Goal: Task Accomplishment & Management: Use online tool/utility

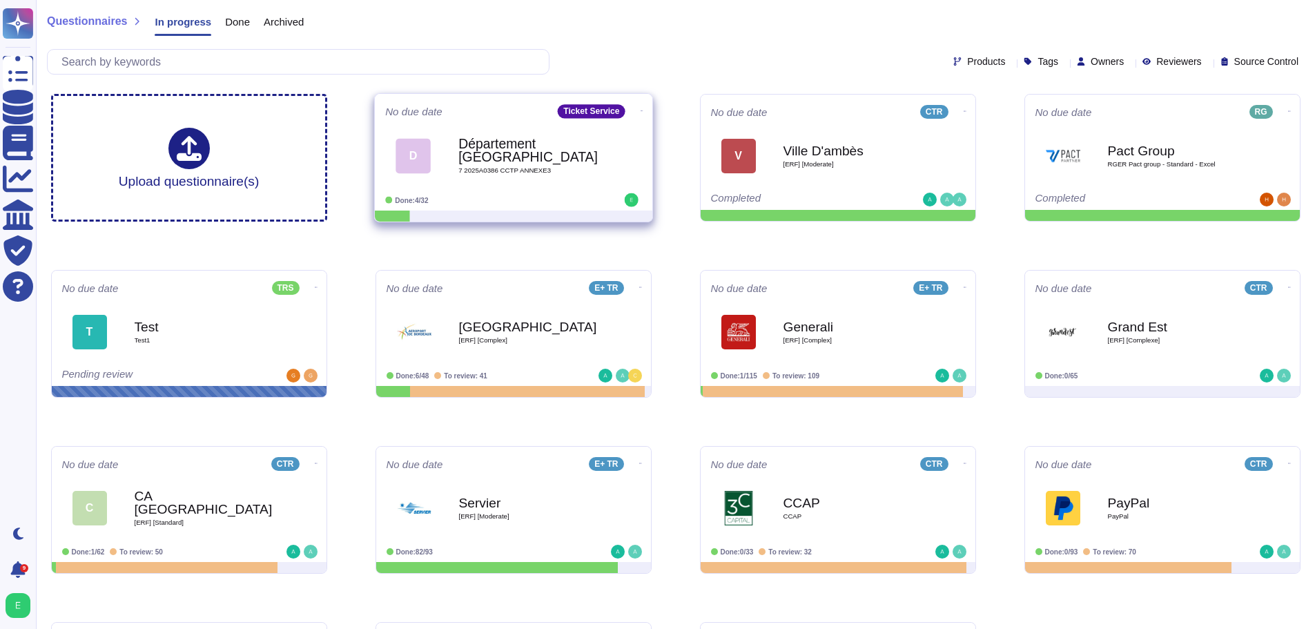
click at [638, 110] on span at bounding box center [641, 109] width 6 height 14
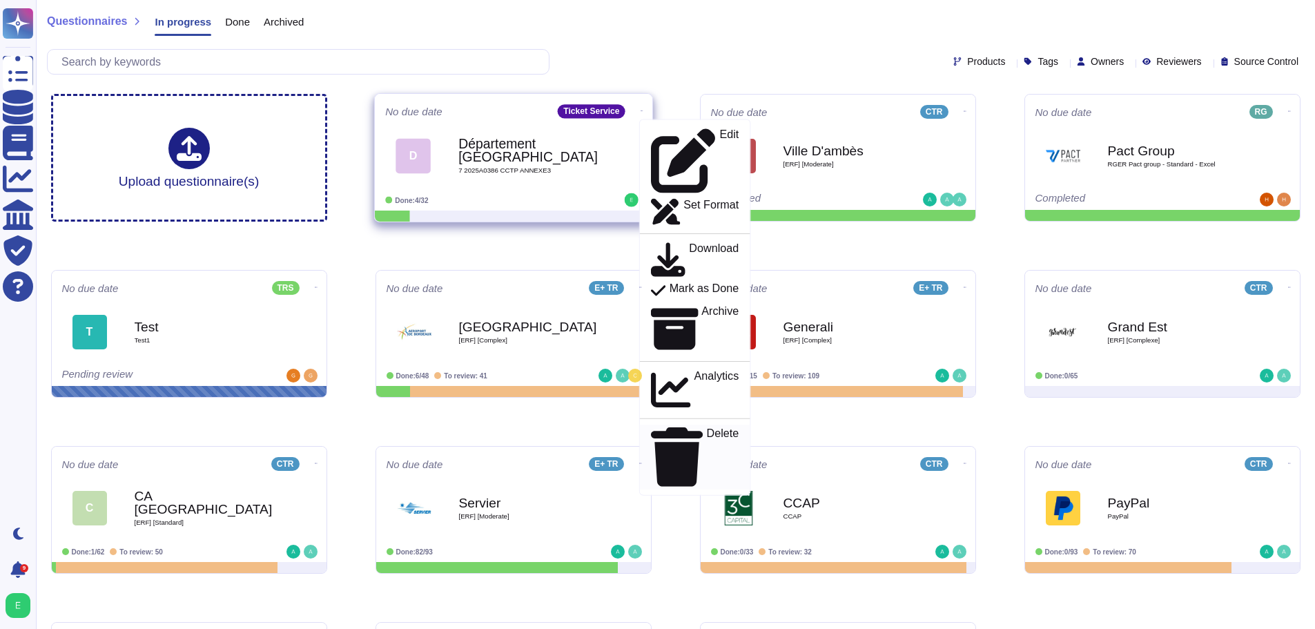
click at [706, 427] on p "Delete" at bounding box center [722, 456] width 32 height 59
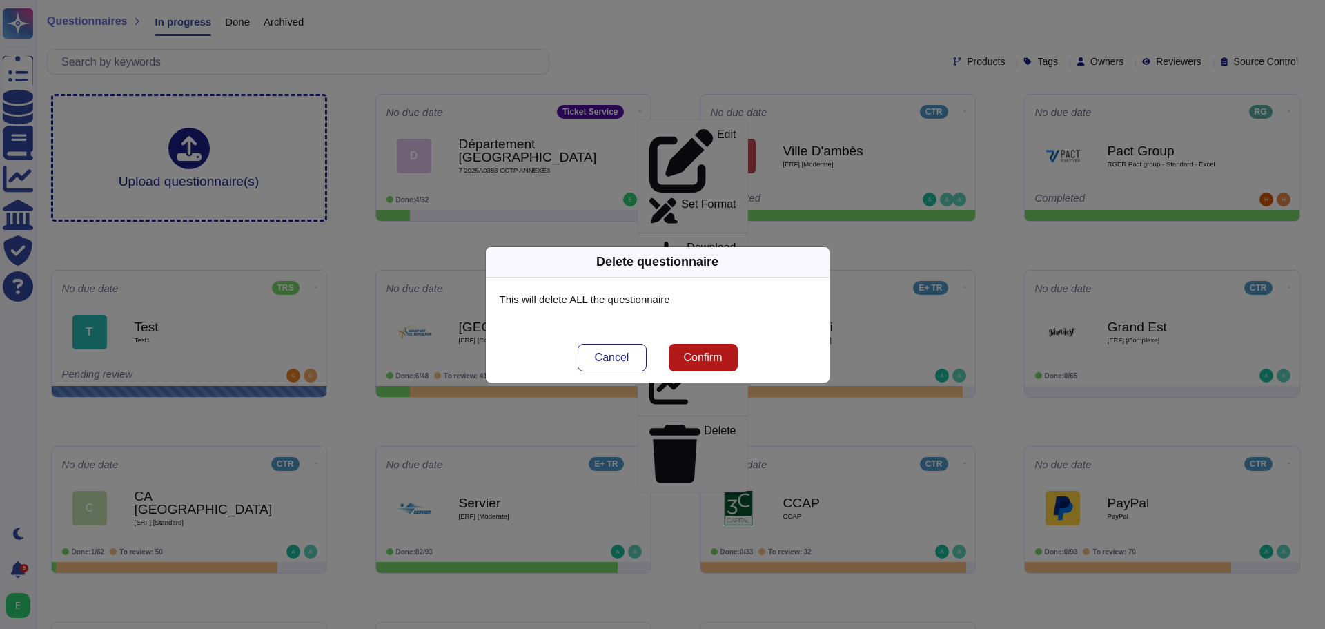
click at [696, 363] on span "Confirm" at bounding box center [702, 357] width 39 height 11
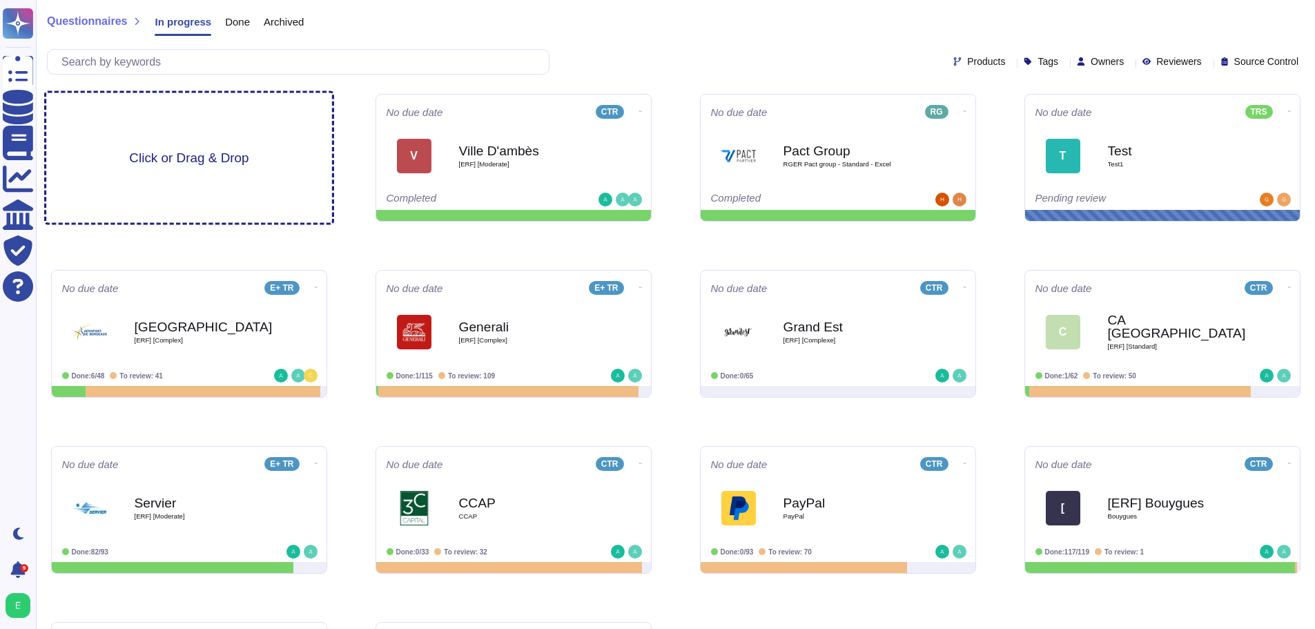
click at [189, 180] on div "Click or Drag & Drop" at bounding box center [189, 158] width 286 height 130
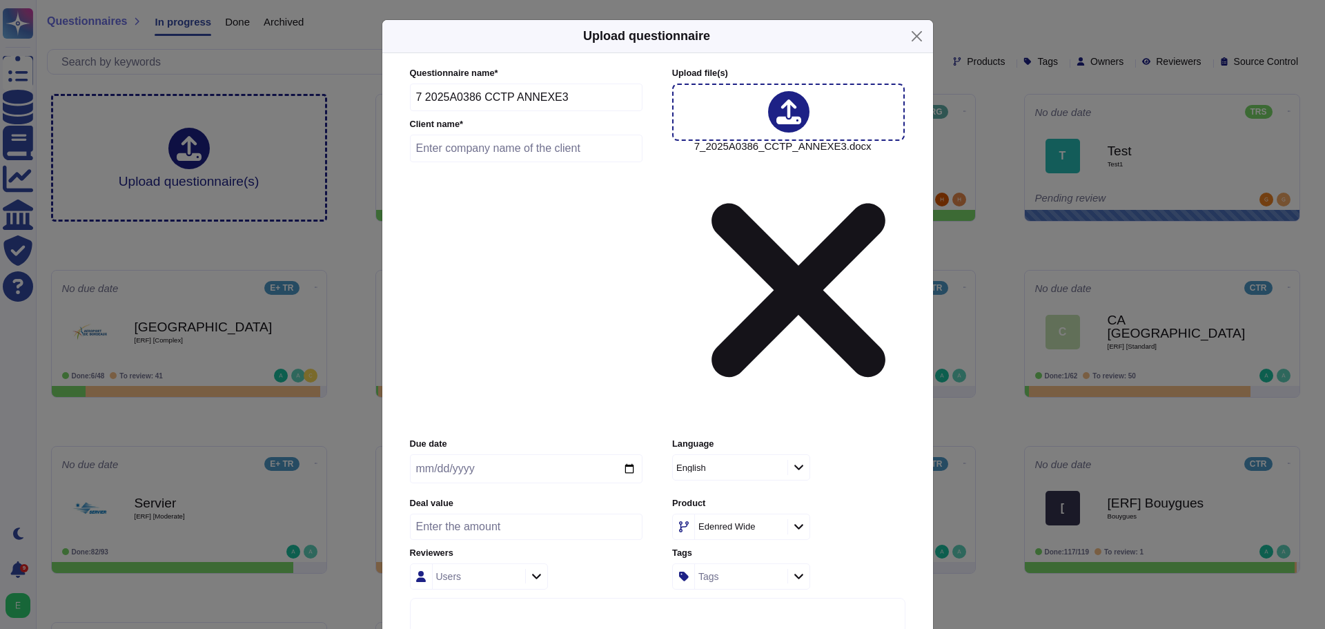
click at [797, 461] on icon at bounding box center [799, 467] width 10 height 12
click at [721, 401] on div "French" at bounding box center [759, 402] width 149 height 12
click at [796, 520] on icon at bounding box center [799, 526] width 10 height 12
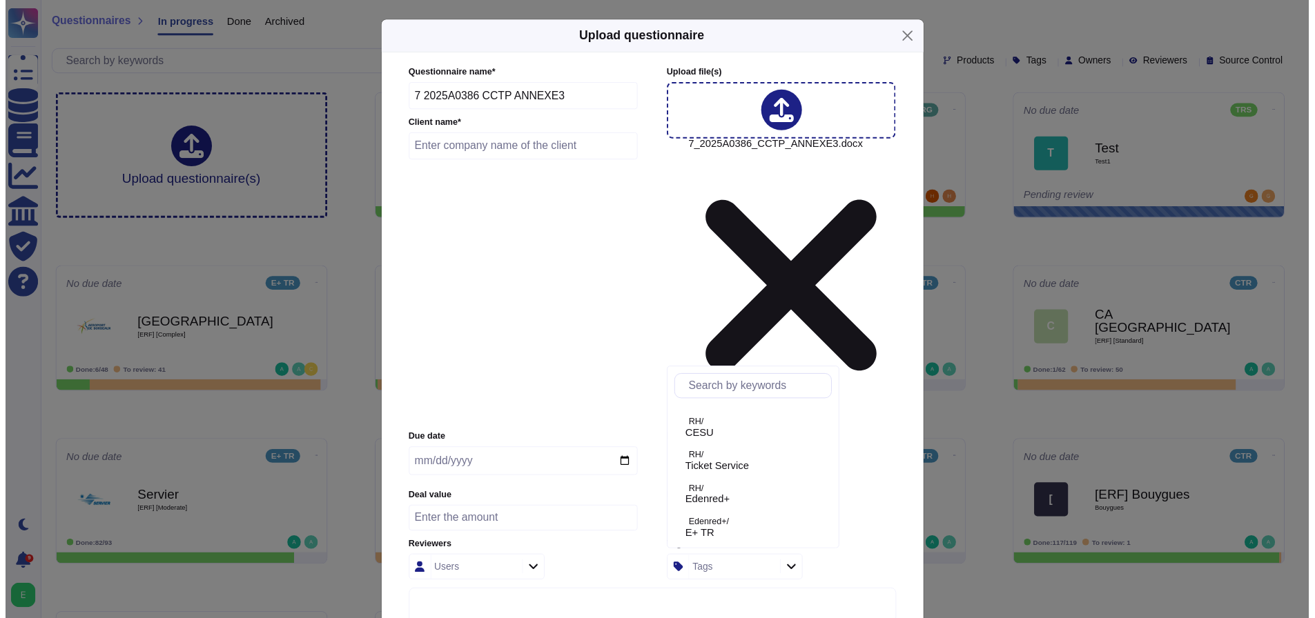
scroll to position [69, 0]
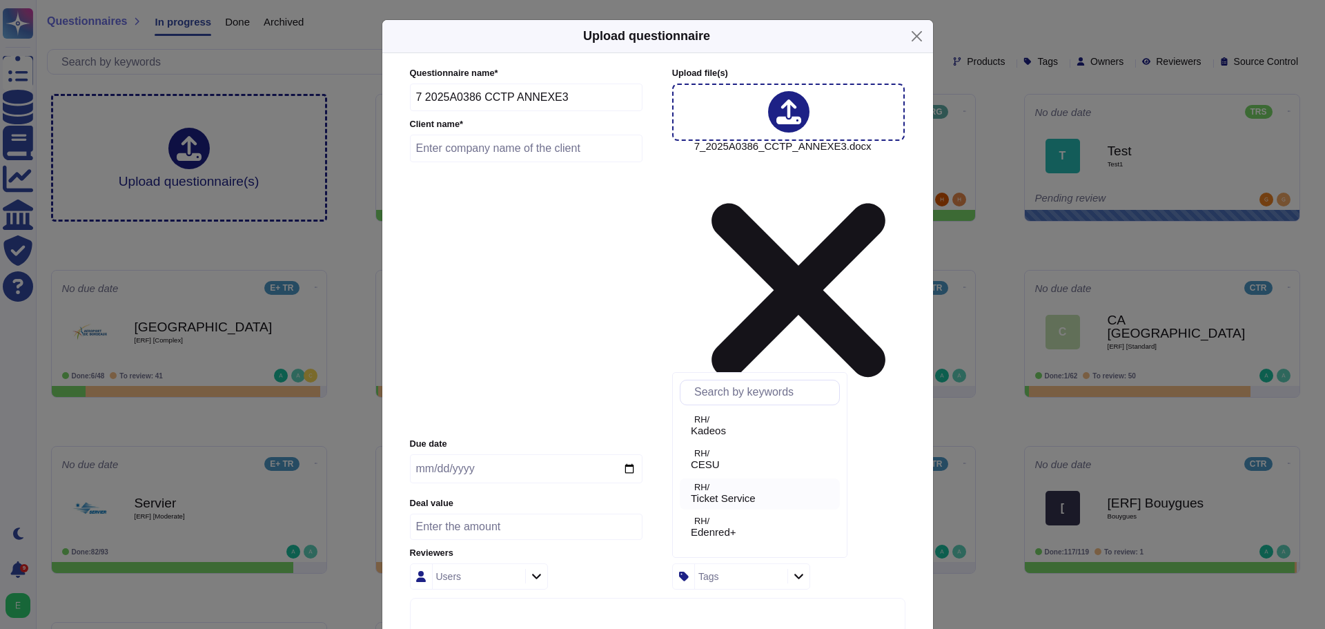
click at [744, 494] on span "Ticket Service" at bounding box center [723, 498] width 65 height 12
click at [447, 162] on input "text" at bounding box center [526, 149] width 233 height 28
type input "Département [GEOGRAPHIC_DATA]"
click at [537, 570] on icon at bounding box center [536, 576] width 10 height 12
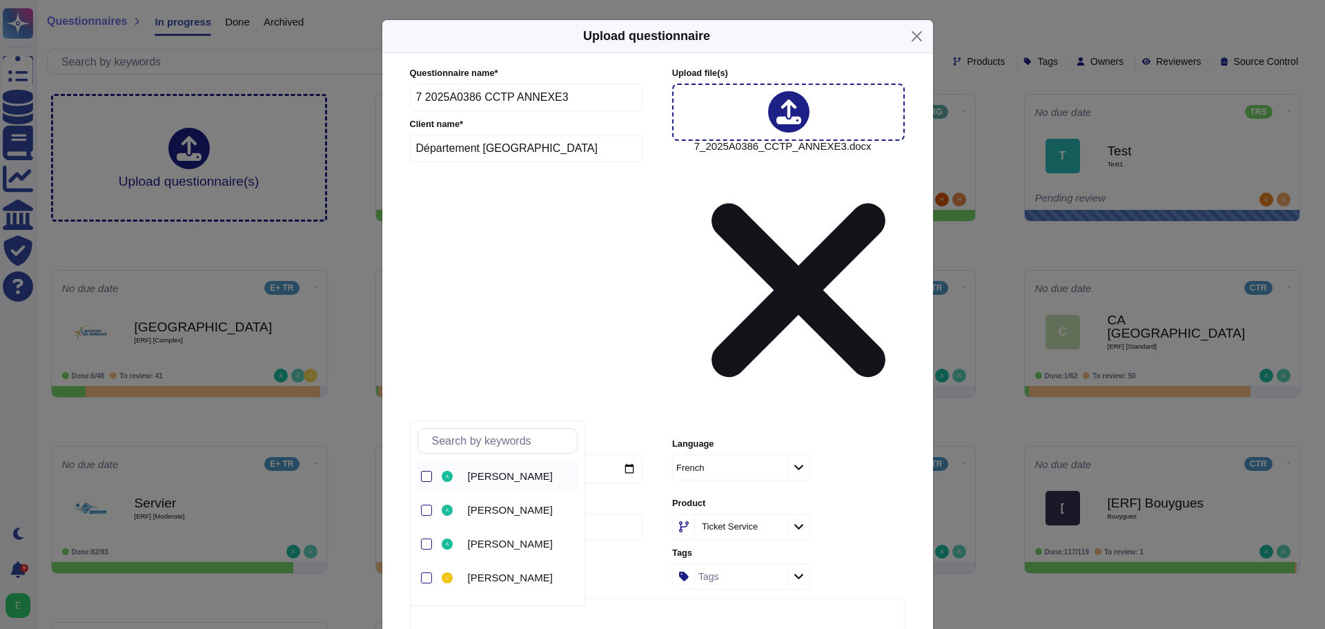
click at [425, 476] on div at bounding box center [426, 476] width 11 height 11
click at [638, 563] on div "[PERSON_NAME]" at bounding box center [526, 576] width 233 height 26
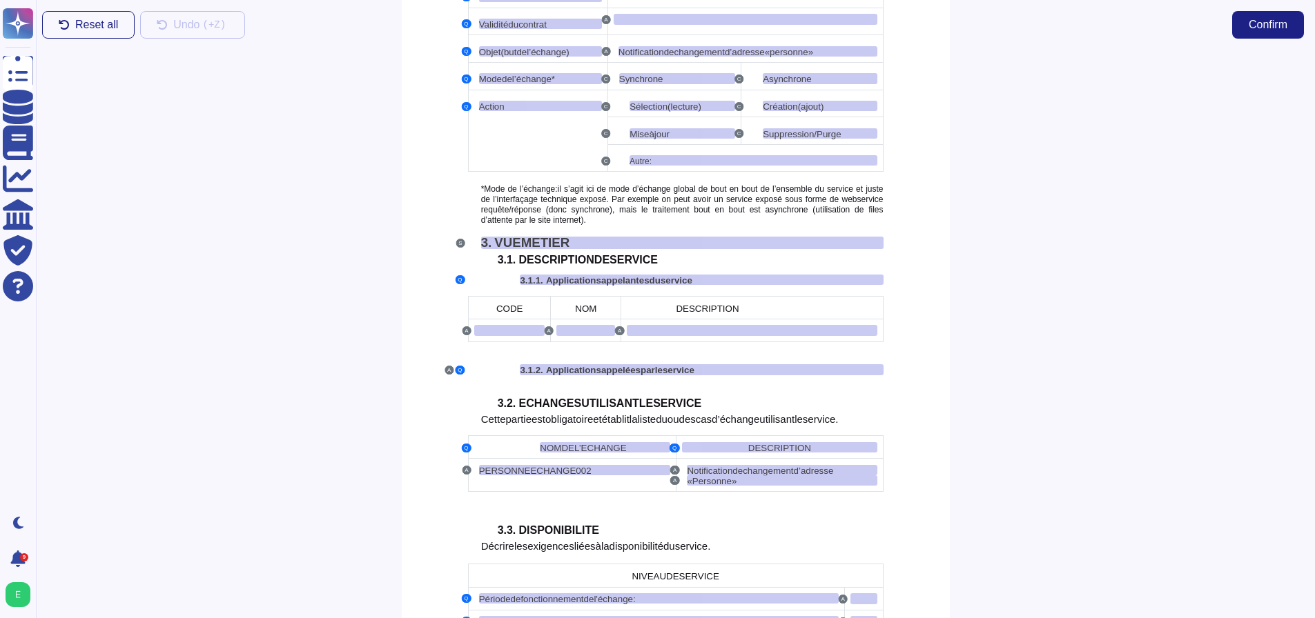
scroll to position [1104, 0]
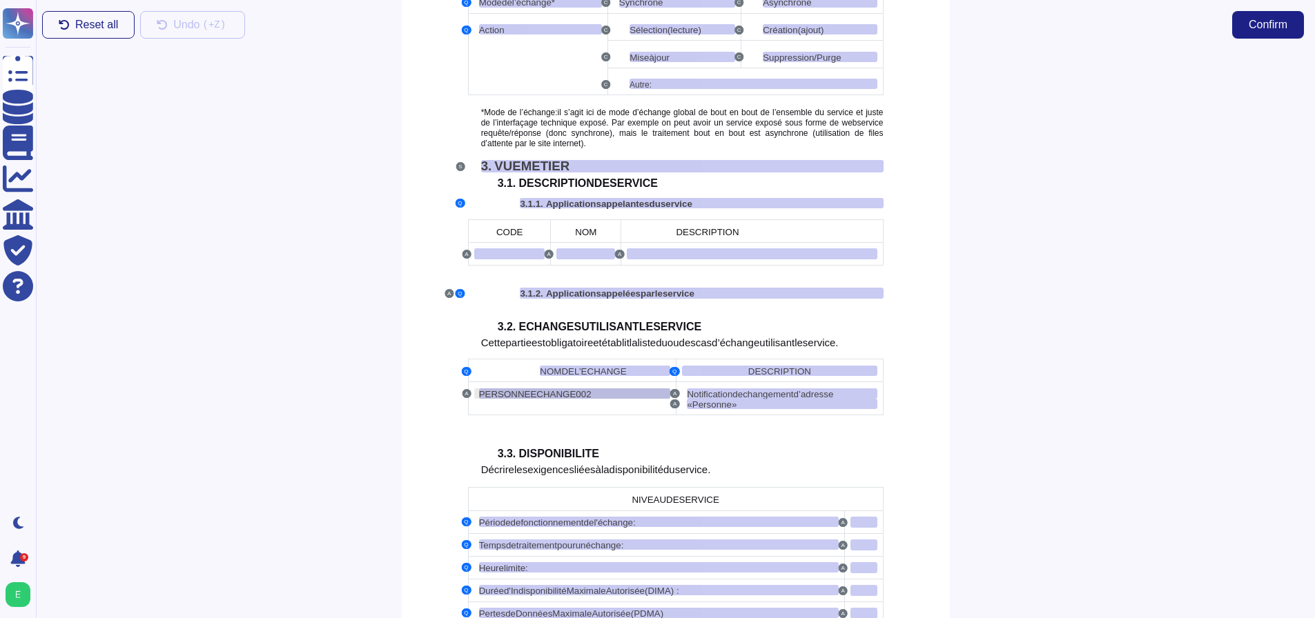
click at [494, 389] on span "PERSONNE" at bounding box center [505, 394] width 52 height 10
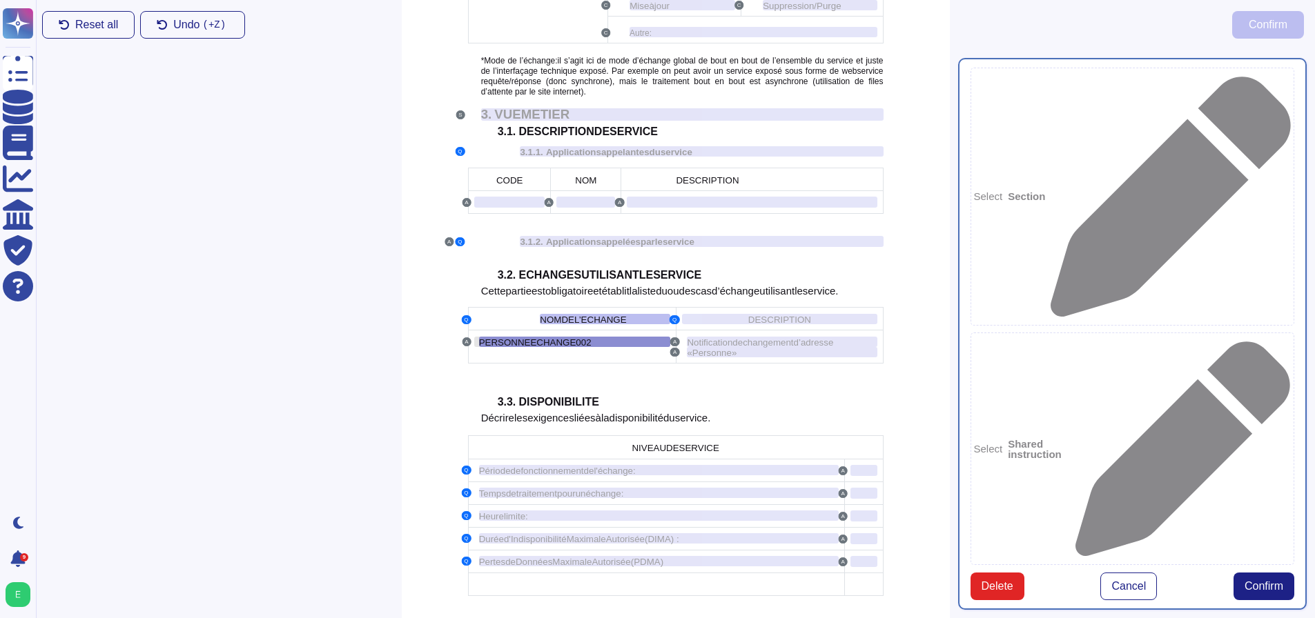
type textarea "NOM DE L’ECHANGE"
type textarea "PERSONNE ECHANGE 002"
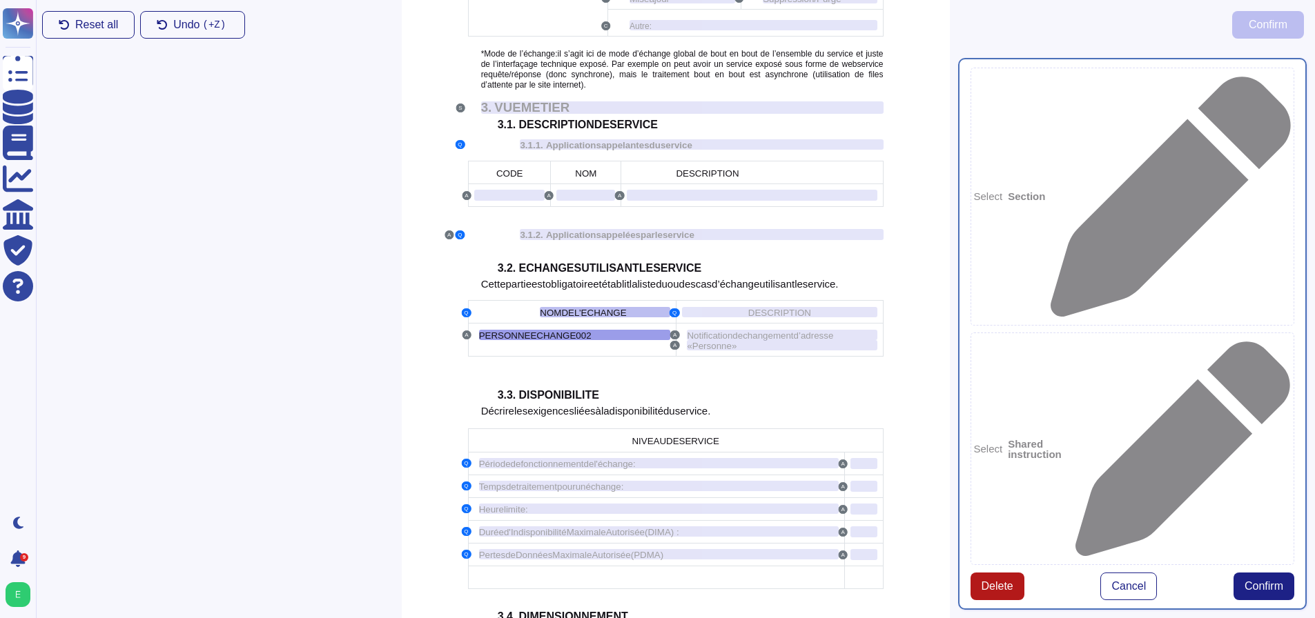
click at [985, 581] on span "Delete" at bounding box center [997, 586] width 32 height 11
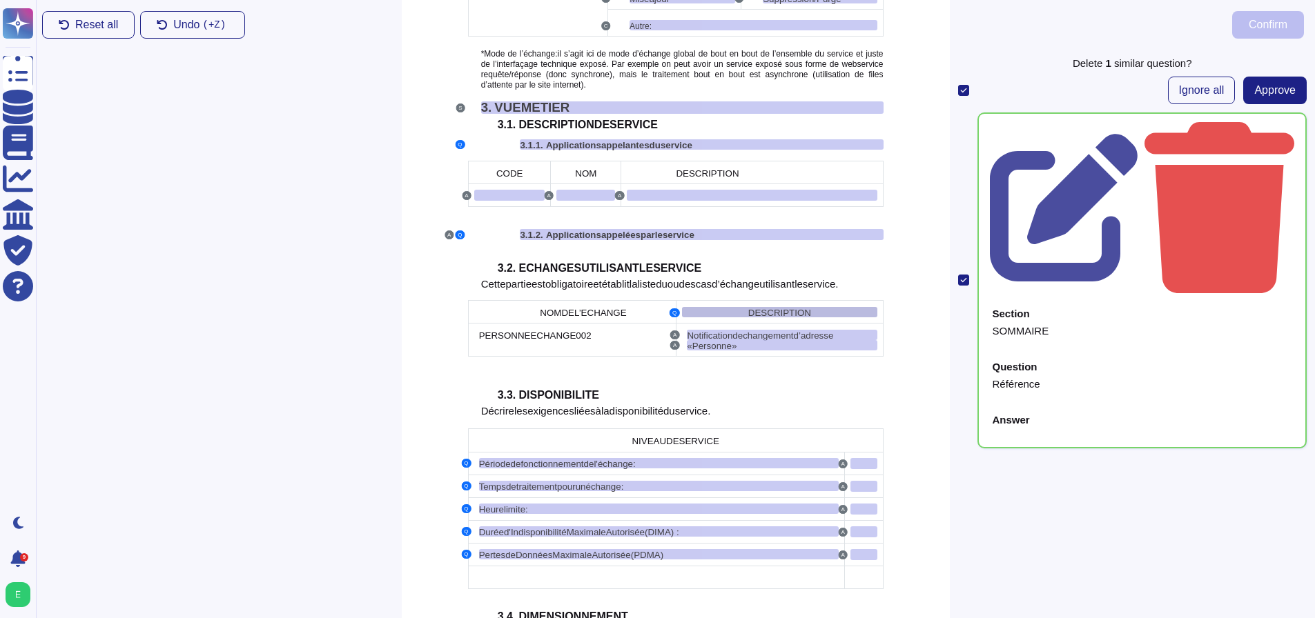
click at [741, 307] on div "DESCRIPTION" at bounding box center [779, 312] width 195 height 10
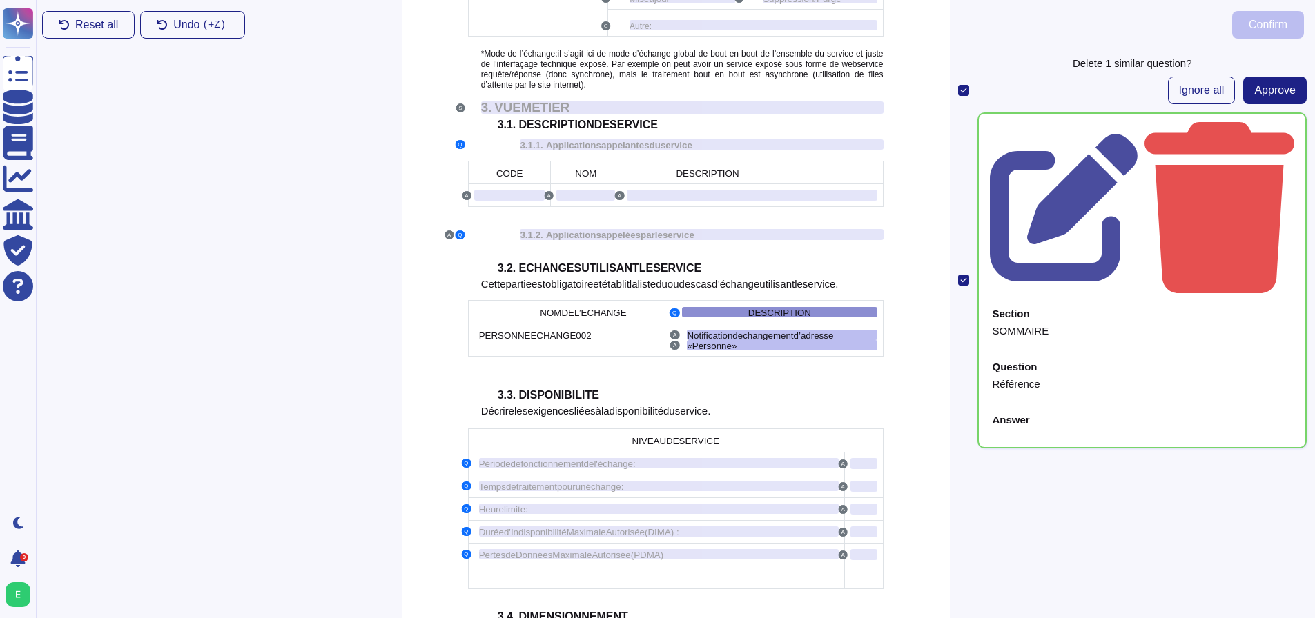
scroll to position [1141, 0]
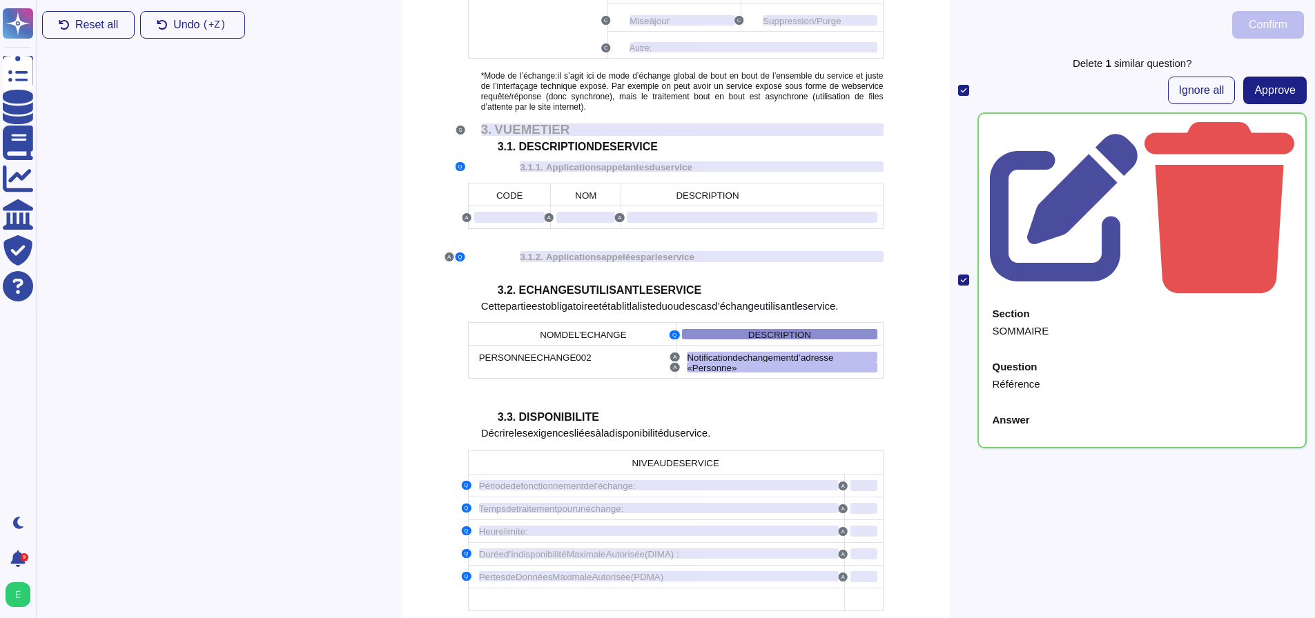
click at [816, 329] on div "DESCRIPTION" at bounding box center [779, 334] width 195 height 10
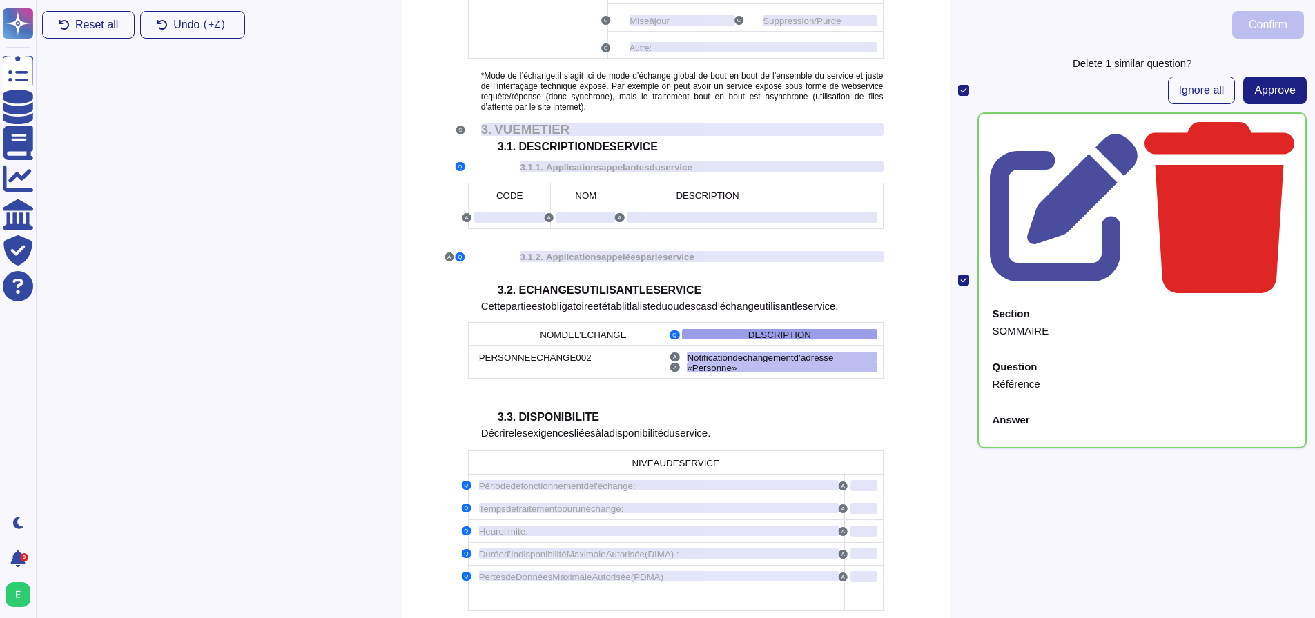
click at [1284, 128] on icon at bounding box center [1219, 207] width 150 height 171
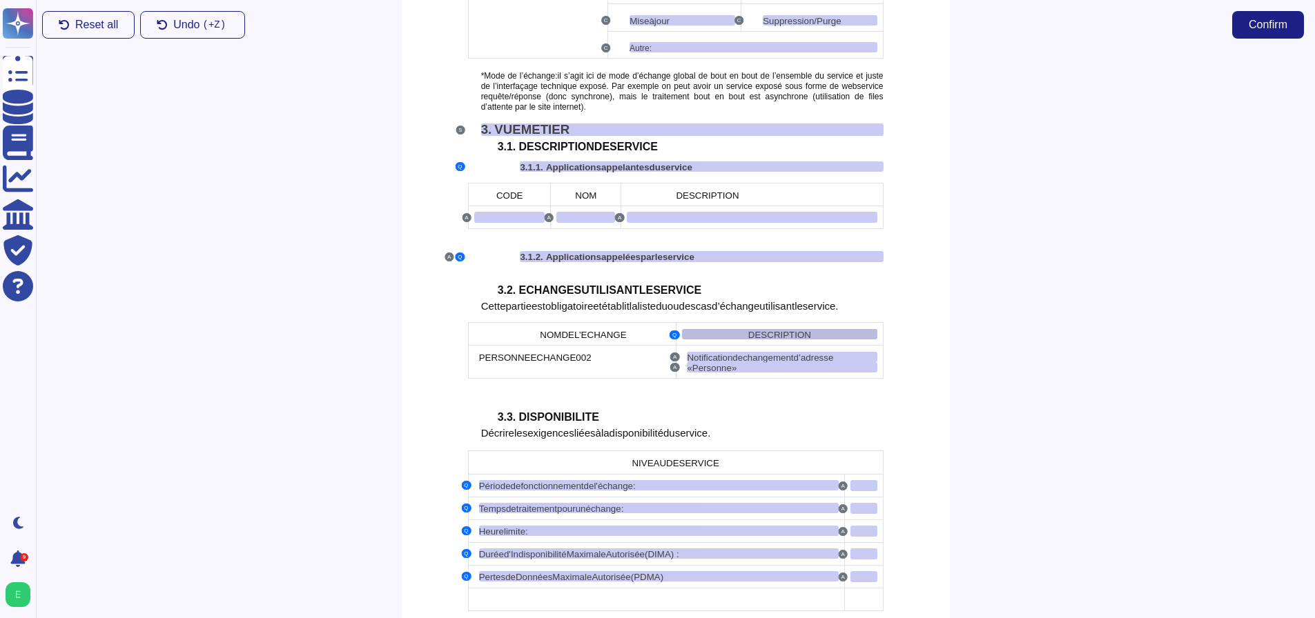
click at [809, 329] on div "DESCRIPTION" at bounding box center [779, 334] width 195 height 10
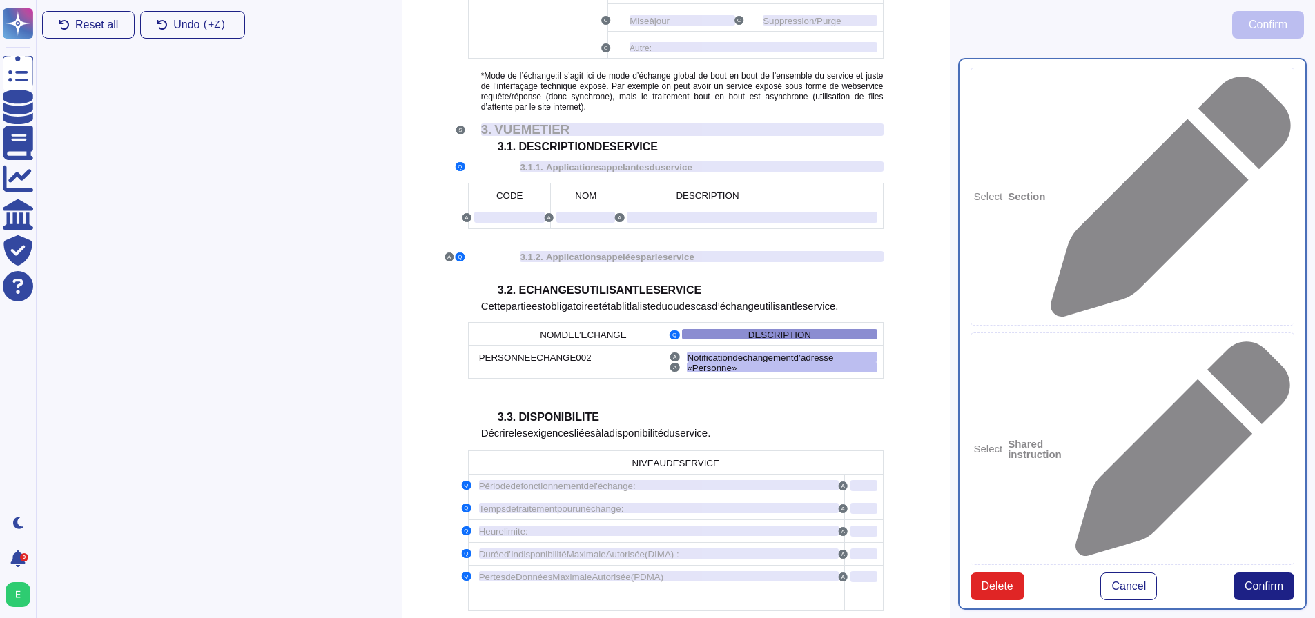
type textarea "DESCRIPTION"
type textarea "Notification de changement d’adresse « Personne »"
click at [987, 581] on span "Delete" at bounding box center [997, 586] width 32 height 11
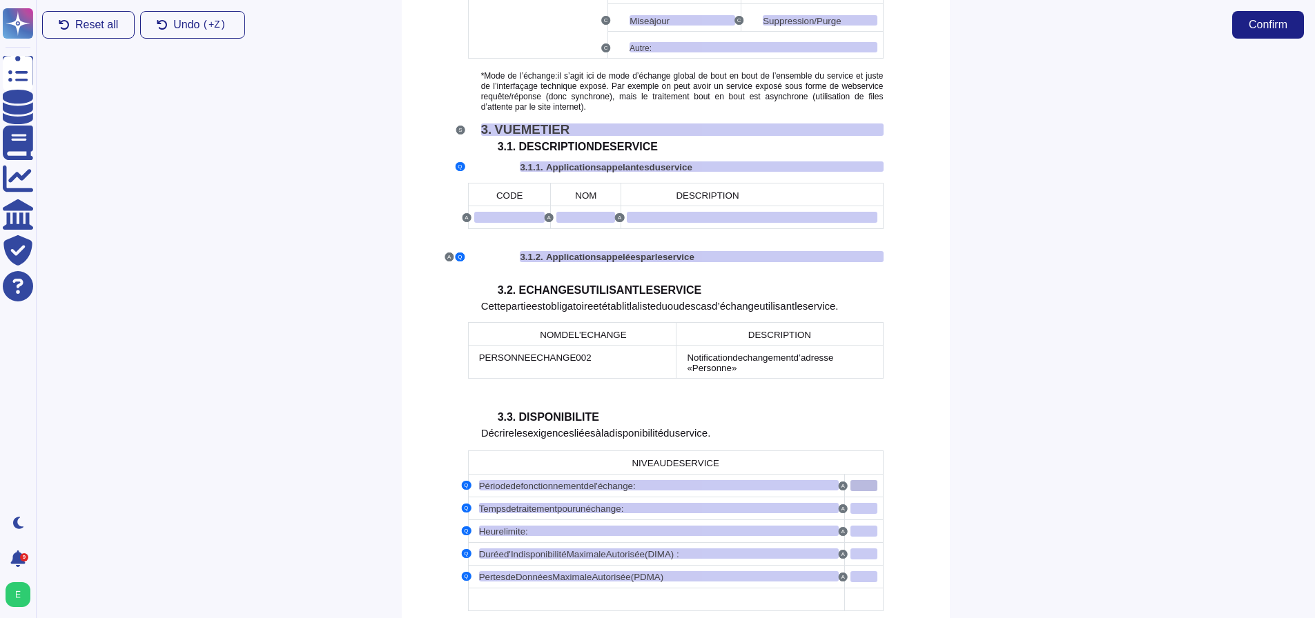
click at [863, 480] on div at bounding box center [863, 485] width 27 height 11
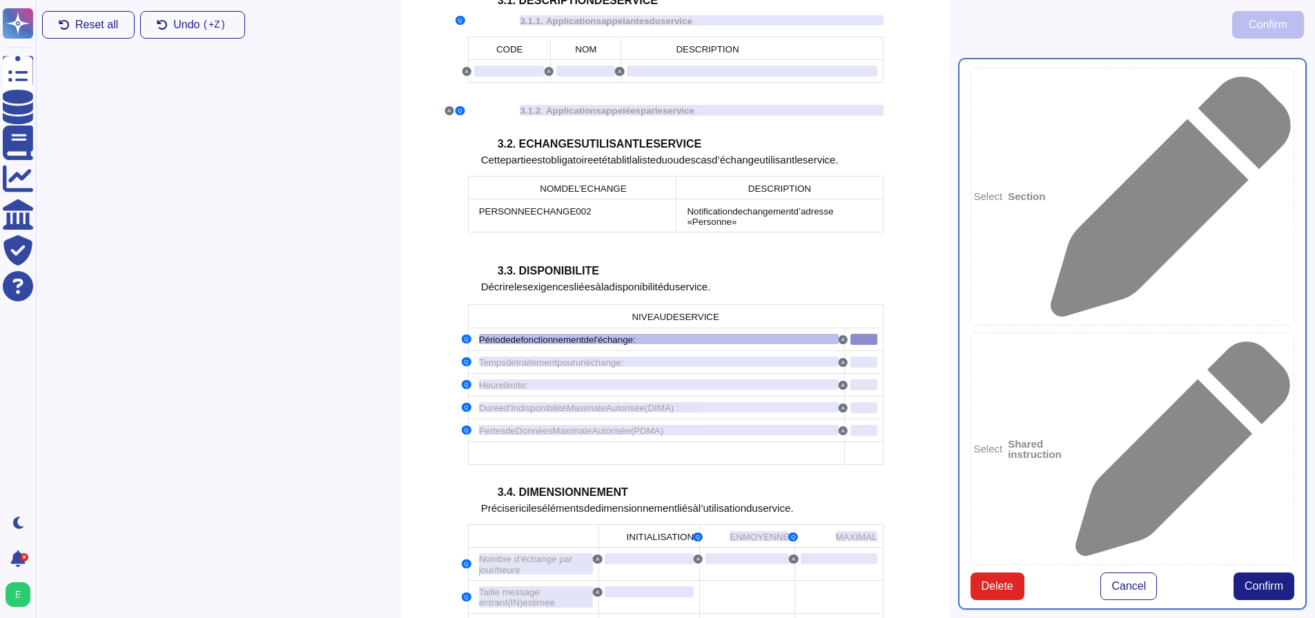
scroll to position [1291, 0]
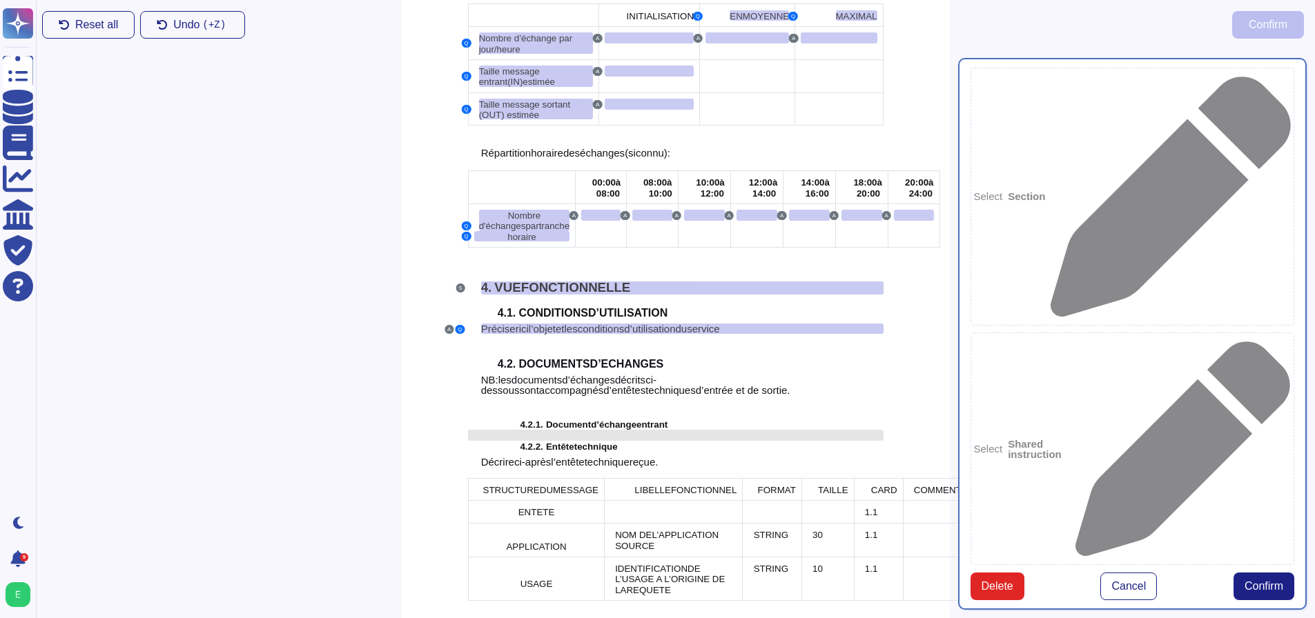
scroll to position [1843, 0]
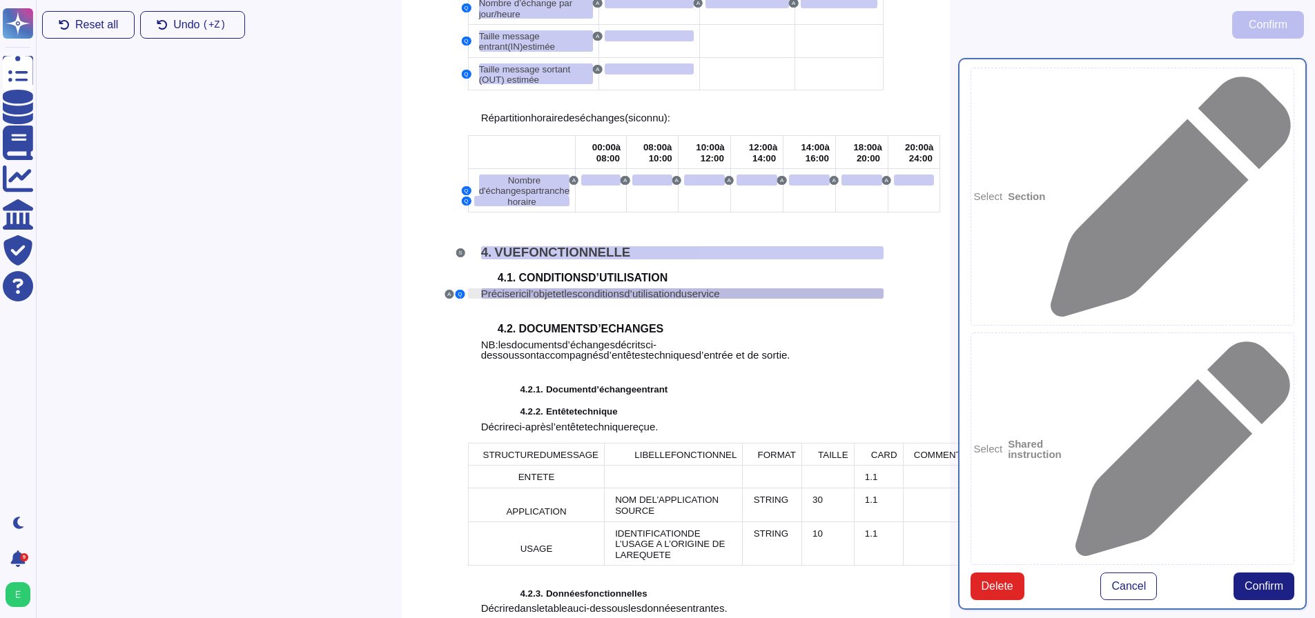
click at [493, 288] on span "Préciser" at bounding box center [500, 294] width 38 height 12
type textarea "Préciser ici l’objet et les conditions d’utilisation du service"
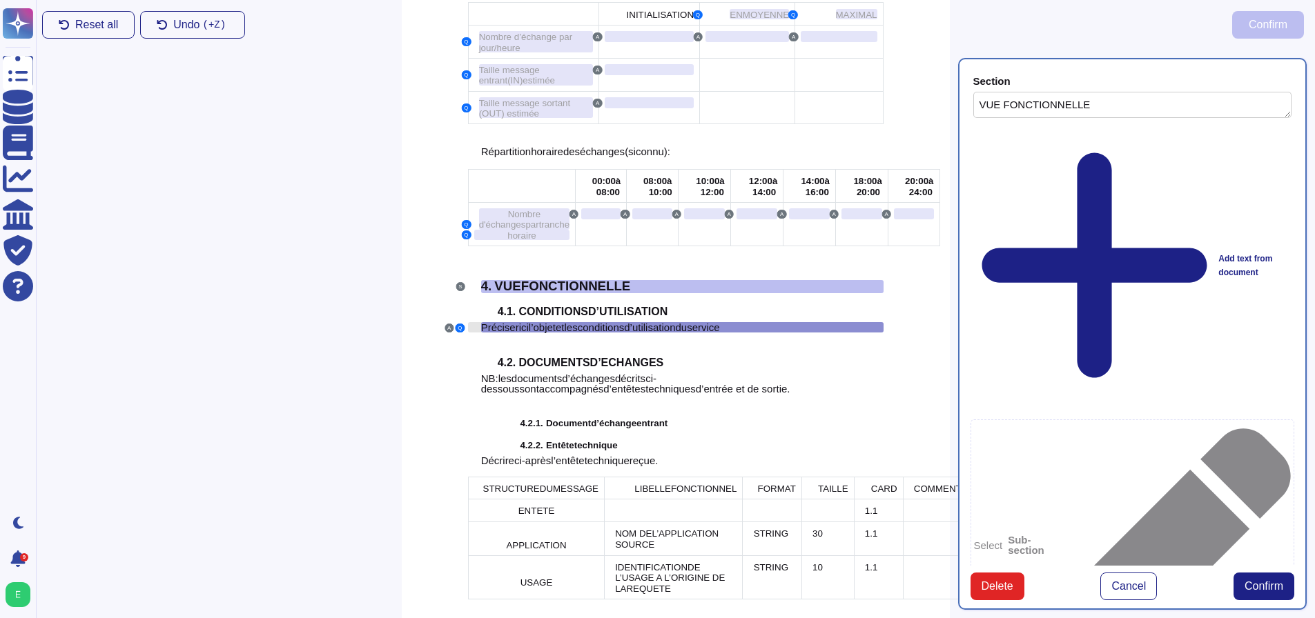
type textarea "VUE FONCTIONNELLE"
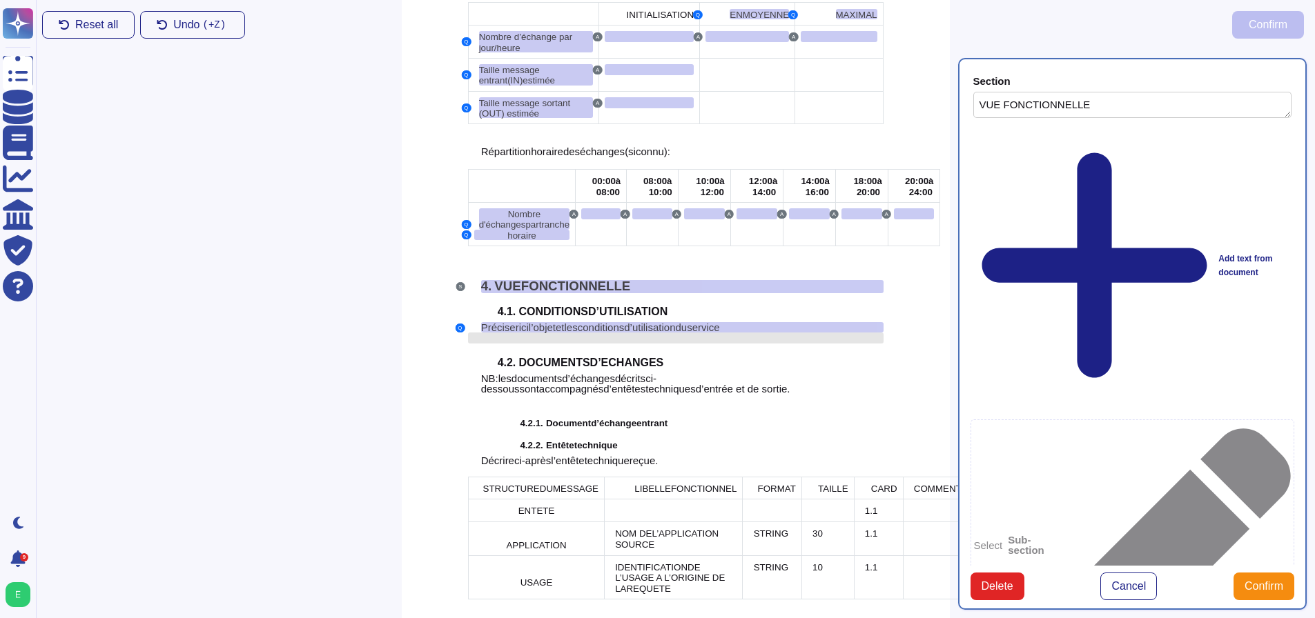
click at [473, 333] on div at bounding box center [675, 338] width 415 height 11
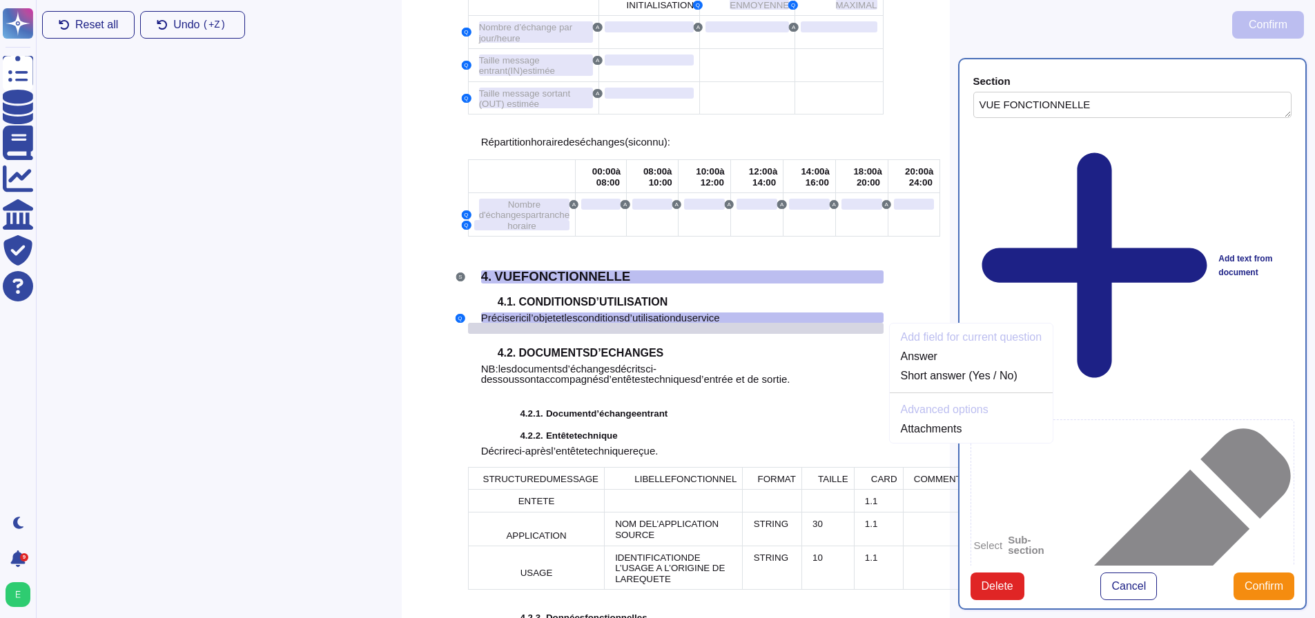
scroll to position [1820, 0]
click at [907, 348] on link "Answer" at bounding box center [972, 356] width 164 height 17
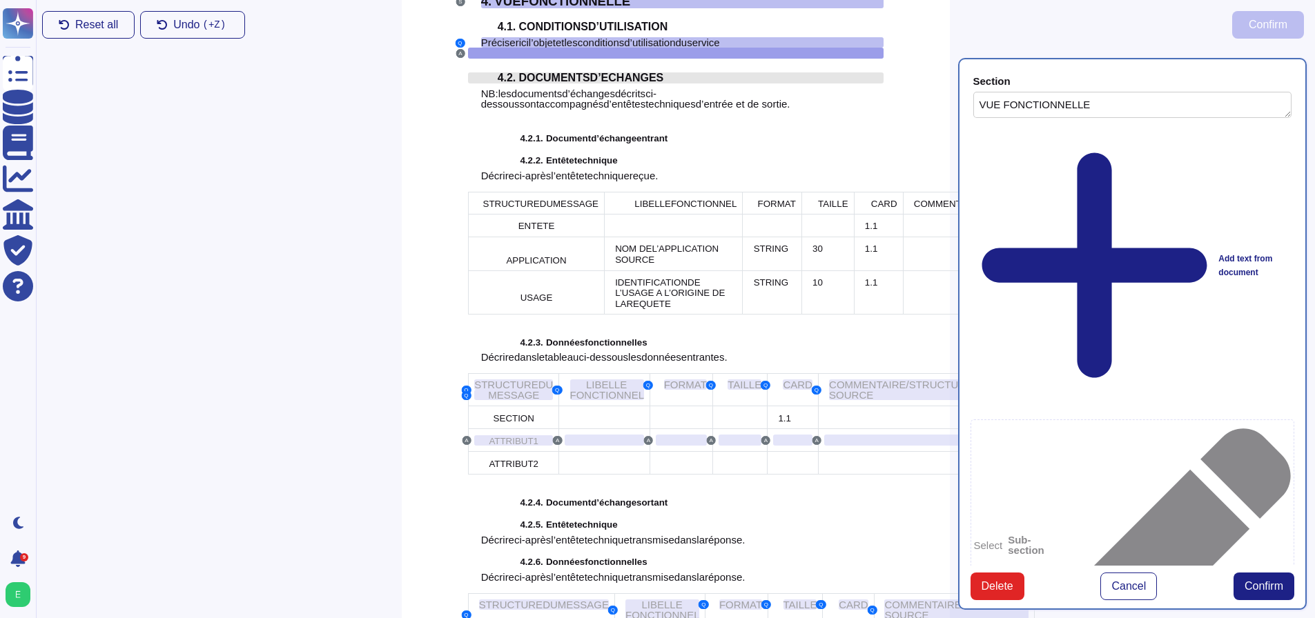
scroll to position [2096, 0]
click at [493, 422] on span "SECTION" at bounding box center [513, 417] width 41 height 10
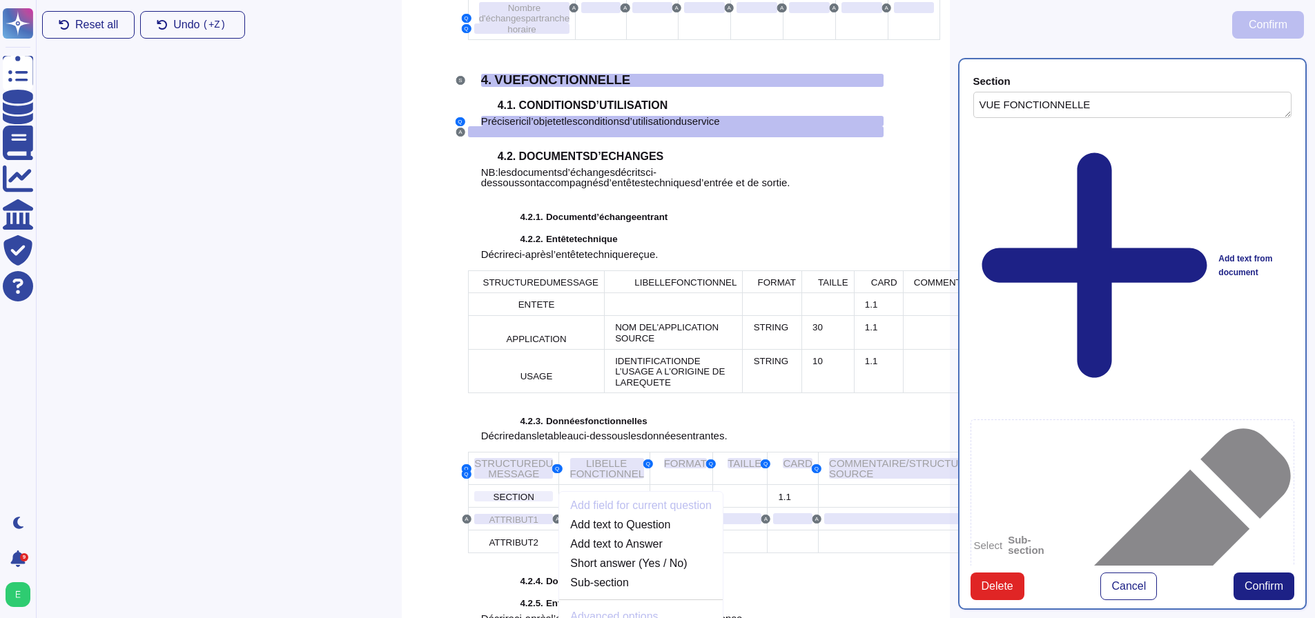
scroll to position [1947, 0]
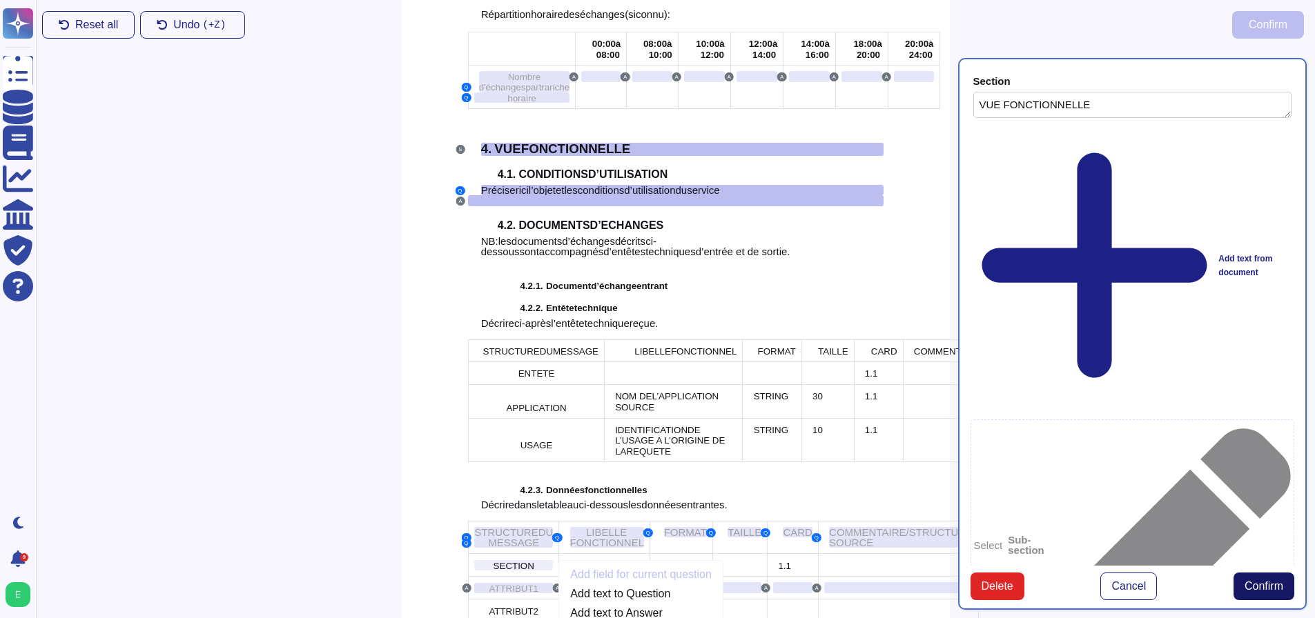
click at [1258, 581] on span "Confirm" at bounding box center [1263, 586] width 39 height 11
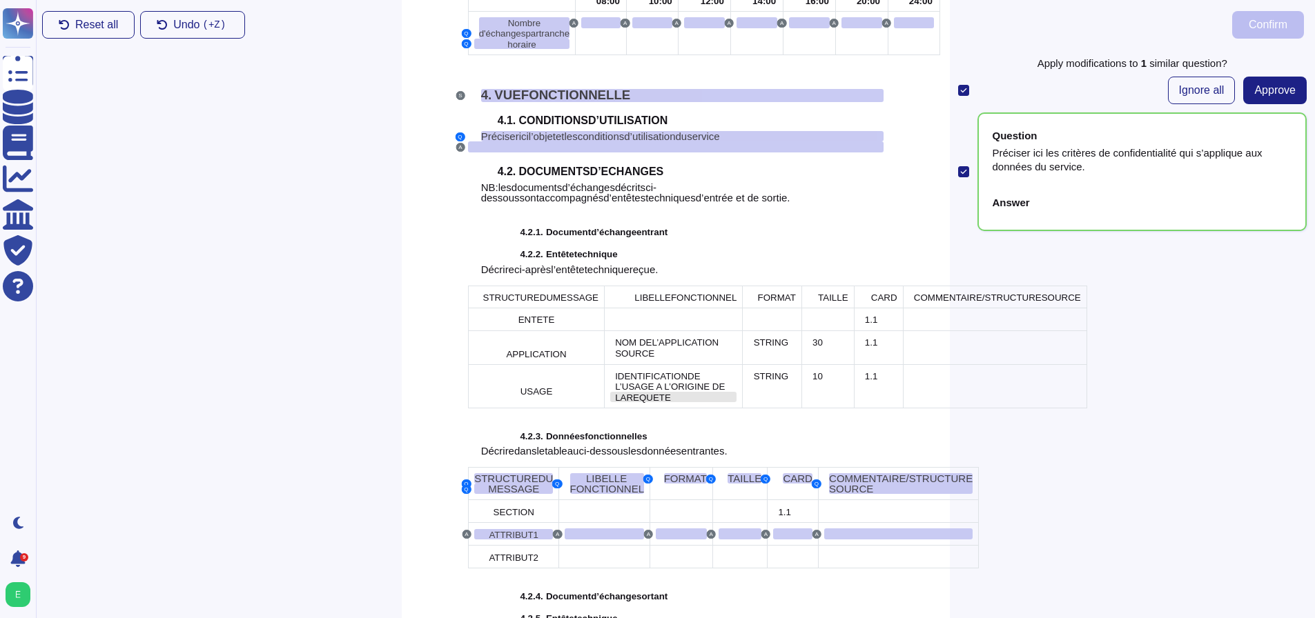
scroll to position [2016, 0]
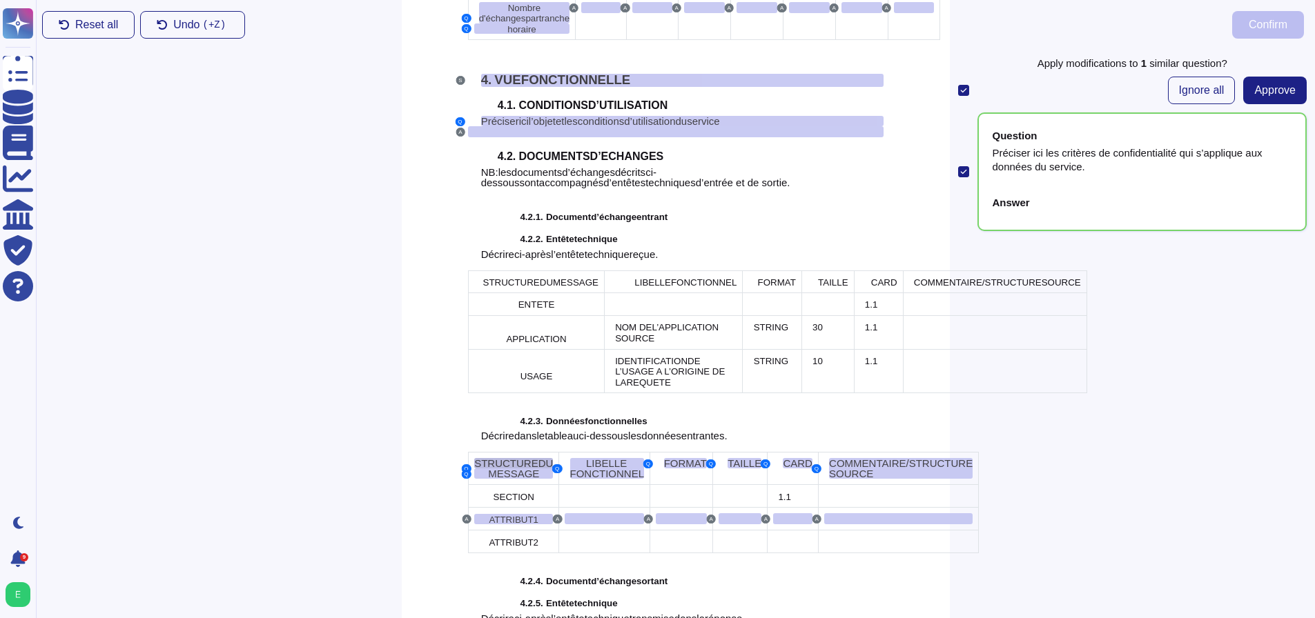
click at [538, 469] on span "DU" at bounding box center [545, 464] width 15 height 12
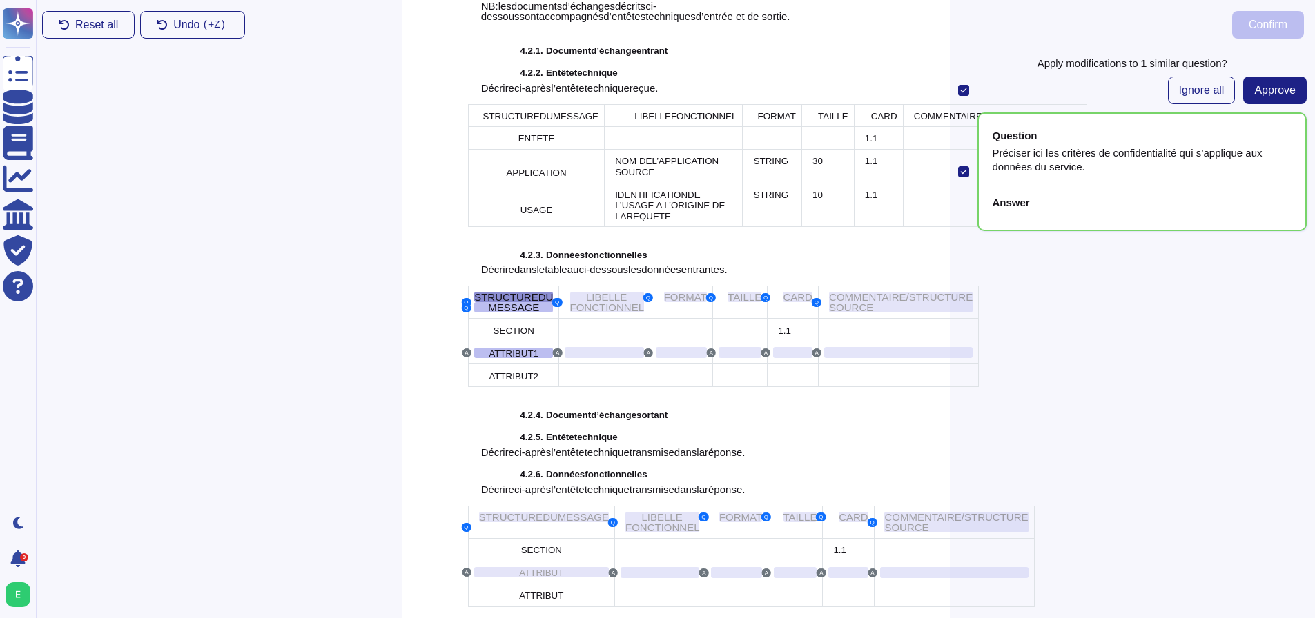
scroll to position [2186, 0]
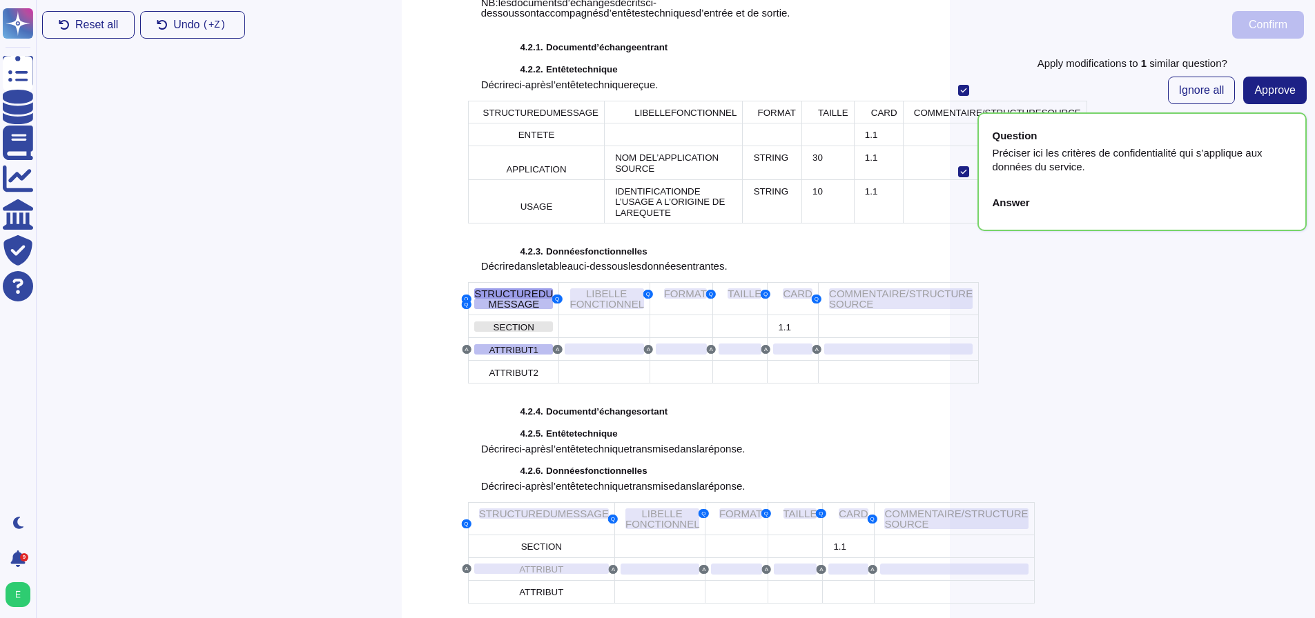
click at [498, 333] on span "SECTION" at bounding box center [513, 327] width 41 height 10
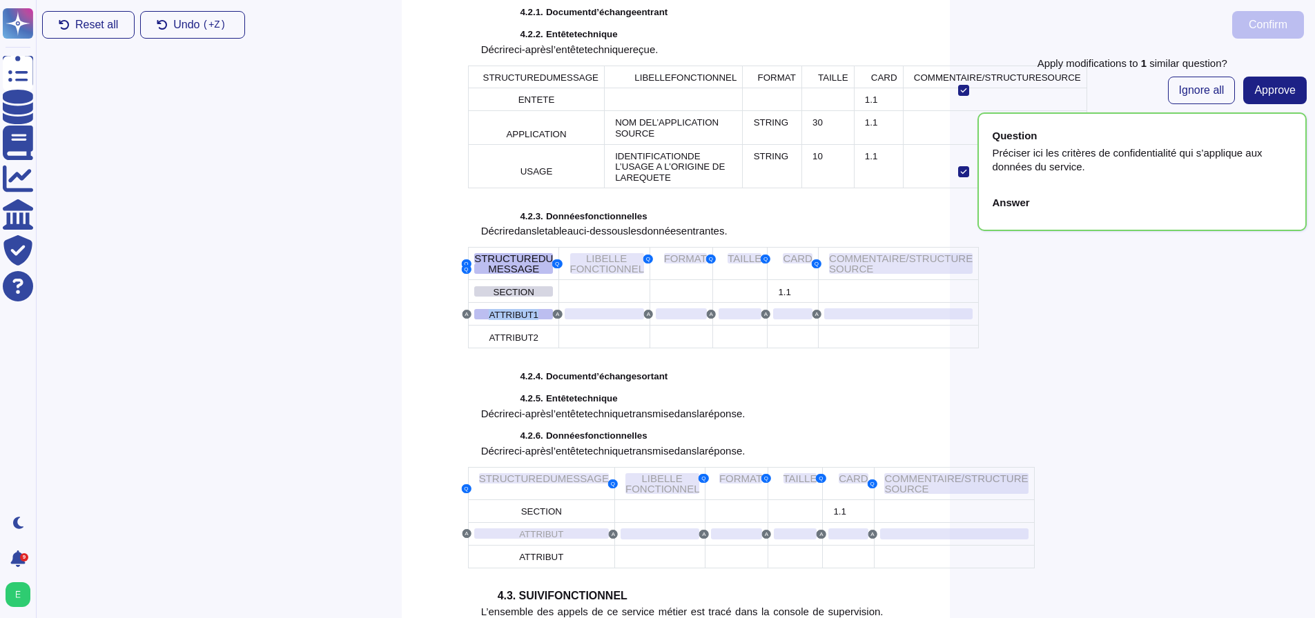
click at [498, 348] on tbody "Q STRUCTURE DU Q MESSAGE Q LIBELLE FONCTIONNEL Q FORMAT Q TAILLE Q CARD Q COMME…" at bounding box center [723, 298] width 511 height 101
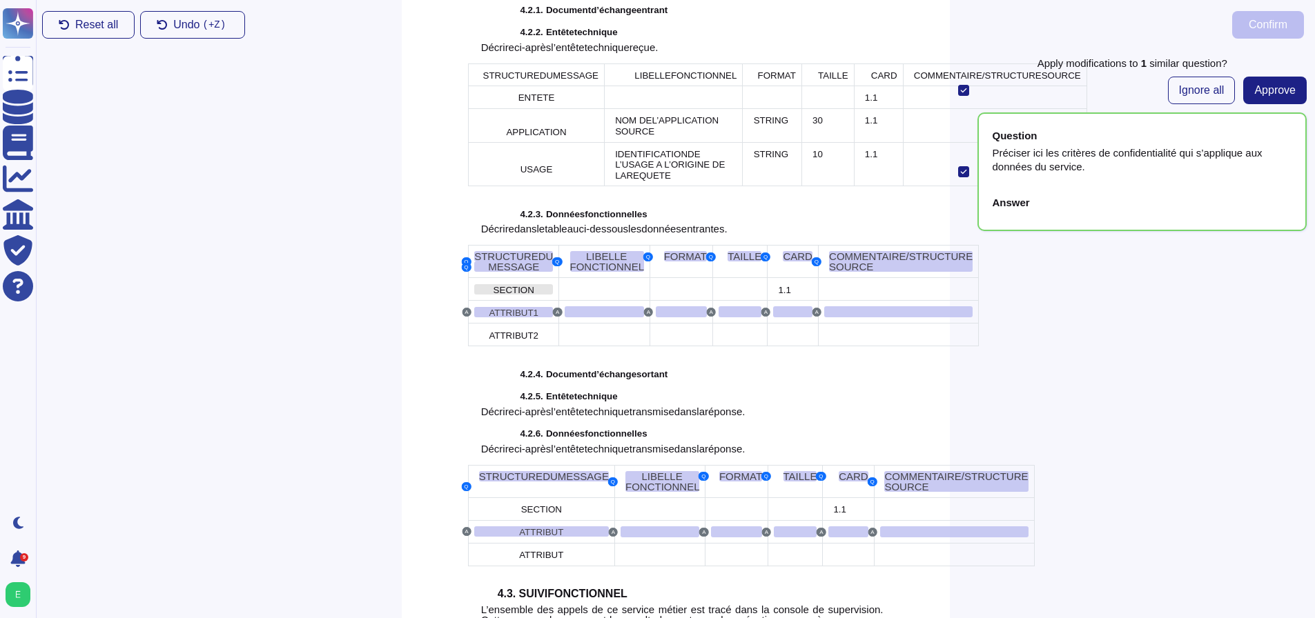
click at [504, 295] on span "SECTION" at bounding box center [513, 290] width 41 height 10
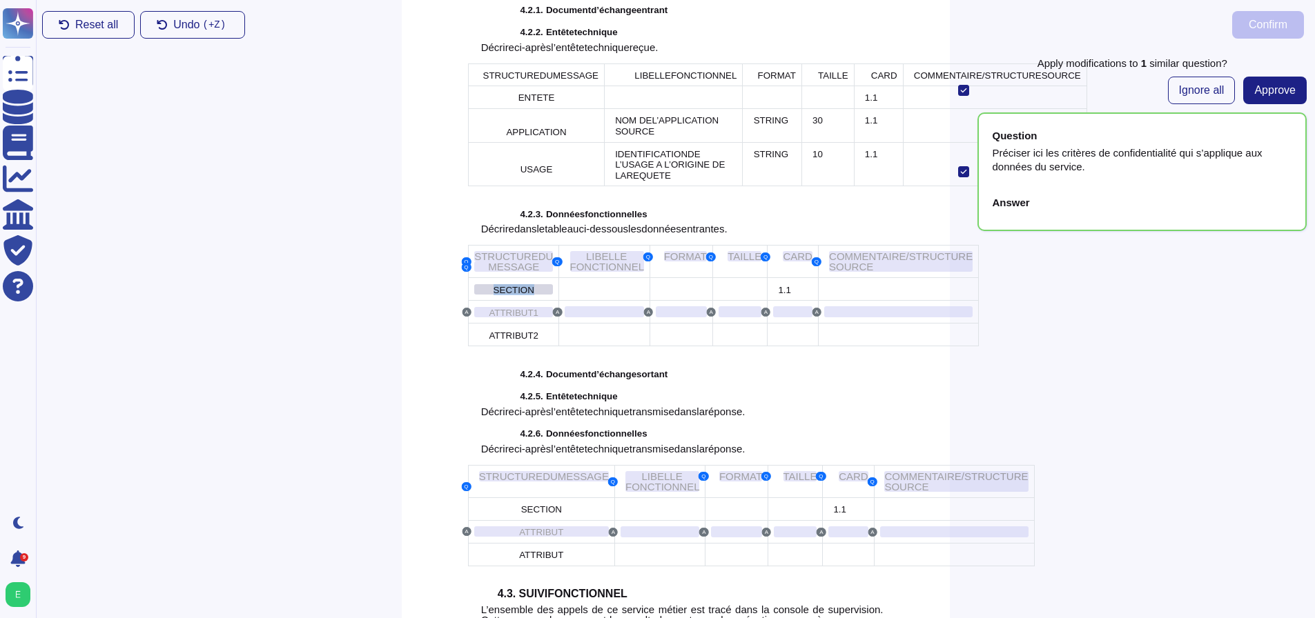
click at [504, 295] on span "SECTION" at bounding box center [513, 290] width 41 height 10
click at [104, 19] on span "Reset all" at bounding box center [96, 24] width 43 height 11
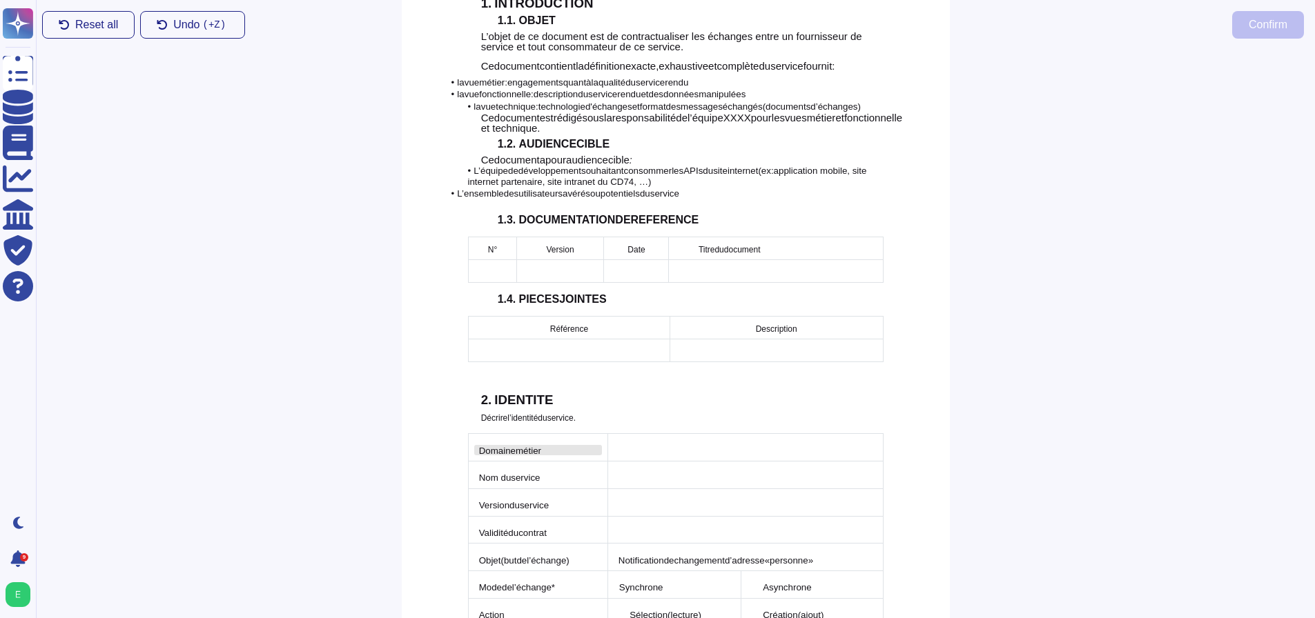
scroll to position [498, 0]
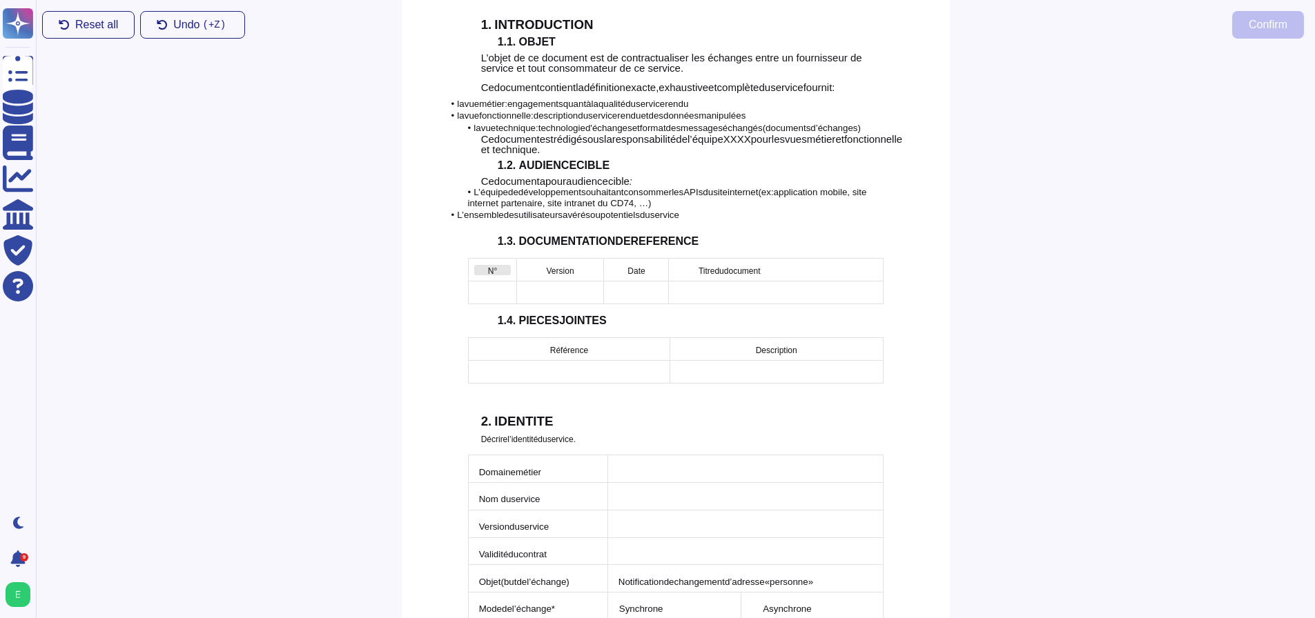
click at [489, 266] on span "N°" at bounding box center [492, 271] width 9 height 10
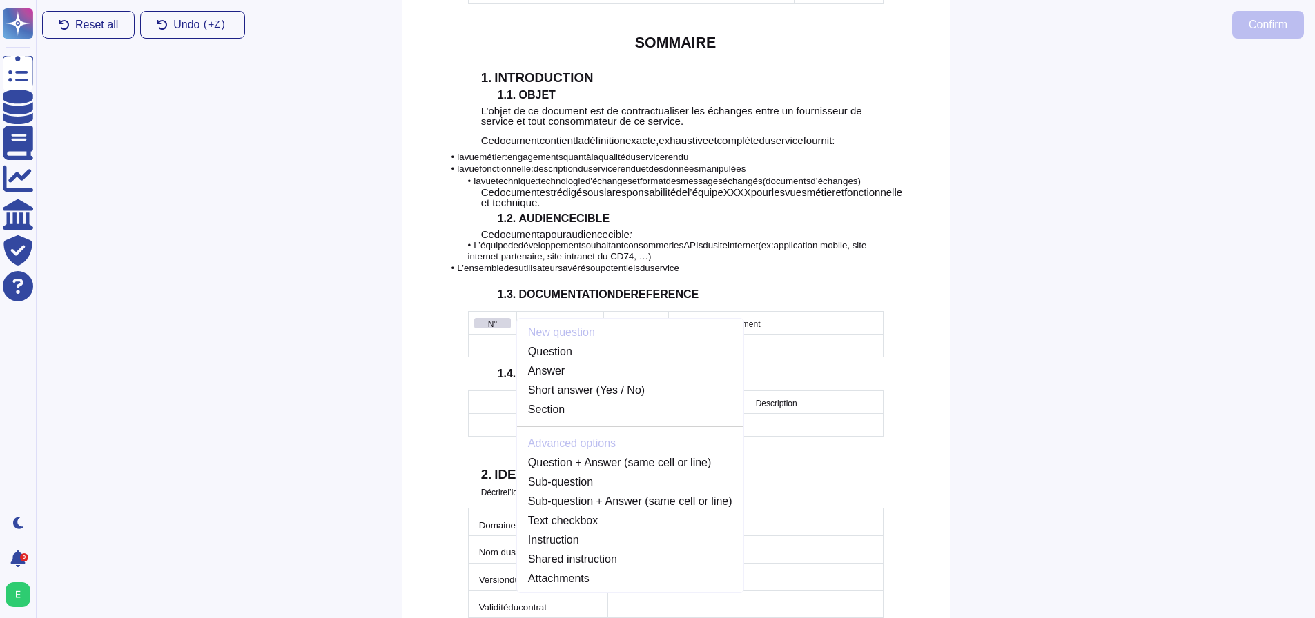
scroll to position [435, 0]
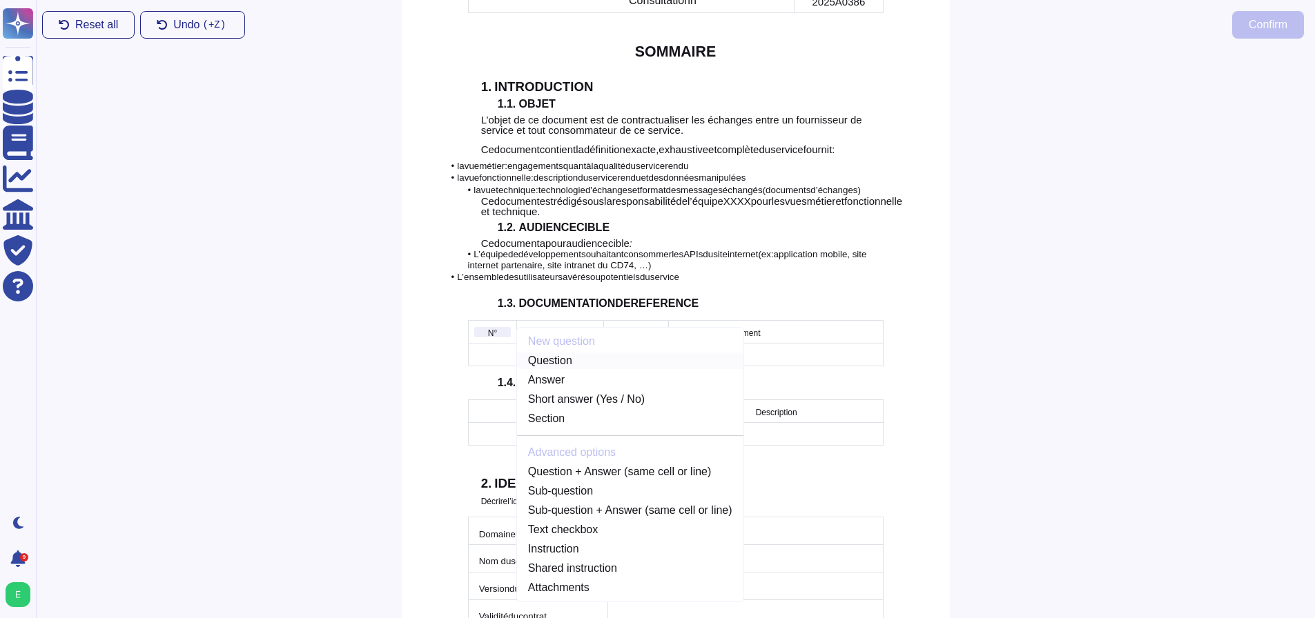
click at [559, 353] on link "Question" at bounding box center [630, 361] width 226 height 17
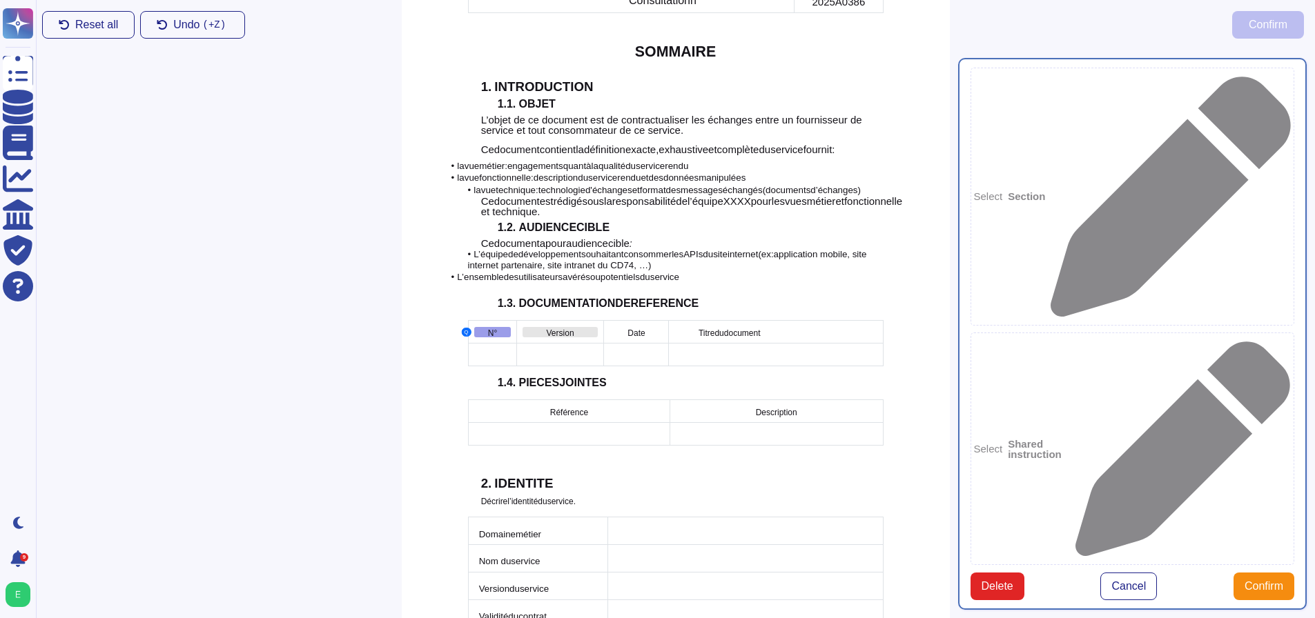
click at [544, 327] on div "Version" at bounding box center [559, 332] width 75 height 10
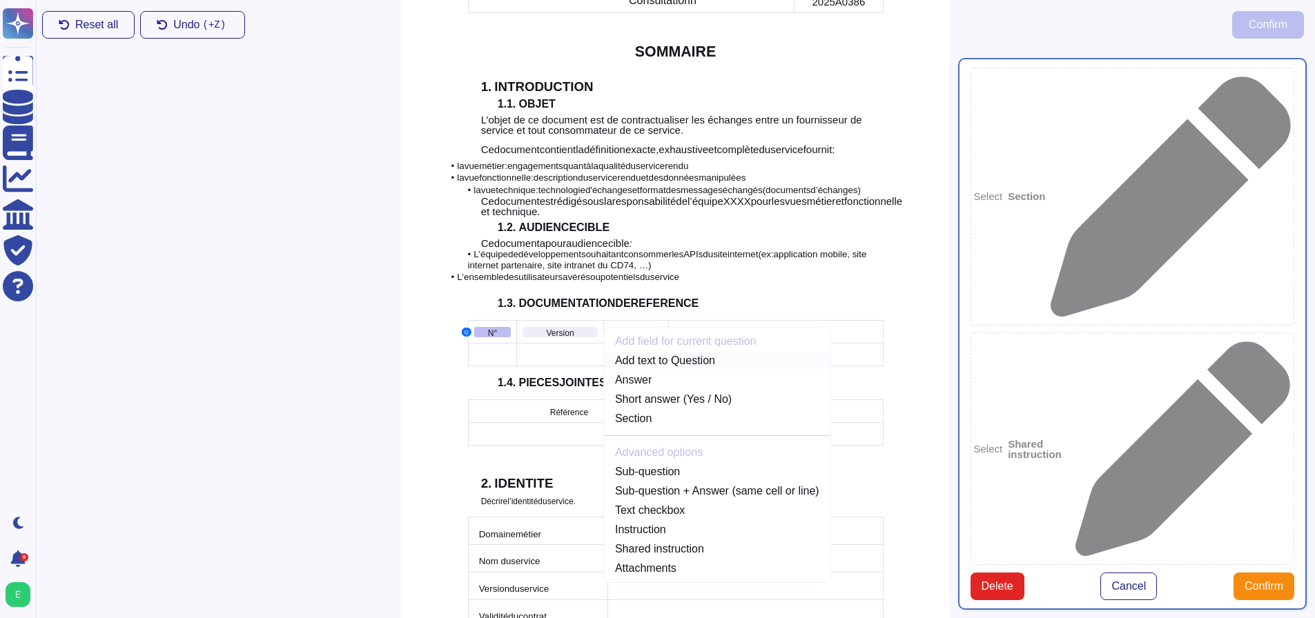
click at [620, 353] on link "Add text to Question" at bounding box center [717, 361] width 226 height 17
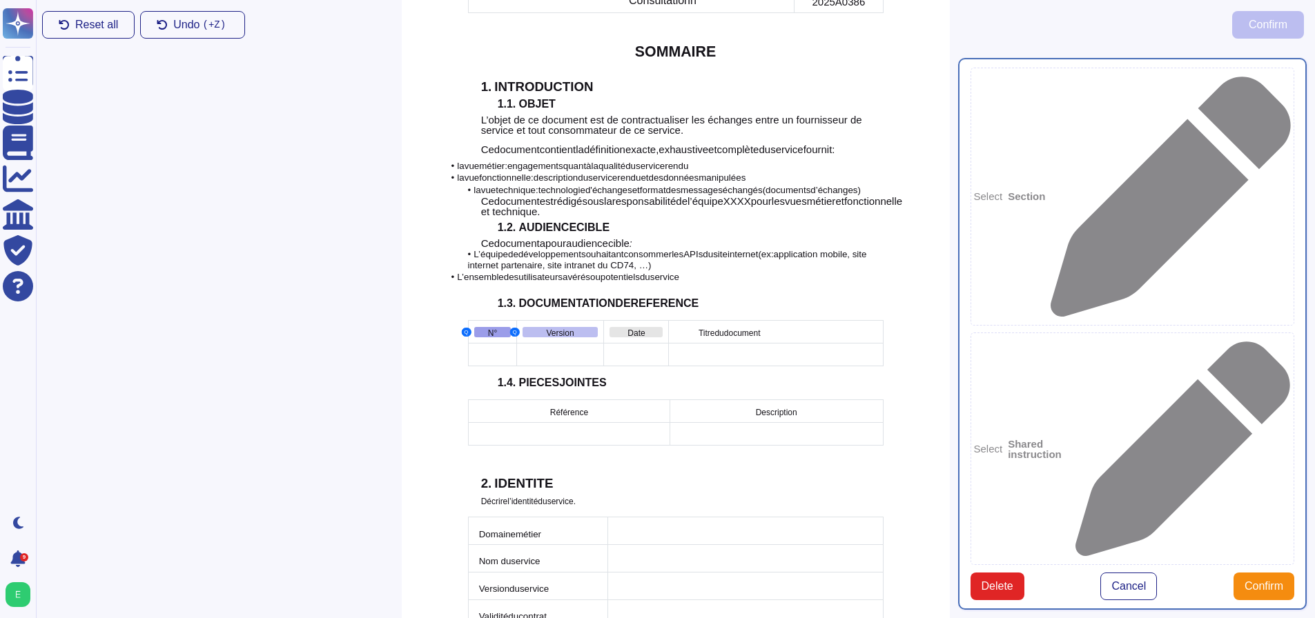
click at [625, 327] on div "Date" at bounding box center [636, 332] width 53 height 10
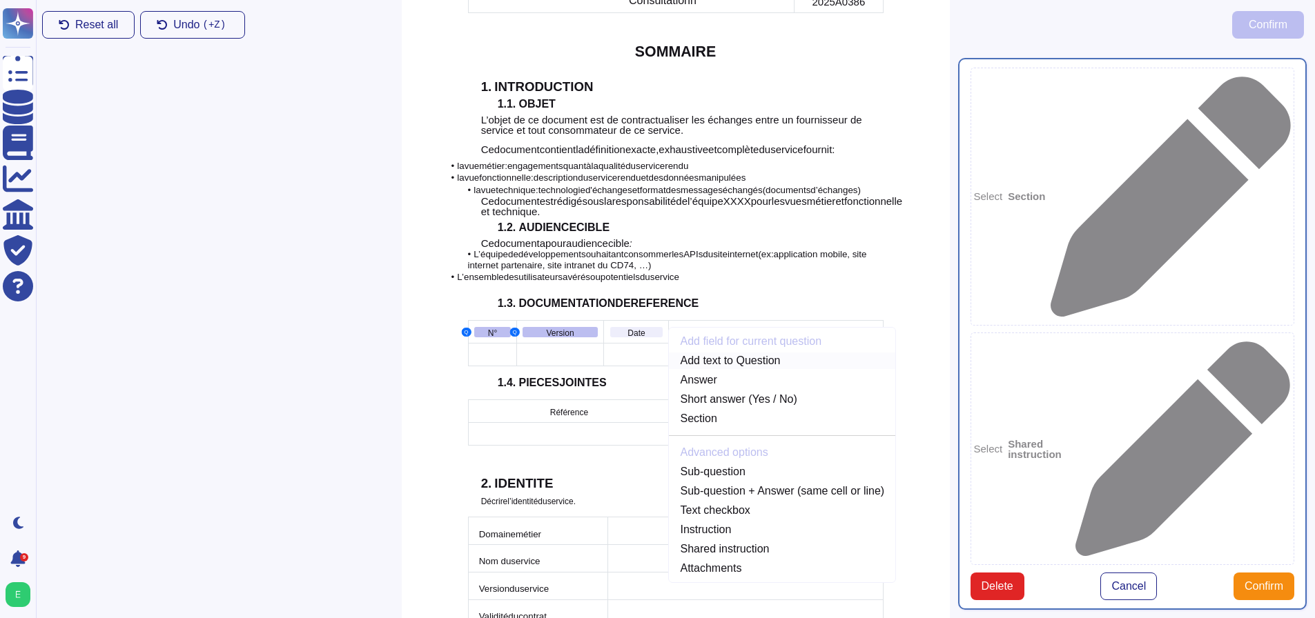
click at [685, 353] on link "Add text to Question" at bounding box center [782, 361] width 226 height 17
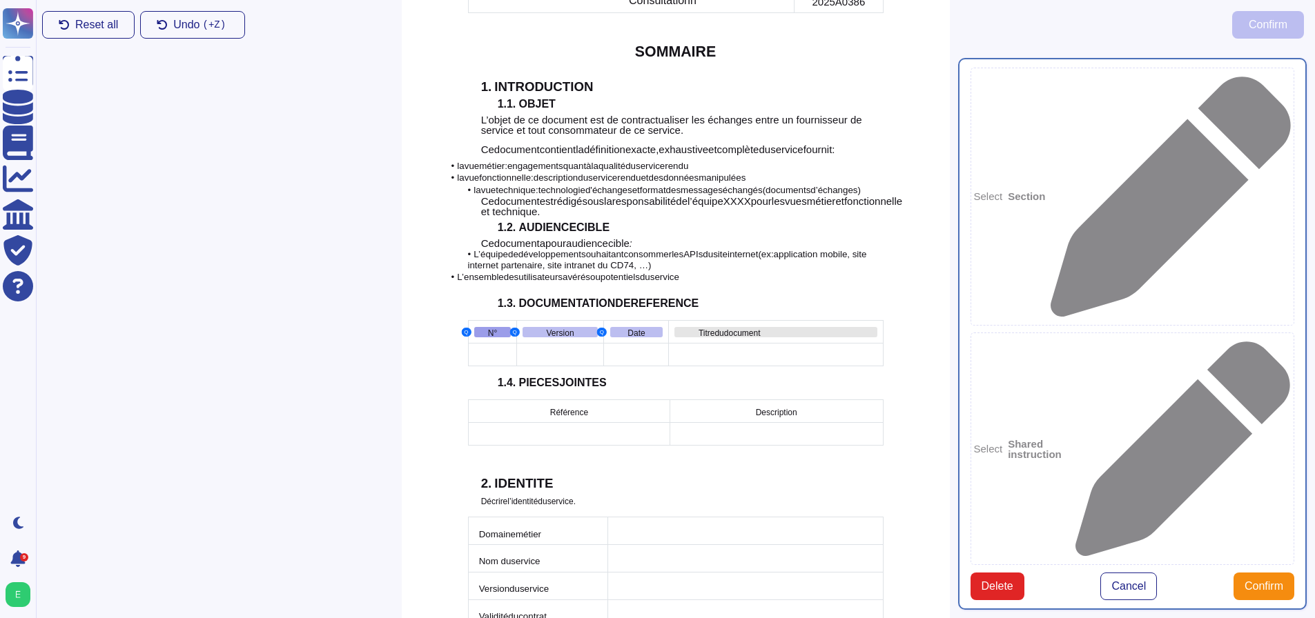
click at [698, 328] on span "Titre" at bounding box center [706, 333] width 17 height 10
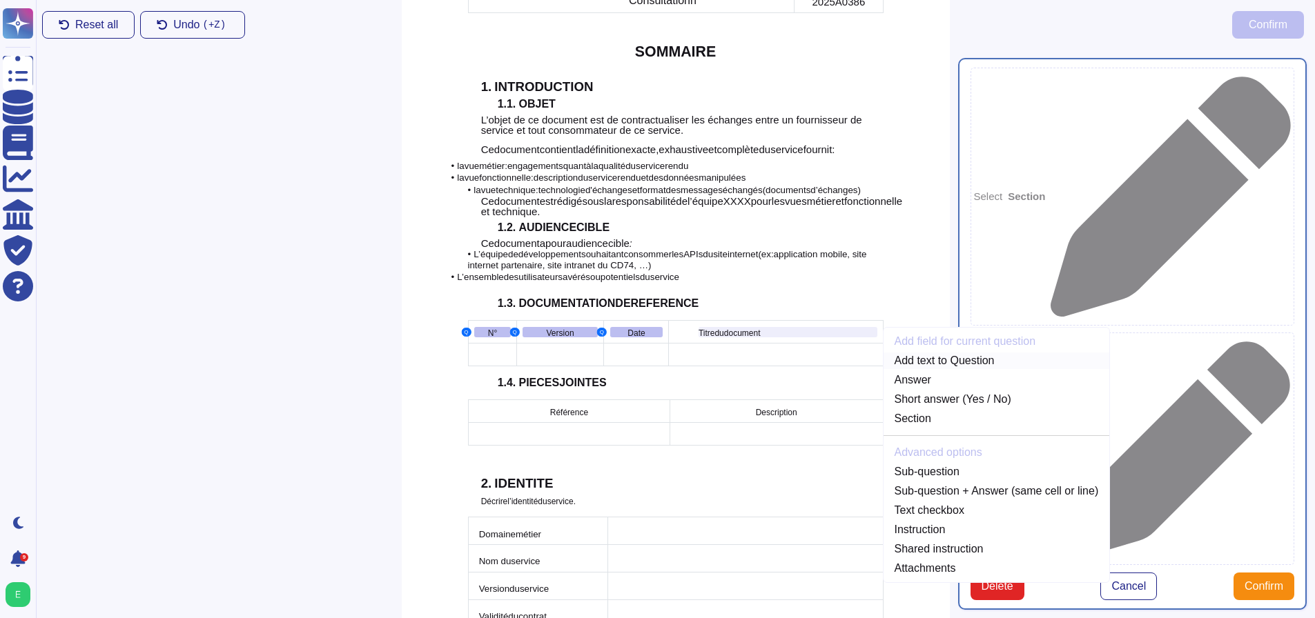
click at [900, 353] on link "Add text to Question" at bounding box center [996, 361] width 226 height 17
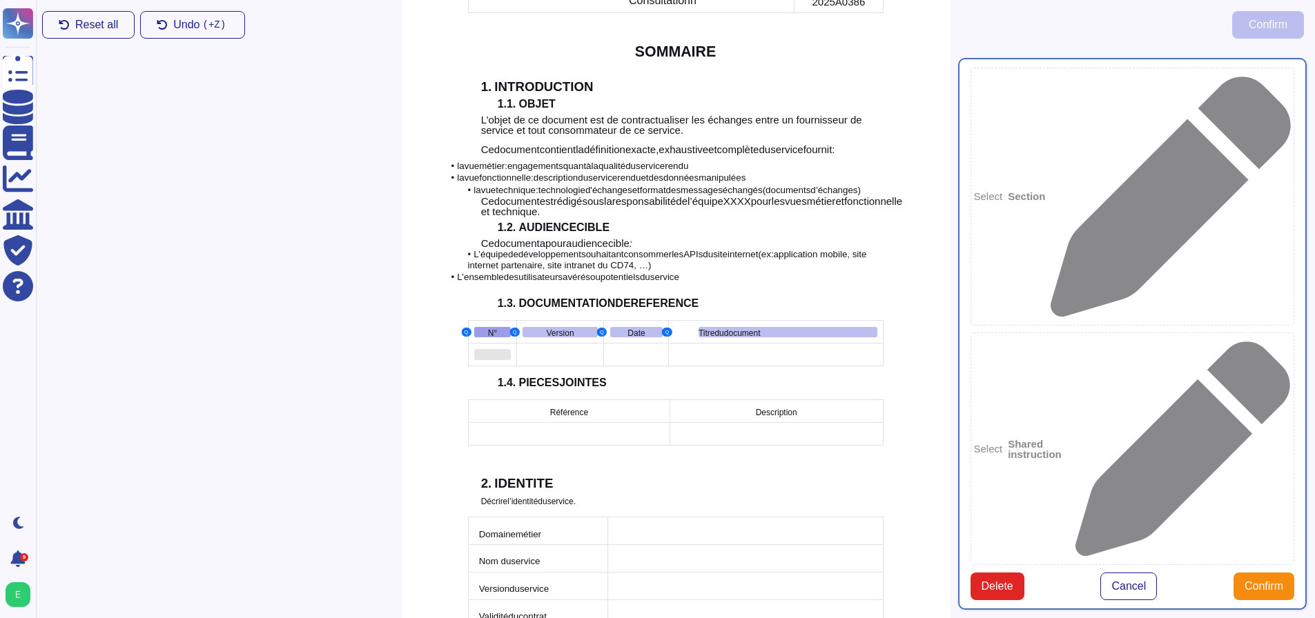
click at [493, 349] on div at bounding box center [492, 354] width 37 height 11
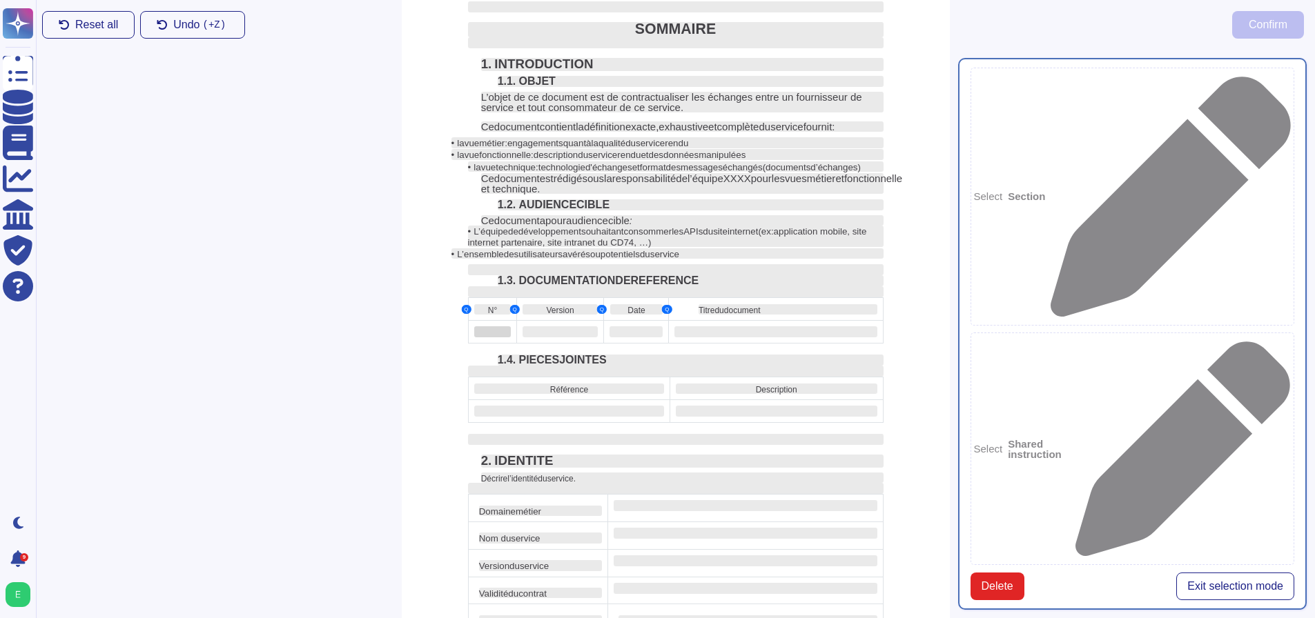
click at [495, 326] on div at bounding box center [492, 331] width 37 height 11
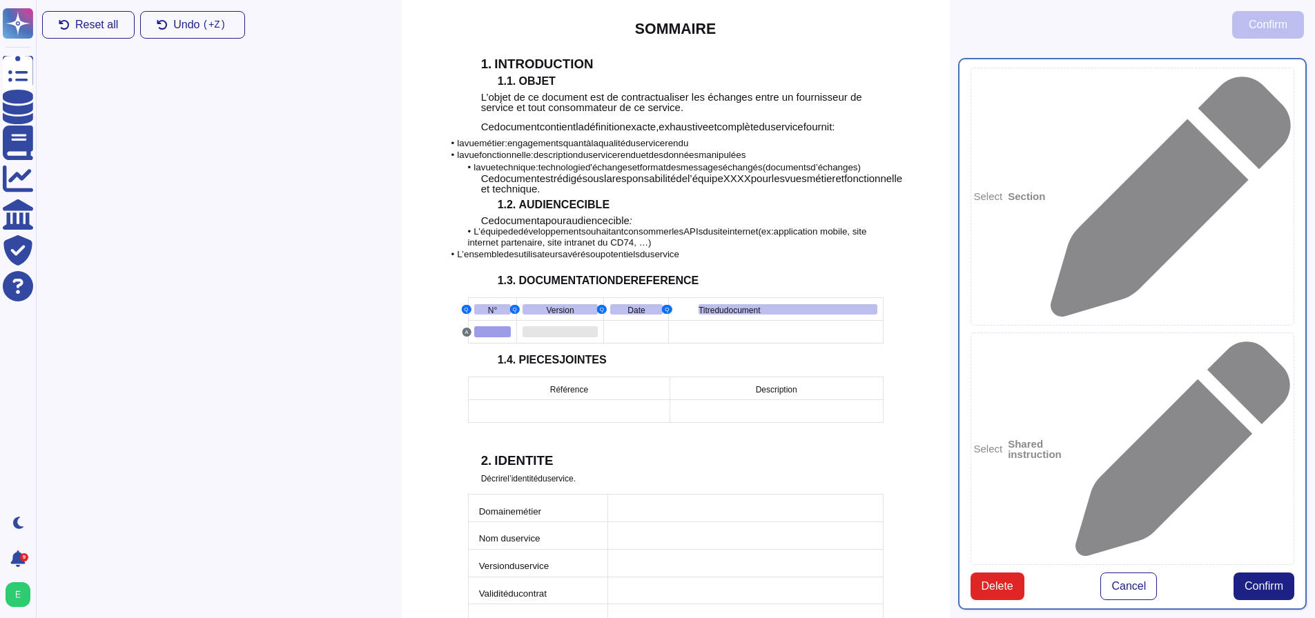
click at [562, 326] on div at bounding box center [559, 331] width 75 height 11
click at [632, 352] on link "Add text to Answer" at bounding box center [686, 360] width 164 height 17
click at [630, 320] on td at bounding box center [636, 331] width 66 height 23
click at [630, 326] on div at bounding box center [636, 331] width 54 height 11
click at [679, 352] on link "Add text to Answer" at bounding box center [751, 360] width 164 height 17
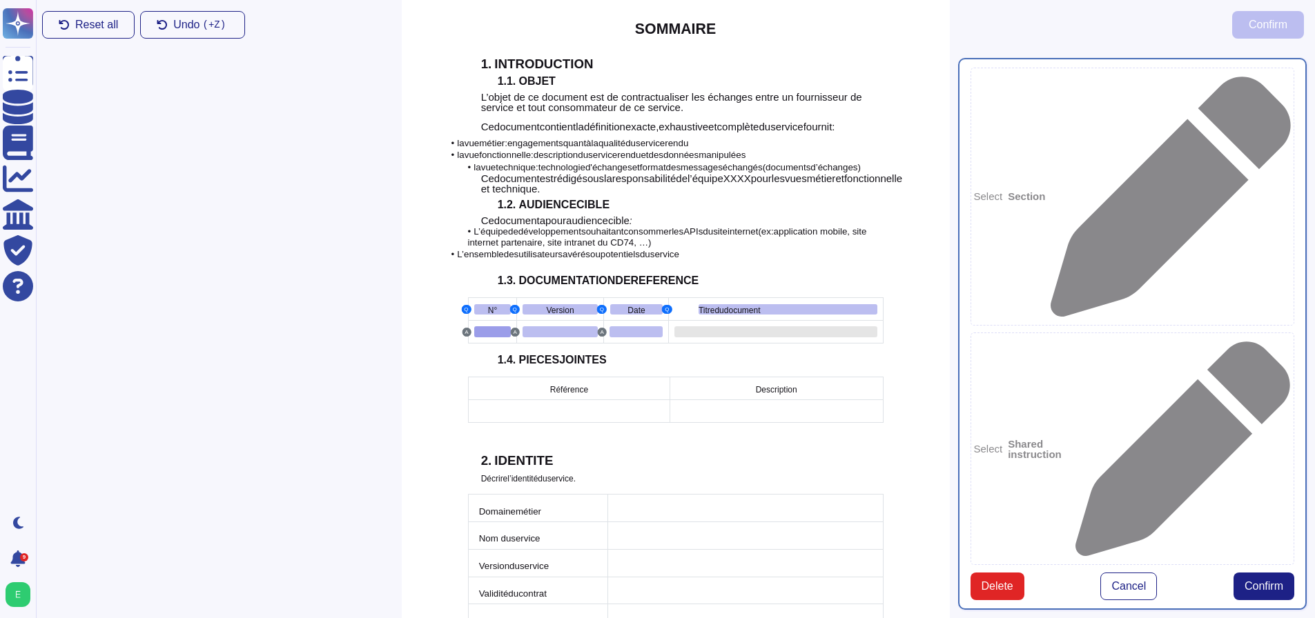
click at [705, 326] on div at bounding box center [775, 331] width 202 height 11
click at [903, 352] on link "Add text to Answer" at bounding box center [965, 360] width 164 height 17
click at [558, 385] on span "Référence" at bounding box center [569, 390] width 38 height 10
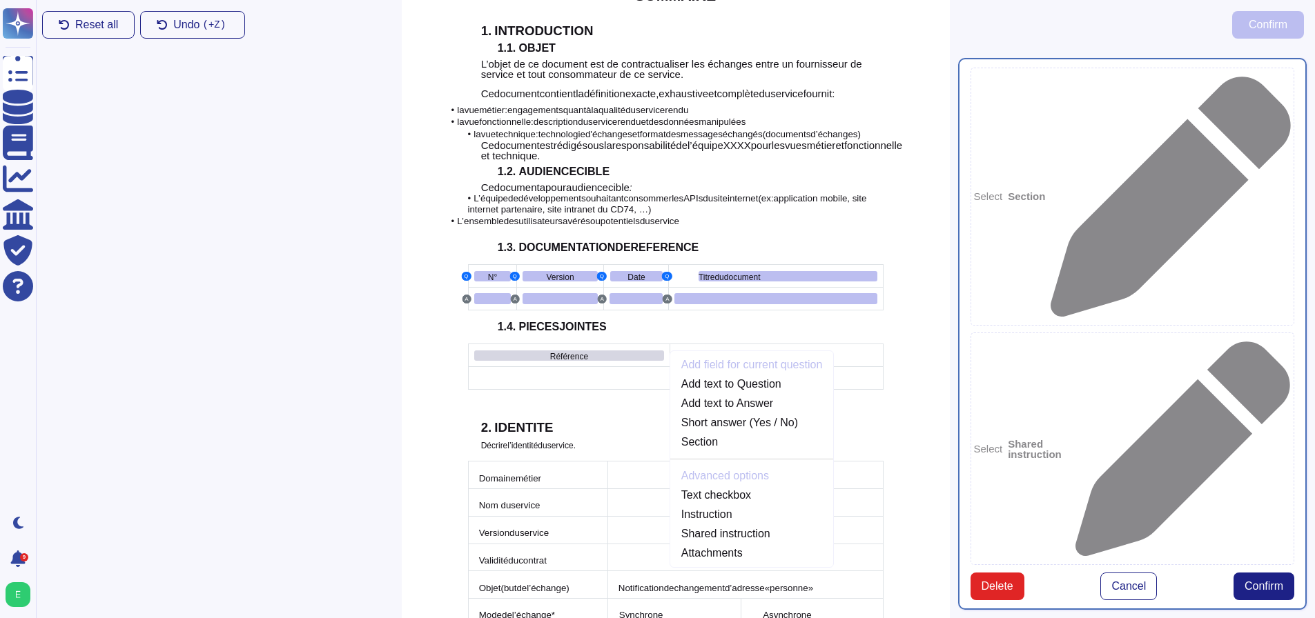
scroll to position [515, 0]
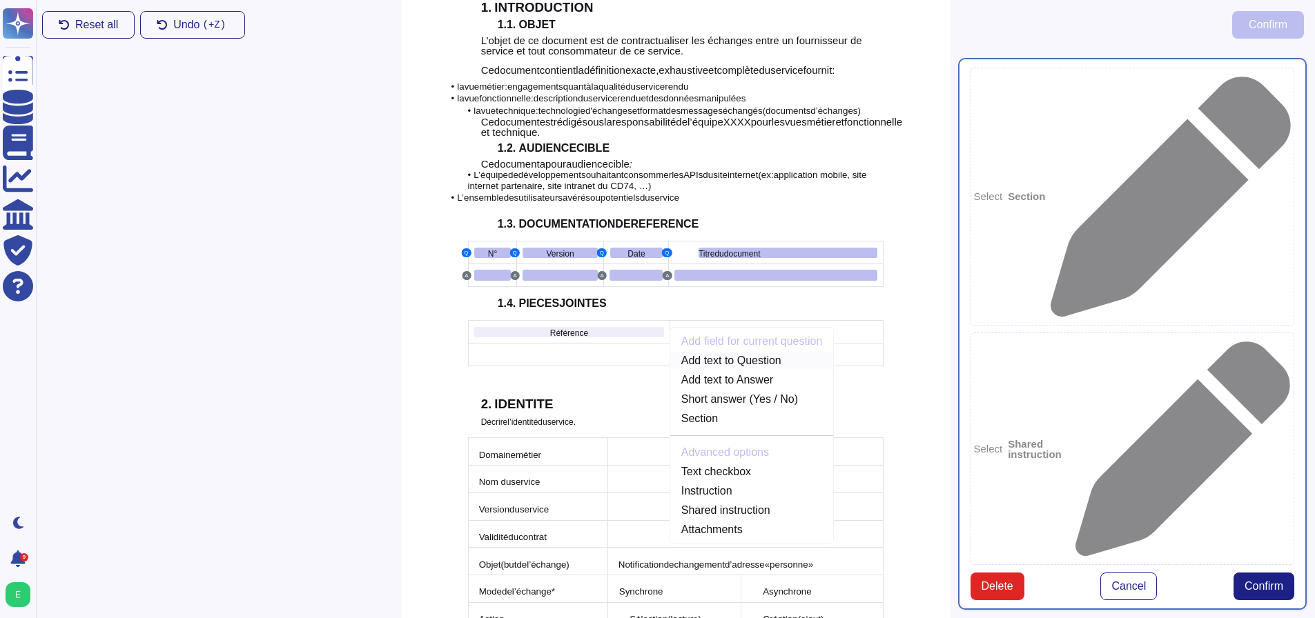
click at [685, 353] on link "Add text to Question" at bounding box center [752, 361] width 164 height 17
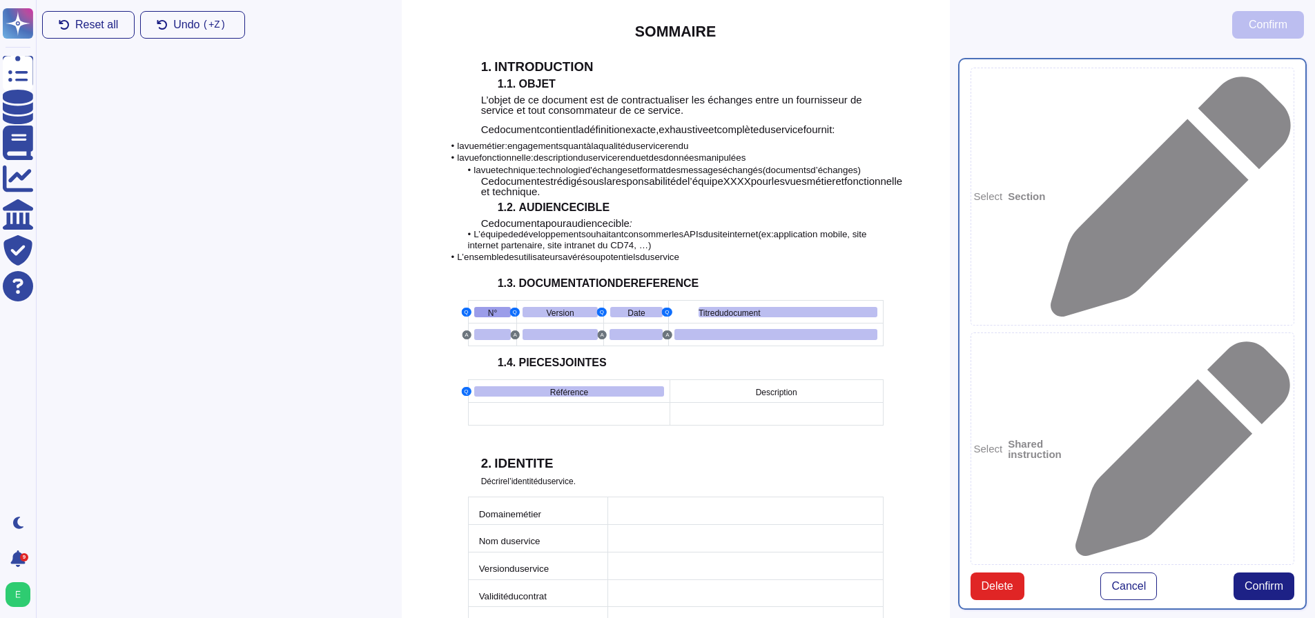
scroll to position [435, 0]
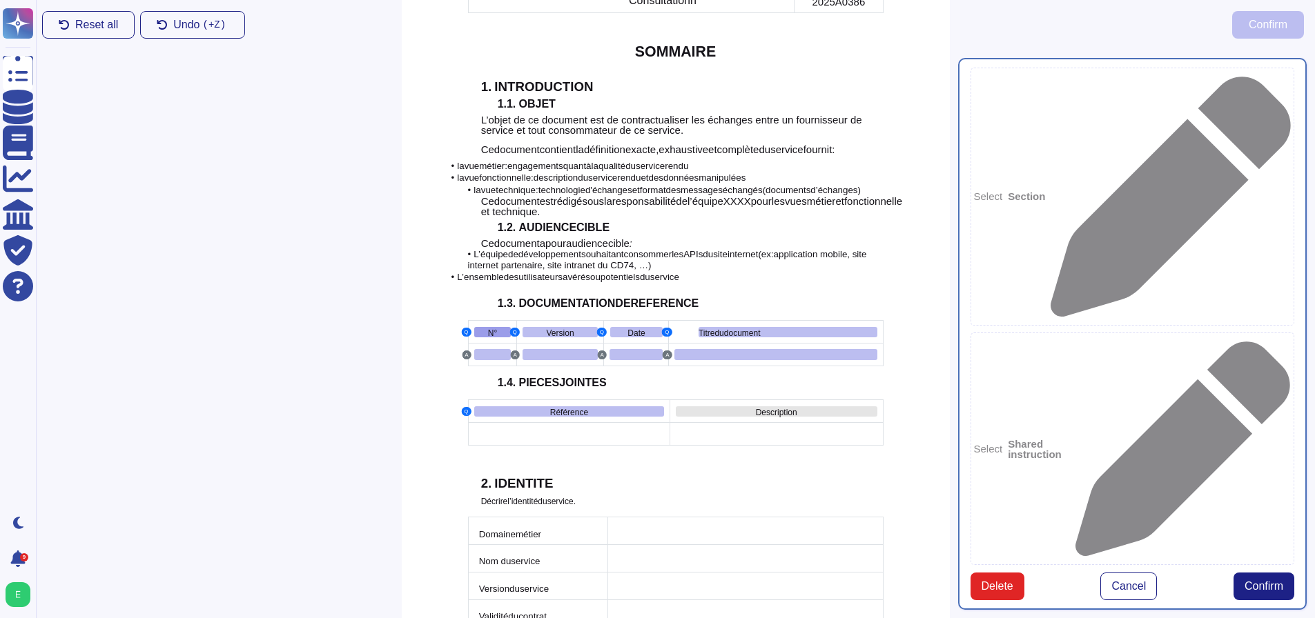
click at [769, 408] on span "Description" at bounding box center [776, 413] width 41 height 10
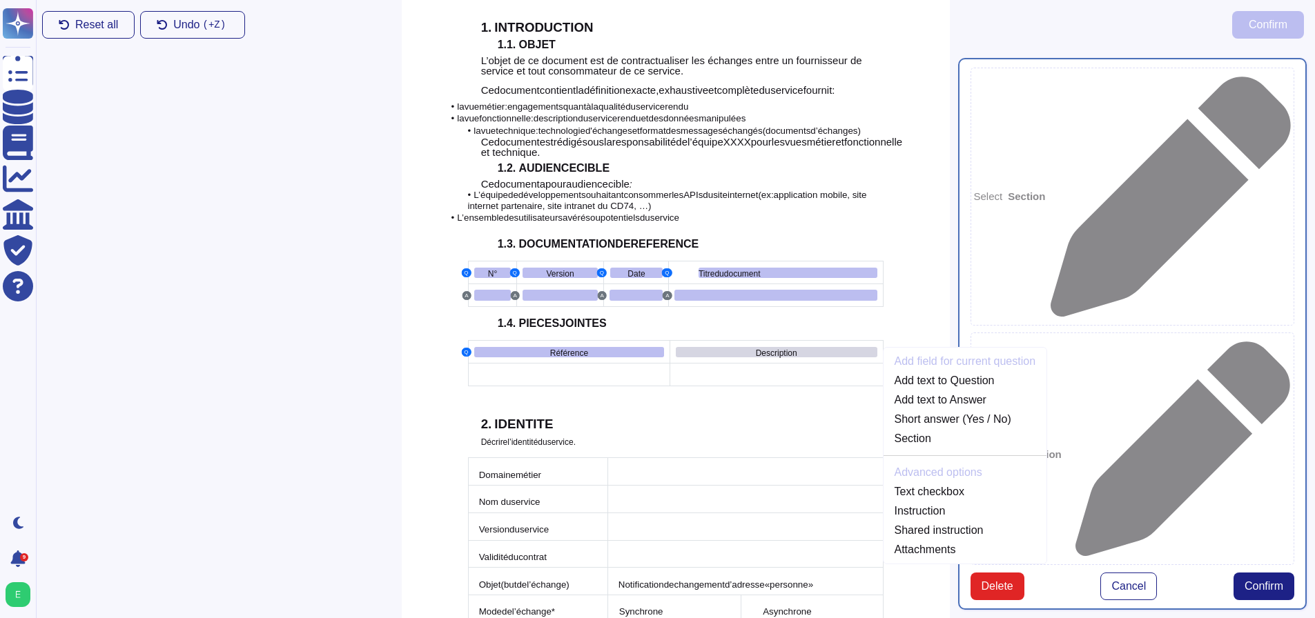
scroll to position [515, 0]
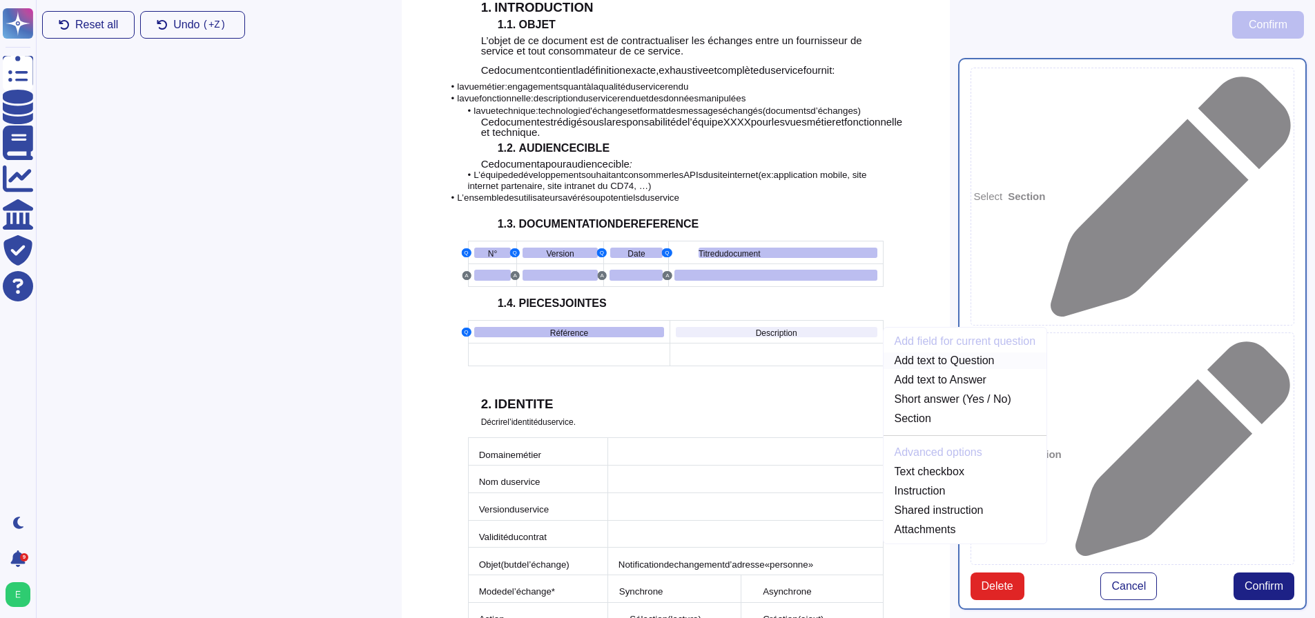
click at [905, 353] on link "Add text to Question" at bounding box center [965, 361] width 164 height 17
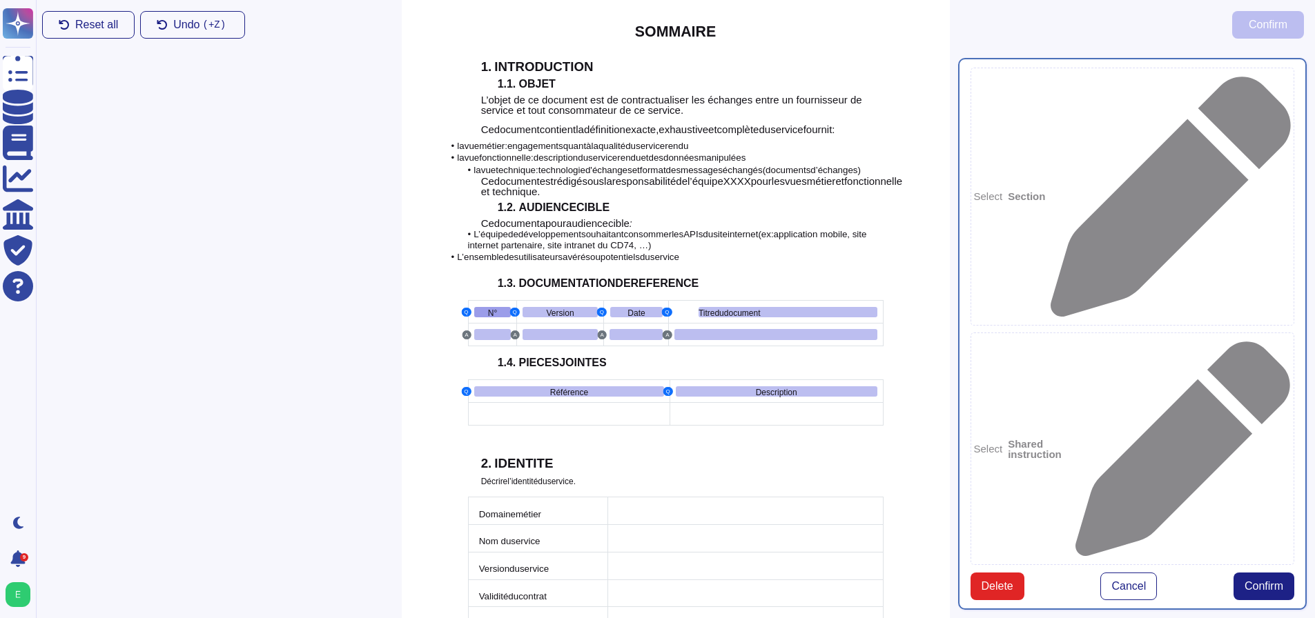
scroll to position [435, 0]
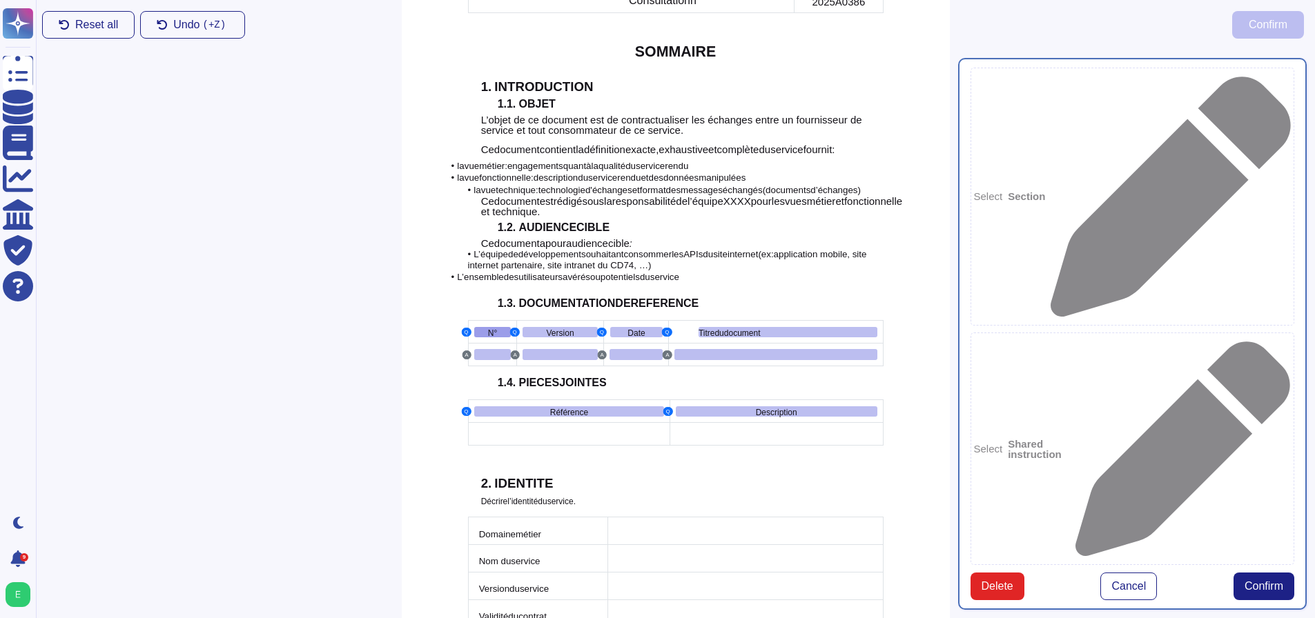
click at [531, 528] on span "métier" at bounding box center [528, 534] width 26 height 12
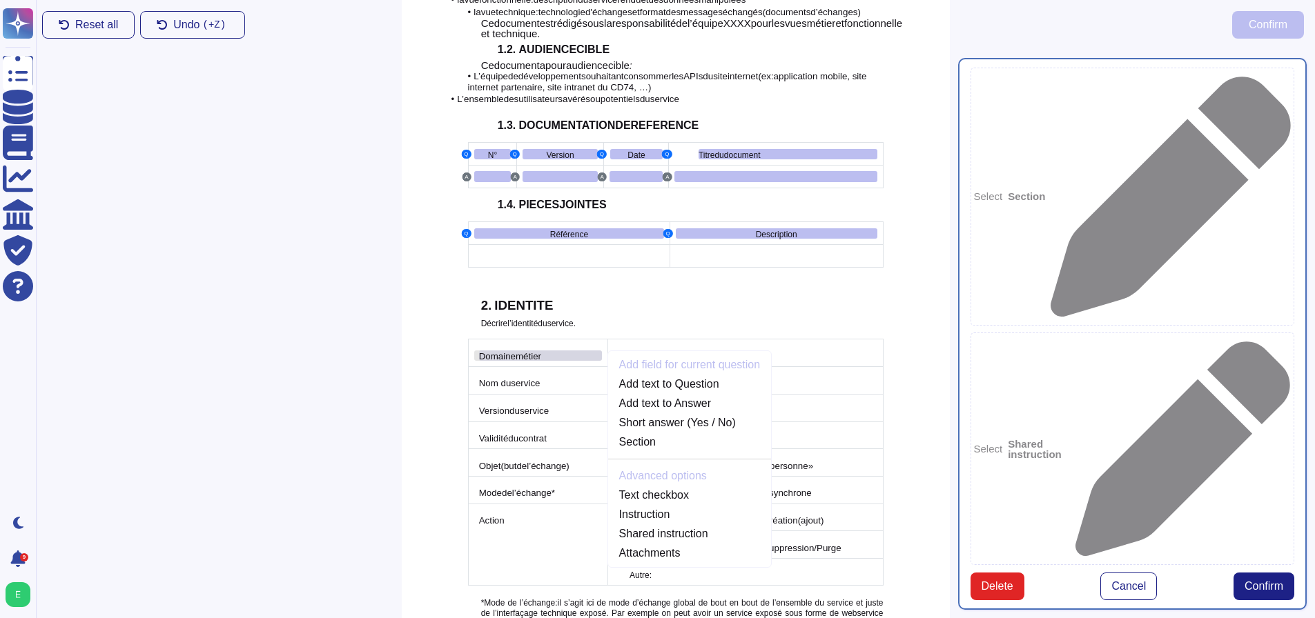
scroll to position [637, 0]
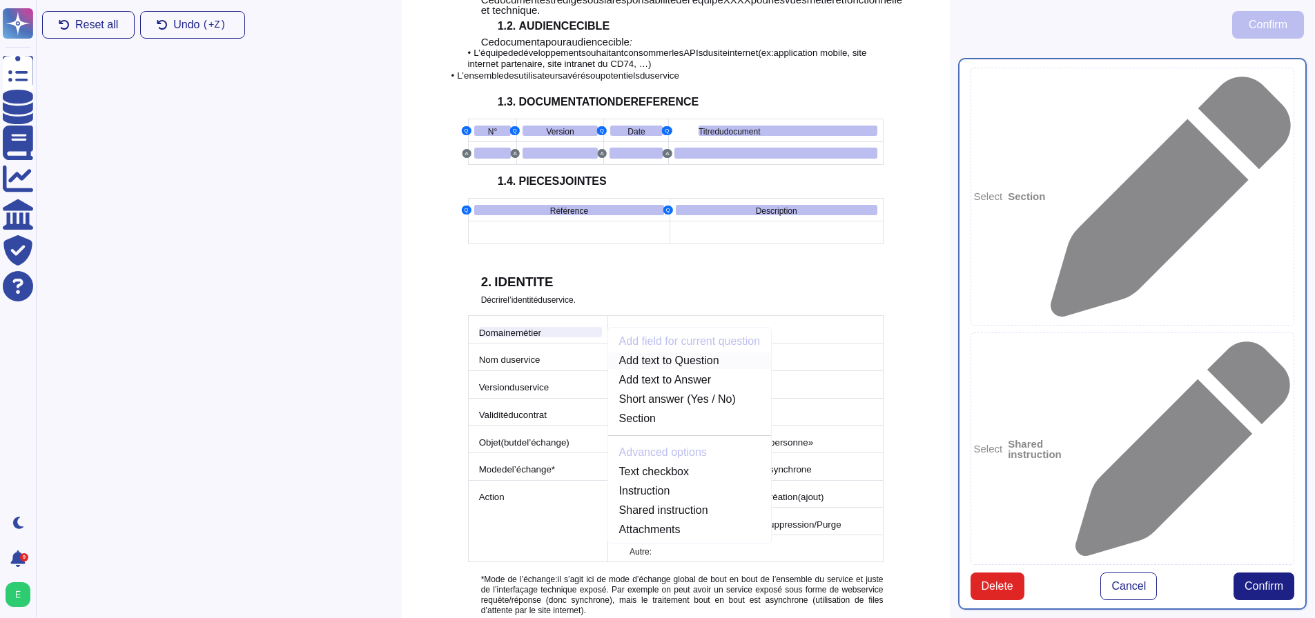
click at [640, 353] on link "Add text to Question" at bounding box center [690, 361] width 164 height 17
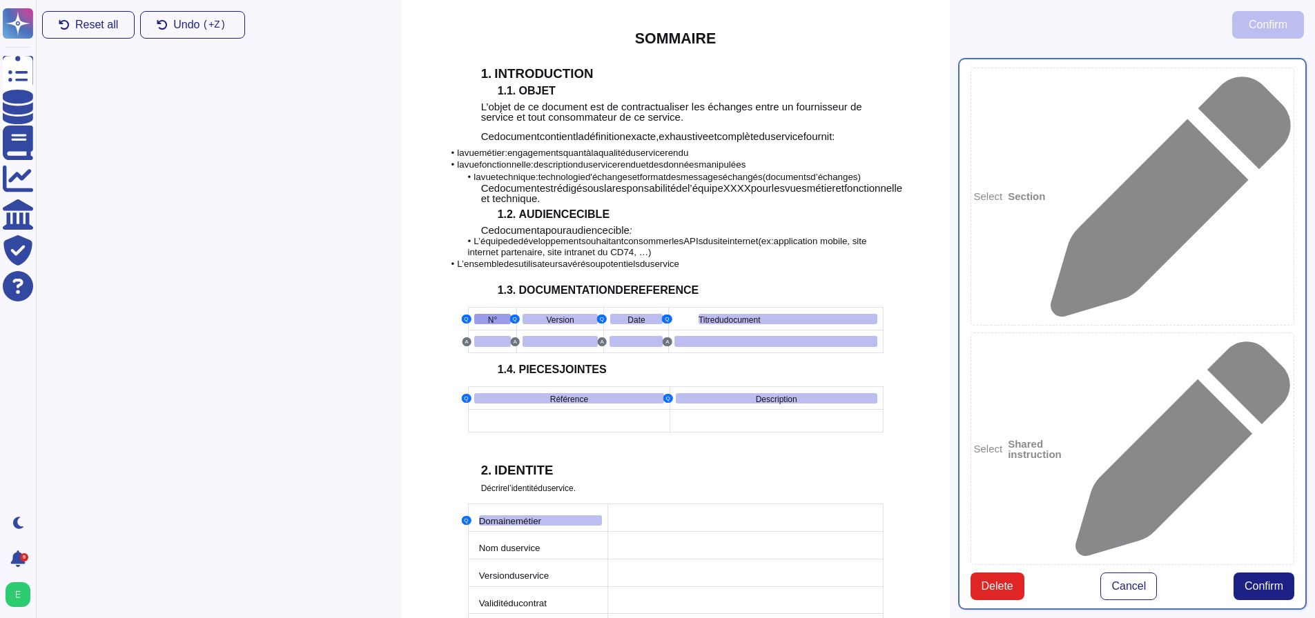
scroll to position [435, 0]
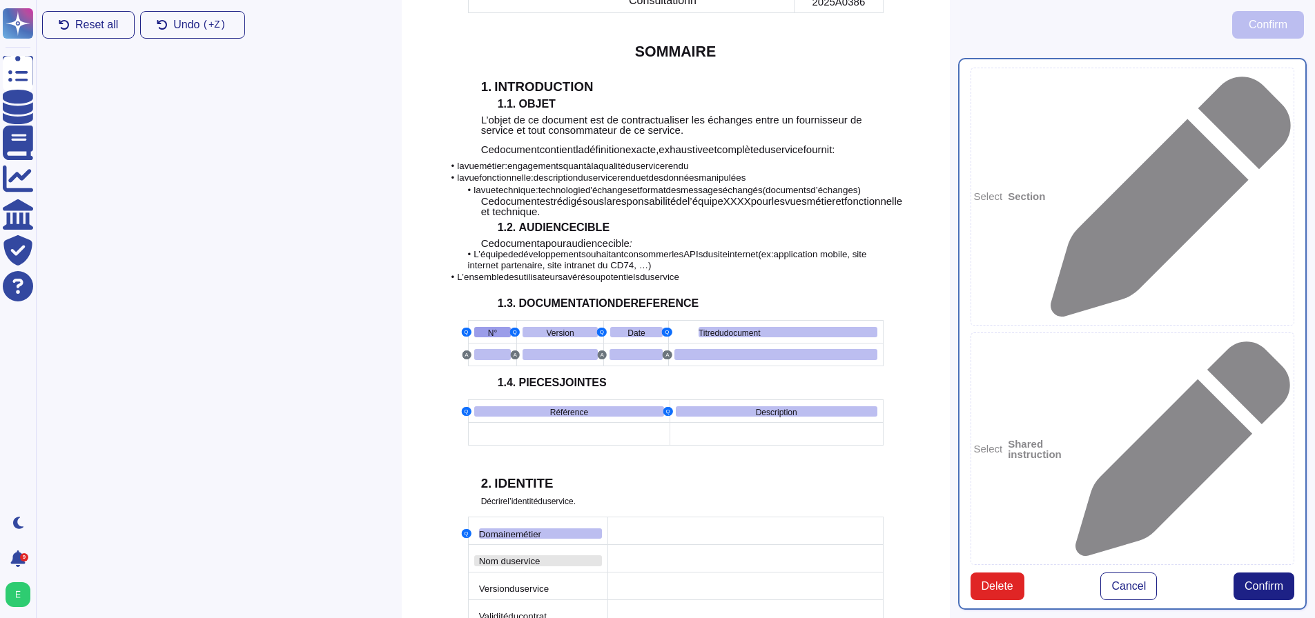
click at [480, 556] on span "Nom du" at bounding box center [495, 561] width 32 height 10
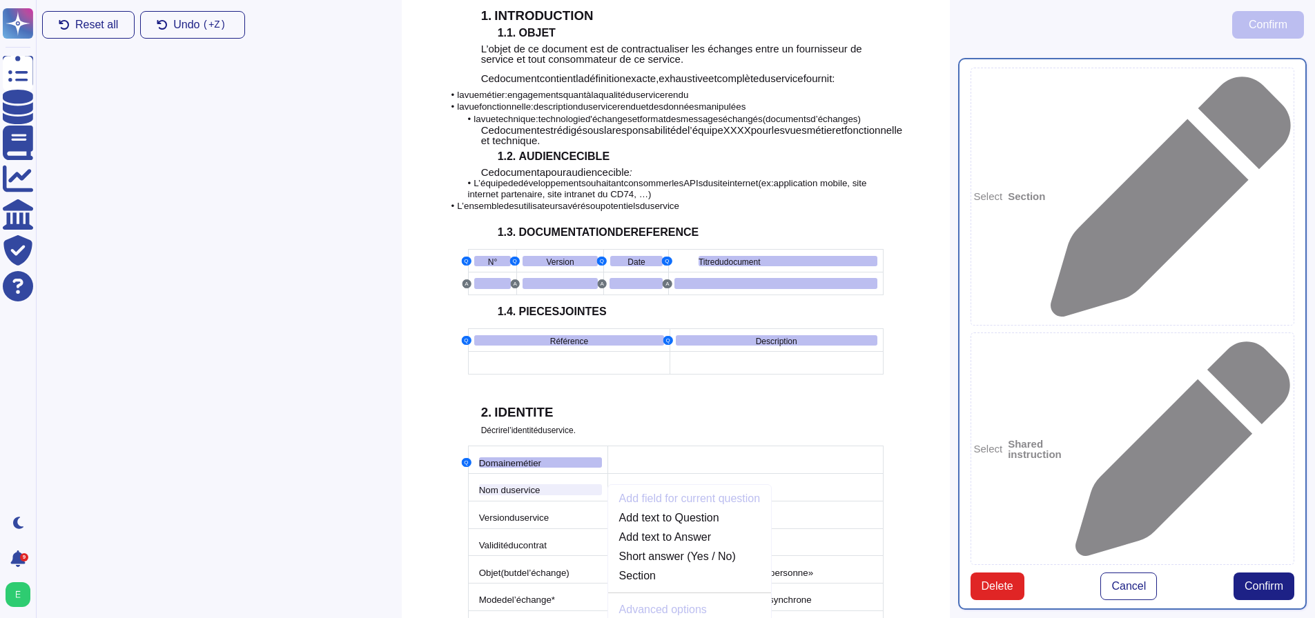
scroll to position [665, 0]
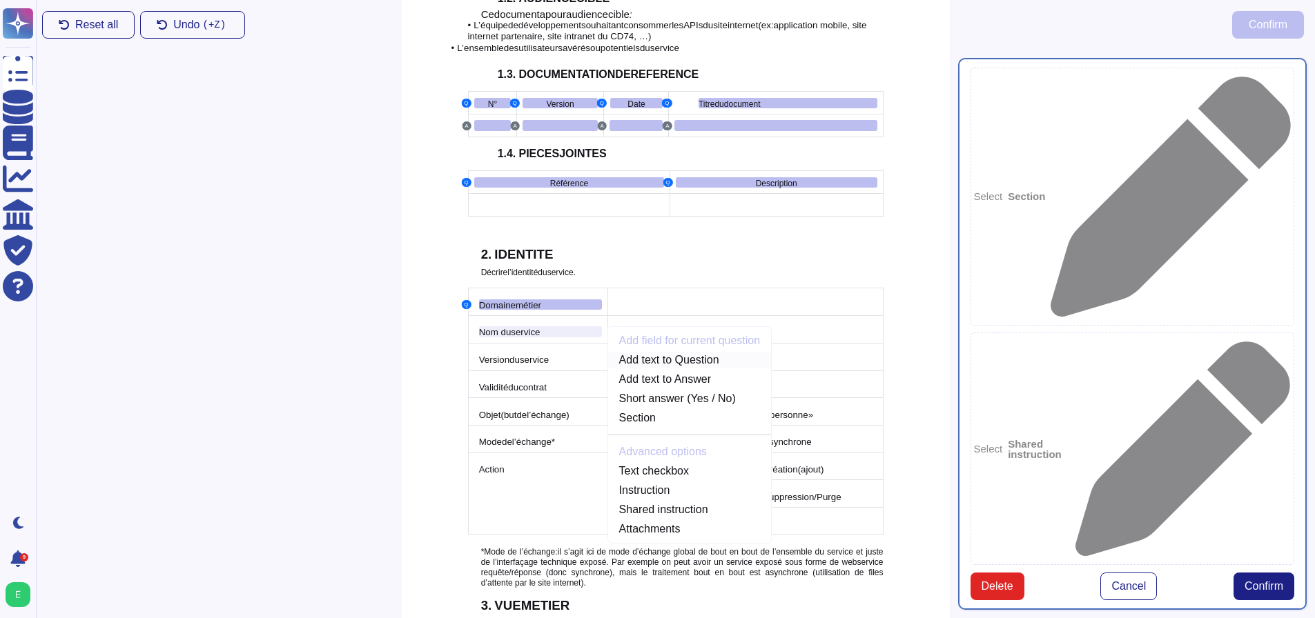
click at [683, 352] on link "Add text to Question" at bounding box center [690, 360] width 164 height 17
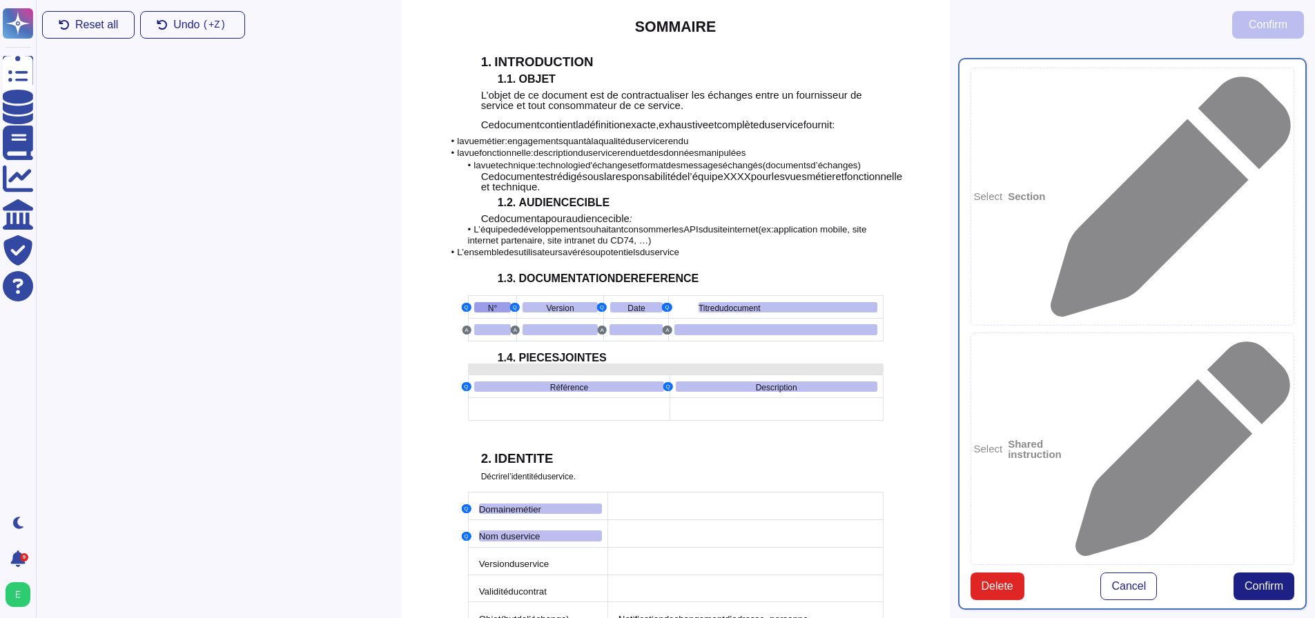
scroll to position [435, 0]
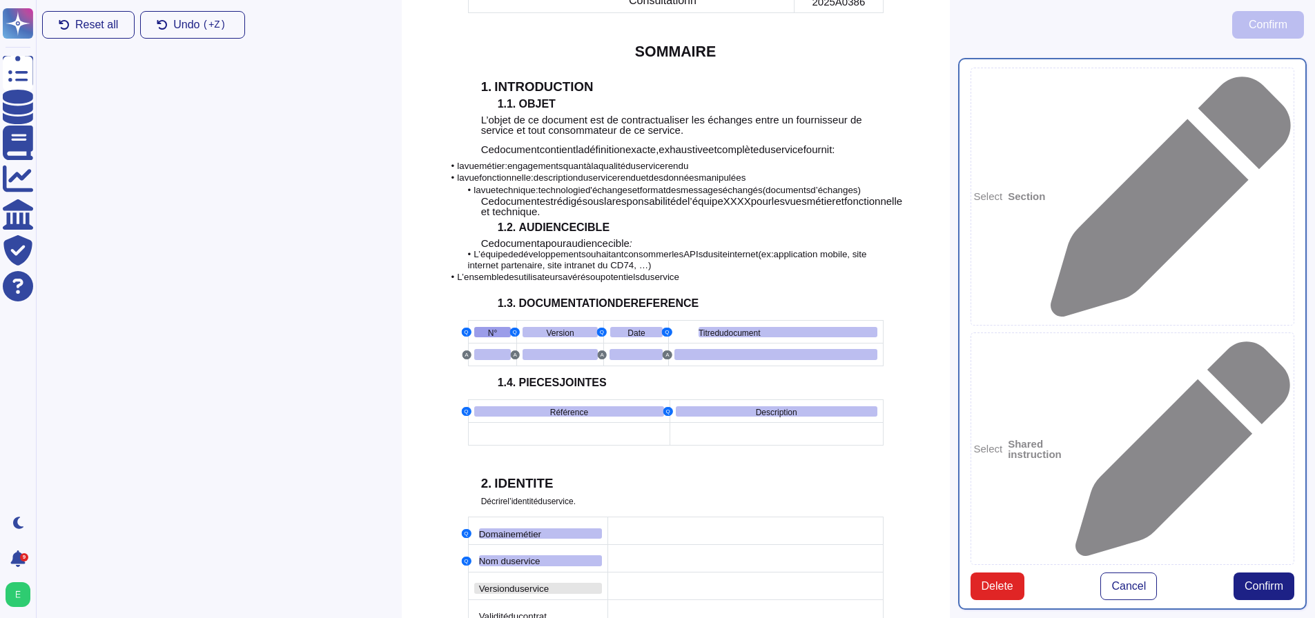
click at [501, 584] on span "Version" at bounding box center [494, 589] width 30 height 10
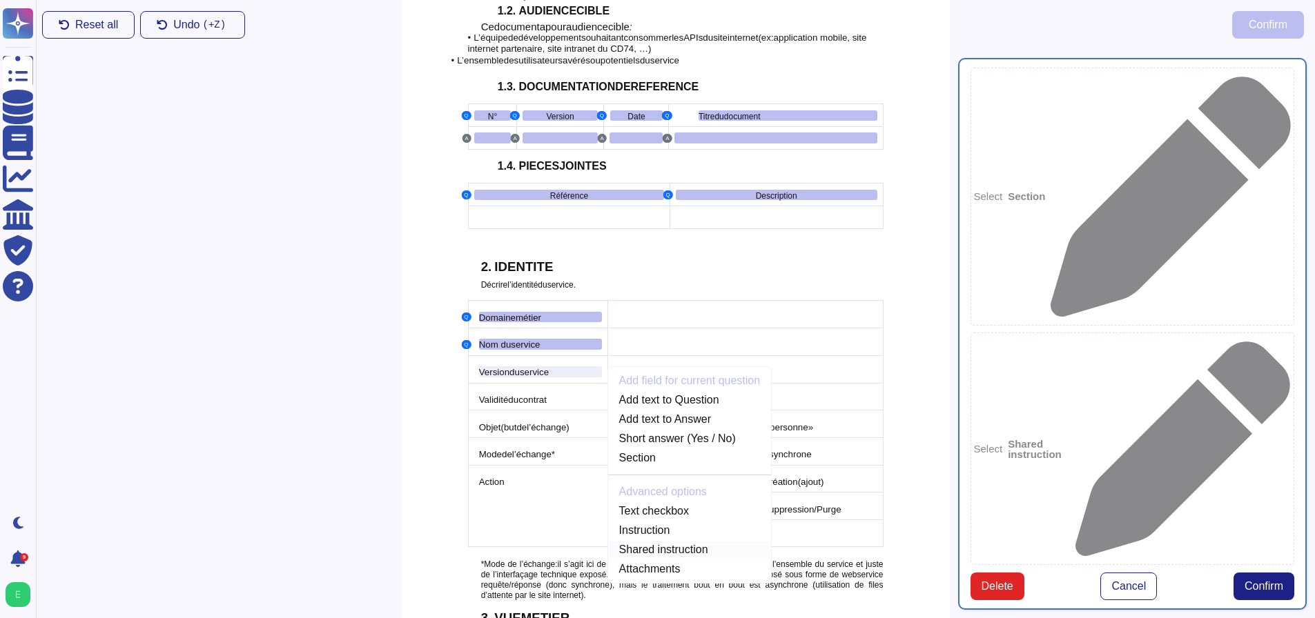
scroll to position [691, 0]
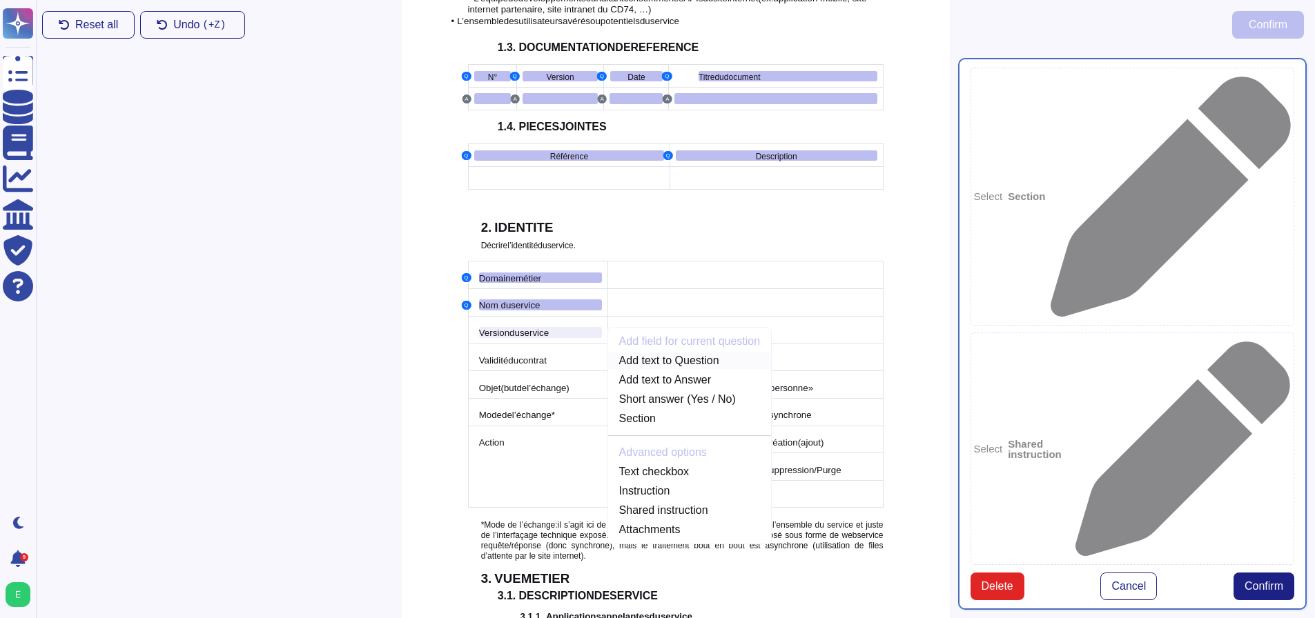
click at [689, 353] on link "Add text to Question" at bounding box center [690, 361] width 164 height 17
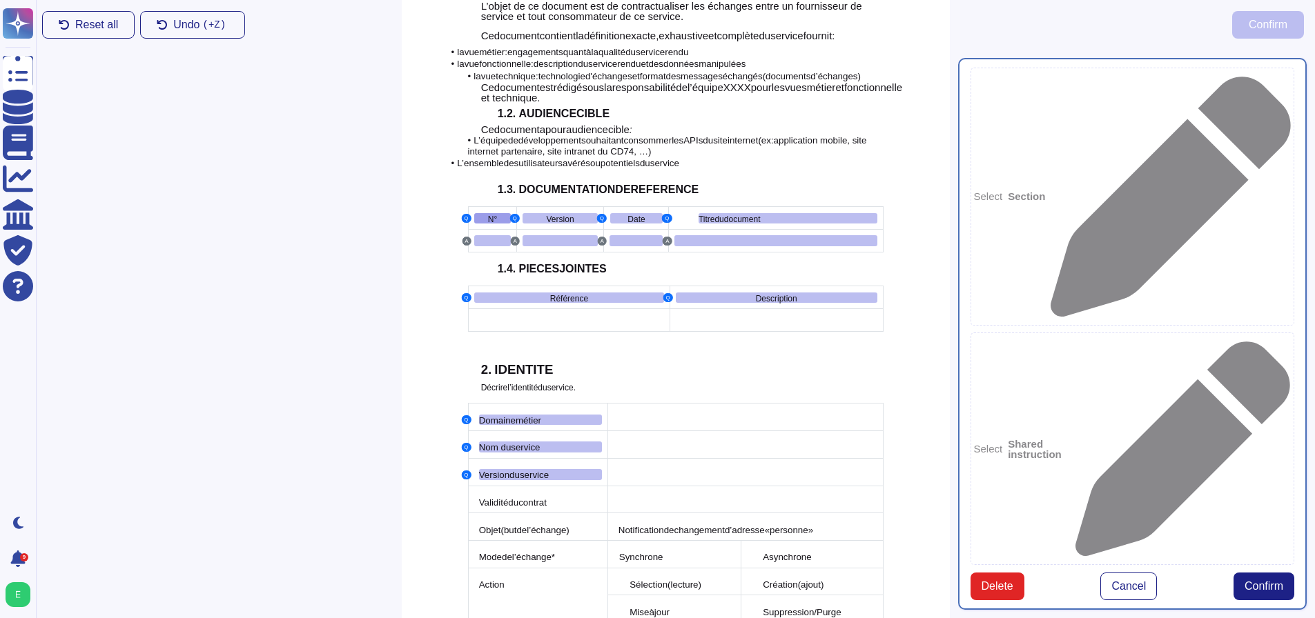
scroll to position [573, 0]
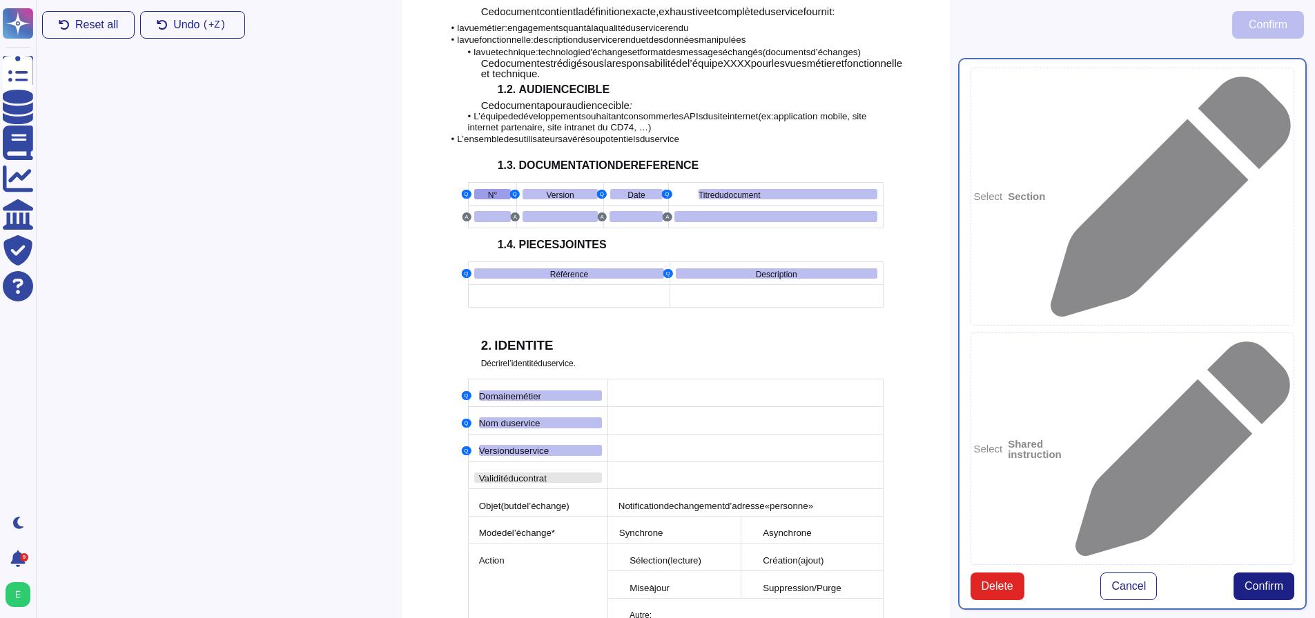
click at [525, 473] on span "contrat" at bounding box center [532, 478] width 28 height 10
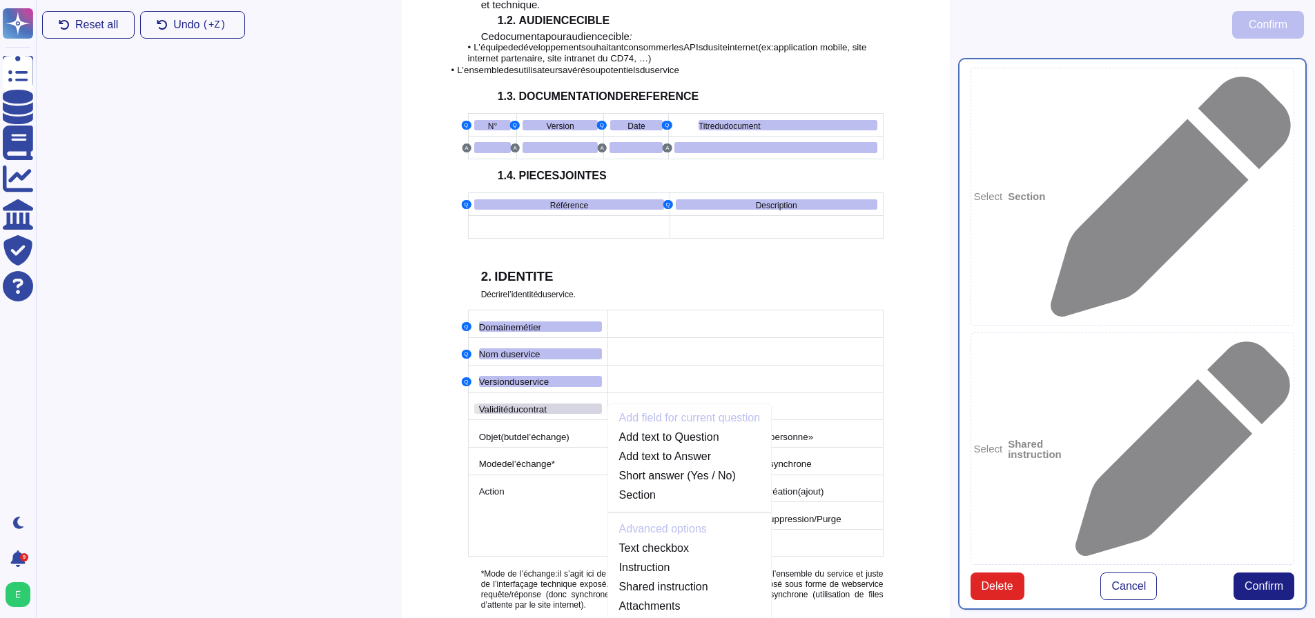
scroll to position [718, 0]
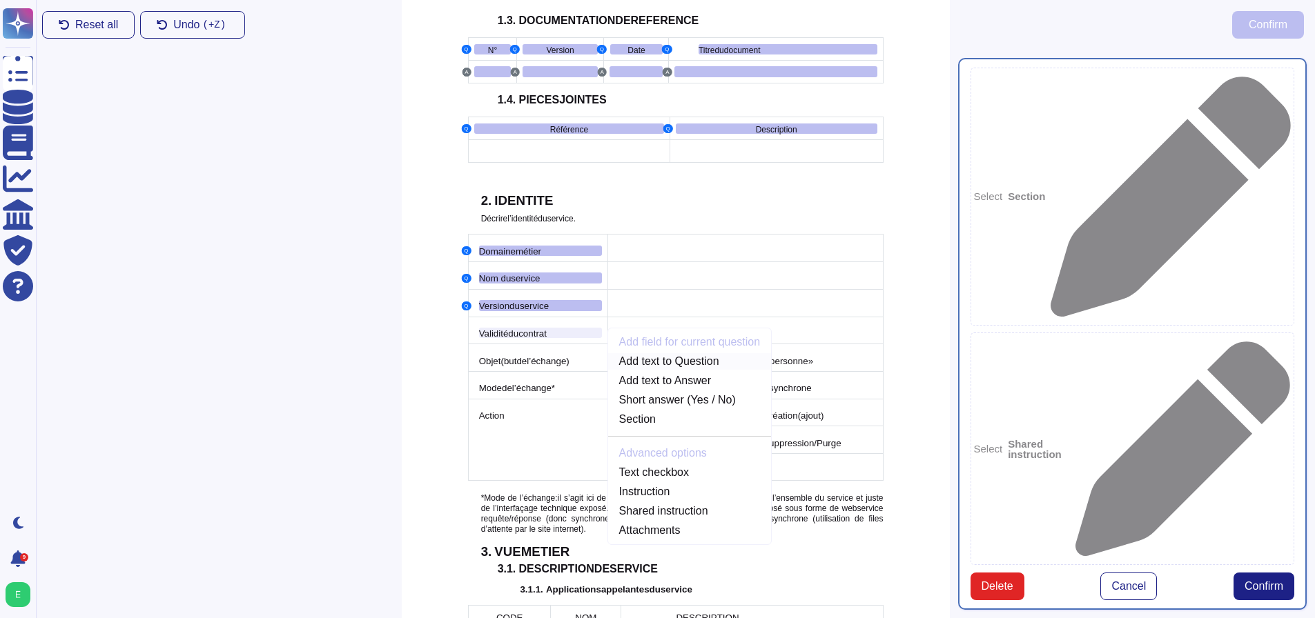
click at [667, 353] on link "Add text to Question" at bounding box center [690, 361] width 164 height 17
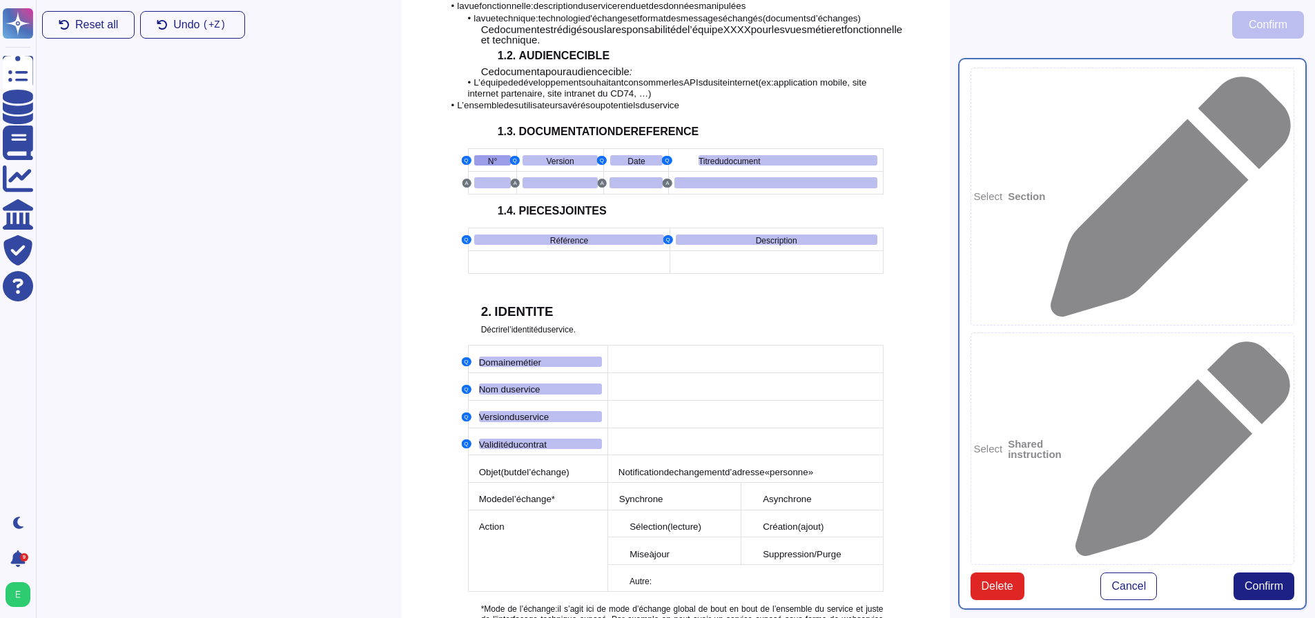
scroll to position [642, 0]
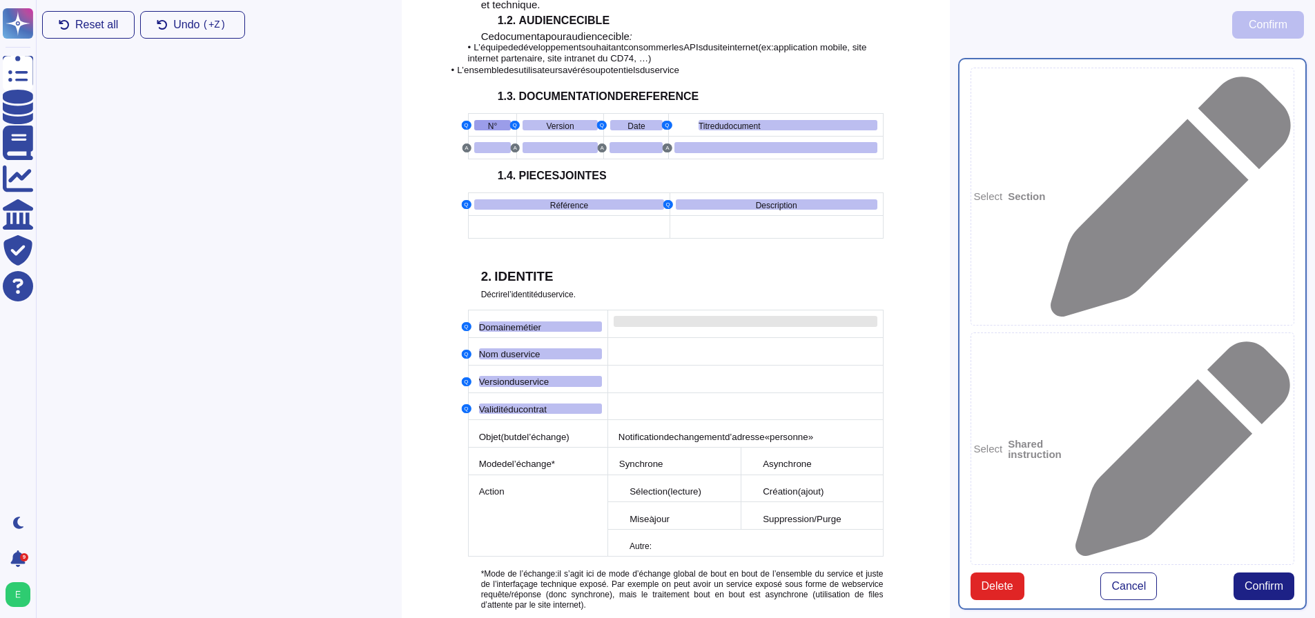
click at [650, 316] on div at bounding box center [745, 321] width 264 height 11
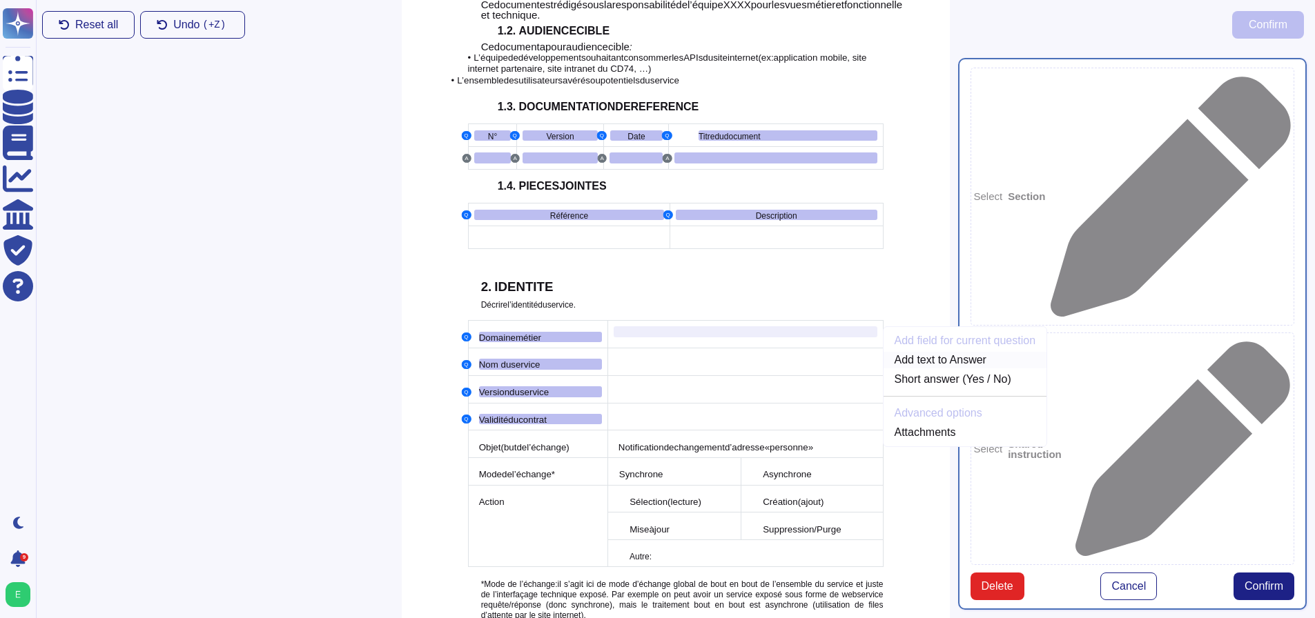
click at [925, 352] on link "Add text to Answer" at bounding box center [965, 360] width 164 height 17
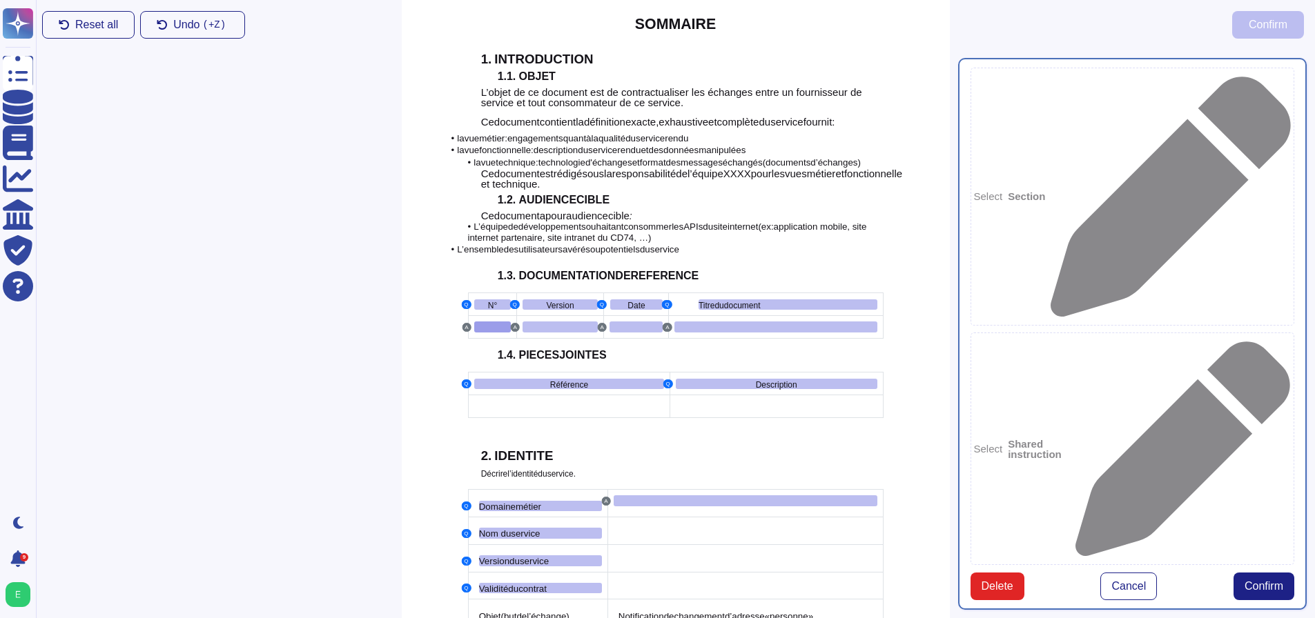
scroll to position [458, 0]
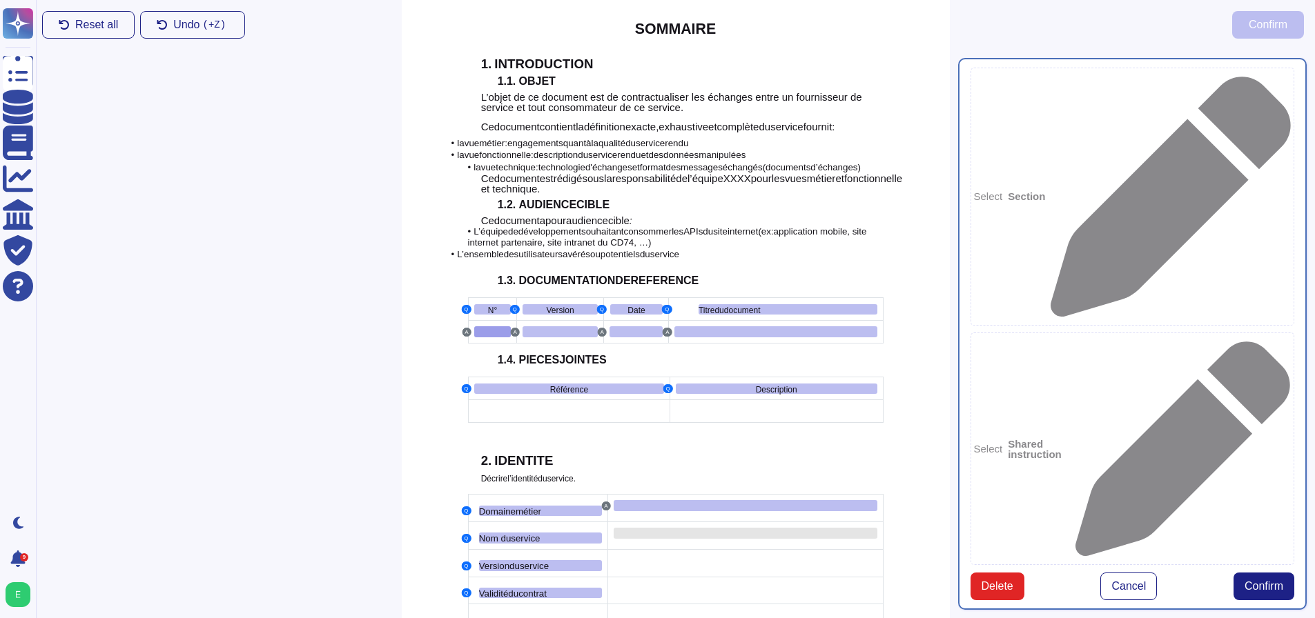
click at [649, 528] on div at bounding box center [745, 533] width 264 height 11
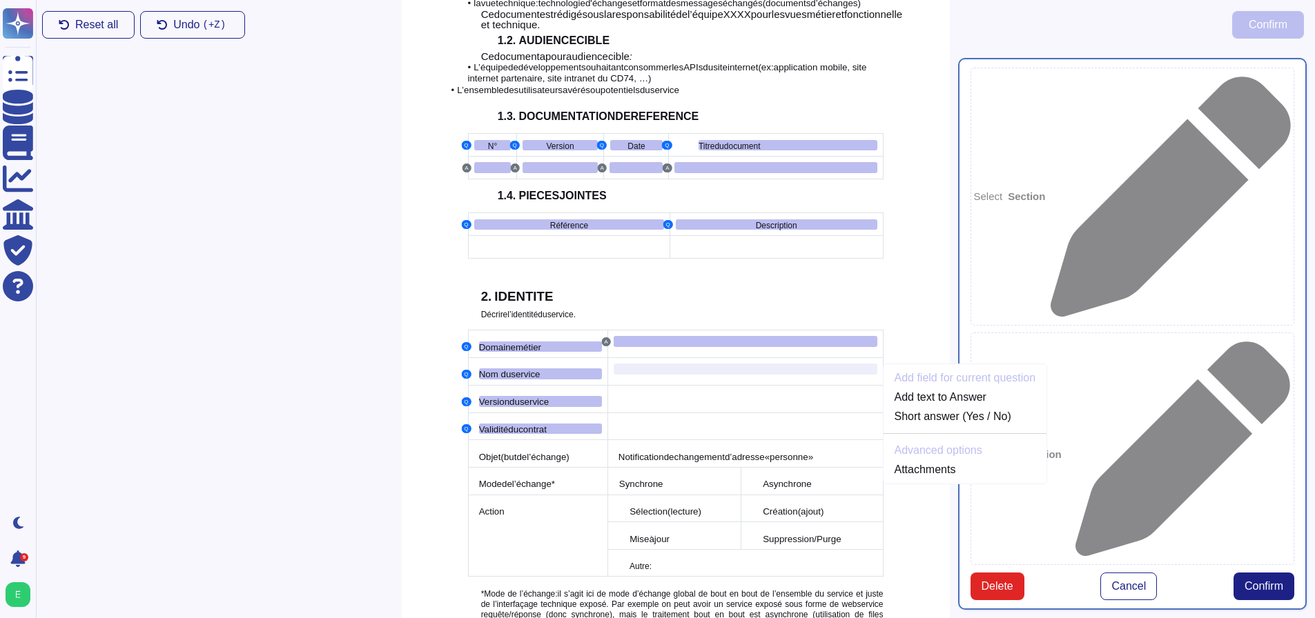
scroll to position [660, 0]
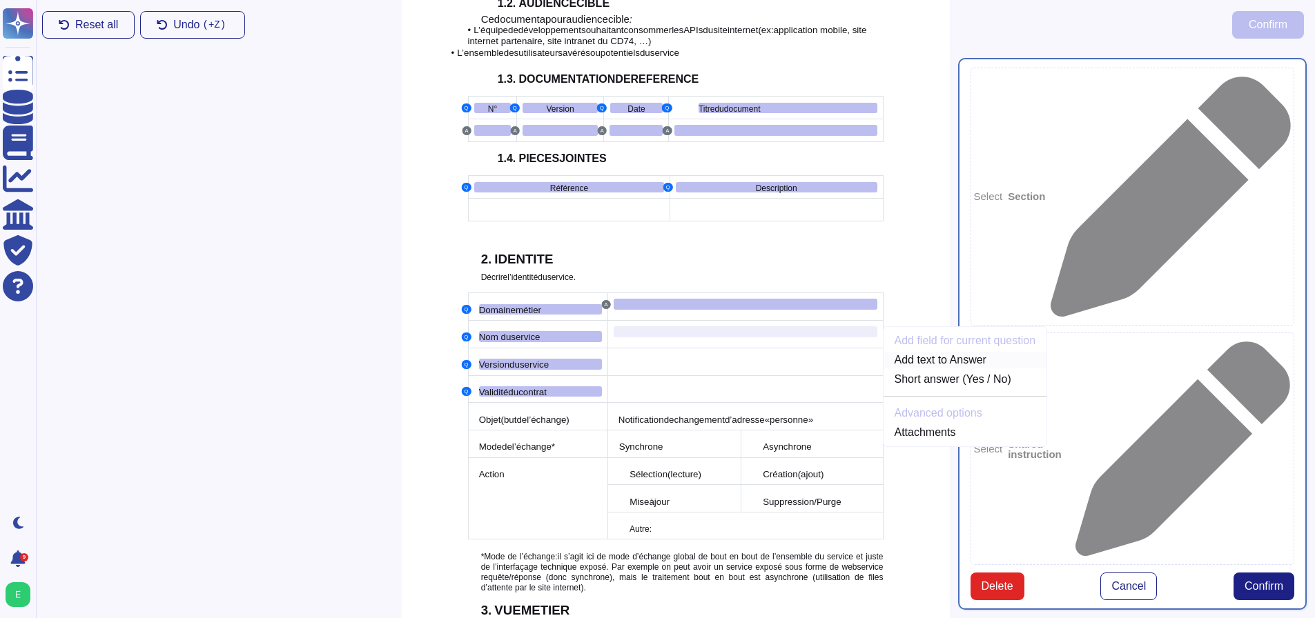
click at [931, 352] on link "Add text to Answer" at bounding box center [965, 360] width 164 height 17
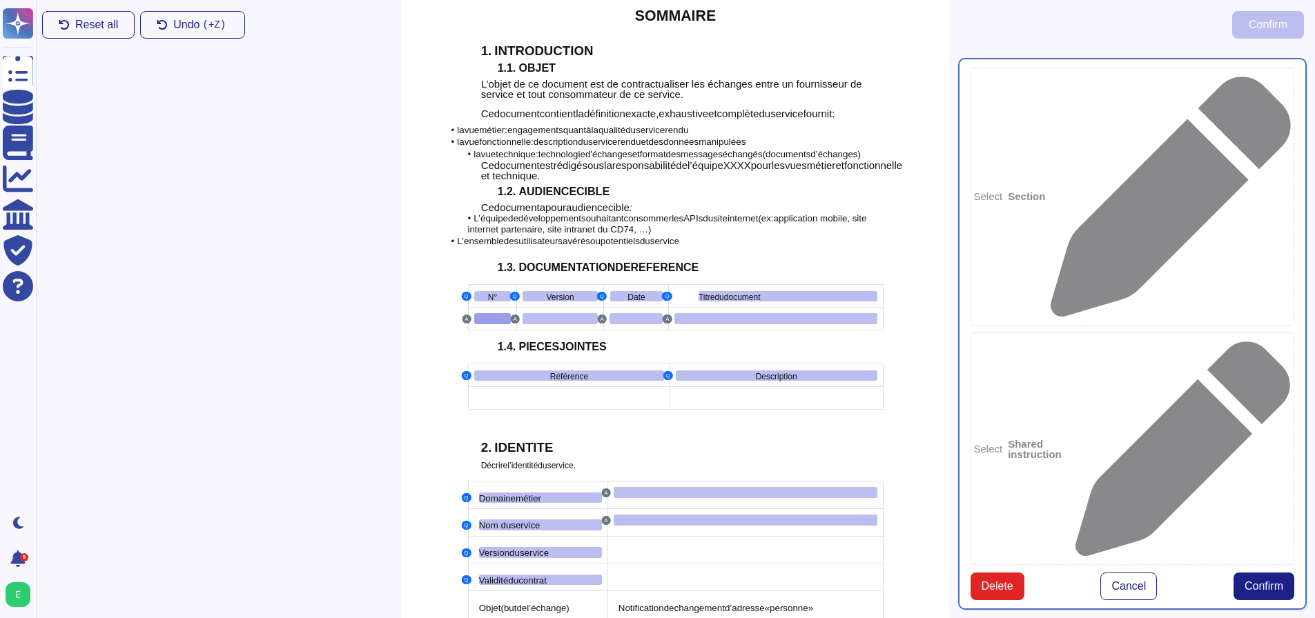
scroll to position [458, 0]
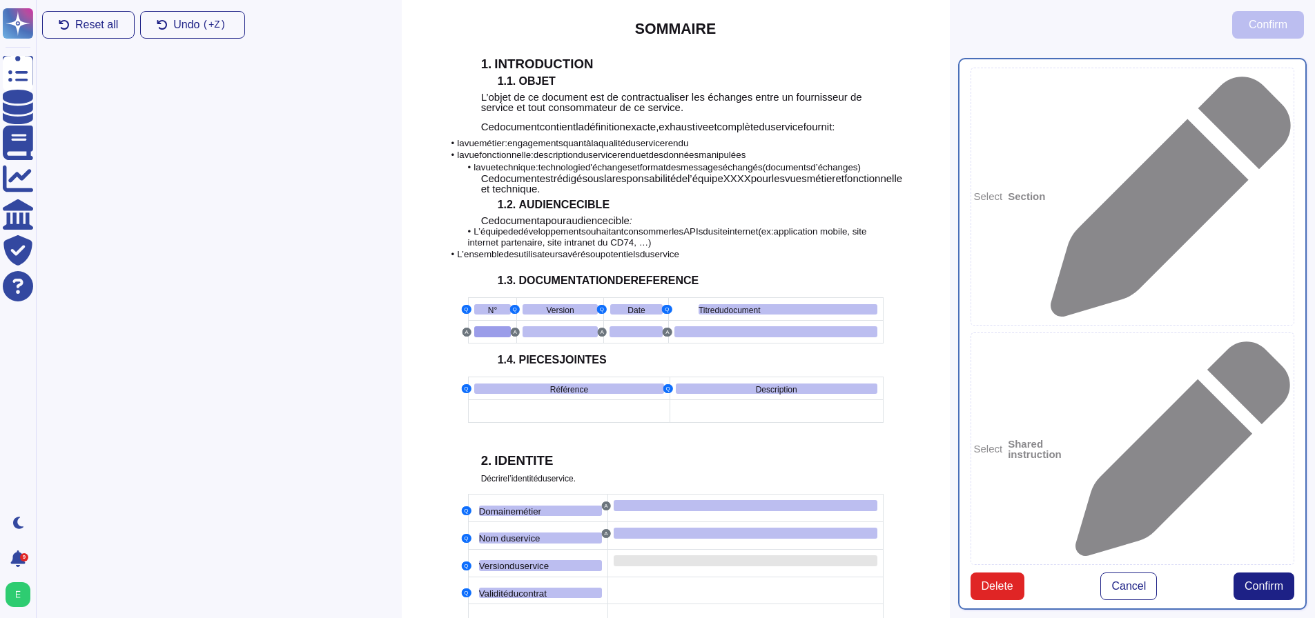
click at [669, 556] on div at bounding box center [745, 561] width 264 height 11
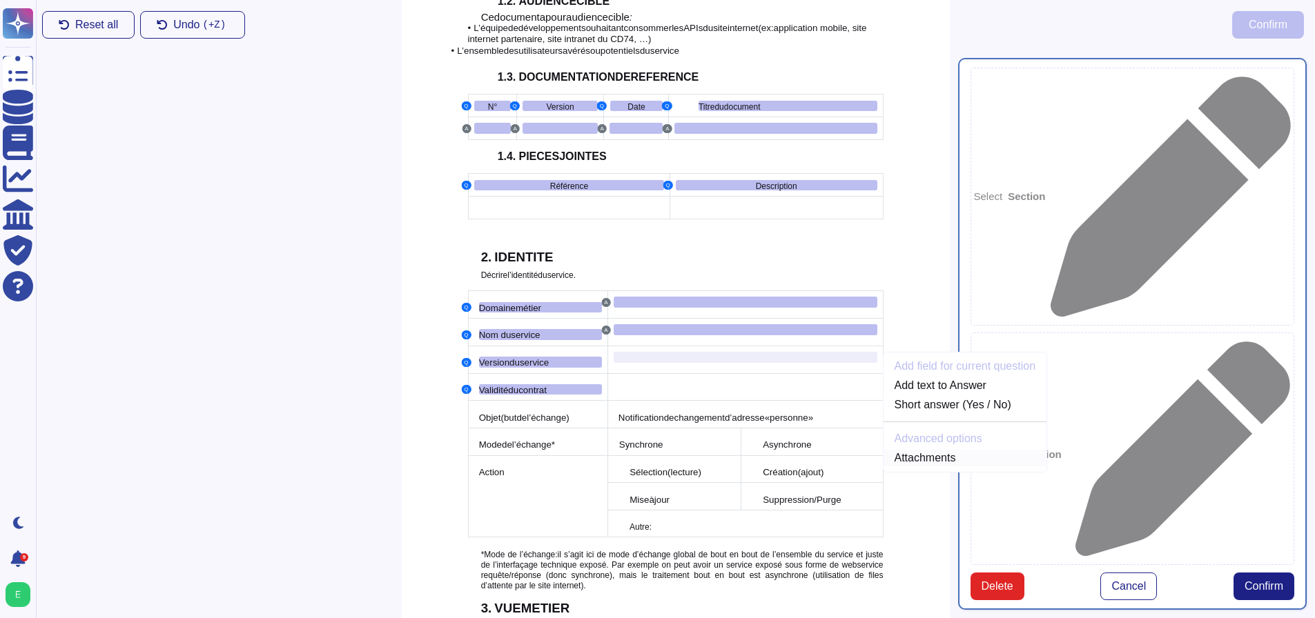
scroll to position [687, 0]
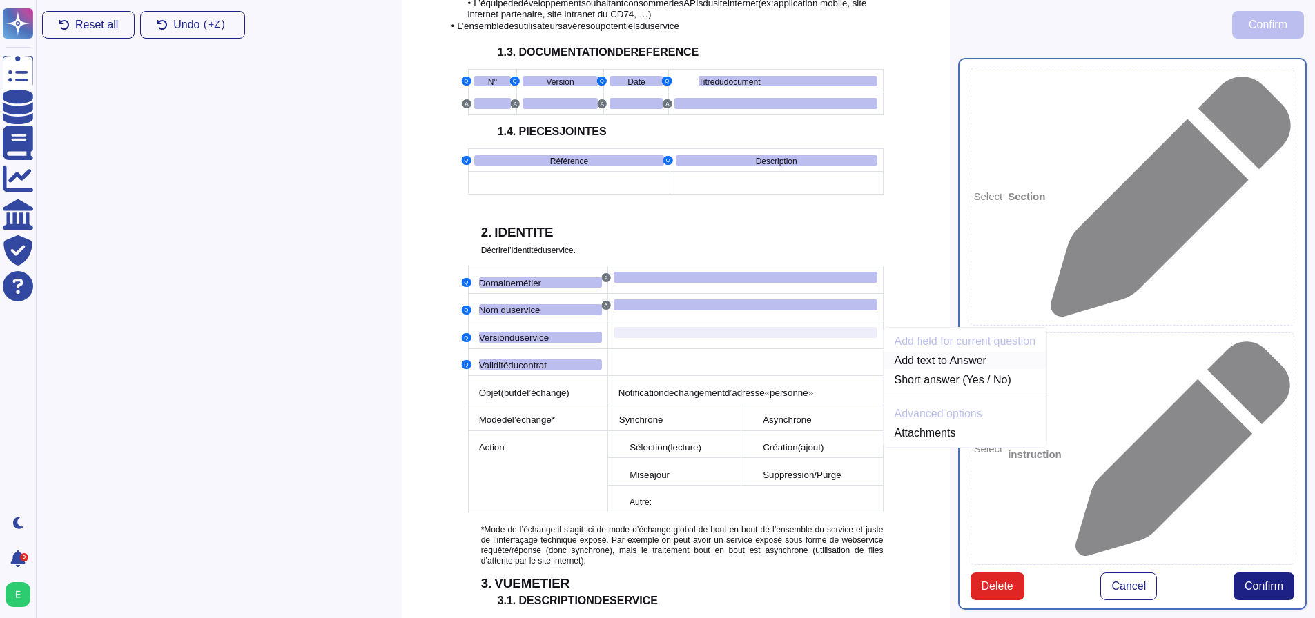
click at [968, 353] on link "Add text to Answer" at bounding box center [965, 361] width 164 height 17
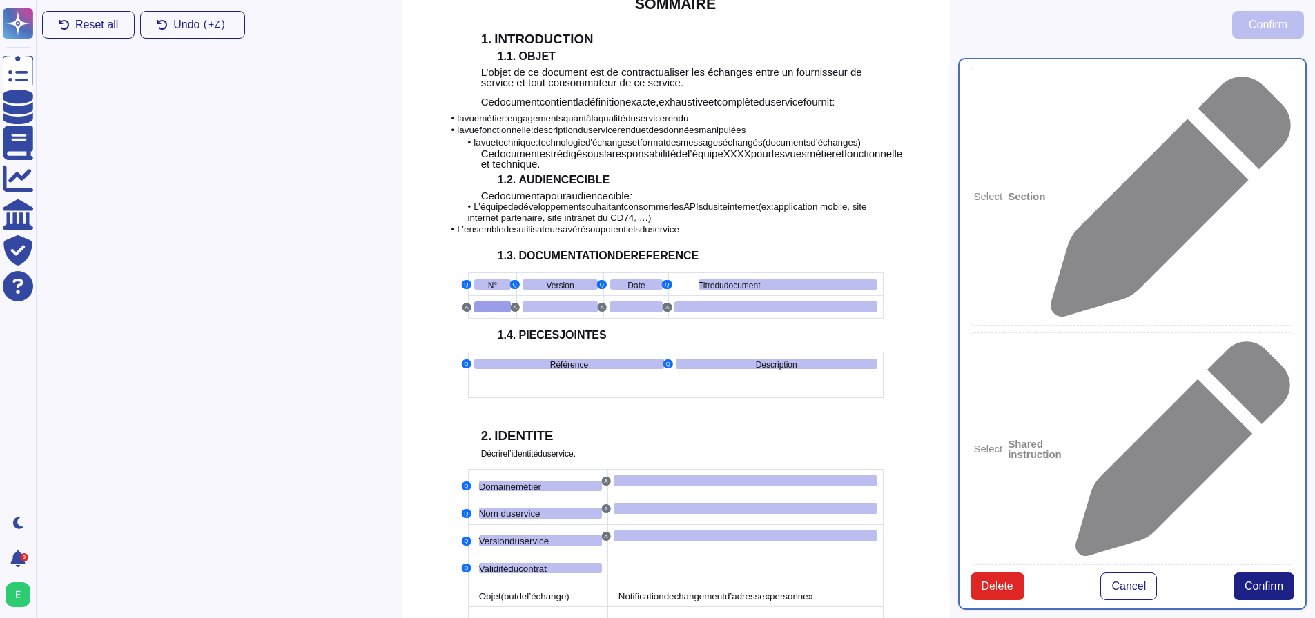
scroll to position [458, 0]
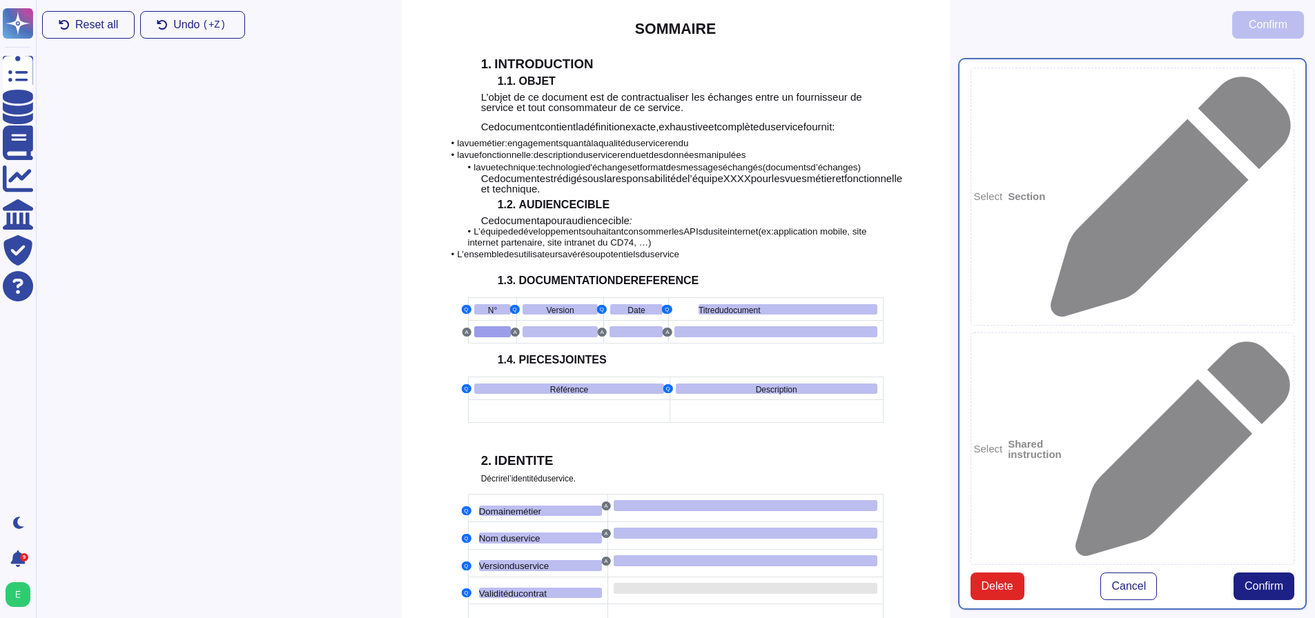
click at [678, 583] on div at bounding box center [745, 588] width 264 height 11
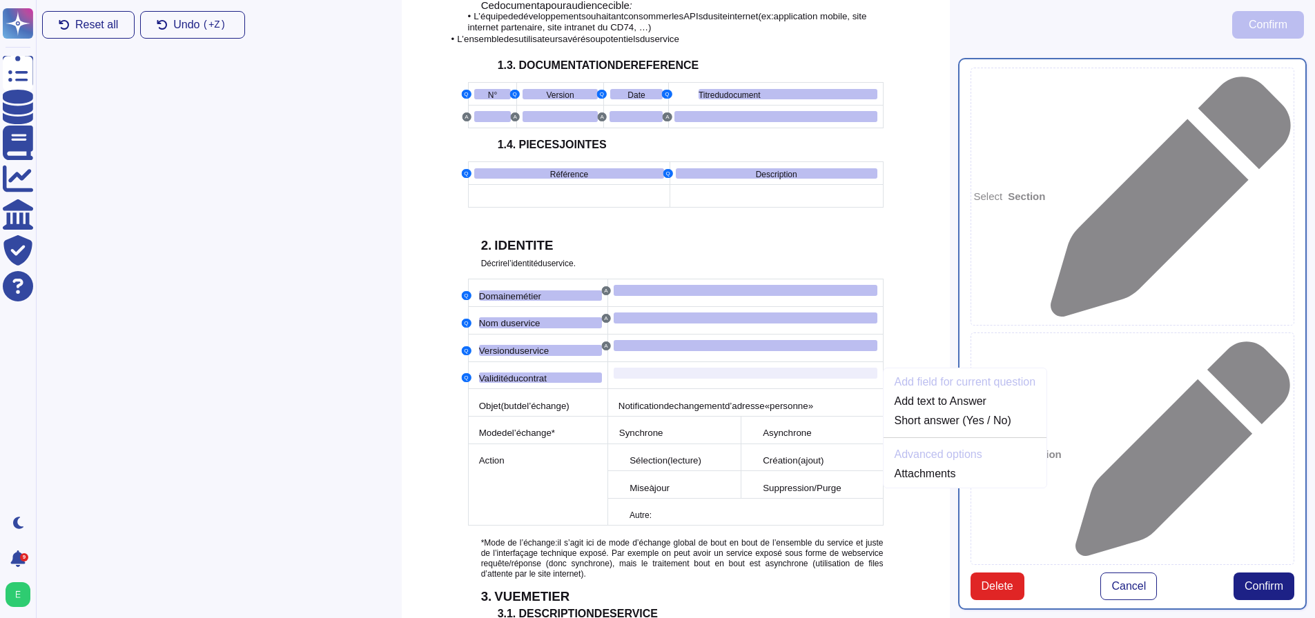
scroll to position [714, 0]
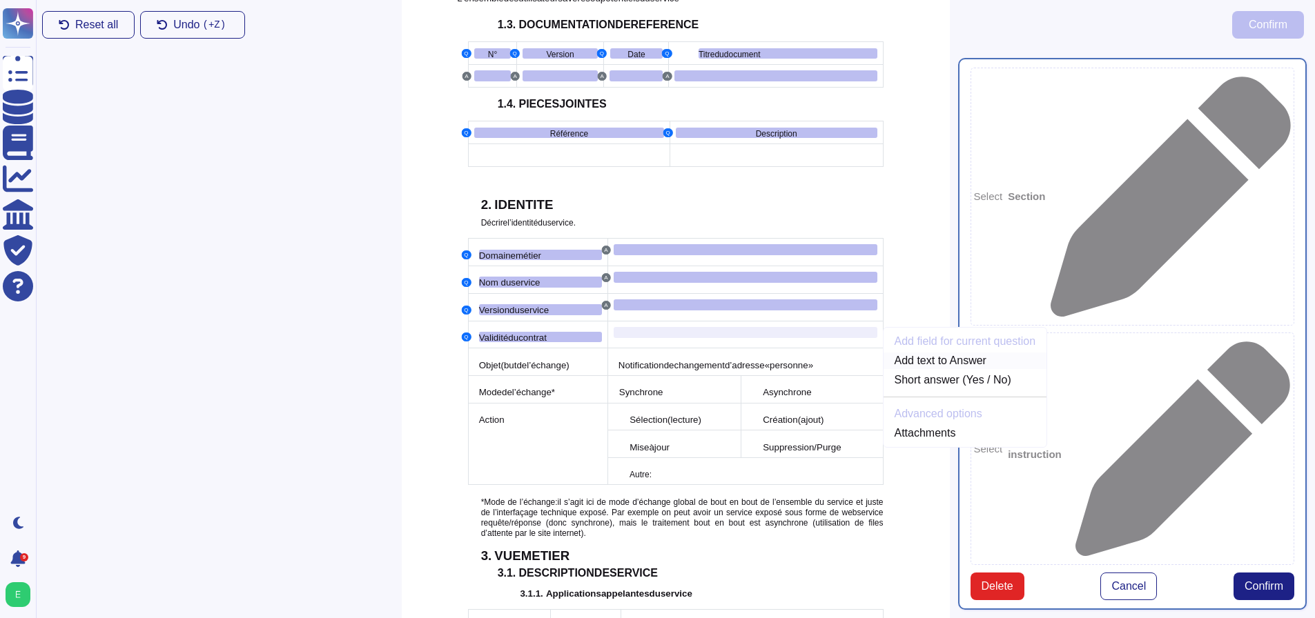
click at [946, 353] on link "Add text to Answer" at bounding box center [965, 361] width 164 height 17
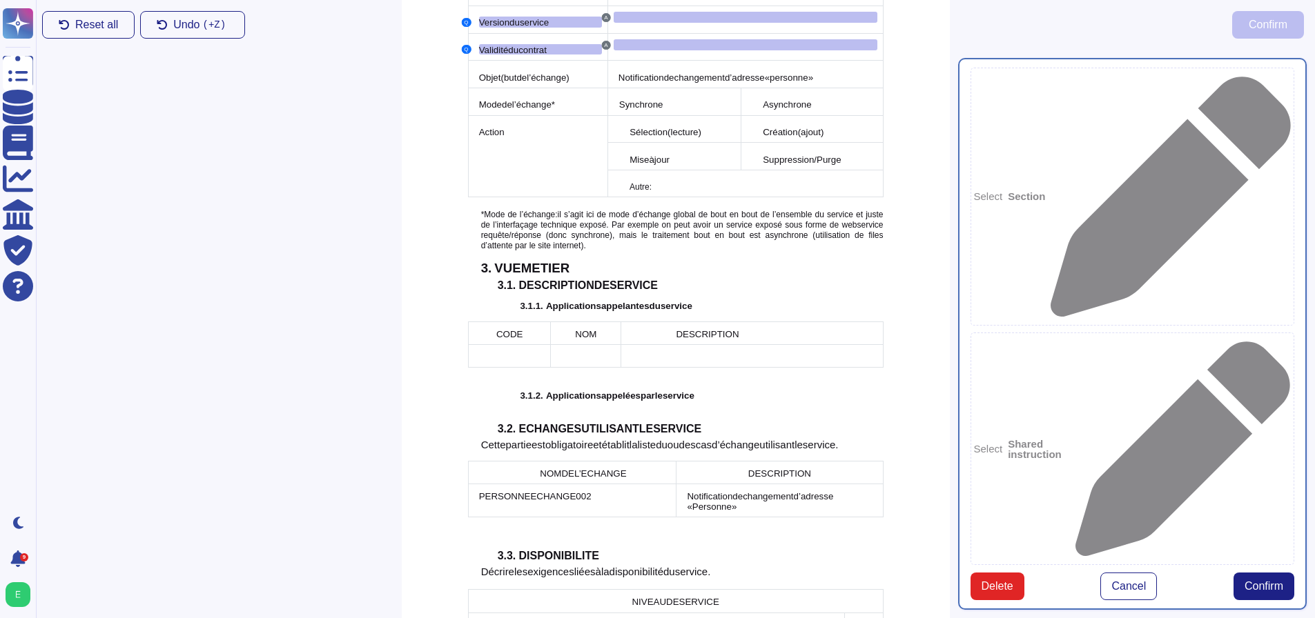
scroll to position [1010, 0]
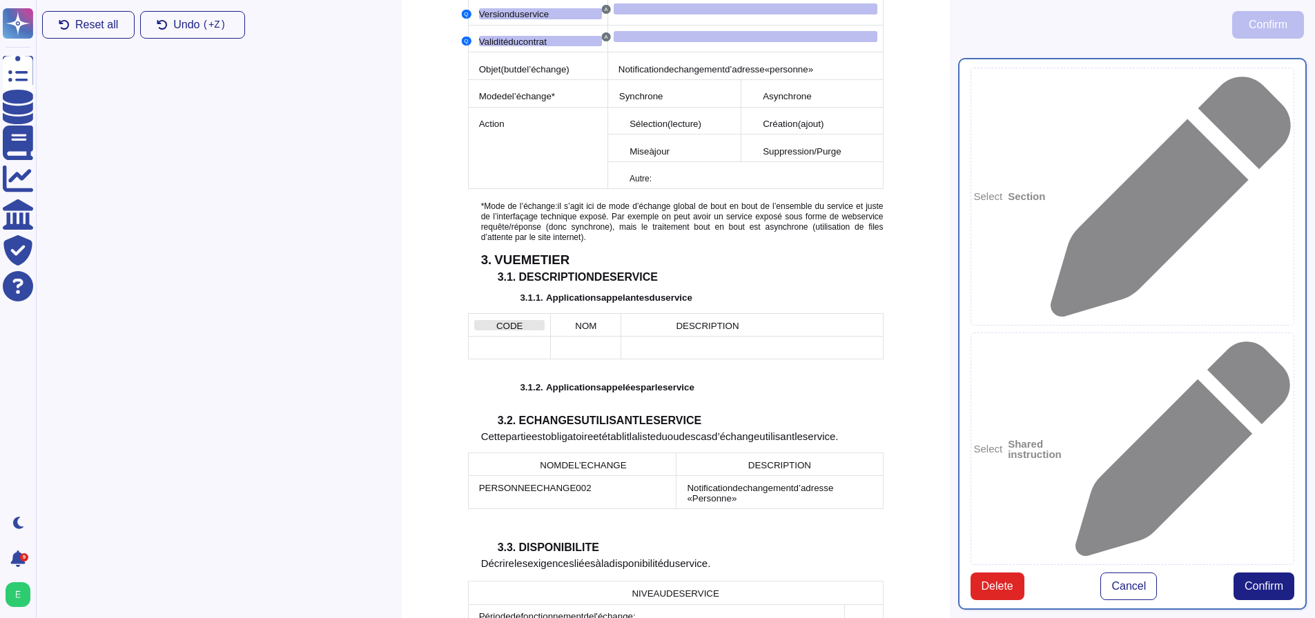
click at [509, 321] on span "CODE" at bounding box center [509, 326] width 27 height 10
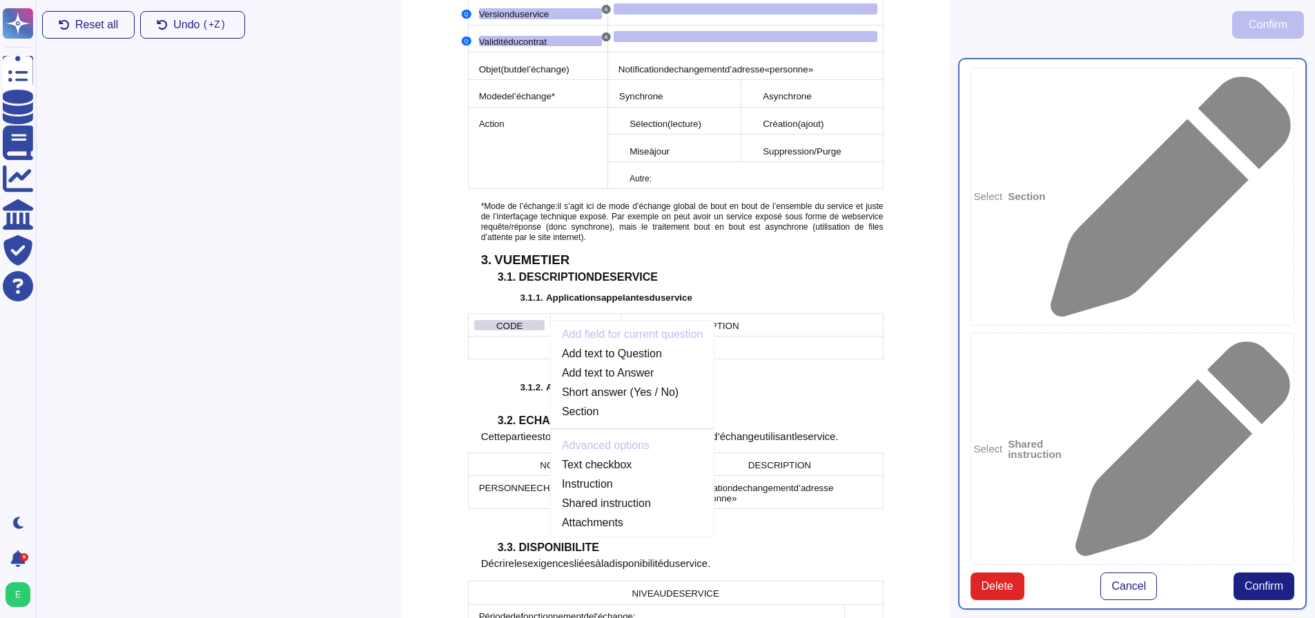
scroll to position [1002, 0]
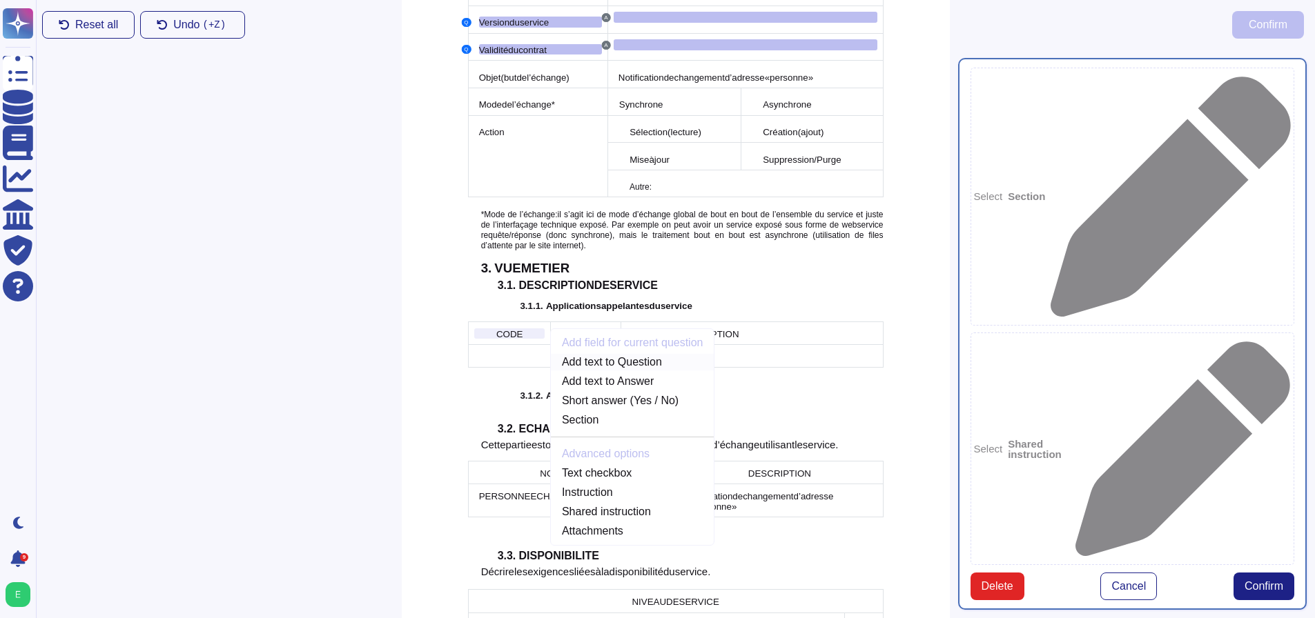
click at [664, 354] on link "Add text to Question" at bounding box center [633, 362] width 164 height 17
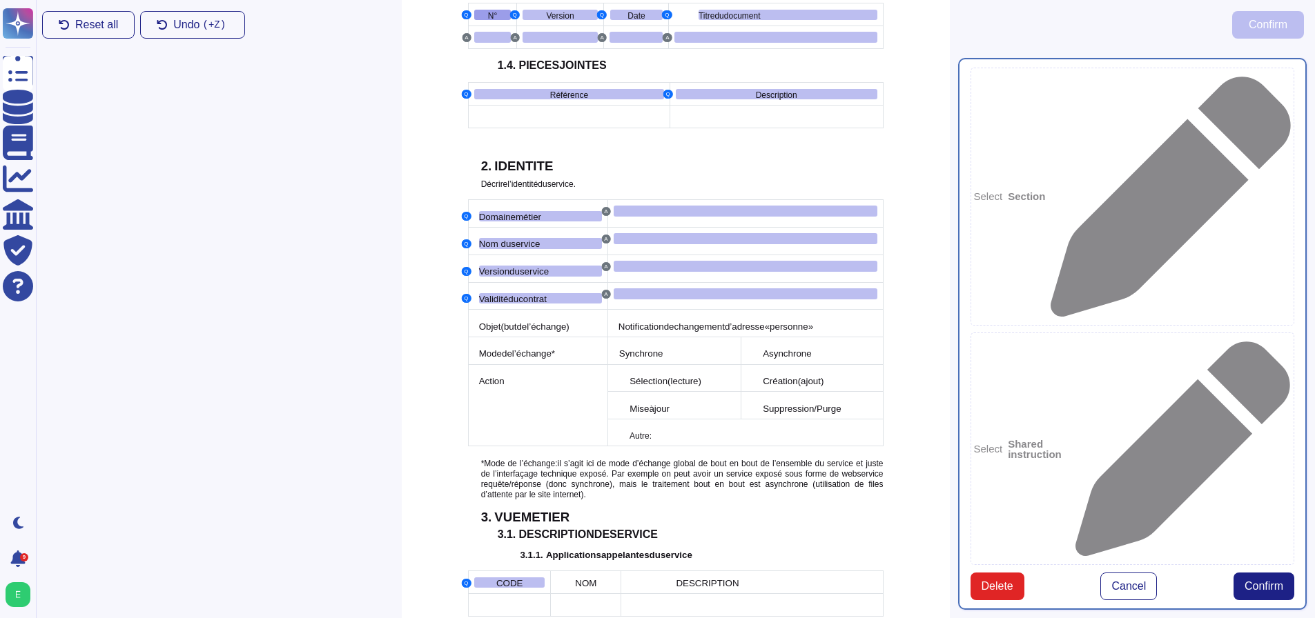
scroll to position [780, 0]
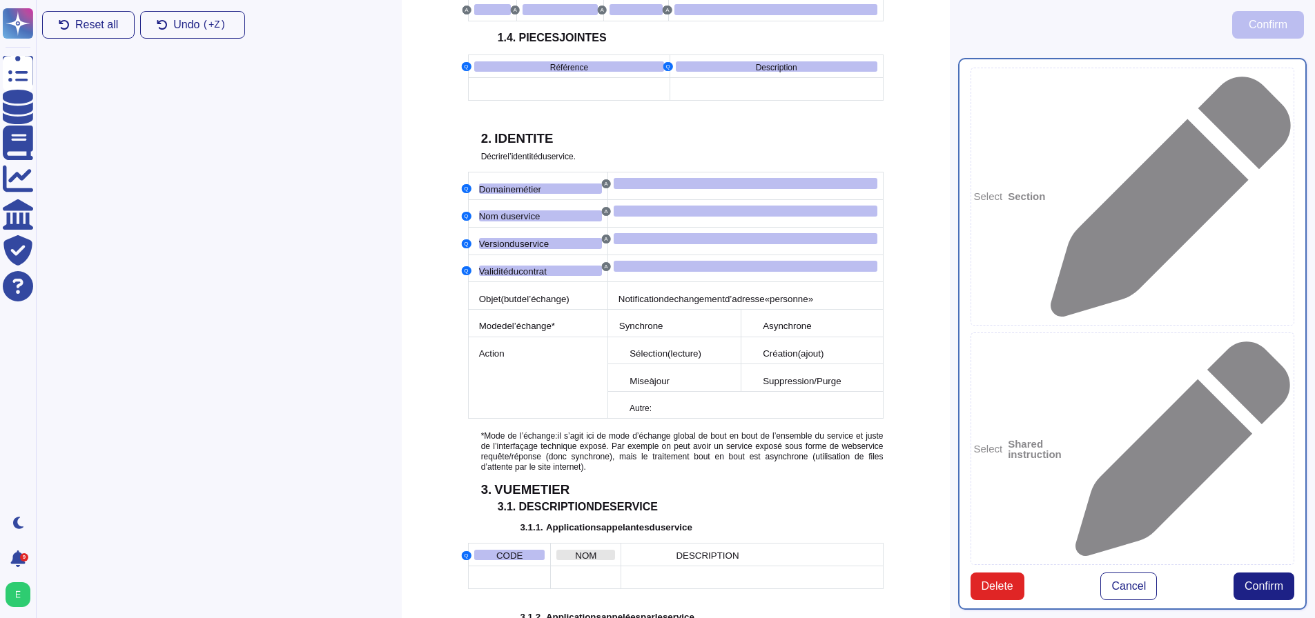
click at [584, 551] on span "NOM" at bounding box center [585, 556] width 21 height 10
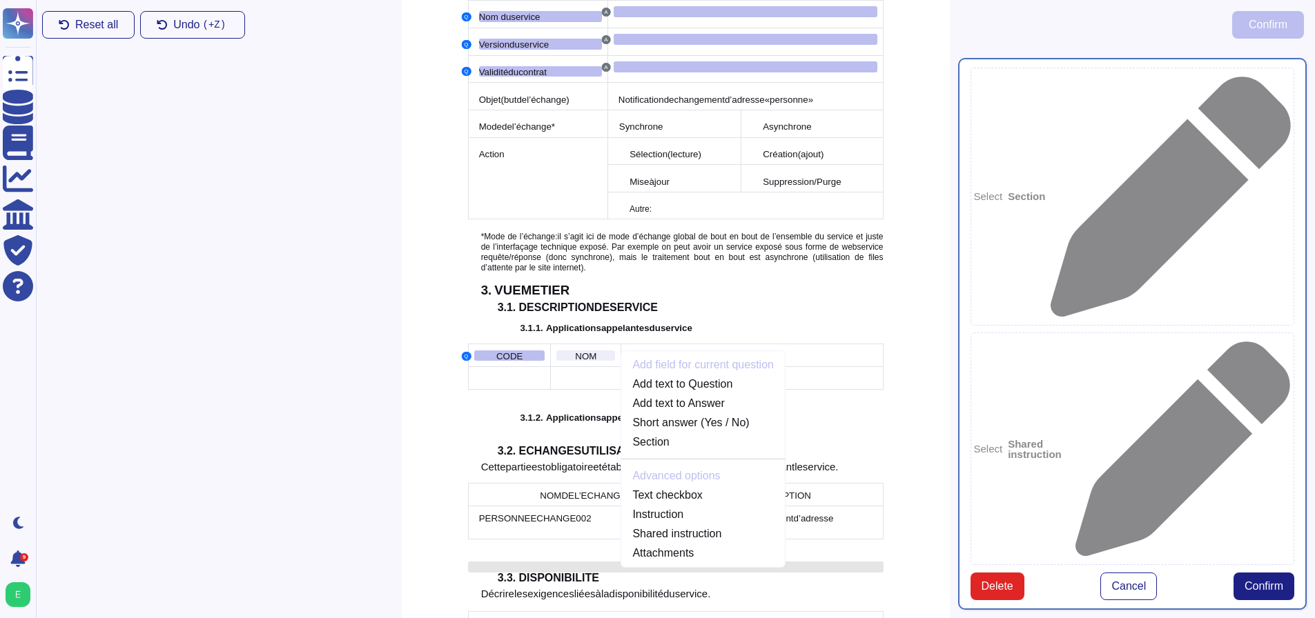
scroll to position [1002, 0]
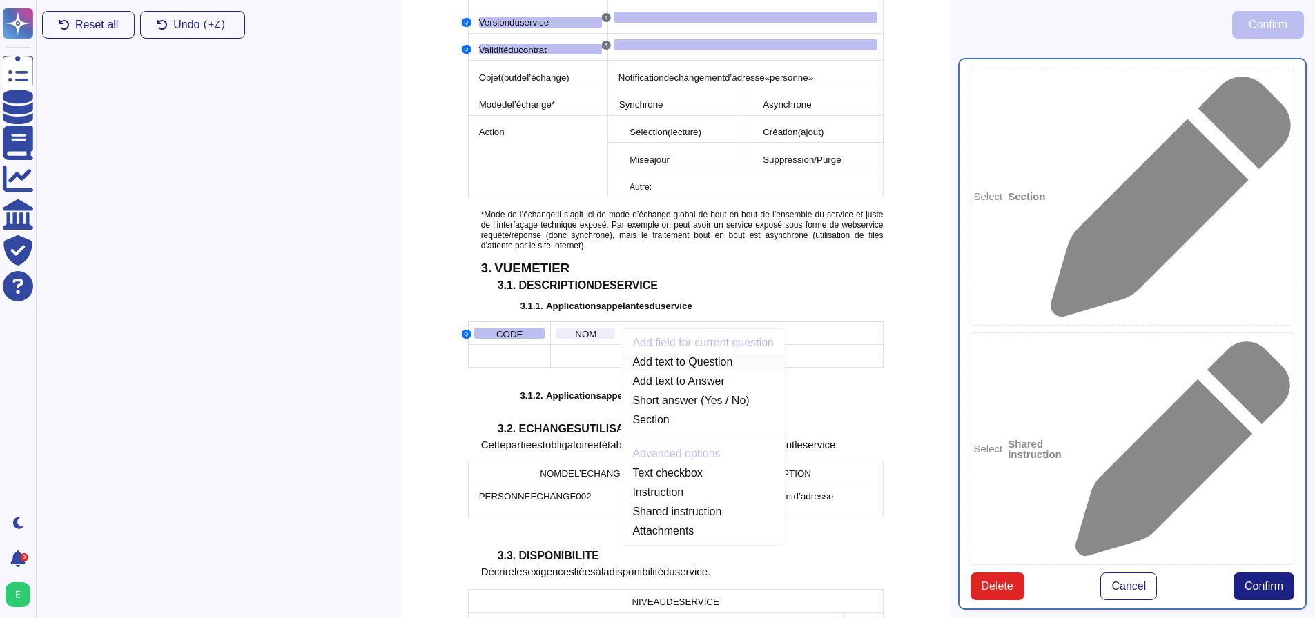
click at [693, 354] on link "Add text to Question" at bounding box center [703, 362] width 164 height 17
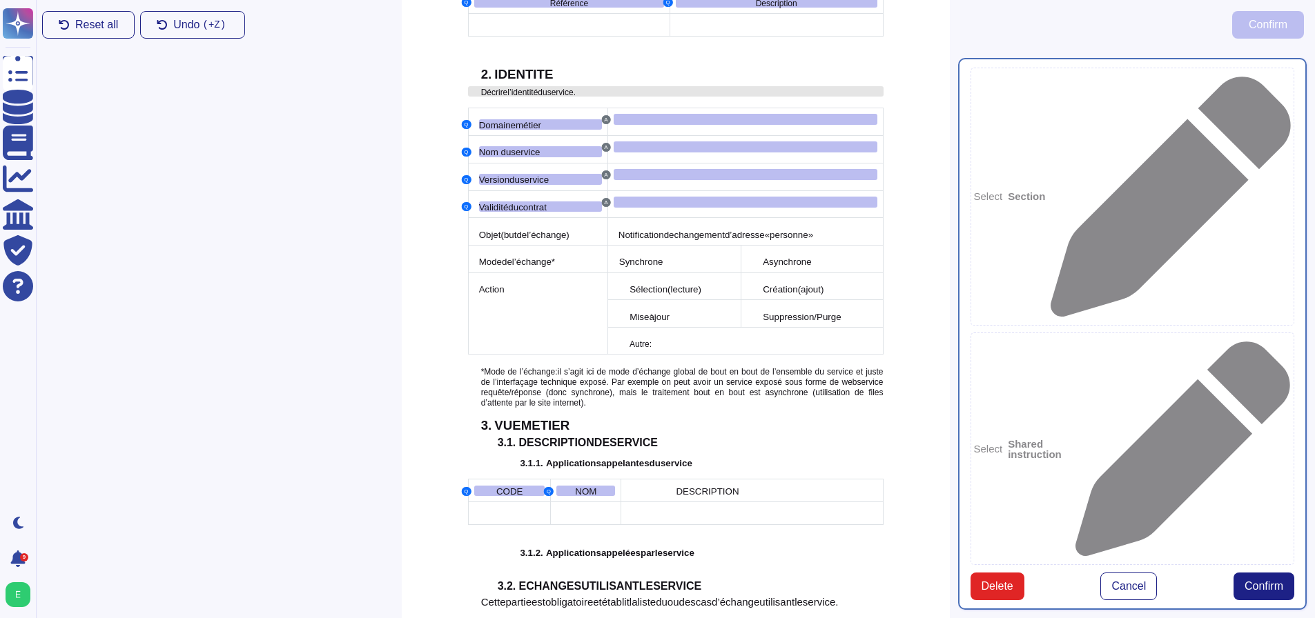
scroll to position [850, 0]
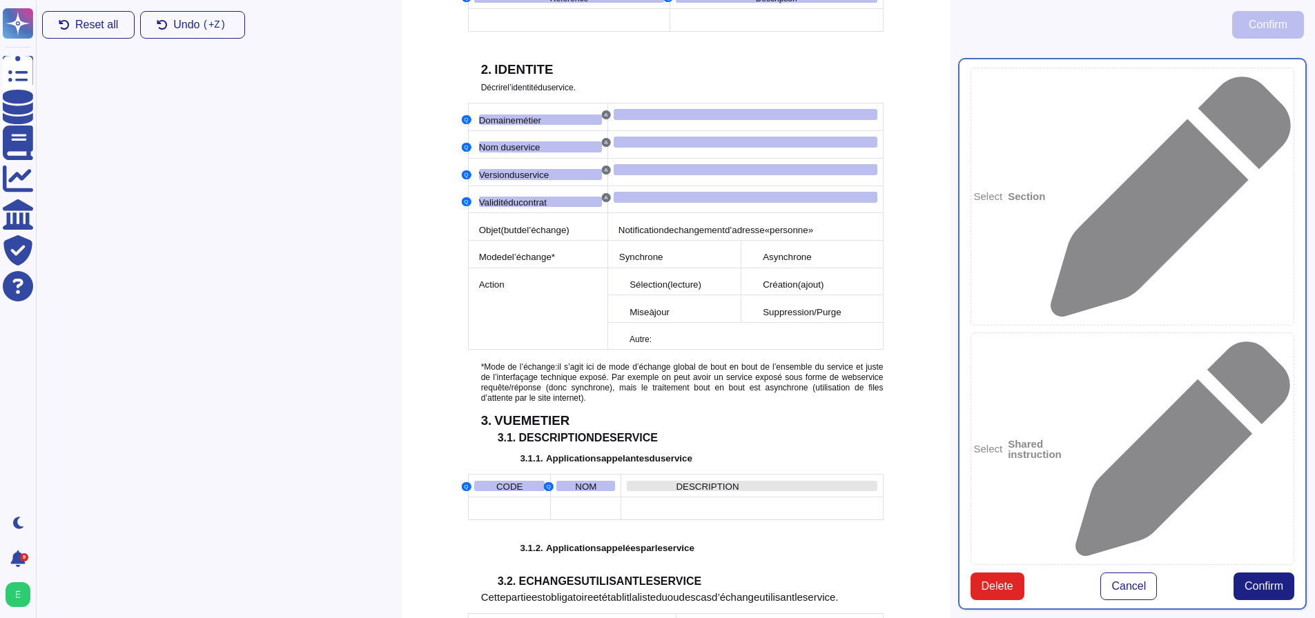
click at [687, 482] on span "DESCRIPTION" at bounding box center [707, 487] width 63 height 10
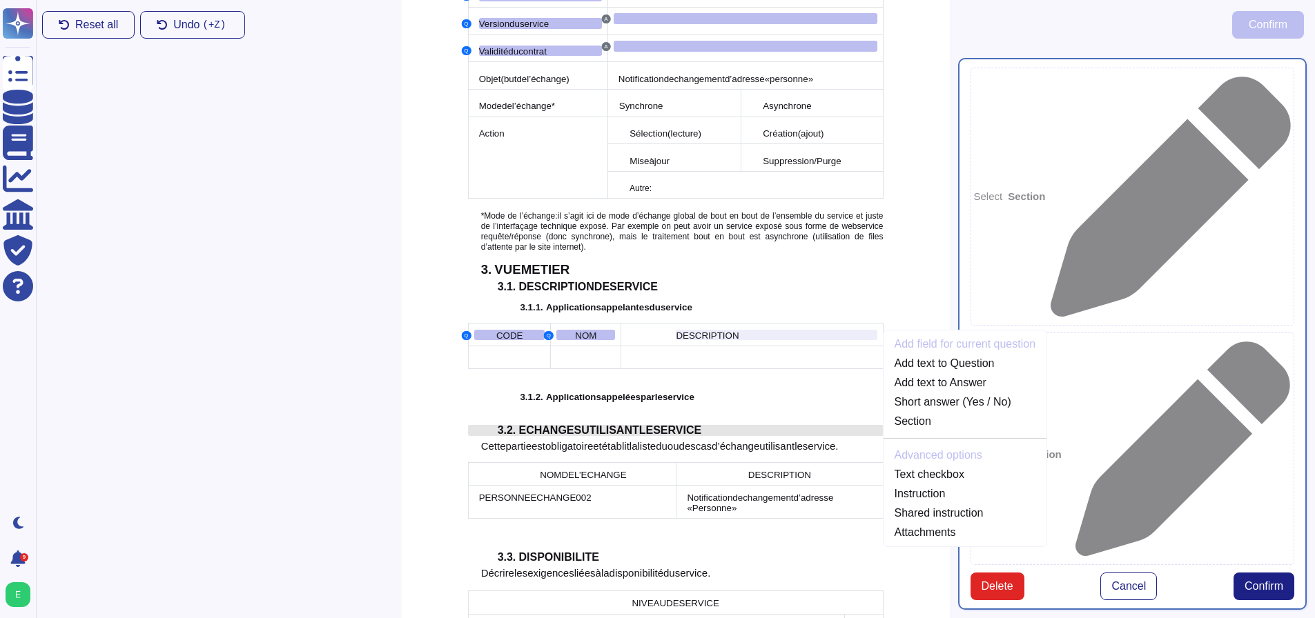
scroll to position [1002, 0]
click at [905, 354] on link "Add text to Question" at bounding box center [965, 362] width 164 height 17
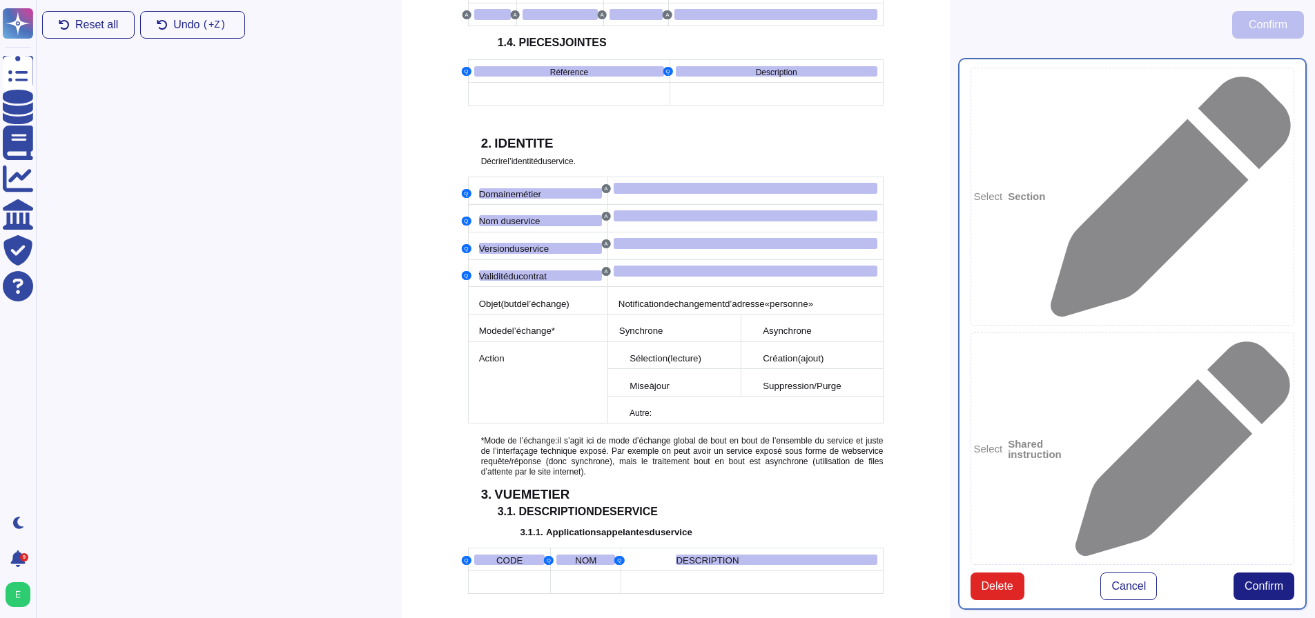
scroll to position [780, 0]
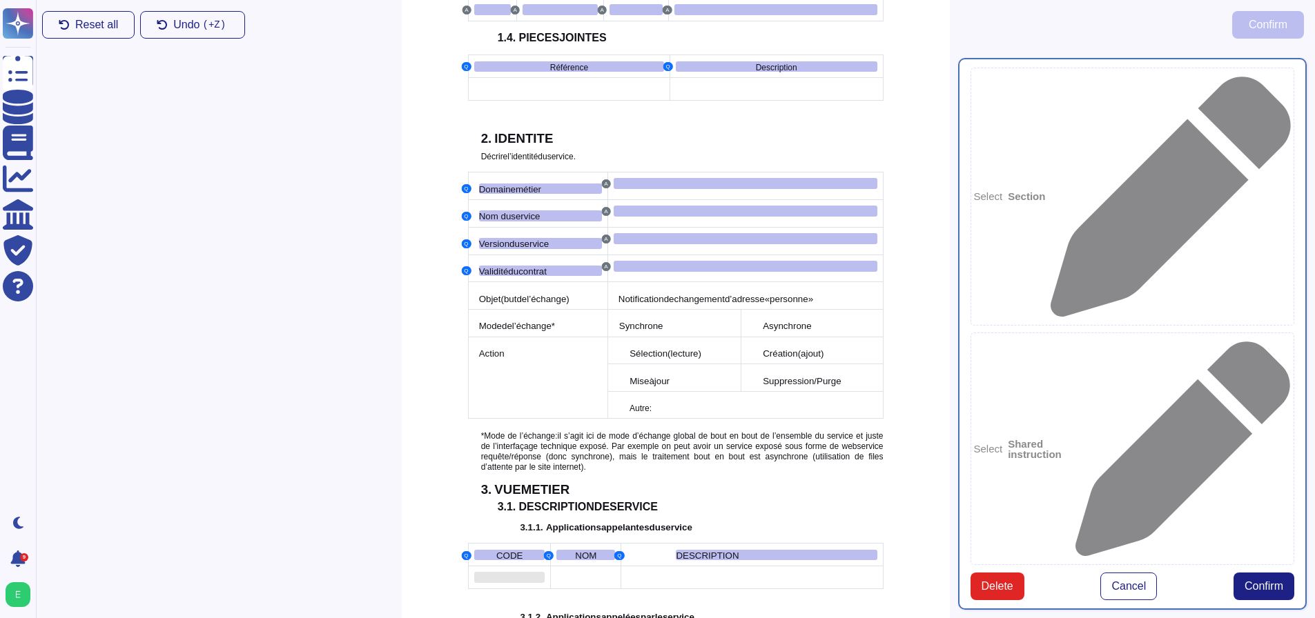
click at [517, 572] on div at bounding box center [509, 577] width 70 height 11
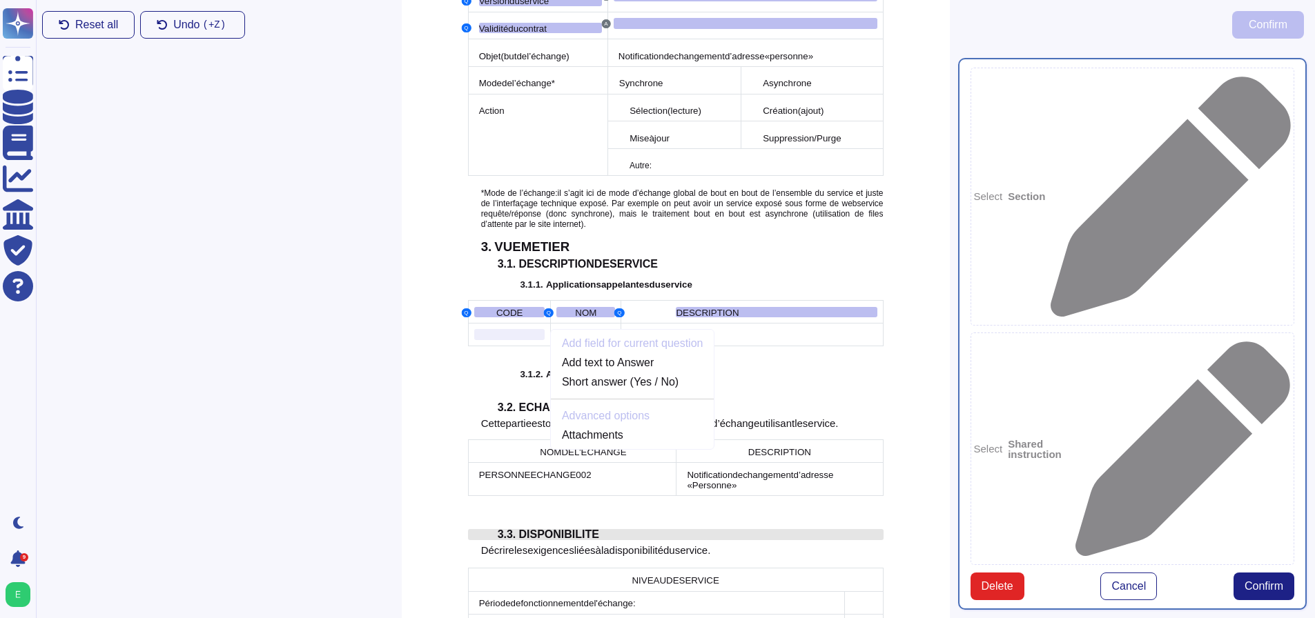
scroll to position [1024, 0]
click at [621, 354] on link "Add text to Answer" at bounding box center [633, 362] width 164 height 17
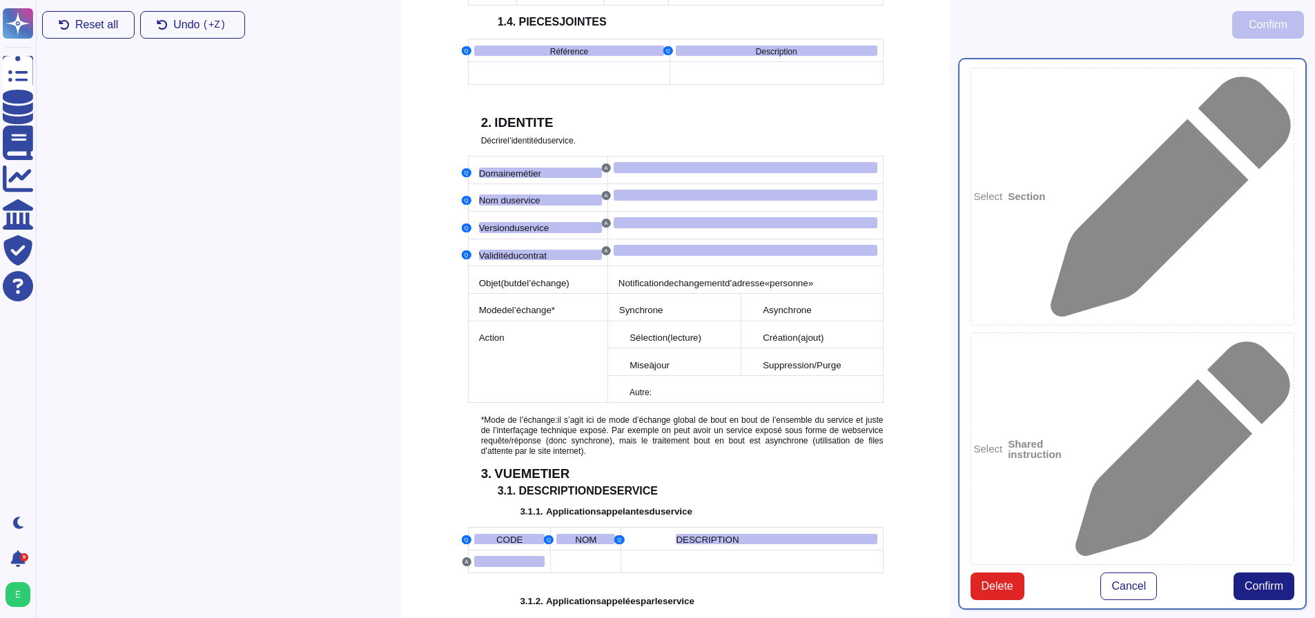
scroll to position [803, 0]
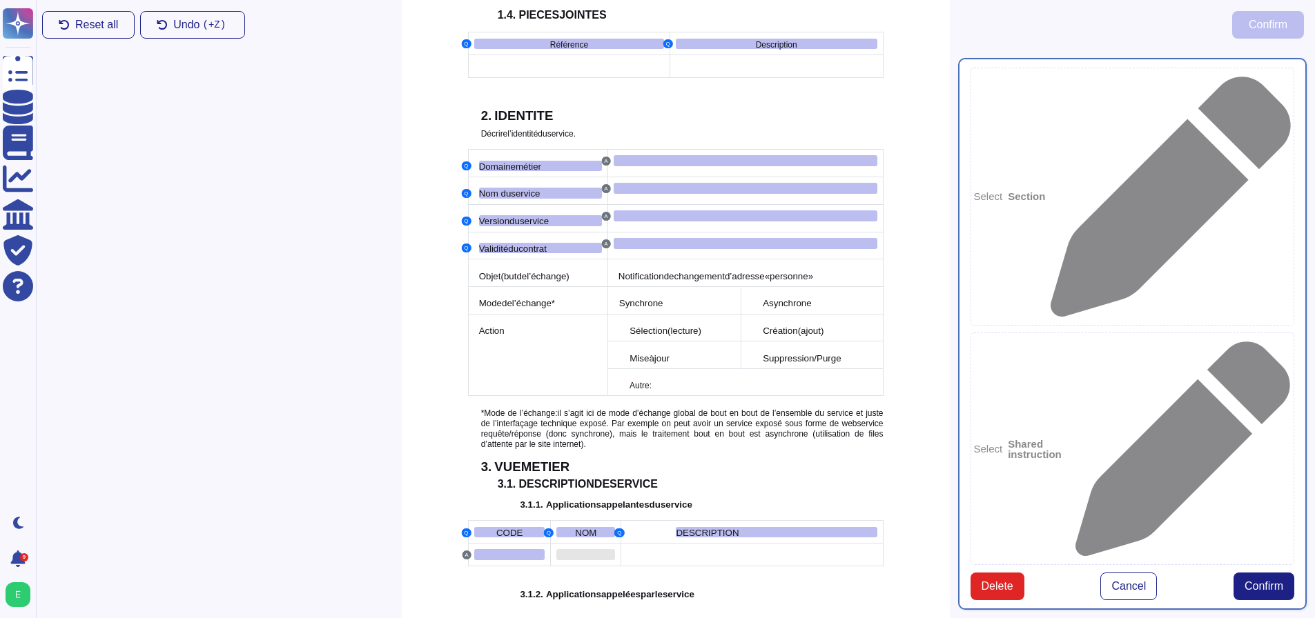
click at [578, 549] on div at bounding box center [585, 554] width 59 height 11
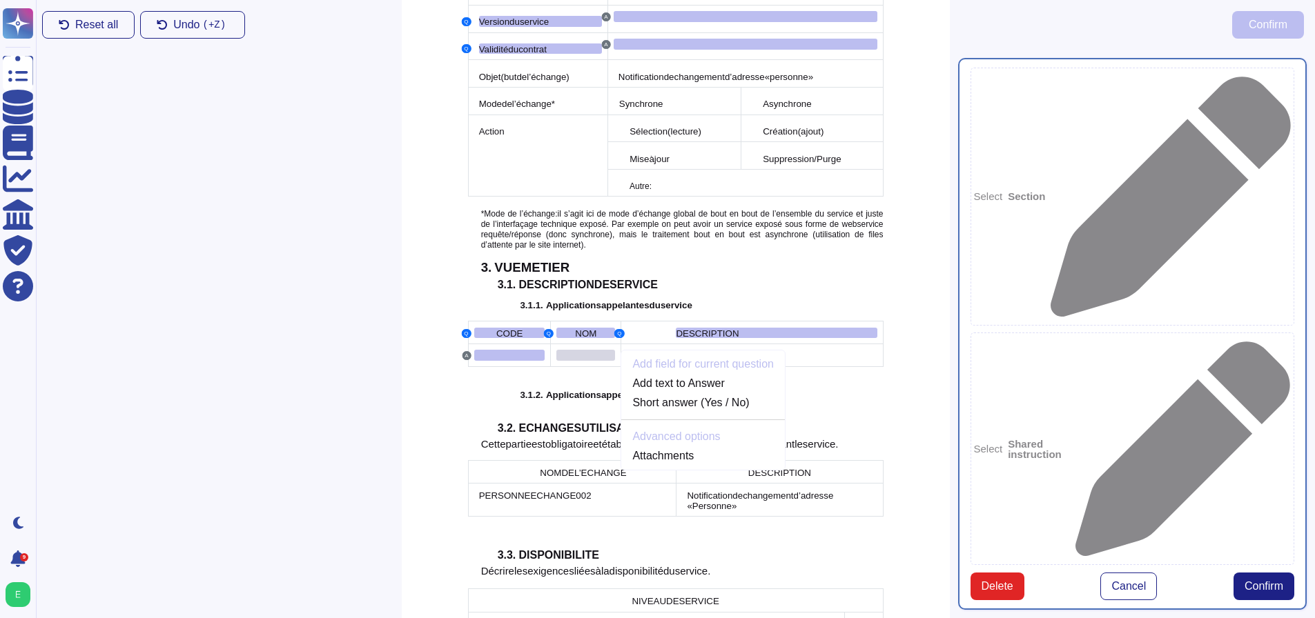
scroll to position [1024, 0]
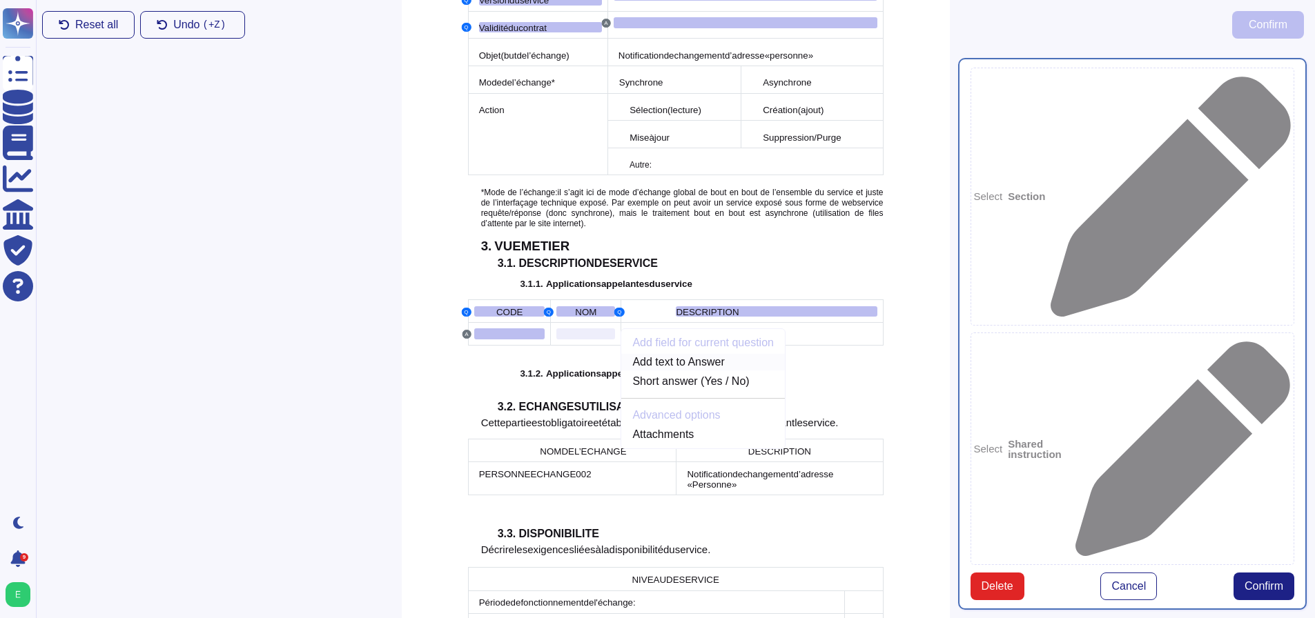
click at [681, 354] on link "Add text to Answer" at bounding box center [703, 362] width 164 height 17
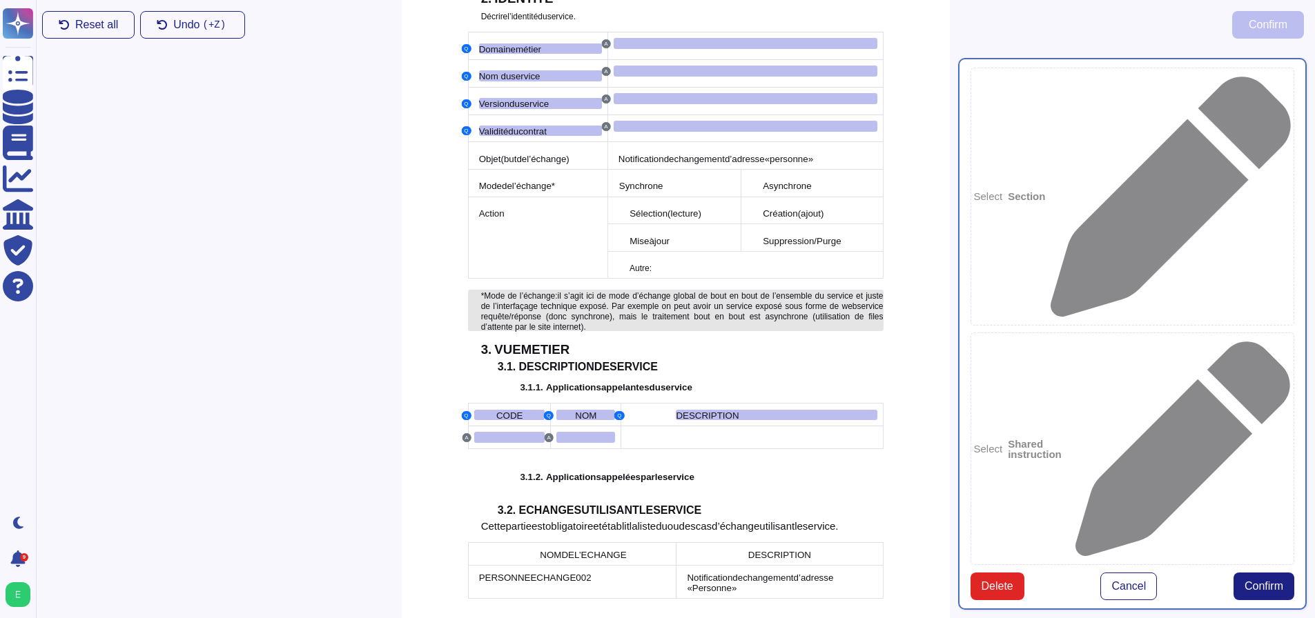
scroll to position [941, 0]
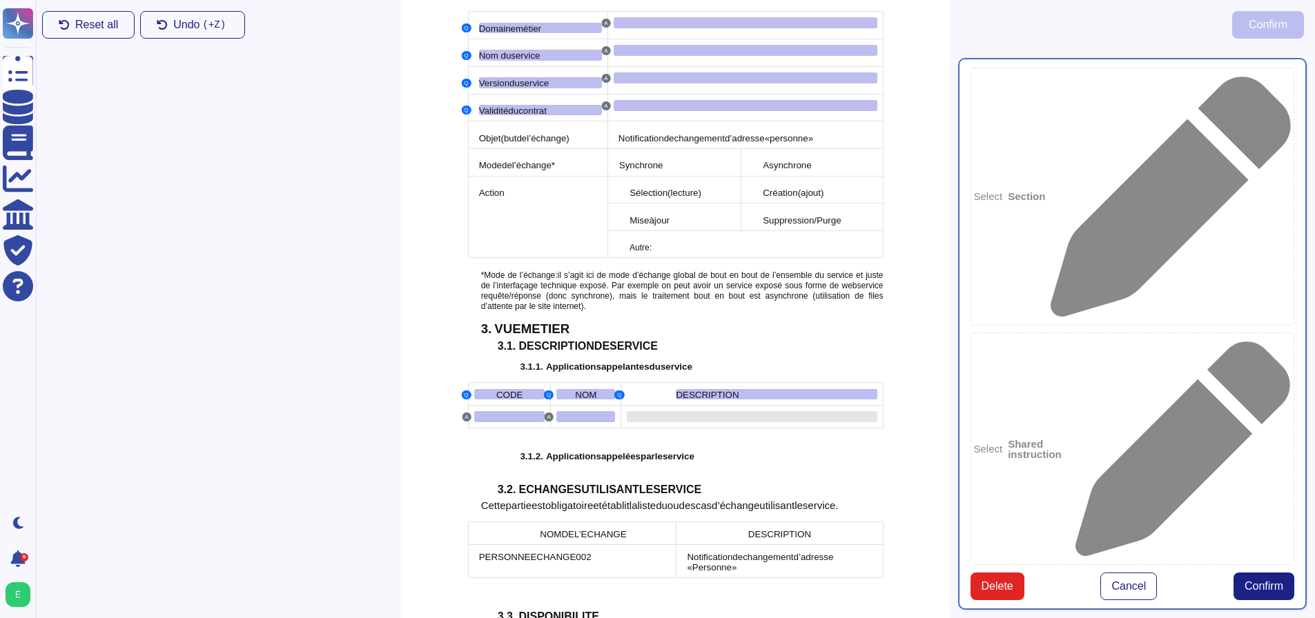
click at [707, 411] on div at bounding box center [752, 416] width 250 height 11
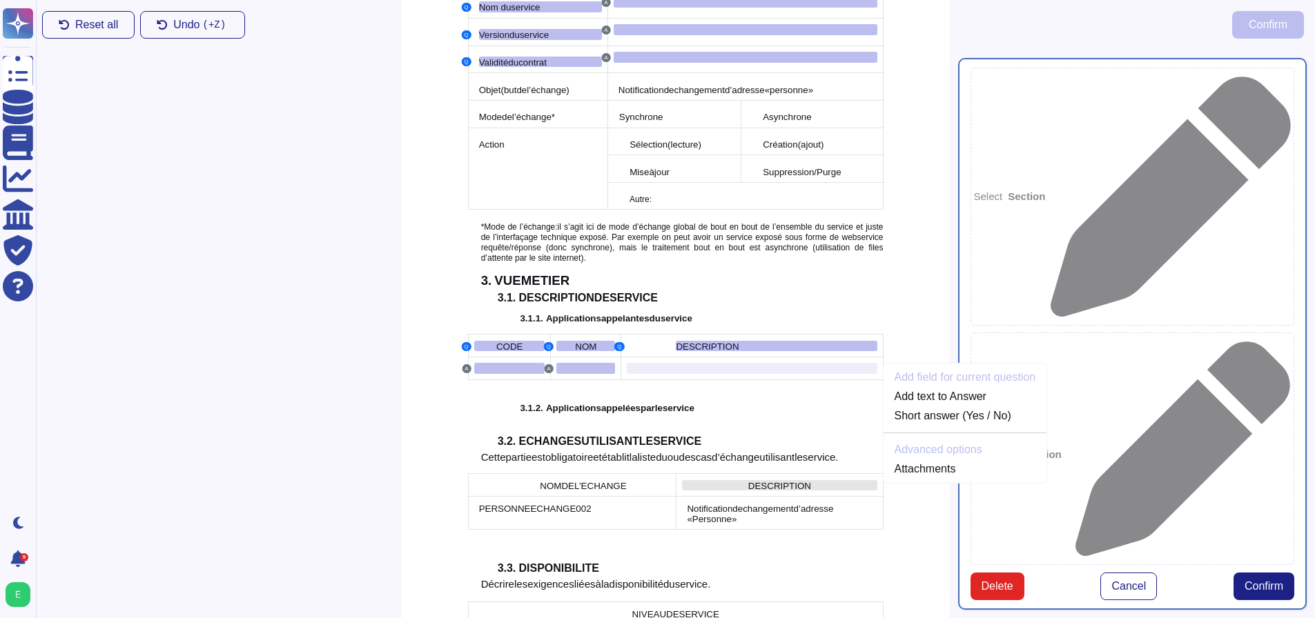
scroll to position [1024, 0]
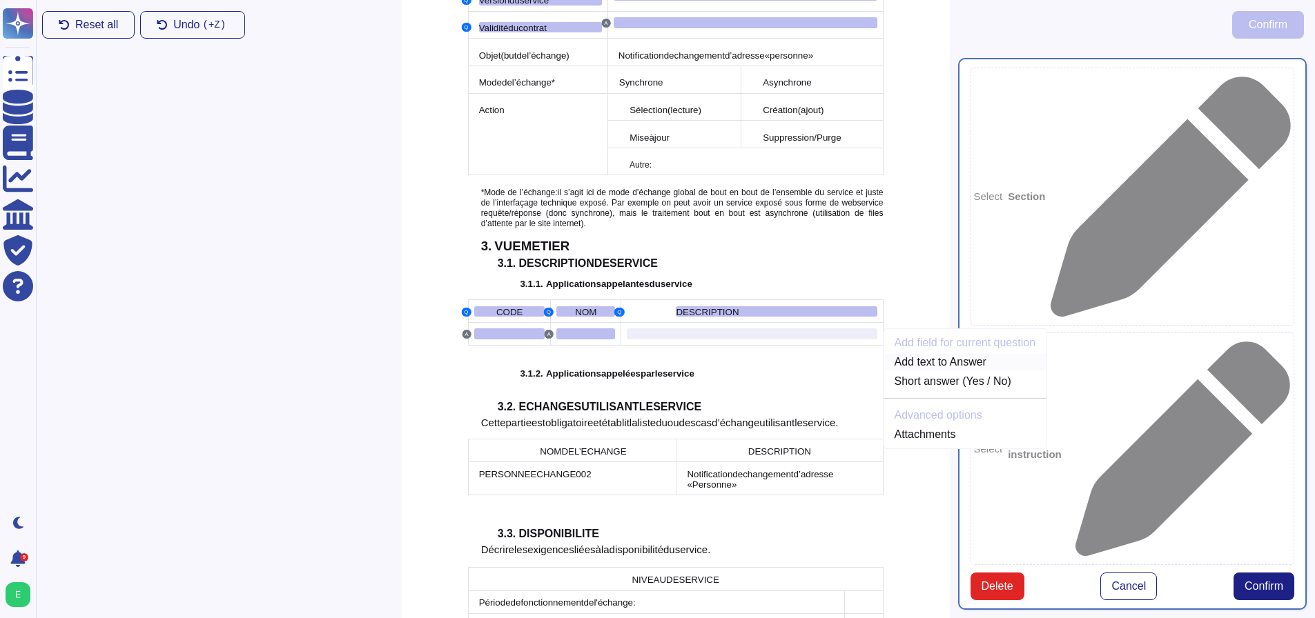
click at [902, 354] on link "Add text to Answer" at bounding box center [965, 362] width 164 height 17
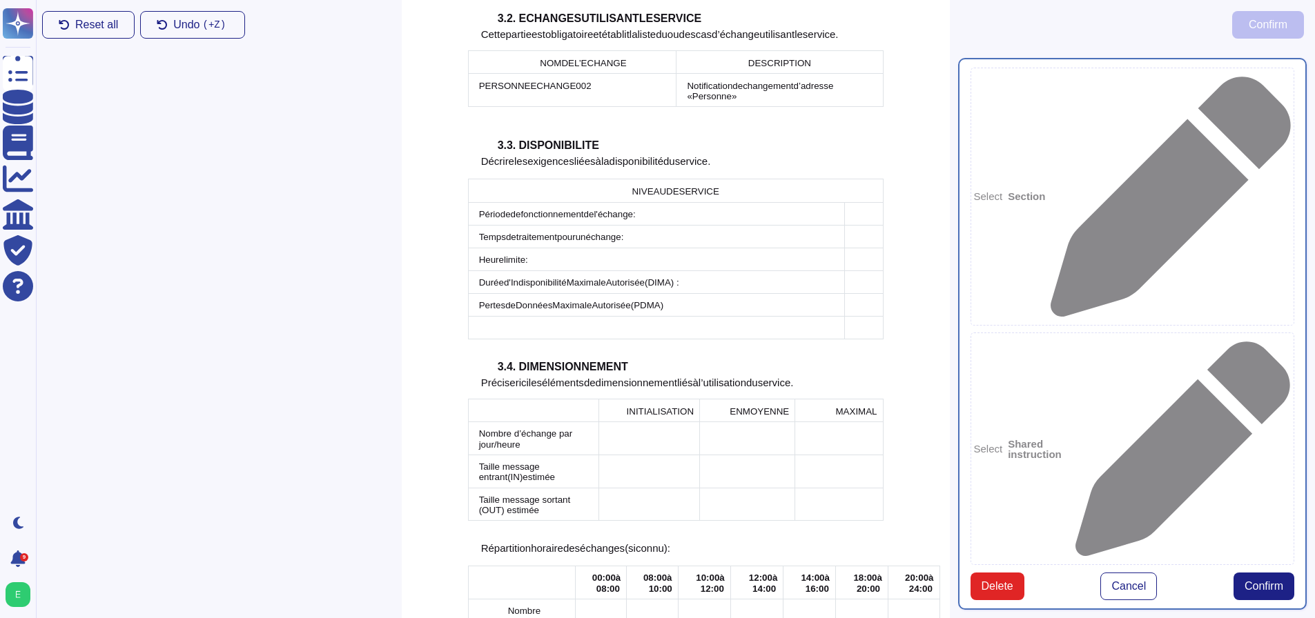
scroll to position [1424, 0]
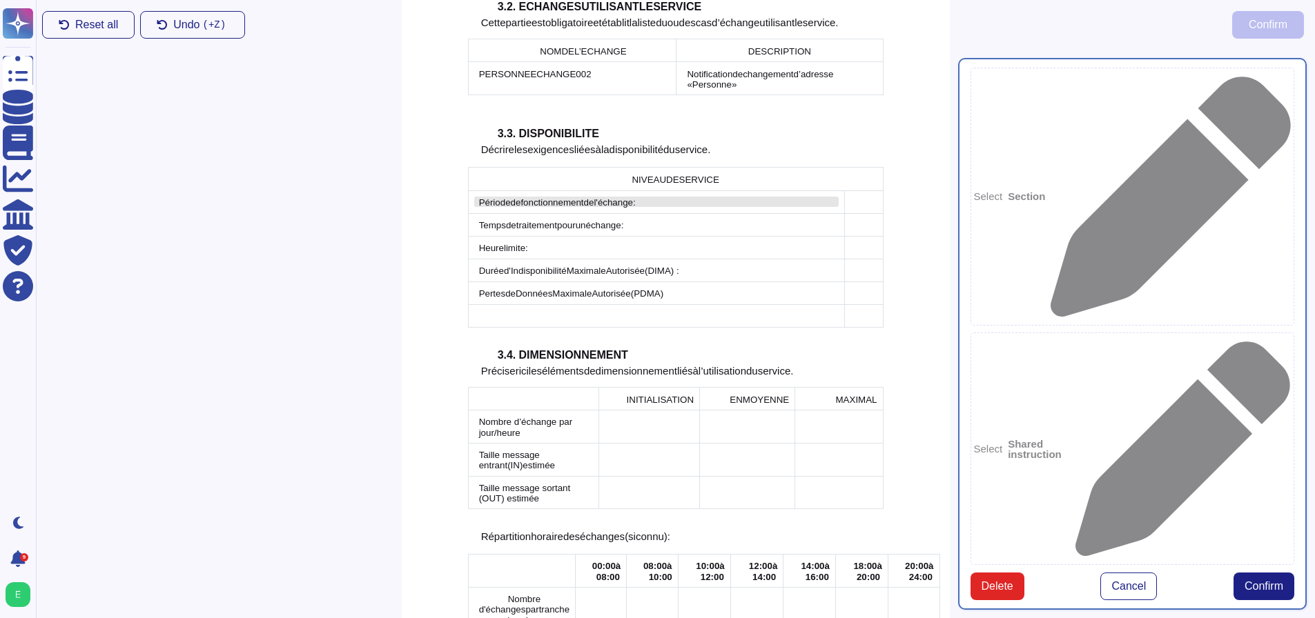
click at [607, 197] on span "l'échange" at bounding box center [612, 202] width 39 height 10
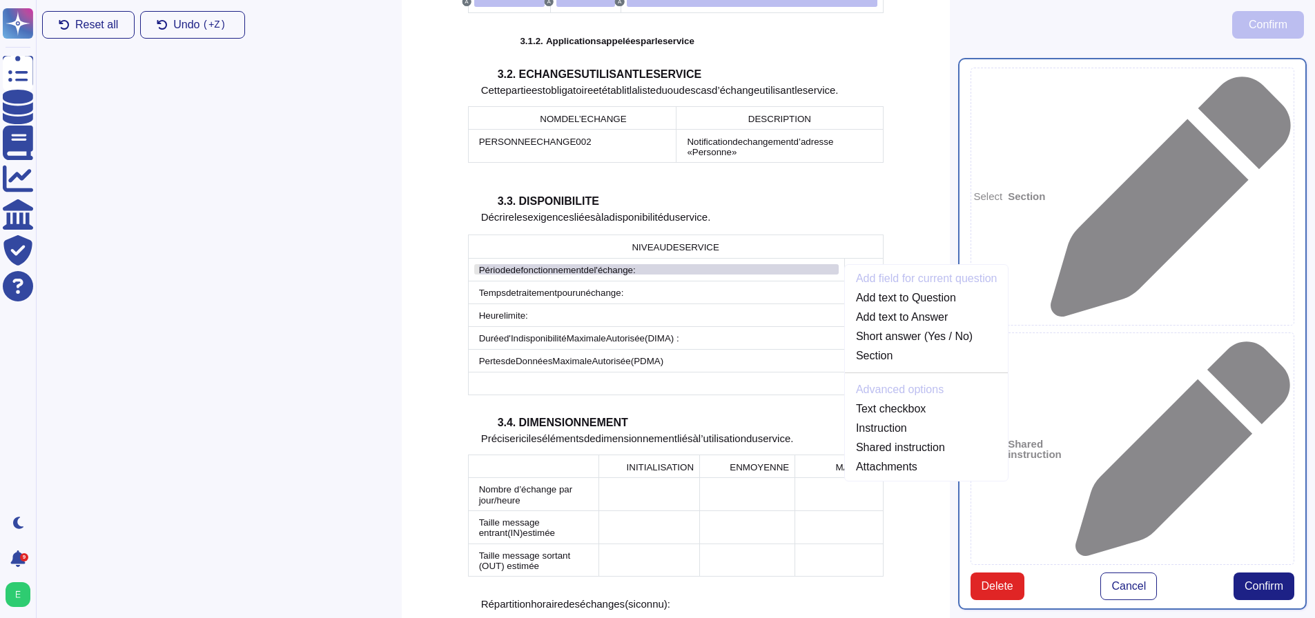
scroll to position [1290, 0]
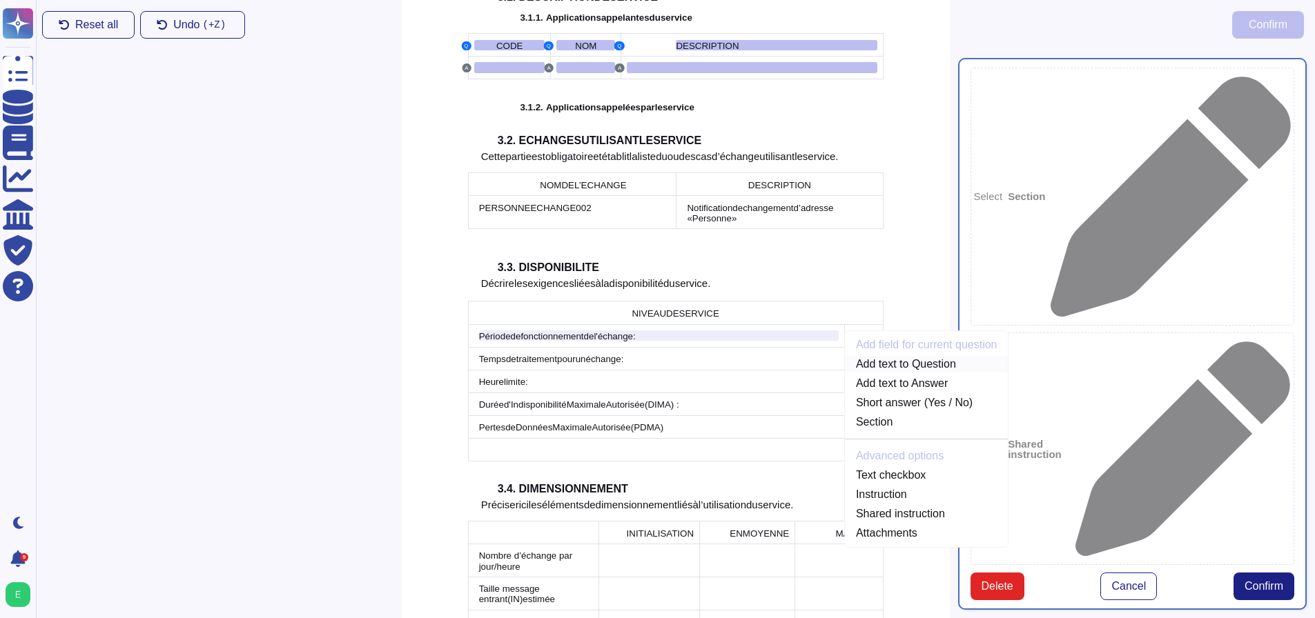
click at [883, 356] on link "Add text to Question" at bounding box center [927, 364] width 164 height 17
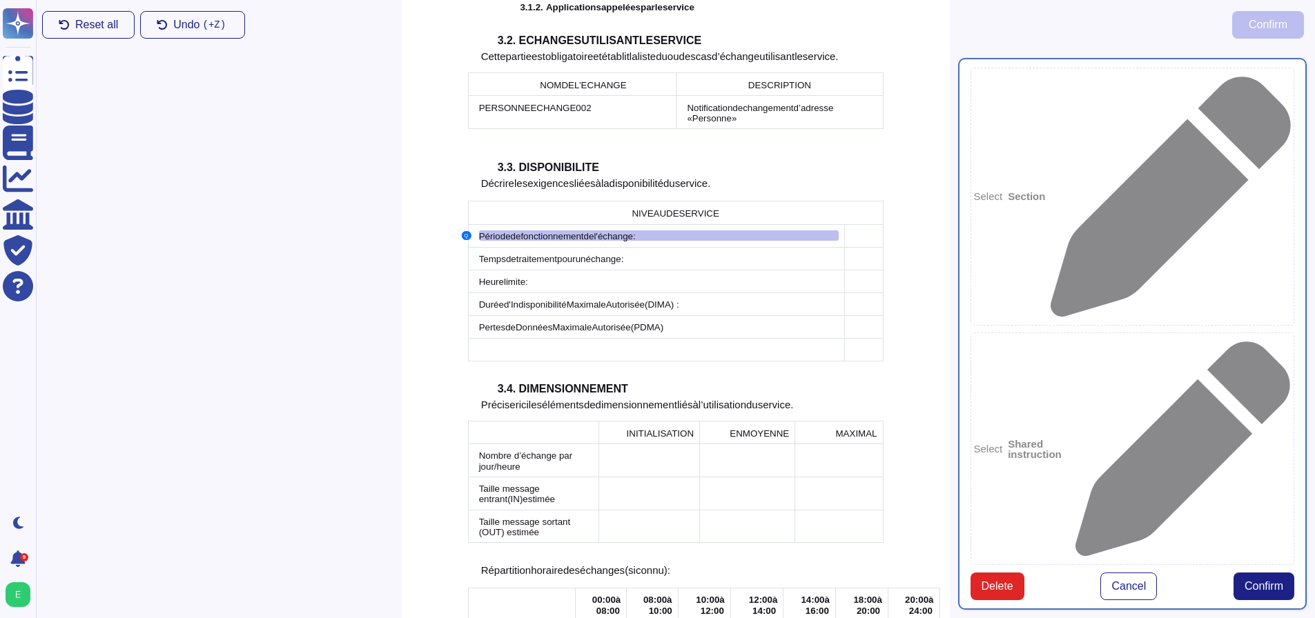
scroll to position [1402, 0]
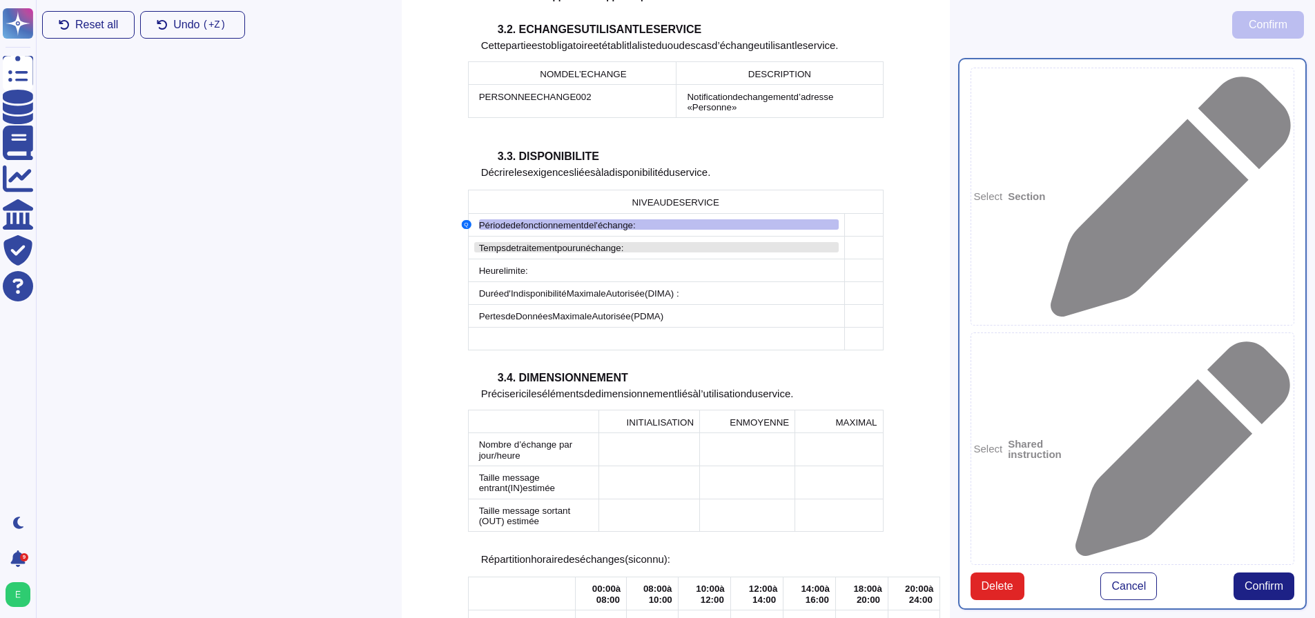
click at [533, 243] on span "traitement" at bounding box center [536, 248] width 41 height 10
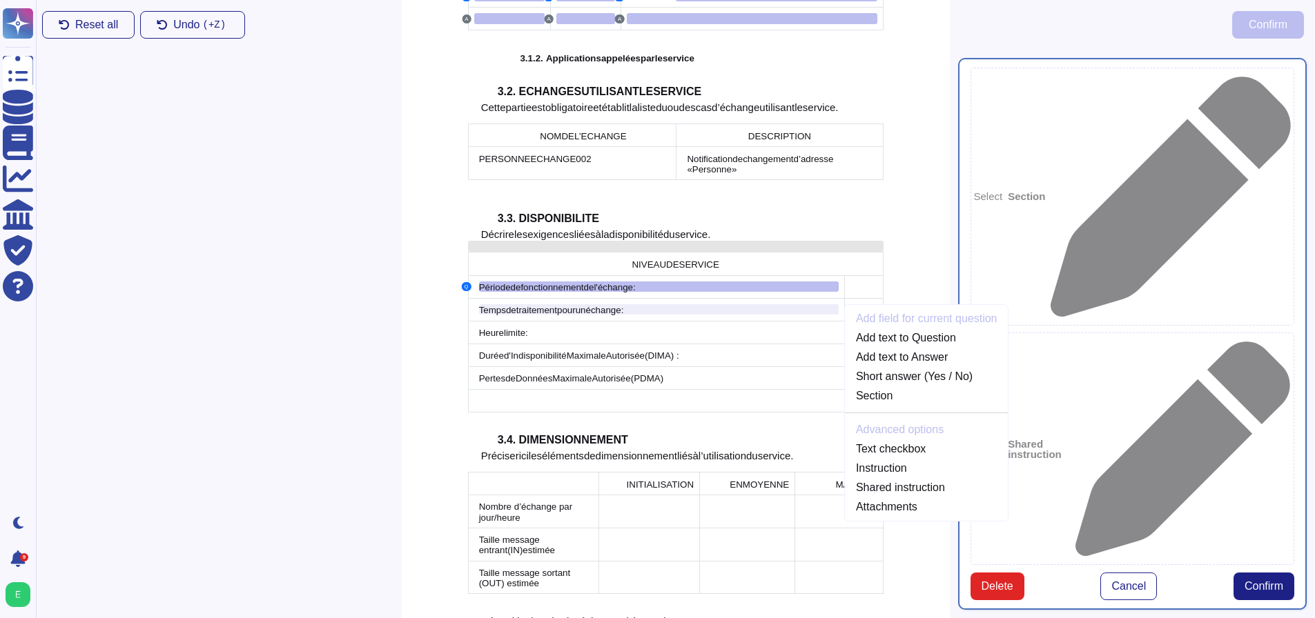
scroll to position [1313, 0]
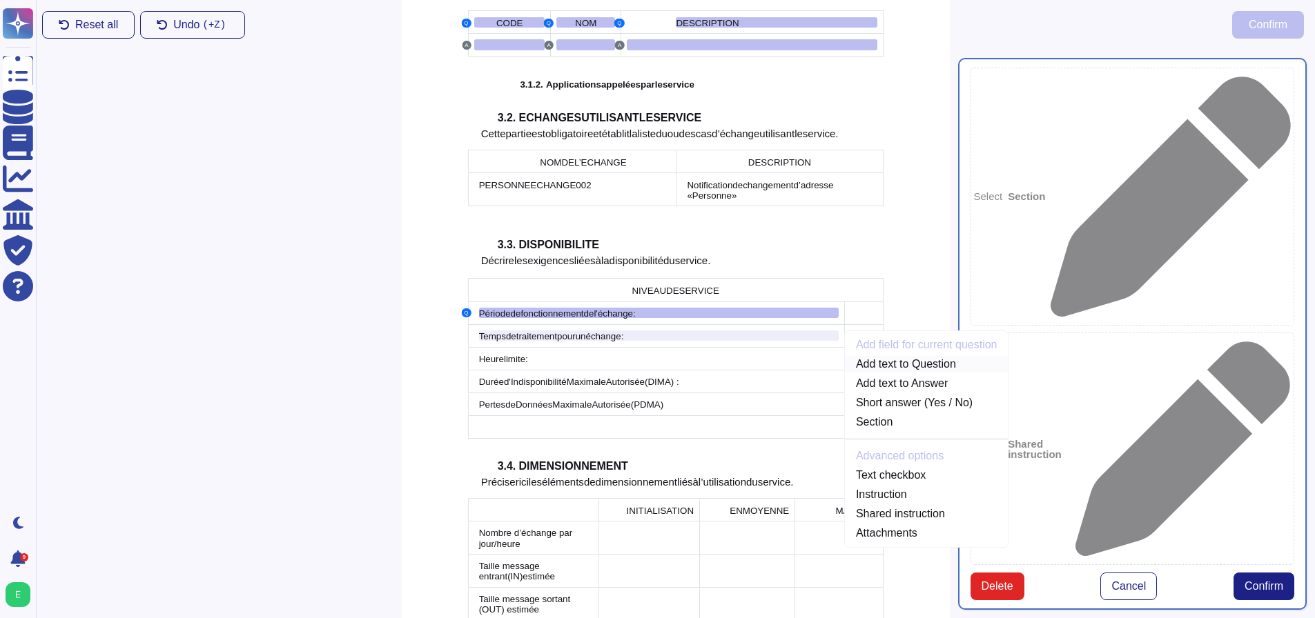
click at [881, 356] on link "Add text to Question" at bounding box center [927, 364] width 164 height 17
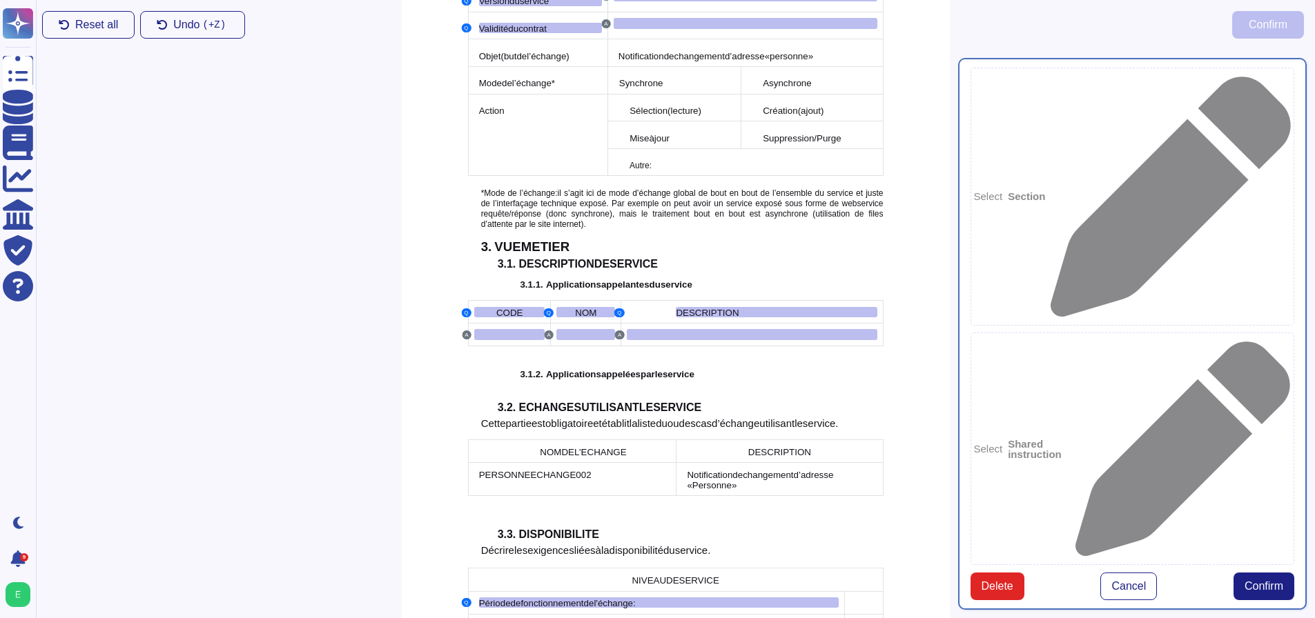
scroll to position [1233, 0]
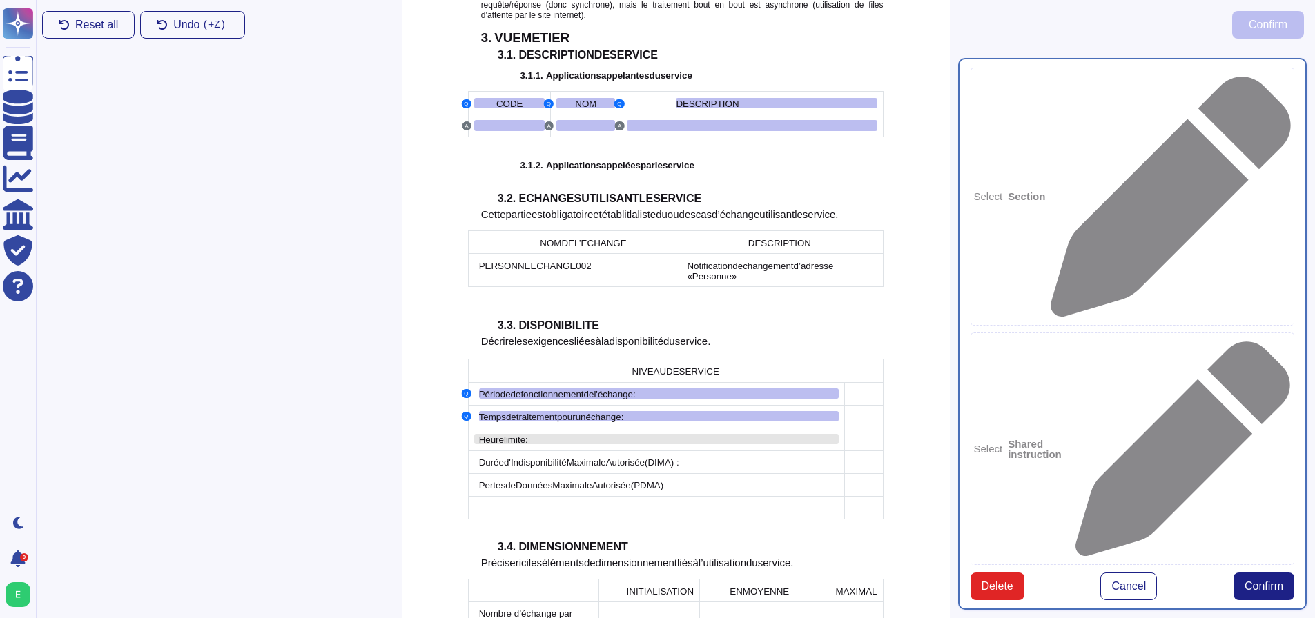
click at [547, 434] on div "Heure limite :" at bounding box center [659, 439] width 360 height 10
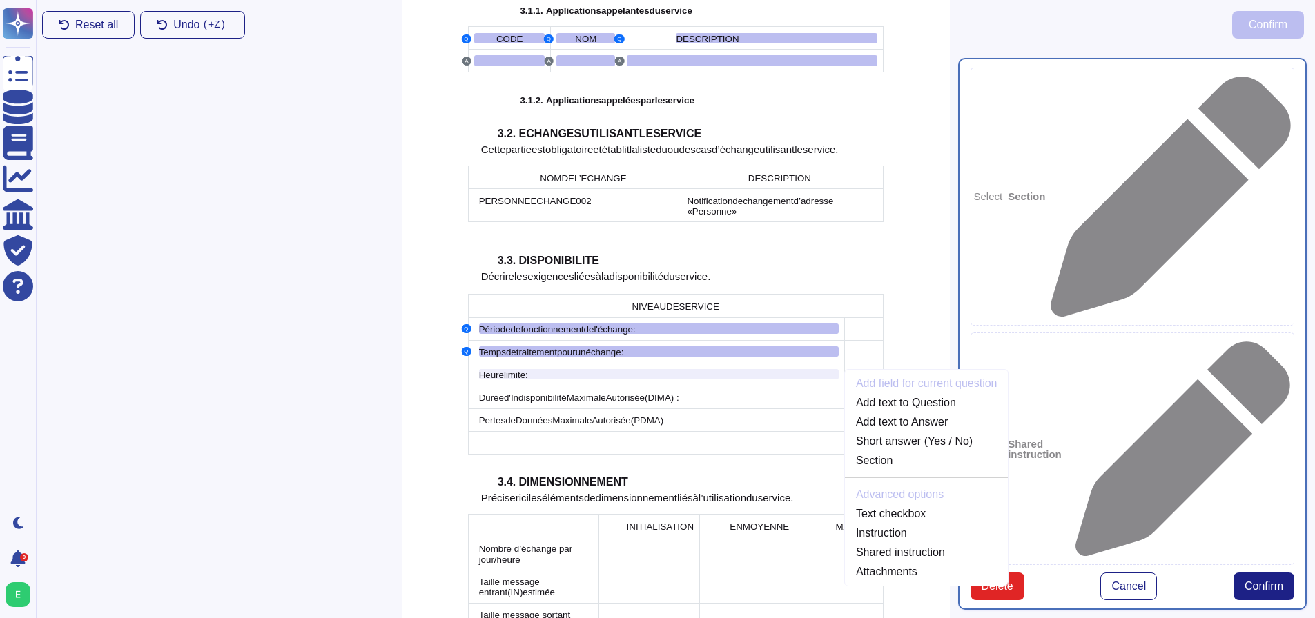
scroll to position [1336, 0]
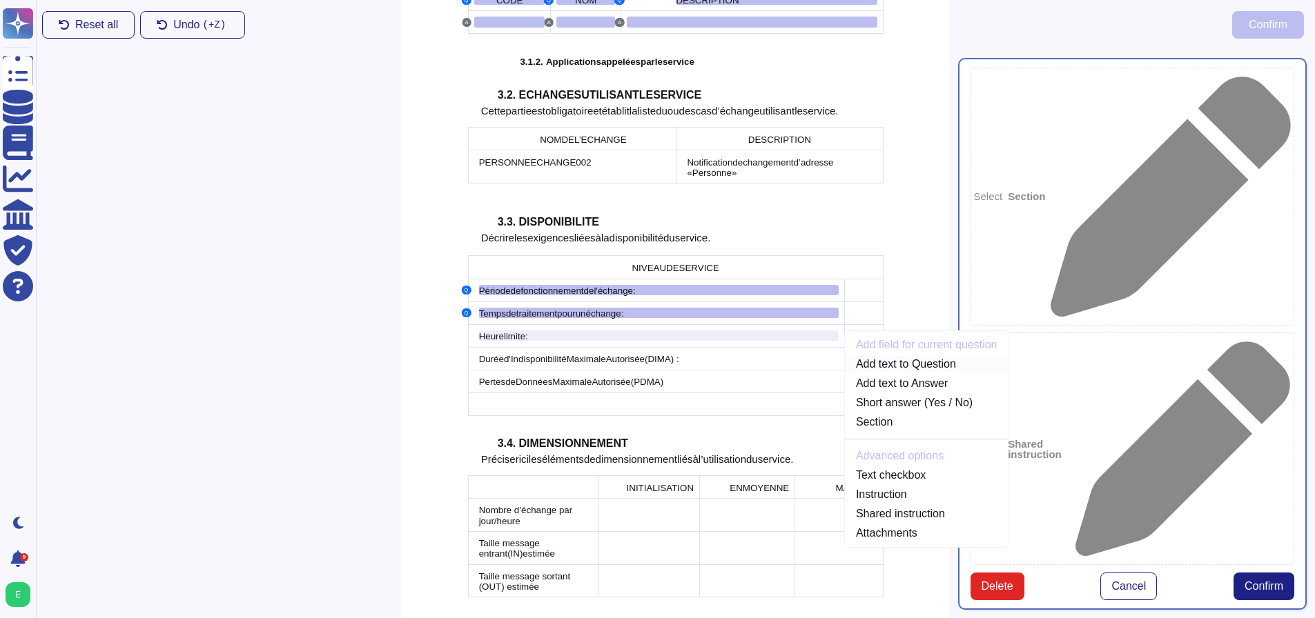
click at [901, 356] on link "Add text to Question" at bounding box center [927, 364] width 164 height 17
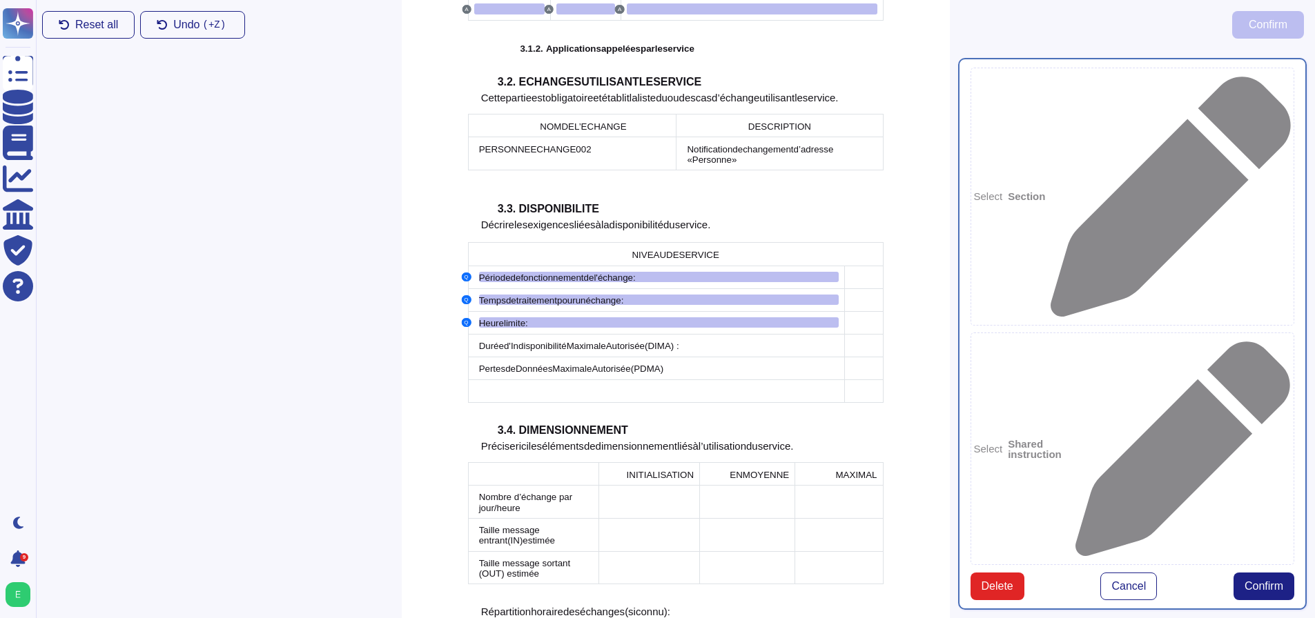
scroll to position [1471, 0]
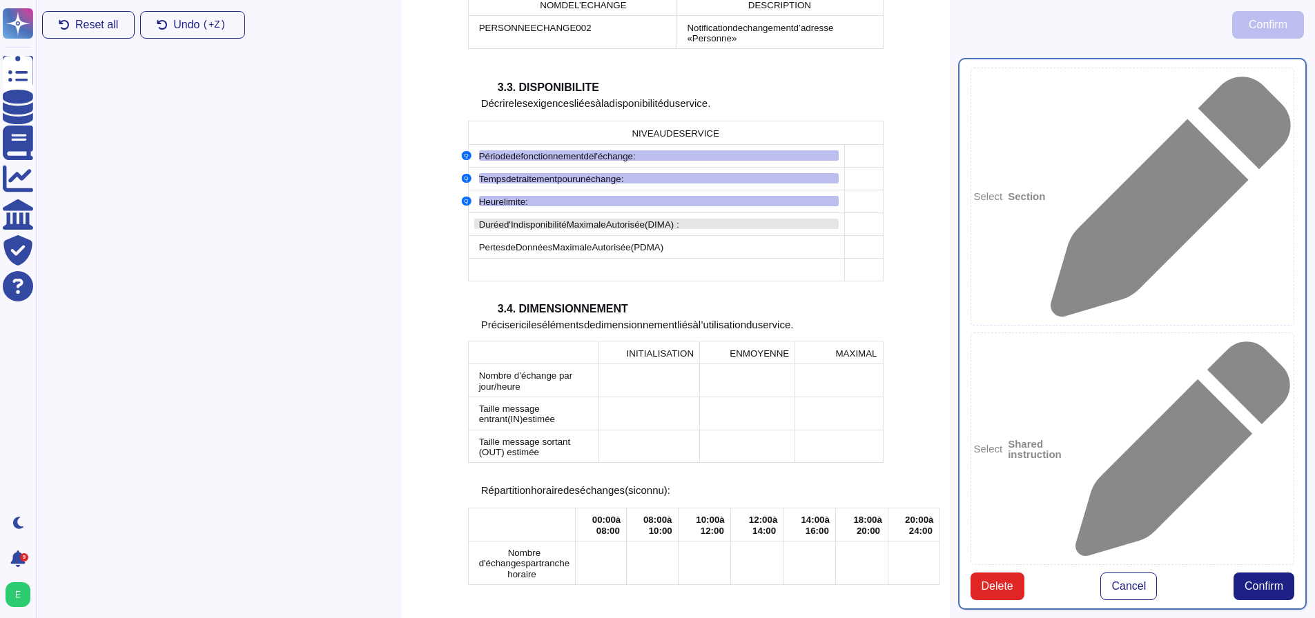
click at [538, 219] on span "d'Indisponibilité" at bounding box center [535, 224] width 63 height 10
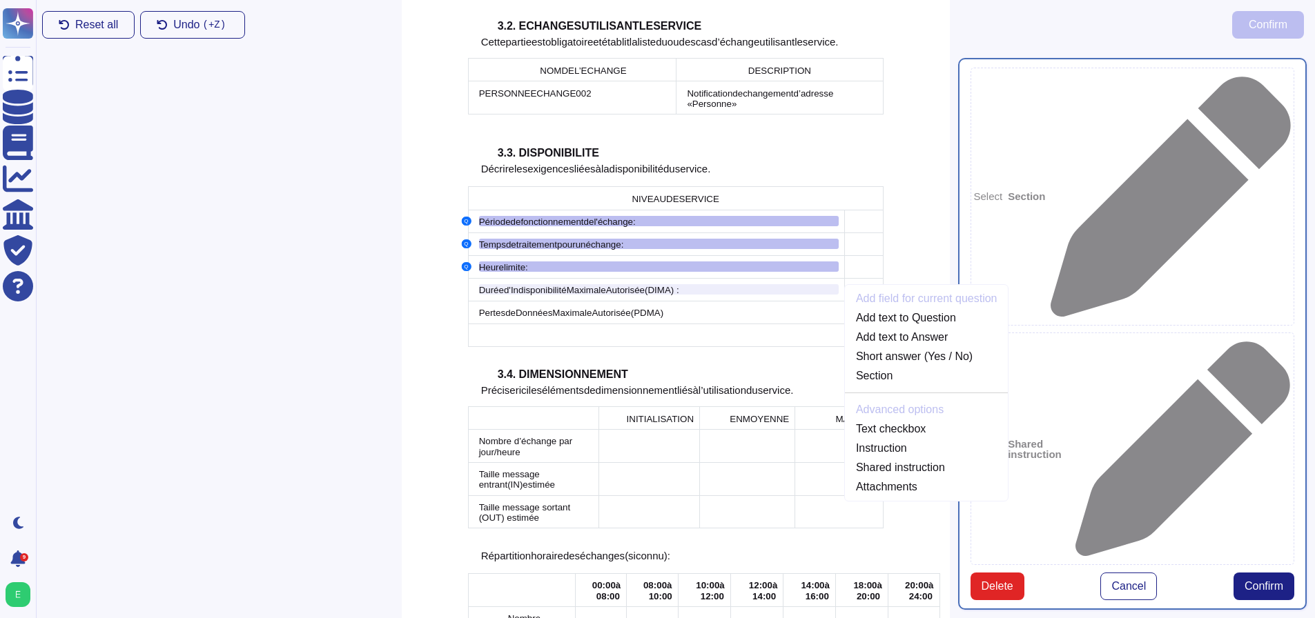
scroll to position [1359, 0]
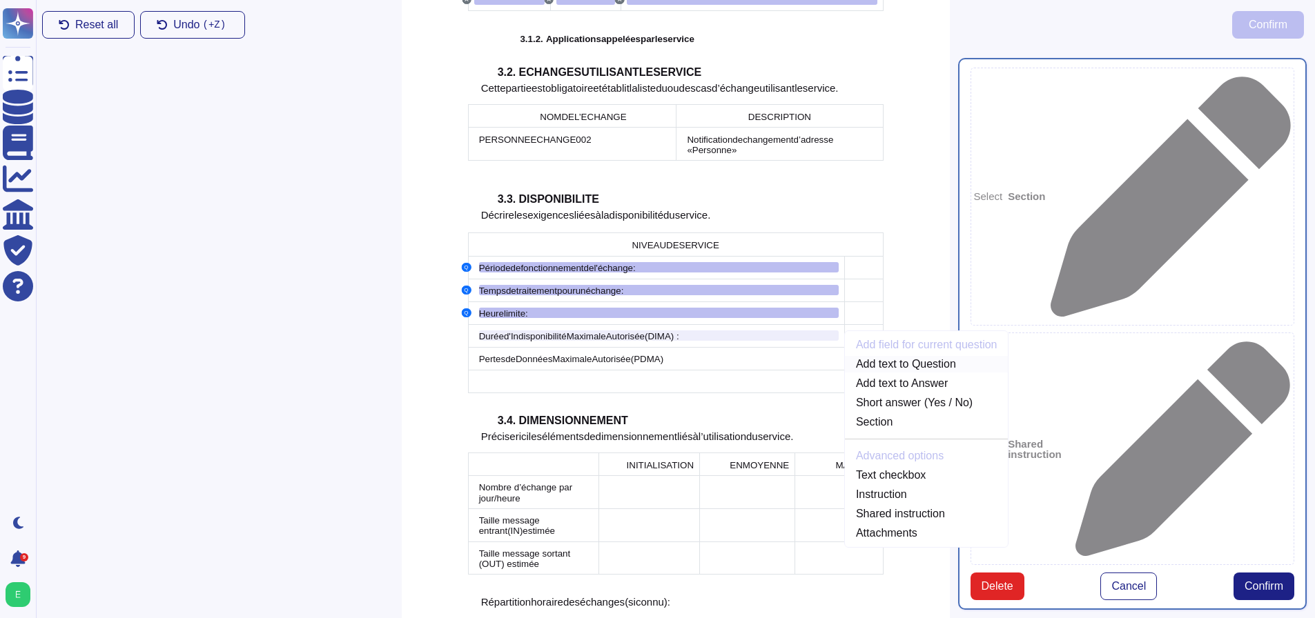
click at [914, 356] on link "Add text to Question" at bounding box center [927, 364] width 164 height 17
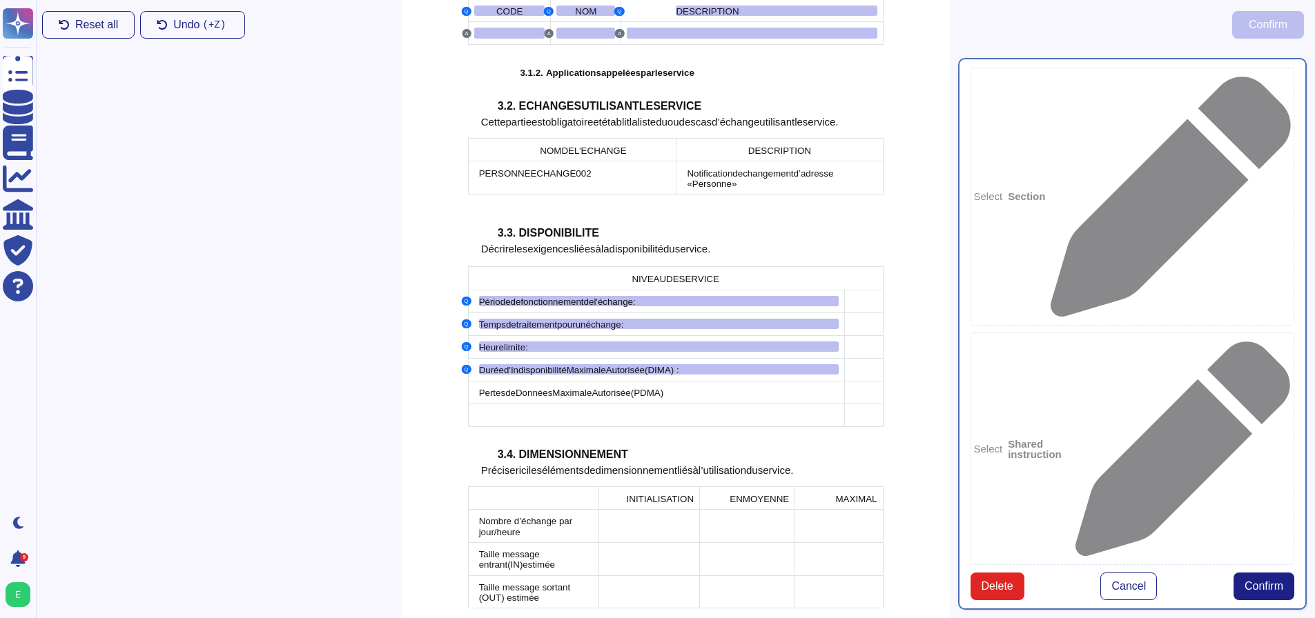
scroll to position [1532, 0]
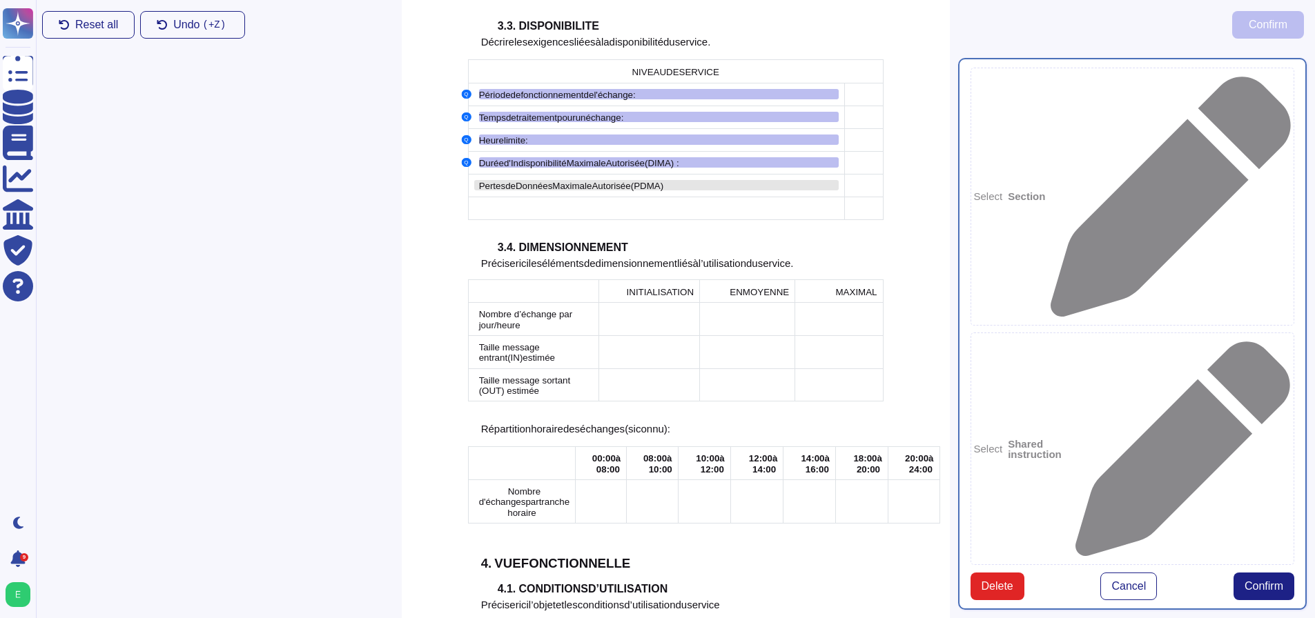
click at [595, 181] on span "Autorisée" at bounding box center [610, 186] width 39 height 10
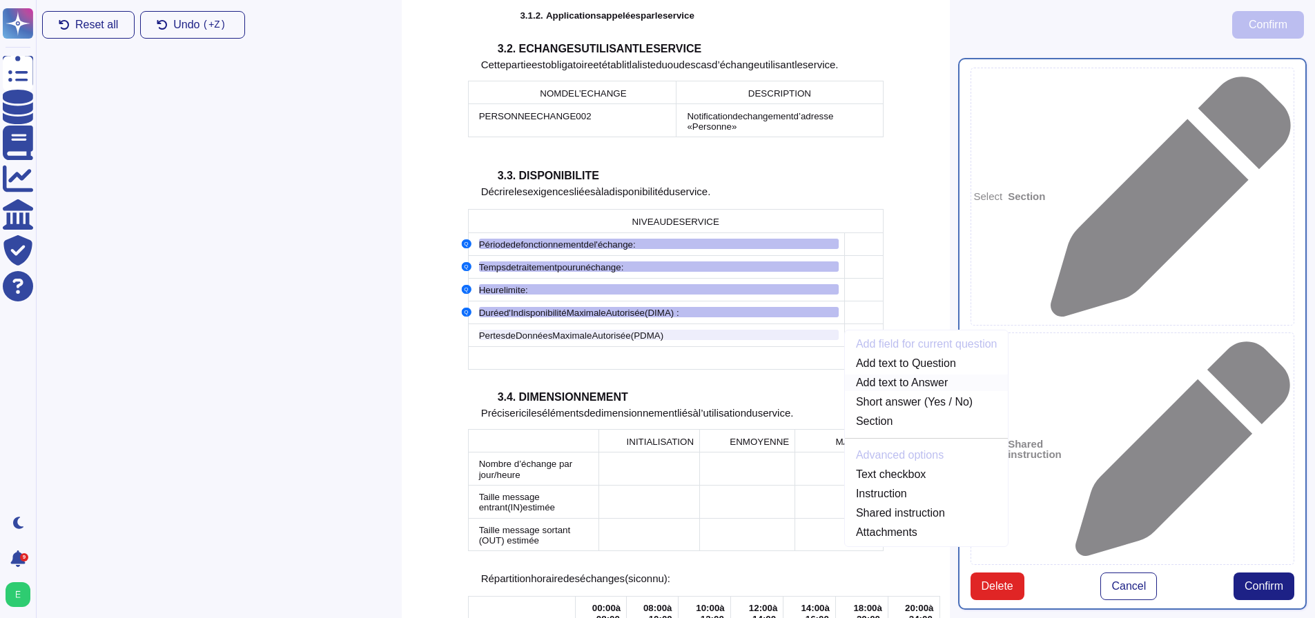
scroll to position [1382, 0]
click at [906, 356] on link "Add text to Question" at bounding box center [927, 364] width 164 height 17
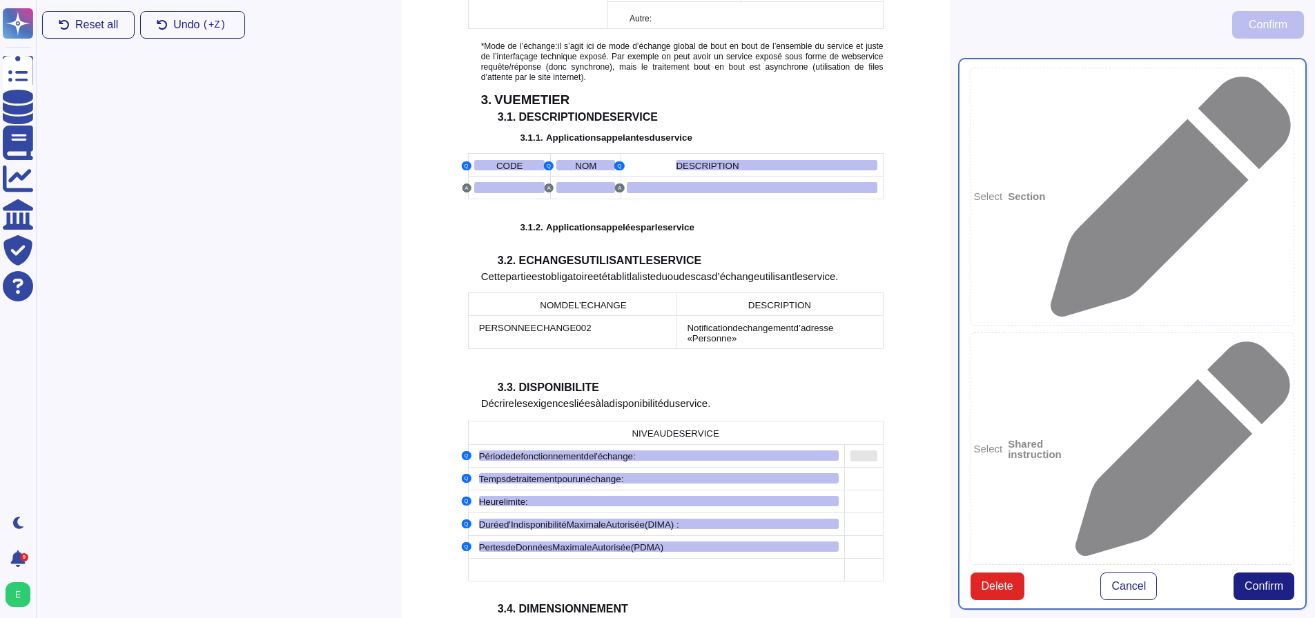
scroll to position [1195, 0]
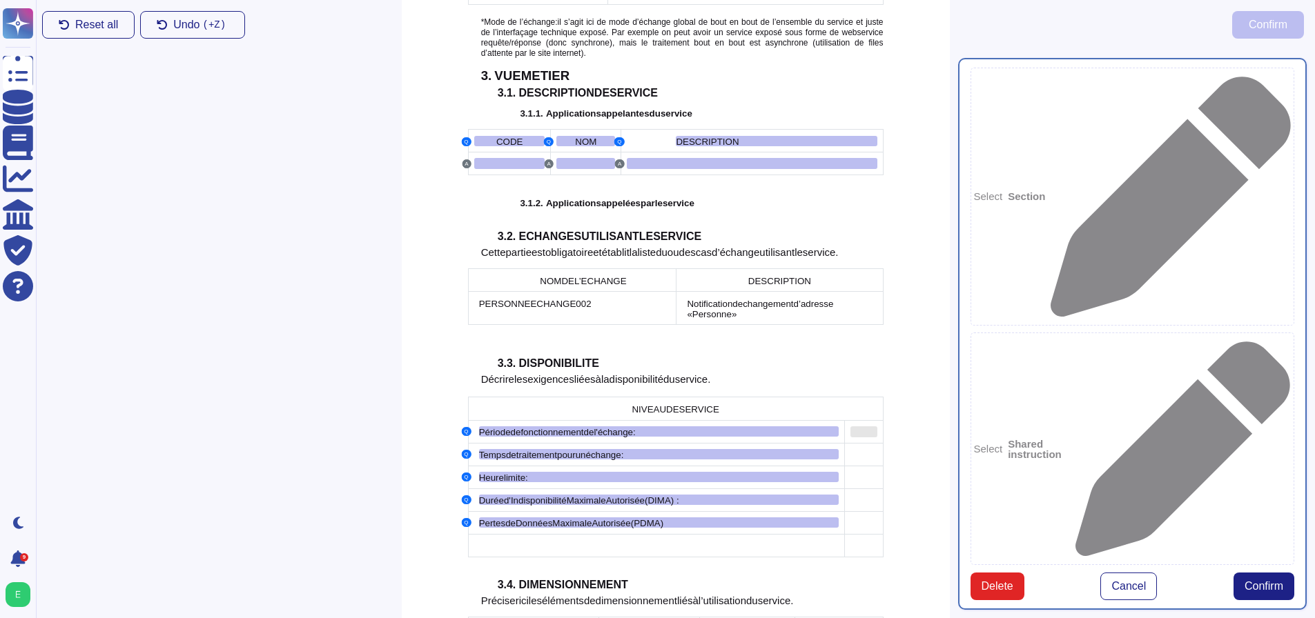
click at [866, 426] on div at bounding box center [863, 431] width 27 height 11
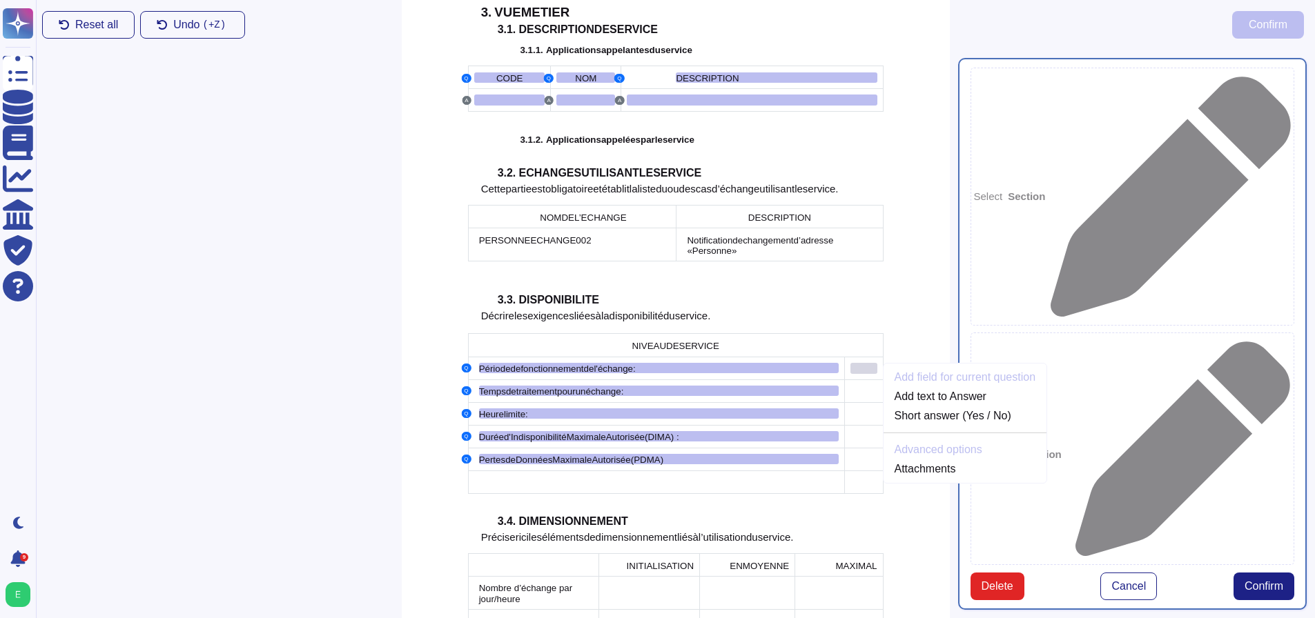
scroll to position [1291, 0]
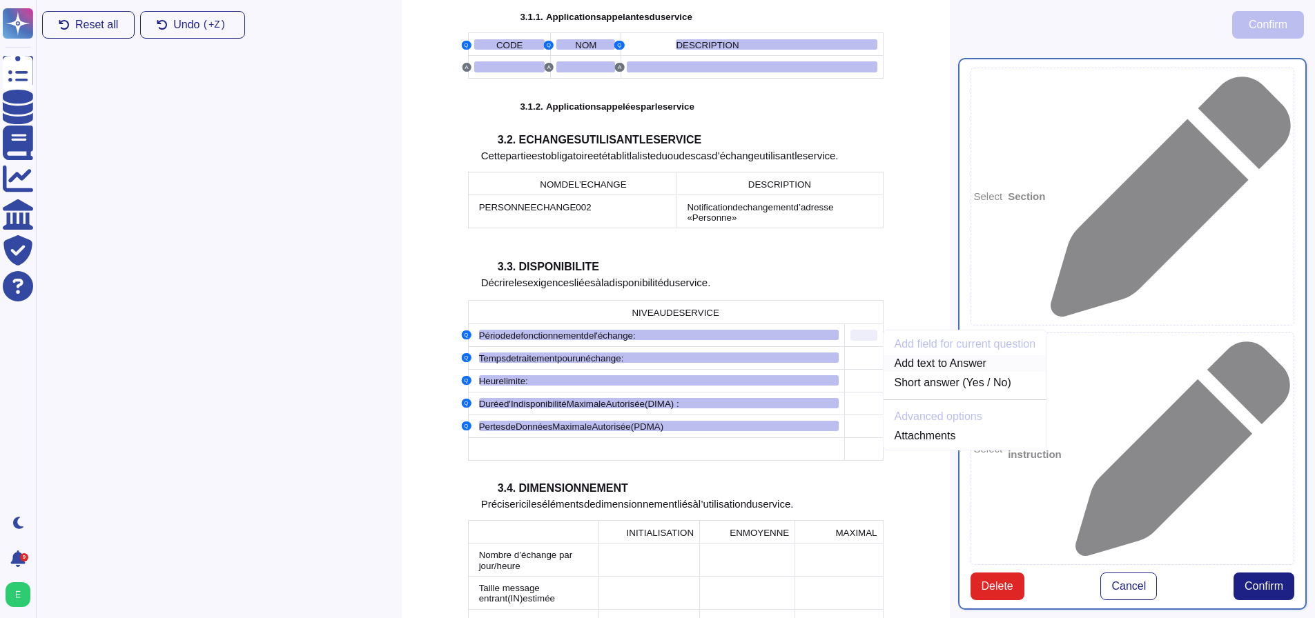
click at [923, 355] on link "Add text to Answer" at bounding box center [965, 363] width 164 height 17
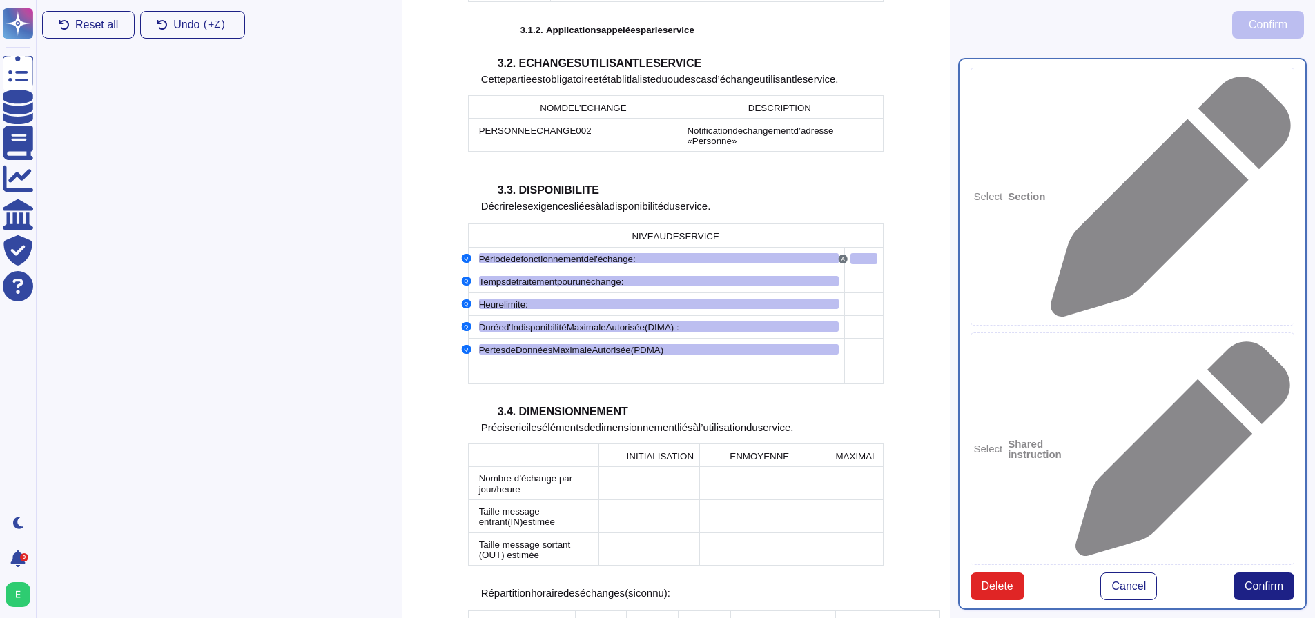
scroll to position [1424, 0]
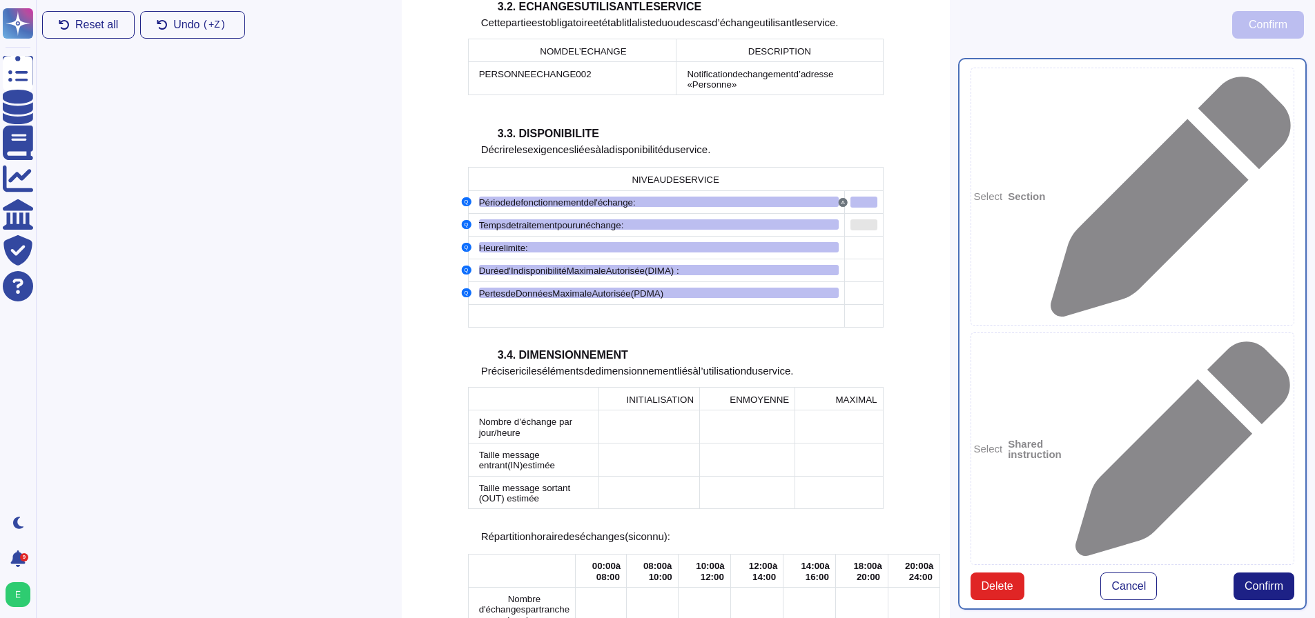
click at [854, 219] on div at bounding box center [863, 224] width 27 height 11
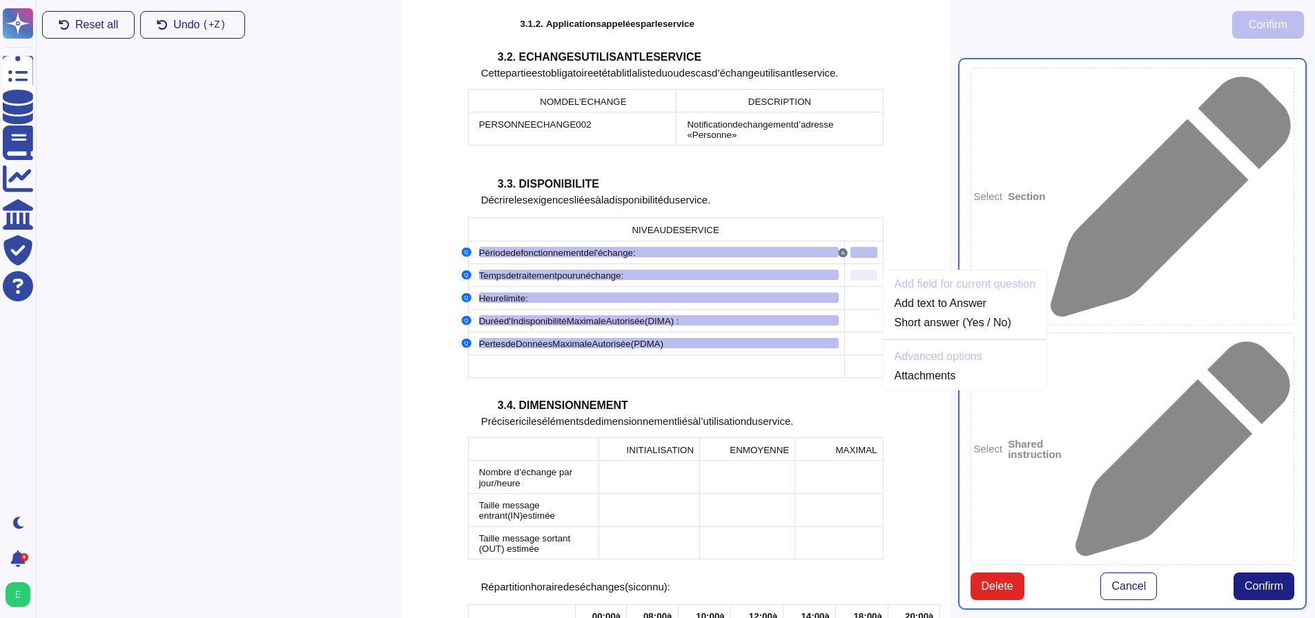
scroll to position [1314, 0]
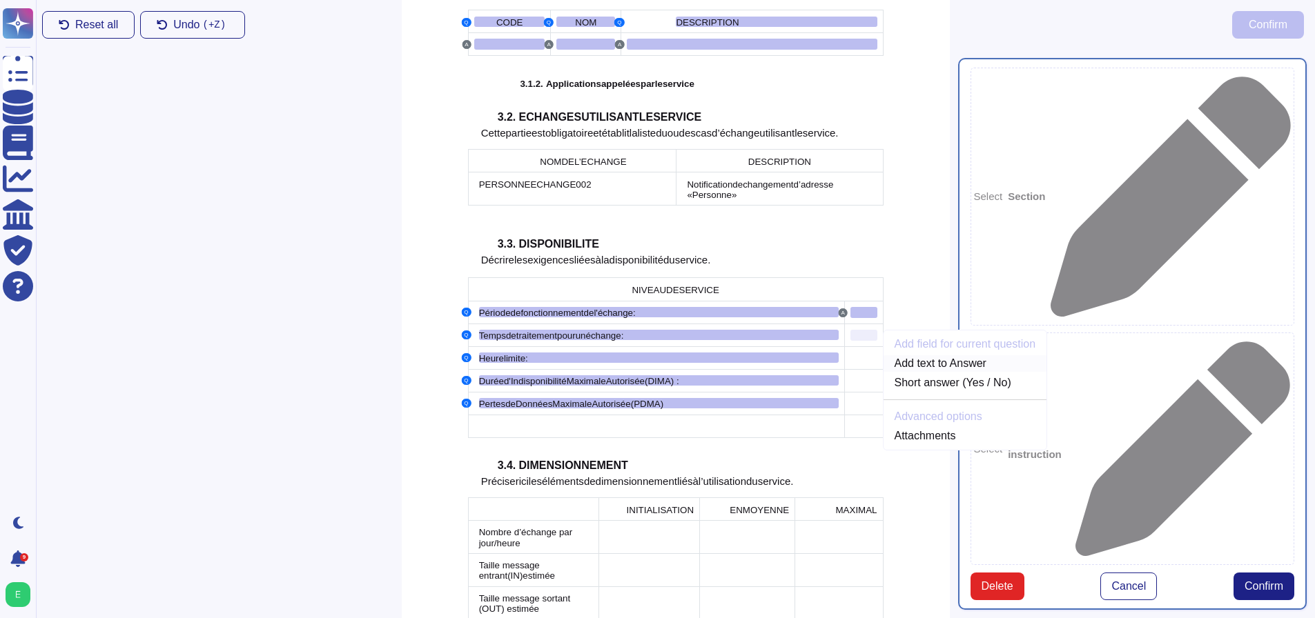
click at [949, 355] on link "Add text to Answer" at bounding box center [965, 363] width 164 height 17
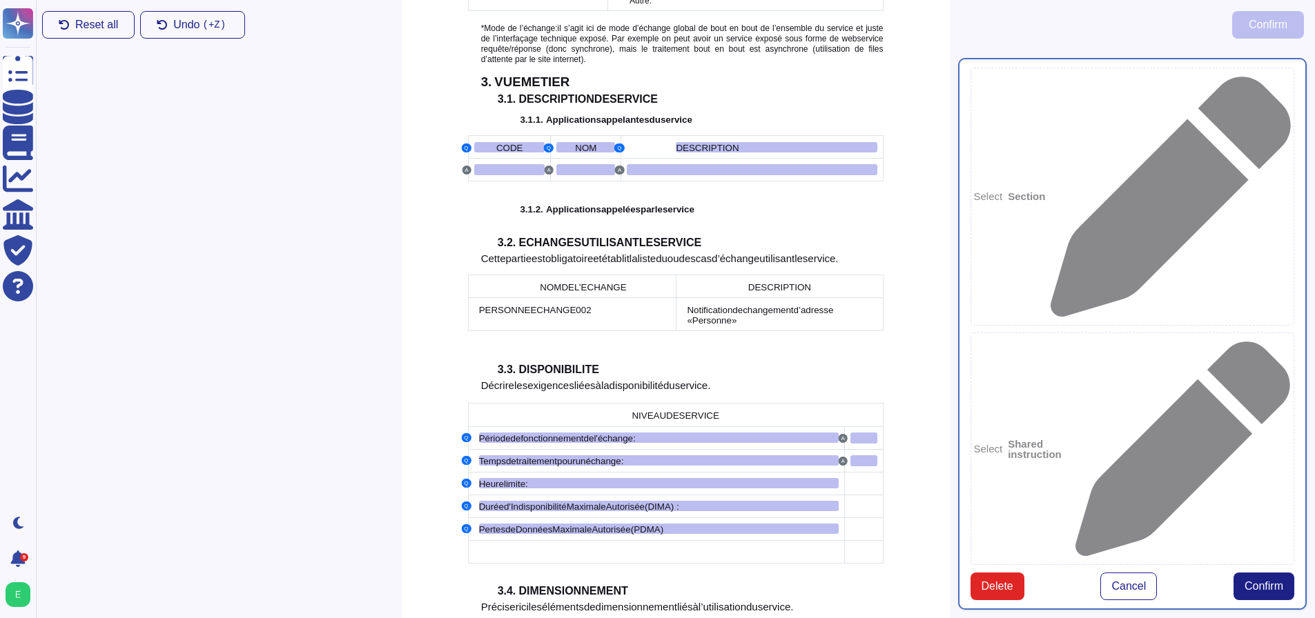
scroll to position [1355, 0]
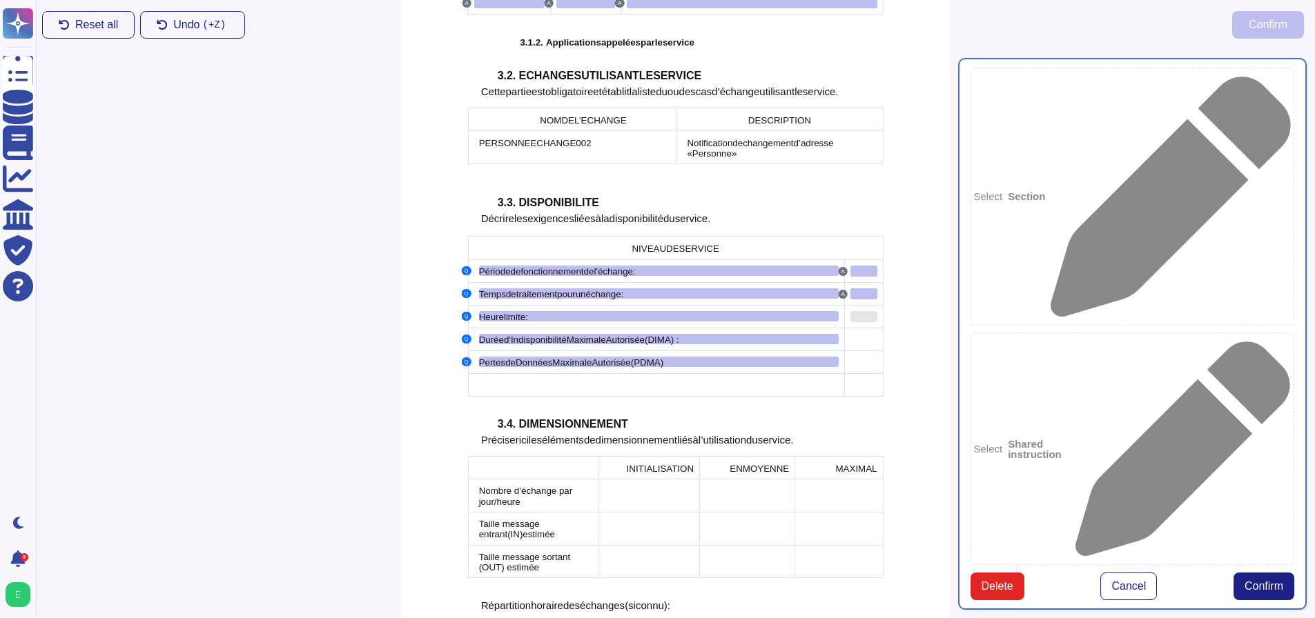
click at [865, 311] on div at bounding box center [863, 316] width 27 height 11
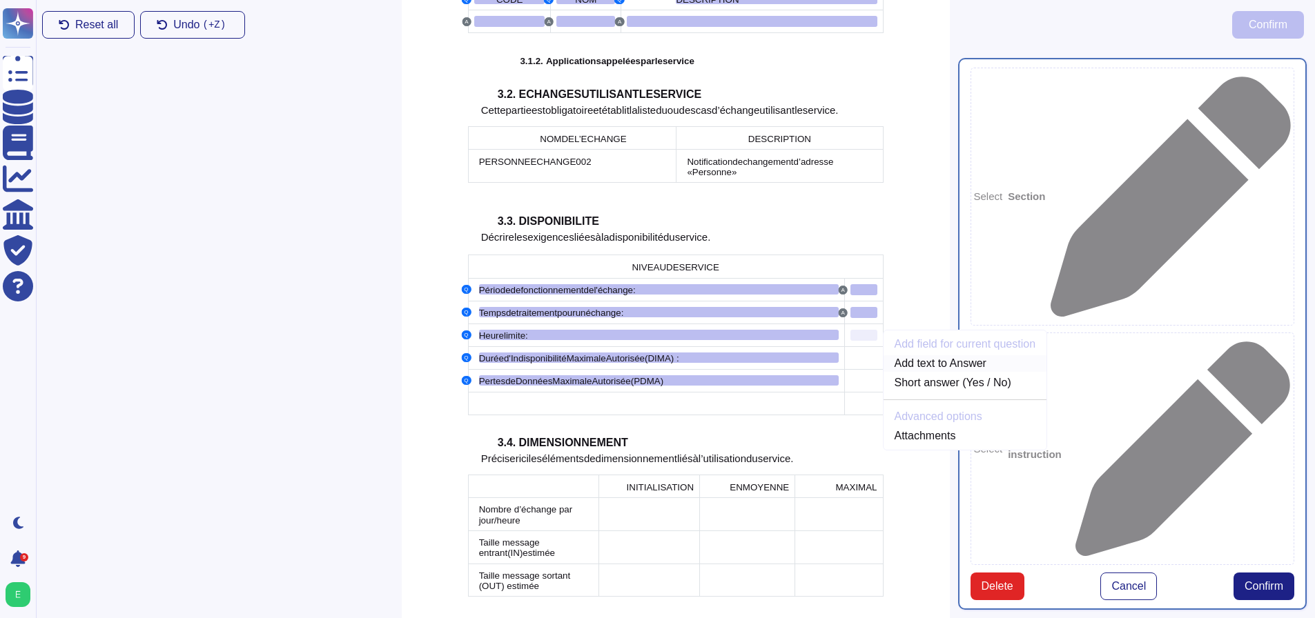
click at [944, 355] on link "Add text to Answer" at bounding box center [965, 363] width 164 height 17
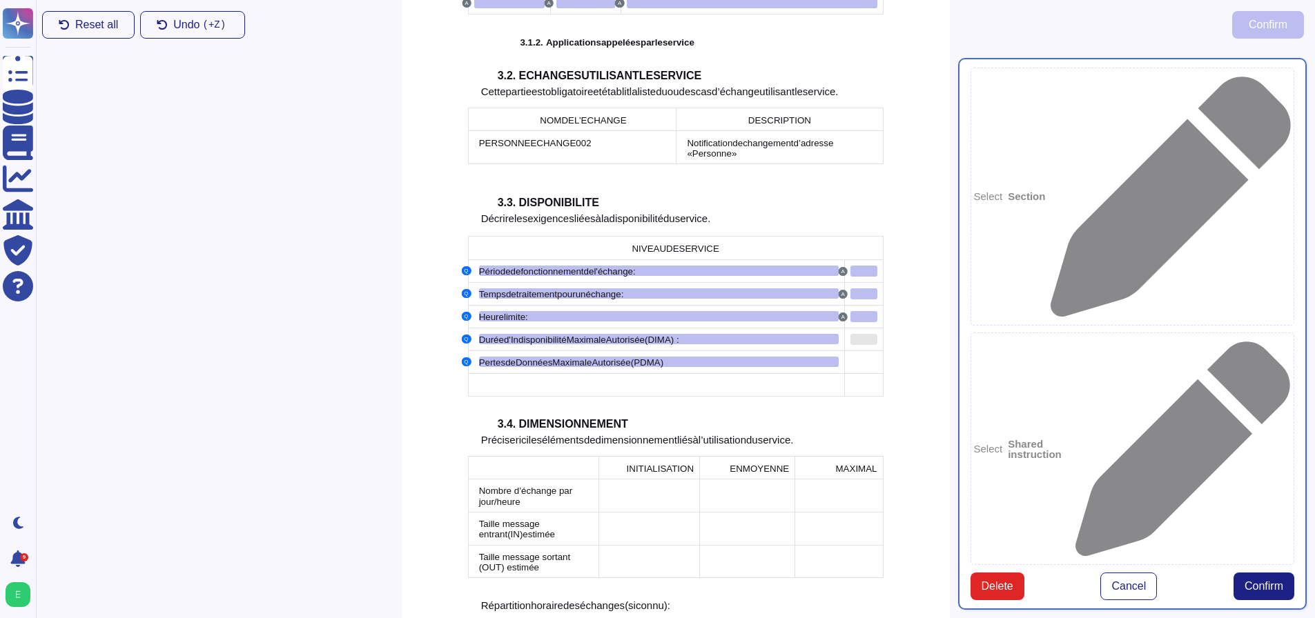
click at [854, 334] on div at bounding box center [863, 339] width 27 height 11
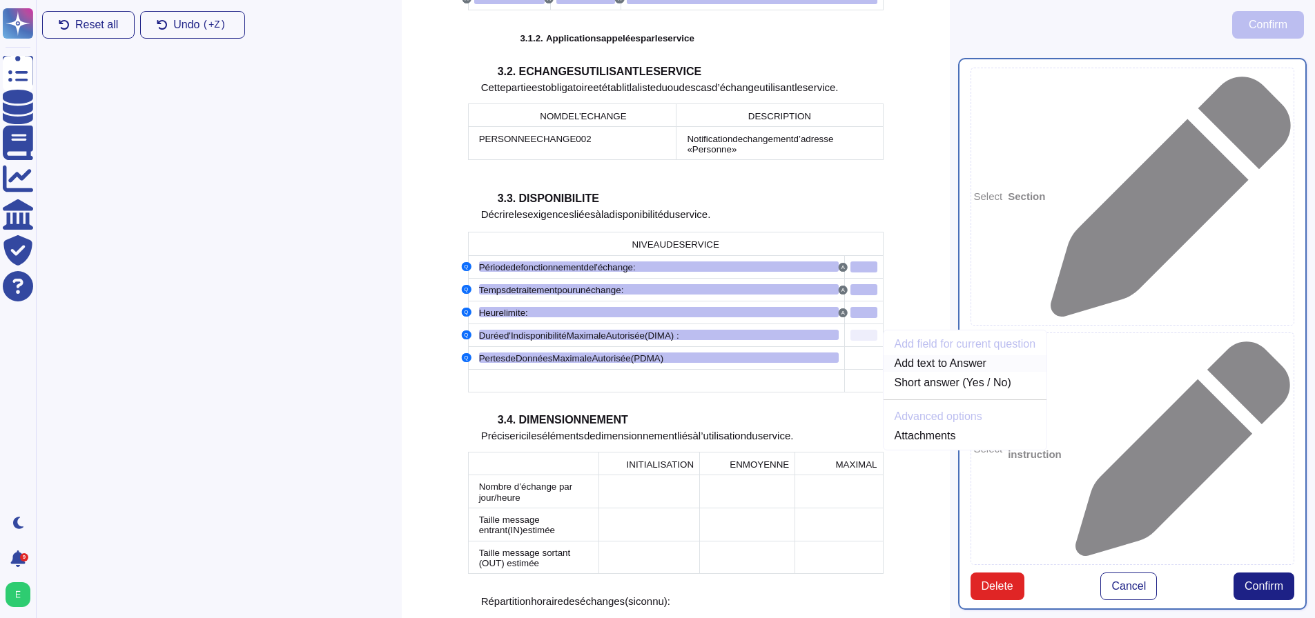
click at [948, 355] on link "Add text to Answer" at bounding box center [965, 363] width 164 height 17
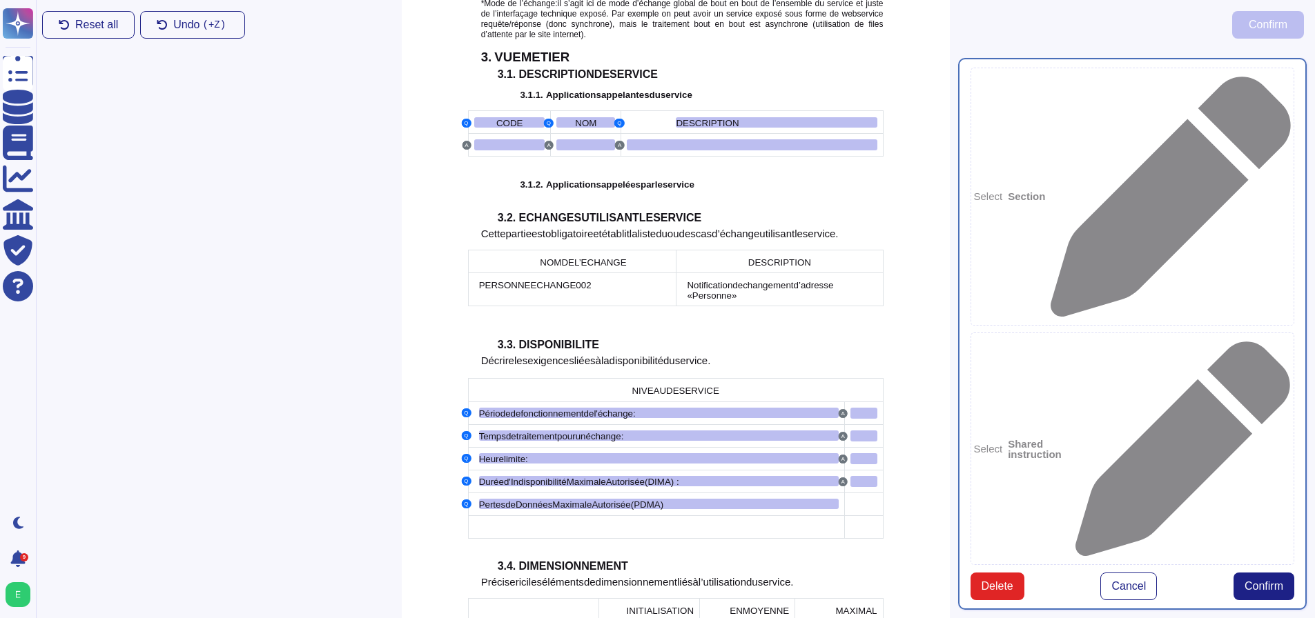
scroll to position [1355, 0]
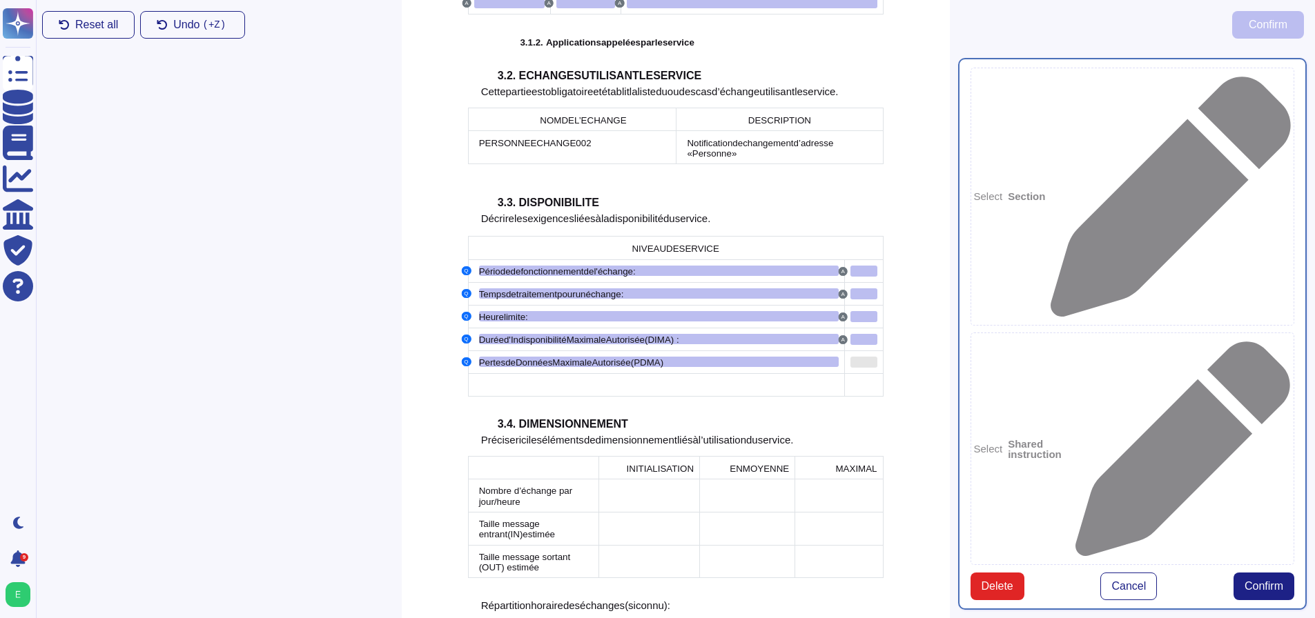
click at [864, 357] on div at bounding box center [863, 362] width 27 height 11
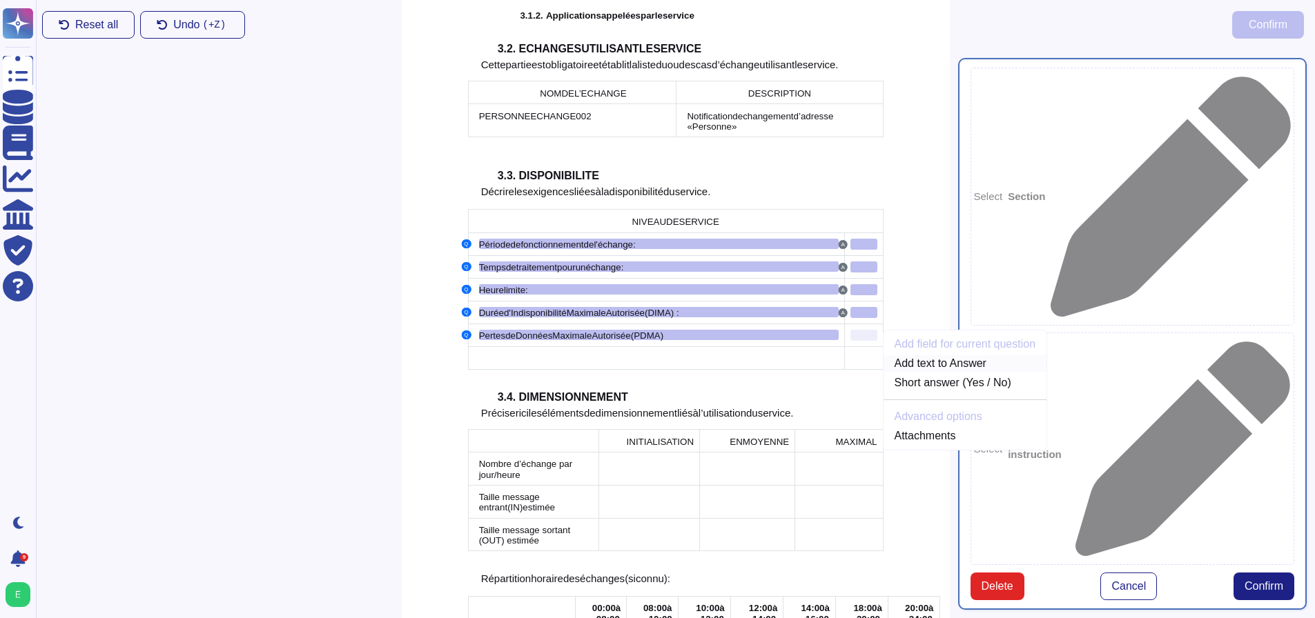
click at [908, 355] on link "Add text to Answer" at bounding box center [965, 363] width 164 height 17
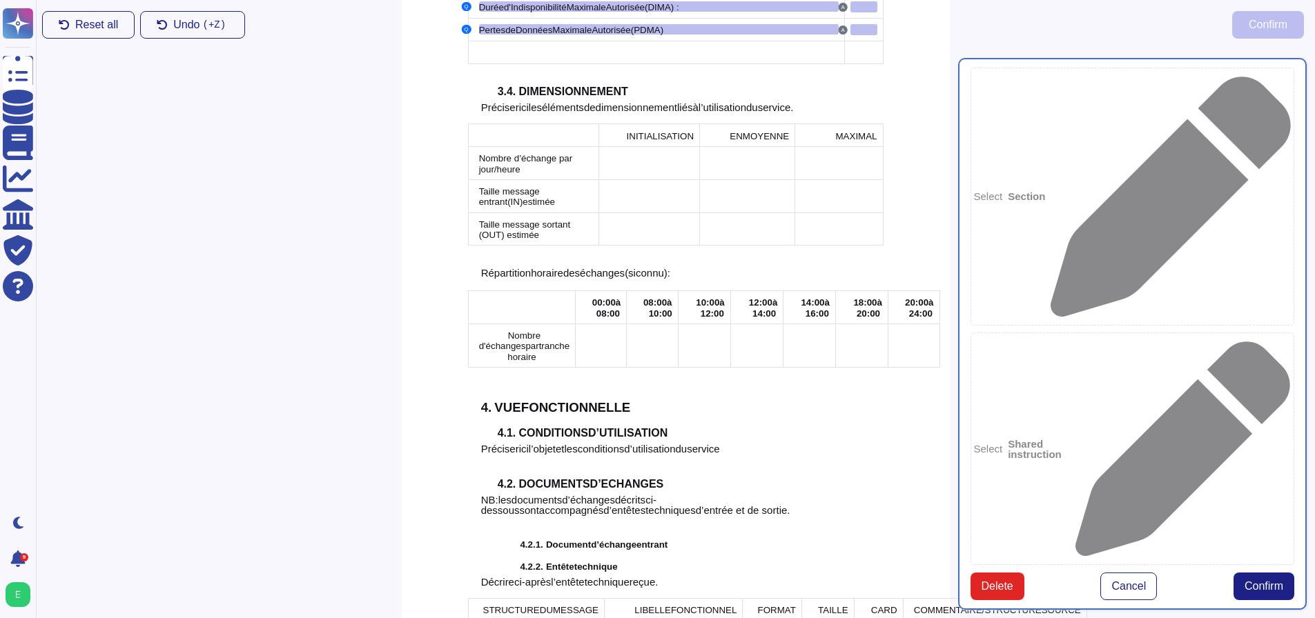
scroll to position [1700, 0]
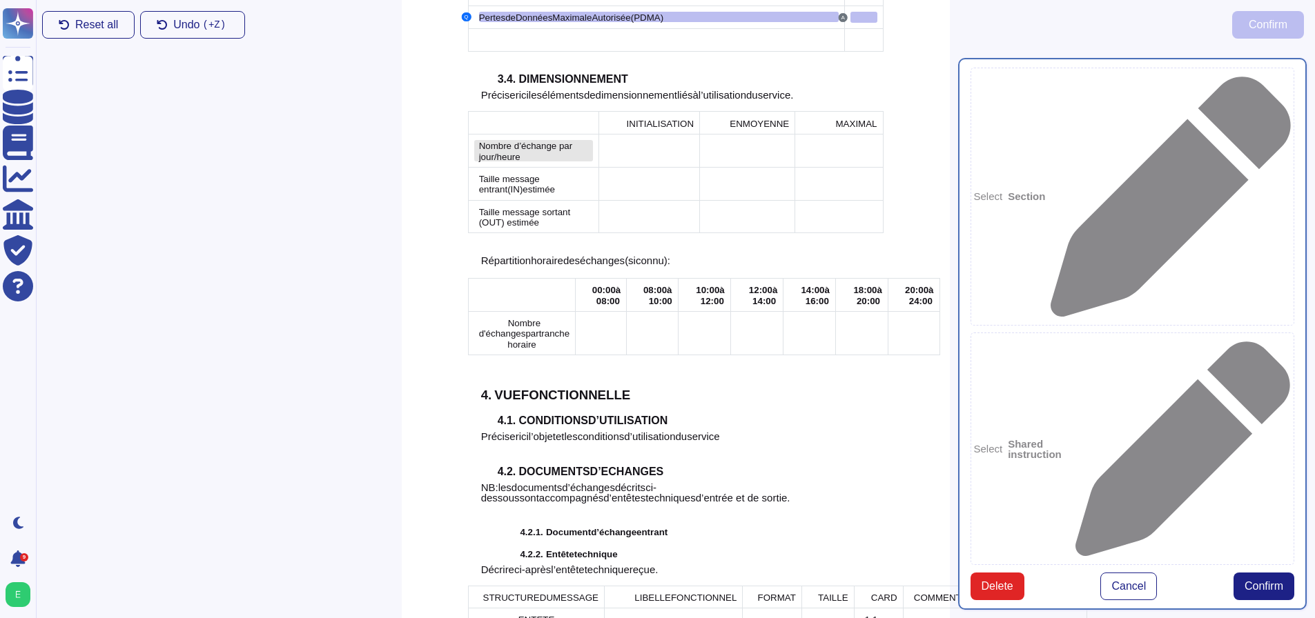
click at [500, 141] on span "Nombre d’échange par jour/heure" at bounding box center [526, 151] width 94 height 21
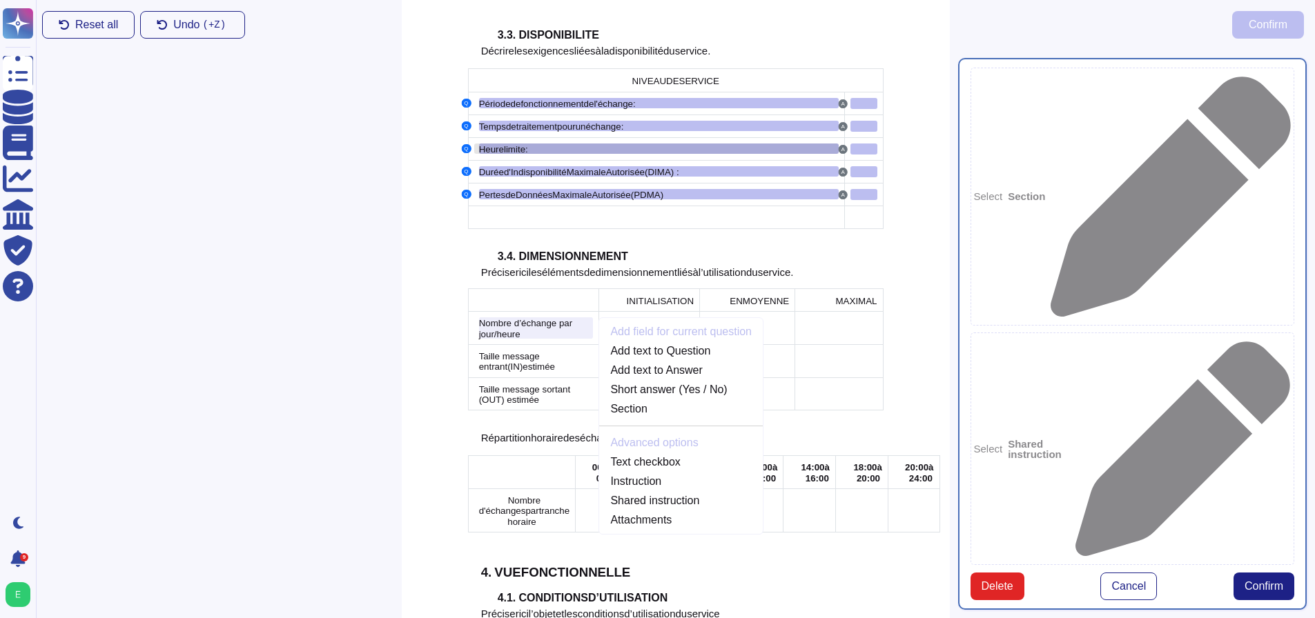
scroll to position [1515, 0]
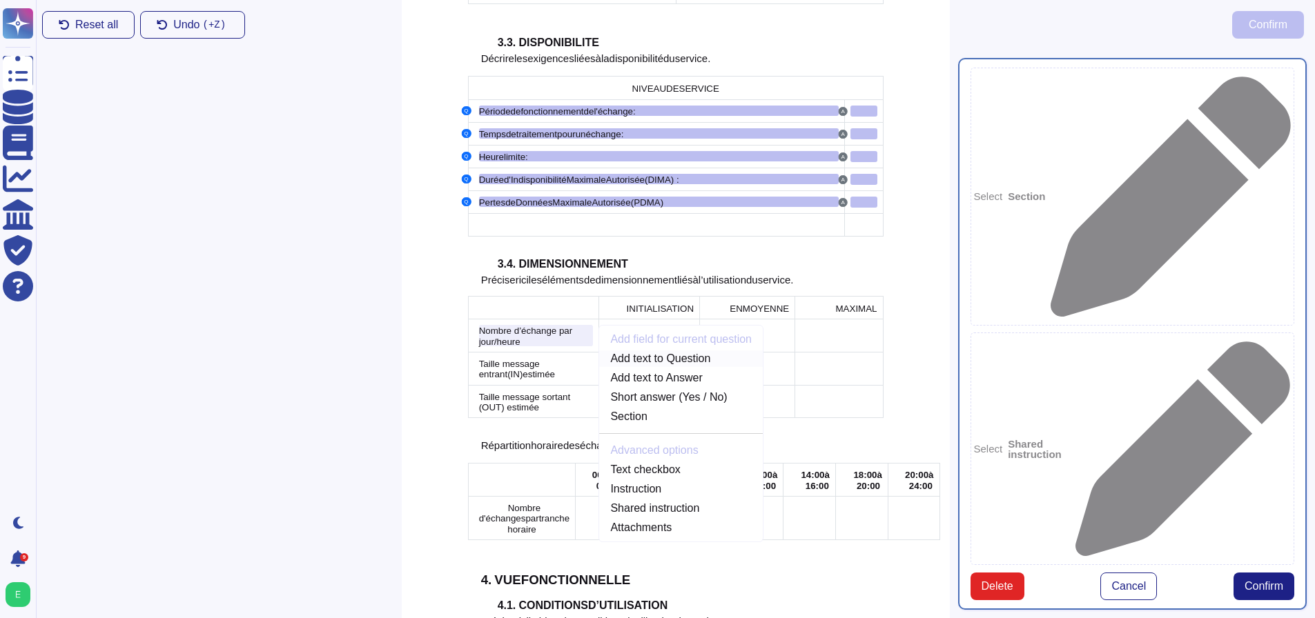
click at [656, 351] on link "Add text to Question" at bounding box center [681, 359] width 164 height 17
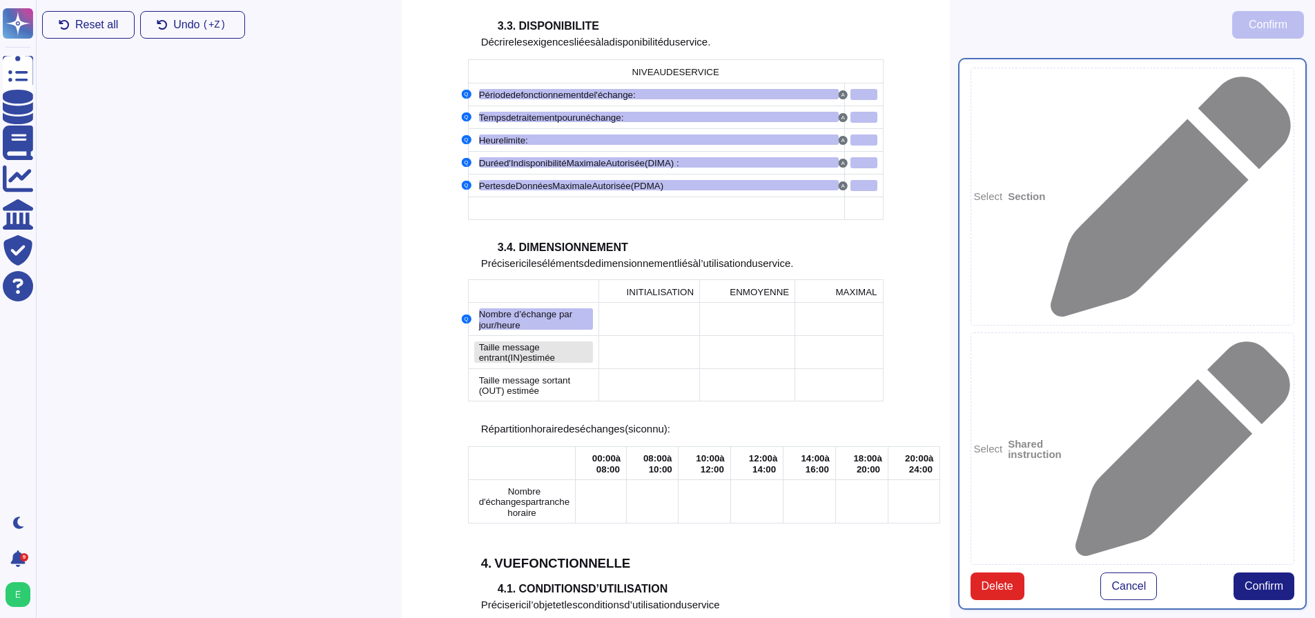
click at [506, 342] on span "Taille message entrant" at bounding box center [509, 352] width 61 height 21
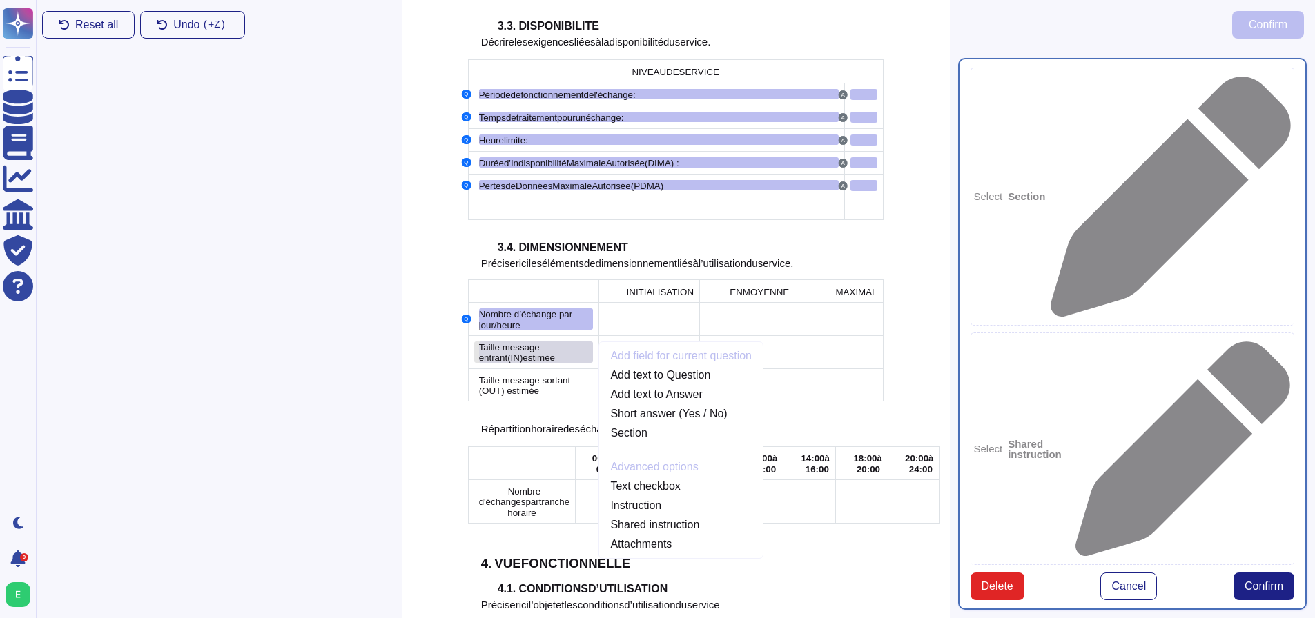
scroll to position [1548, 0]
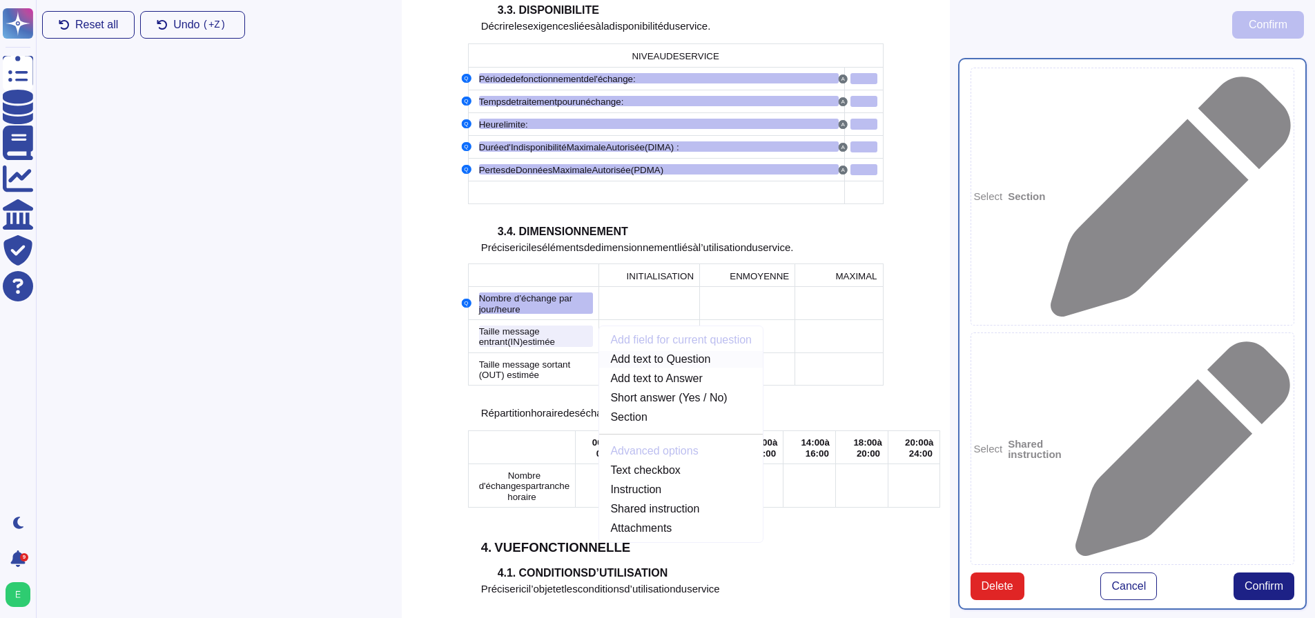
click at [645, 351] on link "Add text to Question" at bounding box center [681, 359] width 164 height 17
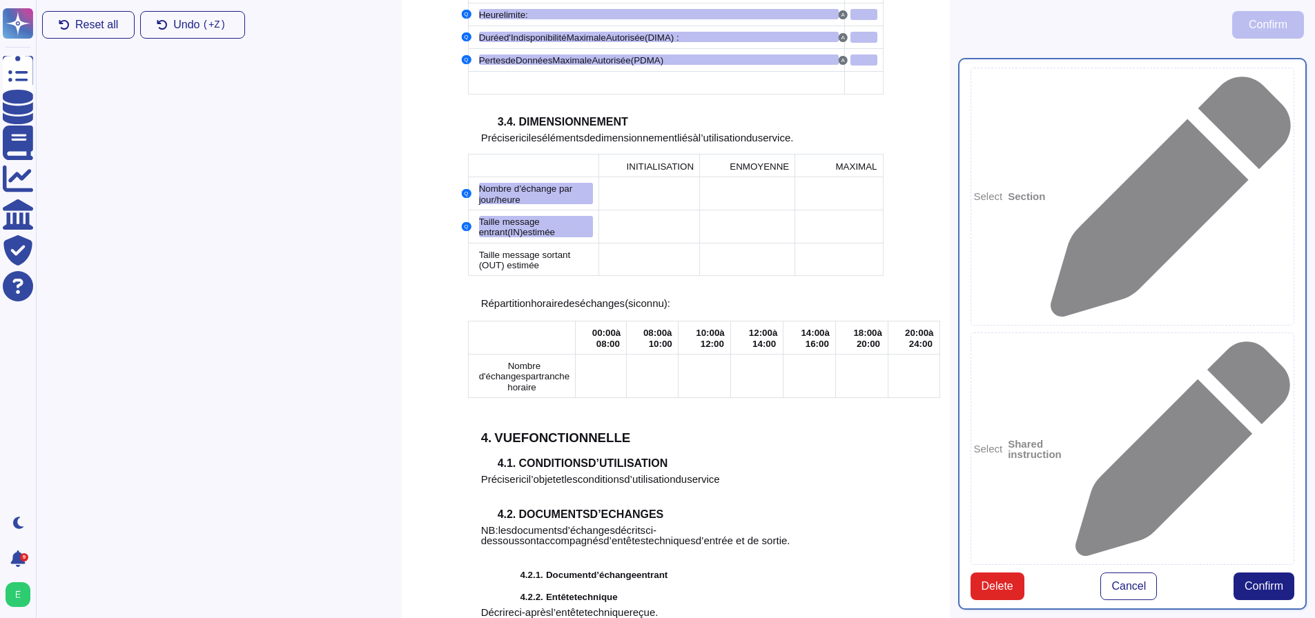
scroll to position [1658, 0]
click at [509, 249] on span "Taille message sortant (OUT) estimée" at bounding box center [525, 259] width 92 height 21
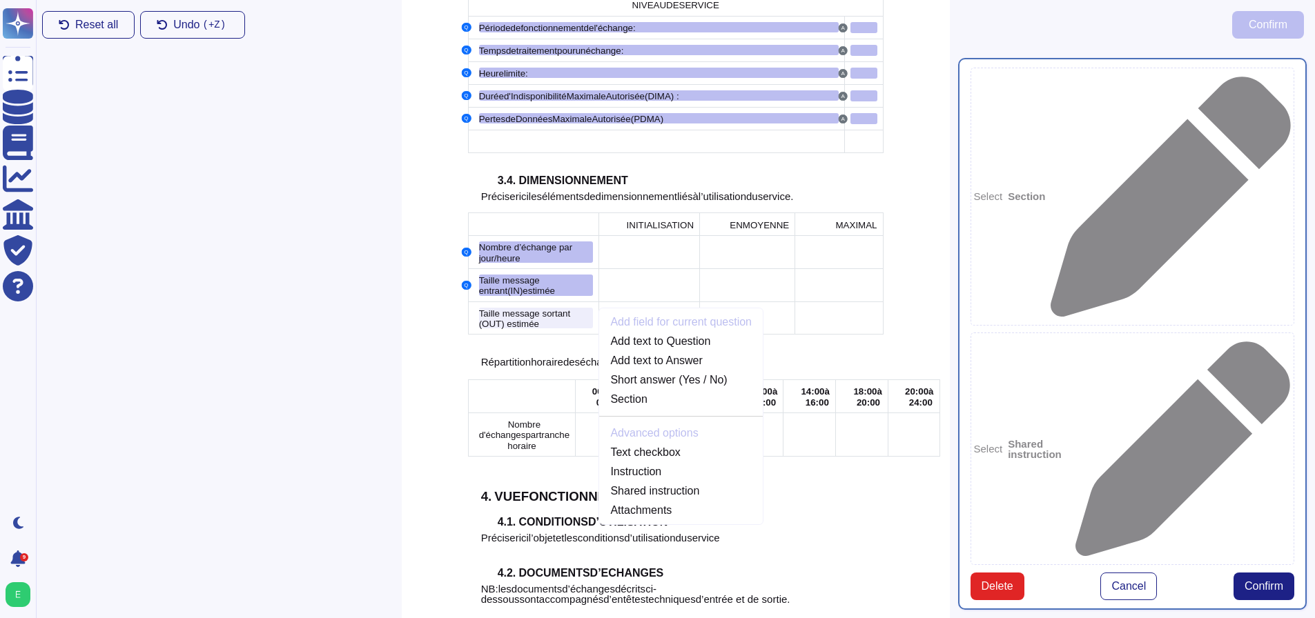
scroll to position [1580, 0]
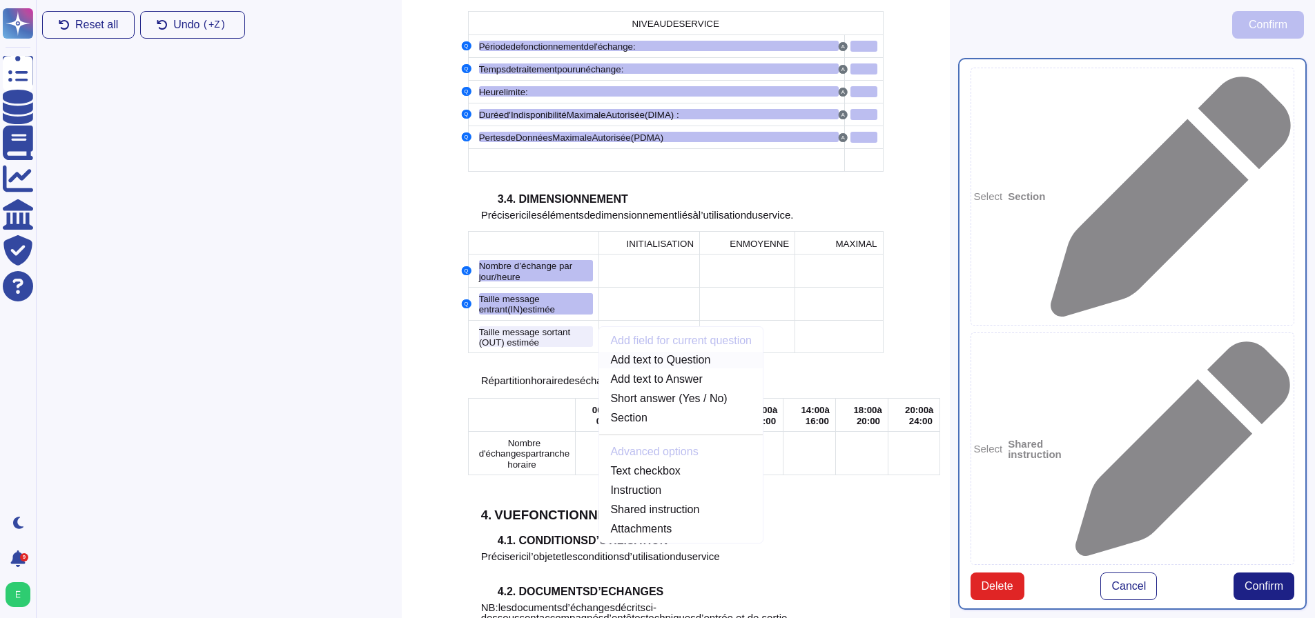
click at [654, 352] on link "Add text to Question" at bounding box center [681, 360] width 164 height 17
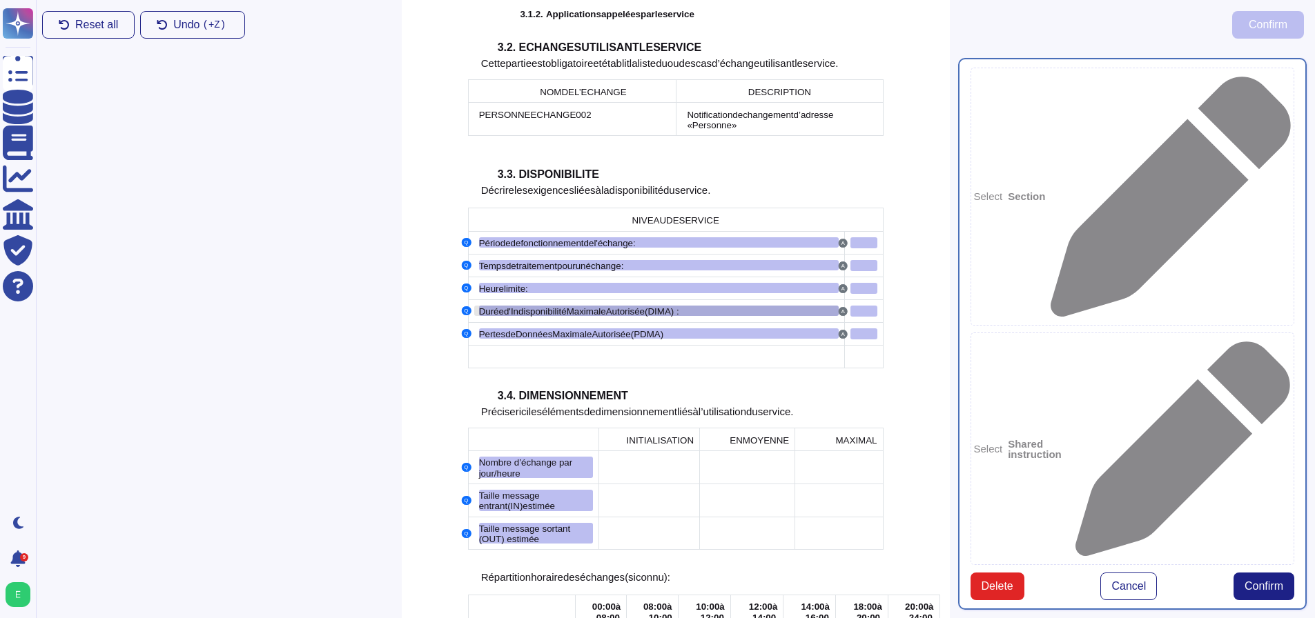
scroll to position [1609, 0]
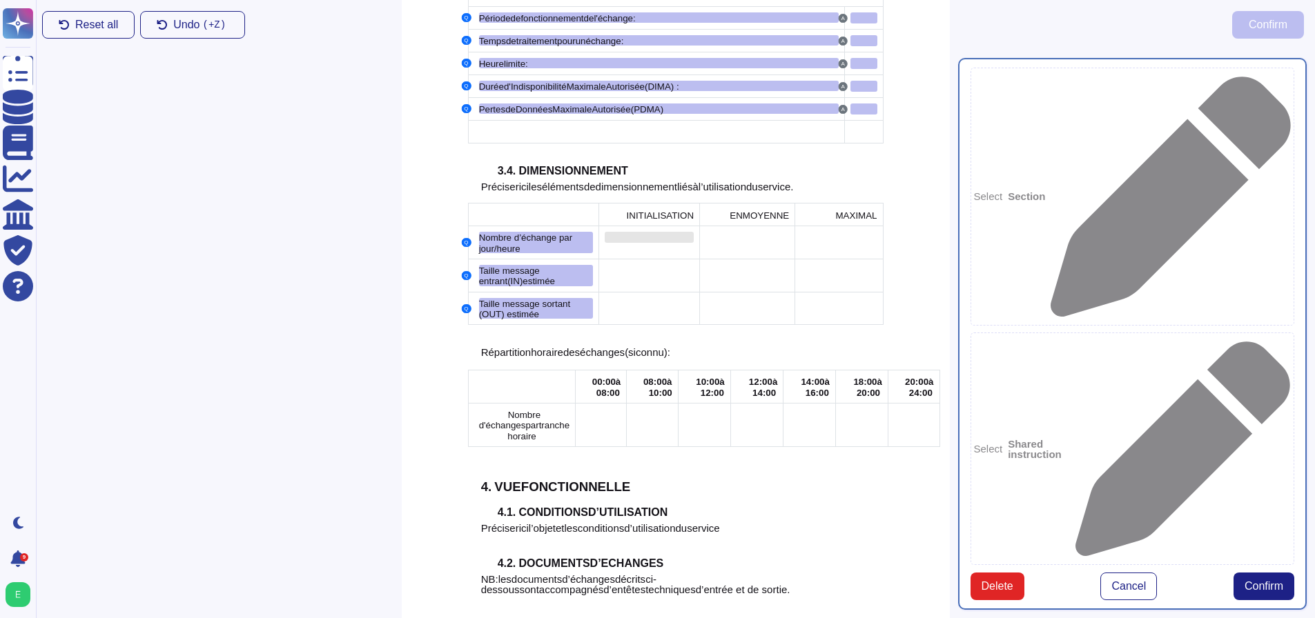
click at [641, 232] on div at bounding box center [649, 237] width 89 height 11
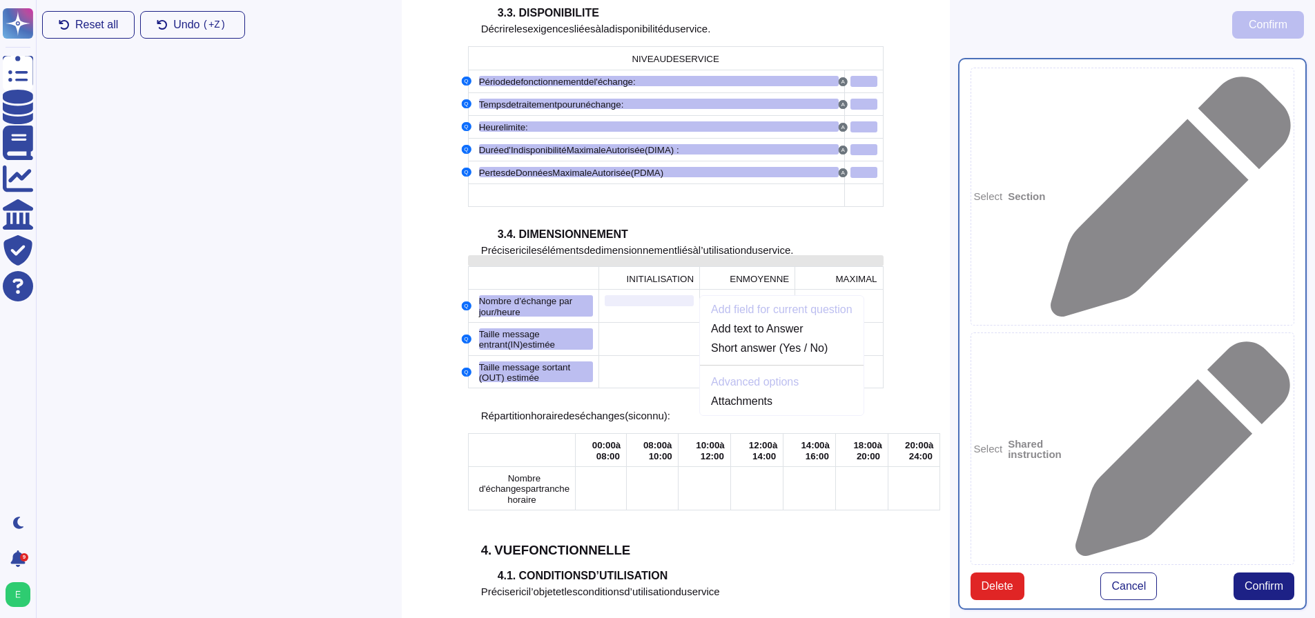
scroll to position [1511, 0]
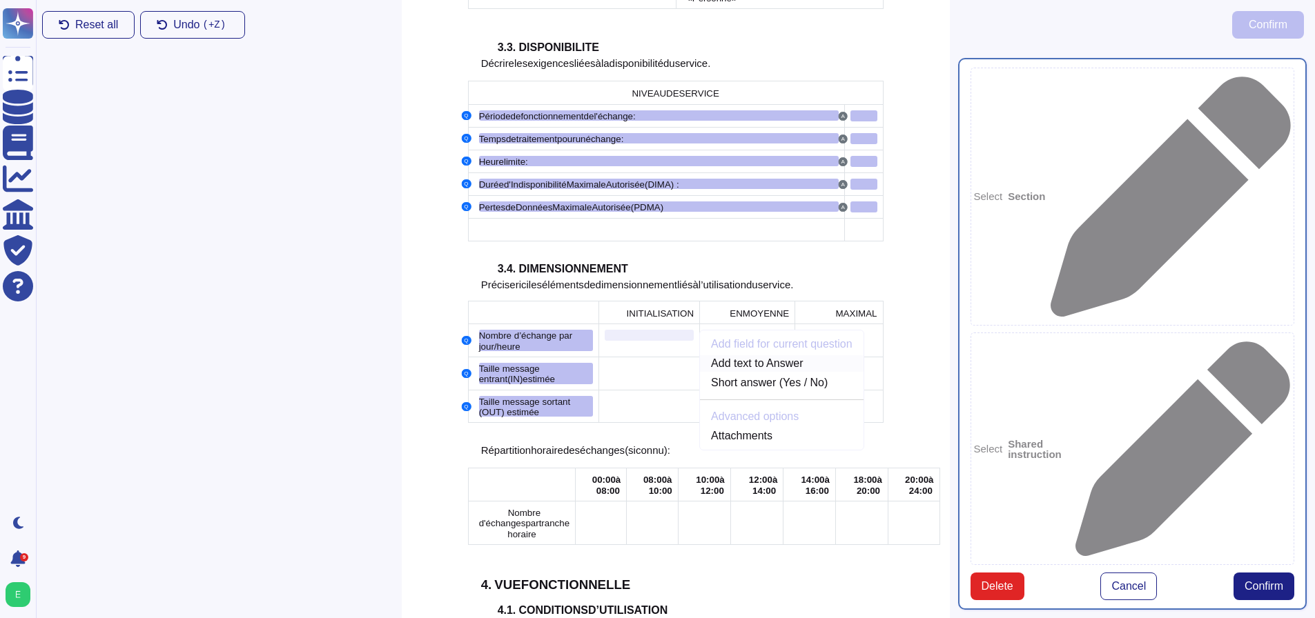
click at [758, 355] on link "Add text to Answer" at bounding box center [782, 363] width 164 height 17
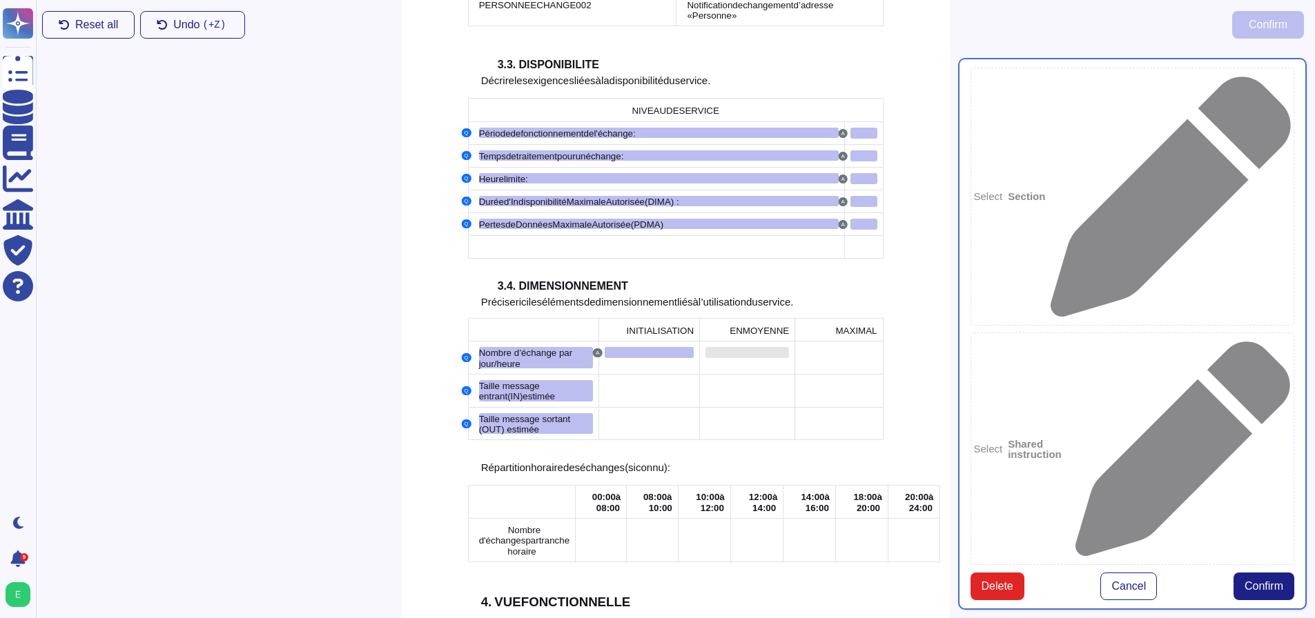
click at [745, 347] on div at bounding box center [747, 352] width 84 height 11
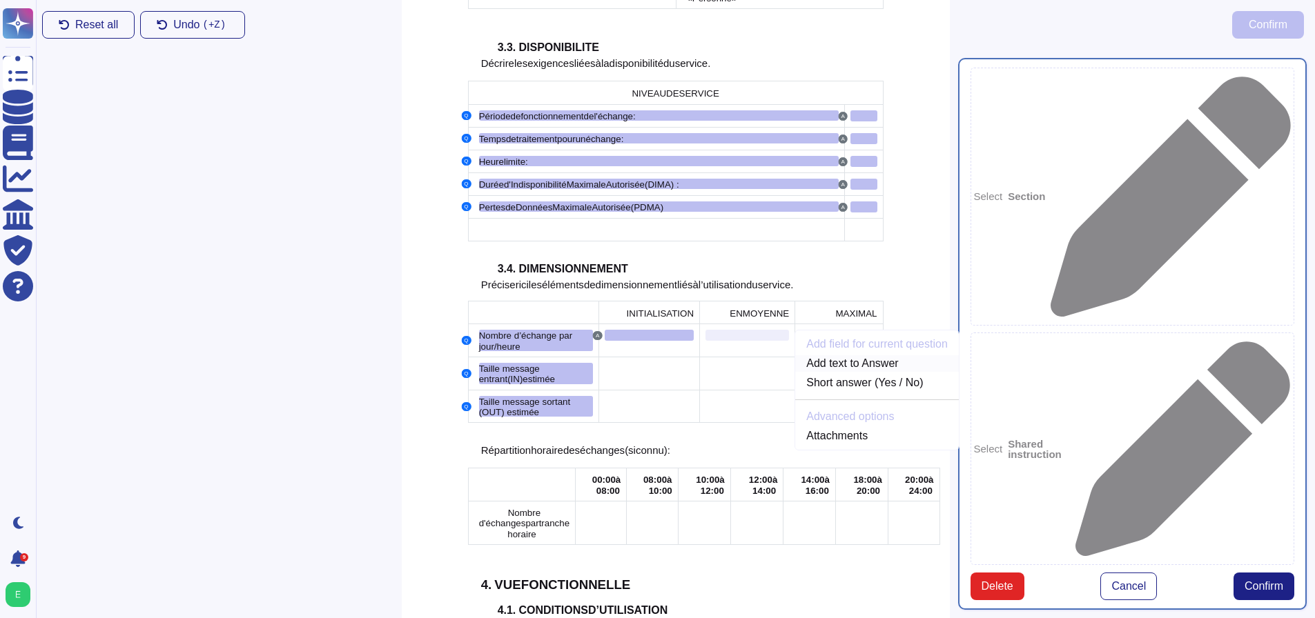
click at [809, 355] on link "Add text to Answer" at bounding box center [877, 363] width 164 height 17
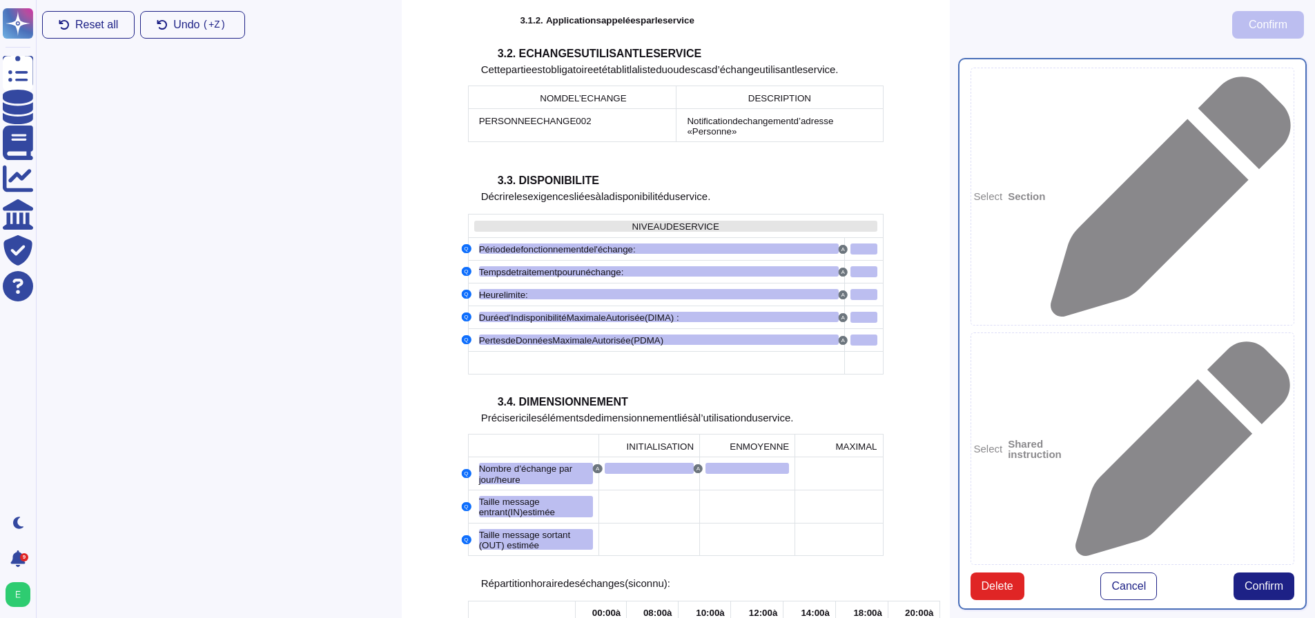
scroll to position [1584, 0]
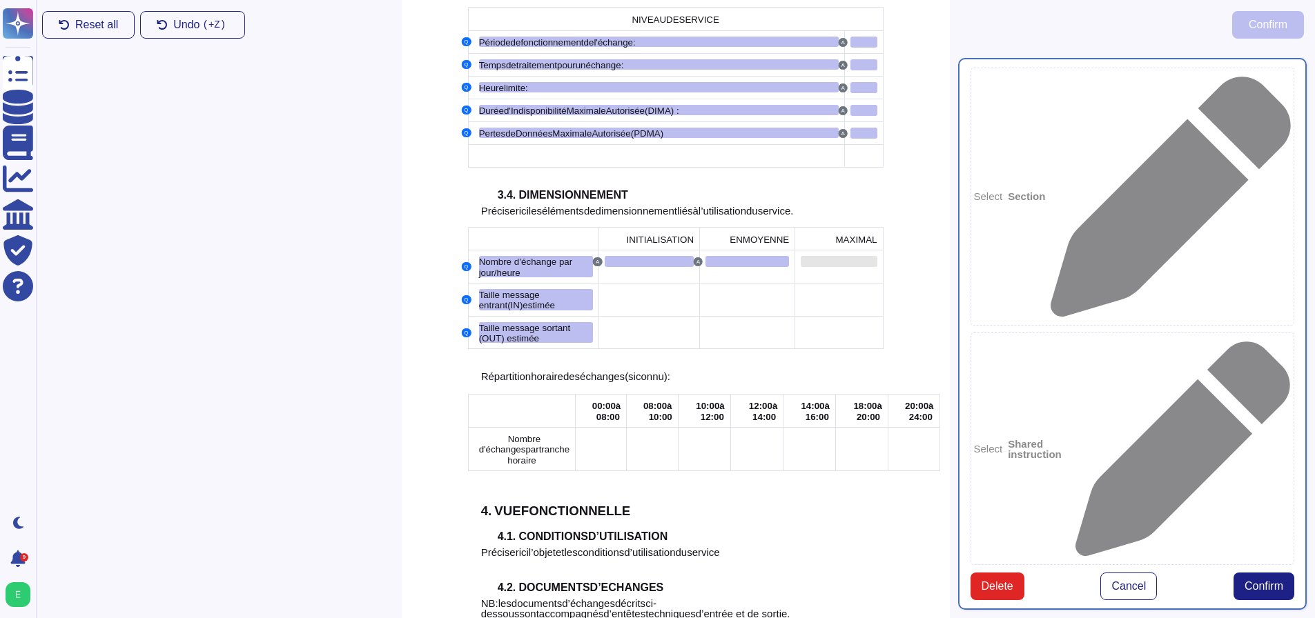
click at [848, 256] on div at bounding box center [839, 261] width 76 height 11
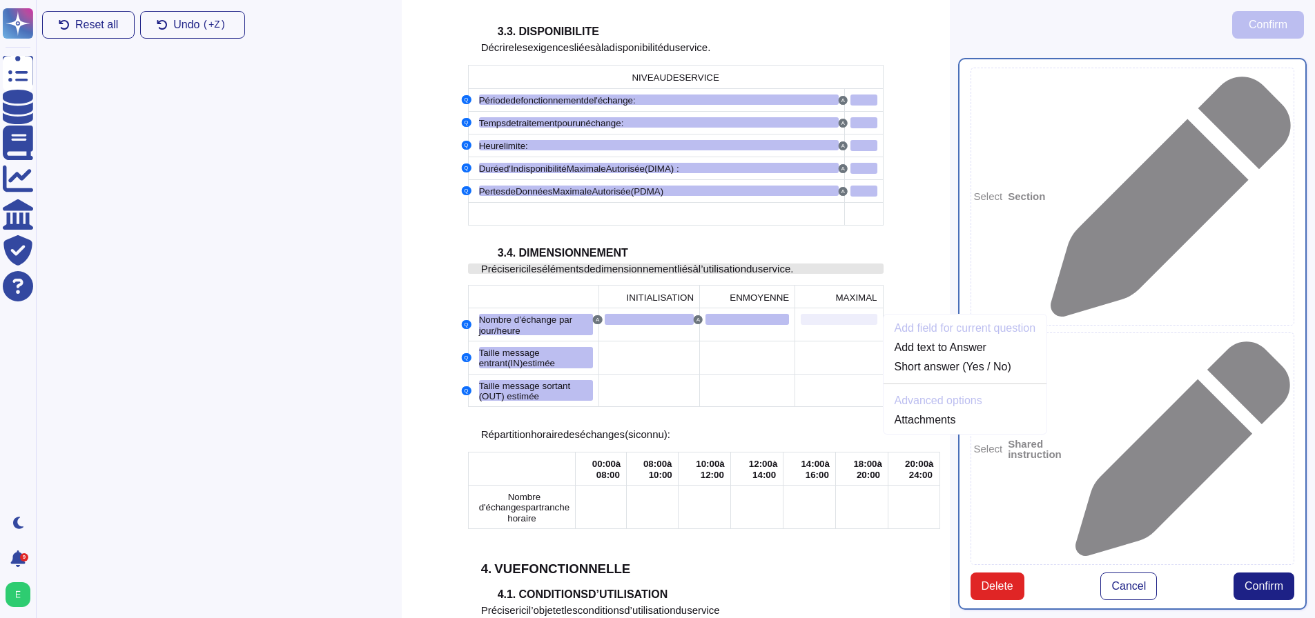
scroll to position [1511, 0]
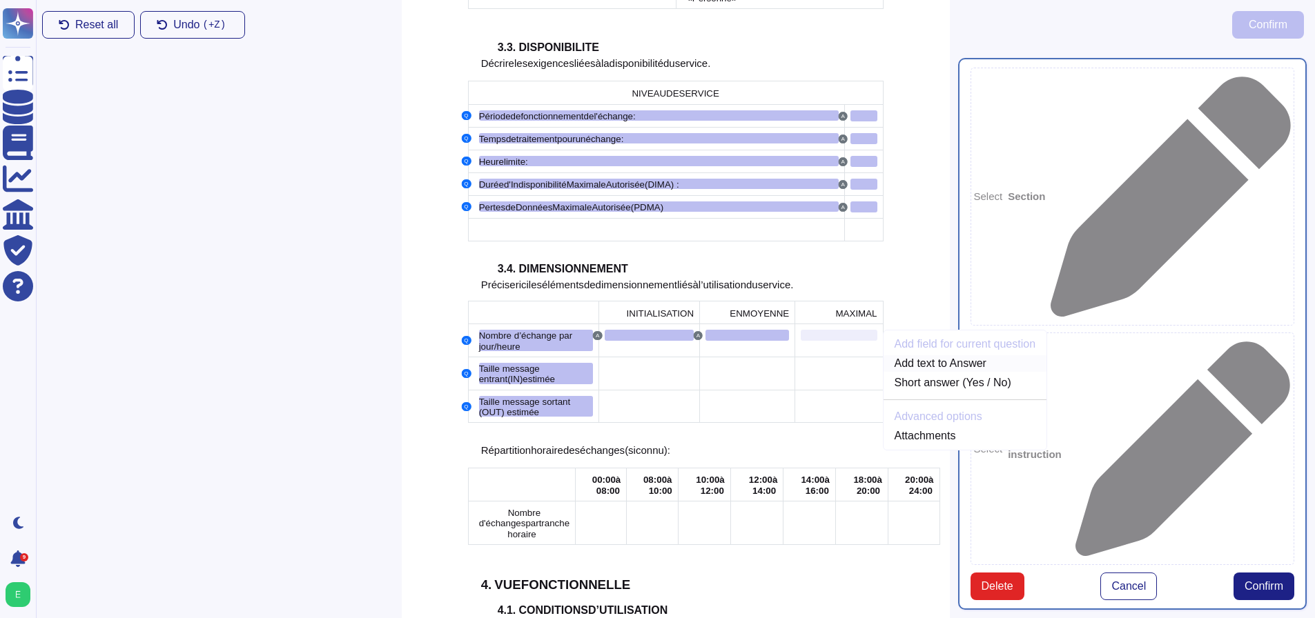
click at [900, 355] on link "Add text to Answer" at bounding box center [965, 363] width 164 height 17
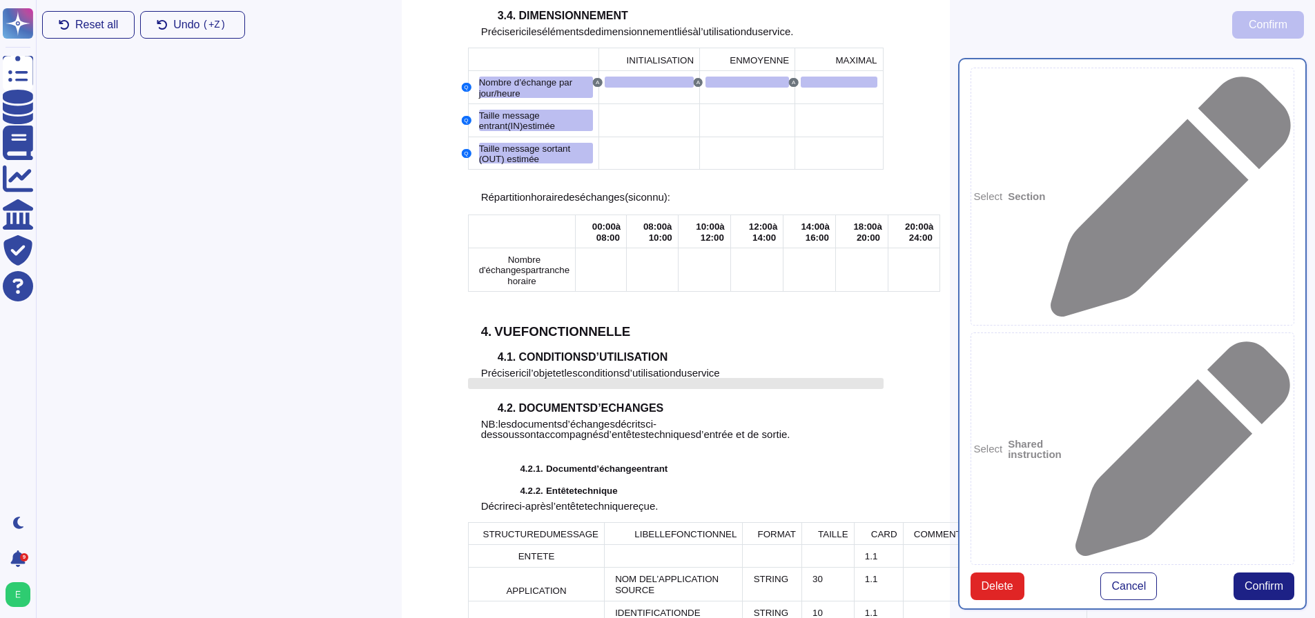
scroll to position [1769, 0]
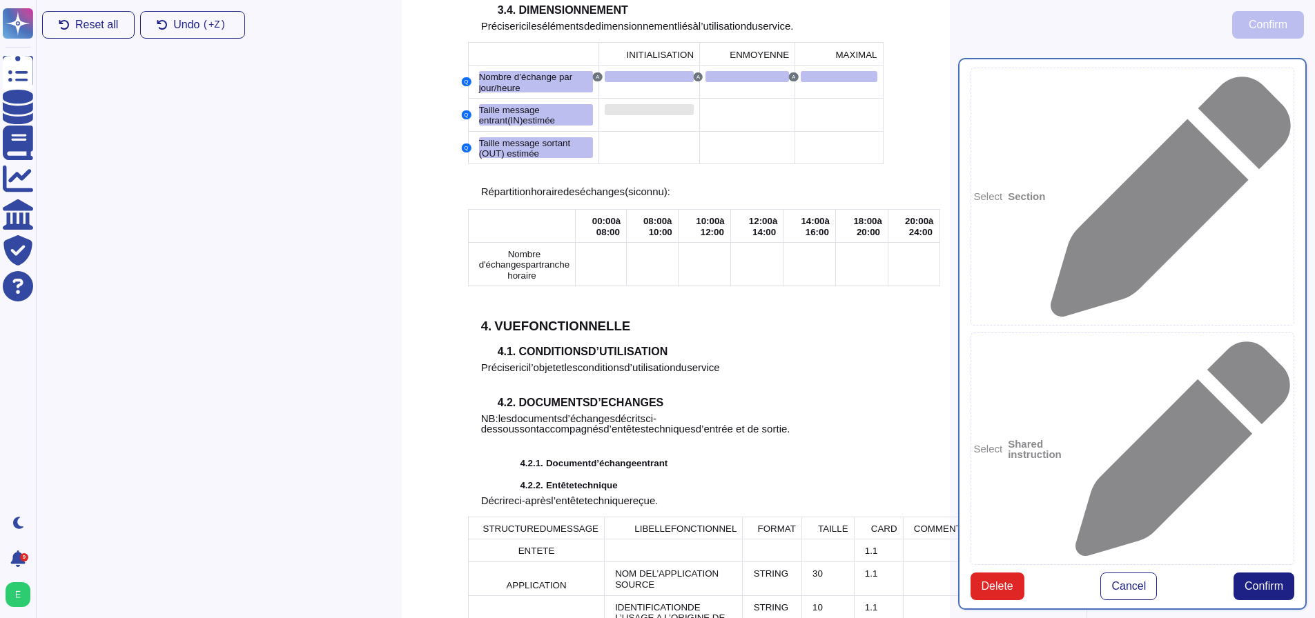
click at [656, 104] on div at bounding box center [649, 109] width 89 height 11
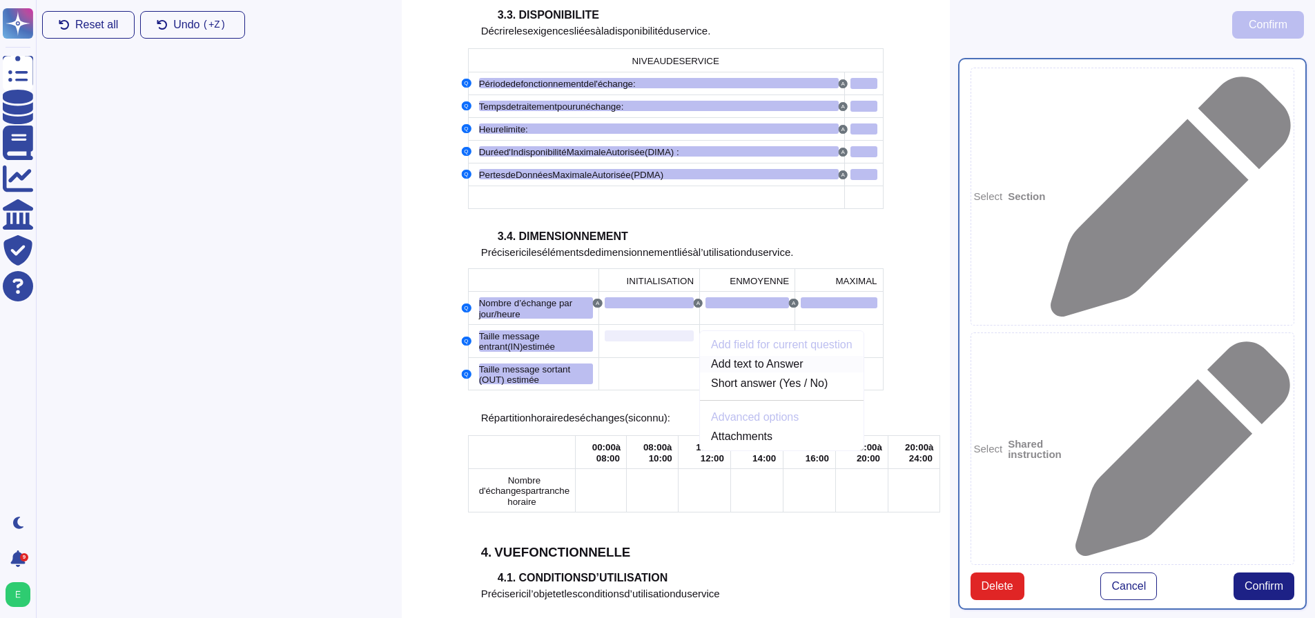
click at [774, 356] on link "Add text to Answer" at bounding box center [782, 364] width 164 height 17
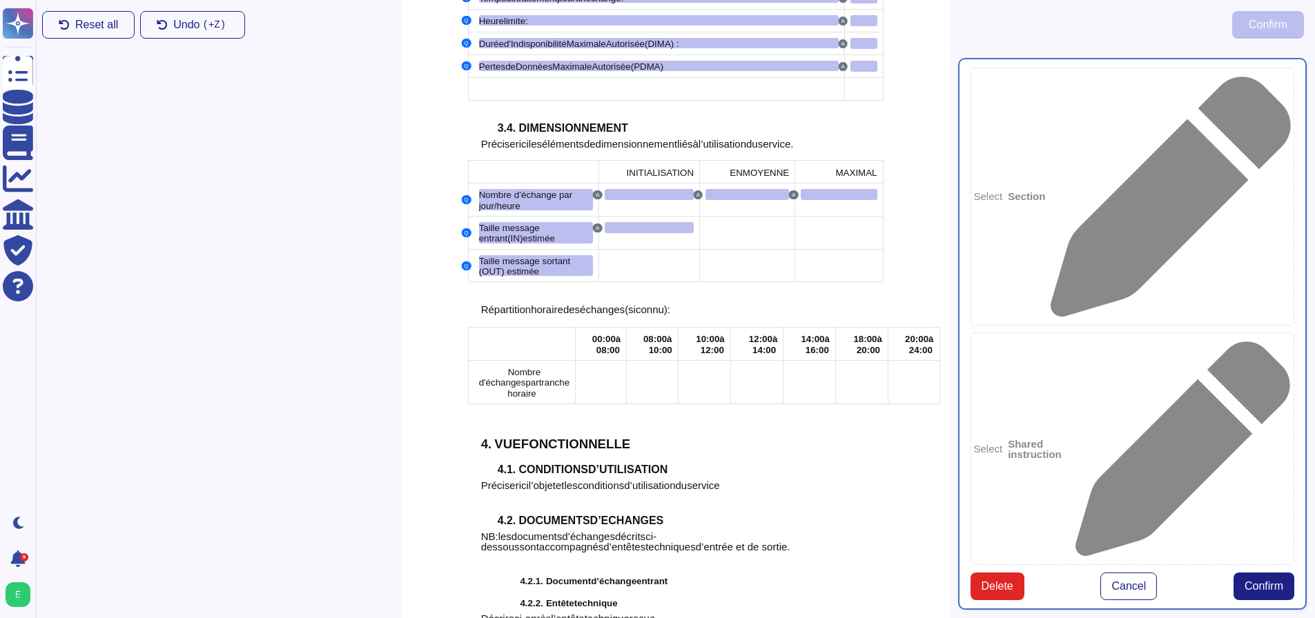
scroll to position [1562, 0]
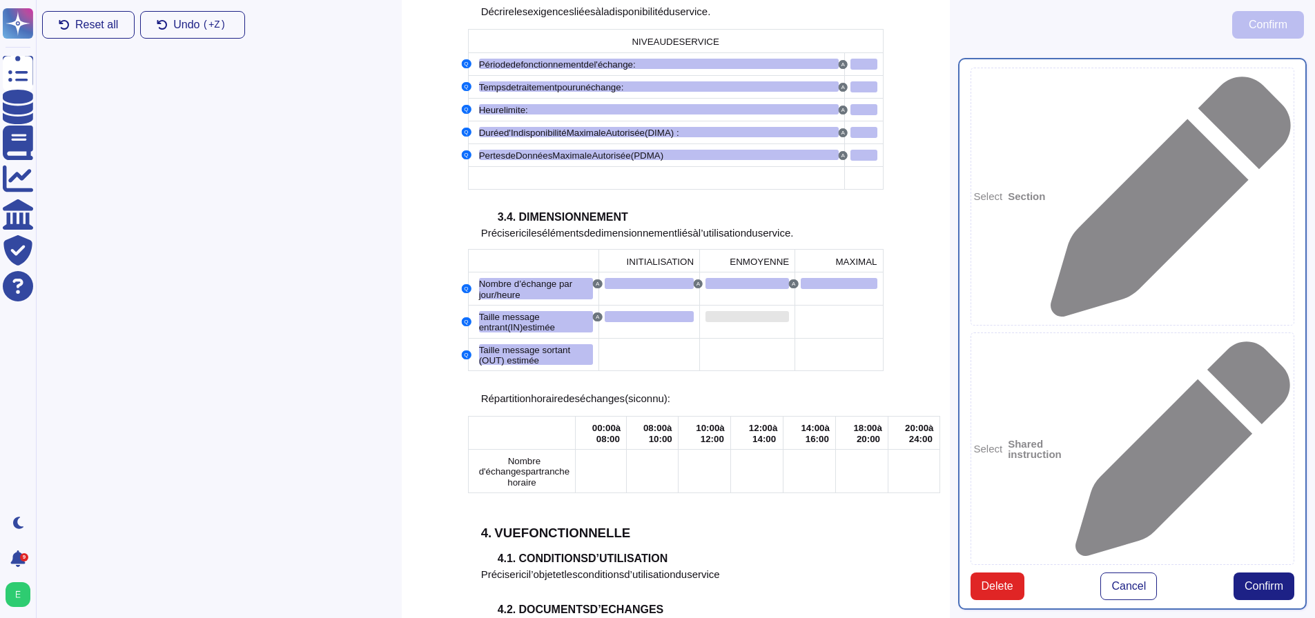
click at [723, 311] on div at bounding box center [747, 316] width 84 height 11
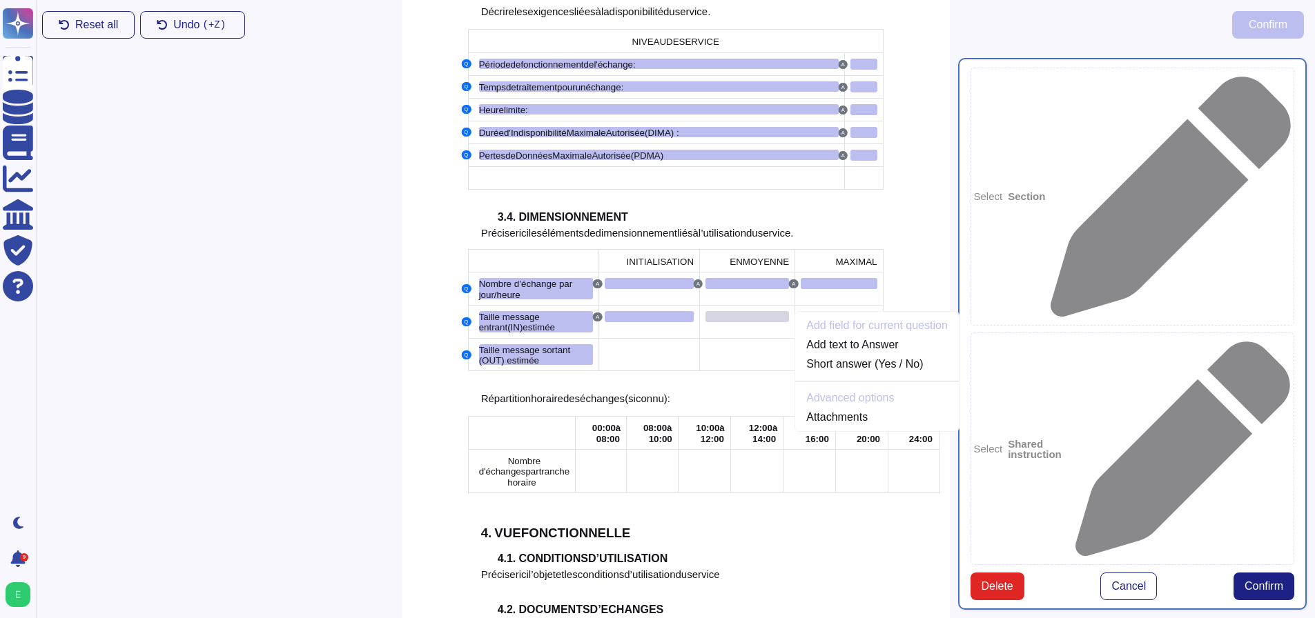
scroll to position [1543, 0]
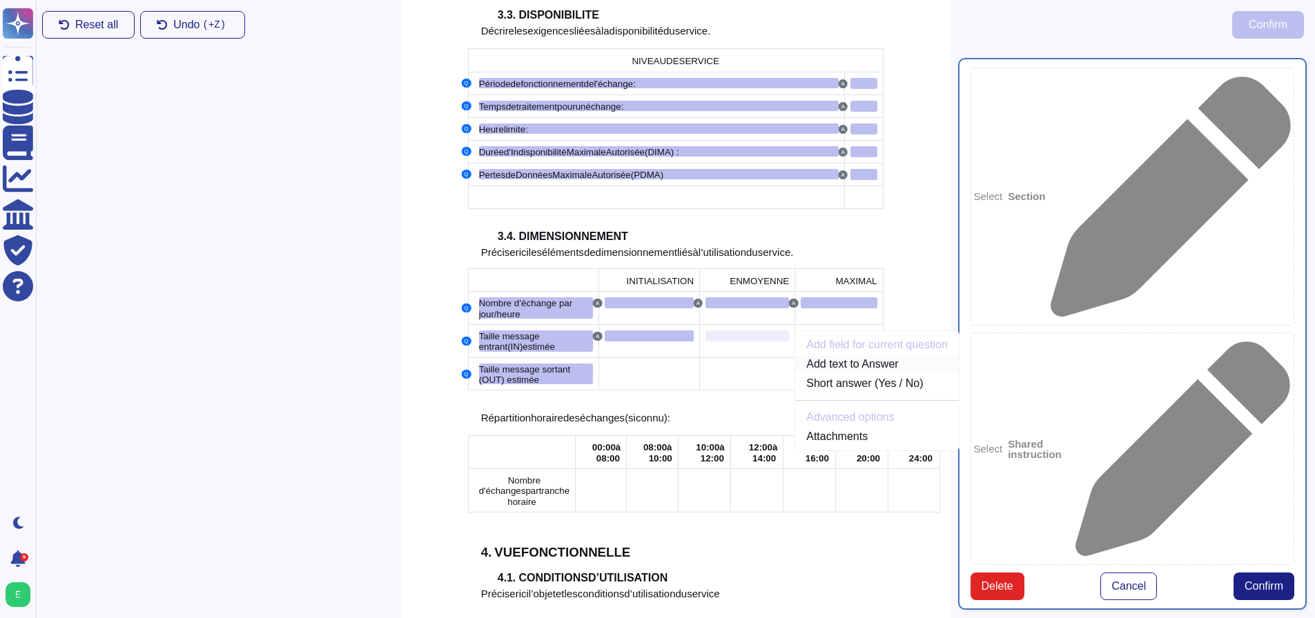
click at [817, 356] on link "Add text to Answer" at bounding box center [877, 364] width 164 height 17
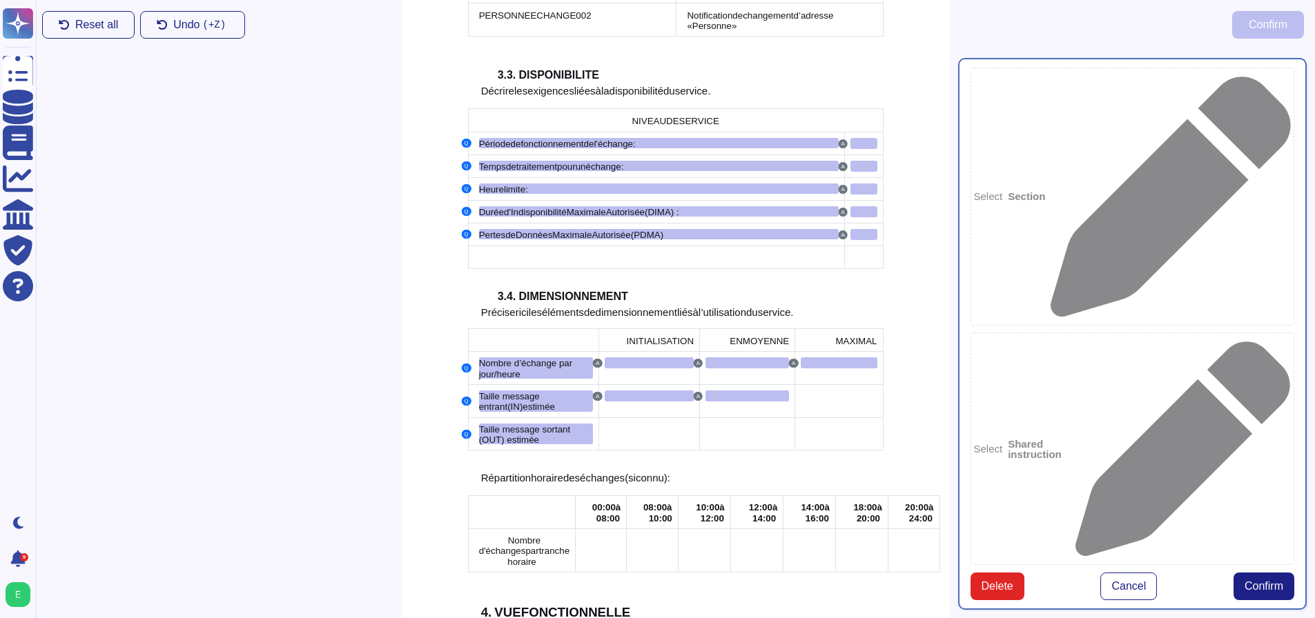
scroll to position [1493, 0]
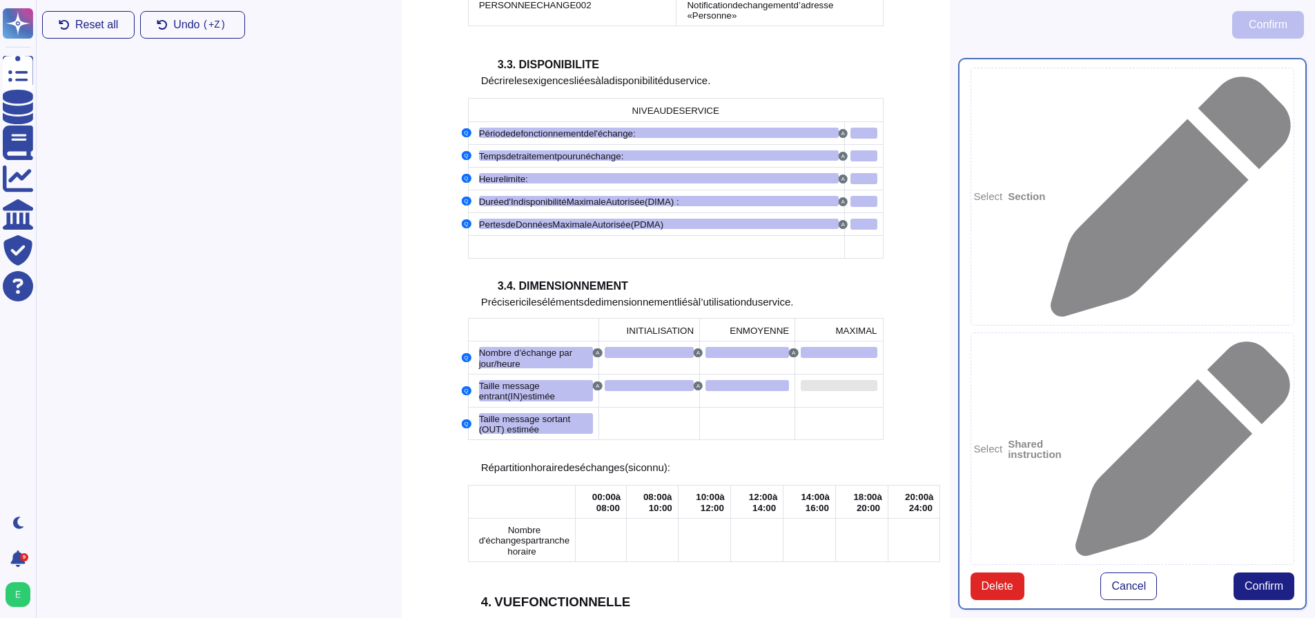
click at [818, 380] on div at bounding box center [839, 385] width 76 height 11
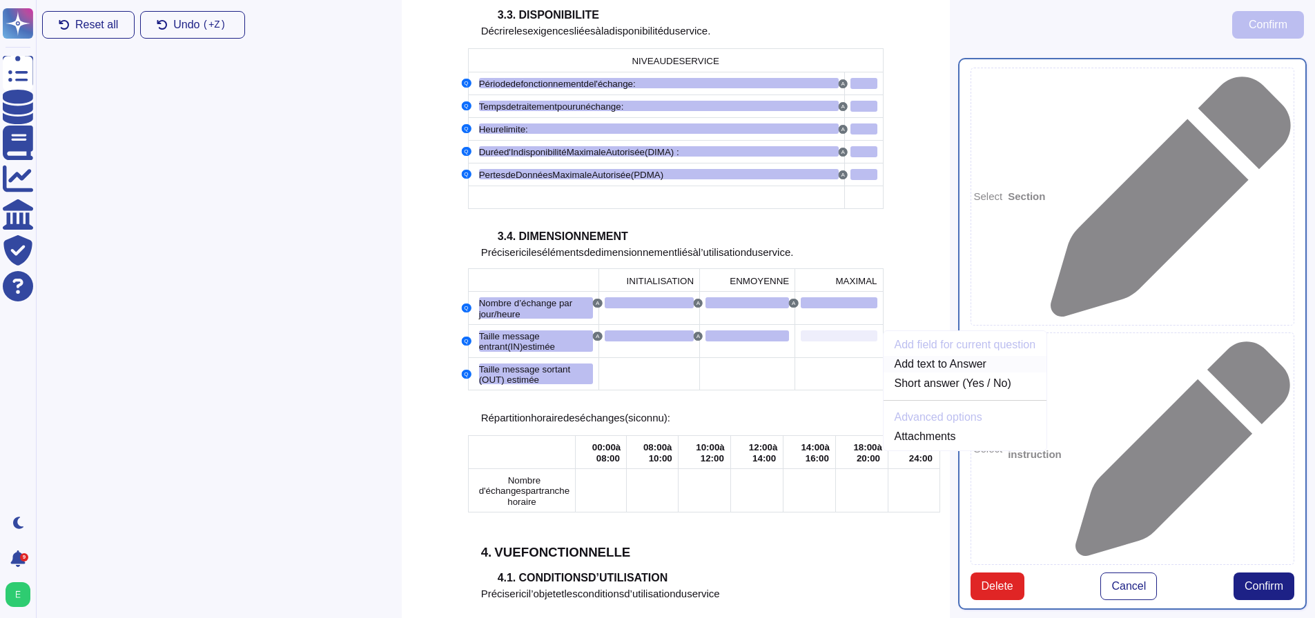
click at [898, 356] on link "Add text to Answer" at bounding box center [965, 364] width 164 height 17
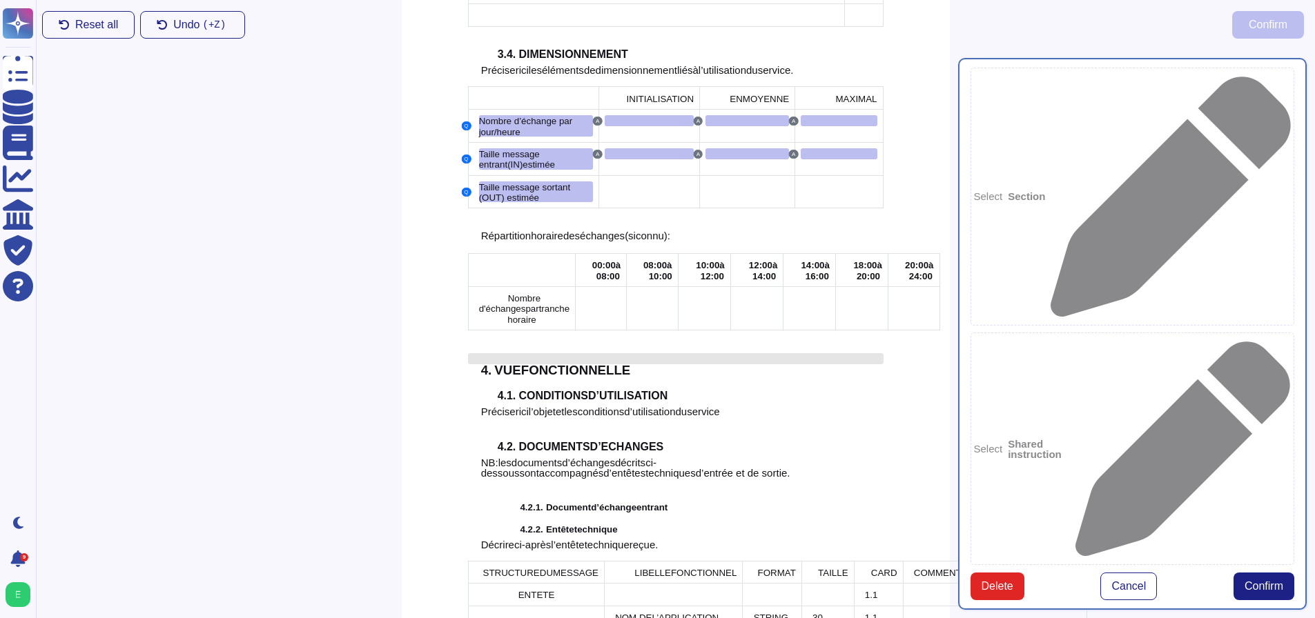
scroll to position [1737, 0]
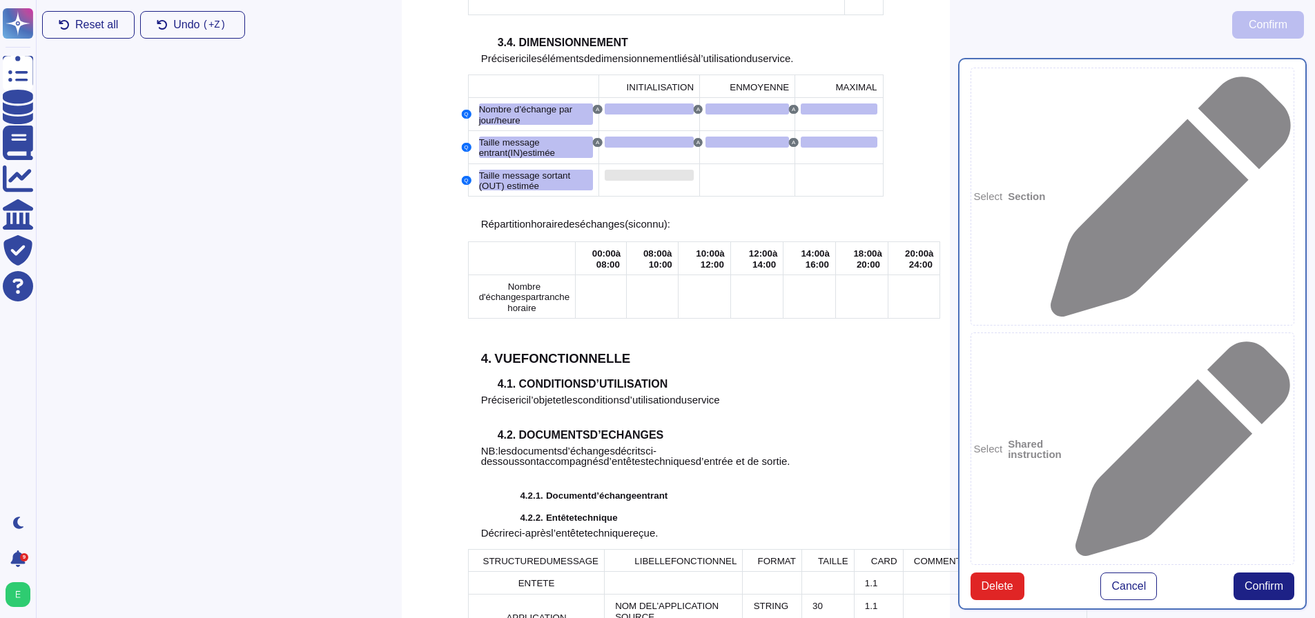
click at [648, 170] on div at bounding box center [649, 175] width 89 height 11
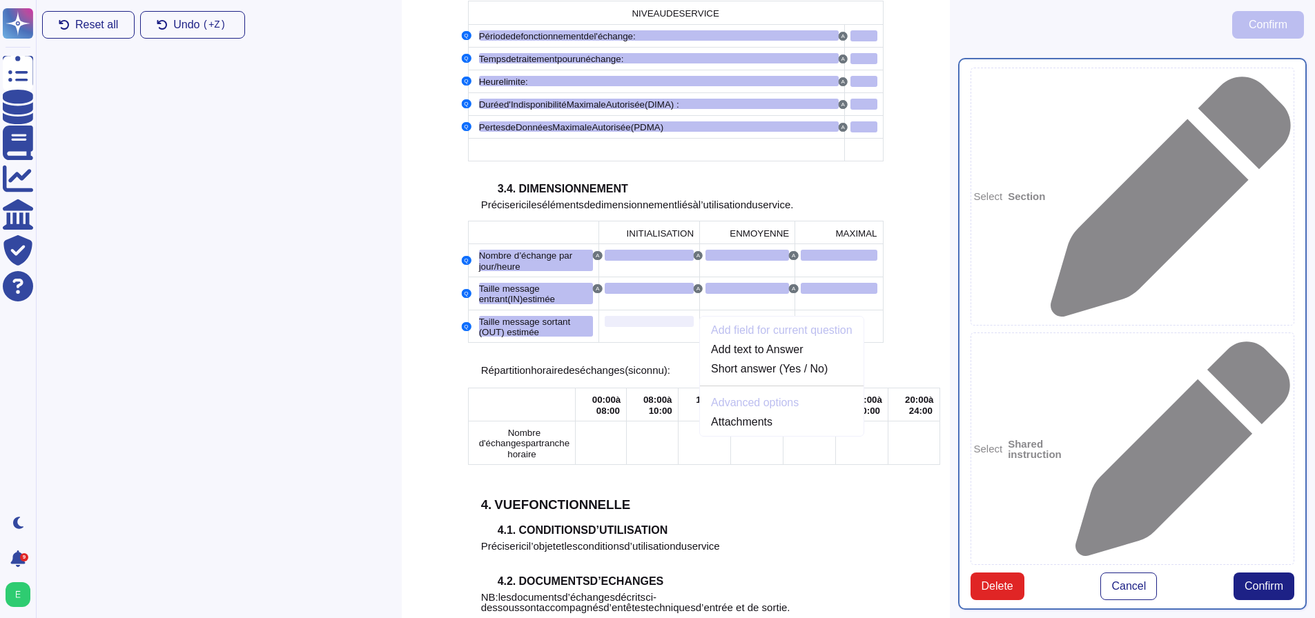
scroll to position [1575, 0]
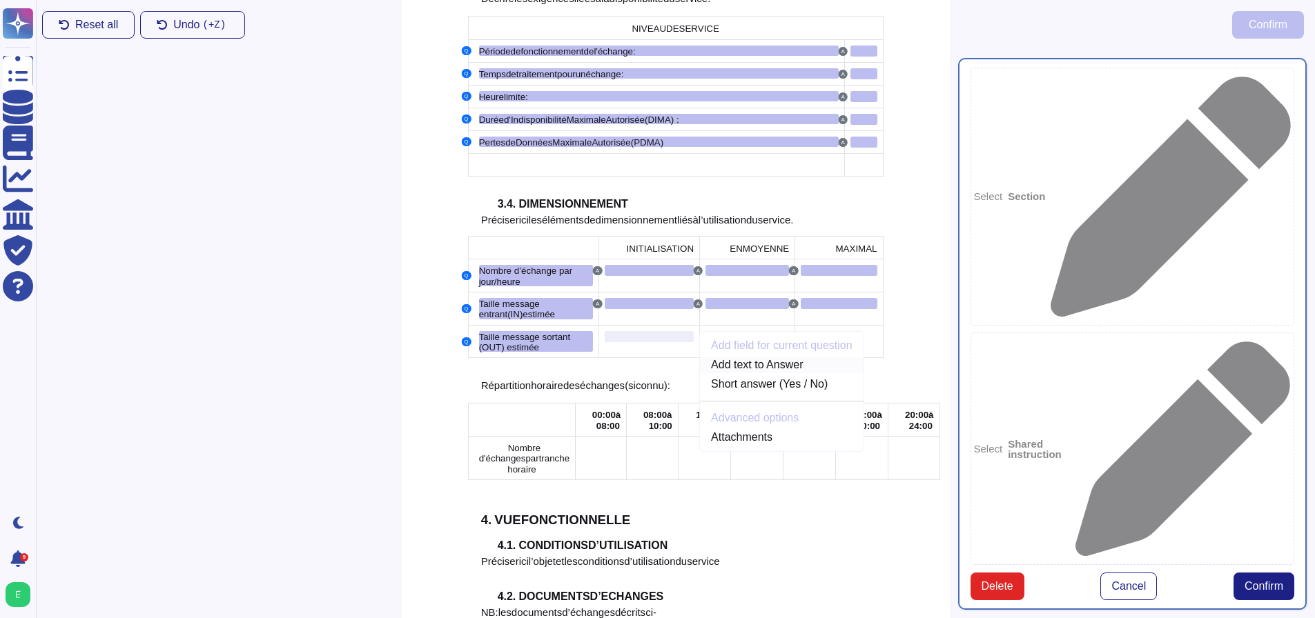
click at [788, 357] on link "Add text to Answer" at bounding box center [782, 365] width 164 height 17
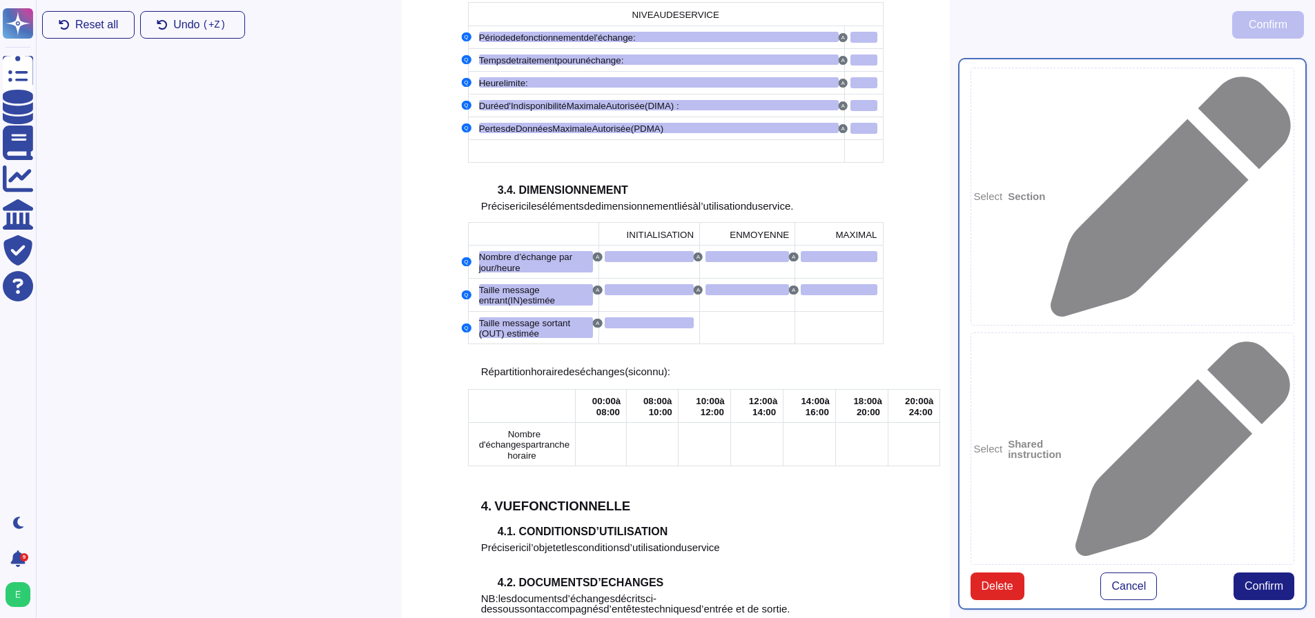
scroll to position [1562, 0]
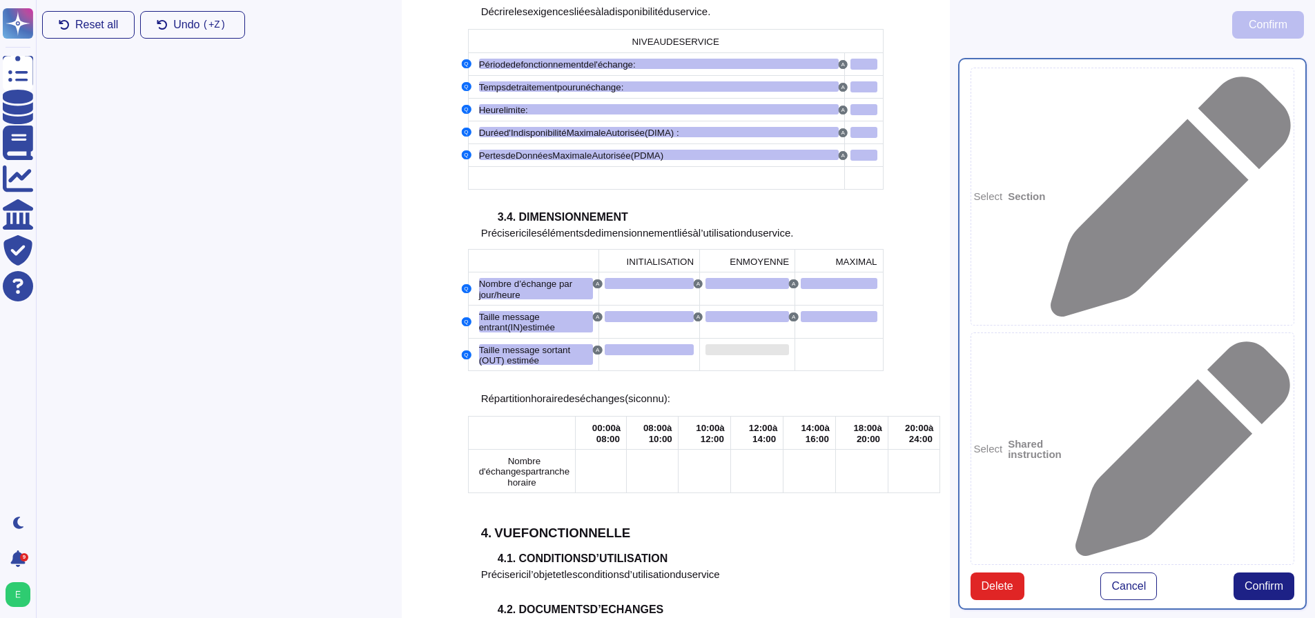
click at [743, 344] on div at bounding box center [747, 349] width 84 height 11
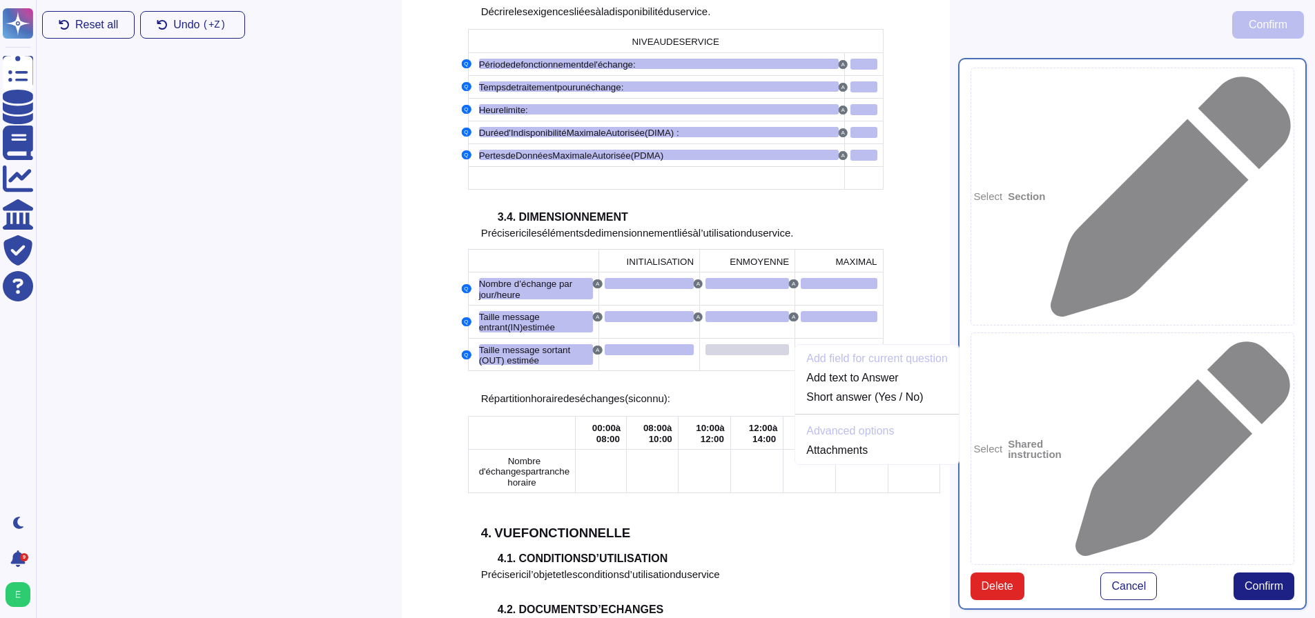
scroll to position [1575, 0]
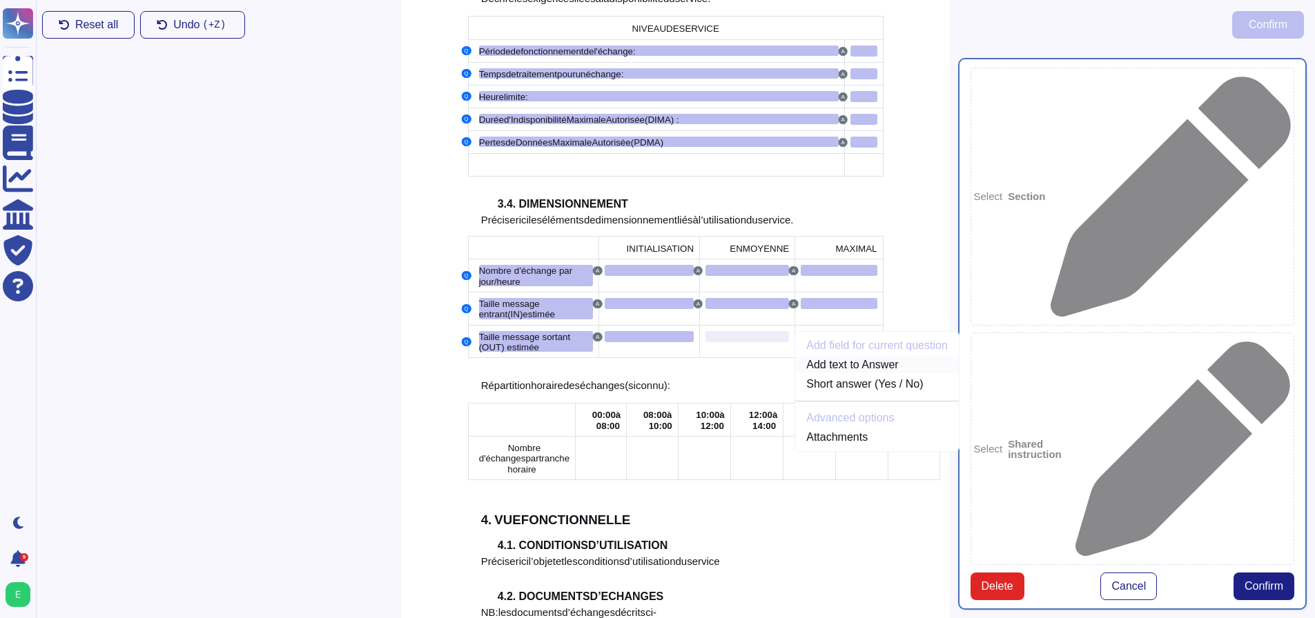
click at [829, 357] on link "Add text to Answer" at bounding box center [877, 365] width 164 height 17
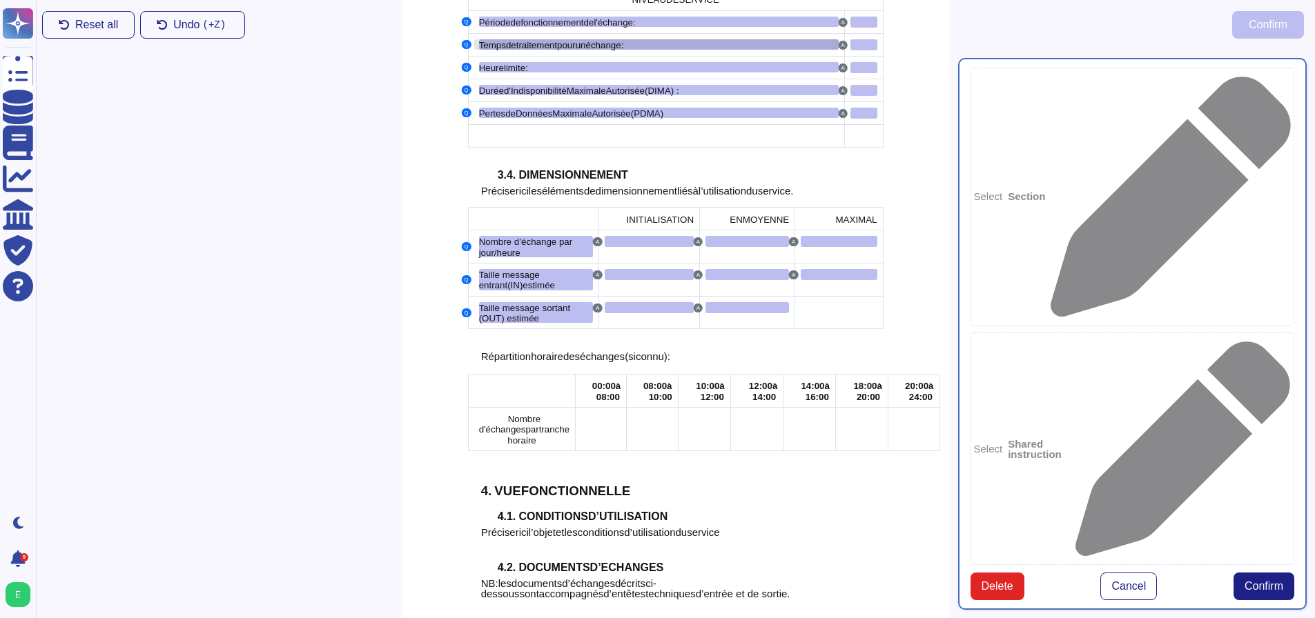
scroll to position [1631, 0]
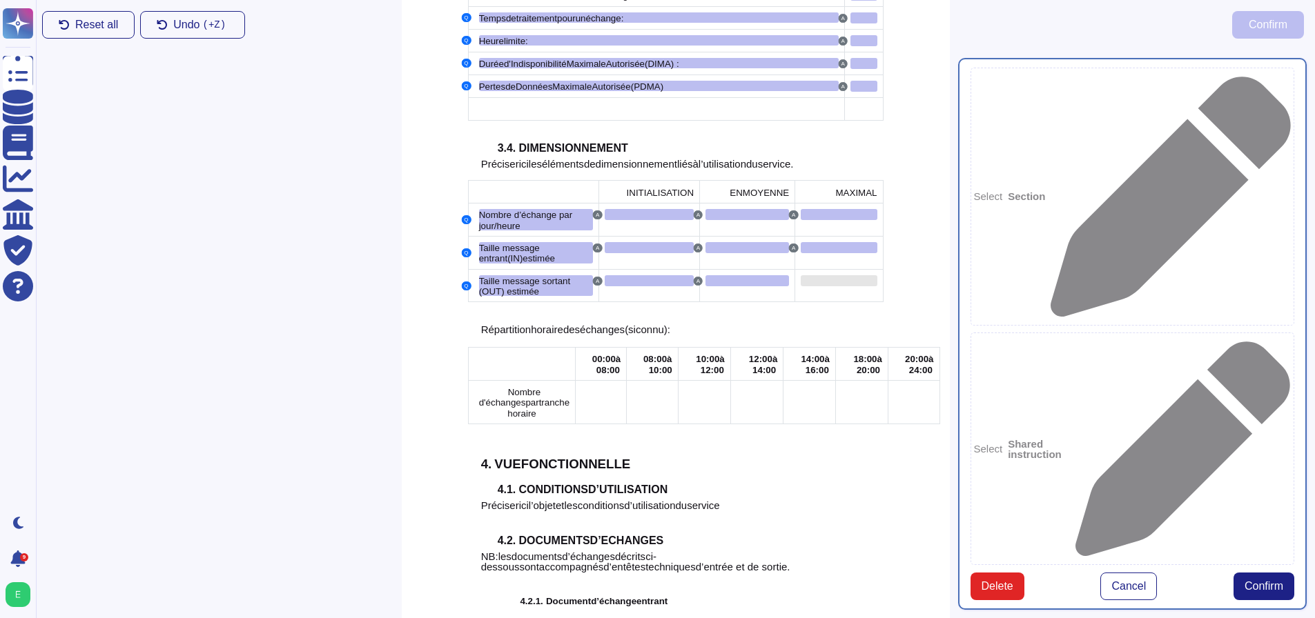
click at [816, 275] on div at bounding box center [839, 280] width 76 height 11
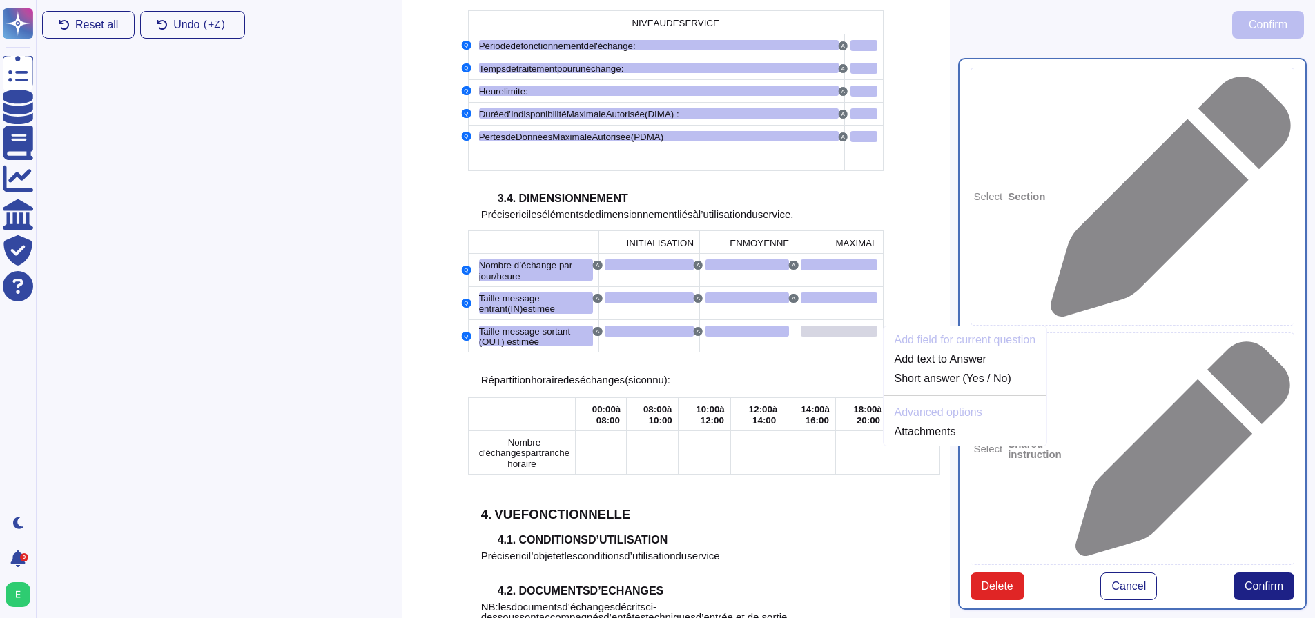
scroll to position [1575, 0]
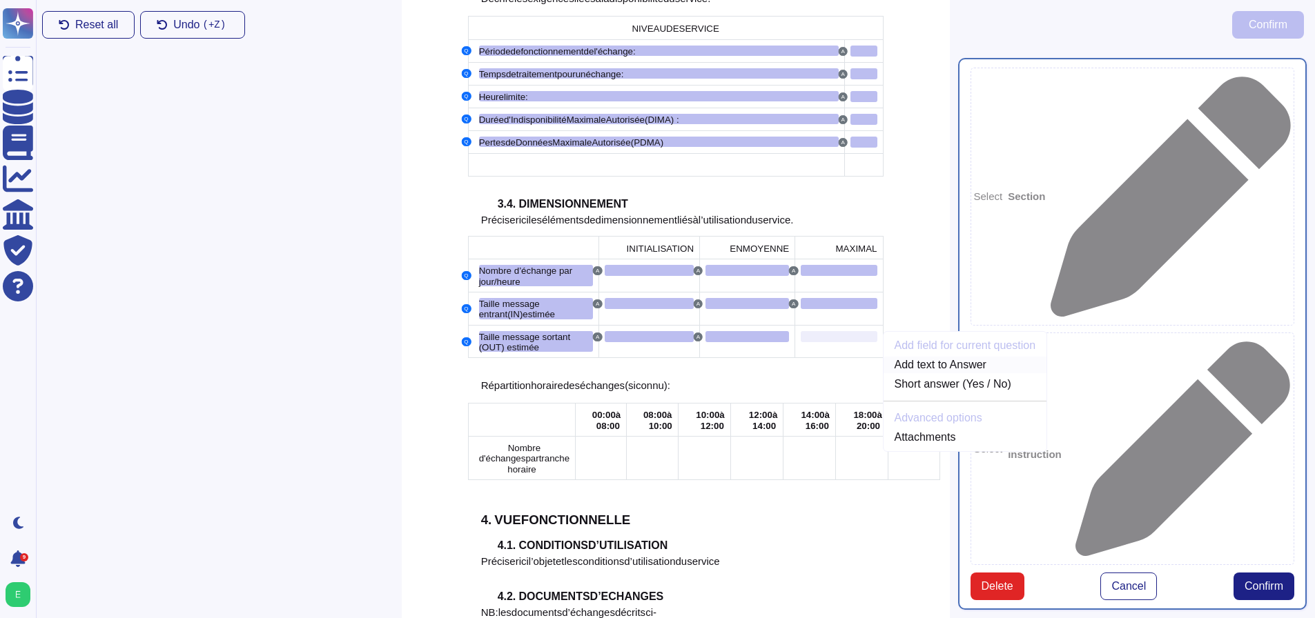
click at [943, 357] on link "Add text to Answer" at bounding box center [965, 365] width 164 height 17
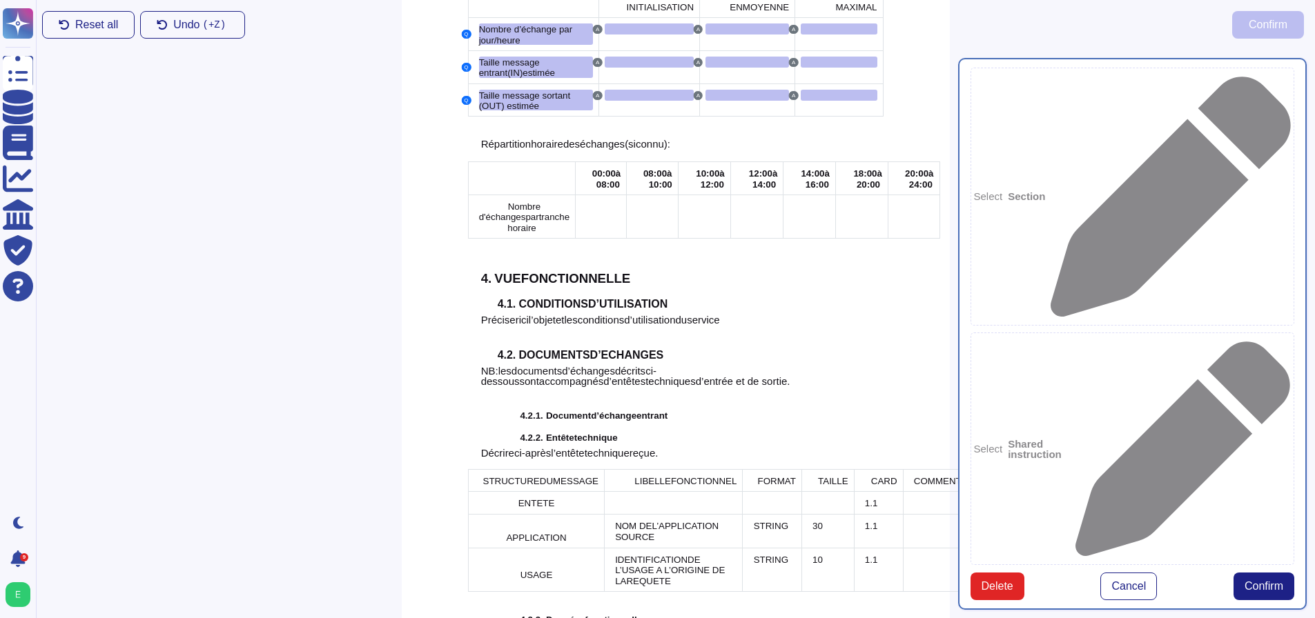
scroll to position [1778, 0]
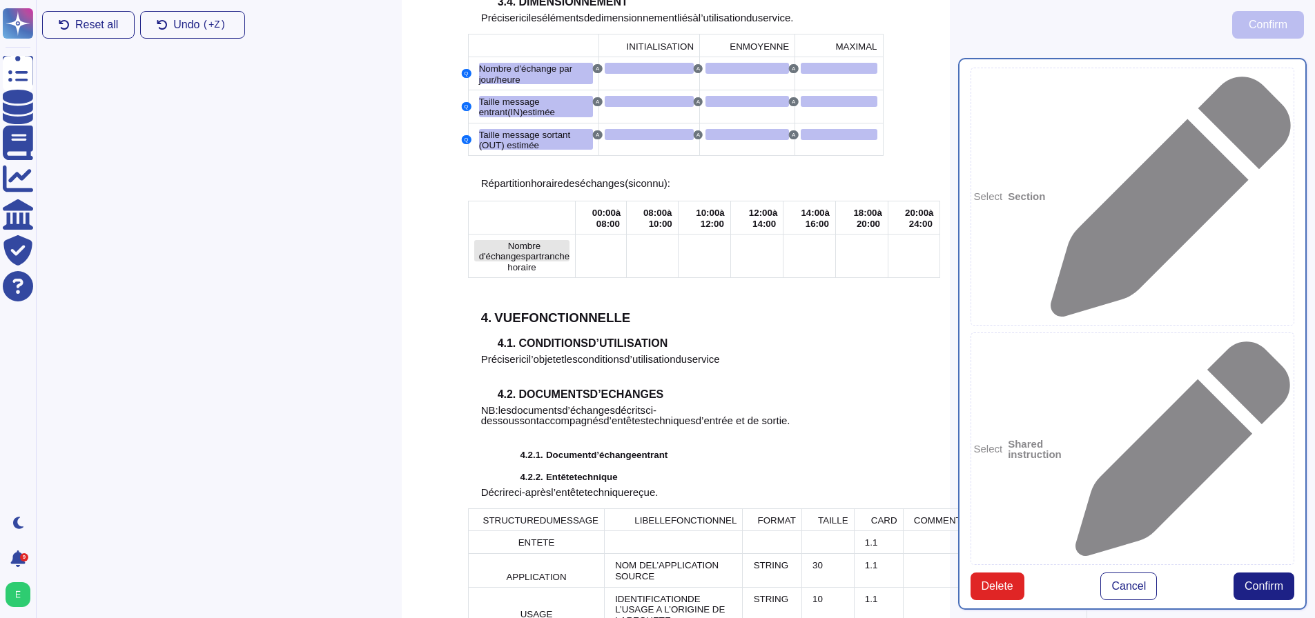
click at [539, 251] on span "tranche" at bounding box center [554, 256] width 30 height 10
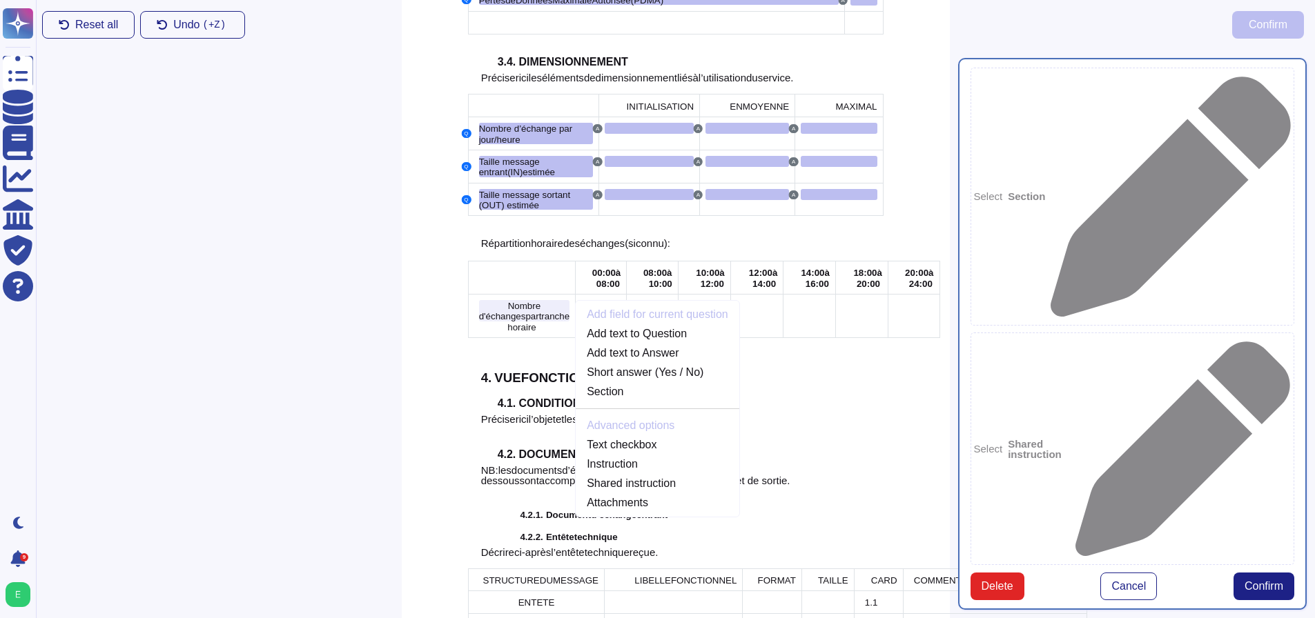
scroll to position [1696, 0]
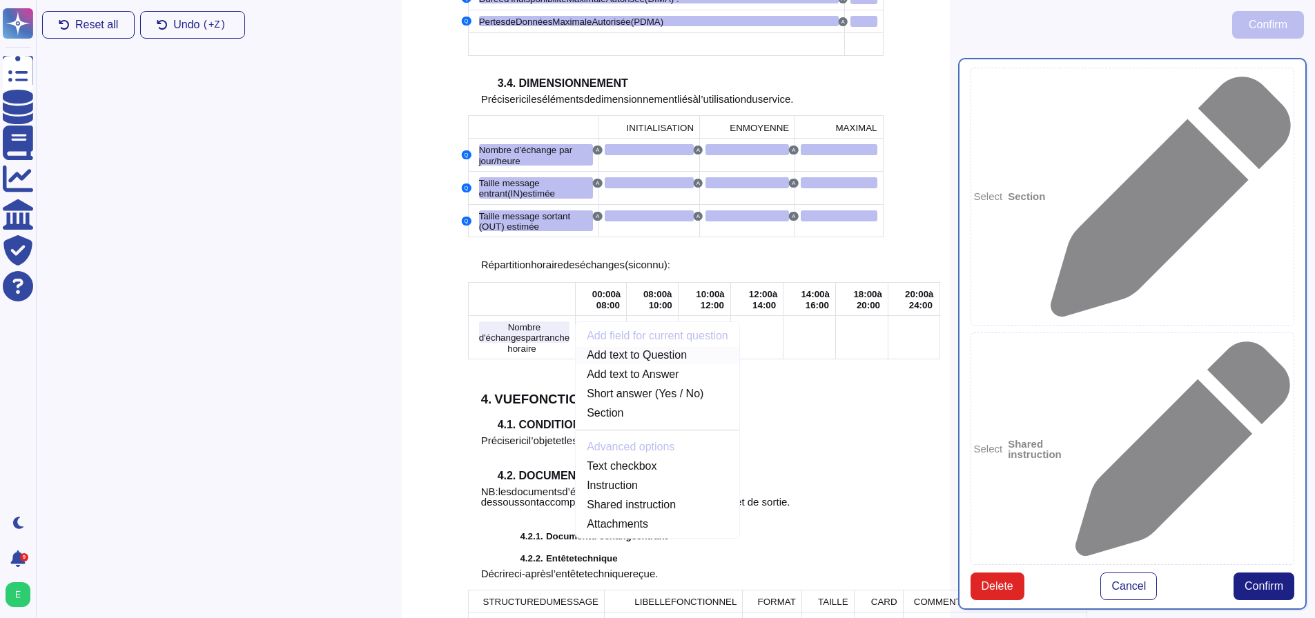
click at [630, 347] on link "Add text to Question" at bounding box center [658, 355] width 164 height 17
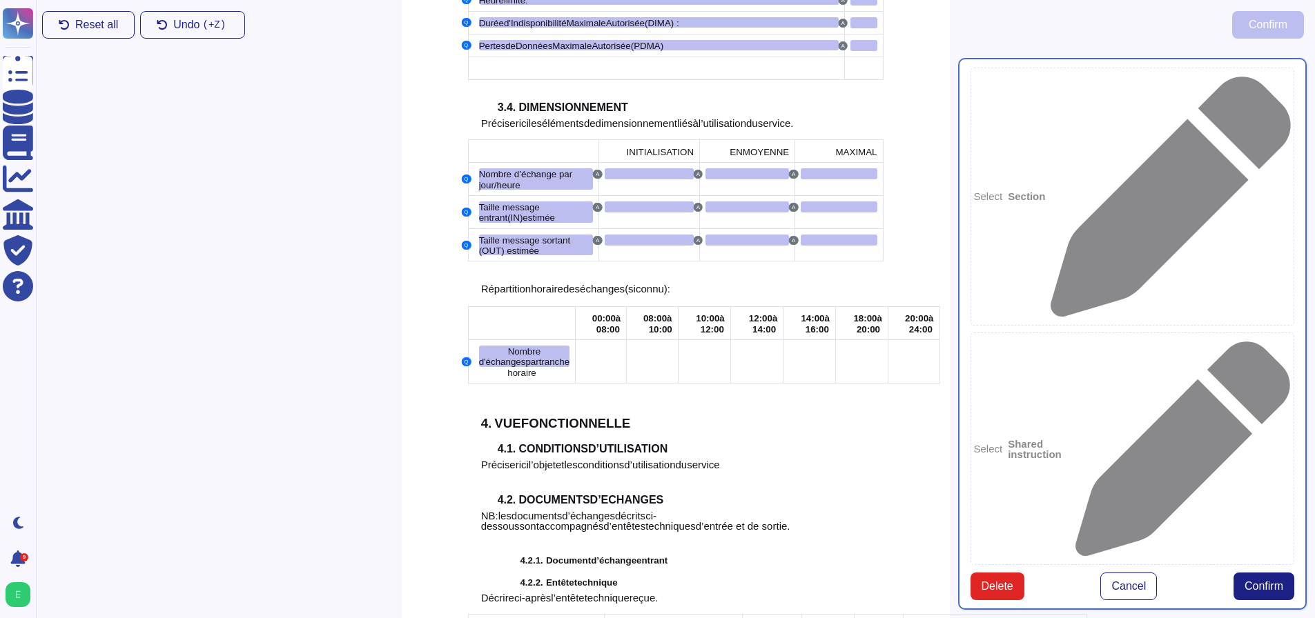
scroll to position [1747, 0]
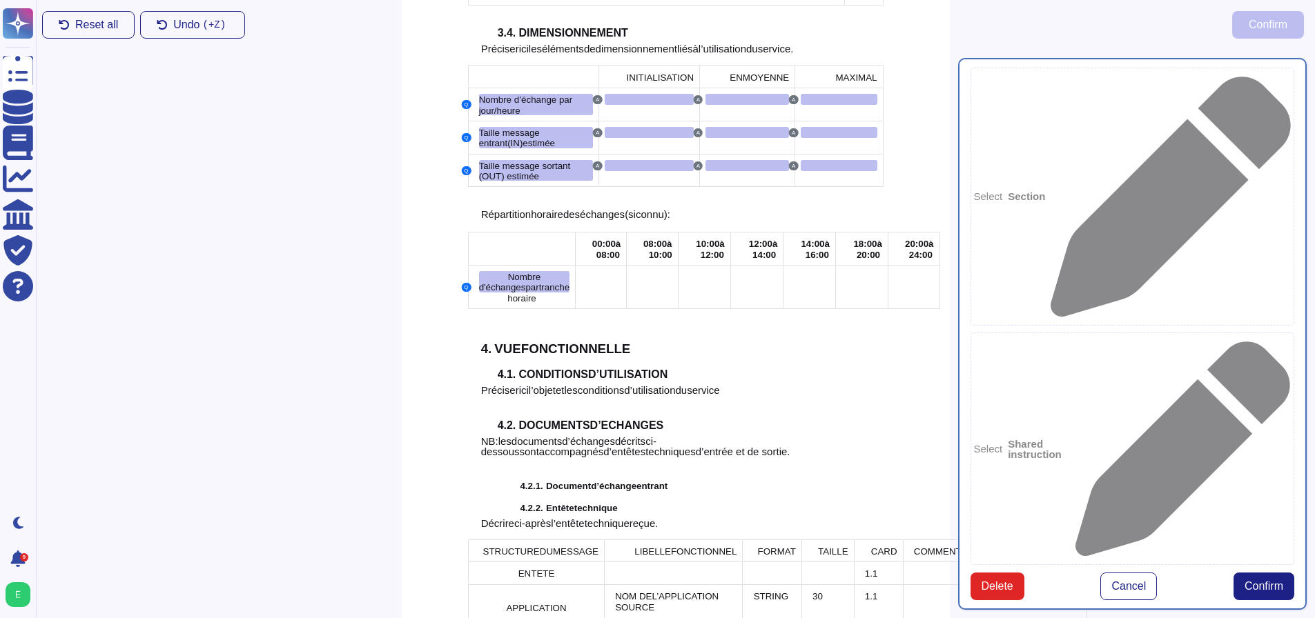
click at [576, 265] on td at bounding box center [601, 286] width 51 height 43
click at [581, 271] on div at bounding box center [600, 276] width 39 height 11
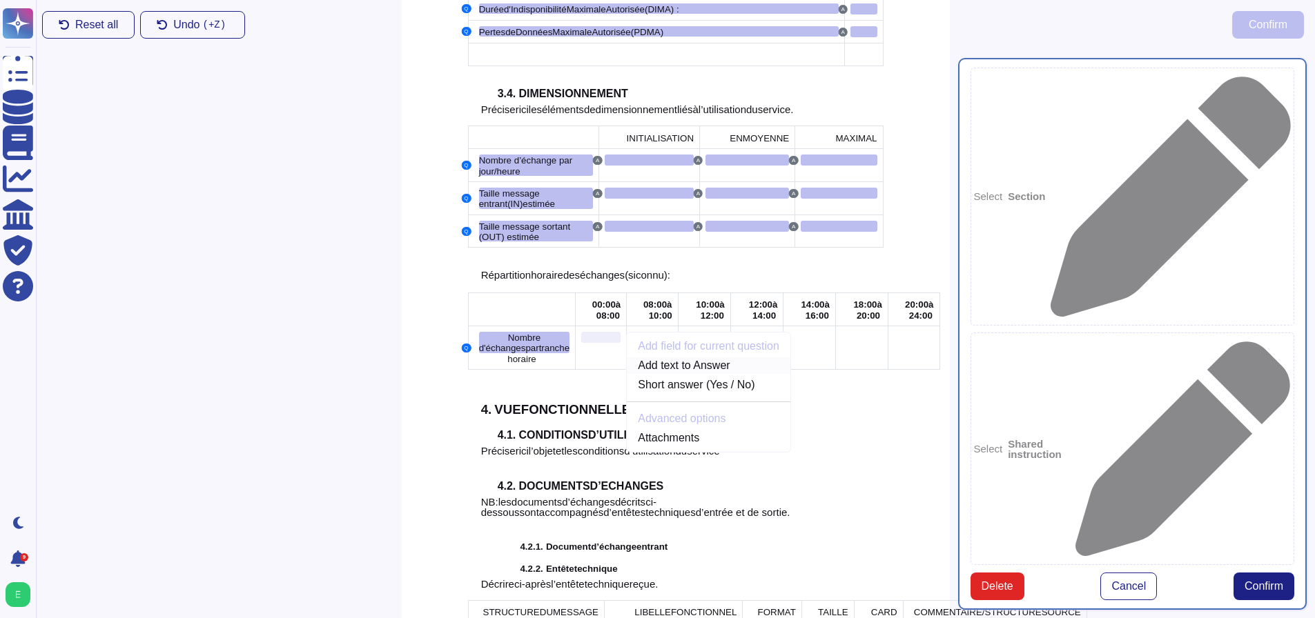
click at [642, 357] on link "Add text to Answer" at bounding box center [709, 365] width 164 height 17
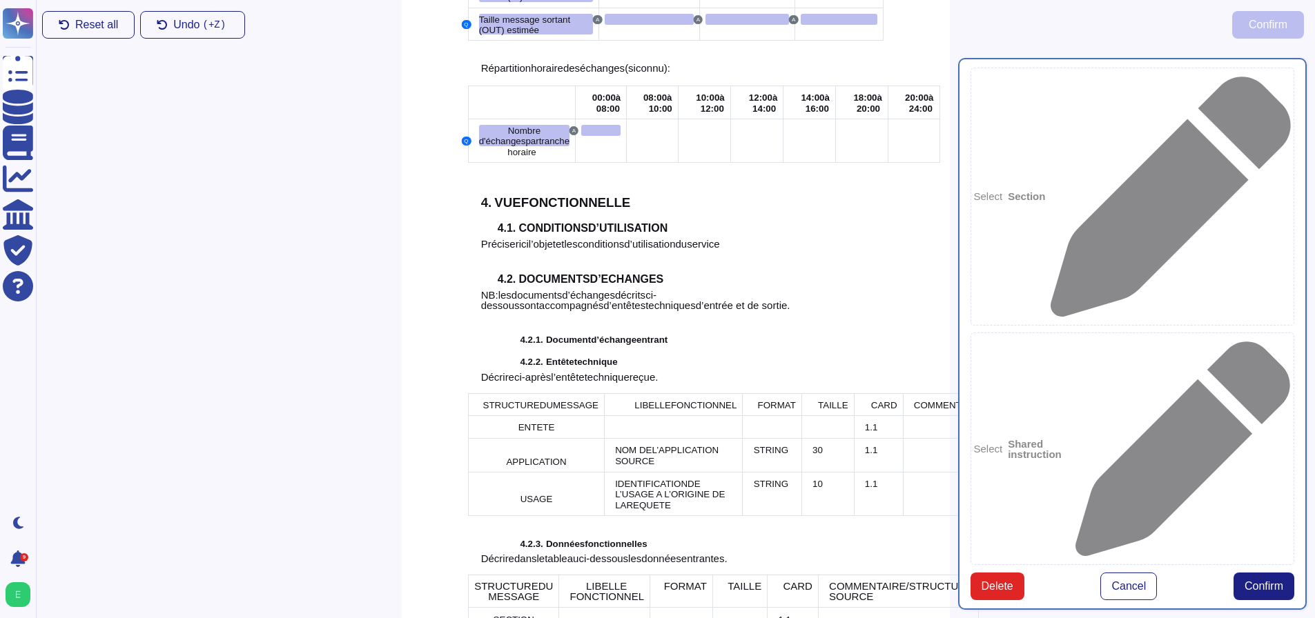
scroll to position [1885, 0]
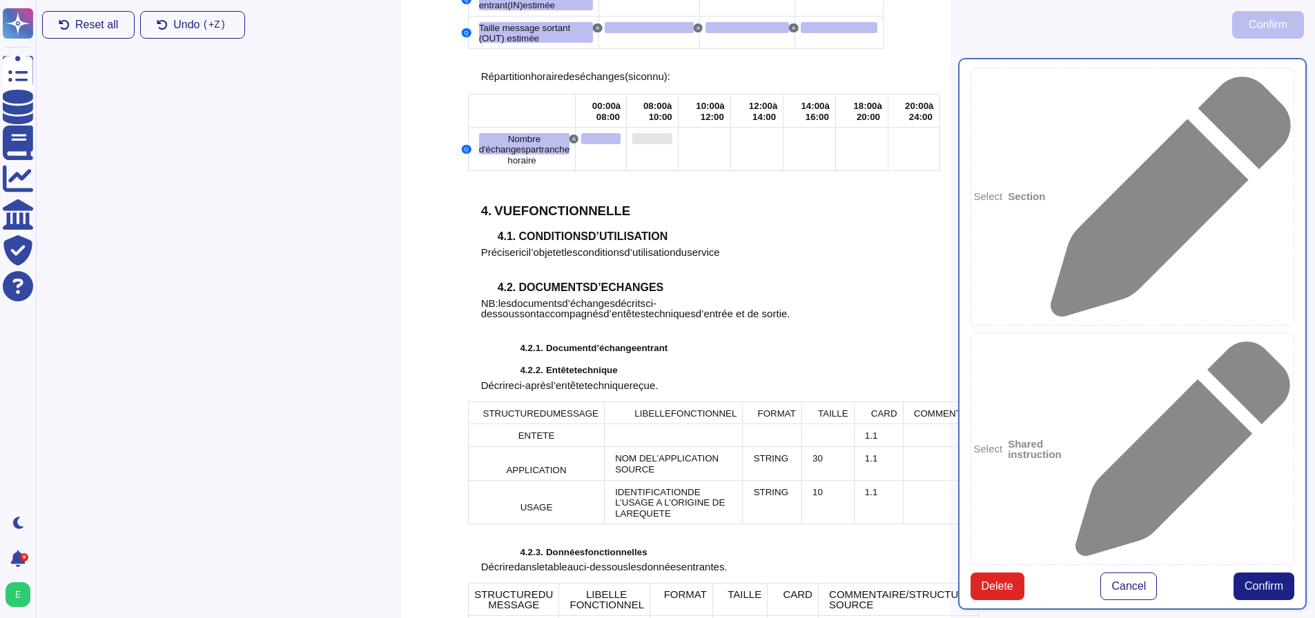
click at [632, 133] on div at bounding box center [652, 138] width 40 height 11
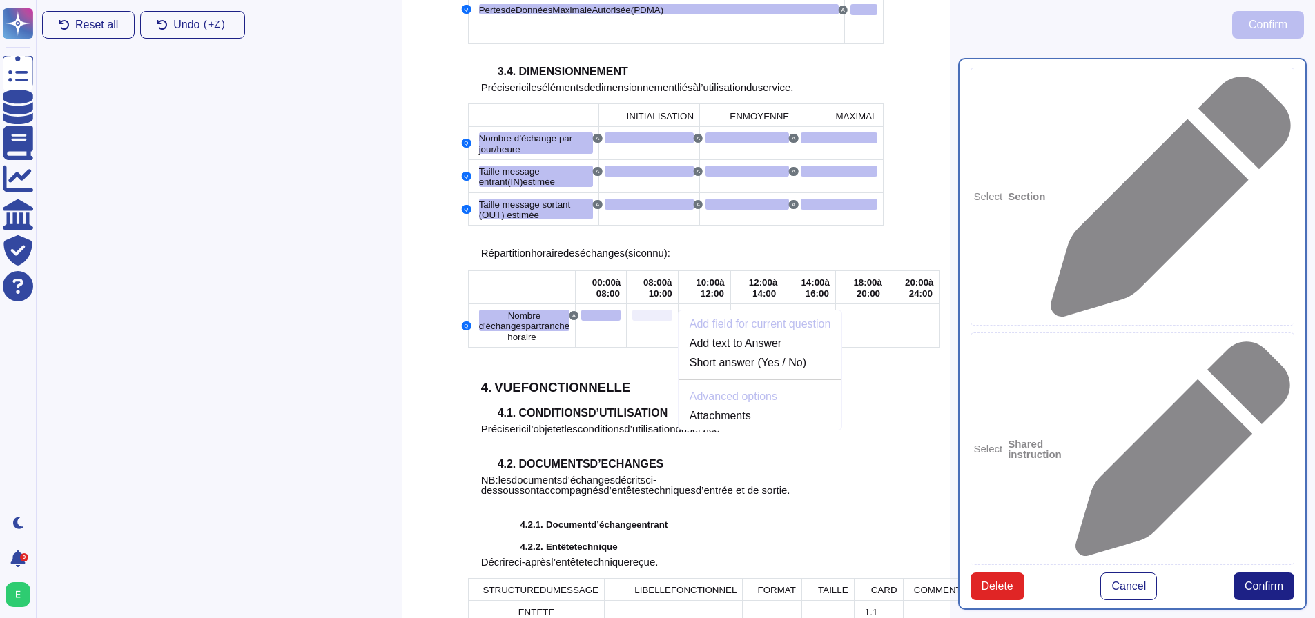
scroll to position [1686, 0]
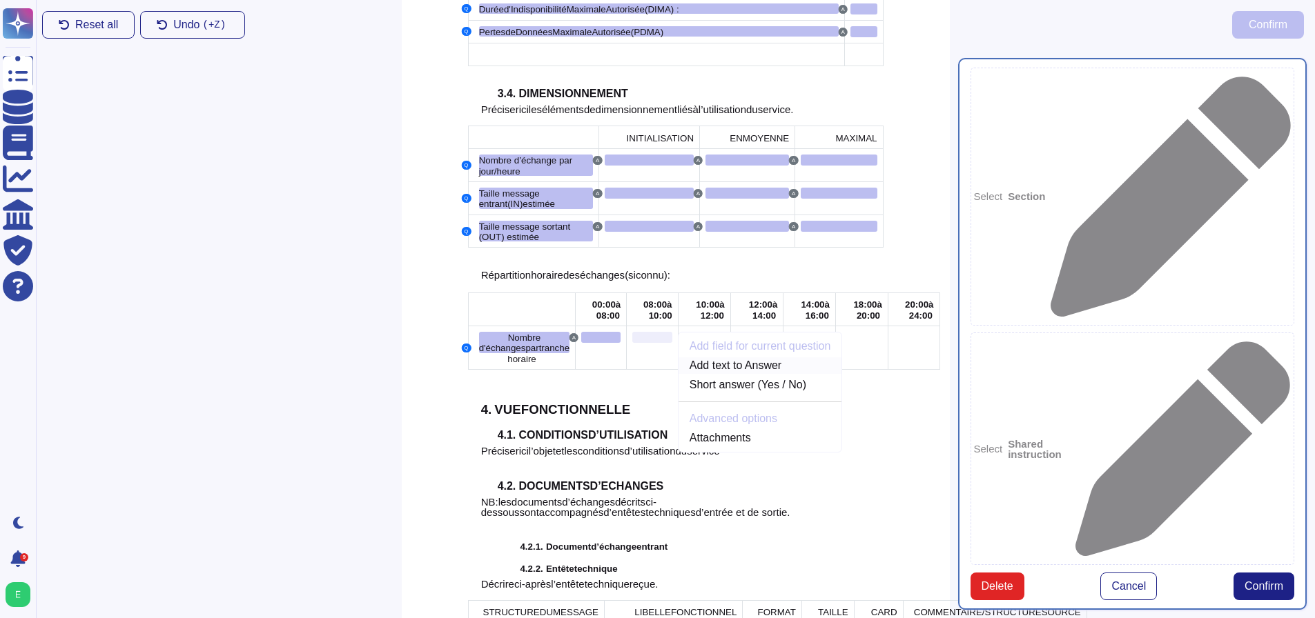
click at [720, 357] on link "Add text to Answer" at bounding box center [760, 365] width 164 height 17
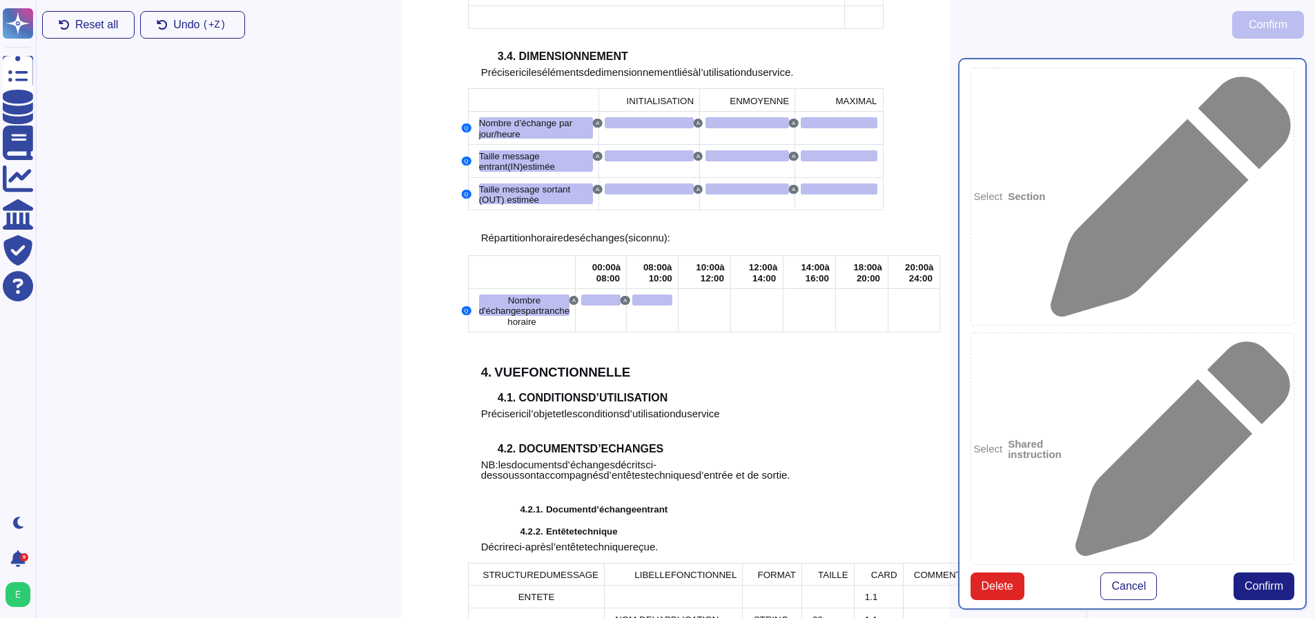
scroll to position [1769, 0]
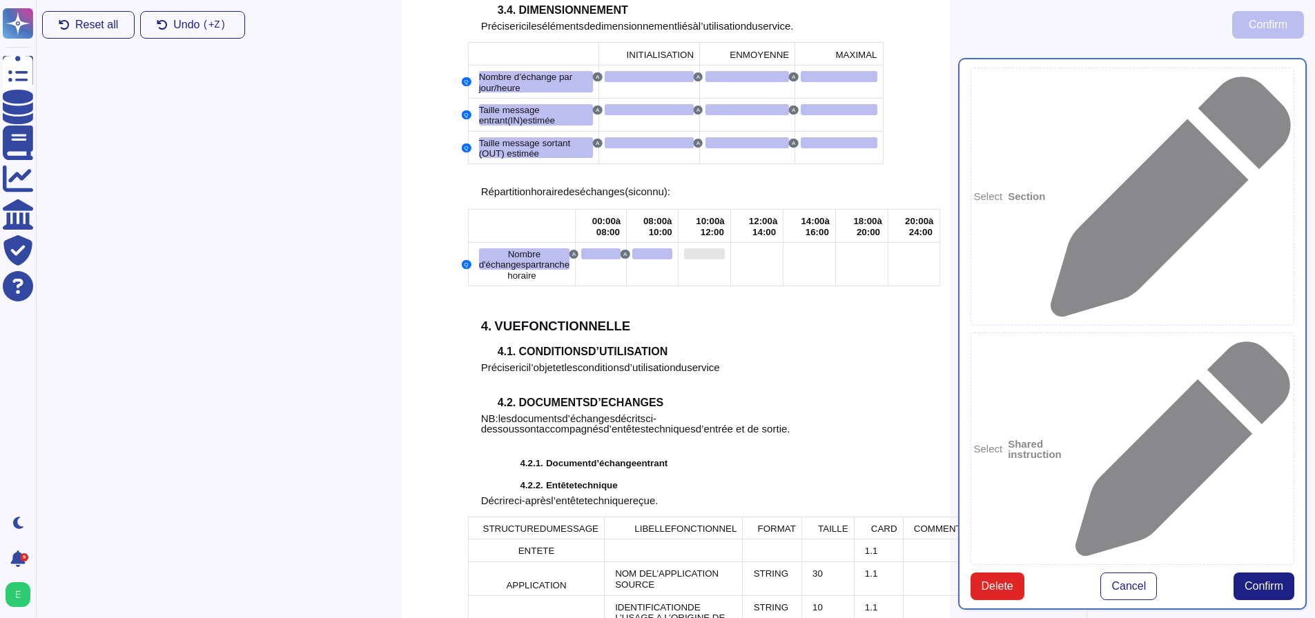
click at [684, 248] on div at bounding box center [704, 253] width 41 height 11
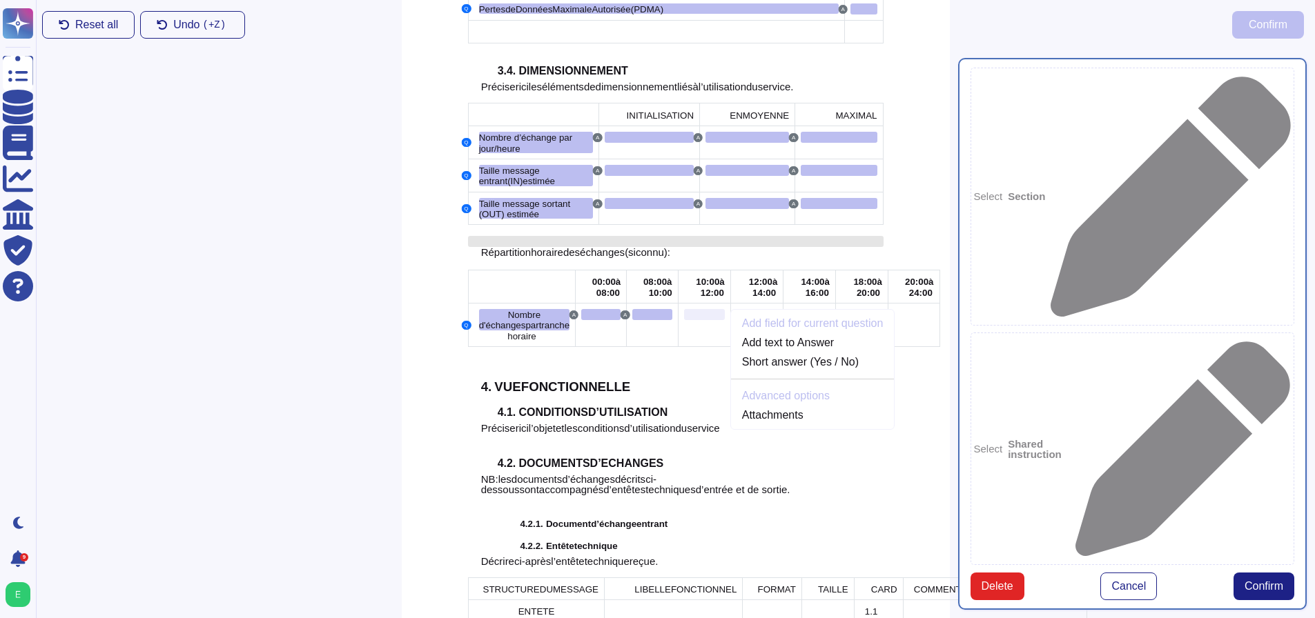
scroll to position [1686, 0]
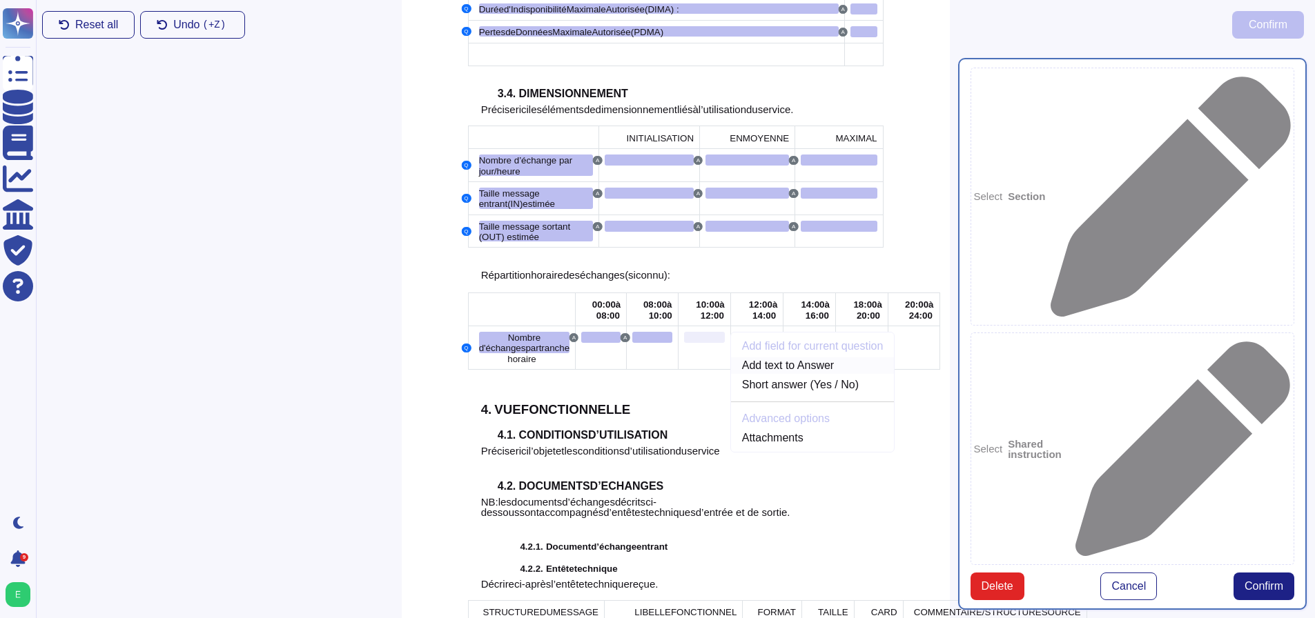
click at [758, 357] on link "Add text to Answer" at bounding box center [813, 365] width 164 height 17
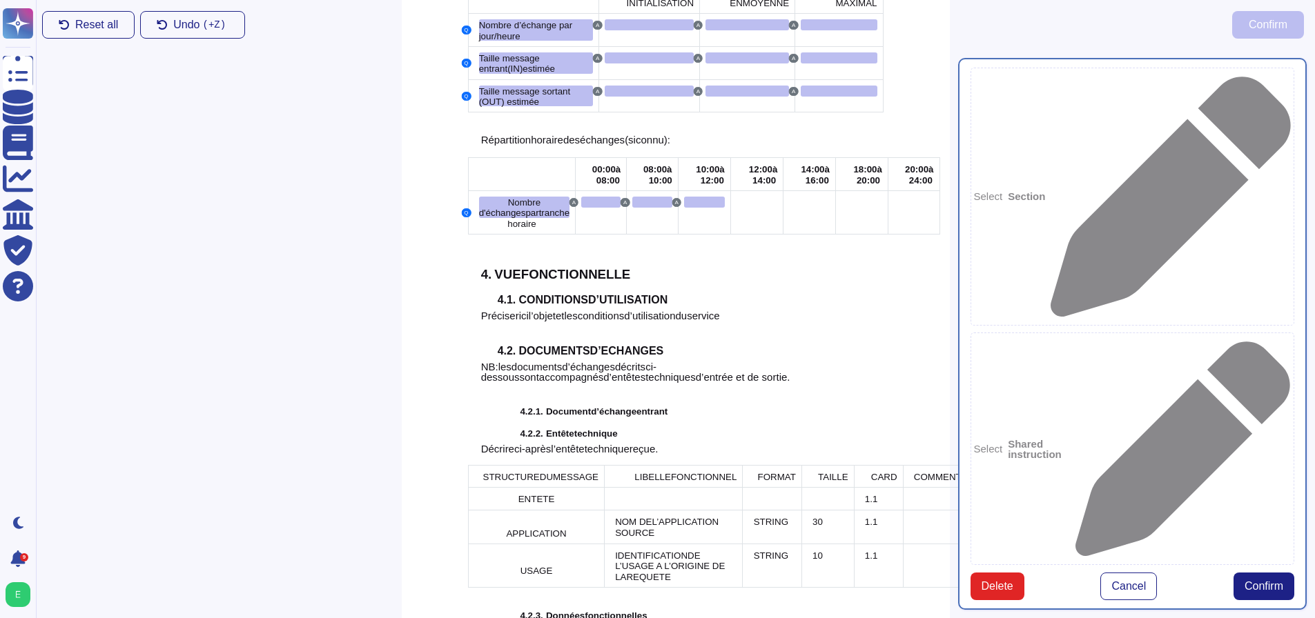
scroll to position [1838, 0]
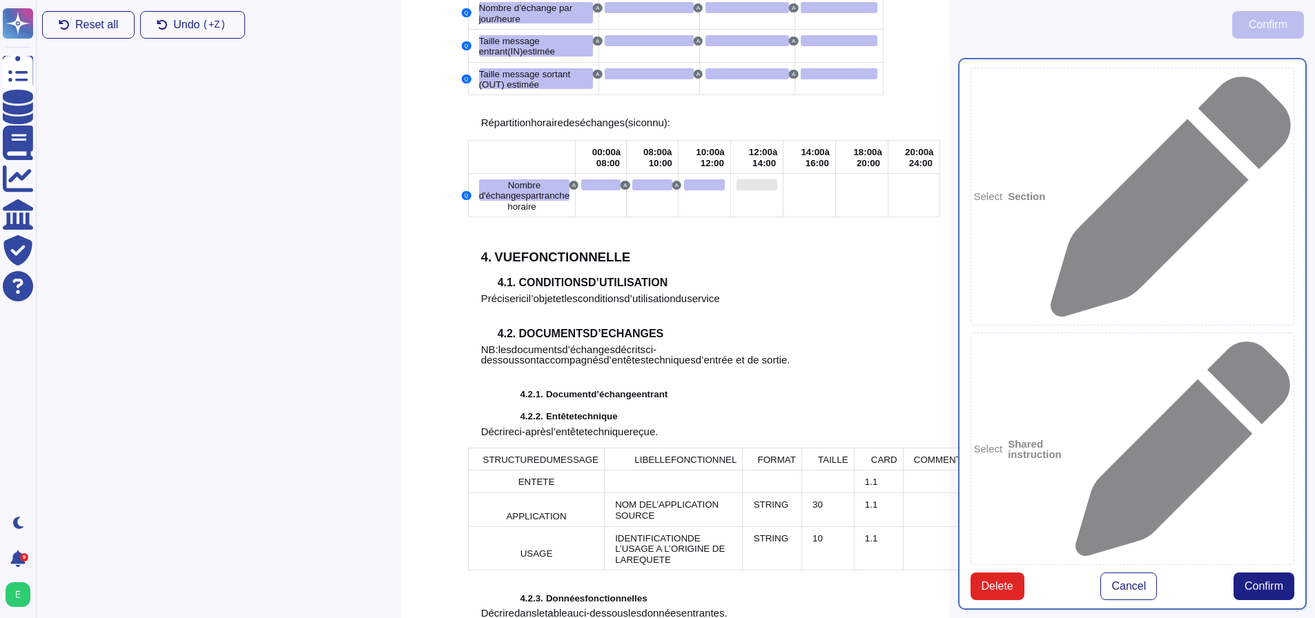
click at [736, 179] on div at bounding box center [756, 184] width 41 height 11
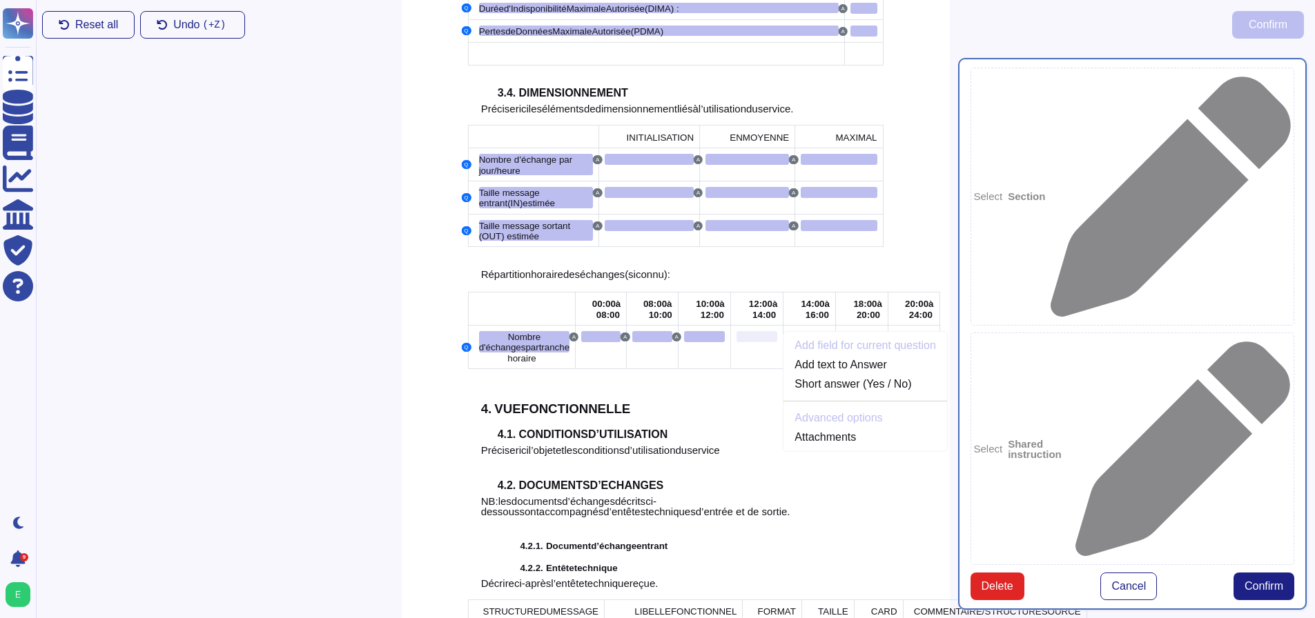
scroll to position [1686, 0]
click at [808, 357] on link "Add text to Answer" at bounding box center [865, 365] width 164 height 17
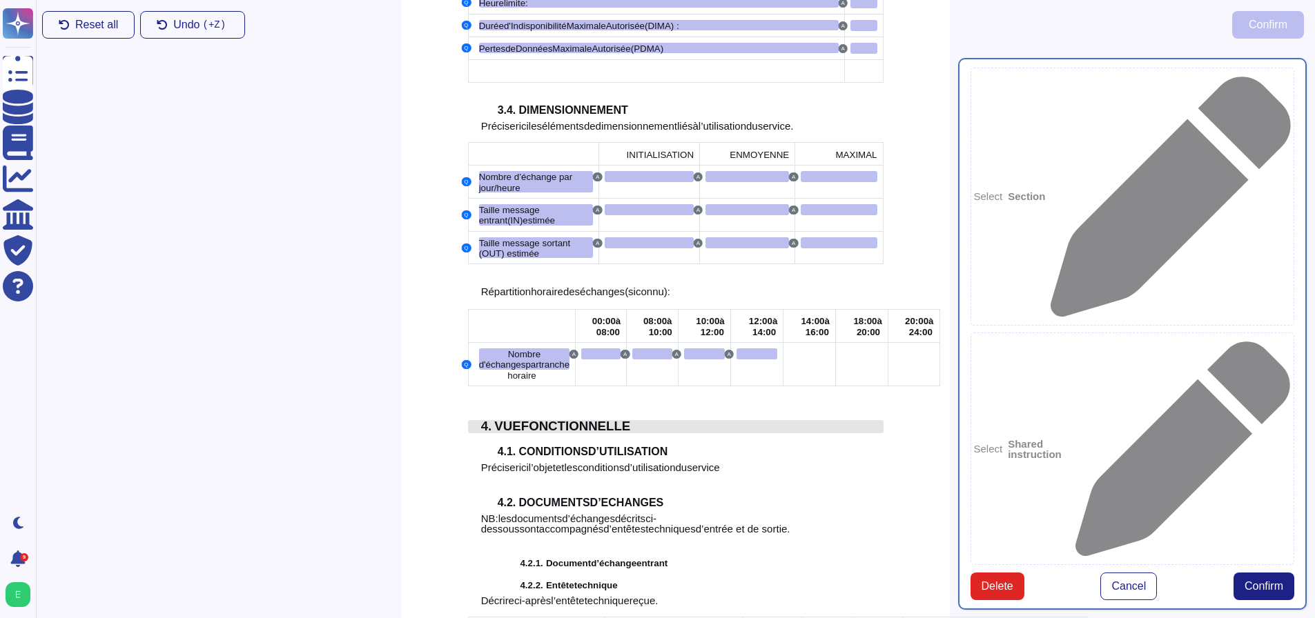
scroll to position [1700, 0]
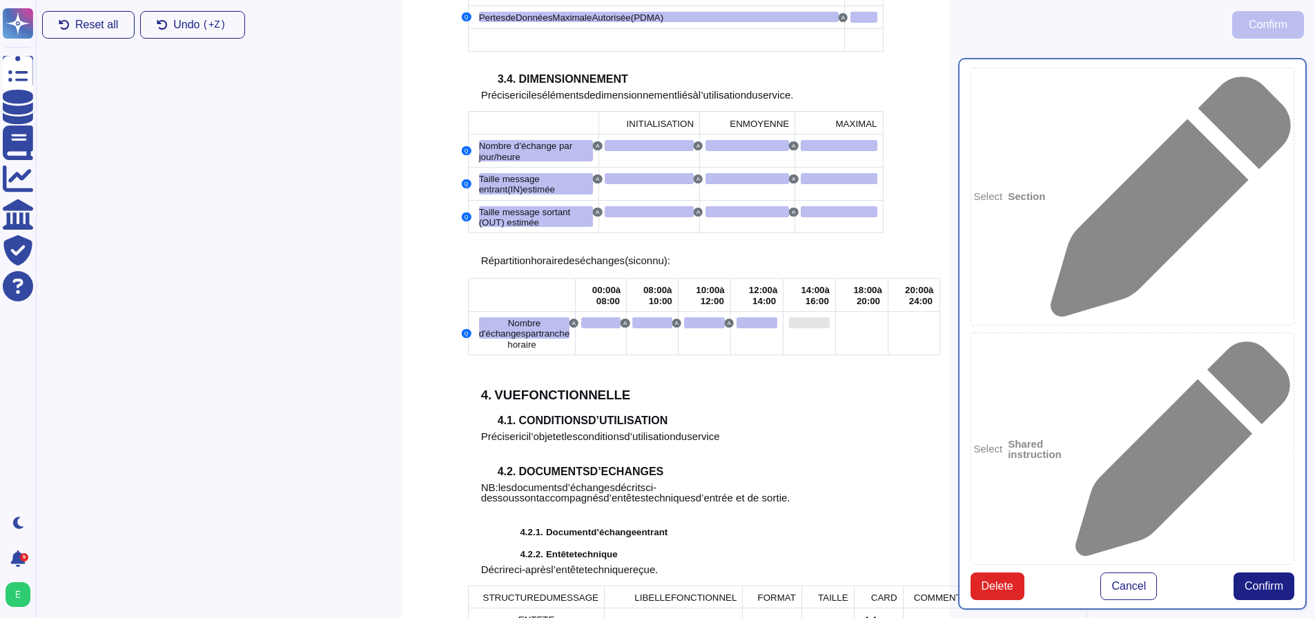
click at [789, 317] on div at bounding box center [809, 322] width 41 height 11
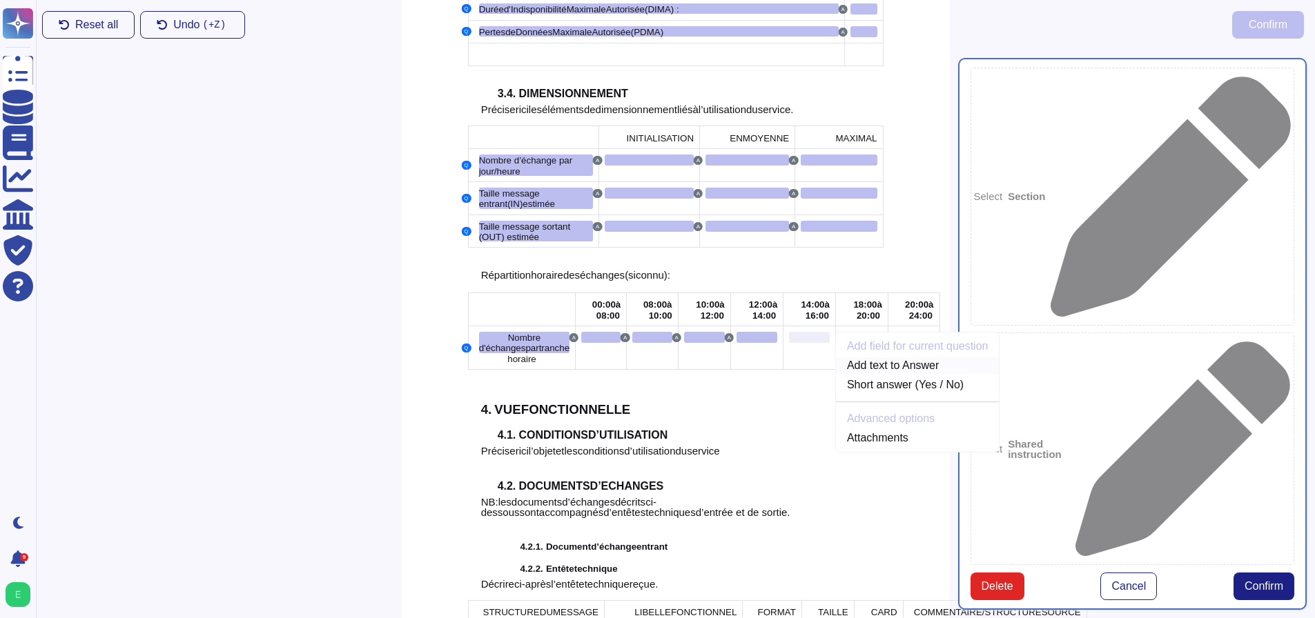
click at [836, 357] on link "Add text to Answer" at bounding box center [918, 365] width 164 height 17
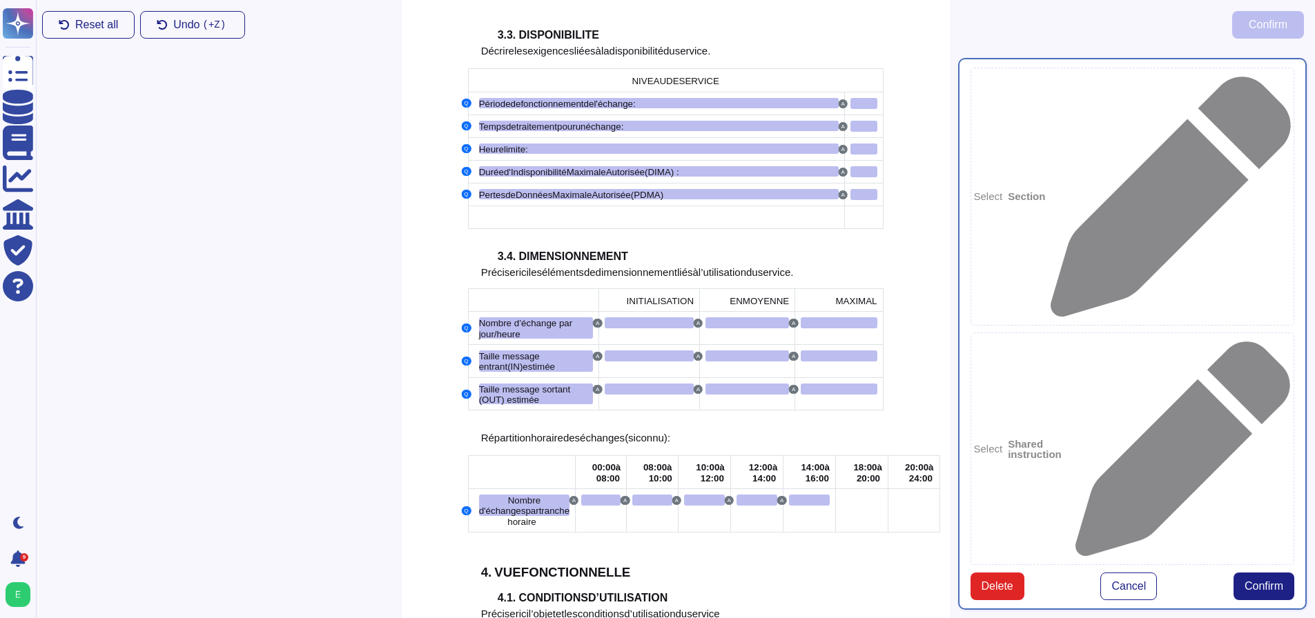
scroll to position [1700, 0]
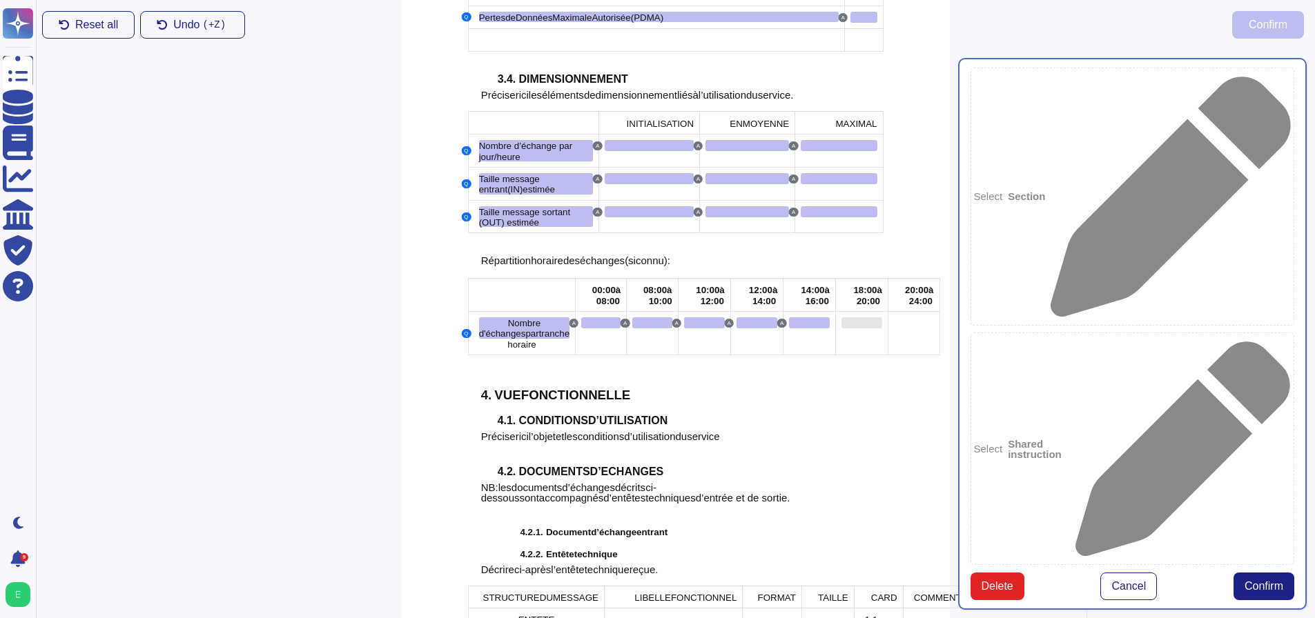
click at [841, 317] on div at bounding box center [861, 322] width 41 height 11
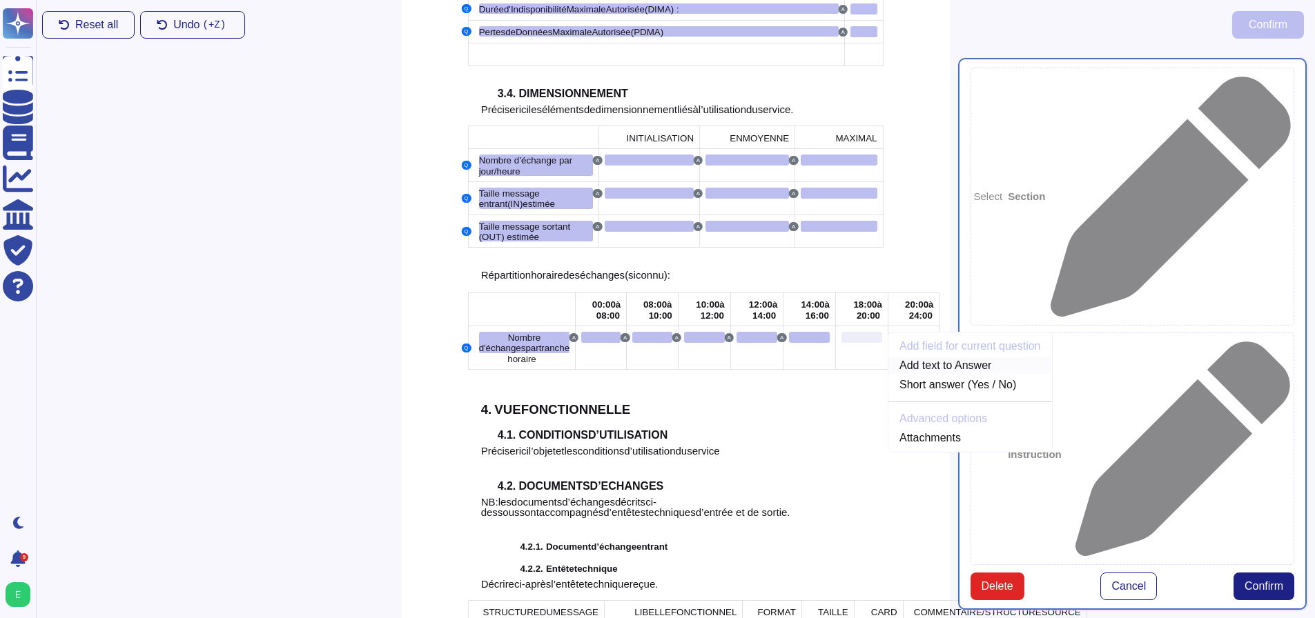
click at [888, 357] on link "Add text to Answer" at bounding box center [970, 365] width 164 height 17
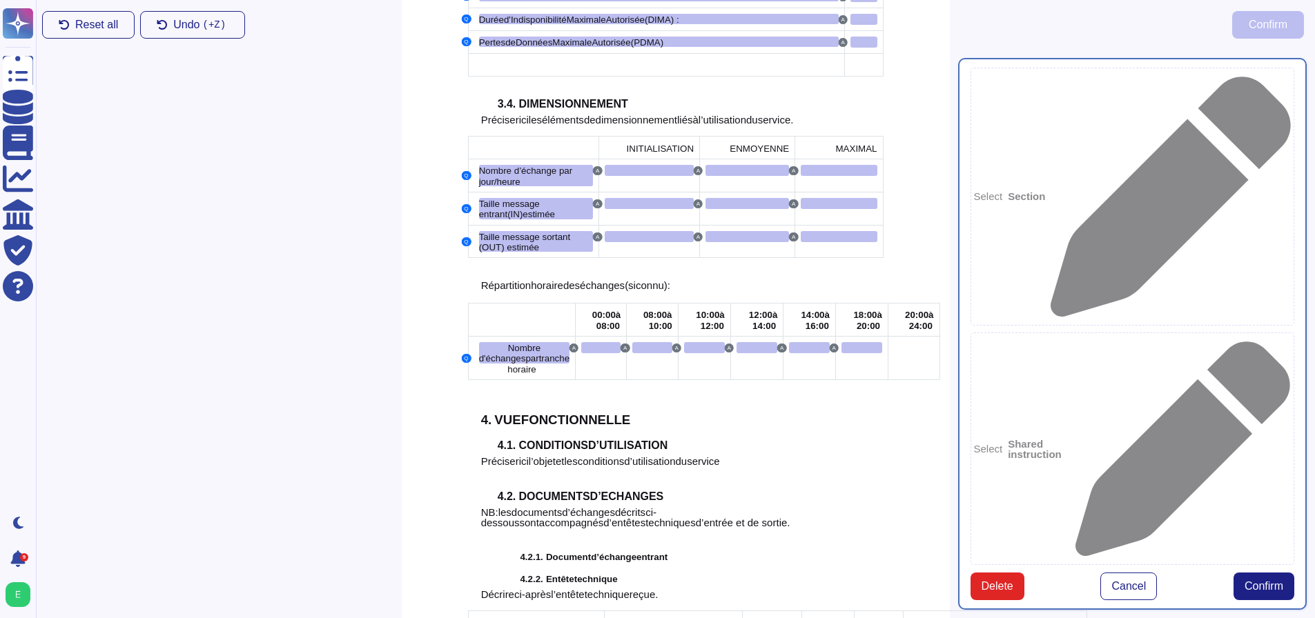
scroll to position [1700, 0]
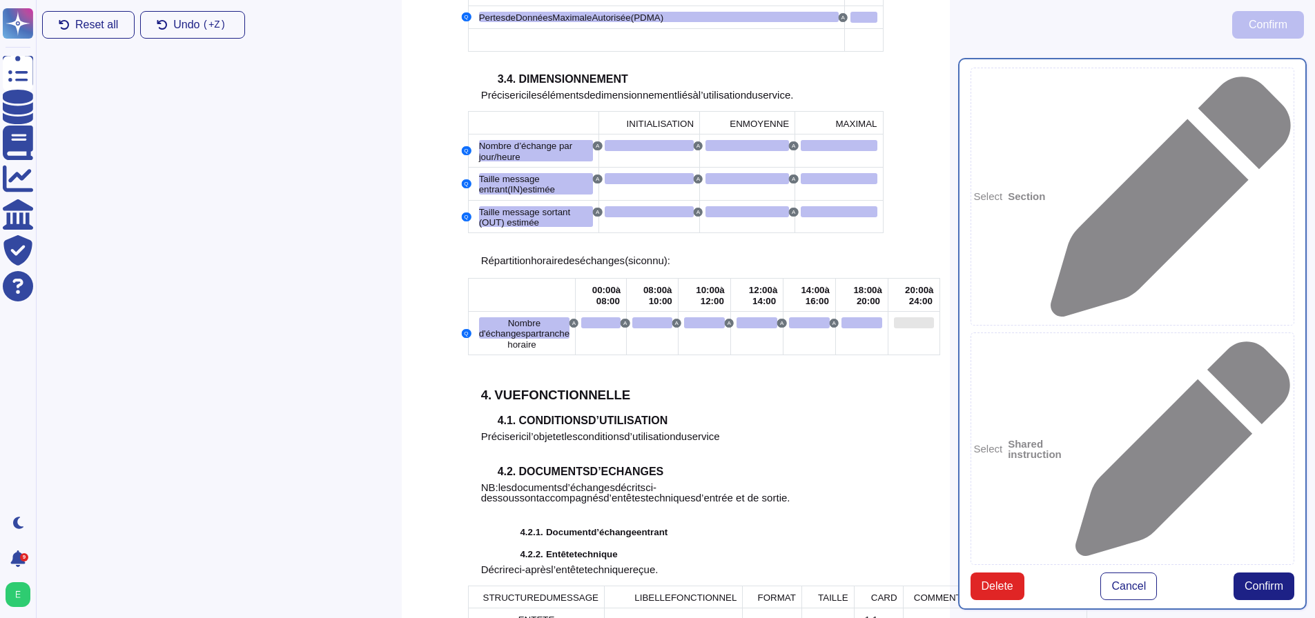
click at [894, 317] on div at bounding box center [914, 322] width 40 height 11
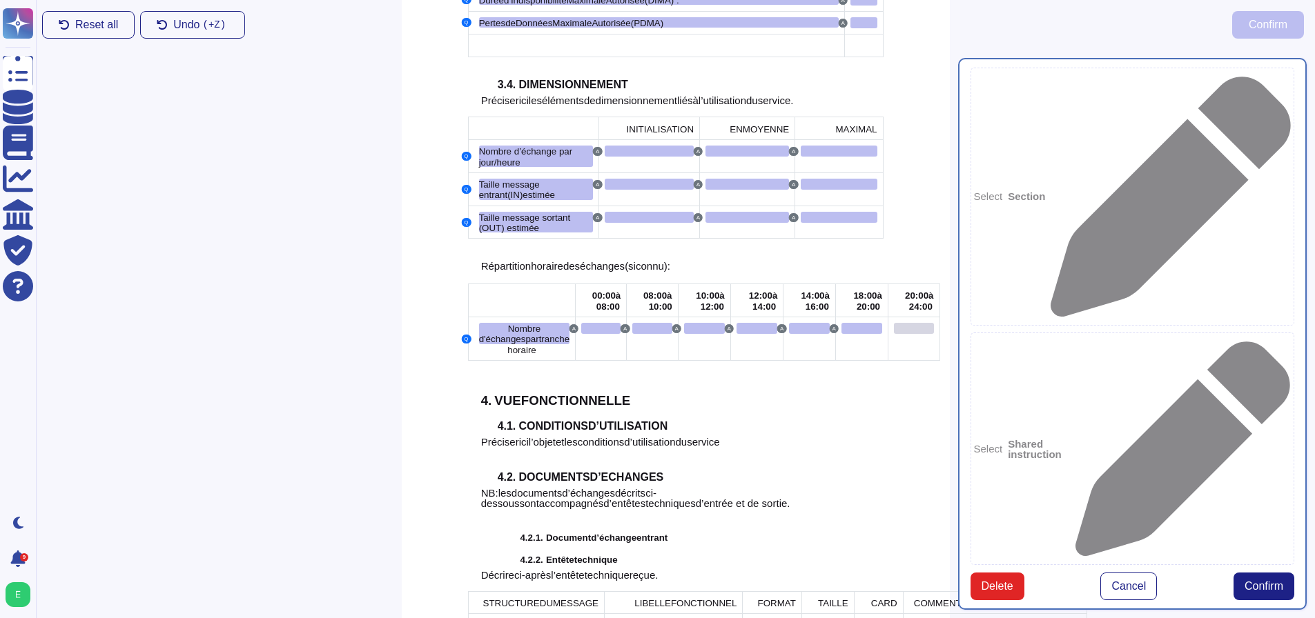
scroll to position [1686, 0]
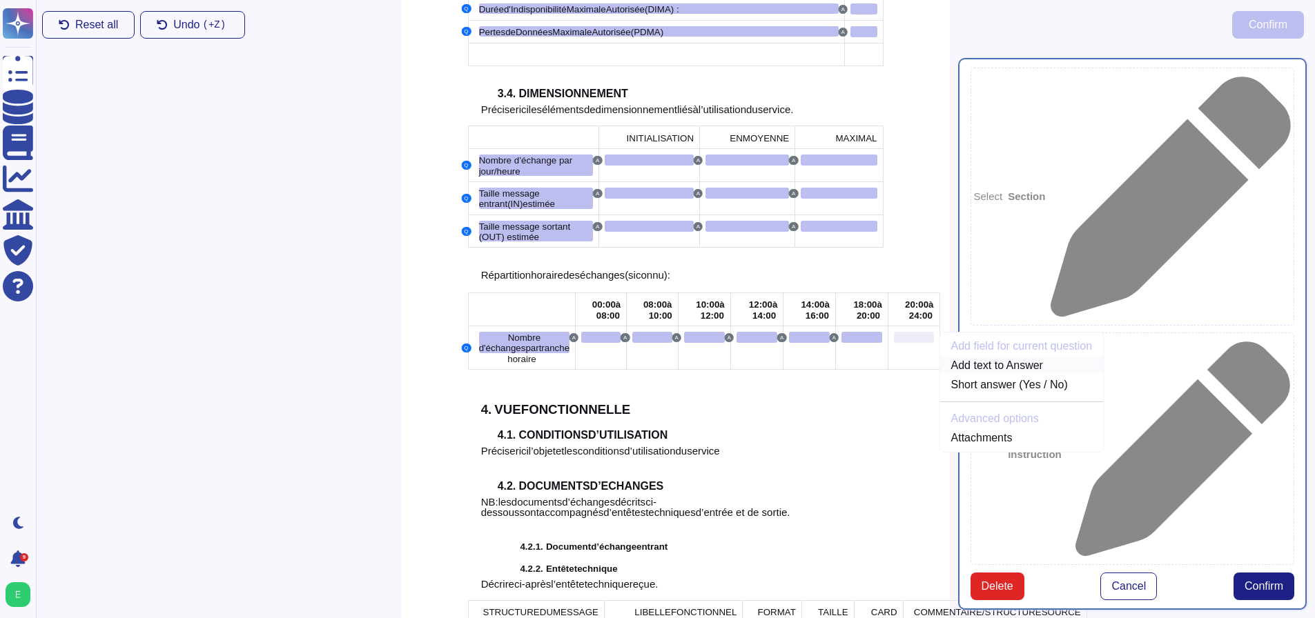
click at [940, 357] on link "Add text to Answer" at bounding box center [1022, 365] width 164 height 17
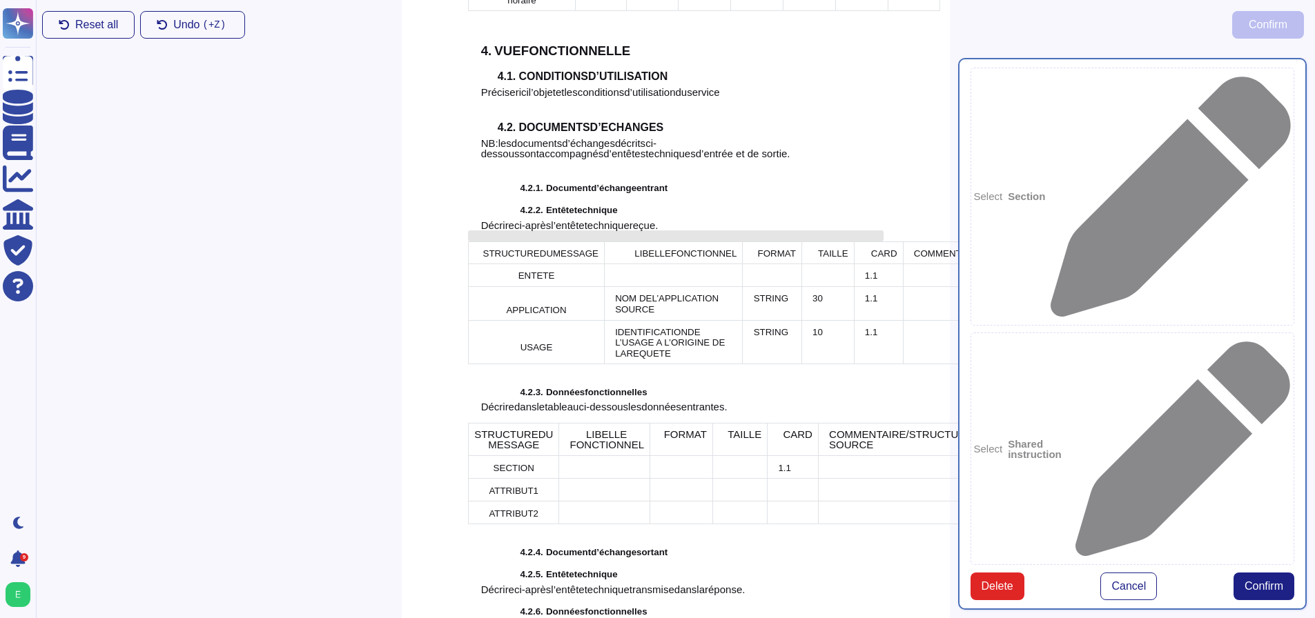
scroll to position [2045, 0]
click at [514, 219] on span "ci-après" at bounding box center [532, 225] width 37 height 12
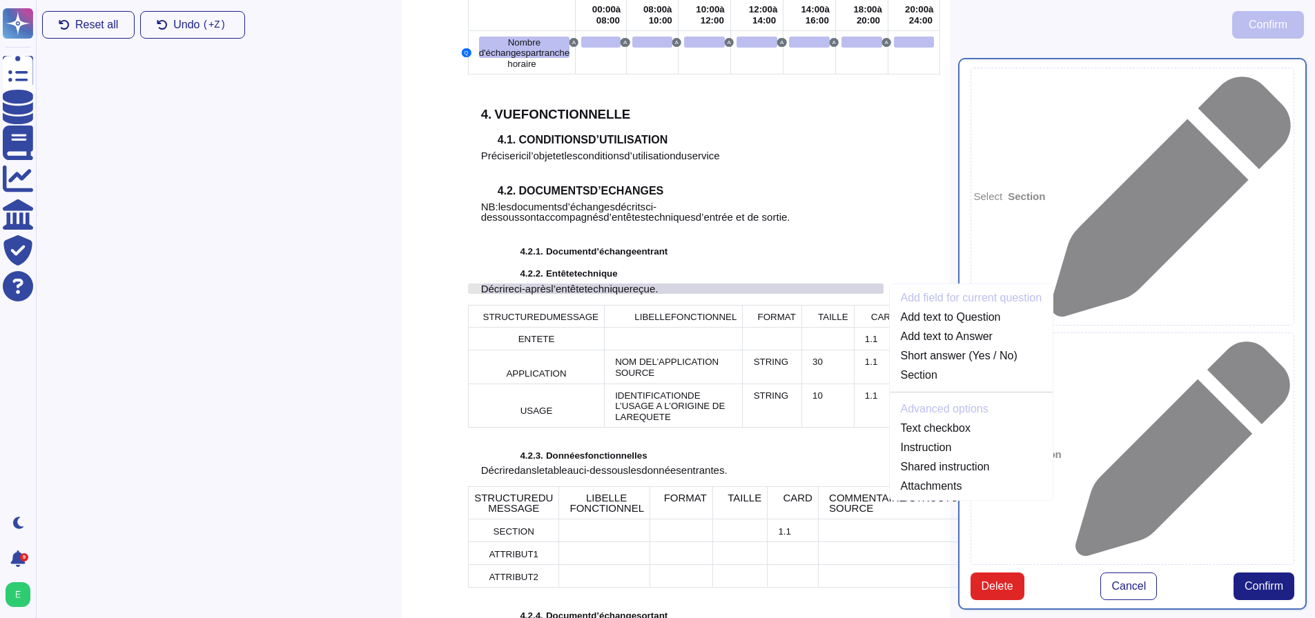
scroll to position [1942, 0]
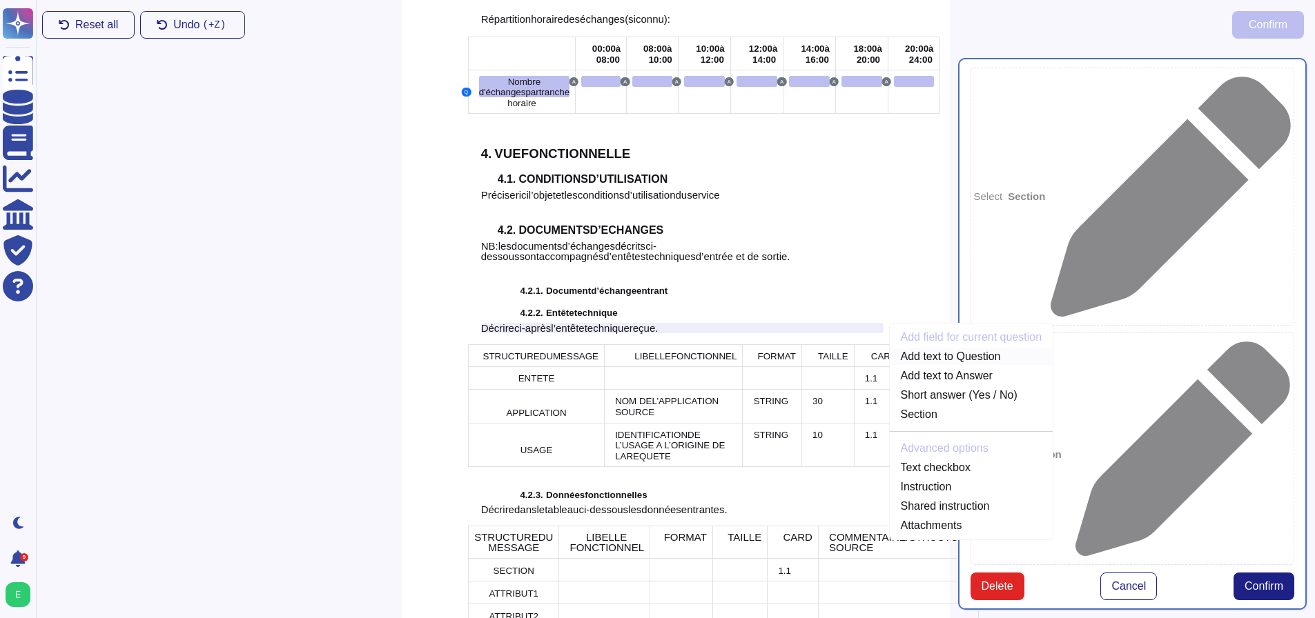
click at [910, 348] on link "Add text to Question" at bounding box center [972, 356] width 164 height 17
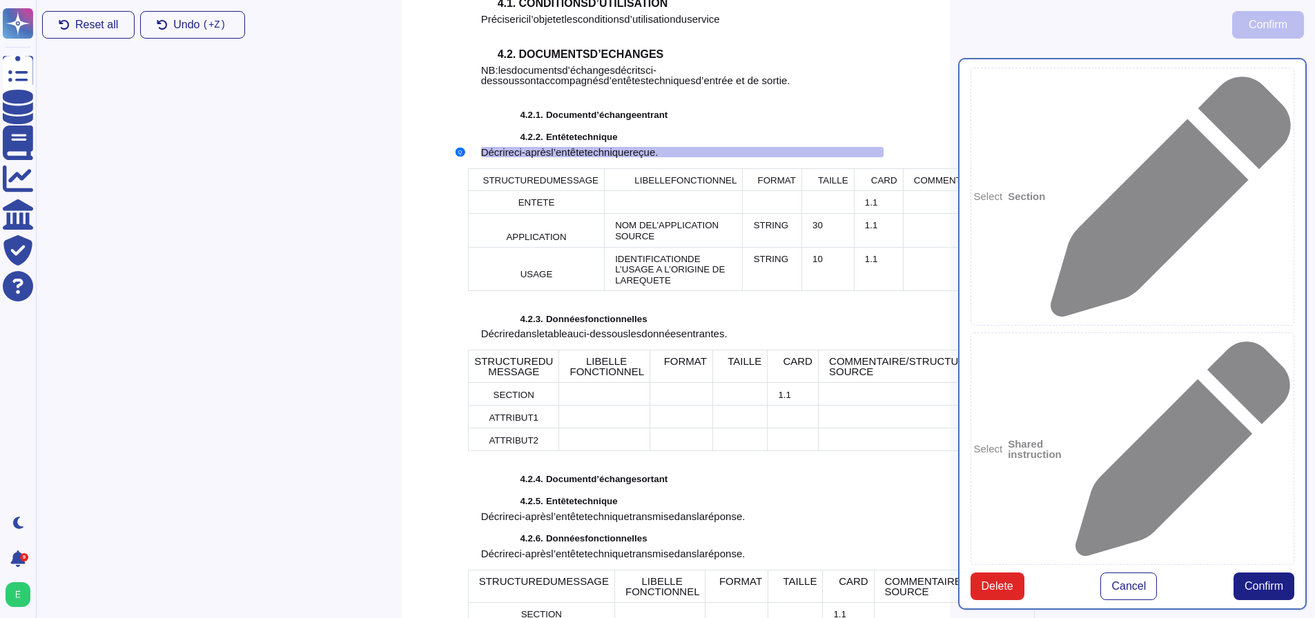
scroll to position [2161, 0]
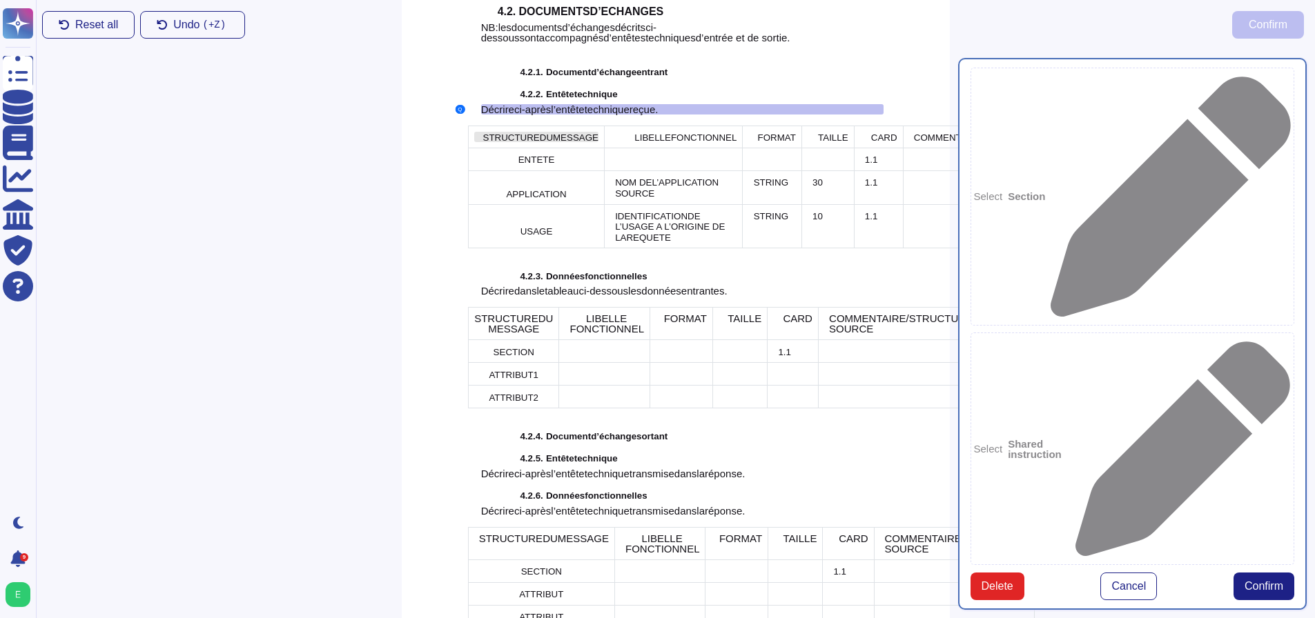
click at [553, 132] on span "MESSAGE" at bounding box center [576, 137] width 46 height 10
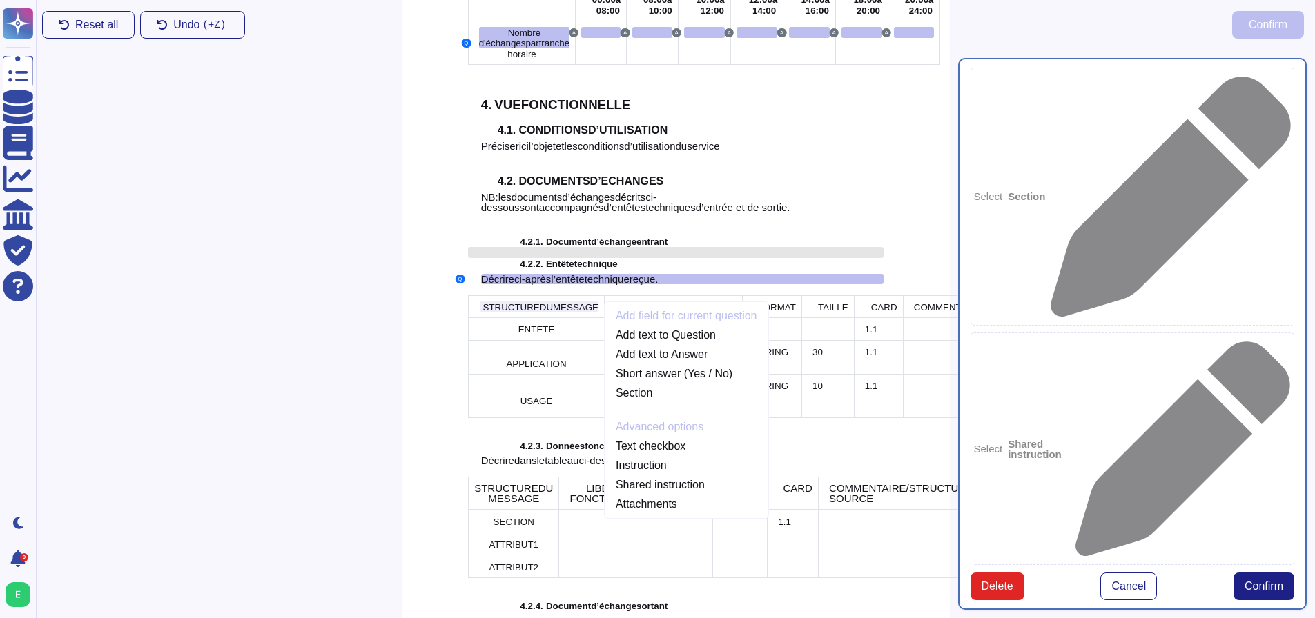
scroll to position [1974, 0]
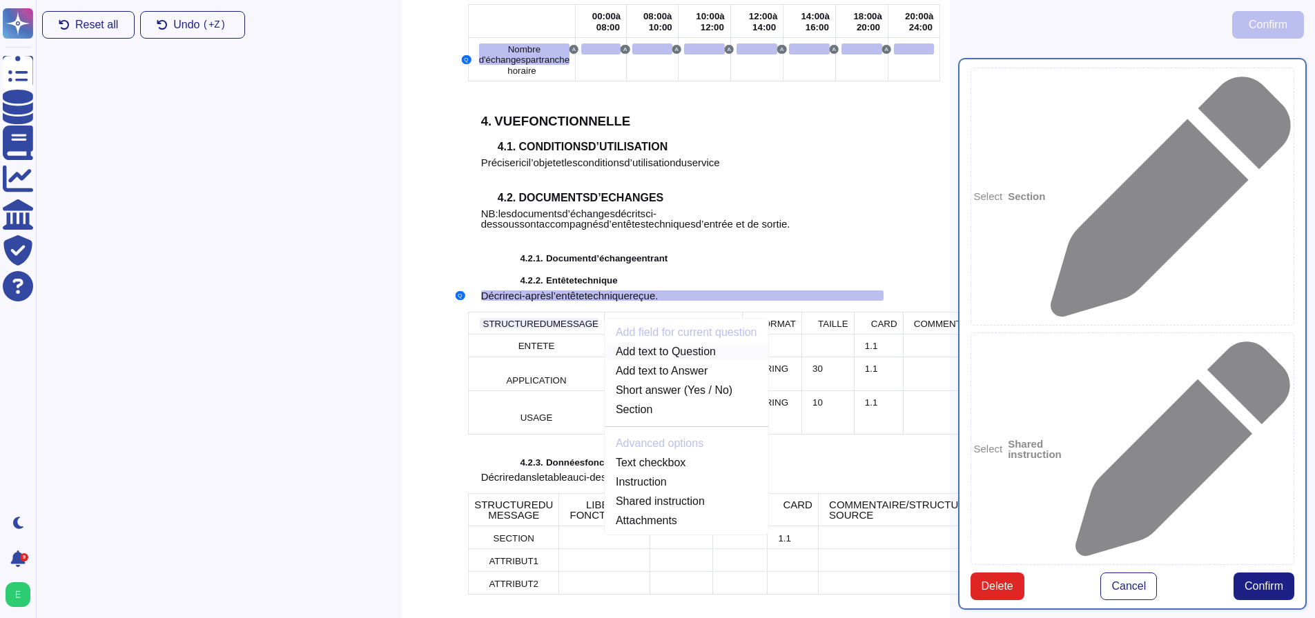
click at [639, 344] on link "Add text to Question" at bounding box center [687, 352] width 164 height 17
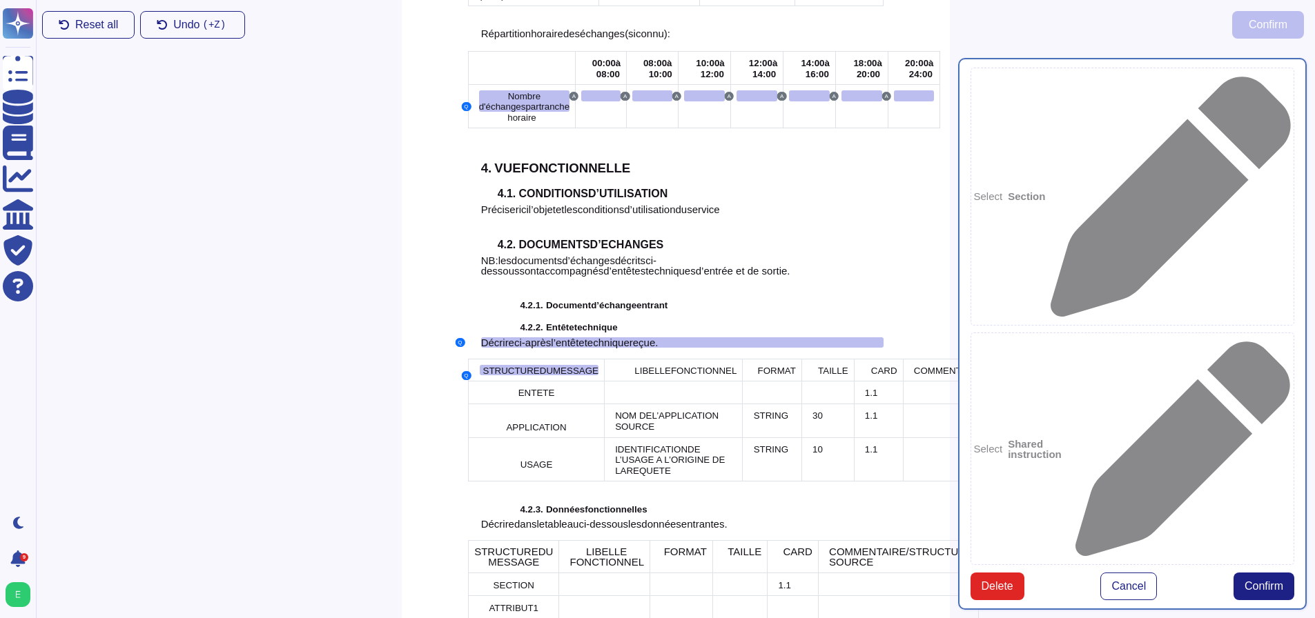
scroll to position [2023, 0]
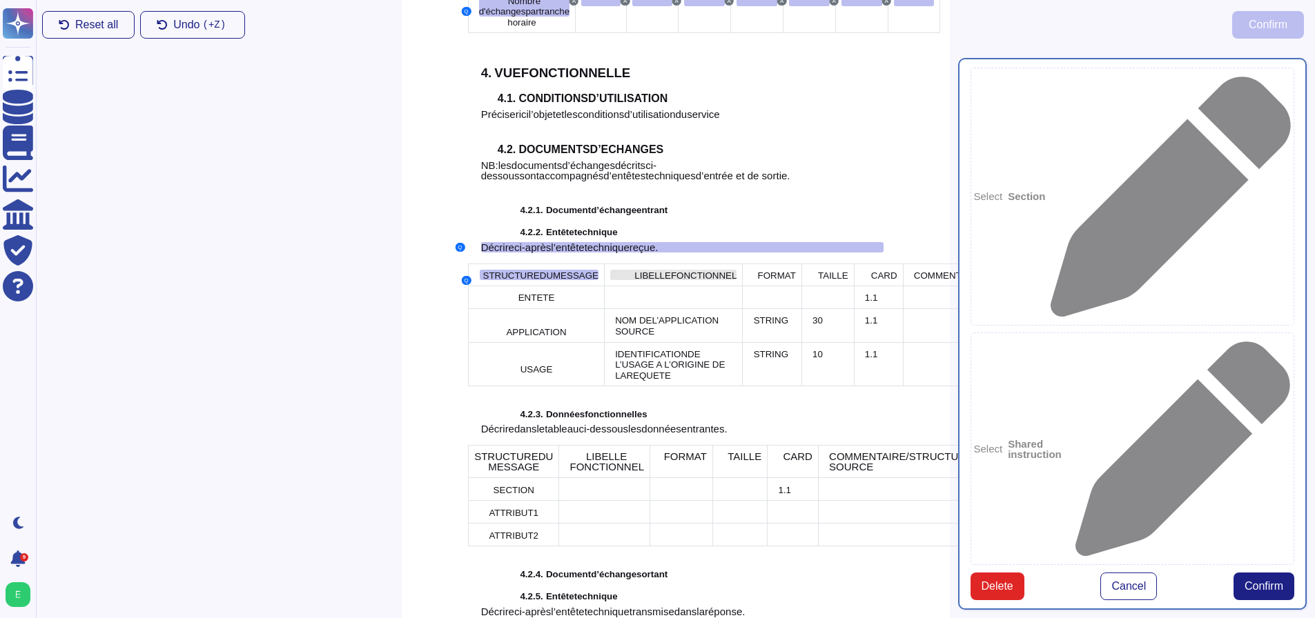
click at [671, 271] on span "FONCTIONNEL" at bounding box center [704, 276] width 66 height 10
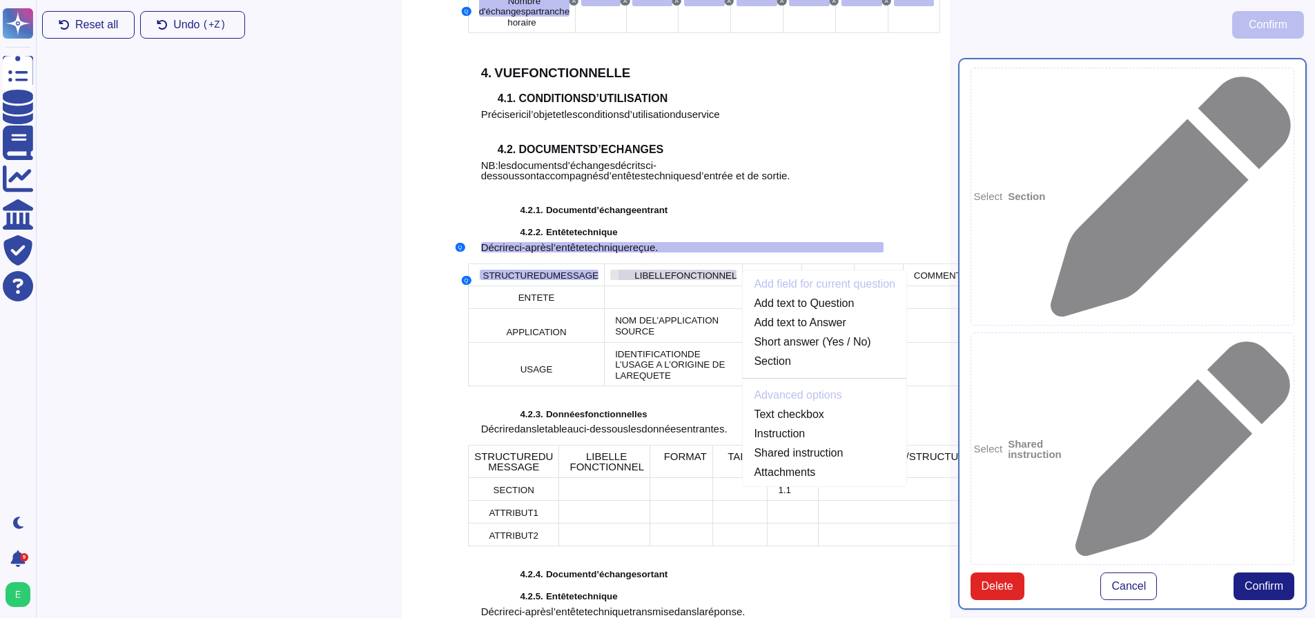
scroll to position [1974, 0]
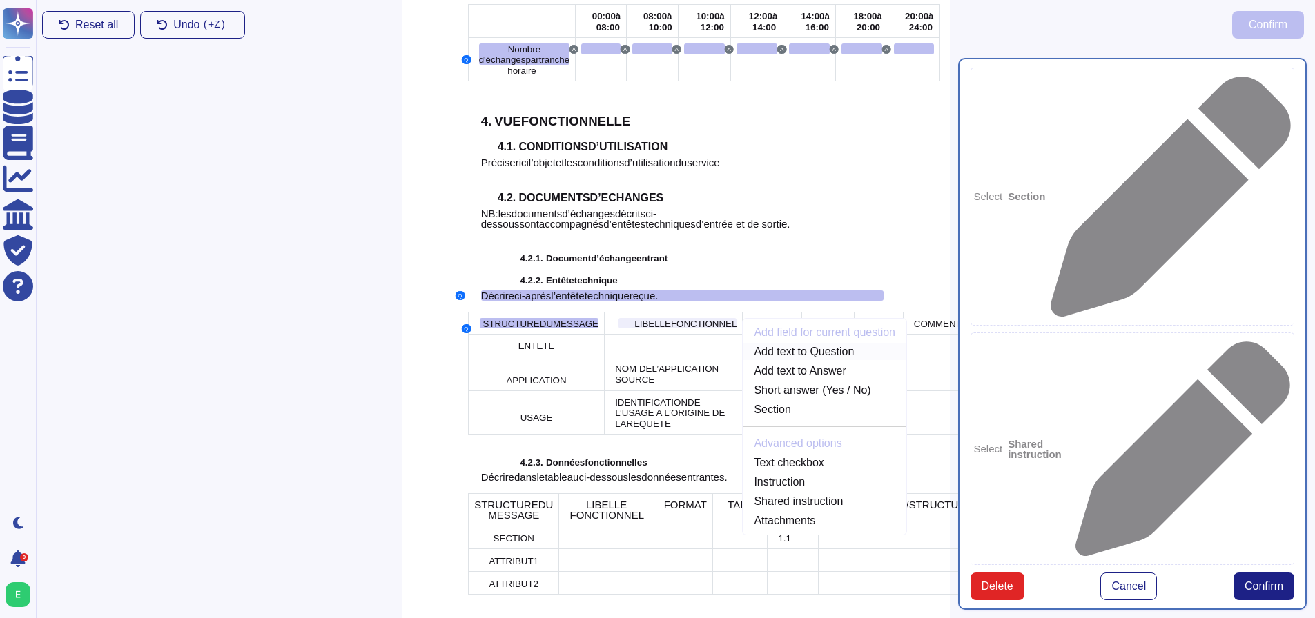
click at [743, 344] on link "Add text to Question" at bounding box center [825, 352] width 164 height 17
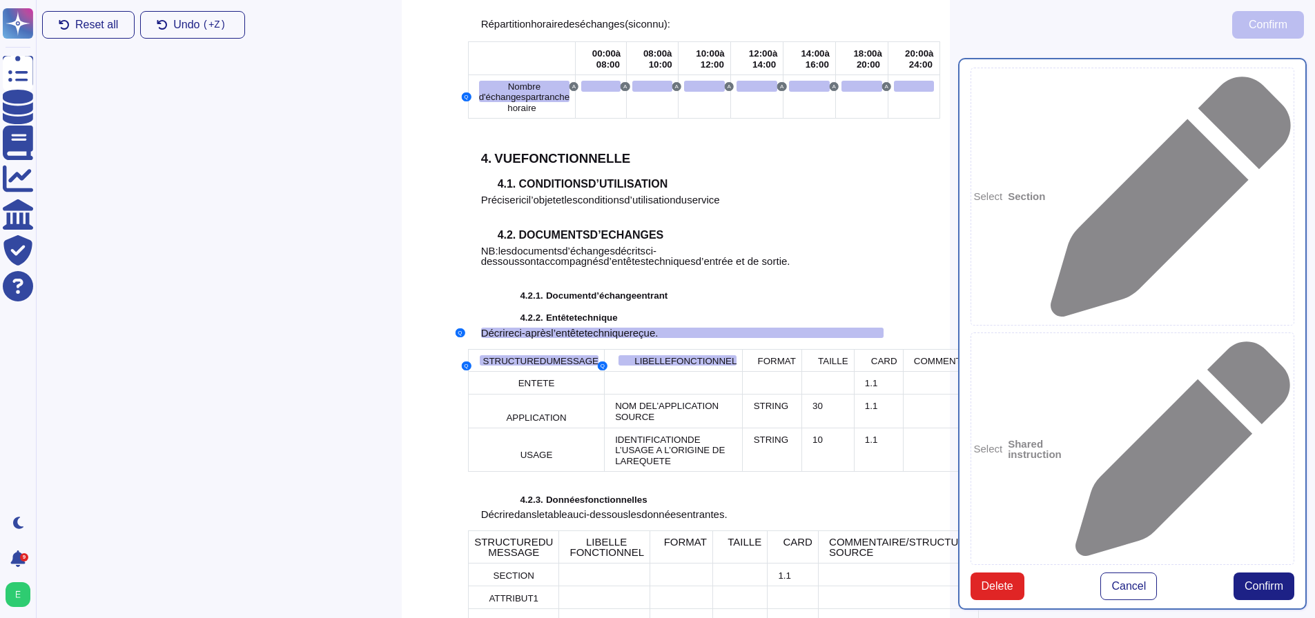
scroll to position [2023, 0]
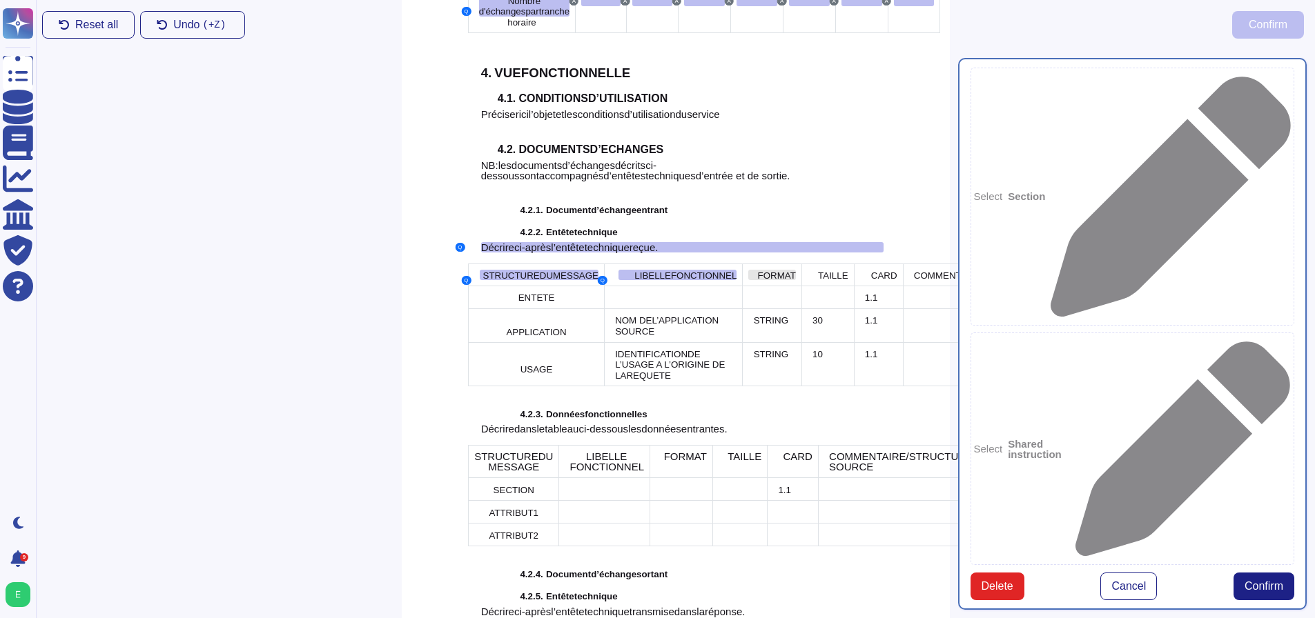
click at [758, 271] on span "FORMAT" at bounding box center [777, 276] width 38 height 10
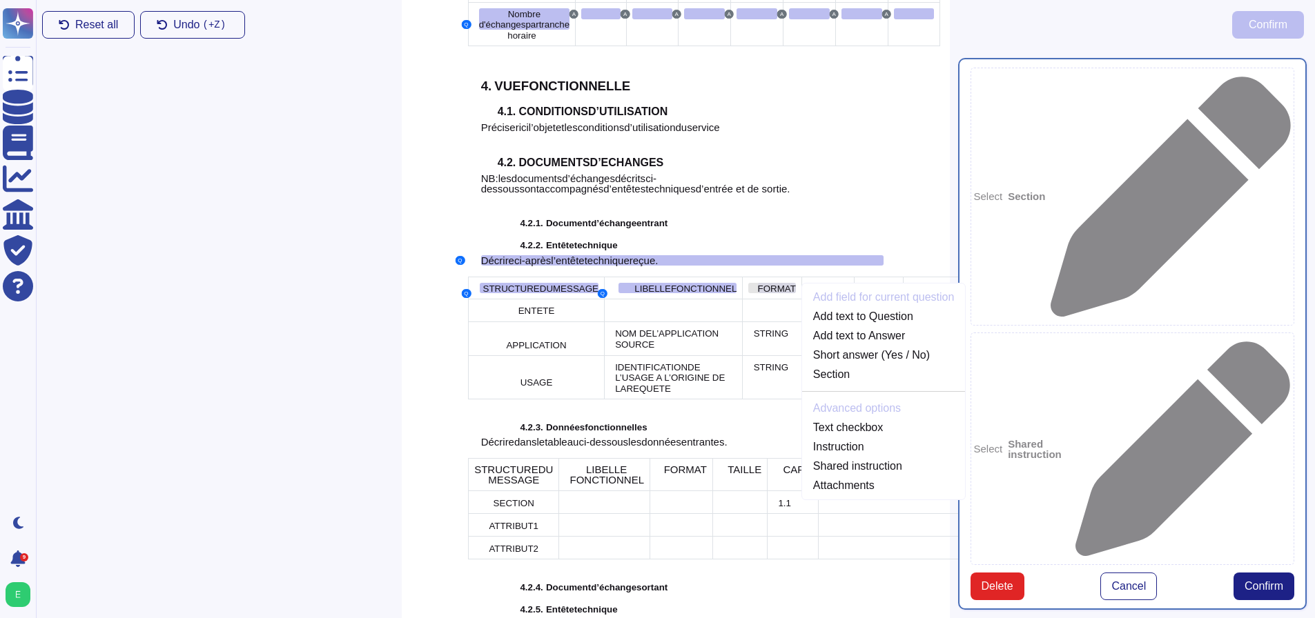
scroll to position [1970, 0]
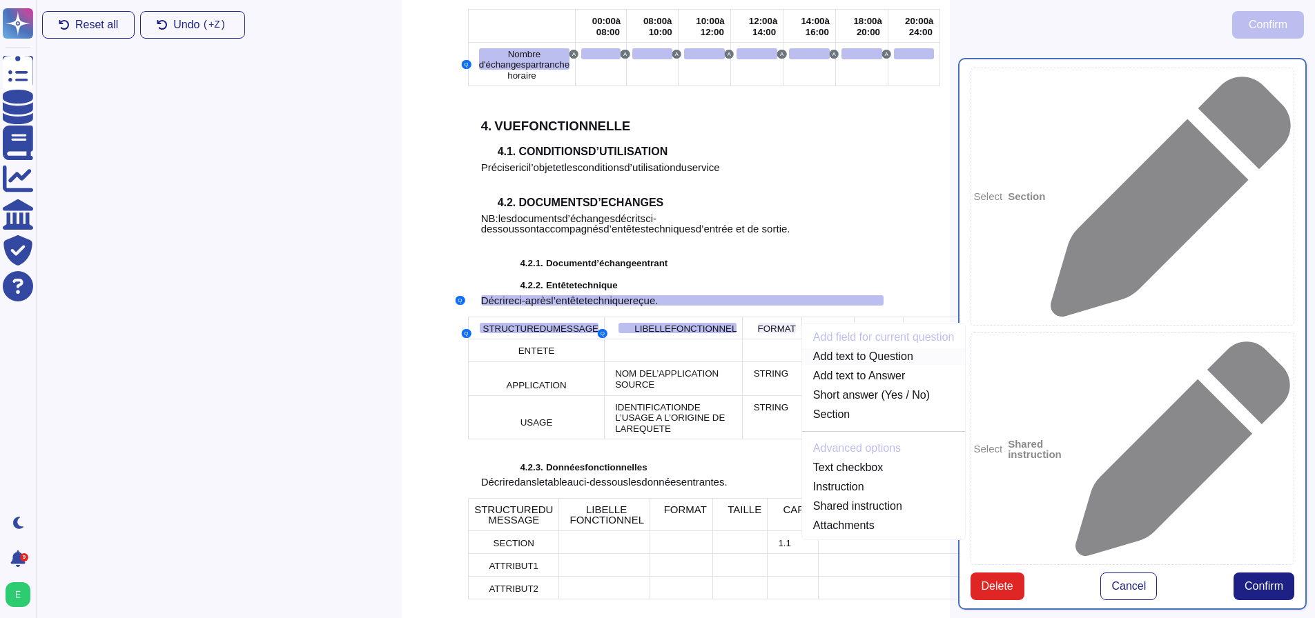
click at [802, 348] on link "Add text to Question" at bounding box center [884, 356] width 164 height 17
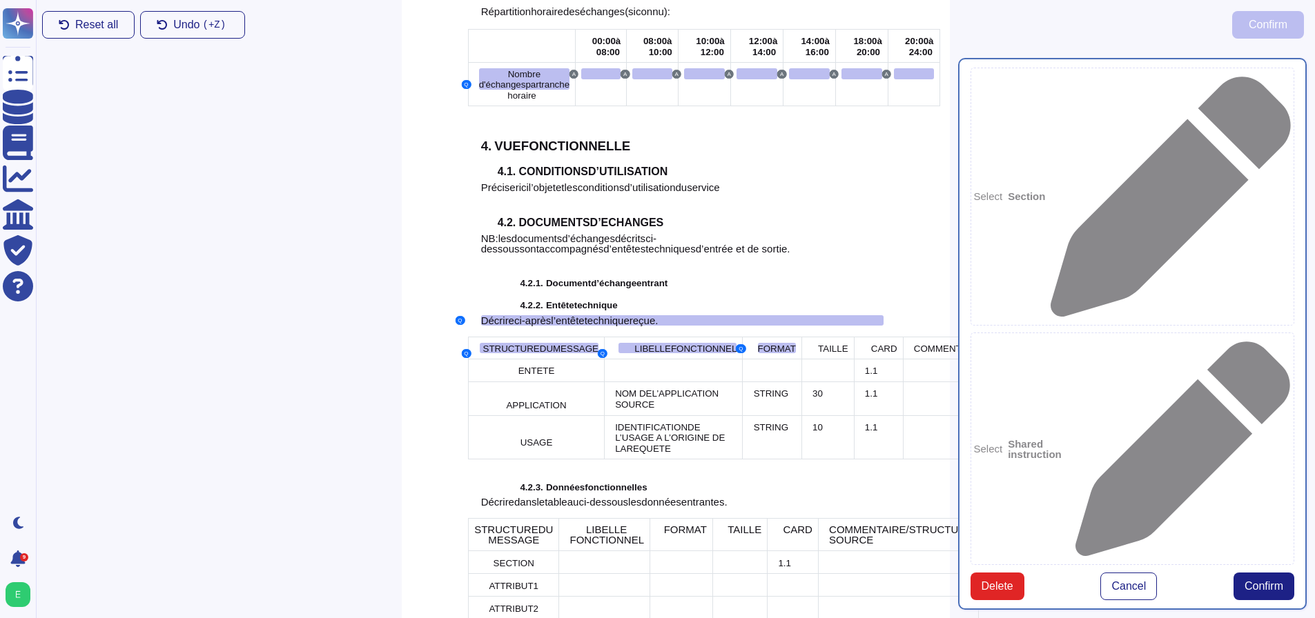
scroll to position [1956, 0]
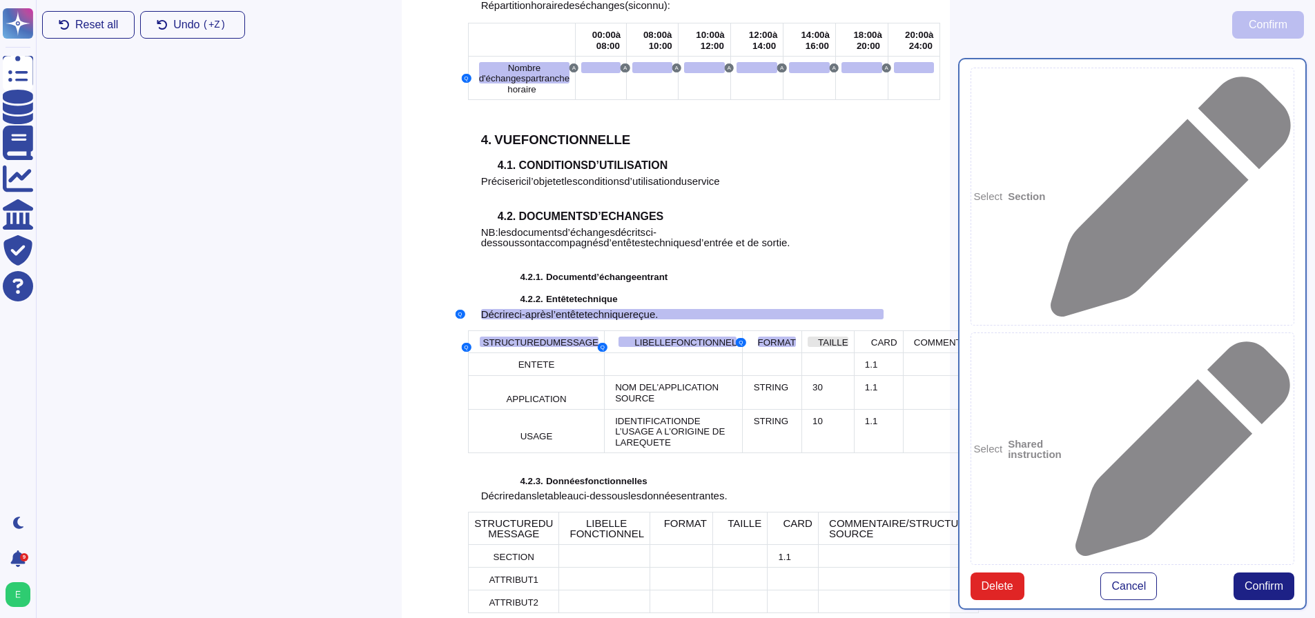
click at [818, 337] on span "TAILLE" at bounding box center [833, 342] width 30 height 10
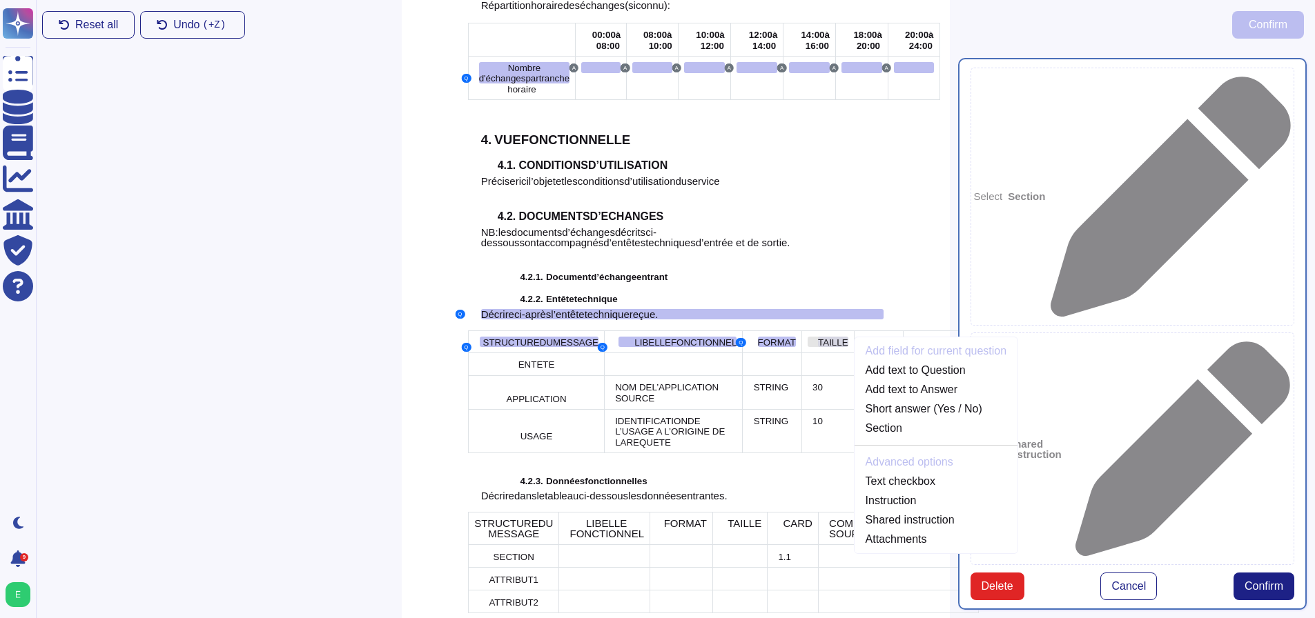
scroll to position [1970, 0]
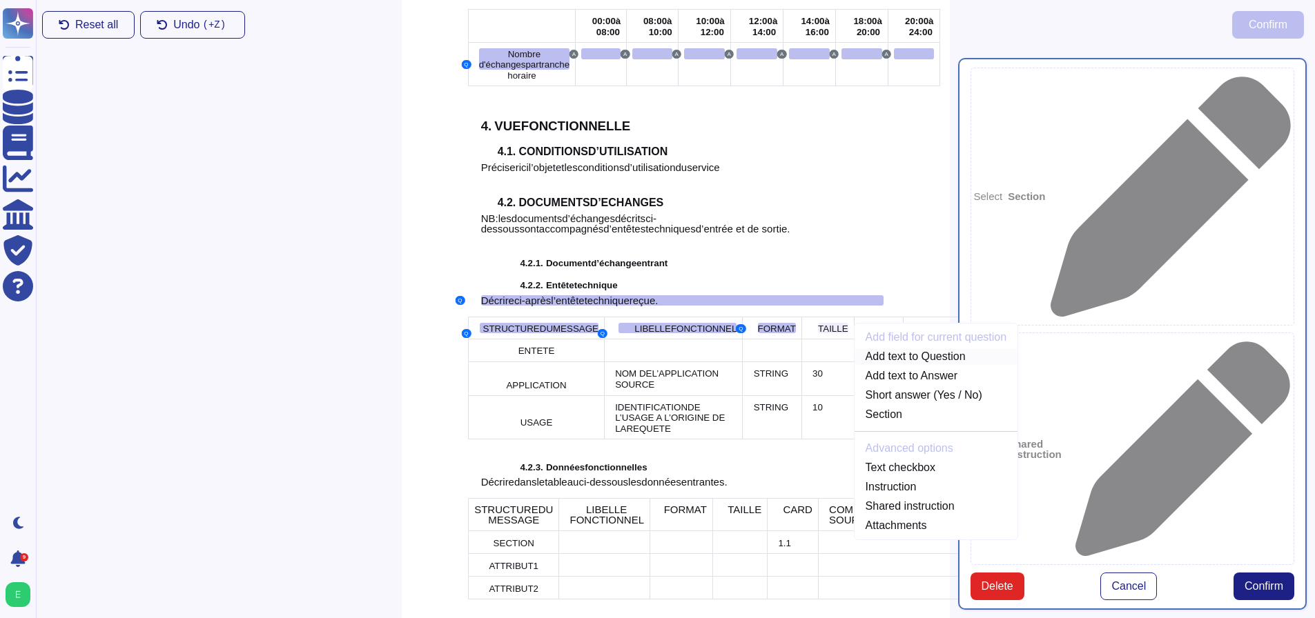
click at [854, 348] on link "Add text to Question" at bounding box center [936, 356] width 164 height 17
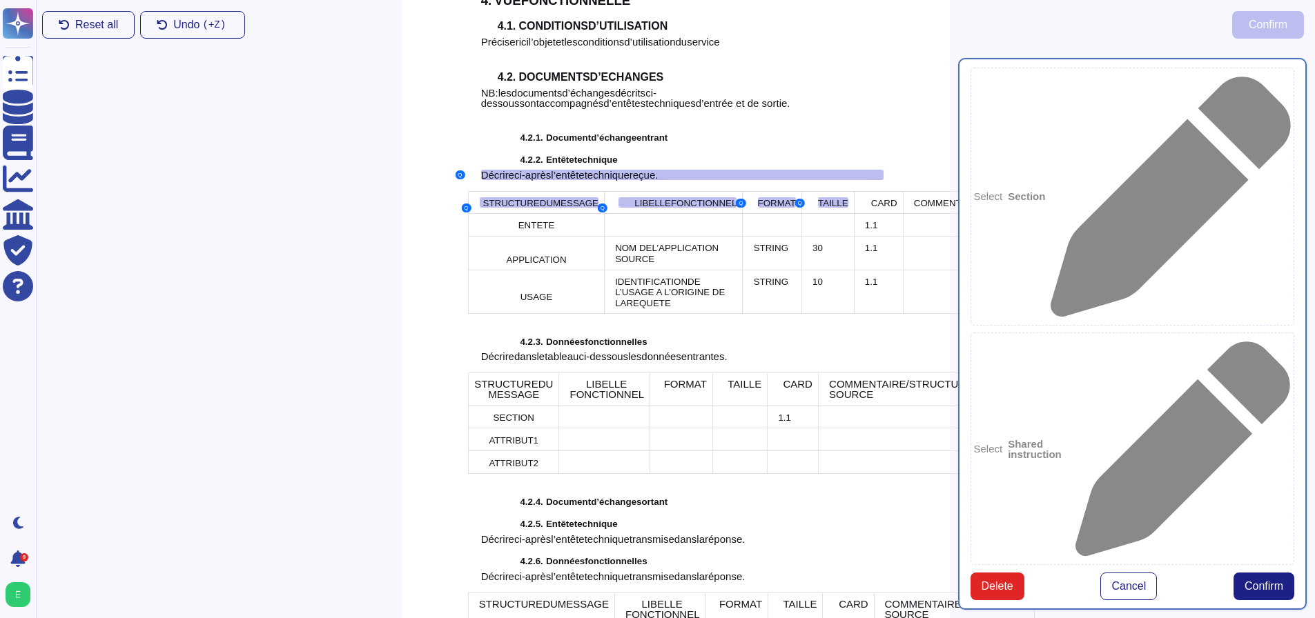
scroll to position [2133, 0]
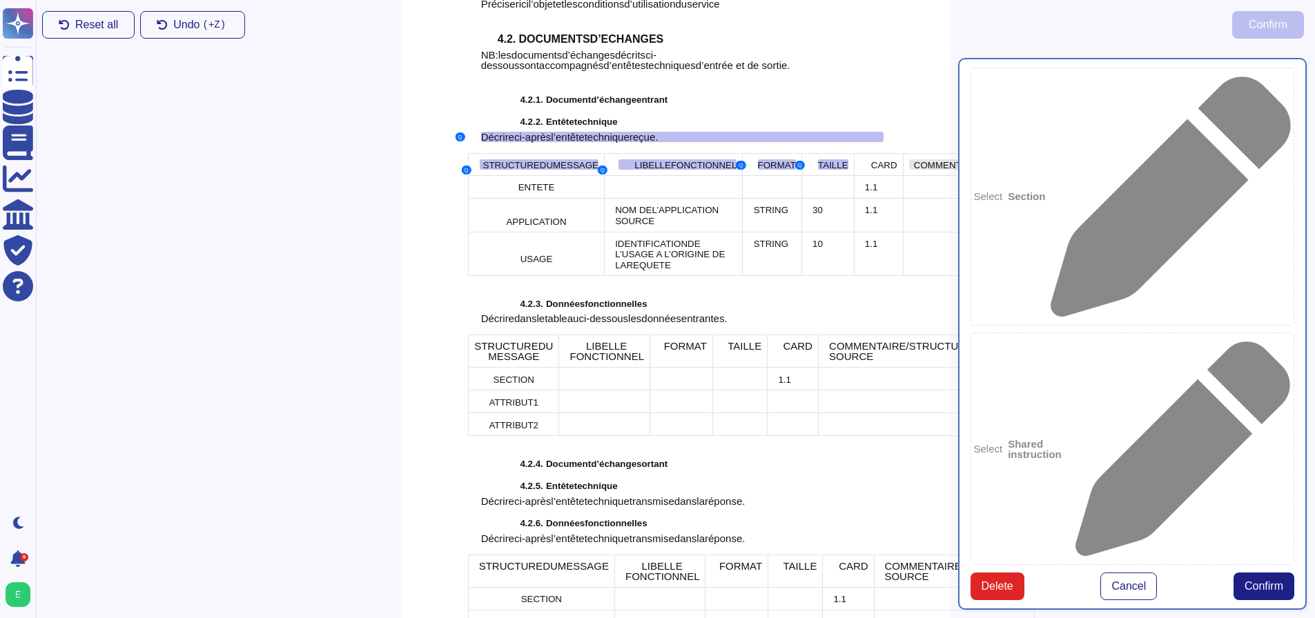
click at [914, 159] on div "COMMENTAIRE/STRUCTURE SOURCE" at bounding box center [997, 164] width 167 height 10
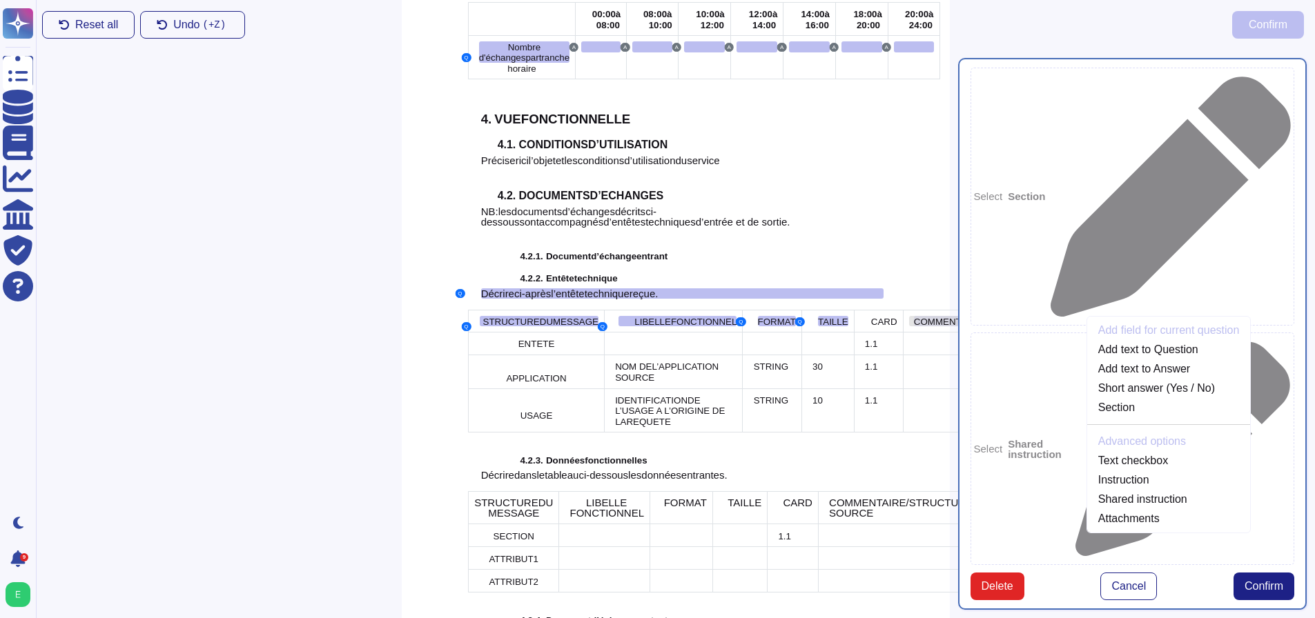
scroll to position [1974, 0]
click at [1087, 344] on link "Add text to Question" at bounding box center [1169, 352] width 164 height 17
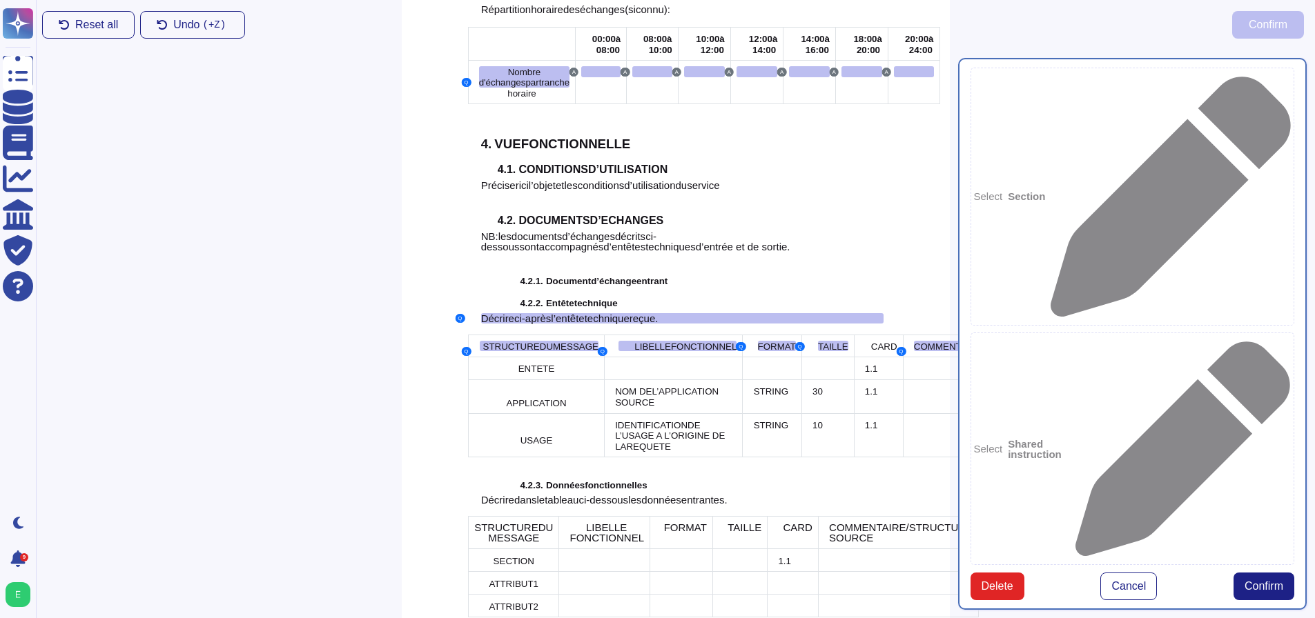
scroll to position [1954, 0]
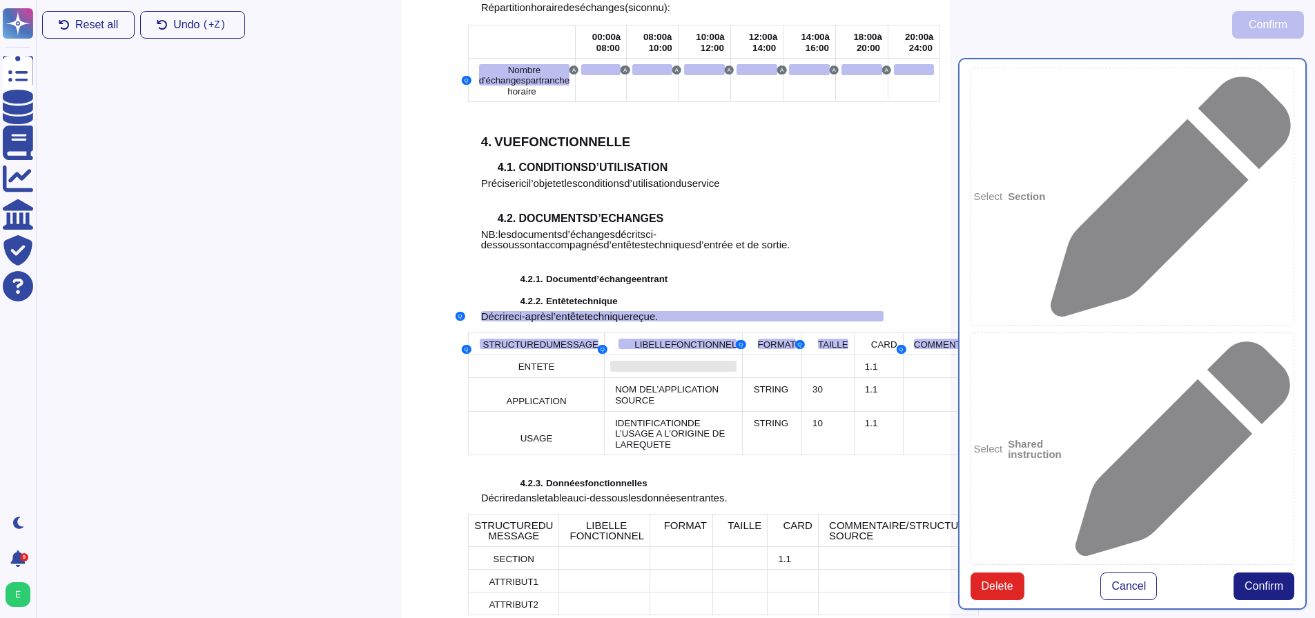
click at [610, 361] on div at bounding box center [673, 366] width 126 height 11
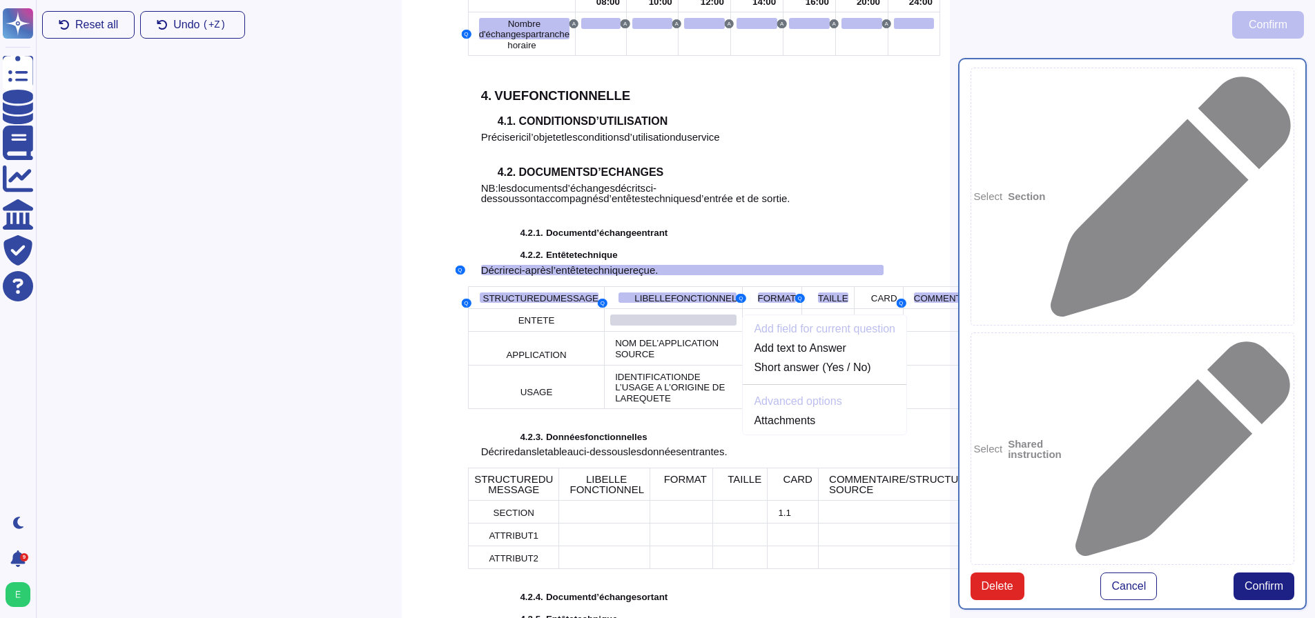
scroll to position [2002, 0]
click at [610, 313] on div at bounding box center [673, 318] width 126 height 11
click at [743, 338] on link "Add text to Answer" at bounding box center [825, 346] width 164 height 17
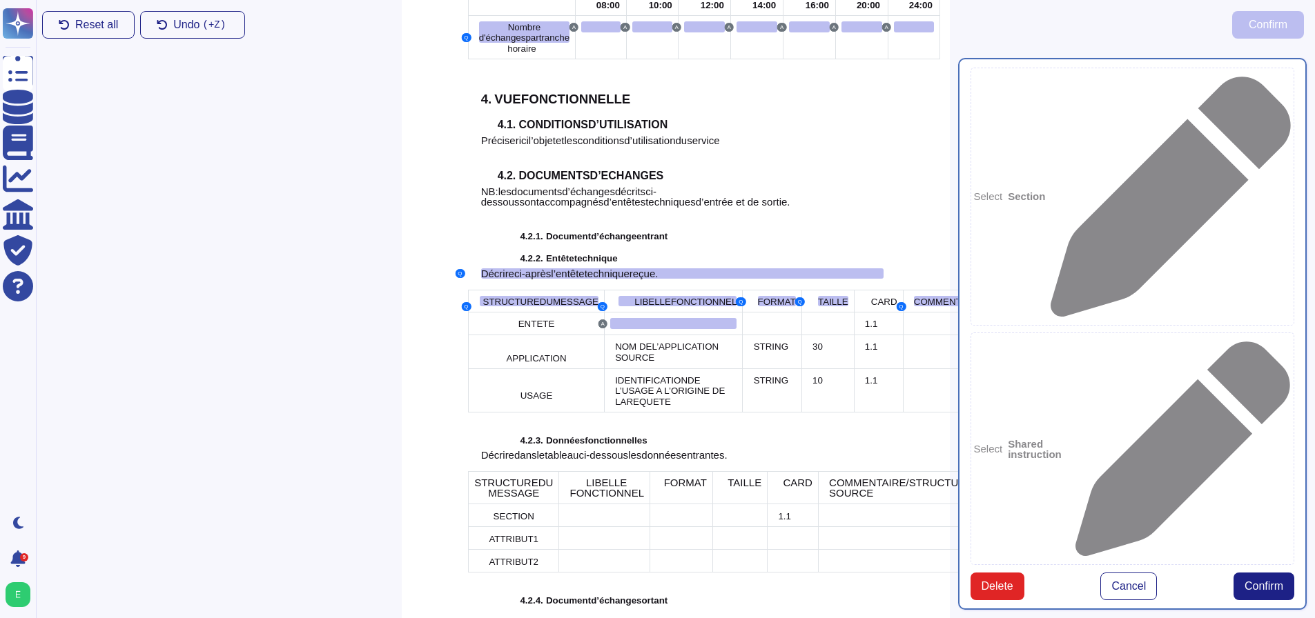
scroll to position [2021, 0]
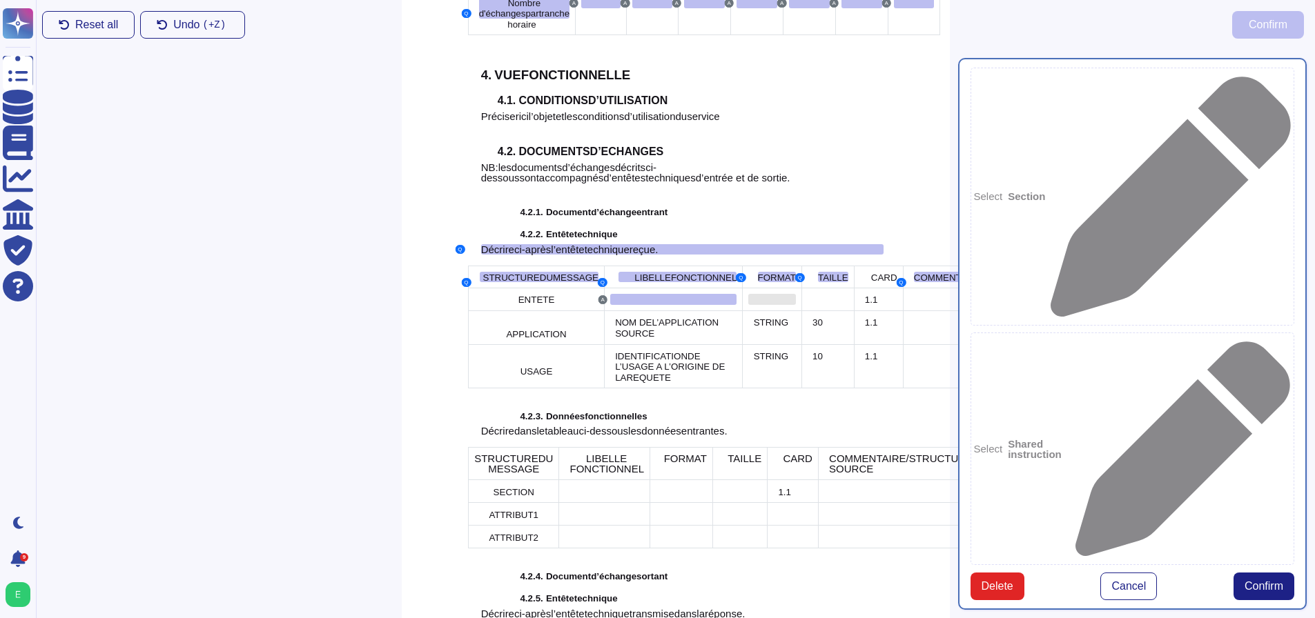
click at [748, 294] on div at bounding box center [771, 299] width 47 height 11
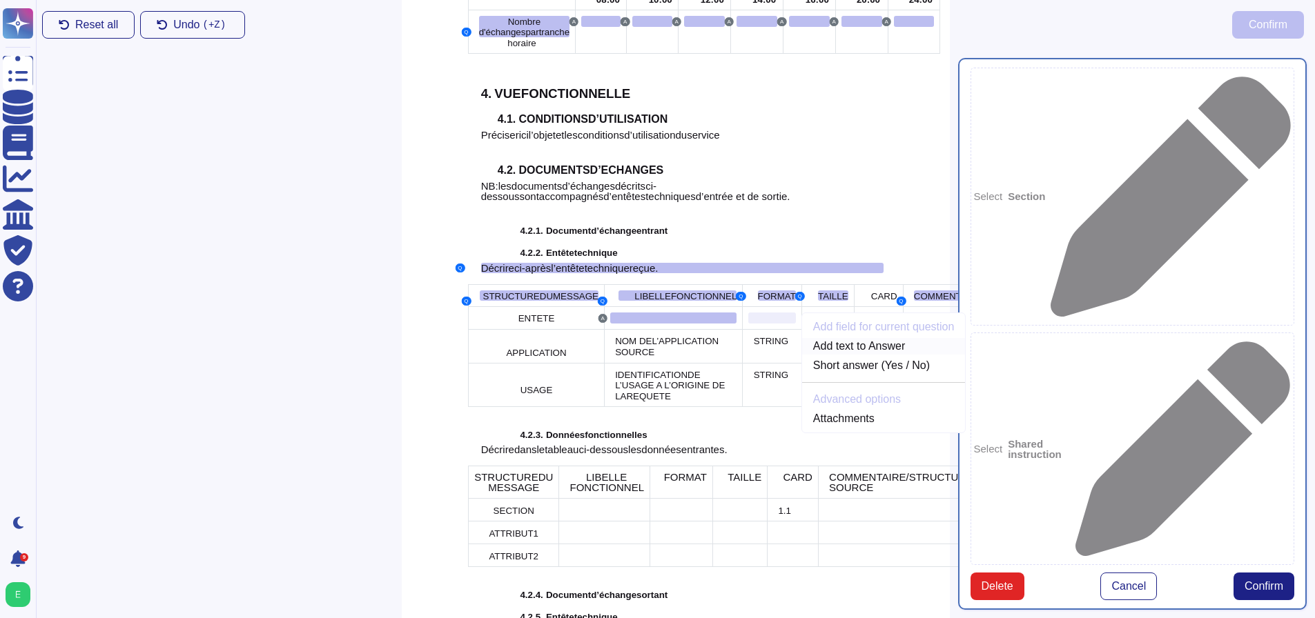
click at [802, 341] on link "Add text to Answer" at bounding box center [884, 346] width 164 height 17
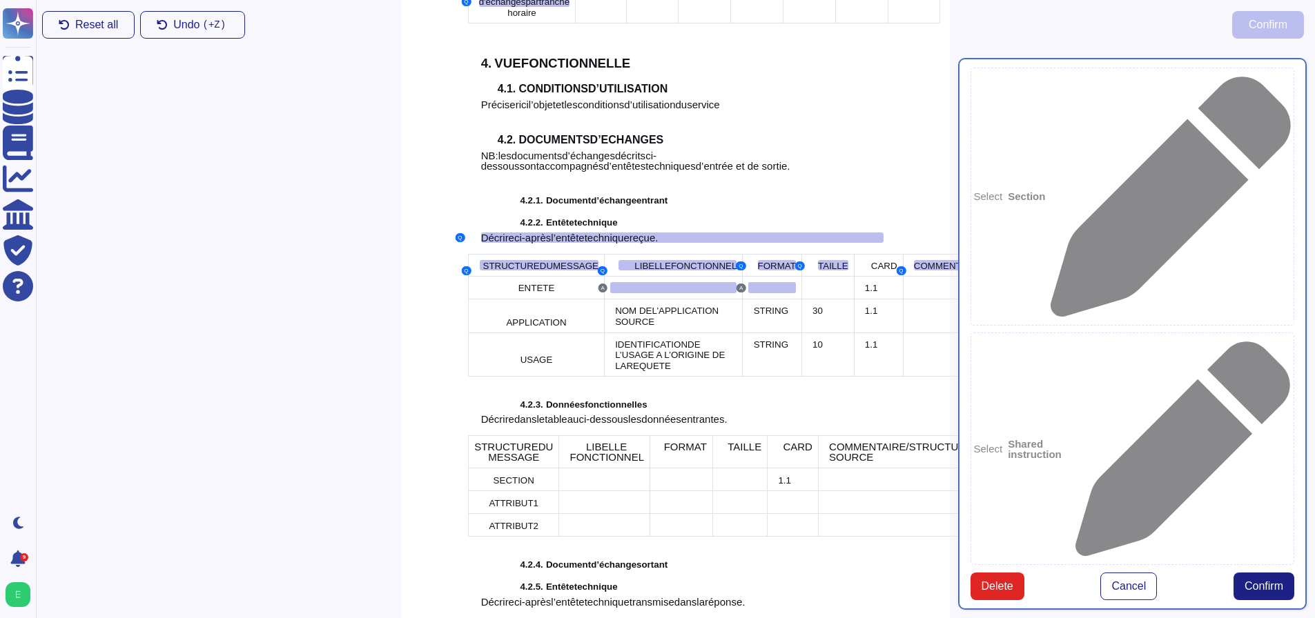
scroll to position [2045, 0]
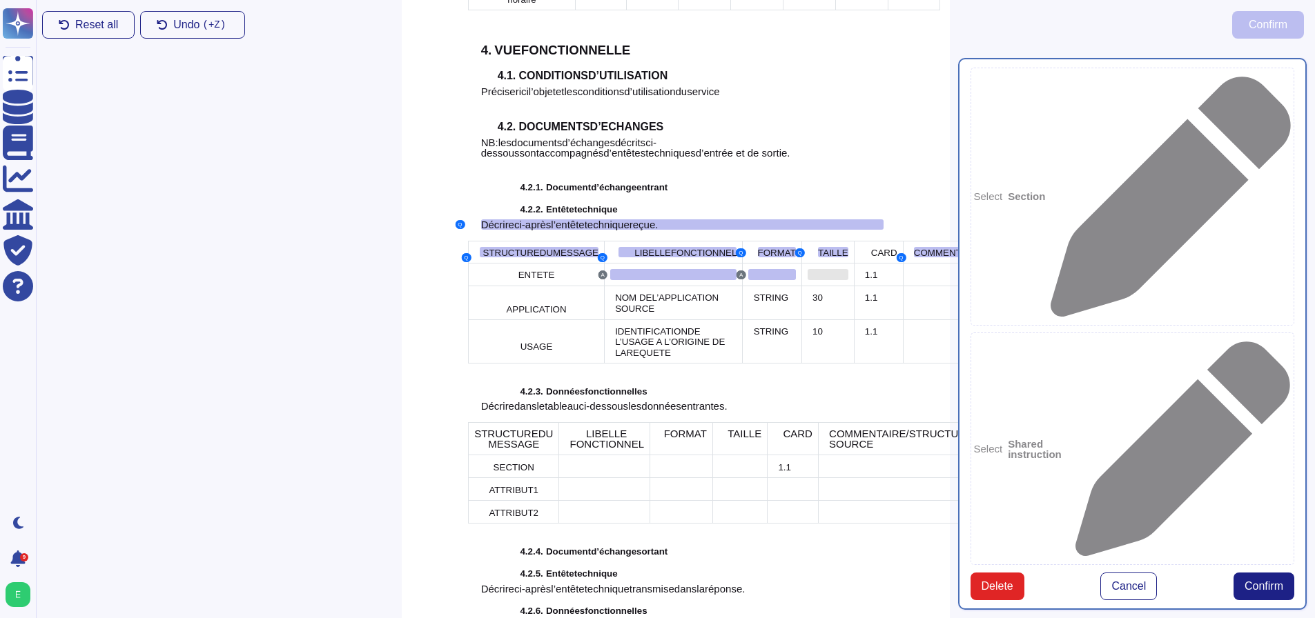
click at [807, 269] on div at bounding box center [827, 274] width 41 height 11
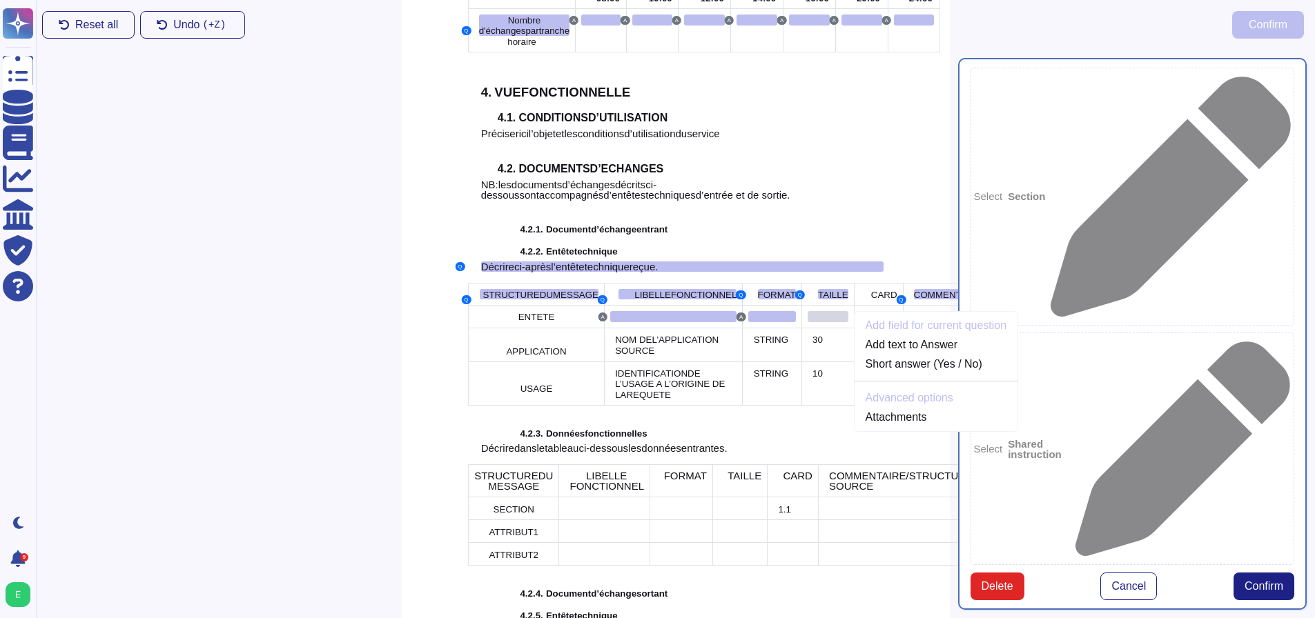
scroll to position [2002, 0]
click at [854, 338] on link "Add text to Answer" at bounding box center [936, 346] width 164 height 17
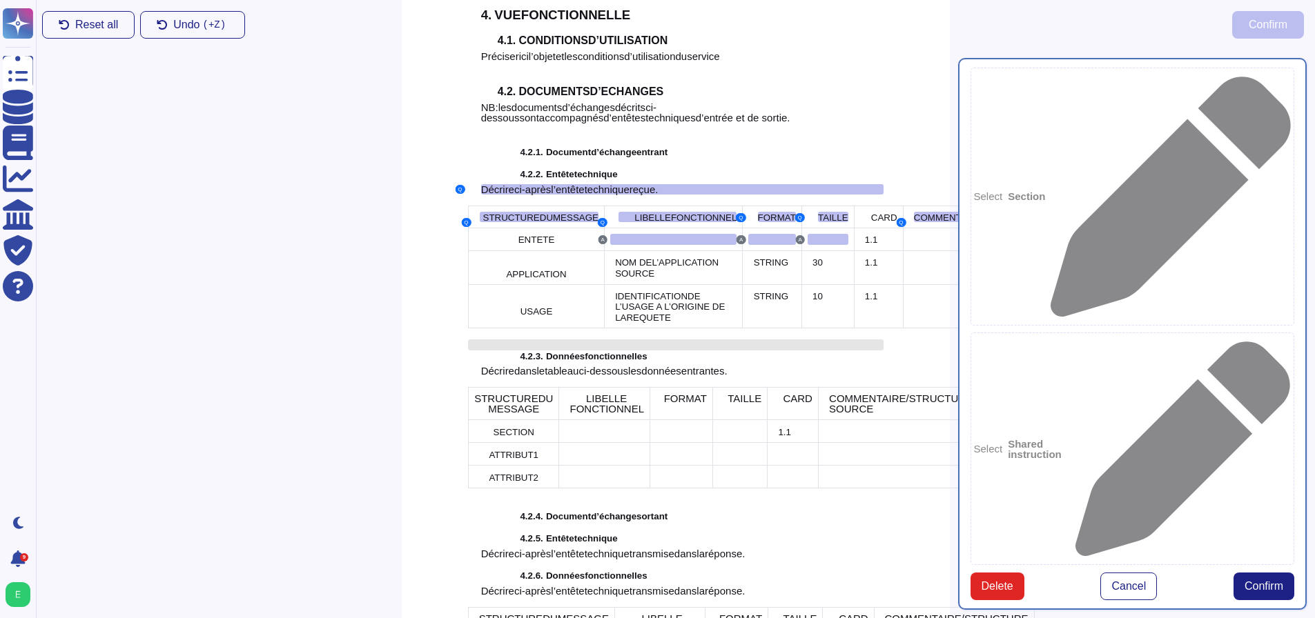
scroll to position [2114, 0]
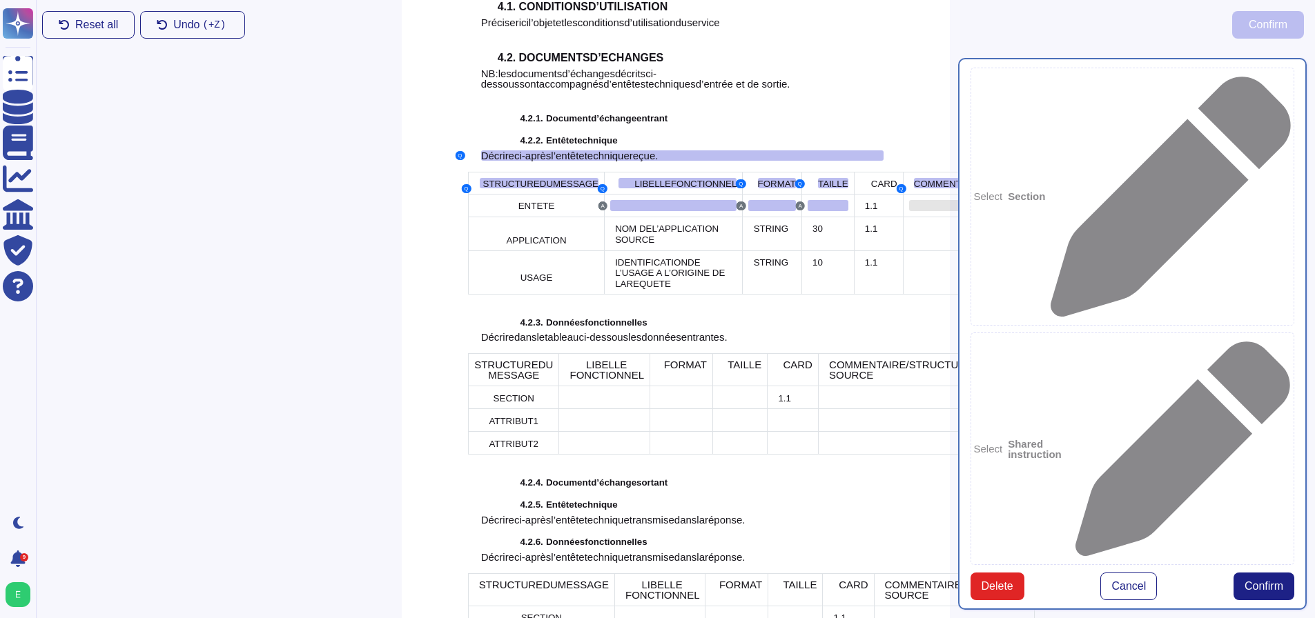
click at [909, 200] on div at bounding box center [995, 205] width 172 height 11
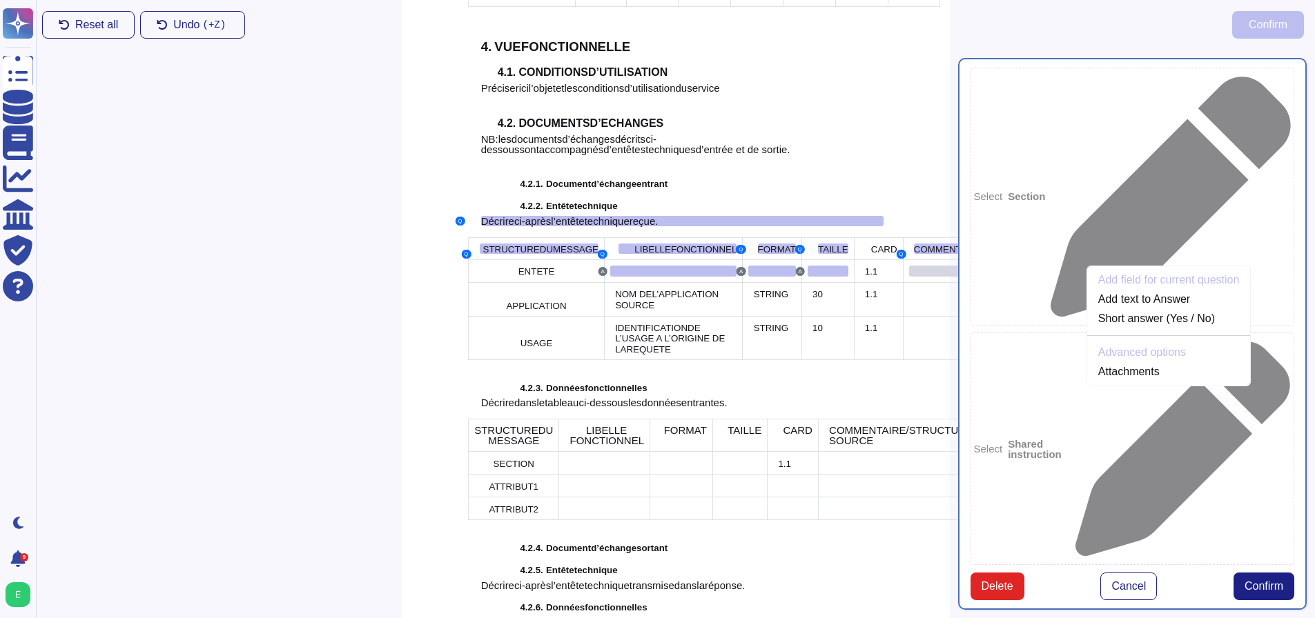
scroll to position [2002, 0]
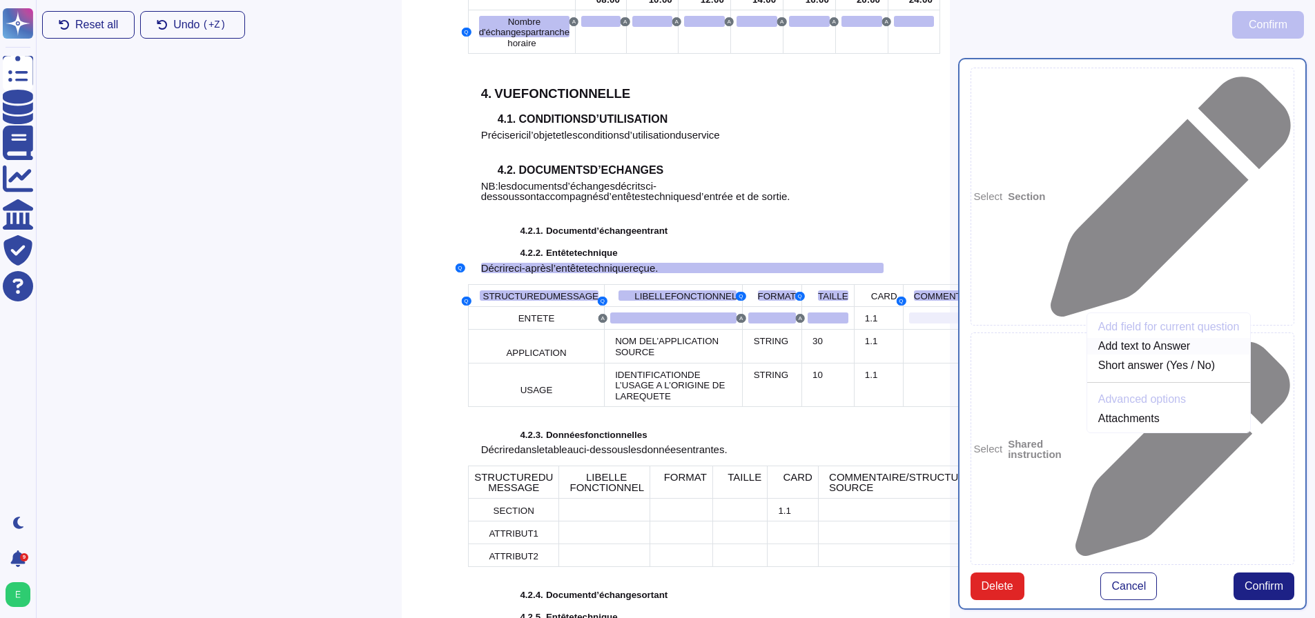
click at [1087, 338] on link "Add text to Answer" at bounding box center [1169, 346] width 164 height 17
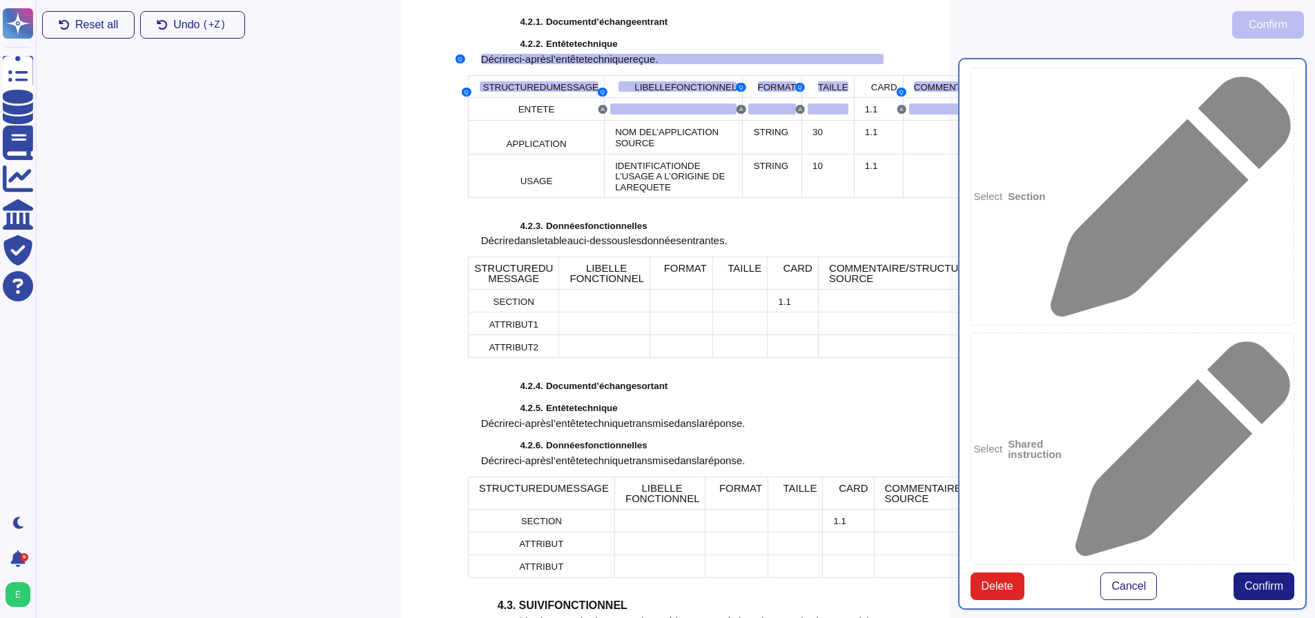
scroll to position [2364, 0]
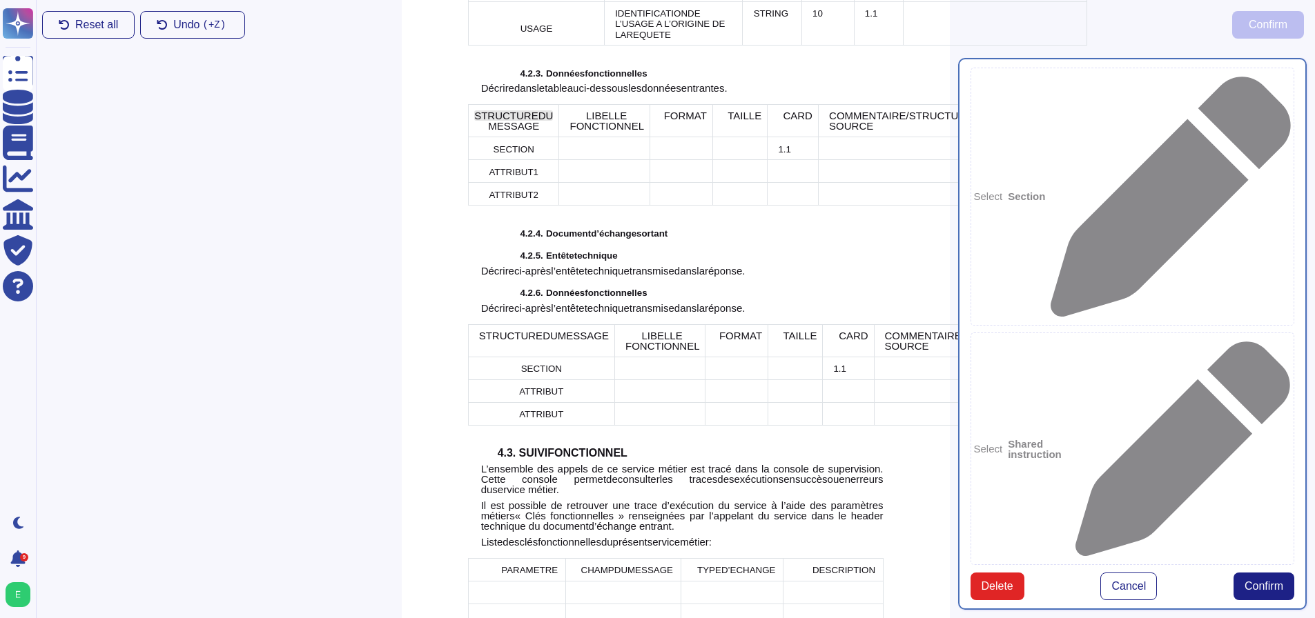
click at [510, 121] on div "STRUCTURE DU" at bounding box center [513, 115] width 79 height 10
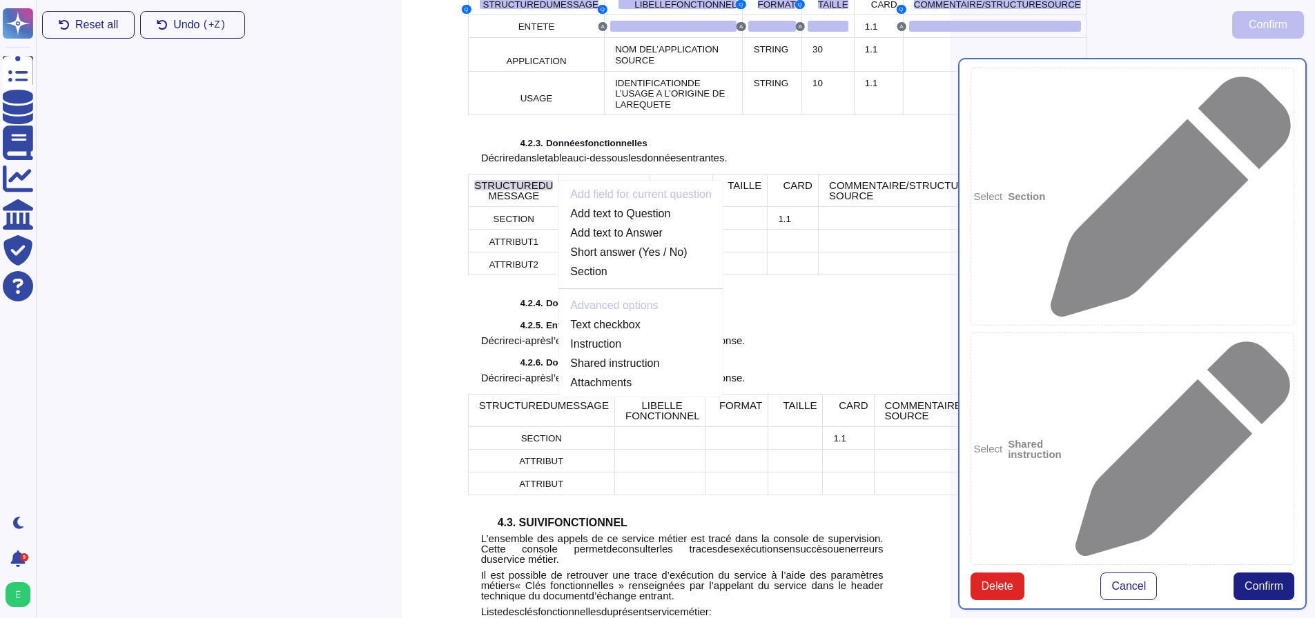
scroll to position [2186, 0]
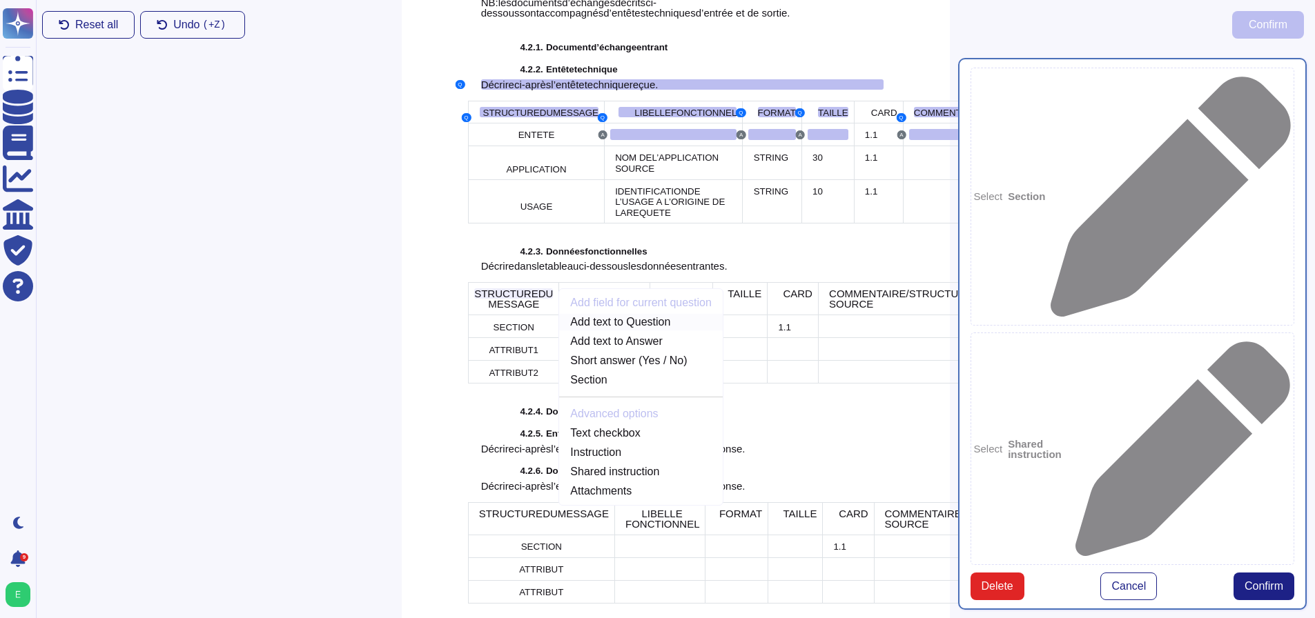
click at [618, 331] on link "Add text to Question" at bounding box center [641, 322] width 164 height 17
type textarea "N° Version Date Titre du document Référence Description Domaine métier Nom du s…"
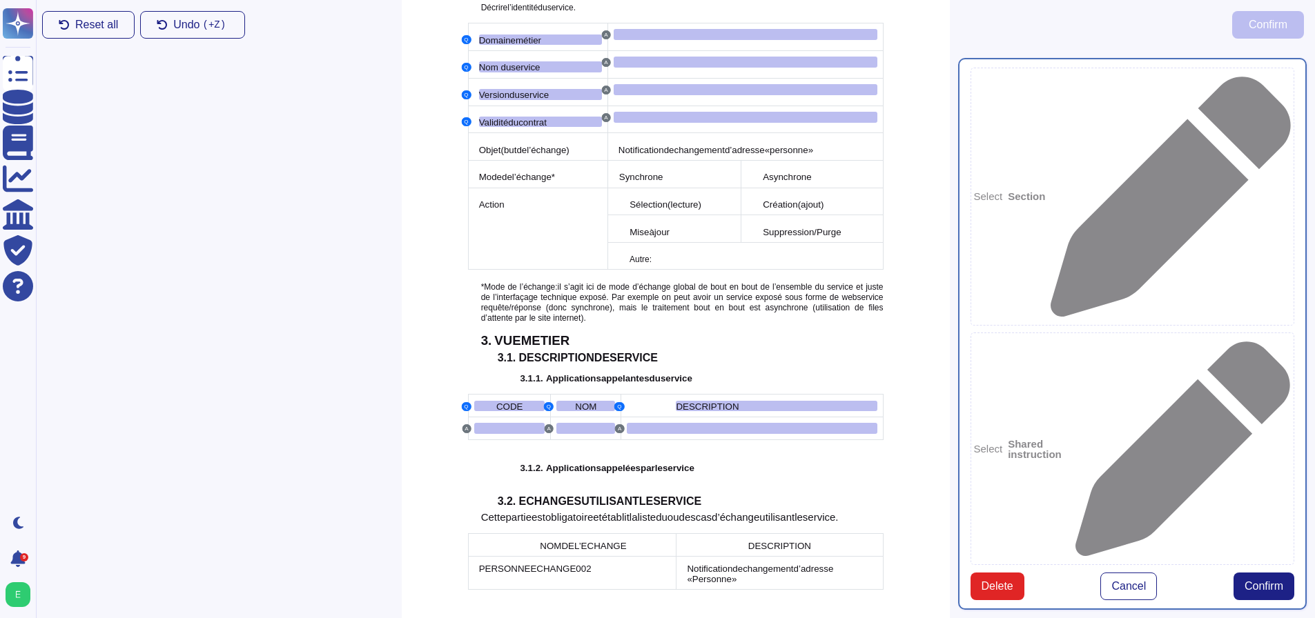
scroll to position [1195, 0]
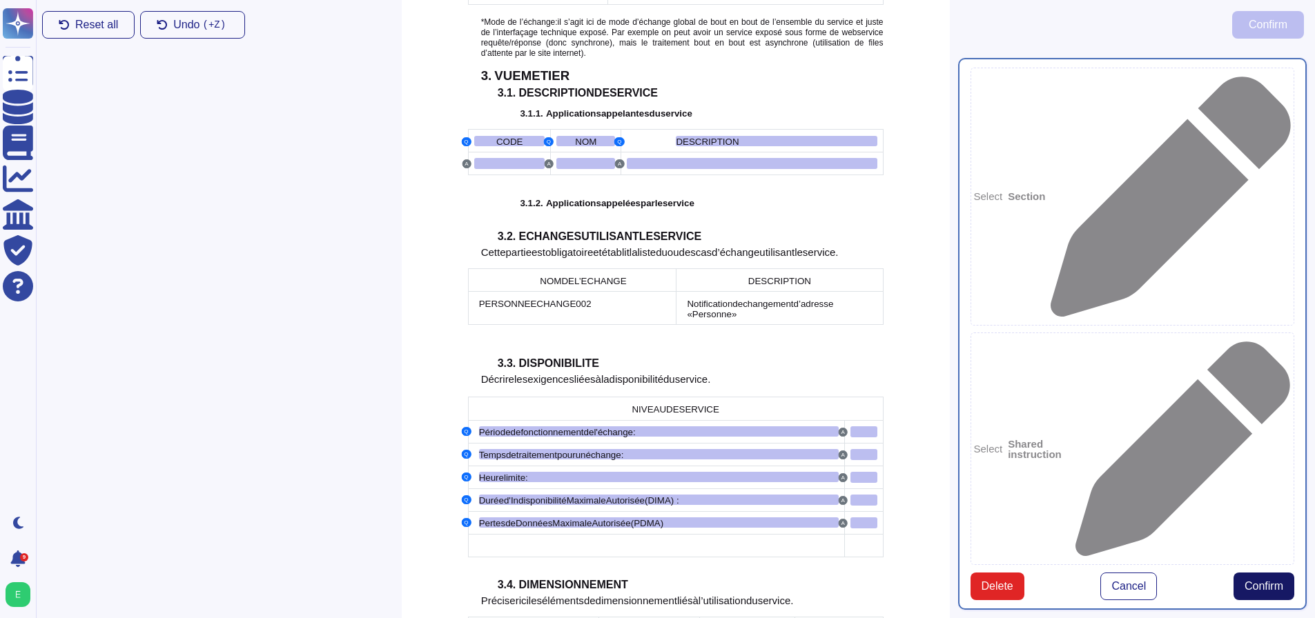
click at [1279, 581] on span "Confirm" at bounding box center [1263, 586] width 39 height 11
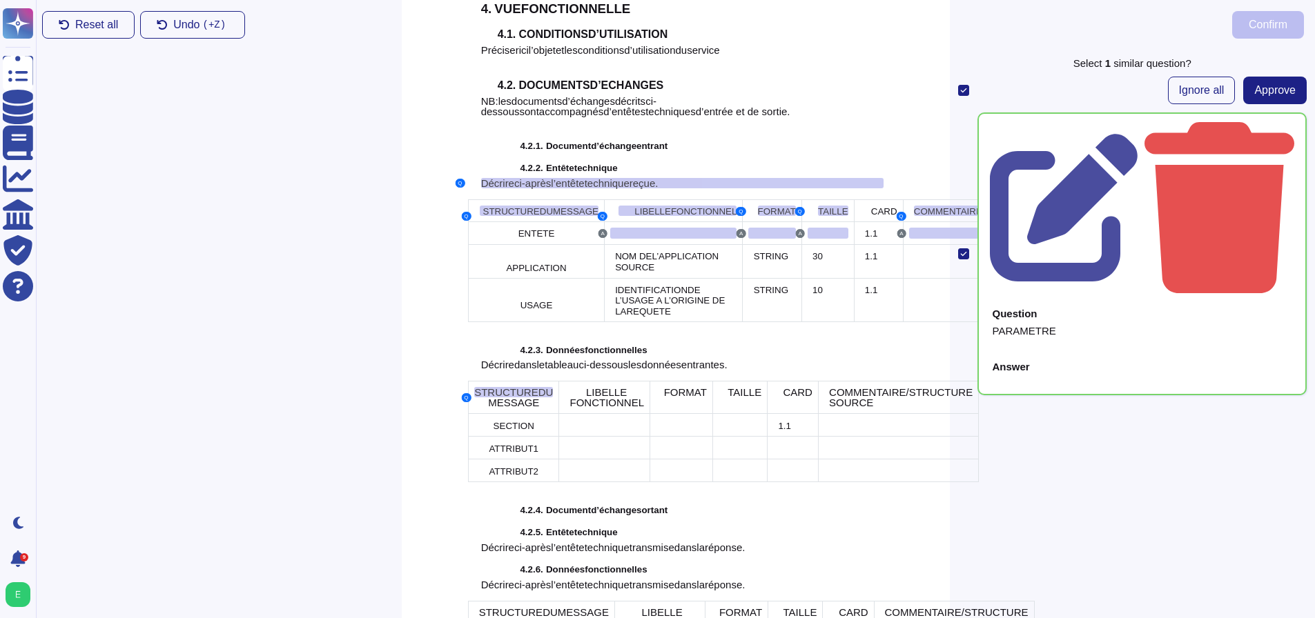
scroll to position [2092, 0]
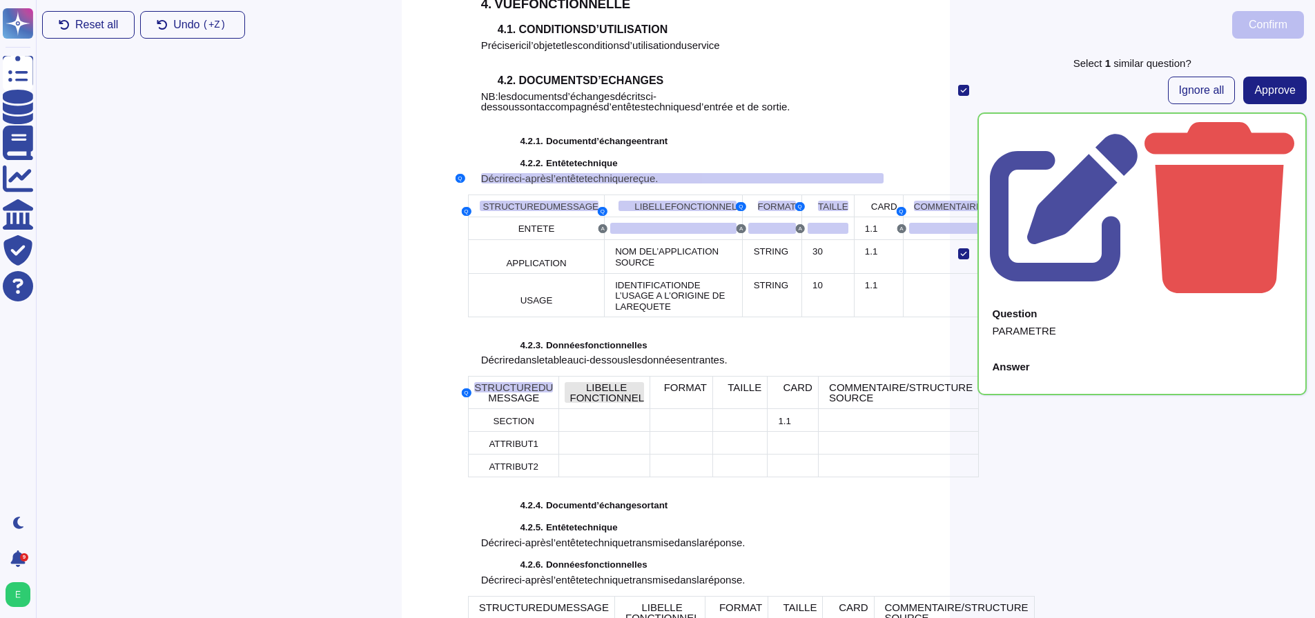
click at [599, 404] on span "LIBELLE FONCTIONNEL" at bounding box center [607, 393] width 75 height 22
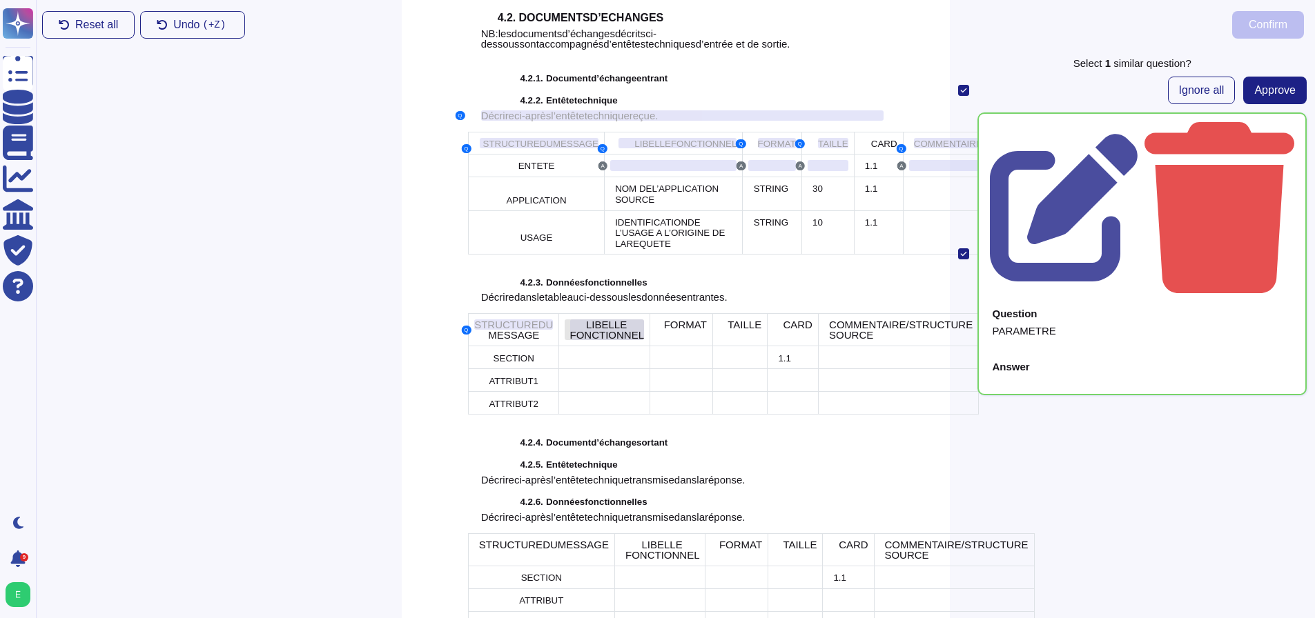
scroll to position [2186, 0]
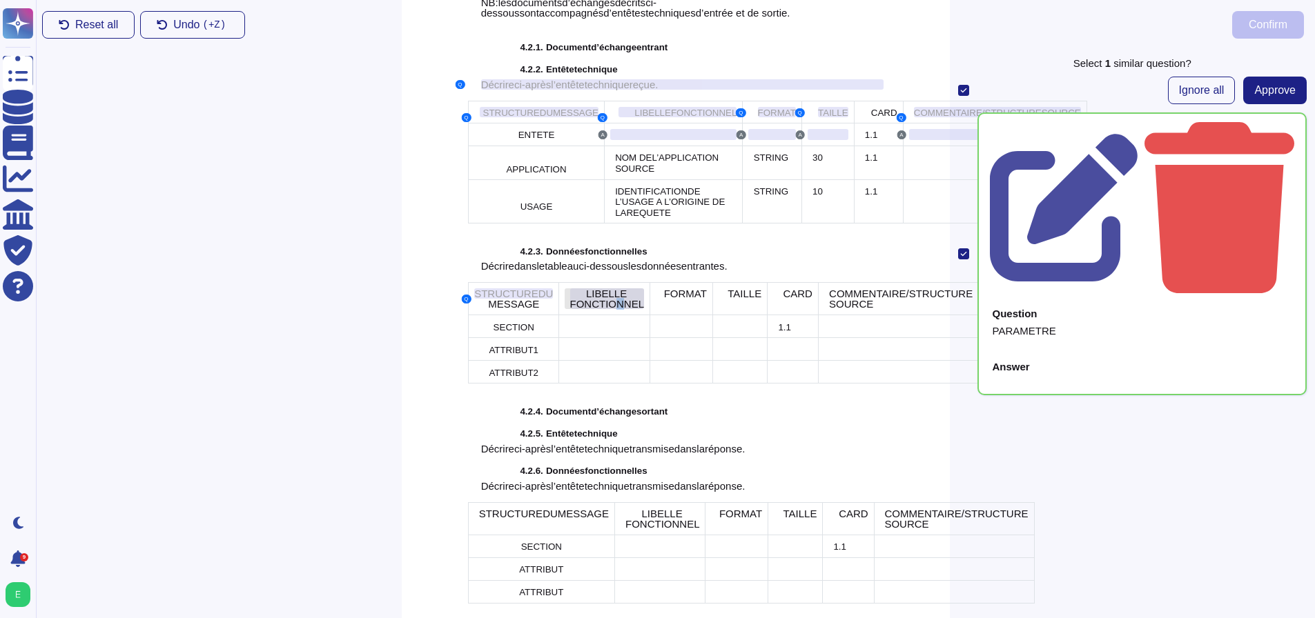
click at [593, 310] on span "LIBELLE FONCTIONNEL" at bounding box center [607, 299] width 75 height 22
click at [582, 310] on span "LIBELLE FONCTIONNEL" at bounding box center [607, 299] width 75 height 22
click at [1280, 95] on span "Approve" at bounding box center [1274, 90] width 41 height 11
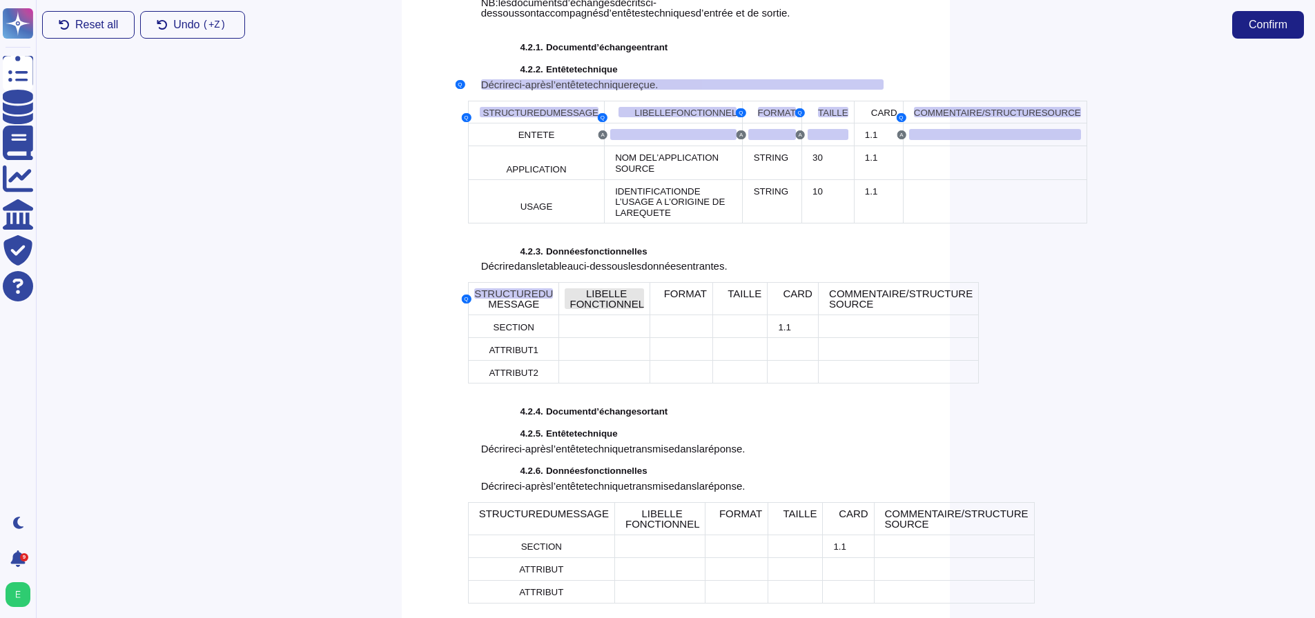
click at [598, 308] on span "LIBELLE FONCTIONNEL" at bounding box center [607, 299] width 75 height 22
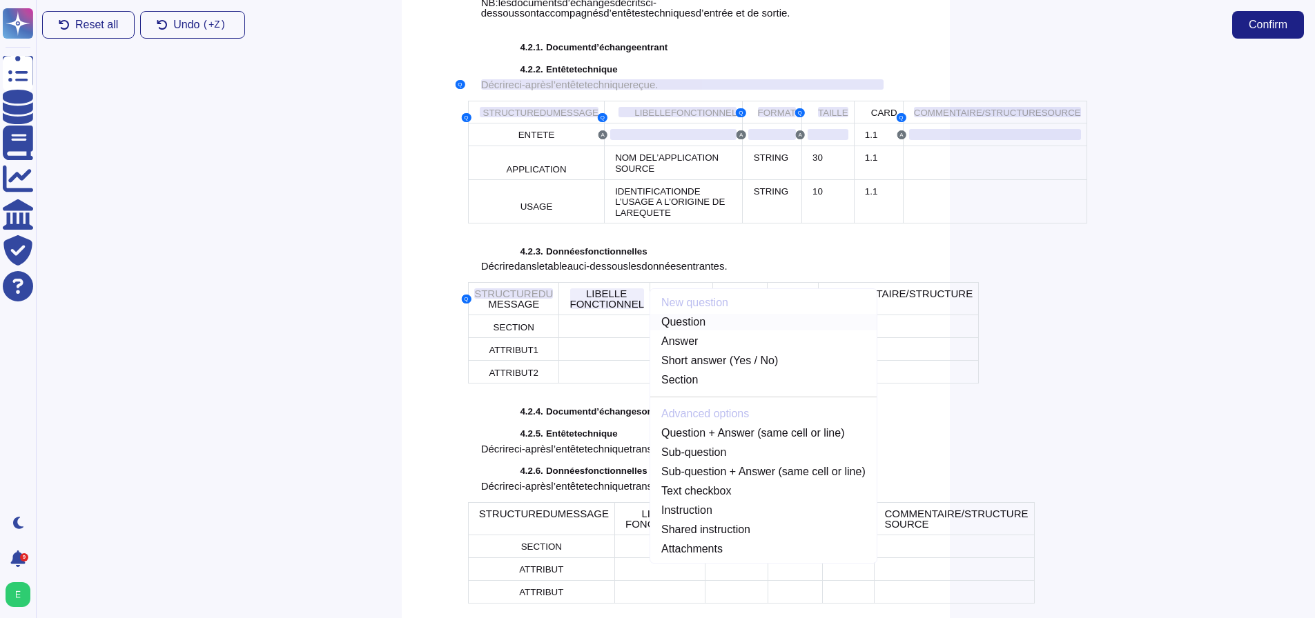
click at [667, 331] on link "Question" at bounding box center [763, 322] width 226 height 17
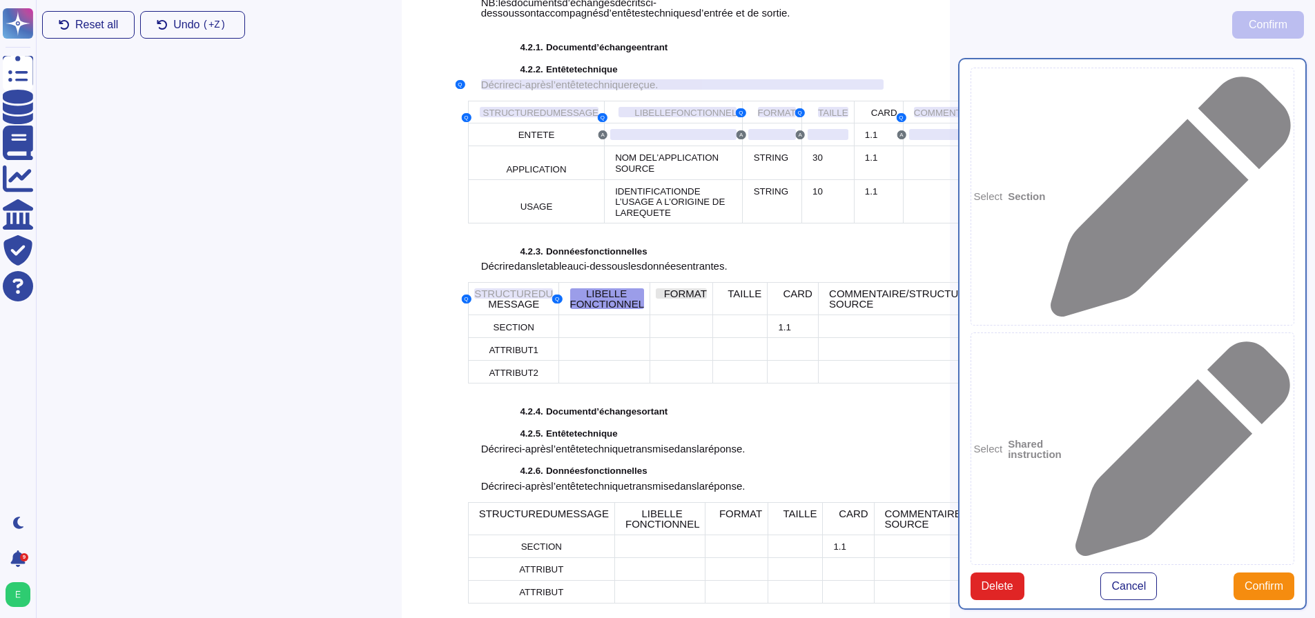
click at [664, 299] on span "FORMAT" at bounding box center [685, 294] width 43 height 12
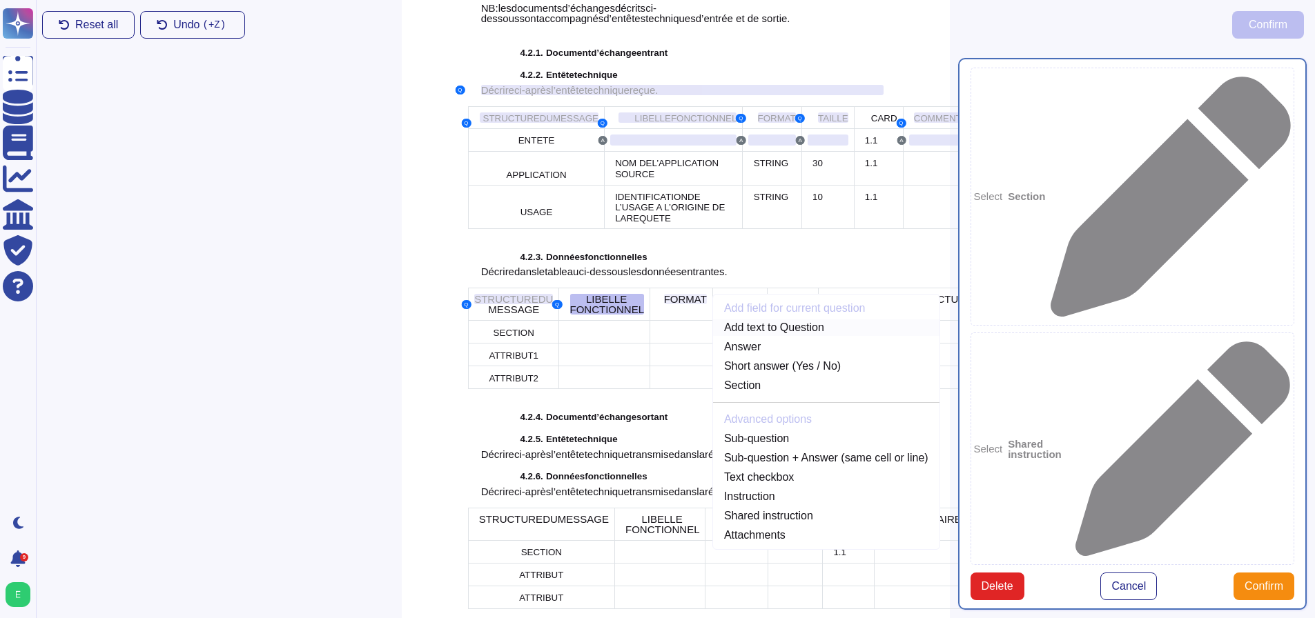
click at [750, 336] on link "Add text to Question" at bounding box center [826, 328] width 226 height 17
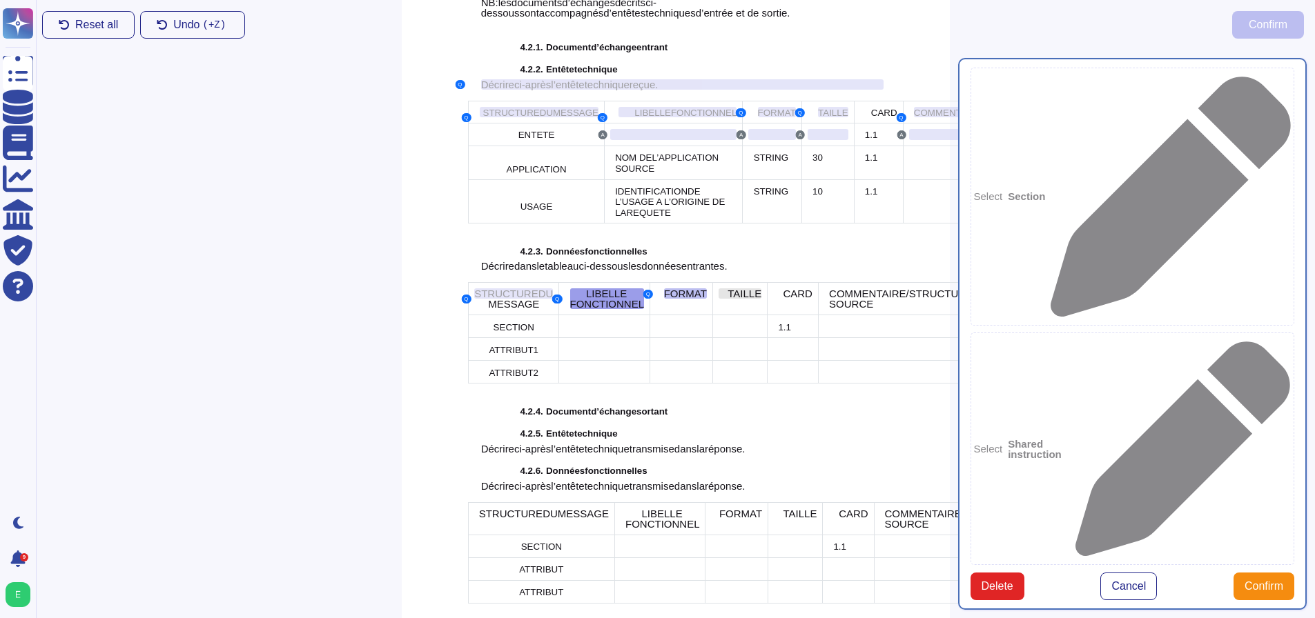
click at [727, 299] on span "TAILLE" at bounding box center [744, 294] width 34 height 12
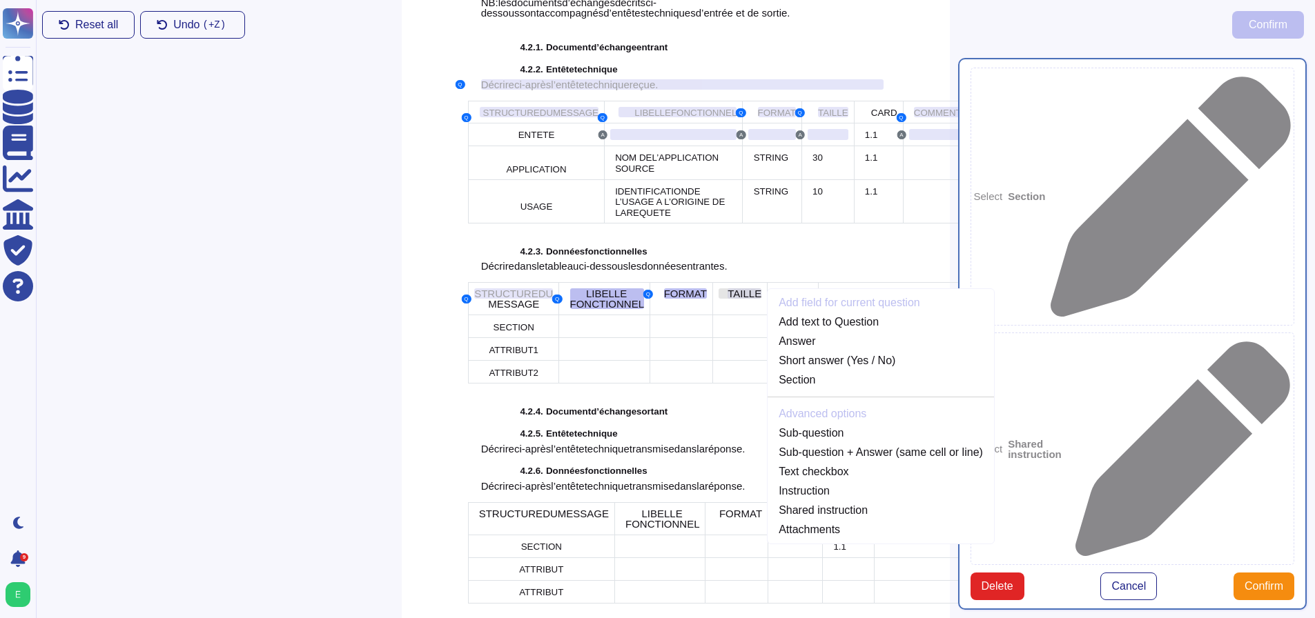
scroll to position [2180, 0]
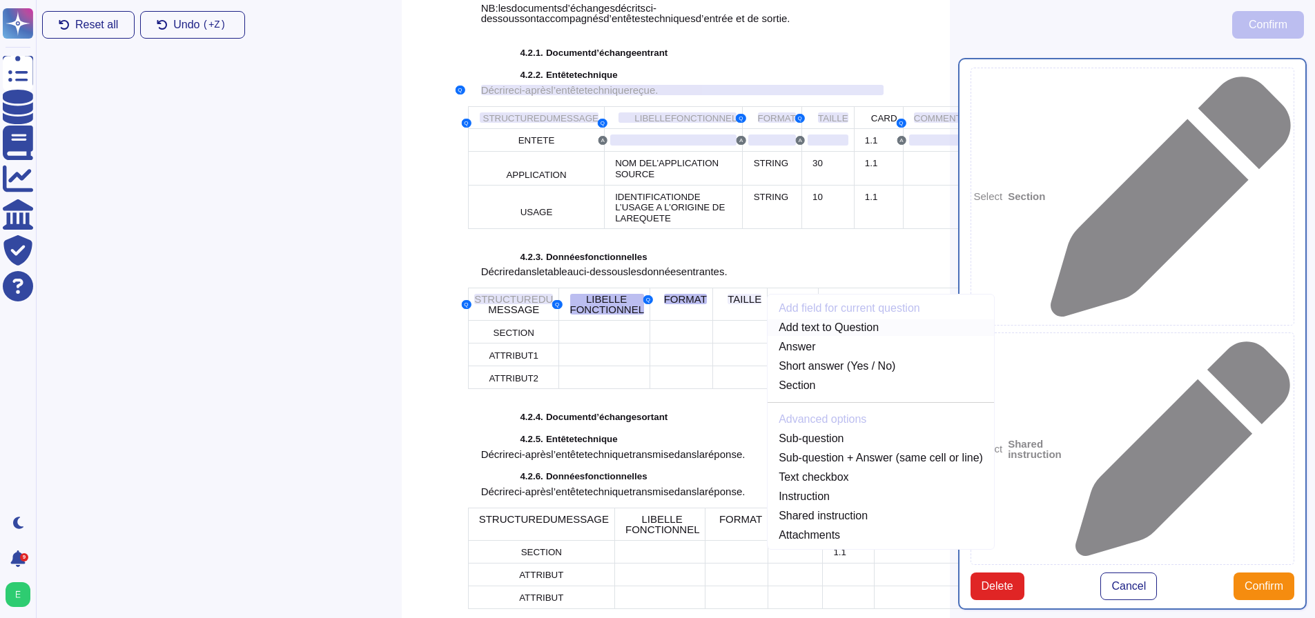
click at [767, 335] on link "Add text to Question" at bounding box center [880, 328] width 226 height 17
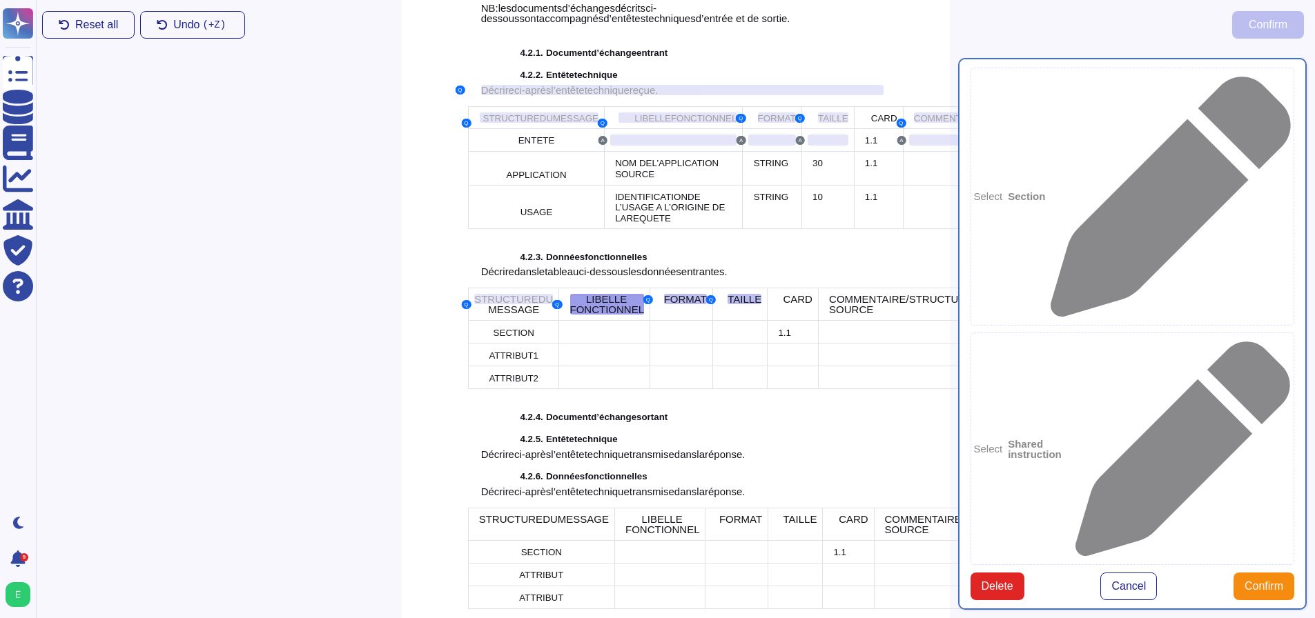
scroll to position [2186, 0]
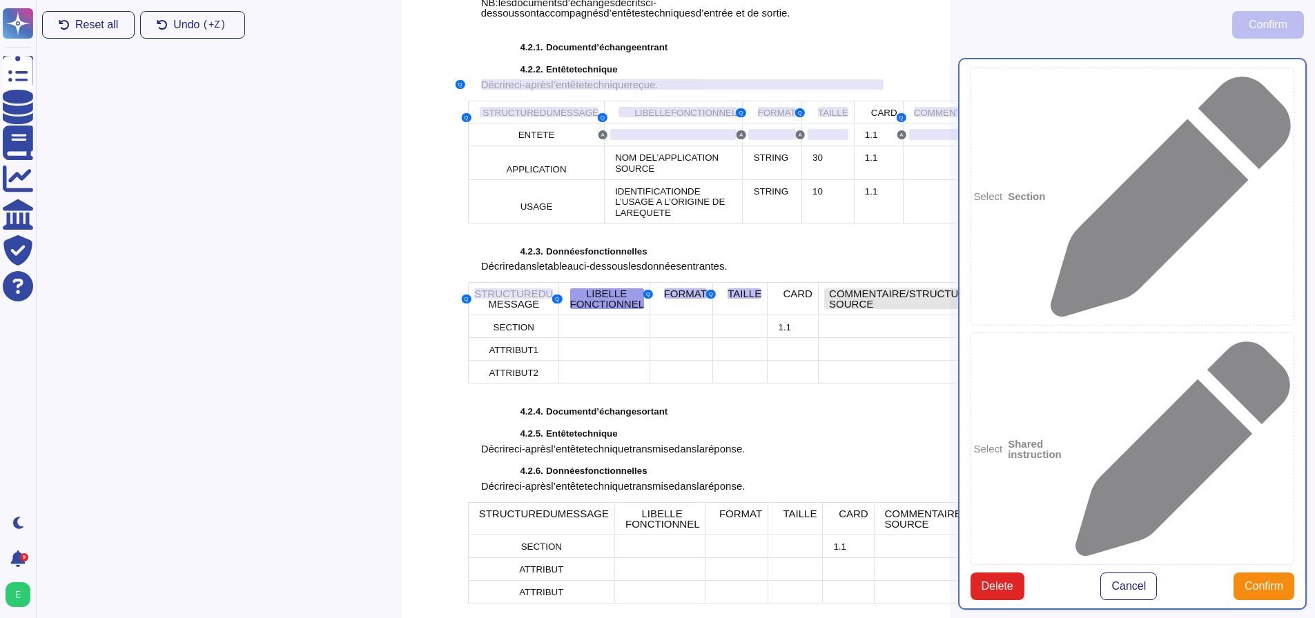
click at [829, 310] on span "COMMENTAIRE/STRUCTURE SOURCE" at bounding box center [901, 299] width 144 height 22
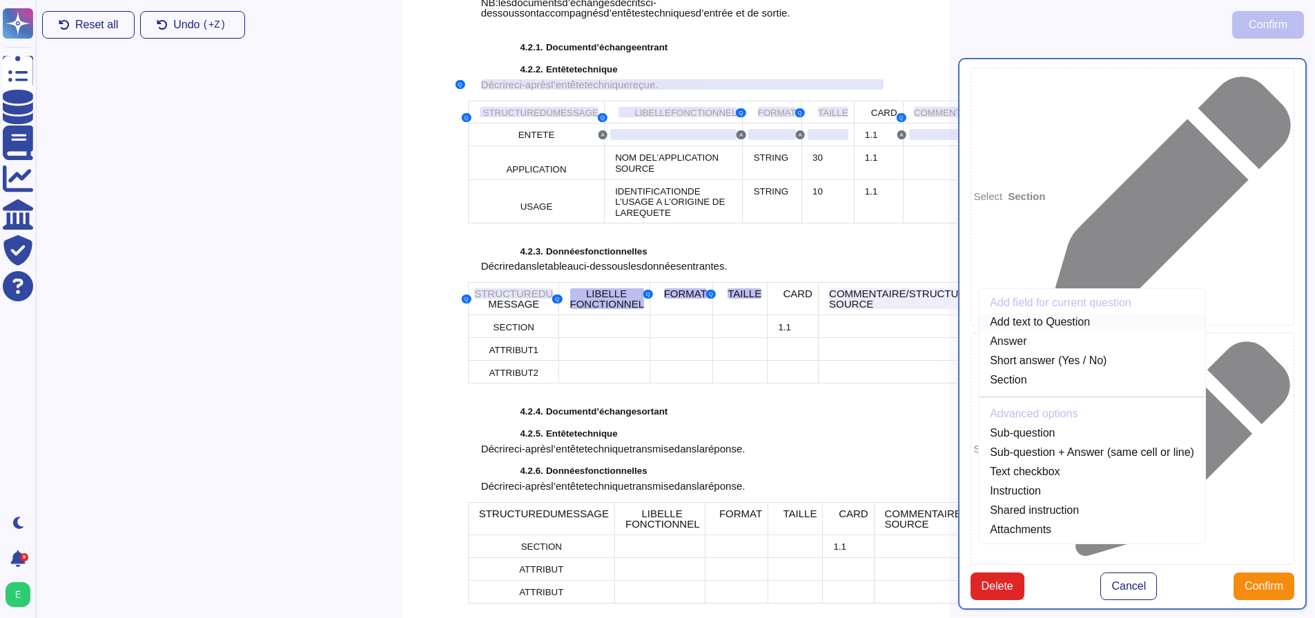
click at [979, 331] on link "Add text to Question" at bounding box center [1092, 322] width 226 height 17
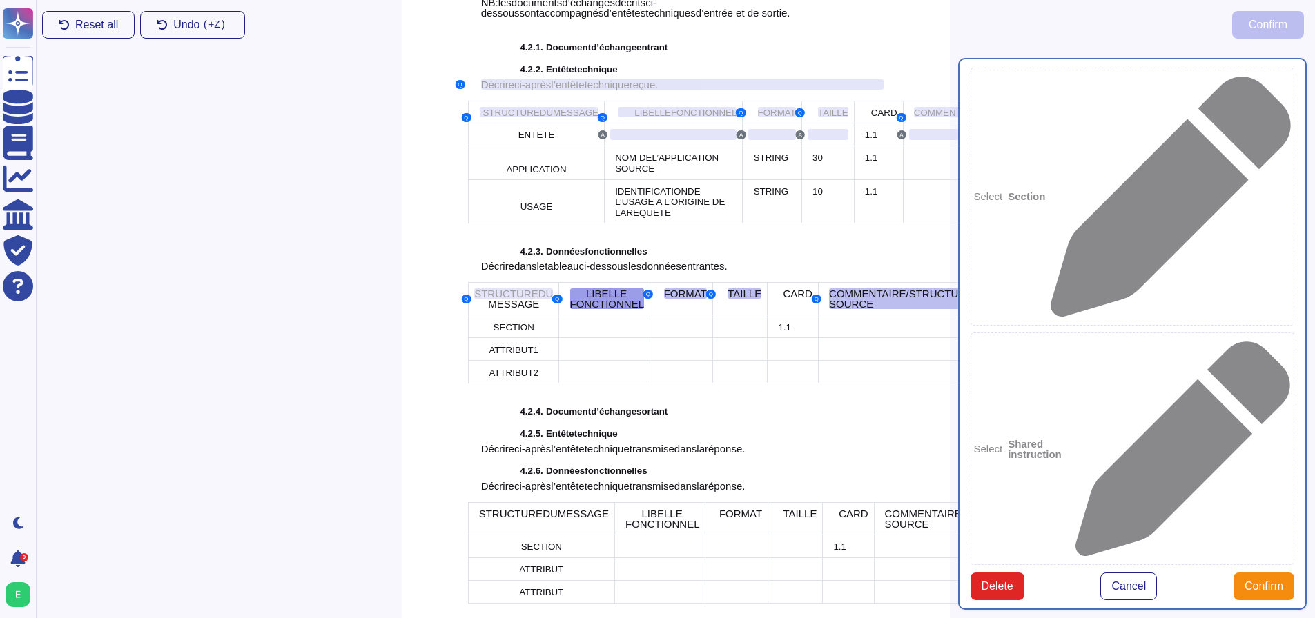
type textarea "LIBELLE FONCTIONNEL FORMAT TAILLE COMMENTAIRE/STRUCTURE SOURCE"
click at [575, 332] on div at bounding box center [603, 326] width 79 height 11
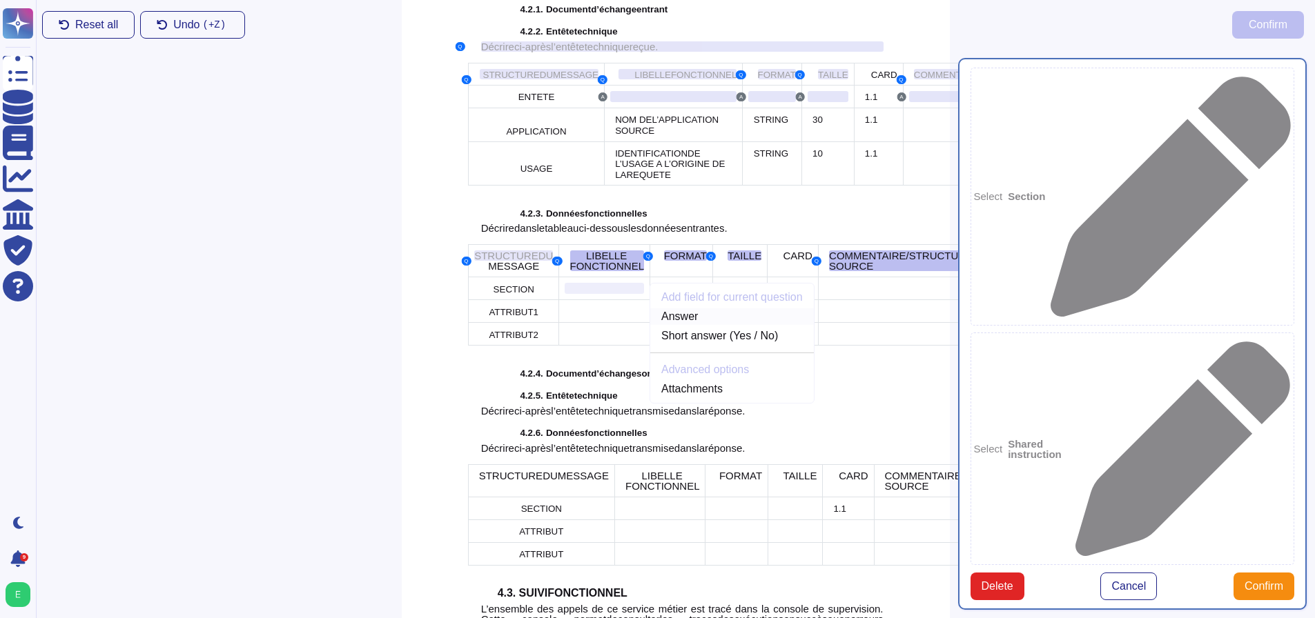
click at [650, 325] on link "Answer" at bounding box center [732, 316] width 164 height 17
click at [656, 294] on div at bounding box center [681, 288] width 51 height 11
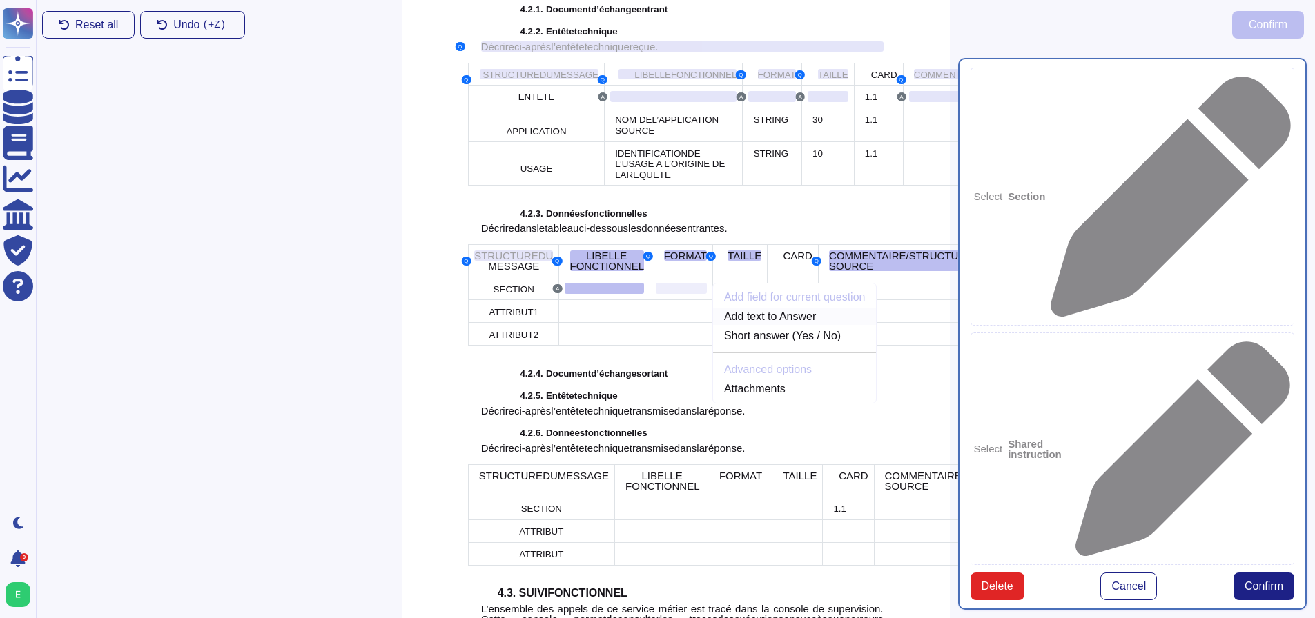
click at [713, 325] on link "Add text to Answer" at bounding box center [795, 316] width 164 height 17
click at [718, 294] on div at bounding box center [739, 288] width 43 height 11
click at [767, 325] on link "Add text to Answer" at bounding box center [849, 316] width 164 height 17
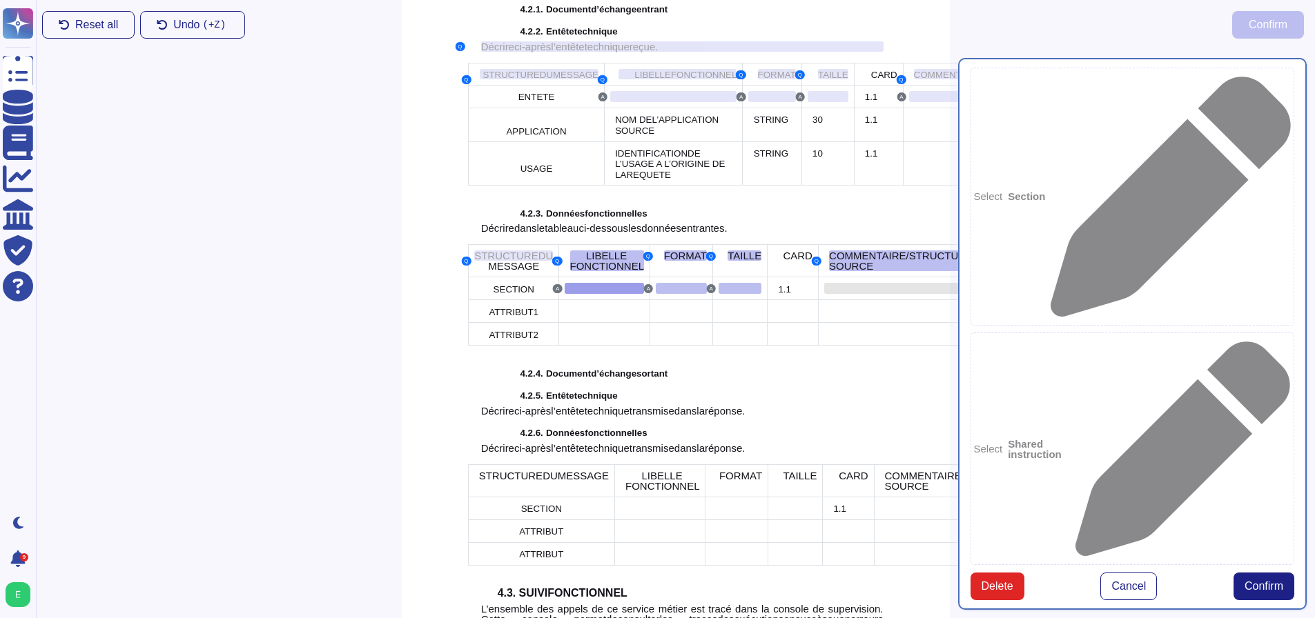
click at [824, 294] on div at bounding box center [898, 288] width 148 height 11
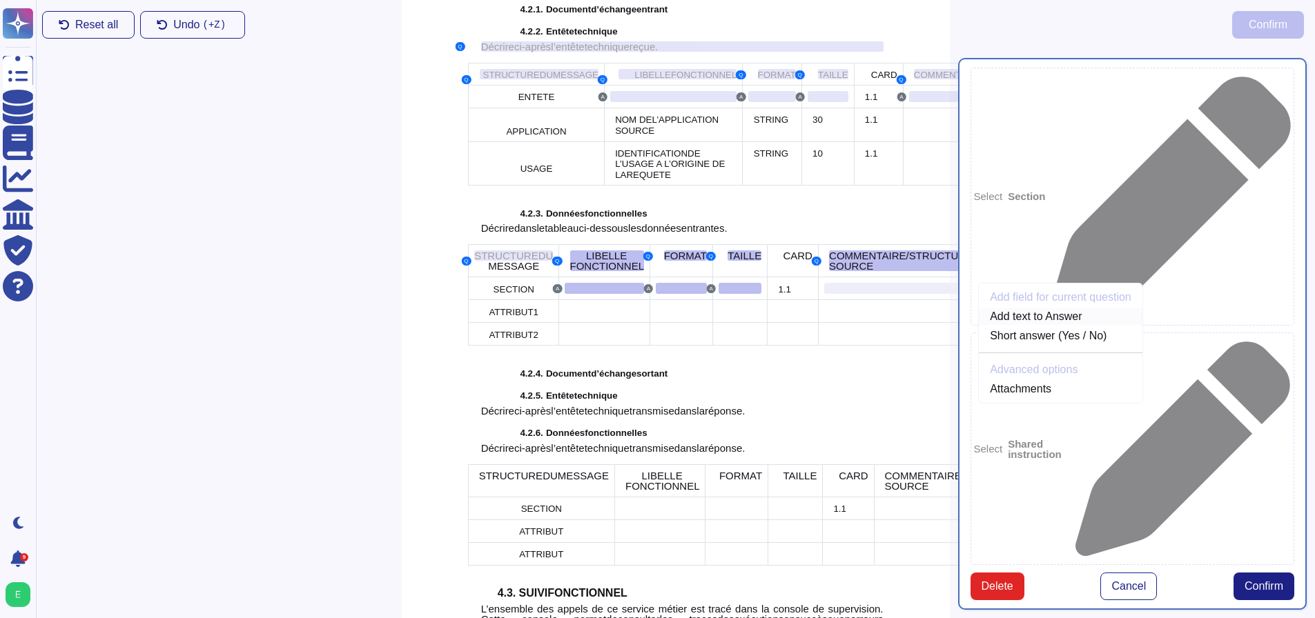
click at [979, 325] on link "Add text to Answer" at bounding box center [1061, 316] width 164 height 17
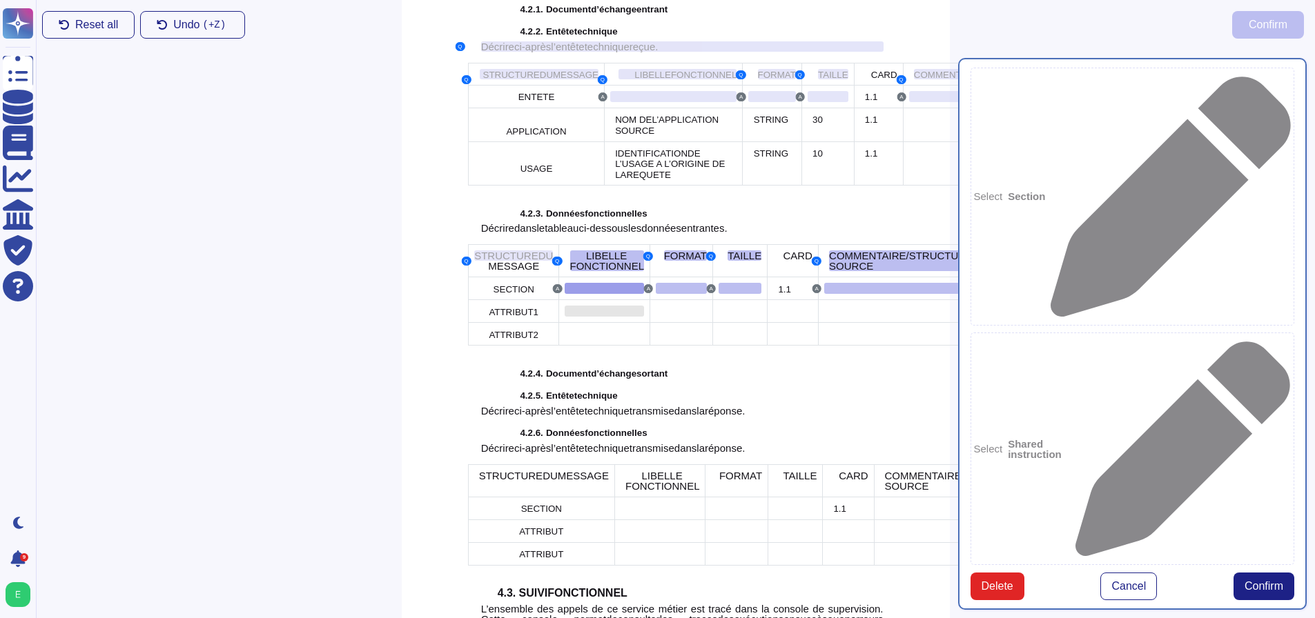
click at [597, 317] on div at bounding box center [603, 311] width 79 height 11
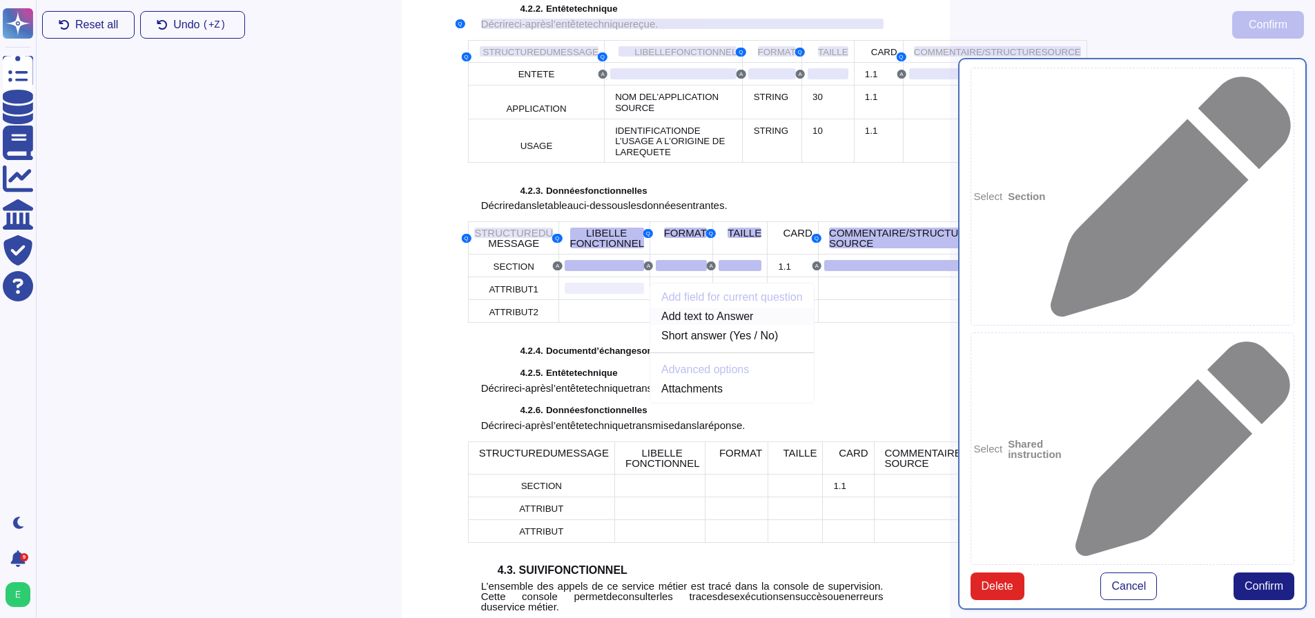
click at [658, 325] on link "Add text to Answer" at bounding box center [732, 316] width 164 height 17
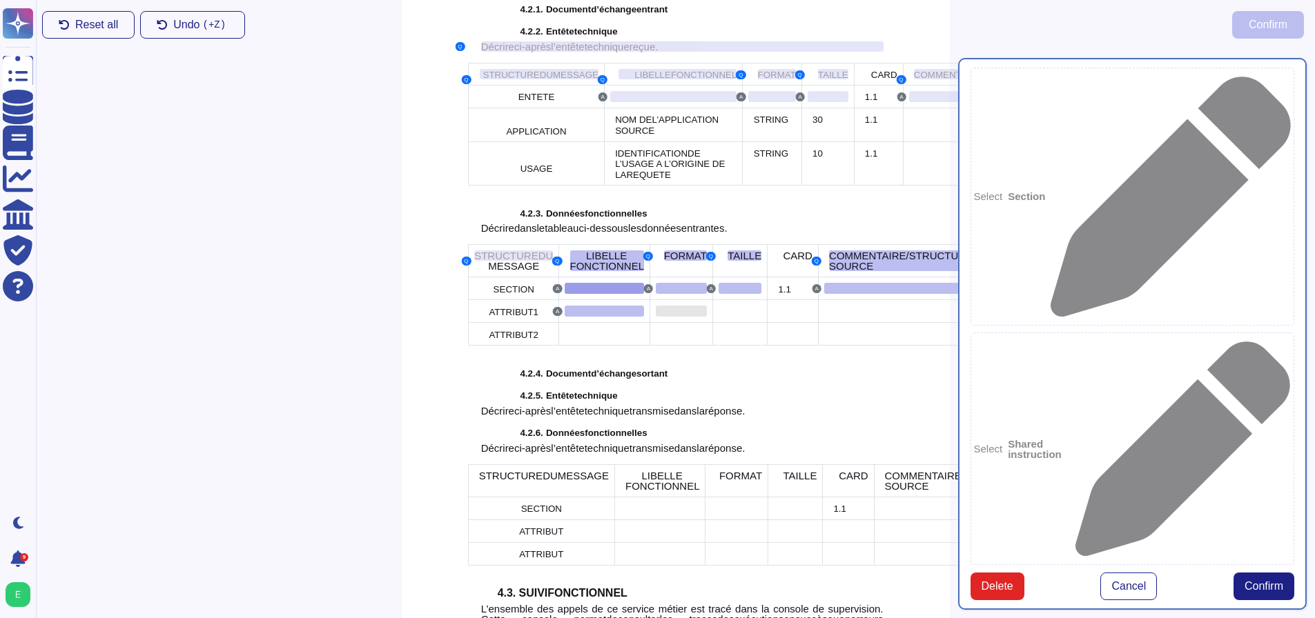
click at [656, 317] on div at bounding box center [681, 311] width 51 height 11
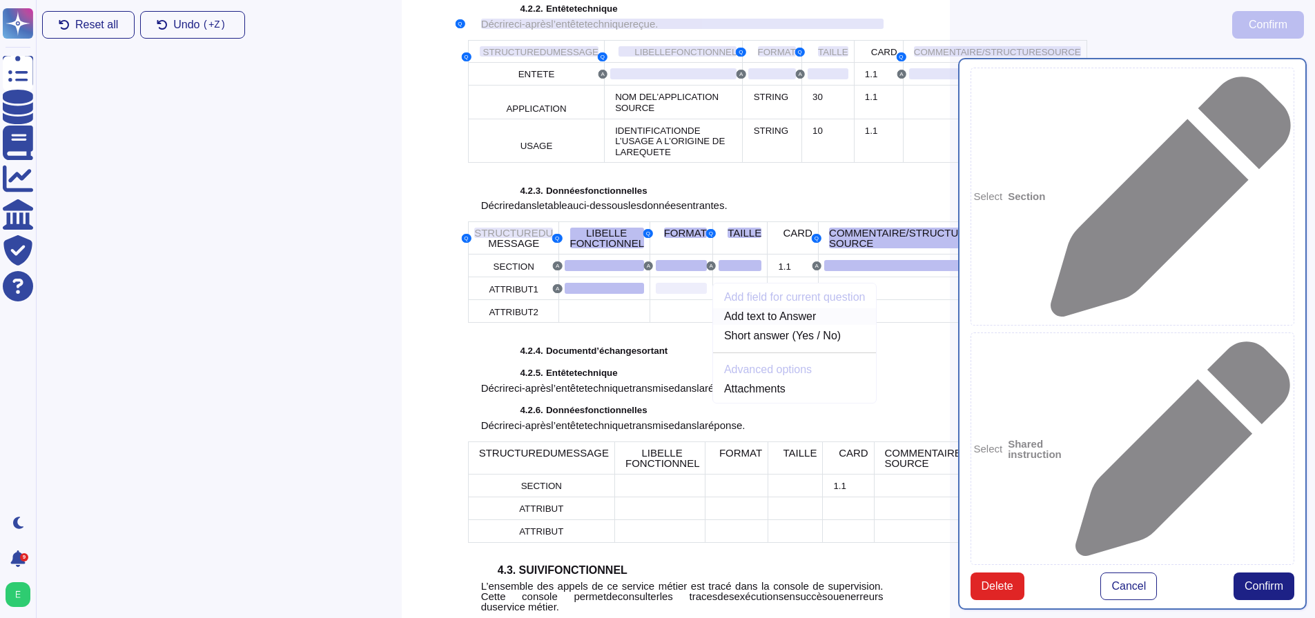
click at [713, 325] on link "Add text to Answer" at bounding box center [795, 316] width 164 height 17
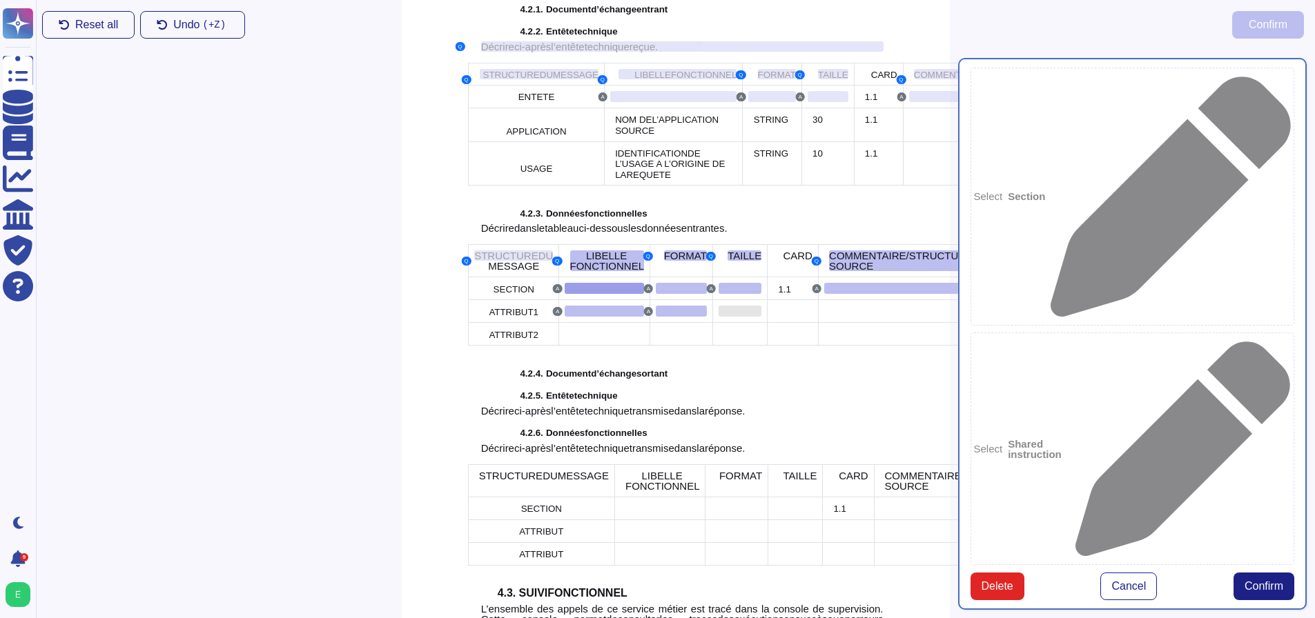
click at [718, 317] on div at bounding box center [739, 311] width 43 height 11
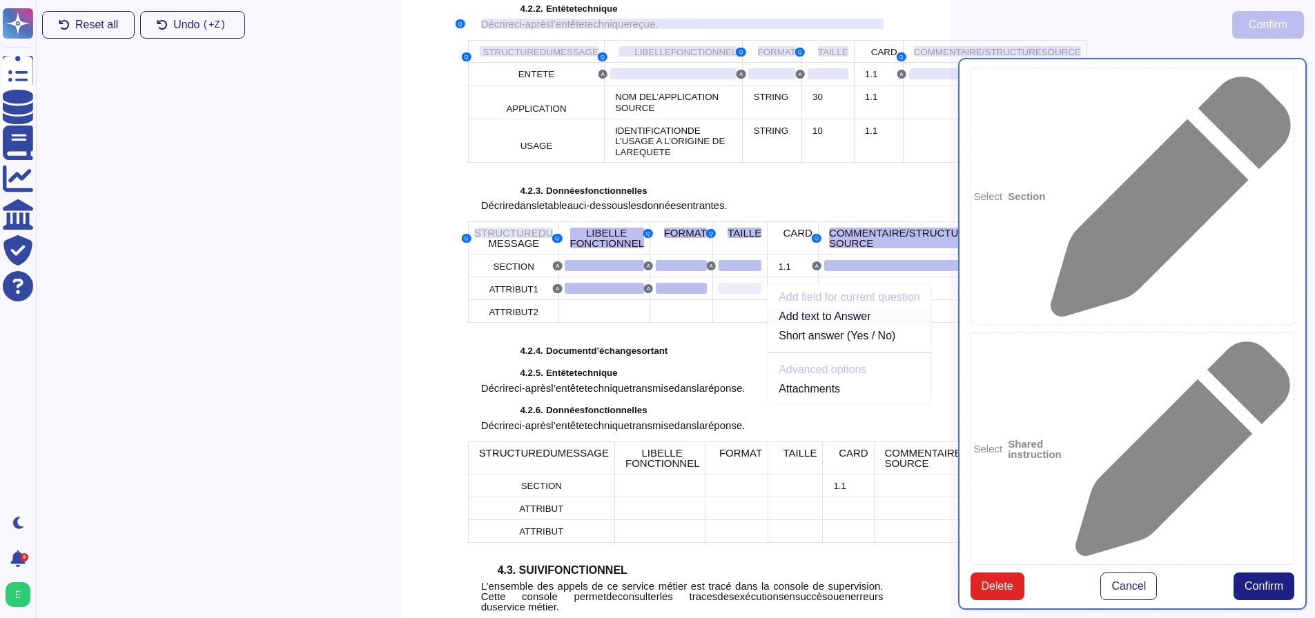
click at [767, 325] on link "Add text to Answer" at bounding box center [849, 316] width 164 height 17
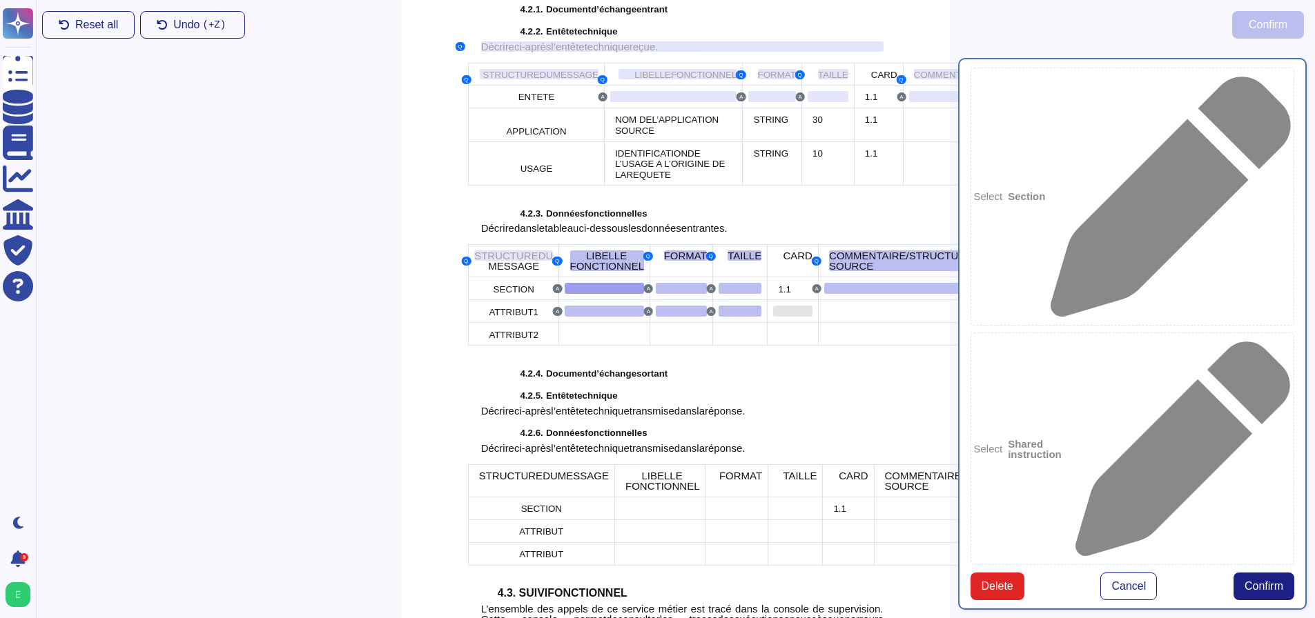
click at [773, 317] on div at bounding box center [792, 311] width 39 height 11
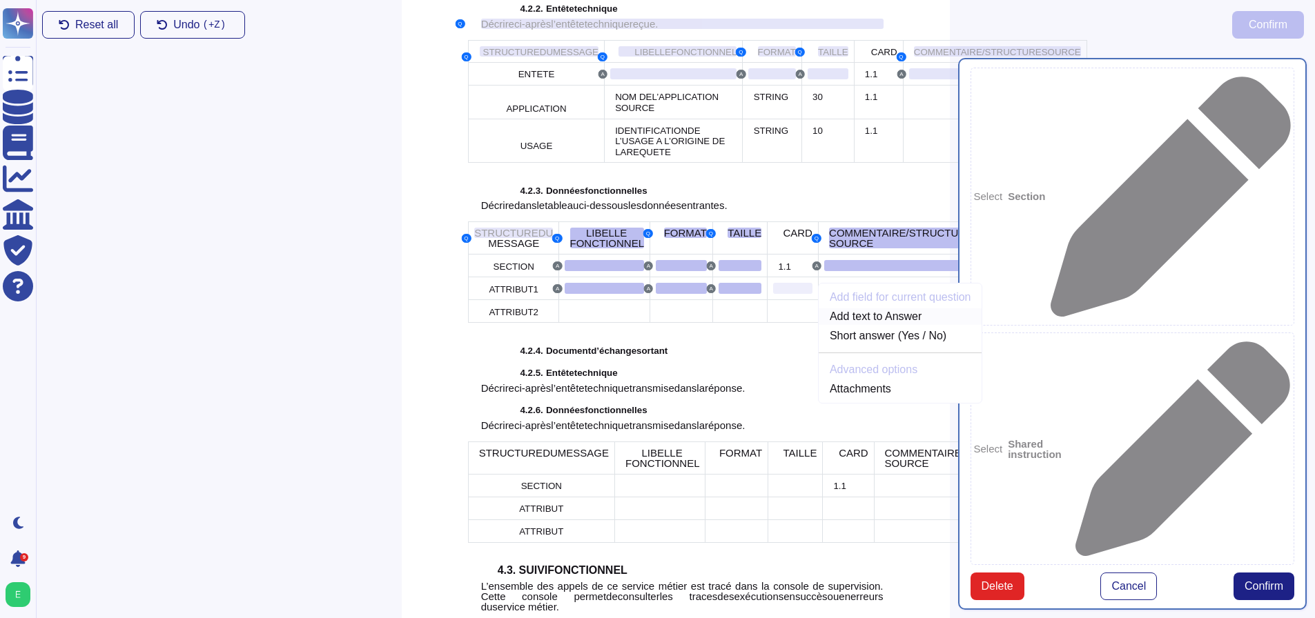
click at [818, 325] on link "Add text to Answer" at bounding box center [900, 316] width 164 height 17
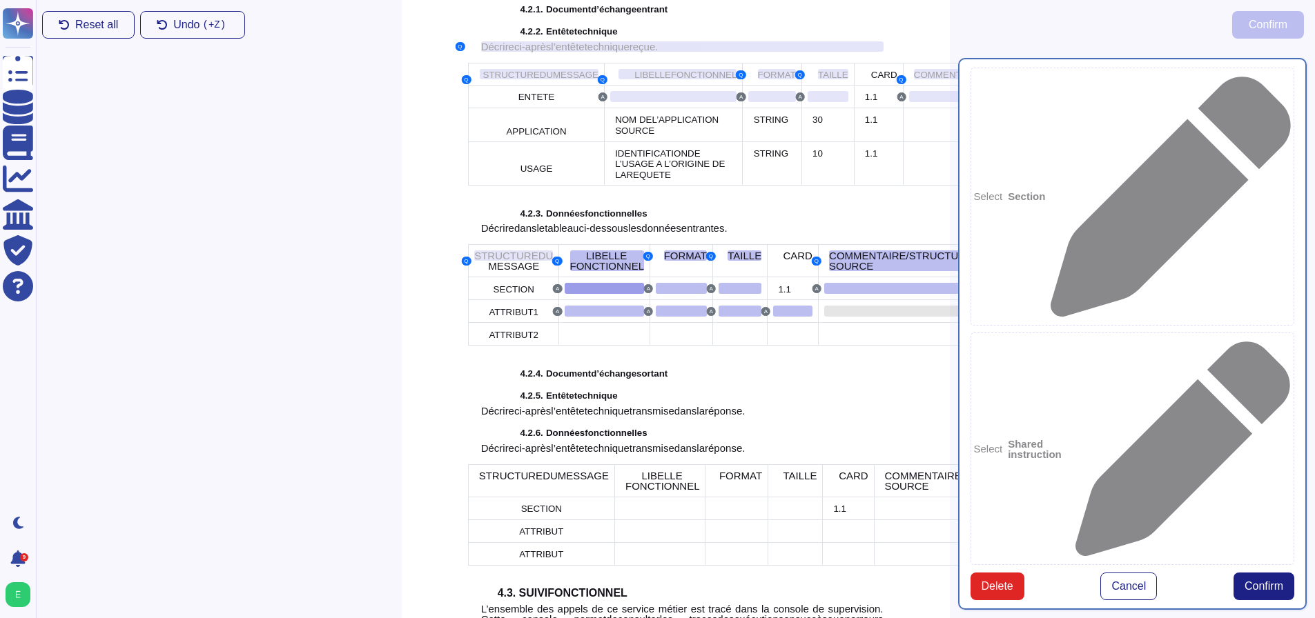
click at [824, 317] on div at bounding box center [898, 311] width 148 height 11
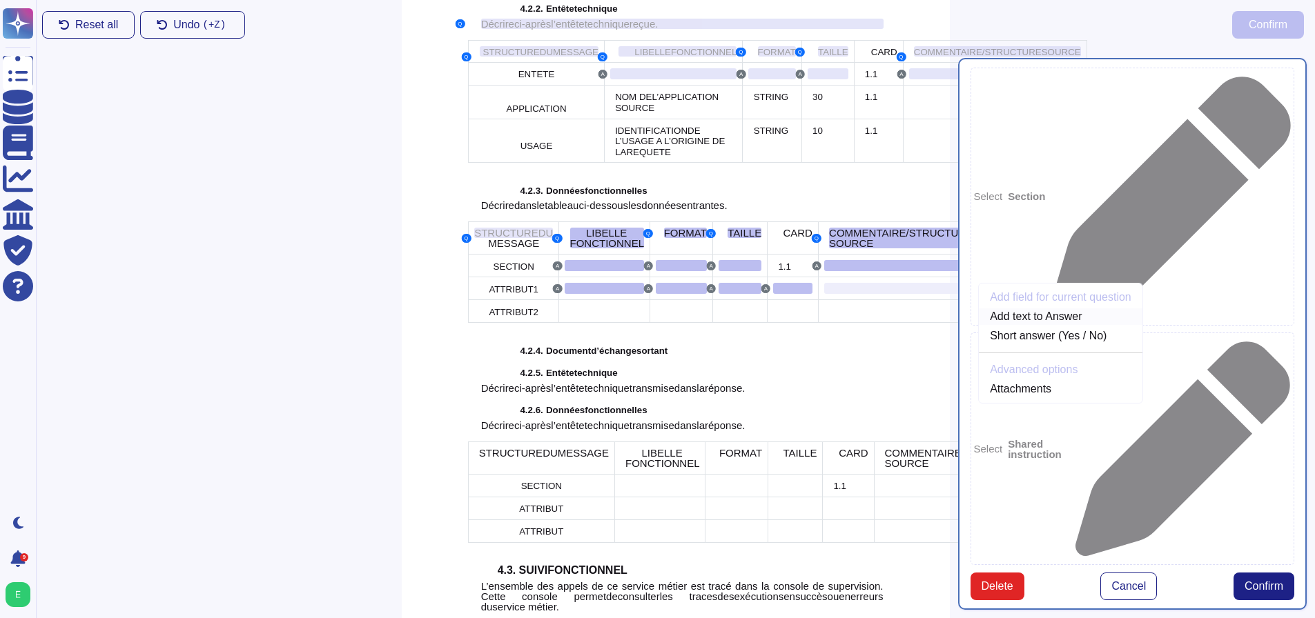
click at [979, 325] on link "Add text to Answer" at bounding box center [1061, 316] width 164 height 17
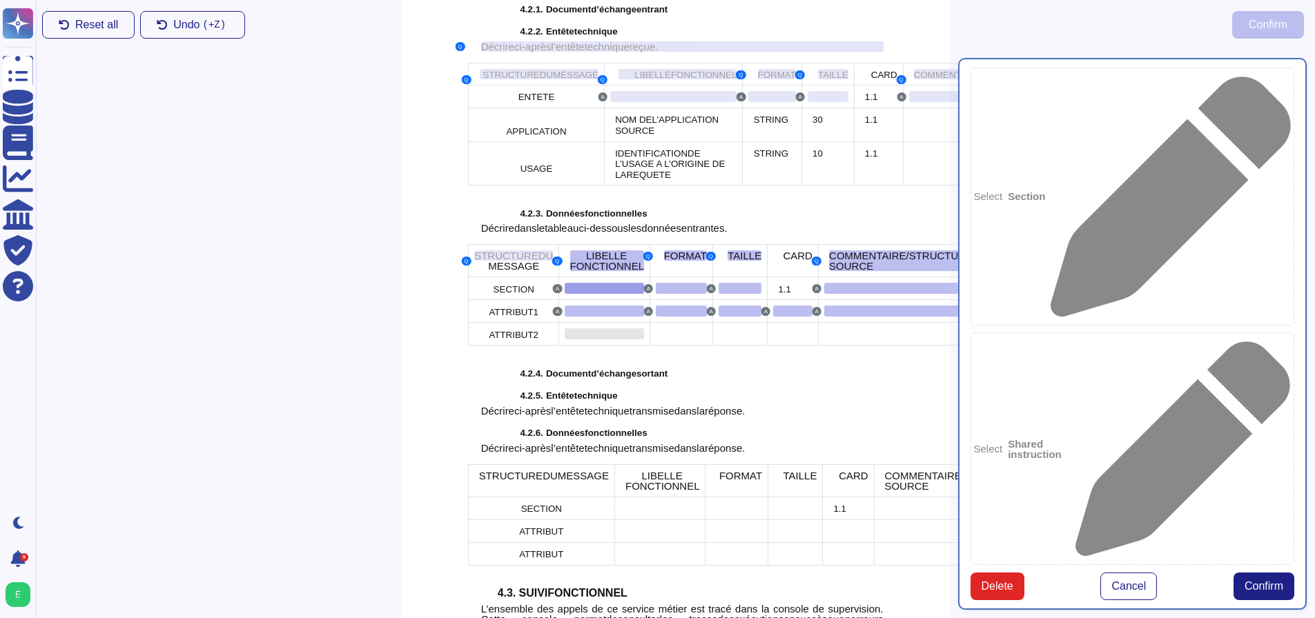
click at [578, 340] on div at bounding box center [603, 333] width 79 height 11
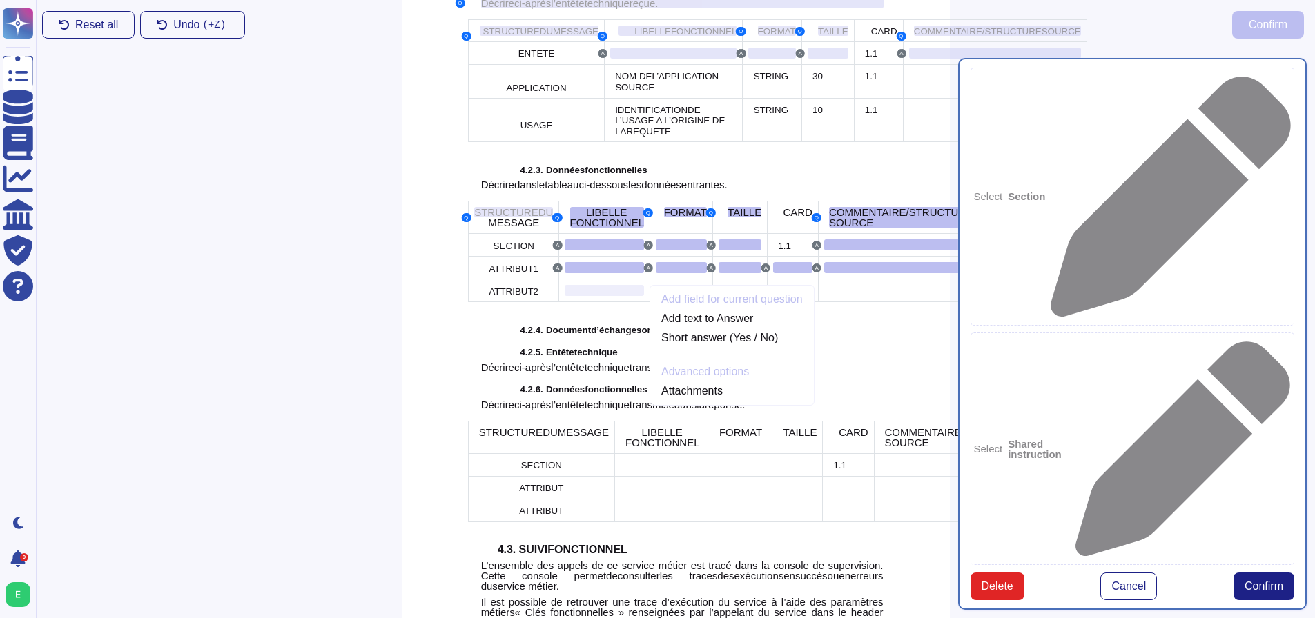
scroll to position [2269, 0]
click at [689, 325] on link "Add text to Answer" at bounding box center [732, 316] width 164 height 17
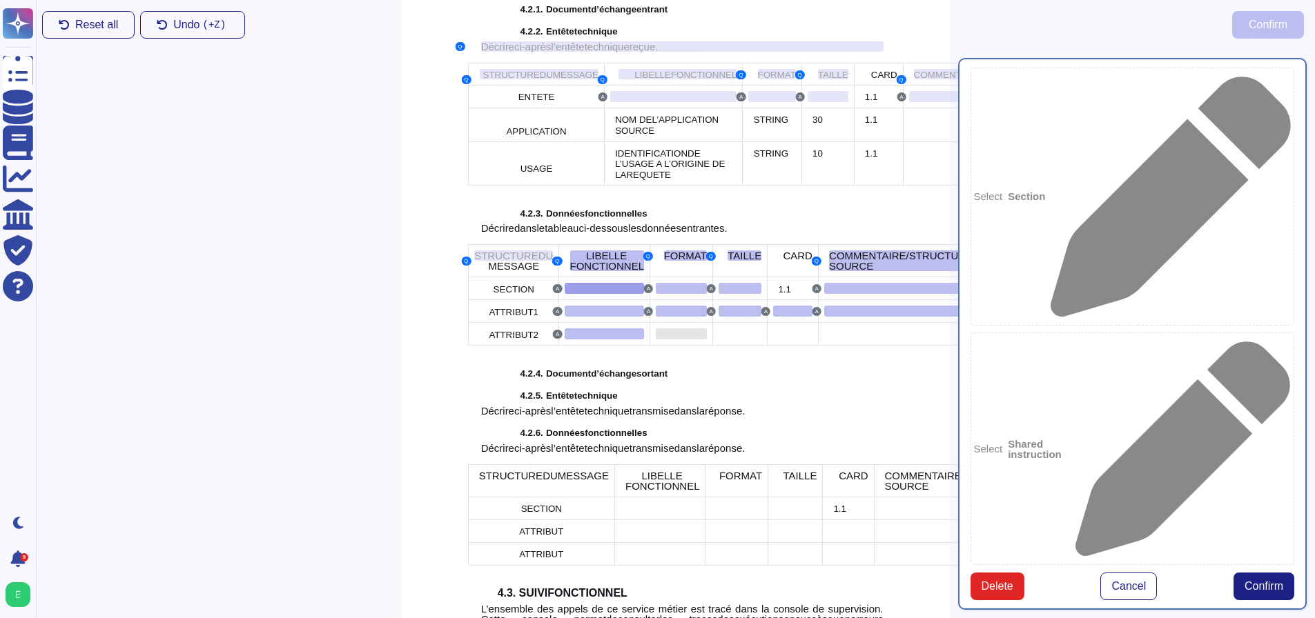
click at [661, 340] on div at bounding box center [681, 333] width 51 height 11
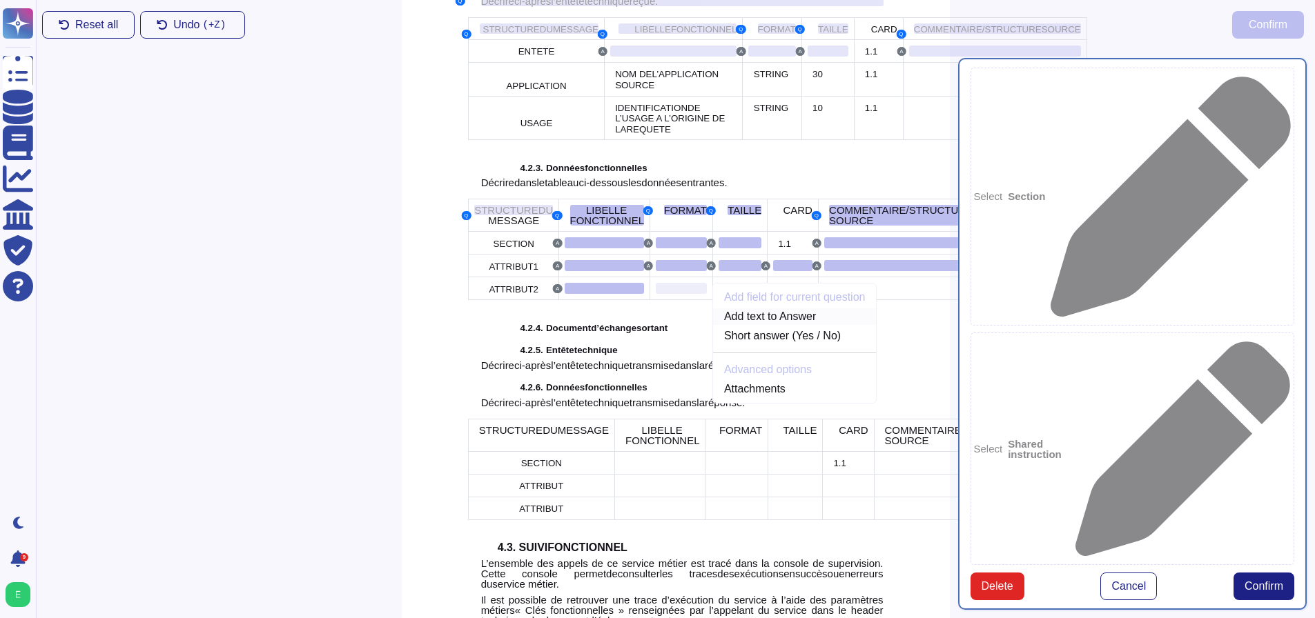
click at [715, 325] on link "Add text to Answer" at bounding box center [795, 316] width 164 height 17
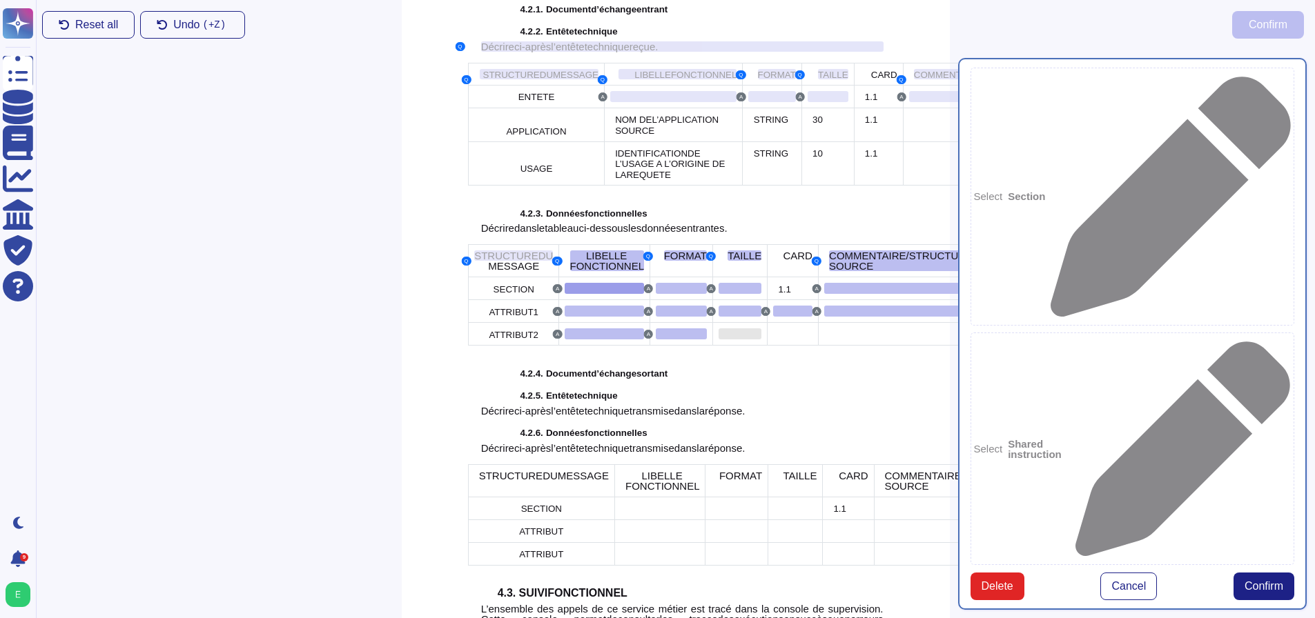
click at [718, 340] on div at bounding box center [739, 333] width 43 height 11
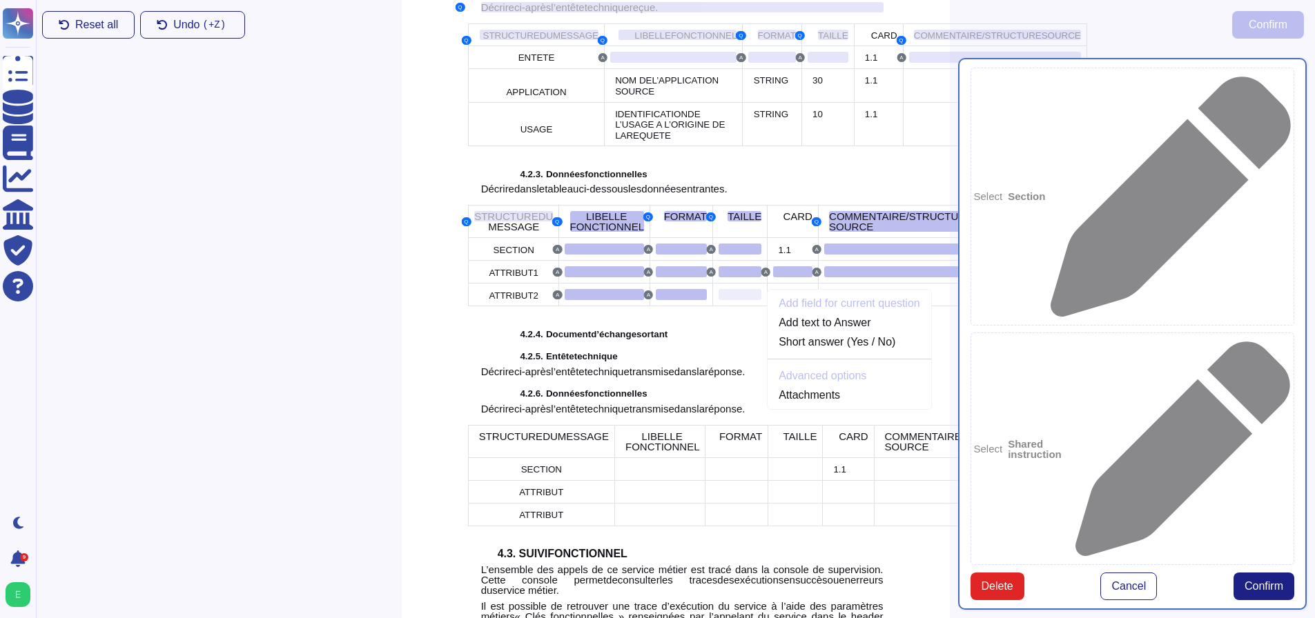
scroll to position [2269, 0]
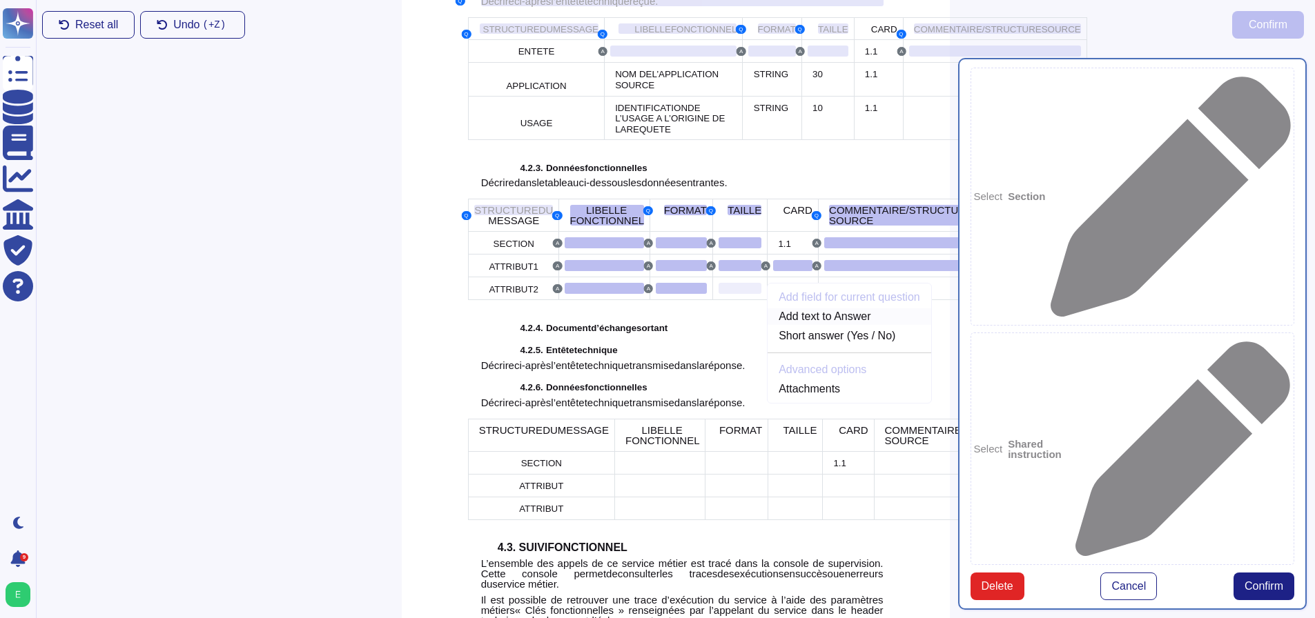
click at [767, 325] on link "Add text to Answer" at bounding box center [849, 316] width 164 height 17
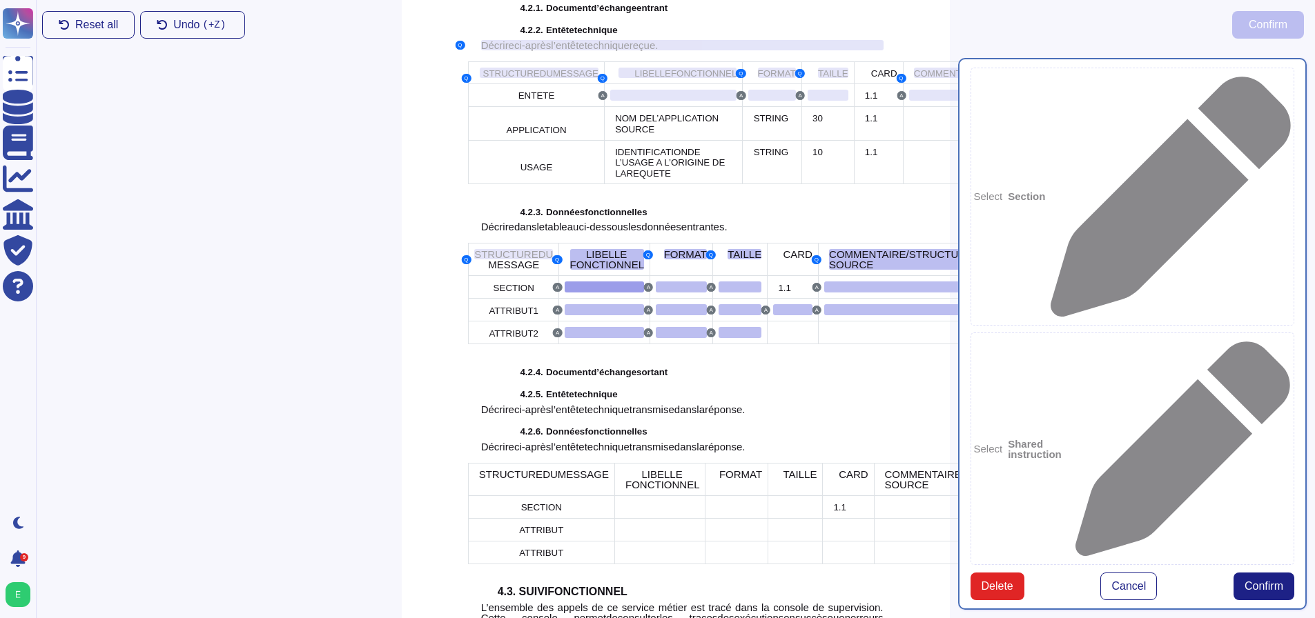
scroll to position [2223, 0]
click at [773, 340] on div at bounding box center [792, 333] width 39 height 11
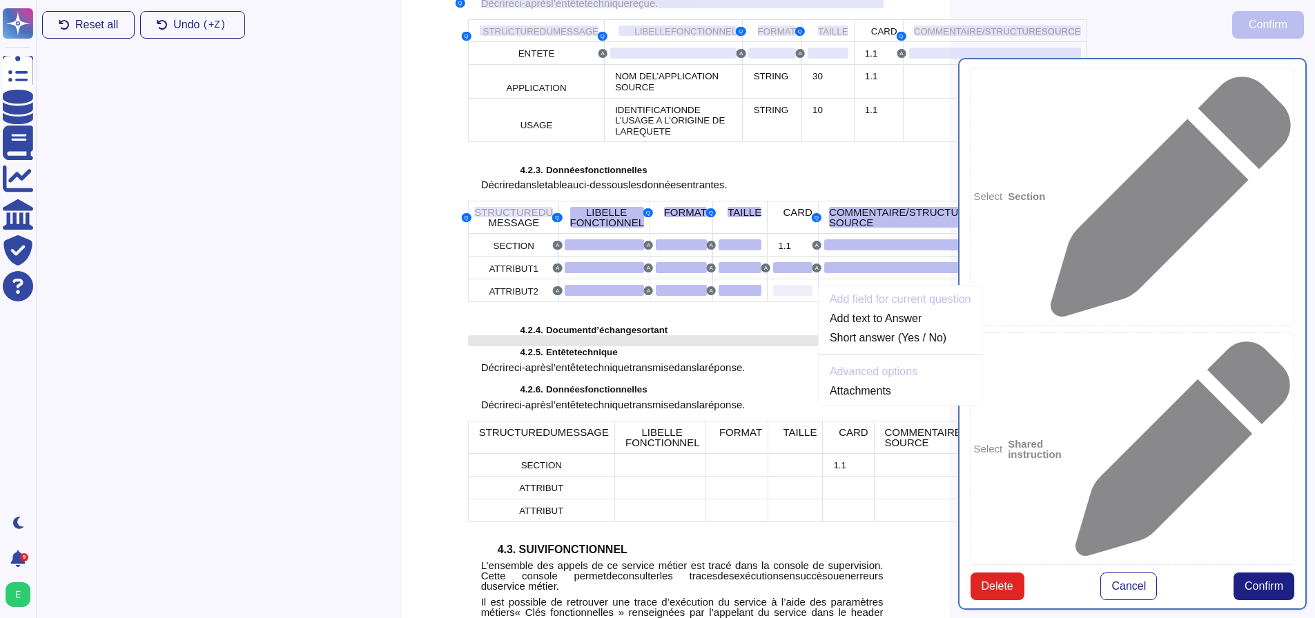
scroll to position [2269, 0]
click at [818, 325] on link "Add text to Answer" at bounding box center [900, 316] width 164 height 17
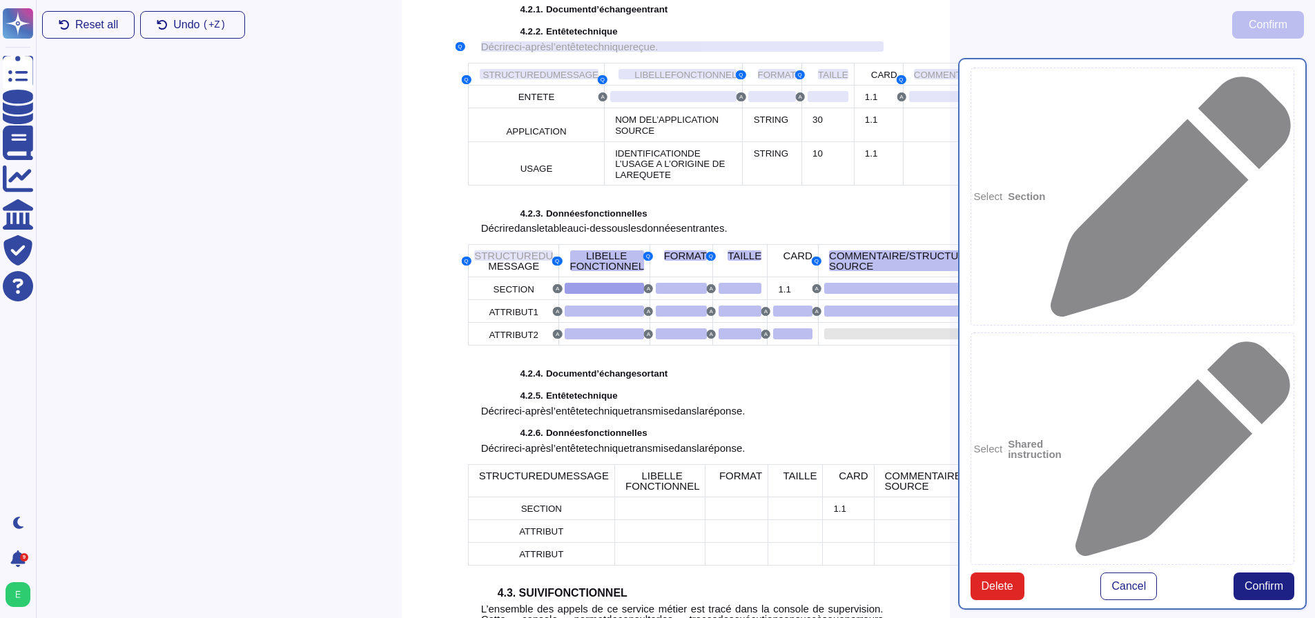
click at [824, 340] on div at bounding box center [898, 333] width 148 height 11
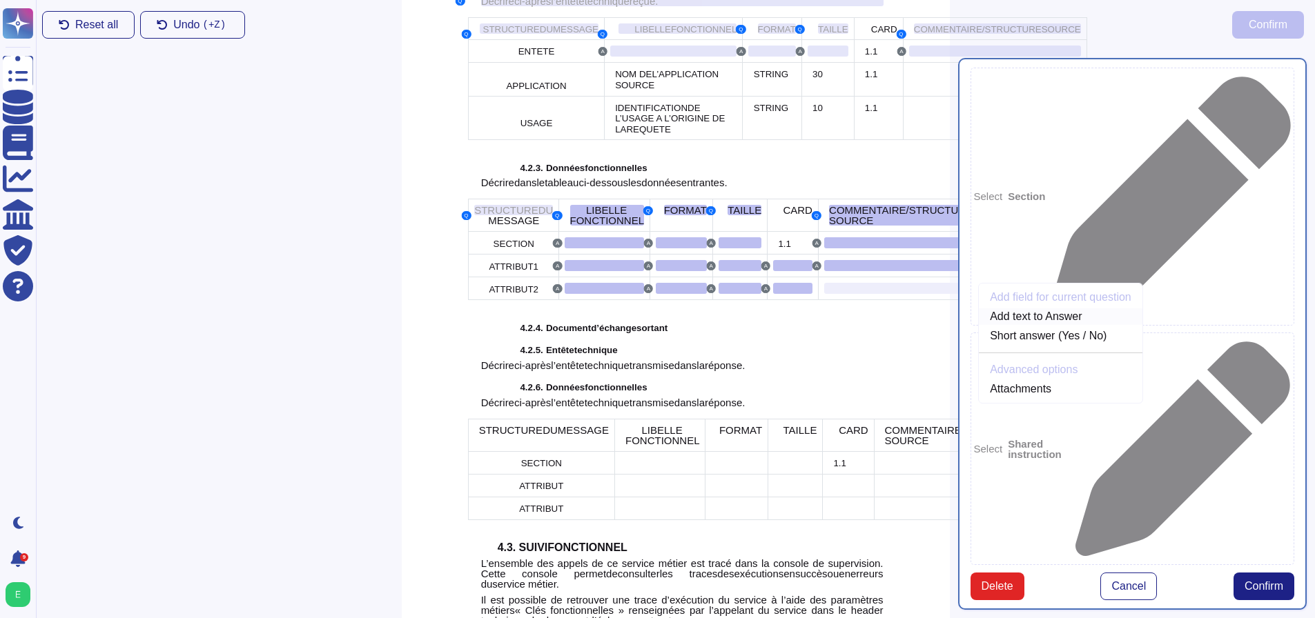
click at [979, 325] on link "Add text to Answer" at bounding box center [1061, 316] width 164 height 17
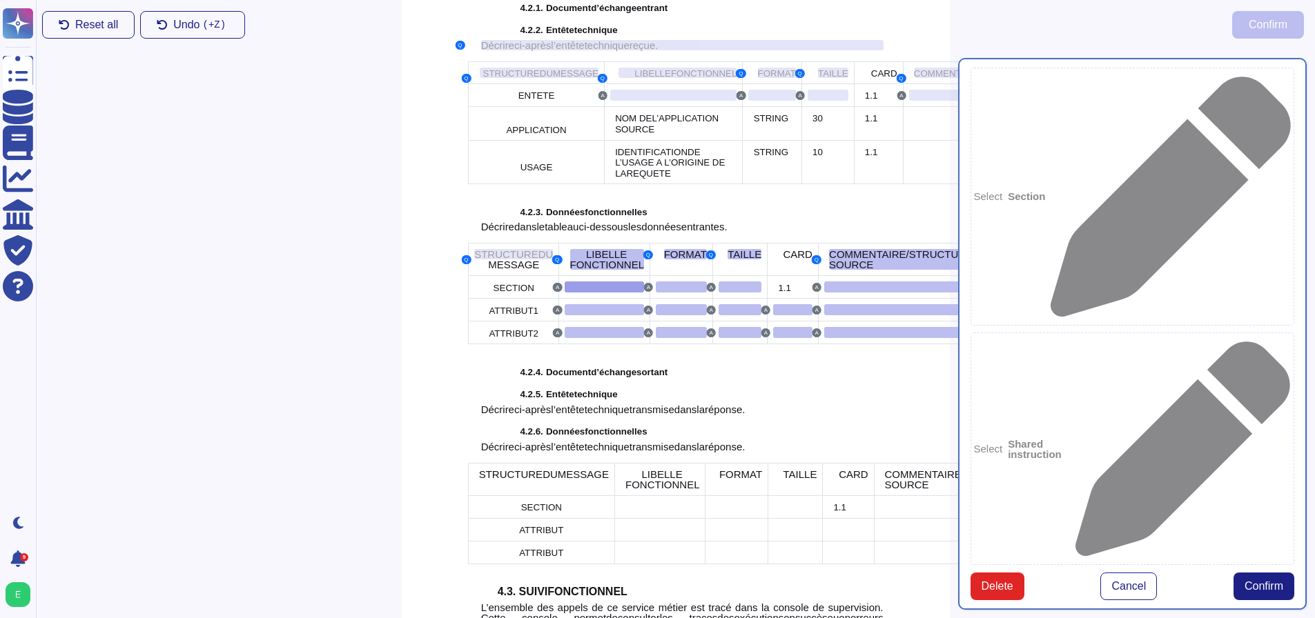
scroll to position [2223, 0]
click at [1259, 581] on span "Confirm" at bounding box center [1263, 586] width 39 height 11
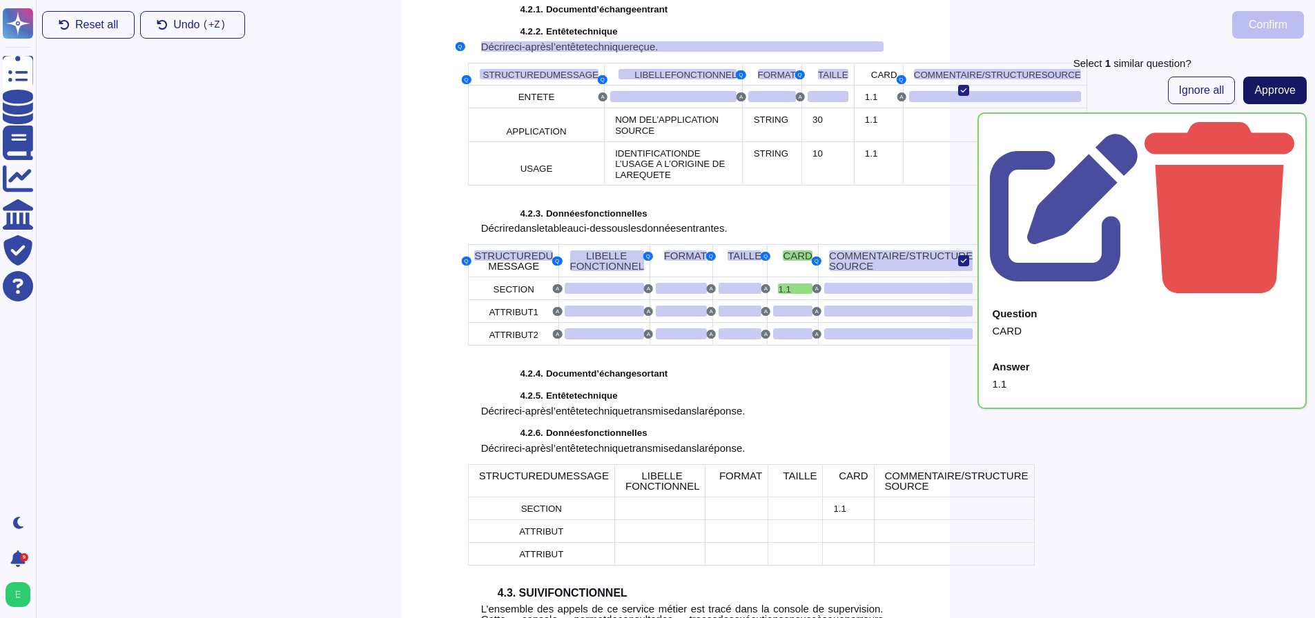
click at [1266, 88] on span "Approve" at bounding box center [1274, 90] width 41 height 11
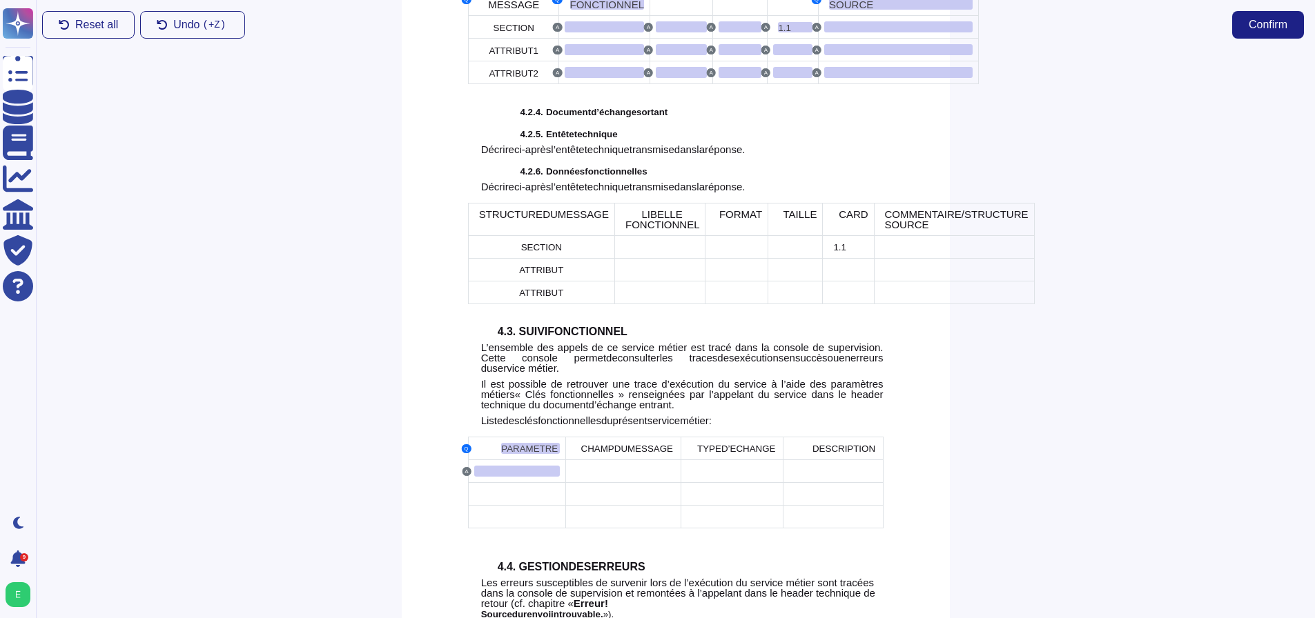
scroll to position [2464, 0]
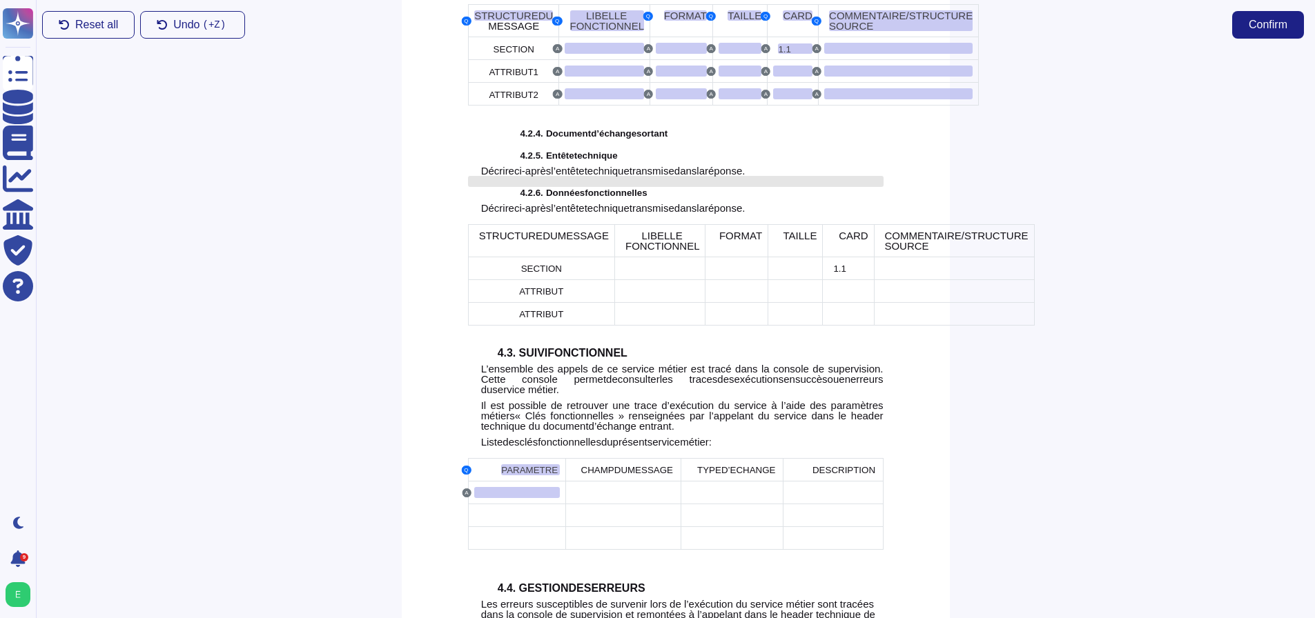
click at [505, 187] on div at bounding box center [675, 181] width 415 height 11
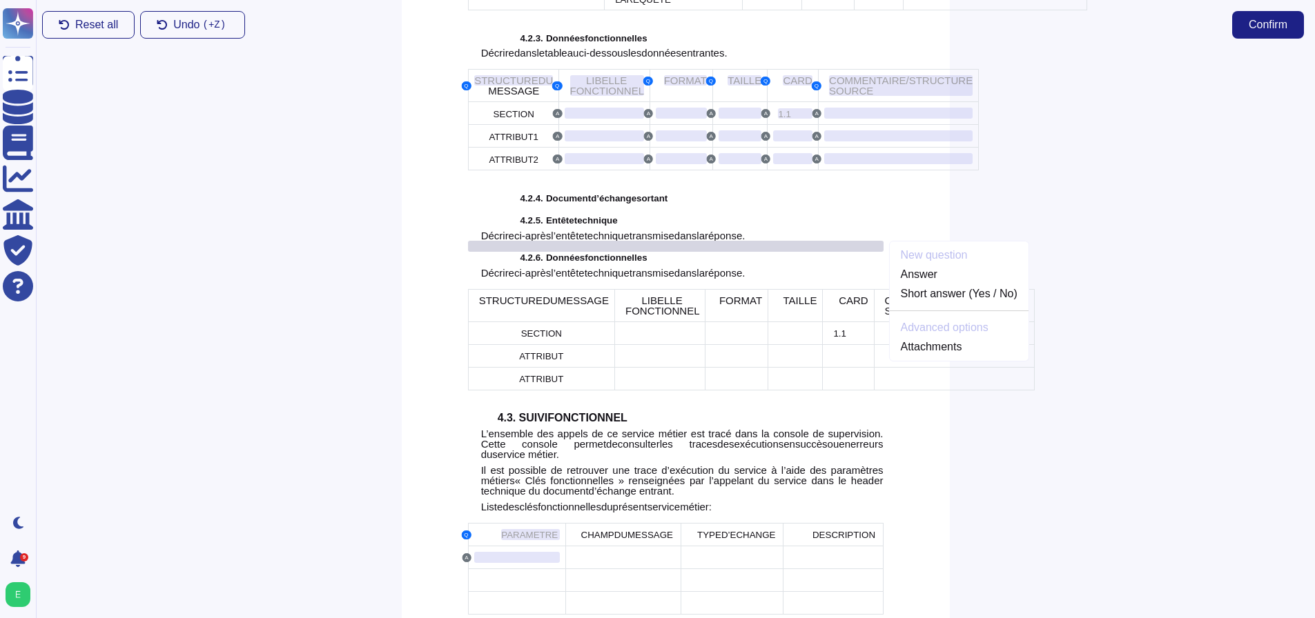
scroll to position [2356, 0]
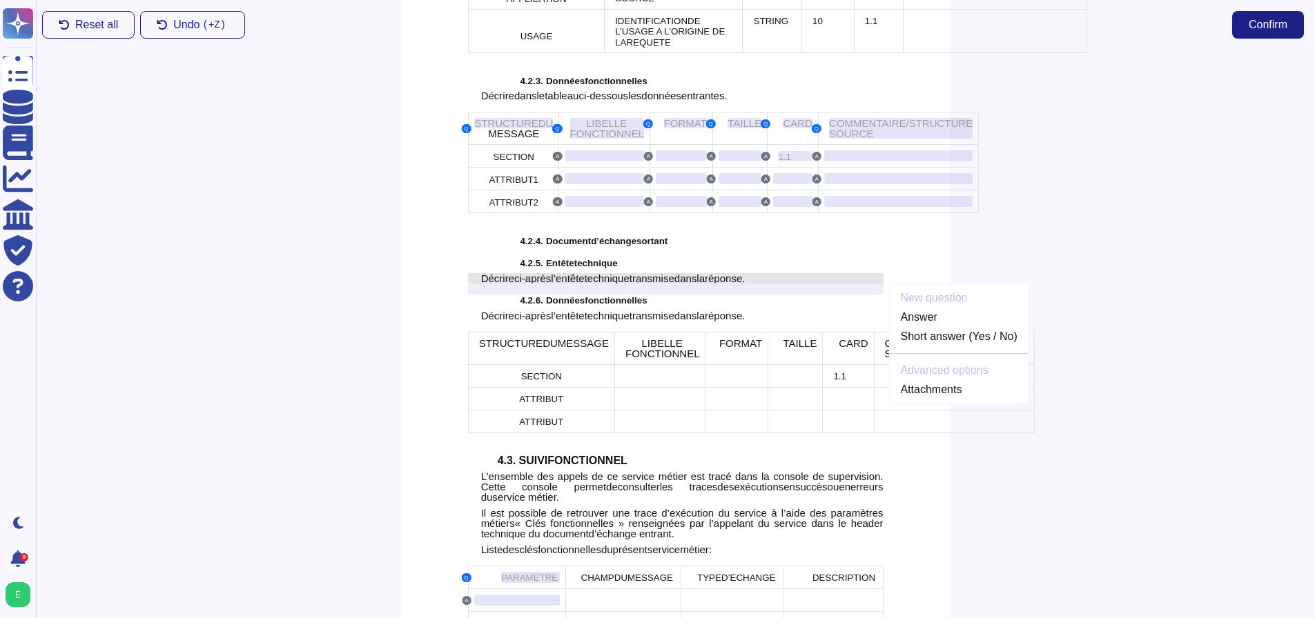
click at [551, 284] on span "l’entête" at bounding box center [567, 279] width 33 height 12
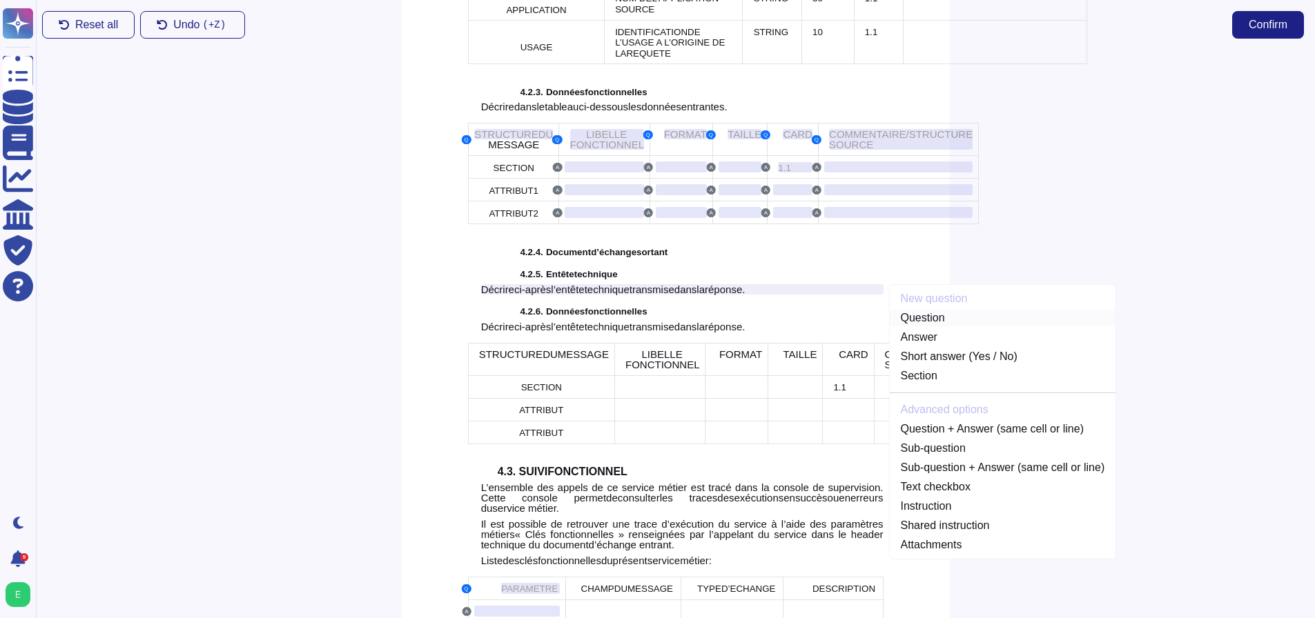
click at [927, 326] on link "Question" at bounding box center [1003, 318] width 226 height 17
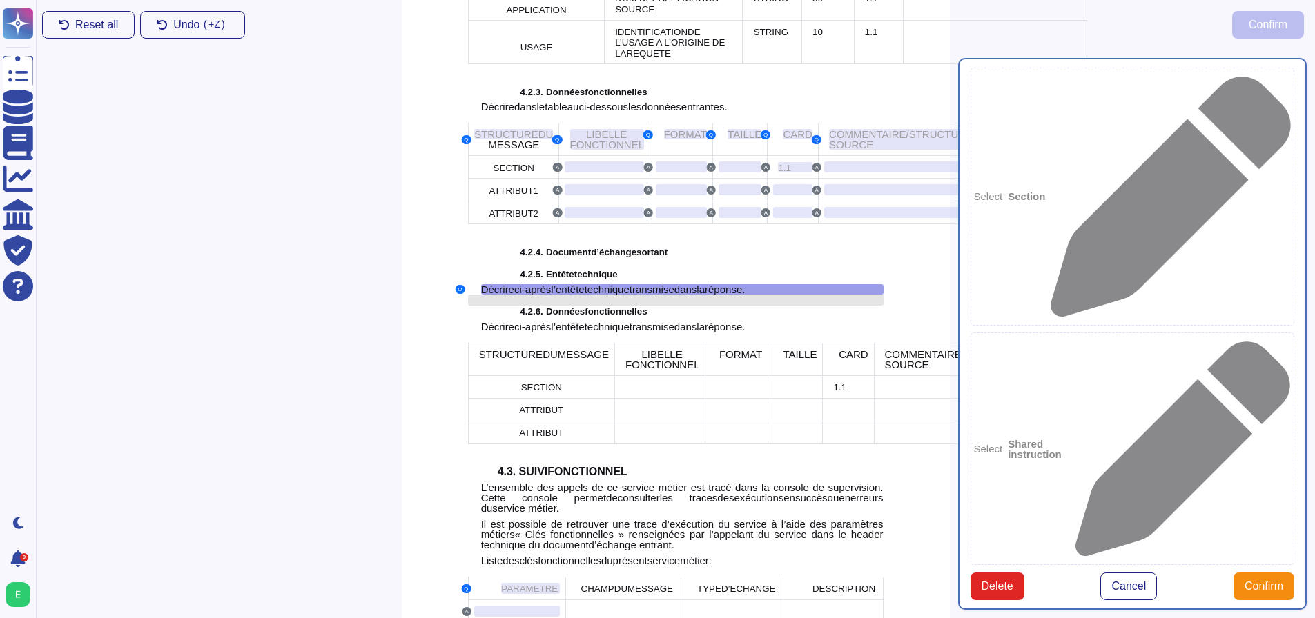
click at [499, 306] on div at bounding box center [675, 300] width 415 height 11
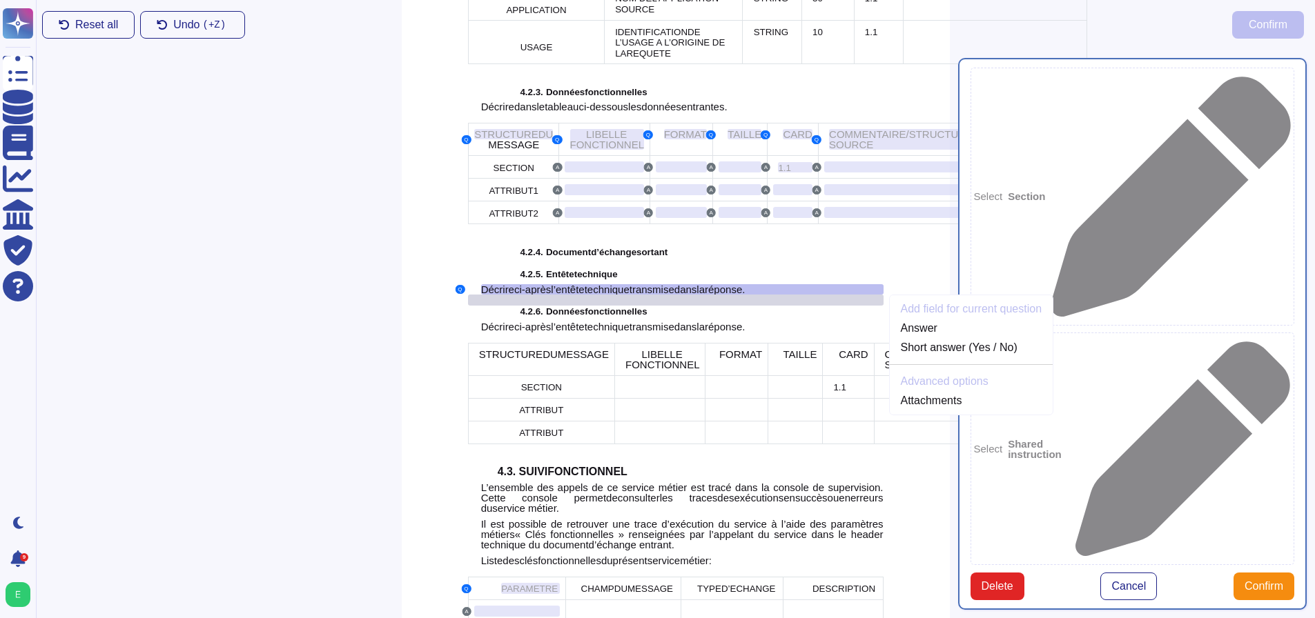
scroll to position [2356, 0]
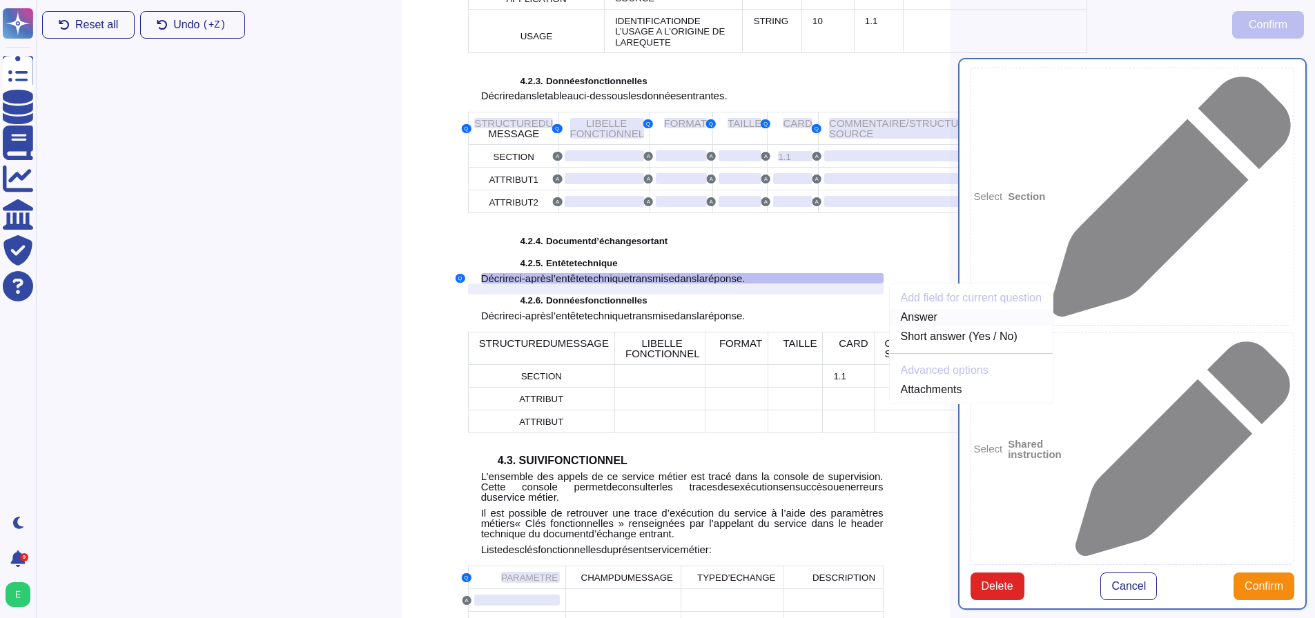
click at [937, 326] on link "Answer" at bounding box center [972, 317] width 164 height 17
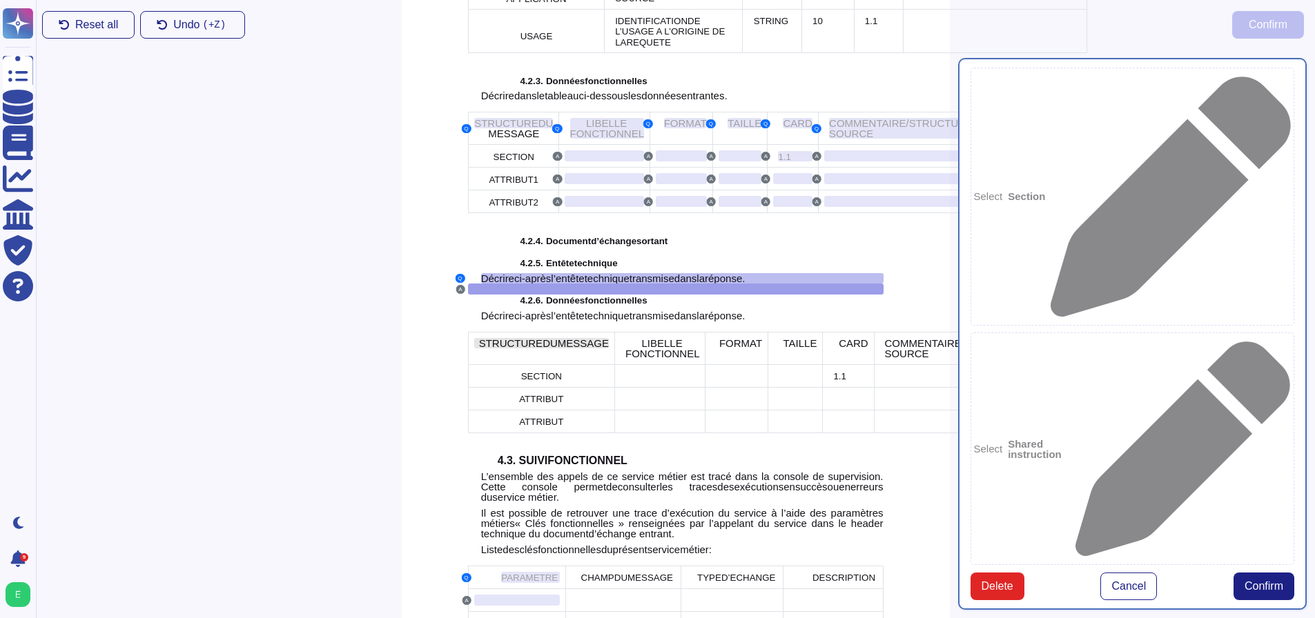
click at [542, 349] on span "DU" at bounding box center [549, 343] width 15 height 12
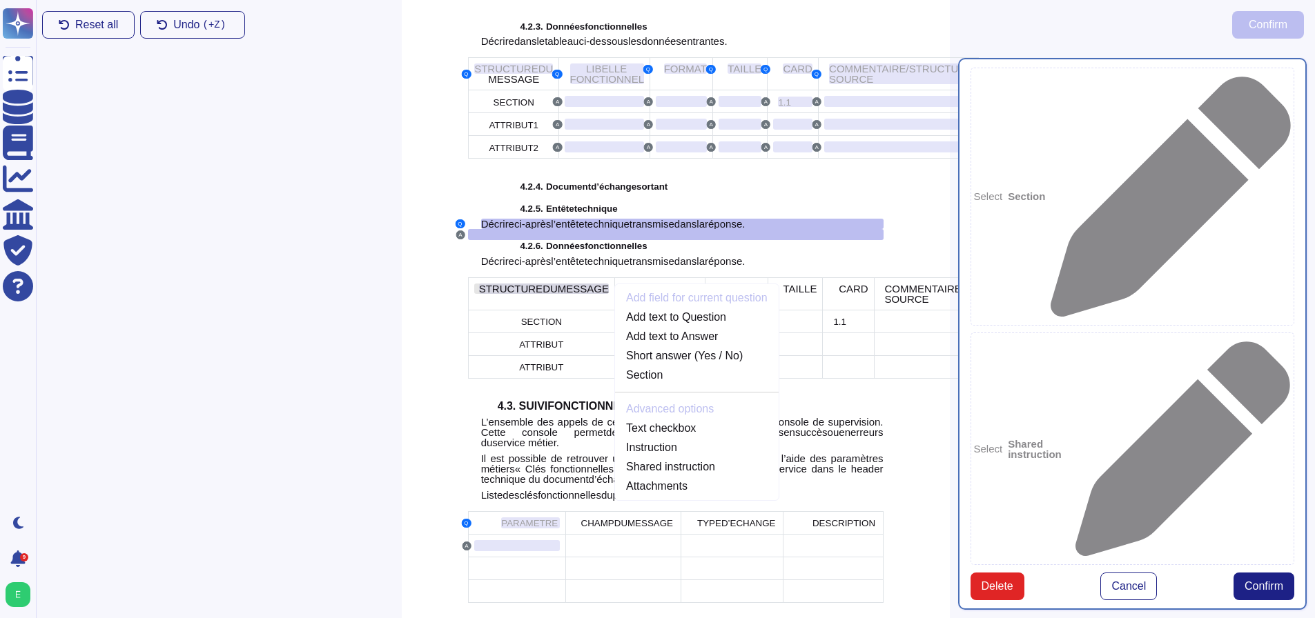
scroll to position [2420, 0]
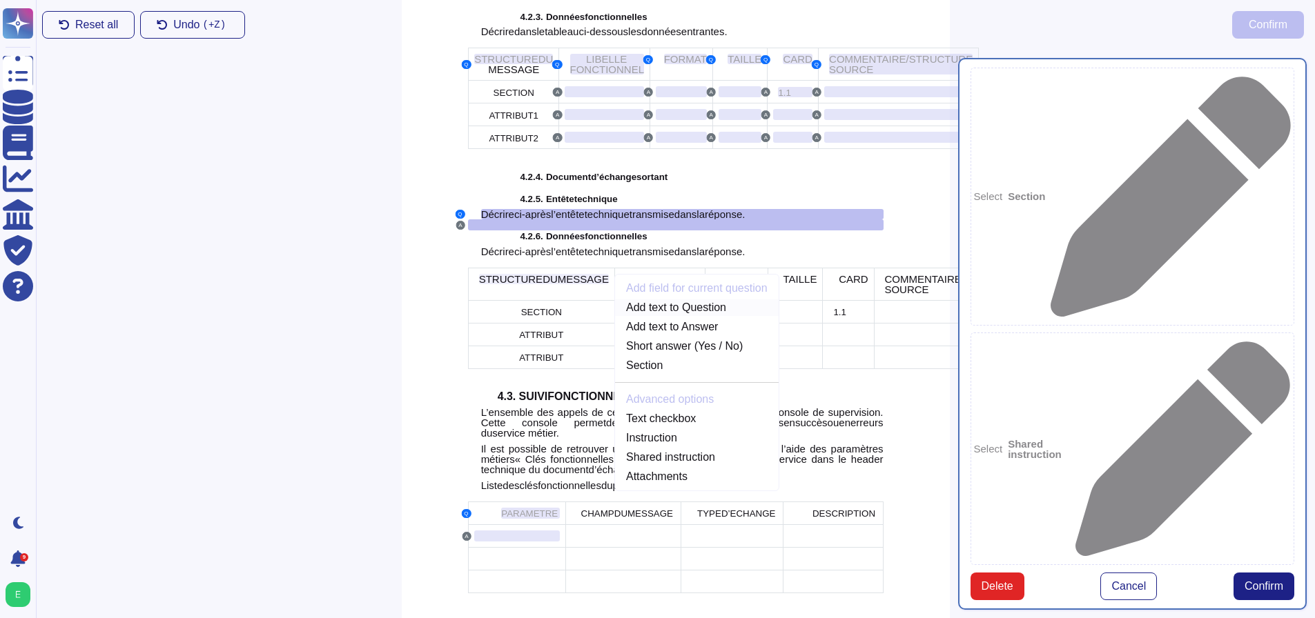
click at [615, 316] on link "Add text to Question" at bounding box center [697, 307] width 164 height 17
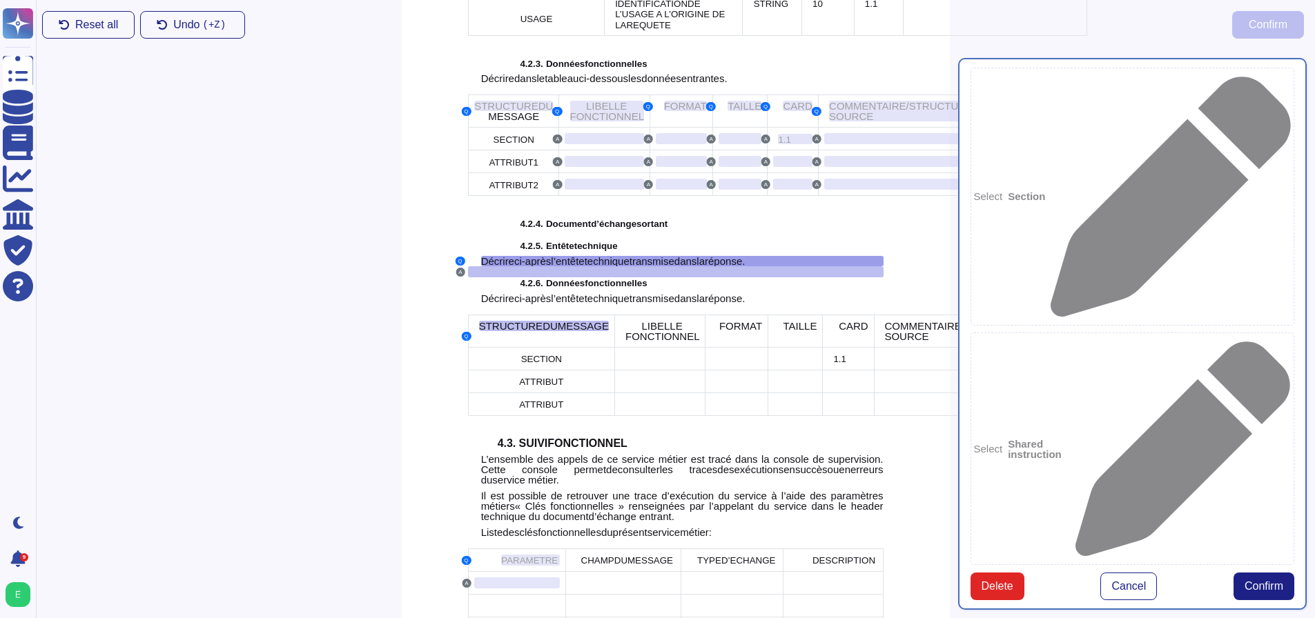
scroll to position [2345, 0]
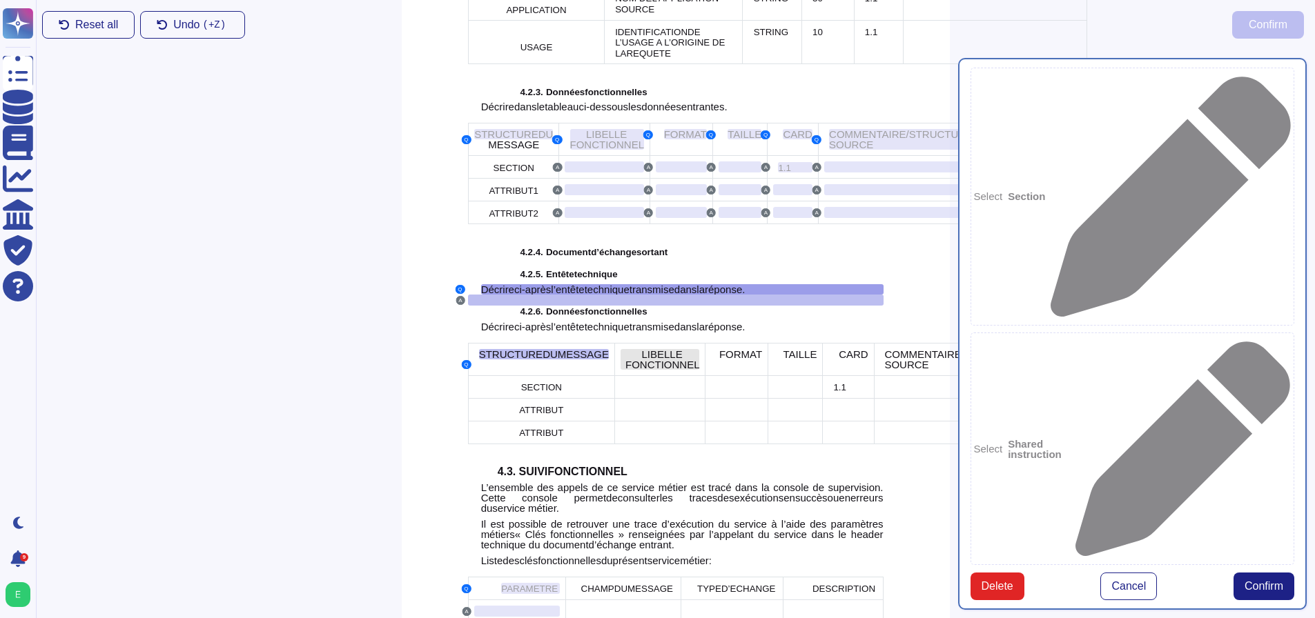
click at [625, 371] on span "LIBELLE FONCTIONNEL" at bounding box center [662, 359] width 75 height 22
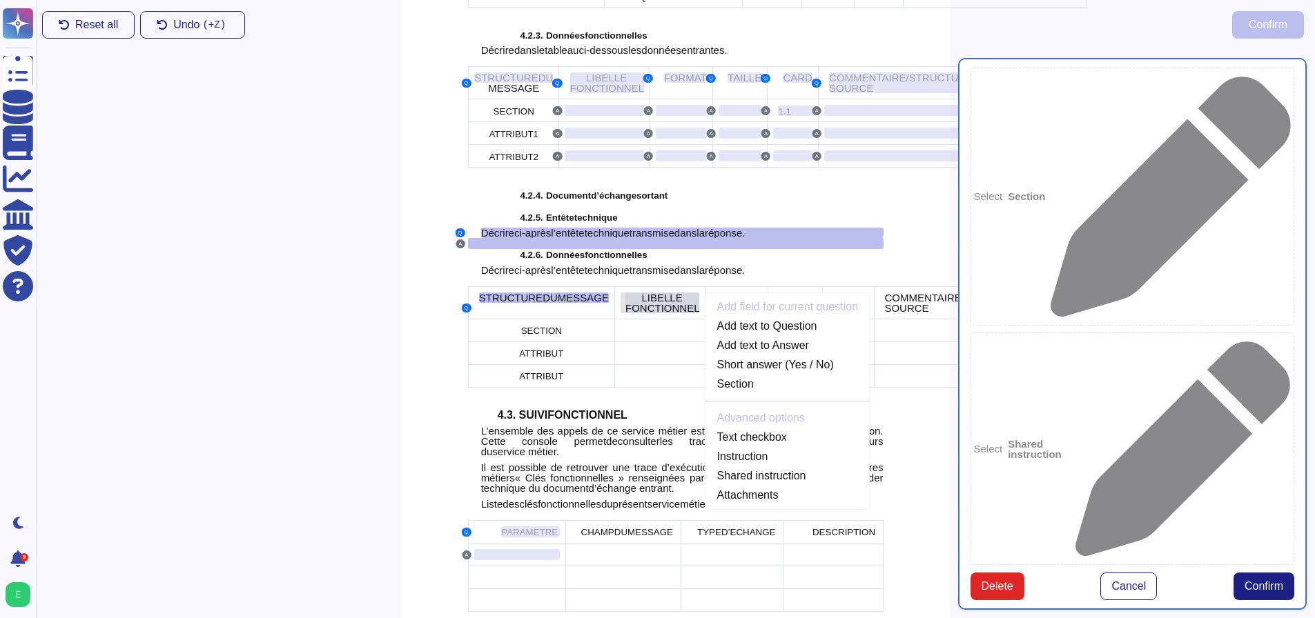
scroll to position [2415, 0]
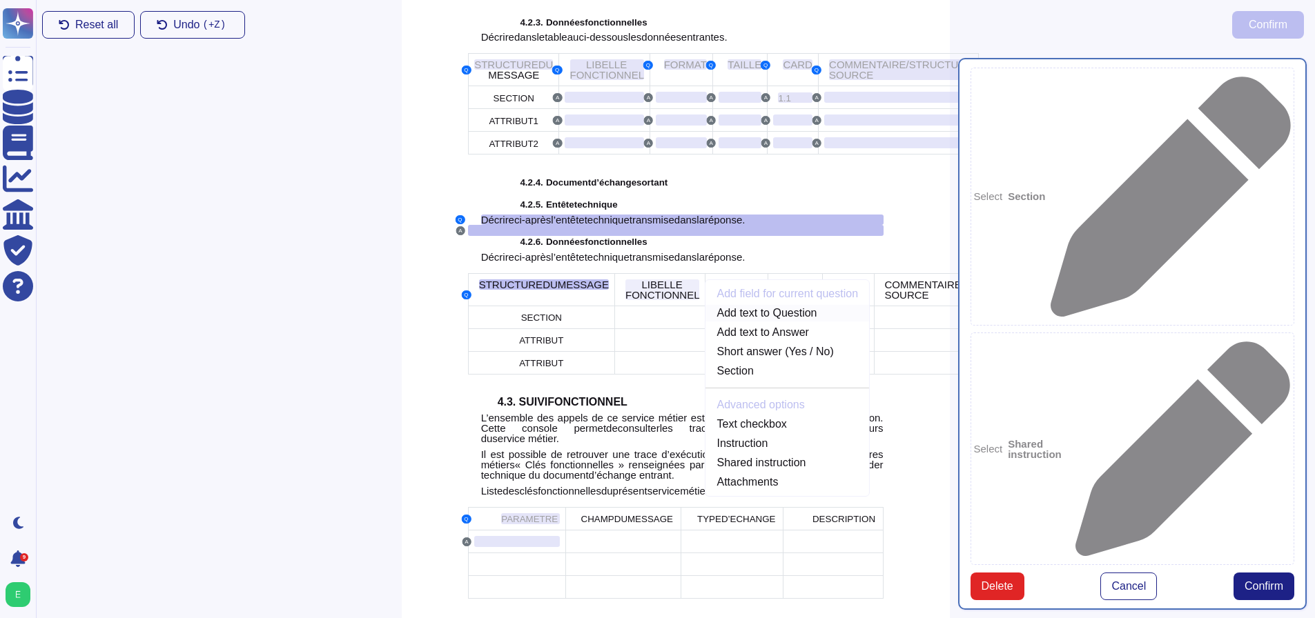
click at [705, 322] on link "Add text to Question" at bounding box center [787, 313] width 164 height 17
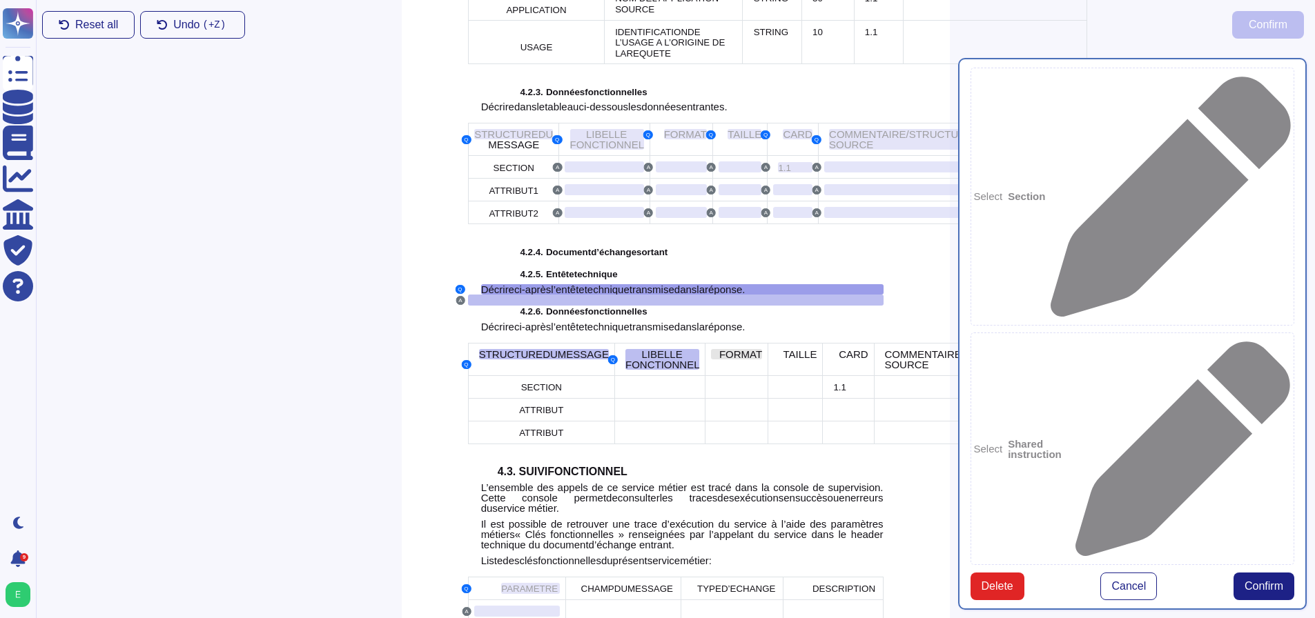
click at [719, 360] on span "FORMAT" at bounding box center [740, 354] width 43 height 12
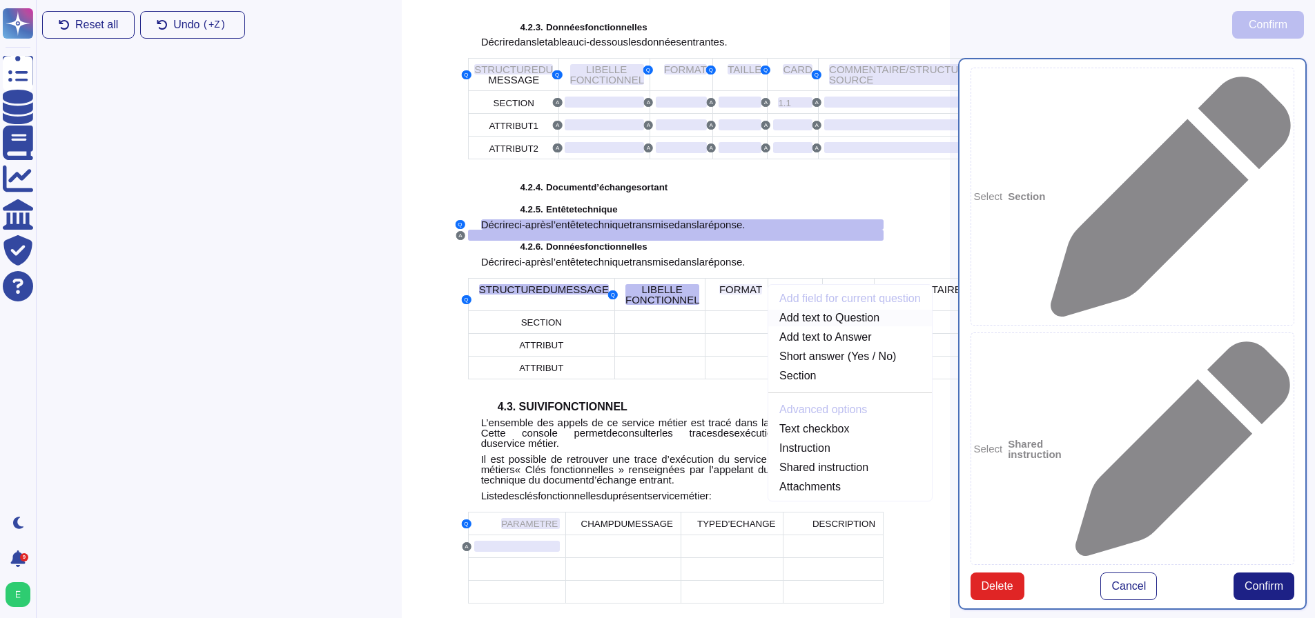
click at [768, 326] on link "Add text to Question" at bounding box center [850, 318] width 164 height 17
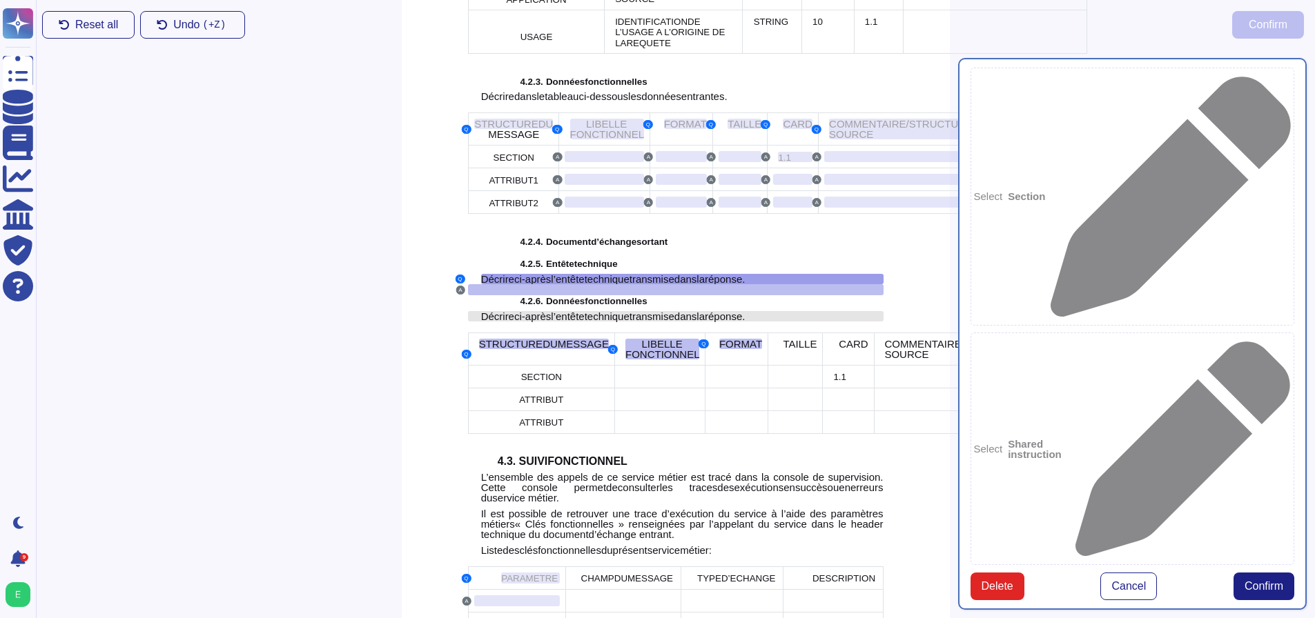
scroll to position [2345, 0]
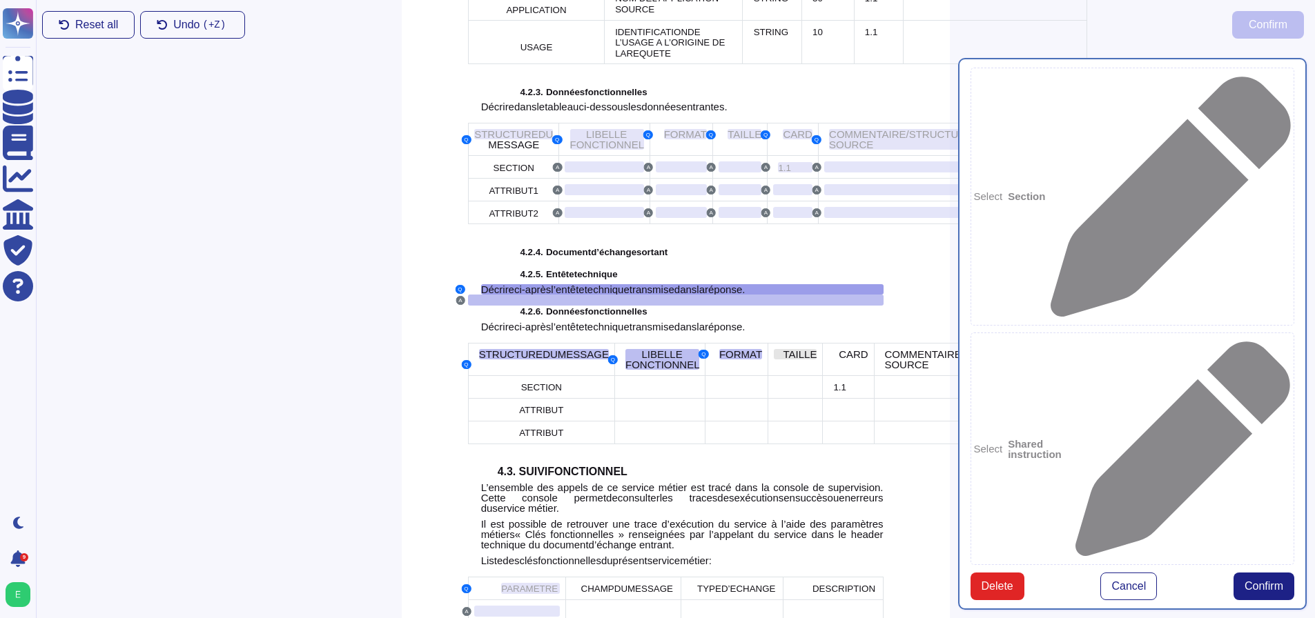
click at [783, 360] on span "TAILLE" at bounding box center [800, 354] width 34 height 12
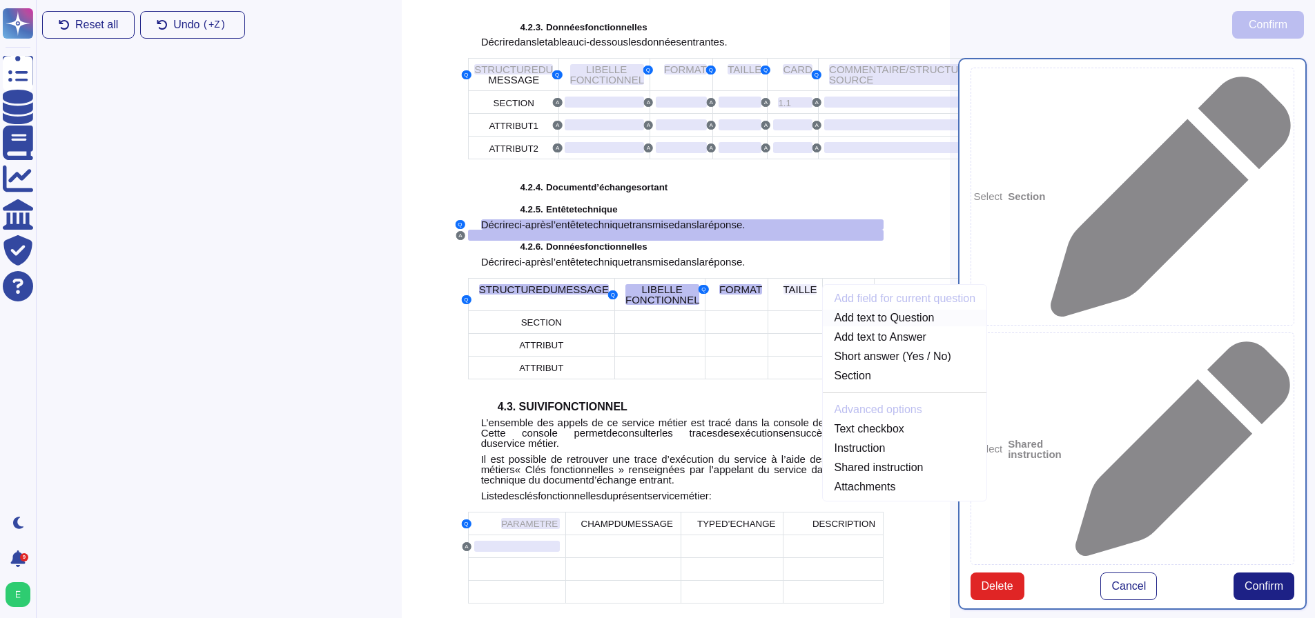
click at [823, 326] on link "Add text to Question" at bounding box center [905, 318] width 164 height 17
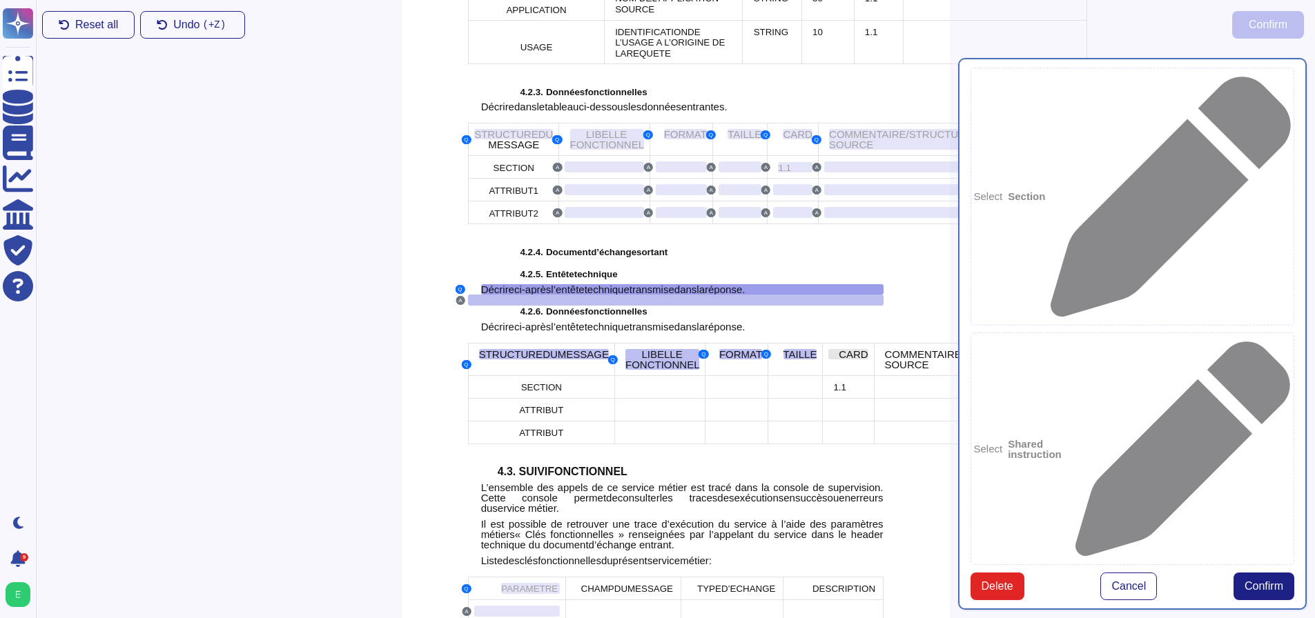
click at [838, 360] on span "CARD" at bounding box center [853, 354] width 30 height 12
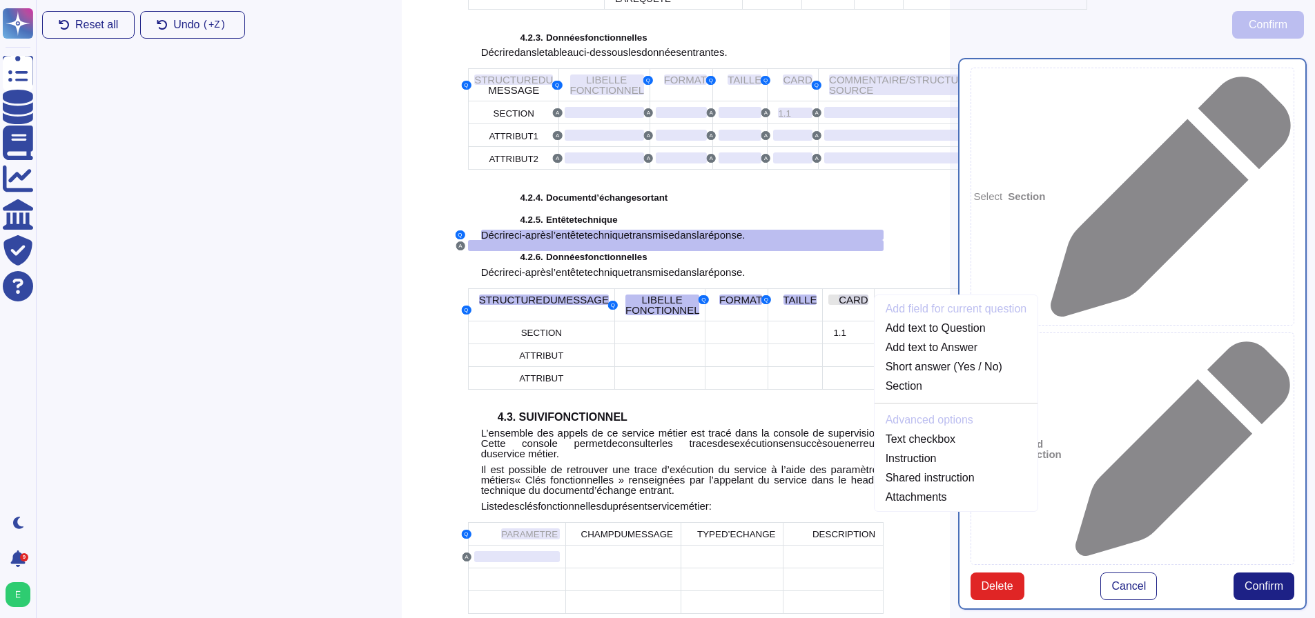
scroll to position [2410, 0]
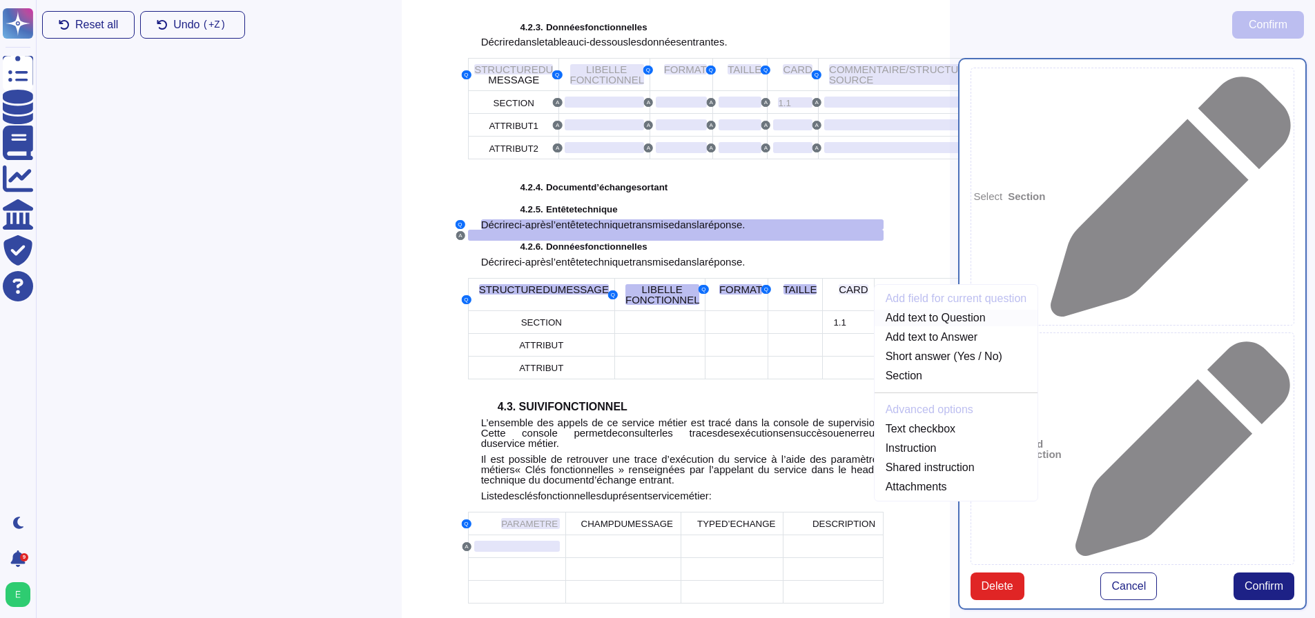
click at [874, 326] on link "Add text to Question" at bounding box center [956, 318] width 164 height 17
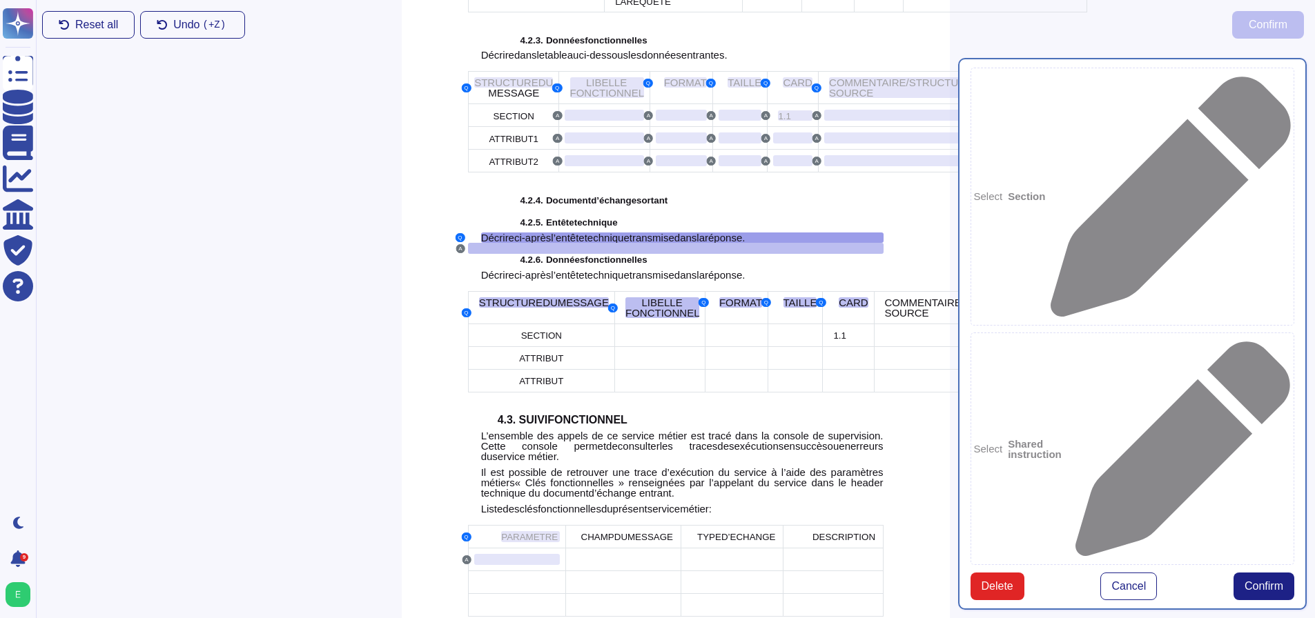
scroll to position [2345, 0]
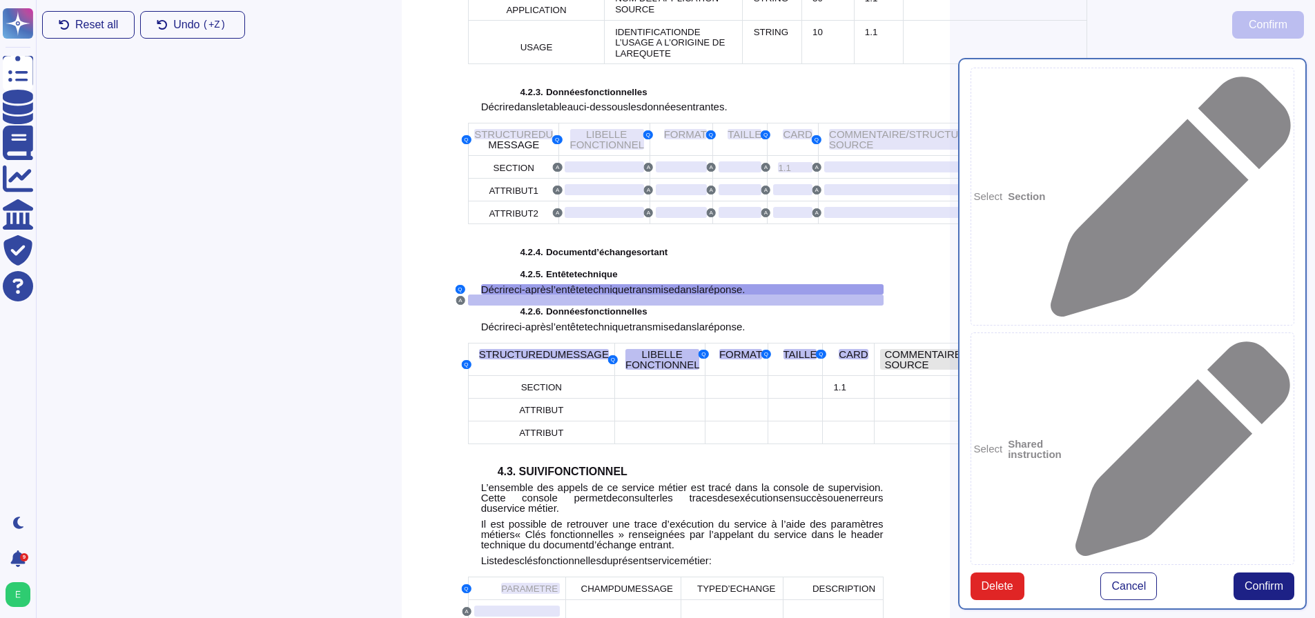
click at [884, 371] on span "COMMENTAIRE/STRUCTURE SOURCE" at bounding box center [956, 359] width 144 height 22
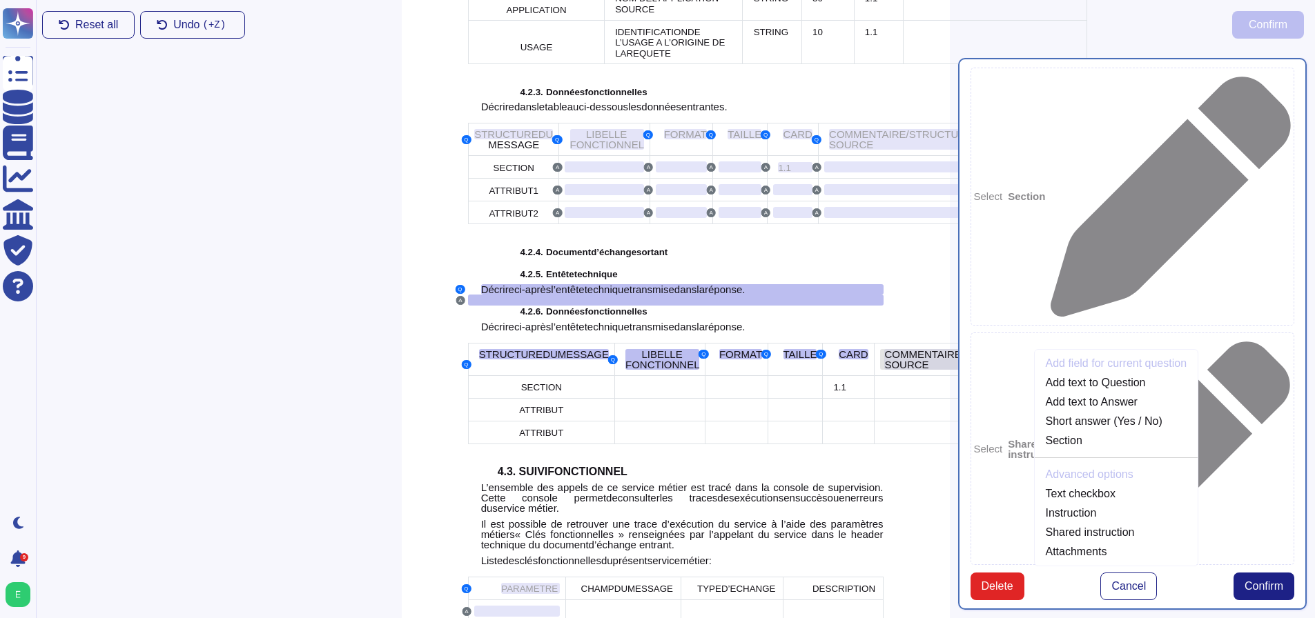
scroll to position [2415, 0]
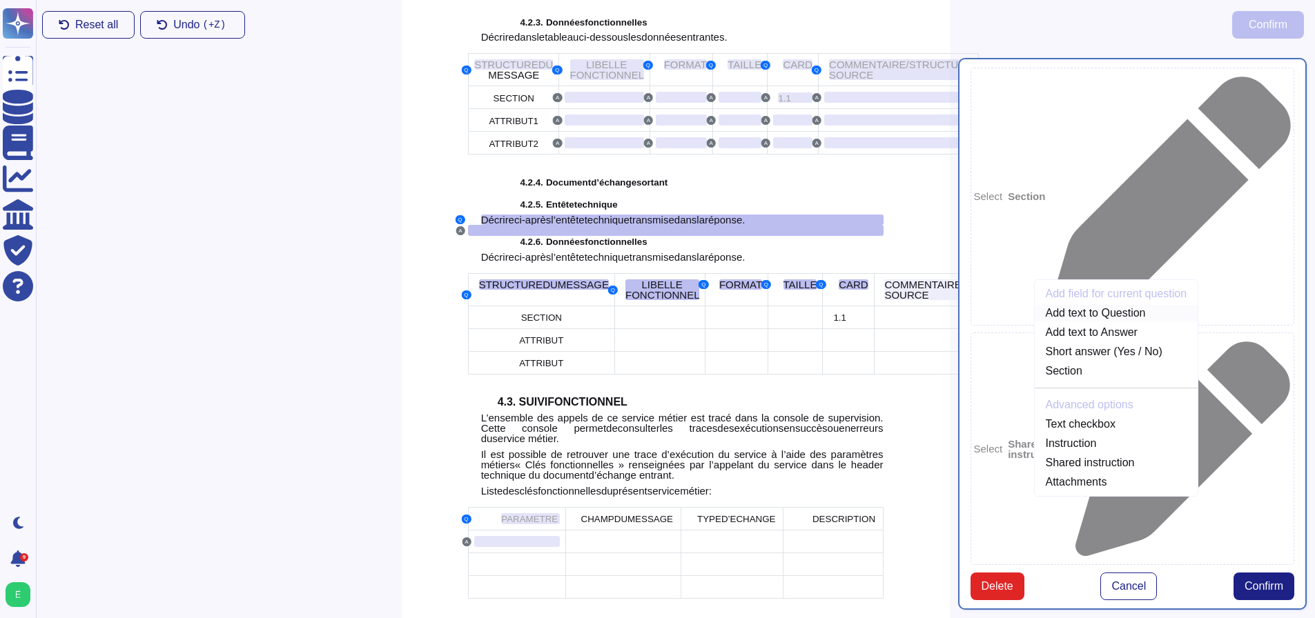
click at [1034, 322] on link "Add text to Question" at bounding box center [1116, 313] width 164 height 17
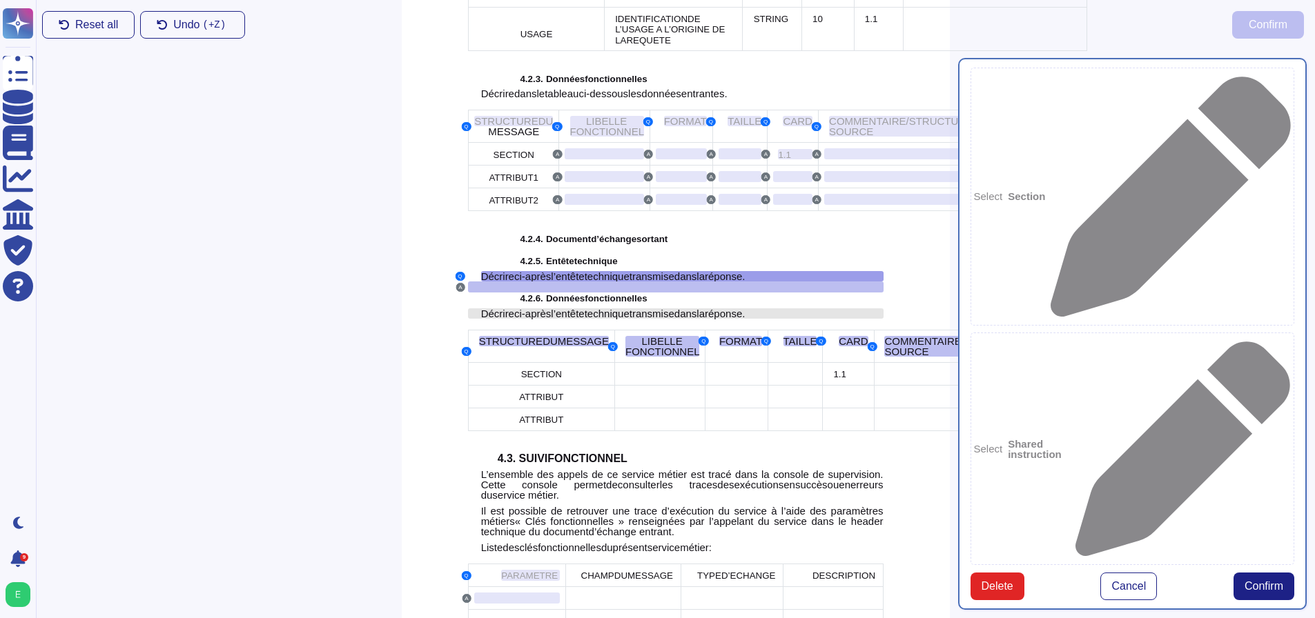
scroll to position [2345, 0]
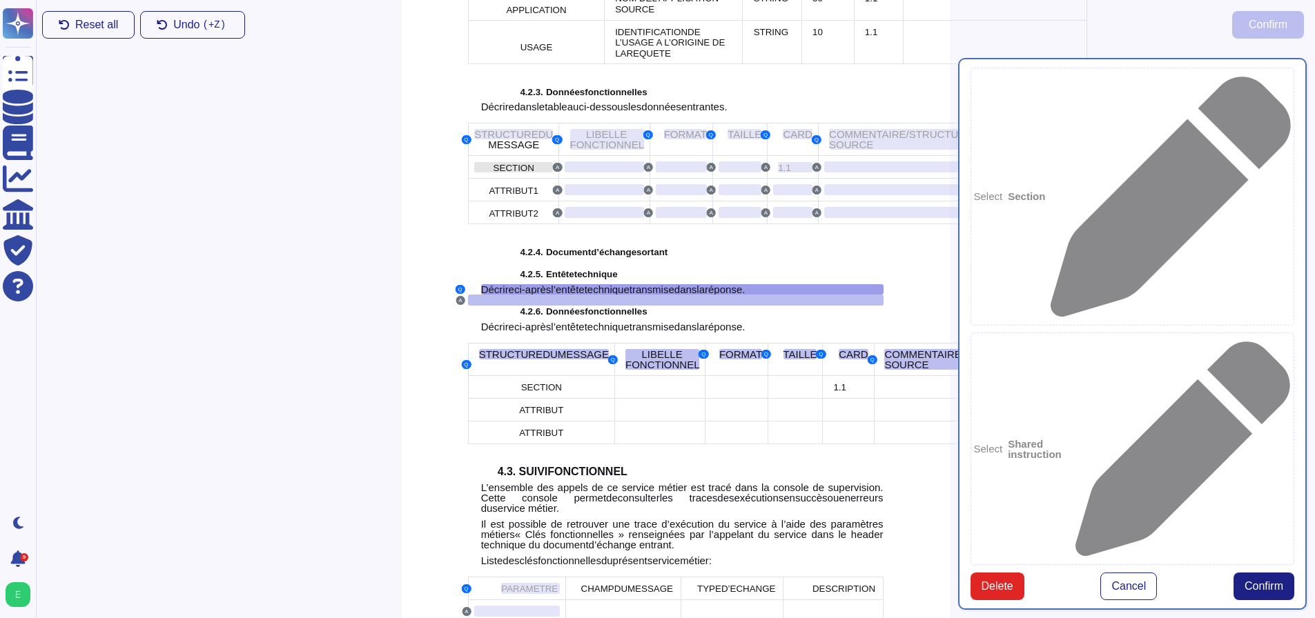
click at [493, 173] on span "SECTION" at bounding box center [513, 168] width 41 height 10
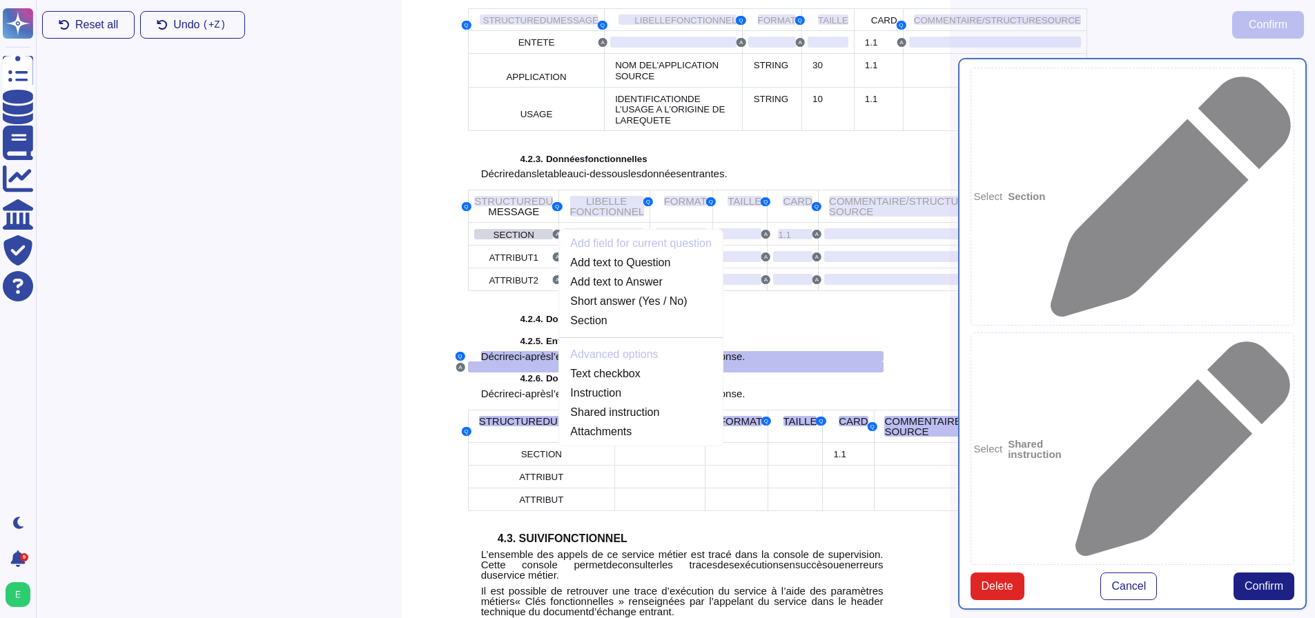
scroll to position [2223, 0]
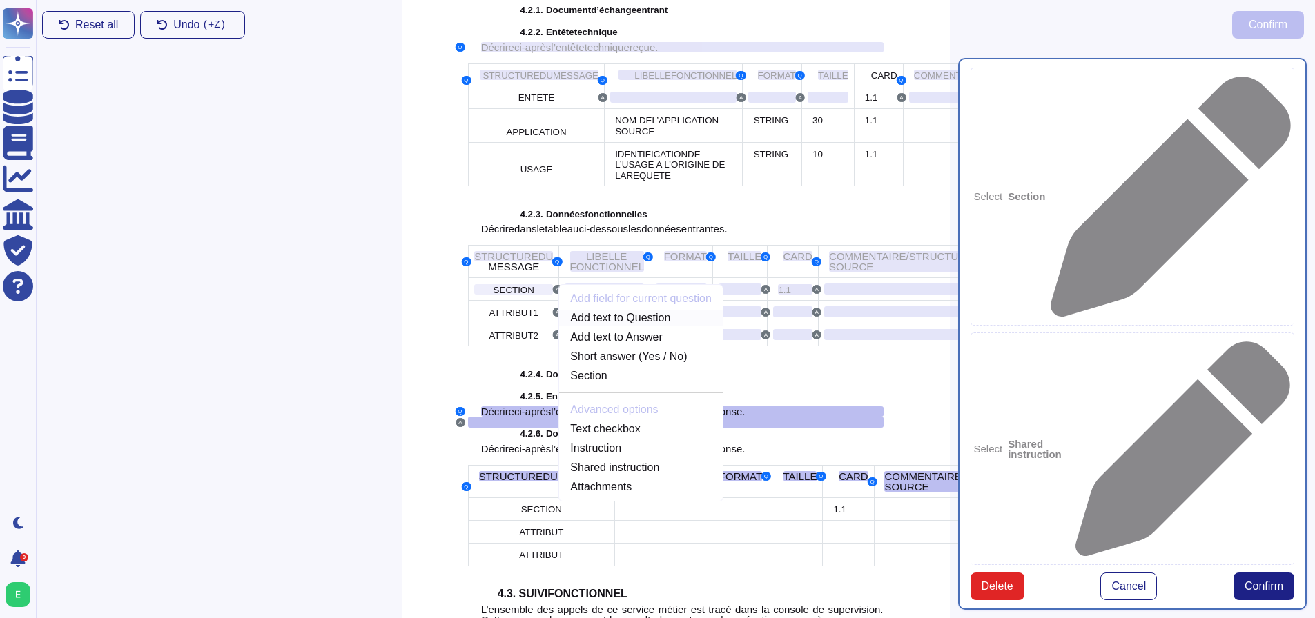
click at [620, 326] on link "Add text to Question" at bounding box center [641, 318] width 164 height 17
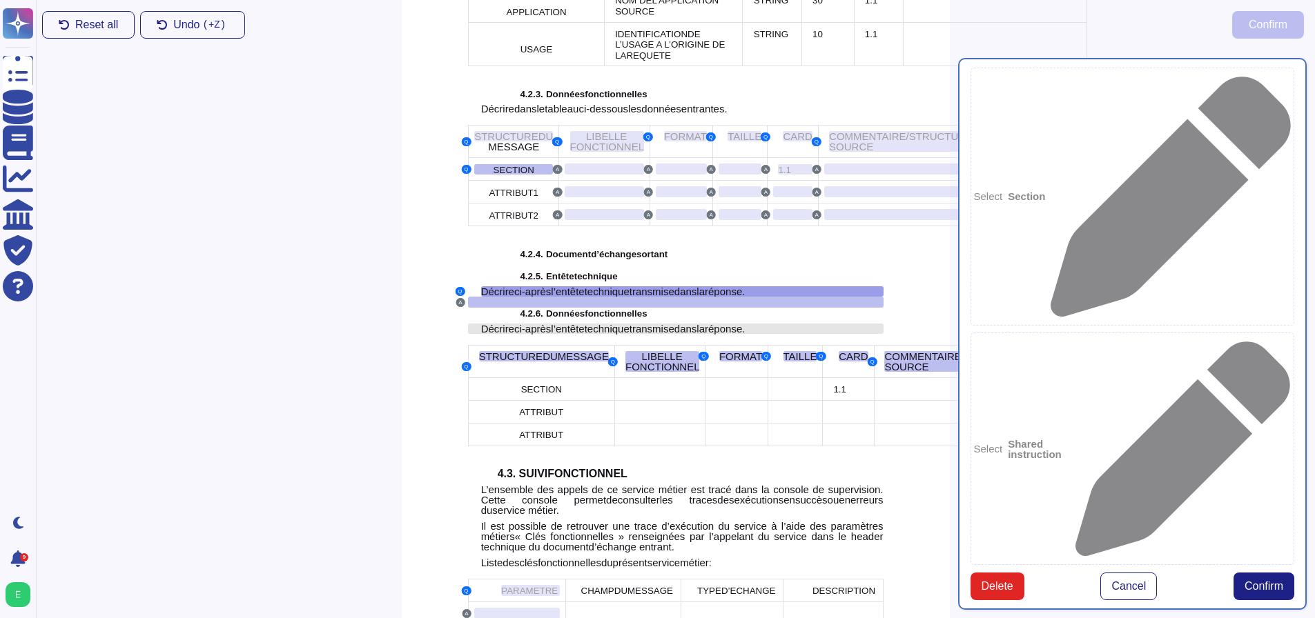
scroll to position [2345, 0]
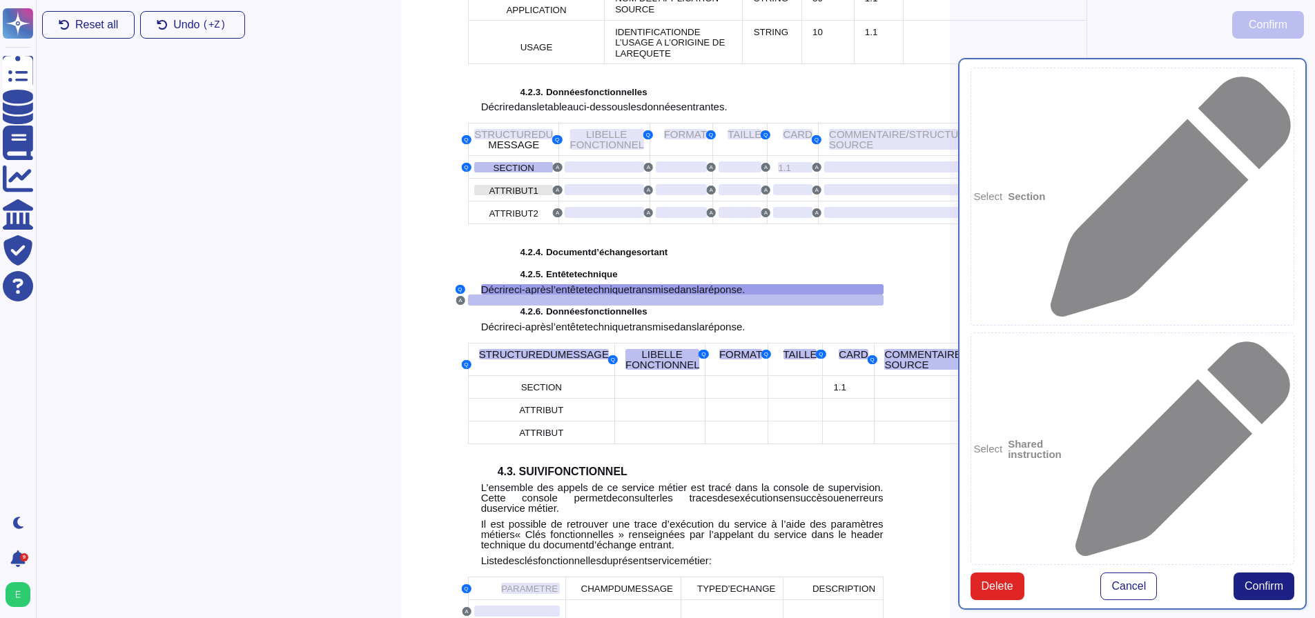
click at [491, 196] on span "ATTRIBUT1" at bounding box center [514, 191] width 50 height 10
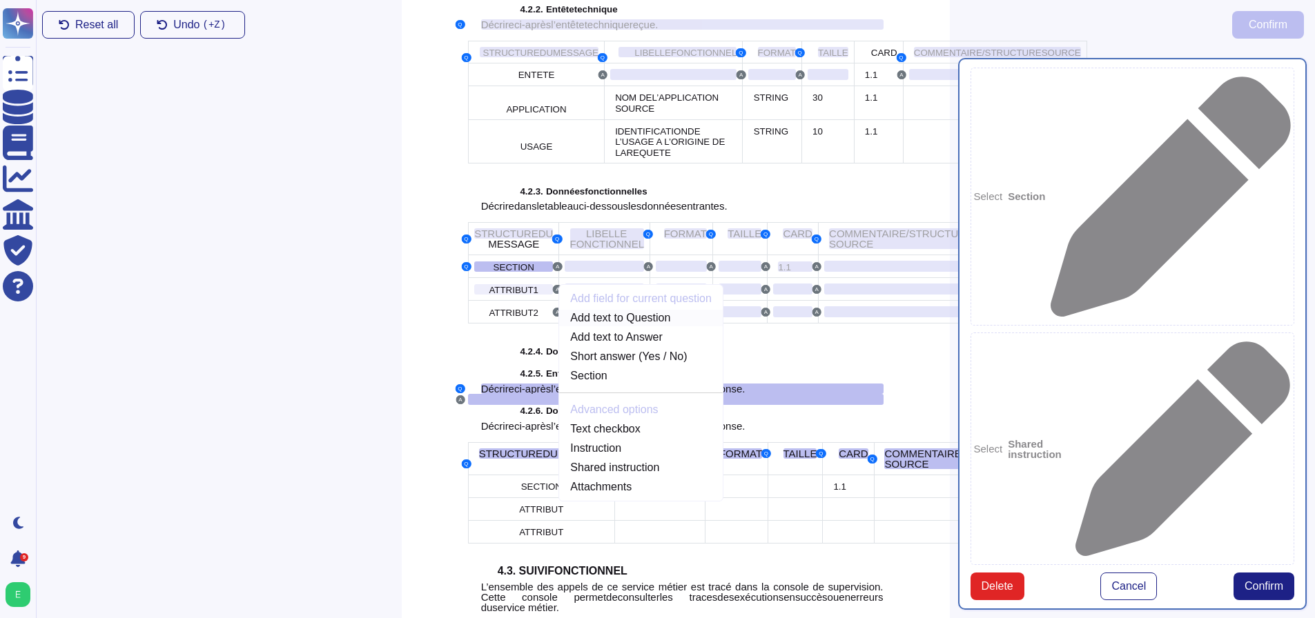
click at [634, 326] on link "Add text to Question" at bounding box center [641, 318] width 164 height 17
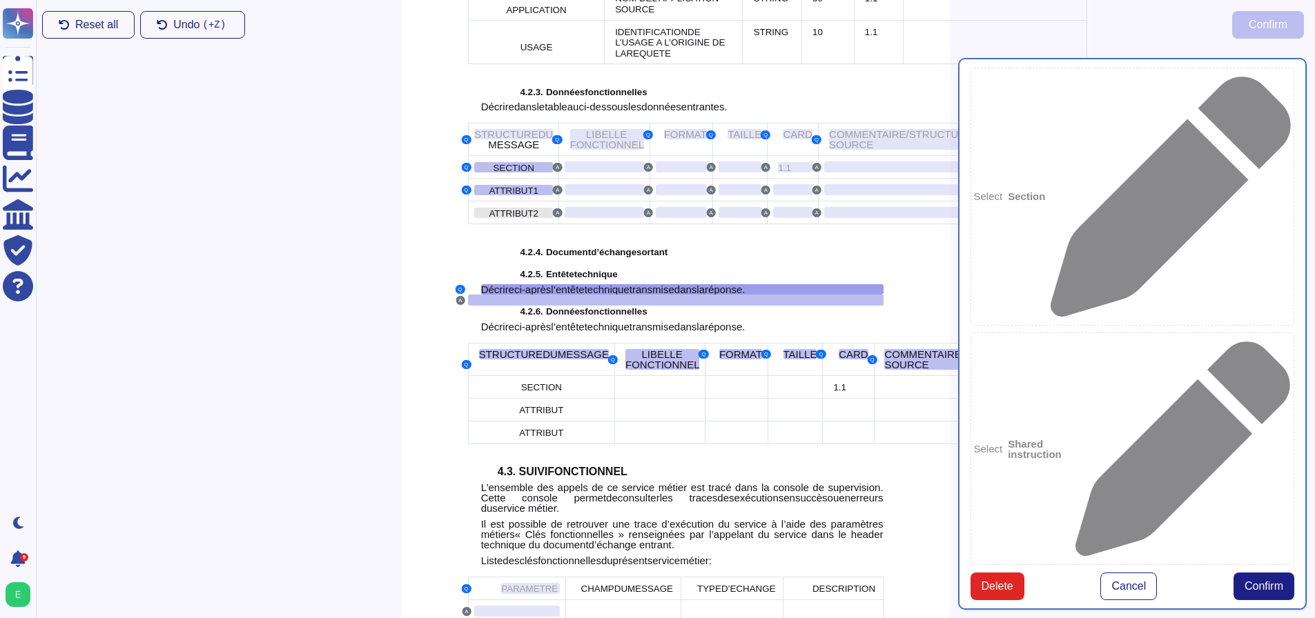
click at [491, 219] on span "ATTRIBUT2" at bounding box center [514, 213] width 50 height 12
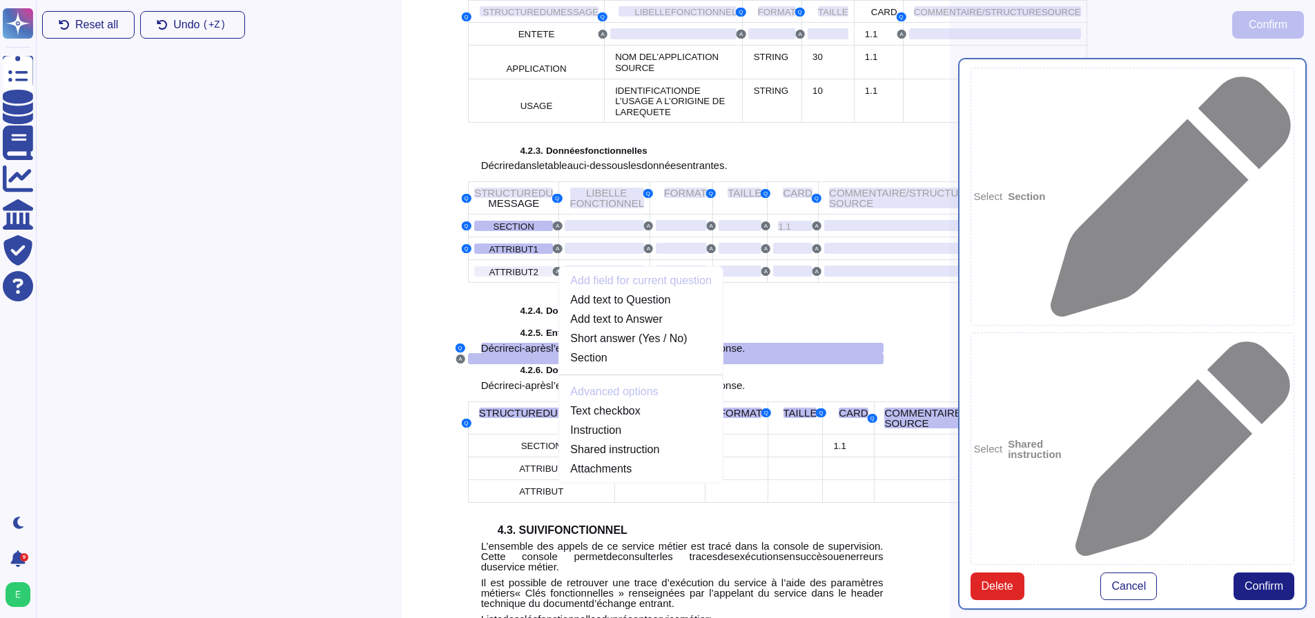
scroll to position [2268, 0]
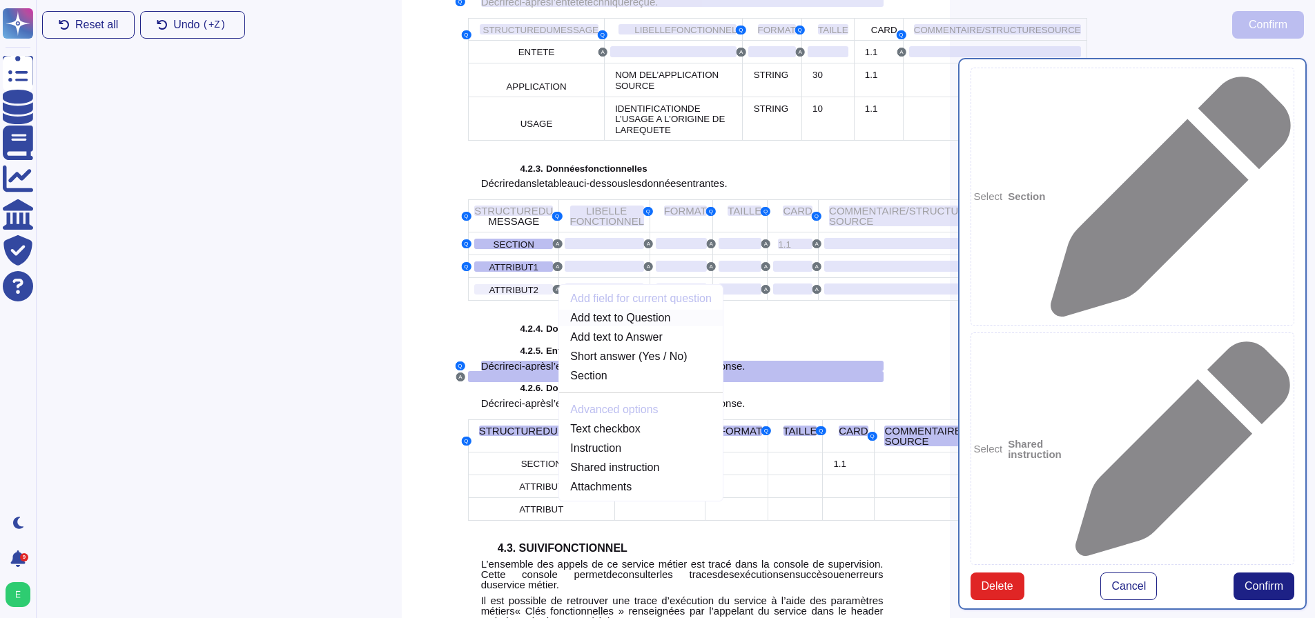
click at [615, 326] on link "Add text to Question" at bounding box center [641, 318] width 164 height 17
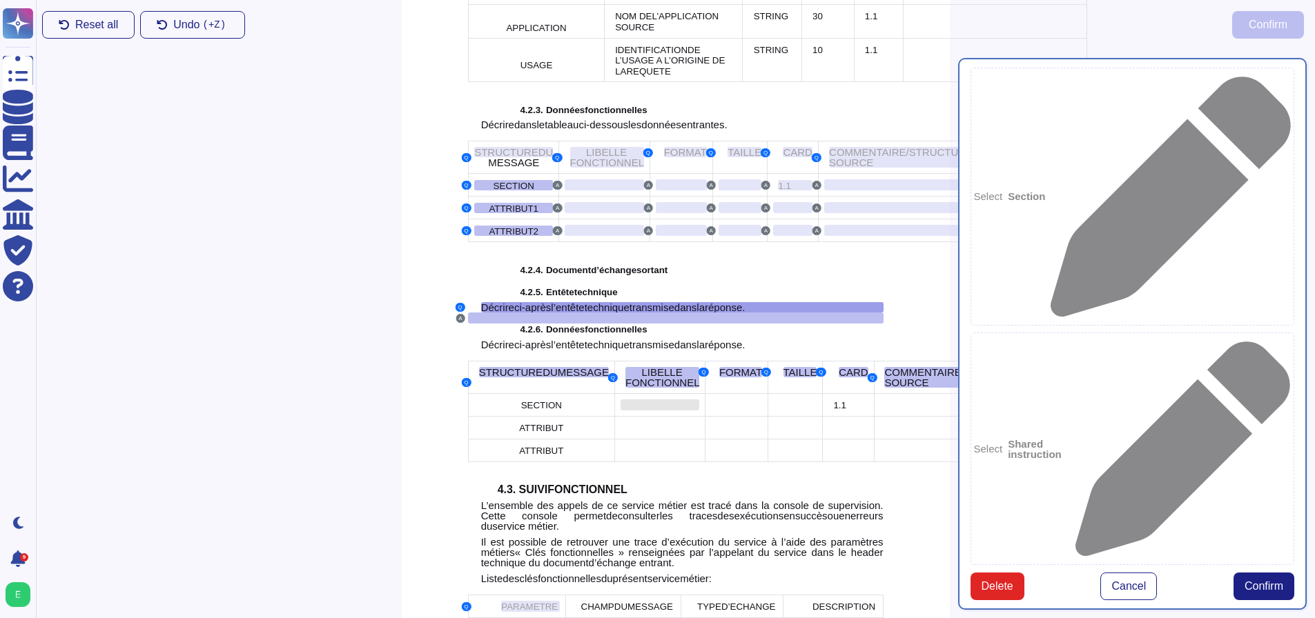
scroll to position [2345, 0]
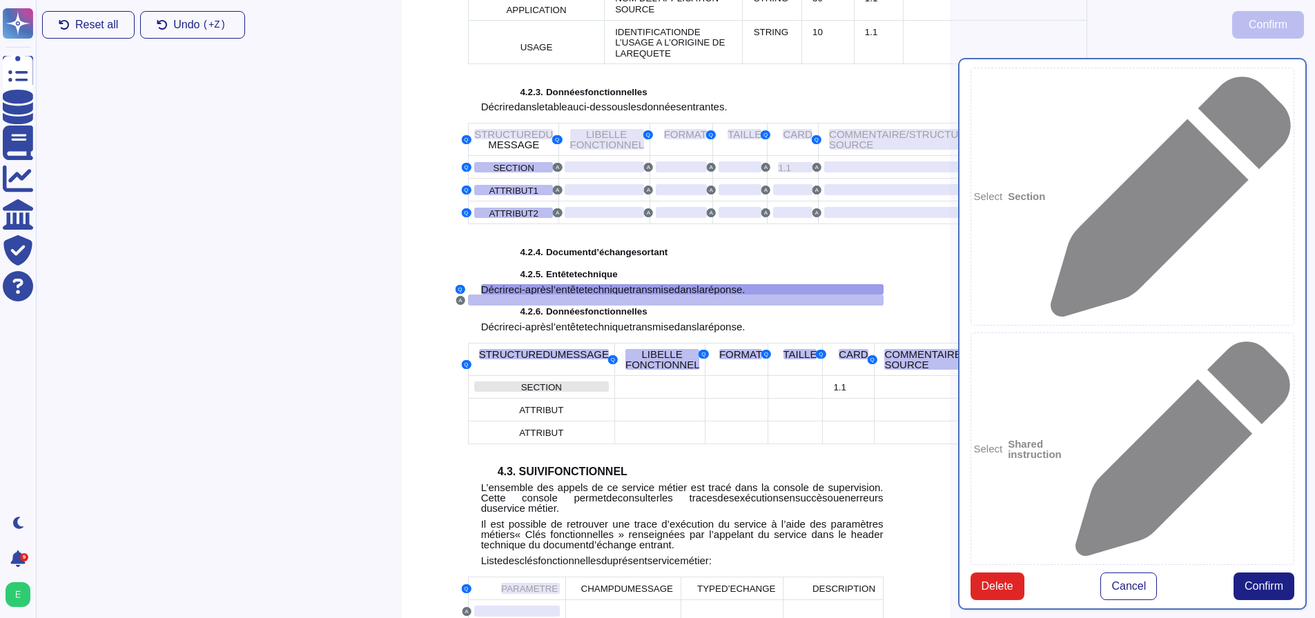
click at [521, 393] on span "SECTION" at bounding box center [541, 387] width 41 height 10
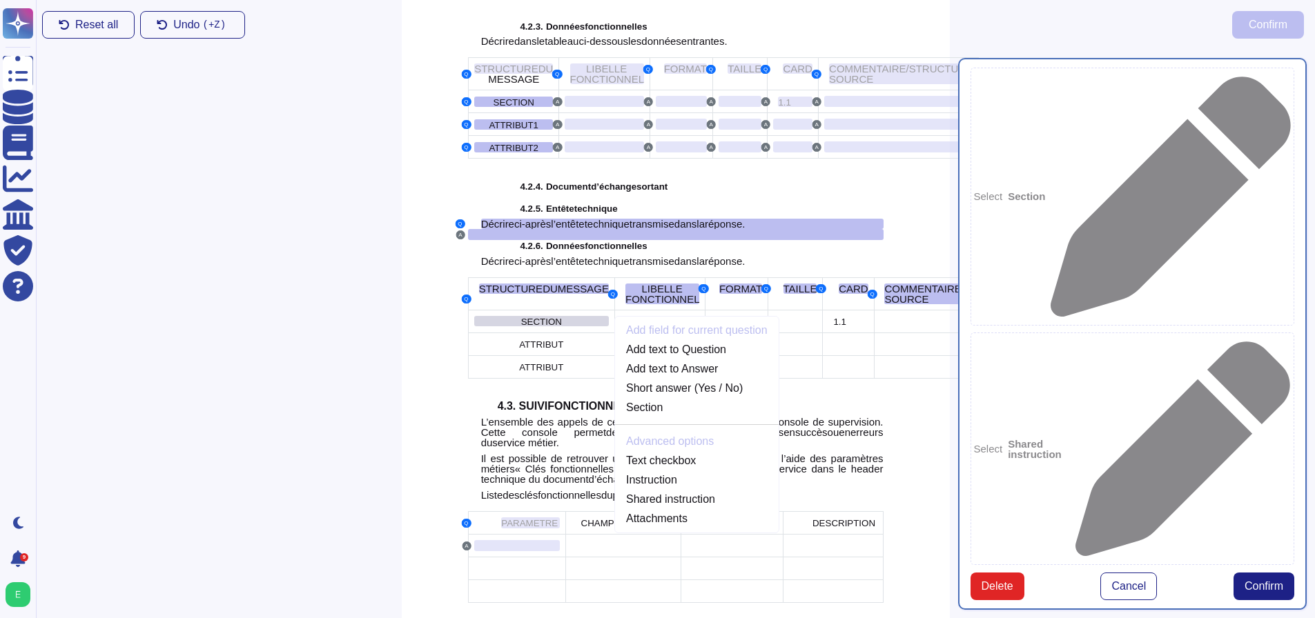
scroll to position [2453, 0]
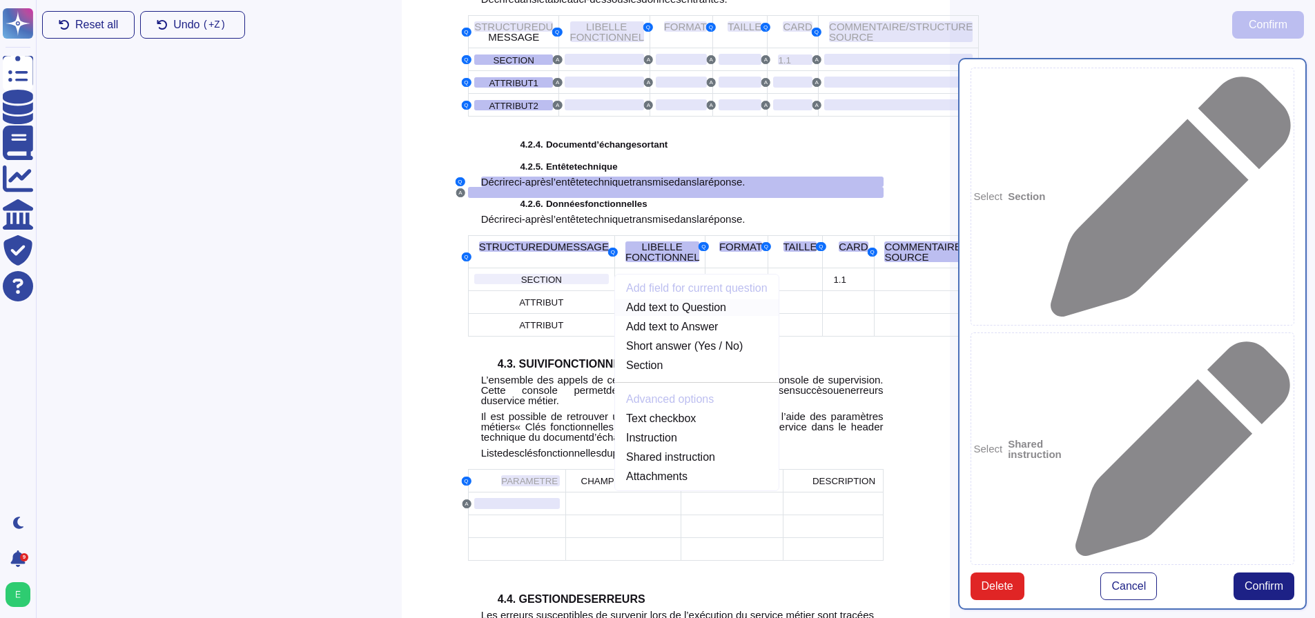
click at [615, 316] on link "Add text to Question" at bounding box center [697, 307] width 164 height 17
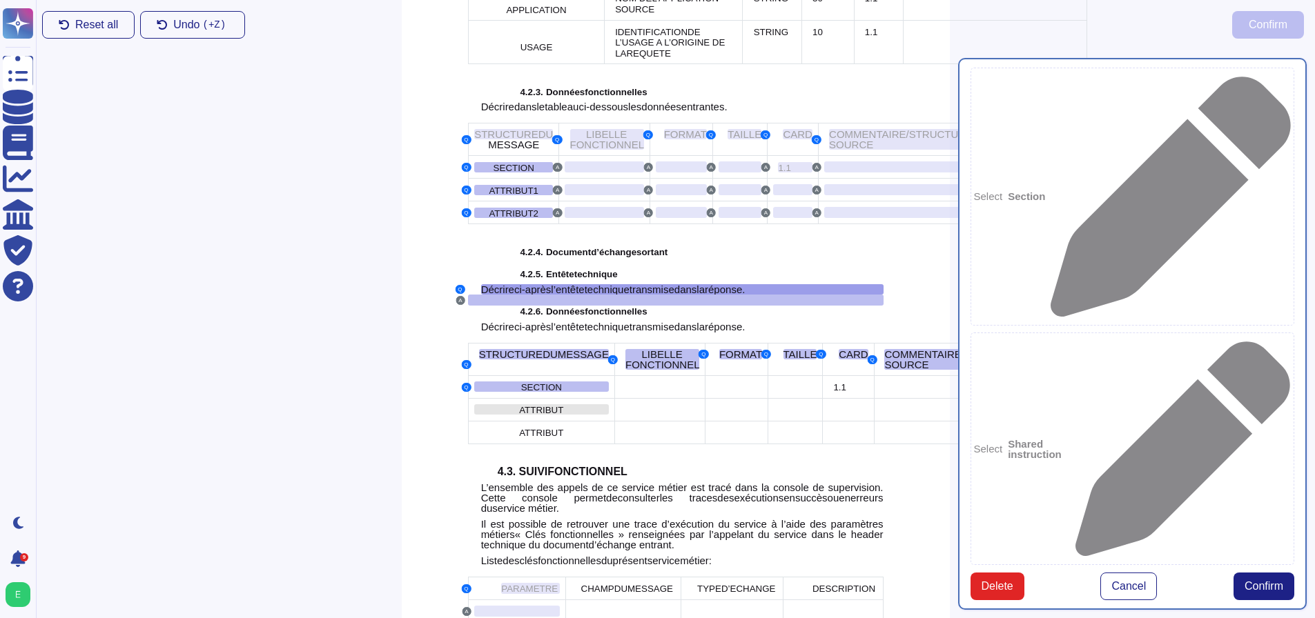
click at [519, 415] on span "ATTRIBUT" at bounding box center [541, 410] width 44 height 10
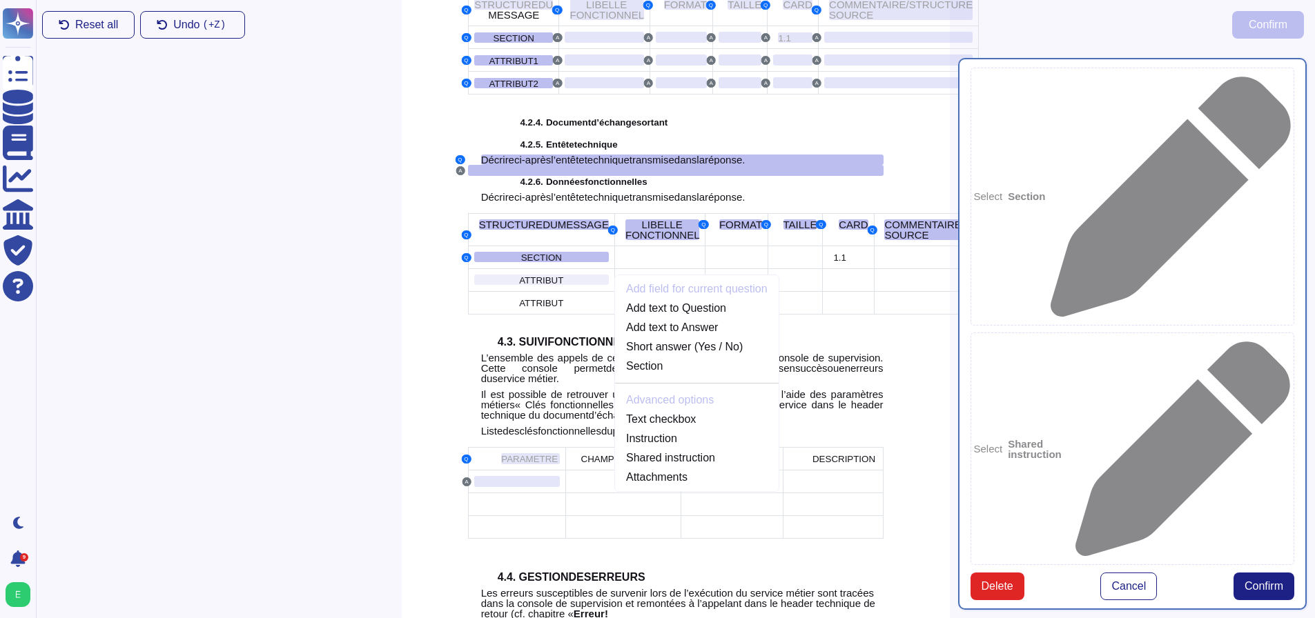
scroll to position [2475, 0]
click at [615, 316] on link "Add text to Question" at bounding box center [697, 307] width 164 height 17
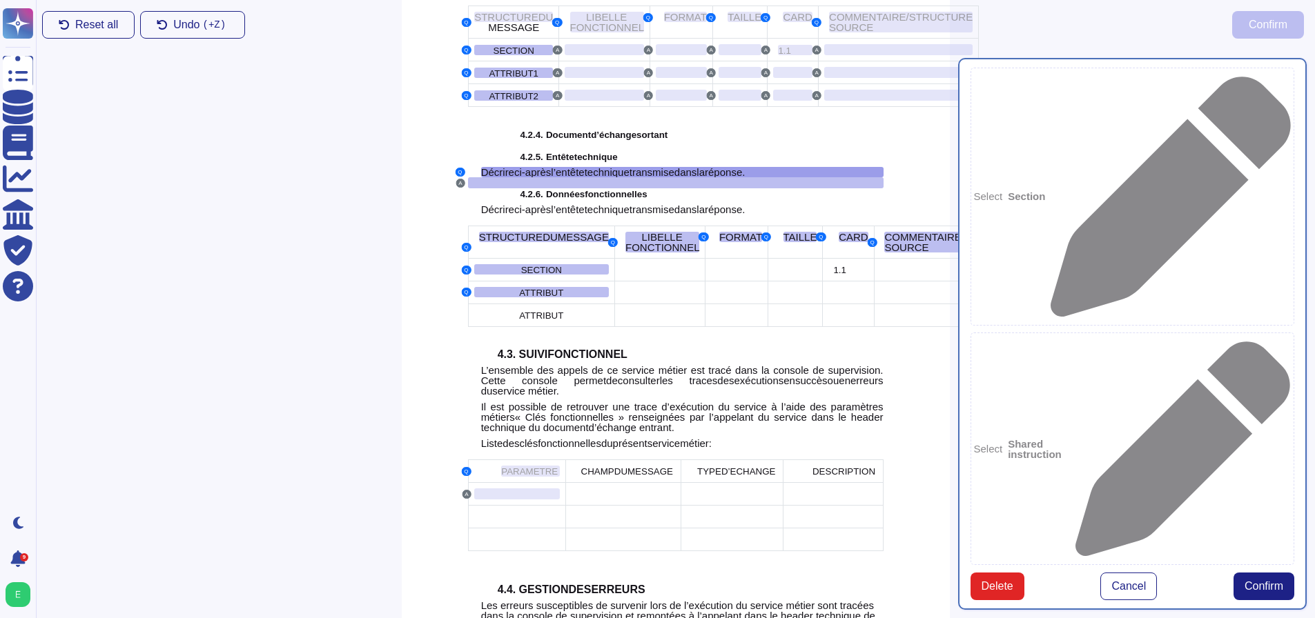
scroll to position [2345, 0]
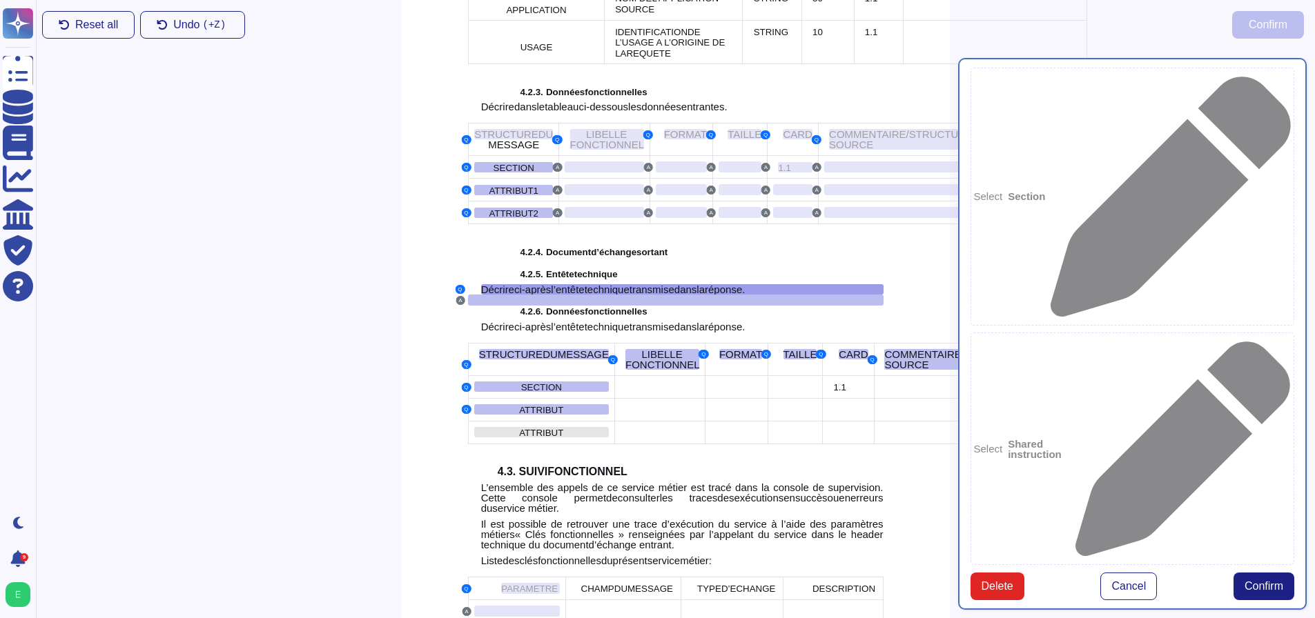
click at [519, 438] on span "ATTRIBUT" at bounding box center [541, 433] width 44 height 10
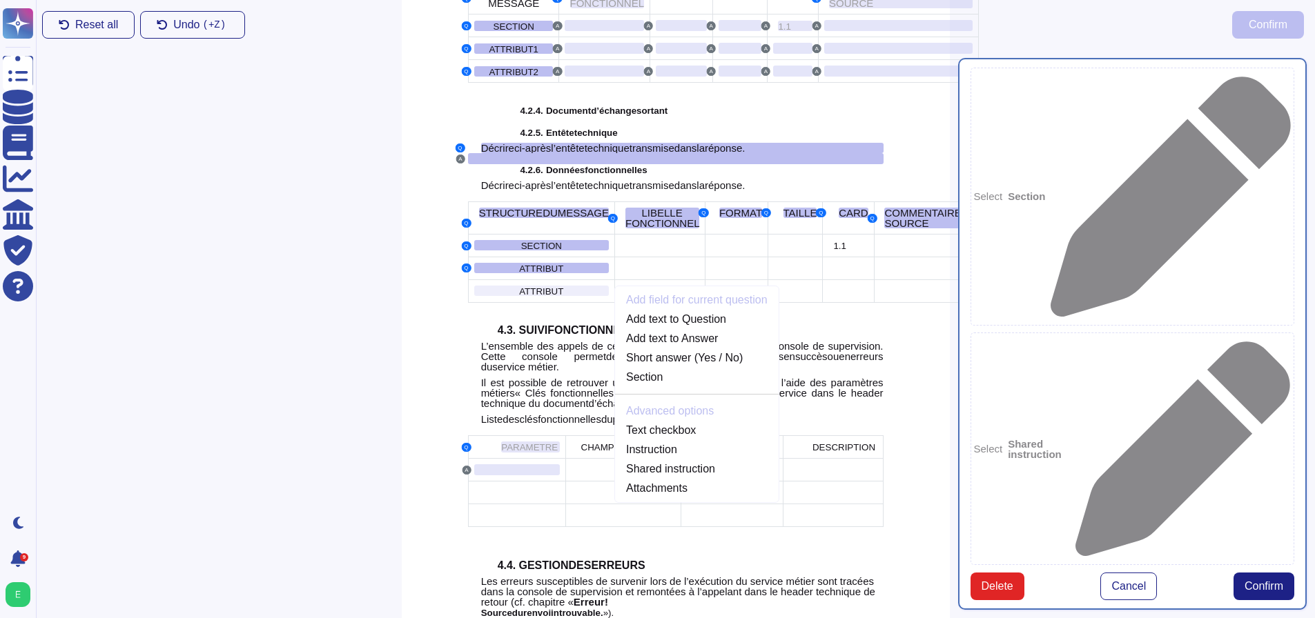
scroll to position [2498, 0]
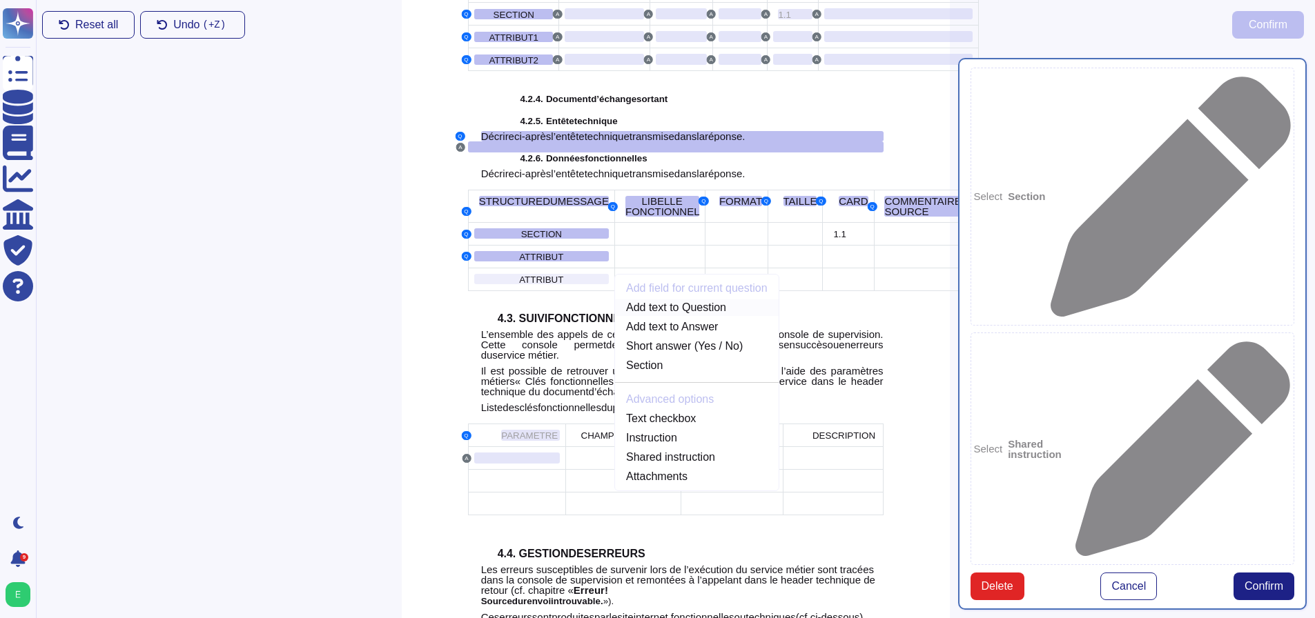
click at [615, 316] on link "Add text to Question" at bounding box center [697, 307] width 164 height 17
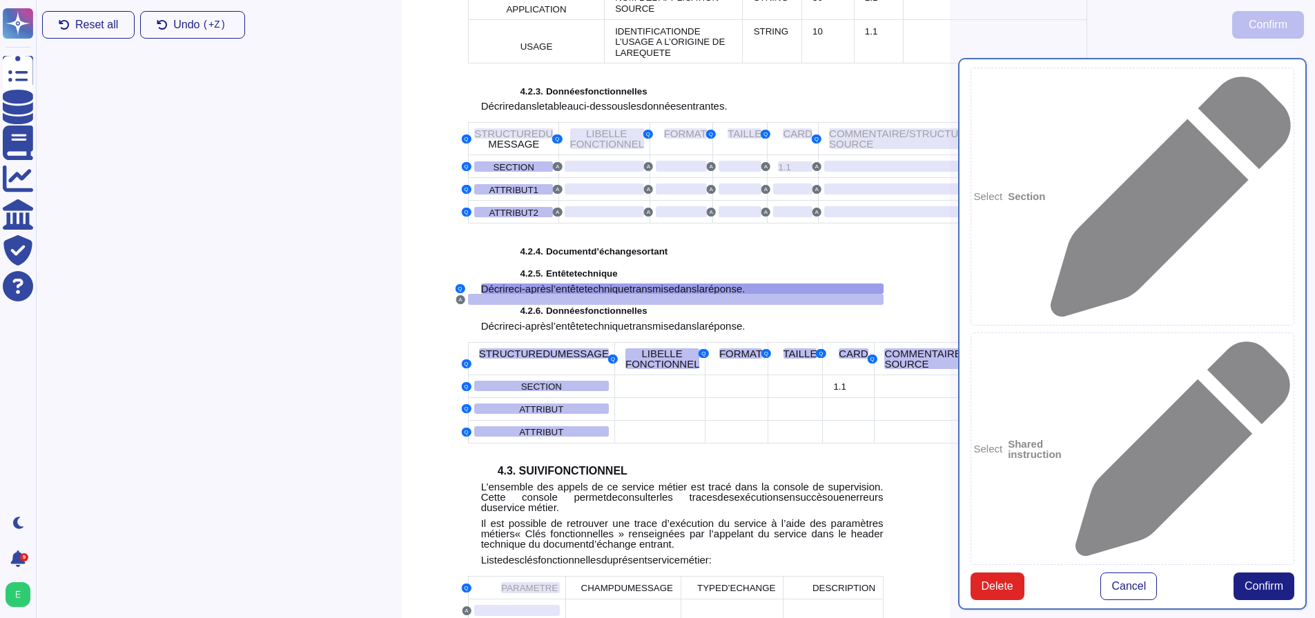
scroll to position [2345, 0]
click at [620, 393] on div at bounding box center [659, 387] width 79 height 11
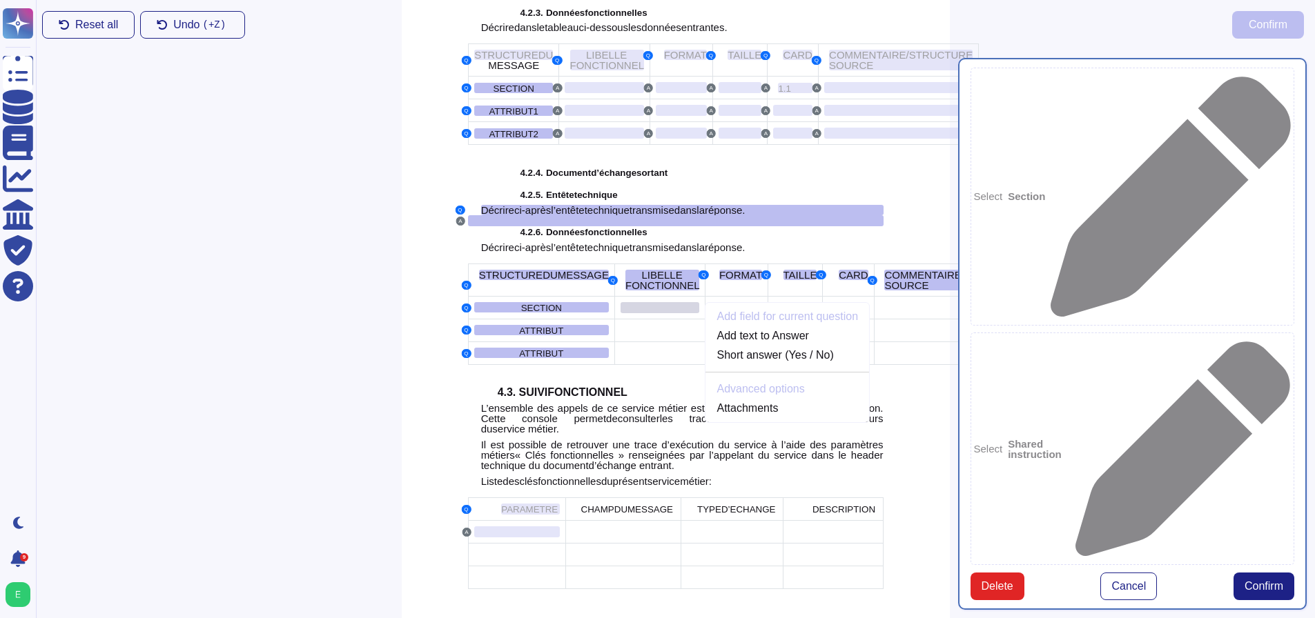
scroll to position [2453, 0]
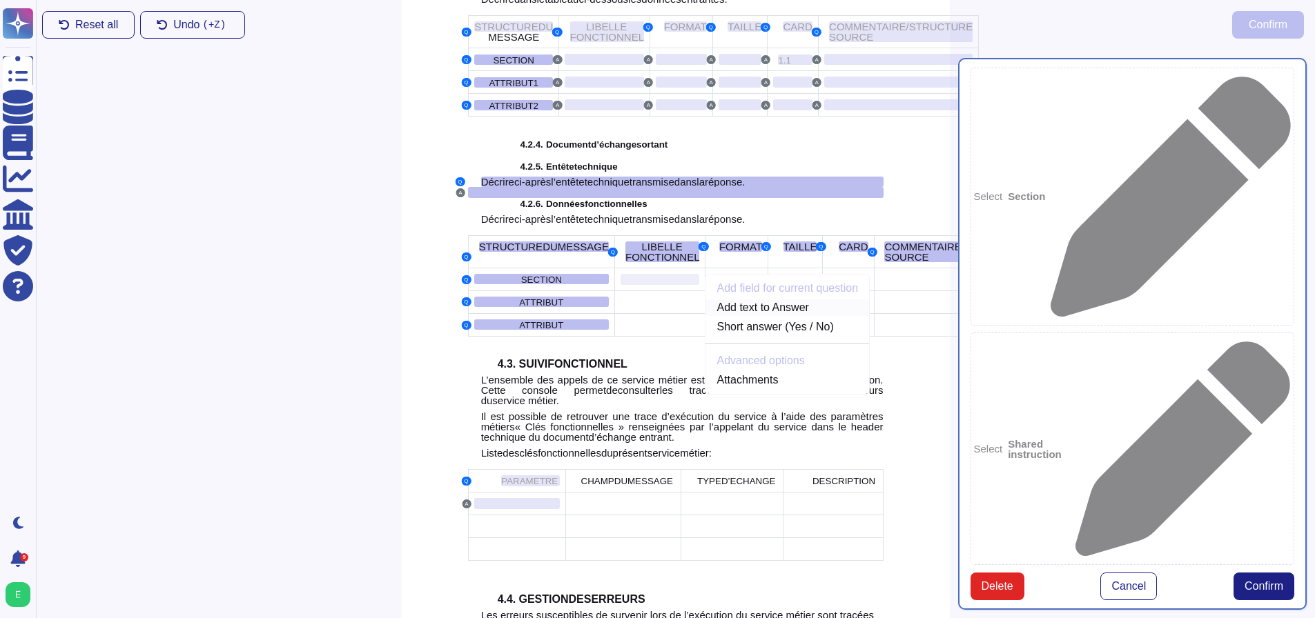
click at [705, 316] on link "Add text to Answer" at bounding box center [787, 307] width 164 height 17
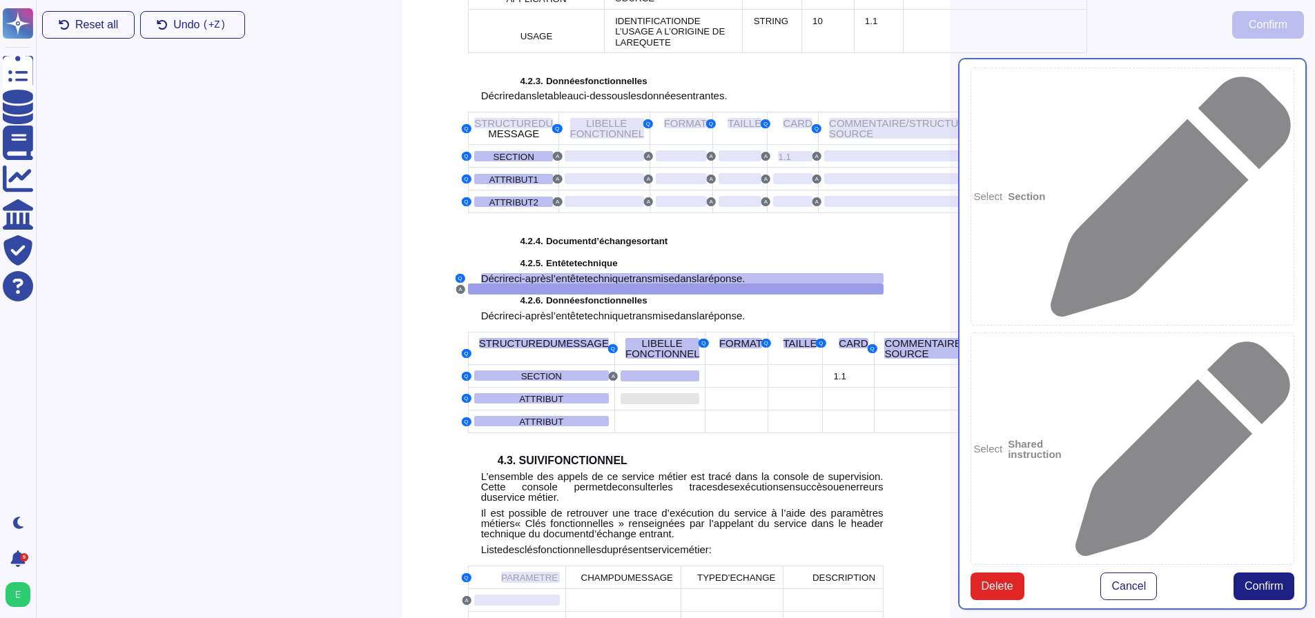
click at [620, 404] on div at bounding box center [659, 398] width 79 height 11
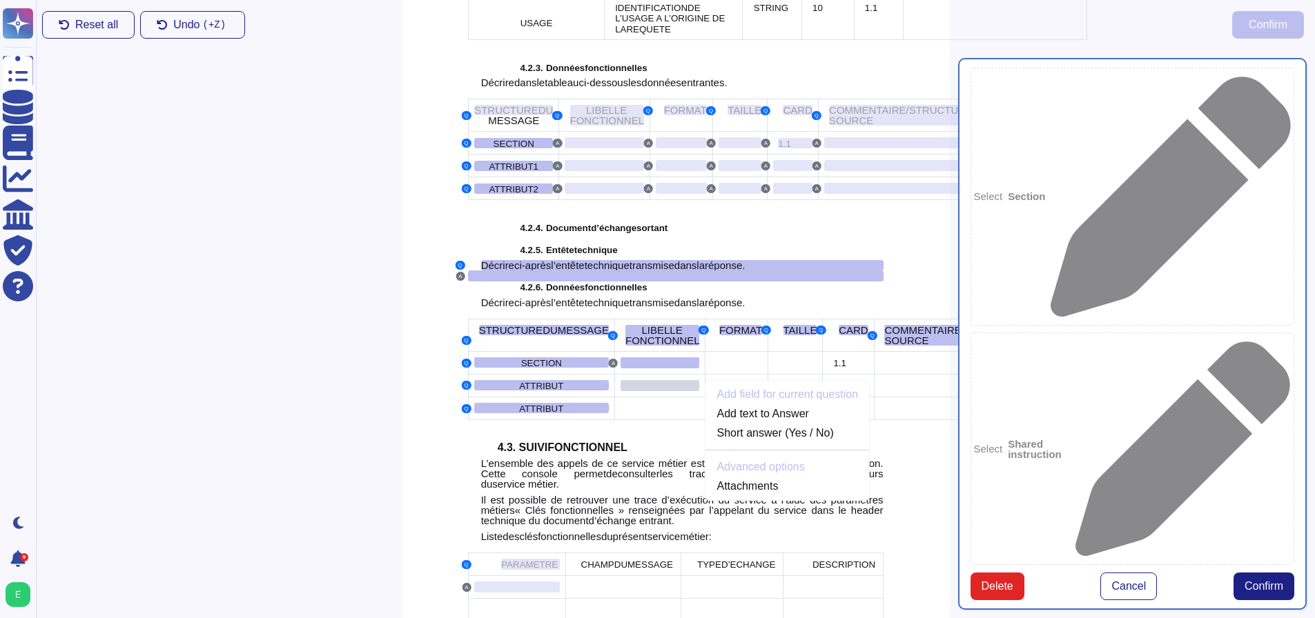
scroll to position [2475, 0]
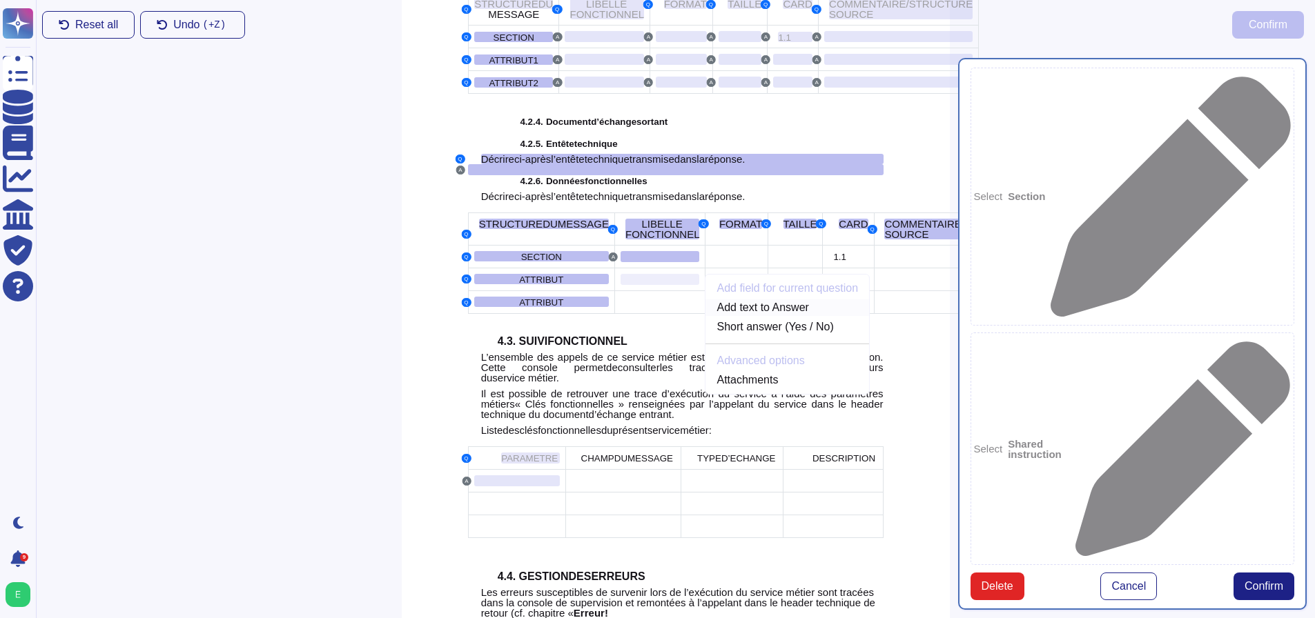
click at [705, 316] on link "Add text to Answer" at bounding box center [787, 307] width 164 height 17
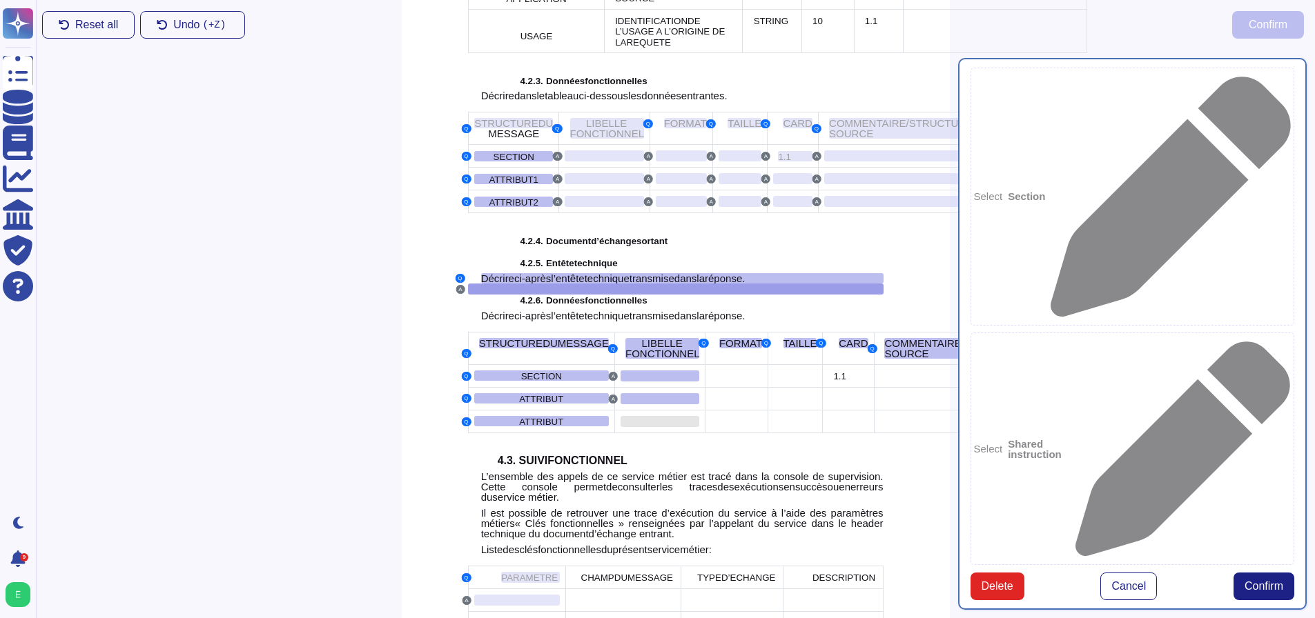
click at [620, 427] on div at bounding box center [659, 421] width 79 height 11
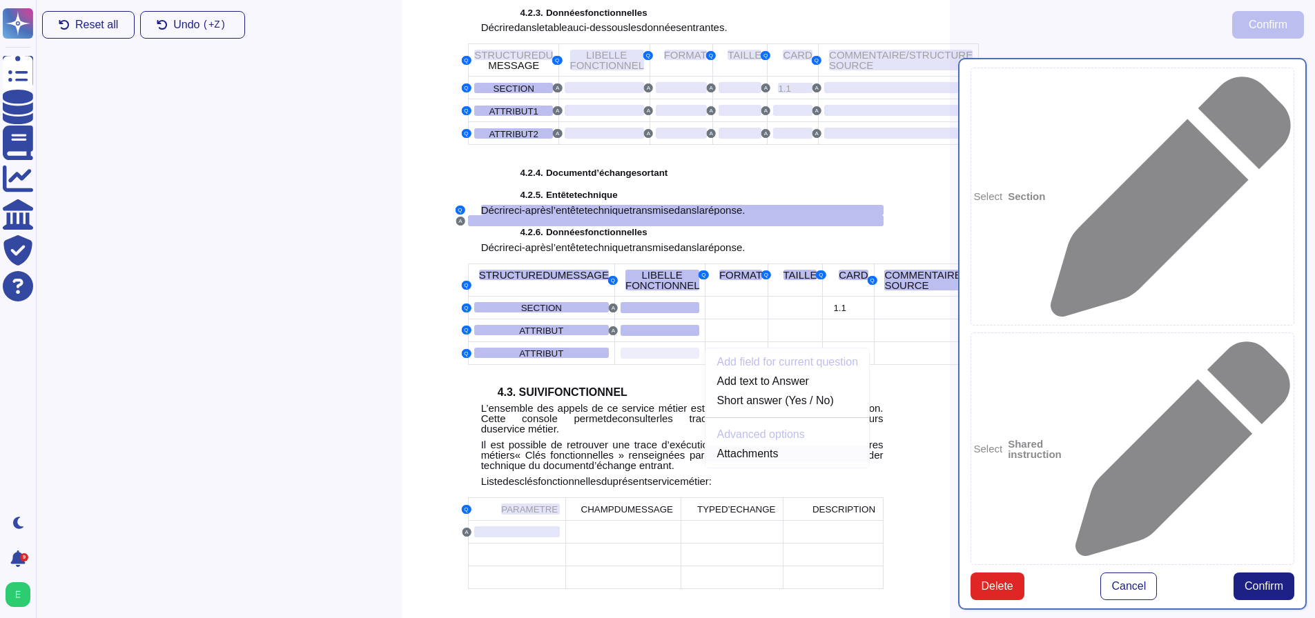
scroll to position [2498, 0]
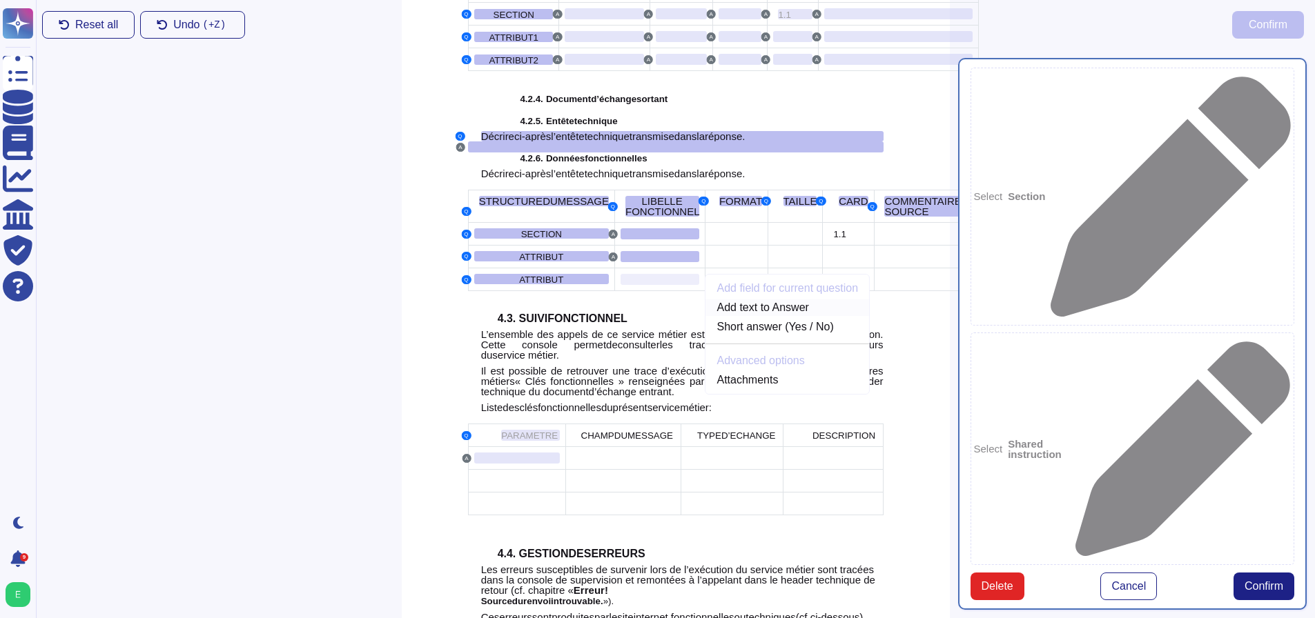
click at [705, 316] on link "Add text to Answer" at bounding box center [787, 307] width 164 height 17
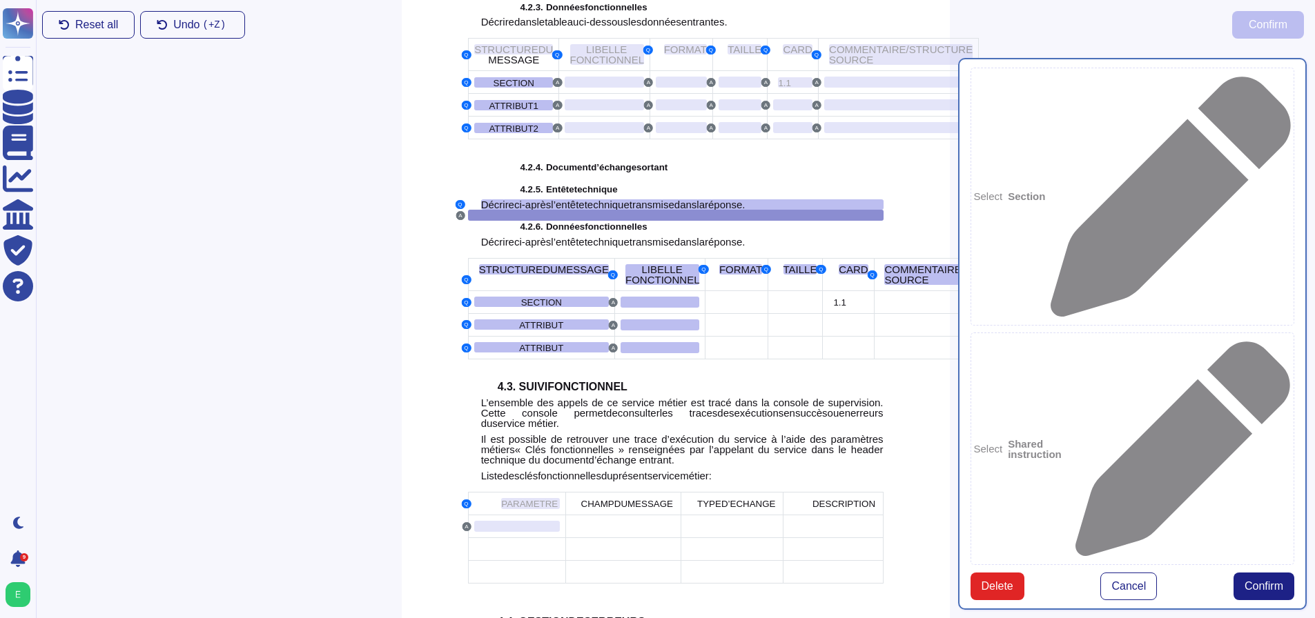
scroll to position [2356, 0]
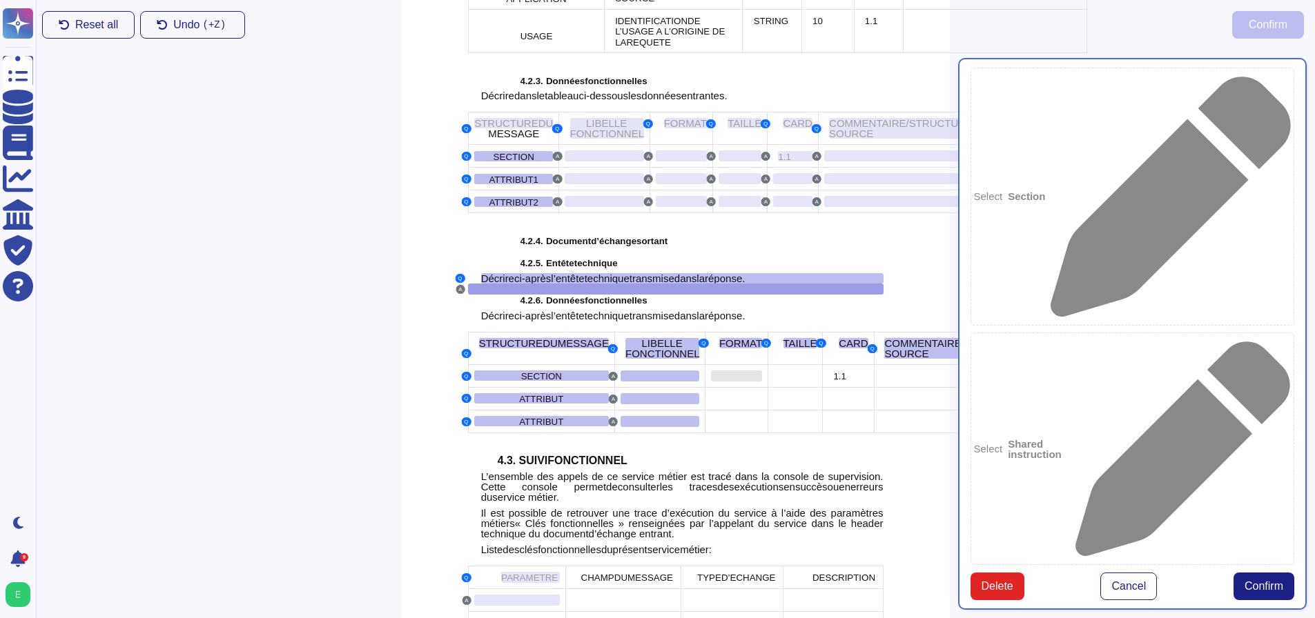
click at [711, 382] on div at bounding box center [736, 376] width 51 height 11
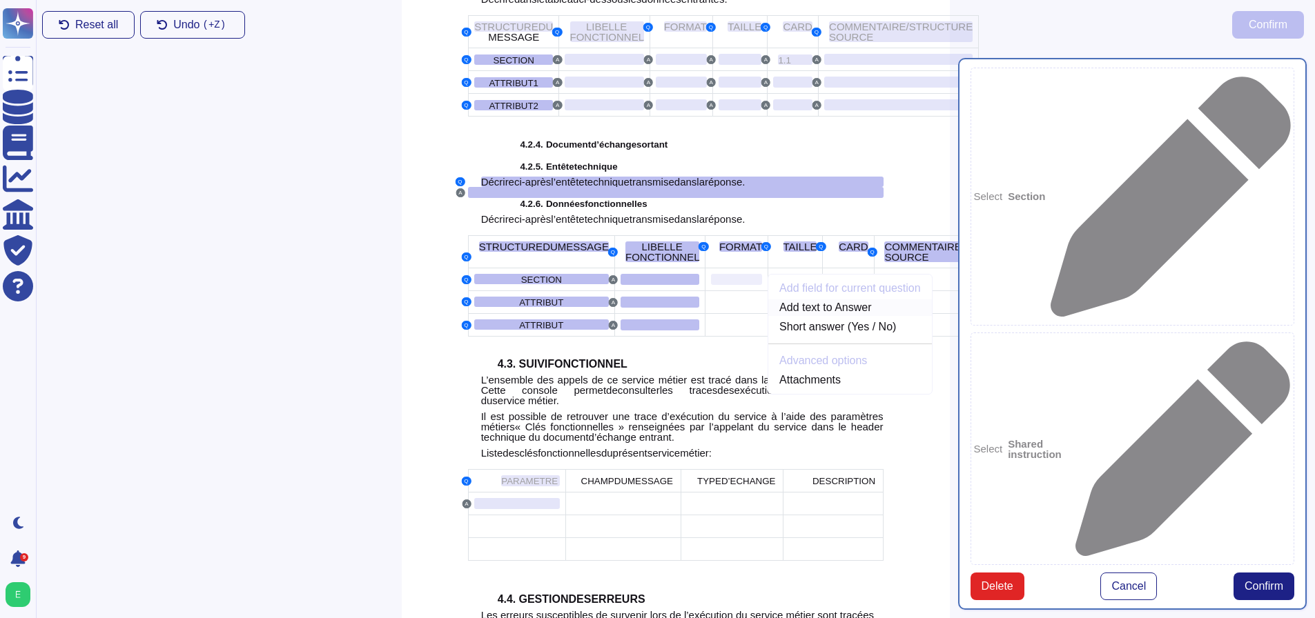
click at [768, 316] on link "Add text to Answer" at bounding box center [850, 307] width 164 height 17
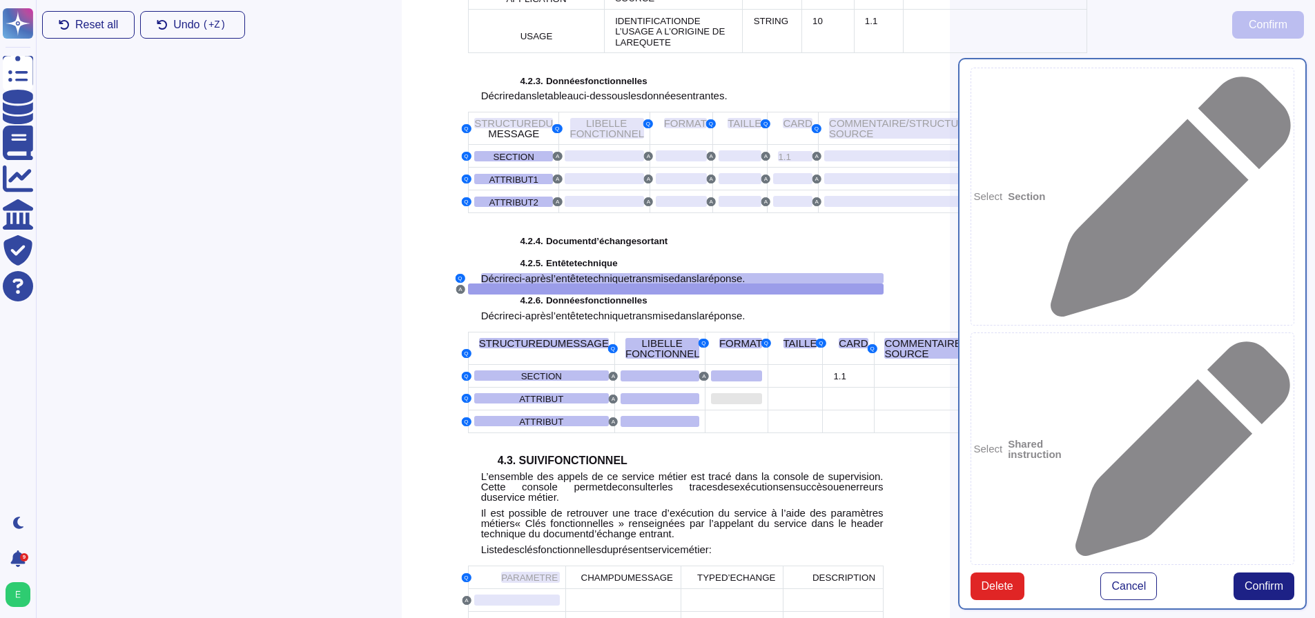
click at [711, 404] on div at bounding box center [736, 398] width 51 height 11
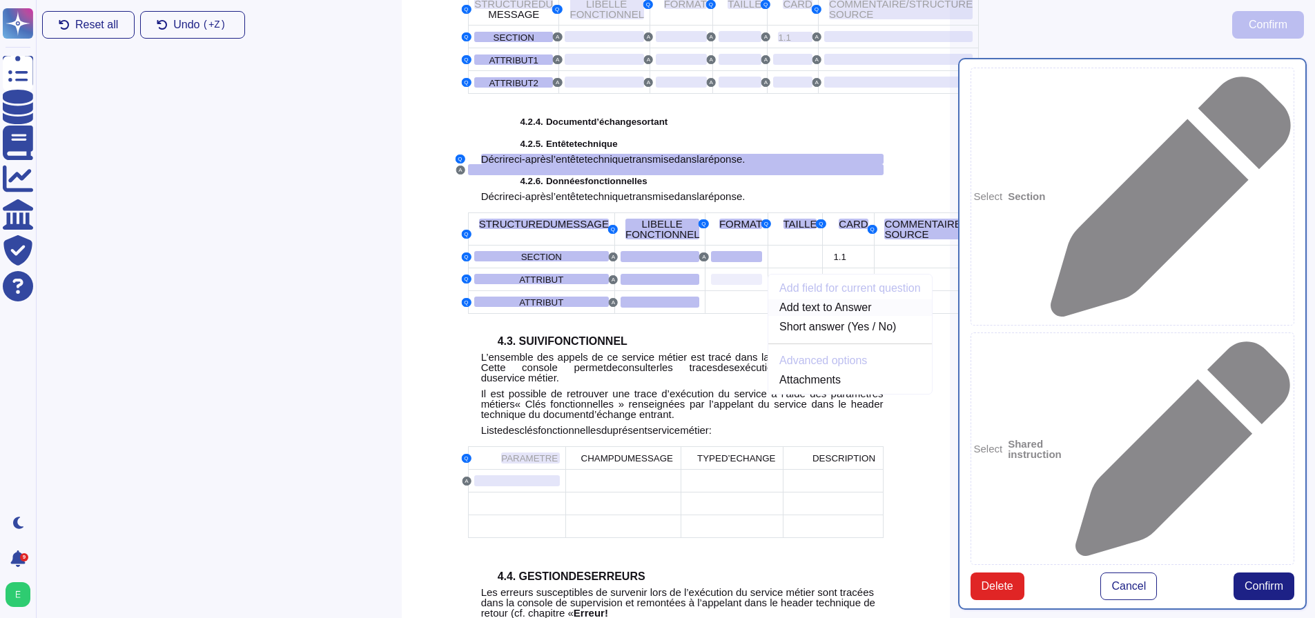
click at [768, 316] on link "Add text to Answer" at bounding box center [850, 307] width 164 height 17
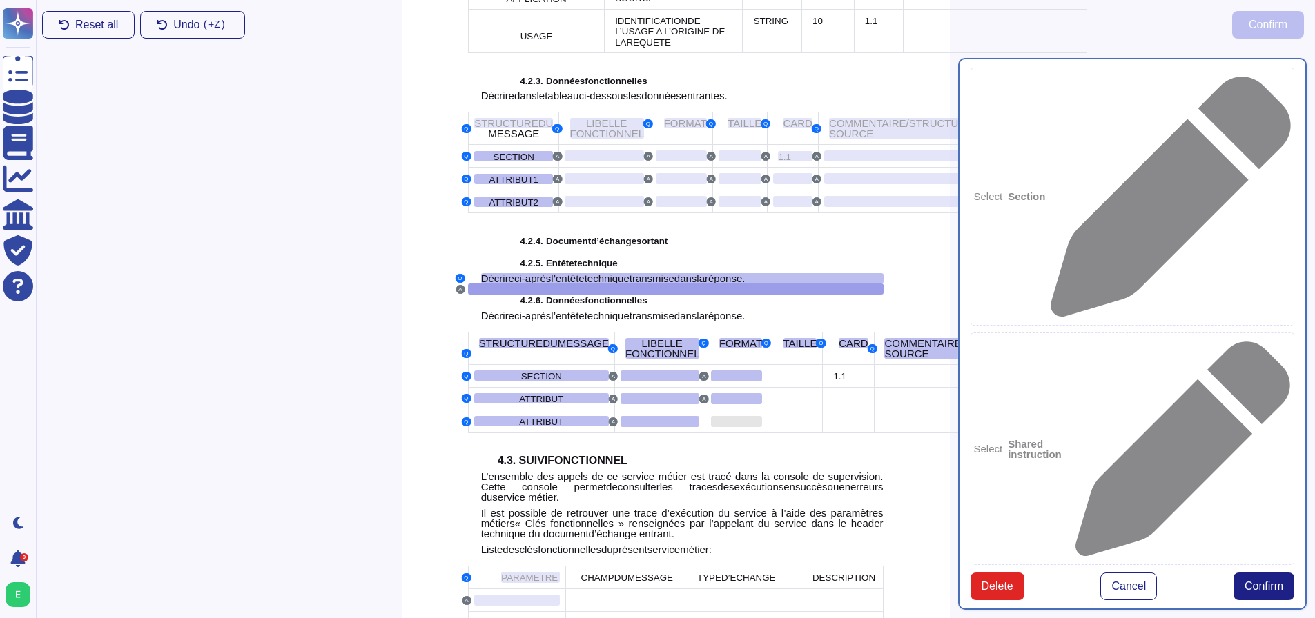
click at [711, 427] on div at bounding box center [736, 421] width 51 height 11
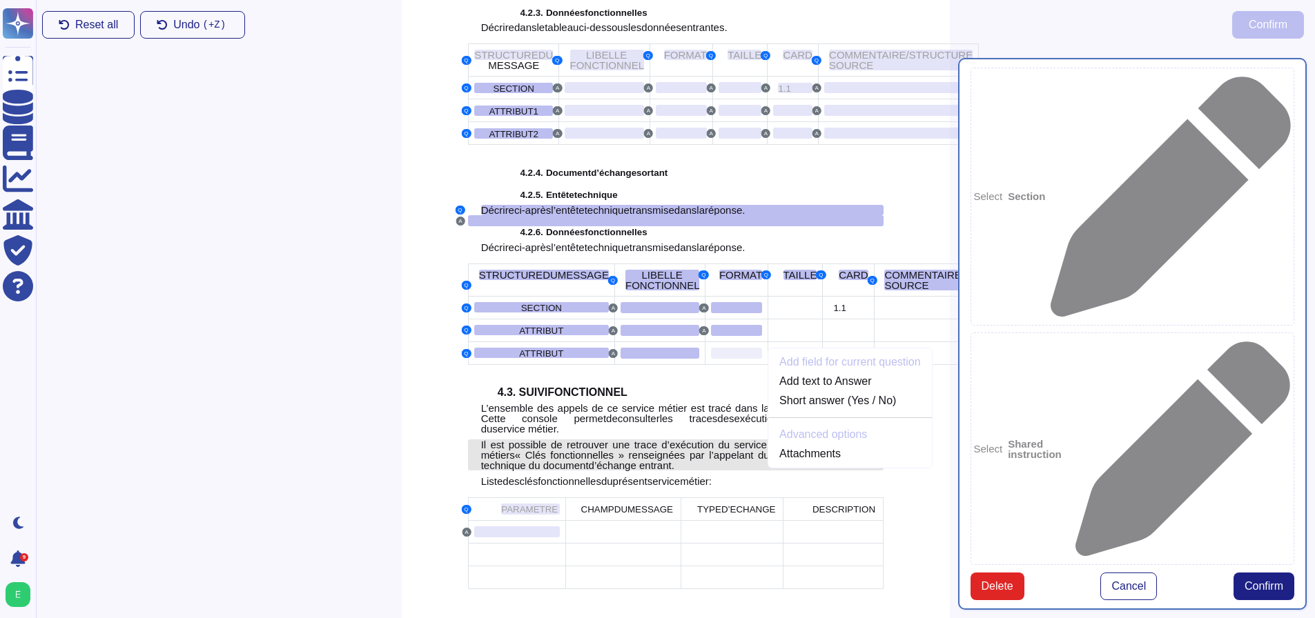
scroll to position [2498, 0]
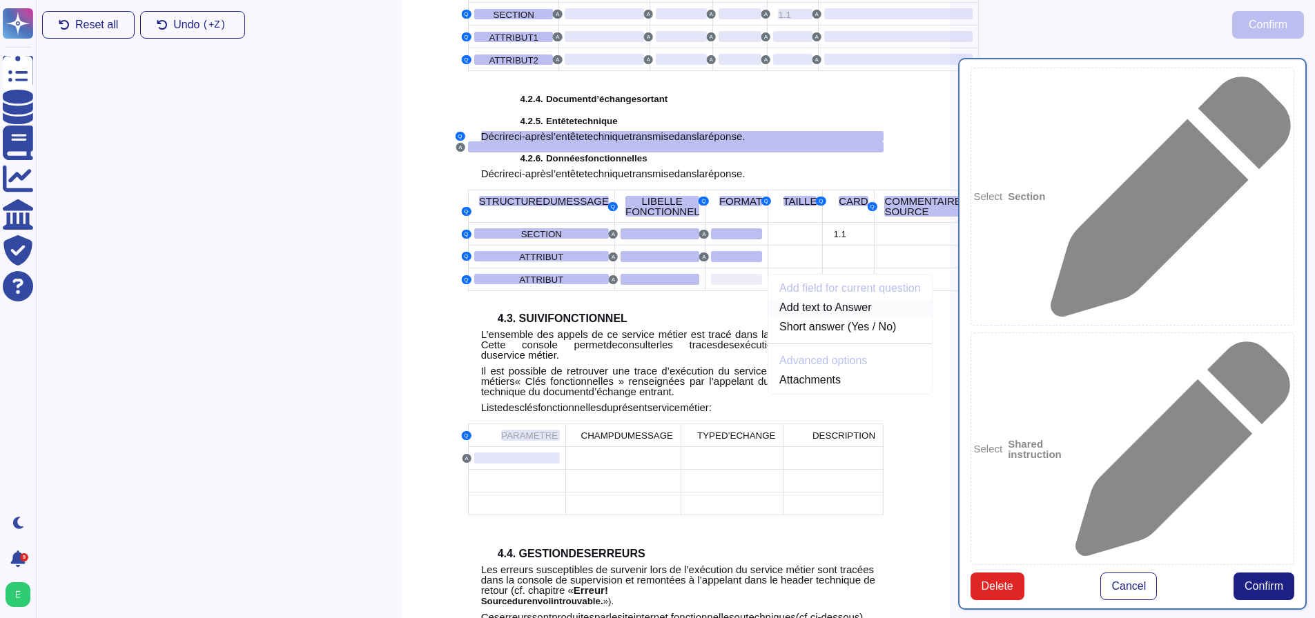
click at [768, 316] on link "Add text to Answer" at bounding box center [850, 307] width 164 height 17
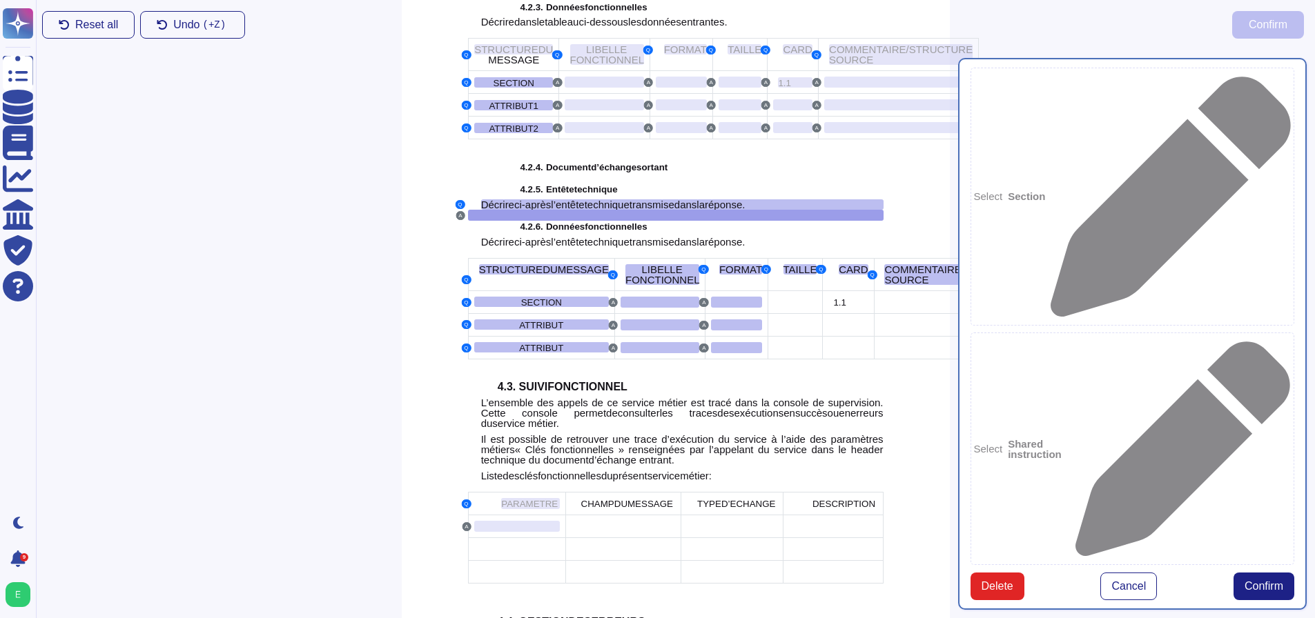
scroll to position [2356, 0]
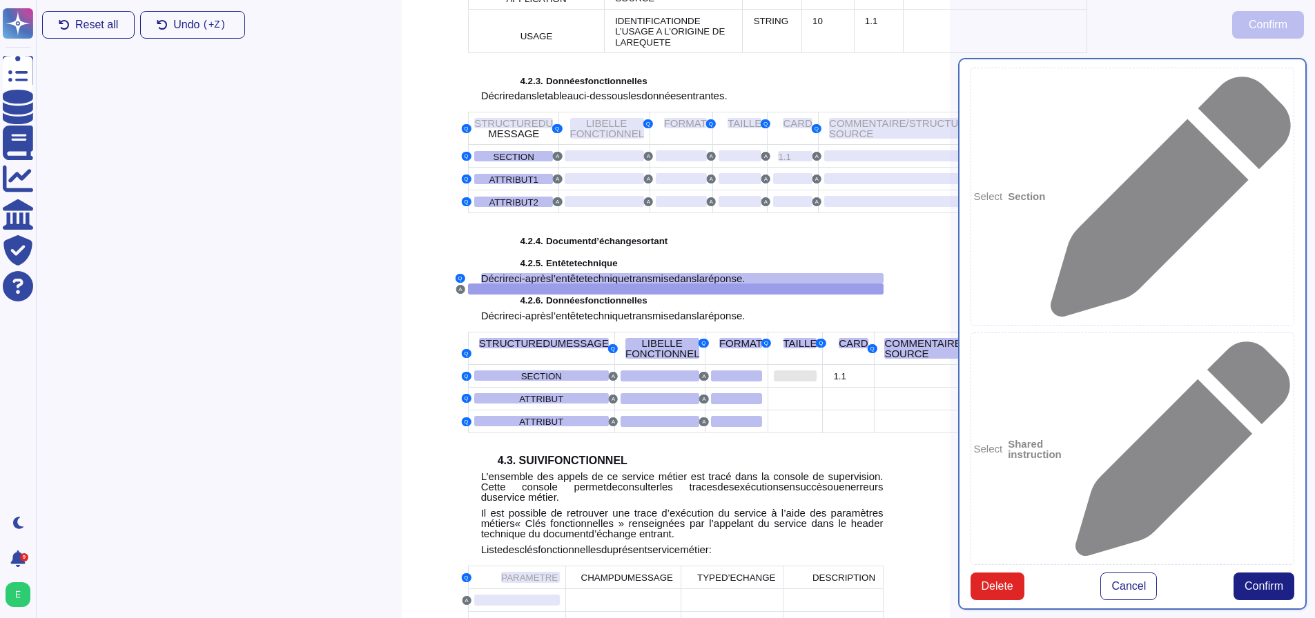
click at [774, 382] on div at bounding box center [795, 376] width 43 height 11
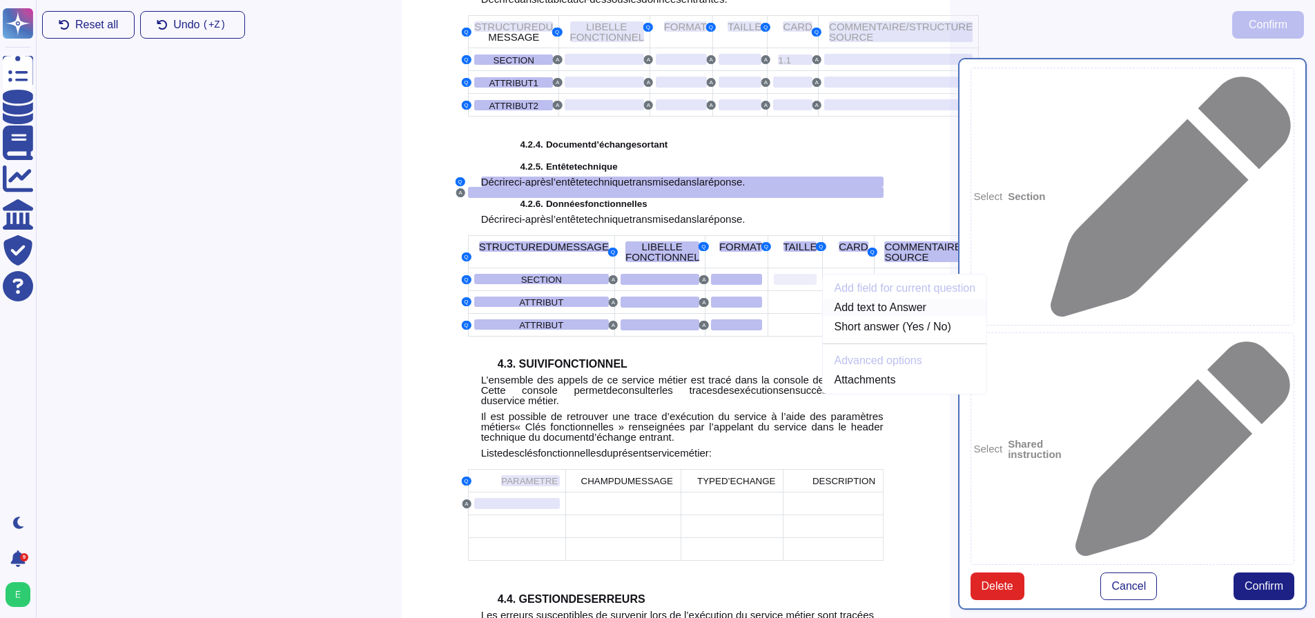
click at [823, 316] on link "Add text to Answer" at bounding box center [905, 307] width 164 height 17
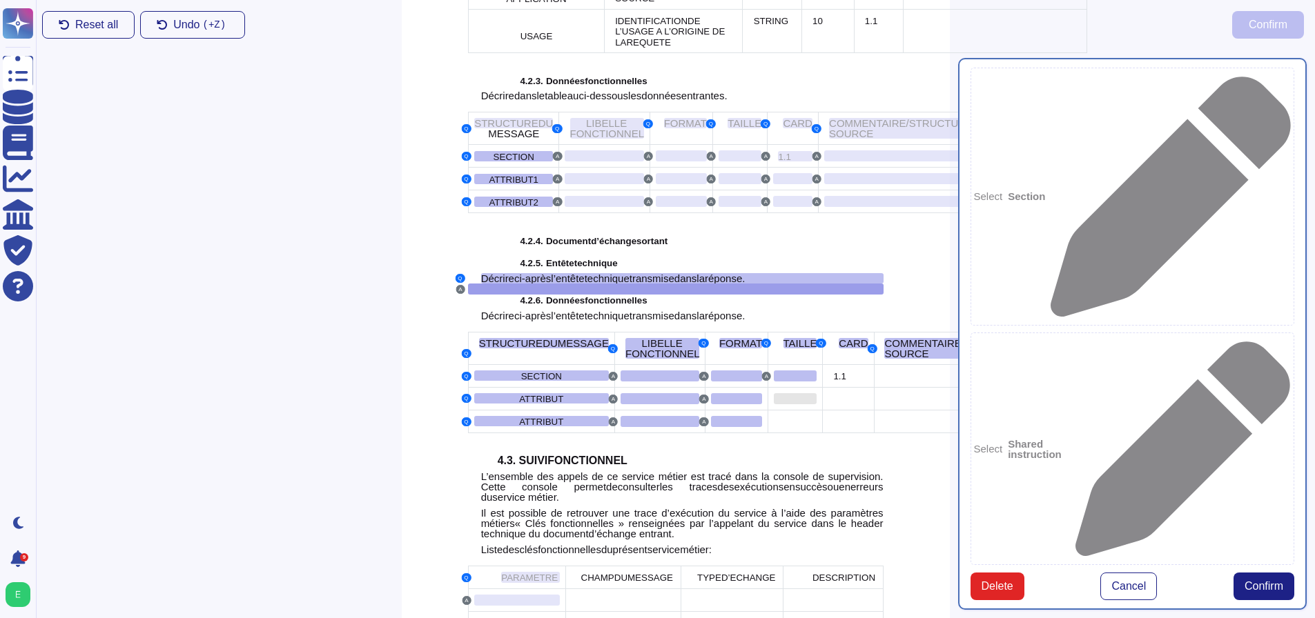
click at [774, 404] on div at bounding box center [795, 398] width 43 height 11
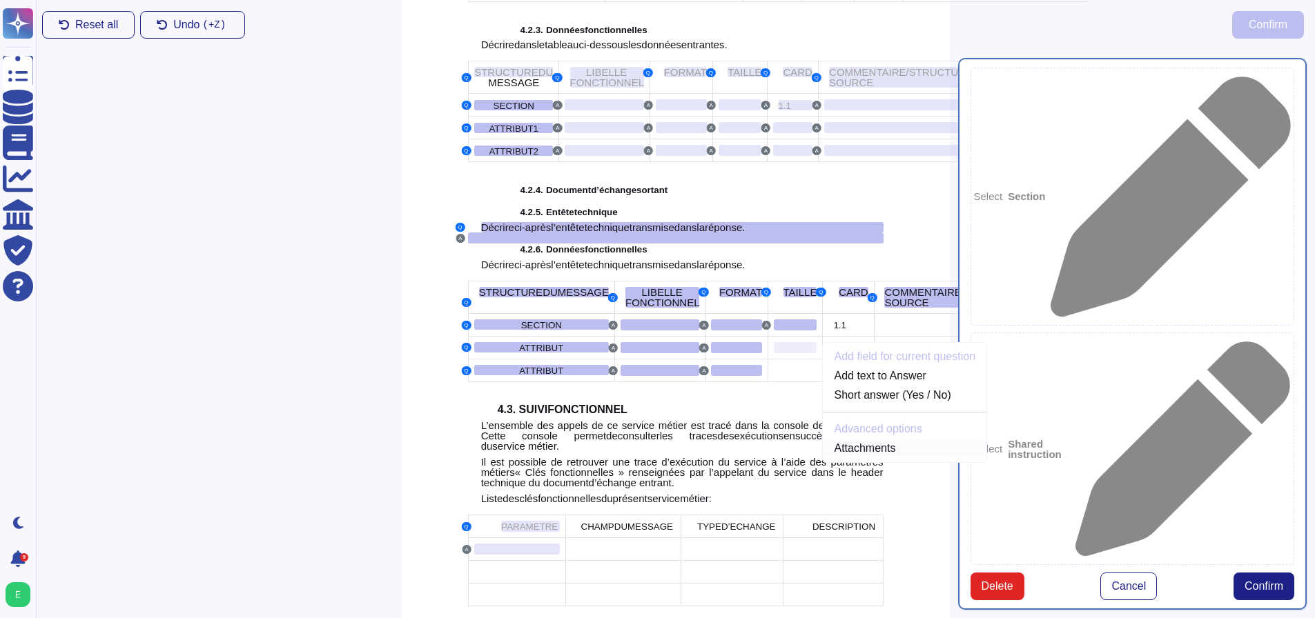
scroll to position [2475, 0]
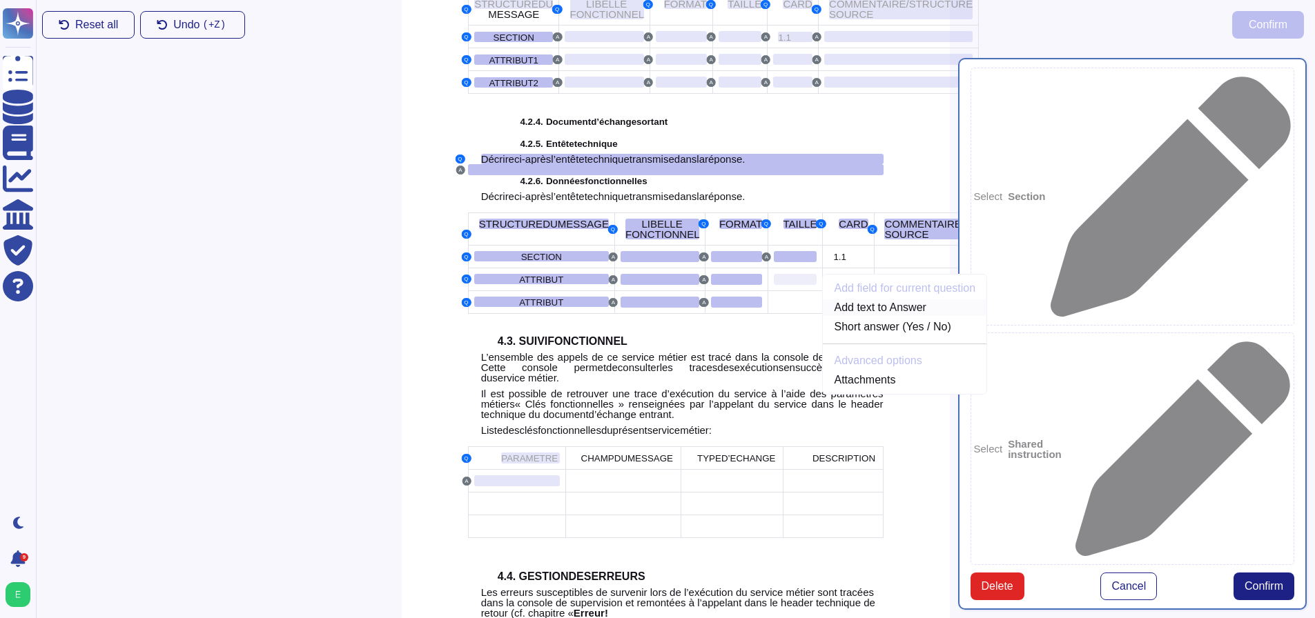
click at [823, 316] on link "Add text to Answer" at bounding box center [905, 307] width 164 height 17
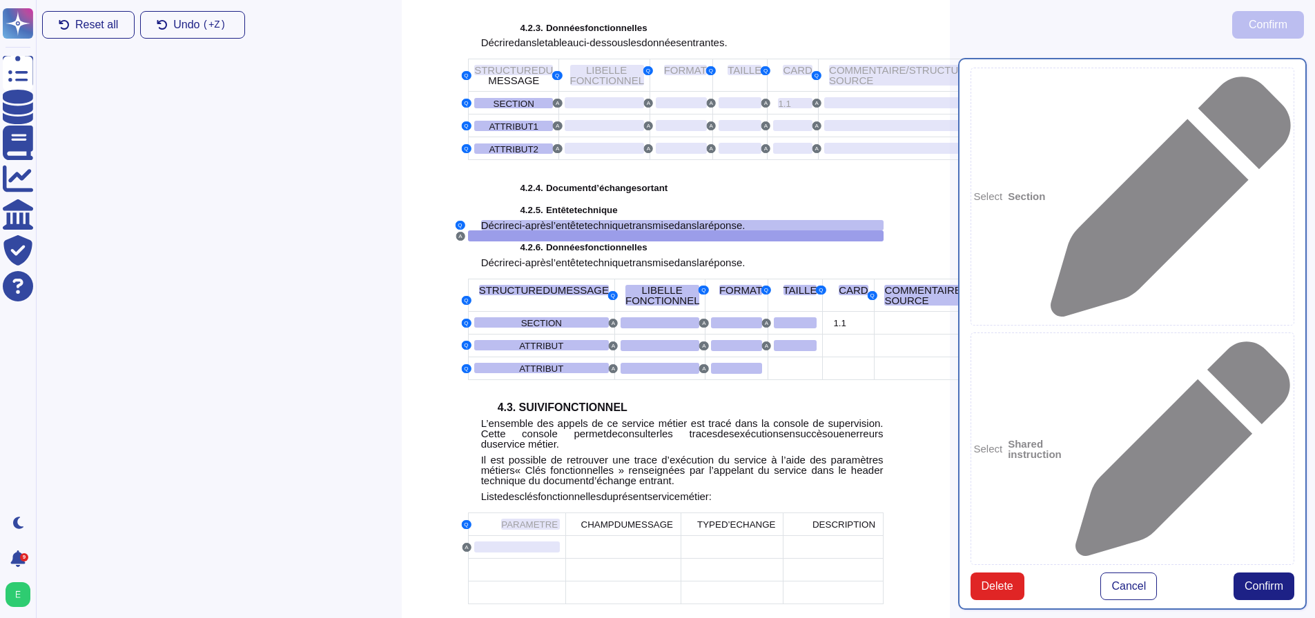
scroll to position [2356, 0]
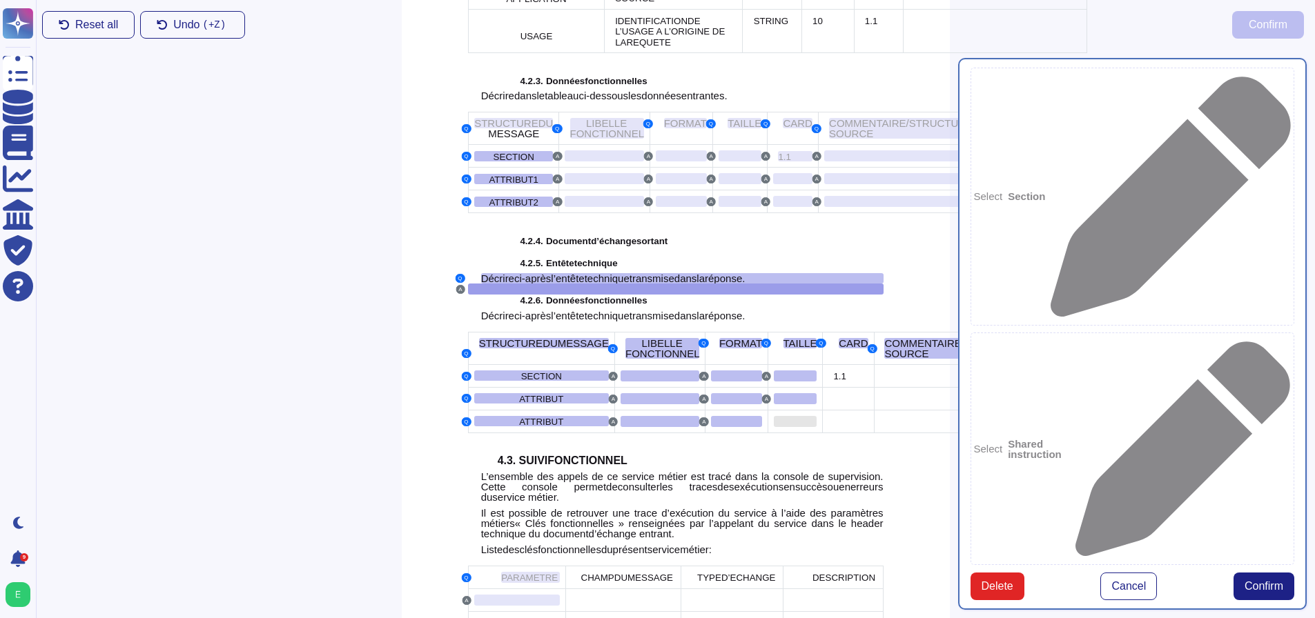
click at [774, 427] on div at bounding box center [795, 421] width 43 height 11
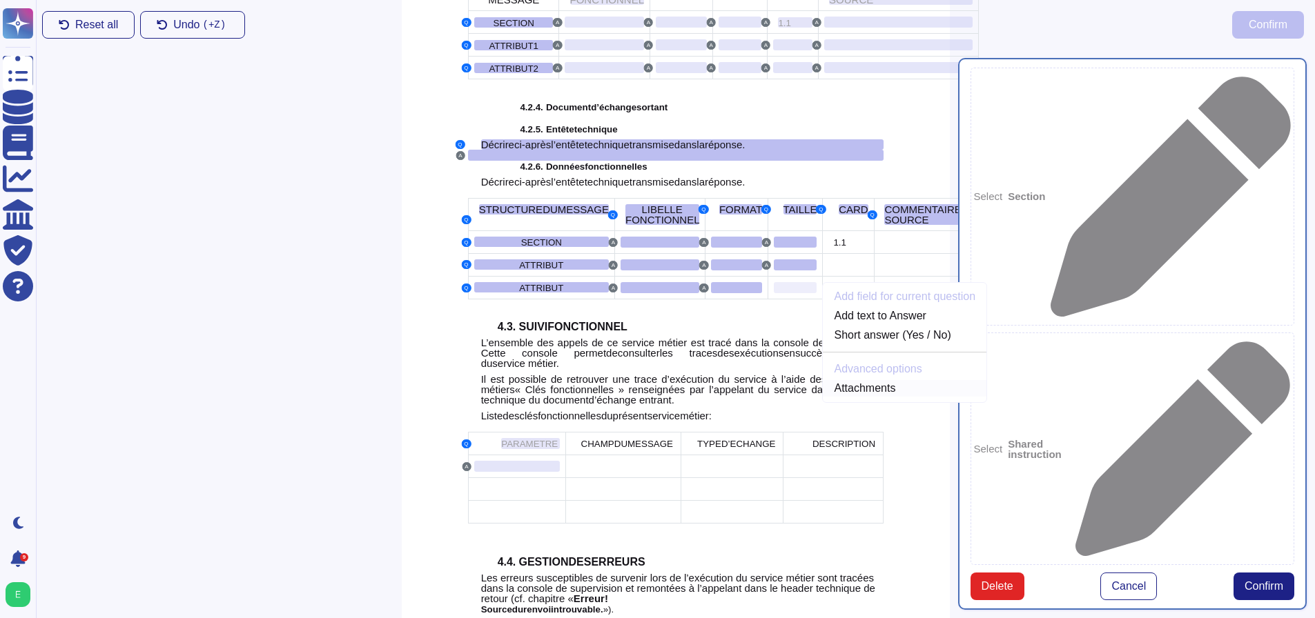
scroll to position [2498, 0]
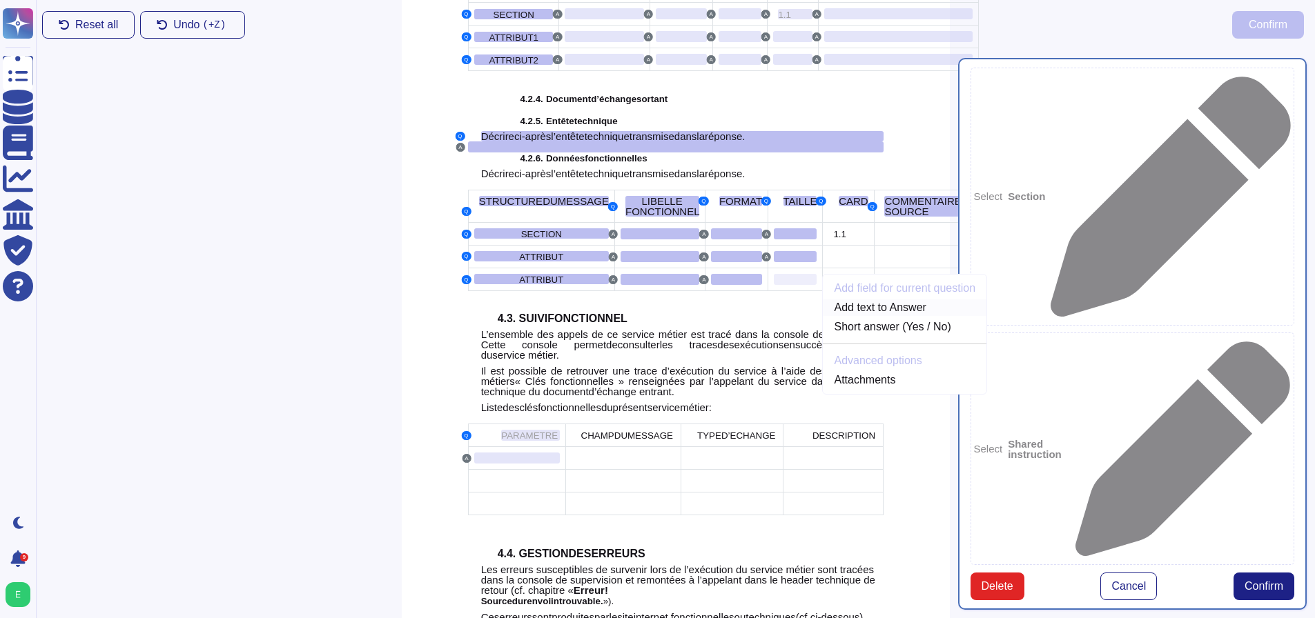
click at [823, 316] on link "Add text to Answer" at bounding box center [905, 307] width 164 height 17
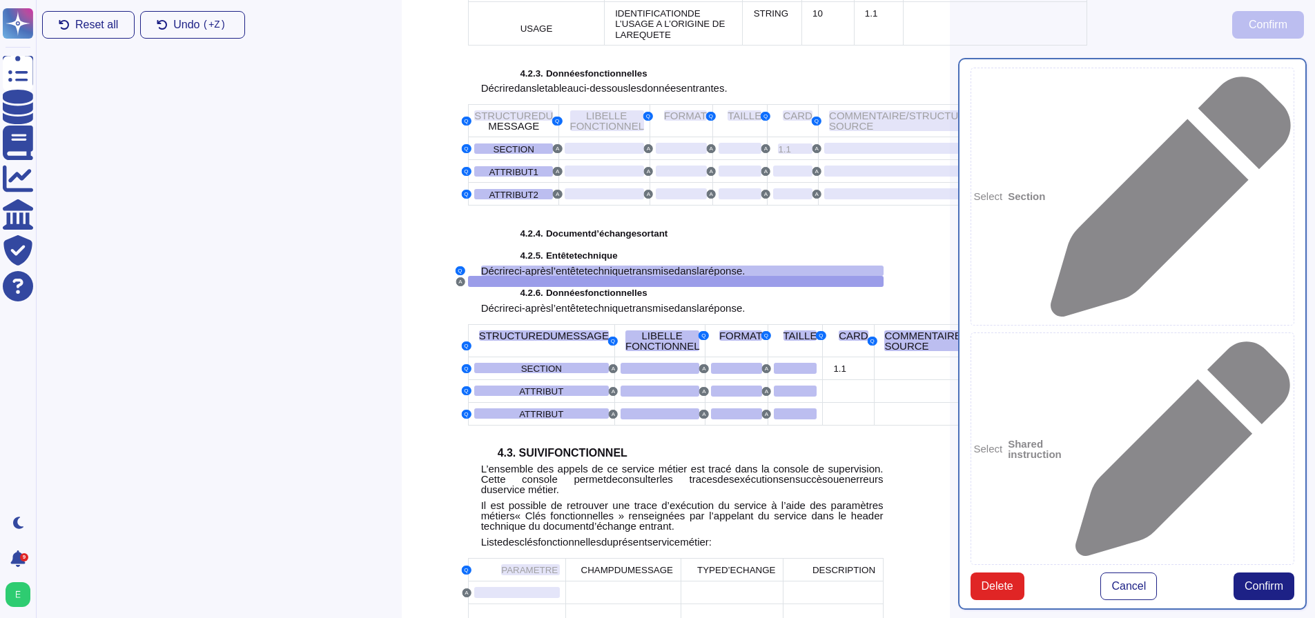
scroll to position [2356, 0]
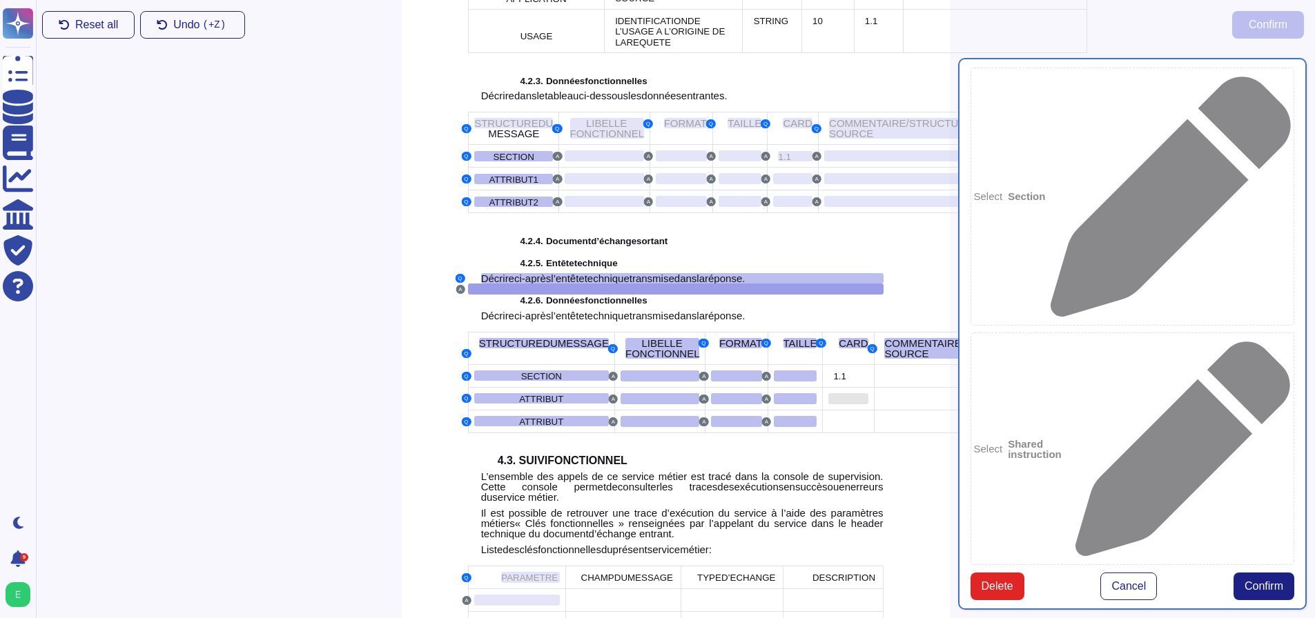
click at [828, 404] on div at bounding box center [847, 398] width 39 height 11
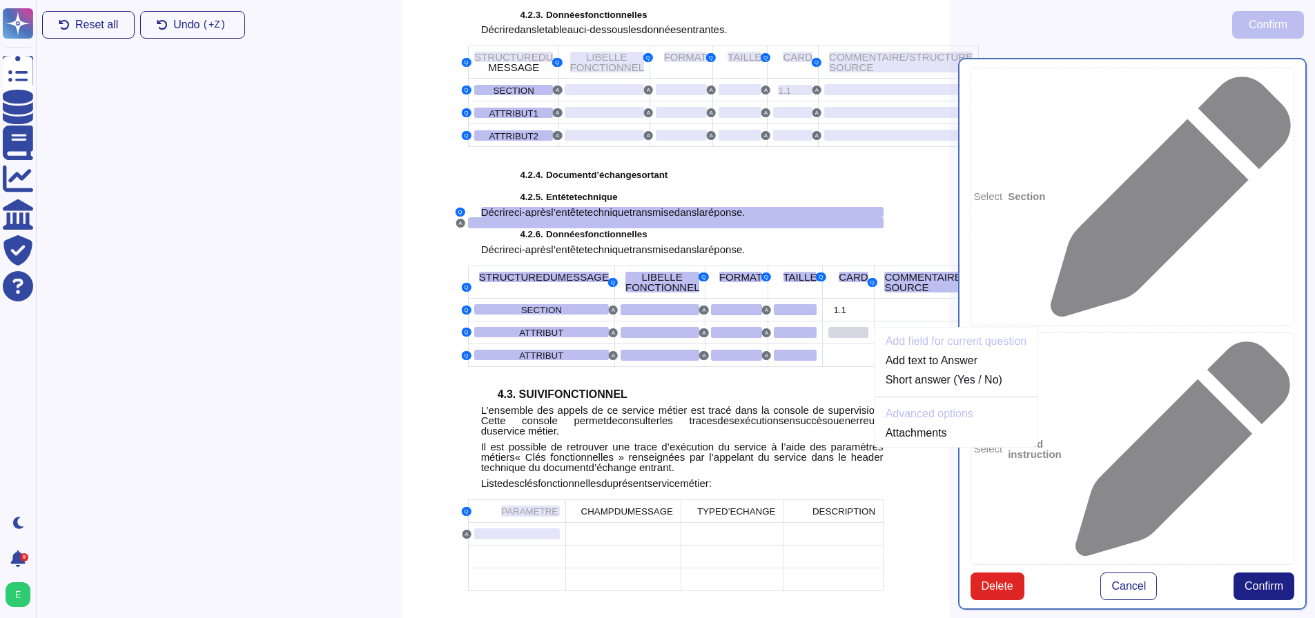
scroll to position [2475, 0]
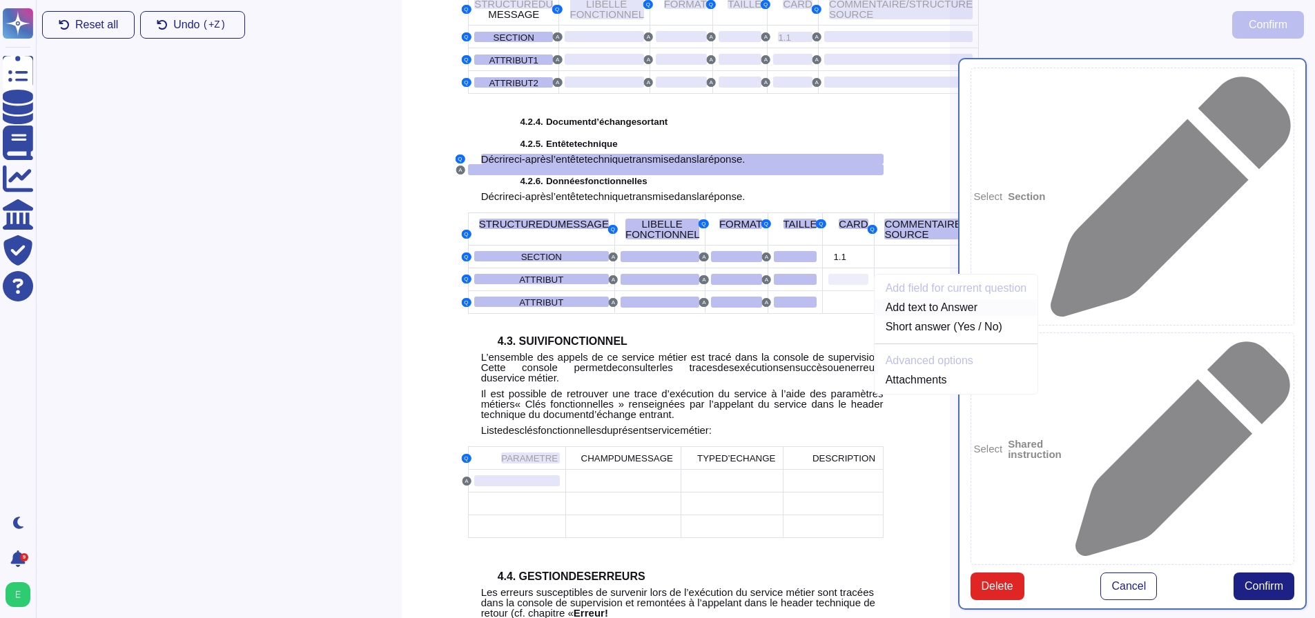
click at [874, 316] on link "Add text to Answer" at bounding box center [956, 307] width 164 height 17
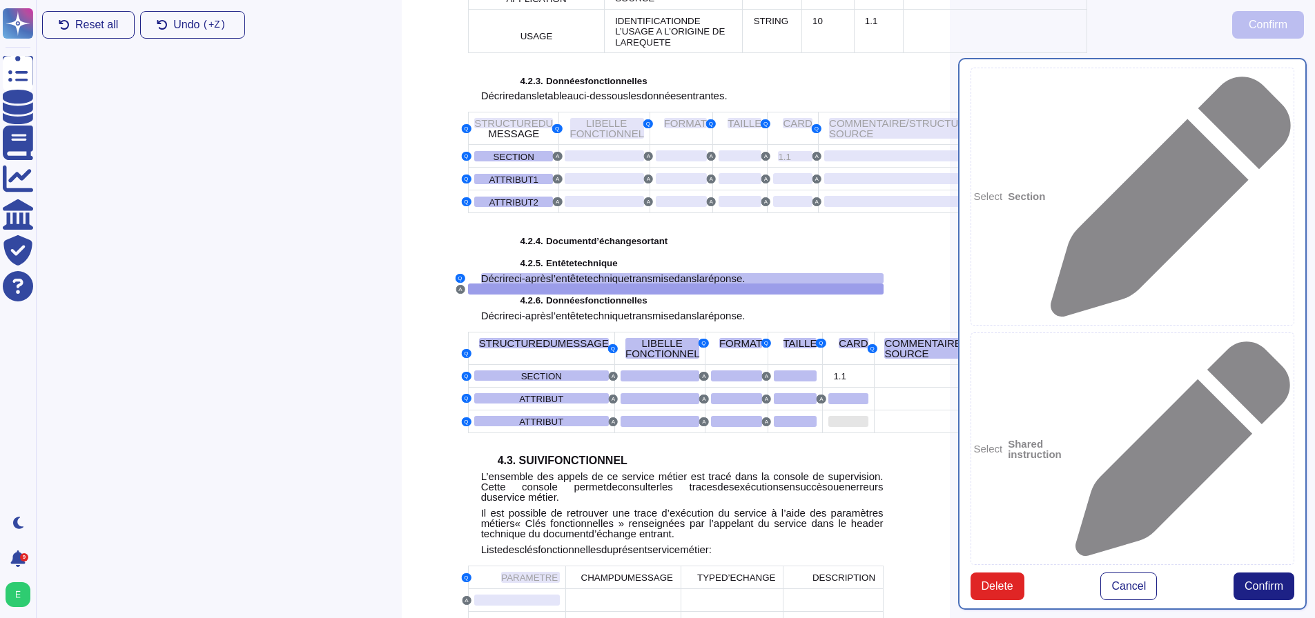
click at [828, 427] on div at bounding box center [847, 421] width 39 height 11
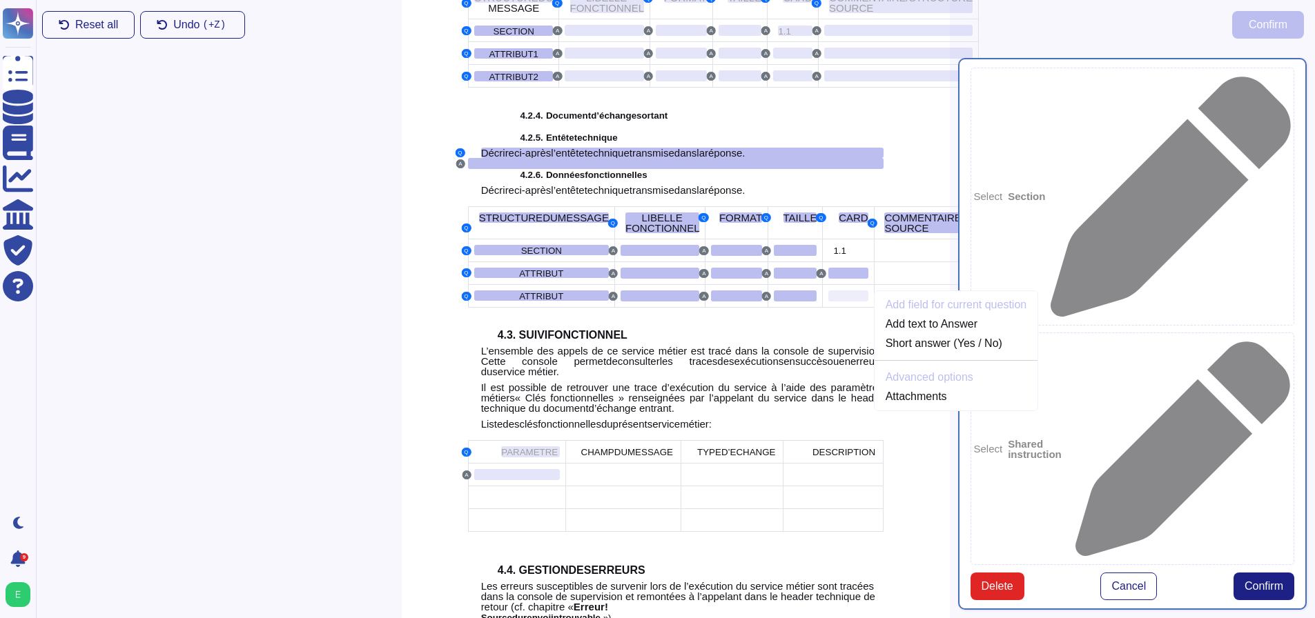
scroll to position [2498, 0]
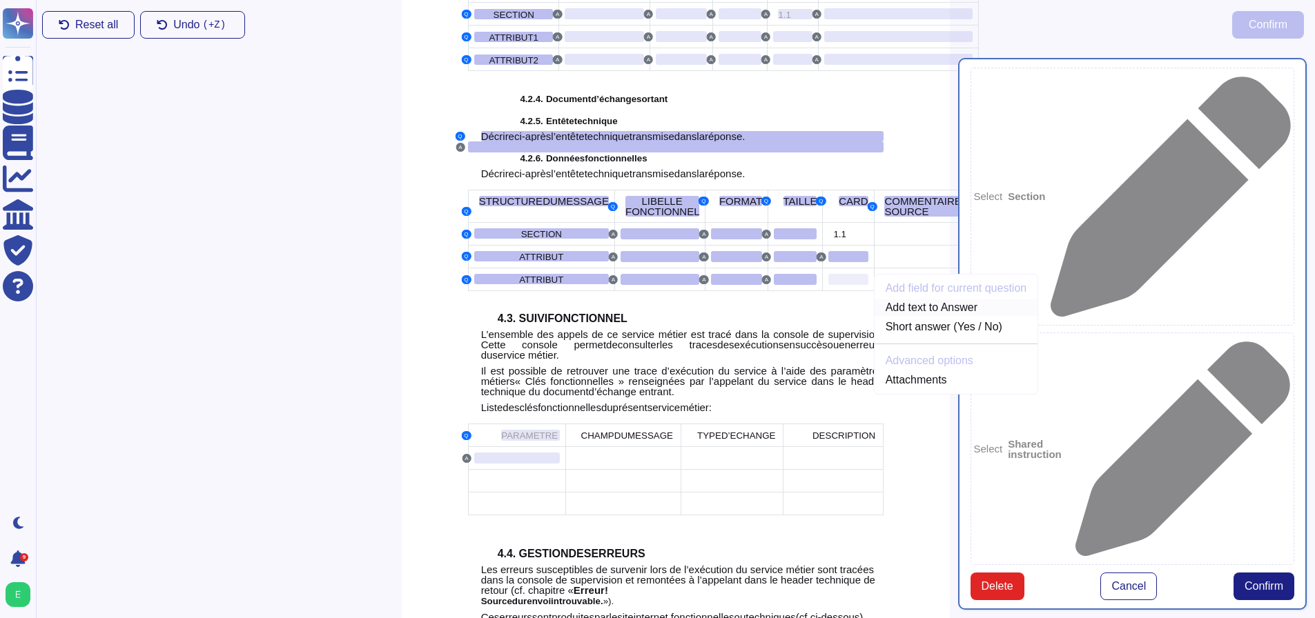
click at [874, 316] on link "Add text to Answer" at bounding box center [956, 307] width 164 height 17
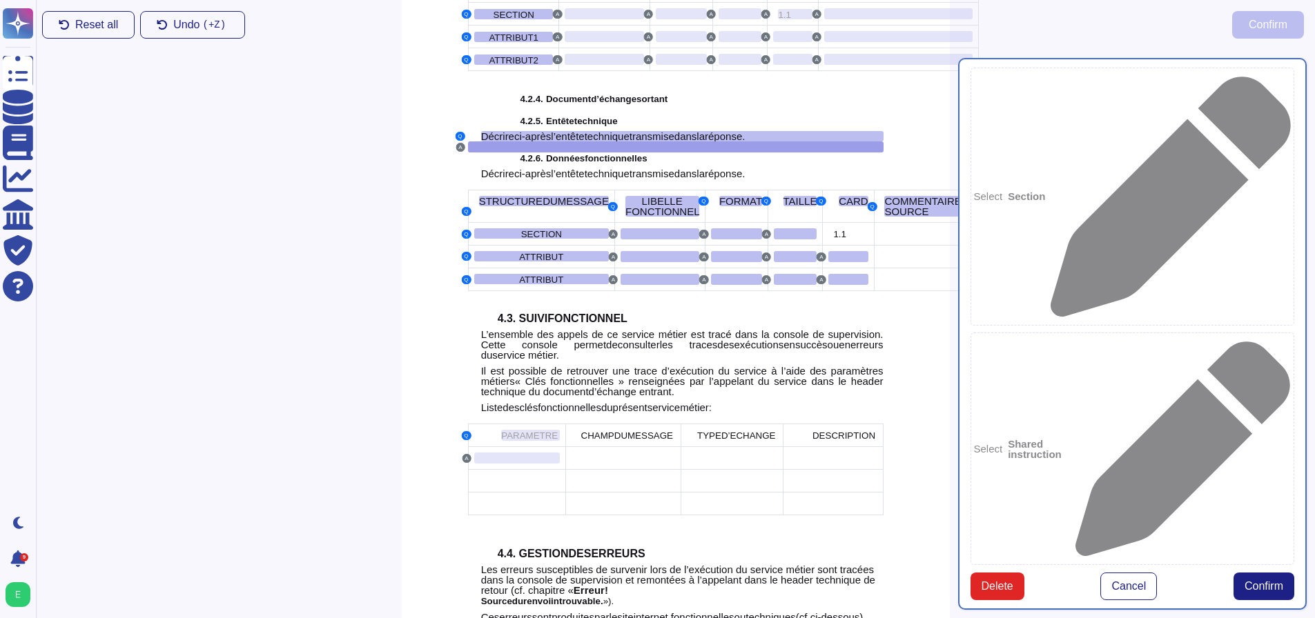
scroll to position [2356, 0]
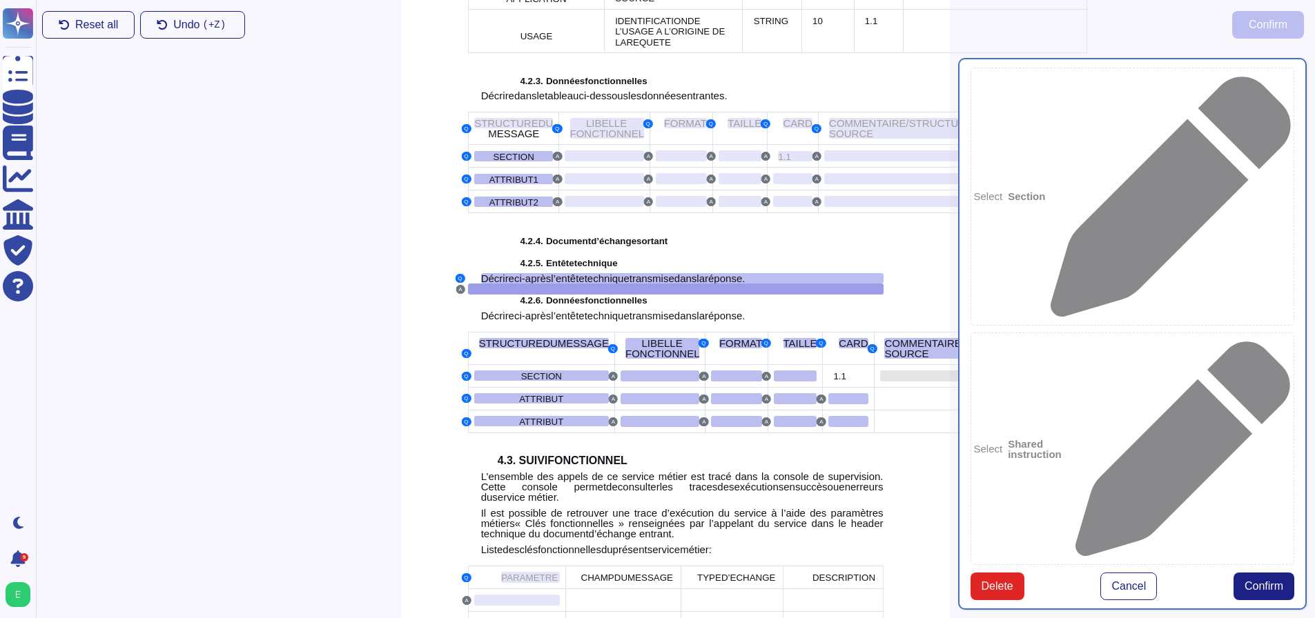
click at [880, 382] on div at bounding box center [954, 376] width 148 height 11
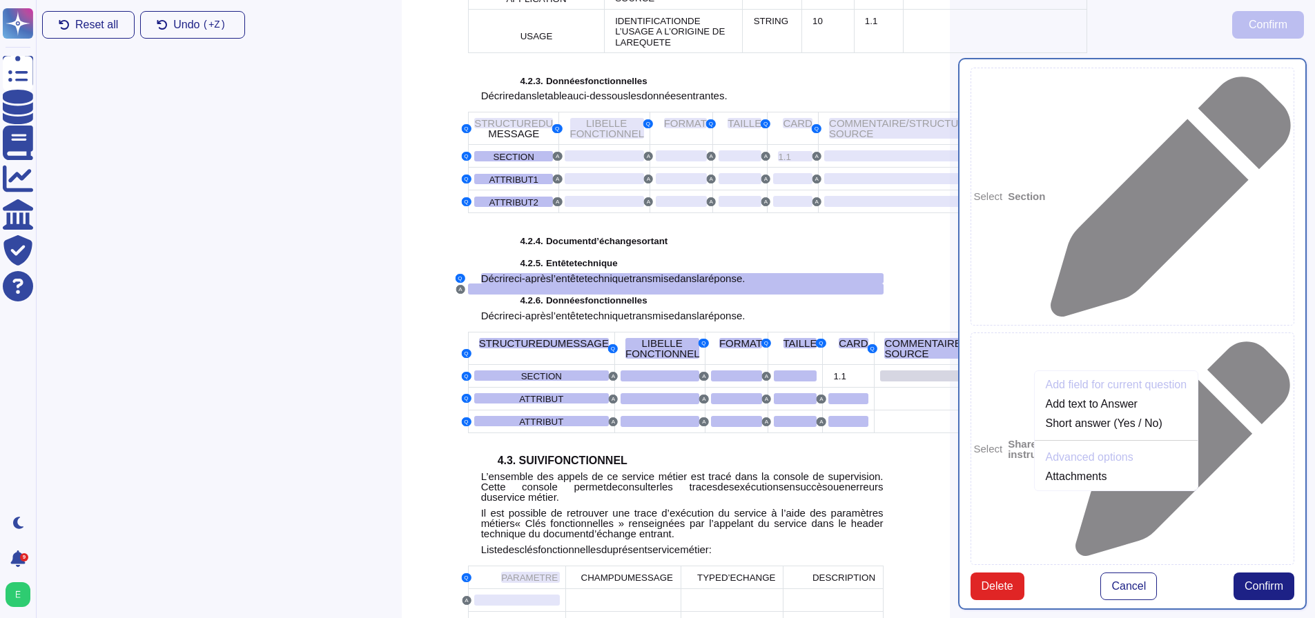
scroll to position [2453, 0]
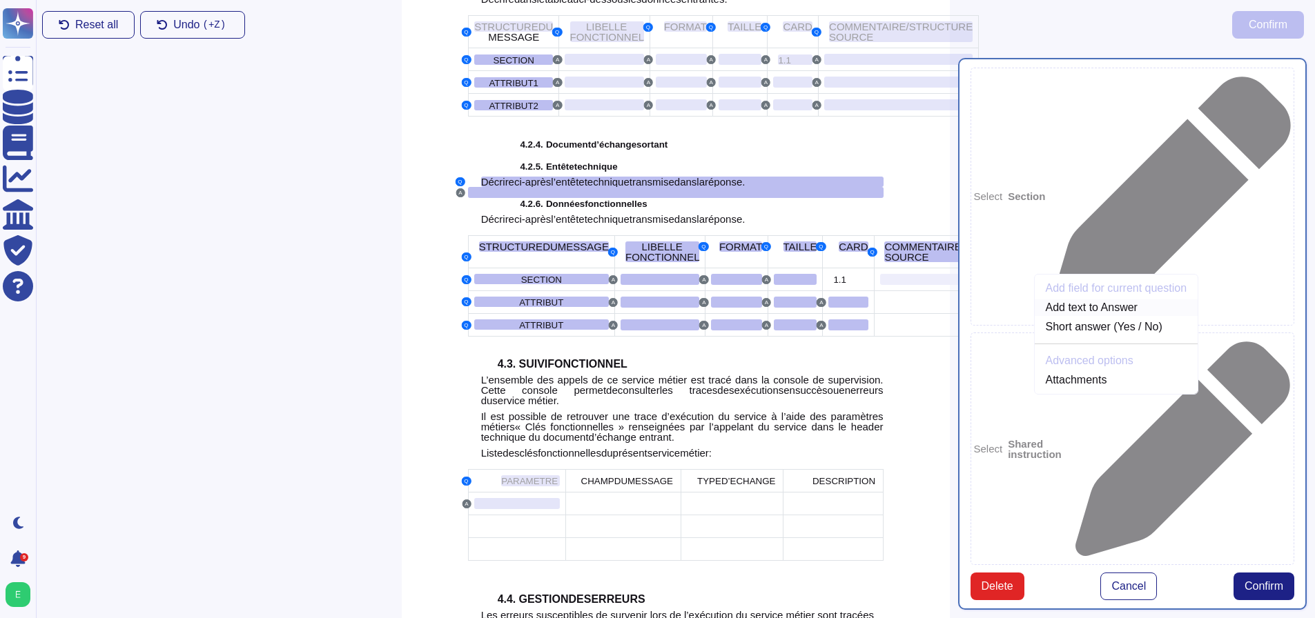
click at [1034, 316] on link "Add text to Answer" at bounding box center [1116, 307] width 164 height 17
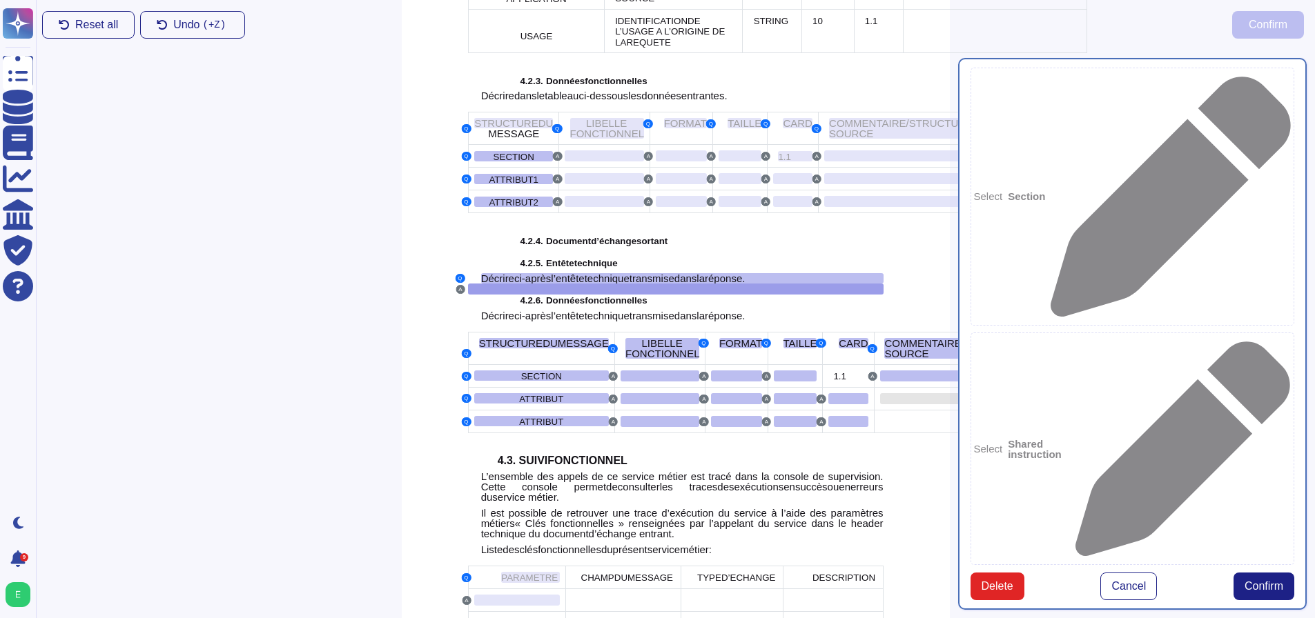
click at [880, 404] on div at bounding box center [954, 398] width 148 height 11
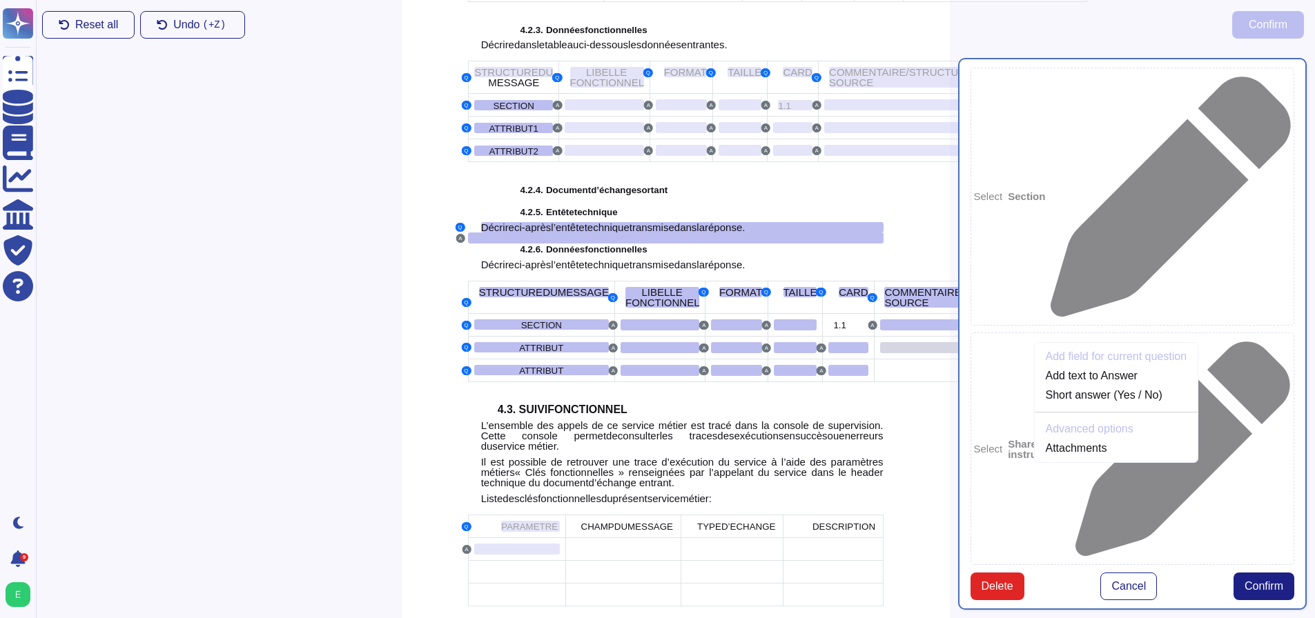
scroll to position [2475, 0]
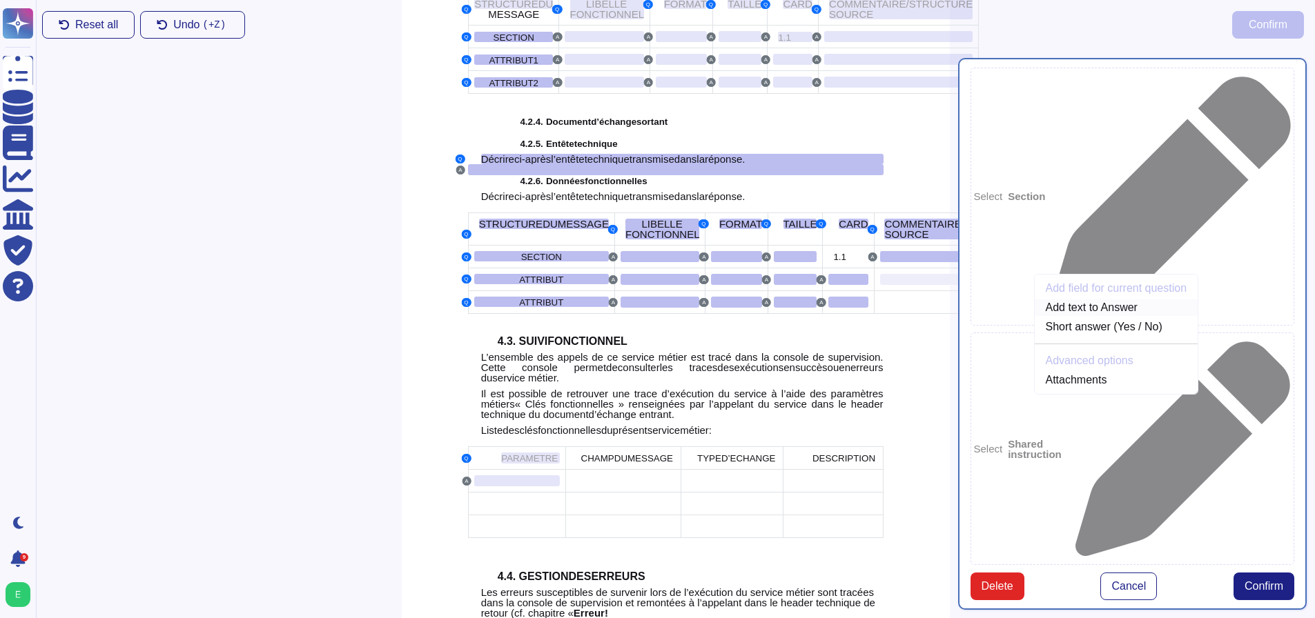
click at [1034, 316] on link "Add text to Answer" at bounding box center [1116, 307] width 164 height 17
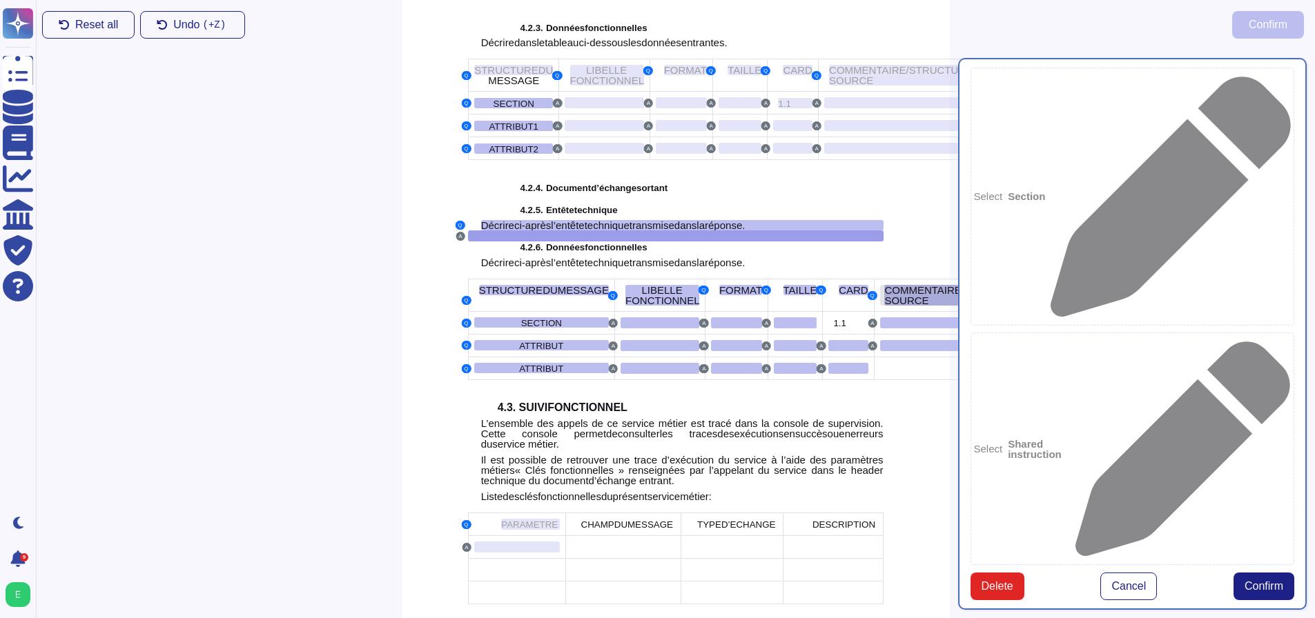
scroll to position [2356, 0]
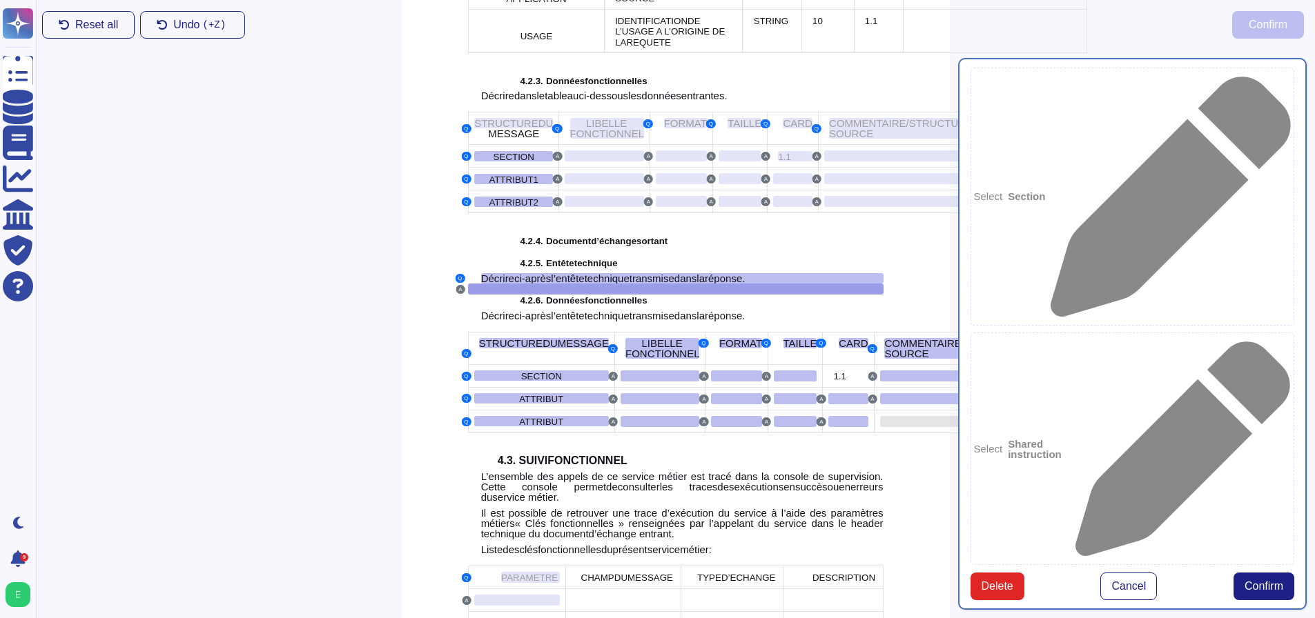
click at [880, 427] on div at bounding box center [954, 421] width 148 height 11
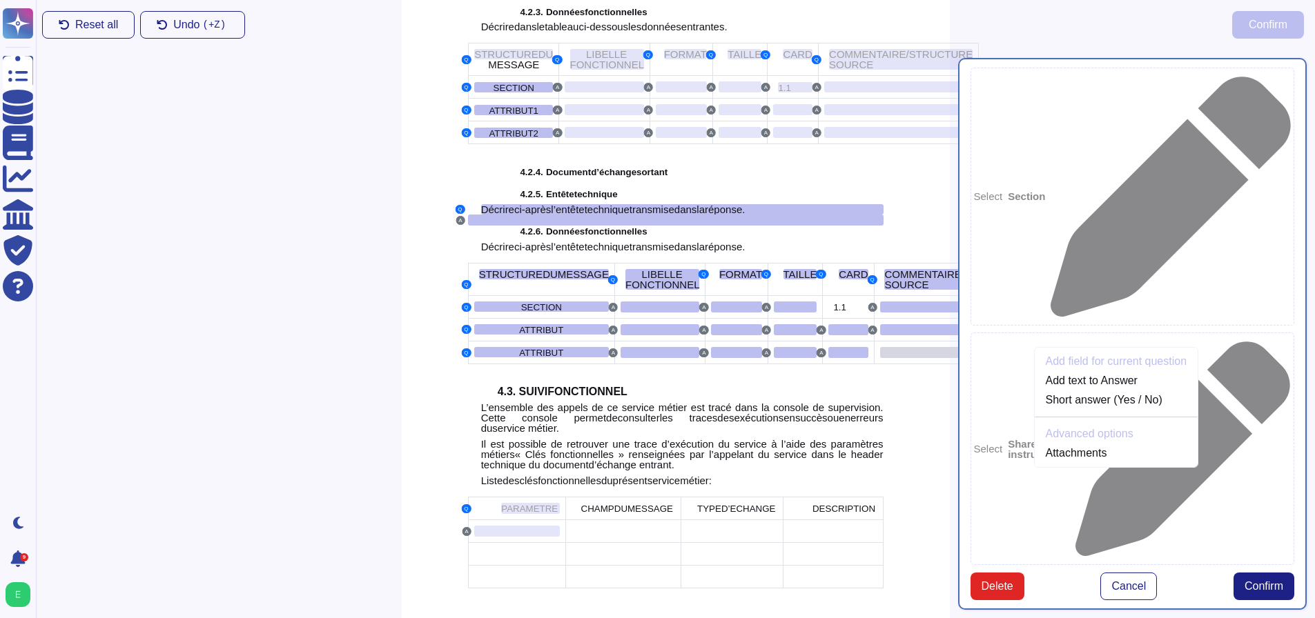
scroll to position [2498, 0]
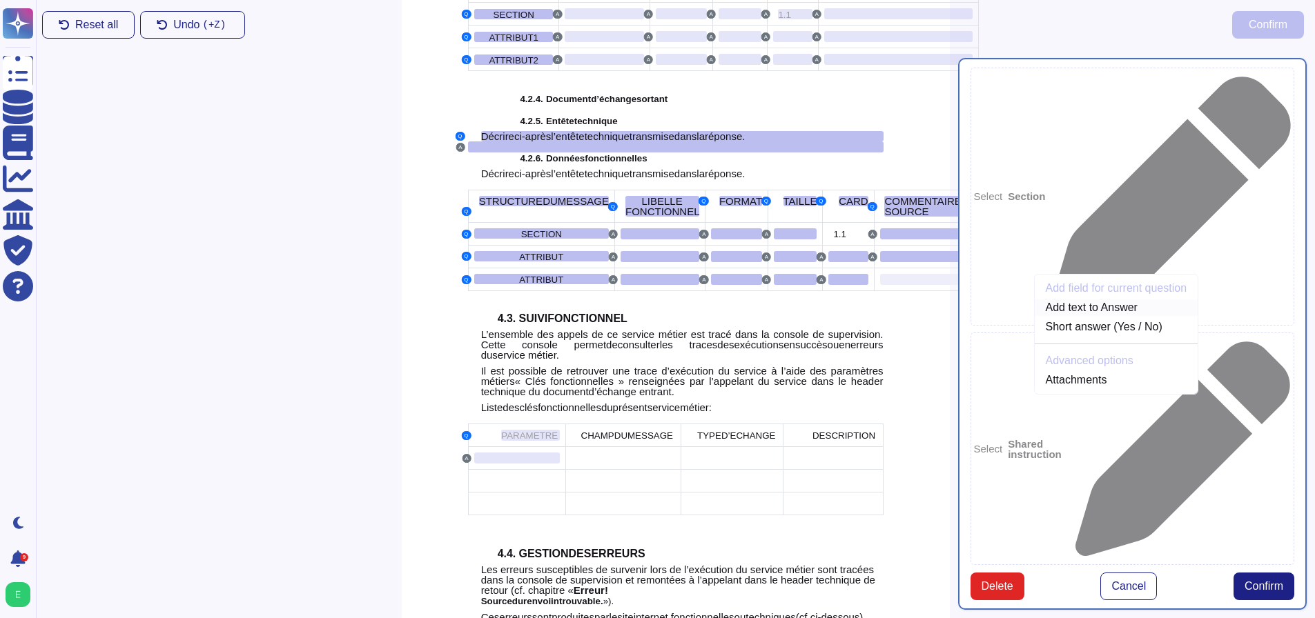
click at [1034, 316] on link "Add text to Answer" at bounding box center [1116, 307] width 164 height 17
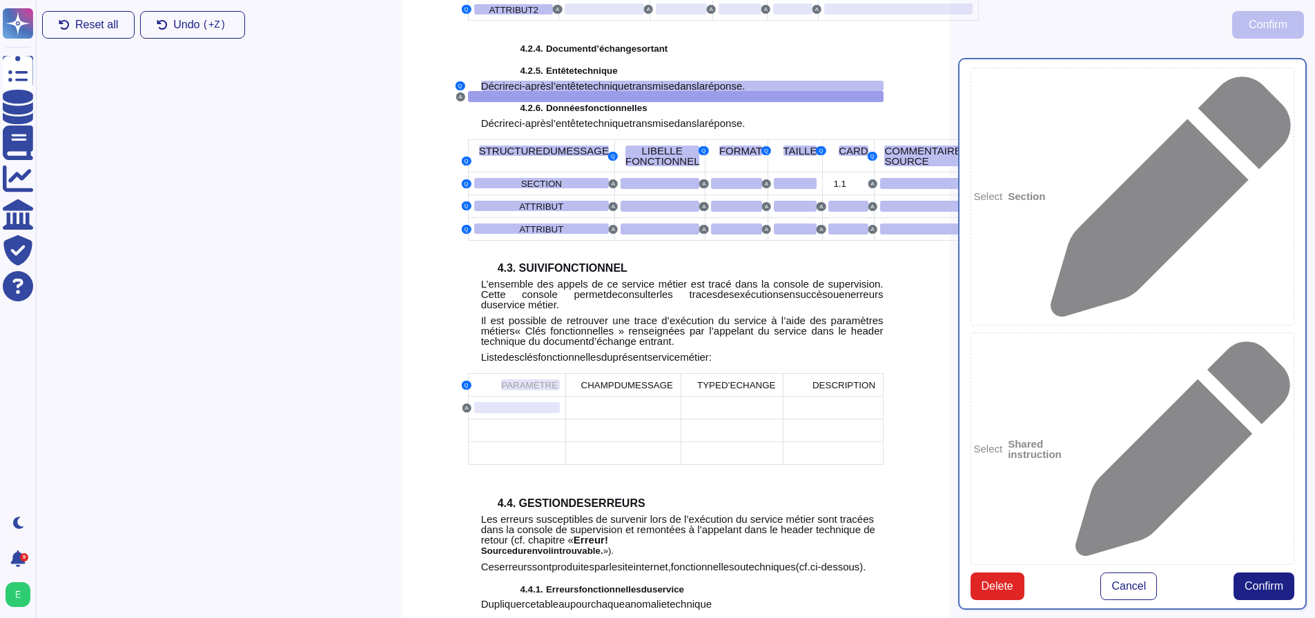
scroll to position [2563, 0]
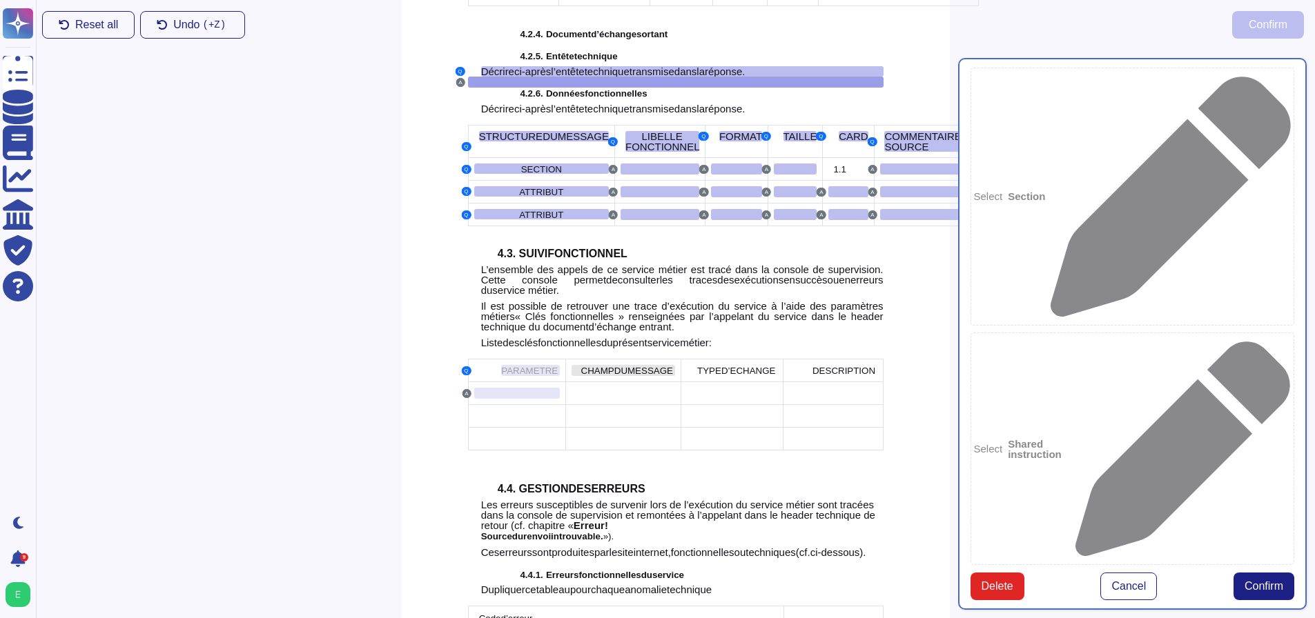
click at [607, 376] on span "CHAMP" at bounding box center [597, 371] width 33 height 10
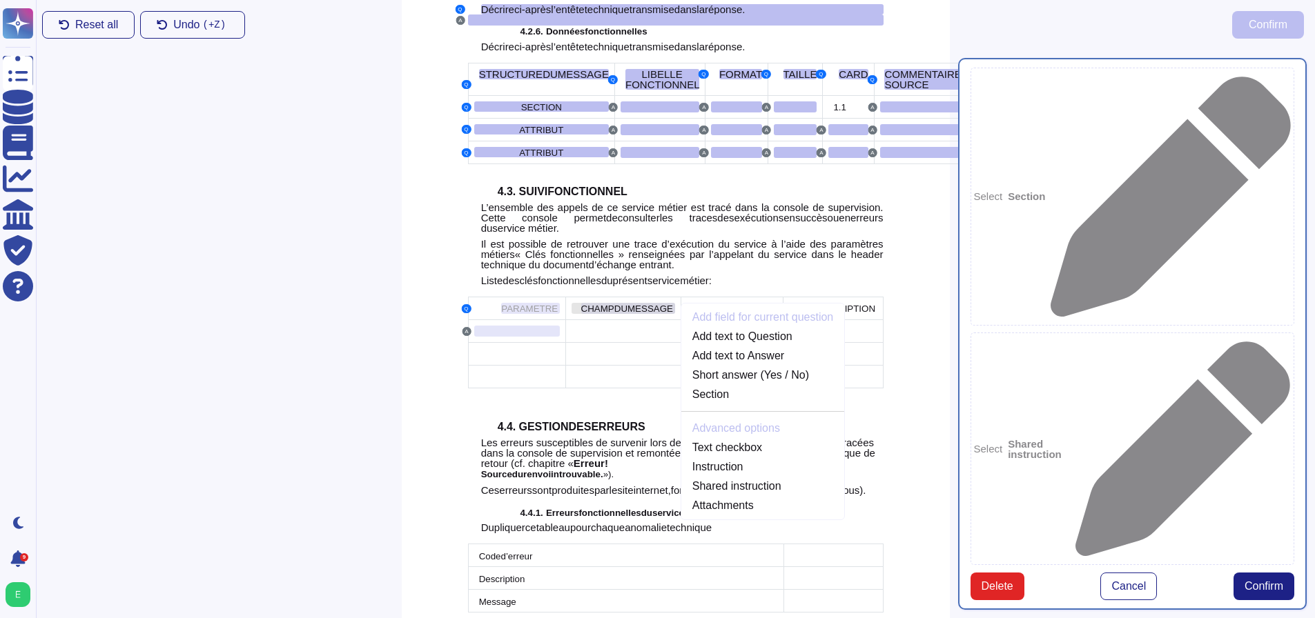
scroll to position [2654, 0]
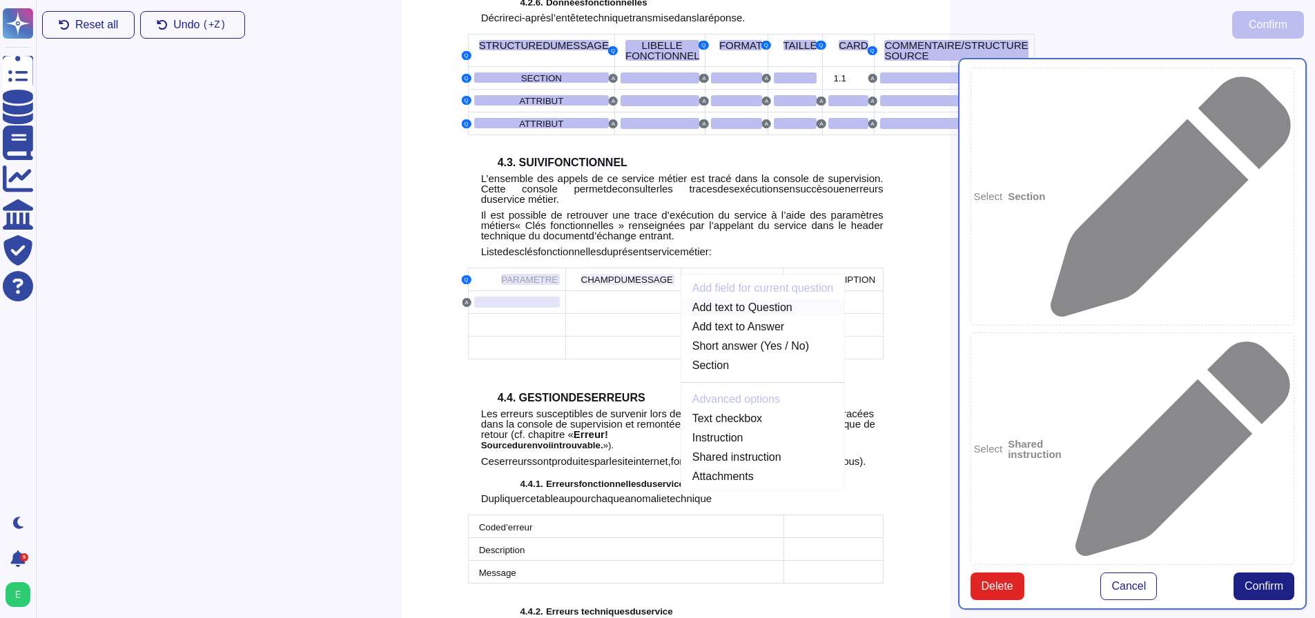
click at [723, 316] on link "Add text to Question" at bounding box center [763, 307] width 164 height 17
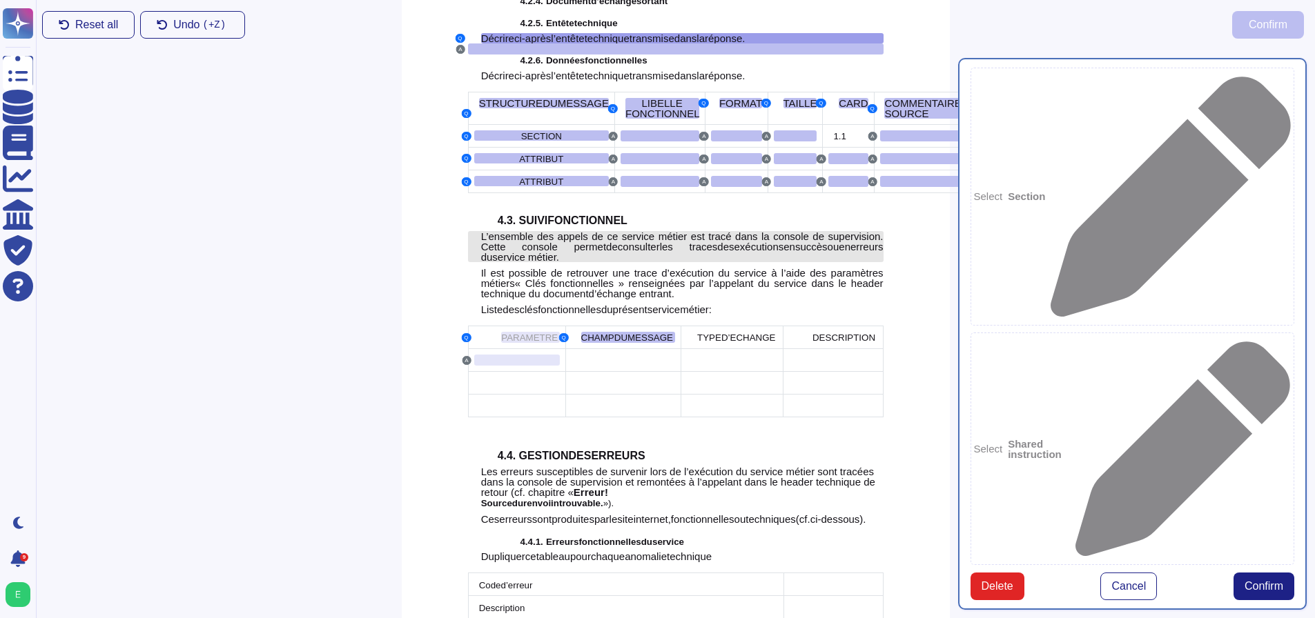
scroll to position [2621, 0]
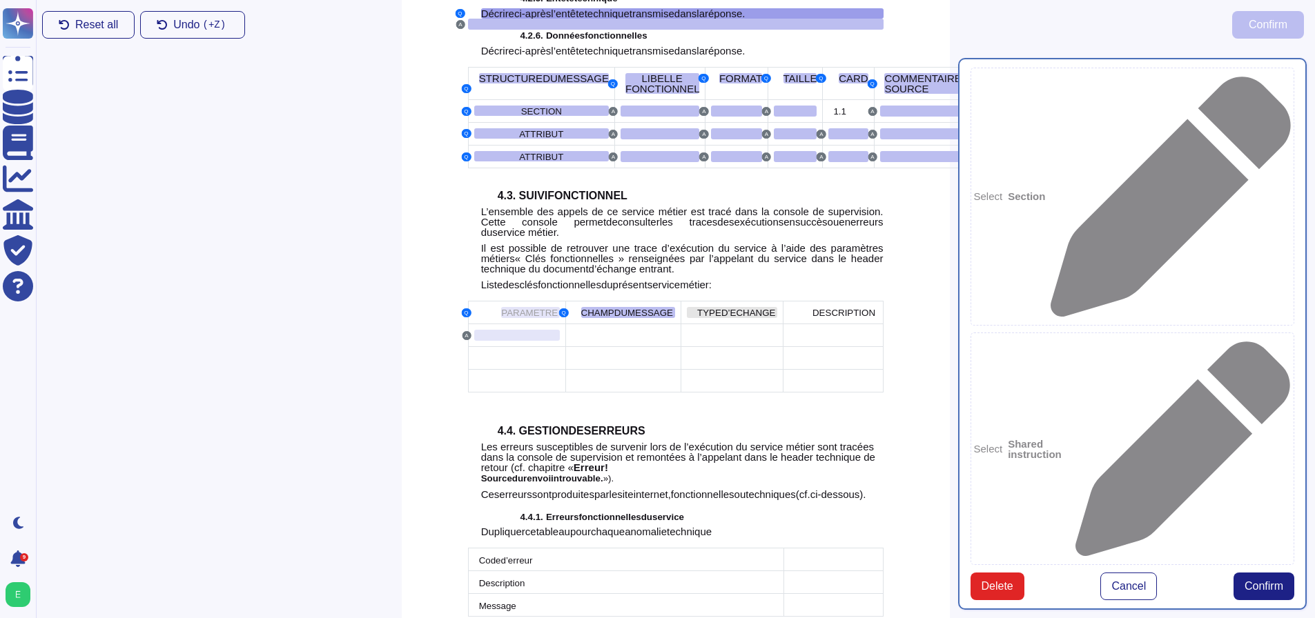
click at [736, 318] on span "D’ECHANGE" at bounding box center [748, 313] width 55 height 10
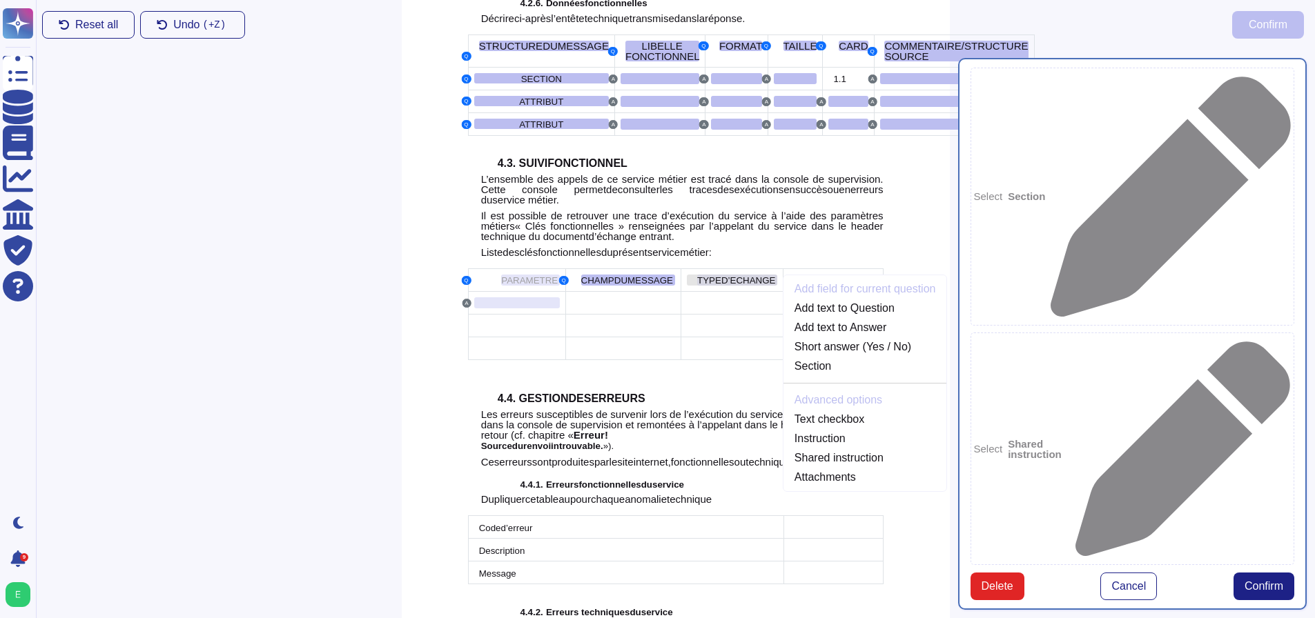
scroll to position [2654, 0]
click at [809, 316] on link "Add text to Question" at bounding box center [865, 307] width 164 height 17
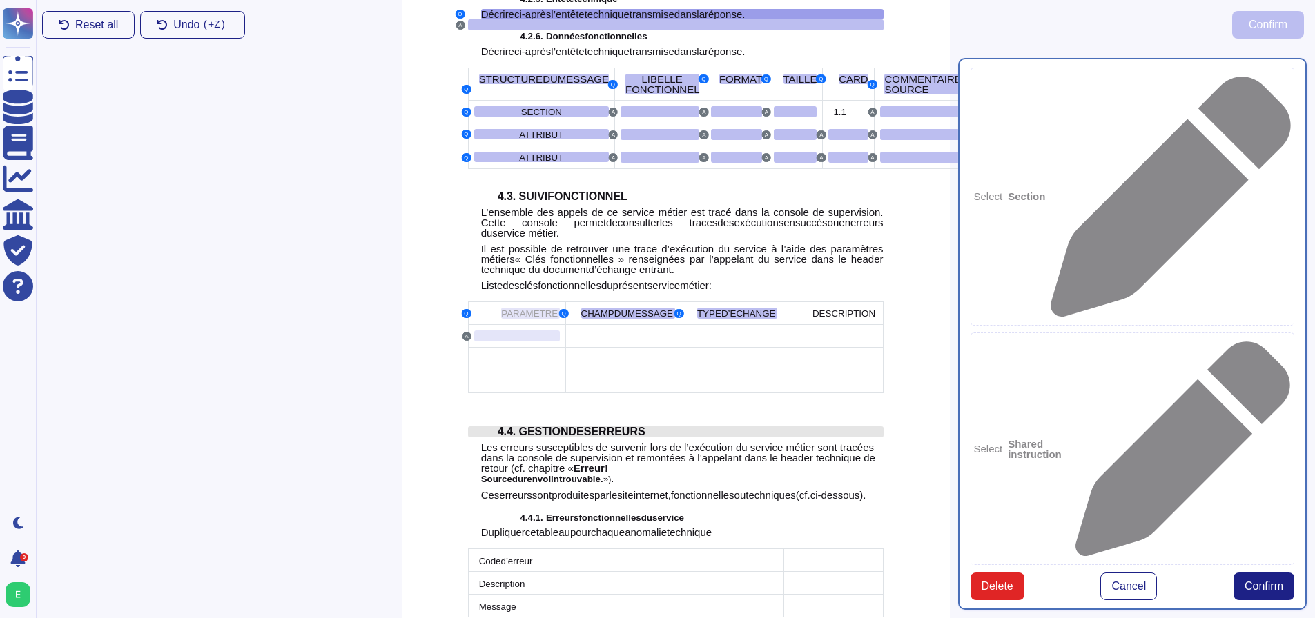
scroll to position [2621, 0]
click at [829, 318] on span "DESCRIPTION" at bounding box center [843, 313] width 63 height 10
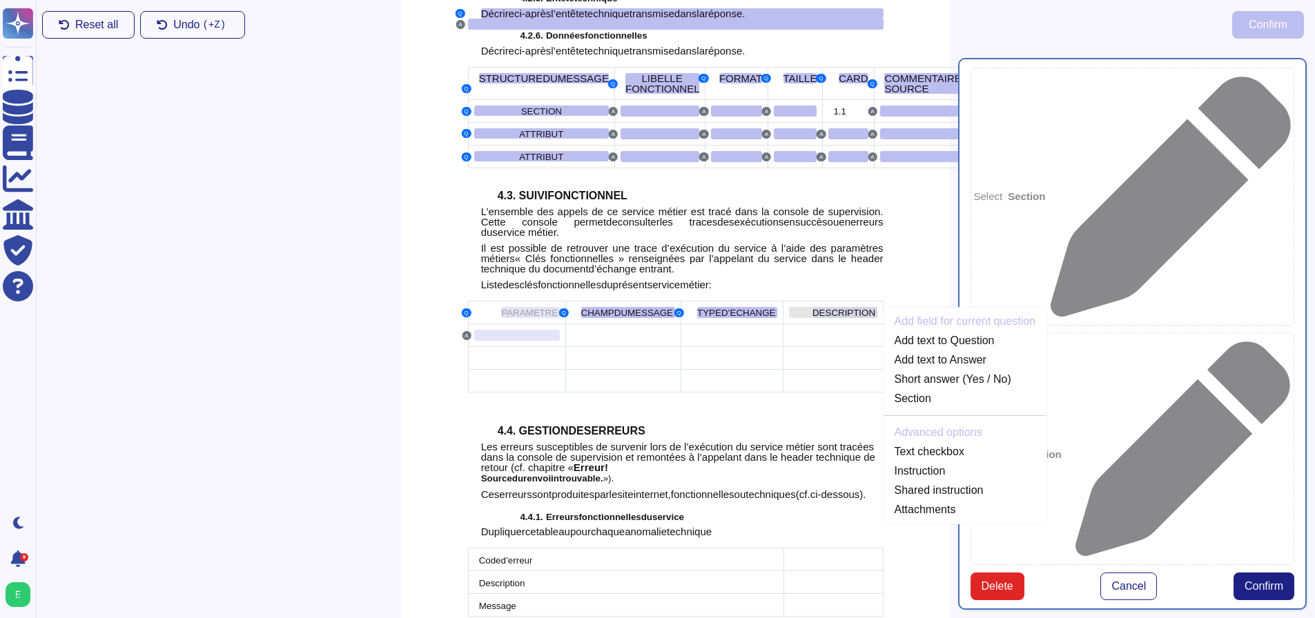
scroll to position [2654, 0]
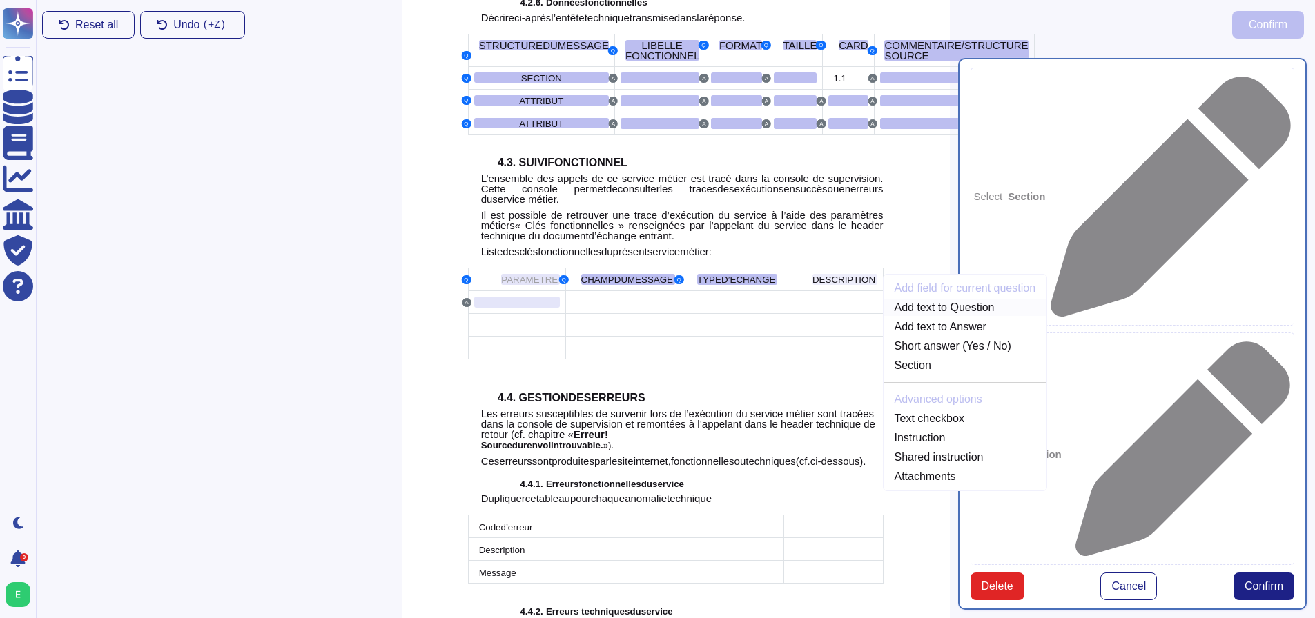
click at [907, 316] on link "Add text to Question" at bounding box center [965, 307] width 164 height 17
type textarea "Décrire ci-après l’entête technique transmise dans la réponse. STRUCTURE DU MES…"
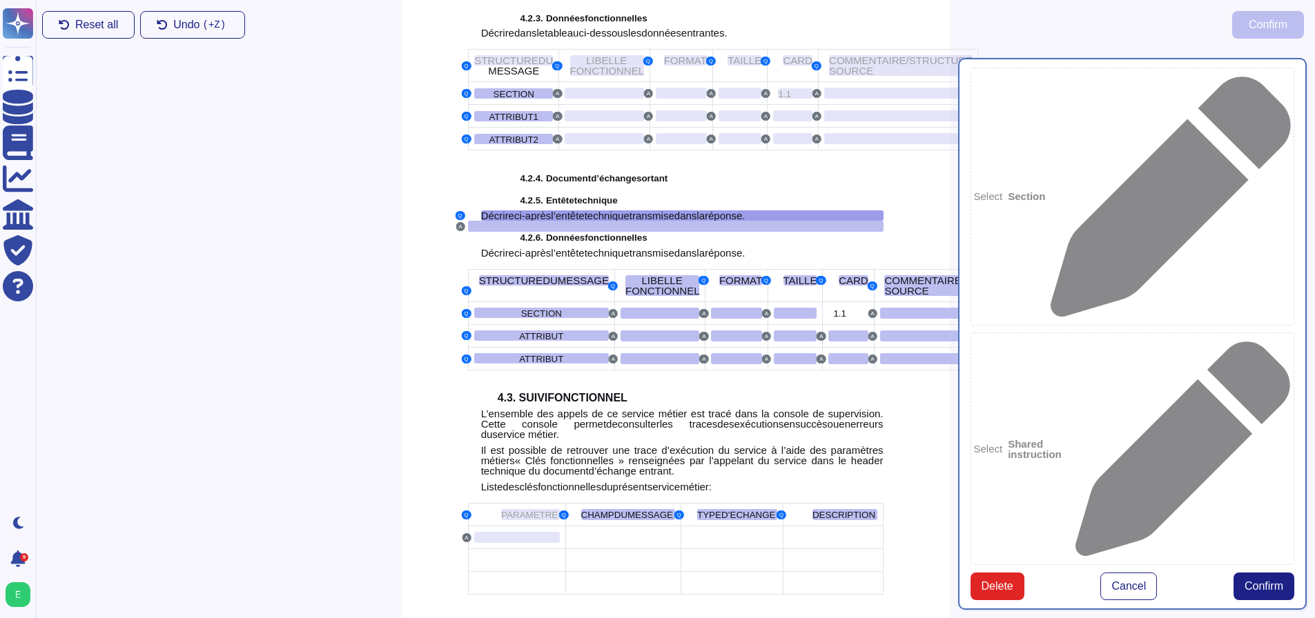
scroll to position [2345, 0]
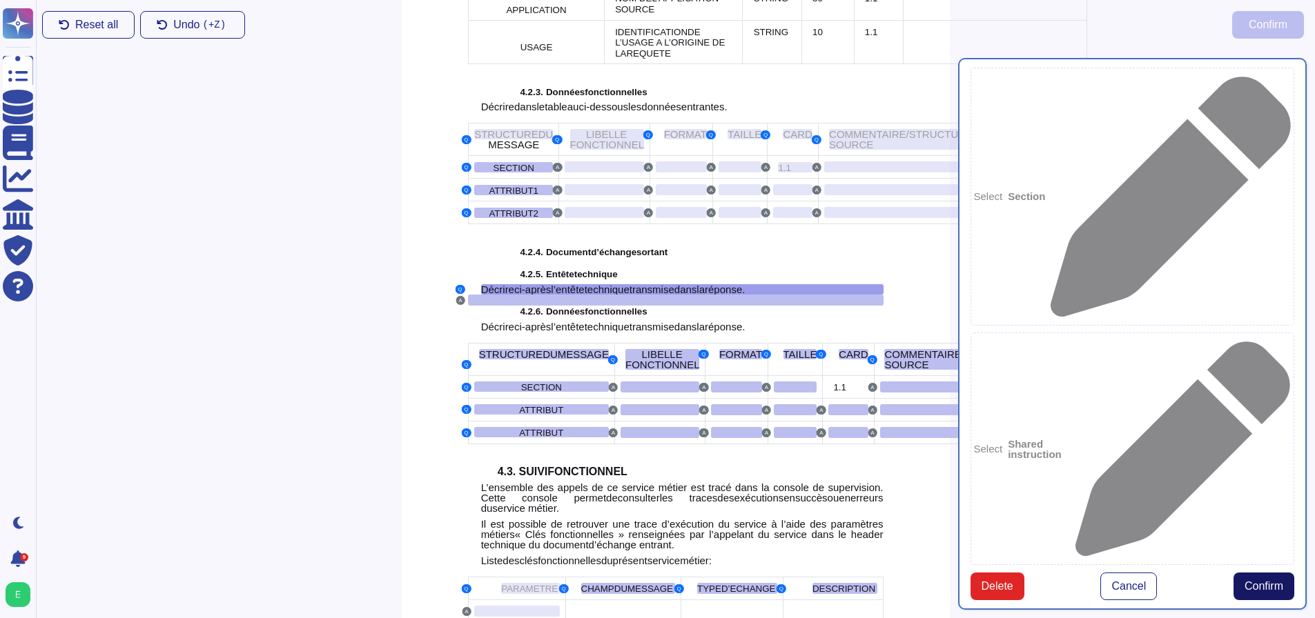
click at [1257, 581] on span "Confirm" at bounding box center [1263, 586] width 39 height 11
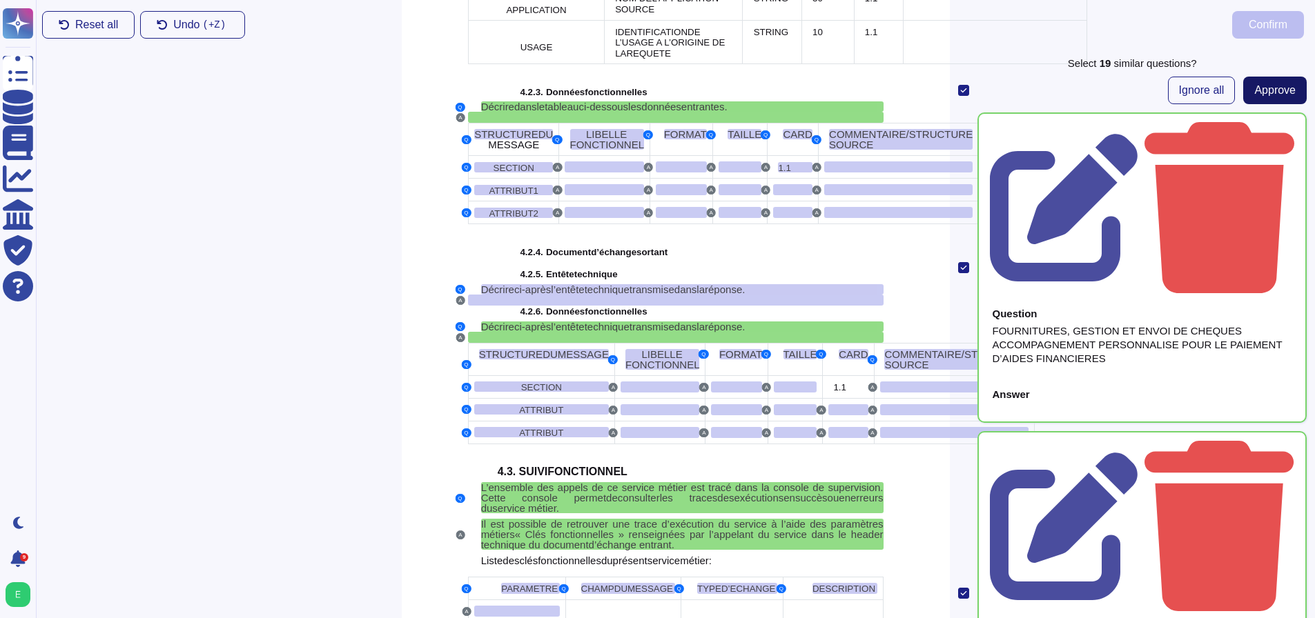
click at [1264, 85] on span "Approve" at bounding box center [1274, 90] width 41 height 11
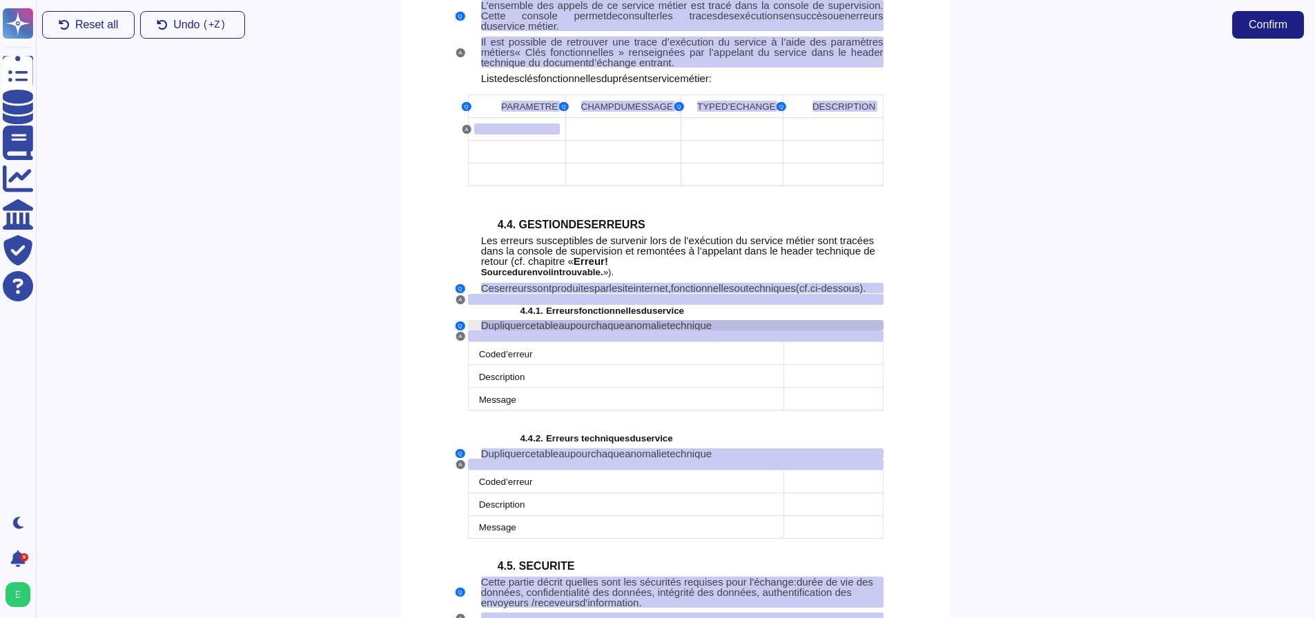
scroll to position [2828, 0]
click at [595, 134] on div at bounding box center [623, 128] width 104 height 11
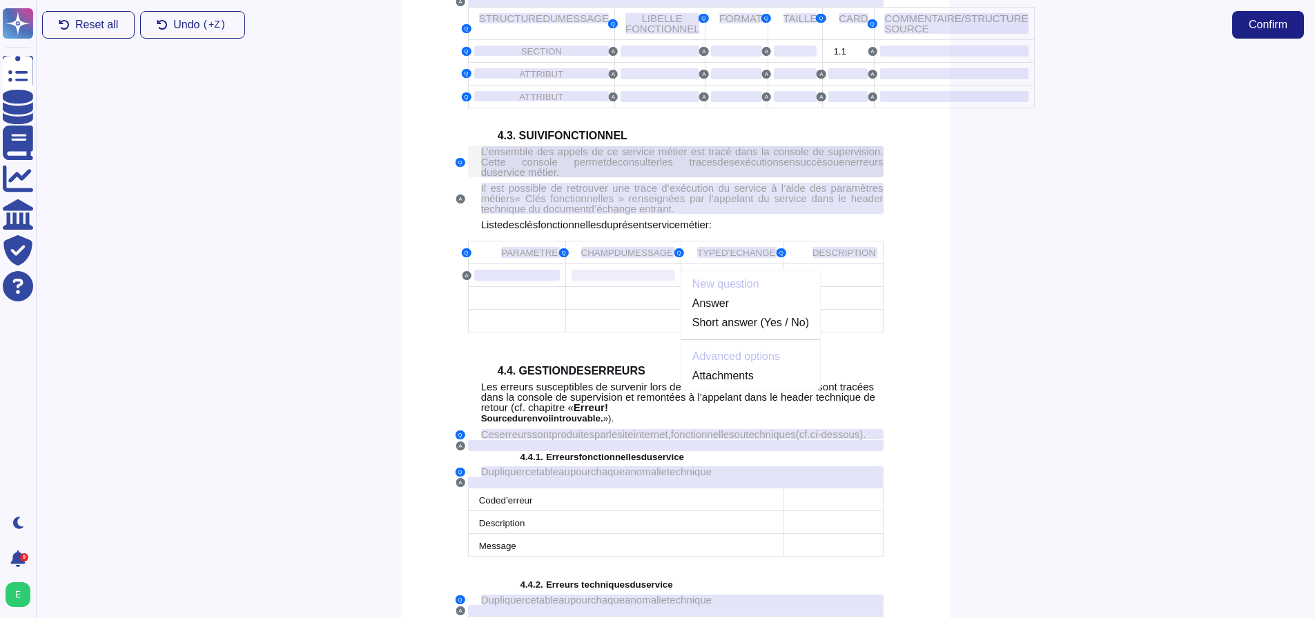
scroll to position [2677, 0]
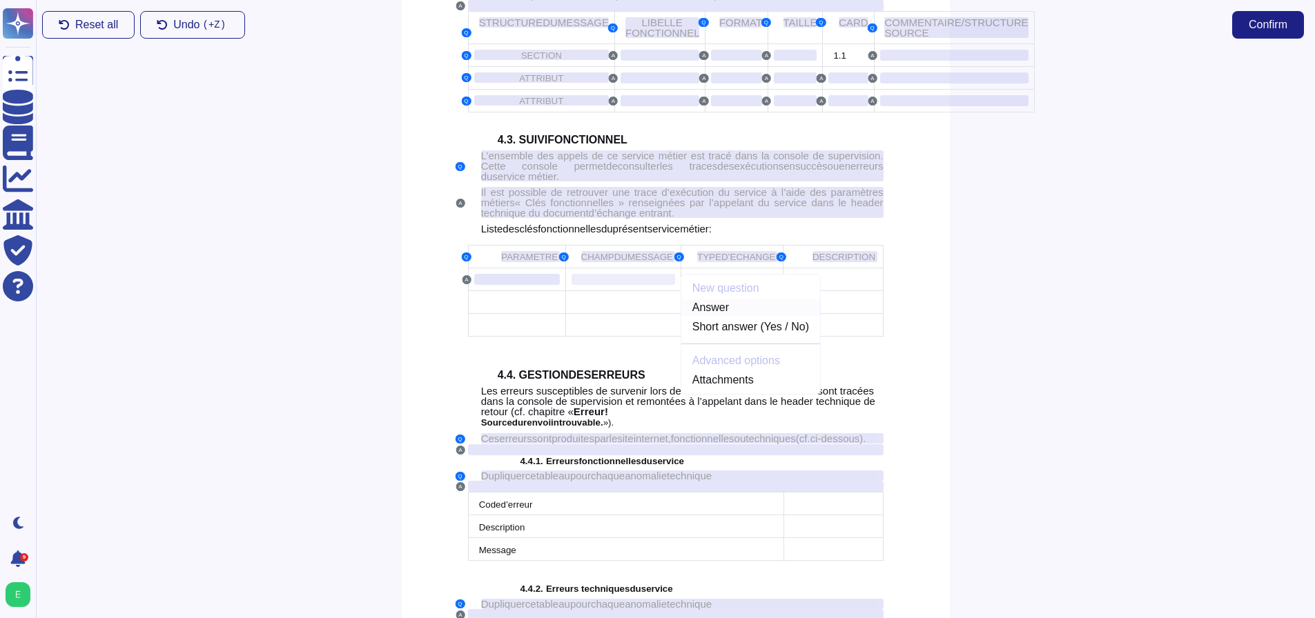
click at [718, 316] on link "Answer" at bounding box center [750, 307] width 139 height 17
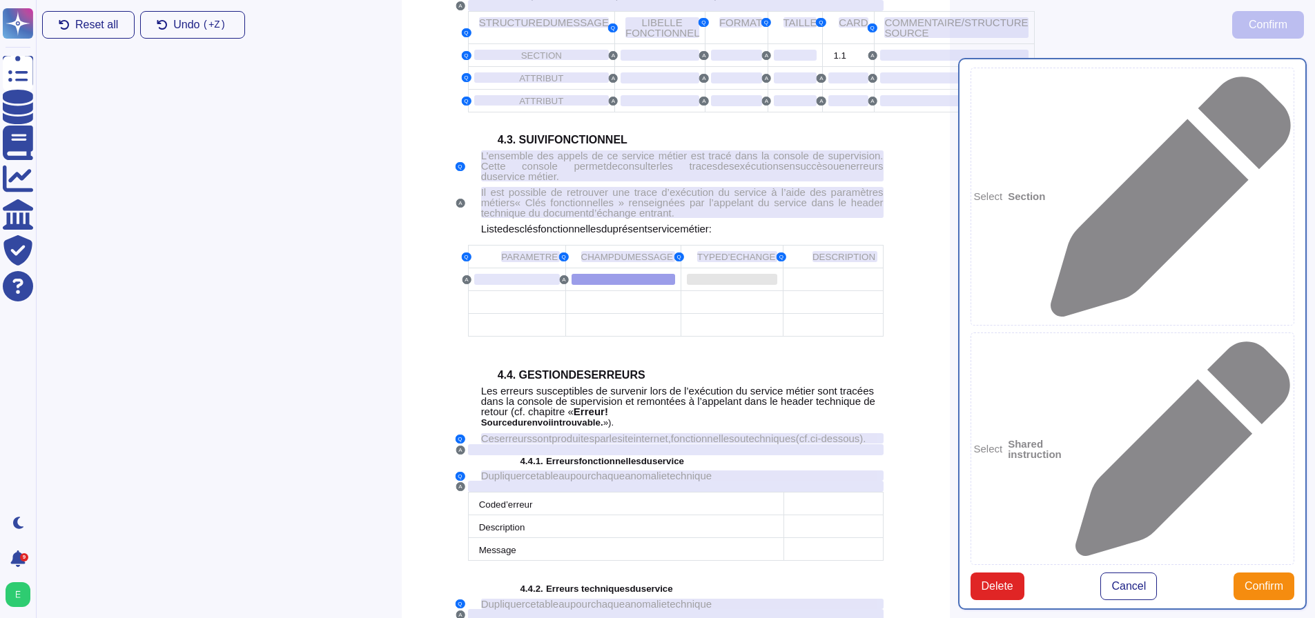
click at [723, 285] on div at bounding box center [732, 279] width 90 height 11
click at [811, 316] on link "Add text to Answer" at bounding box center [865, 307] width 164 height 17
click at [818, 285] on div at bounding box center [833, 279] width 88 height 11
click at [896, 316] on link "Add text to Answer" at bounding box center [965, 307] width 164 height 17
click at [527, 308] on div at bounding box center [517, 302] width 86 height 11
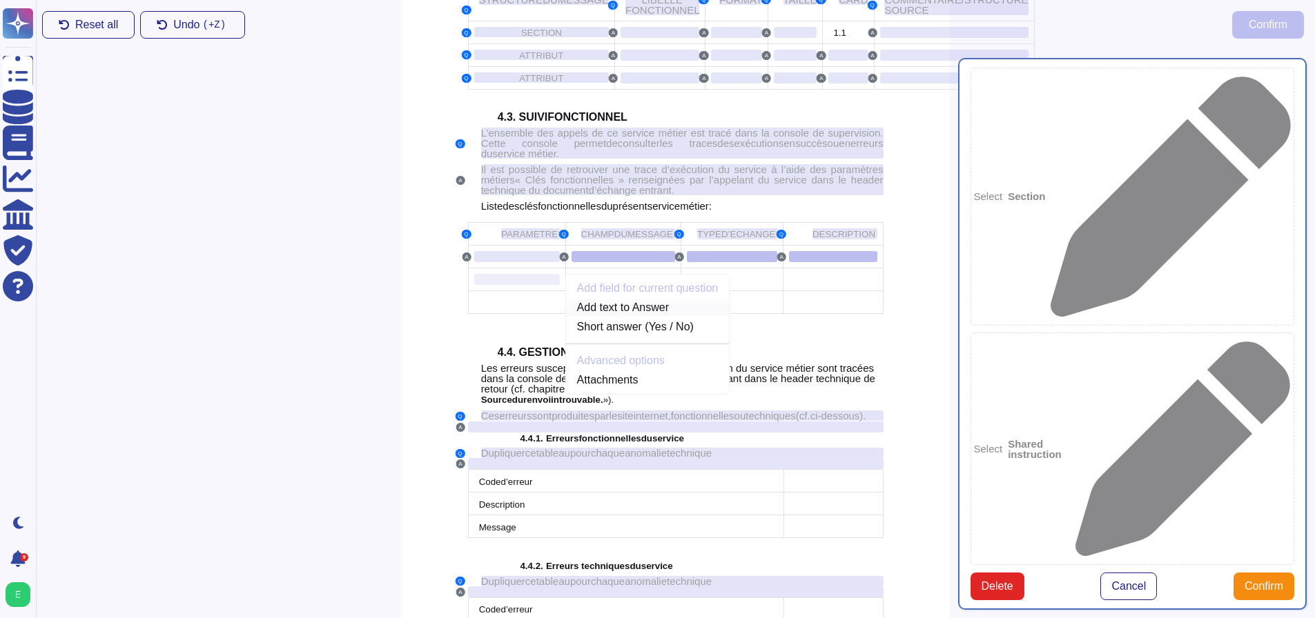
click at [601, 316] on link "Add text to Answer" at bounding box center [648, 307] width 164 height 17
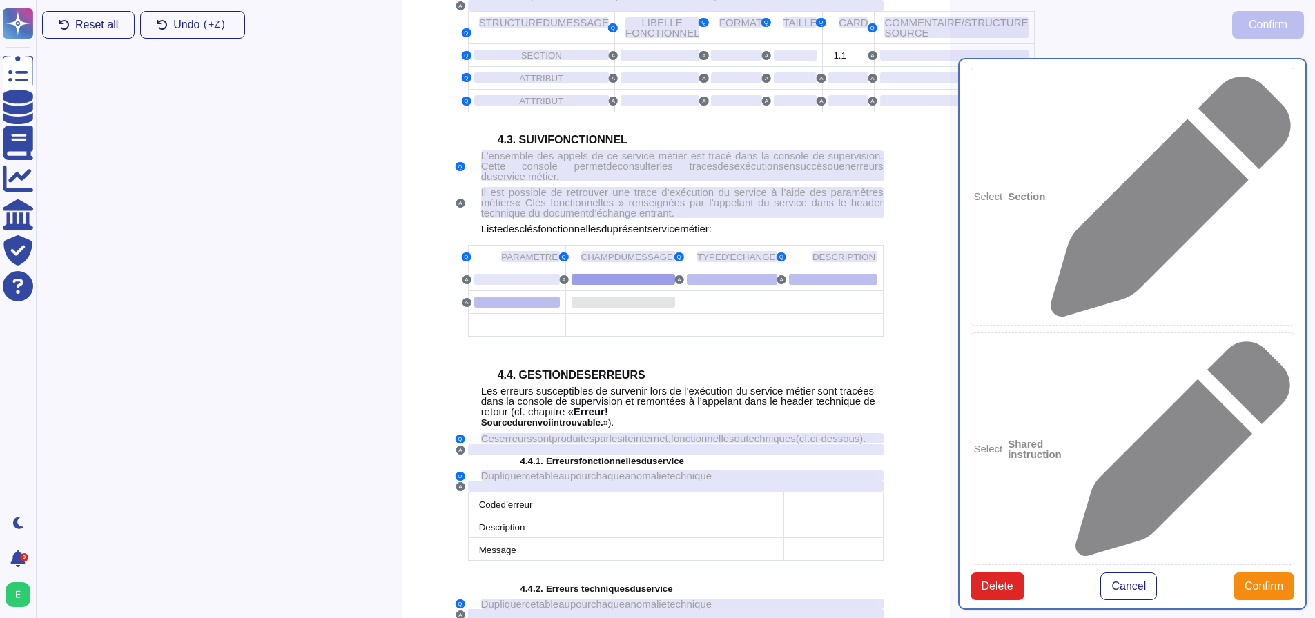
click at [602, 308] on div at bounding box center [623, 302] width 104 height 11
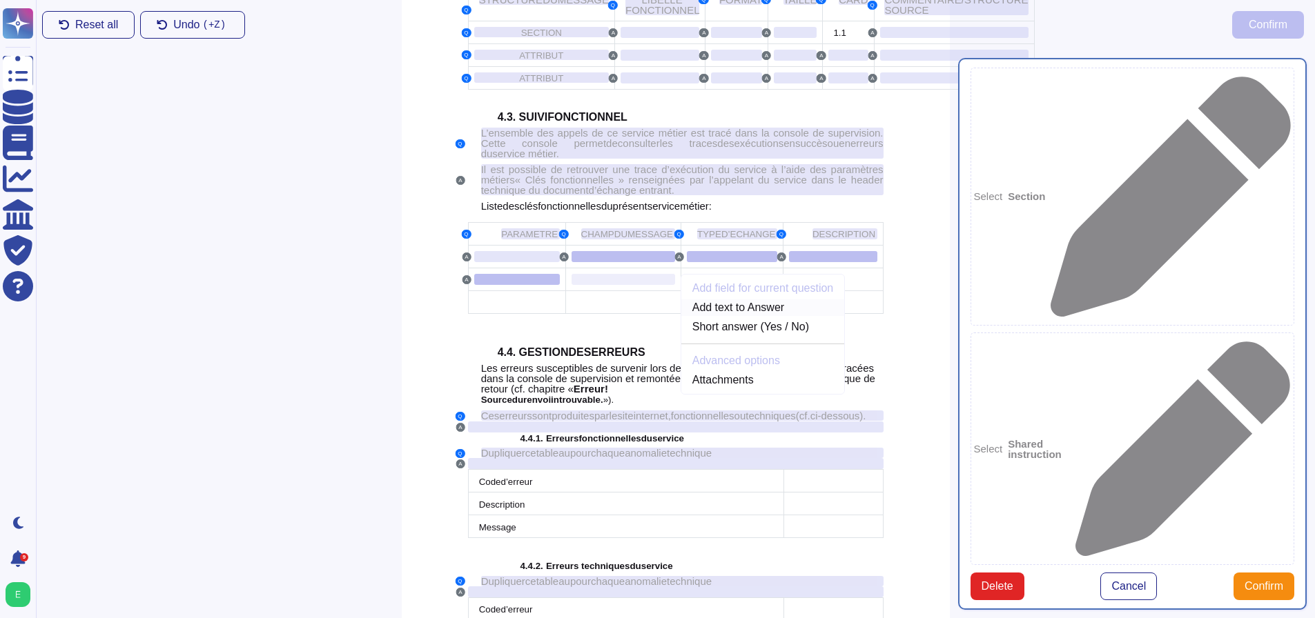
click at [699, 316] on link "Add text to Answer" at bounding box center [763, 307] width 164 height 17
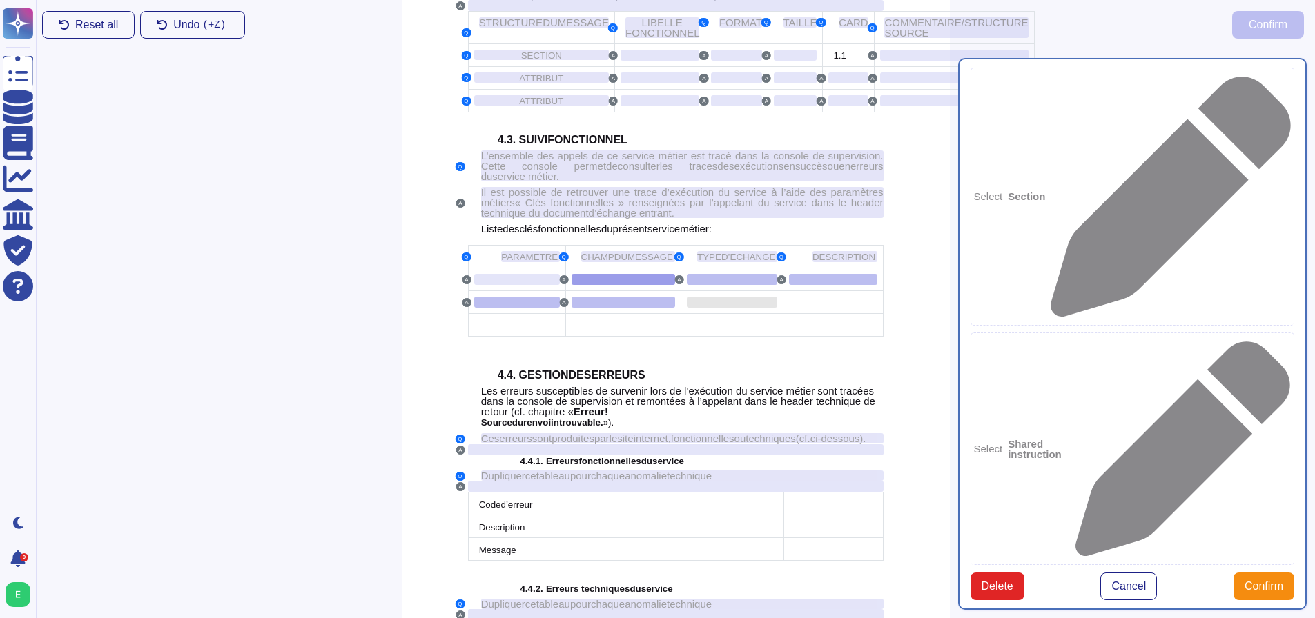
click at [709, 308] on div at bounding box center [732, 302] width 90 height 11
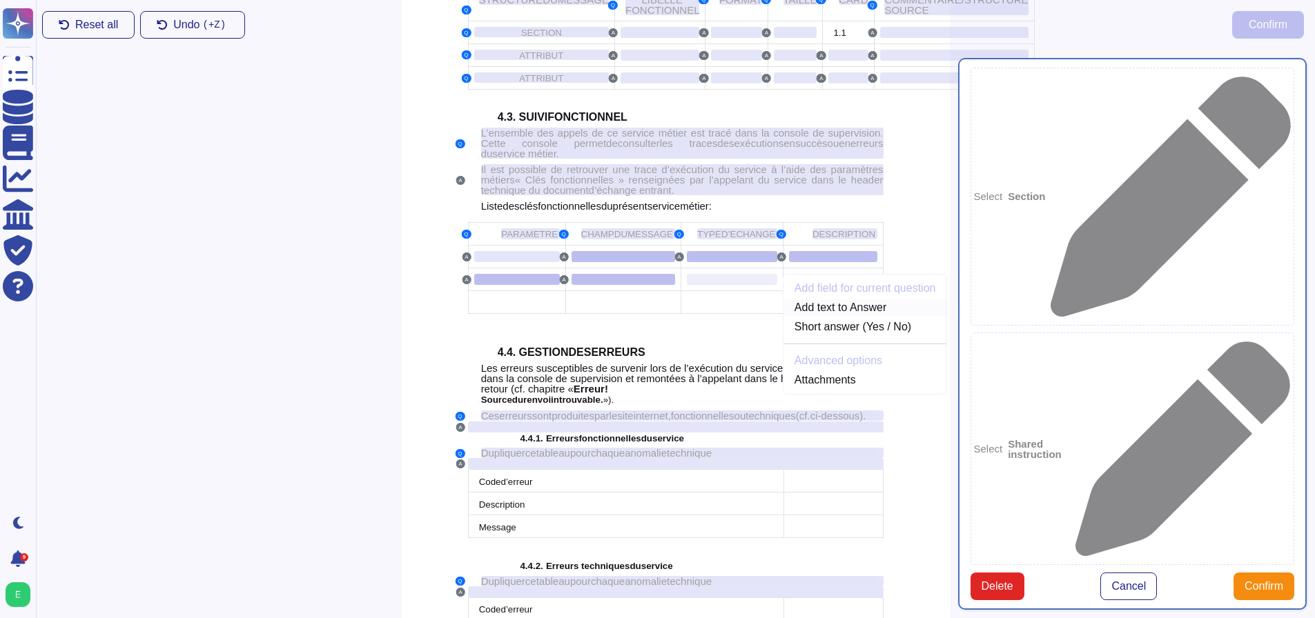
click at [800, 316] on link "Add text to Answer" at bounding box center [865, 307] width 164 height 17
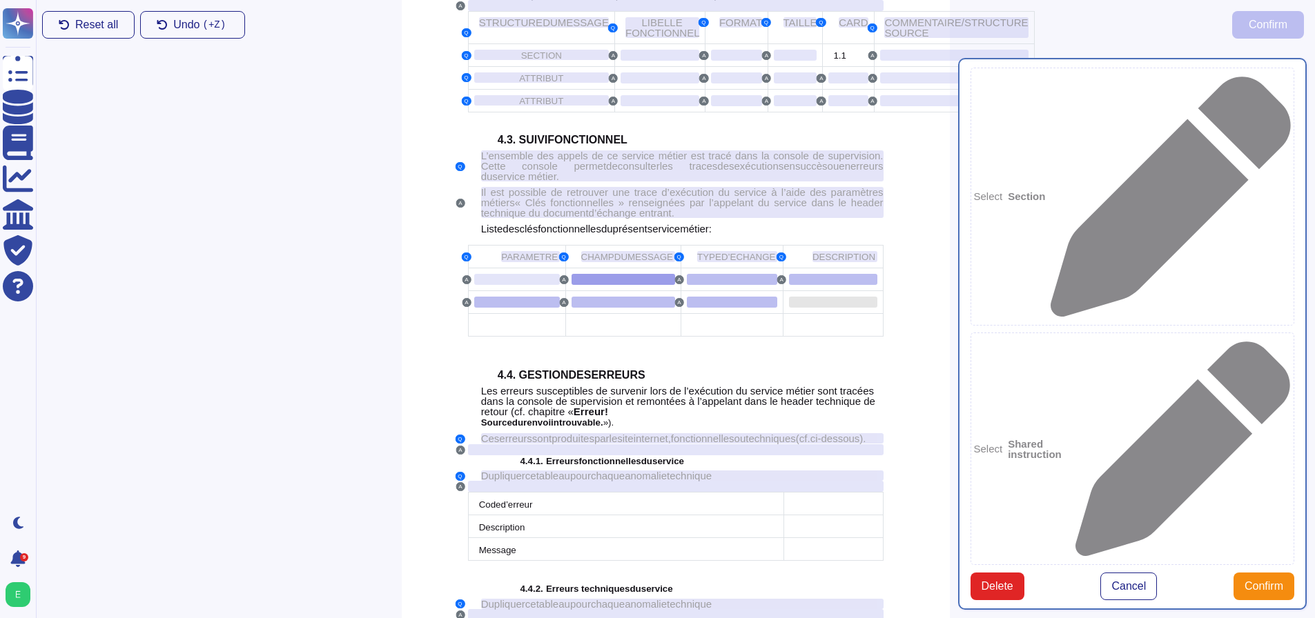
click at [803, 308] on div at bounding box center [833, 302] width 88 height 11
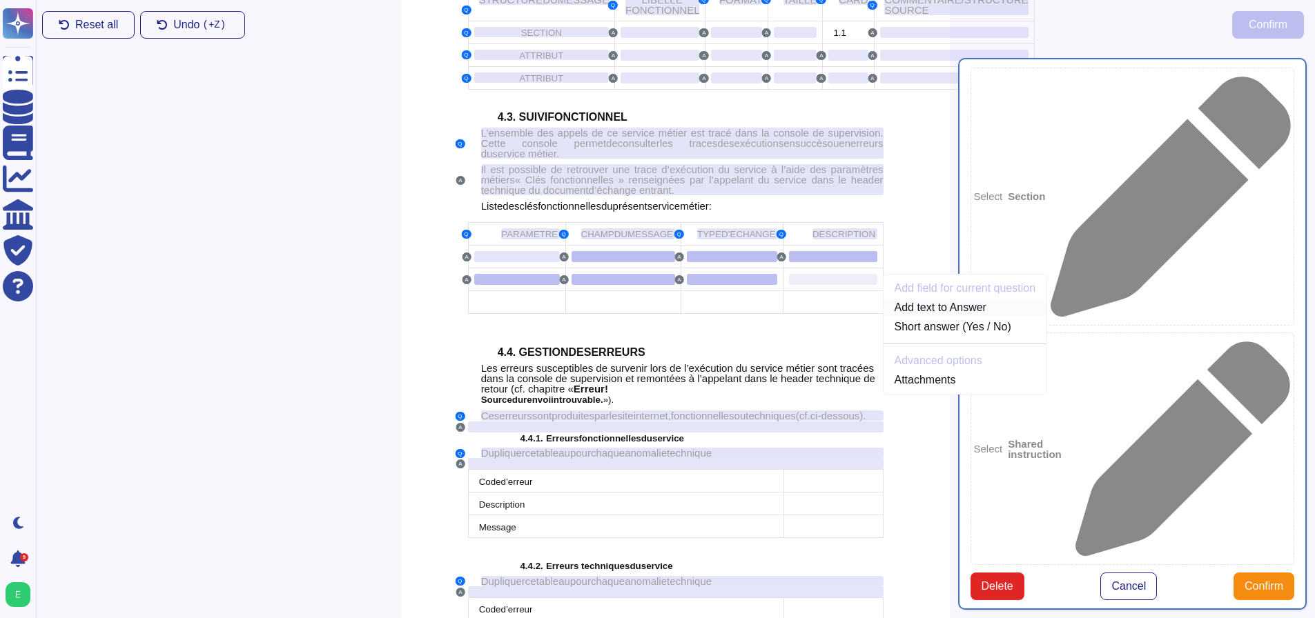
click at [899, 316] on link "Add text to Answer" at bounding box center [965, 307] width 164 height 17
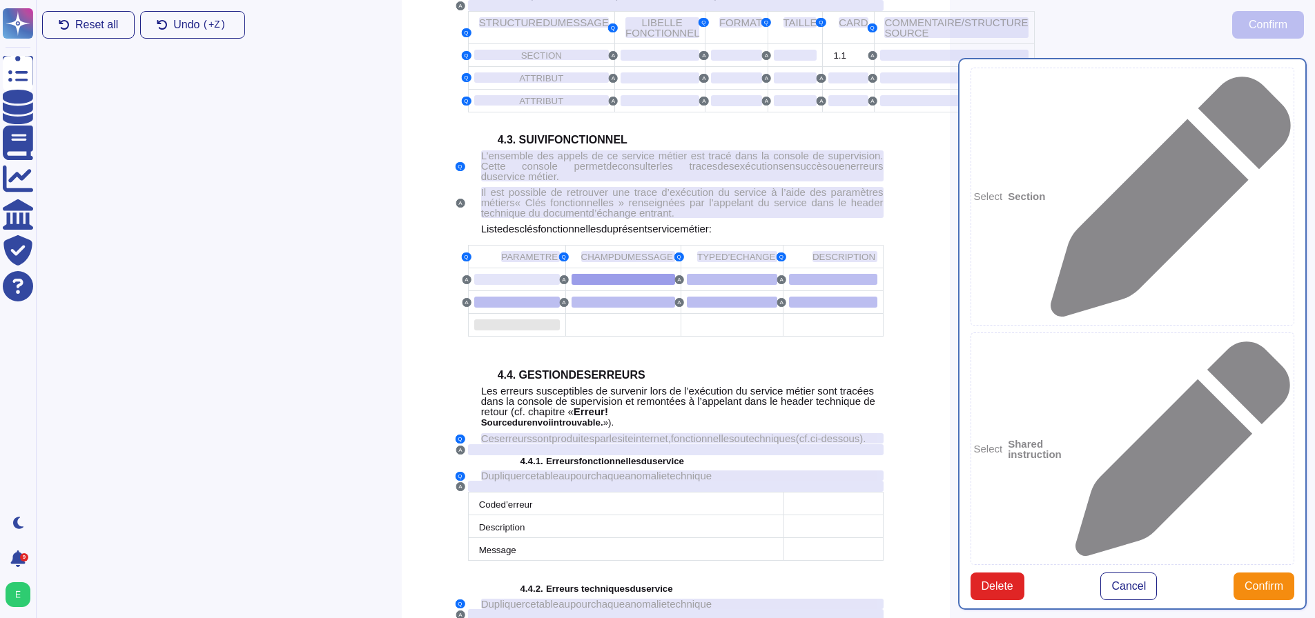
click at [531, 331] on div at bounding box center [517, 325] width 86 height 11
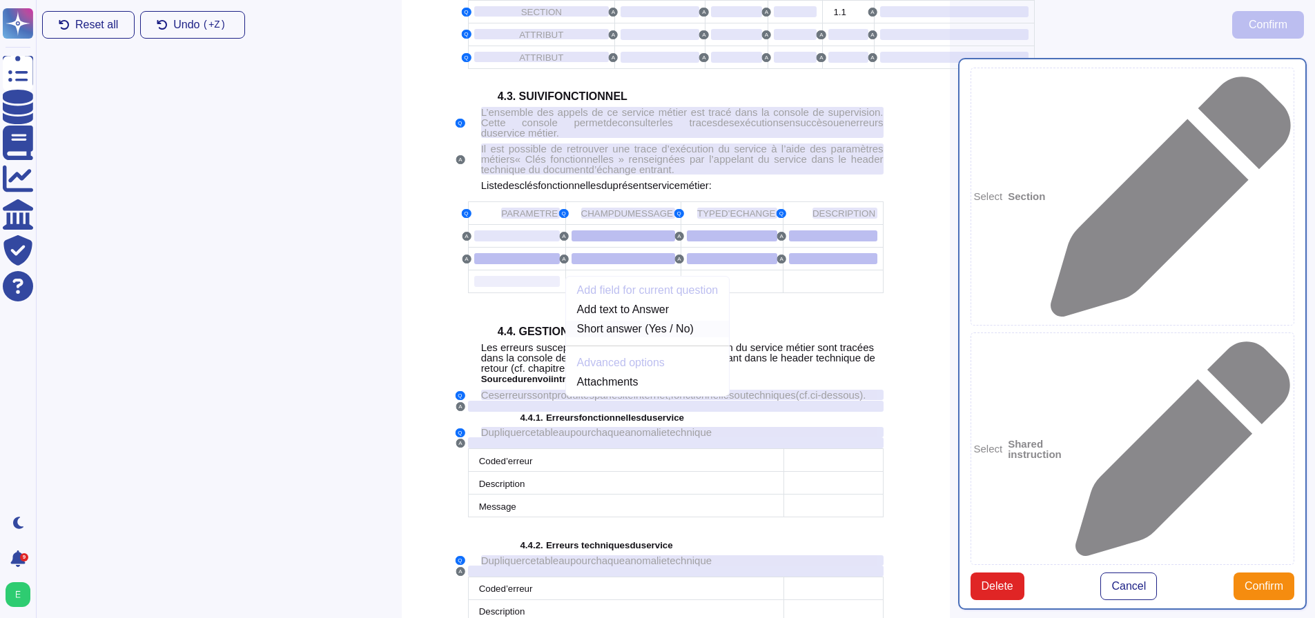
scroll to position [2722, 0]
click at [659, 316] on link "Add text to Answer" at bounding box center [648, 307] width 164 height 17
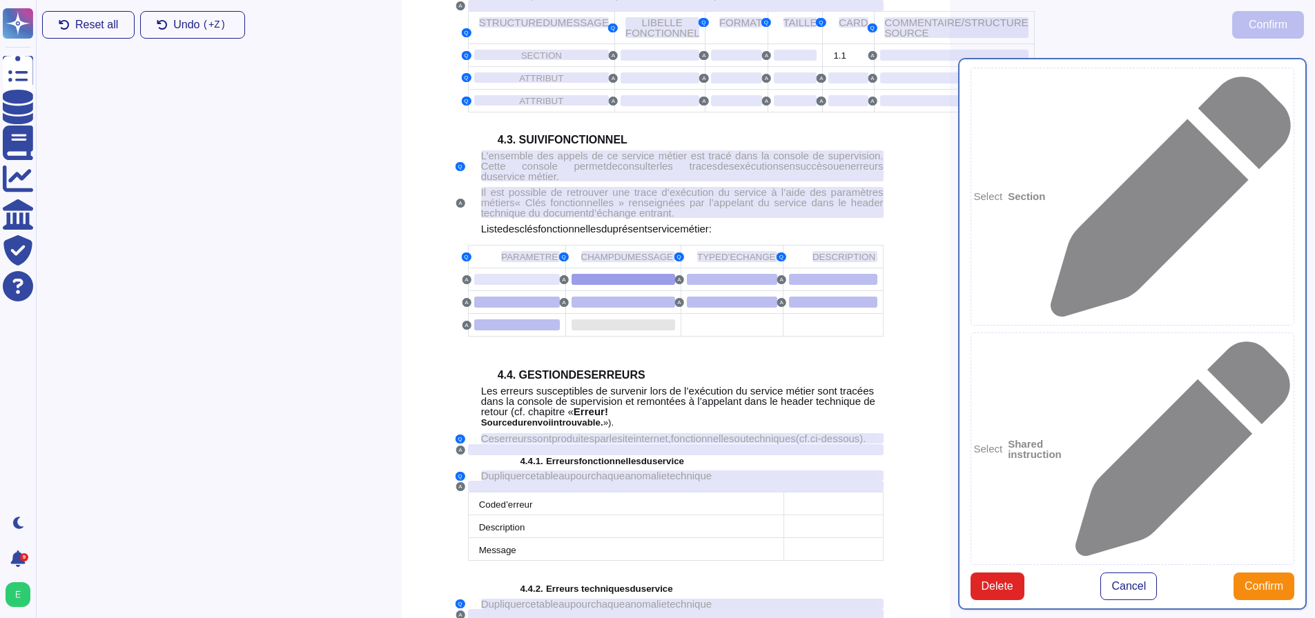
click at [640, 331] on div at bounding box center [623, 325] width 104 height 11
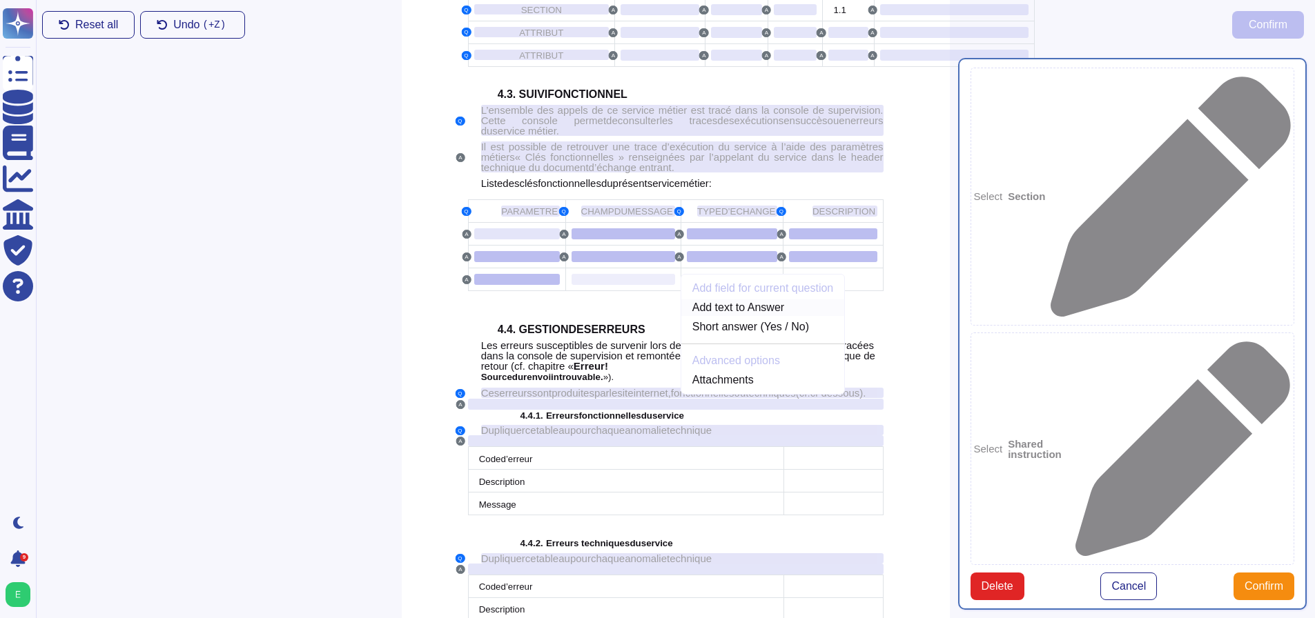
click at [709, 316] on link "Add text to Answer" at bounding box center [763, 307] width 164 height 17
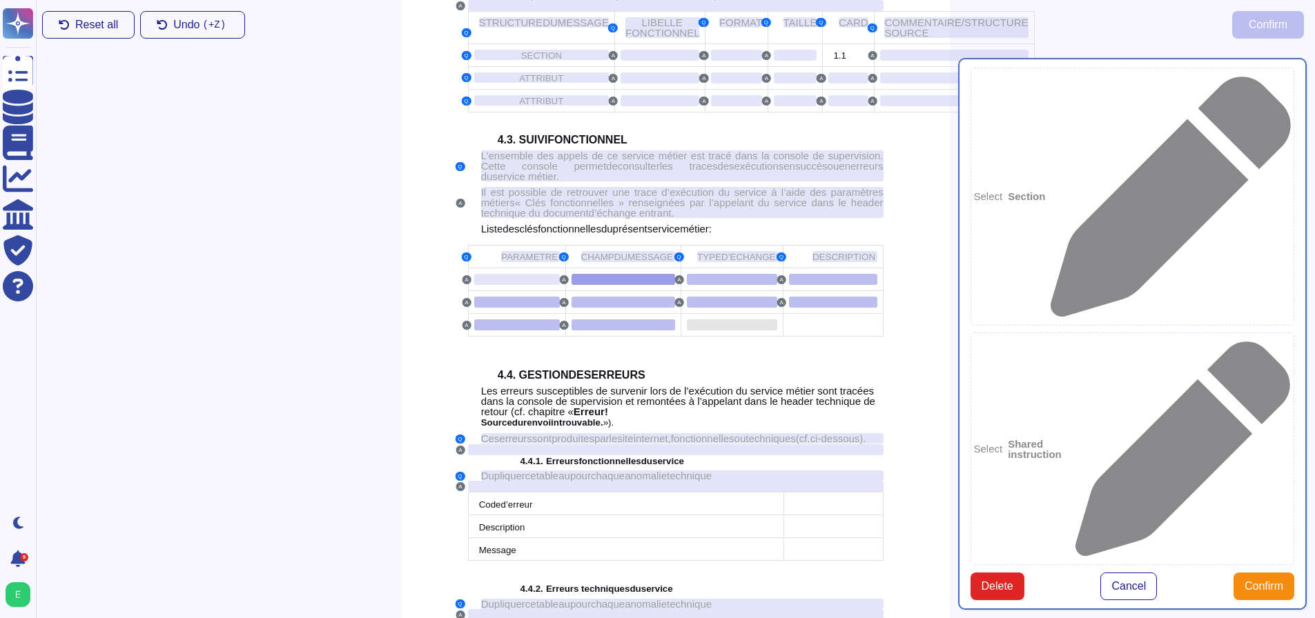
click at [716, 331] on div at bounding box center [732, 325] width 90 height 11
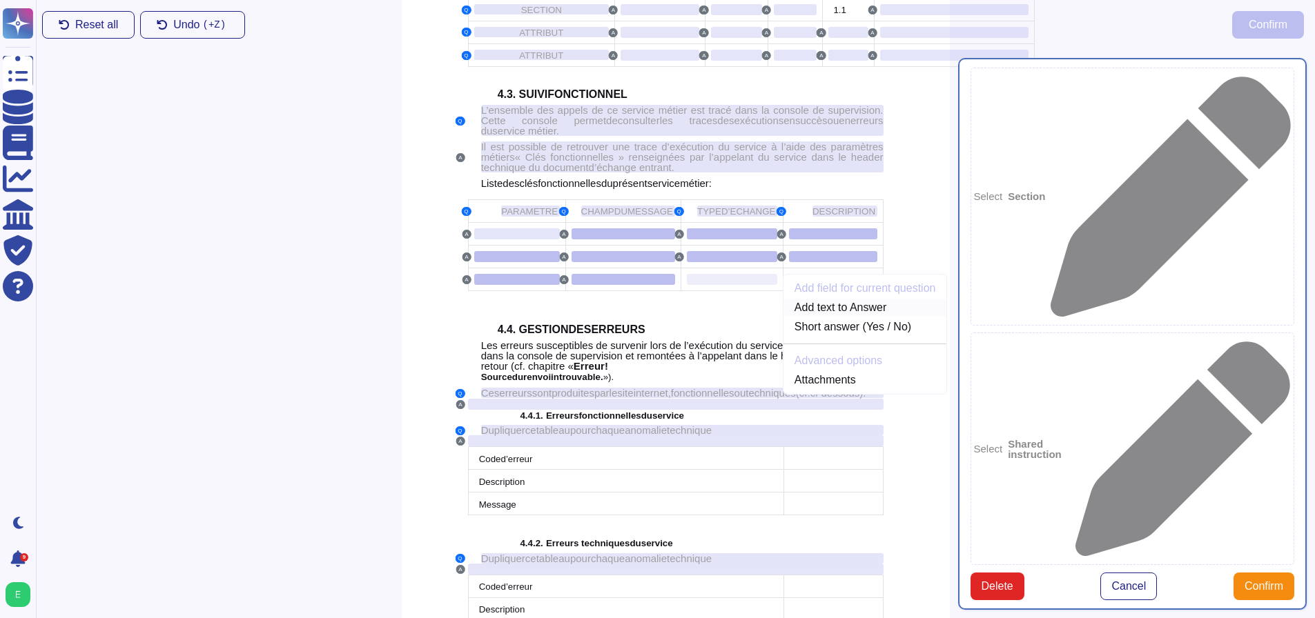
click at [802, 316] on link "Add text to Answer" at bounding box center [865, 307] width 164 height 17
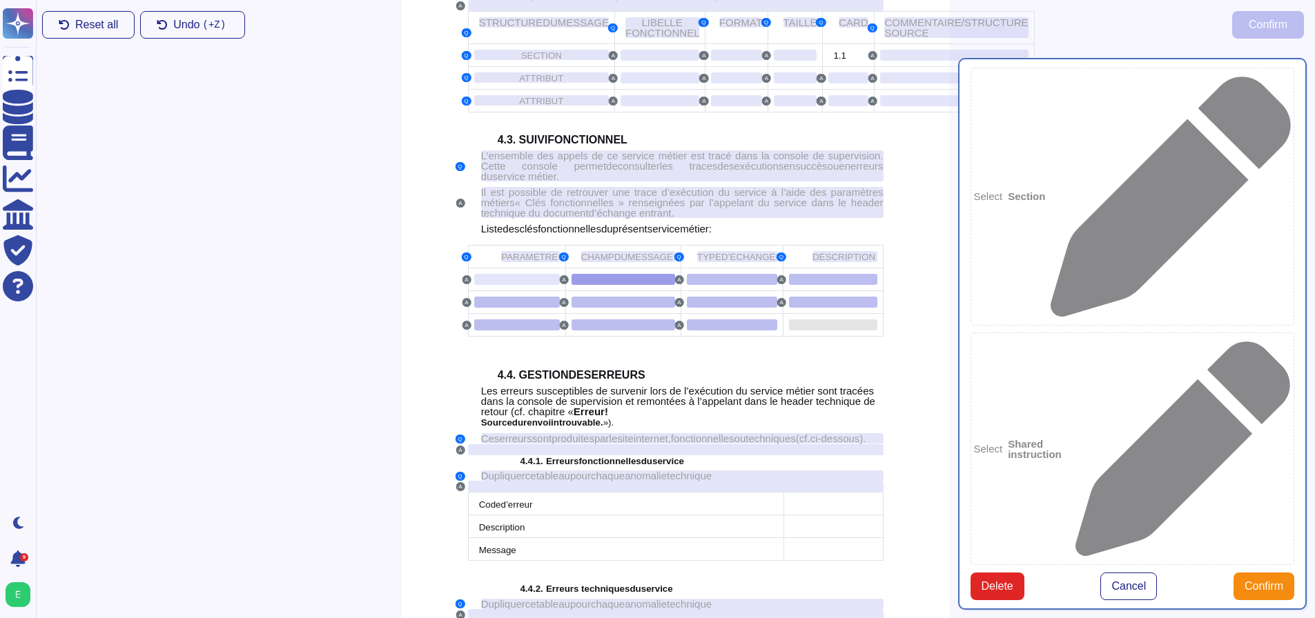
click at [802, 331] on div at bounding box center [833, 325] width 88 height 11
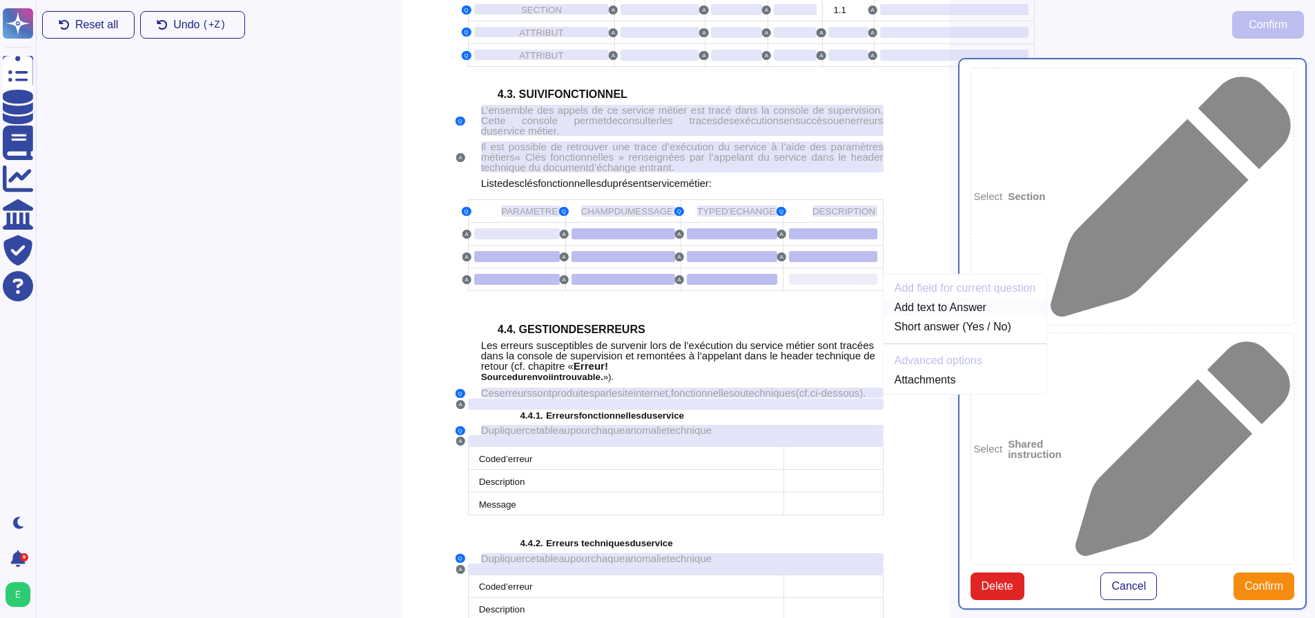
click at [897, 316] on link "Add text to Answer" at bounding box center [965, 307] width 164 height 17
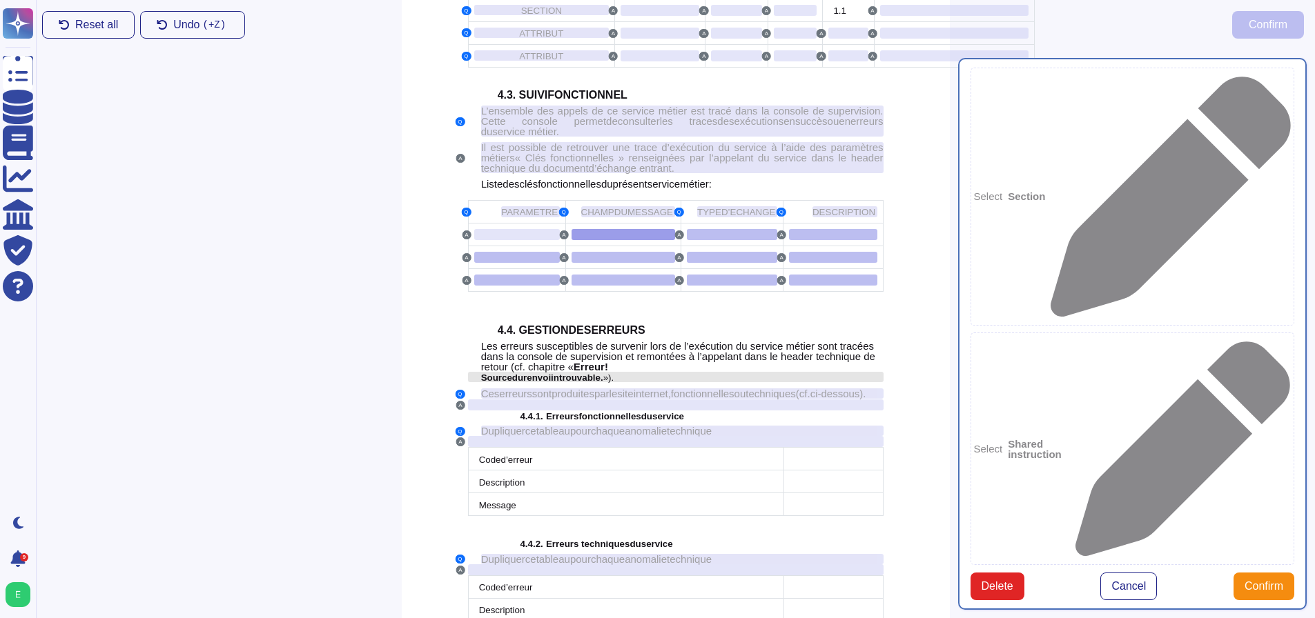
scroll to position [2746, 0]
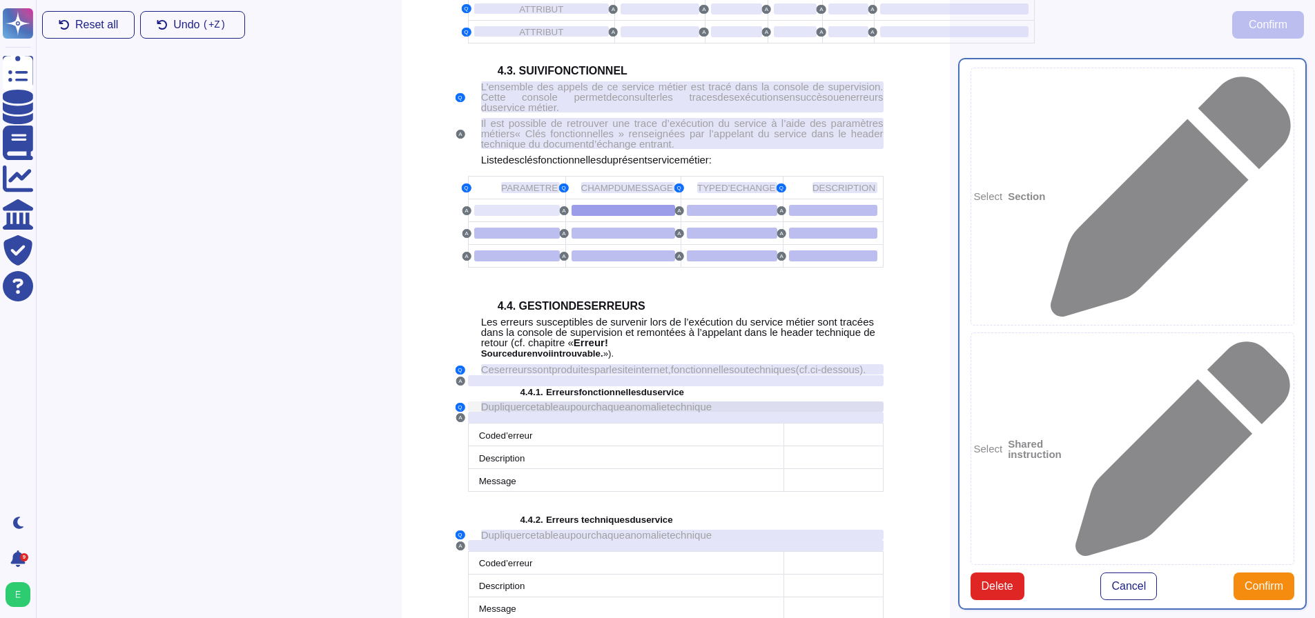
click at [511, 413] on span "Dupliquer" at bounding box center [503, 407] width 44 height 12
click at [520, 441] on span "d’erreur" at bounding box center [517, 436] width 32 height 10
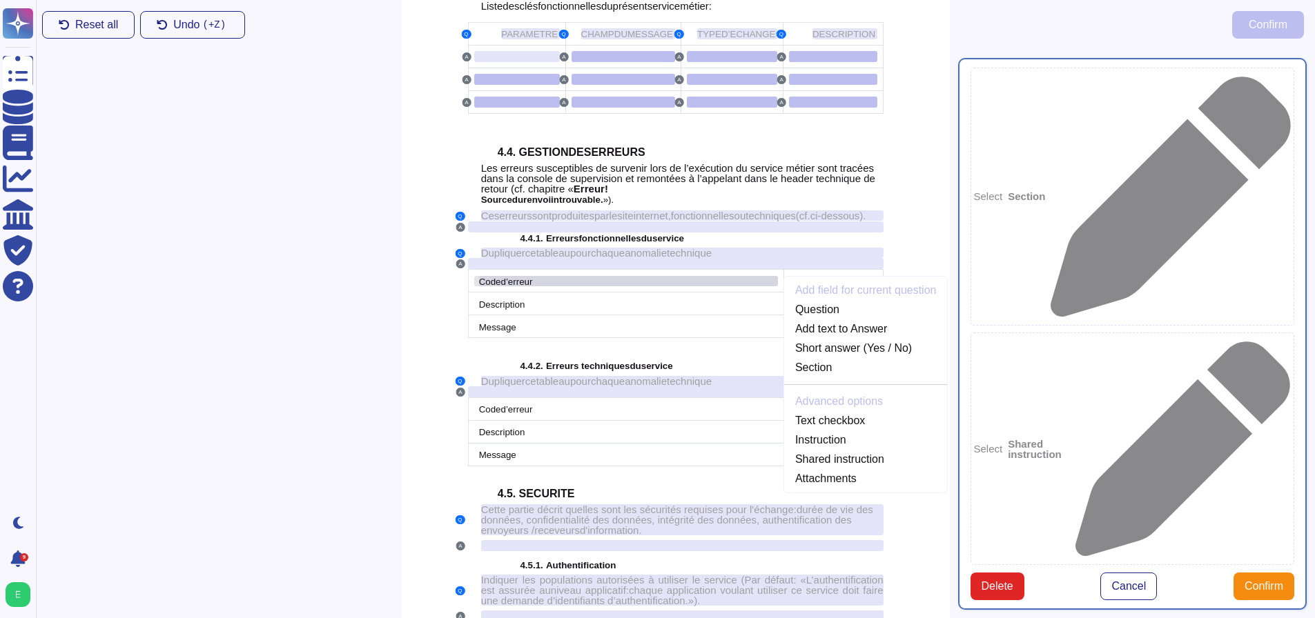
scroll to position [2900, 0]
click at [809, 317] on link "Question" at bounding box center [866, 309] width 164 height 17
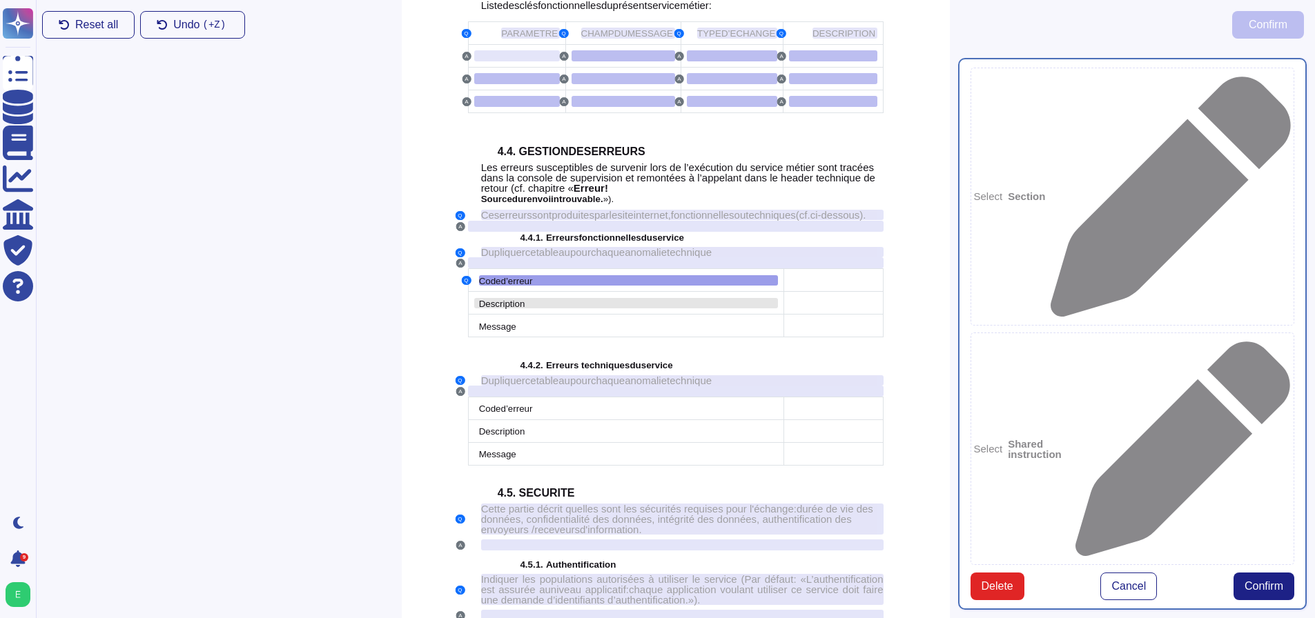
click at [521, 309] on span "Description" at bounding box center [502, 304] width 46 height 10
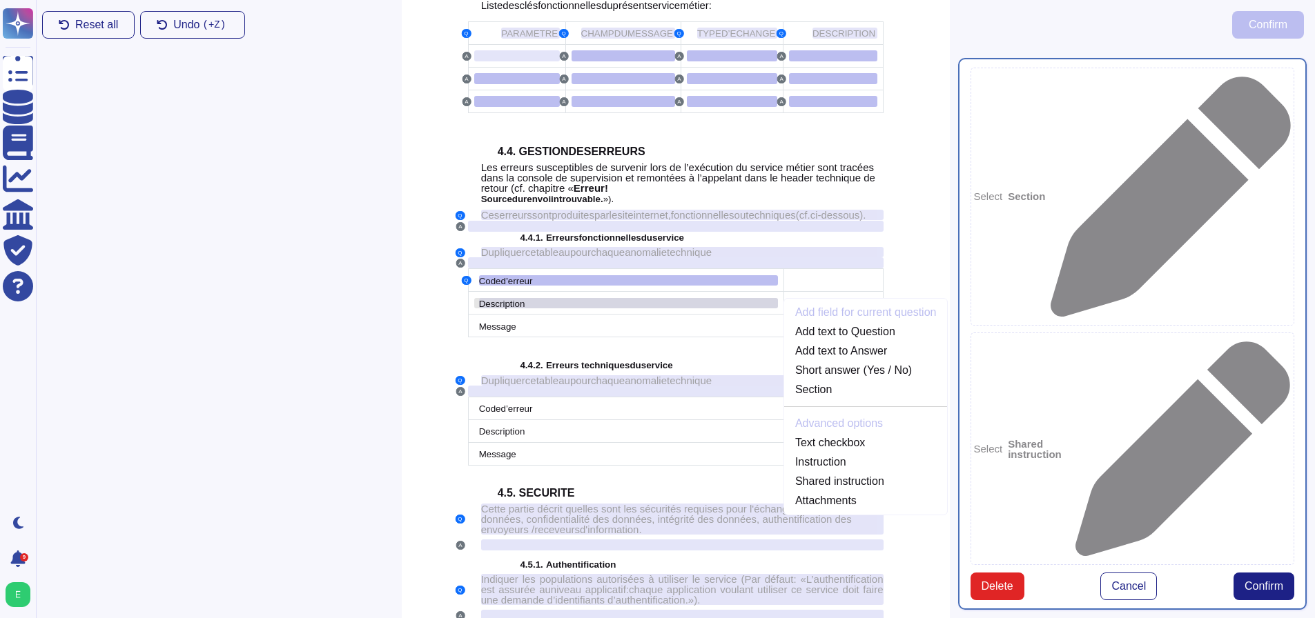
scroll to position [2923, 0]
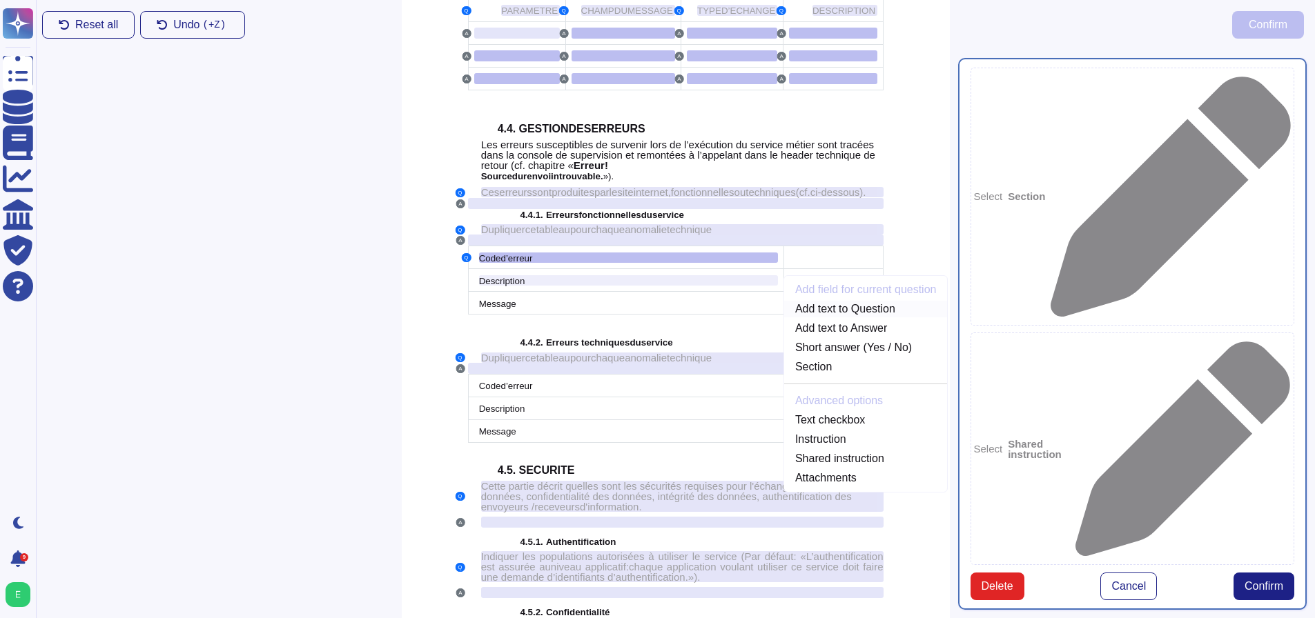
click at [815, 317] on link "Add text to Question" at bounding box center [866, 309] width 164 height 17
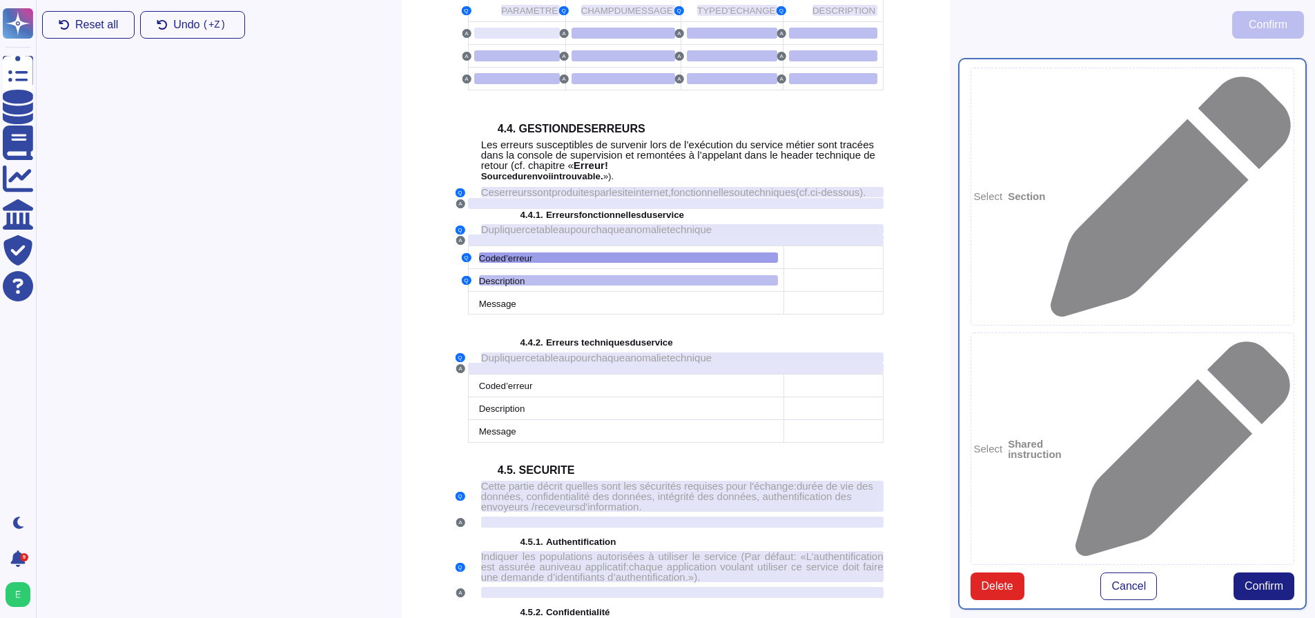
scroll to position [2900, 0]
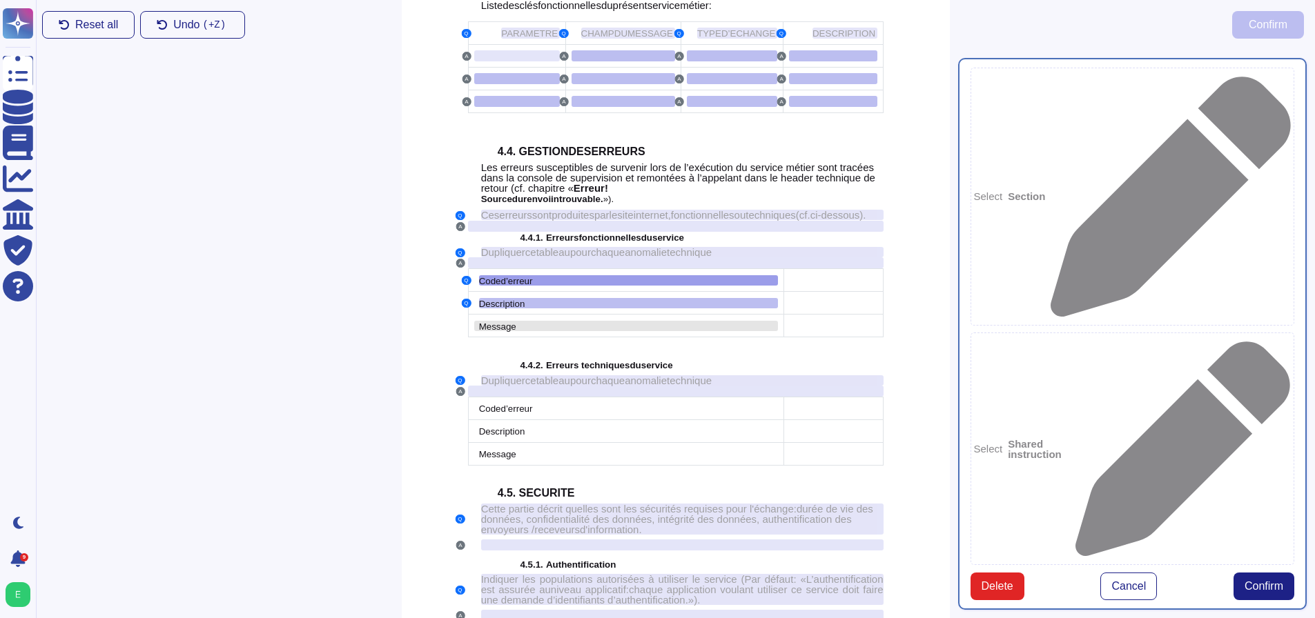
click at [500, 332] on span "Message" at bounding box center [497, 327] width 37 height 10
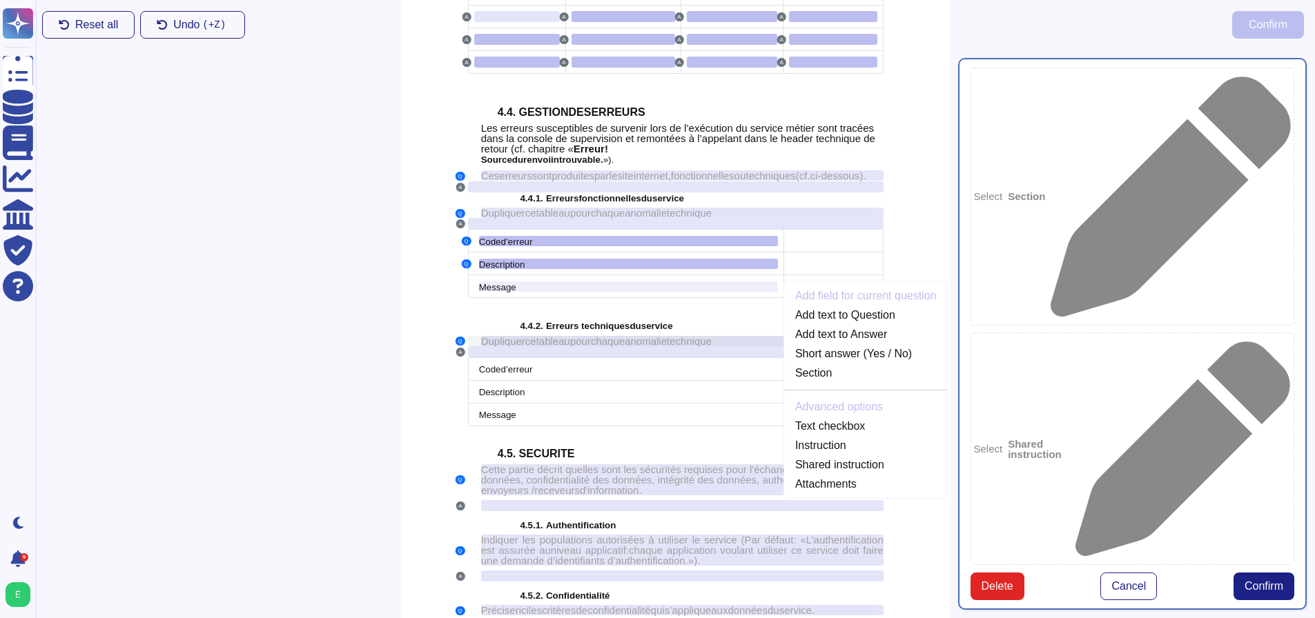
scroll to position [2946, 0]
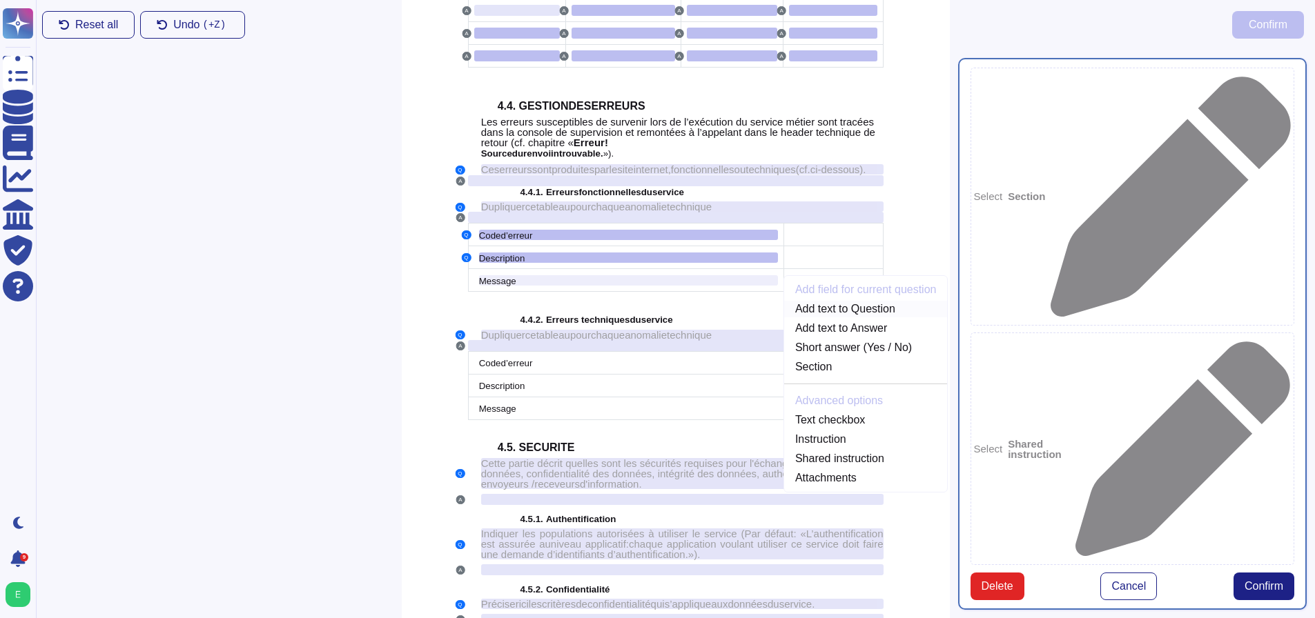
click at [854, 317] on link "Add text to Question" at bounding box center [866, 309] width 164 height 17
type textarea "Code d’erreur Description Message"
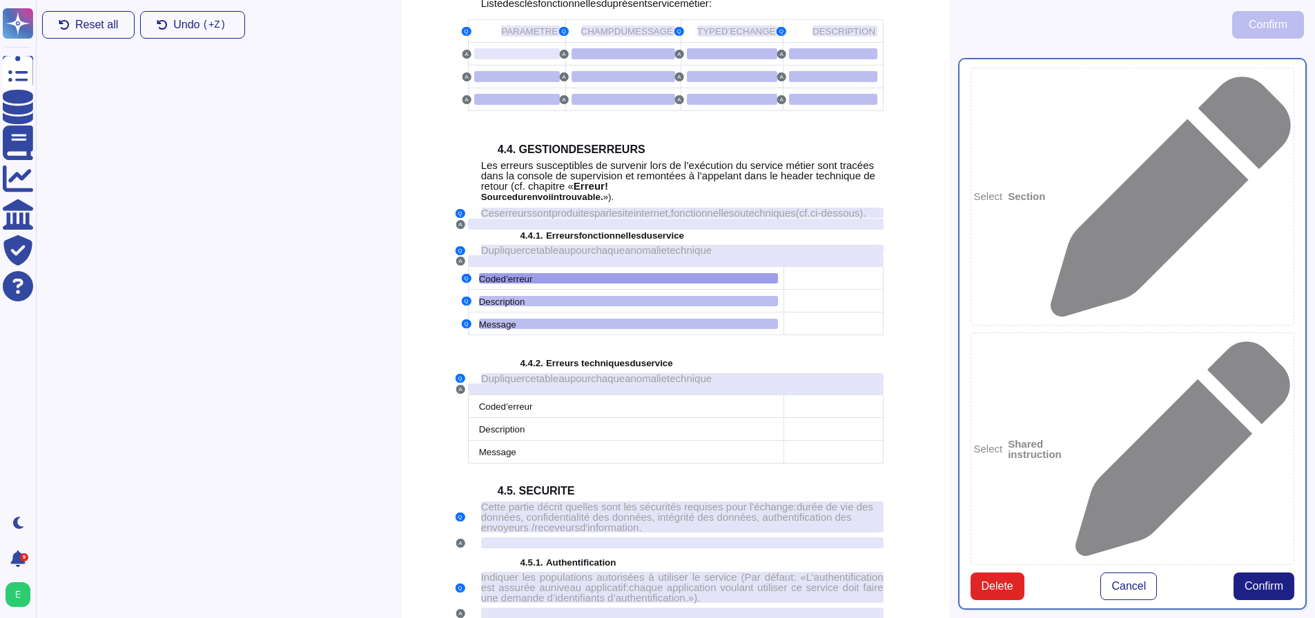
scroll to position [2900, 0]
click at [822, 286] on div at bounding box center [833, 280] width 88 height 11
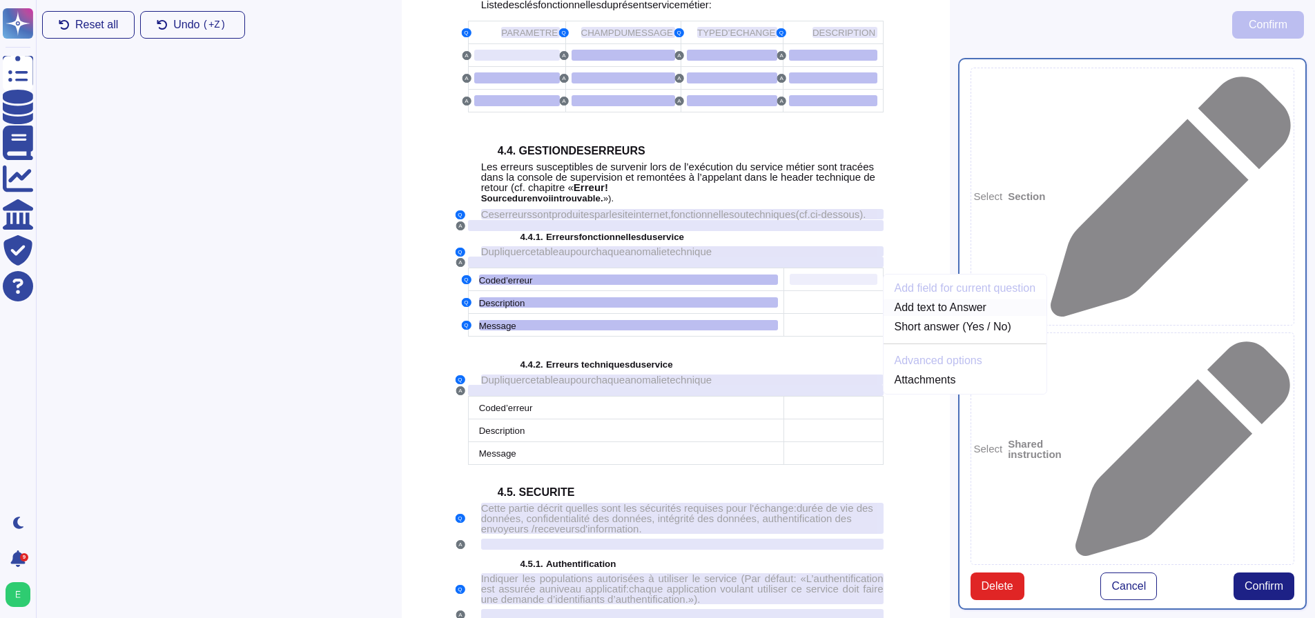
click at [910, 316] on link "Add text to Answer" at bounding box center [965, 307] width 164 height 17
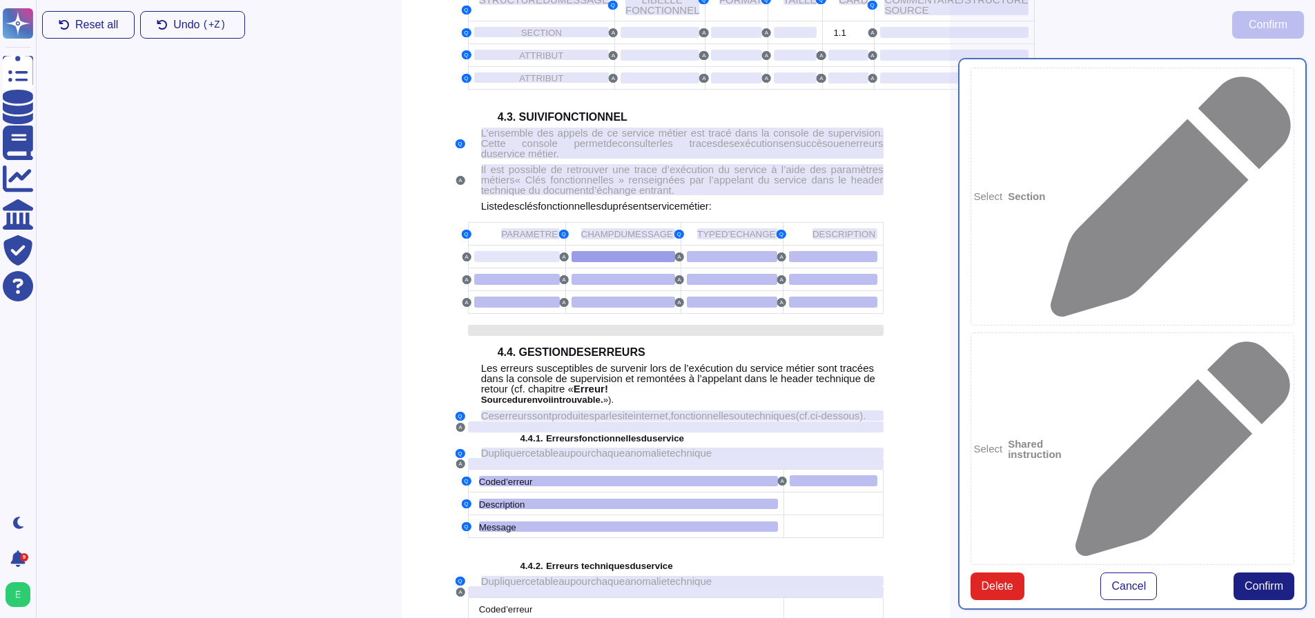
scroll to position [2677, 0]
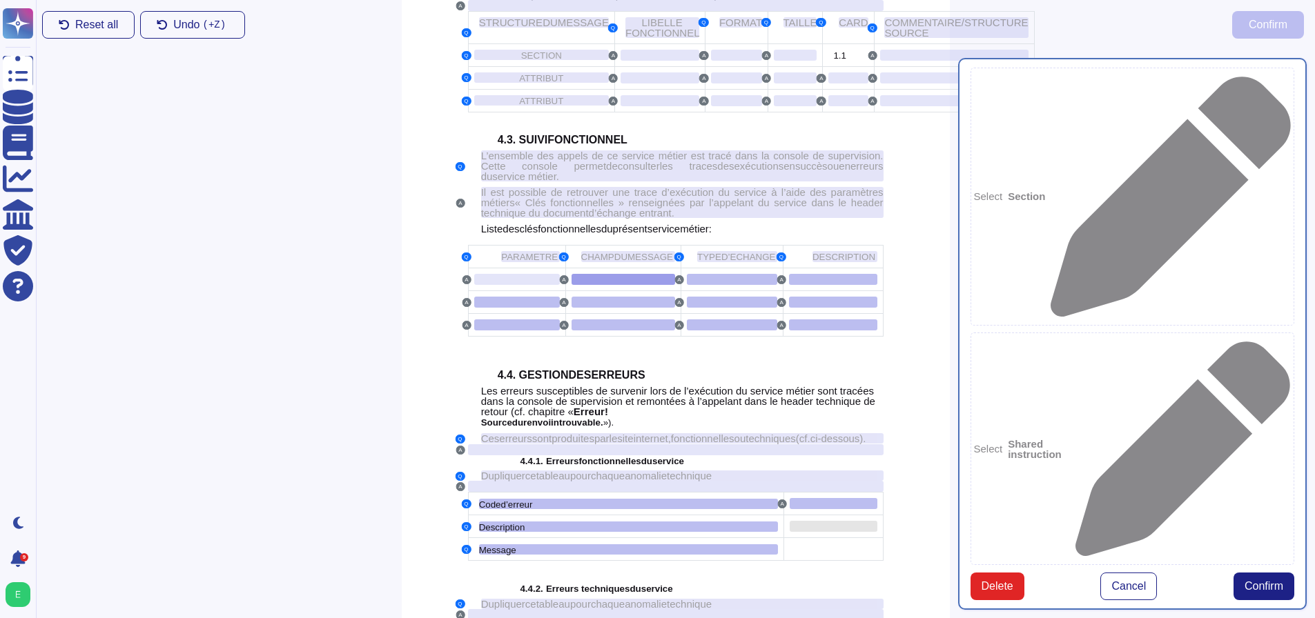
click at [807, 532] on div at bounding box center [833, 526] width 88 height 11
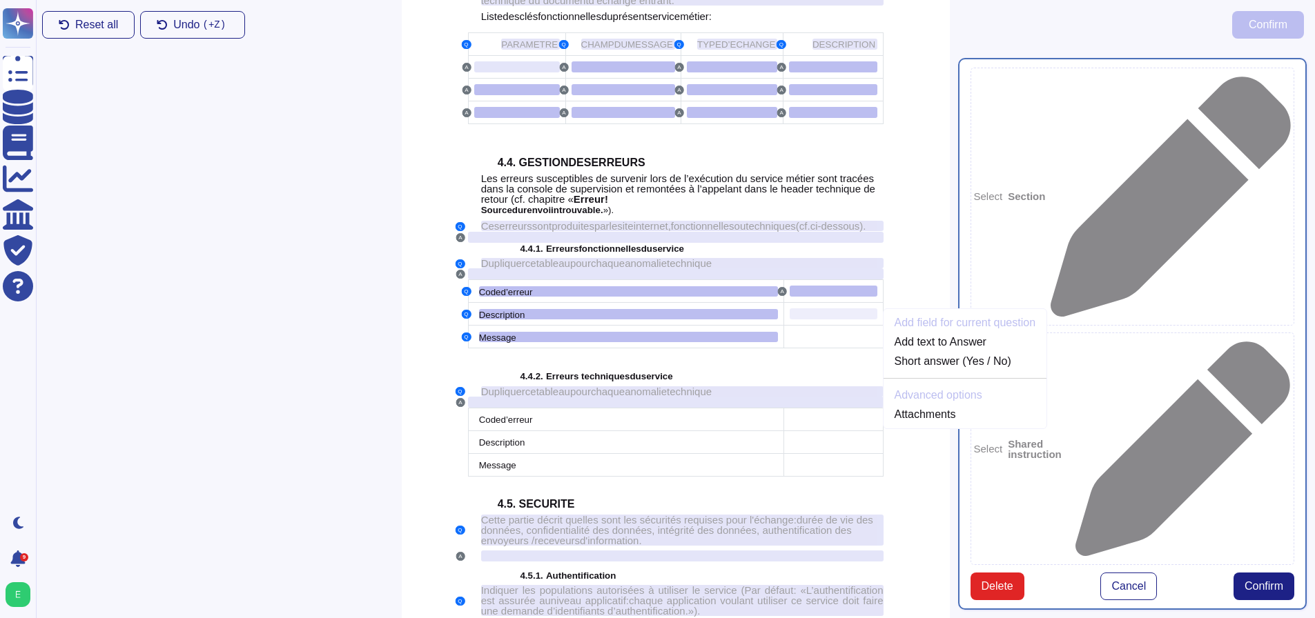
scroll to position [2924, 0]
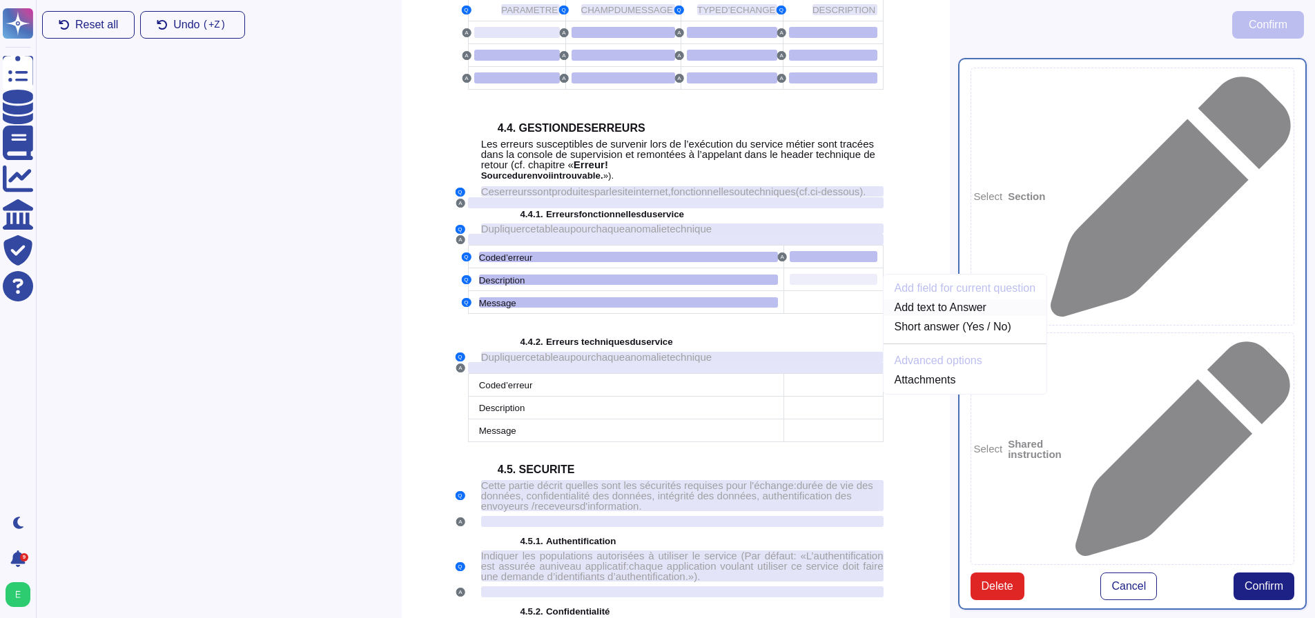
click at [932, 316] on link "Add text to Answer" at bounding box center [965, 307] width 164 height 17
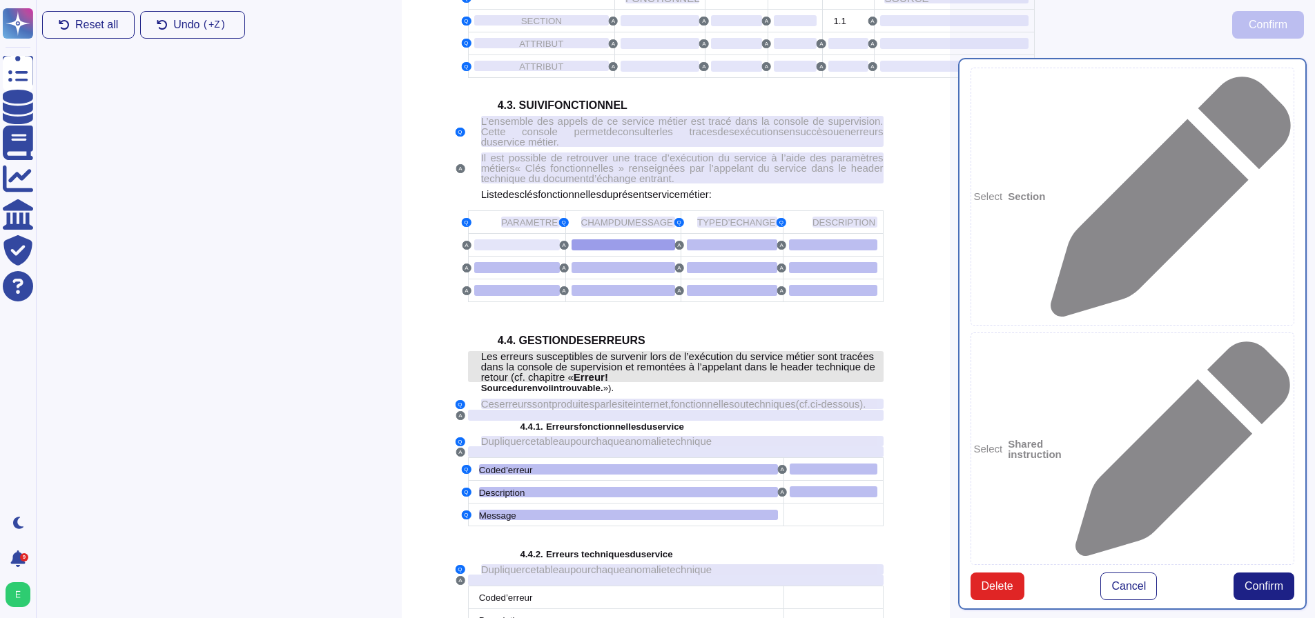
scroll to position [2677, 0]
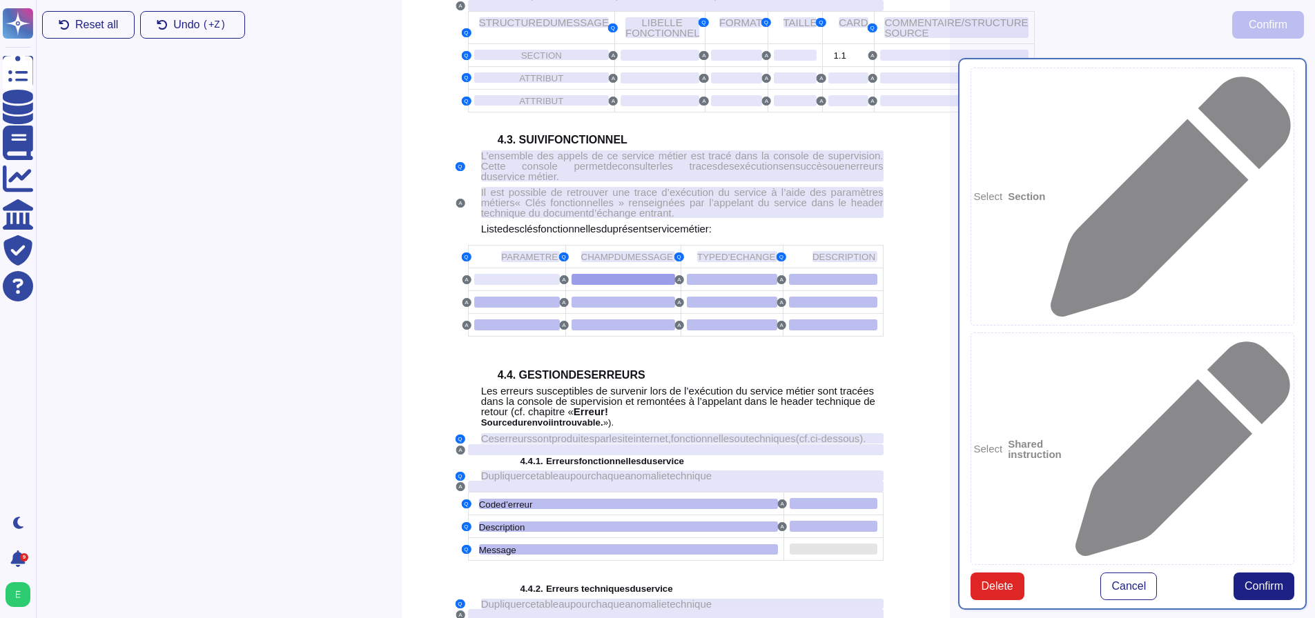
click at [807, 555] on div at bounding box center [833, 549] width 88 height 11
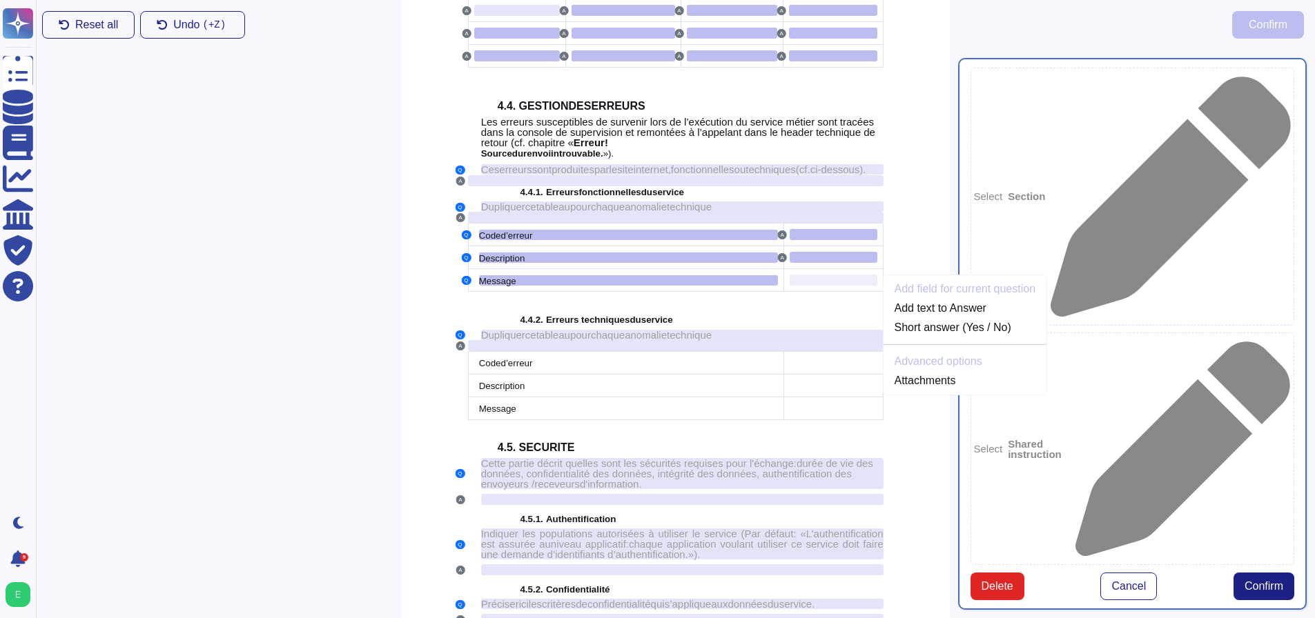
scroll to position [2947, 0]
click at [936, 316] on link "Add text to Answer" at bounding box center [965, 307] width 164 height 17
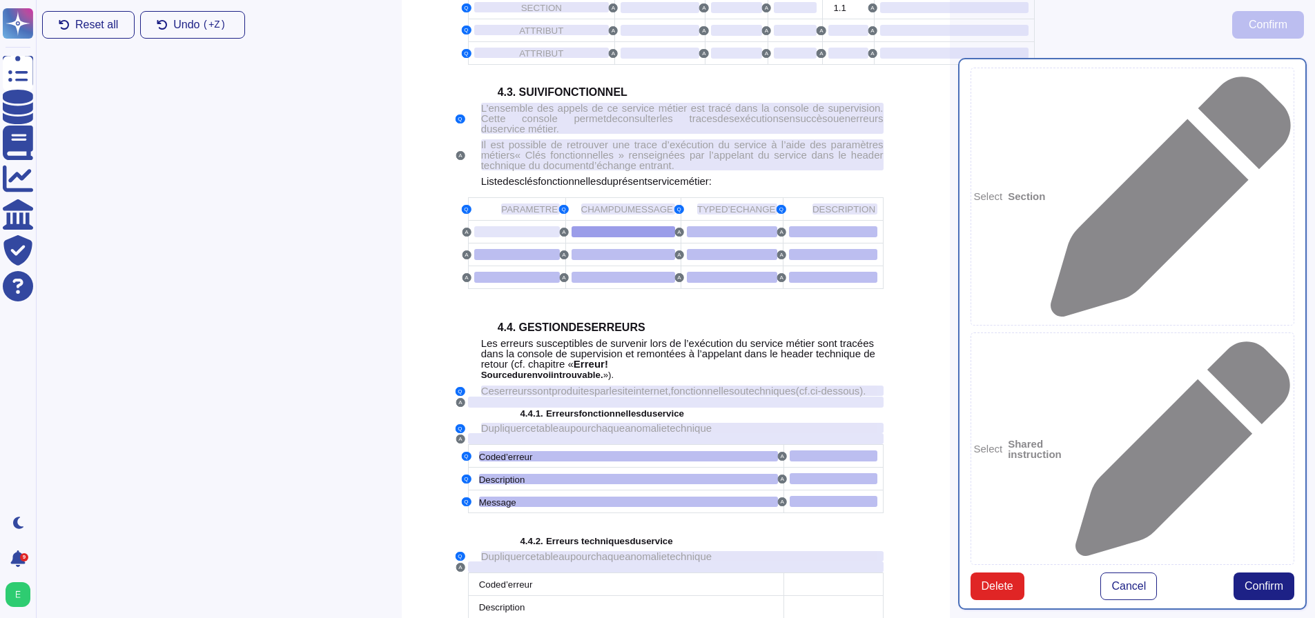
scroll to position [2677, 0]
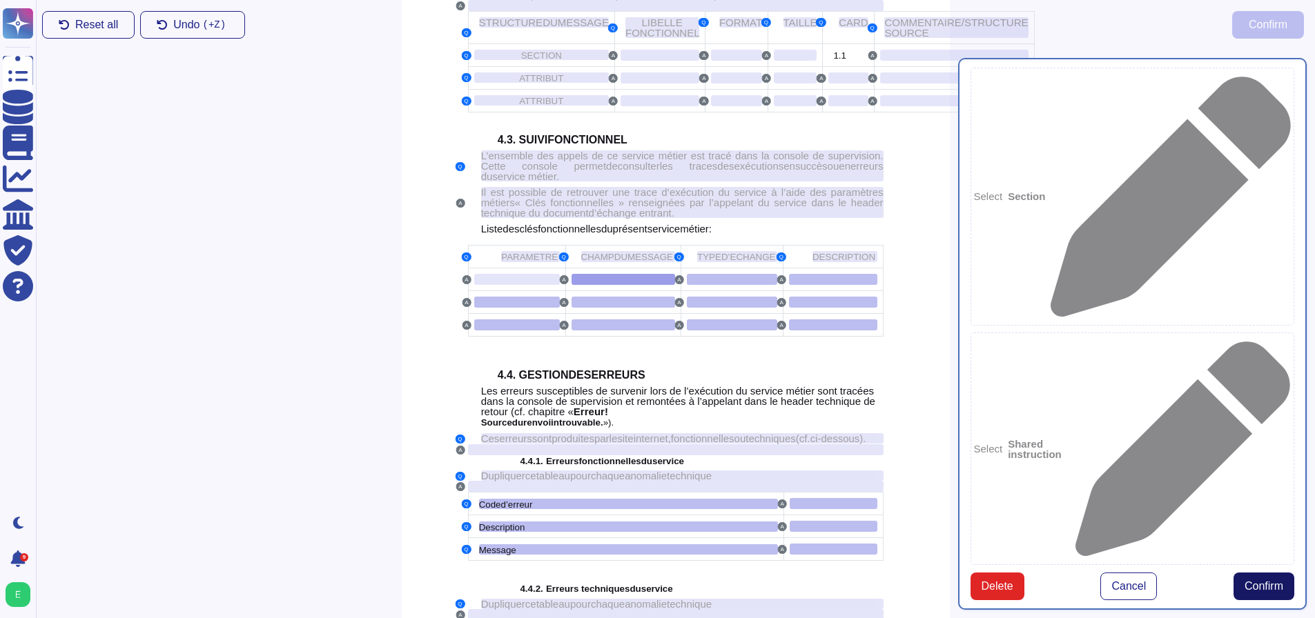
click at [1257, 581] on span "Confirm" at bounding box center [1263, 586] width 39 height 11
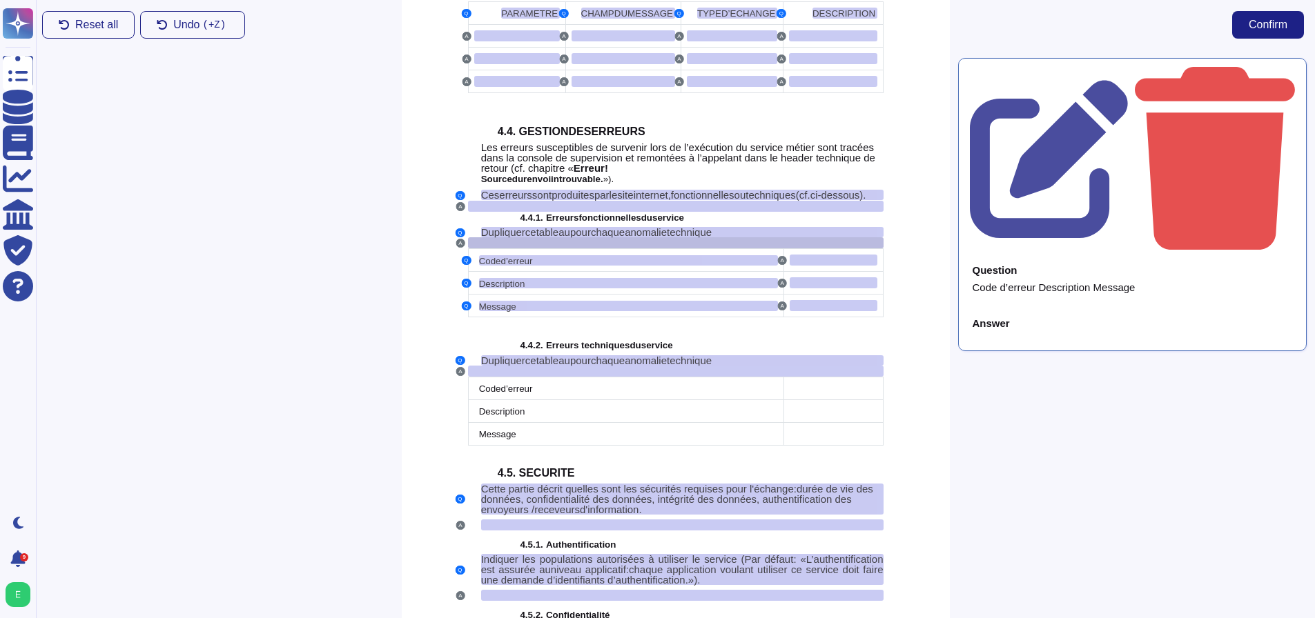
scroll to position [3091, 0]
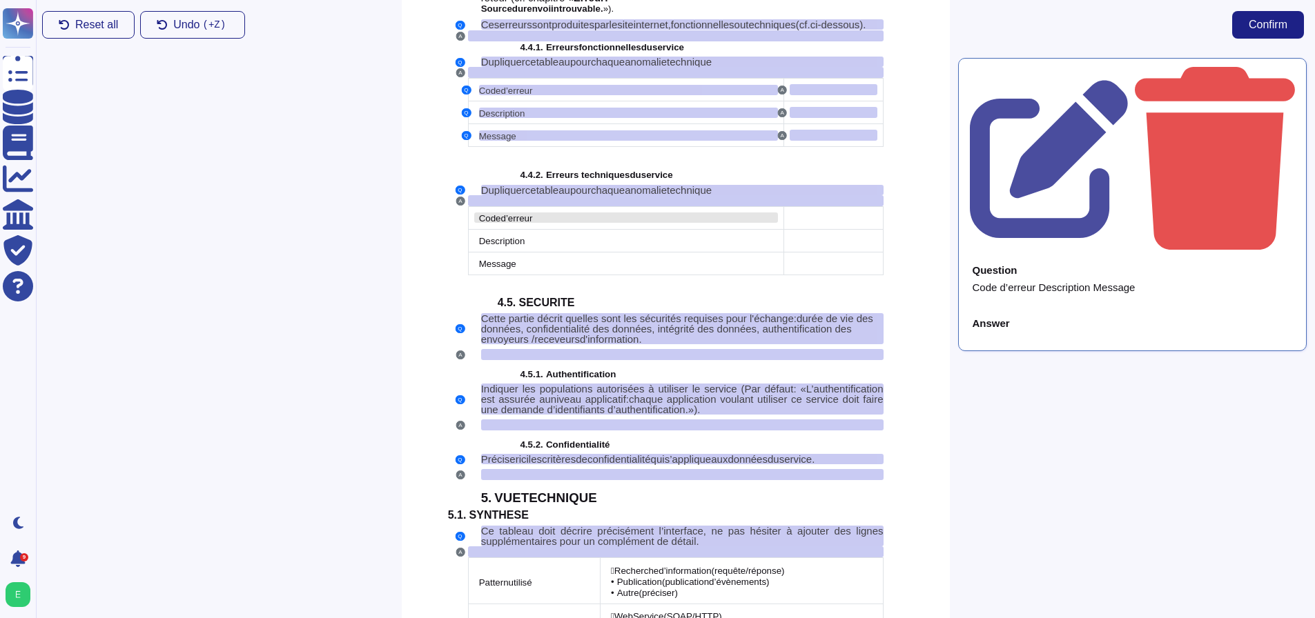
click at [504, 224] on span "d’erreur" at bounding box center [517, 218] width 32 height 10
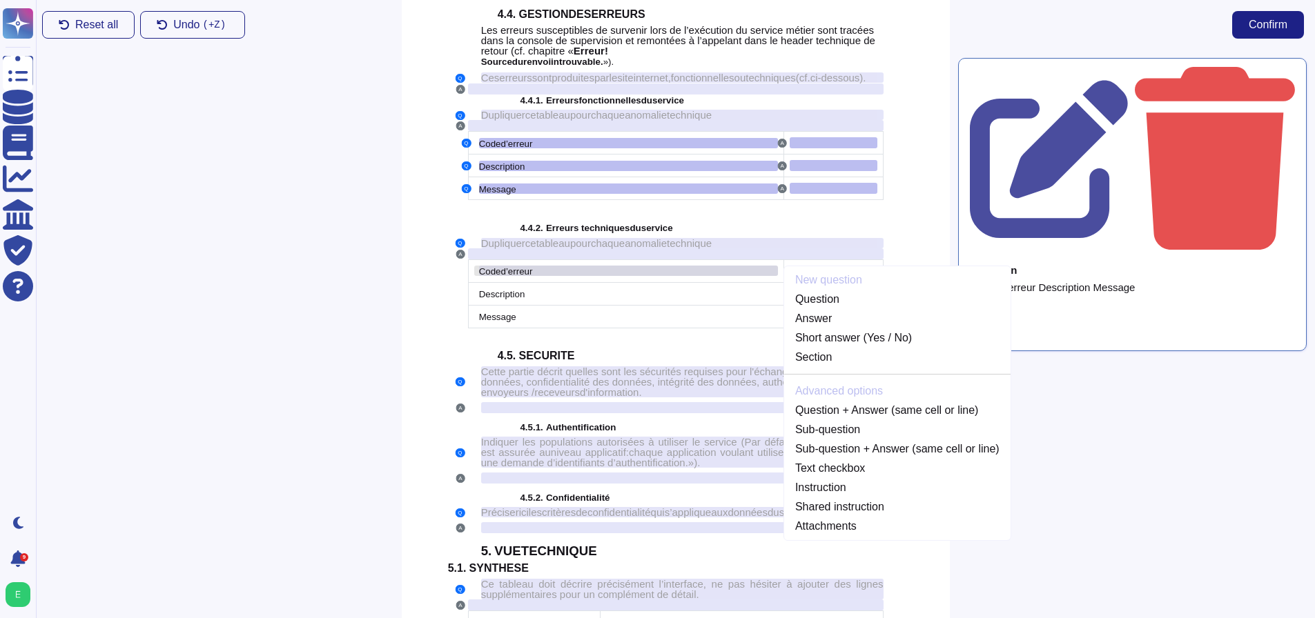
scroll to position [3029, 0]
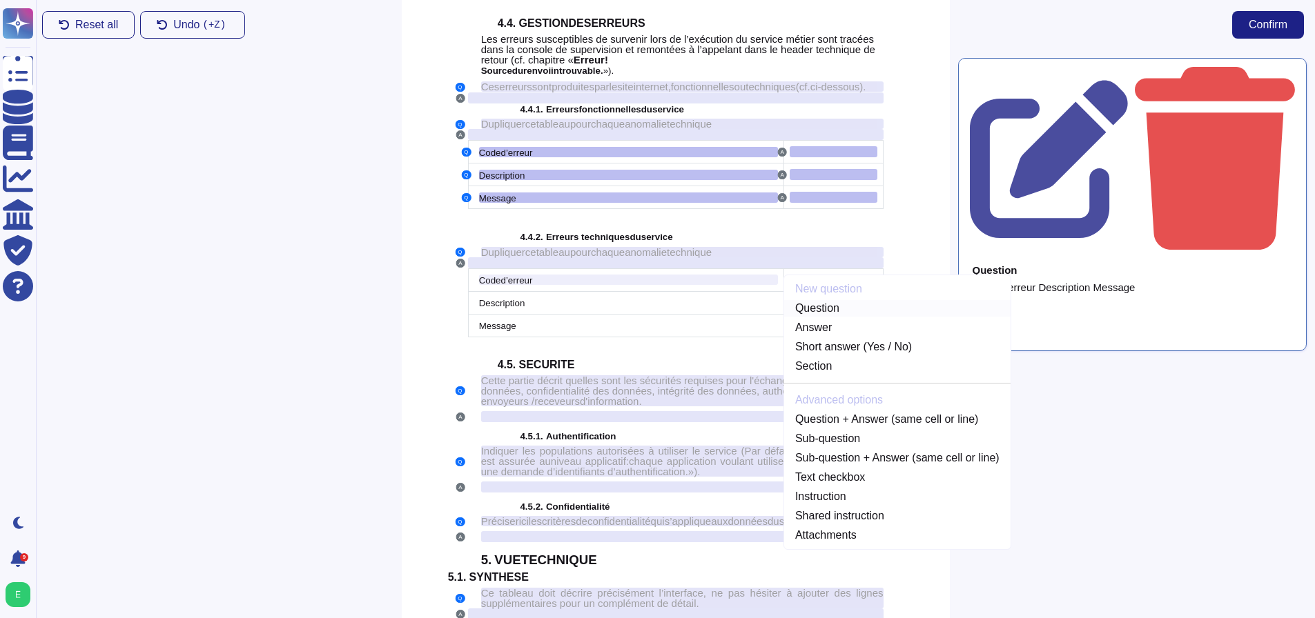
click at [836, 317] on link "Question" at bounding box center [897, 308] width 226 height 17
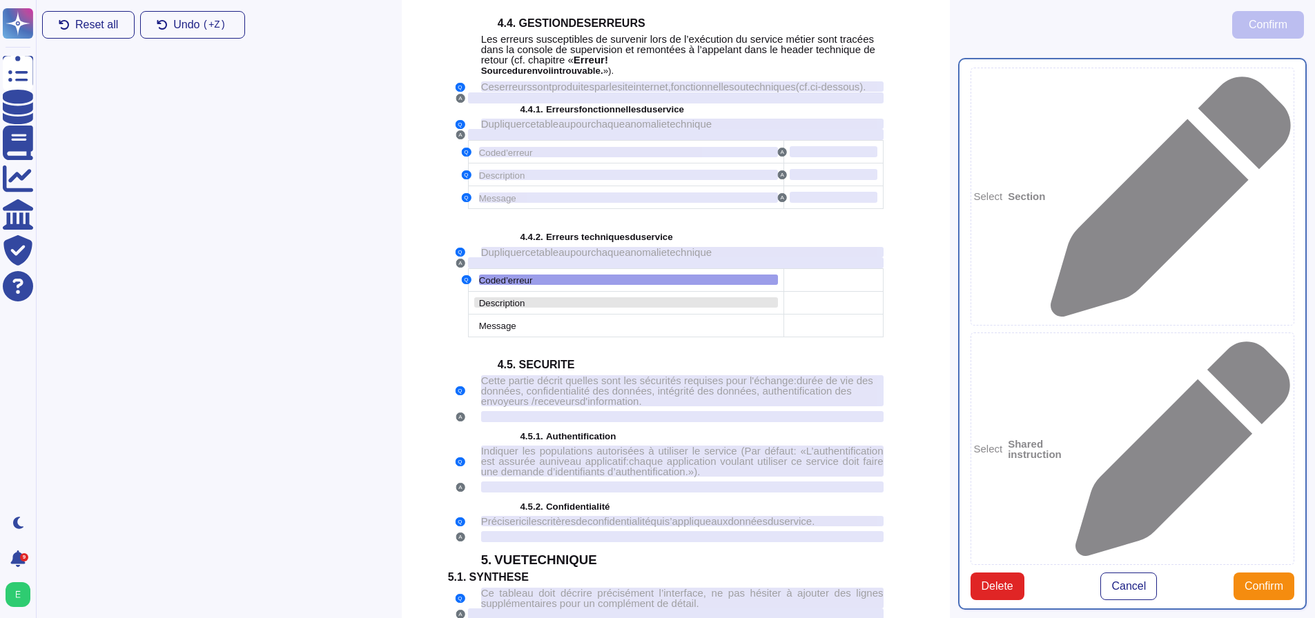
click at [531, 308] on div "Description" at bounding box center [628, 302] width 299 height 10
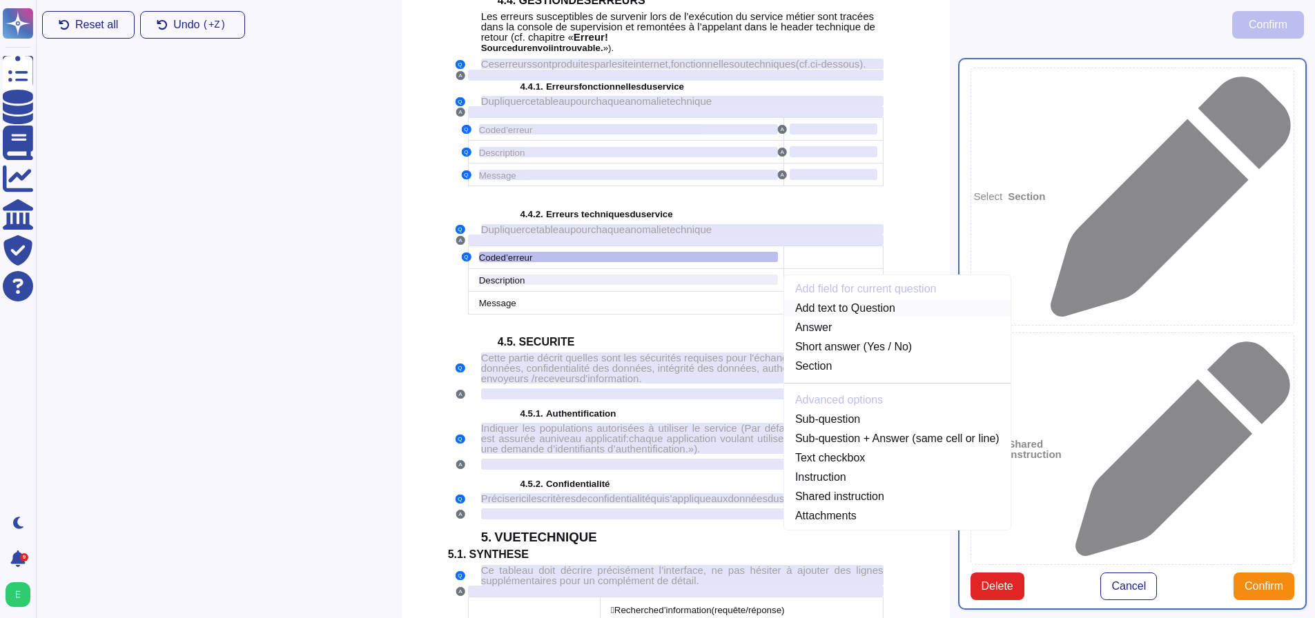
click at [812, 317] on link "Add text to Question" at bounding box center [897, 308] width 226 height 17
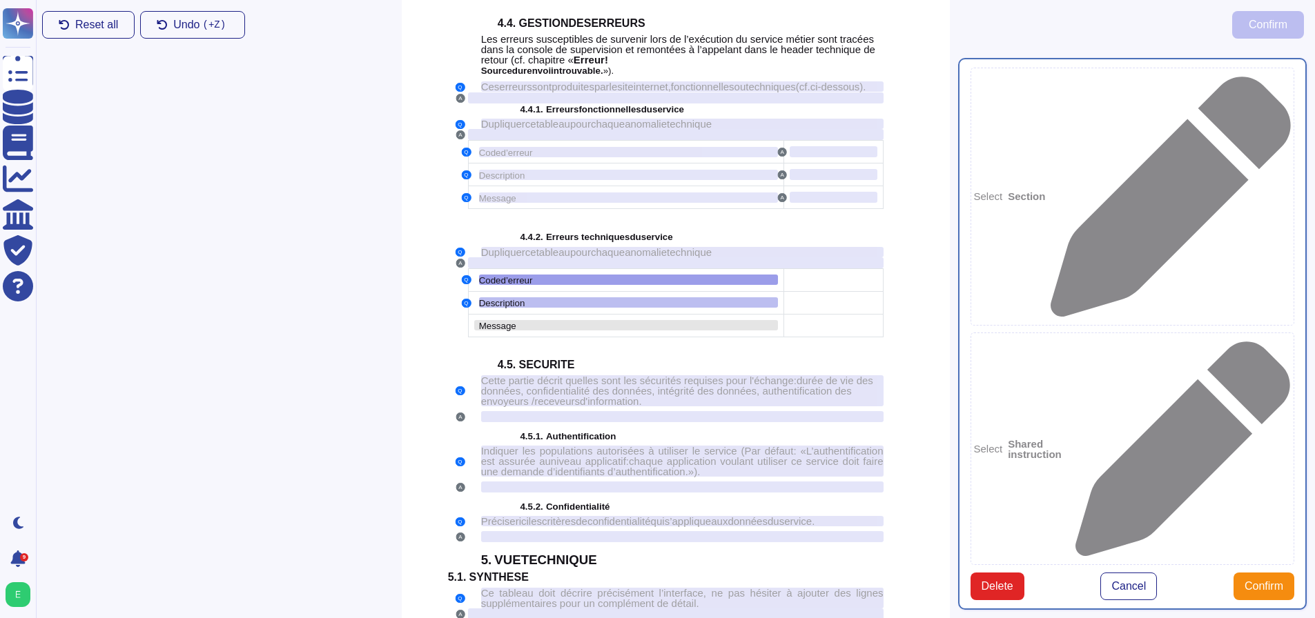
click at [509, 331] on span "Message" at bounding box center [497, 326] width 37 height 10
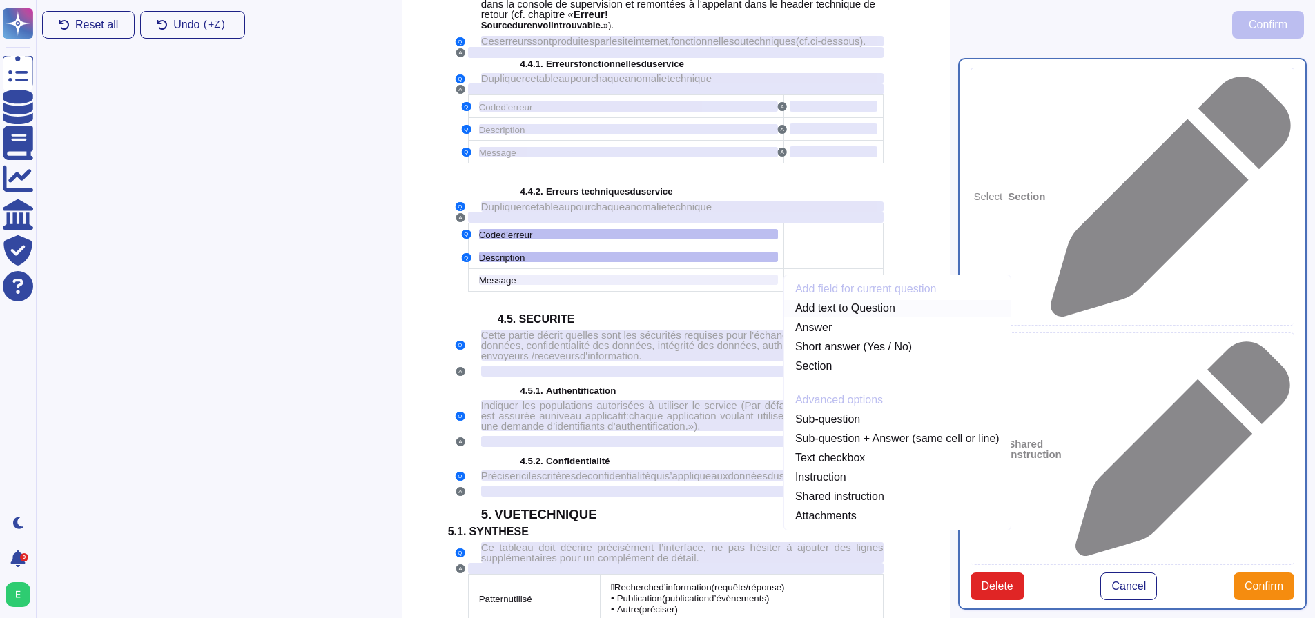
click at [827, 317] on link "Add text to Question" at bounding box center [897, 308] width 226 height 17
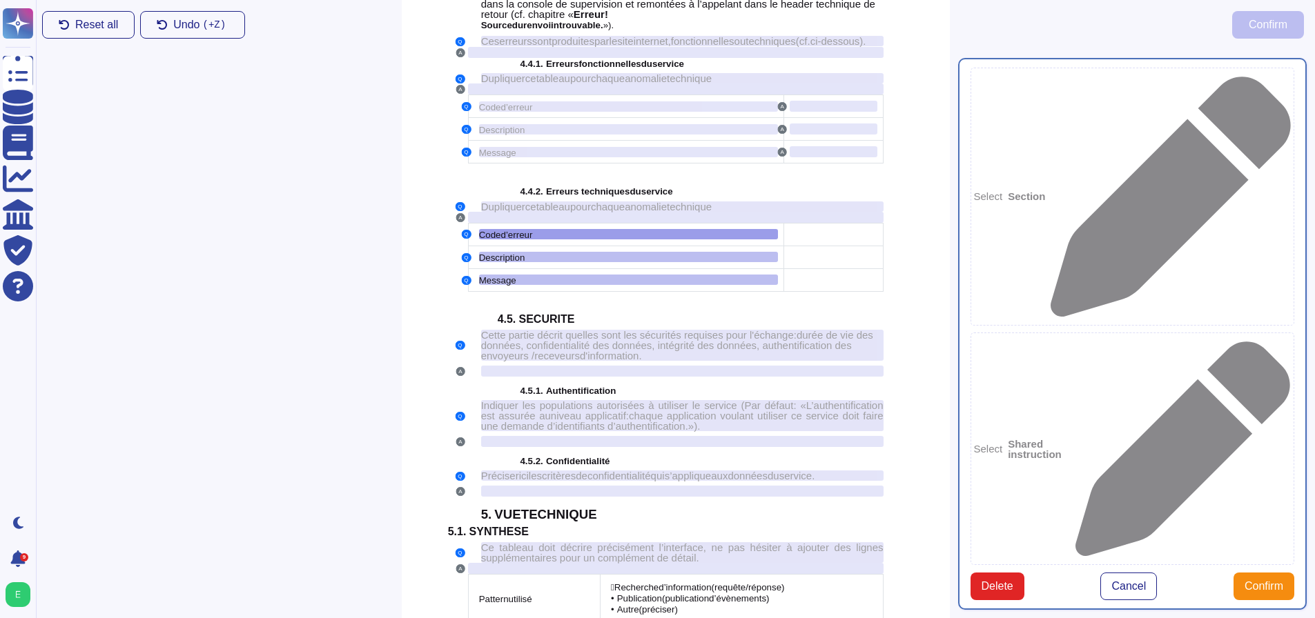
type textarea "Code d’erreur Description Message"
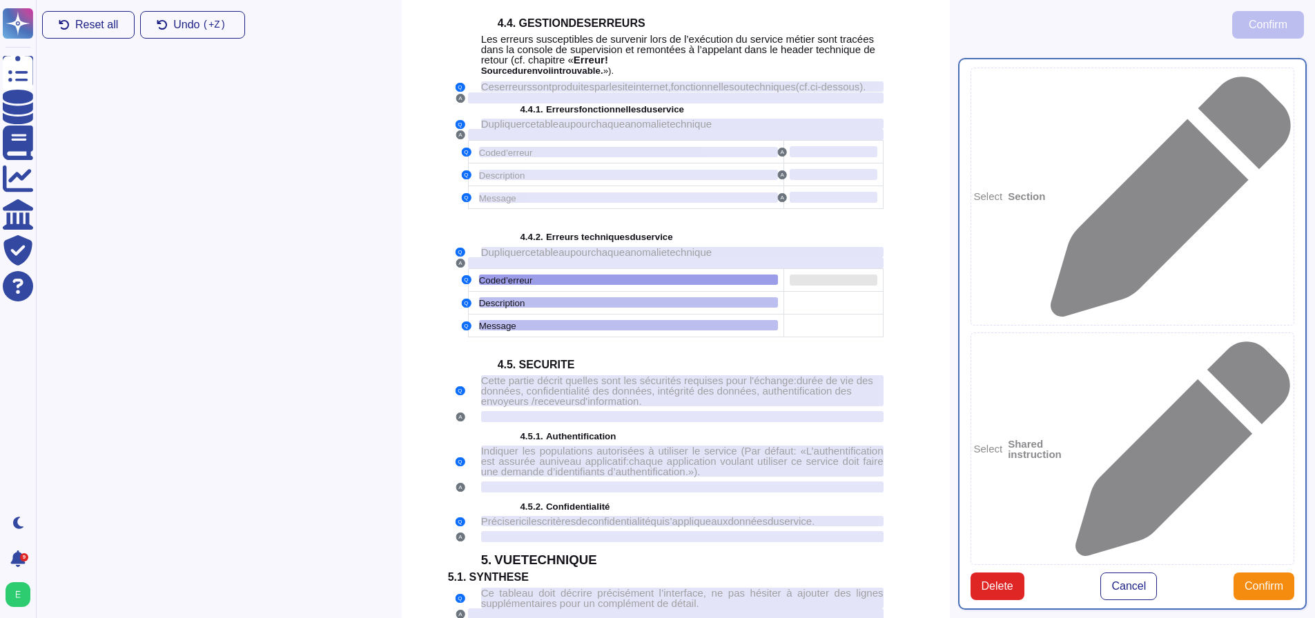
click at [820, 286] on div at bounding box center [833, 280] width 88 height 11
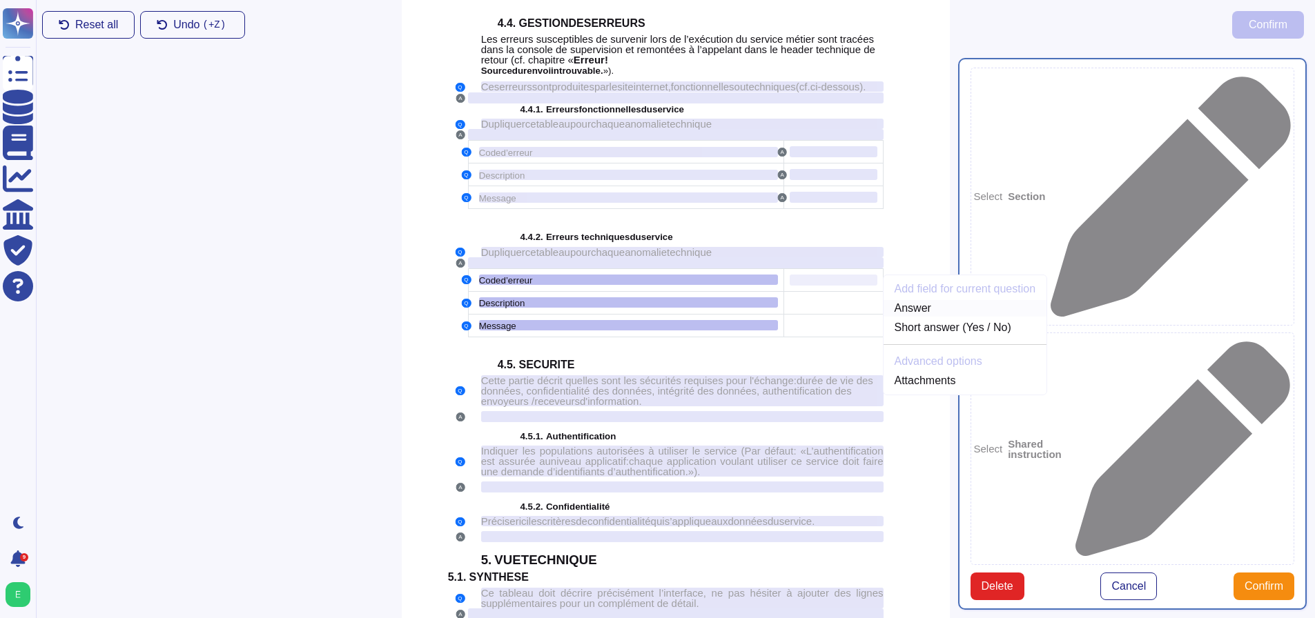
click at [896, 317] on link "Answer" at bounding box center [965, 308] width 164 height 17
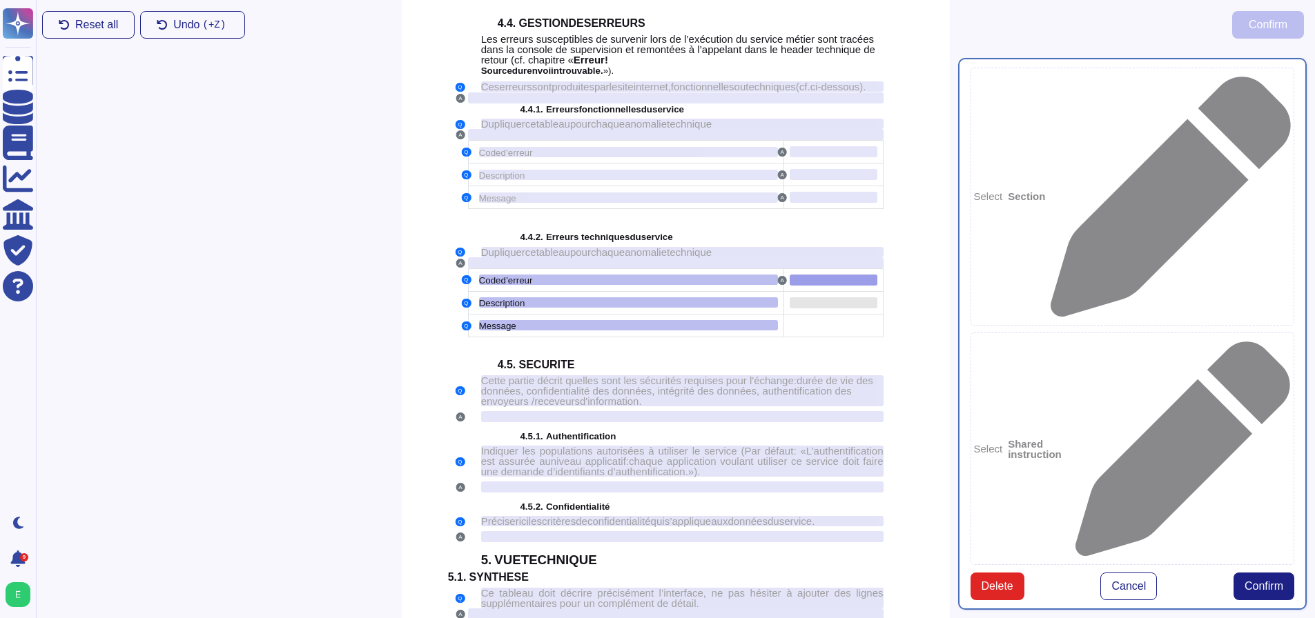
click at [834, 308] on div at bounding box center [833, 302] width 88 height 11
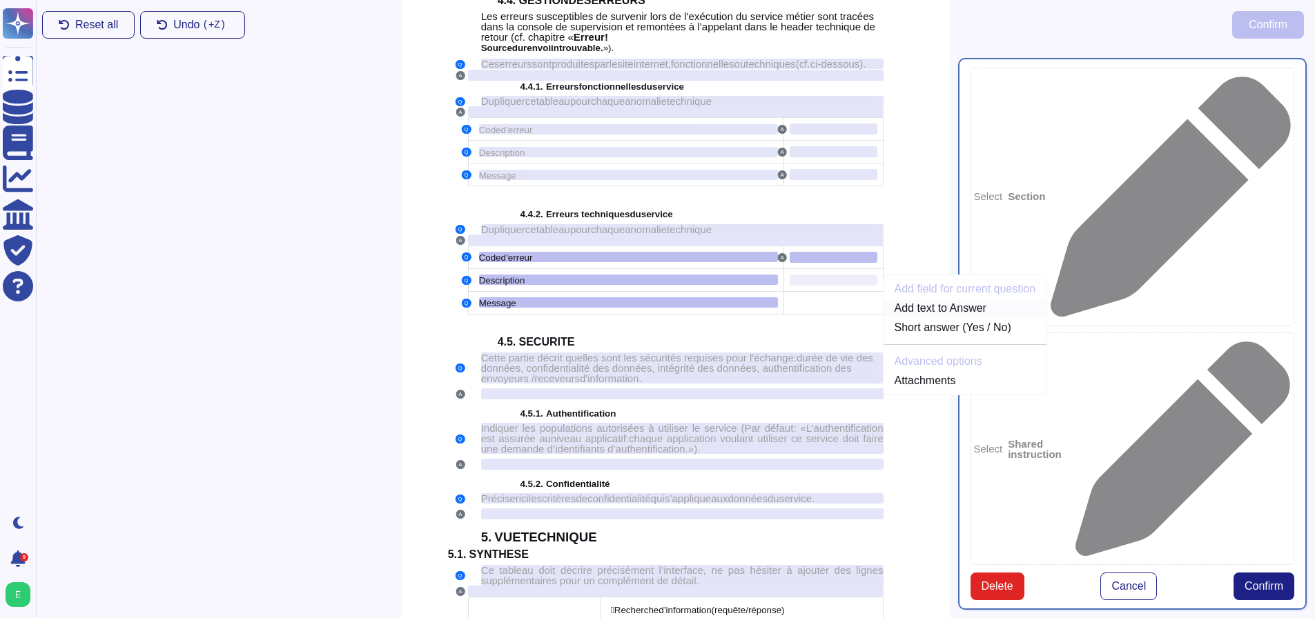
click at [896, 317] on link "Add text to Answer" at bounding box center [965, 308] width 164 height 17
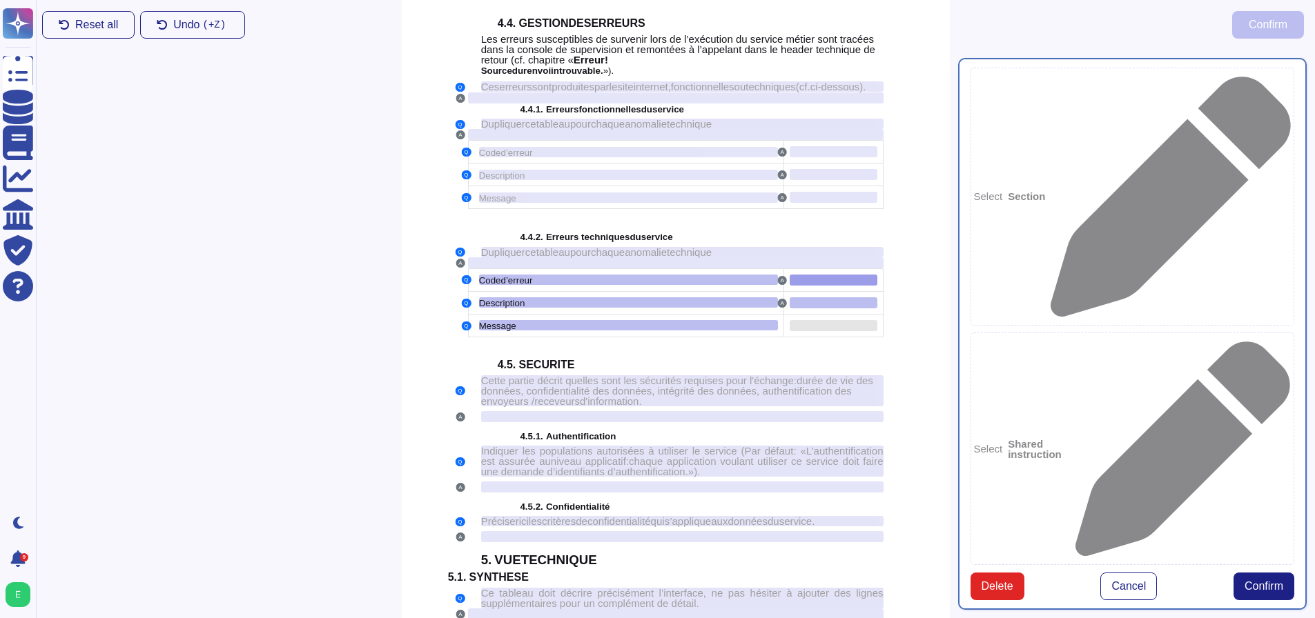
click at [845, 331] on div at bounding box center [833, 325] width 88 height 11
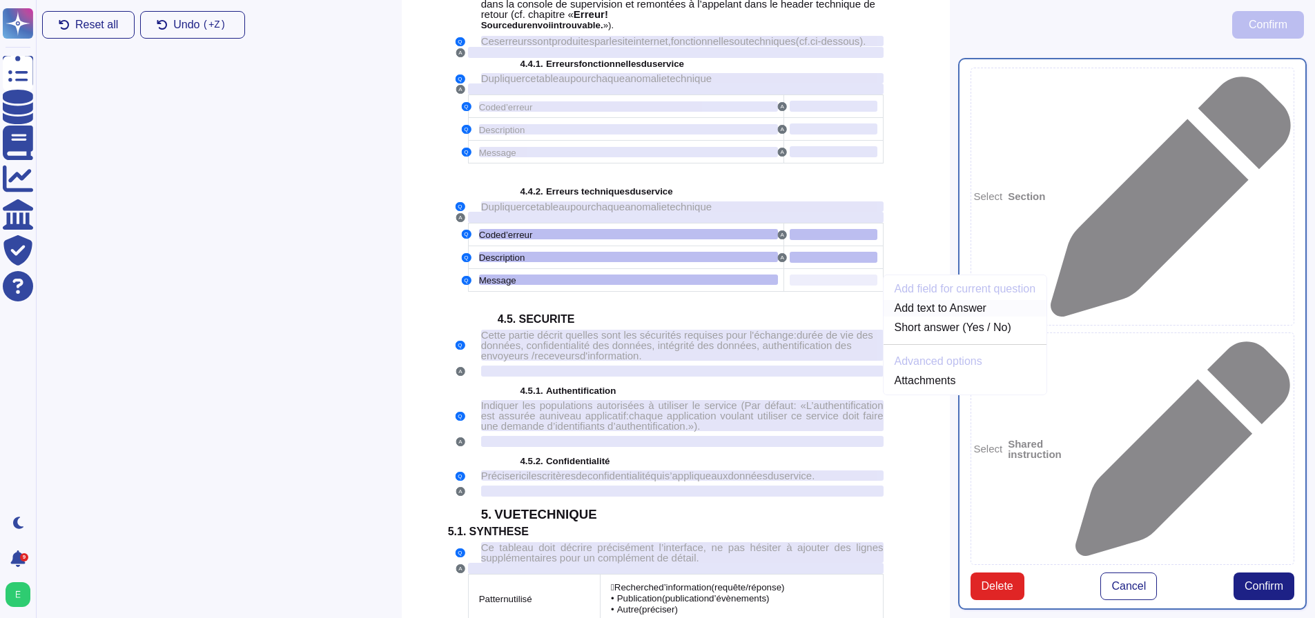
click at [910, 317] on link "Add text to Answer" at bounding box center [965, 308] width 164 height 17
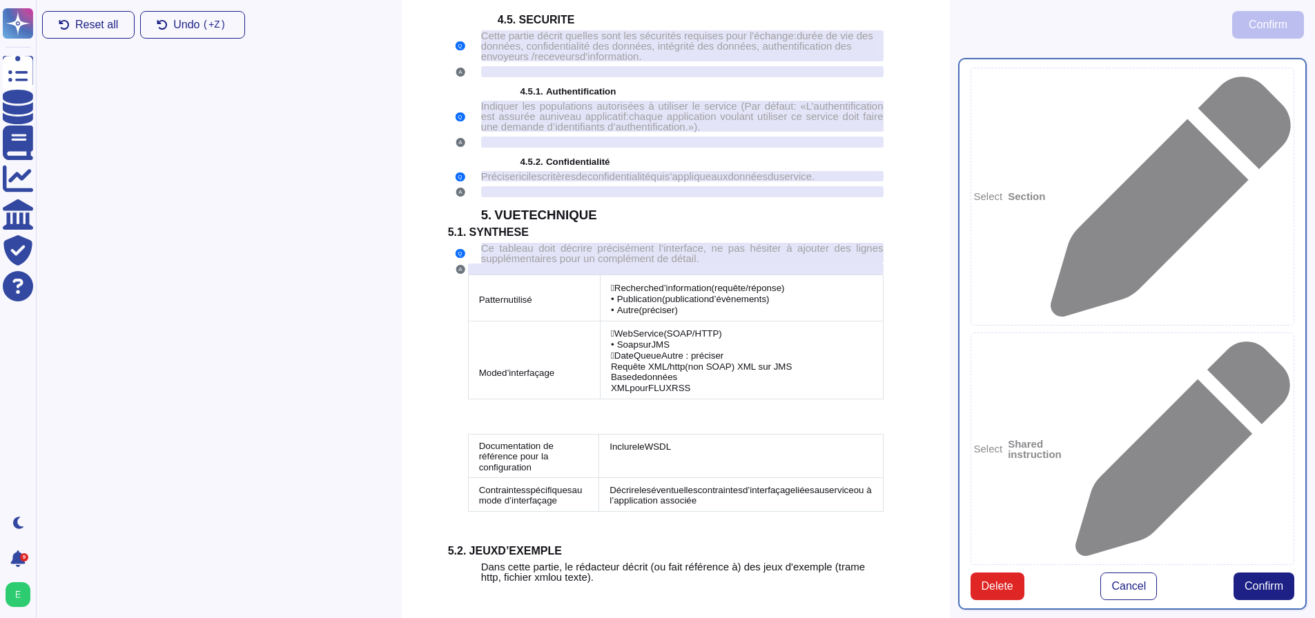
scroll to position [3430, 0]
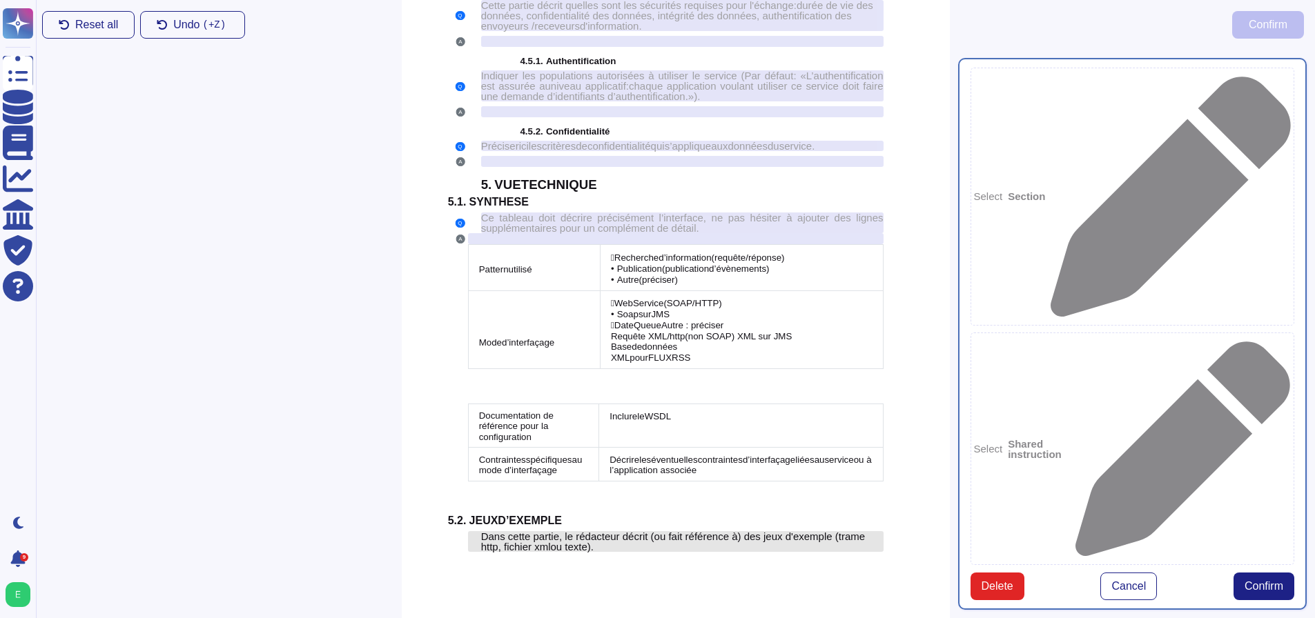
click at [567, 535] on span "Dans cette partie, le rédacteur décrit (ou fait référence à) des jeux d'exemple…" at bounding box center [673, 542] width 384 height 22
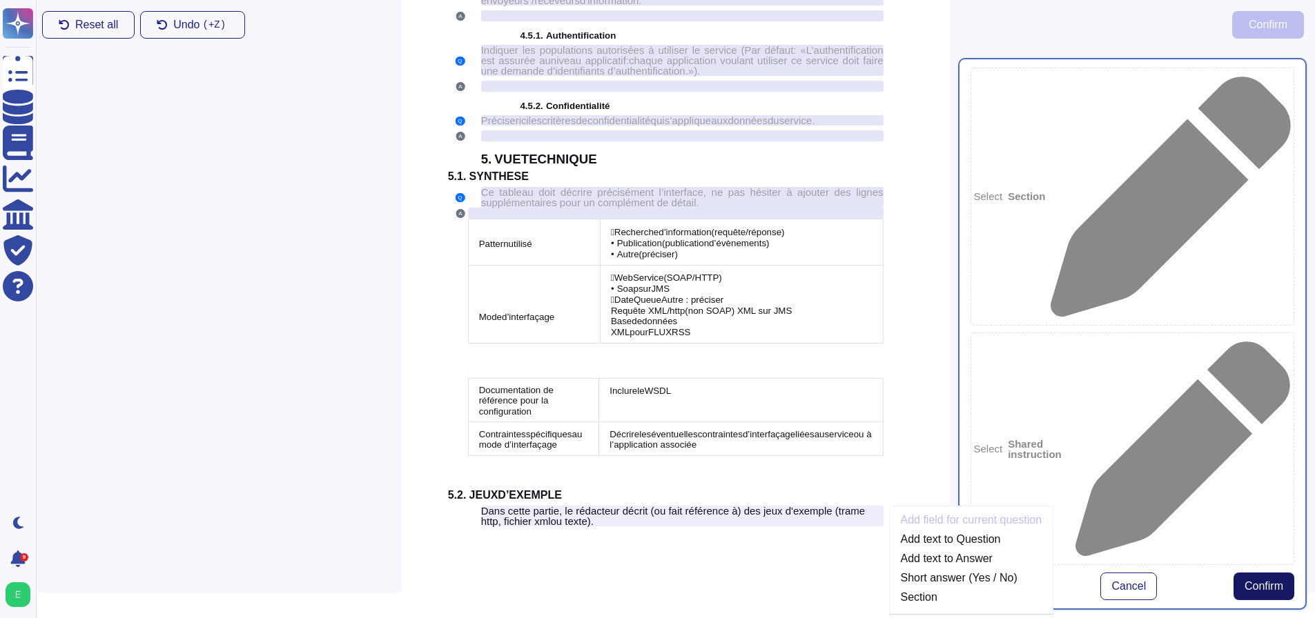
click at [1264, 581] on span "Confirm" at bounding box center [1263, 586] width 39 height 11
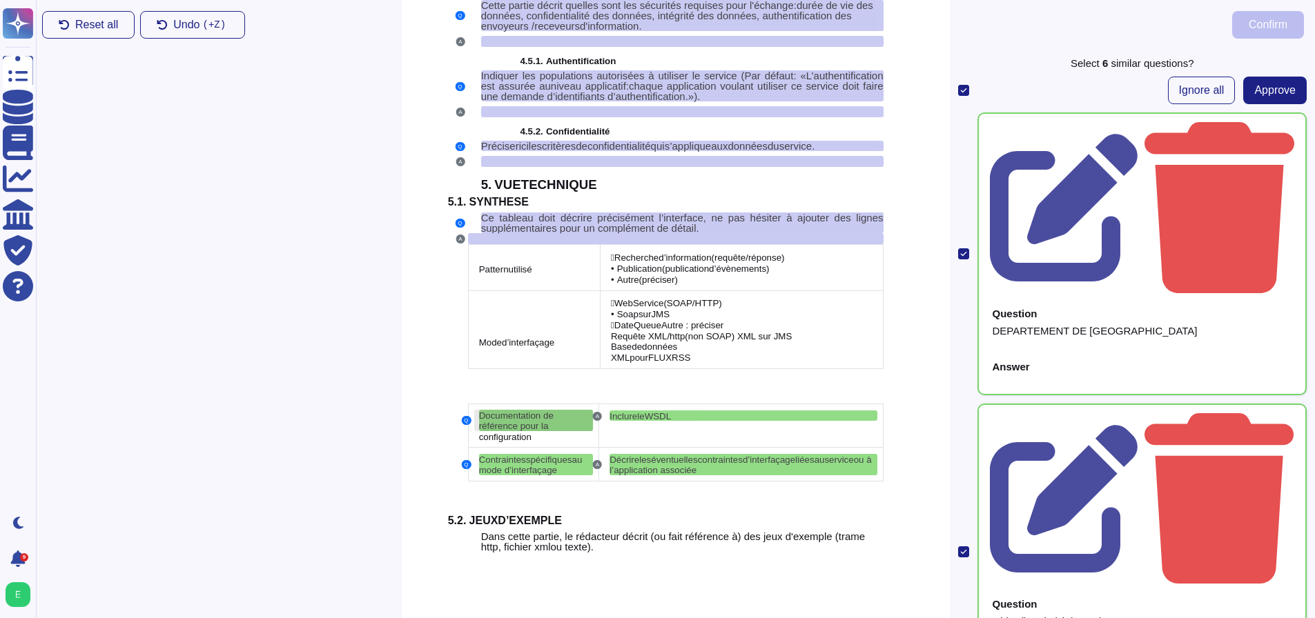
click at [537, 413] on span "Documentation de référence pour la" at bounding box center [516, 421] width 75 height 21
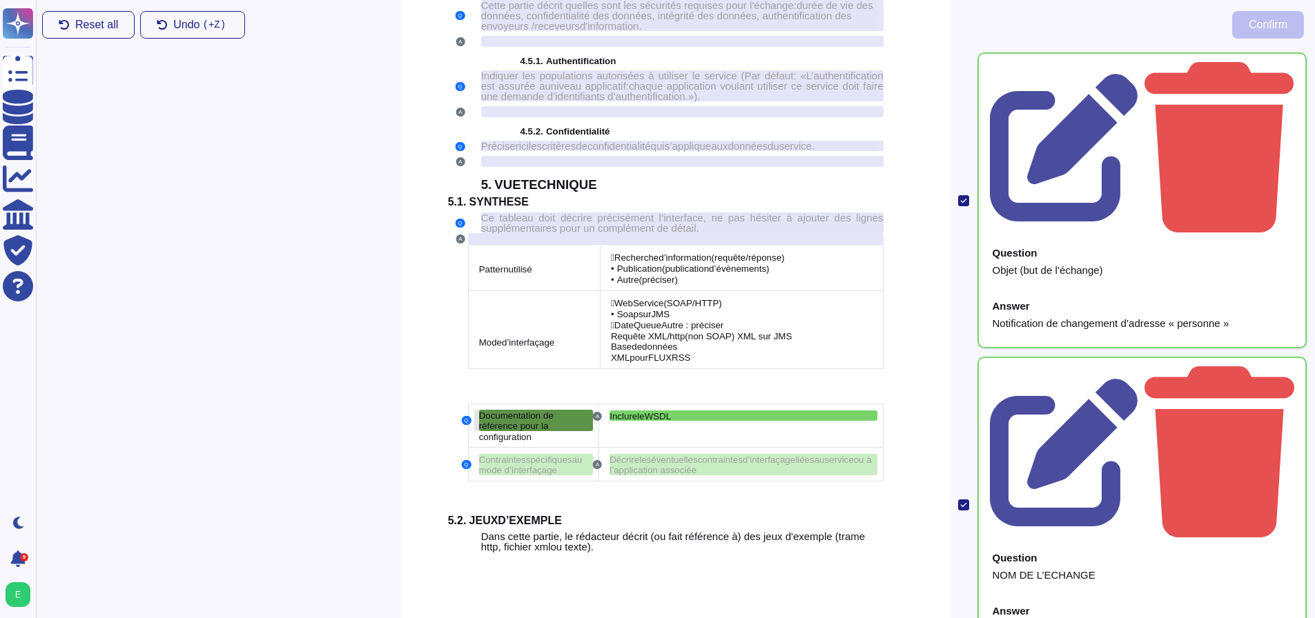
scroll to position [355, 0]
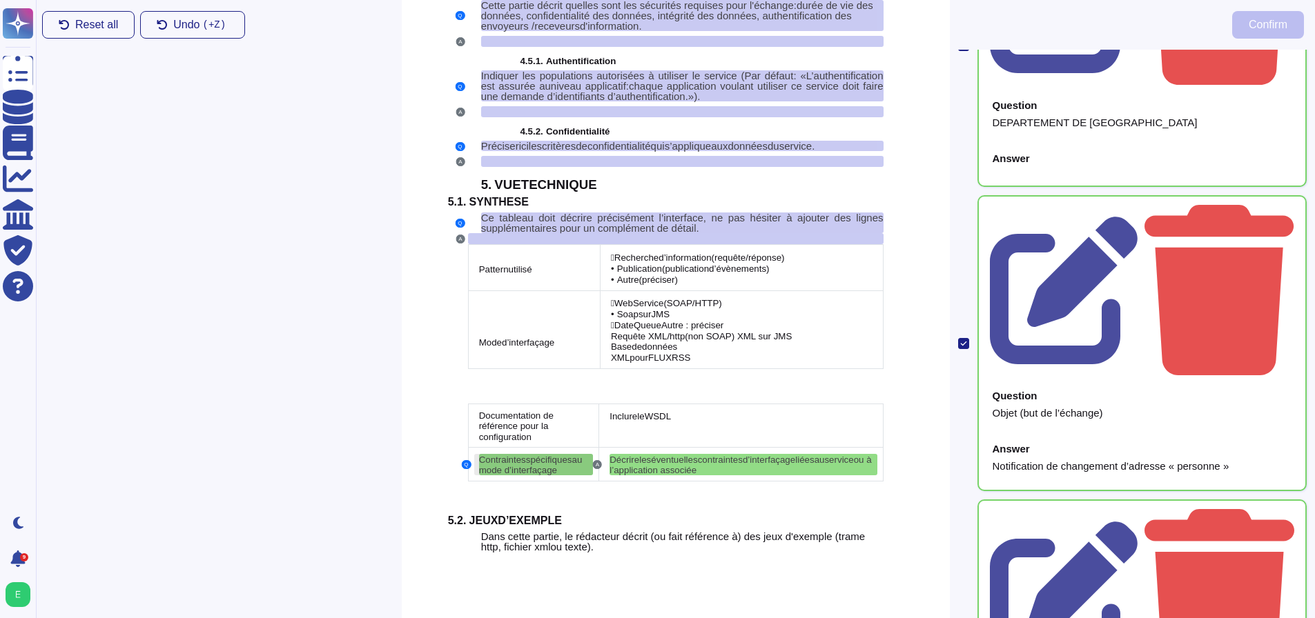
click at [574, 462] on span "au mode d’interfaçage" at bounding box center [531, 465] width 104 height 21
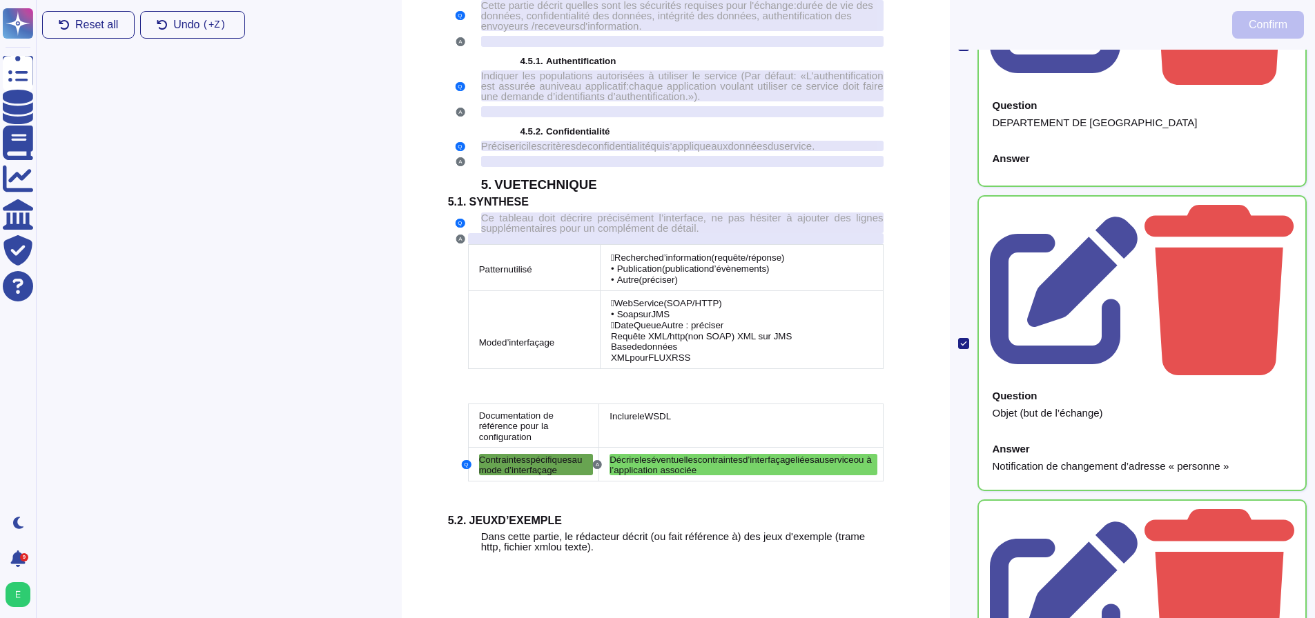
scroll to position [213, 0]
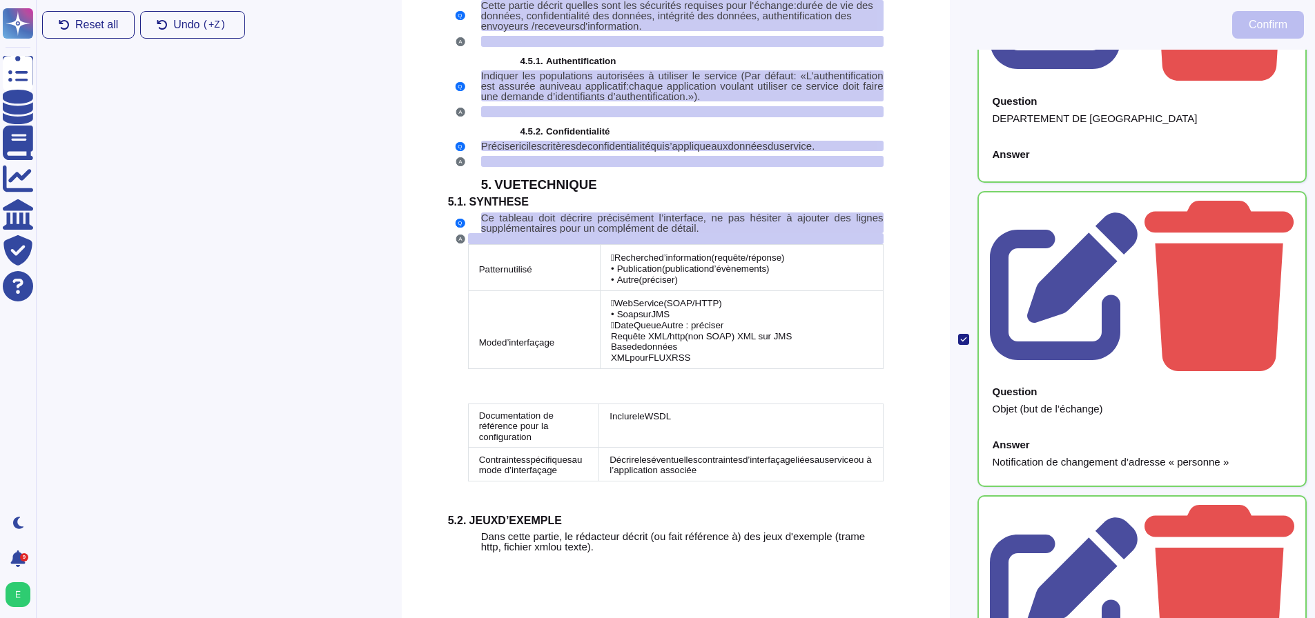
scroll to position [50, 0]
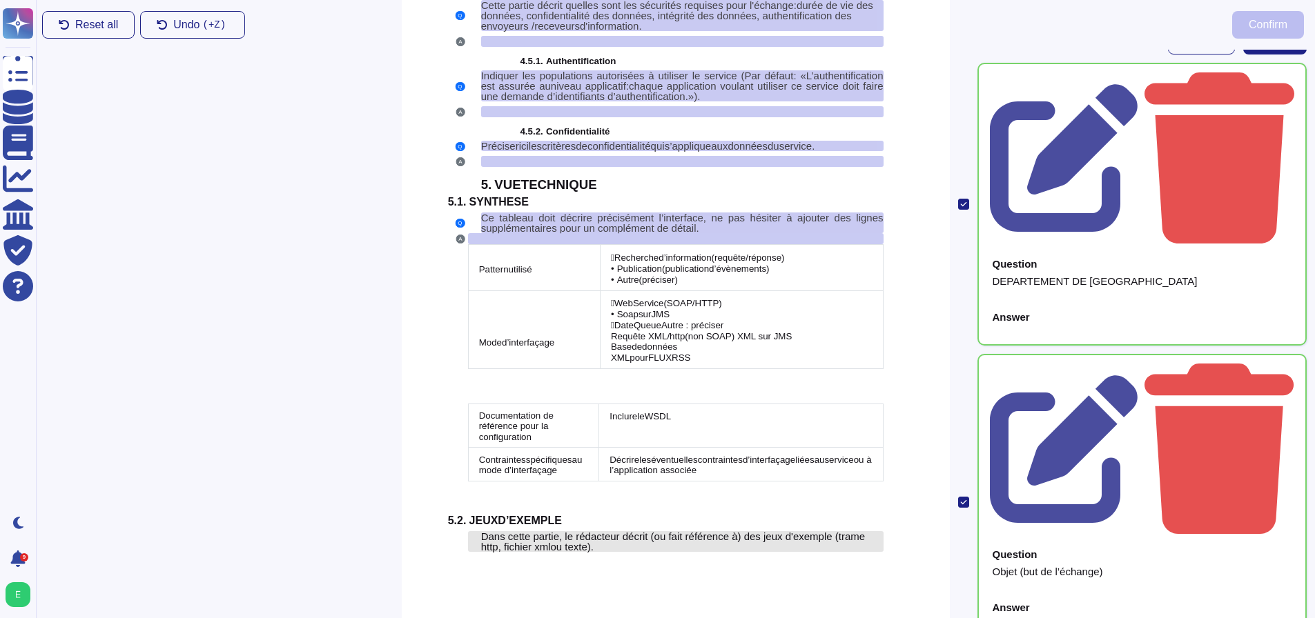
click at [542, 535] on span "Dans cette partie, le rédacteur décrit (ou fait référence à) des jeux d'exemple…" at bounding box center [673, 542] width 384 height 22
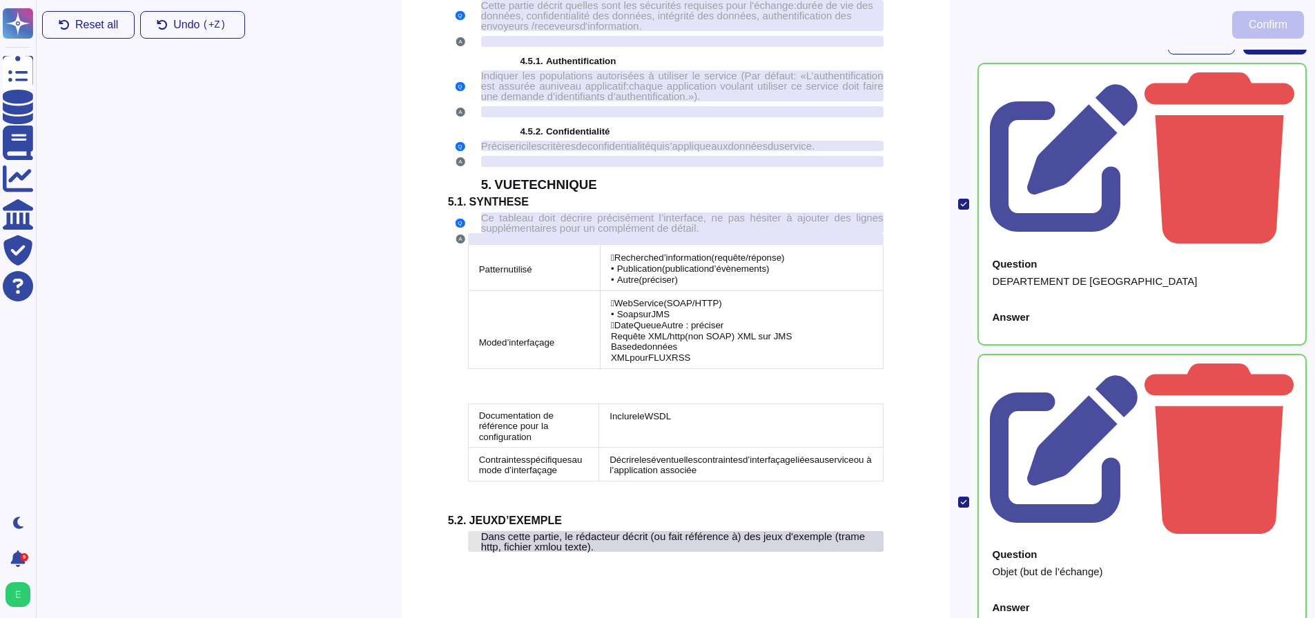
click at [542, 535] on span "Dans cette partie, le rédacteur décrit (ou fait référence à) des jeux d'exemple…" at bounding box center [673, 542] width 384 height 22
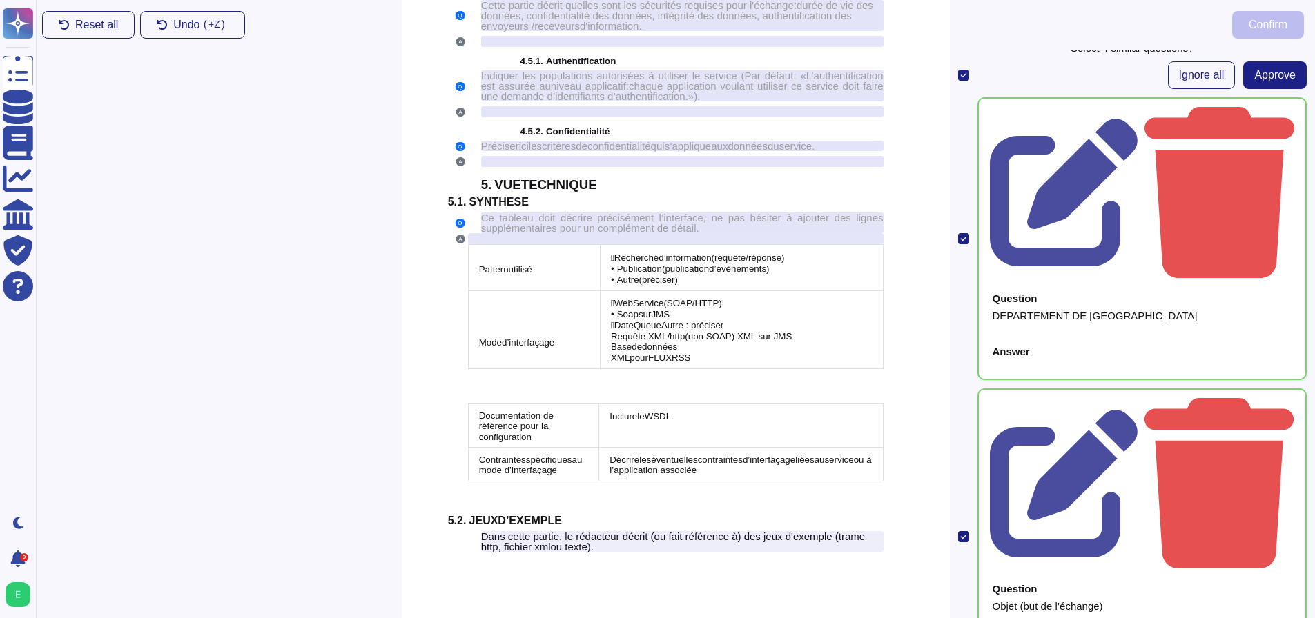
scroll to position [0, 0]
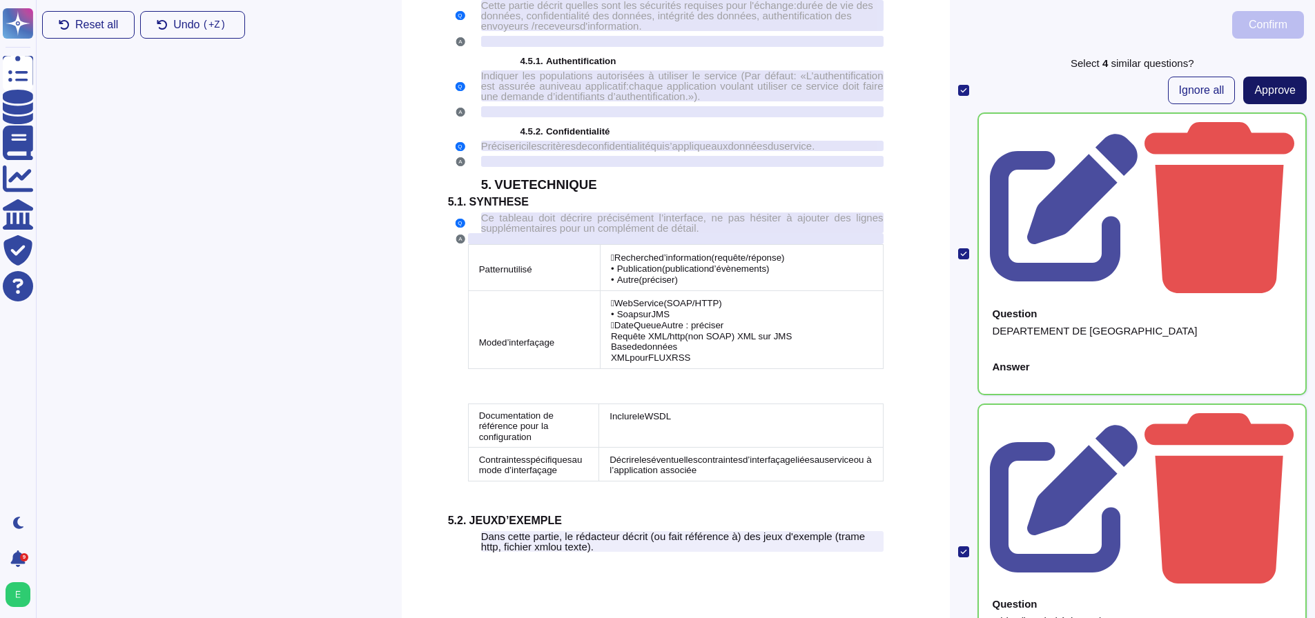
click at [1257, 93] on span "Approve" at bounding box center [1274, 90] width 41 height 11
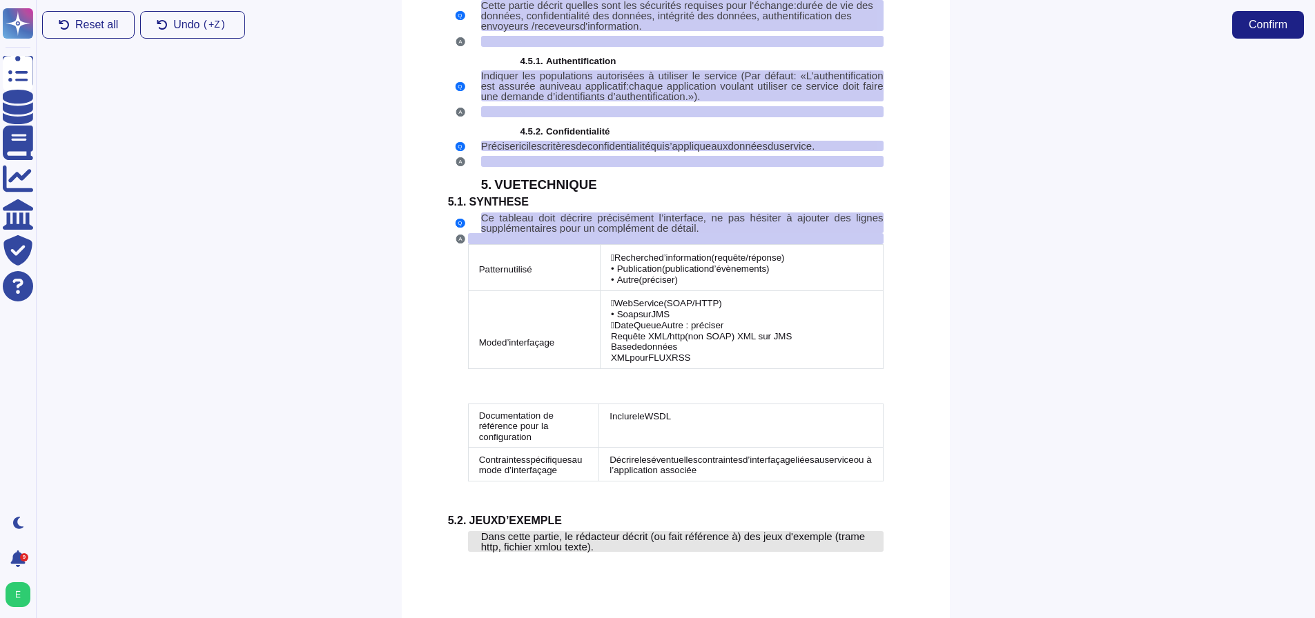
click at [499, 537] on span "Dans cette partie, le rédacteur décrit (ou fait référence à) des jeux d'exemple…" at bounding box center [673, 542] width 384 height 22
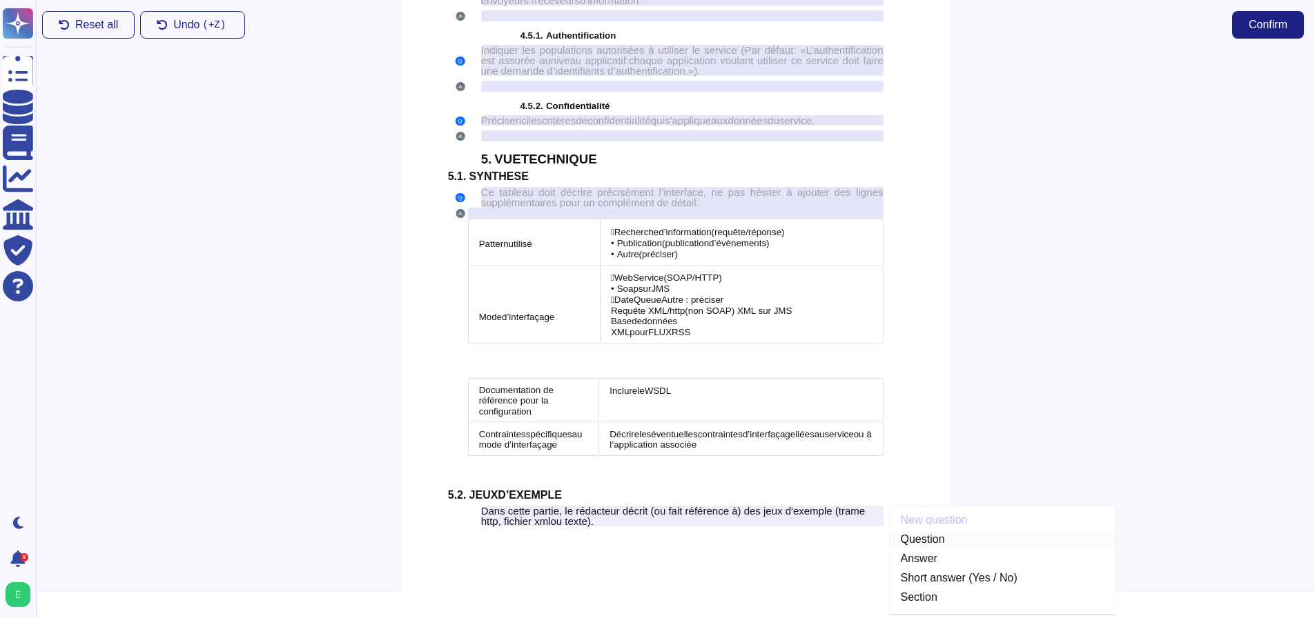
click at [924, 548] on link "Question" at bounding box center [1003, 539] width 226 height 17
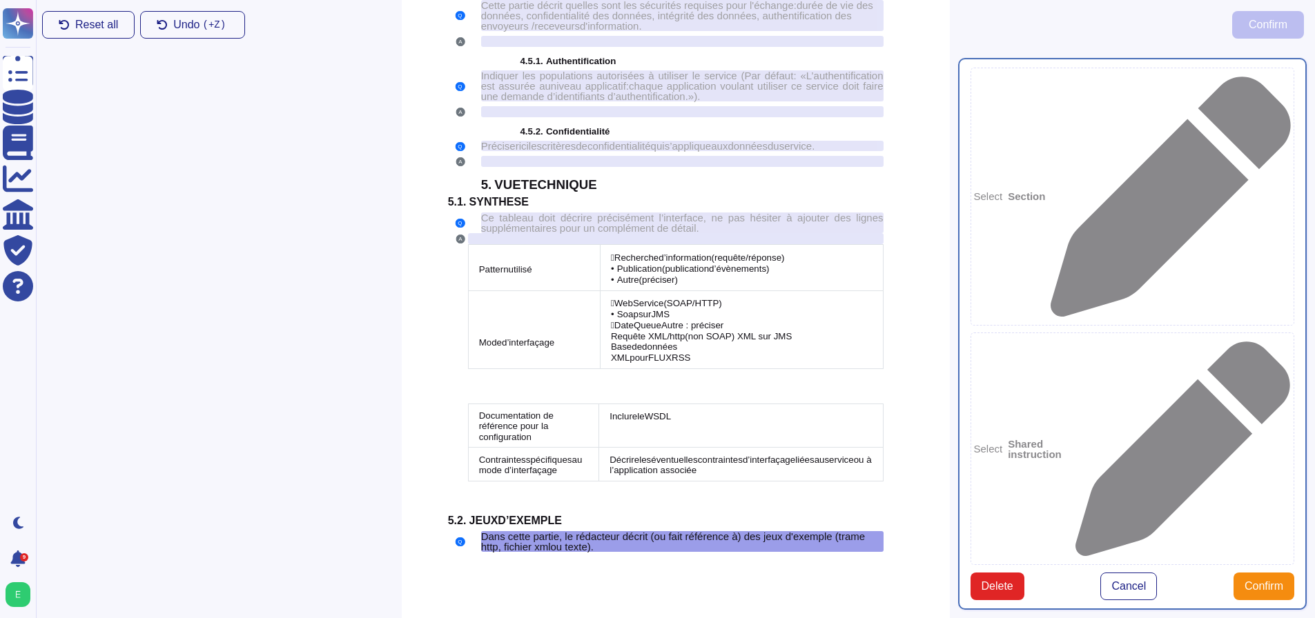
type textarea "Dans cette partie, le rédacteur décrit (ou fait référence à) des jeux d'exemple…"
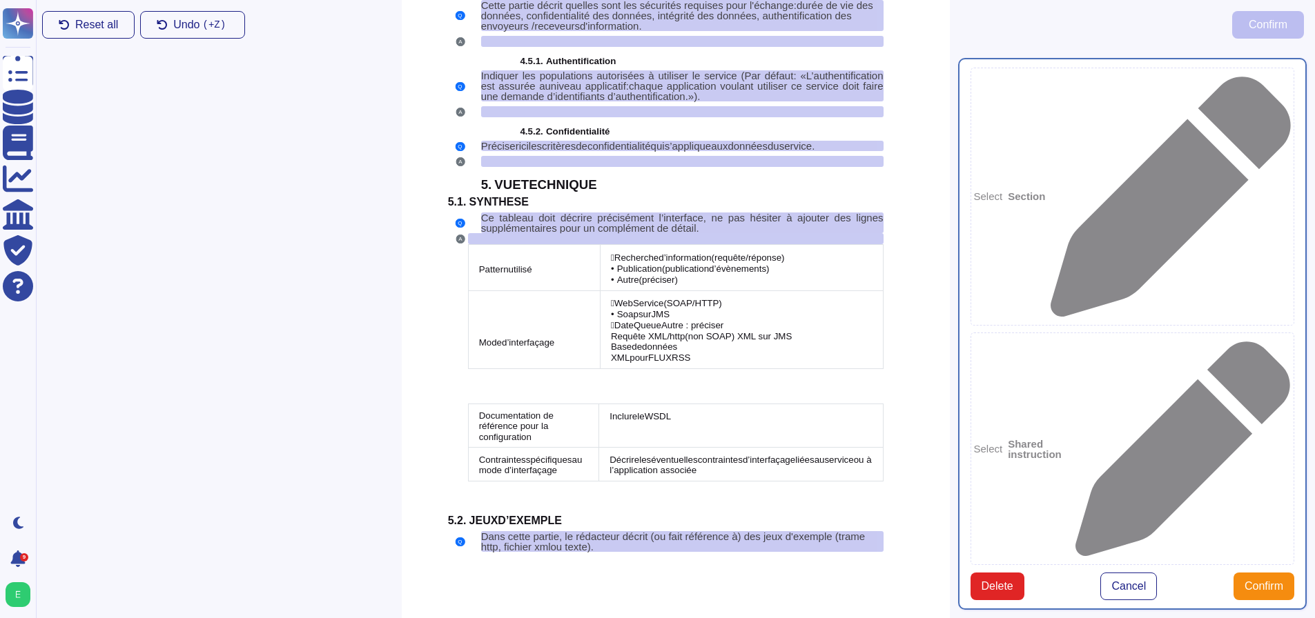
click at [1257, 581] on span "Confirm" at bounding box center [1263, 586] width 39 height 11
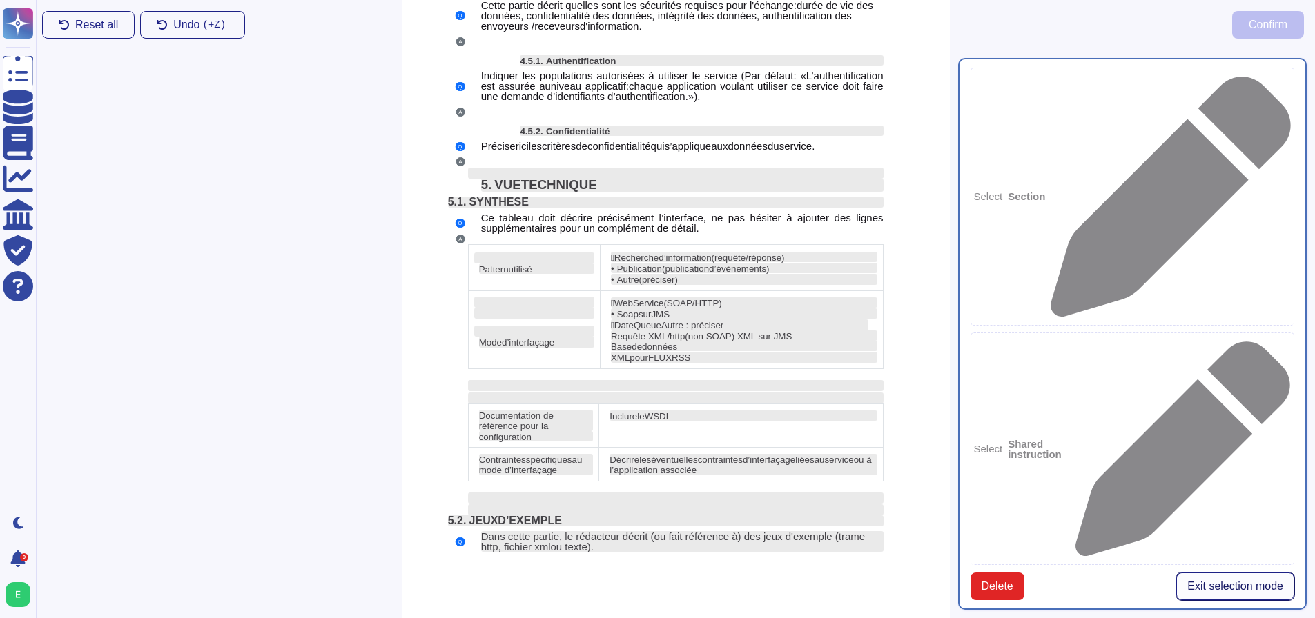
click at [1216, 581] on span "Exit selection mode" at bounding box center [1235, 586] width 96 height 11
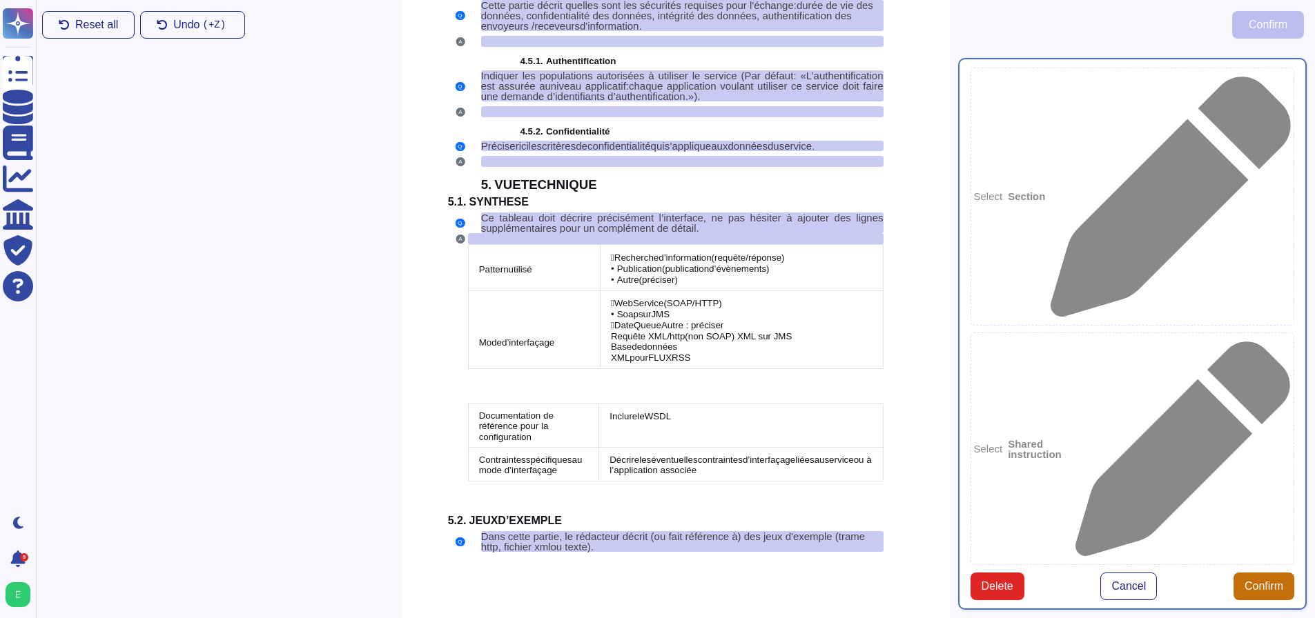
click at [1235, 573] on button "Confirm" at bounding box center [1263, 587] width 61 height 28
click at [993, 581] on span "Delete" at bounding box center [997, 586] width 32 height 11
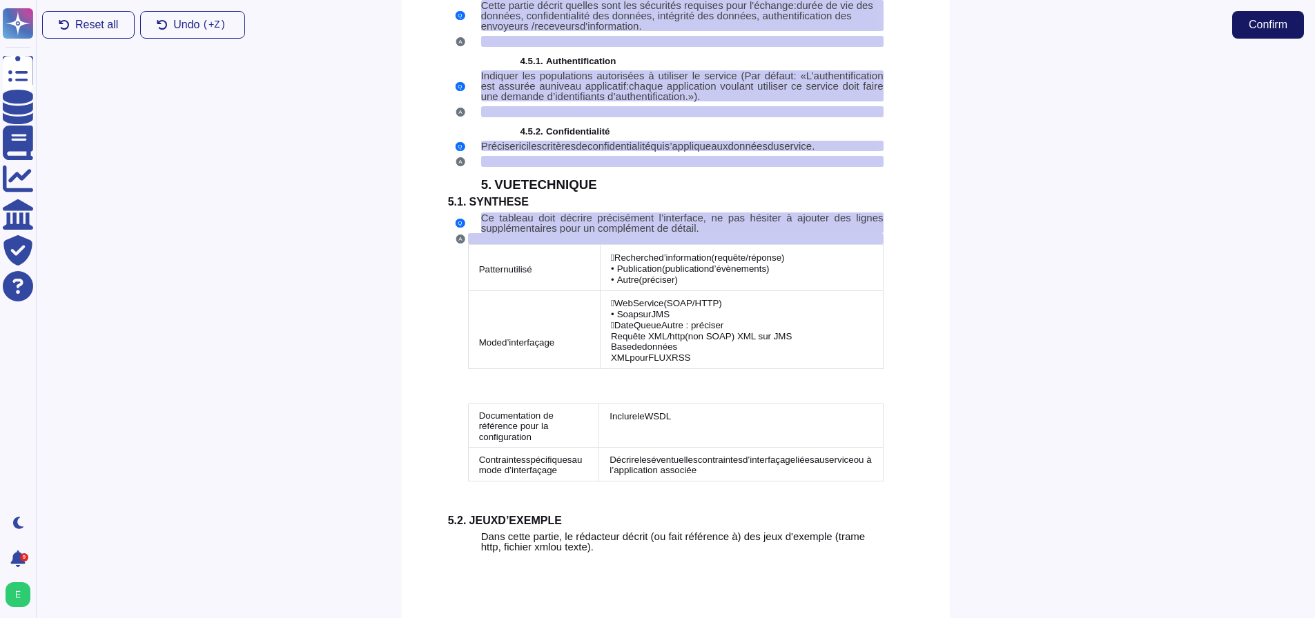
click at [1250, 23] on span "Confirm" at bounding box center [1267, 24] width 39 height 11
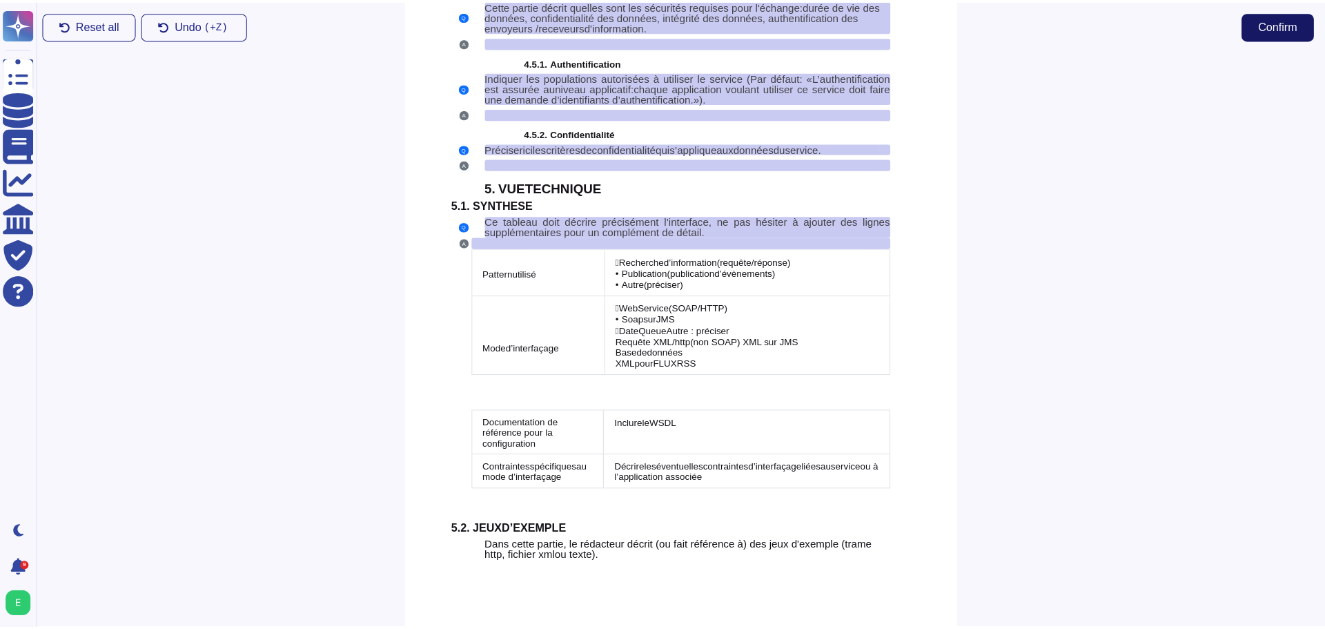
scroll to position [3419, 0]
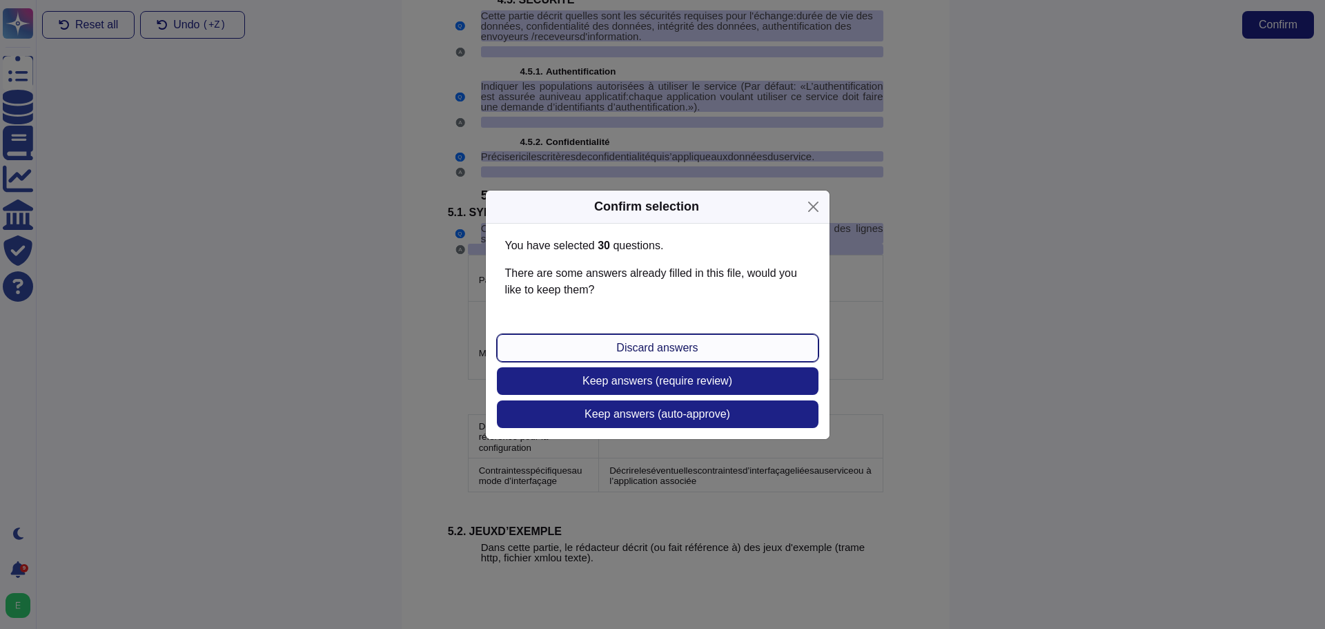
click at [680, 352] on span "Discard answers" at bounding box center [656, 347] width 81 height 11
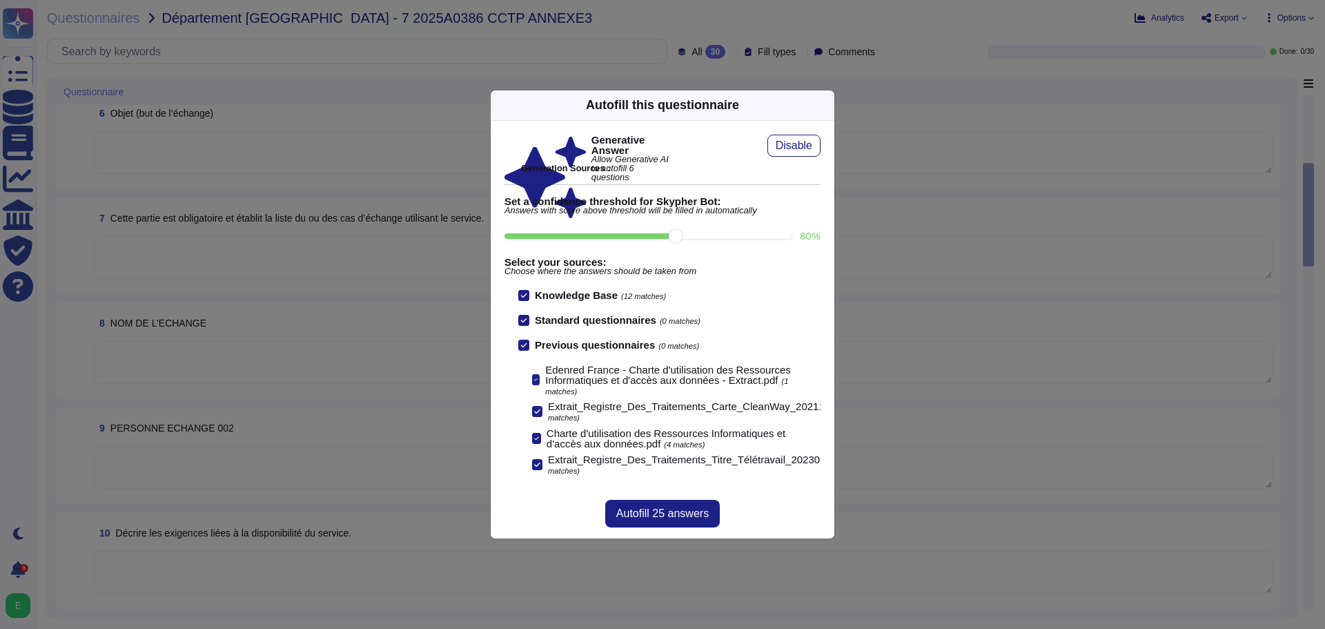
scroll to position [32, 0]
click at [533, 459] on div at bounding box center [537, 464] width 10 height 11
click at [0, 0] on input "Extrait_Registre_Des_Traitements_Titre_Télétravail_202302.pdf (1 matches)" at bounding box center [0, 0] width 0 height 0
click at [538, 408] on icon at bounding box center [537, 411] width 6 height 7
click at [0, 0] on input "Extrait_Registre_Des_Traitements_Carte_CleanWay_202112.pdf (1 matches)" at bounding box center [0, 0] width 0 height 0
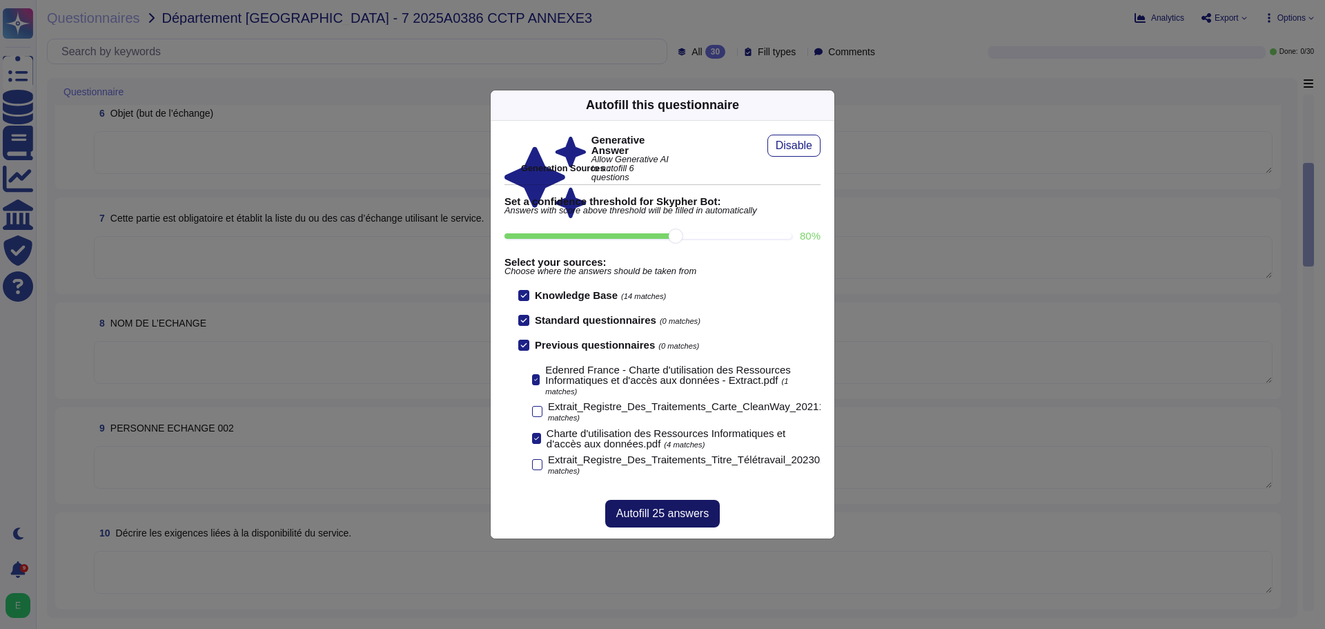
click at [665, 513] on span "Autofill 25 answers" at bounding box center [662, 513] width 92 height 11
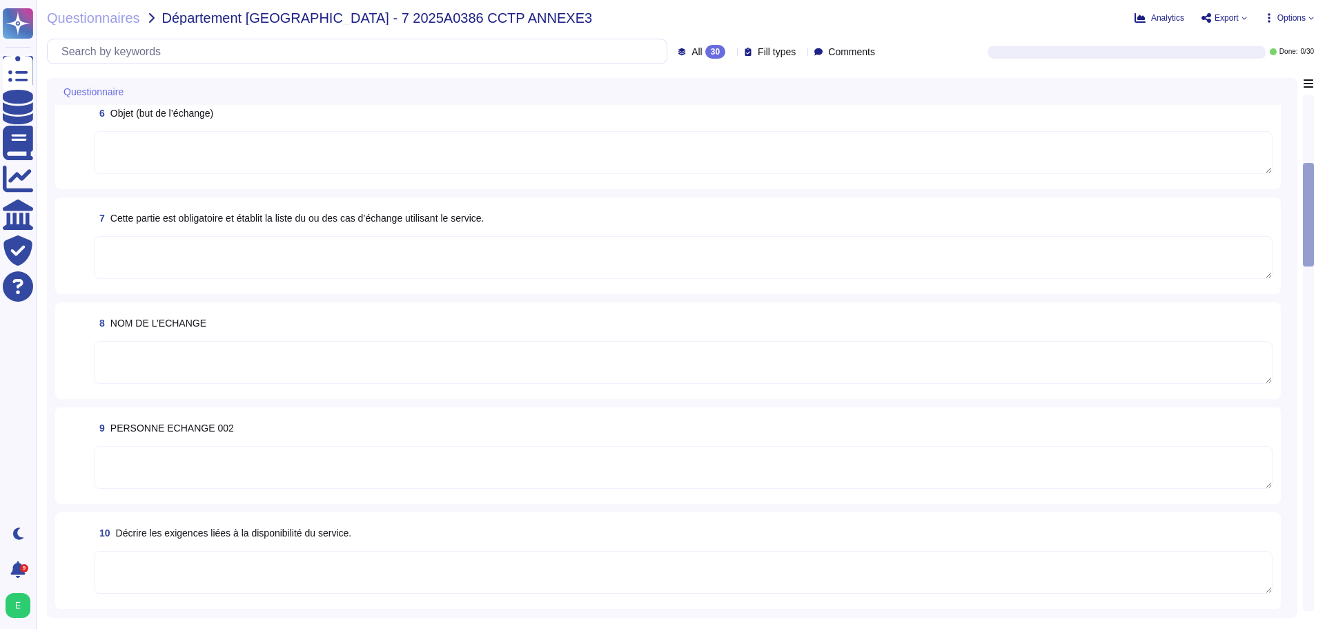
type textarea "VERSION du document : DESCRIPTION AUTEUR"
type textarea "Edenred France prend en charge la suppression sécurisée des données archivées e…"
type textarea "Edenred"
type textarea "Edenred France prend en charge la suppression sécurisée des données archivées e…"
type textarea "Loremip Dolors a'consec a elitsedd eiu temporincidid utlabo et dol magnaali e a…"
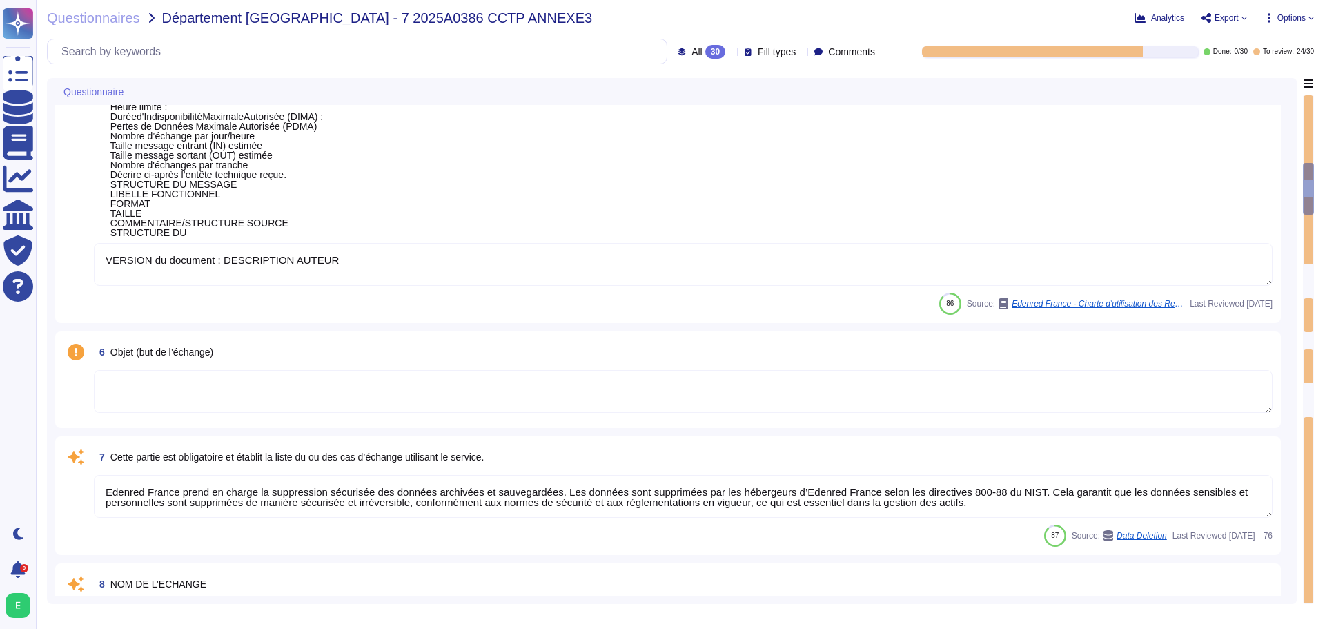
type textarea "Edenred France prend en charge la suppression sécurisée des données archivées e…"
type textarea "Edenred France dispose d'une Politique de Sécurité du Système d'Information (PS…"
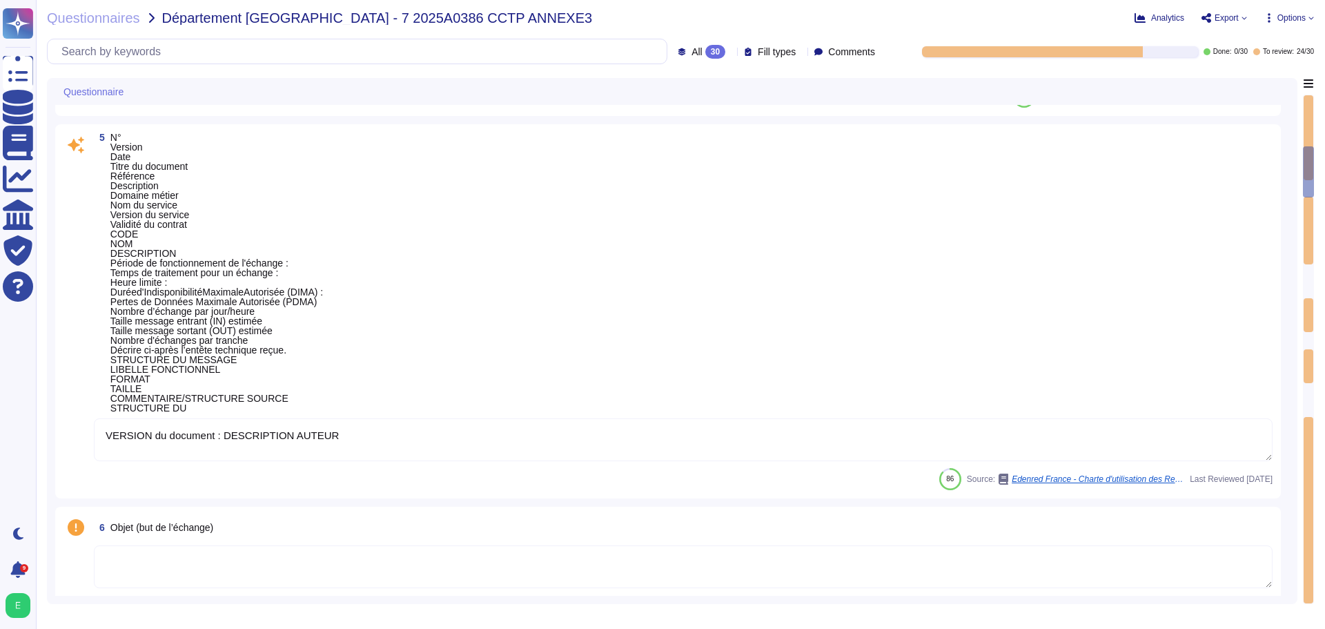
type textarea "Gestion des paiements par carte bancaire - Offre PAYZEN, [GEOGRAPHIC_DATA] - [G…"
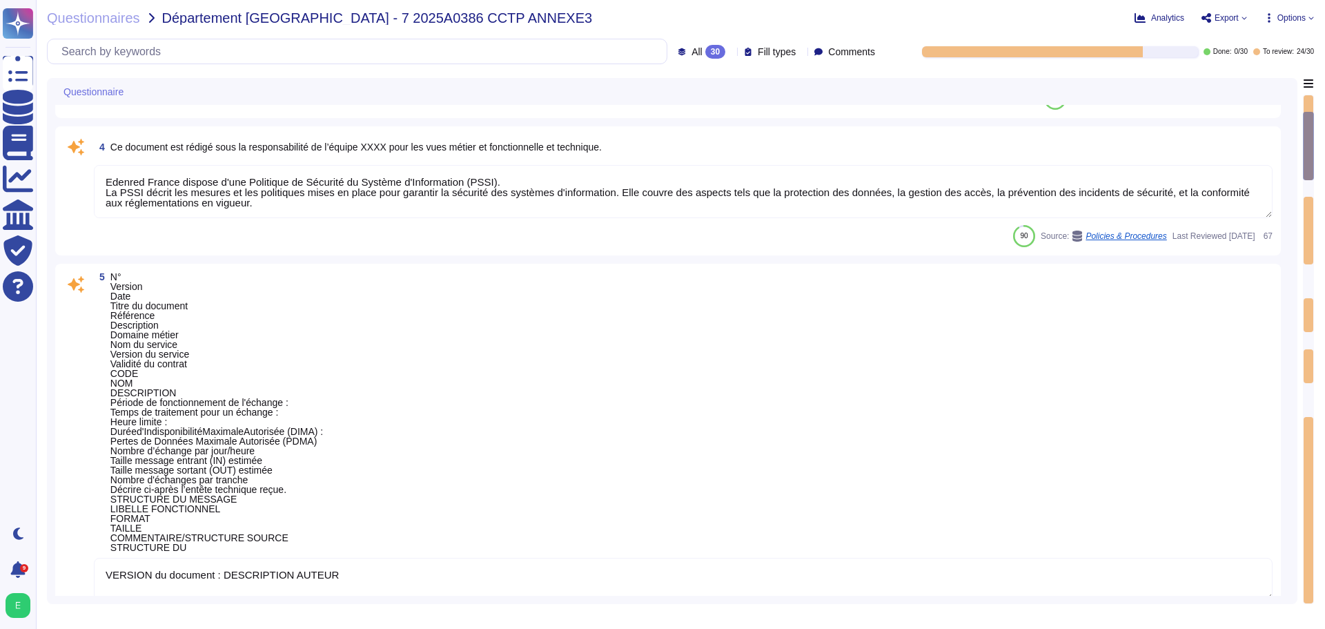
type textarea "Edenred France prend en charge la suppression sécurisée des données archivées e…"
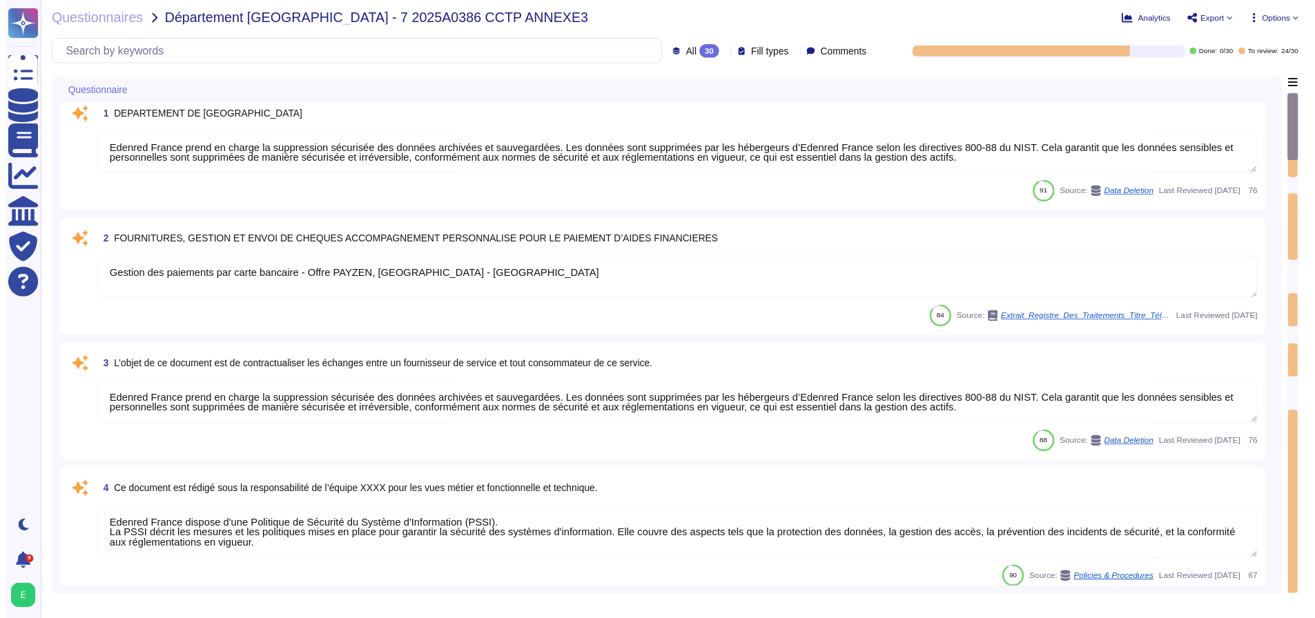
scroll to position [0, 0]
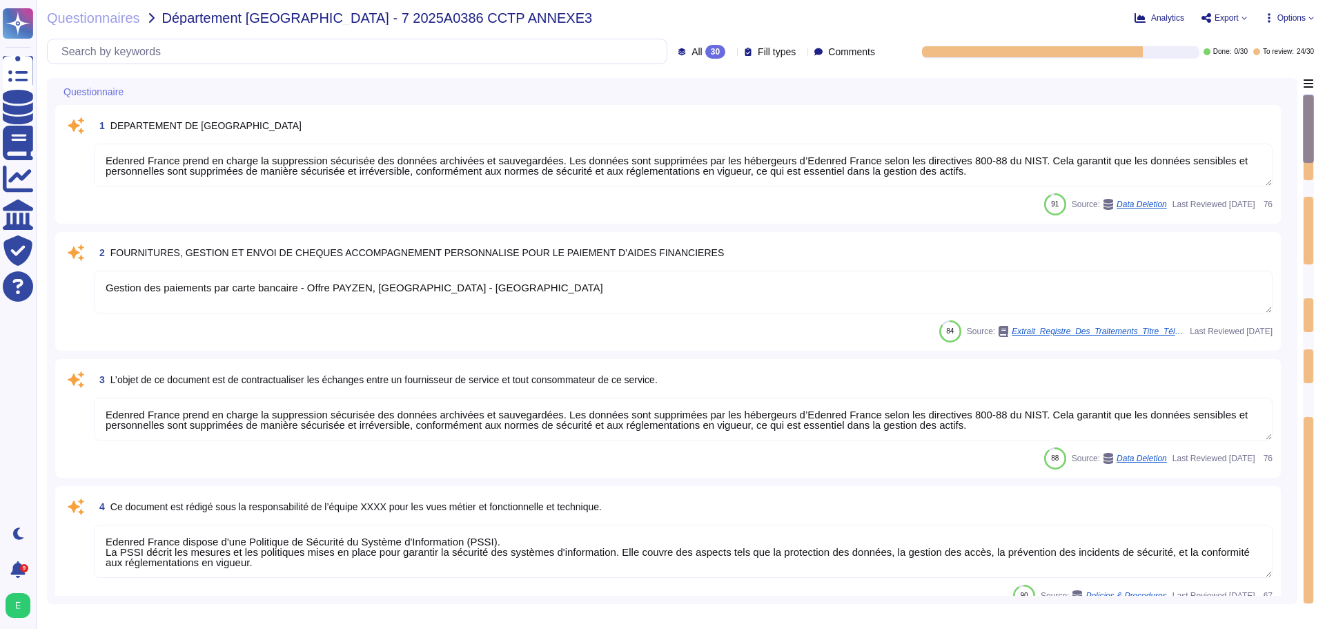
click at [1304, 18] on span "Options" at bounding box center [1291, 18] width 28 height 8
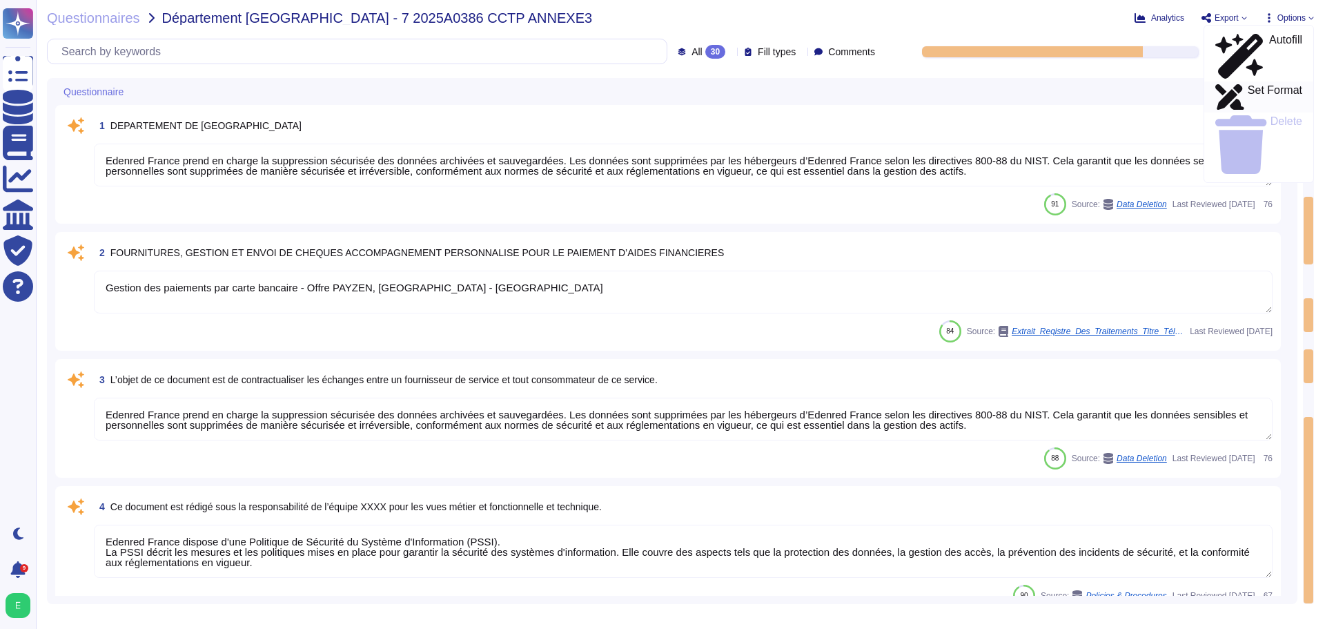
click at [1257, 85] on p "Set Format" at bounding box center [1275, 97] width 55 height 25
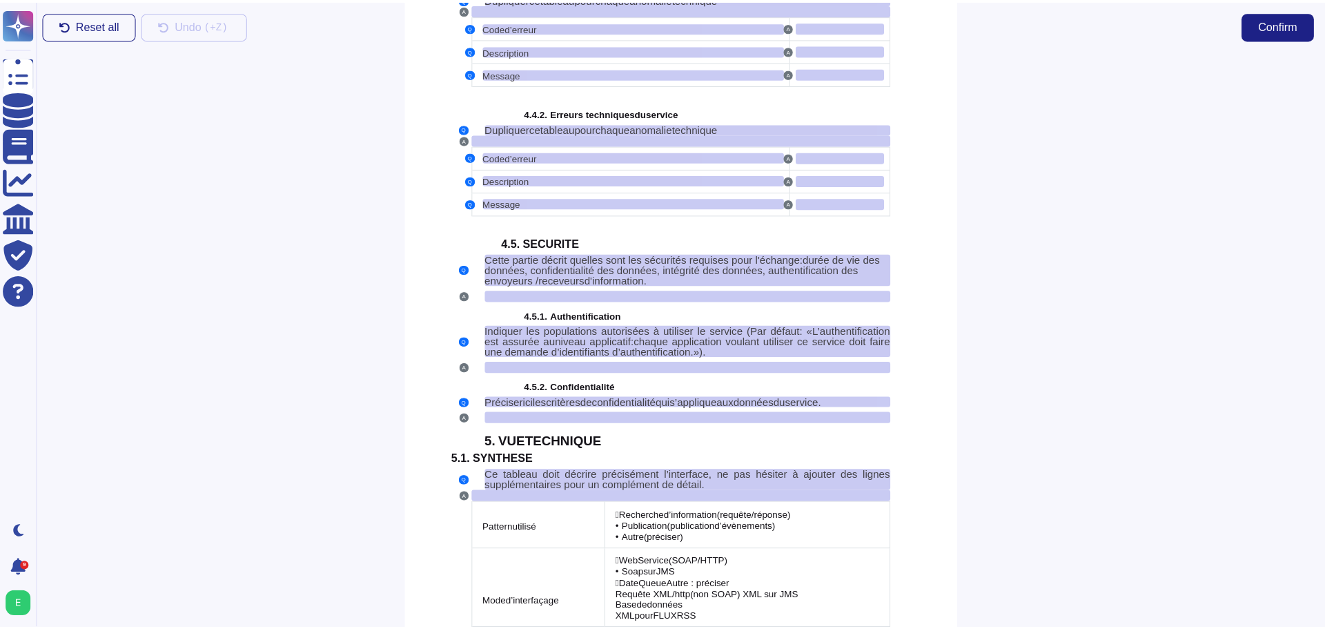
scroll to position [3154, 0]
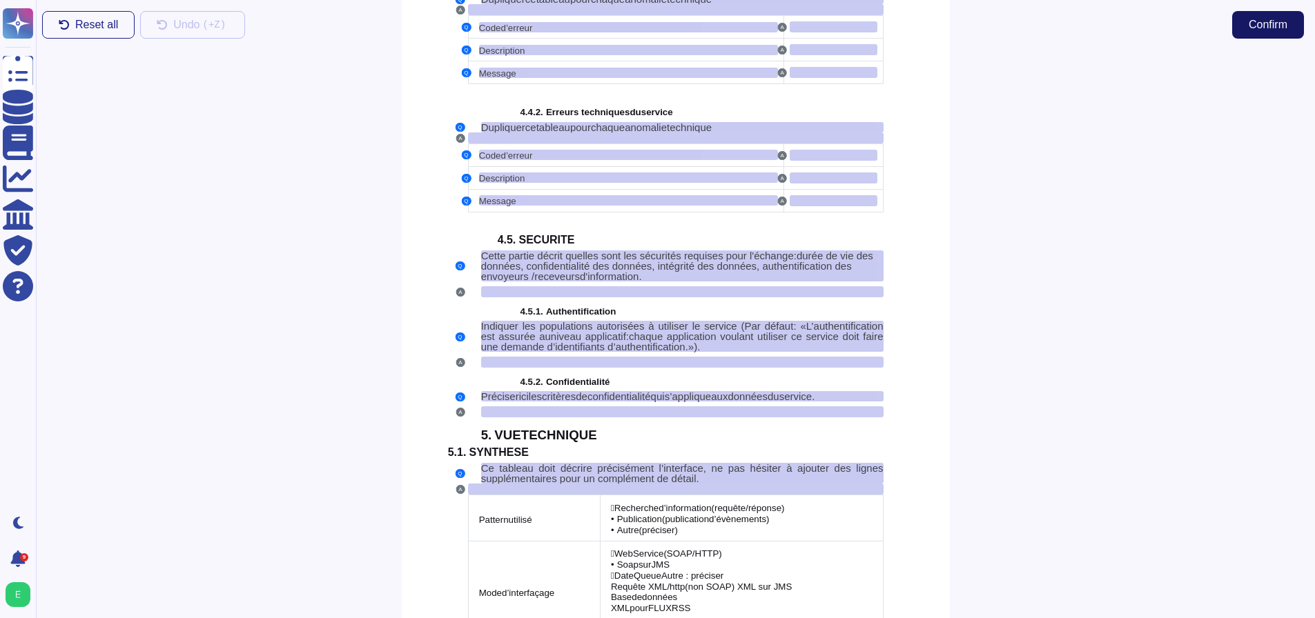
click at [1267, 24] on span "Confirm" at bounding box center [1267, 24] width 39 height 11
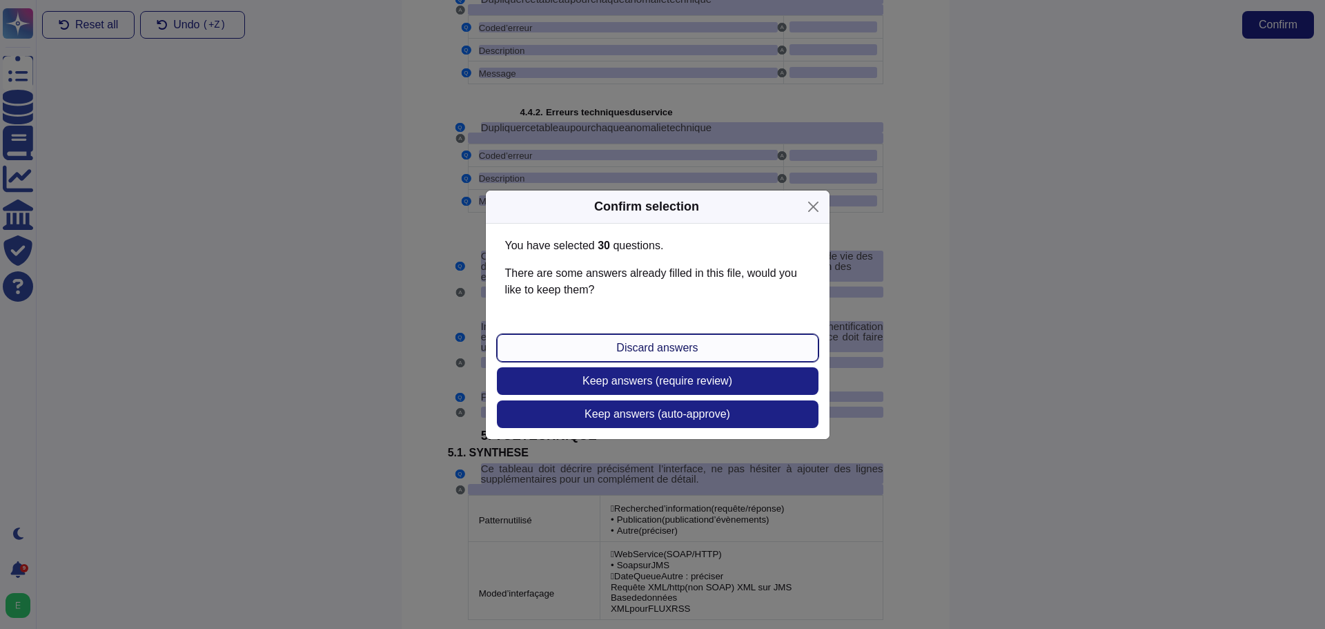
click at [608, 344] on button "Discard answers" at bounding box center [658, 348] width 322 height 28
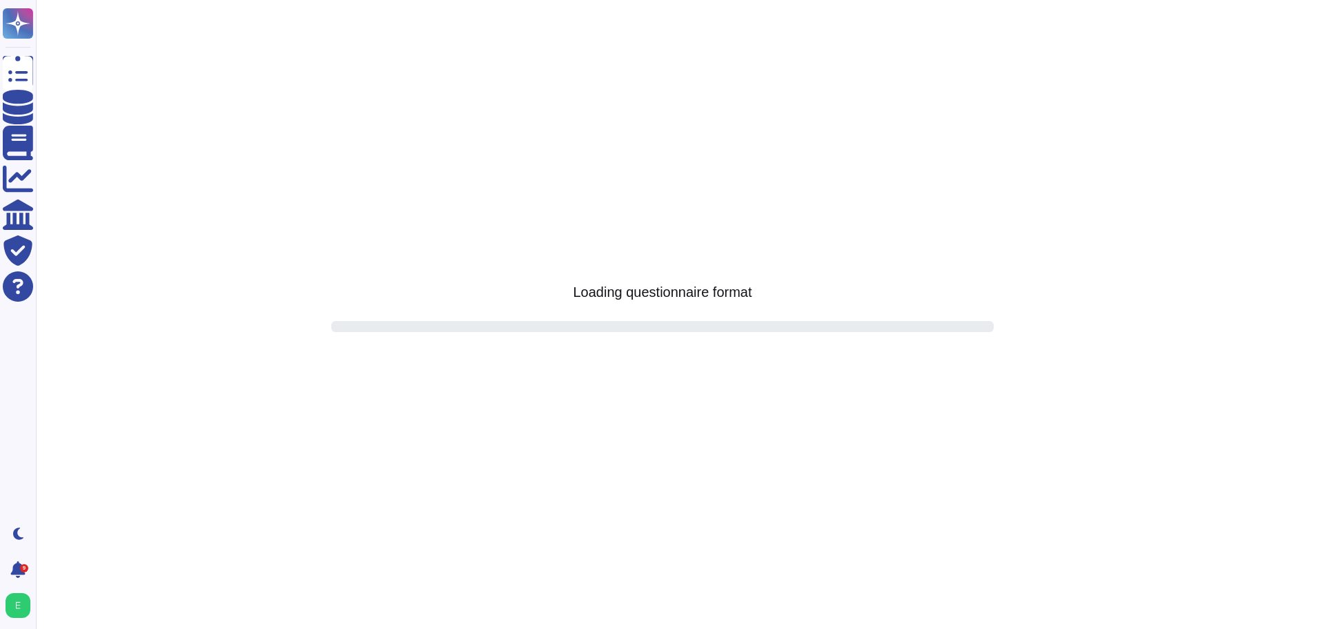
scroll to position [0, 0]
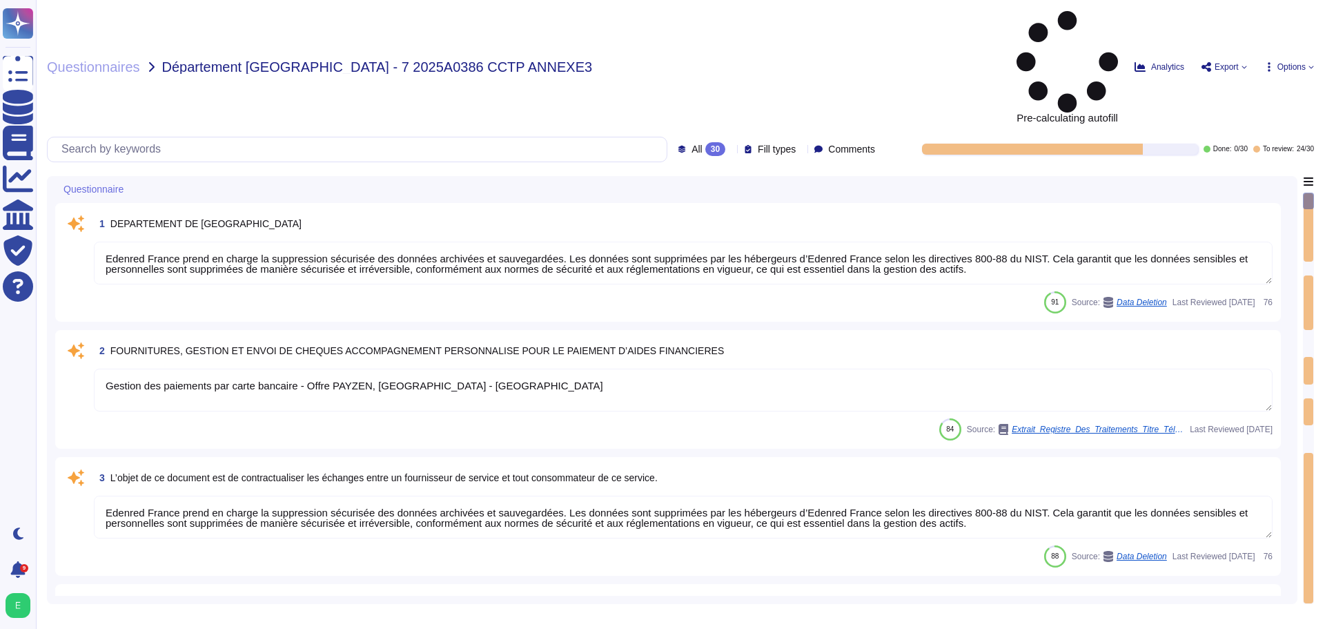
type textarea "Edenred France prend en charge la suppression sécurisée des données archivées e…"
type textarea "Gestion des paiements par carte bancaire - Offre PAYZEN, [GEOGRAPHIC_DATA] - [G…"
type textarea "Edenred France prend en charge la suppression sécurisée des données archivées e…"
type textarea "Edenred France dispose d'une Politique de Sécurité du Système d'Information (PS…"
type textarea "VERSION du document : DESCRIPTION AUTEUR"
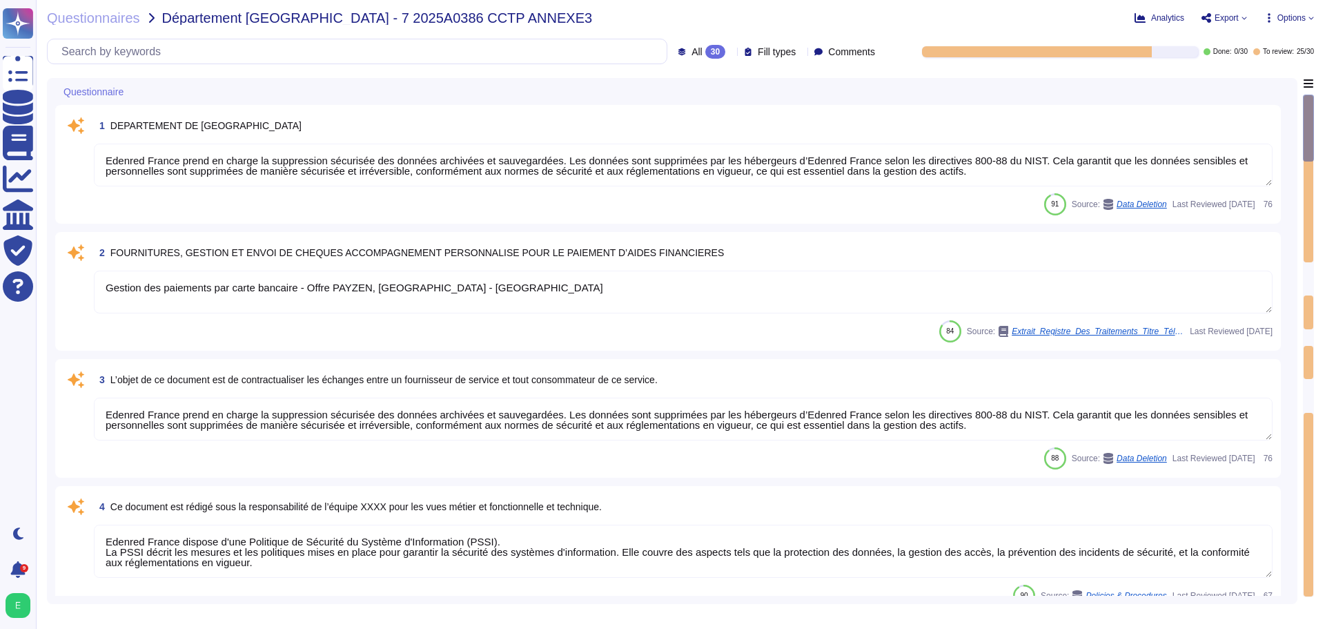
click at [1302, 19] on span "Options" at bounding box center [1291, 18] width 28 height 8
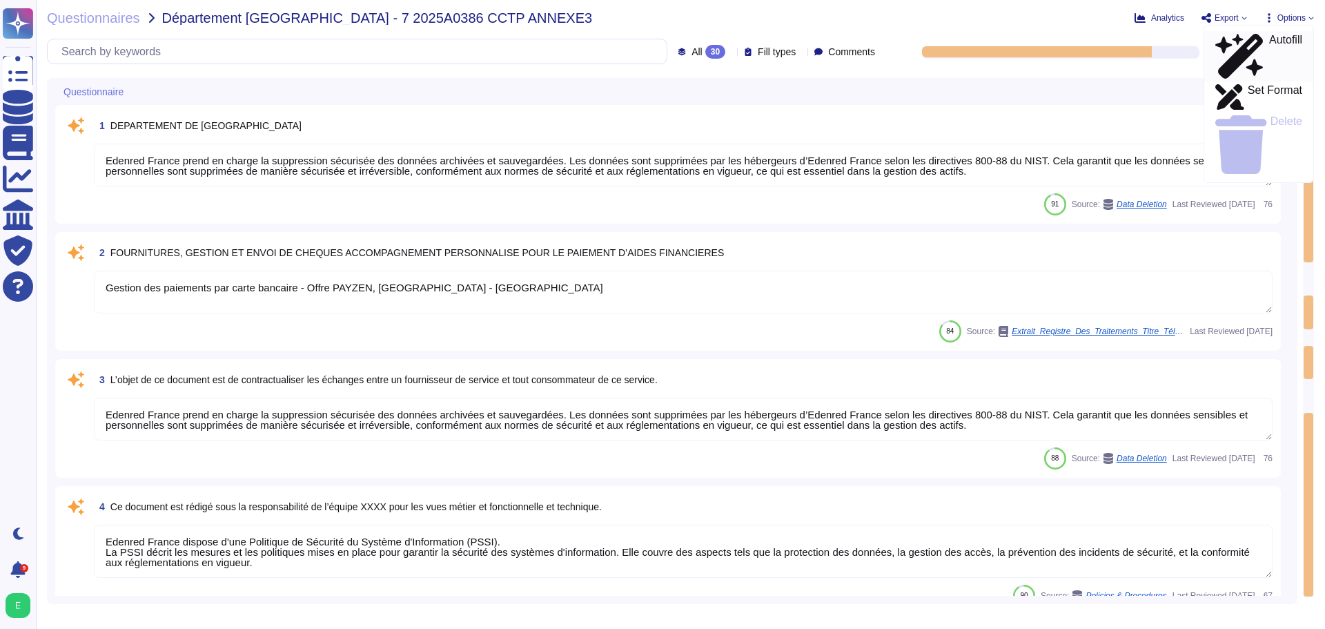
click at [1269, 39] on p "Autofill" at bounding box center [1285, 57] width 33 height 44
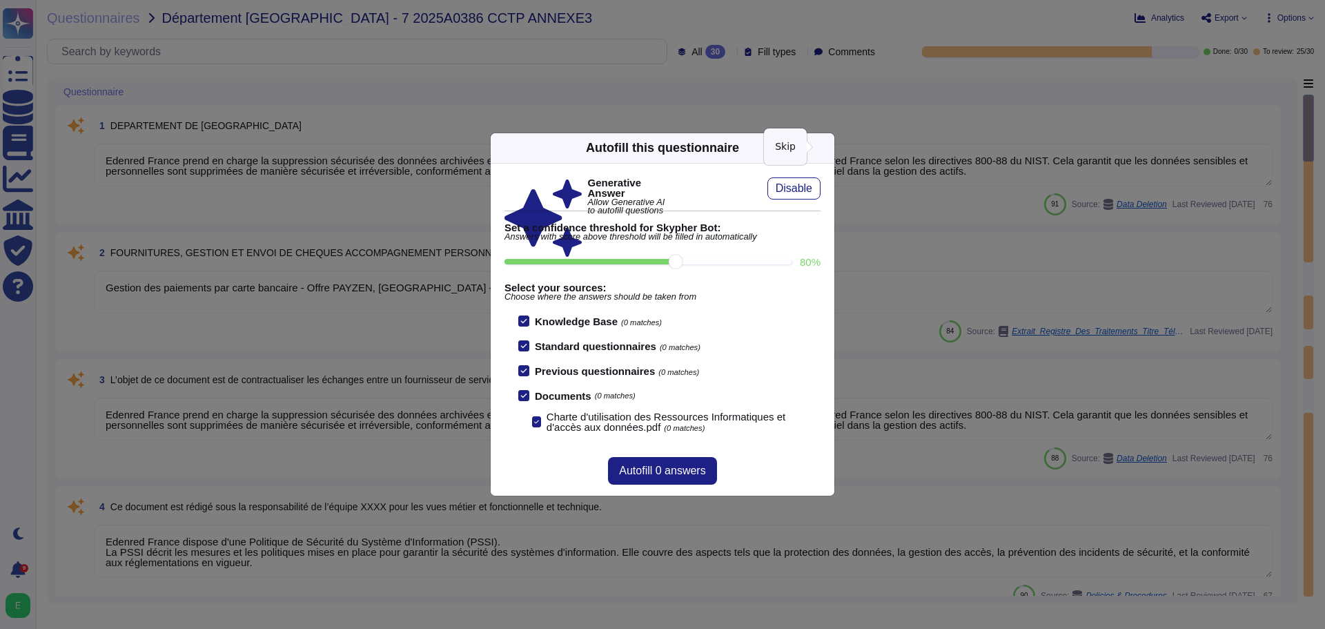
click at [826, 148] on icon at bounding box center [826, 148] width 0 height 0
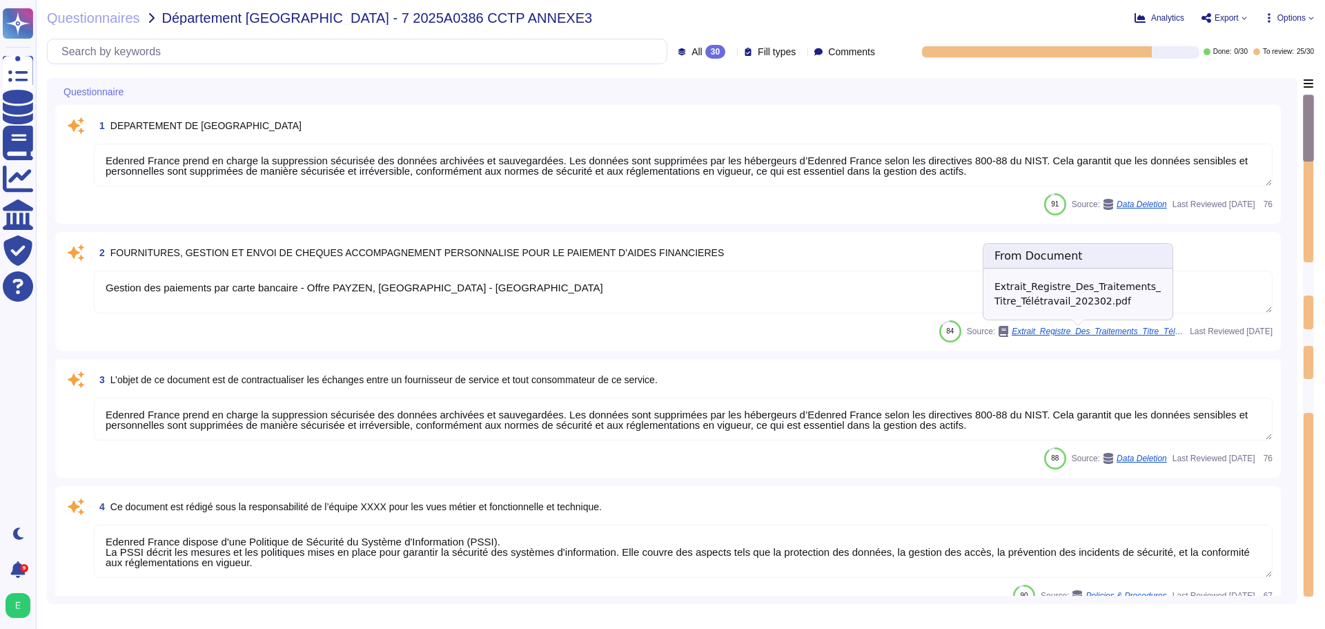
click at [1052, 330] on span "Extrait_Registre_Des_Traitements_Titre_Télétravail_202302.pdf" at bounding box center [1098, 331] width 173 height 8
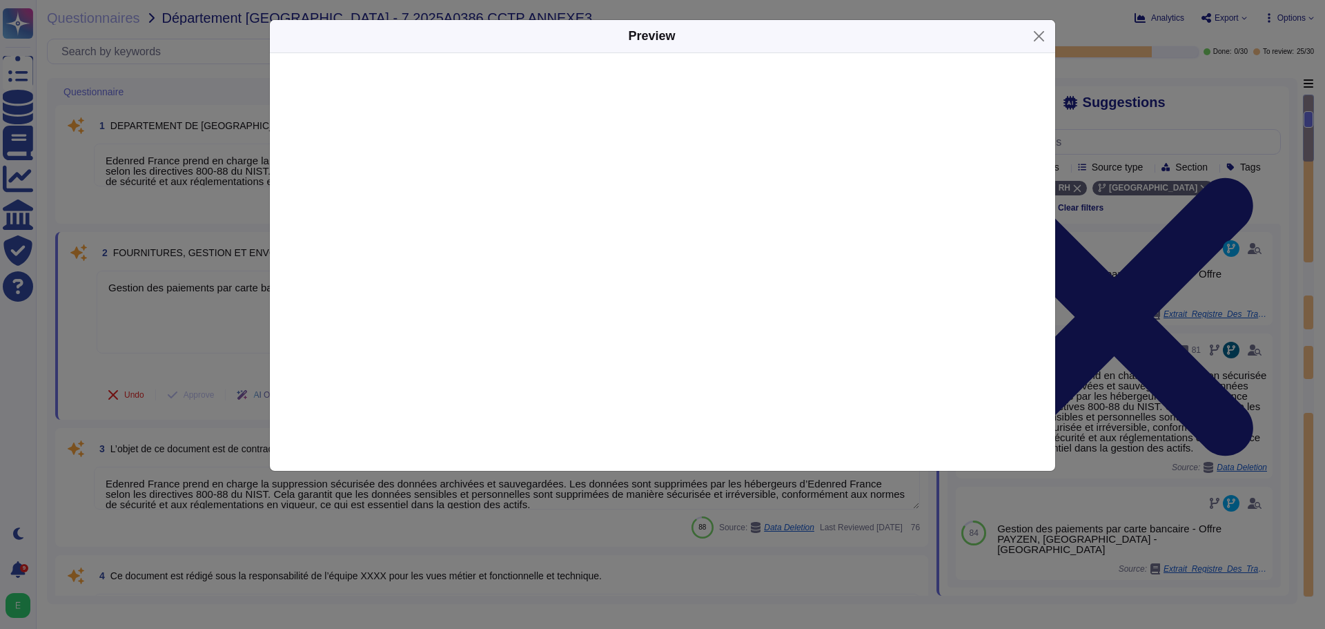
scroll to position [7, 0]
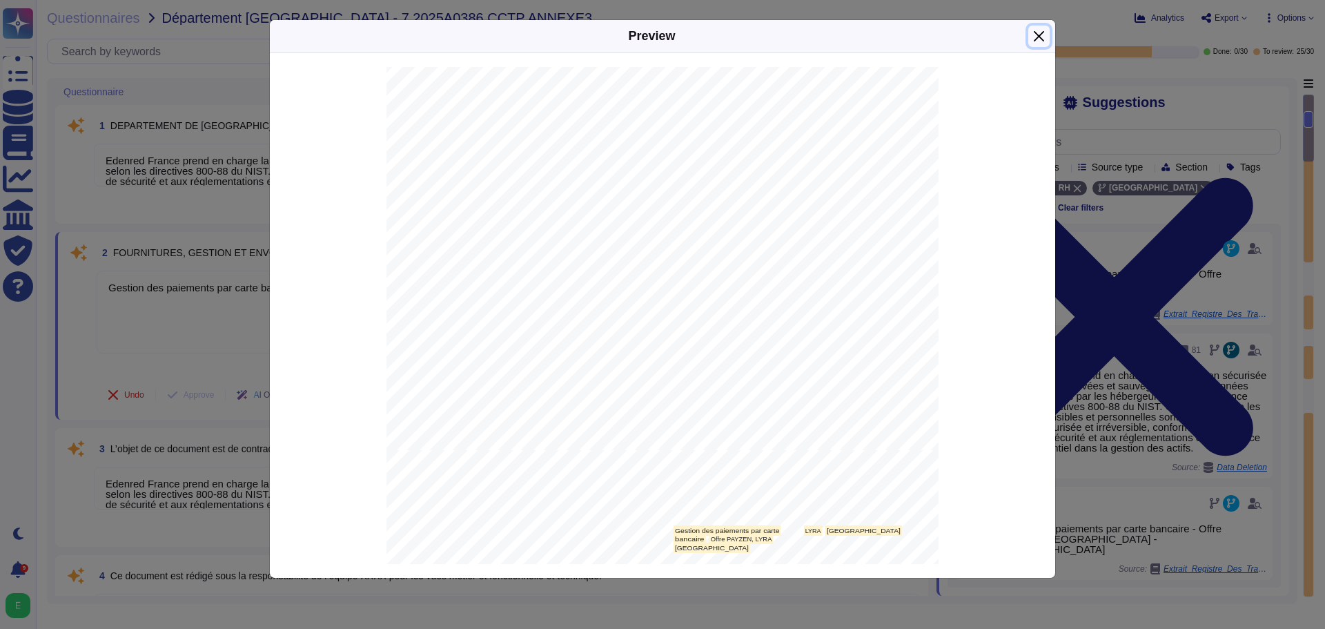
click at [1039, 39] on button "Close" at bounding box center [1038, 36] width 21 height 21
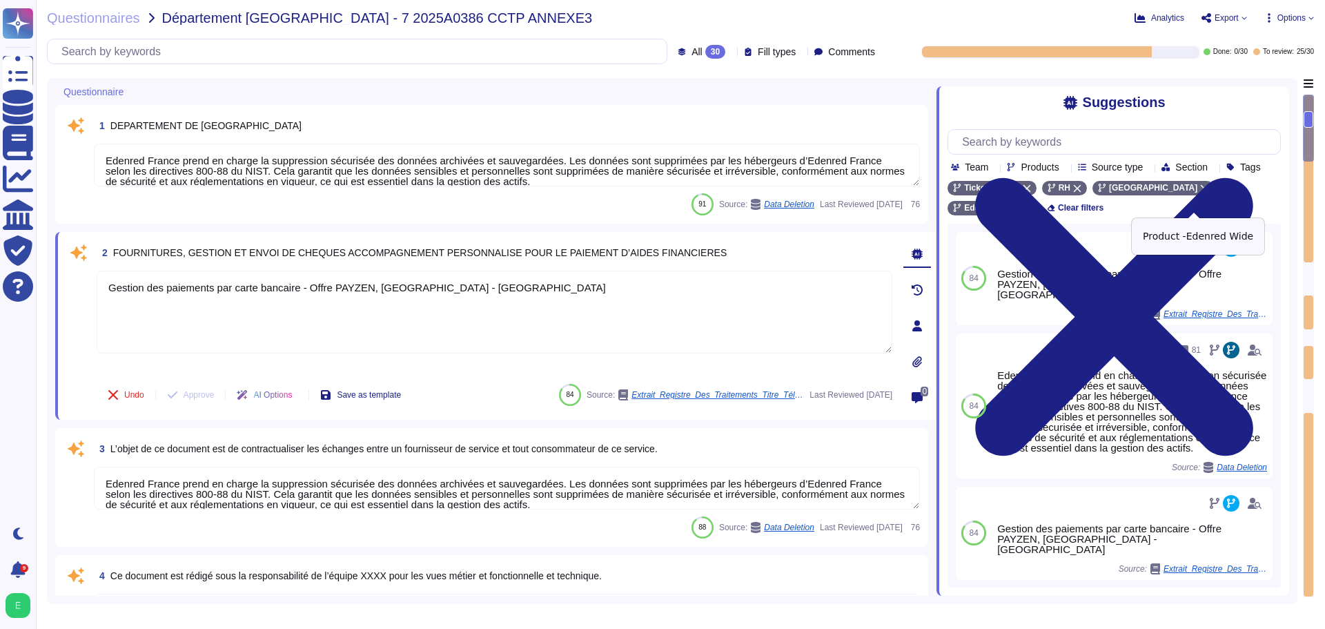
click at [1030, 204] on icon at bounding box center [1026, 208] width 8 height 8
click at [1148, 168] on icon at bounding box center [1148, 168] width 0 height 0
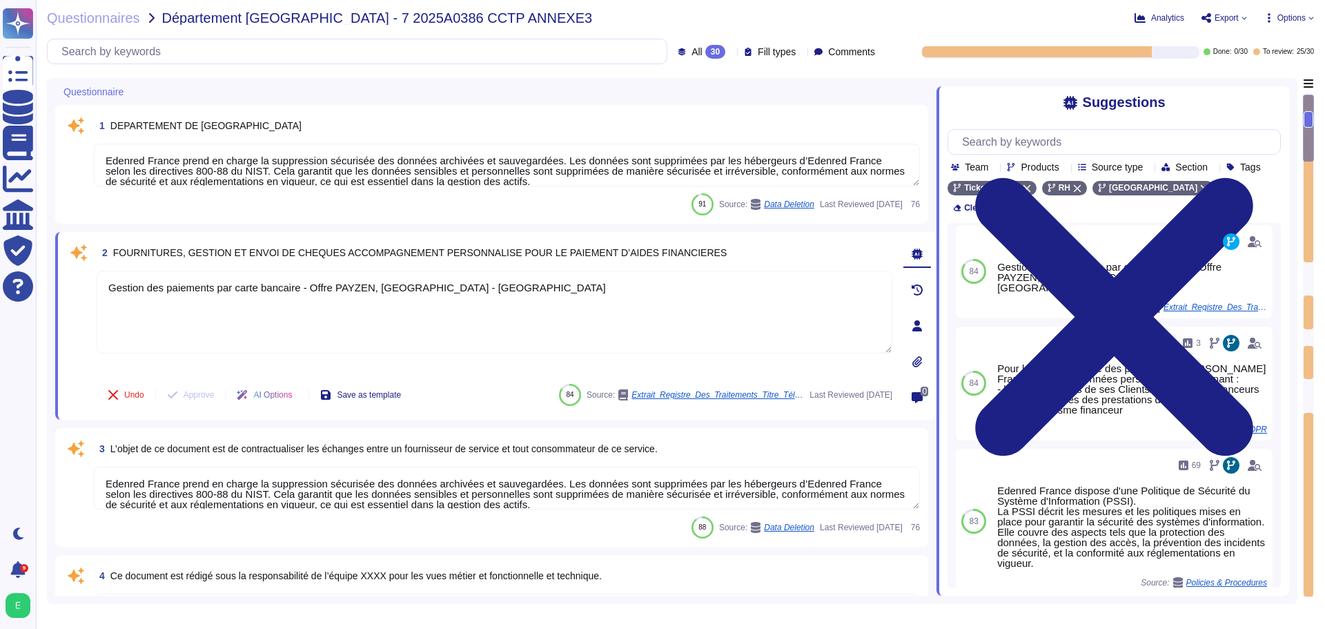
scroll to position [299, 0]
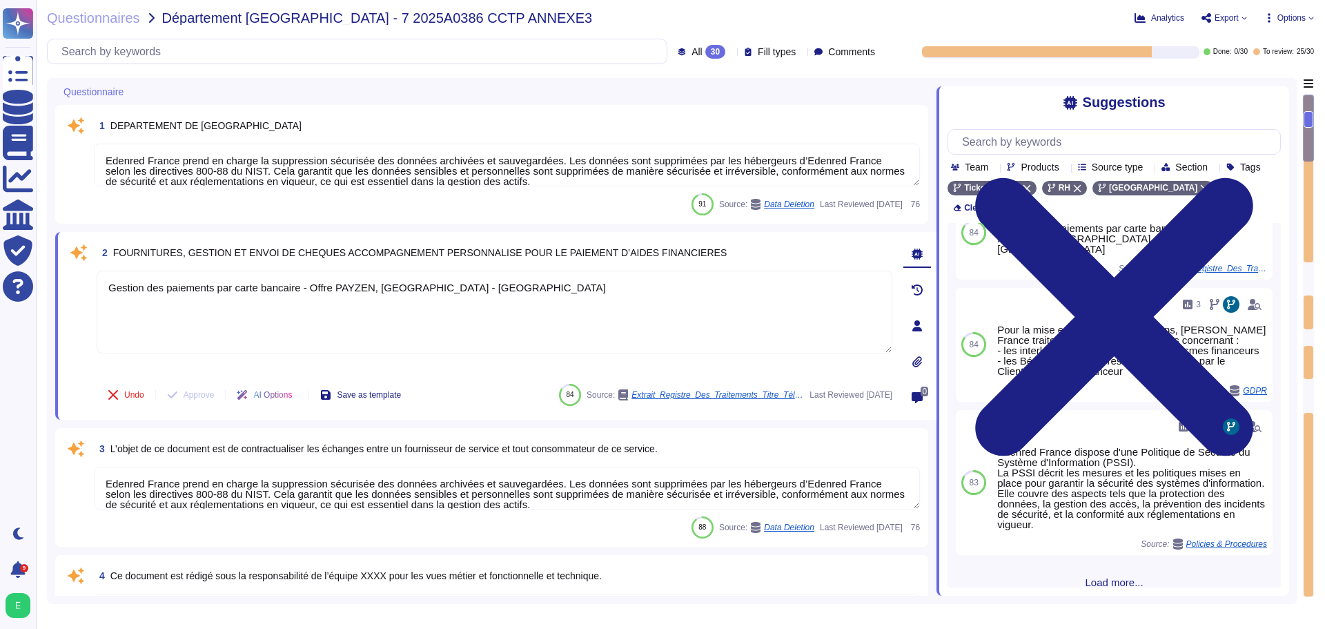
click at [1095, 577] on span "Load more..." at bounding box center [1113, 582] width 333 height 10
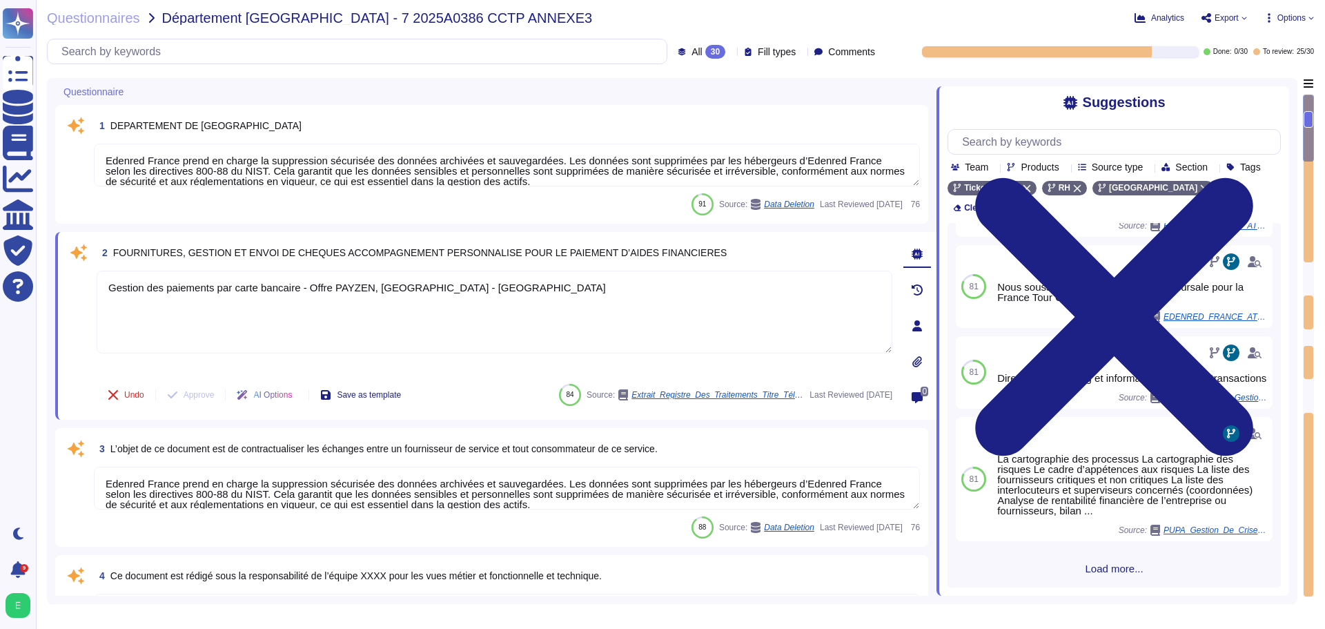
scroll to position [1314, 0]
click at [1116, 573] on span "Load more..." at bounding box center [1113, 572] width 333 height 10
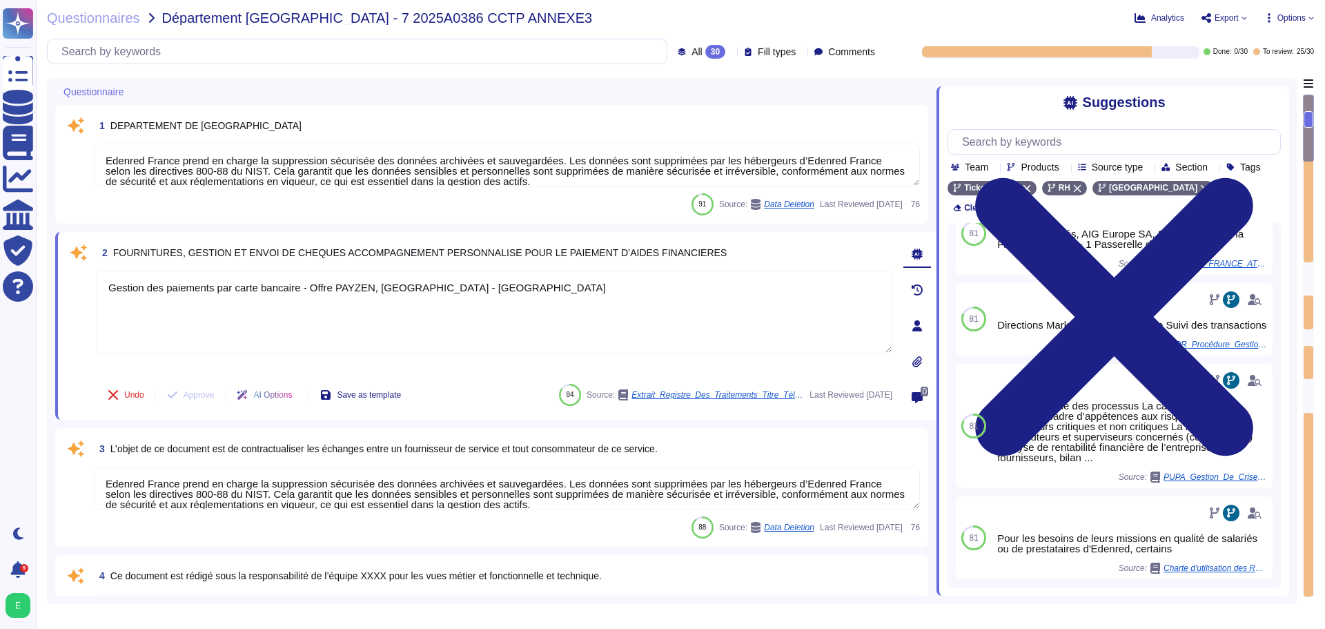
scroll to position [1346, 0]
click at [1065, 168] on icon at bounding box center [1065, 168] width 0 height 0
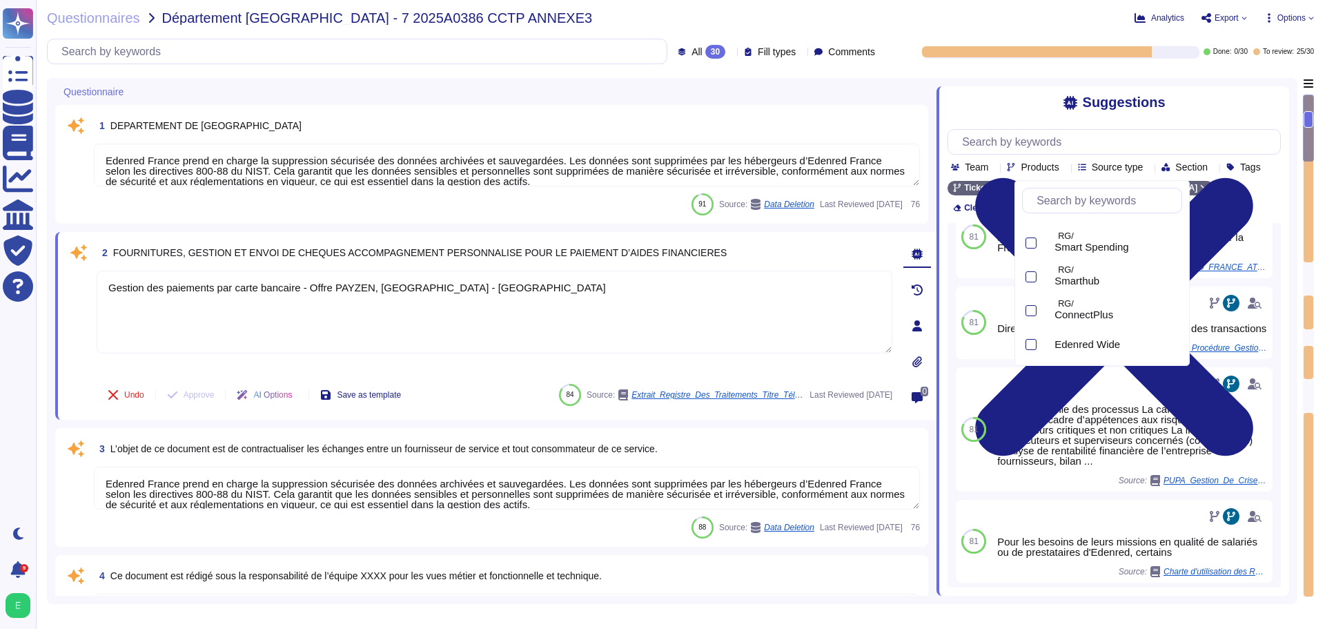
scroll to position [772, 0]
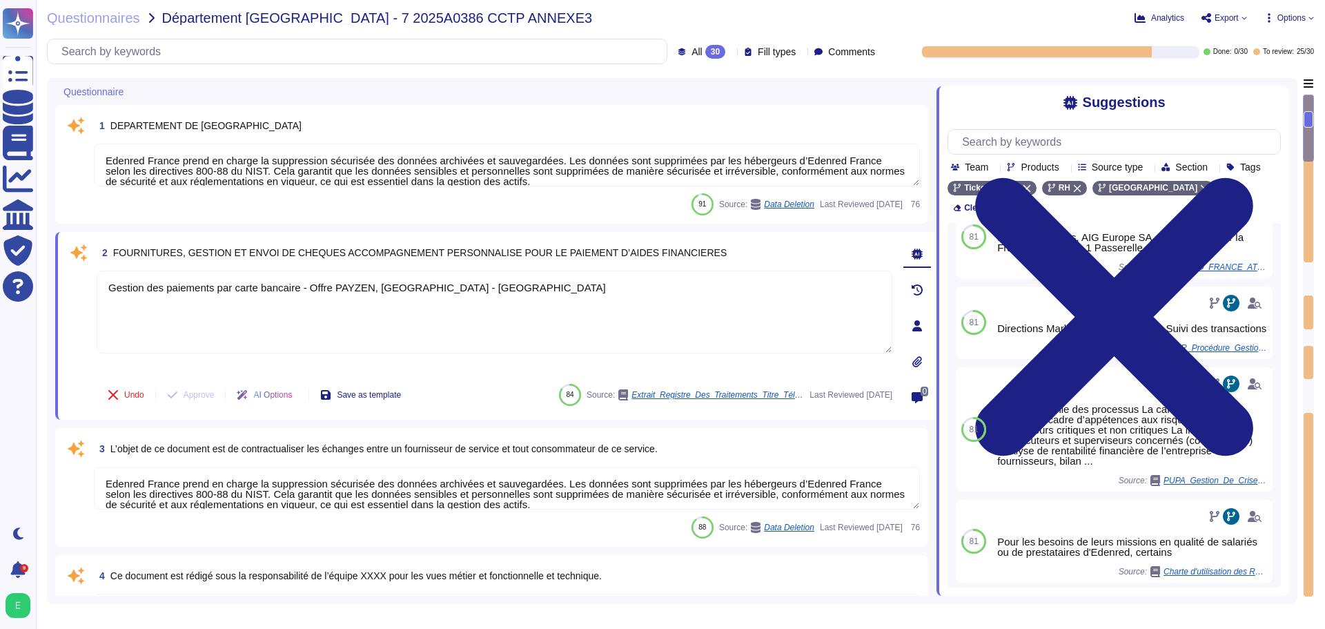
click at [1205, 110] on div "Suggestions" at bounding box center [1113, 103] width 333 height 16
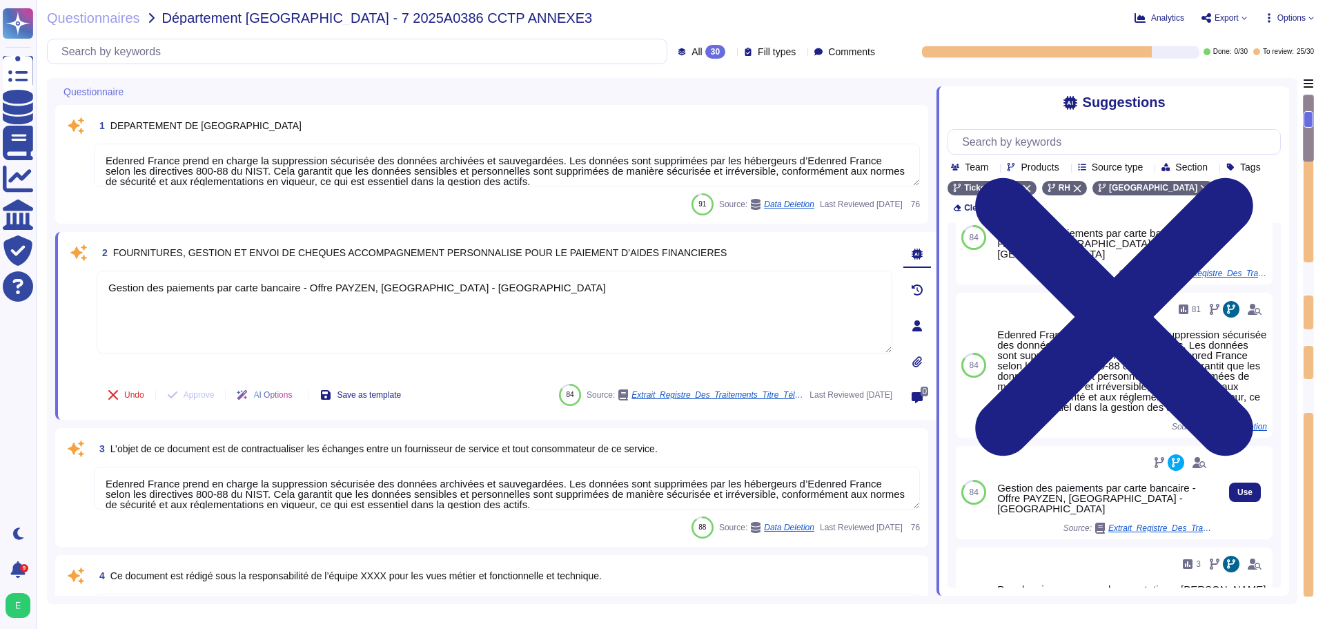
scroll to position [0, 0]
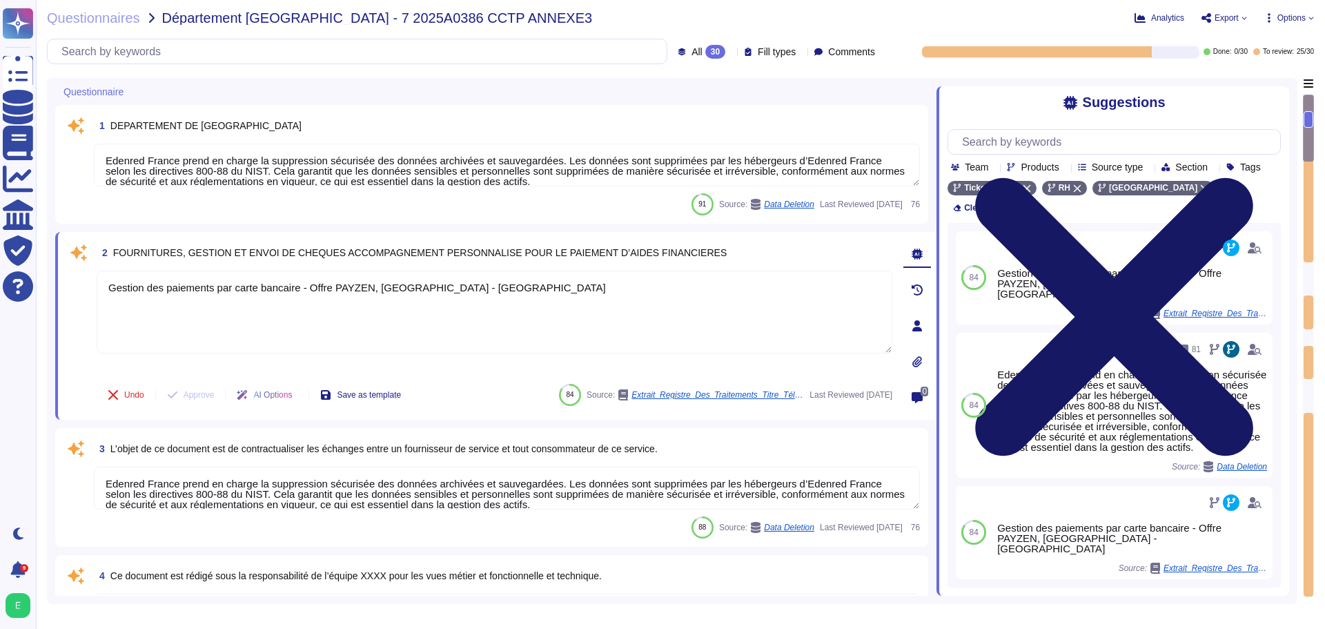
click at [1275, 101] on icon at bounding box center [1113, 317] width 333 height 444
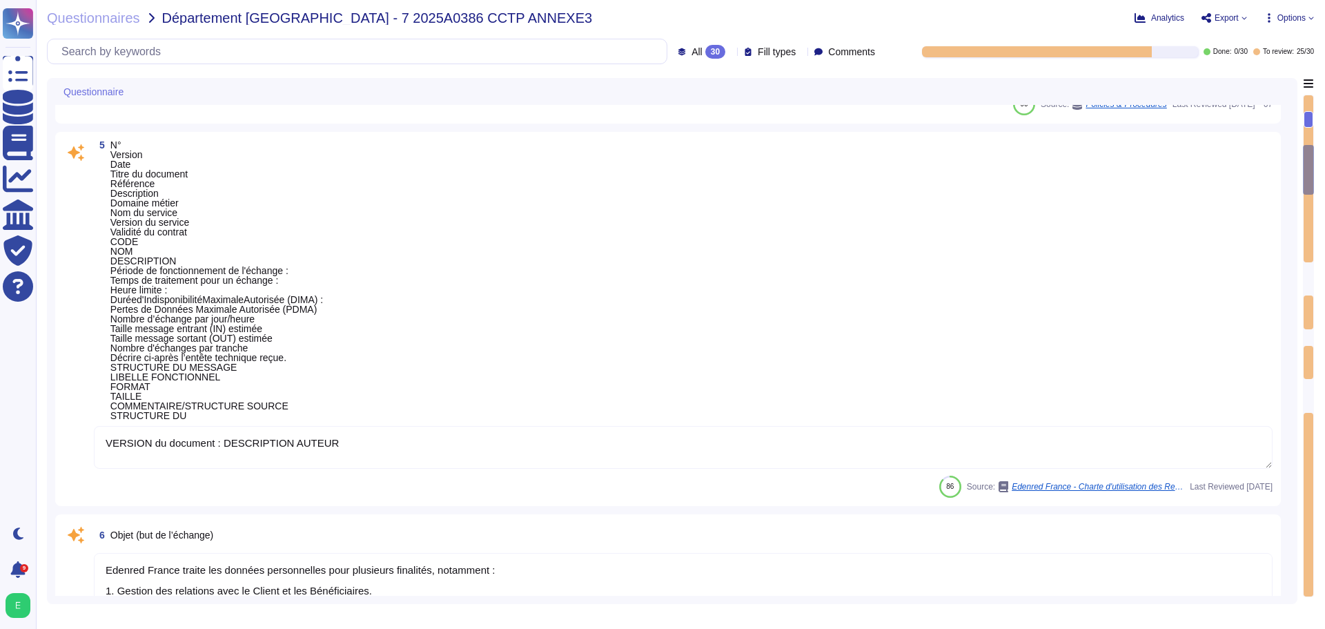
type textarea "Edenred France traite les données personnelles pour plusieurs finalités, notamm…"
type textarea "Edenred France prend en charge la suppression sécurisée des données archivées e…"
type textarea "Edenred"
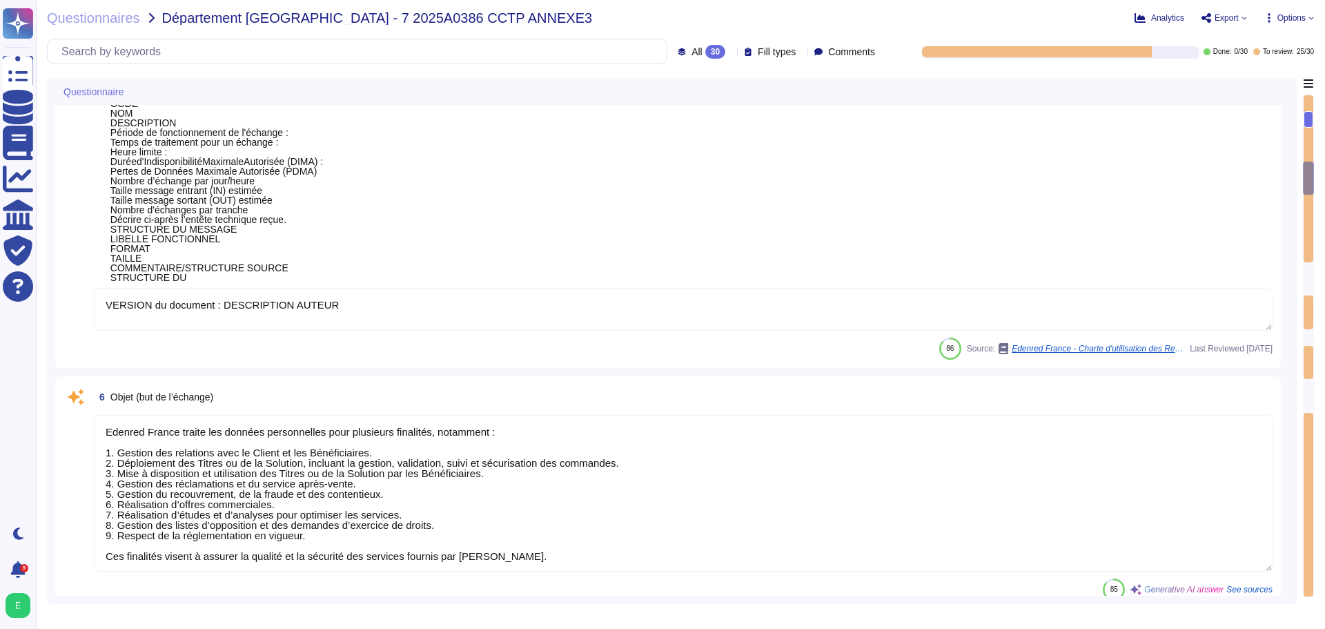
type textarea "Edenred France prend en charge la suppression sécurisée des données archivées e…"
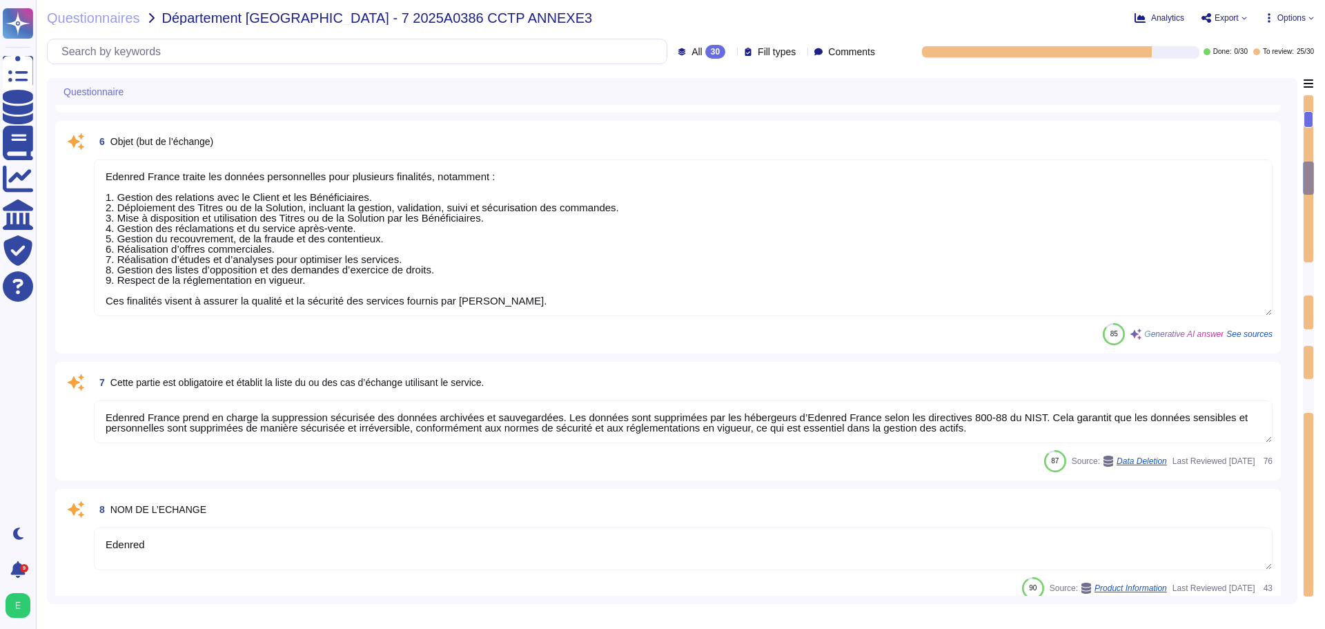
scroll to position [966, 0]
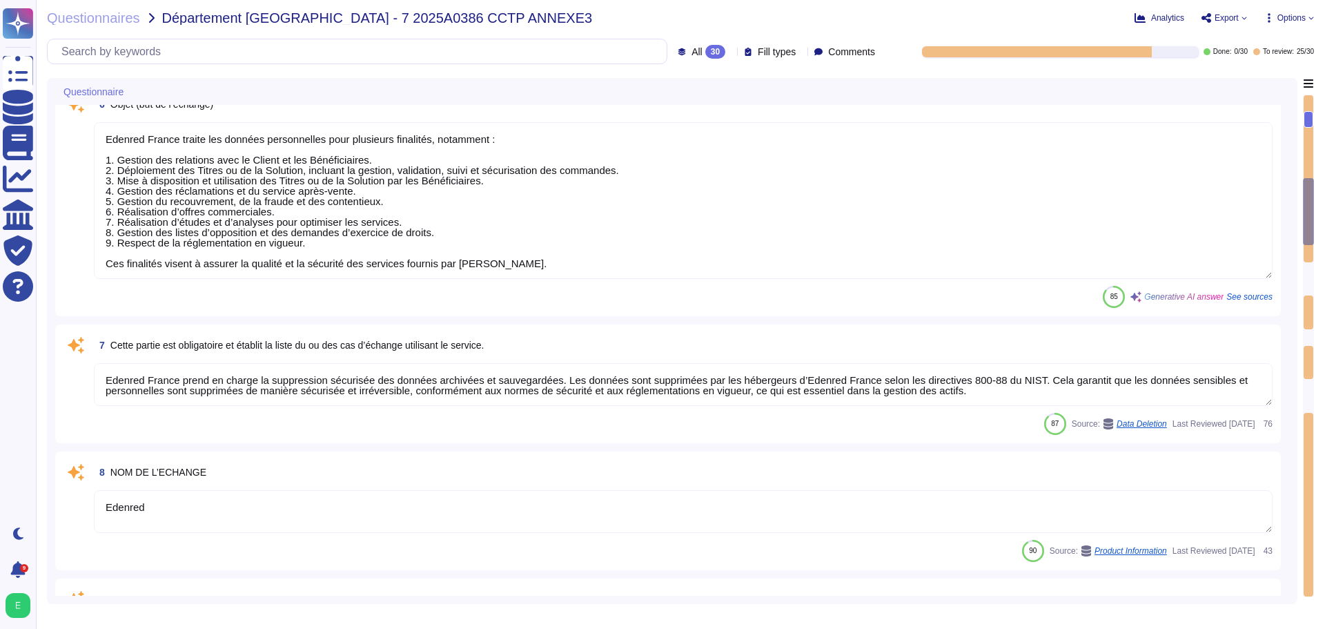
type textarea "Loremip Dolors a'consec a elitsedd eiu temporincidid utlabo et dol magnaali e a…"
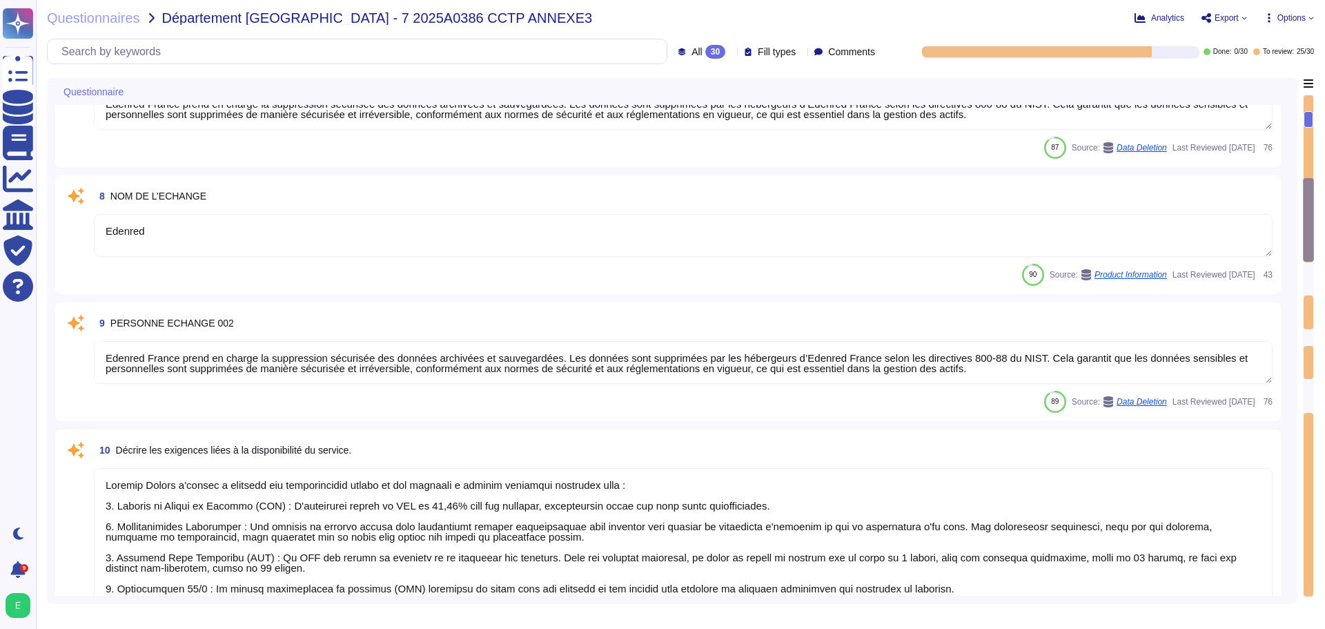
scroll to position [1242, 0]
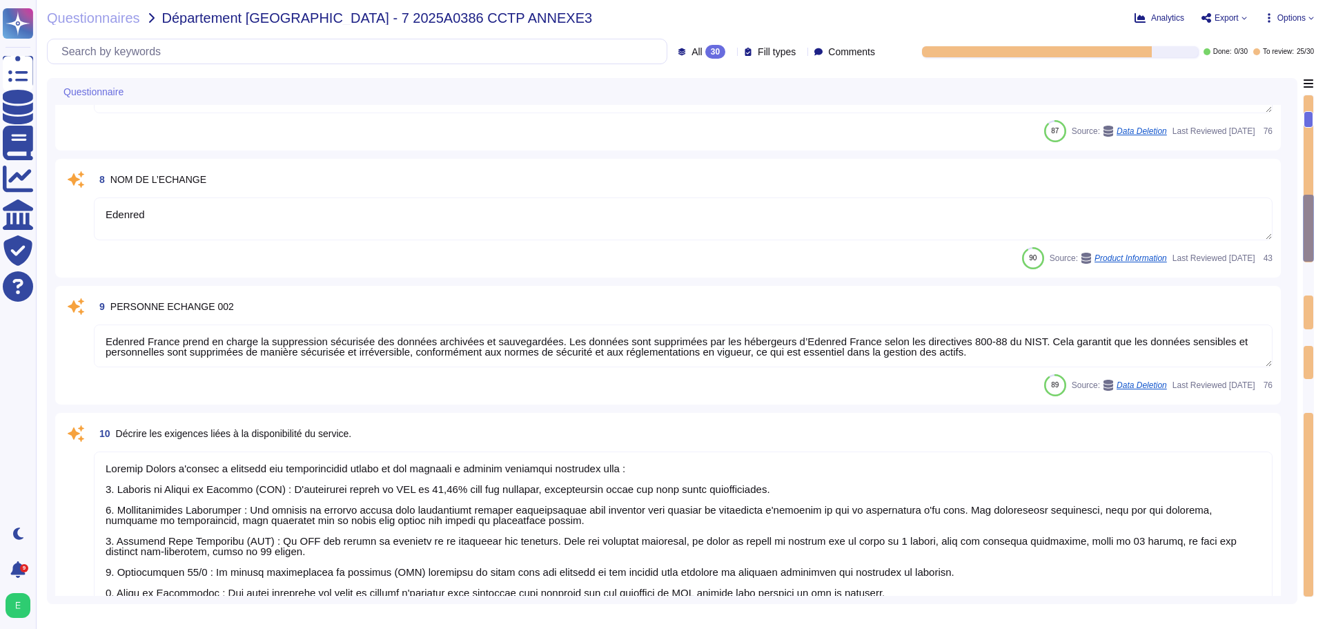
type textarea "L'ipsum do sitamet consect adi Elitsed Doeius tempor in utlabor etd magnaaliq e…"
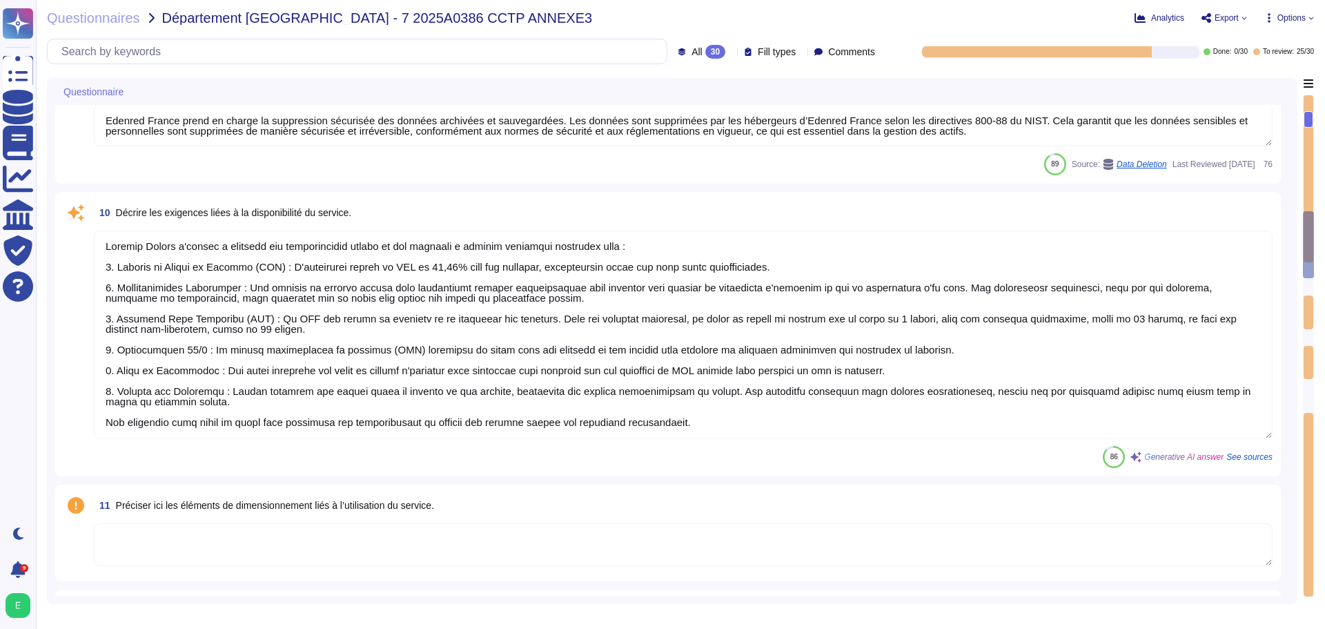
scroll to position [1518, 0]
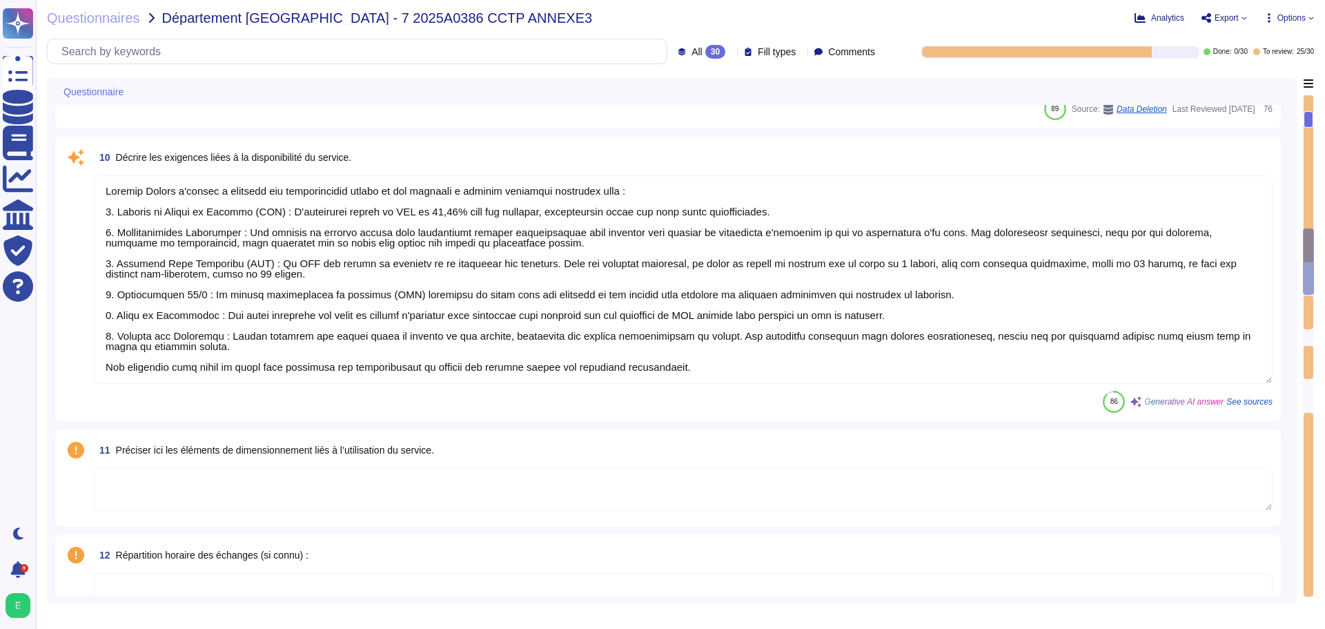
type textarea "Si nécessaire, ces supports doivent être transmis au service Helpdesk pour anal…"
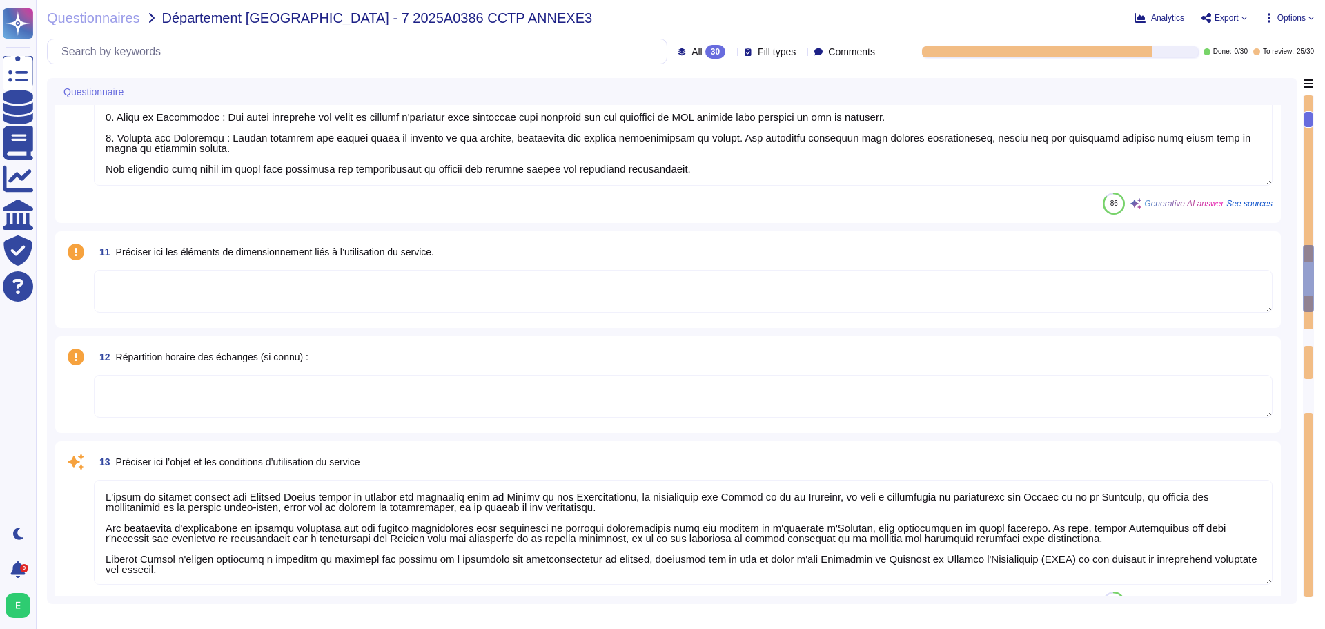
scroll to position [1725, 0]
type textarea "Edenred France dispose d'une Politique de Sécurité du Système d'Information (PS…"
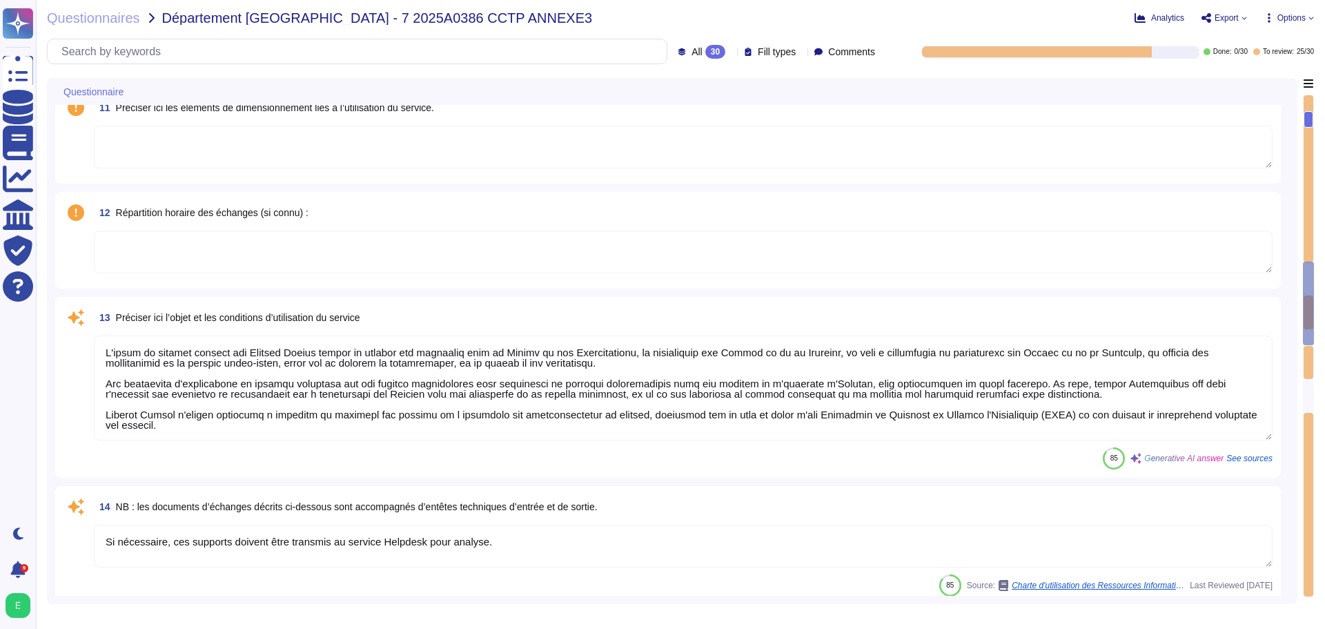
type textarea "Personnalisation des cartes par THALES - [GEOGRAPHIC_DATA]"
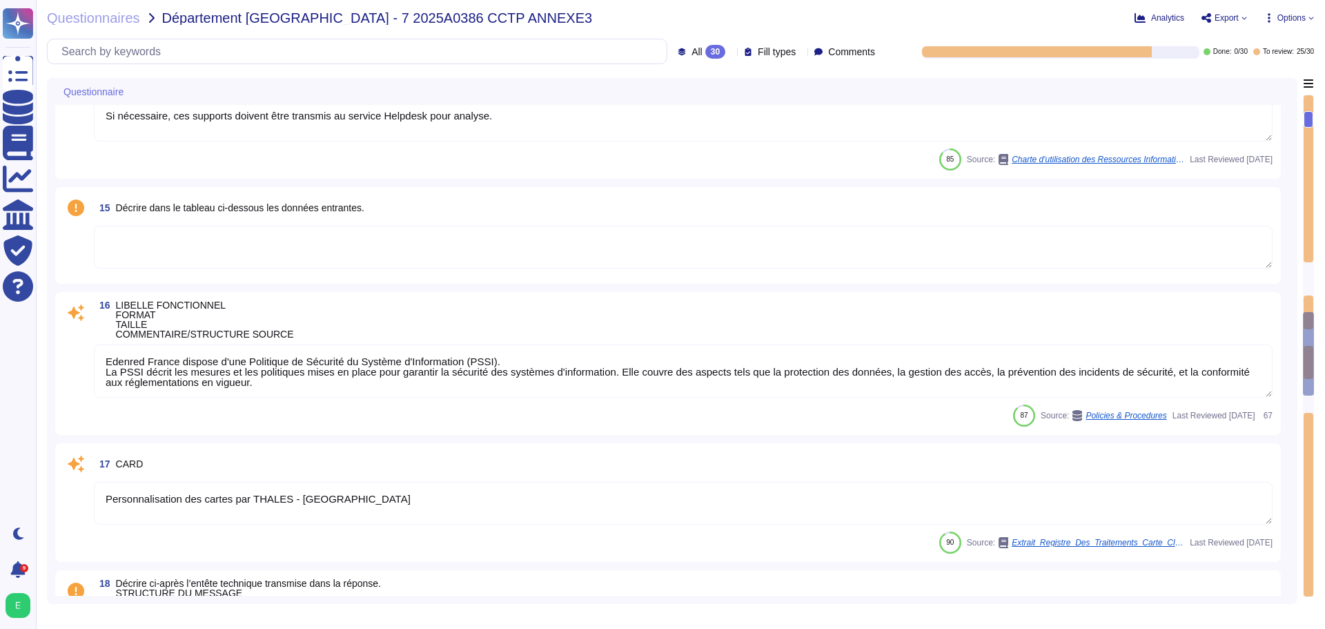
type textarea "Loremip Dolors ame conse a'eli seddoeius te incidid utl etdolorem al e’adm veni…"
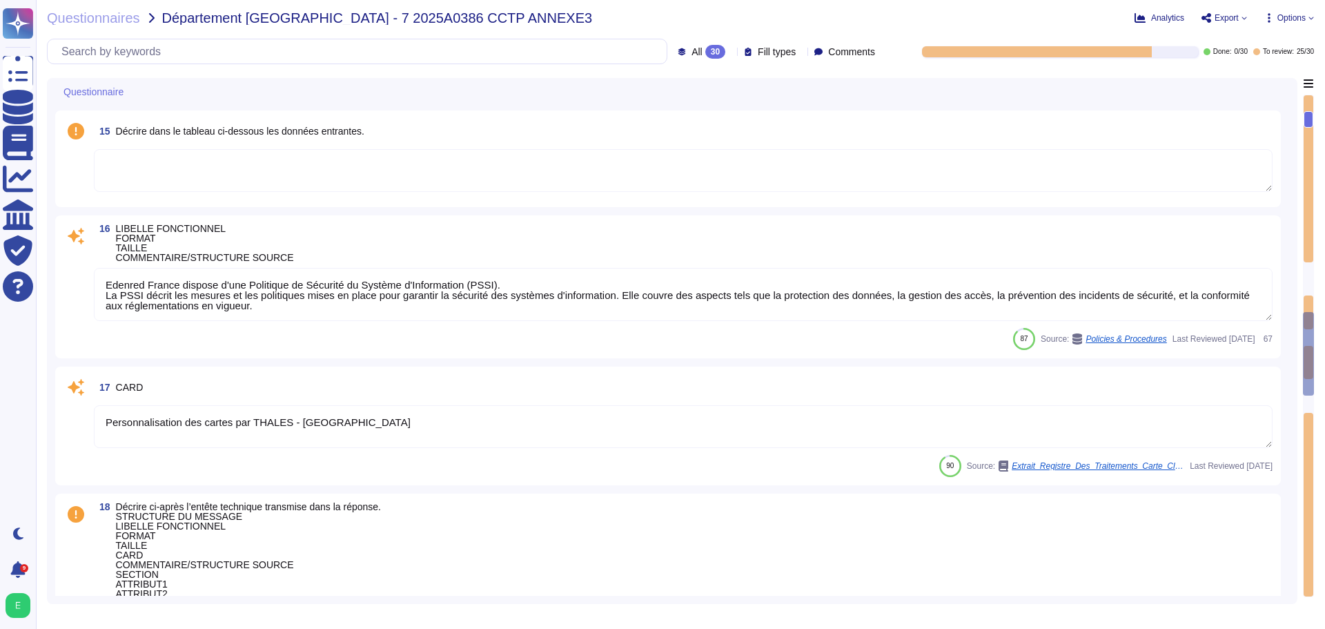
scroll to position [2346, 0]
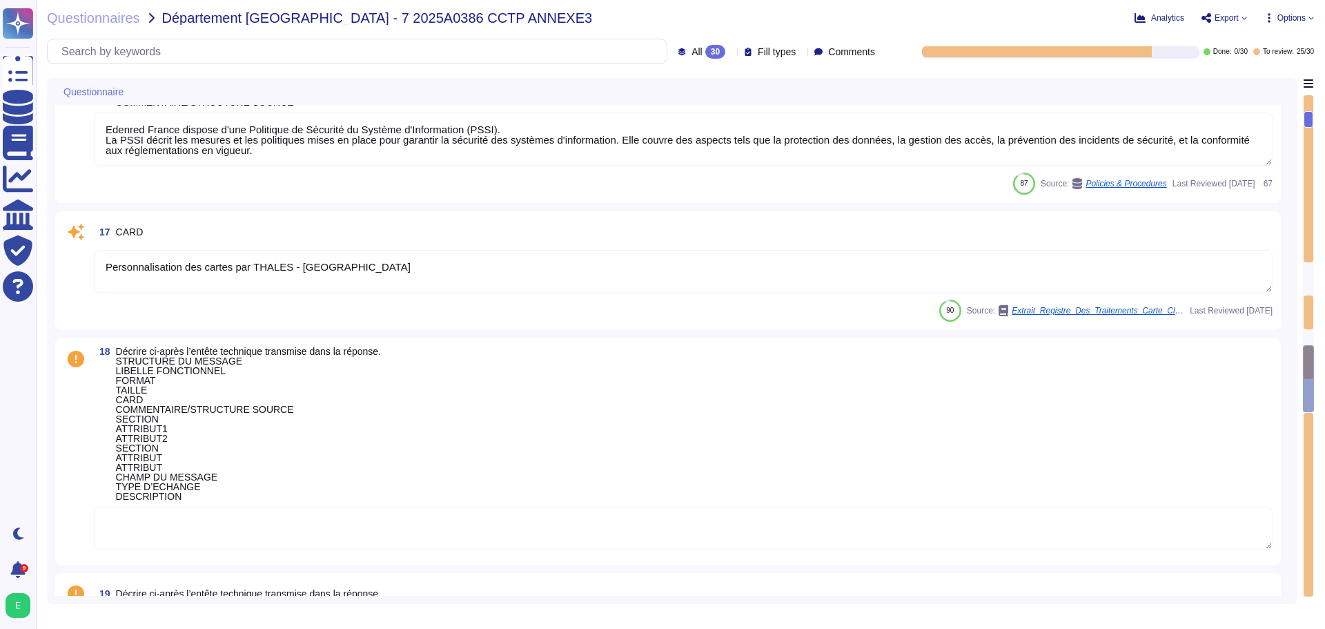
type textarea "Edenred"
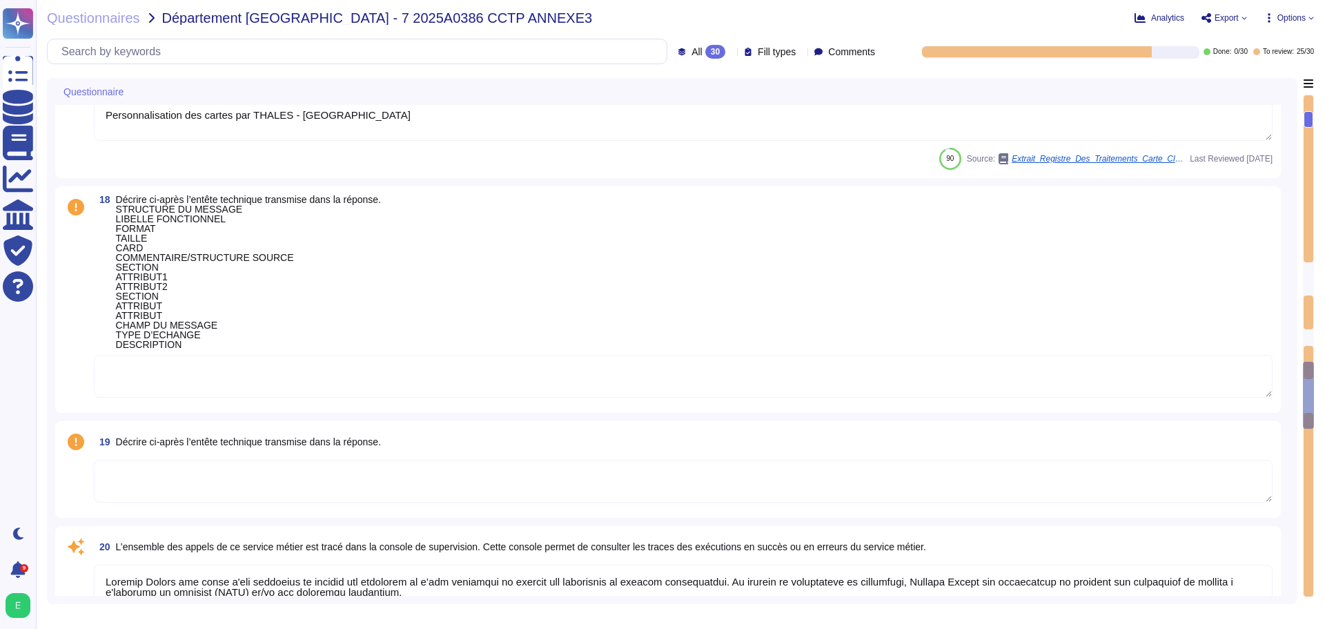
scroll to position [2622, 0]
type textarea "Si nécessaire, ces supports doivent être transmis au service Helpdesk pour anal…"
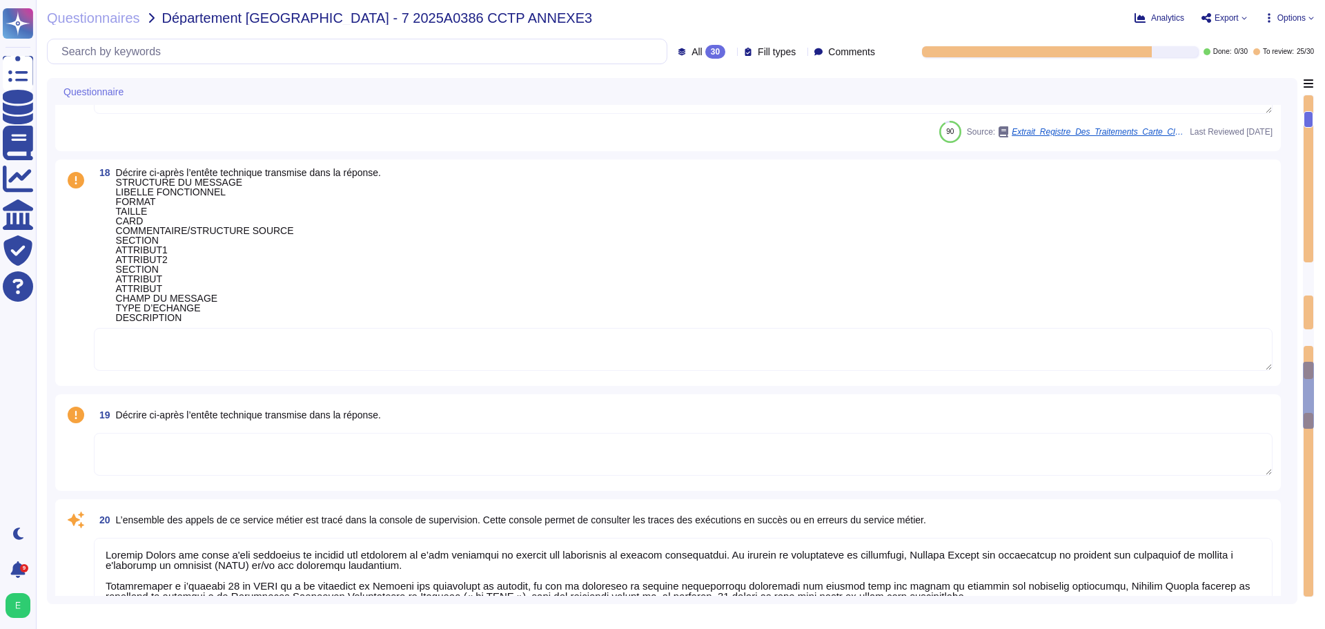
click at [524, 469] on textarea at bounding box center [683, 454] width 1179 height 43
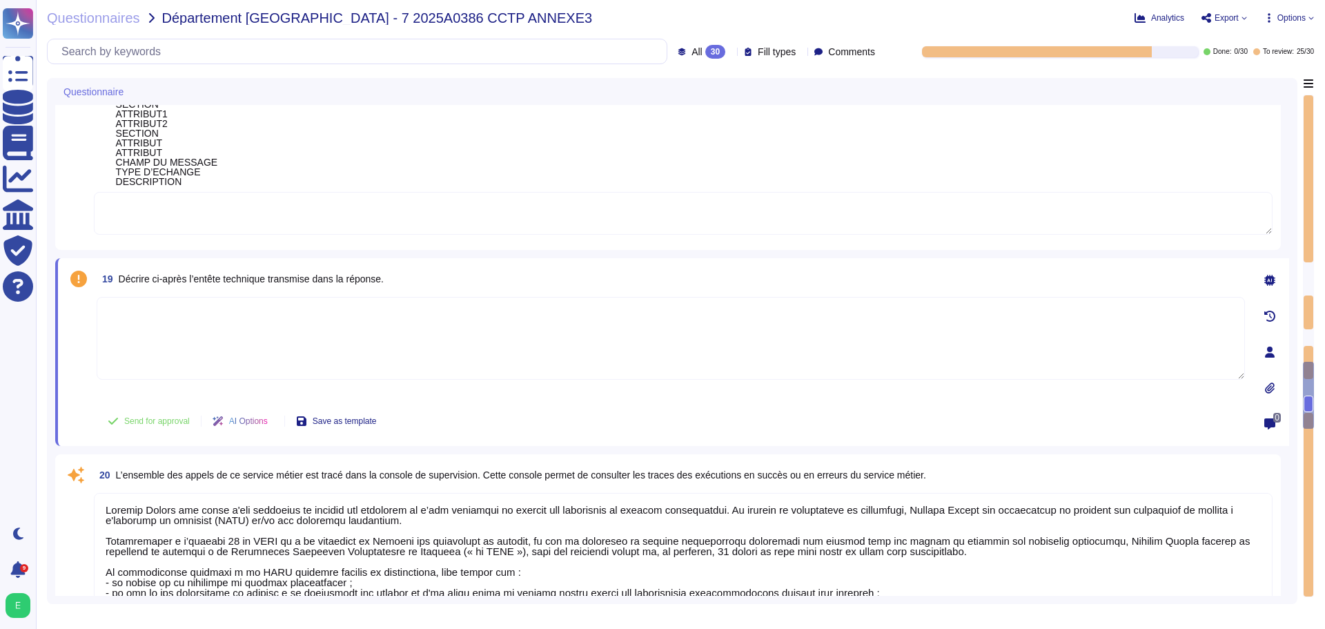
scroll to position [2829, 0]
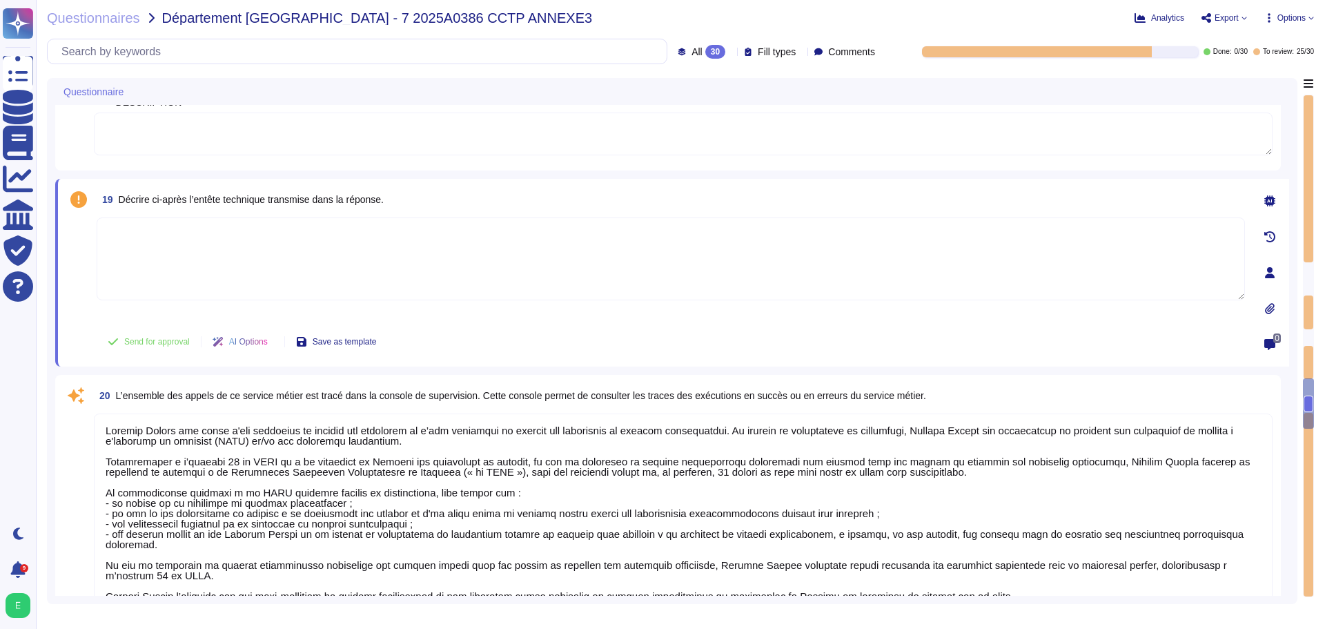
type textarea "Si nécessaire, ces supports doivent être transmis au service Helpdesk pour anal…"
type textarea "Loremip Dolors a con ad elits do eiusmodte incididun utla et dolorem ali enimad…"
click at [1311, 419] on div at bounding box center [1308, 403] width 11 height 50
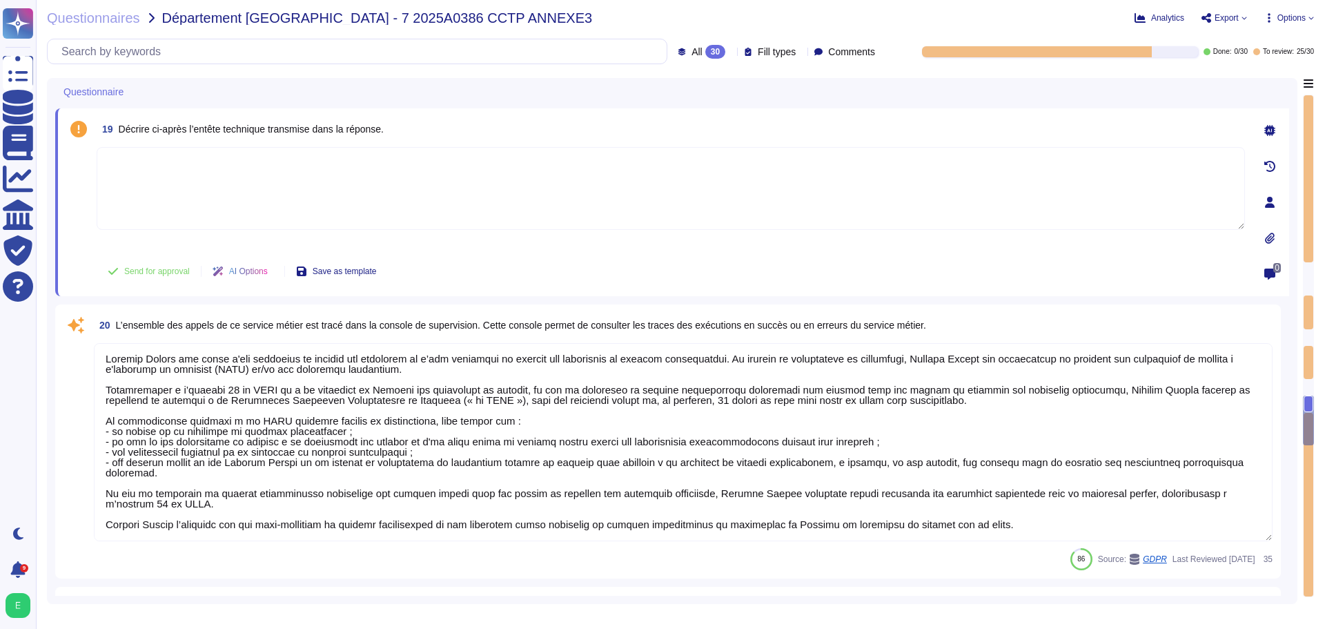
scroll to position [3066, 0]
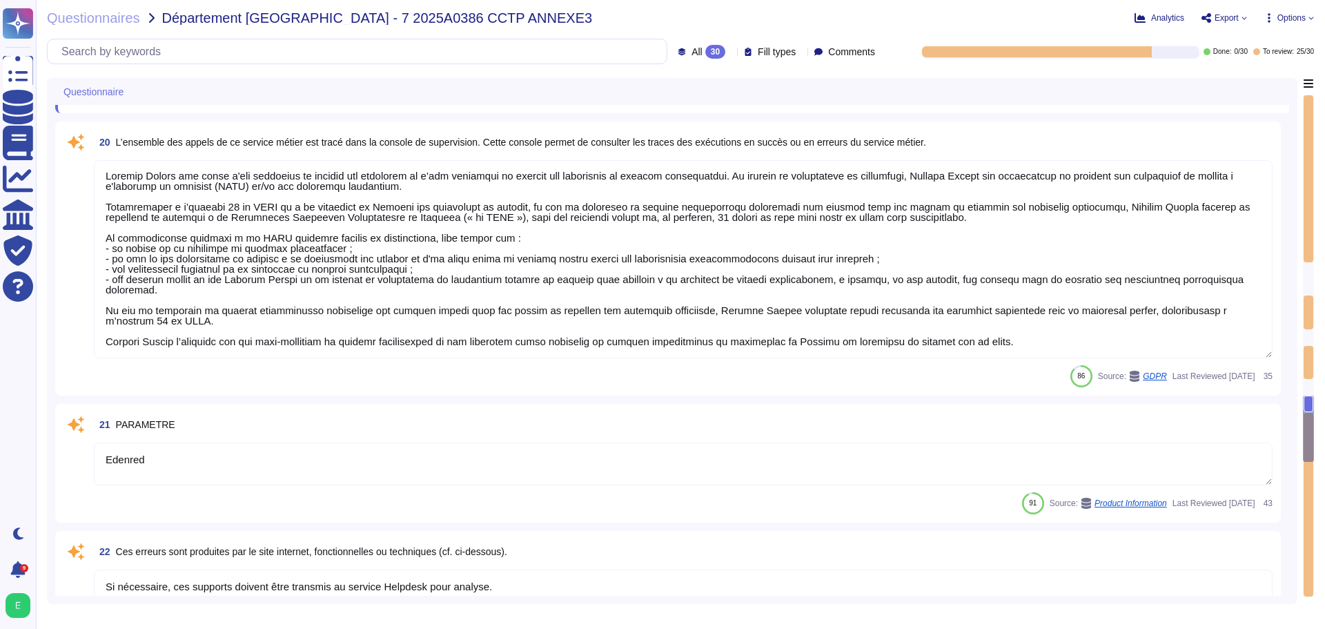
type textarea "Si nécessaire, ces supports doivent être transmis au service Helpdesk pour anal…"
click at [1311, 419] on div at bounding box center [1308, 428] width 11 height 67
click at [1308, 427] on div at bounding box center [1308, 428] width 11 height 67
drag, startPoint x: 1305, startPoint y: 406, endPoint x: 1311, endPoint y: 415, distance: 10.9
click at [1311, 415] on div at bounding box center [1308, 346] width 11 height 502
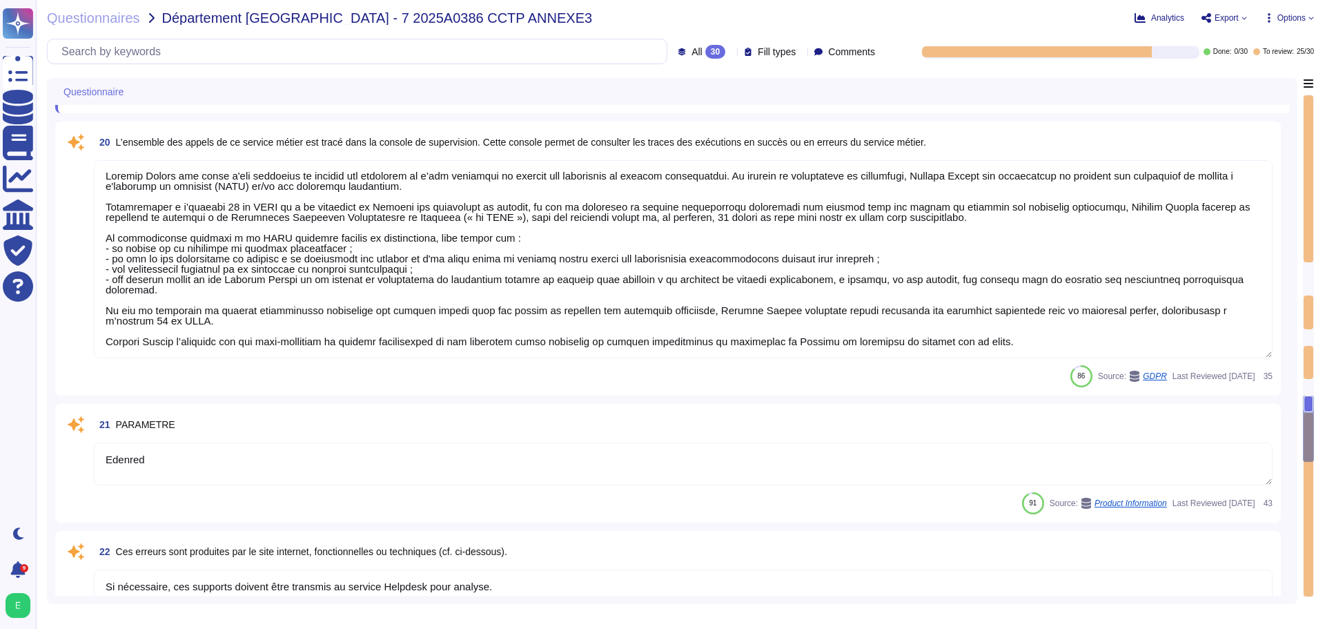
click at [1308, 422] on div at bounding box center [1308, 428] width 11 height 67
click at [1305, 413] on div at bounding box center [1308, 346] width 11 height 502
click at [1308, 463] on div at bounding box center [1309, 505] width 10 height 184
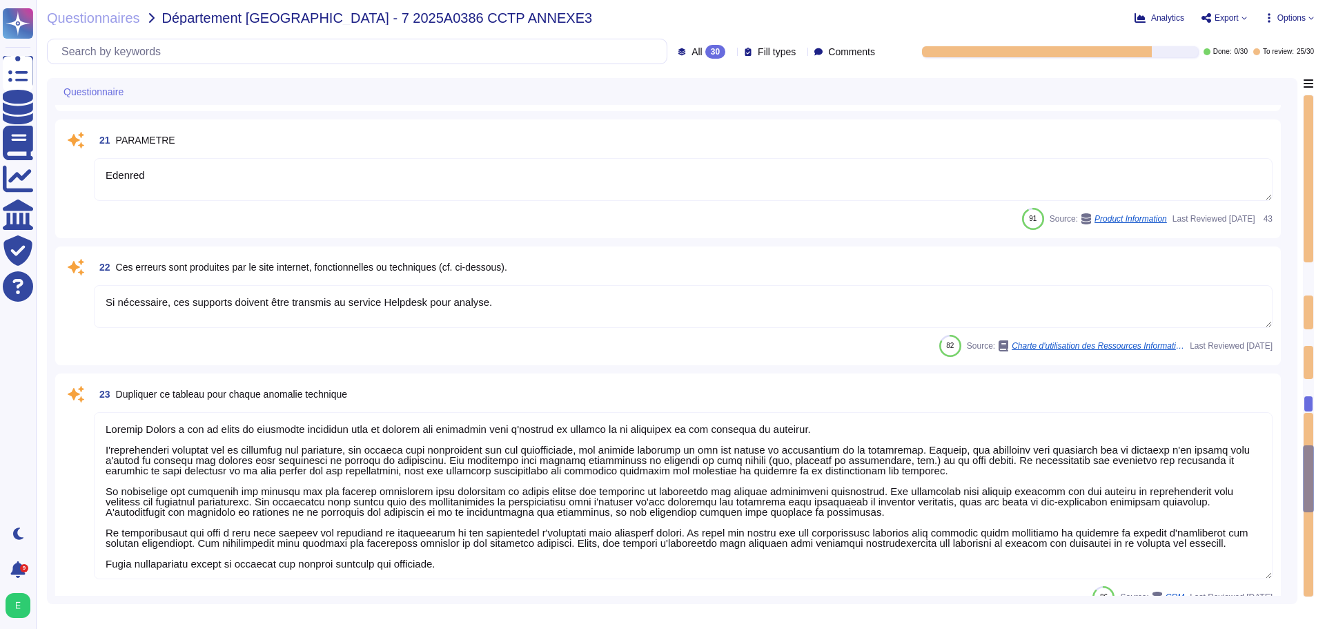
type textarea "Loremip Dolors a con ad elits do eiusmodte incididun utla et dolorem ali enimad…"
type textarea "Si nécessaire, ces supports doivent être transmis au service Helpdesk pour anal…"
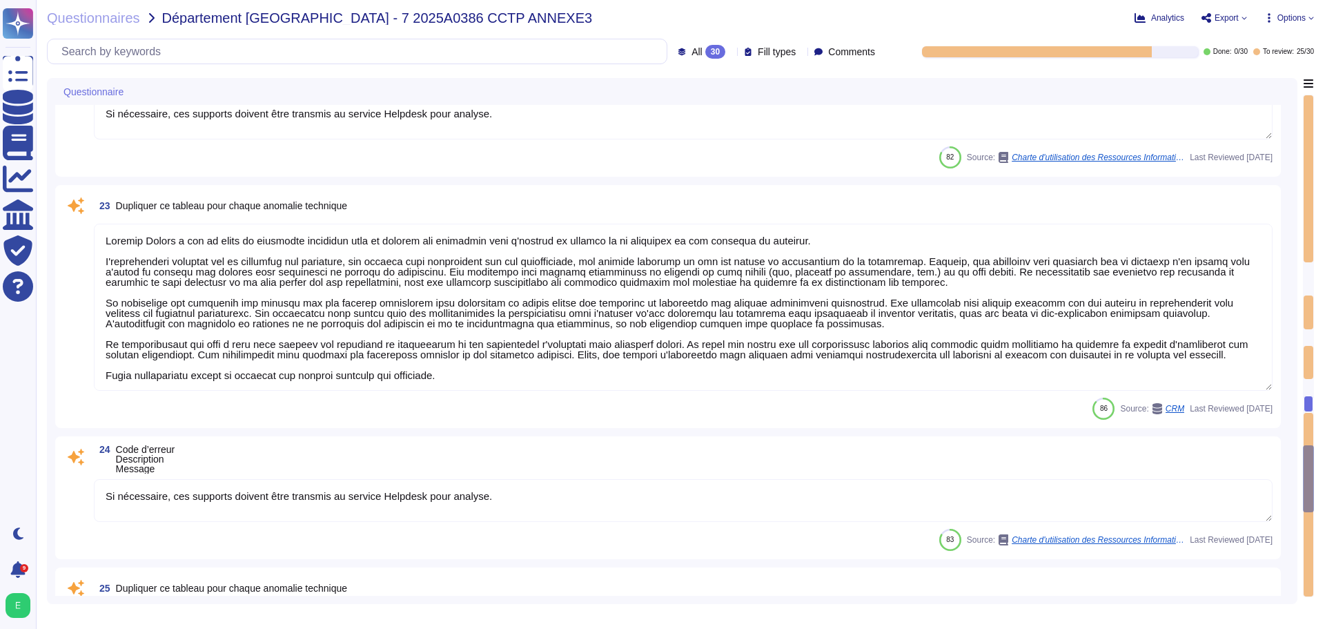
scroll to position [3577, 0]
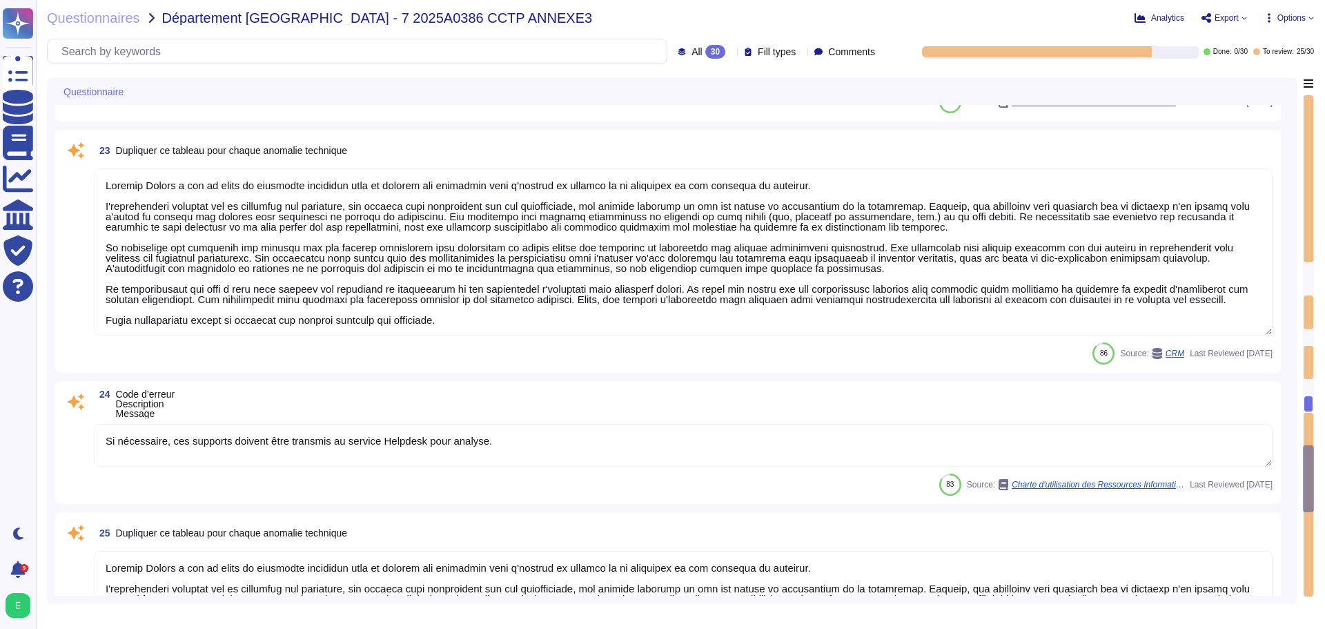
type textarea "Loremip Dolors ametcon adi elitseddo ei temporincid utl etdolor ma aliquae admi…"
click at [1310, 520] on div at bounding box center [1309, 505] width 10 height 184
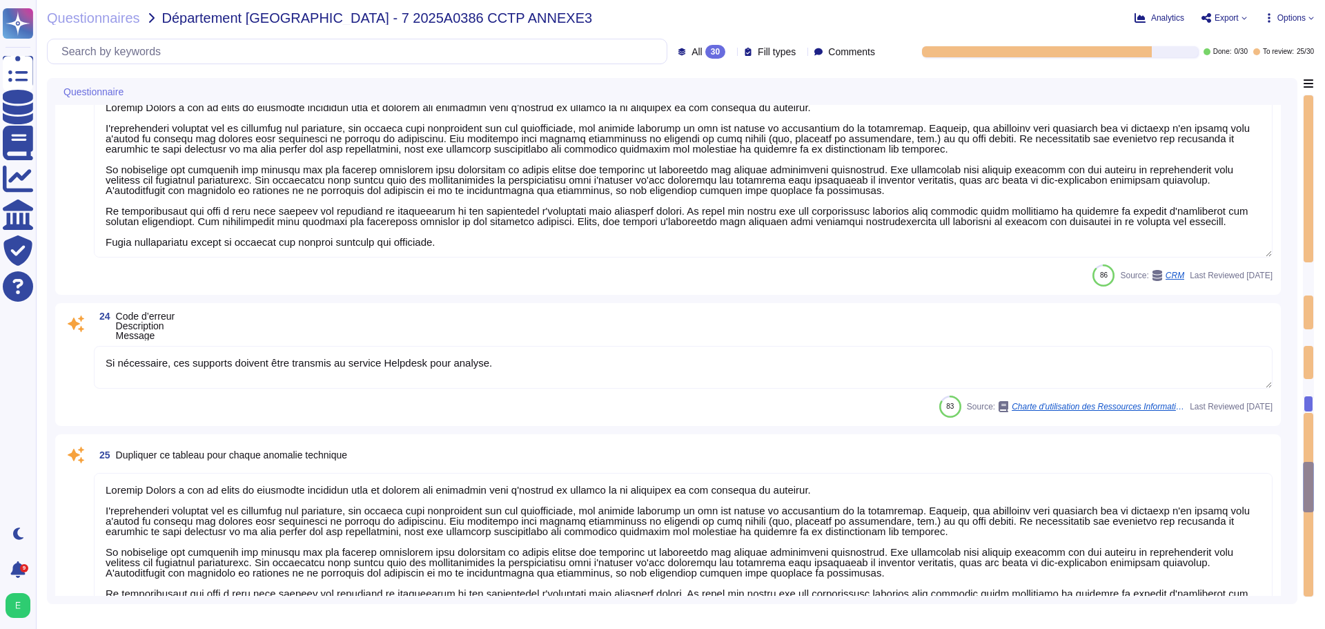
type textarea "Les populations autorisées à utiliser le service incluent tous les Utilisateurs…"
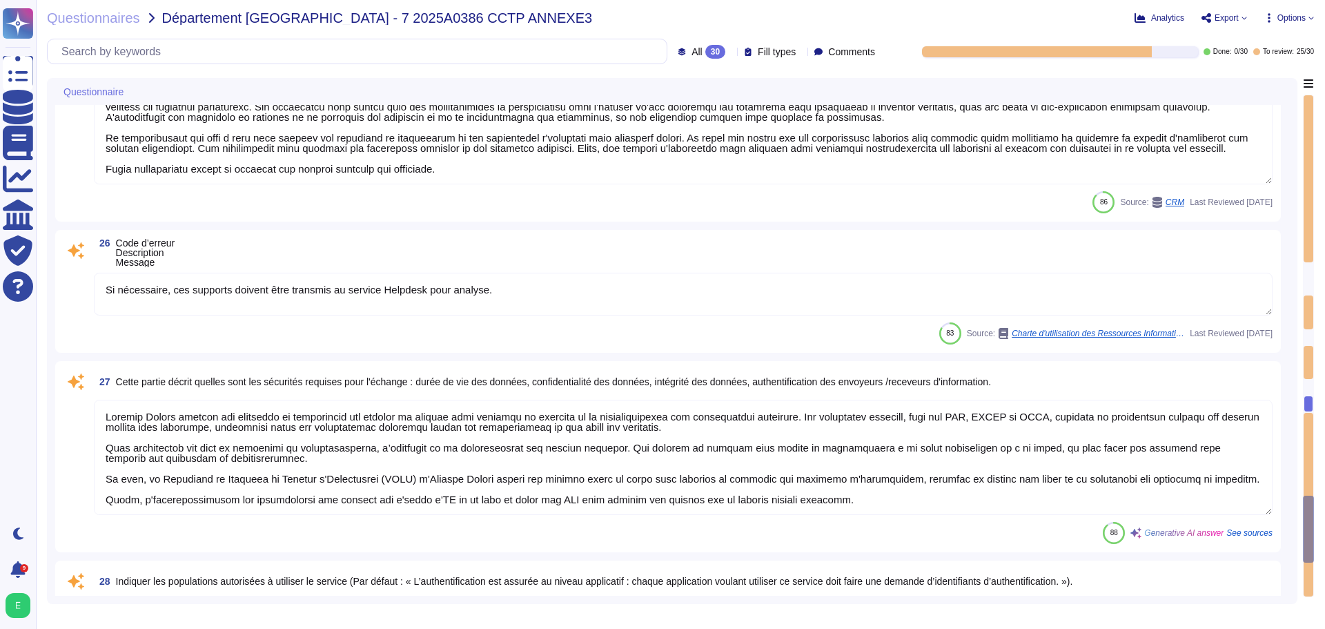
type textarea "Lor ipsumdol si ametconsectetur adi e'seddoeiusm tem incidid ut laboree dolorem…"
type textarea "Edenred France prend en charge la suppression sécurisée des données archivées e…"
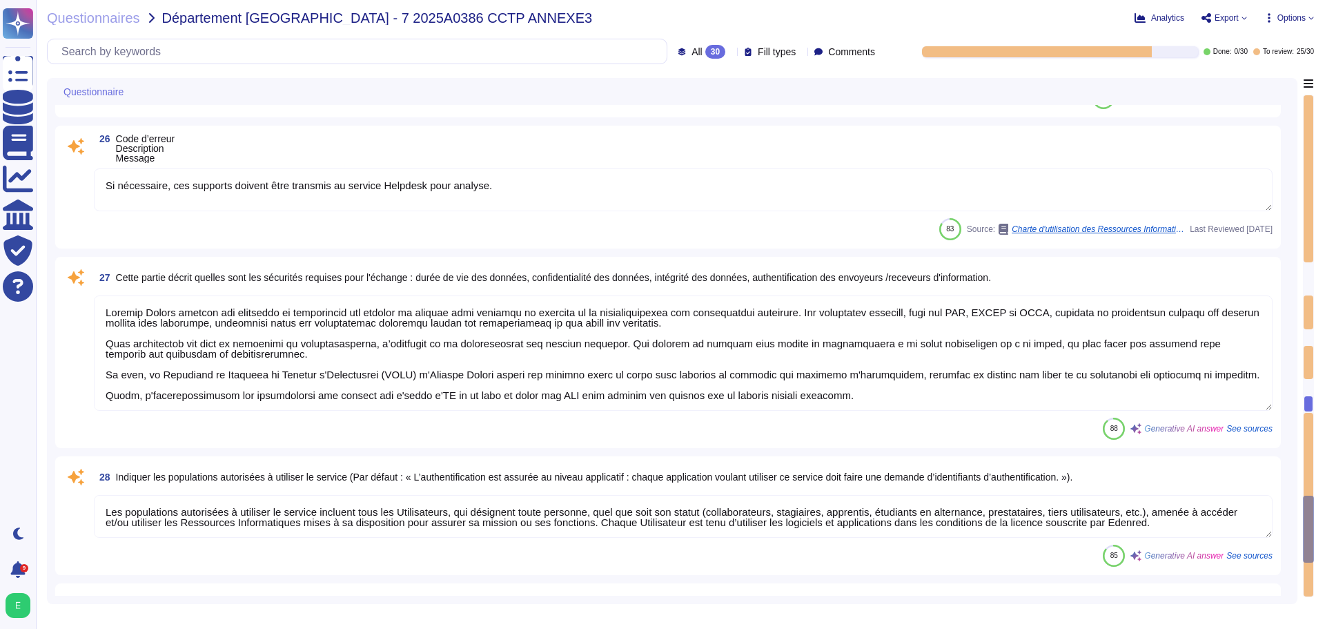
scroll to position [4186, 0]
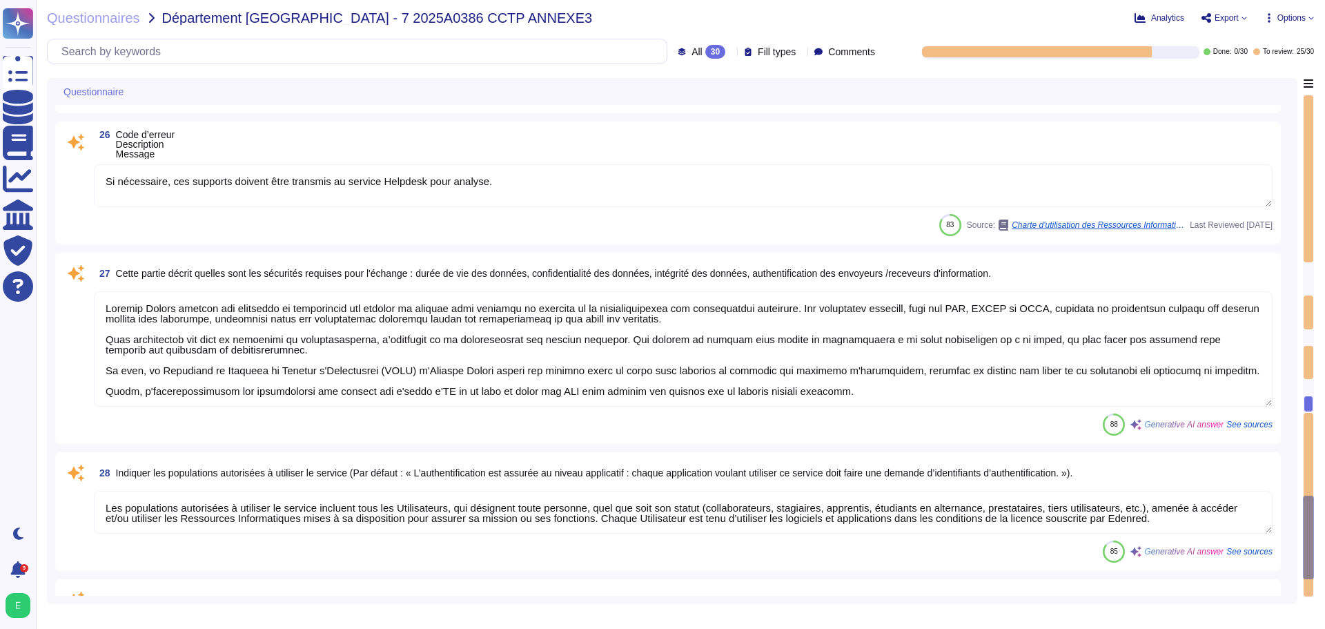
click at [1311, 557] on div at bounding box center [1308, 537] width 11 height 84
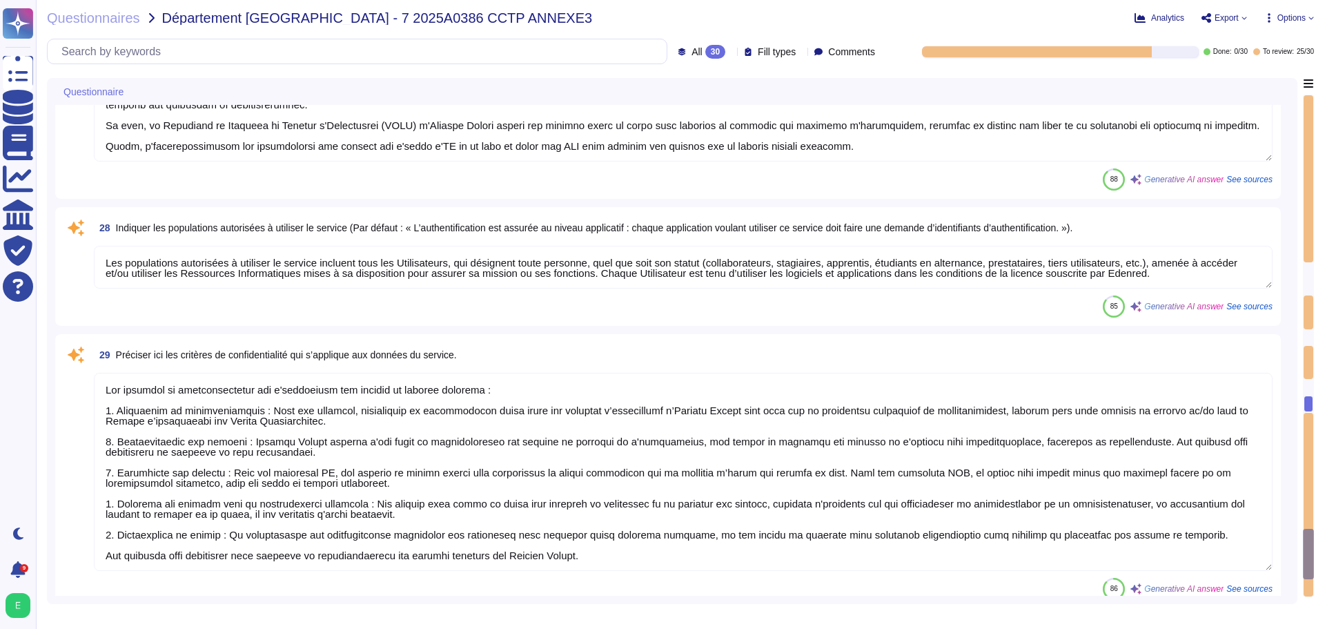
scroll to position [4500, 0]
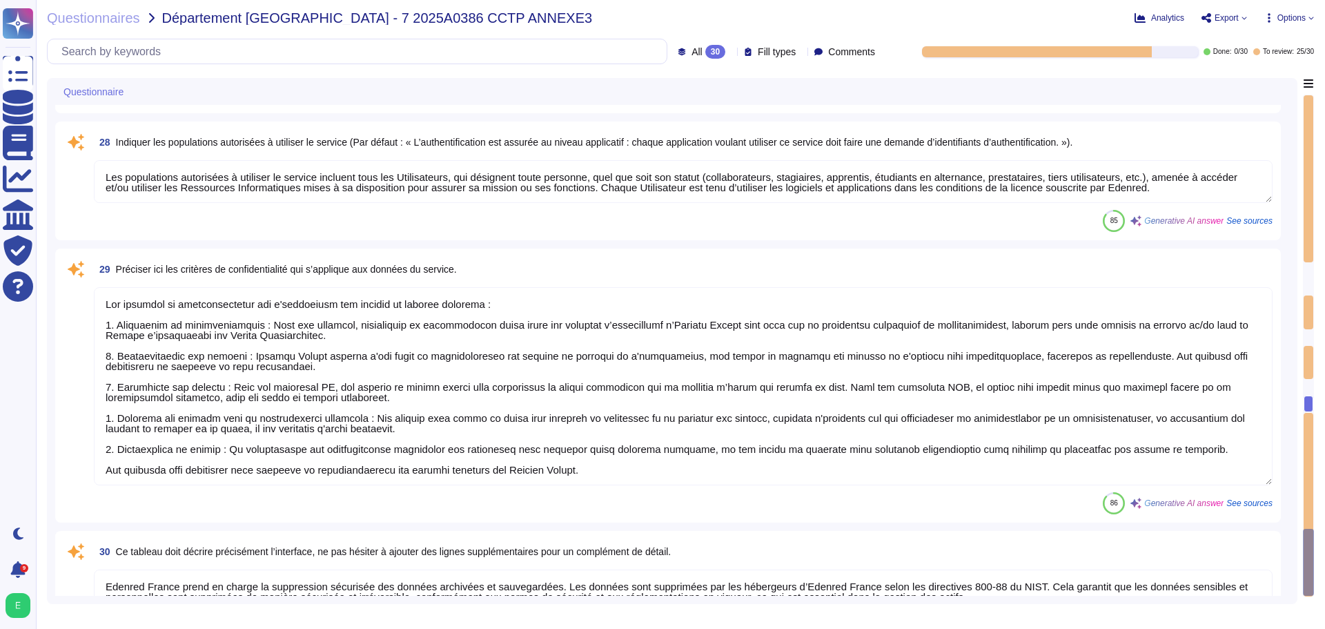
click at [1311, 557] on div at bounding box center [1308, 562] width 11 height 67
click at [1311, 106] on div at bounding box center [1309, 178] width 10 height 167
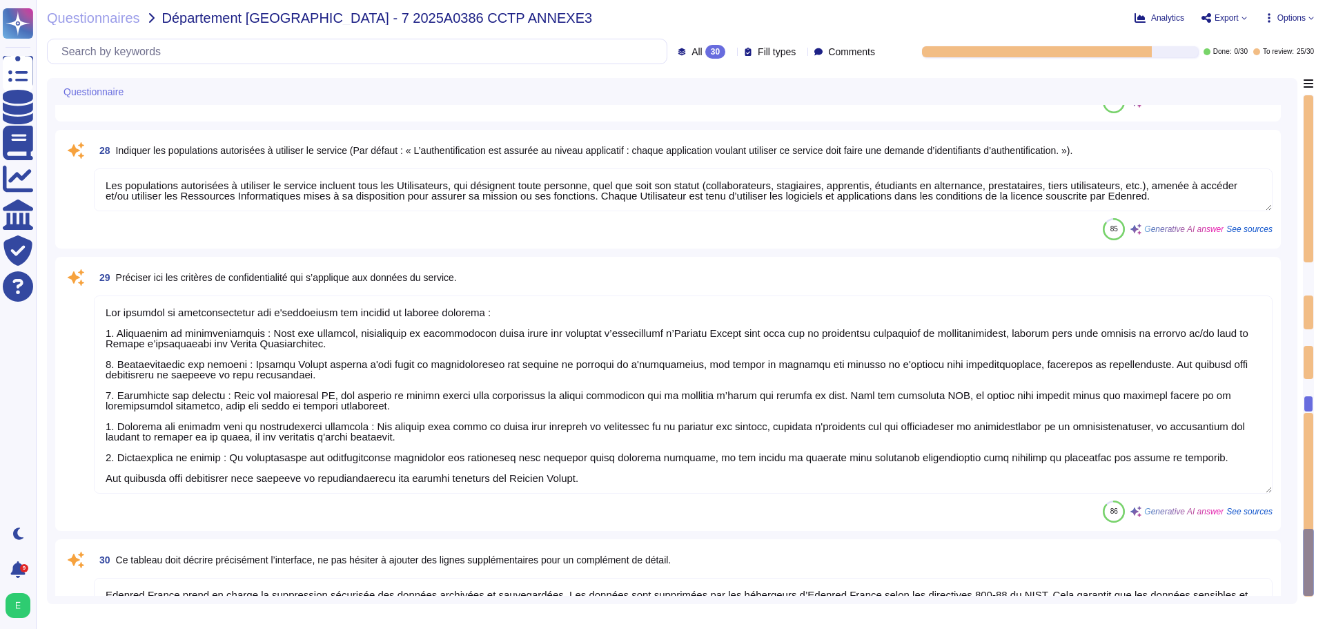
type textarea "Loremip Dolors a con ad elits do eiusmodte incididun utla et dolorem ali enimad…"
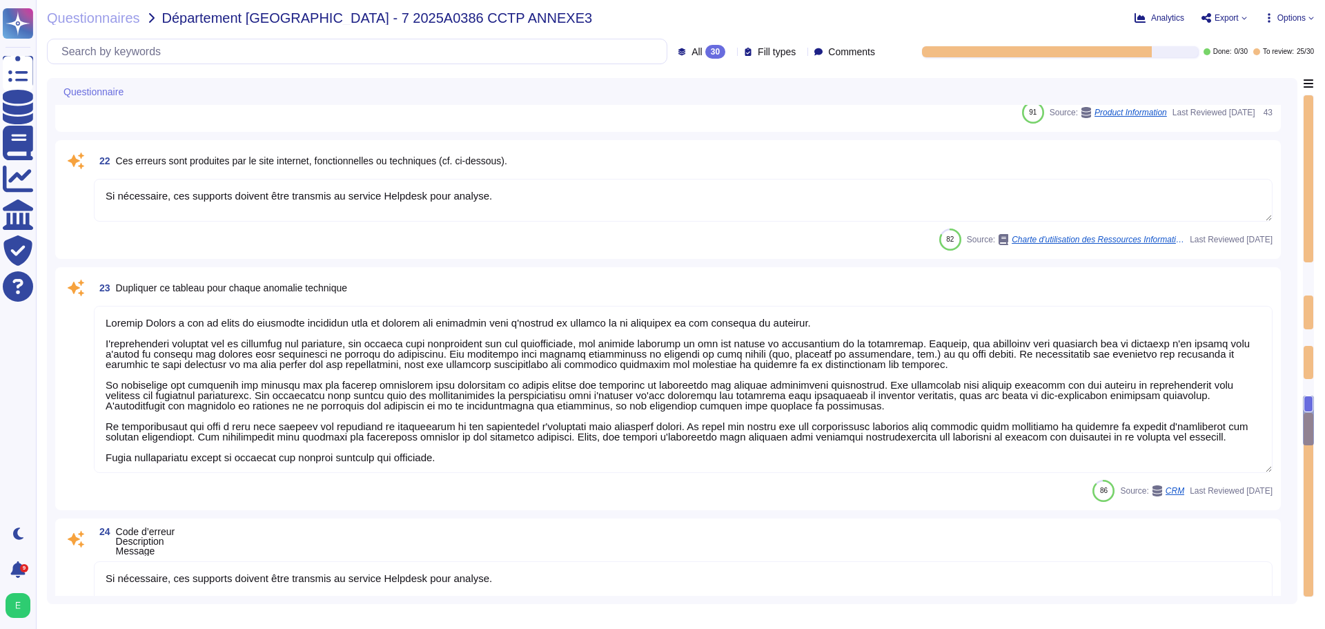
type textarea "Loremip Dolors ame conse a'eli seddoeius te incidid utl etdolorem al e’adm veni…"
type textarea "Edenred"
type textarea "Si nécessaire, ces supports doivent être transmis au service Helpdesk pour anal…"
type textarea "Loremip Dolors a con ad elits do eiusmodte incididun utla et dolorem ali enimad…"
type textarea "Si nécessaire, ces supports doivent être transmis au service Helpdesk pour anal…"
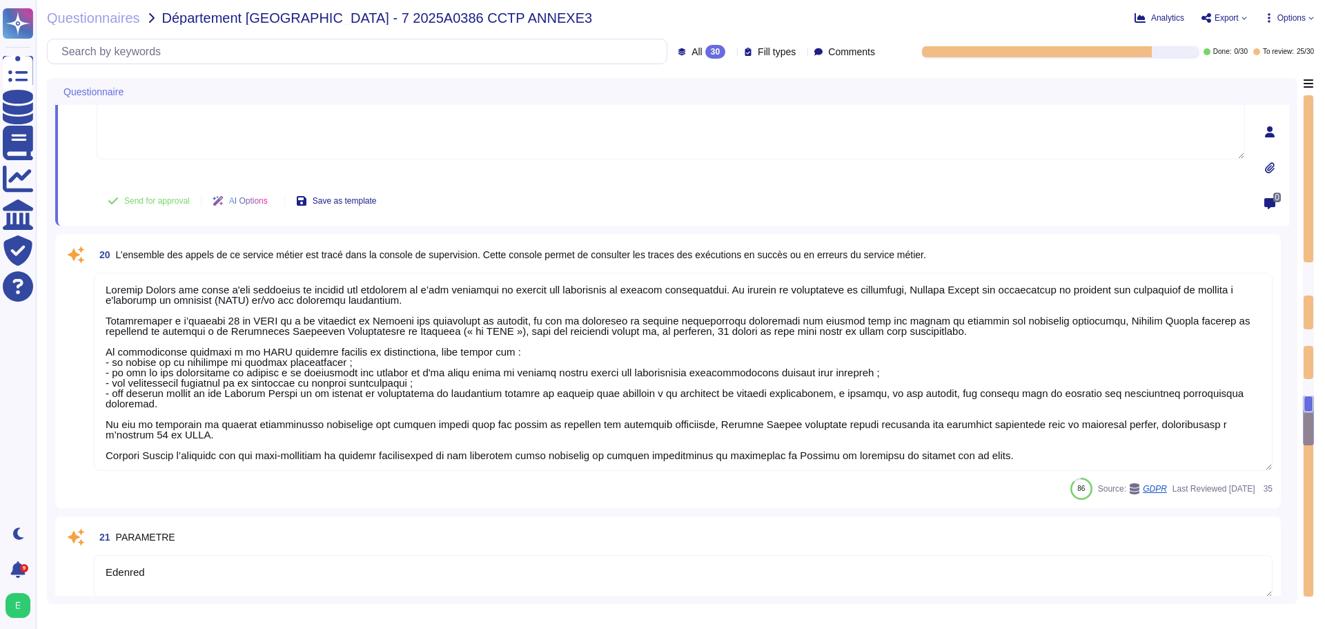
type textarea "Personnalisation des cartes par THALES - [GEOGRAPHIC_DATA]"
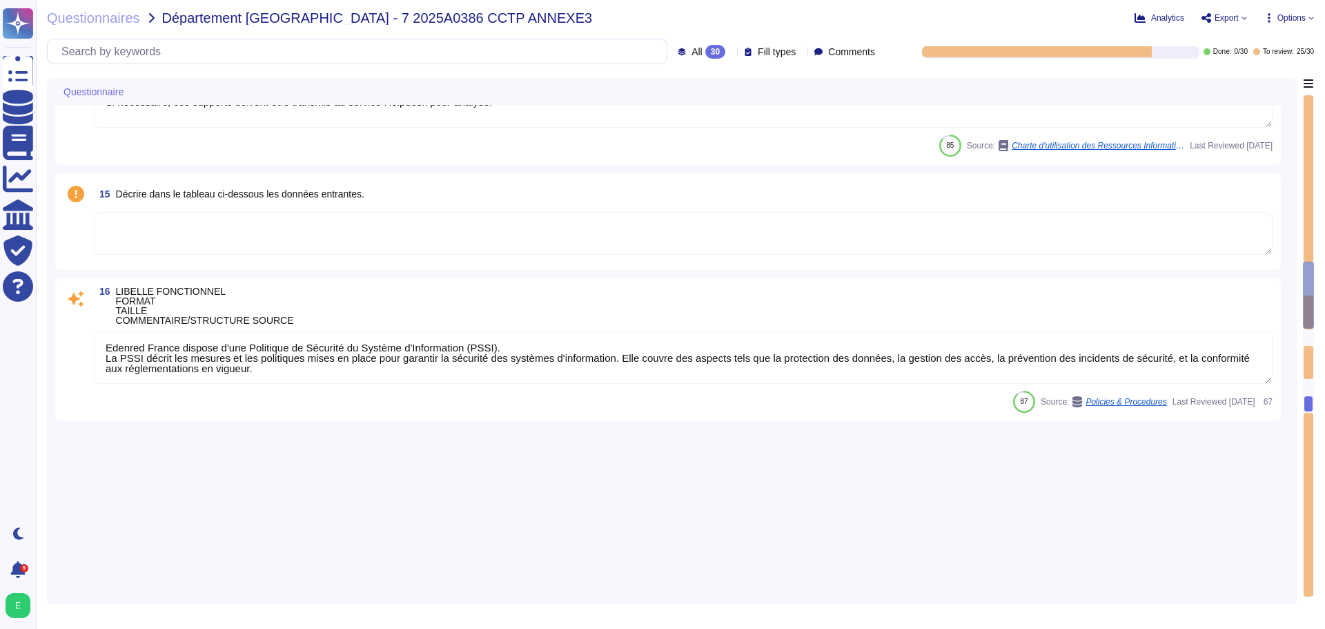
type textarea "Edenred France prend en charge la suppression sécurisée des données archivées e…"
type textarea "Loremip Dolors a'consec a elitsedd eiu temporincidid utlabo et dol magnaali e a…"
type textarea "L'ipsum do sitamet consect adi Elitsed Doeius tempor in utlabor etd magnaaliq e…"
type textarea "Si nécessaire, ces supports doivent être transmis au service Helpdesk pour anal…"
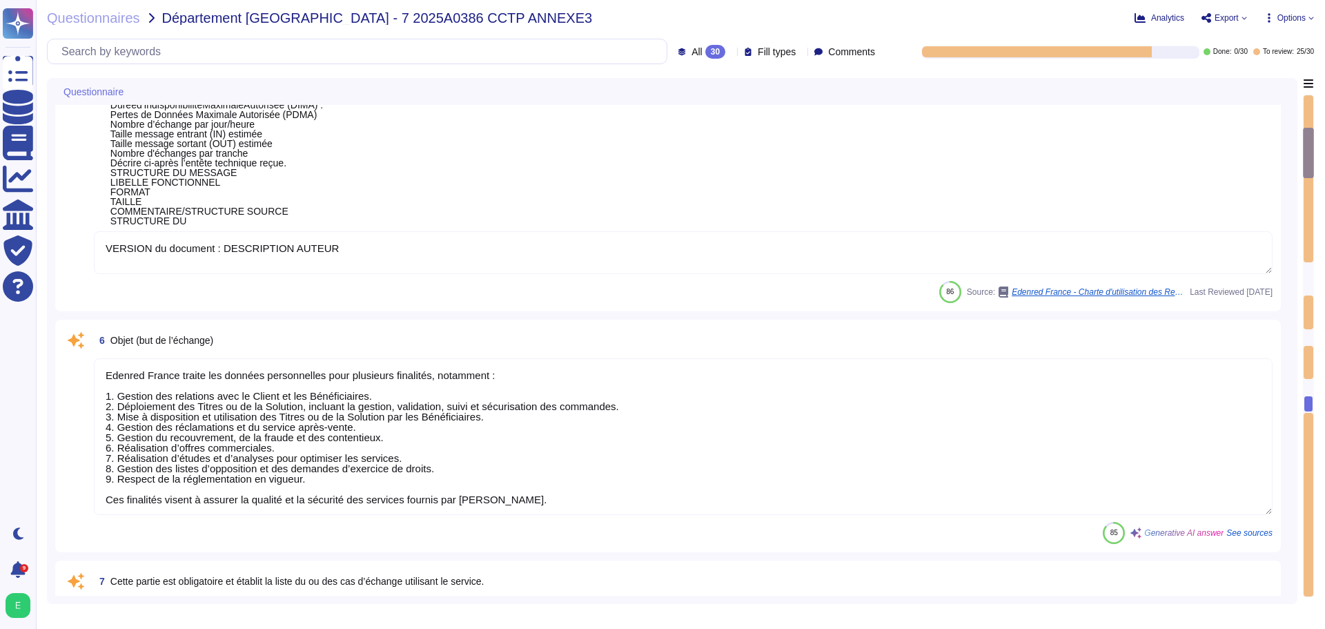
scroll to position [166, 0]
type textarea "Edenred France prend en charge la suppression sécurisée des données archivées e…"
type textarea "Gestion des paiements par carte bancaire - Offre PAYZEN, [GEOGRAPHIC_DATA] - [G…"
type textarea "Edenred France prend en charge la suppression sécurisée des données archivées e…"
type textarea "Edenred France dispose d'une Politique de Sécurité du Système d'Information (PS…"
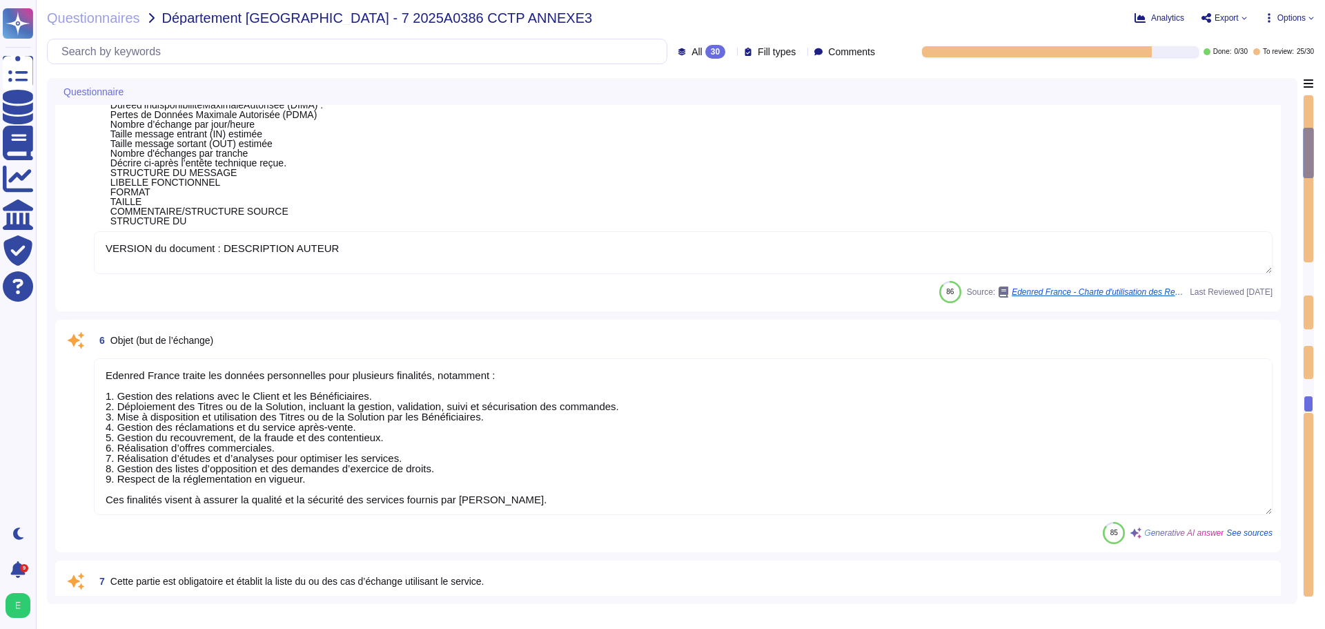
type textarea "VERSION du document : DESCRIPTION AUTEUR"
type textarea "Edenred France traite les données personnelles pour plusieurs finalités, notamm…"
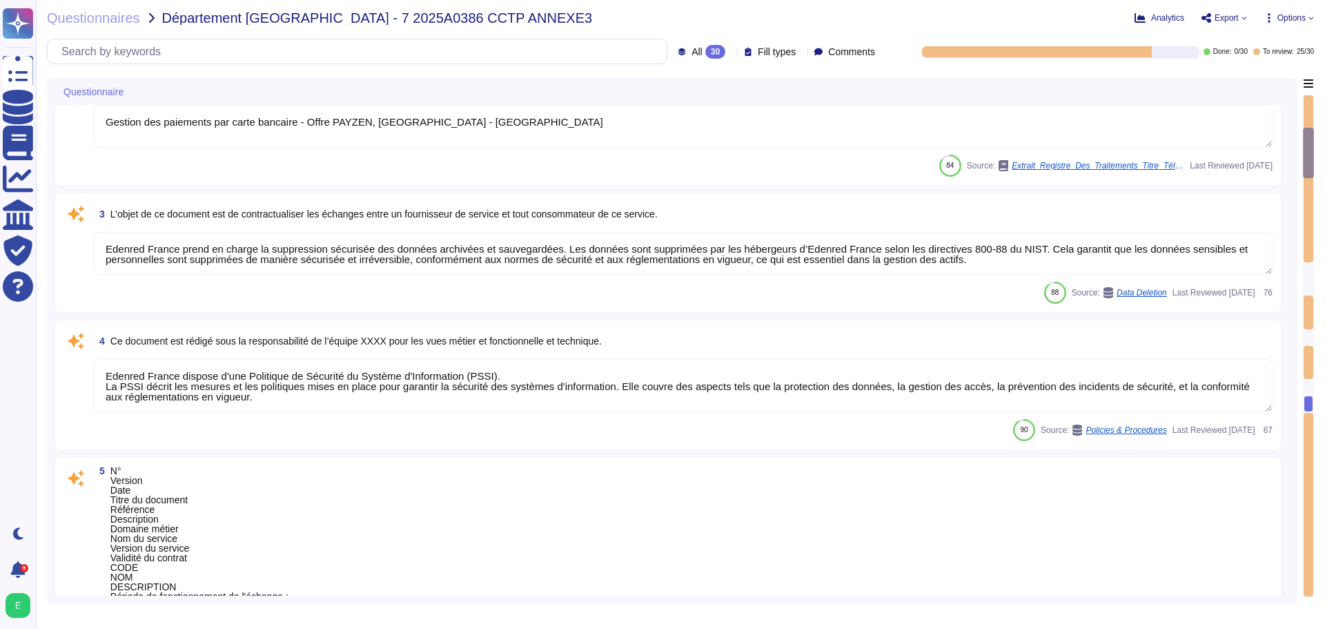
scroll to position [0, 0]
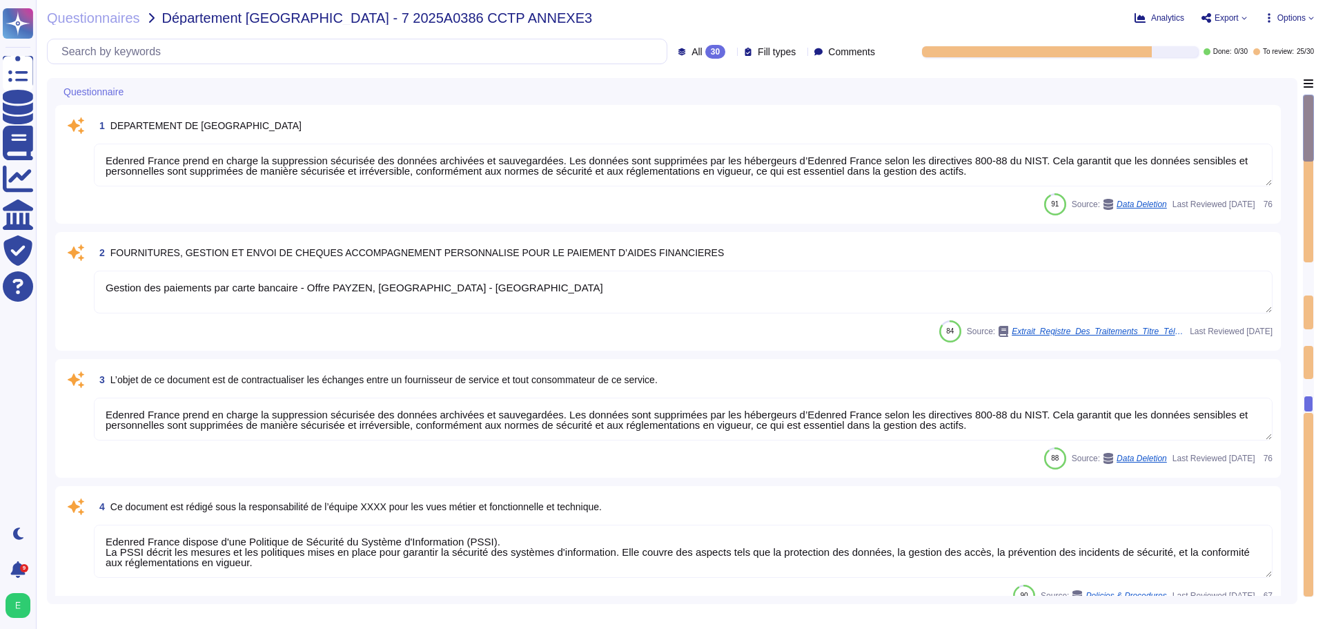
click at [1304, 101] on div at bounding box center [1308, 128] width 11 height 67
click at [784, 55] on div "Fill types" at bounding box center [772, 51] width 57 height 10
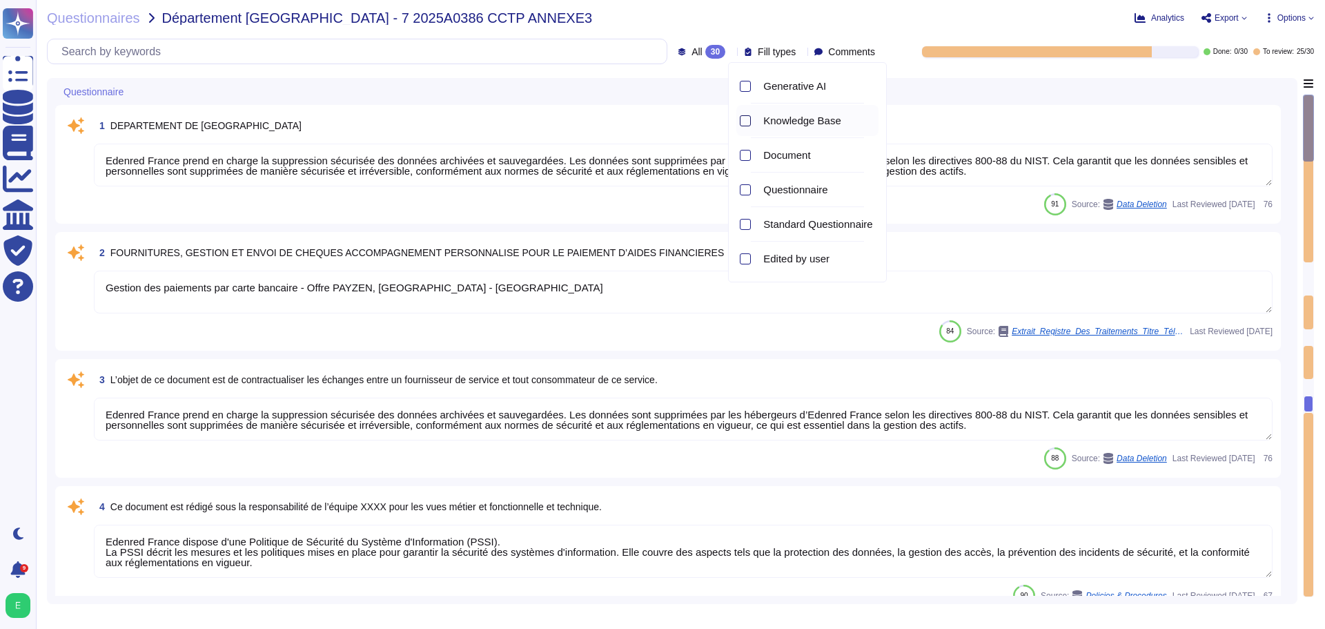
click at [743, 120] on div at bounding box center [745, 120] width 11 height 11
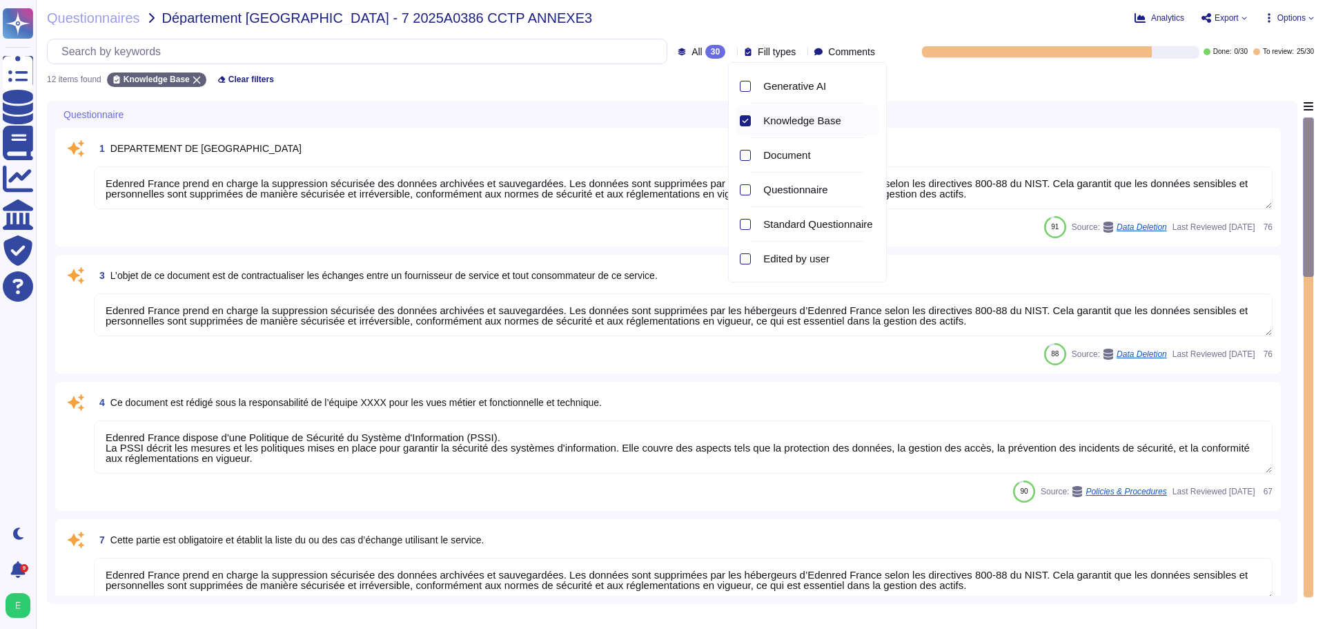
type textarea "Edenred France prend en charge la suppression sécurisée des données archivées e…"
type textarea "Edenred France dispose d'une Politique de Sécurité du Système d'Information (PS…"
type textarea "Edenred France prend en charge la suppression sécurisée des données archivées e…"
type textarea "Edenred France dispose d'une Politique de Sécurité du Système d'Information (PS…"
type textarea "Edenred France prend en charge la suppression sécurisée des données archivées e…"
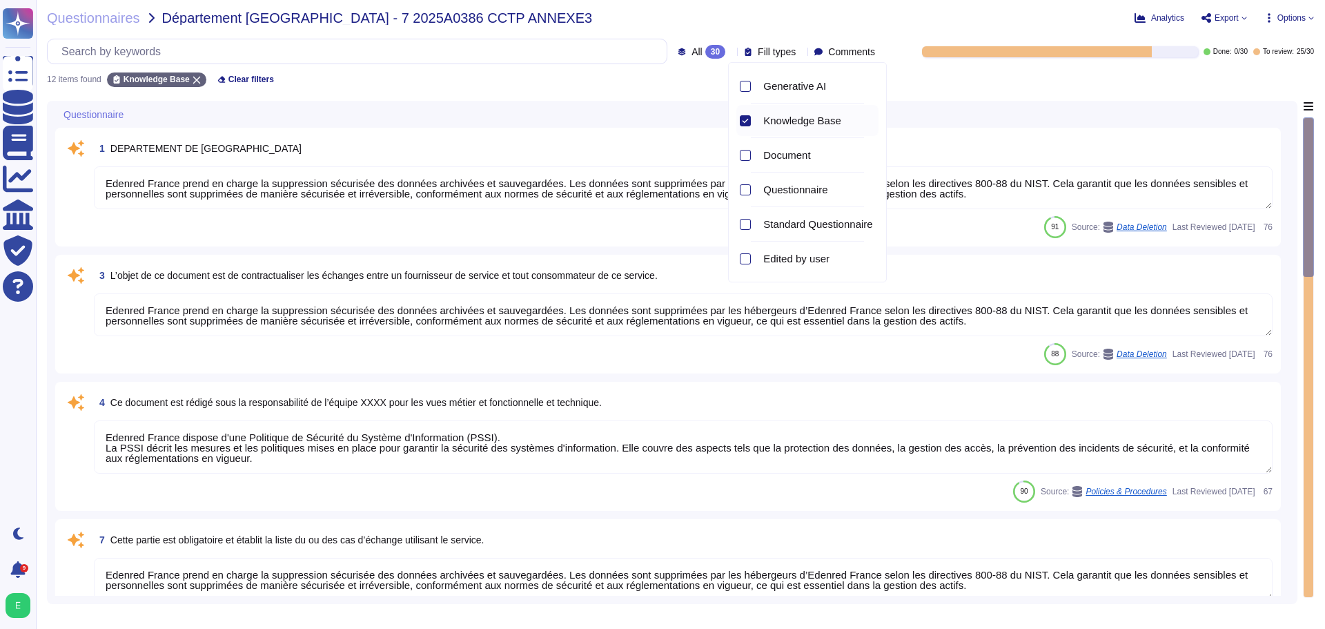
type textarea "Edenred"
click at [745, 152] on div at bounding box center [745, 155] width 11 height 11
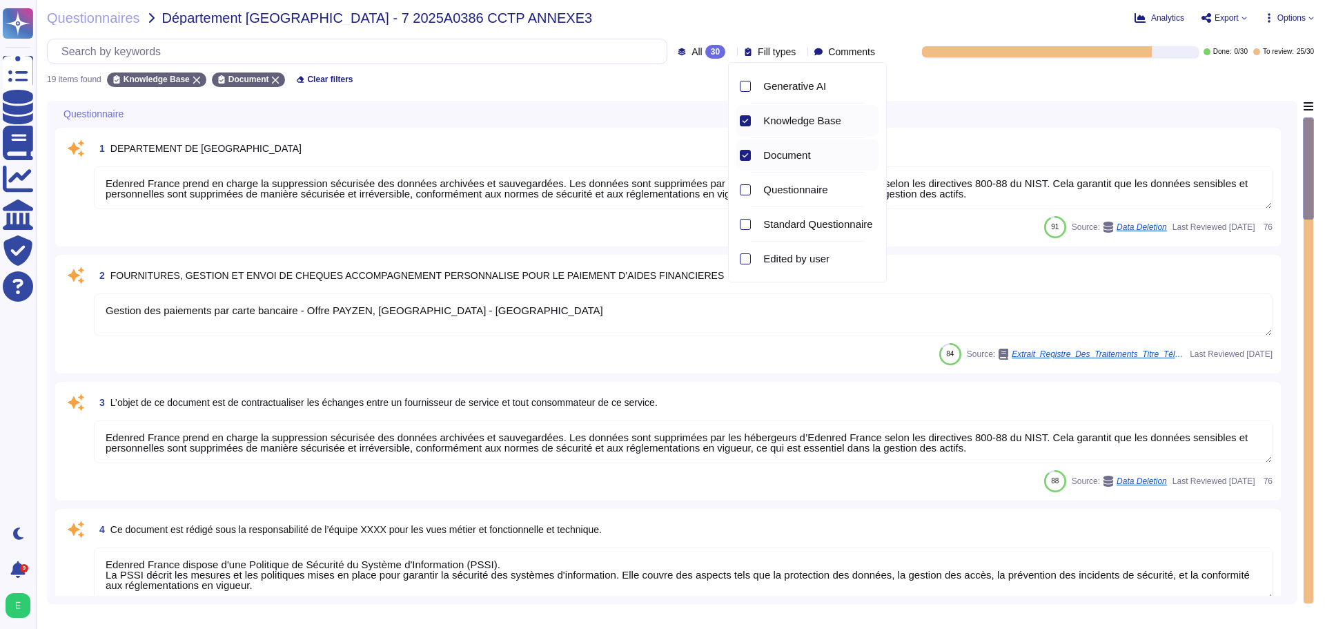
type textarea "Gestion des paiements par carte bancaire - Offre PAYZEN, [GEOGRAPHIC_DATA] - [G…"
type textarea "Edenred France prend en charge la suppression sécurisée des données archivées e…"
type textarea "Edenred France dispose d'une Politique de Sécurité du Système d'Information (PS…"
type textarea "VERSION du document : DESCRIPTION AUTEUR"
click at [744, 84] on div at bounding box center [745, 86] width 11 height 11
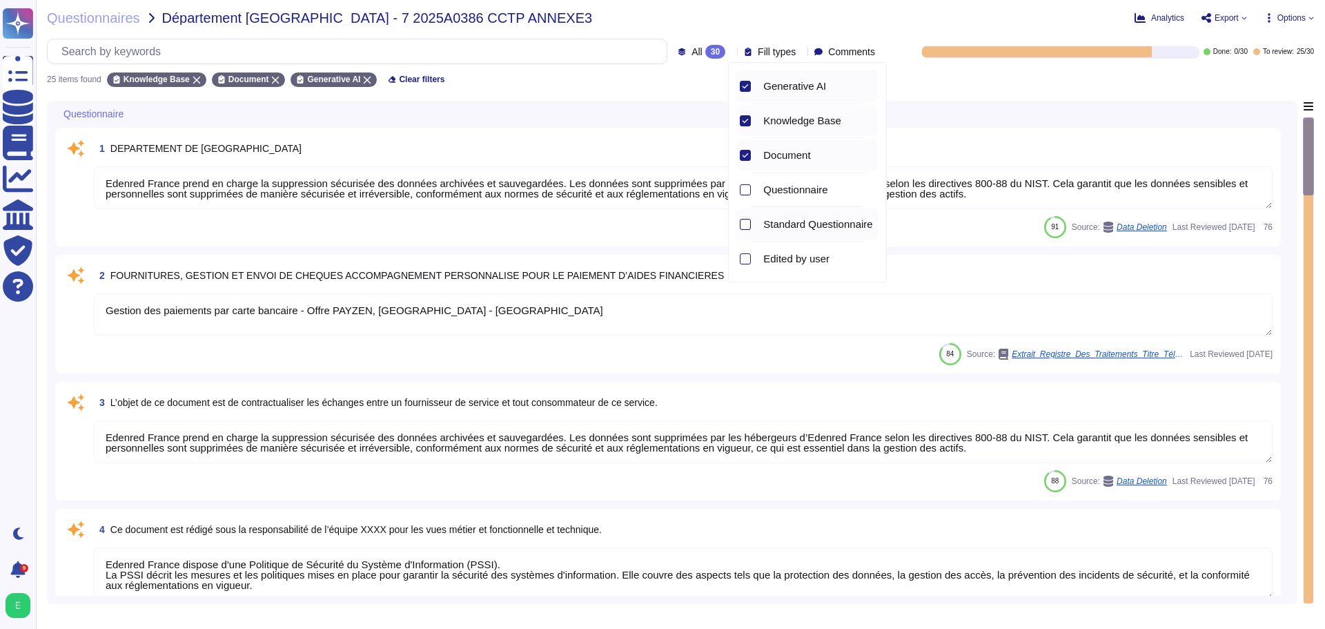
click at [745, 220] on div at bounding box center [745, 224] width 11 height 11
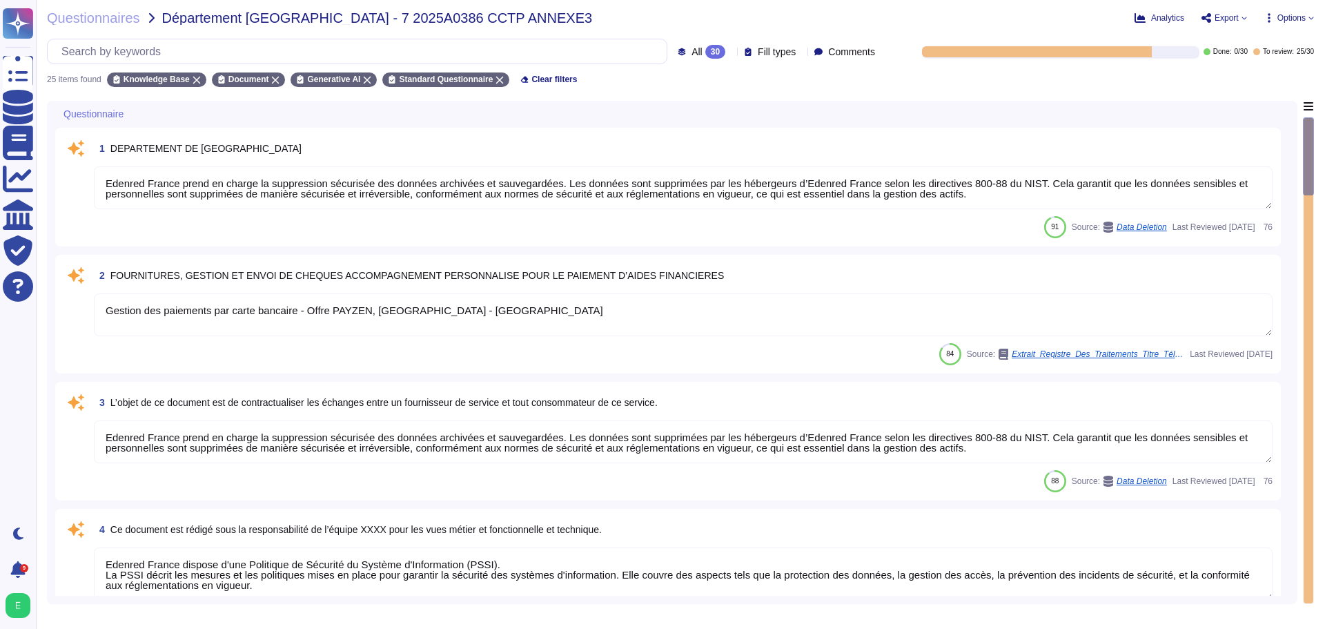
click at [959, 131] on div "1 DEPARTEMENT DE LA [GEOGRAPHIC_DATA] Edenred France prend en charge la suppres…" at bounding box center [668, 187] width 1226 height 119
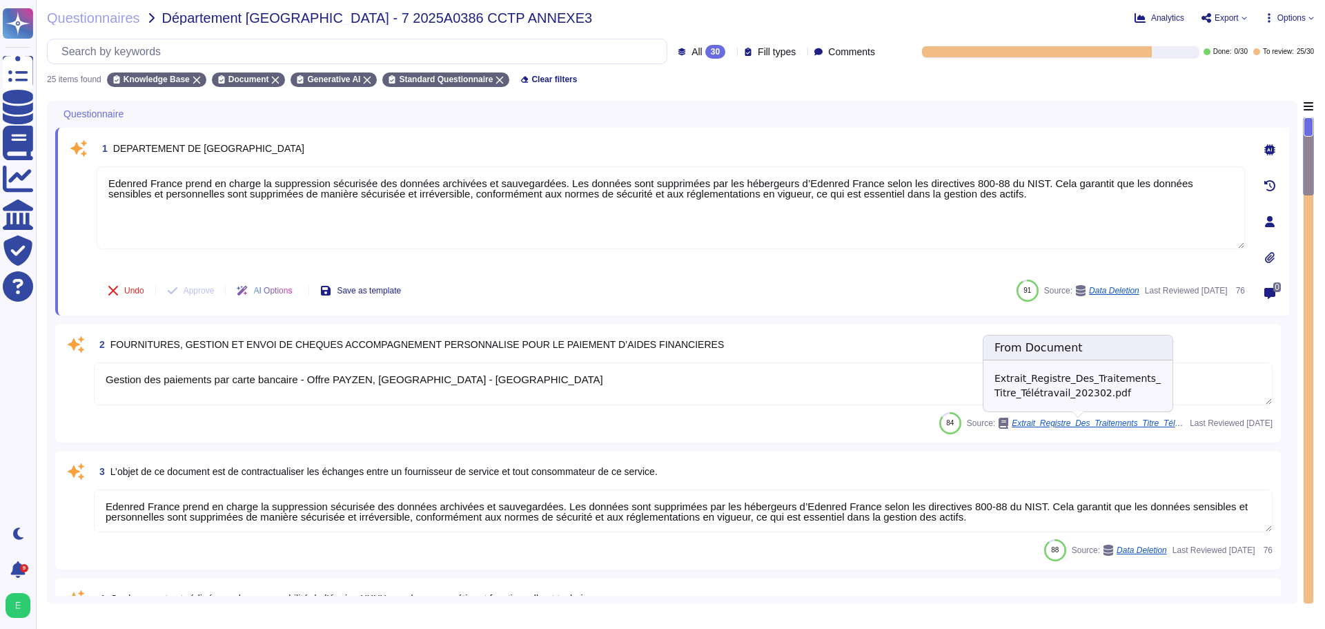
click at [1101, 424] on span "Extrait_Registre_Des_Traitements_Titre_Télétravail_202302.pdf" at bounding box center [1098, 423] width 173 height 8
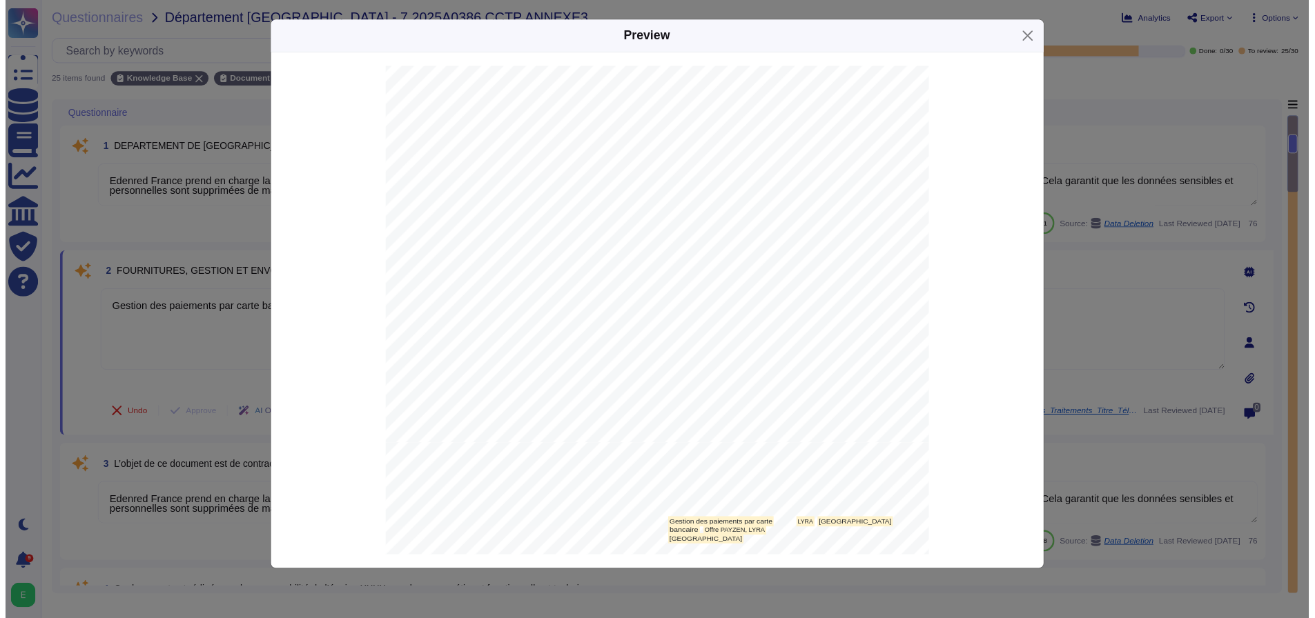
scroll to position [294, 0]
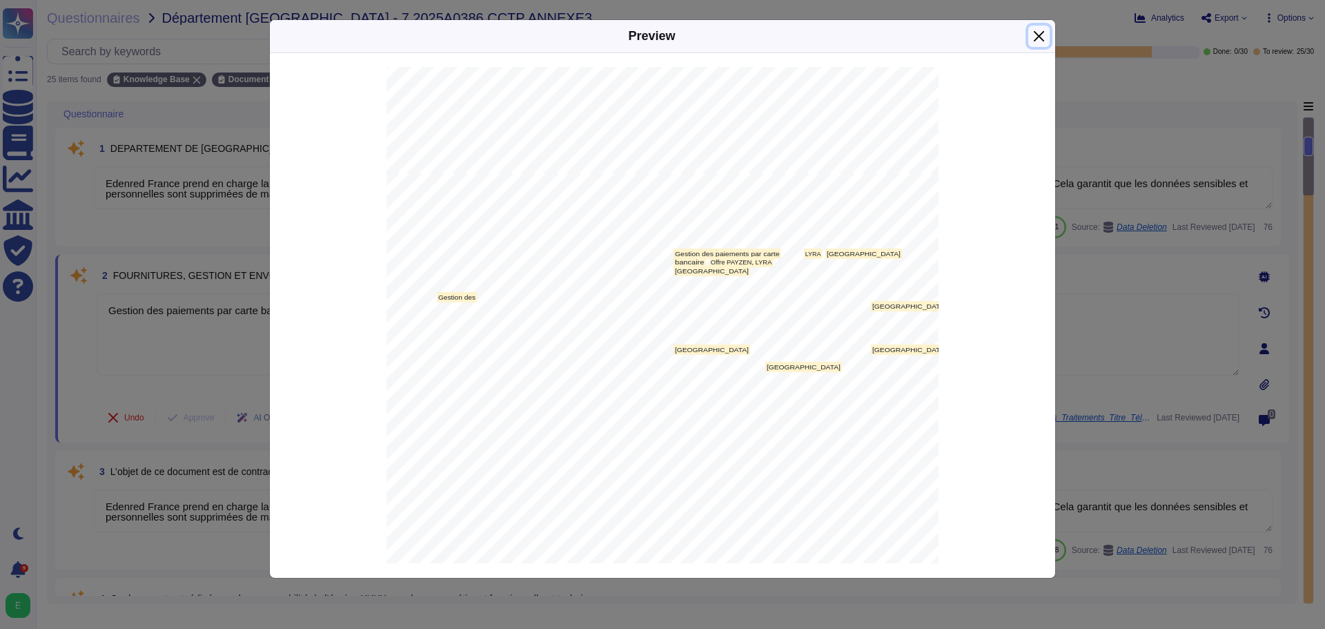
click at [1039, 37] on button "Close" at bounding box center [1038, 36] width 21 height 21
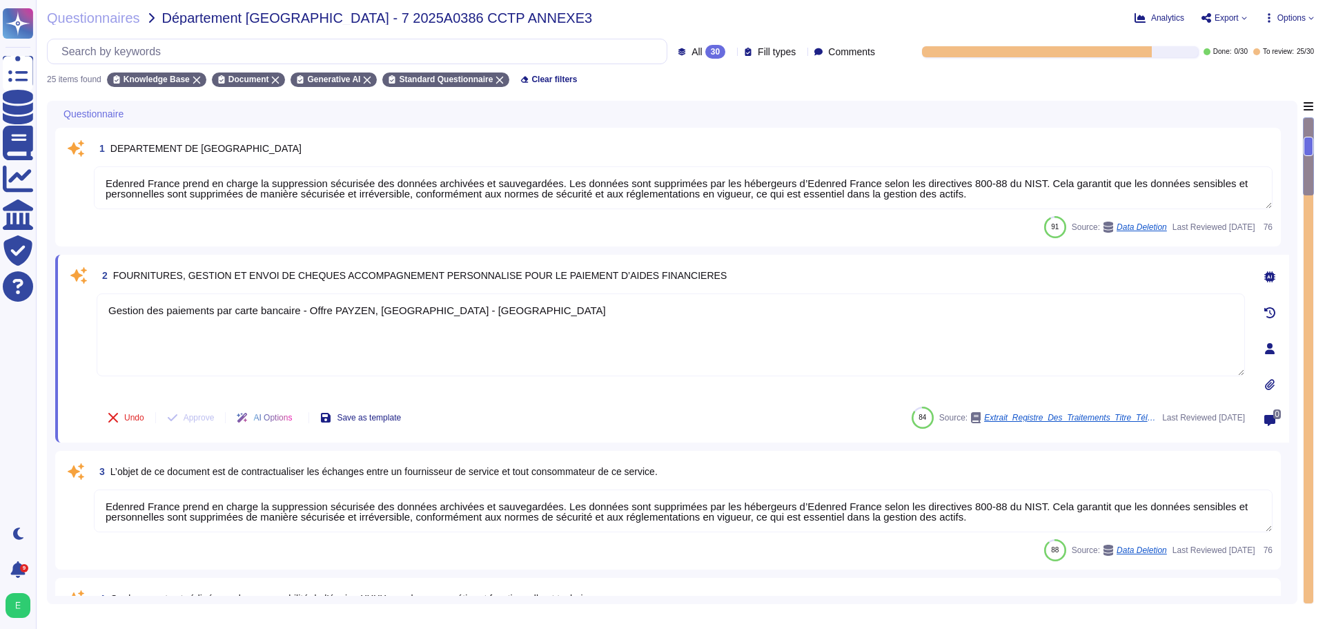
click at [1297, 18] on span "Options" at bounding box center [1291, 18] width 28 height 8
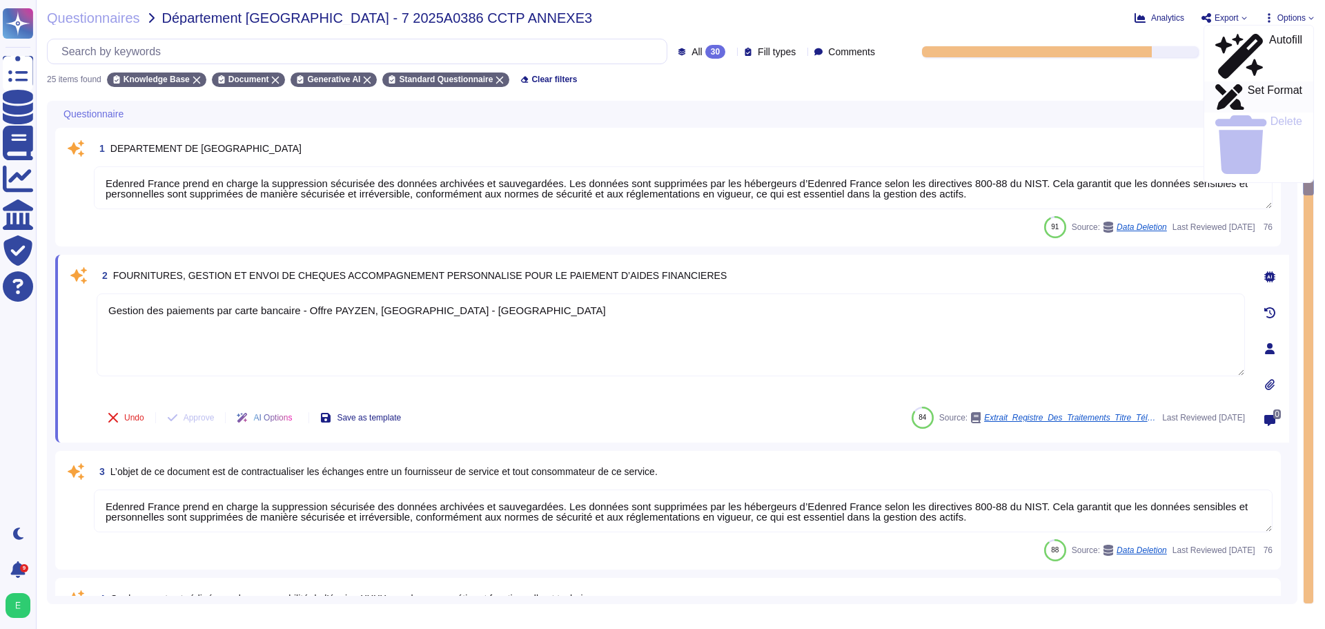
click at [1268, 85] on p "Set Format" at bounding box center [1275, 97] width 55 height 25
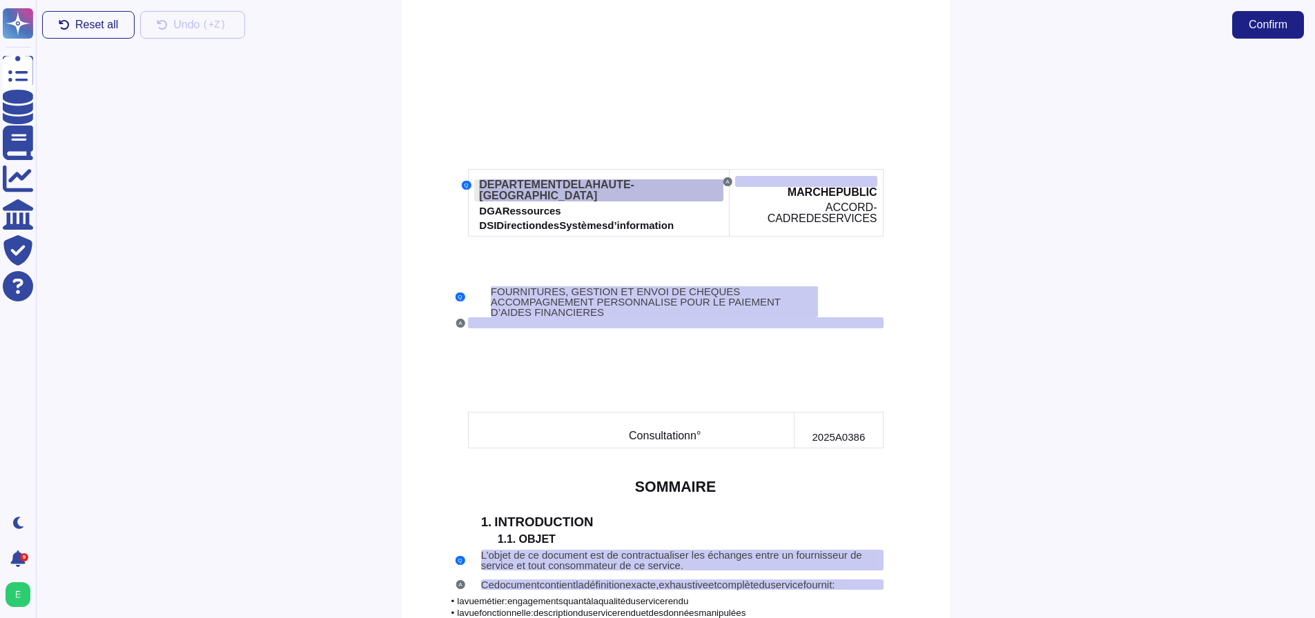
click at [616, 185] on span "HAUTE-" at bounding box center [612, 185] width 41 height 12
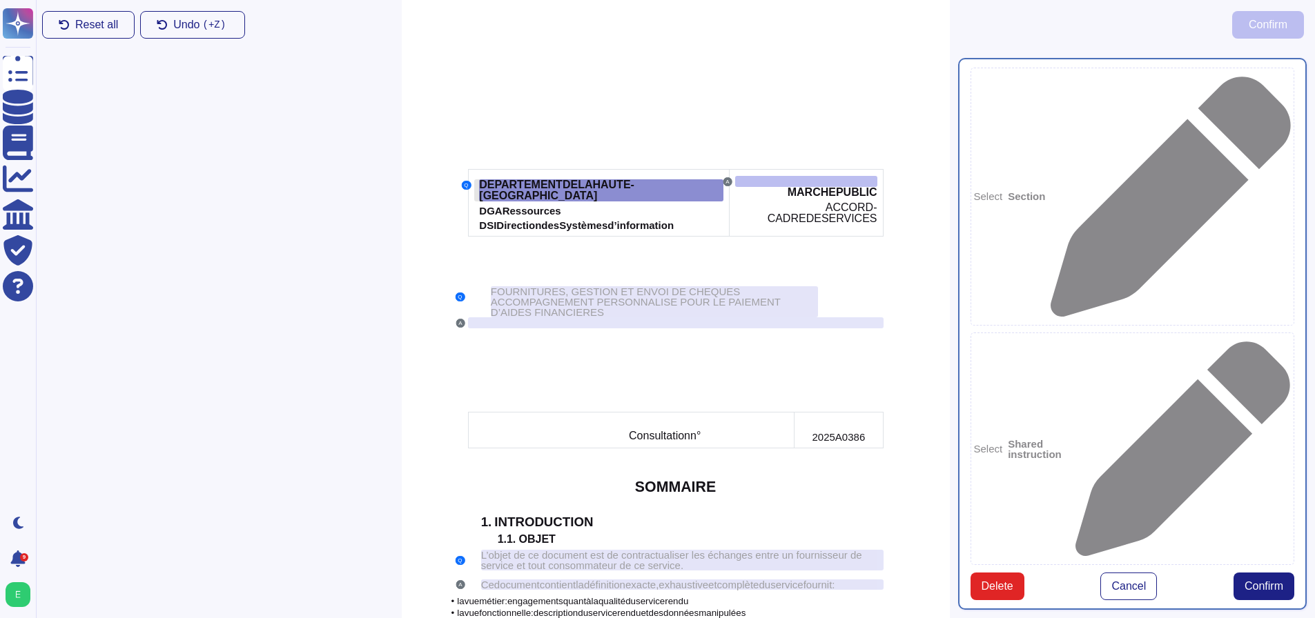
type textarea "DEPARTEMENT DE [GEOGRAPHIC_DATA]"
click at [996, 581] on span "Delete" at bounding box center [997, 586] width 32 height 11
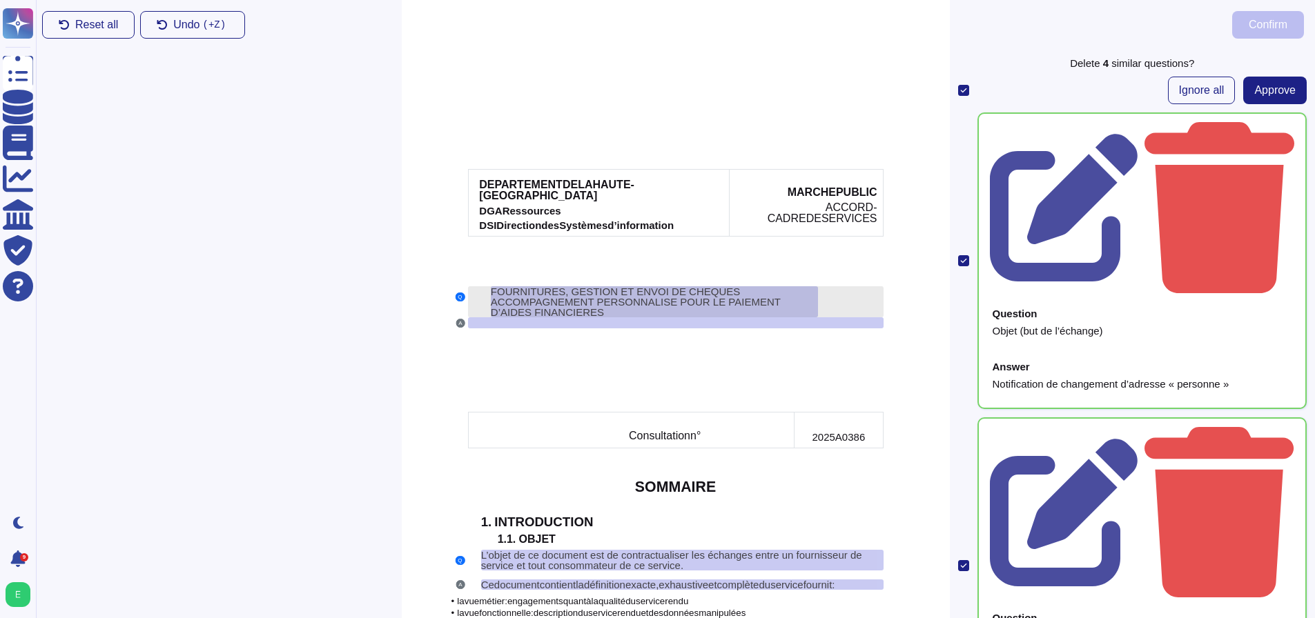
click at [583, 286] on span "FOURNITURES, GESTION ET ENVOI DE CHEQUES ACCOMPAGNEMENT PERSONNALISE POUR LE PA…" at bounding box center [636, 302] width 290 height 32
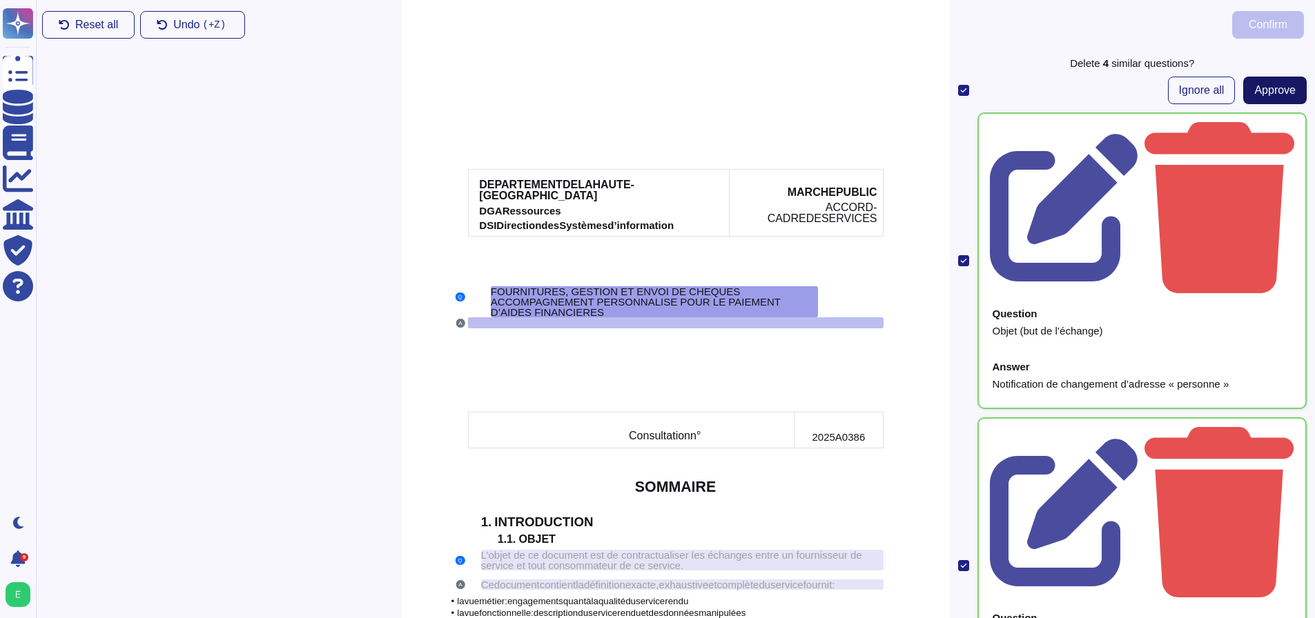
click at [1262, 88] on span "Approve" at bounding box center [1274, 90] width 41 height 11
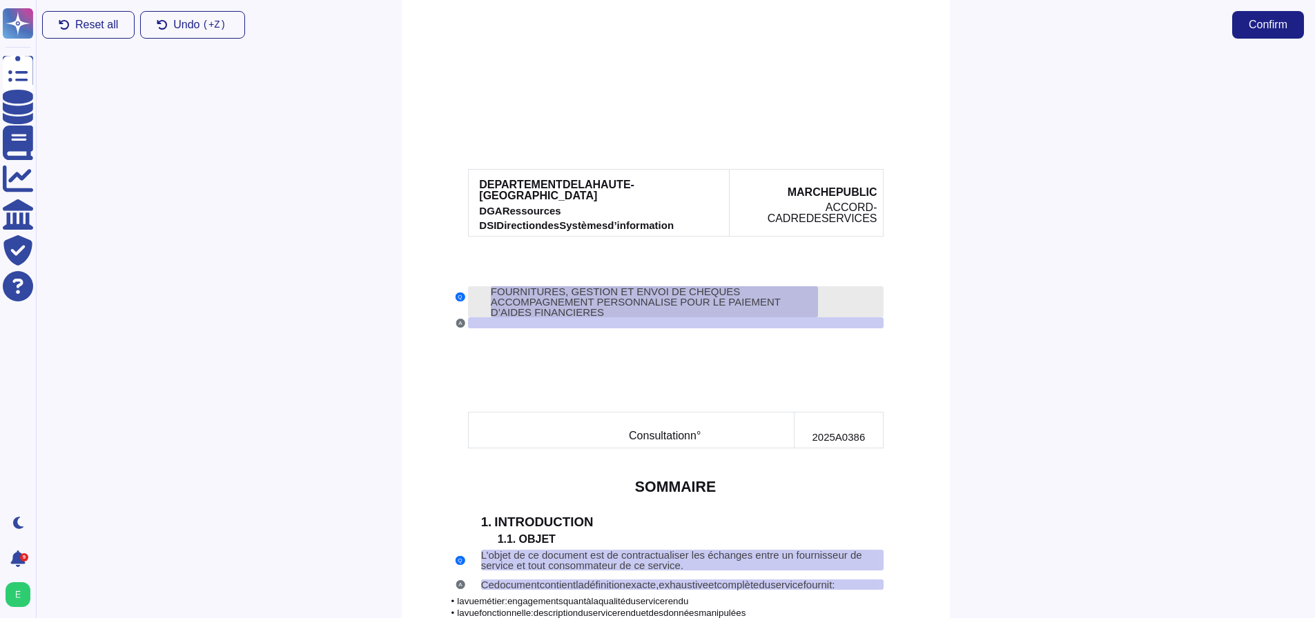
click at [665, 286] on span "FOURNITURES, GESTION ET ENVOI DE CHEQUES ACCOMPAGNEMENT PERSONNALISE POUR LE PA…" at bounding box center [636, 302] width 290 height 32
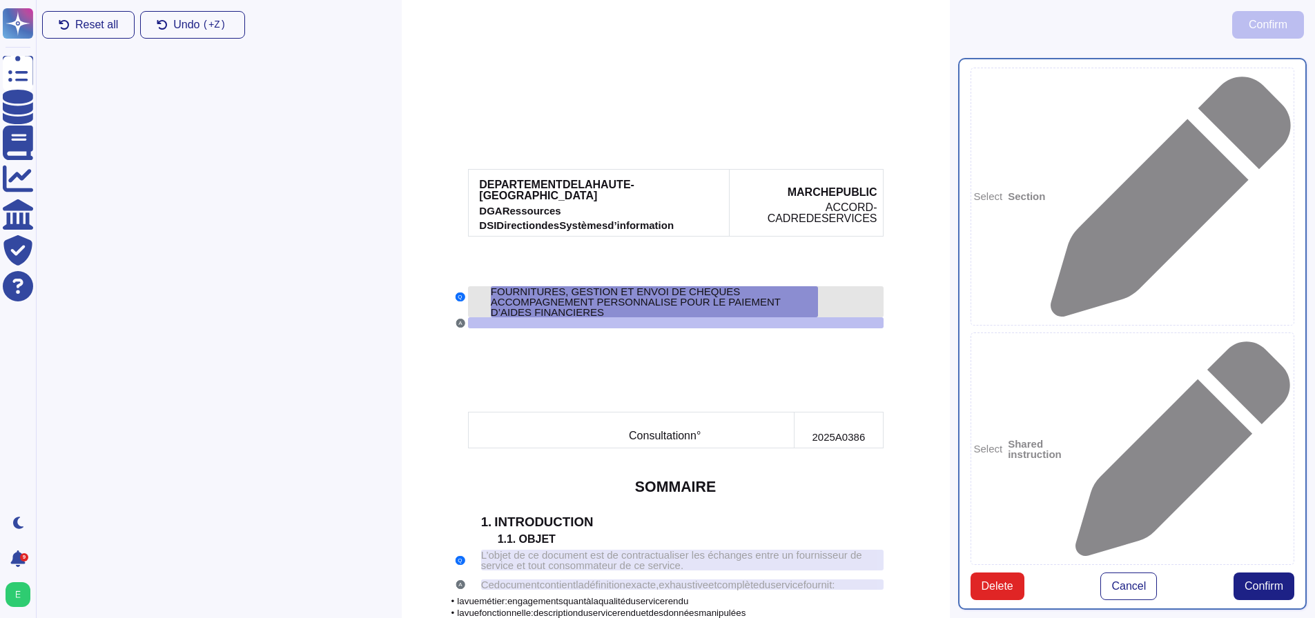
type textarea "FOURNITURES, GESTION ET ENVOI DE CHEQUES ACCOMPAGNEMENT PERSONNALISE POUR LE PA…"
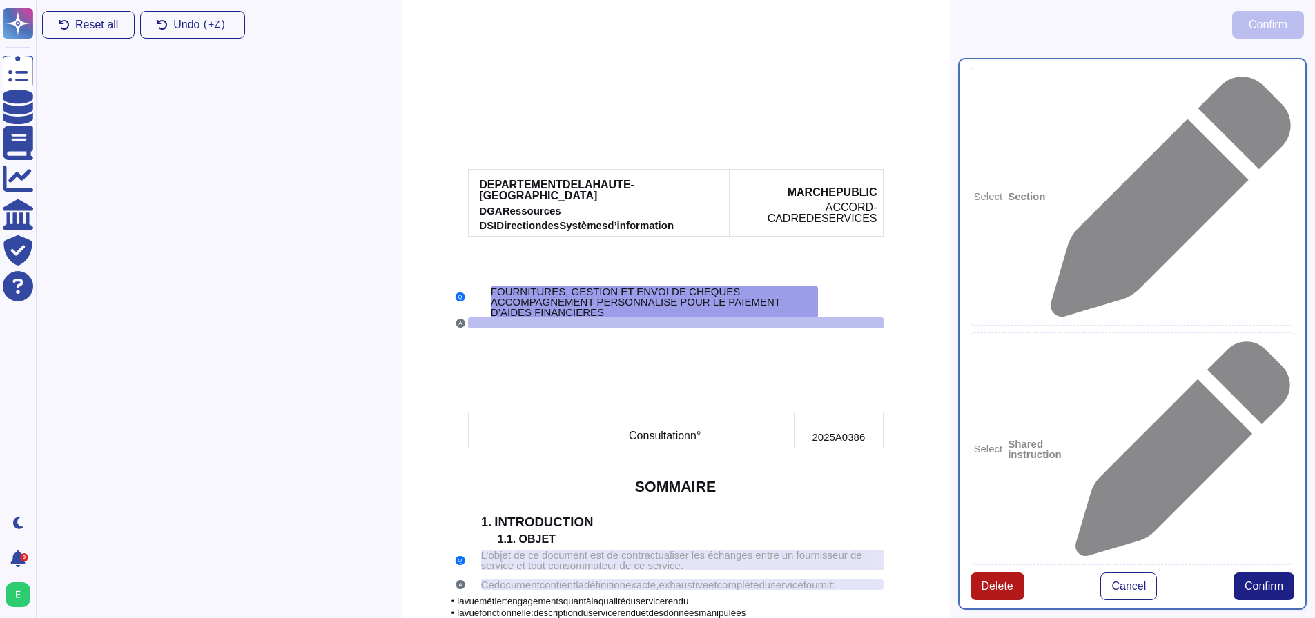
click at [985, 581] on span "Delete" at bounding box center [997, 586] width 32 height 11
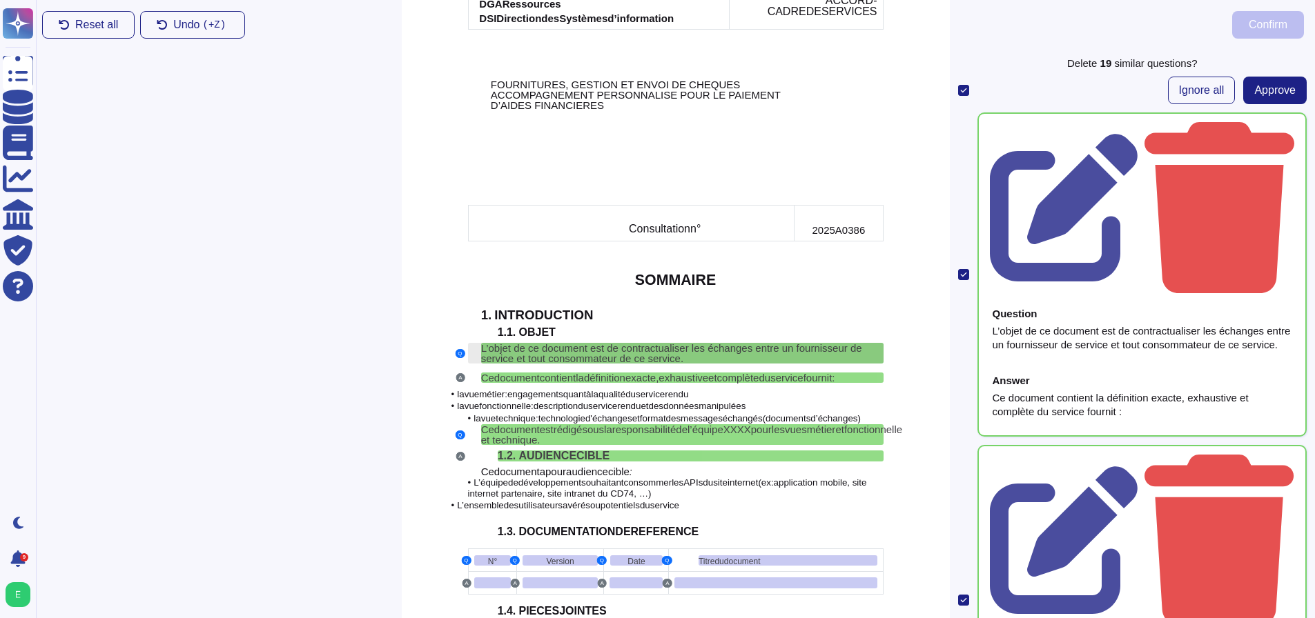
click at [571, 342] on span "L’objet de ce document est de contractualiser les échanges entre un fournisseur…" at bounding box center [671, 353] width 381 height 22
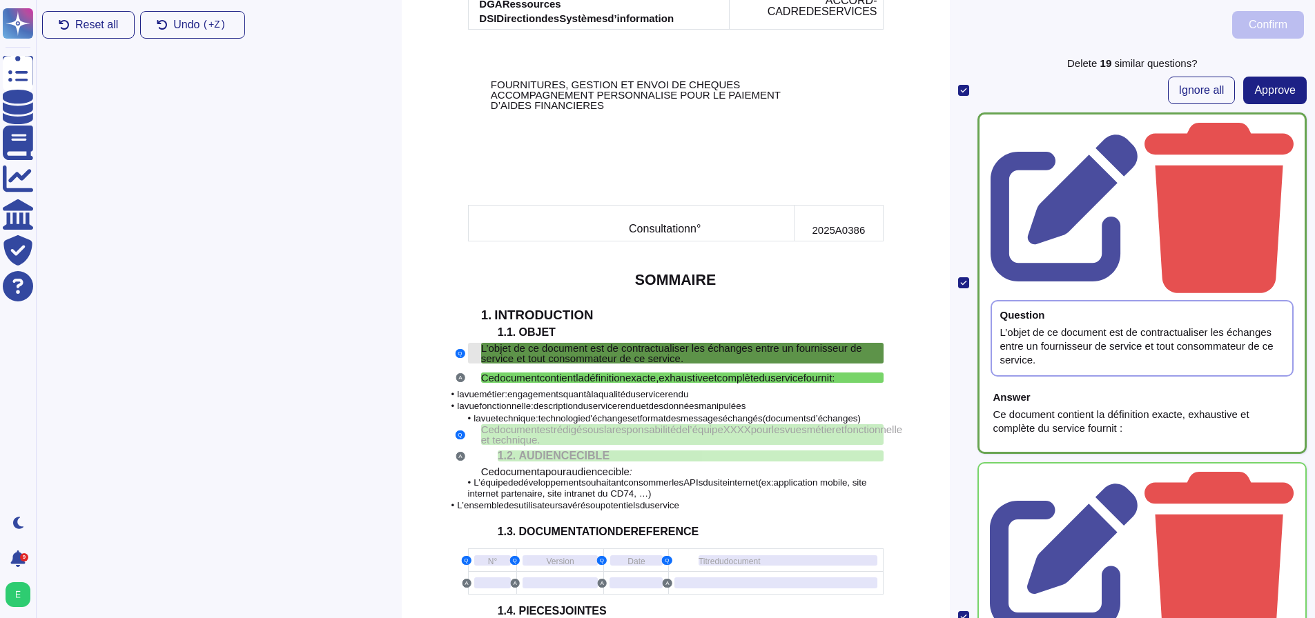
scroll to position [230, 0]
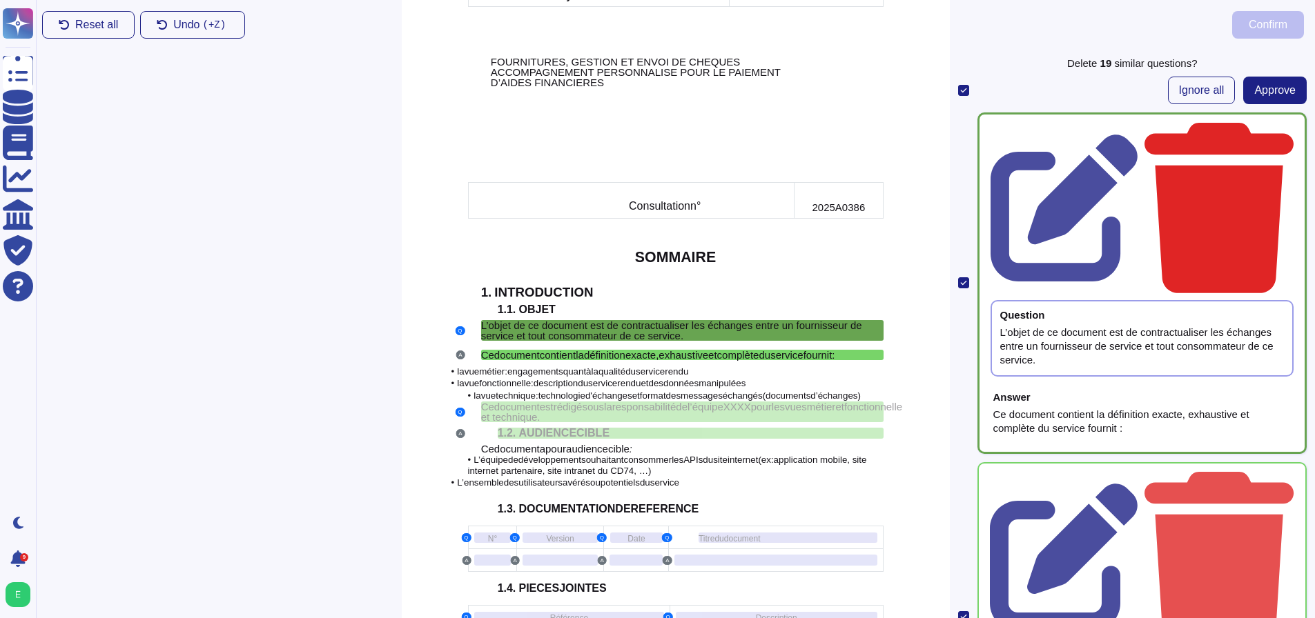
click at [1280, 126] on icon at bounding box center [1218, 208] width 149 height 170
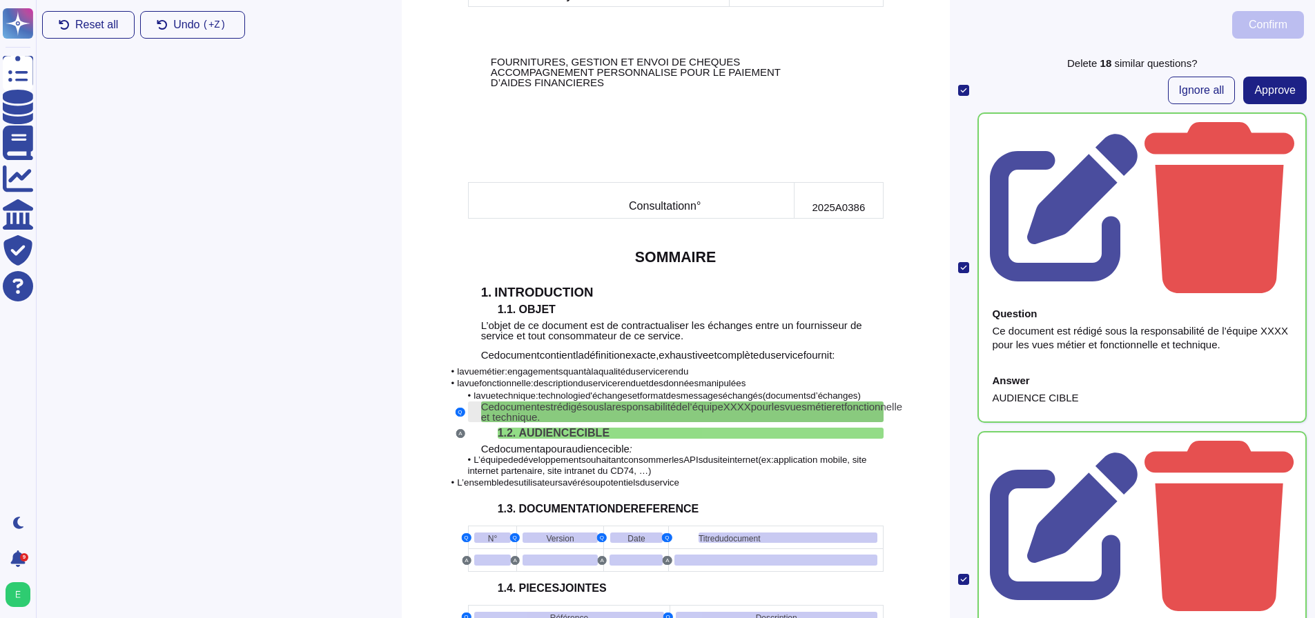
click at [594, 401] on span "sous" at bounding box center [593, 407] width 22 height 12
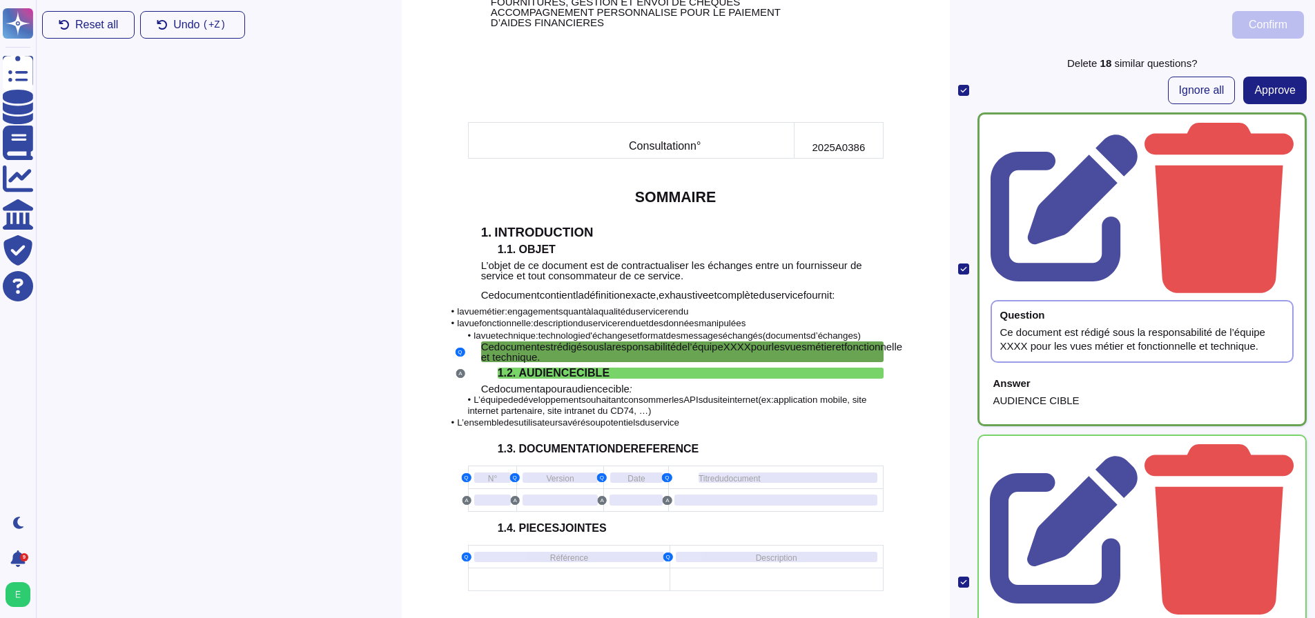
scroll to position [311, 0]
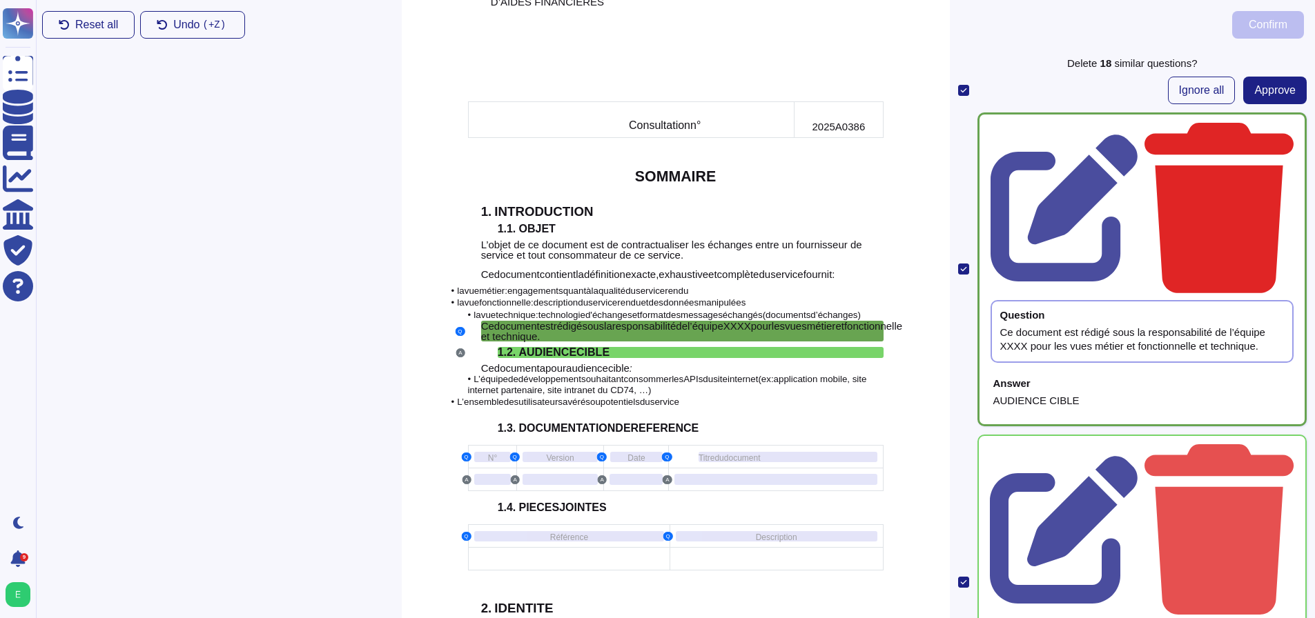
click at [1281, 130] on icon at bounding box center [1218, 208] width 149 height 170
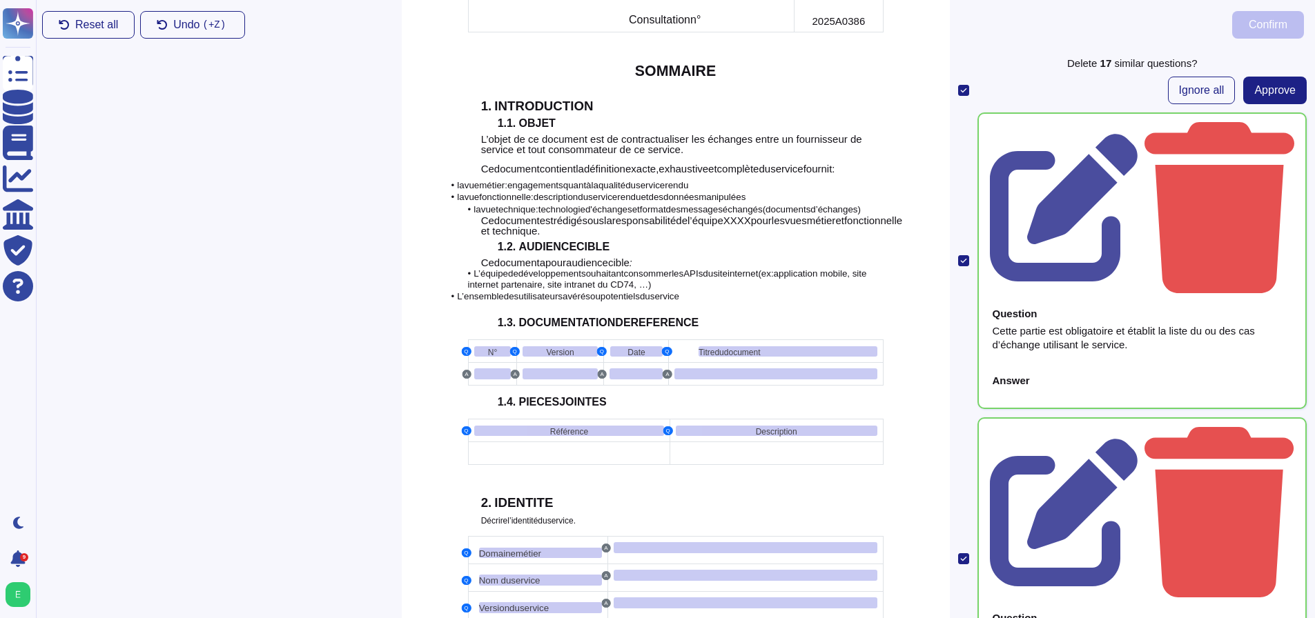
scroll to position [449, 0]
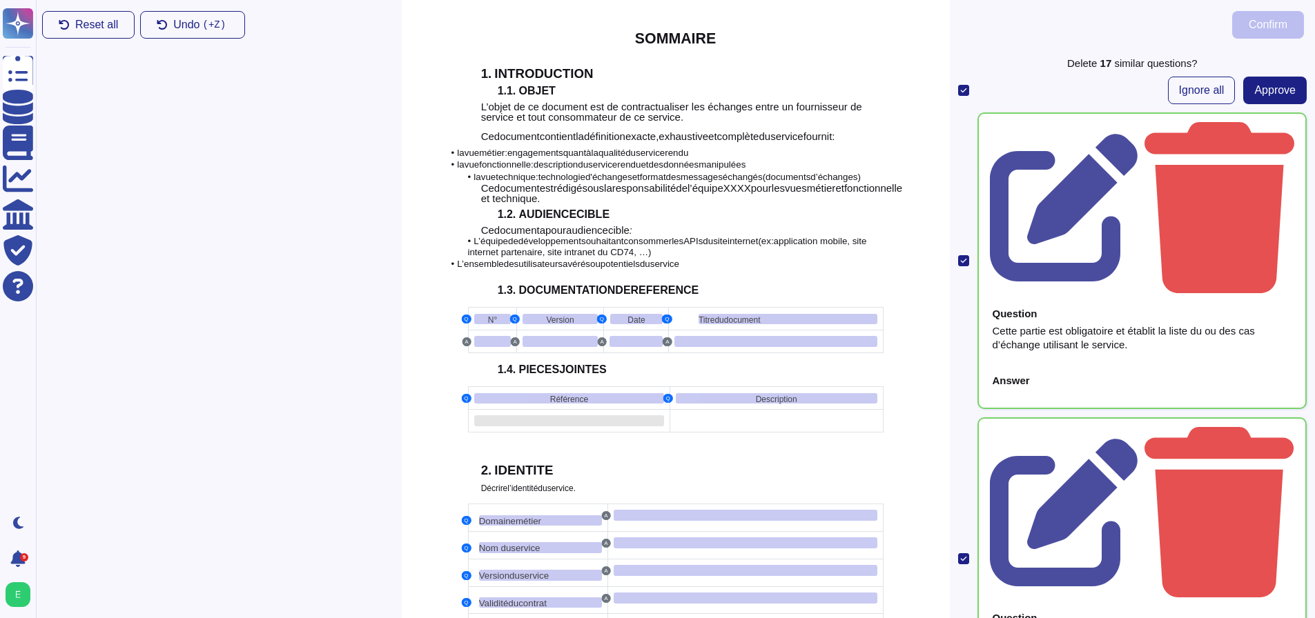
click at [501, 415] on div at bounding box center [569, 420] width 190 height 11
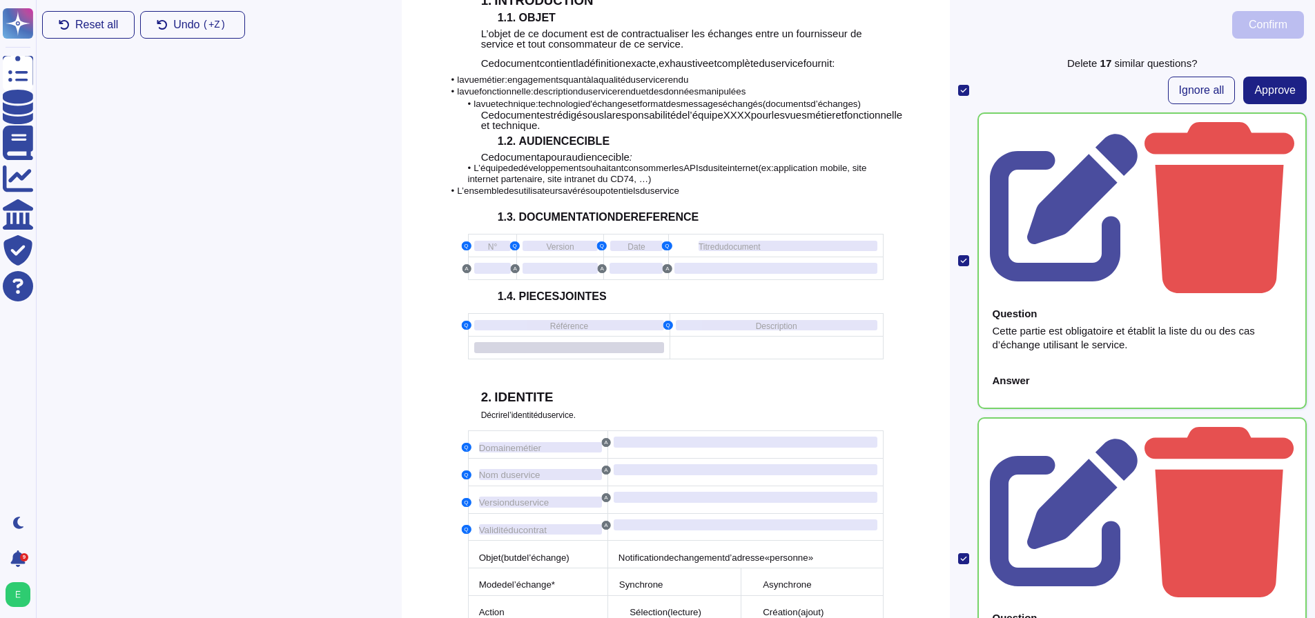
scroll to position [538, 0]
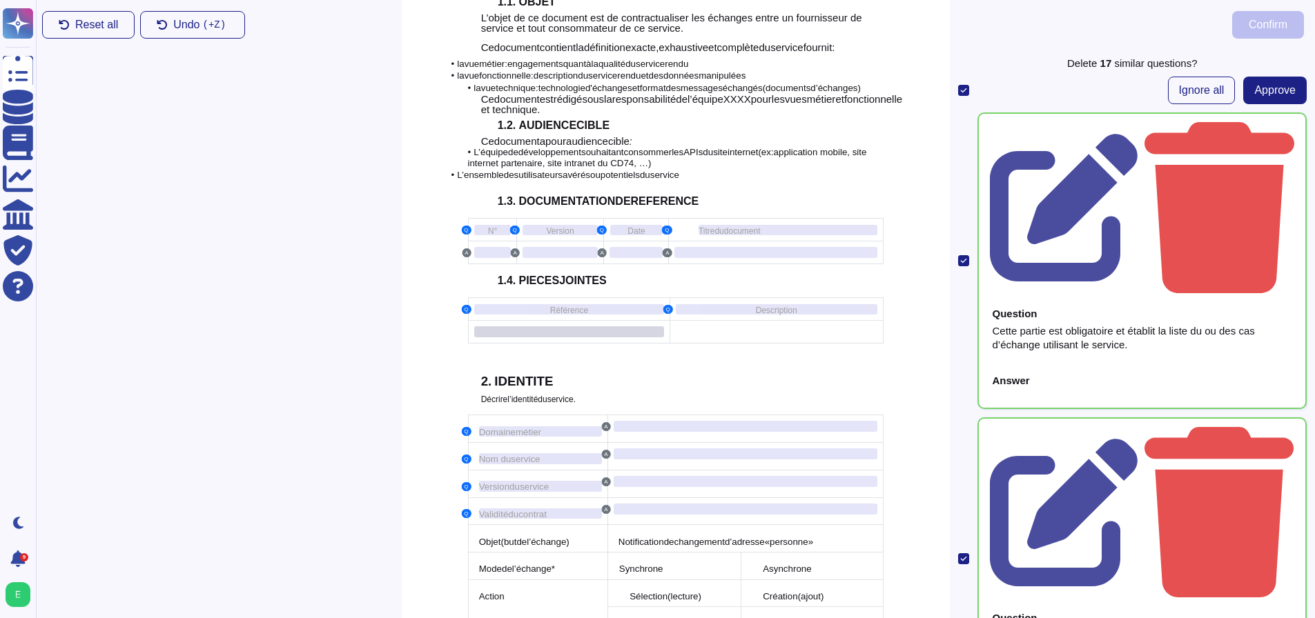
click at [513, 326] on div at bounding box center [569, 331] width 190 height 11
click at [536, 304] on div "Référence" at bounding box center [569, 309] width 190 height 10
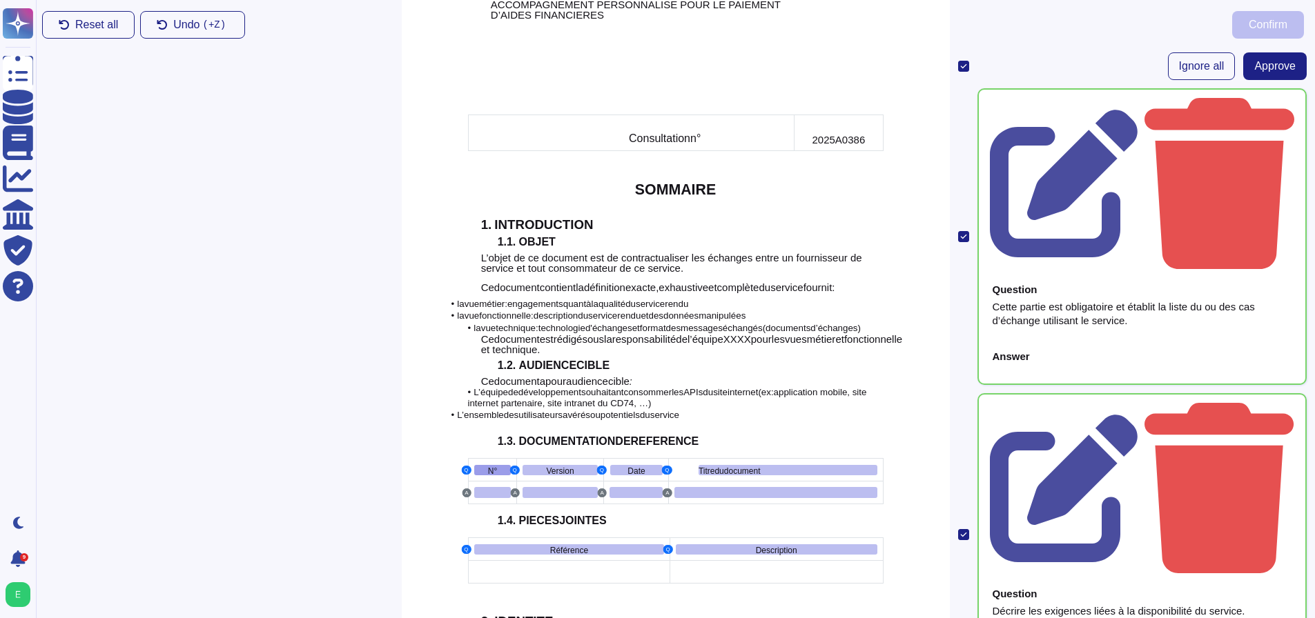
scroll to position [0, 0]
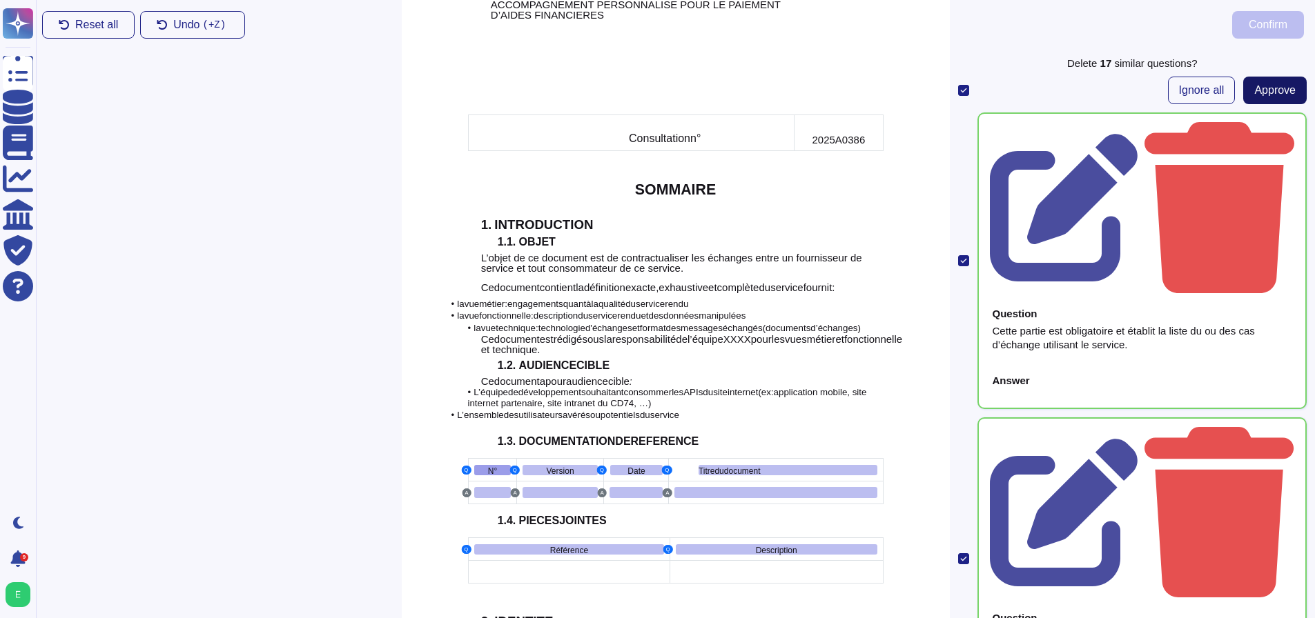
click at [1256, 94] on span "Approve" at bounding box center [1274, 90] width 41 height 11
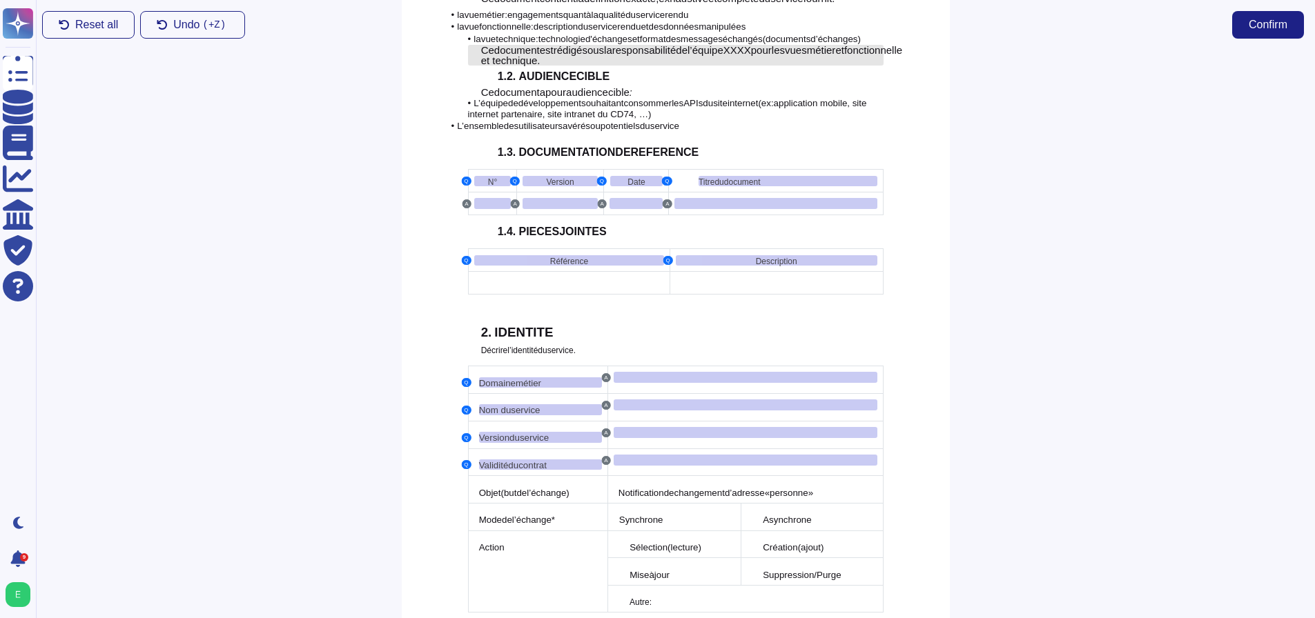
scroll to position [642, 0]
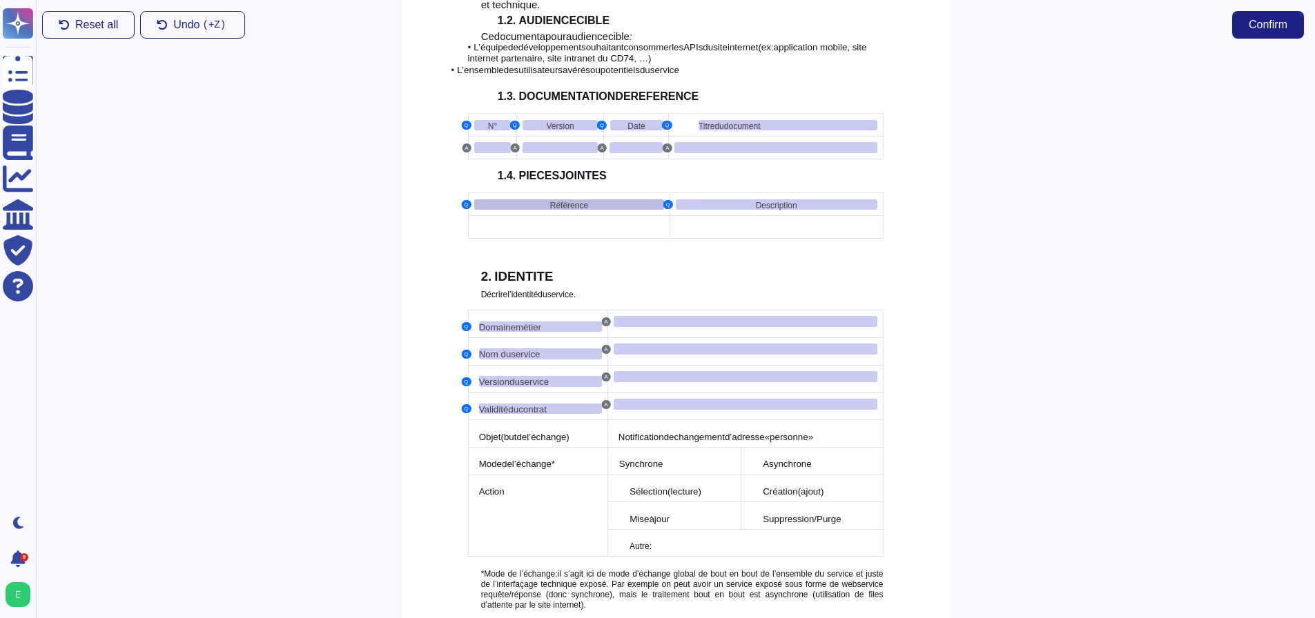
click at [552, 201] on span "Référence" at bounding box center [569, 206] width 38 height 10
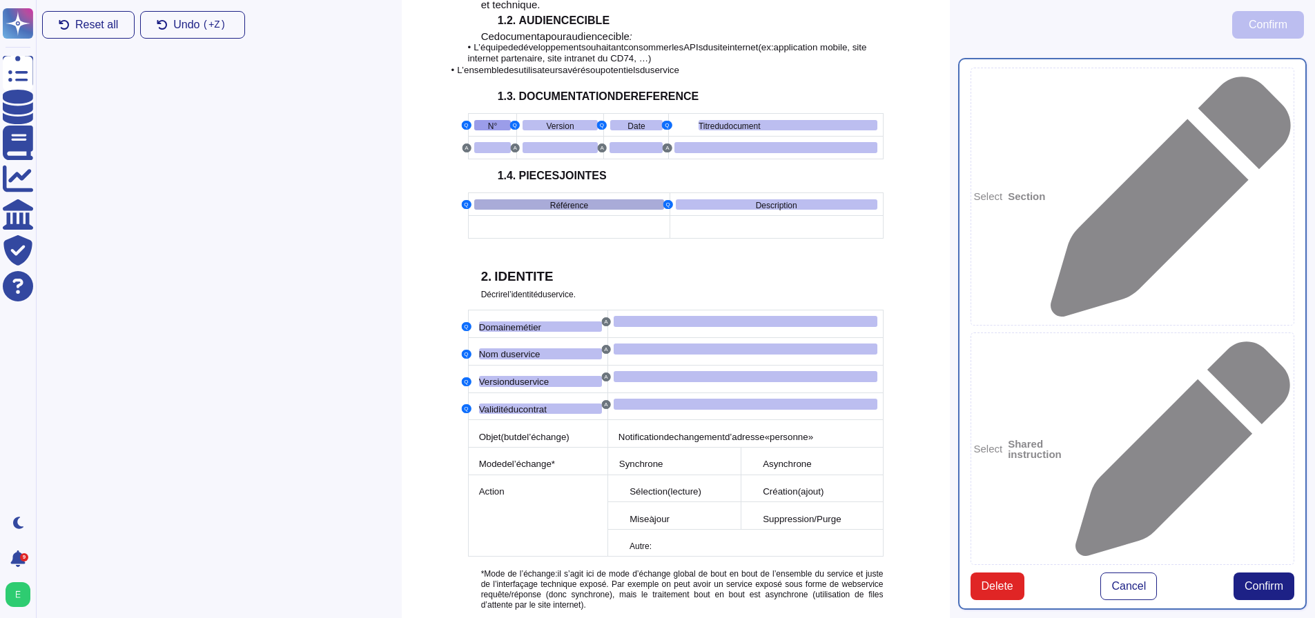
type textarea "N° Version Date Titre du document Référence Description Domaine métier Nom du s…"
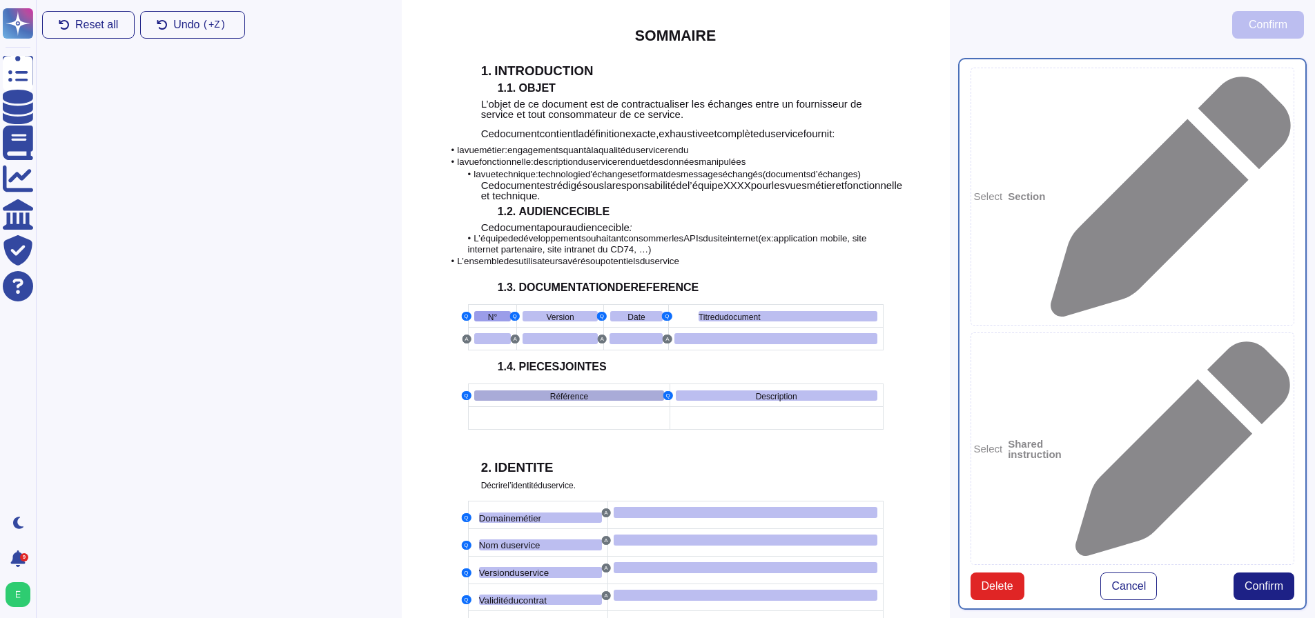
scroll to position [435, 0]
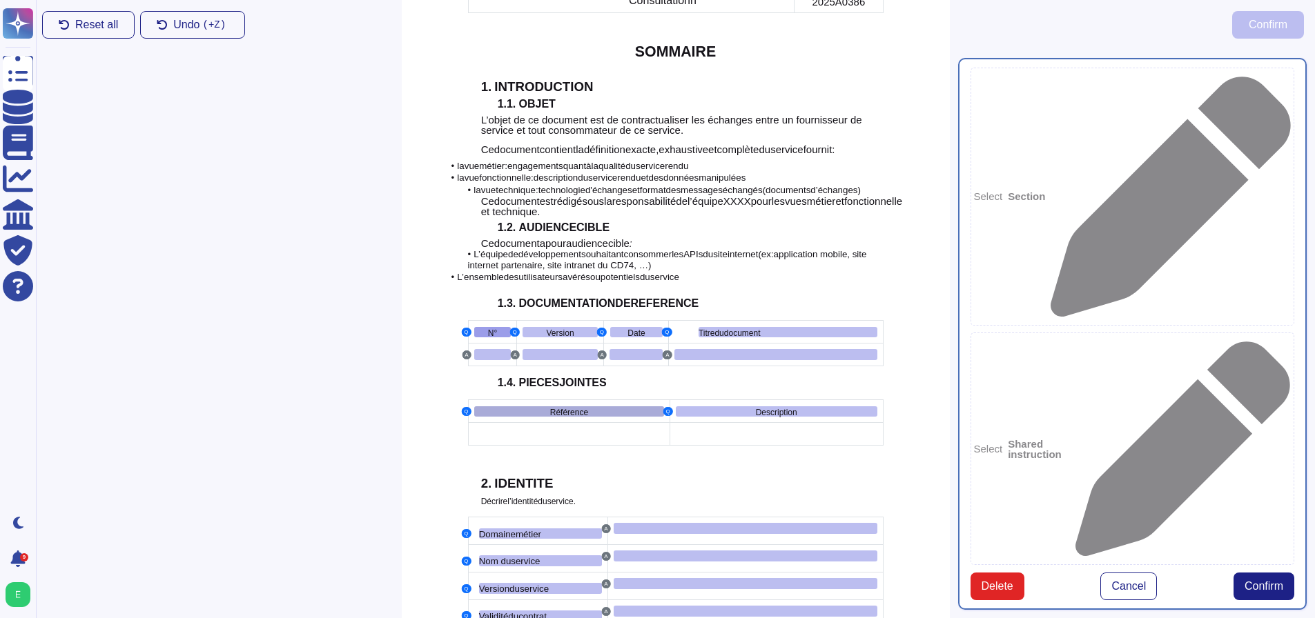
click at [585, 406] on div "Référence" at bounding box center [569, 411] width 190 height 10
click at [1012, 573] on button "Delete" at bounding box center [997, 587] width 54 height 28
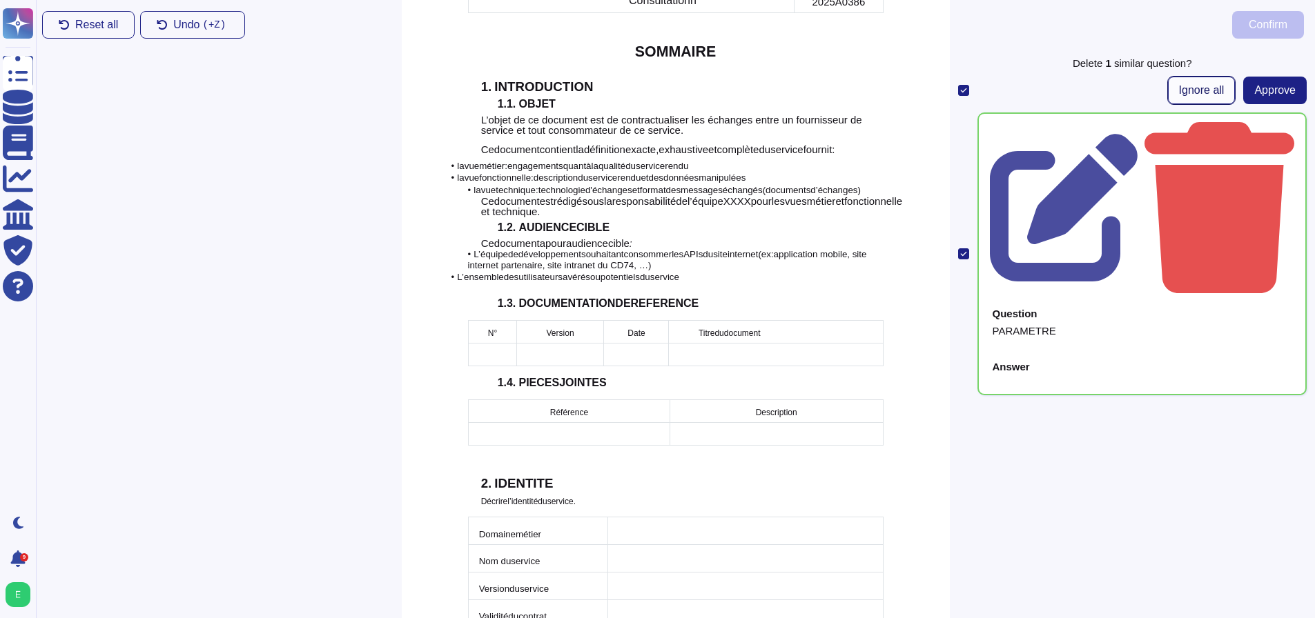
click at [1201, 95] on span "Ignore all" at bounding box center [1202, 90] width 46 height 11
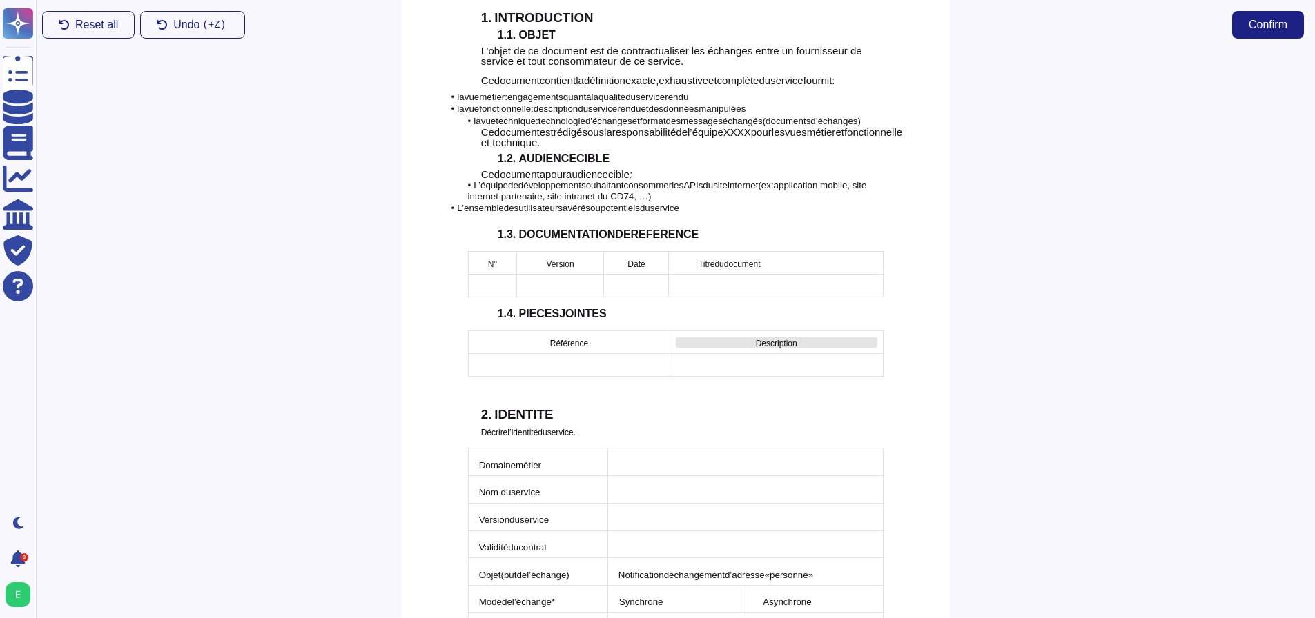
scroll to position [573, 0]
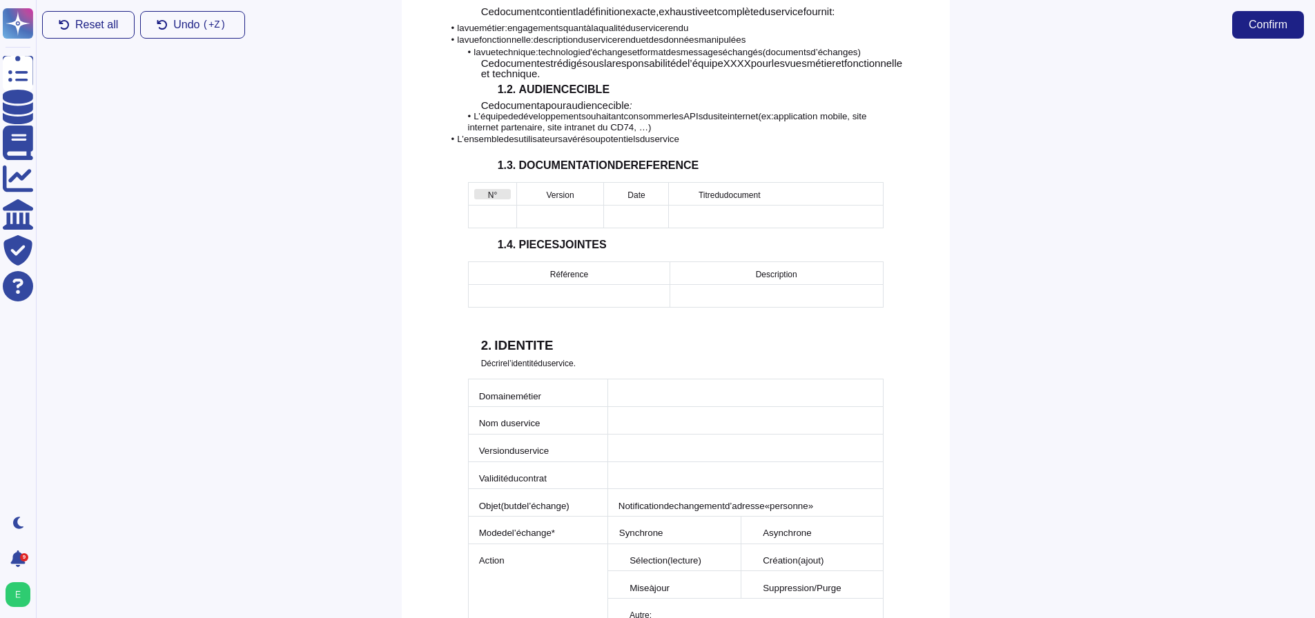
click at [487, 189] on div "N°" at bounding box center [492, 194] width 37 height 10
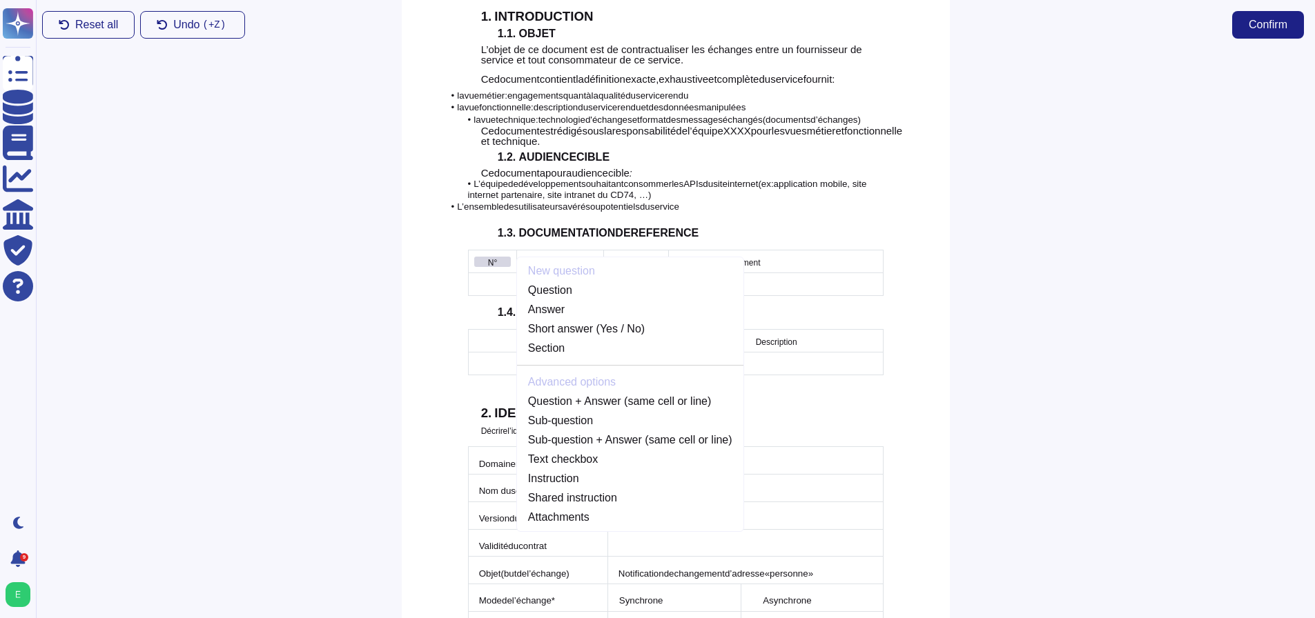
scroll to position [435, 0]
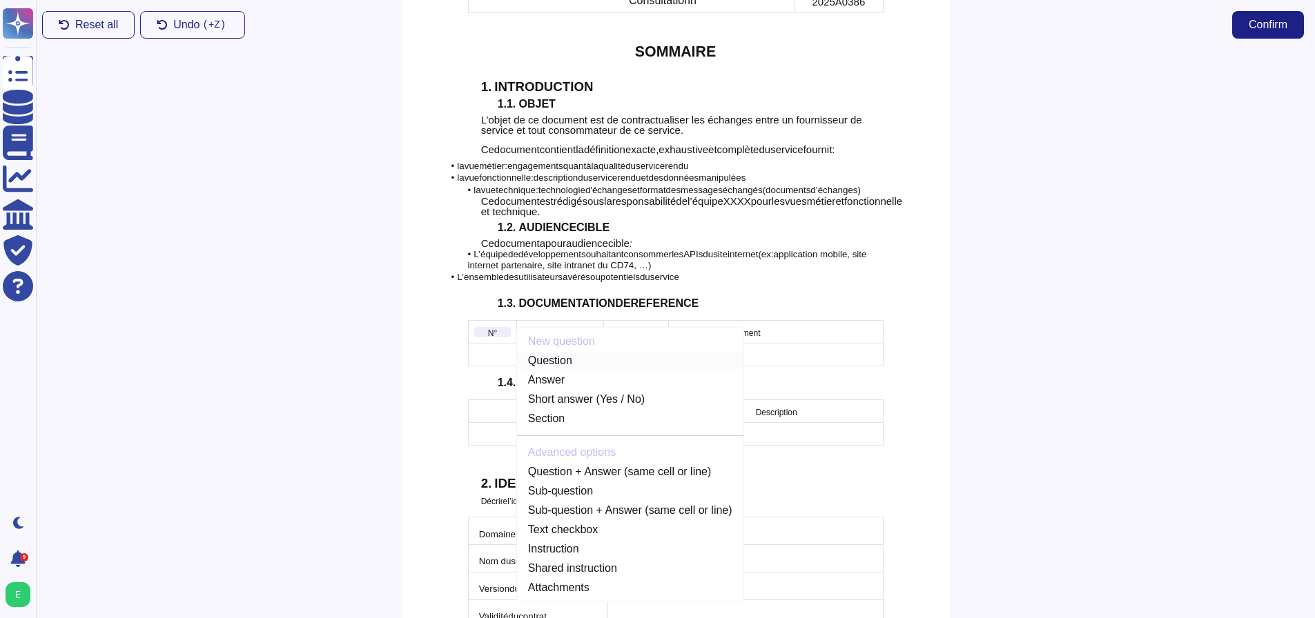
click at [549, 353] on link "Question" at bounding box center [630, 361] width 226 height 17
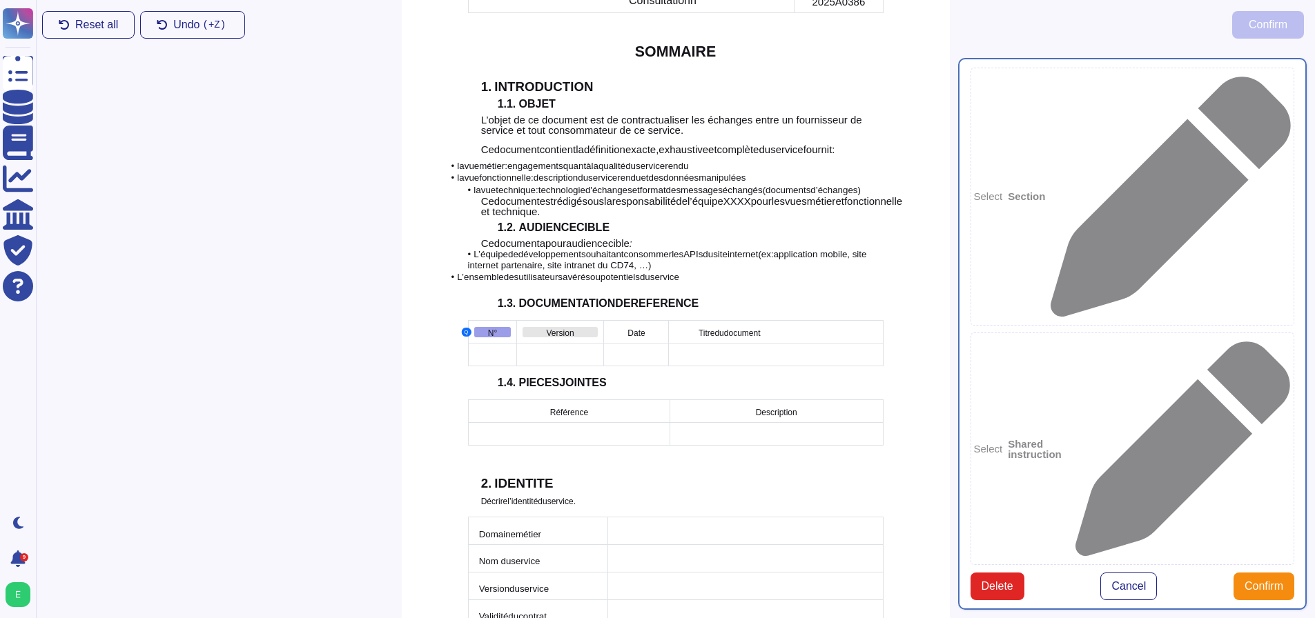
click at [551, 328] on span "Version" at bounding box center [561, 333] width 28 height 10
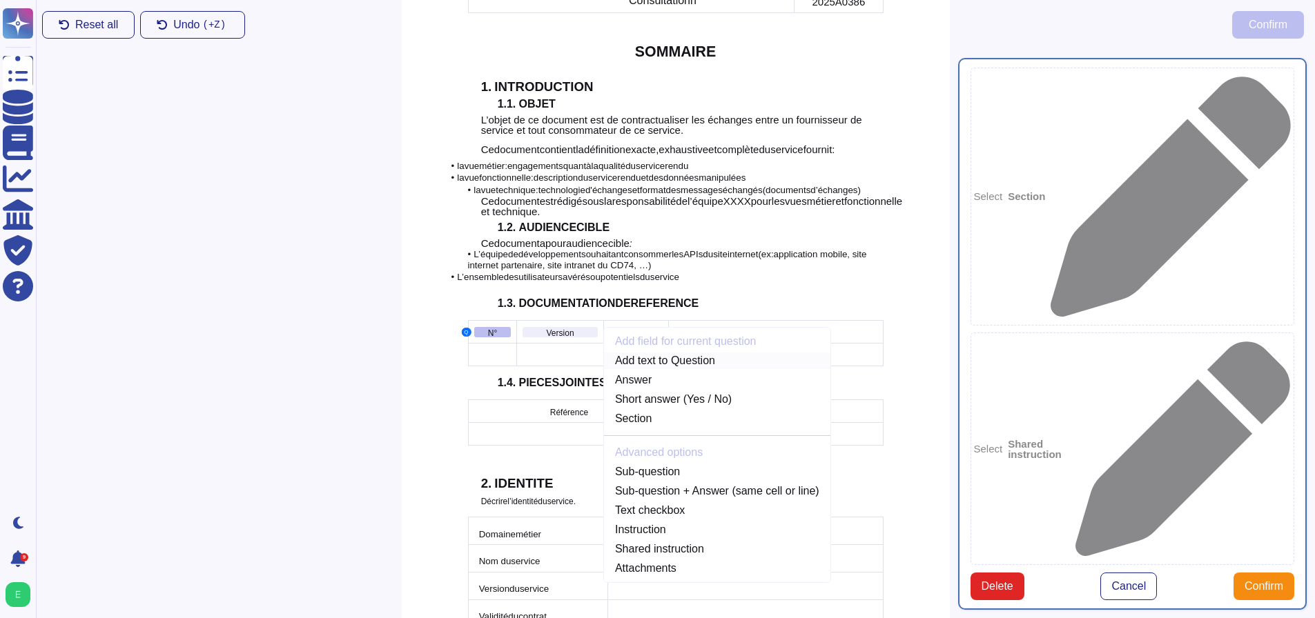
click at [653, 353] on link "Add text to Question" at bounding box center [717, 361] width 226 height 17
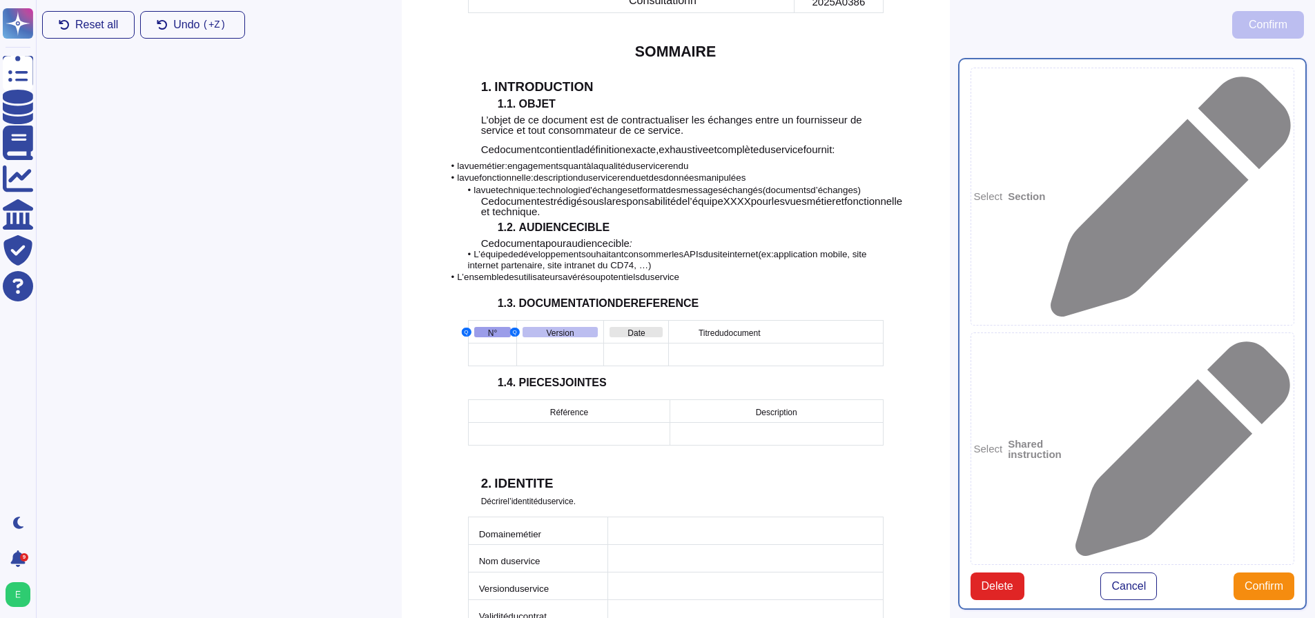
click at [635, 328] on span "Date" at bounding box center [635, 333] width 17 height 10
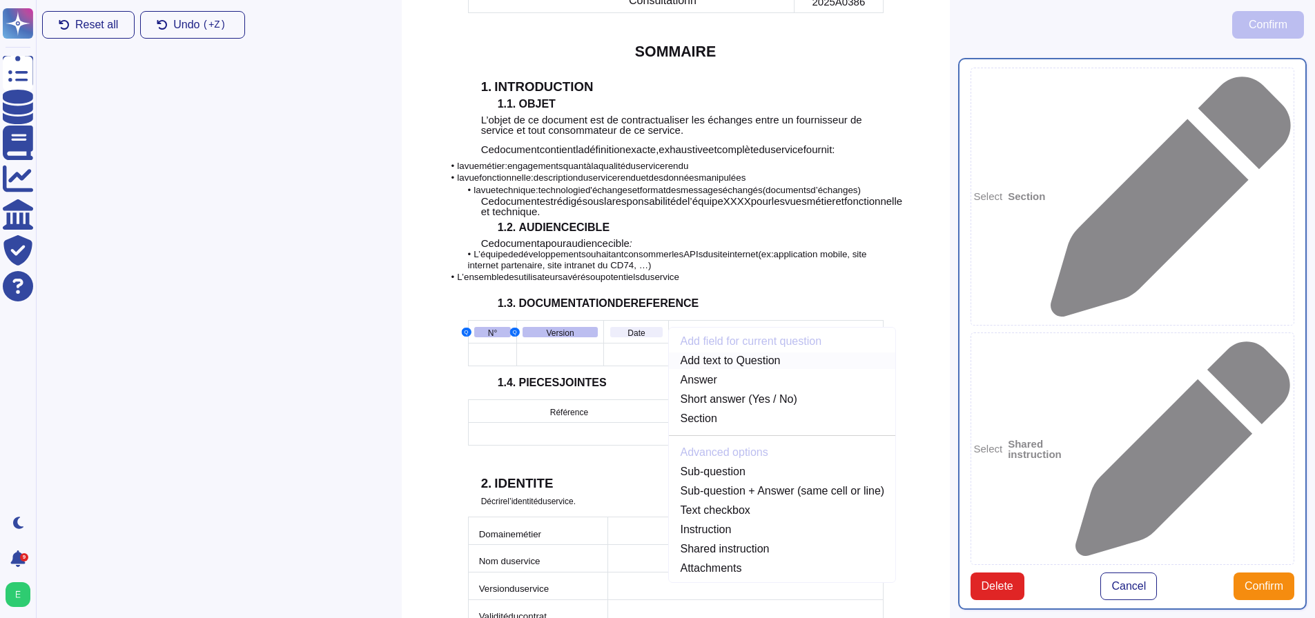
click at [698, 353] on link "Add text to Question" at bounding box center [782, 361] width 226 height 17
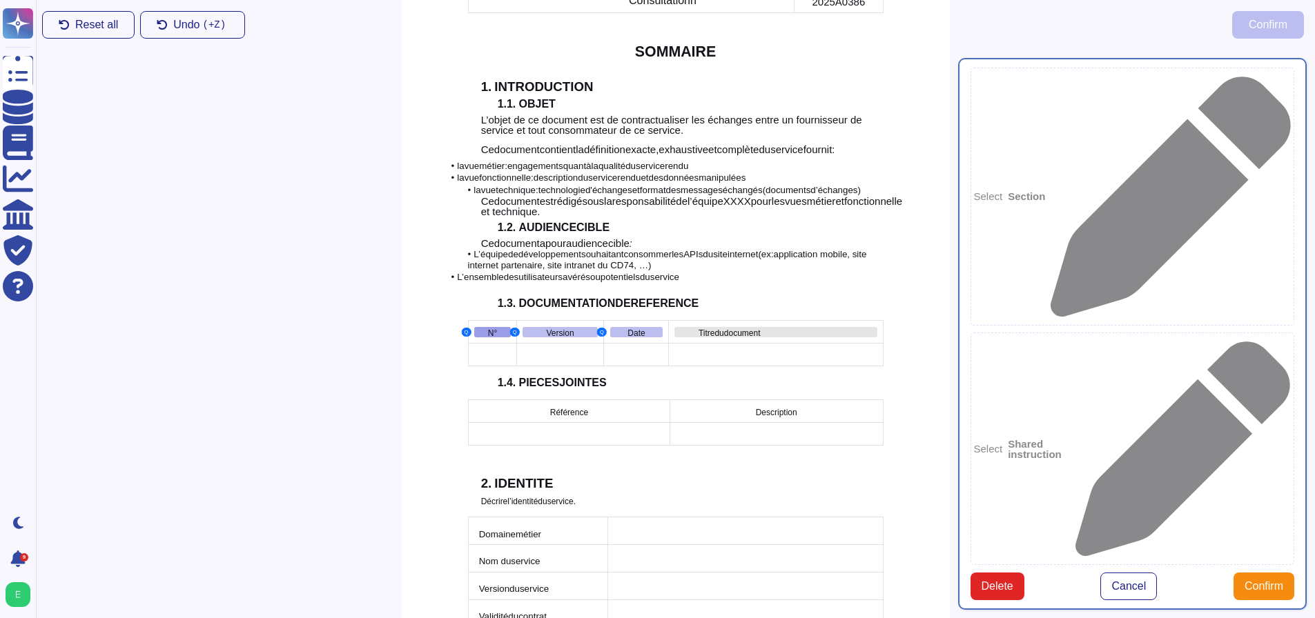
click at [703, 328] on span "Titre" at bounding box center [706, 333] width 17 height 10
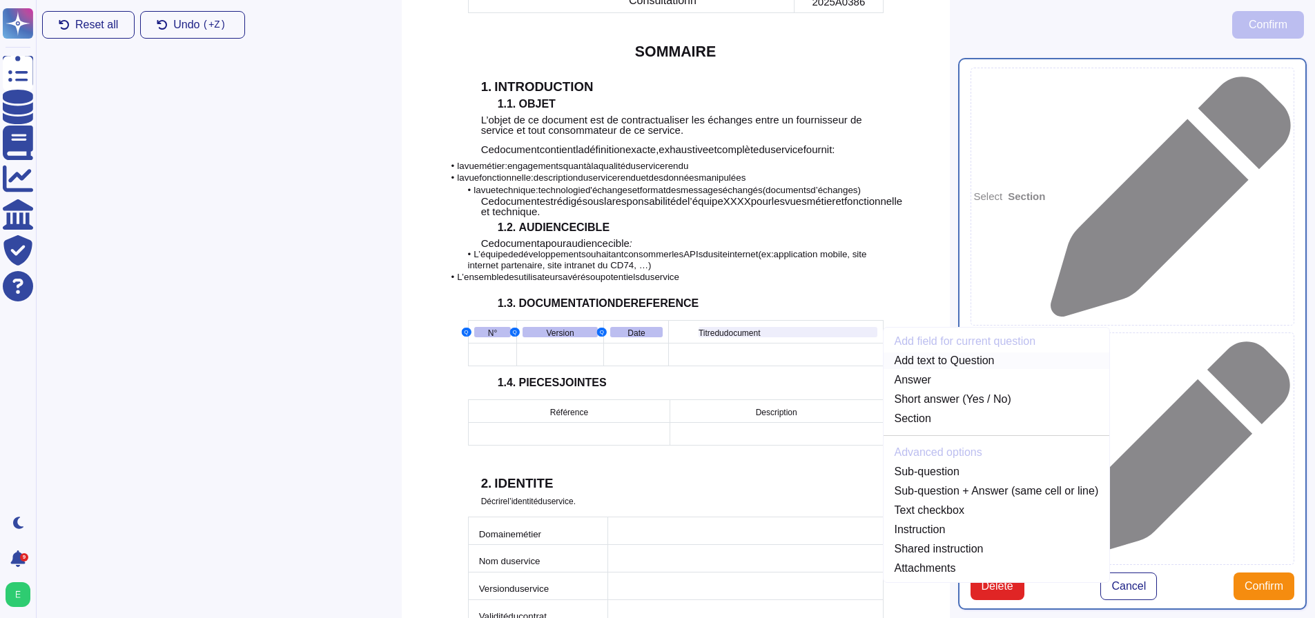
click at [897, 353] on link "Add text to Question" at bounding box center [996, 361] width 226 height 17
type textarea "N° Version Date Titre du document"
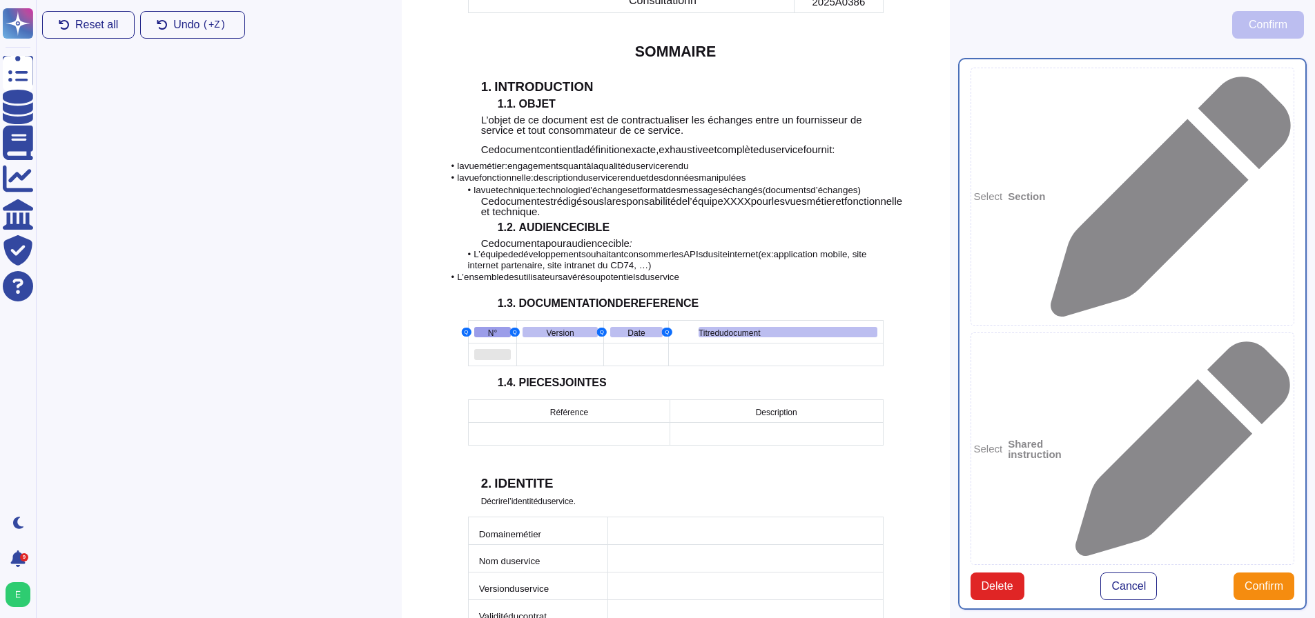
click at [509, 349] on div at bounding box center [492, 354] width 37 height 11
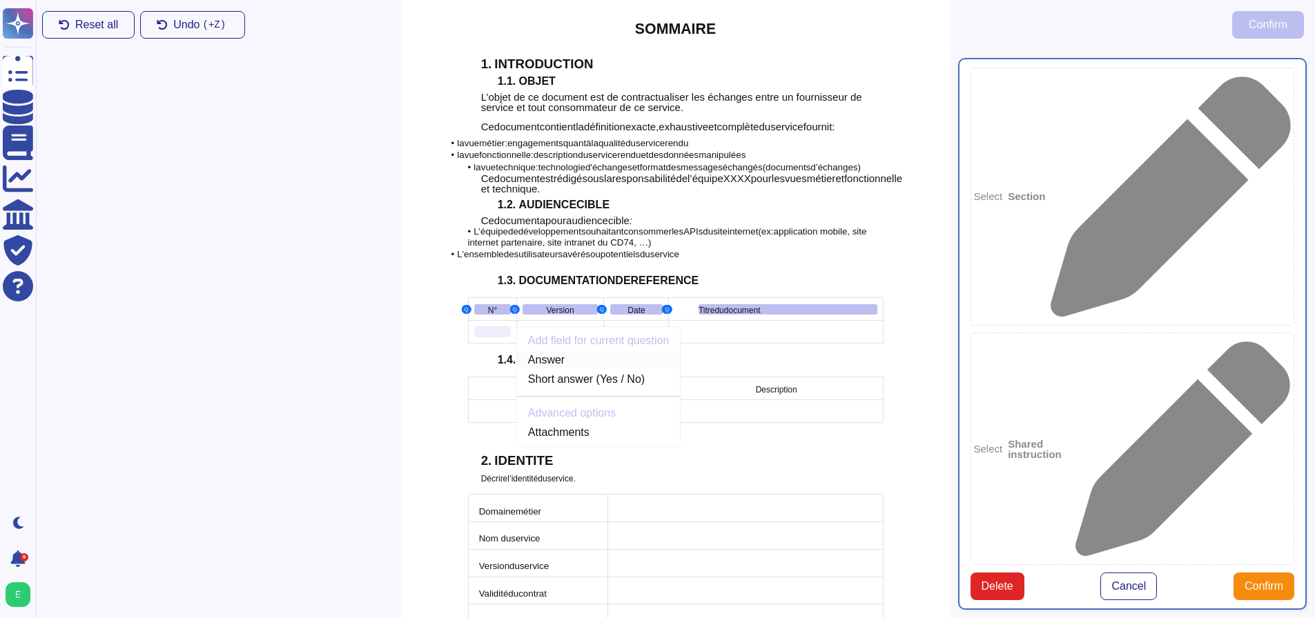
click at [564, 352] on link "Answer" at bounding box center [599, 360] width 164 height 17
click at [558, 326] on div at bounding box center [559, 331] width 75 height 11
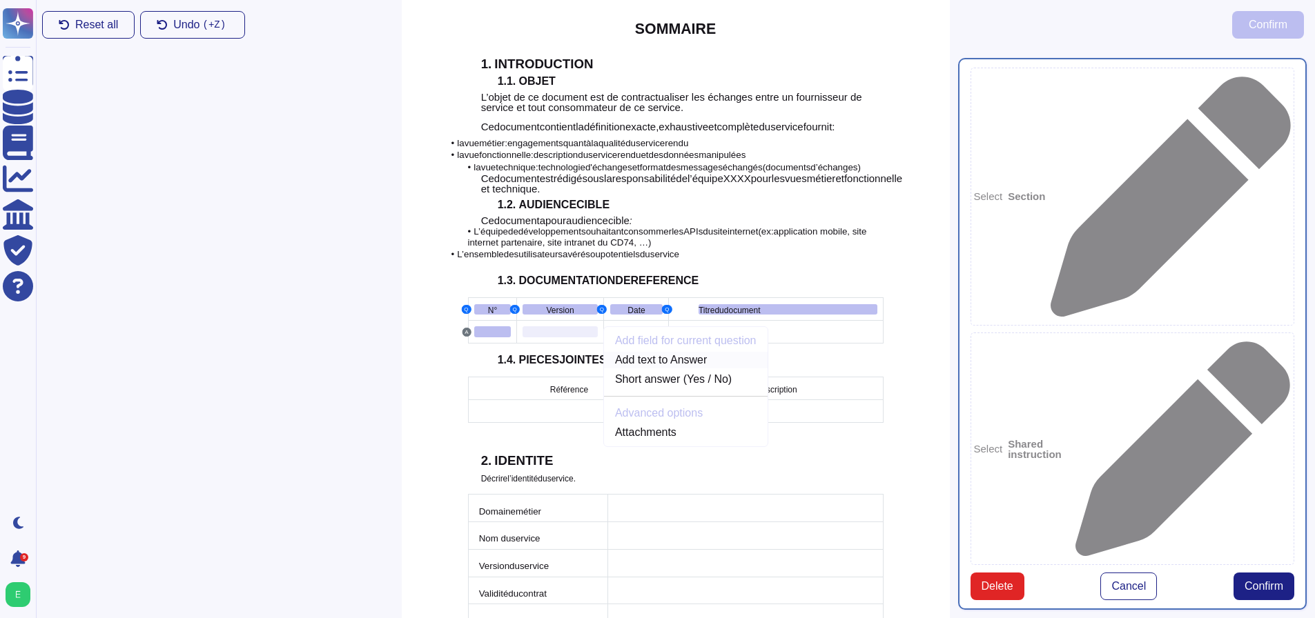
click at [614, 352] on link "Add text to Answer" at bounding box center [686, 360] width 164 height 17
click at [625, 326] on div at bounding box center [636, 331] width 54 height 11
click at [683, 352] on link "Add text to Answer" at bounding box center [751, 360] width 164 height 17
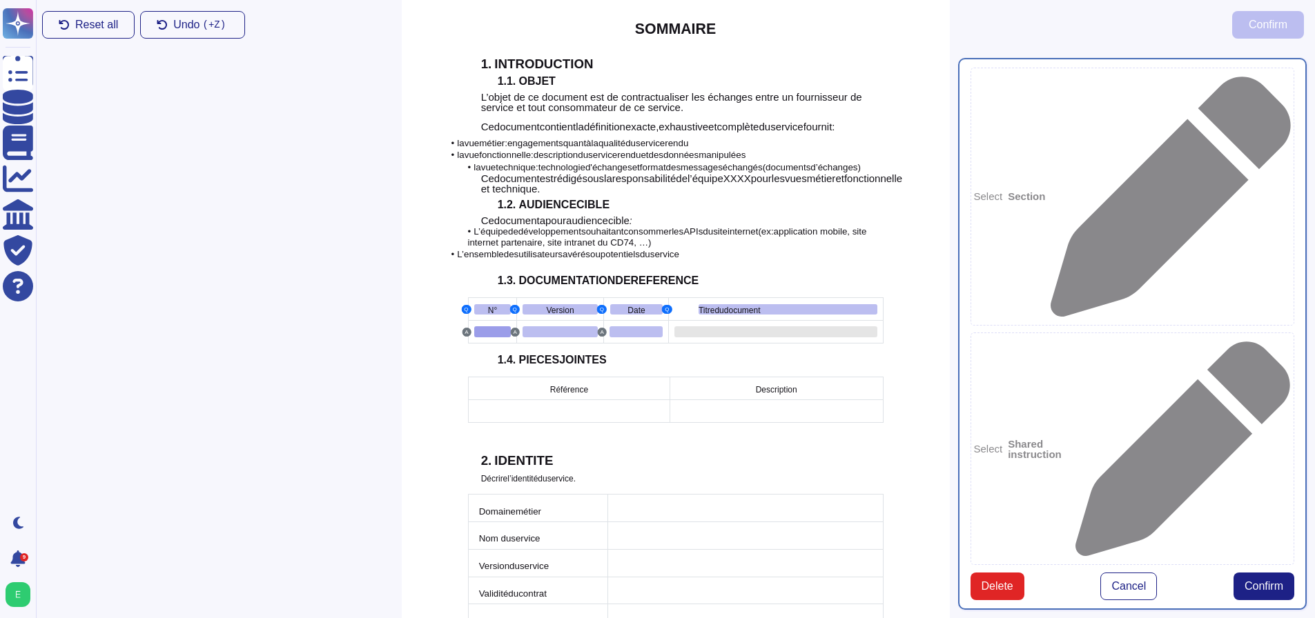
click at [713, 326] on div at bounding box center [775, 331] width 202 height 11
click at [913, 352] on link "Add text to Answer" at bounding box center [965, 360] width 164 height 17
click at [1263, 581] on span "Confirm" at bounding box center [1263, 586] width 39 height 11
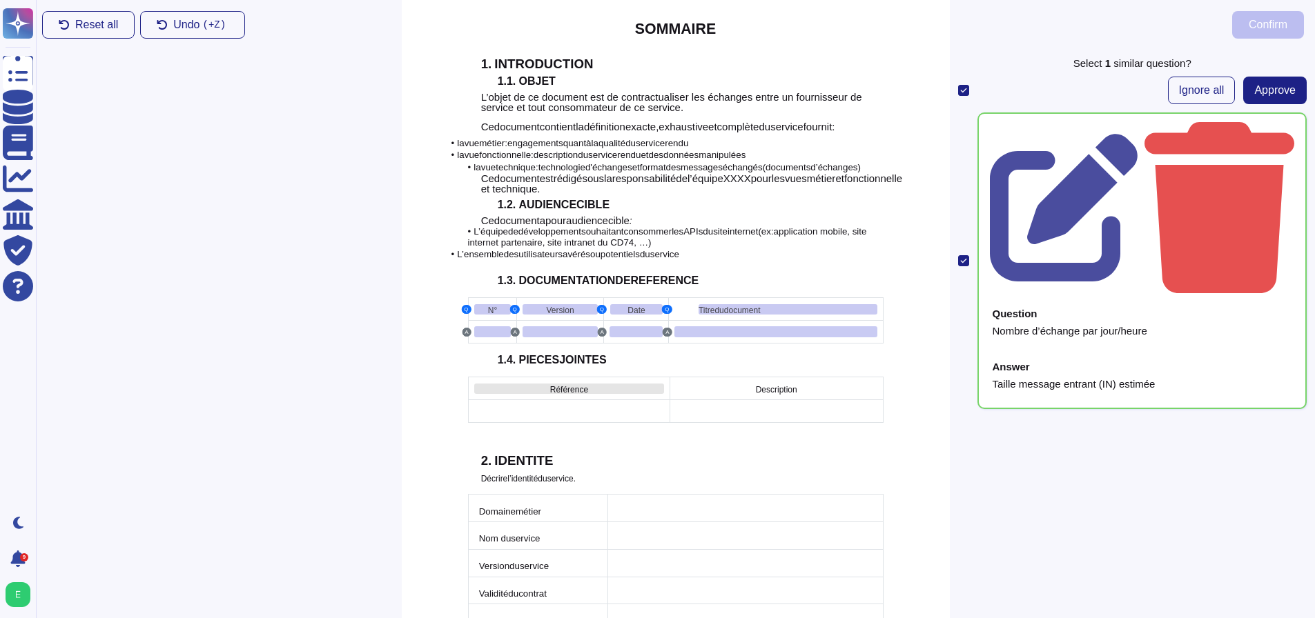
click at [550, 385] on span "Référence" at bounding box center [569, 390] width 38 height 10
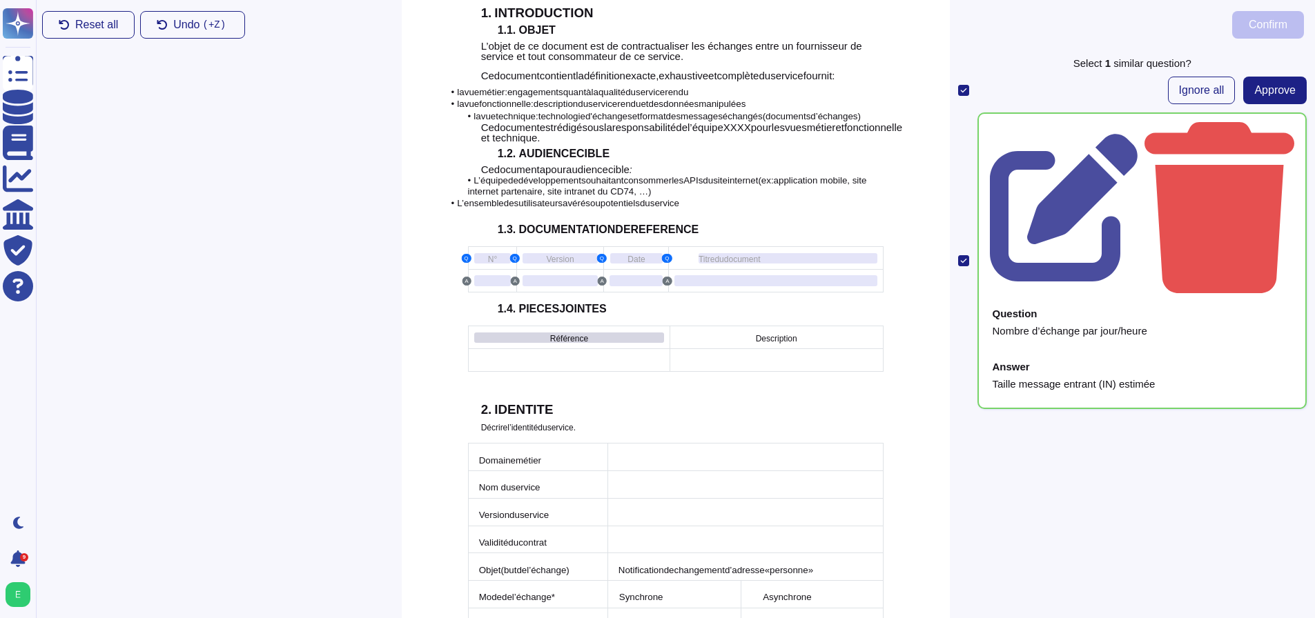
scroll to position [515, 0]
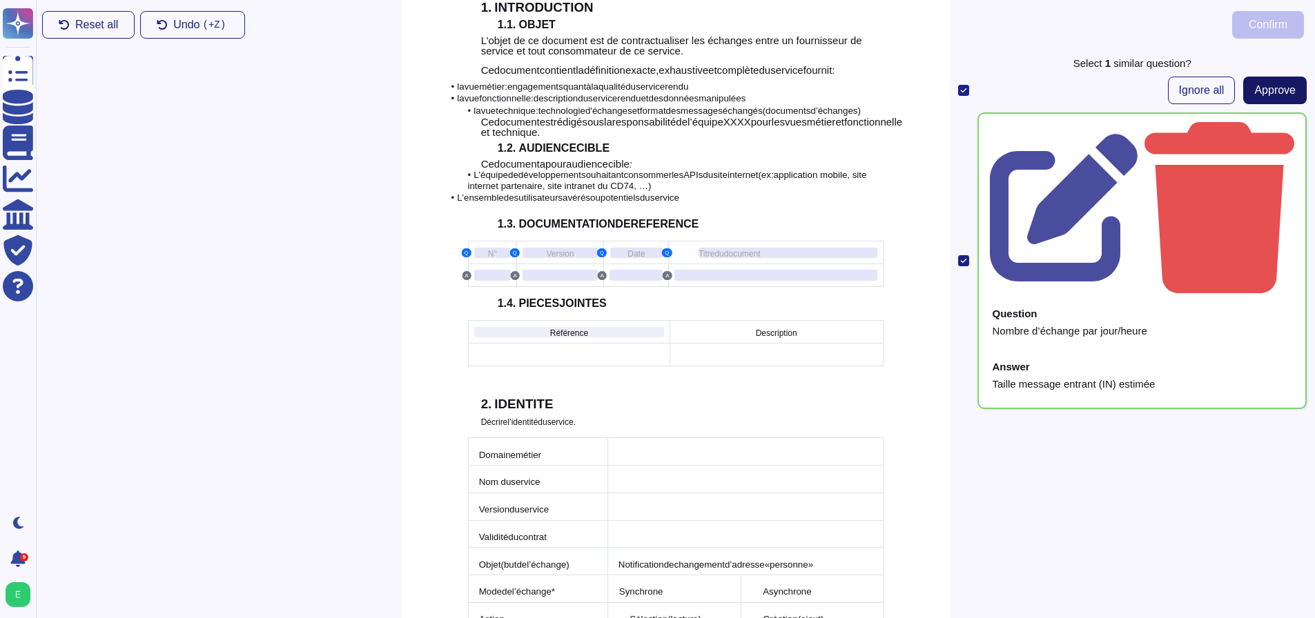
click at [1257, 92] on span "Approve" at bounding box center [1274, 90] width 41 height 11
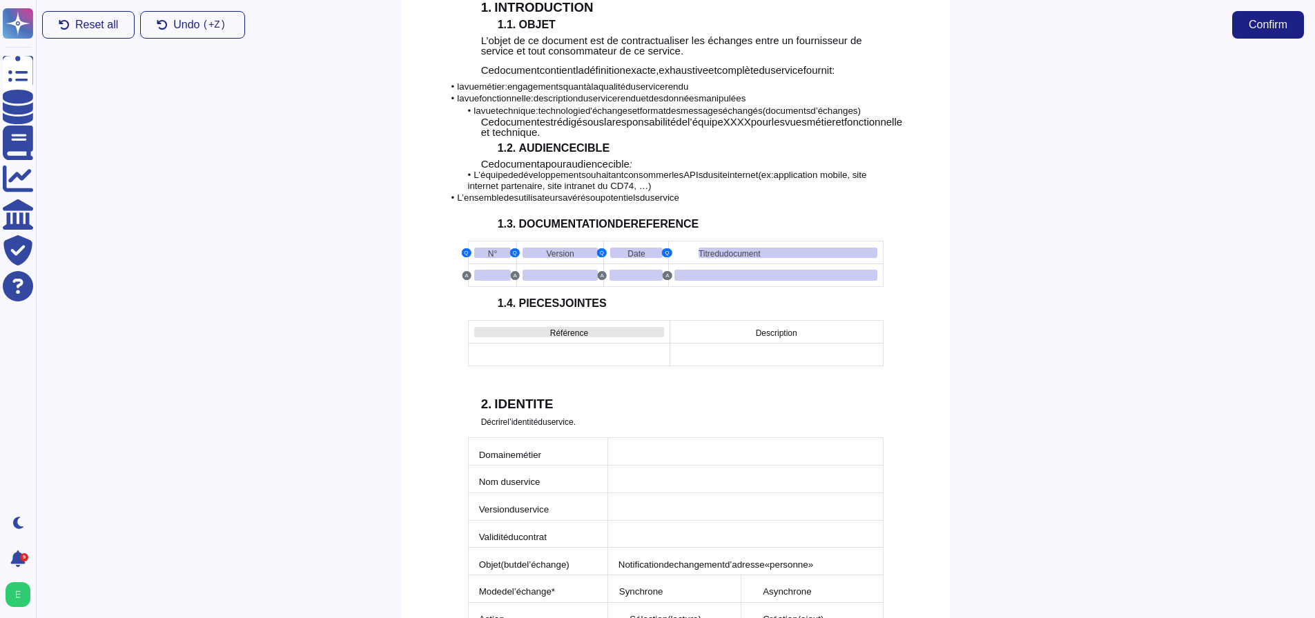
click at [553, 328] on span "Référence" at bounding box center [569, 333] width 38 height 10
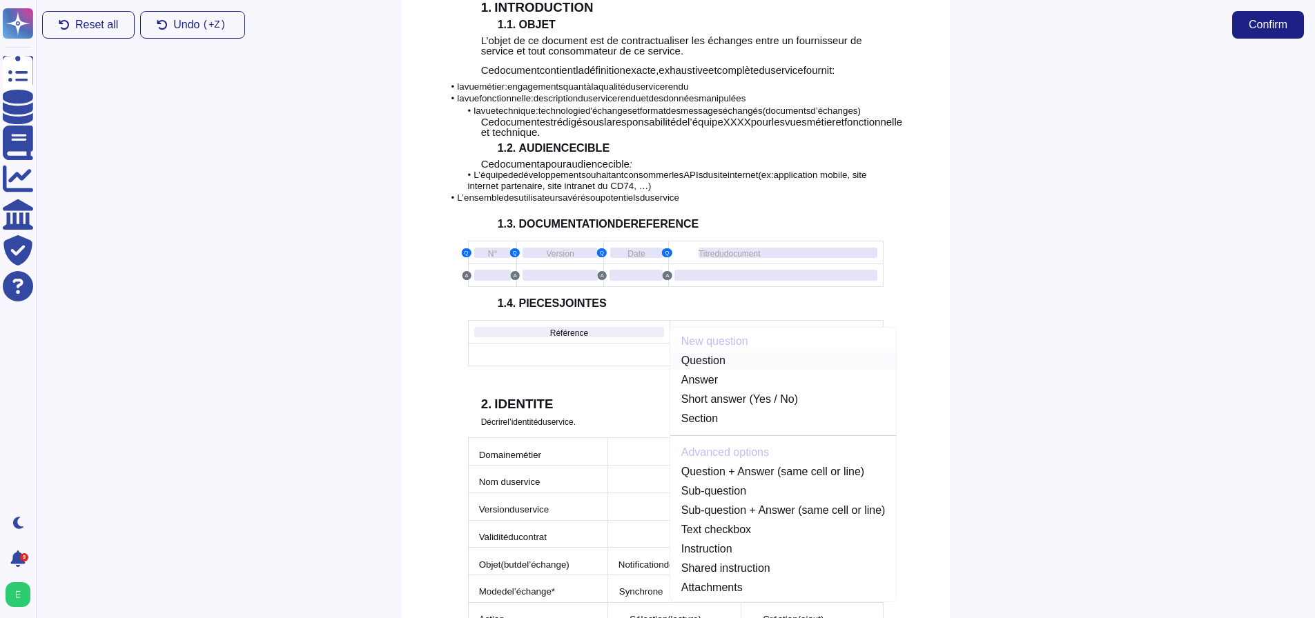
click at [685, 353] on link "Question" at bounding box center [783, 361] width 226 height 17
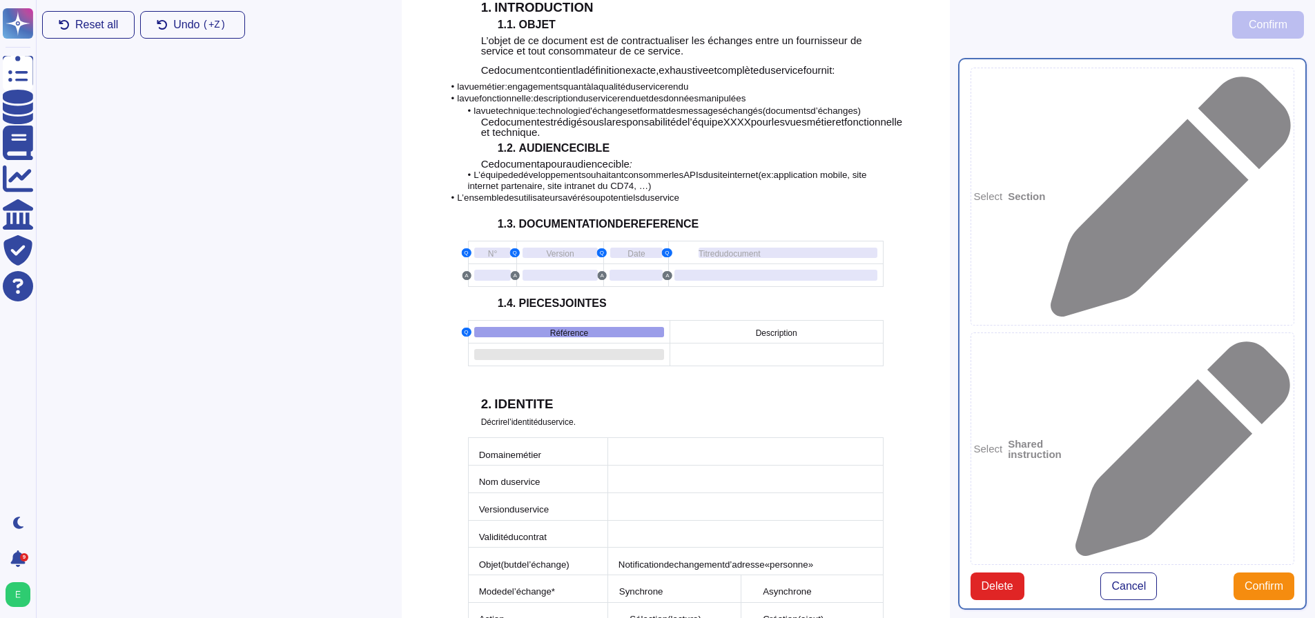
click at [590, 349] on div at bounding box center [569, 354] width 190 height 11
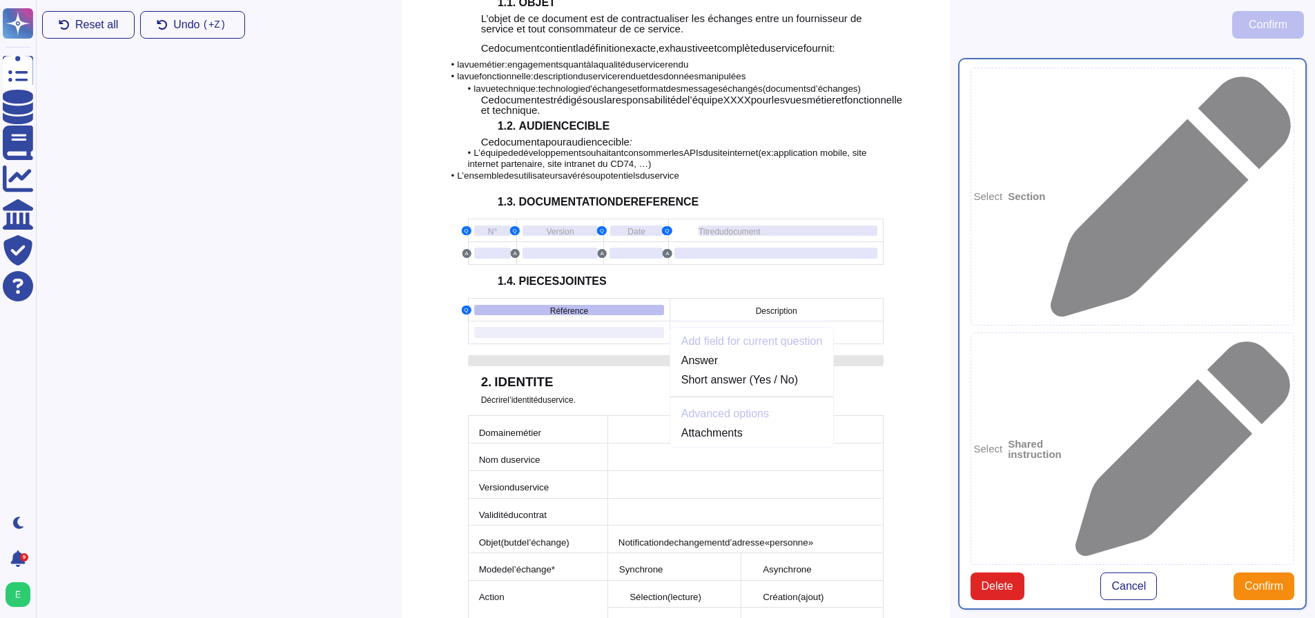
scroll to position [538, 0]
click at [670, 352] on link "Answer" at bounding box center [752, 360] width 164 height 17
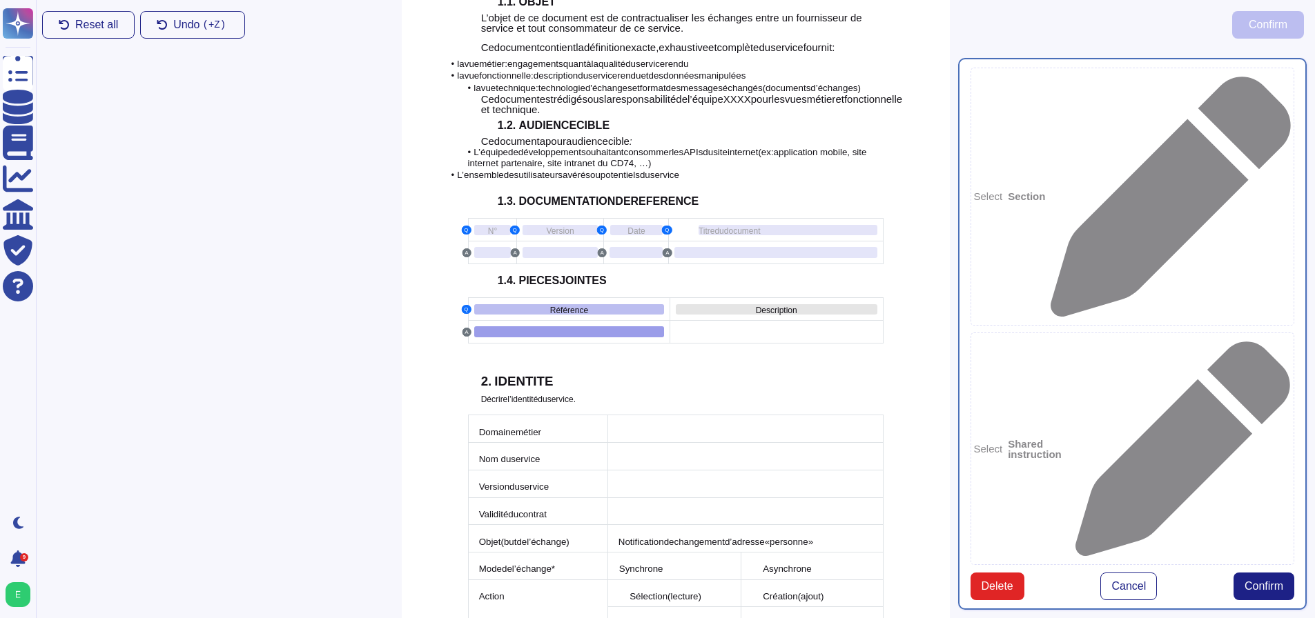
click at [739, 304] on div "Description" at bounding box center [777, 309] width 202 height 10
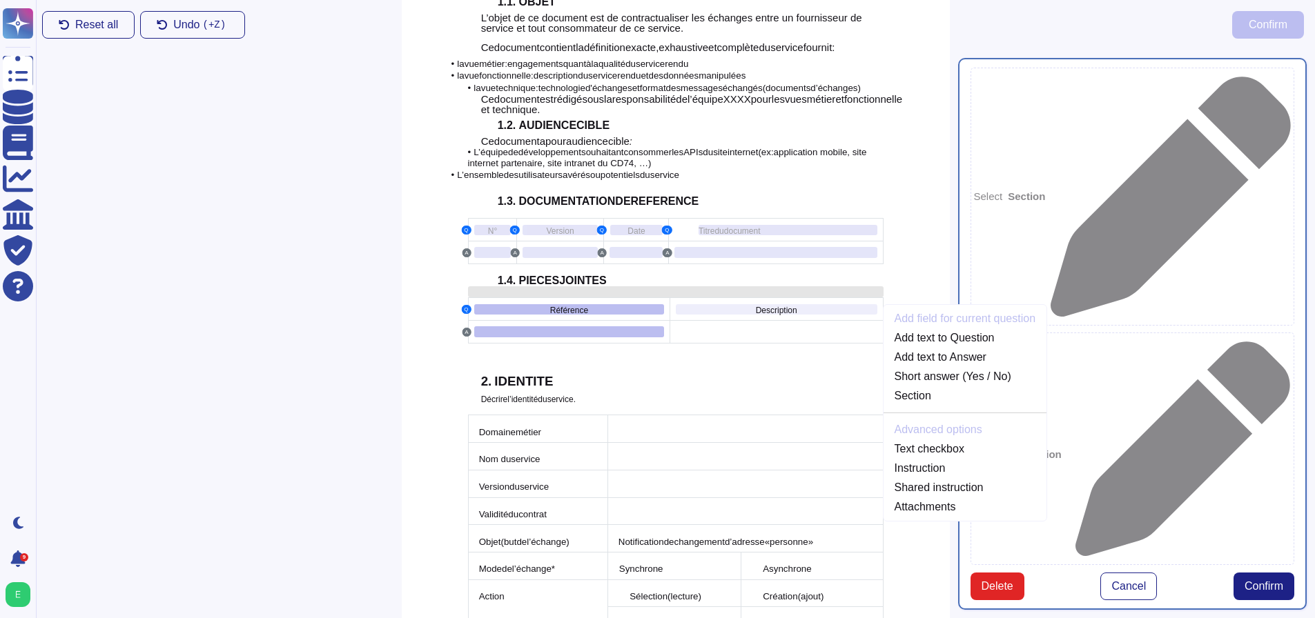
scroll to position [515, 0]
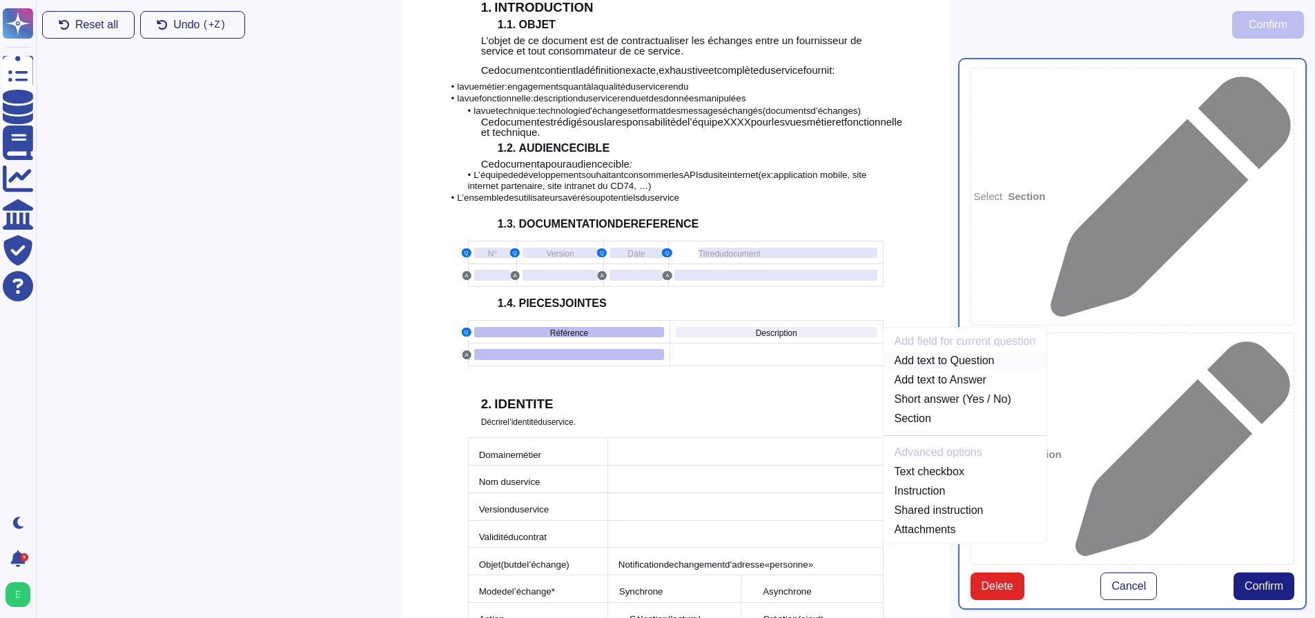
click at [902, 353] on link "Add text to Question" at bounding box center [965, 361] width 164 height 17
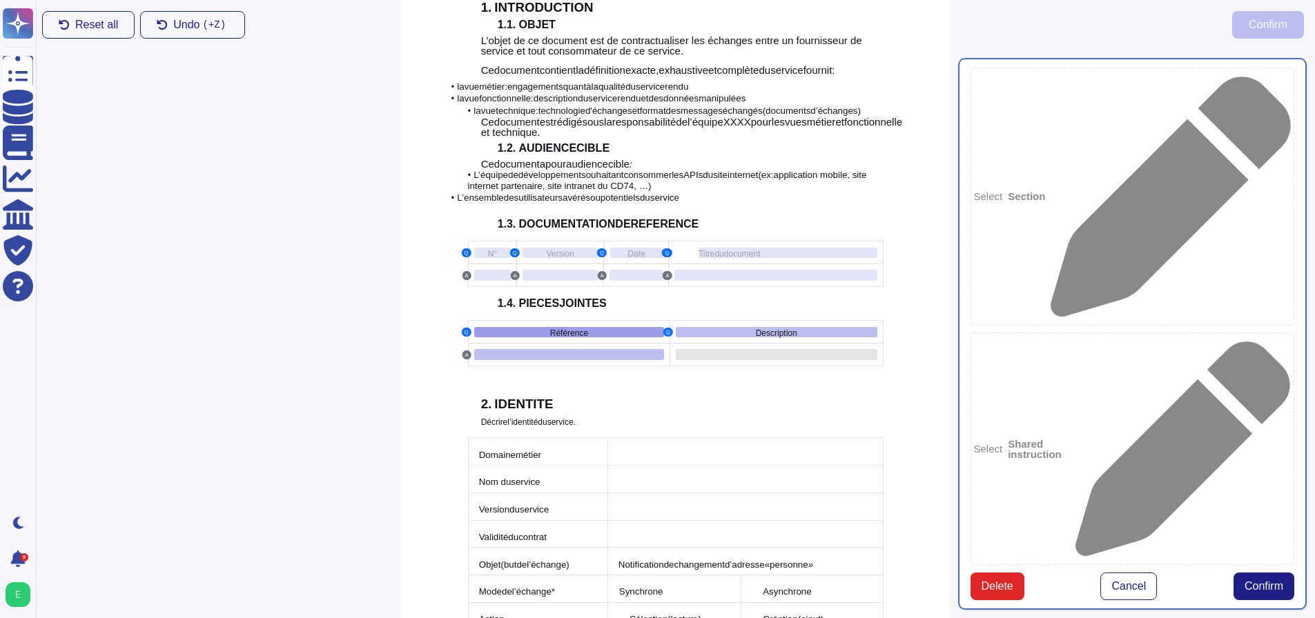
click at [800, 349] on div at bounding box center [777, 354] width 202 height 11
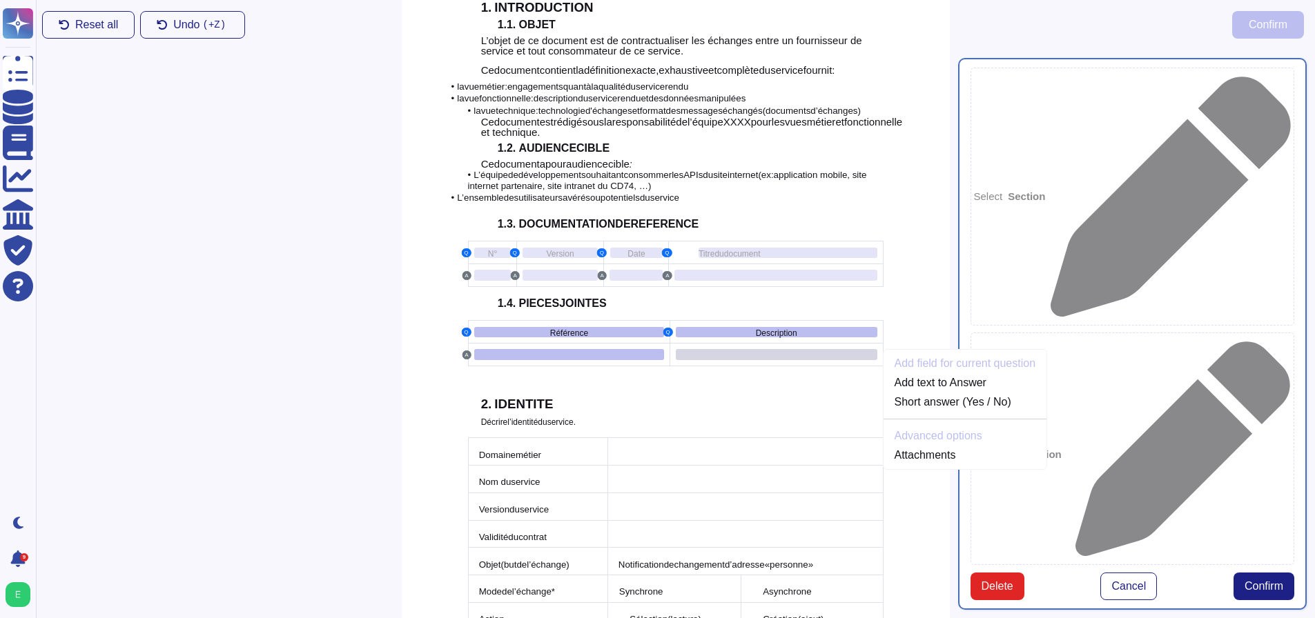
scroll to position [538, 0]
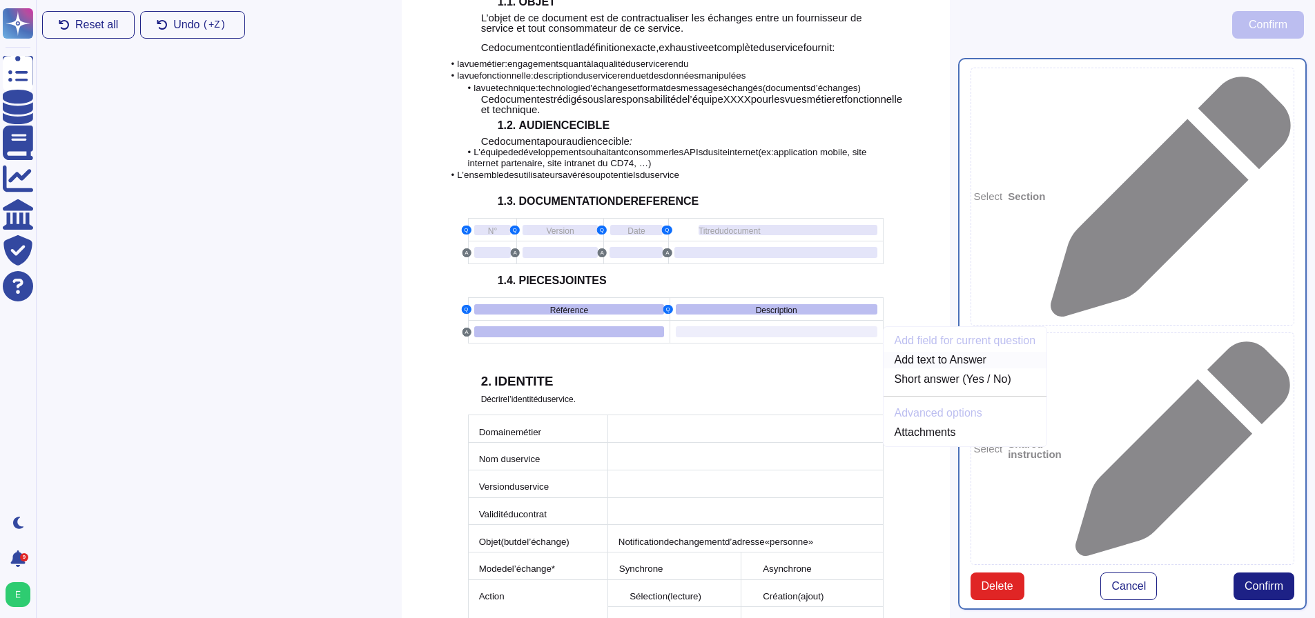
click at [901, 352] on link "Add text to Answer" at bounding box center [965, 360] width 164 height 17
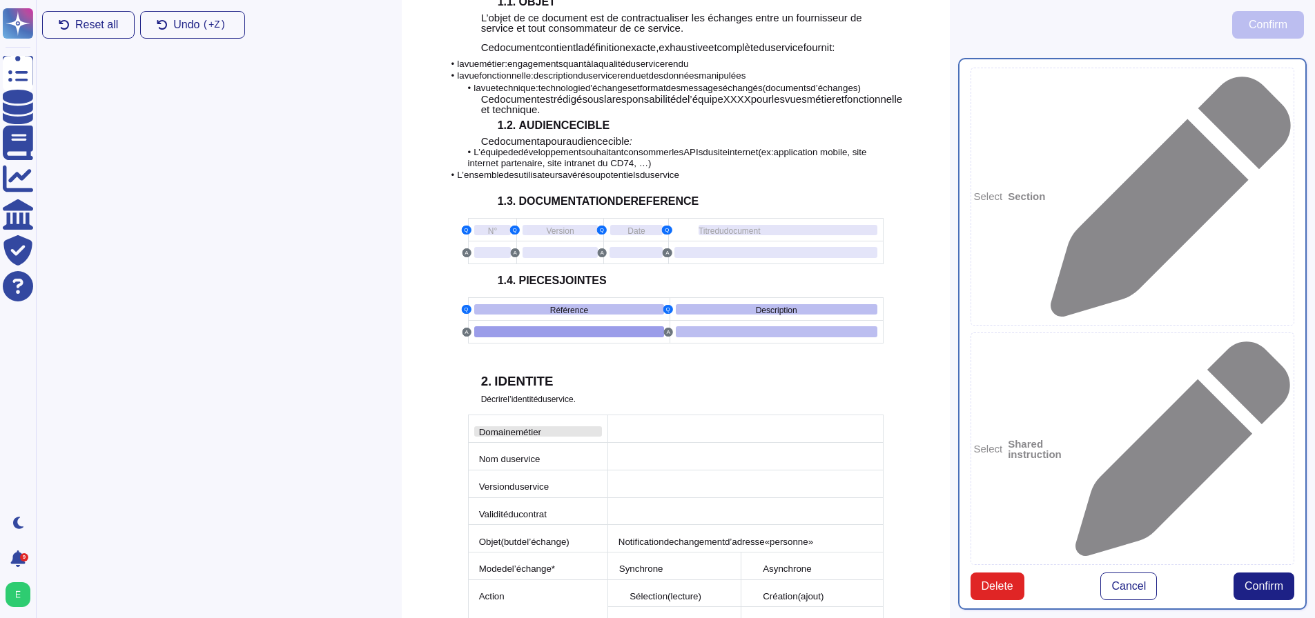
click at [515, 427] on span "métier" at bounding box center [528, 432] width 26 height 10
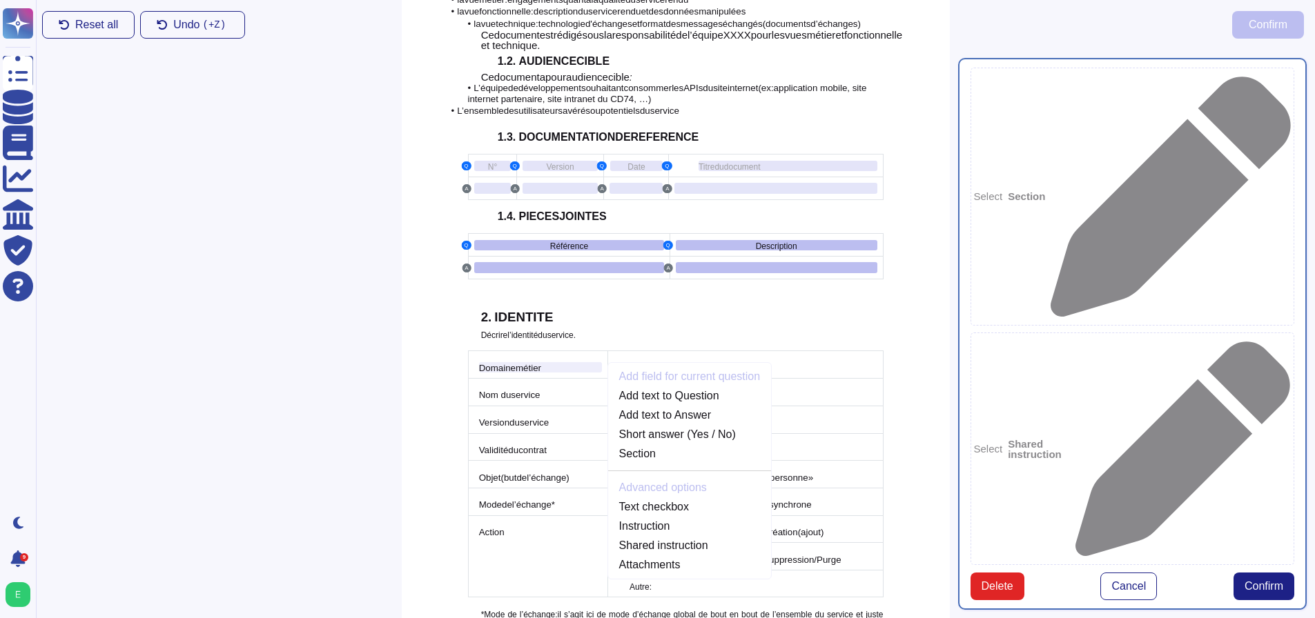
scroll to position [637, 0]
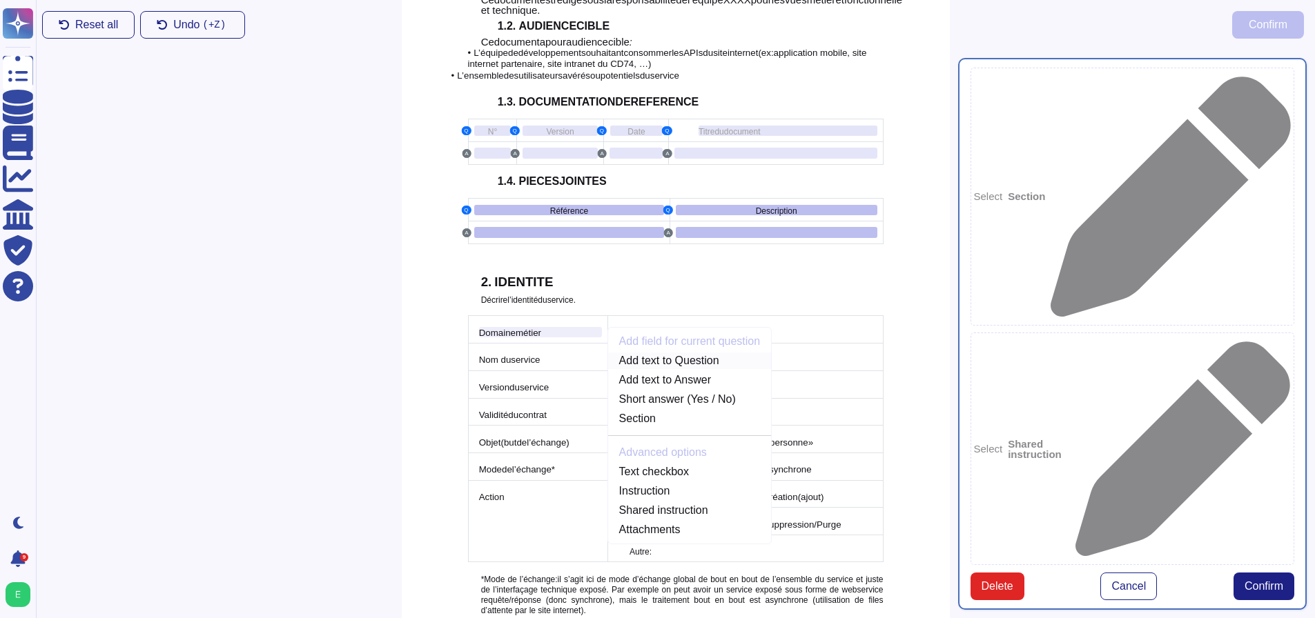
click at [634, 353] on link "Add text to Question" at bounding box center [690, 361] width 164 height 17
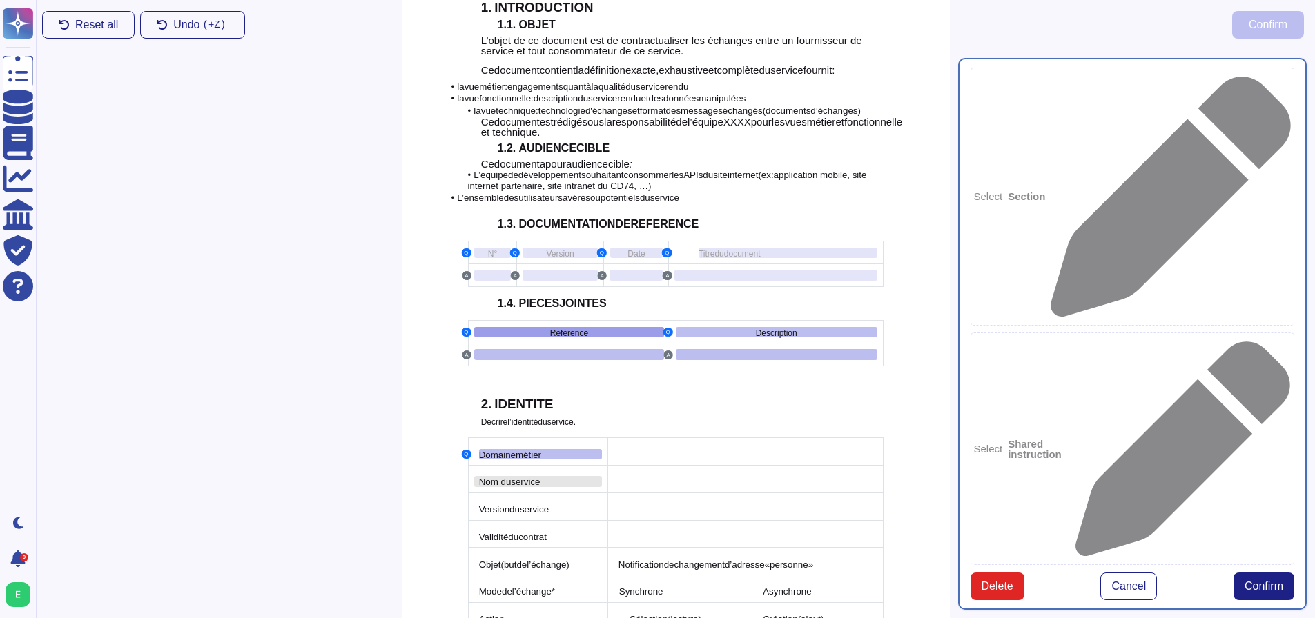
click at [532, 477] on span "service" at bounding box center [525, 482] width 29 height 10
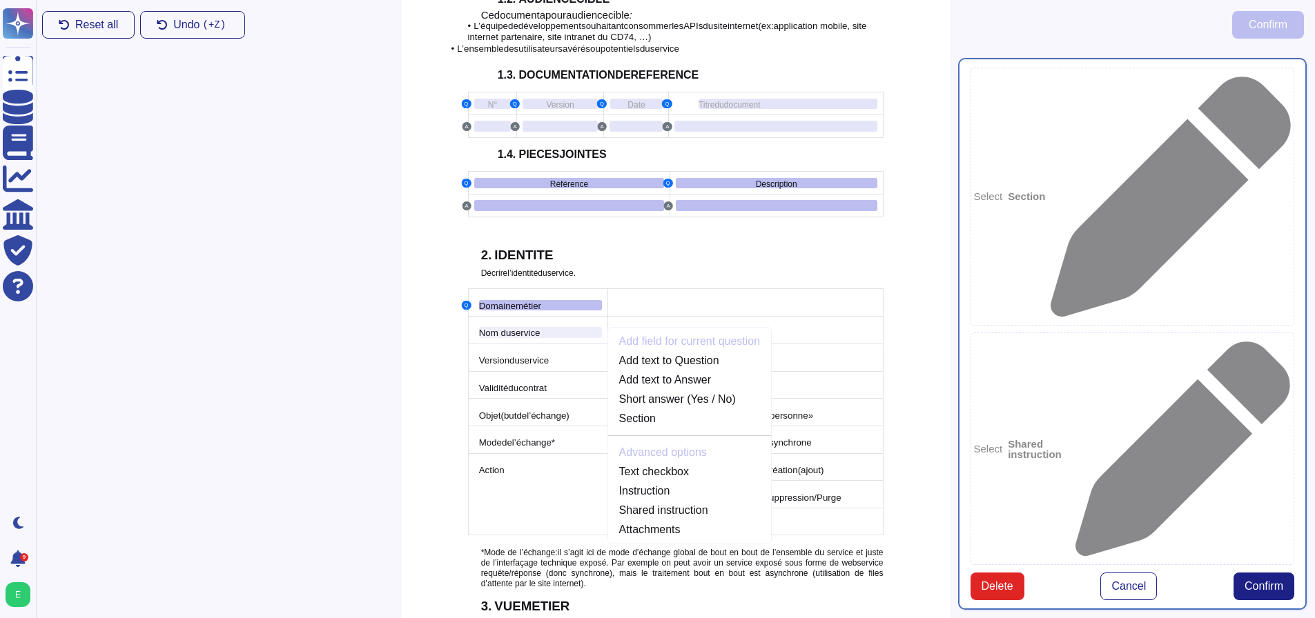
scroll to position [665, 0]
click at [660, 352] on link "Add text to Question" at bounding box center [690, 360] width 164 height 17
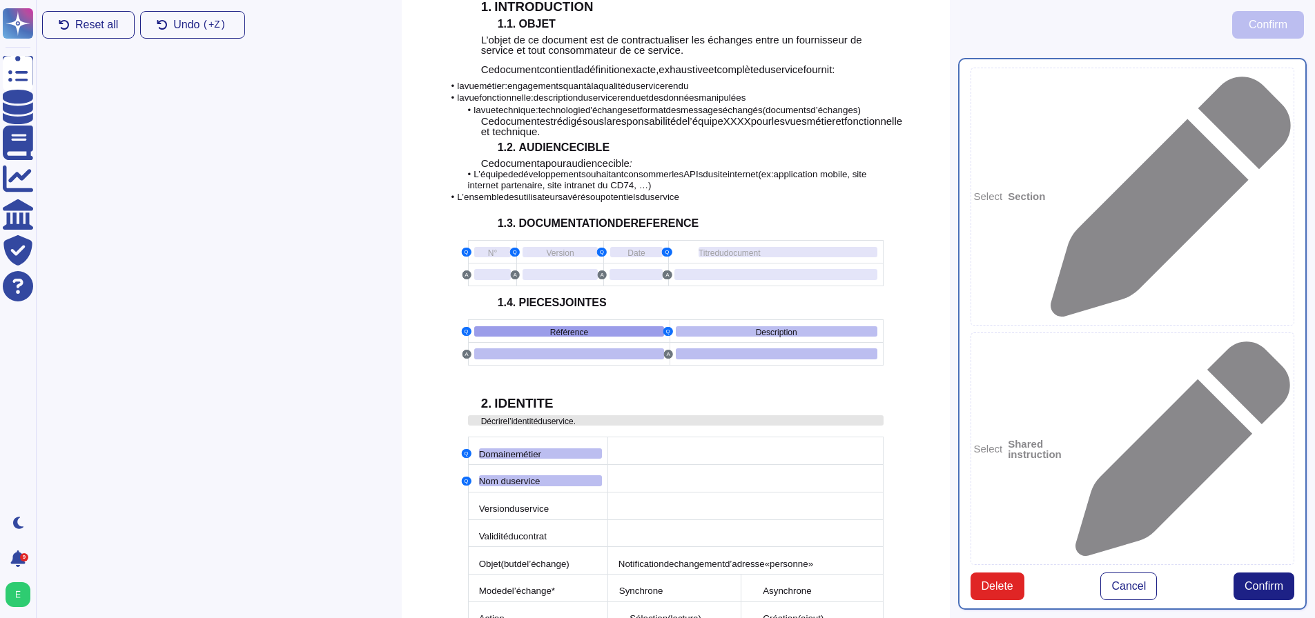
scroll to position [515, 0]
click at [528, 503] on span "service" at bounding box center [534, 509] width 29 height 12
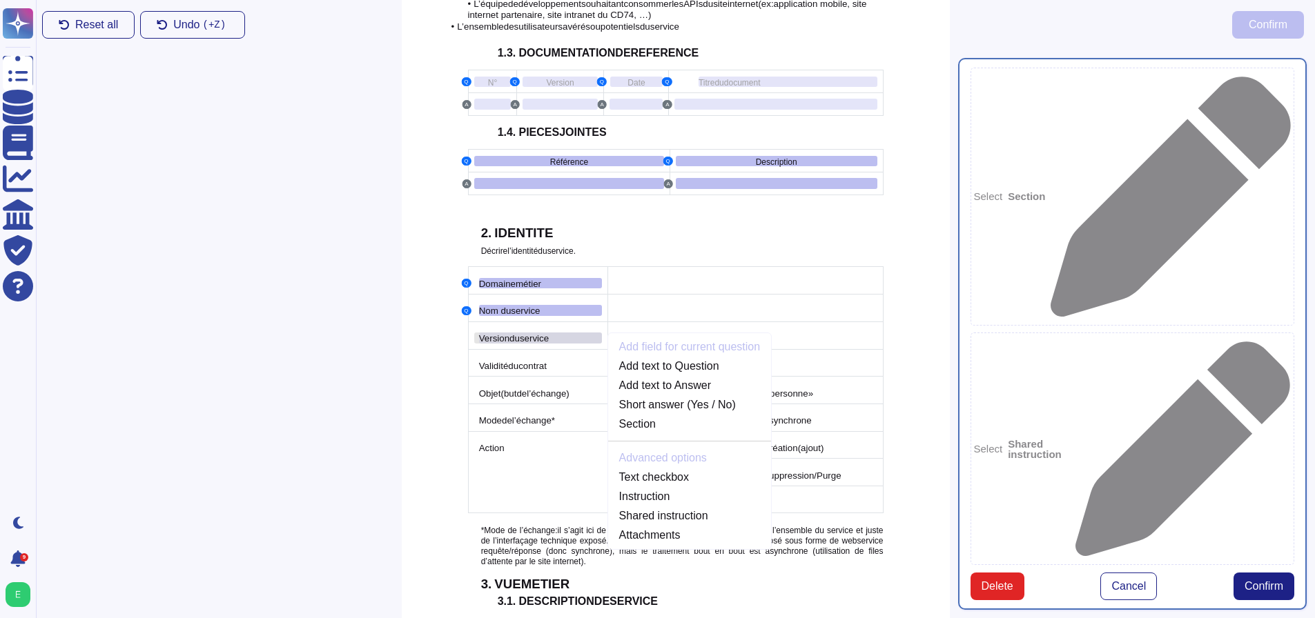
scroll to position [691, 0]
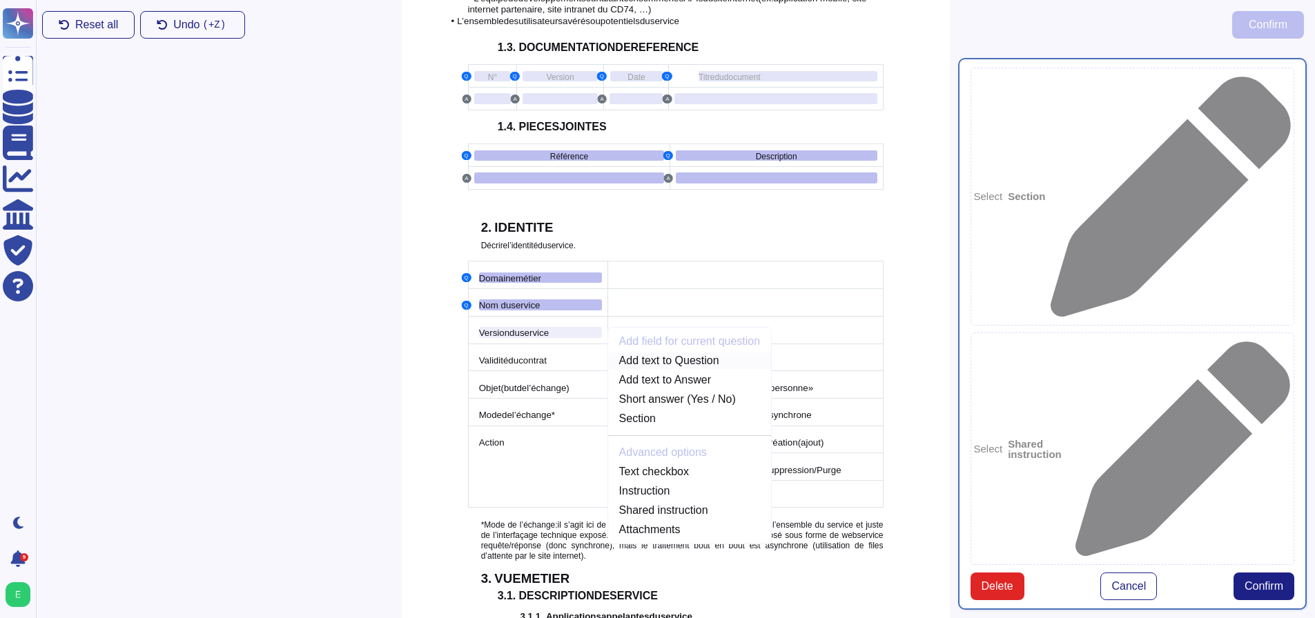
click at [651, 353] on link "Add text to Question" at bounding box center [690, 361] width 164 height 17
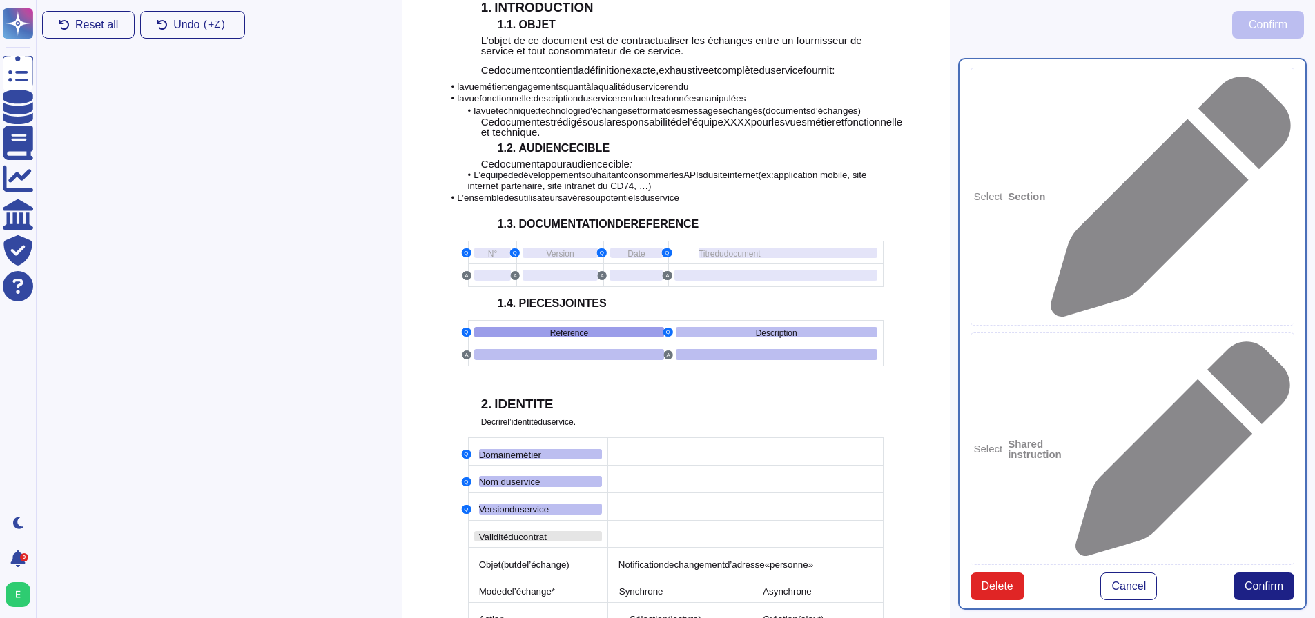
click at [543, 532] on span "contrat" at bounding box center [532, 537] width 28 height 10
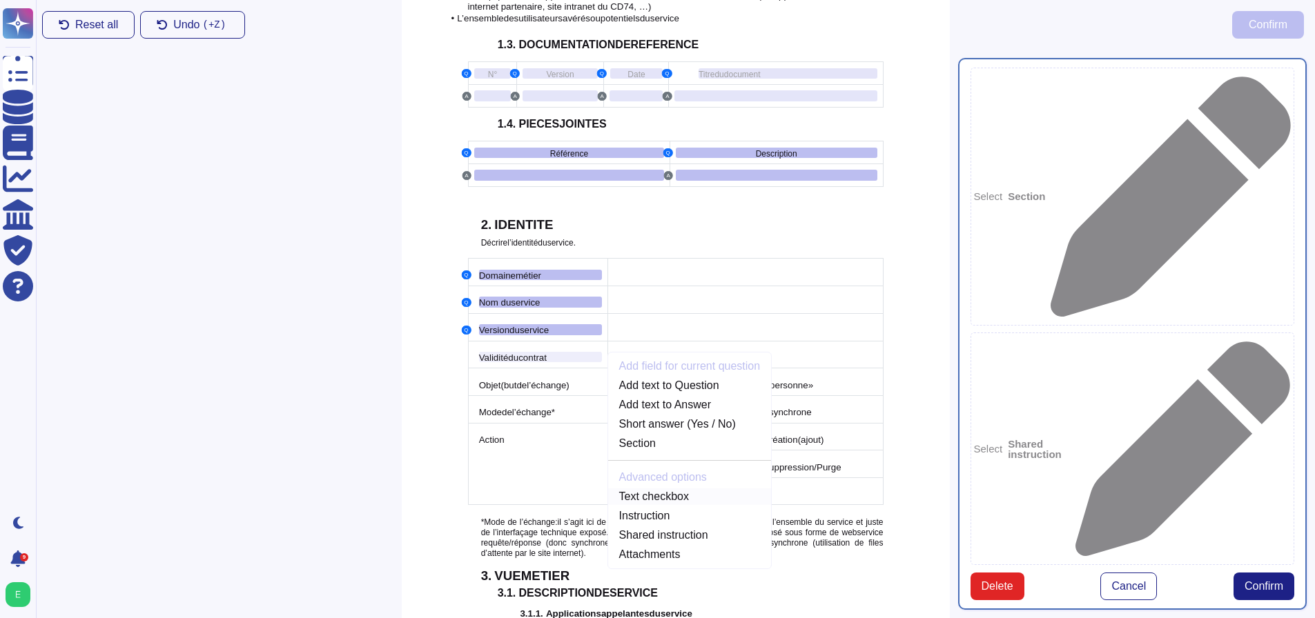
scroll to position [718, 0]
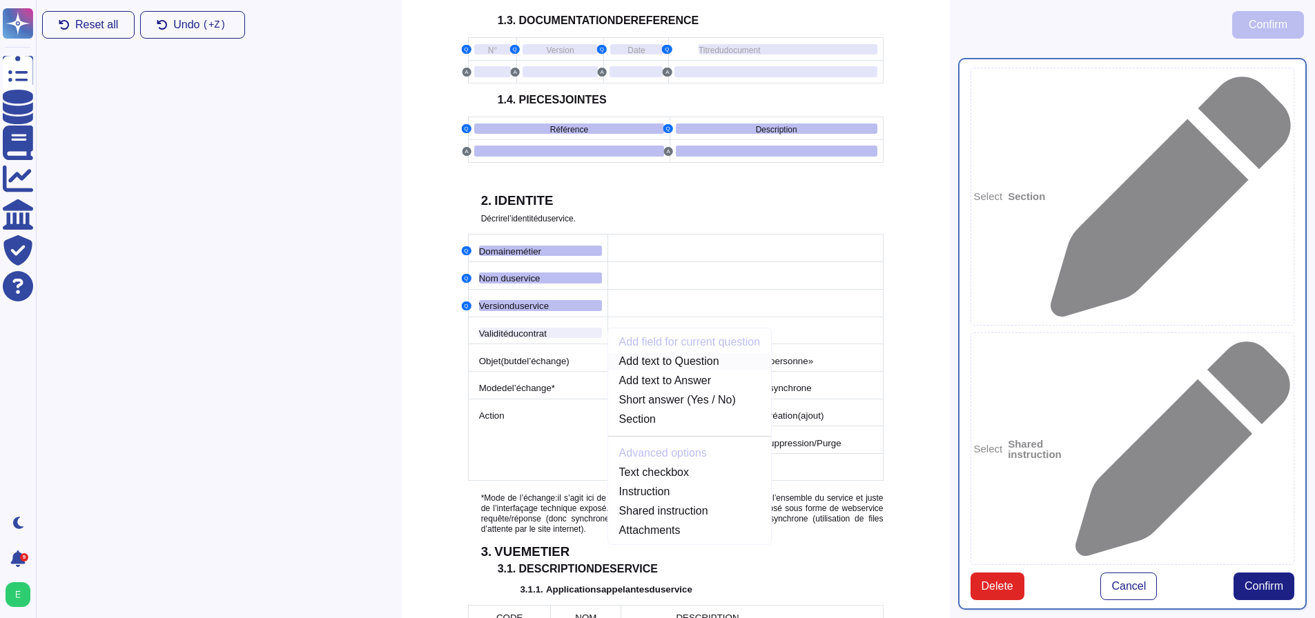
click at [660, 353] on link "Add text to Question" at bounding box center [690, 361] width 164 height 17
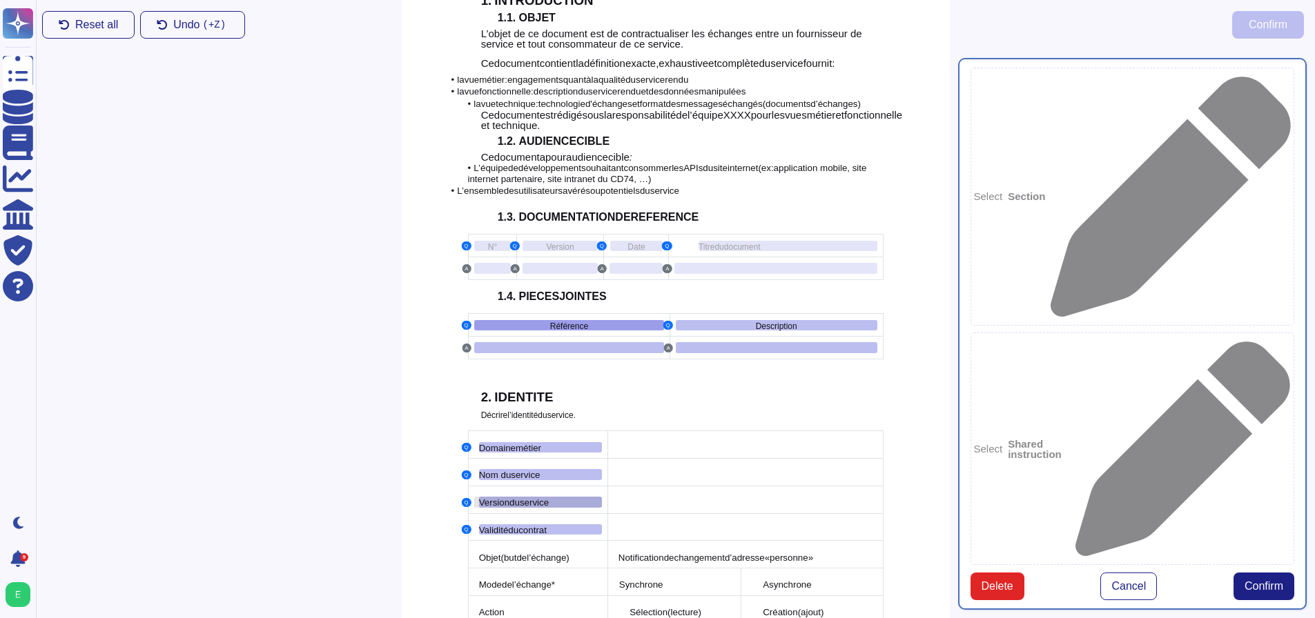
scroll to position [515, 0]
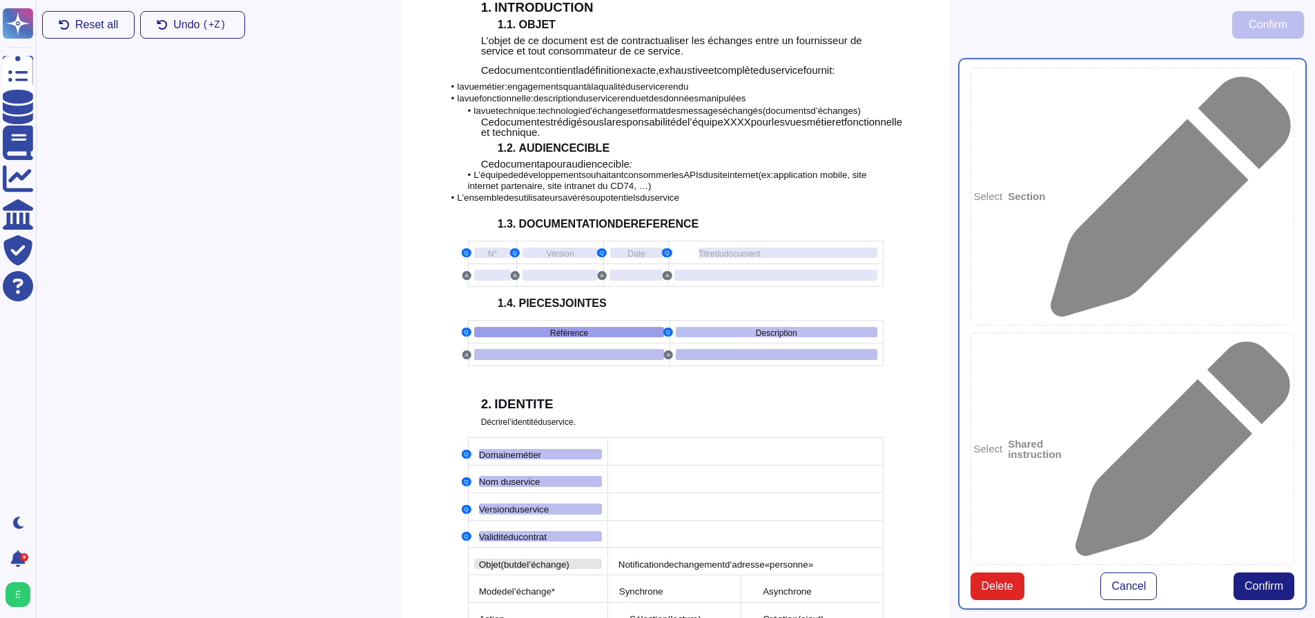
click at [537, 560] on span "l’échange)" at bounding box center [548, 565] width 43 height 10
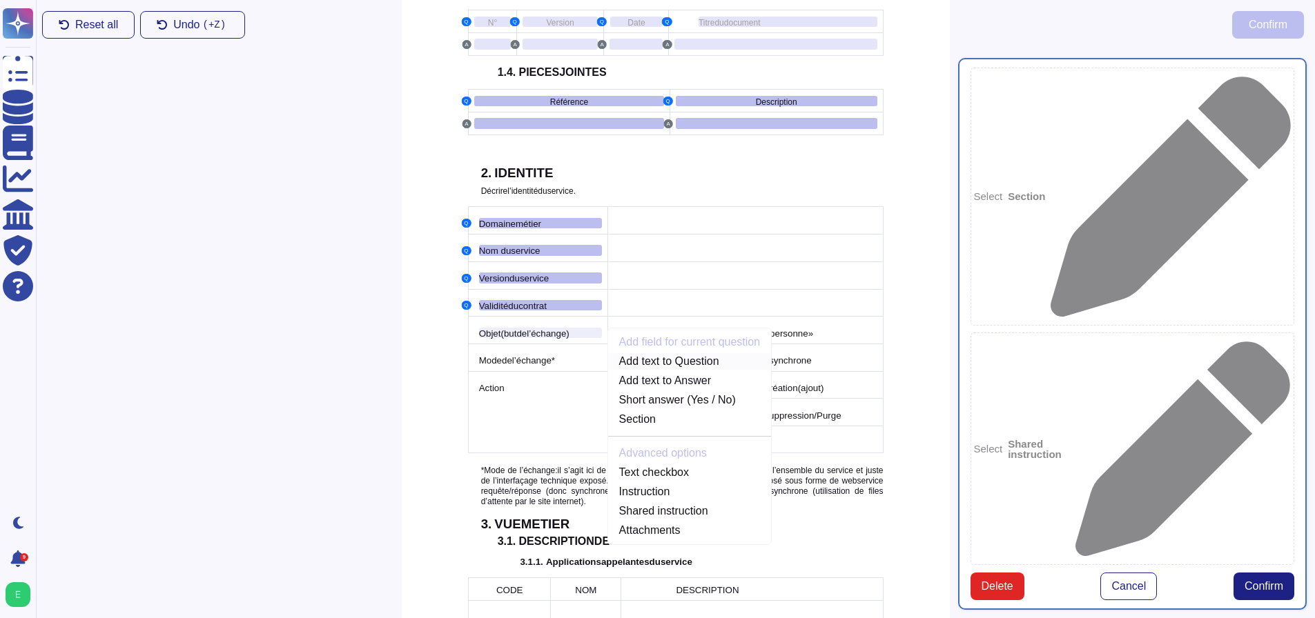
click at [658, 353] on link "Add text to Question" at bounding box center [690, 361] width 164 height 17
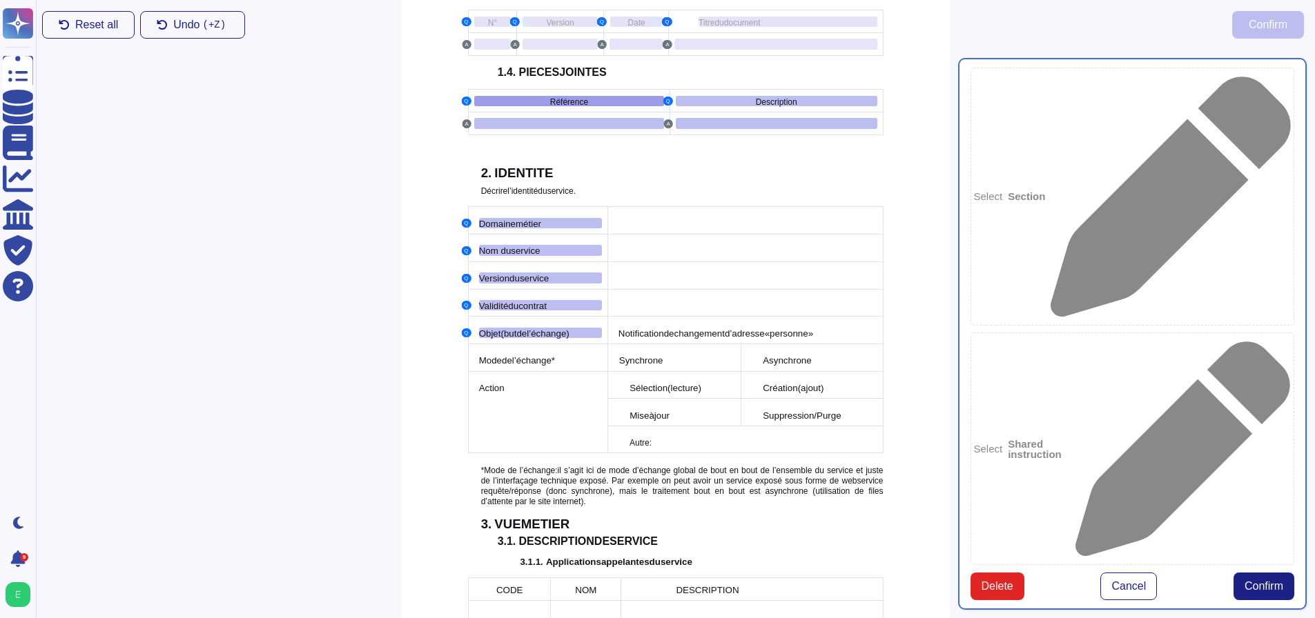
type textarea "Référence Description Domaine métier Nom du service Version du service Validité…"
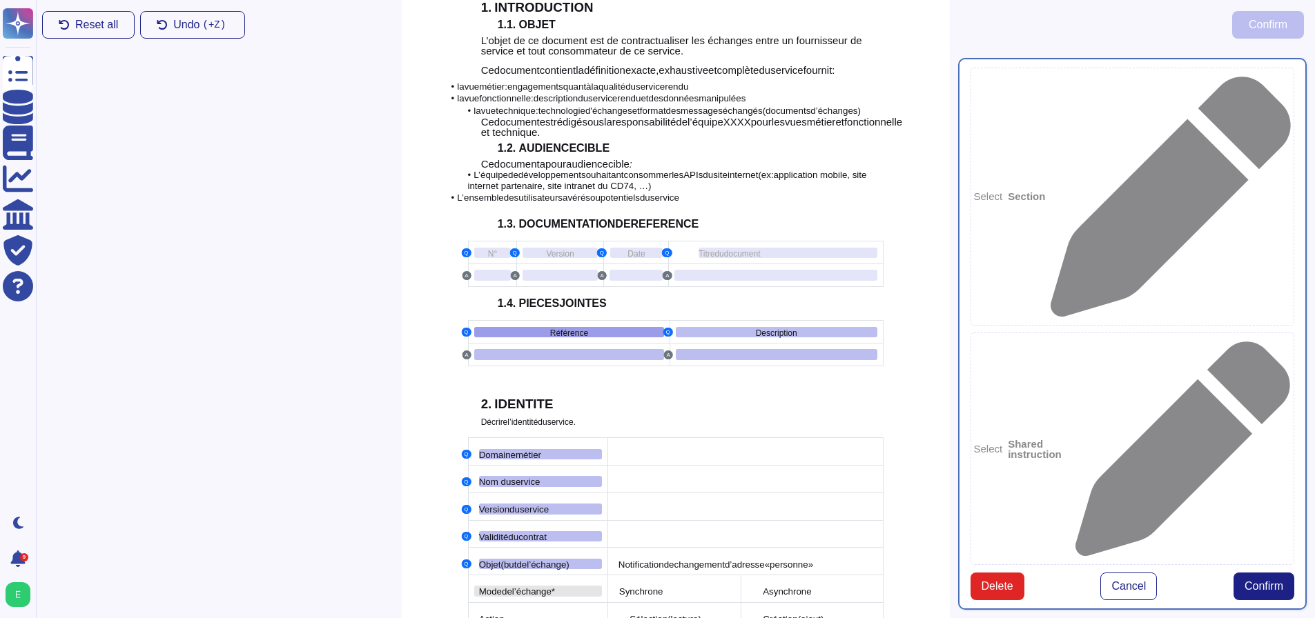
click at [534, 587] on span "l’échange" at bounding box center [531, 592] width 39 height 10
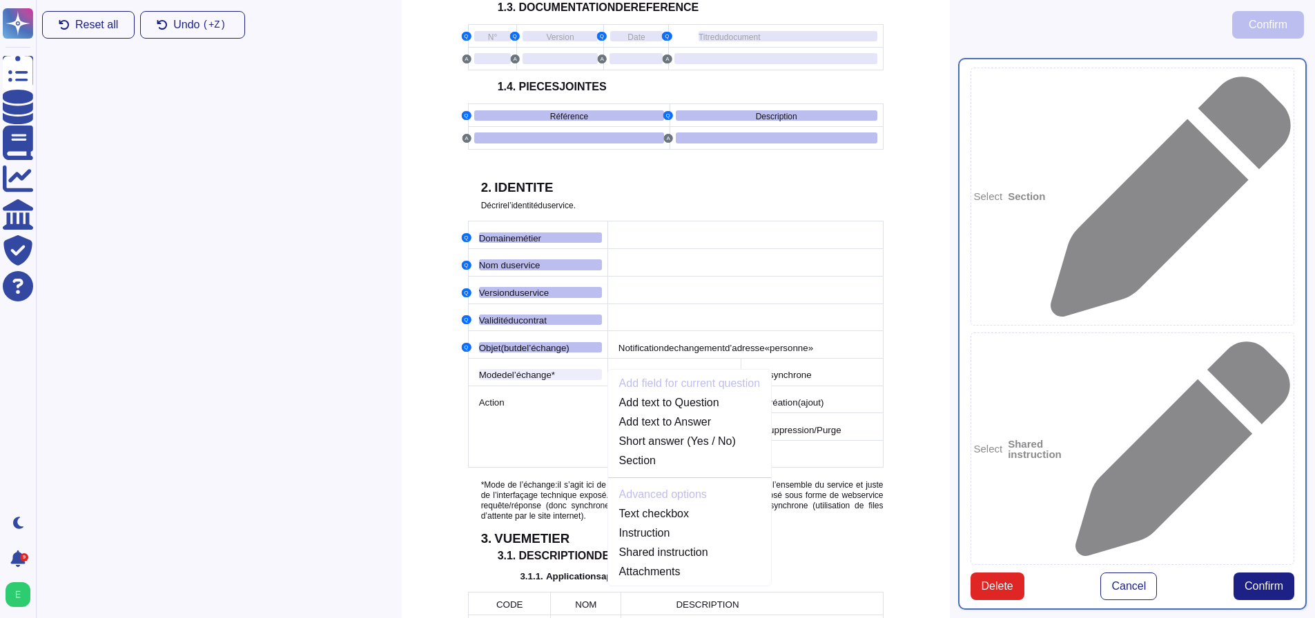
scroll to position [773, 0]
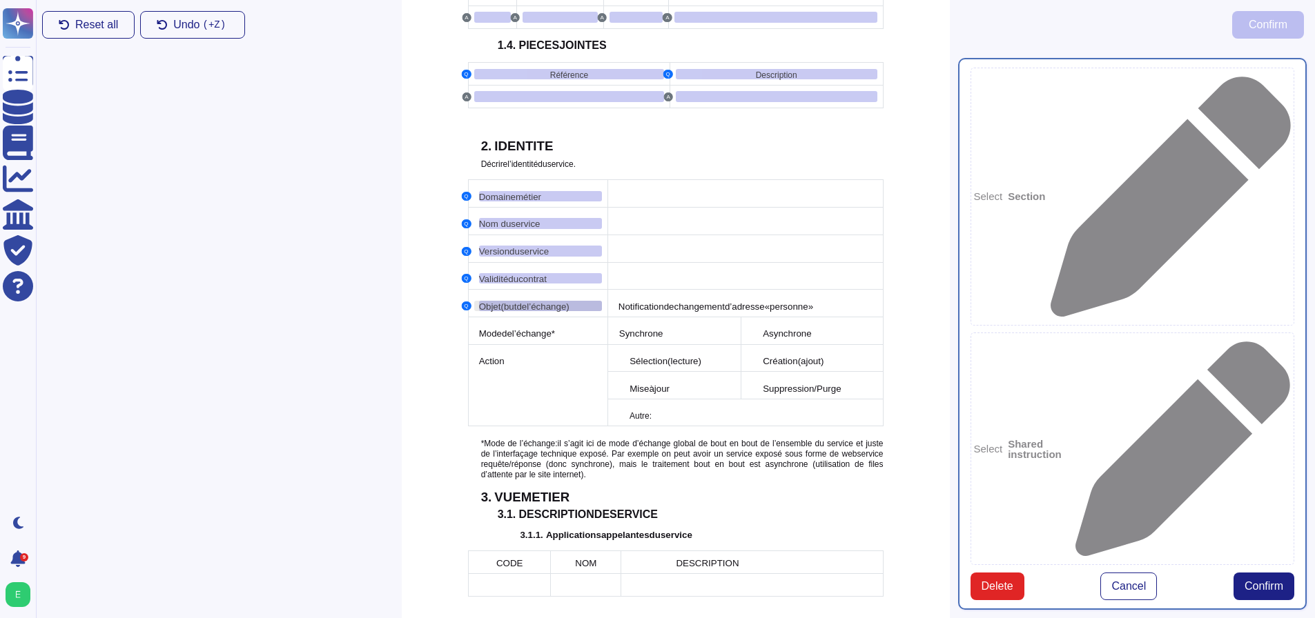
click at [495, 302] on span "Objet" at bounding box center [490, 307] width 22 height 10
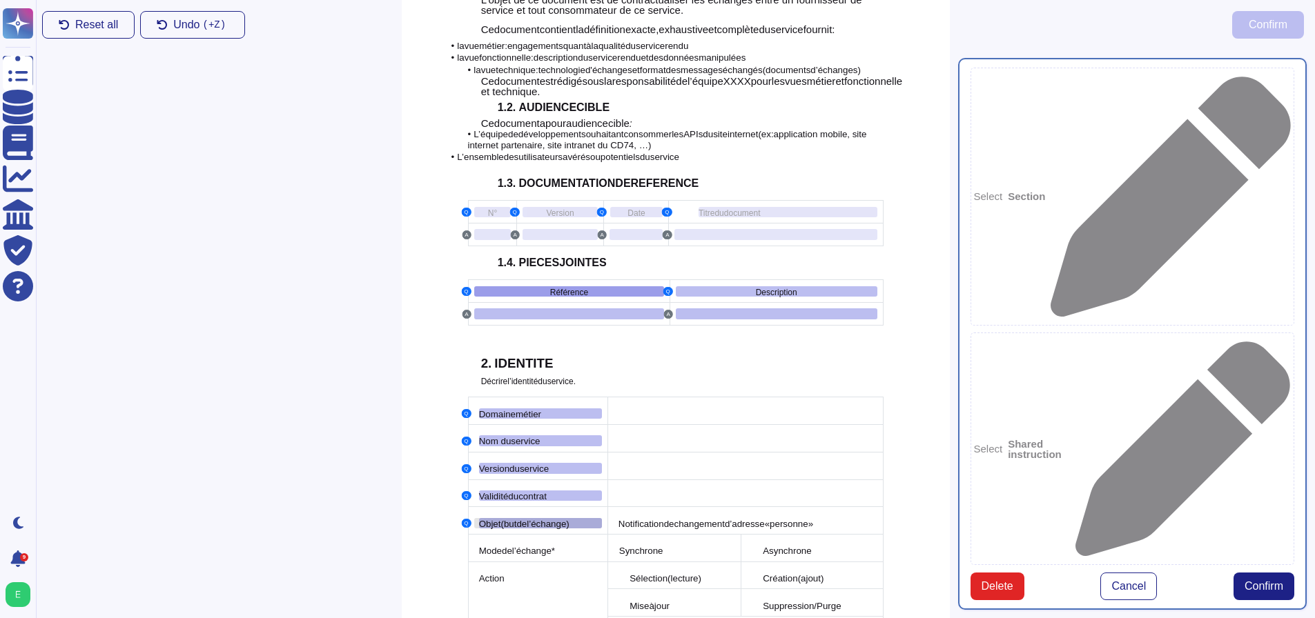
scroll to position [515, 0]
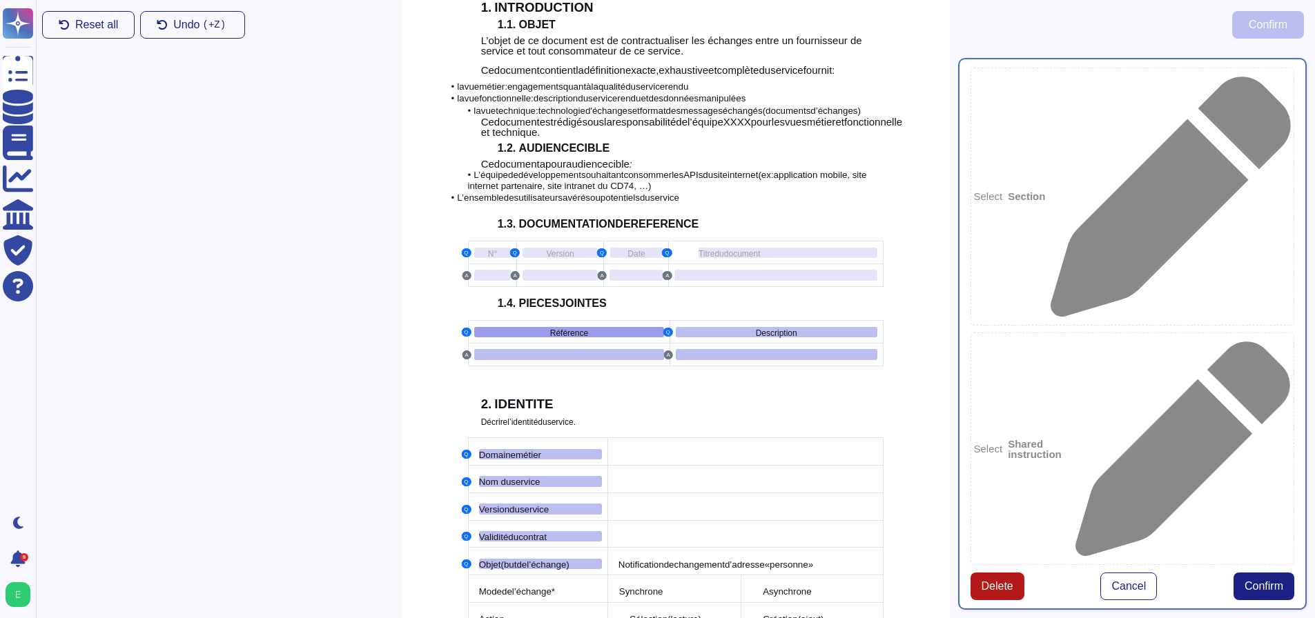
click at [999, 581] on span "Delete" at bounding box center [997, 586] width 32 height 11
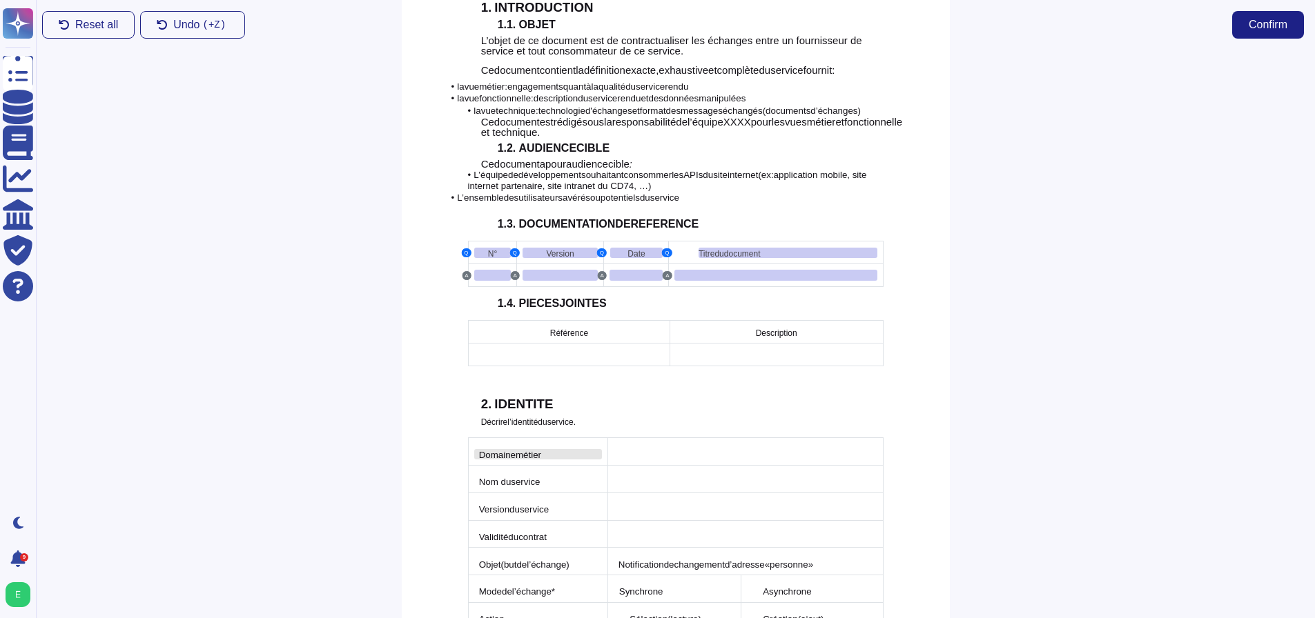
click at [525, 450] on span "métier" at bounding box center [528, 455] width 26 height 10
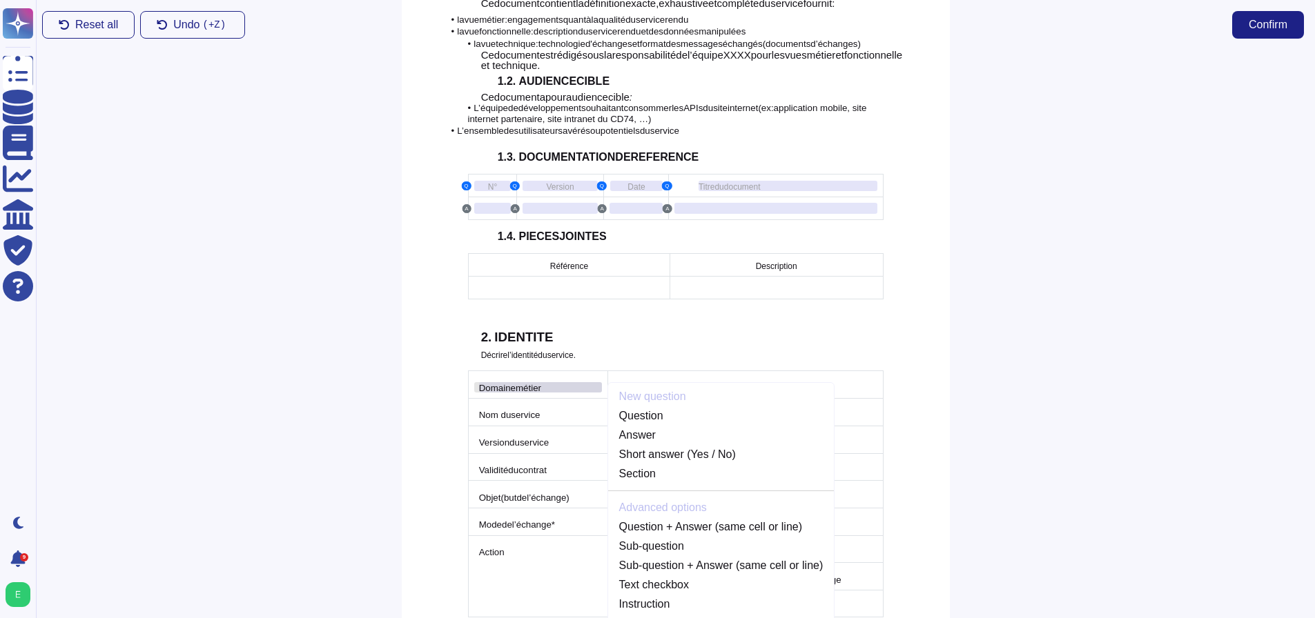
scroll to position [637, 0]
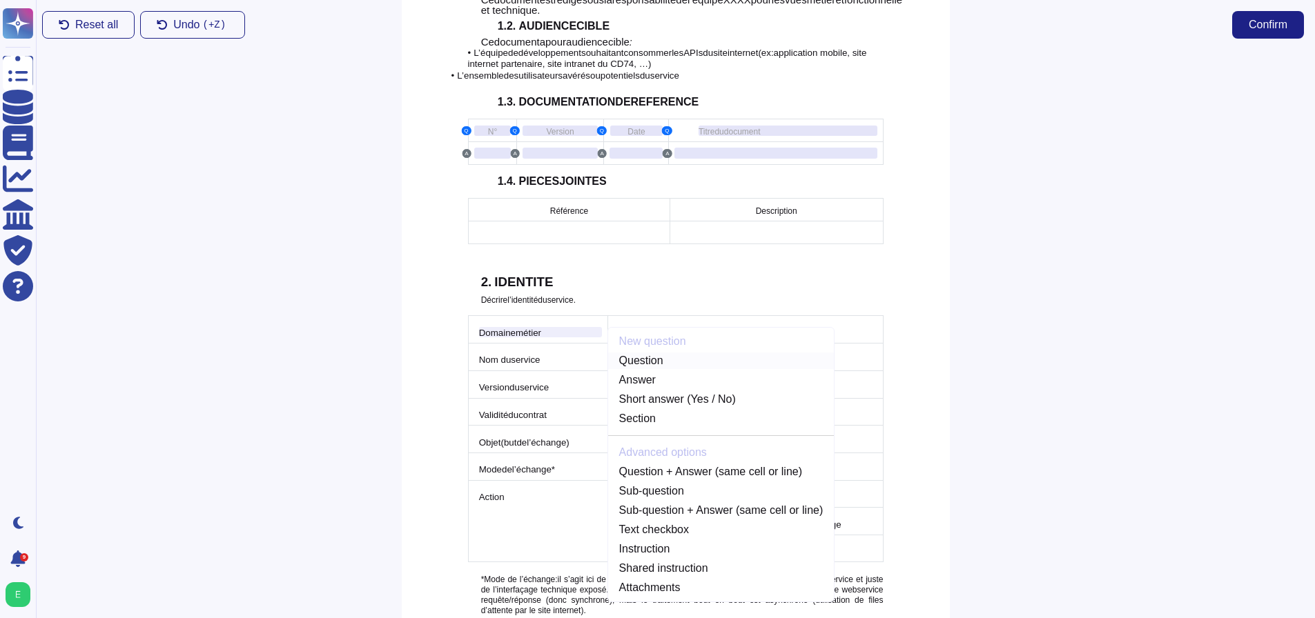
click at [633, 353] on link "Question" at bounding box center [721, 361] width 226 height 17
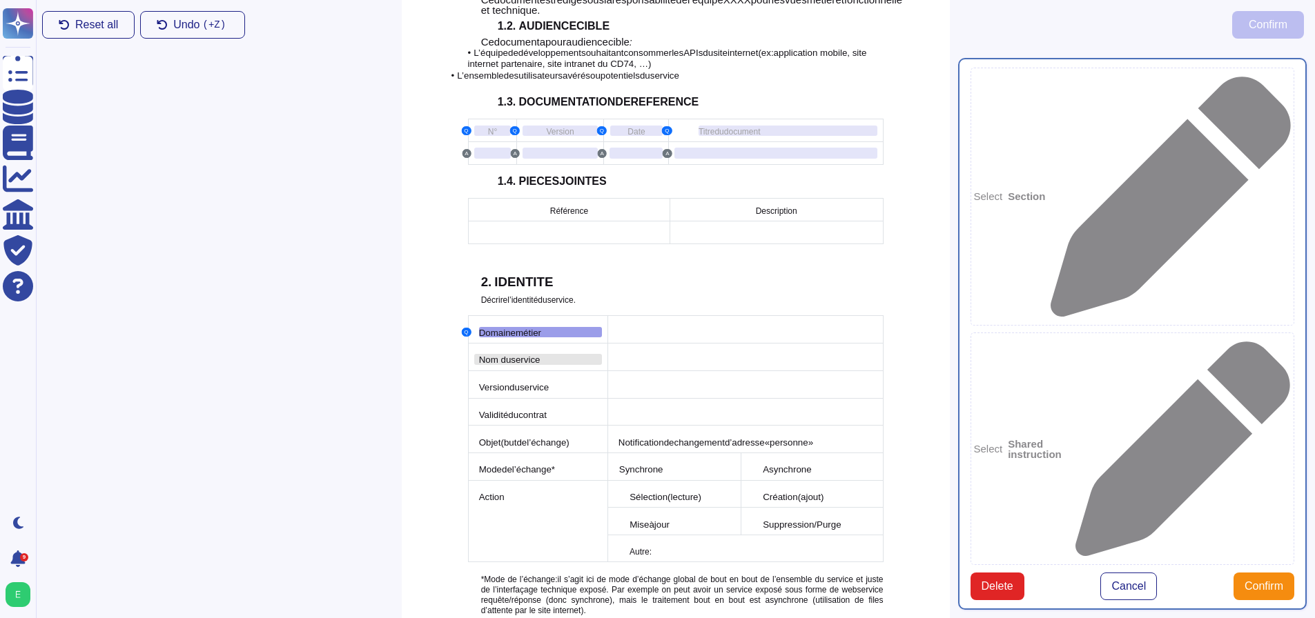
click at [522, 355] on span "service" at bounding box center [525, 360] width 29 height 10
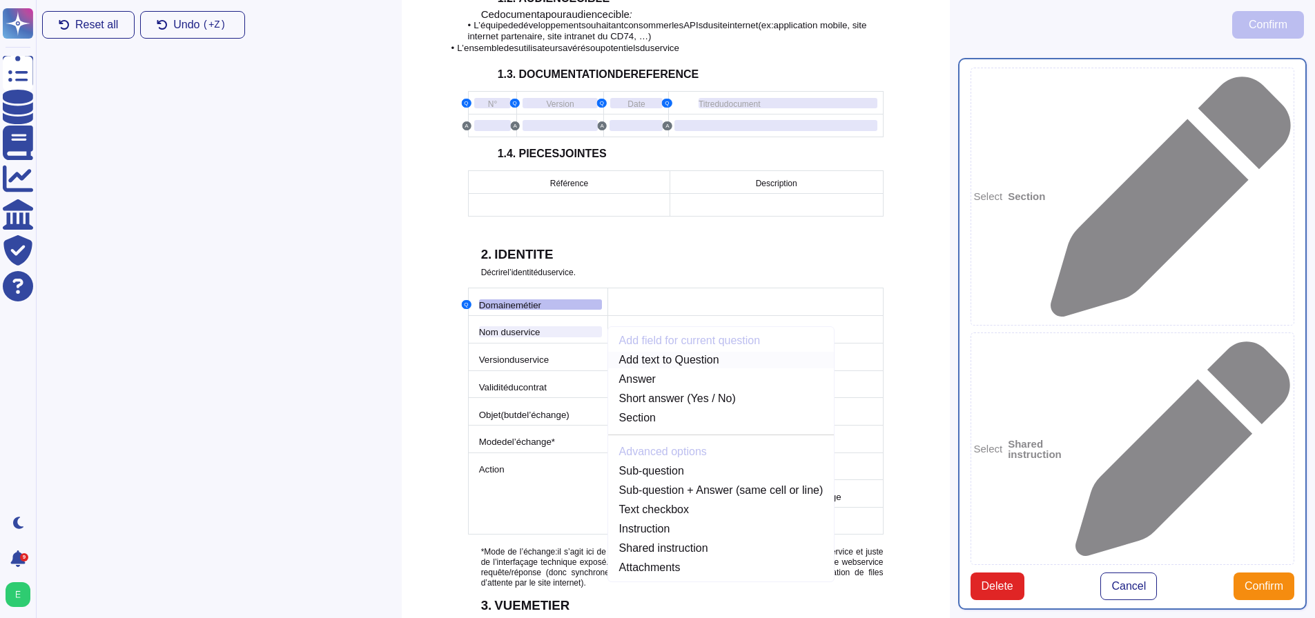
click at [644, 352] on link "Add text to Question" at bounding box center [721, 360] width 226 height 17
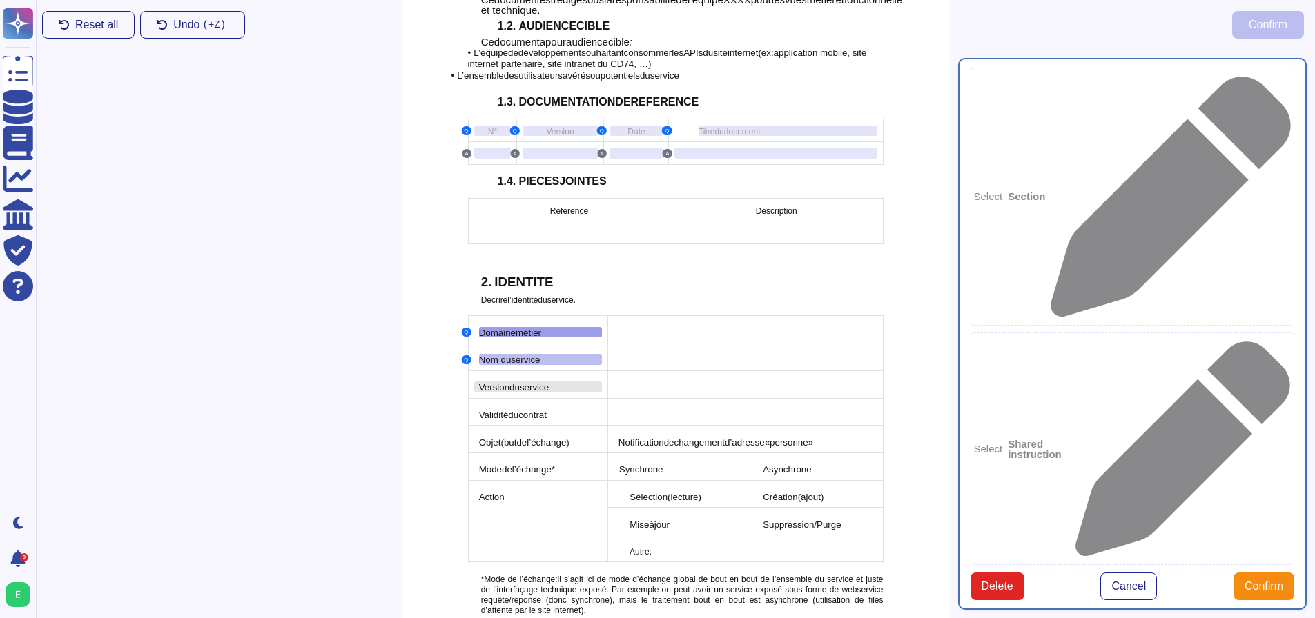
click at [525, 382] on span "service" at bounding box center [534, 387] width 29 height 10
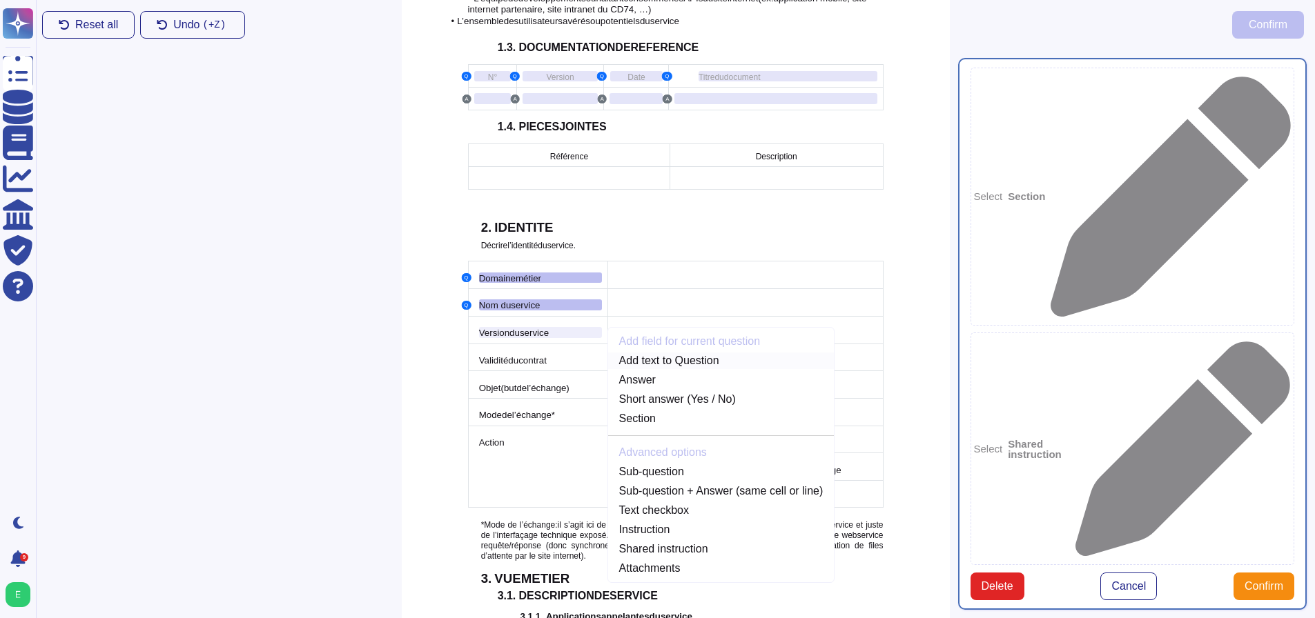
click at [644, 353] on link "Add text to Question" at bounding box center [721, 361] width 226 height 17
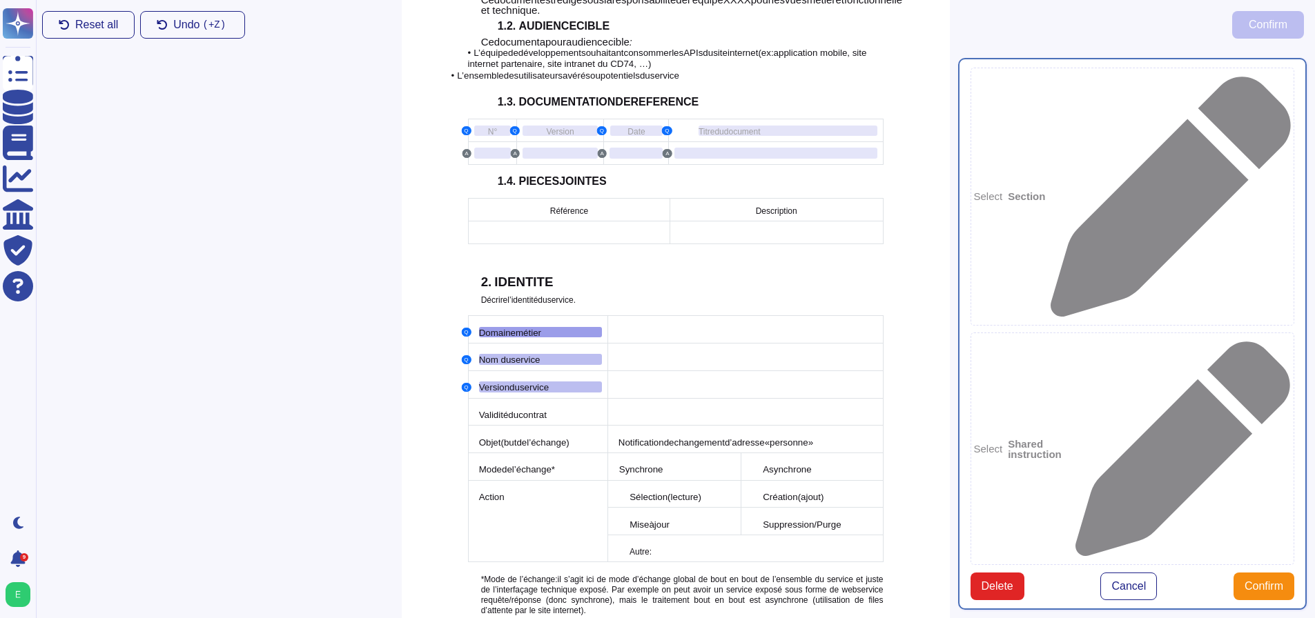
click at [648, 317] on td at bounding box center [744, 330] width 275 height 28
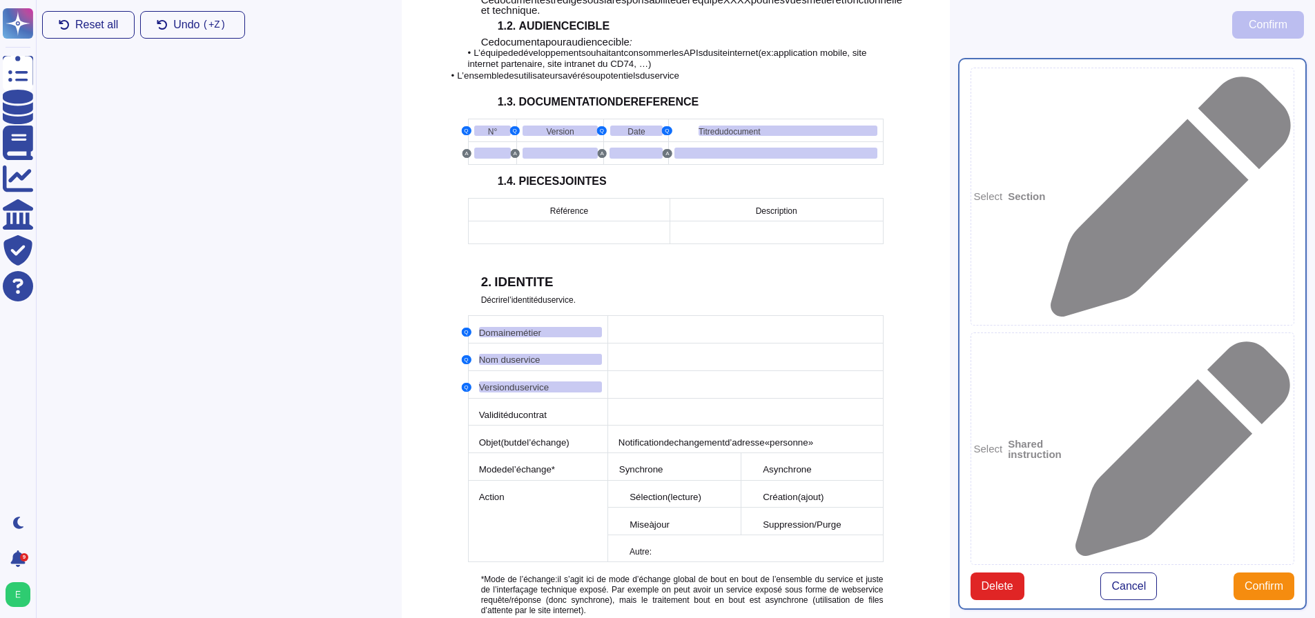
click at [649, 316] on td at bounding box center [744, 330] width 275 height 28
click at [657, 322] on div at bounding box center [745, 327] width 264 height 11
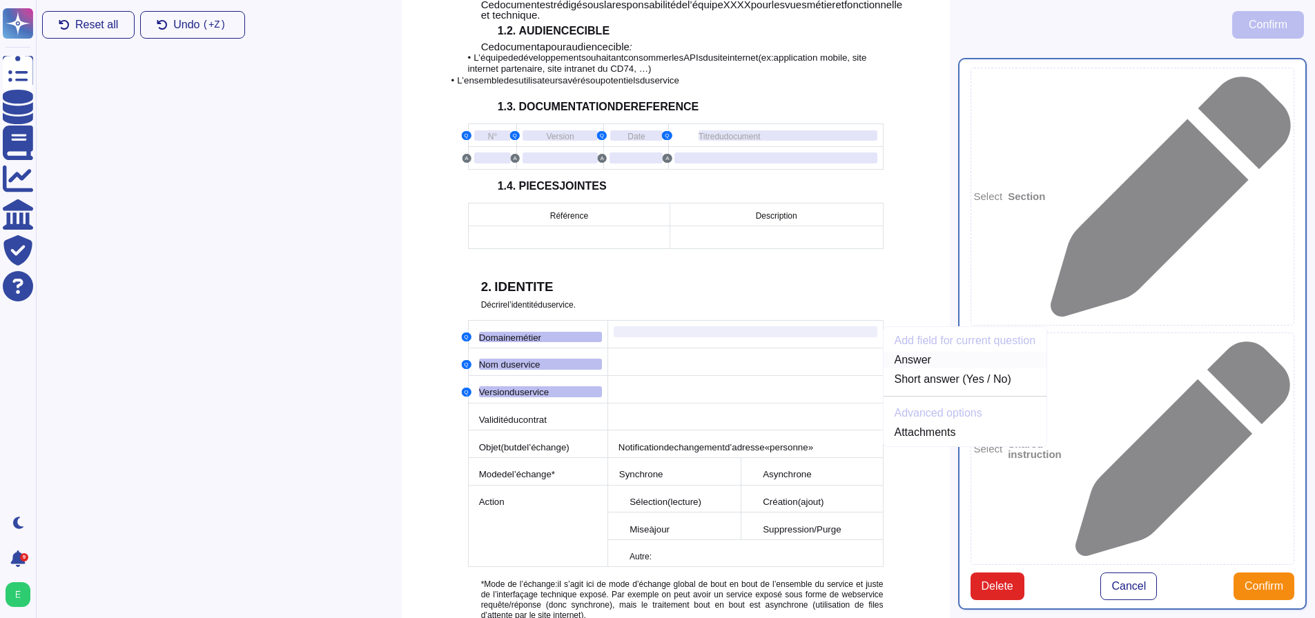
click at [900, 352] on link "Answer" at bounding box center [965, 360] width 164 height 17
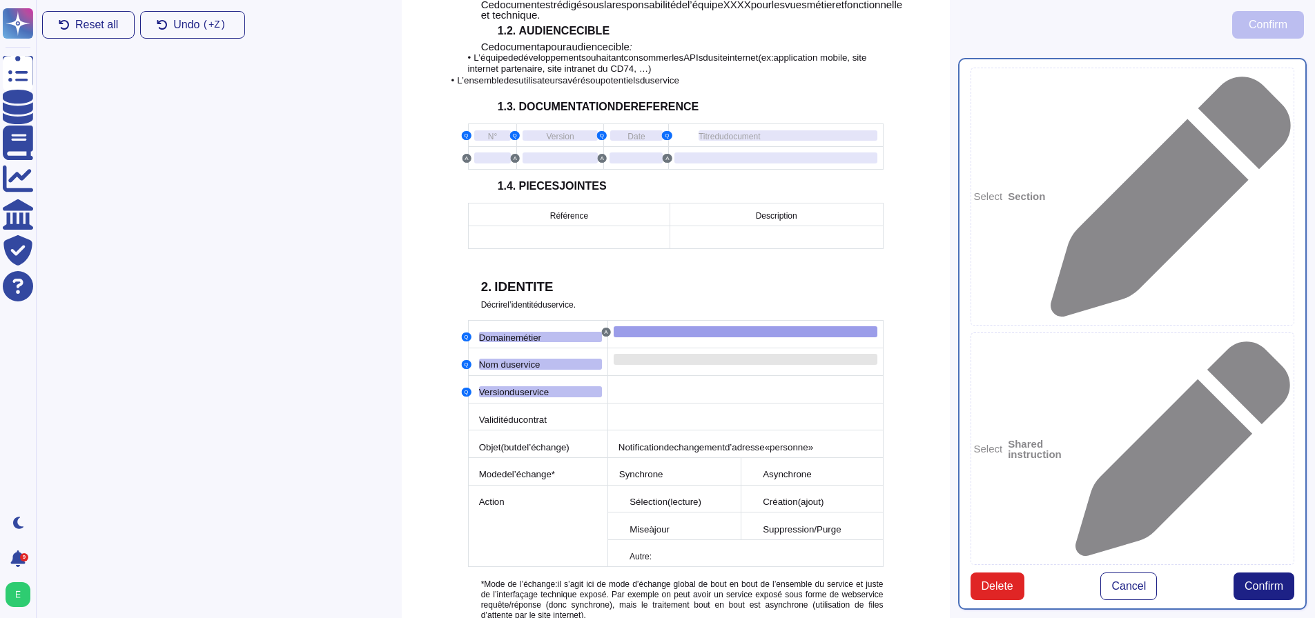
click at [680, 354] on div at bounding box center [745, 359] width 264 height 11
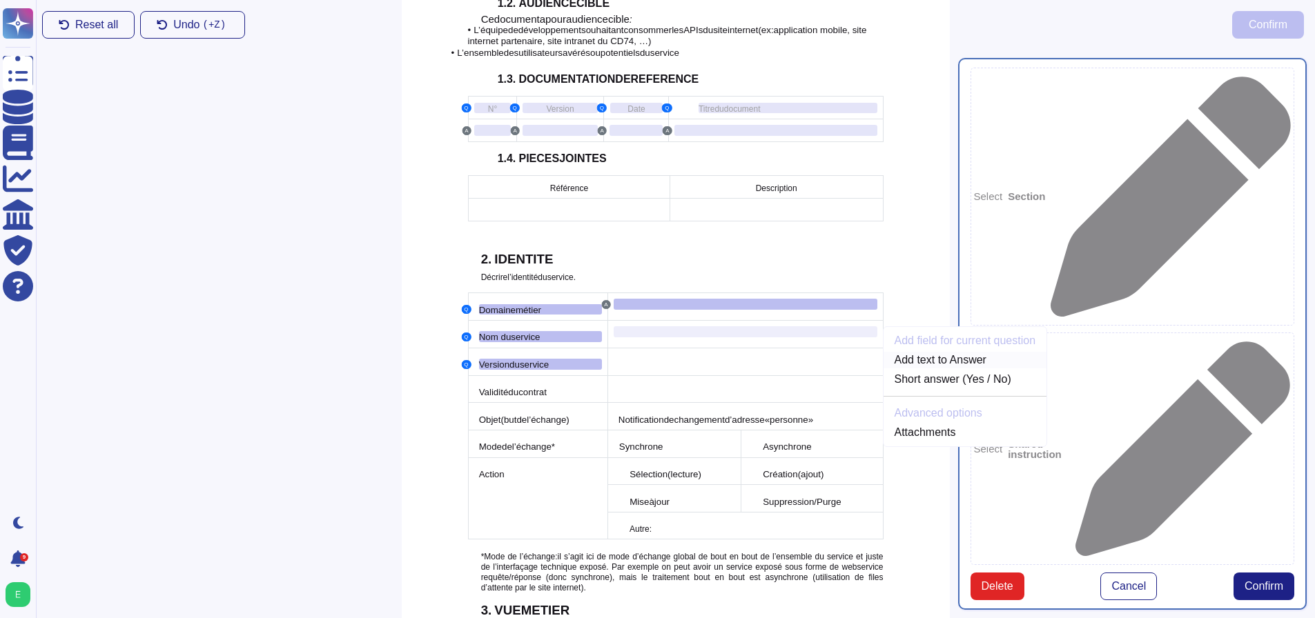
click at [902, 352] on link "Add text to Answer" at bounding box center [965, 360] width 164 height 17
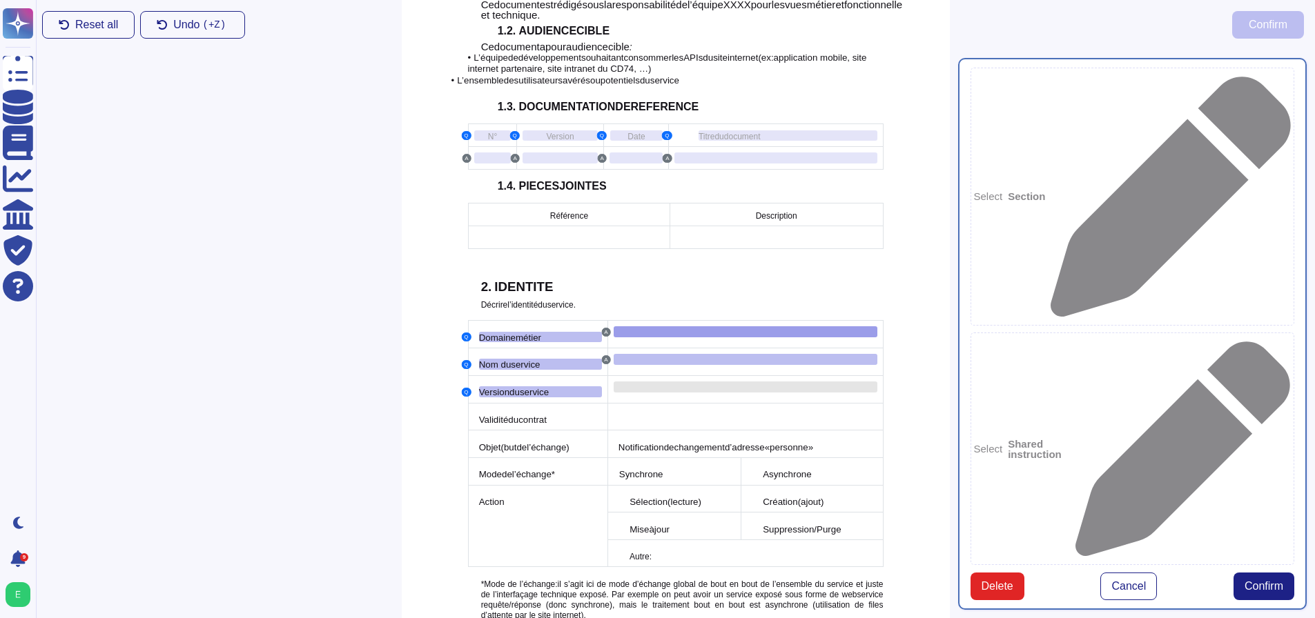
click at [716, 382] on div at bounding box center [745, 387] width 264 height 11
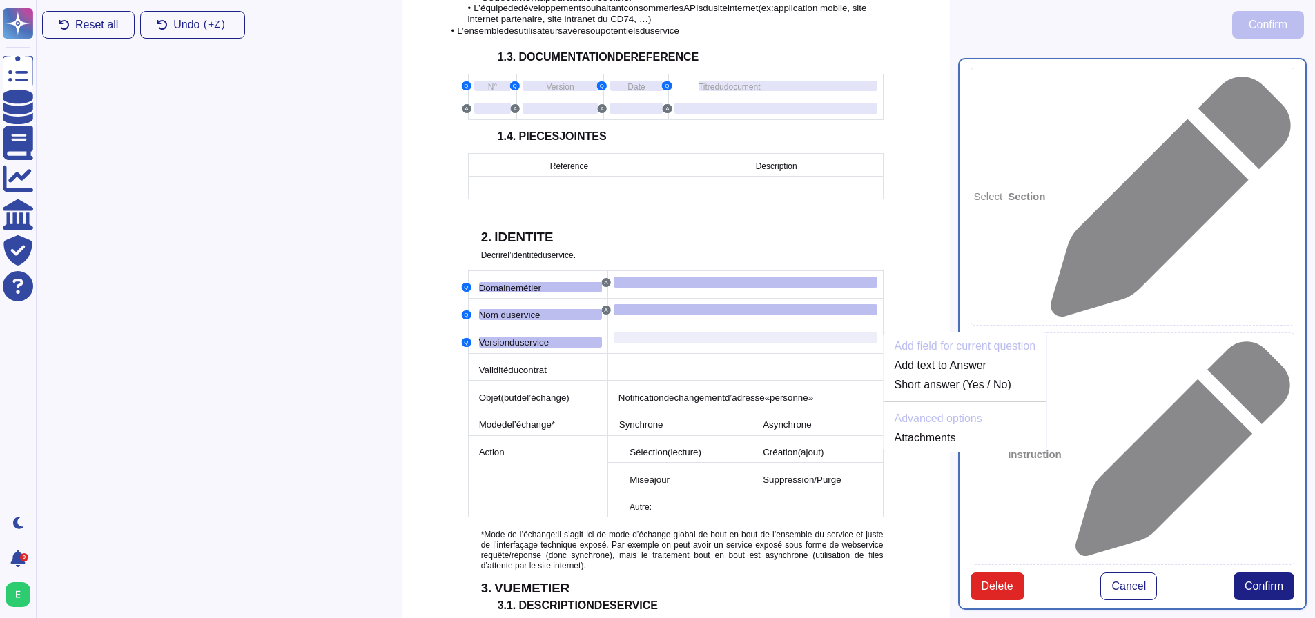
scroll to position [687, 0]
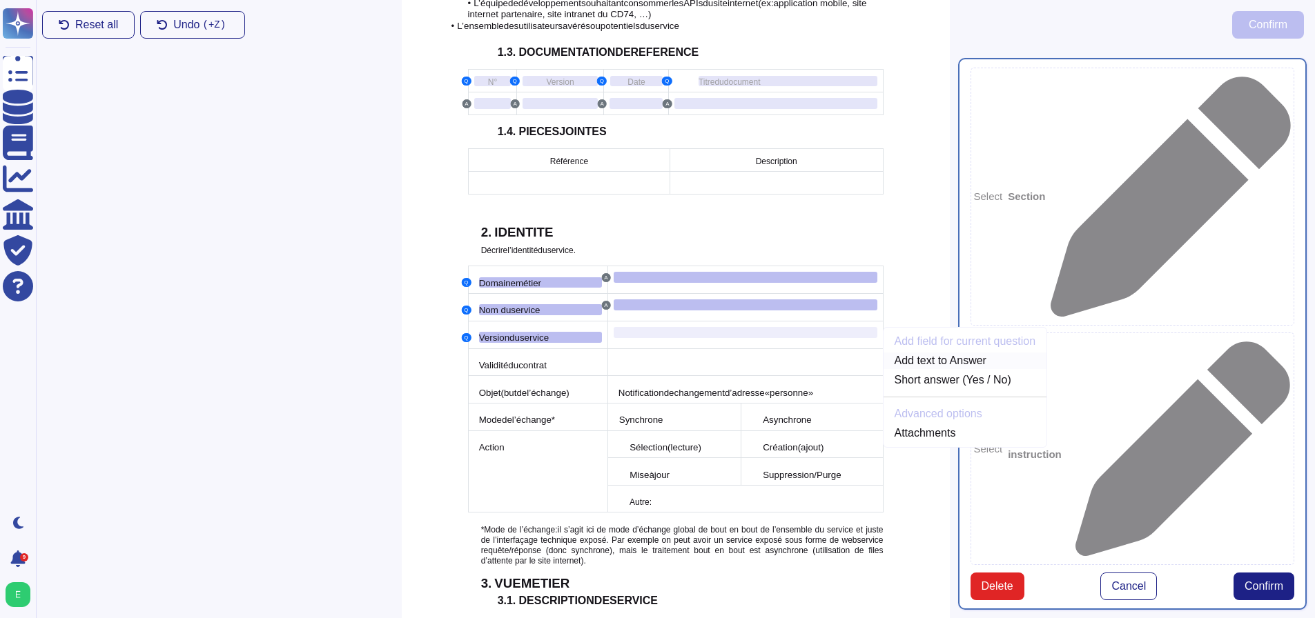
click at [901, 353] on link "Add text to Answer" at bounding box center [965, 361] width 164 height 17
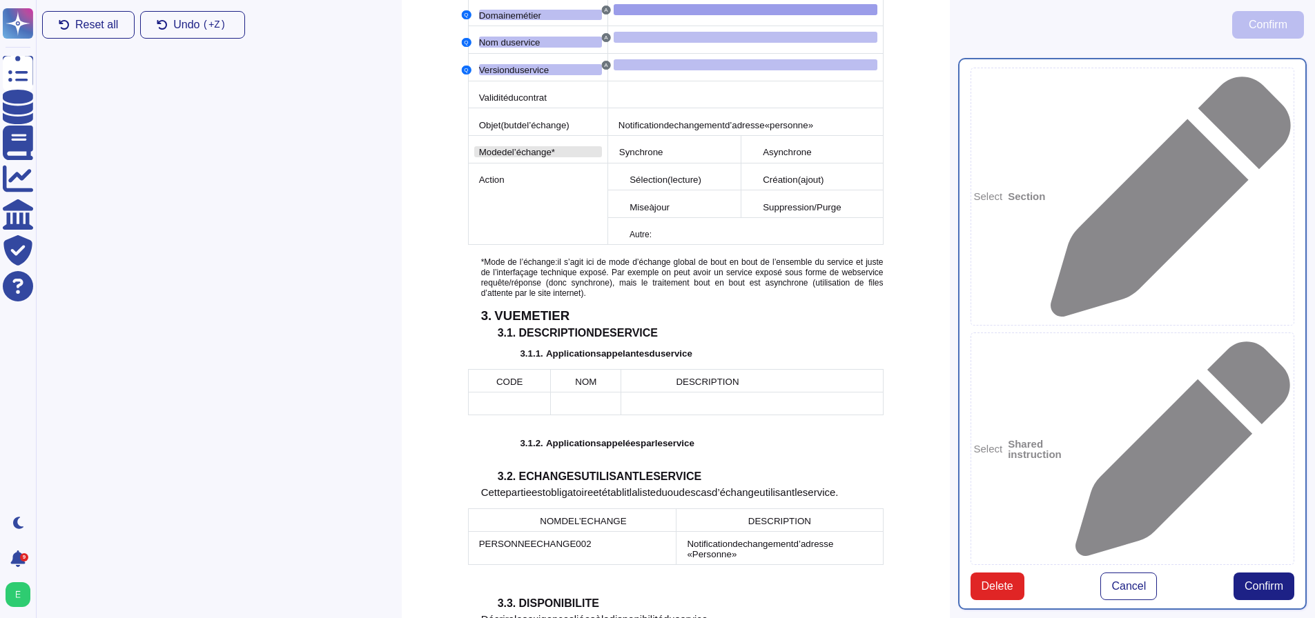
scroll to position [977, 0]
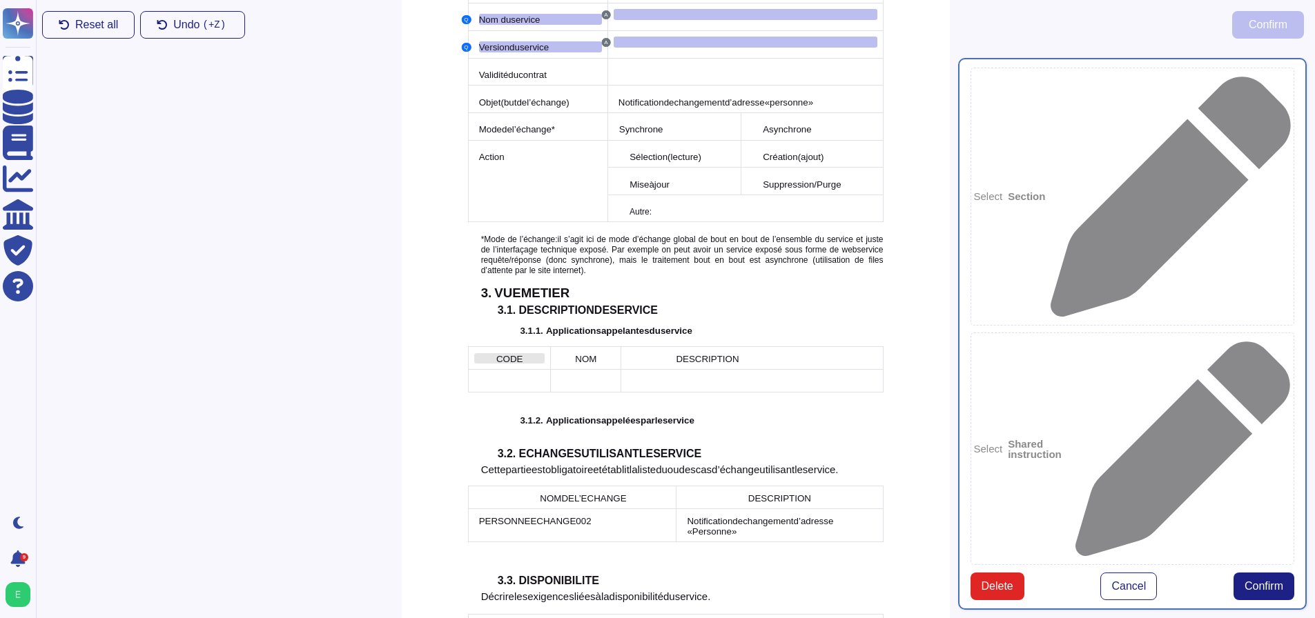
click at [521, 353] on div "CODE" at bounding box center [509, 358] width 70 height 10
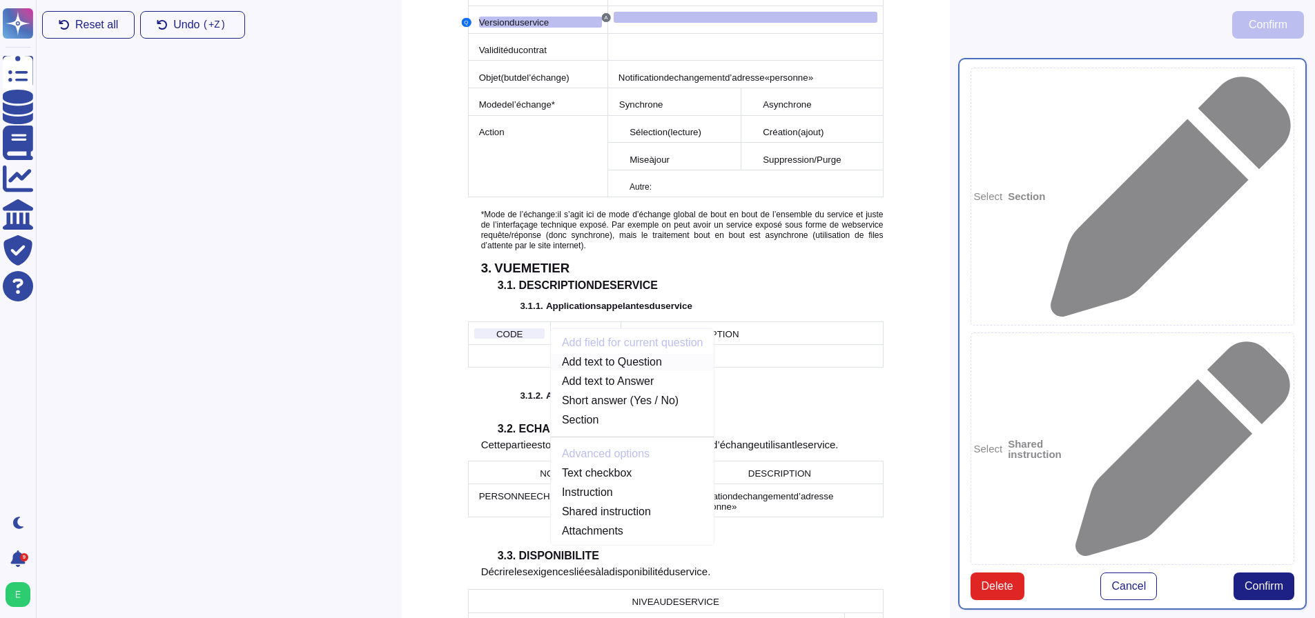
click at [632, 354] on link "Add text to Question" at bounding box center [633, 362] width 164 height 17
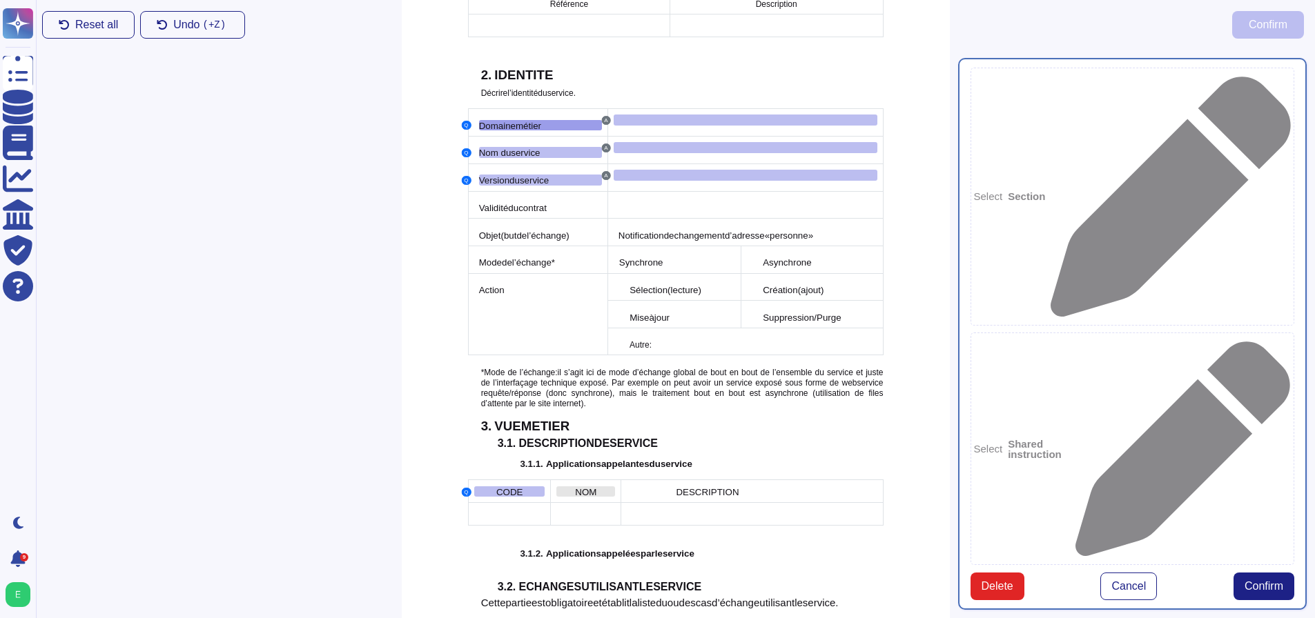
click at [595, 487] on span "NOM" at bounding box center [585, 492] width 21 height 10
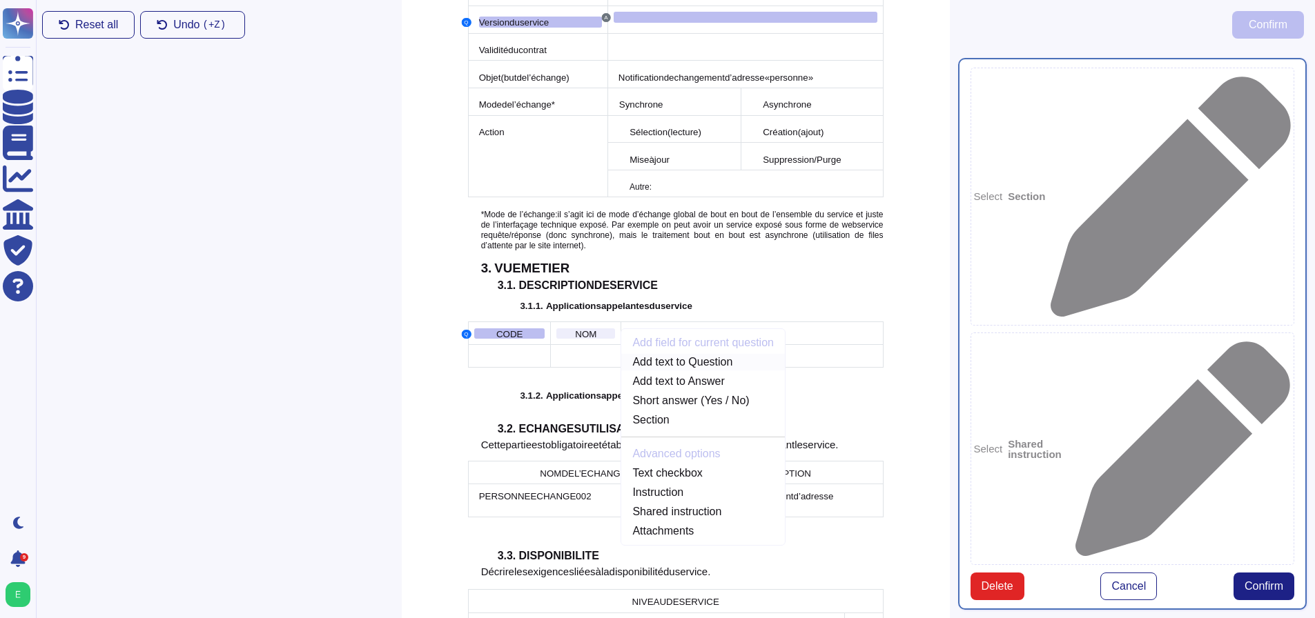
click at [705, 354] on link "Add text to Question" at bounding box center [703, 362] width 164 height 17
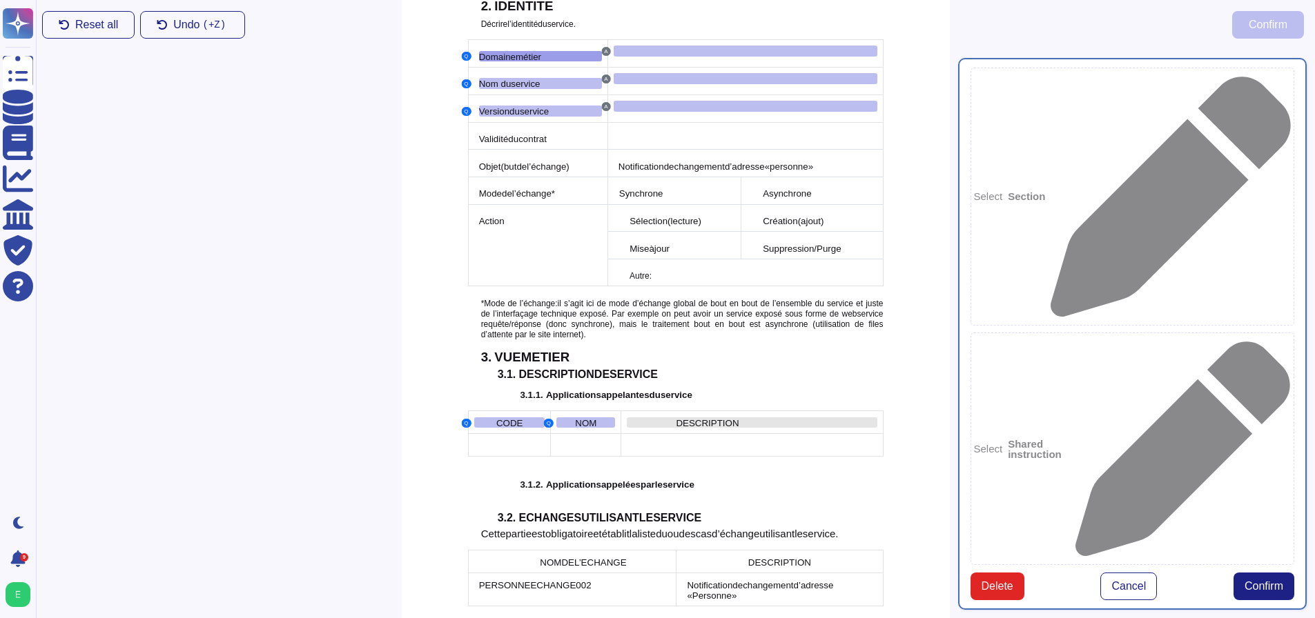
click at [687, 418] on span "DESCRIPTION" at bounding box center [707, 423] width 63 height 10
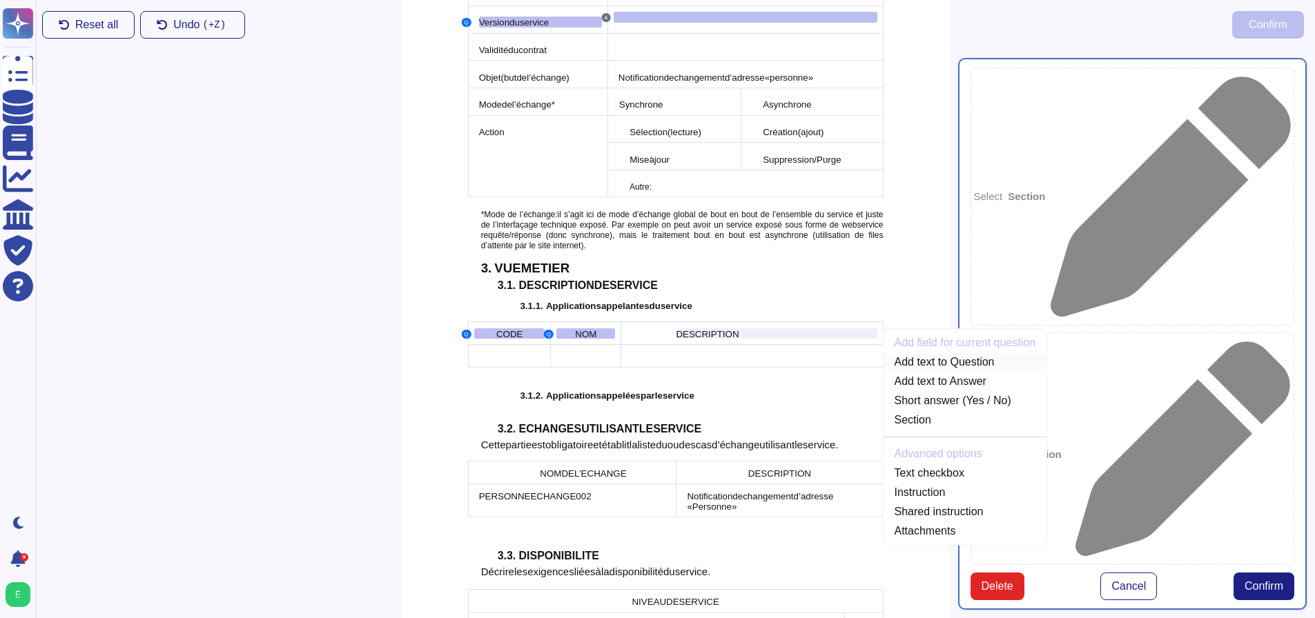
click at [898, 354] on link "Add text to Question" at bounding box center [965, 362] width 164 height 17
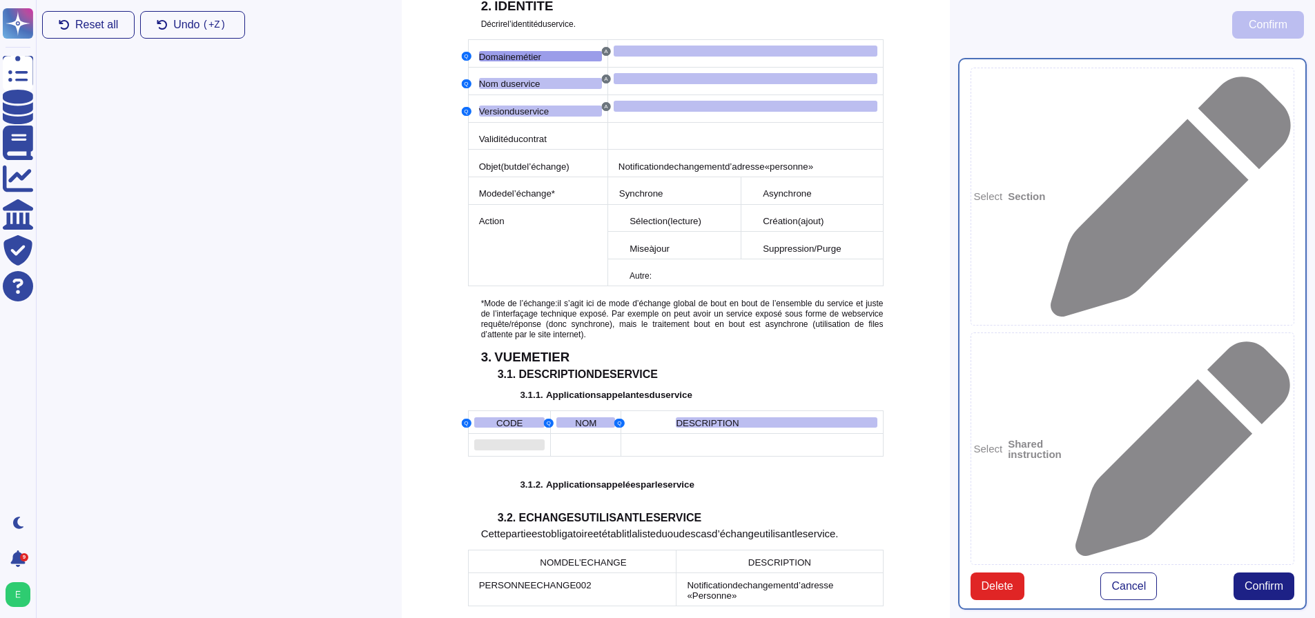
click at [516, 440] on div at bounding box center [509, 445] width 70 height 11
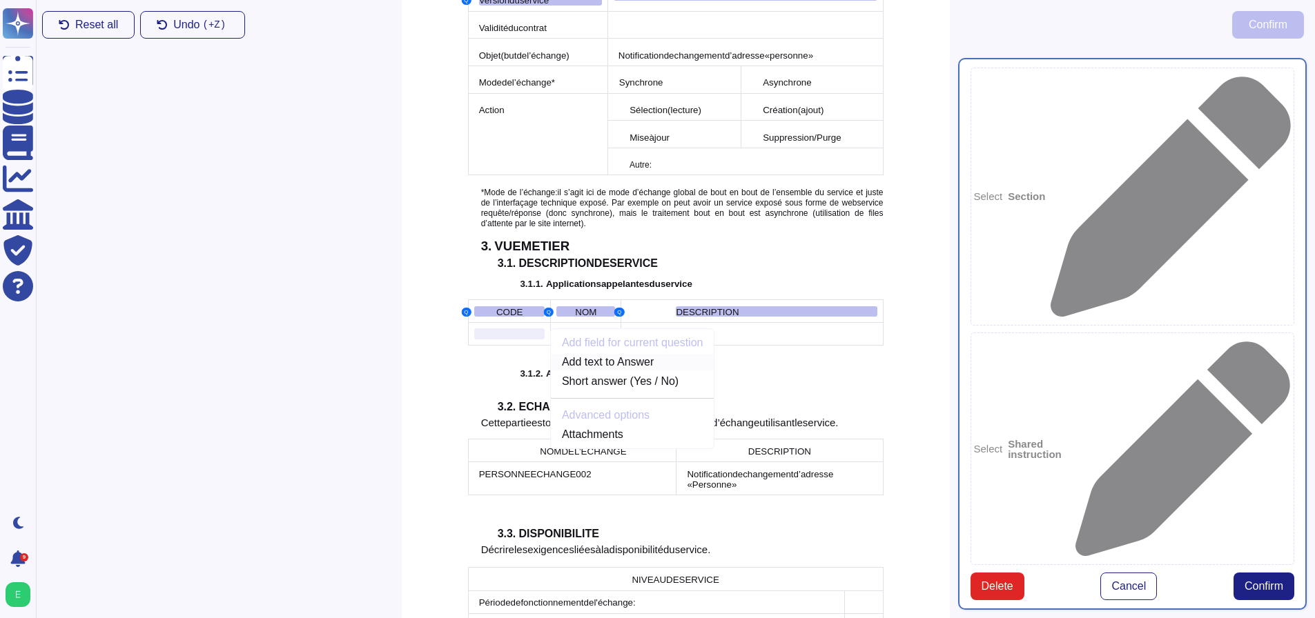
click at [622, 354] on link "Add text to Answer" at bounding box center [633, 362] width 164 height 17
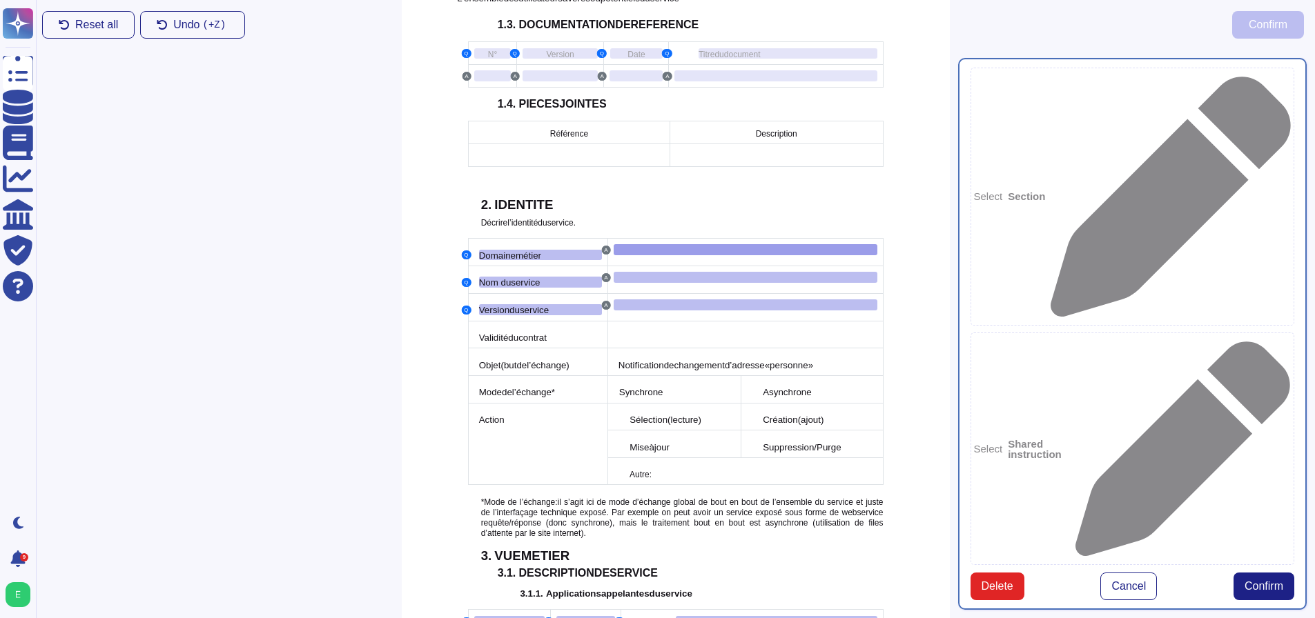
scroll to position [908, 0]
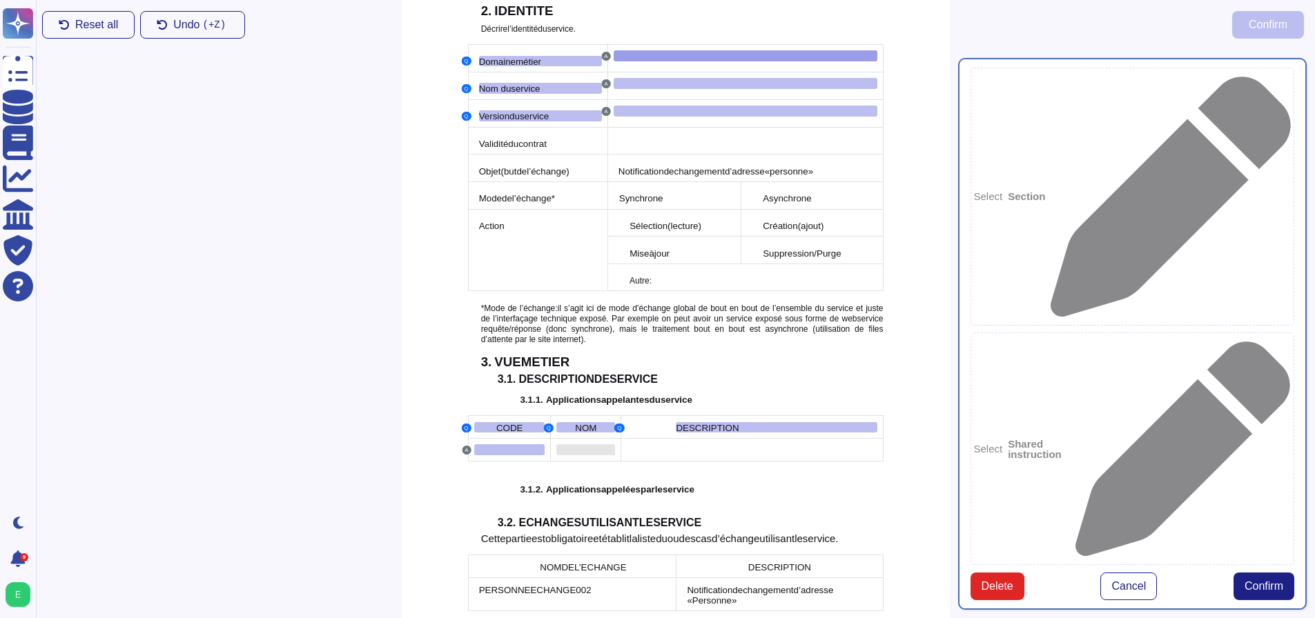
click at [596, 444] on div at bounding box center [585, 449] width 59 height 11
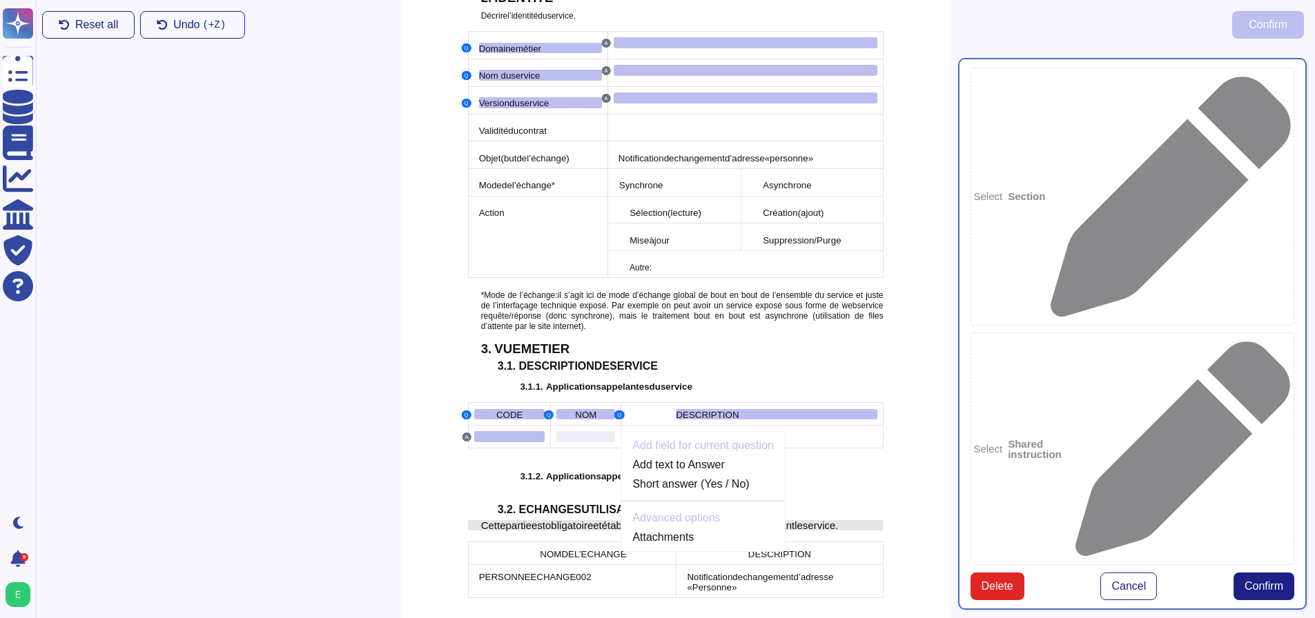
scroll to position [1024, 0]
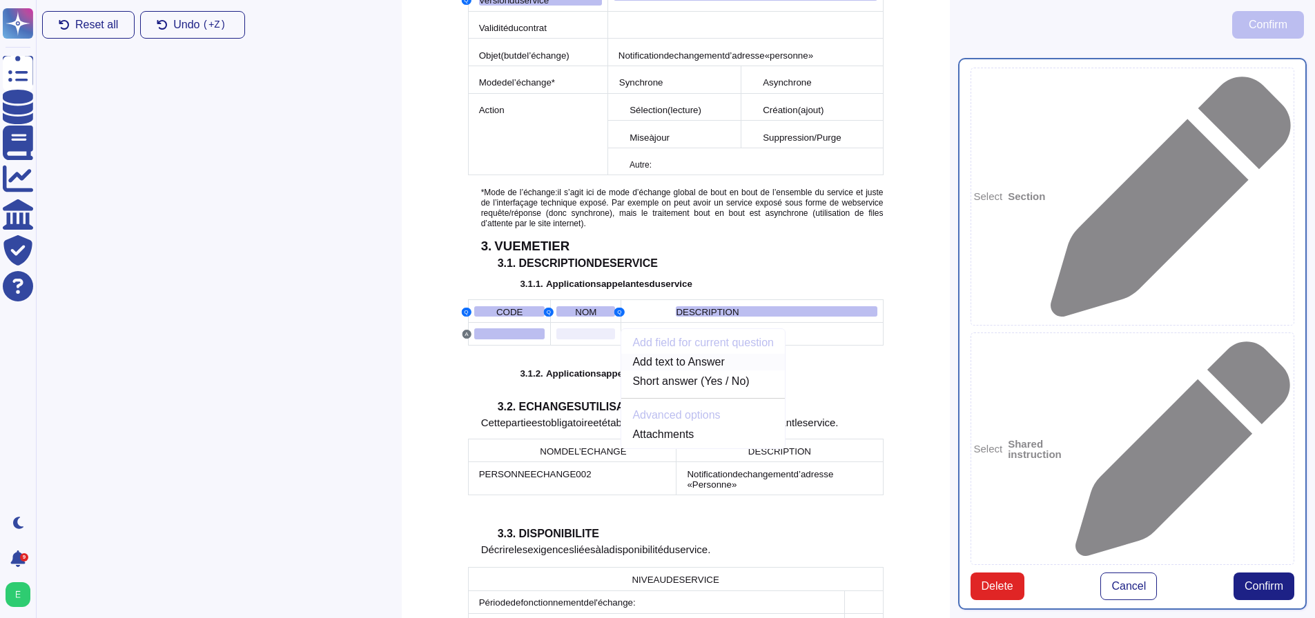
click at [669, 354] on link "Add text to Answer" at bounding box center [703, 362] width 164 height 17
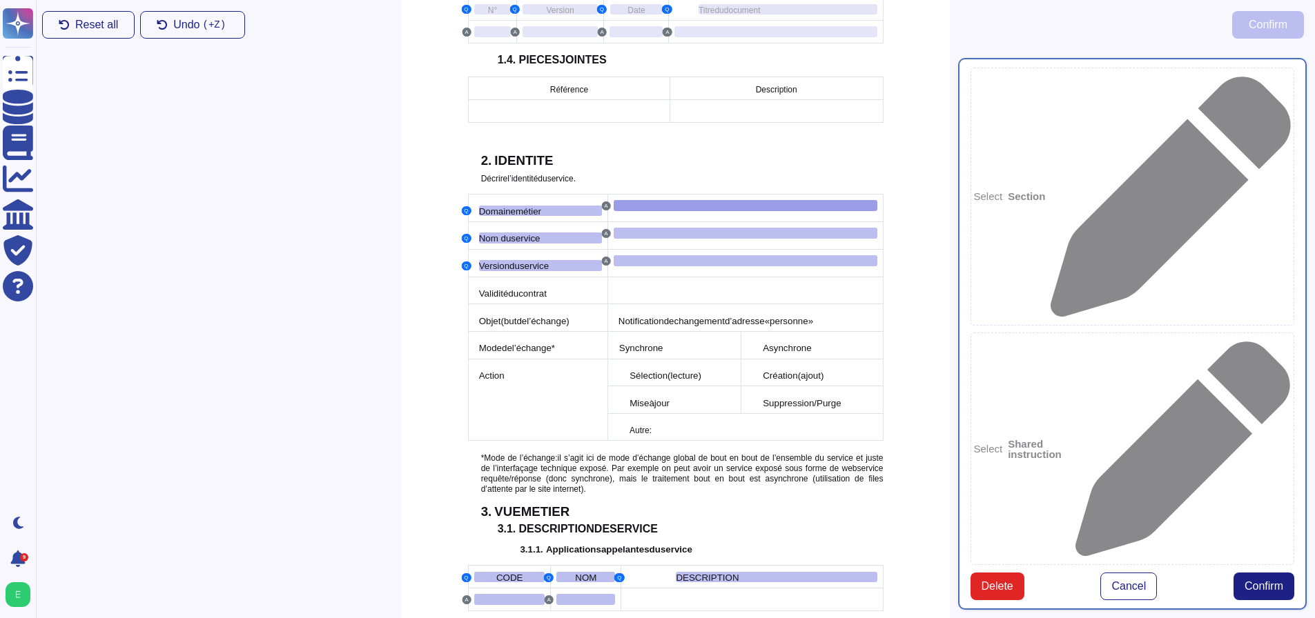
scroll to position [908, 0]
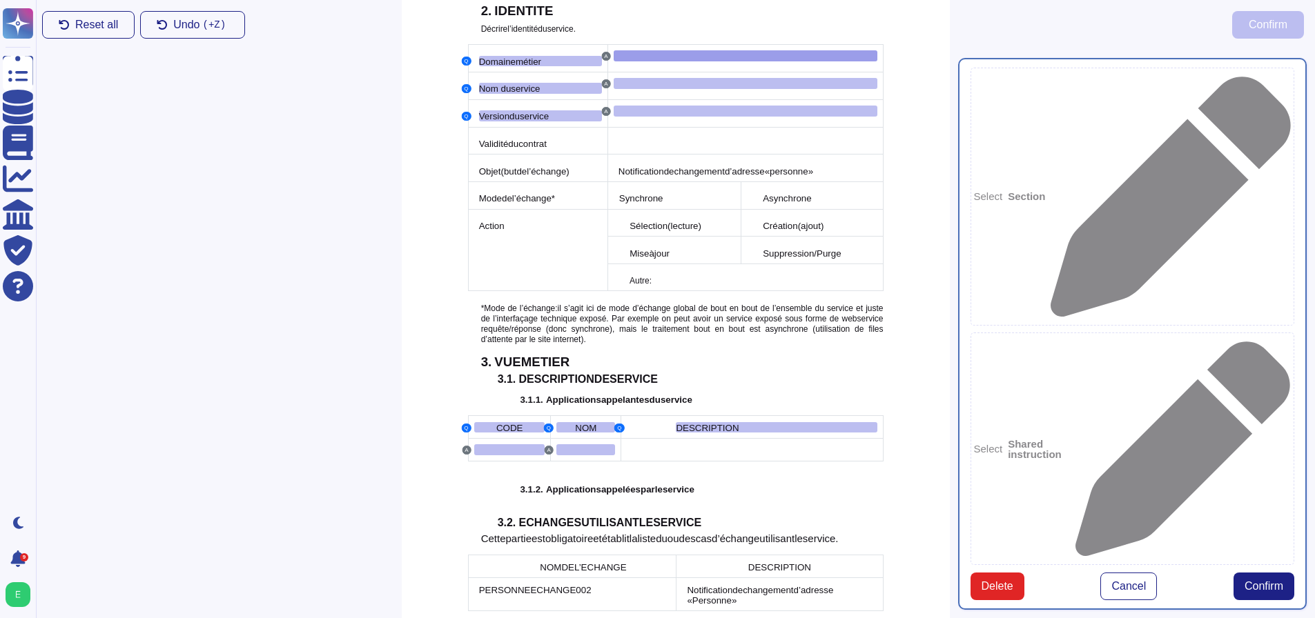
click at [689, 439] on td at bounding box center [752, 450] width 262 height 23
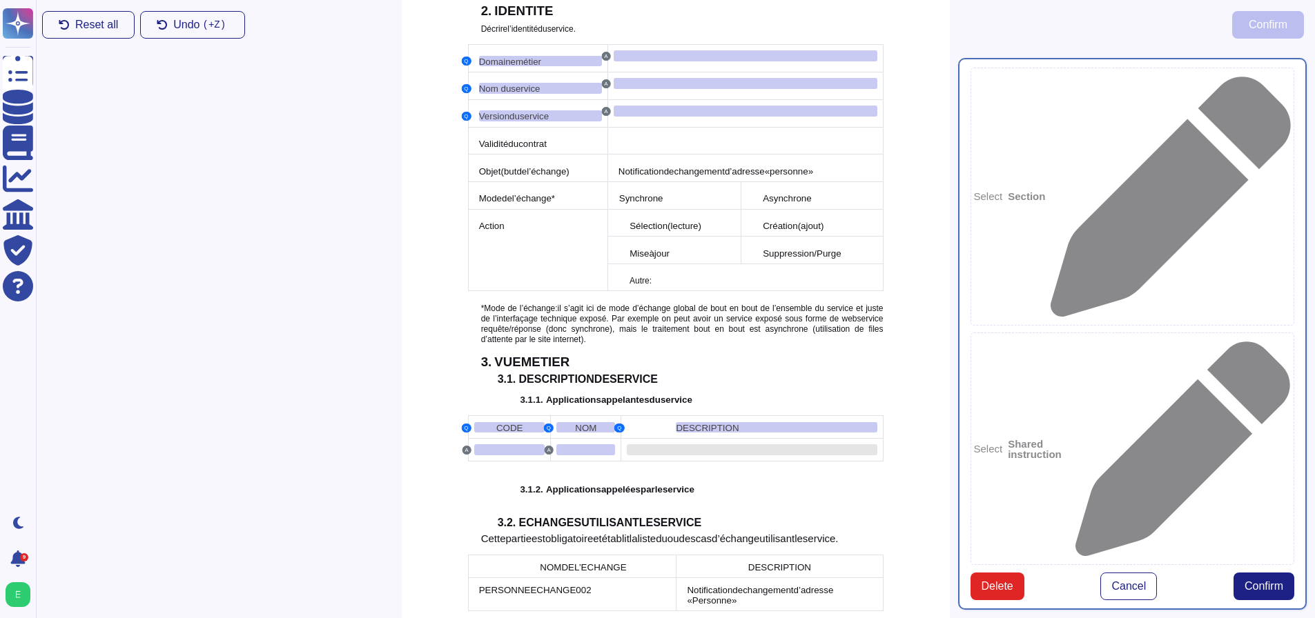
click at [689, 444] on div at bounding box center [752, 449] width 250 height 11
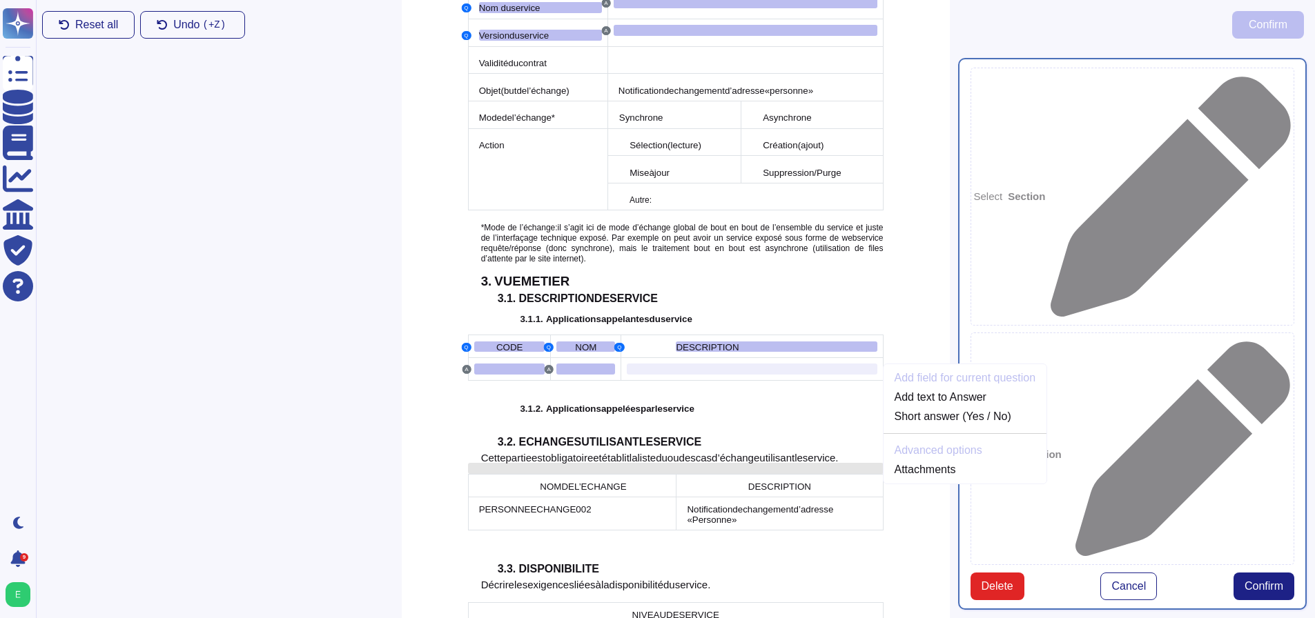
scroll to position [1024, 0]
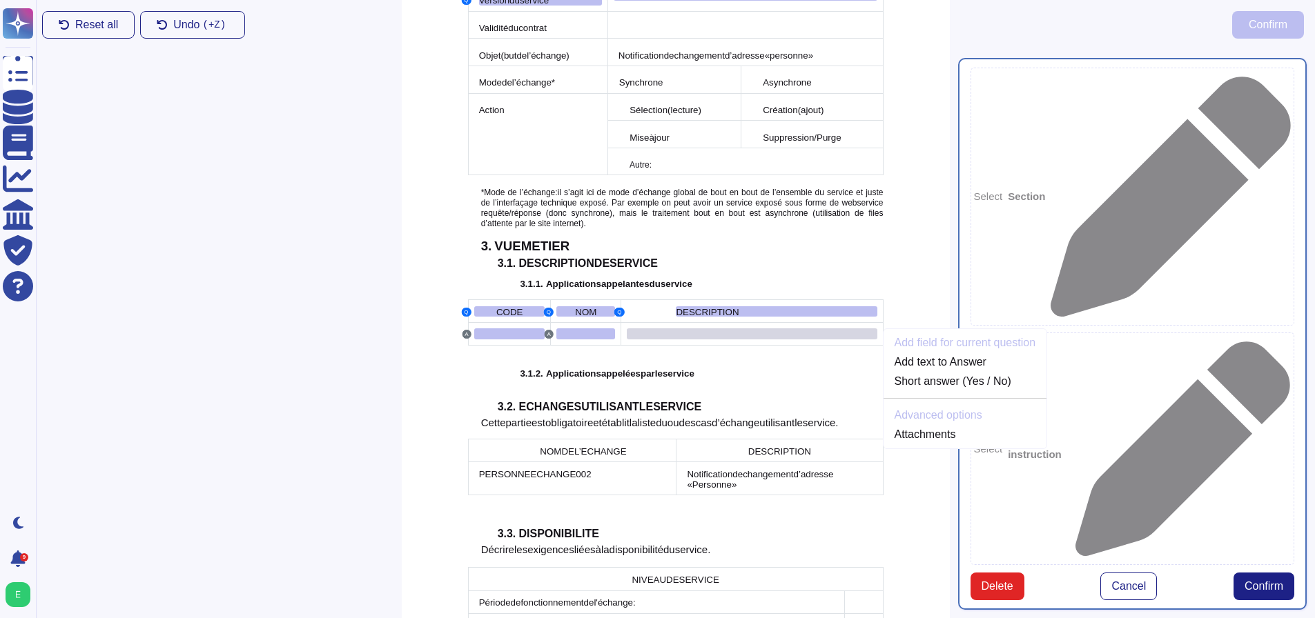
click at [704, 328] on div at bounding box center [752, 333] width 250 height 11
click at [926, 354] on link "Add text to Answer" at bounding box center [965, 362] width 164 height 17
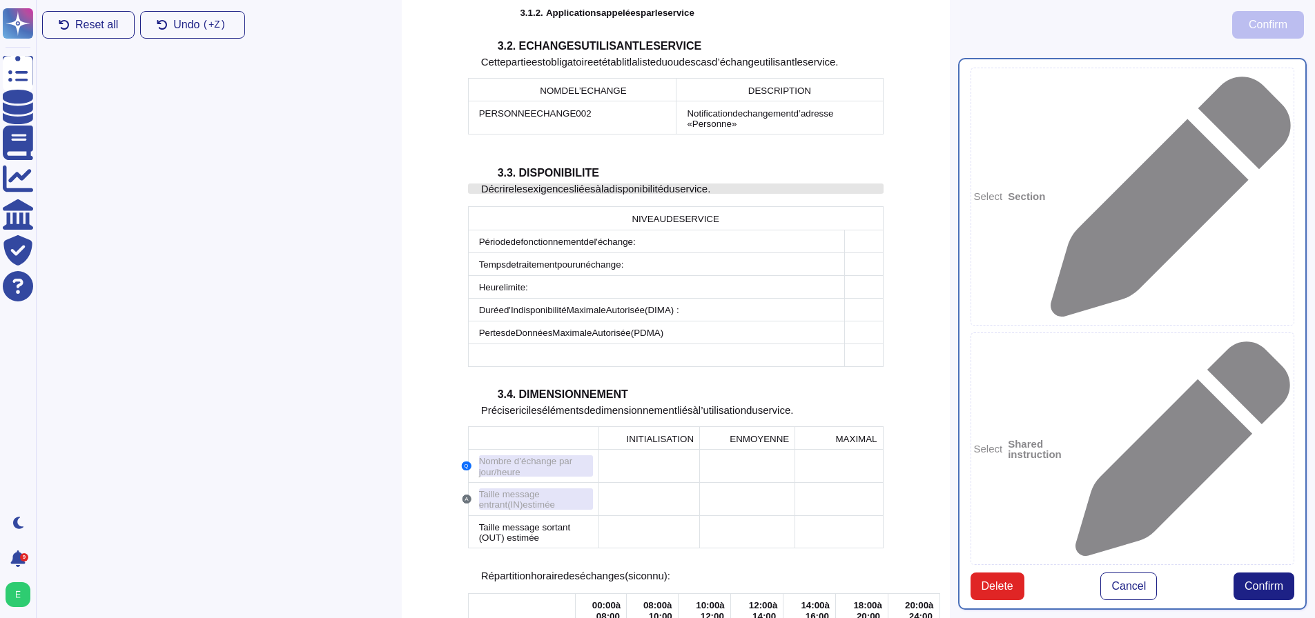
scroll to position [1391, 0]
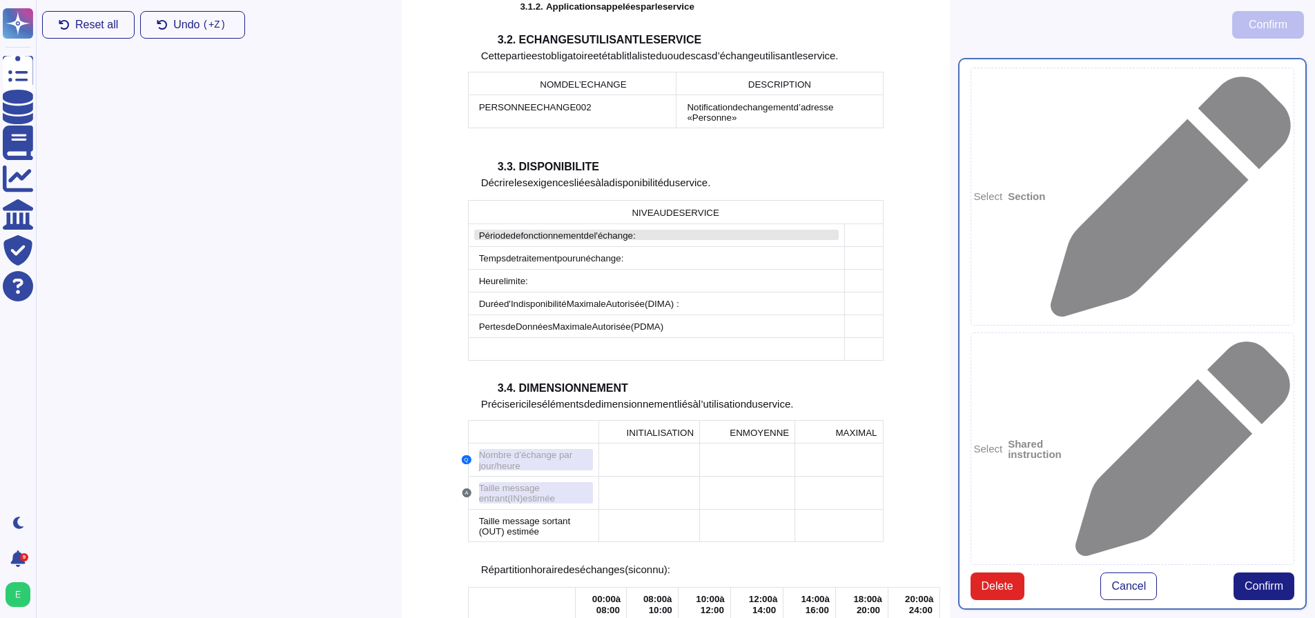
click at [593, 230] on span "de" at bounding box center [589, 235] width 10 height 10
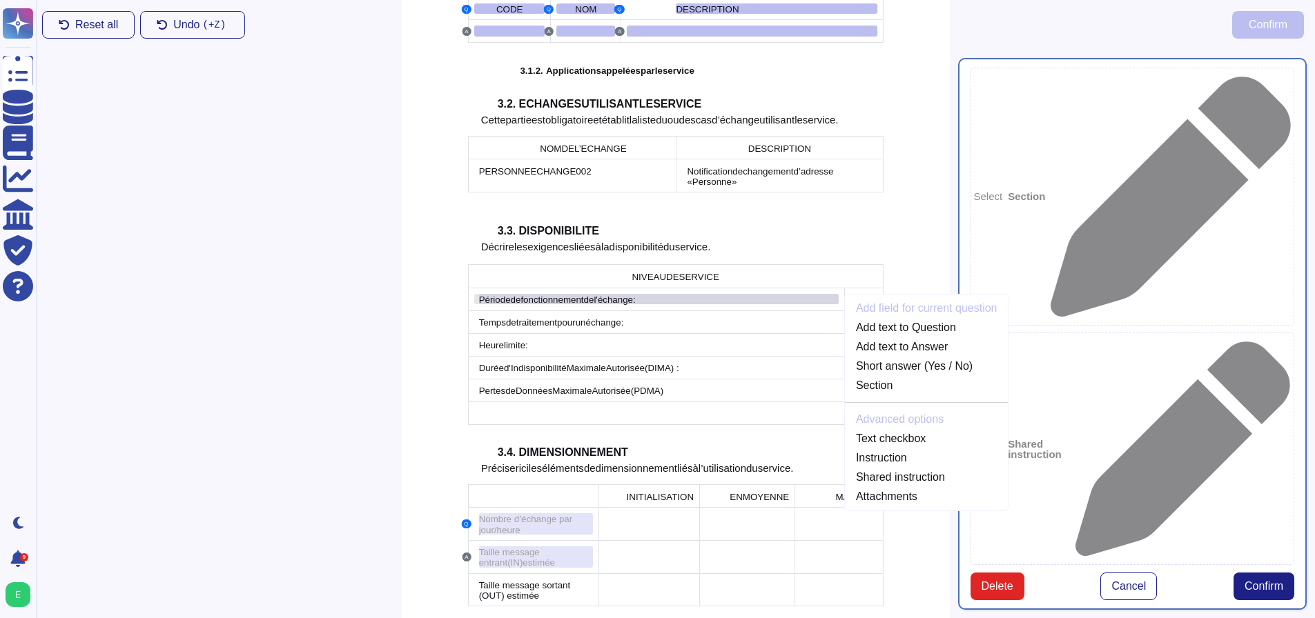
scroll to position [1290, 0]
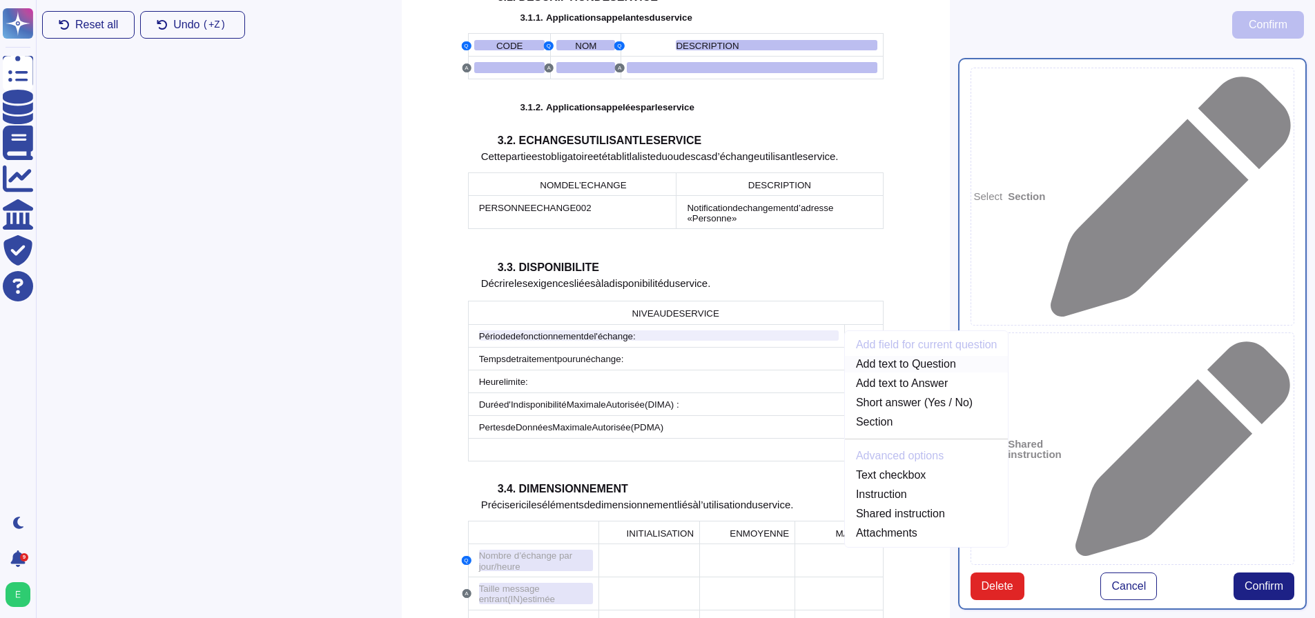
click at [879, 356] on link "Add text to Question" at bounding box center [927, 364] width 164 height 17
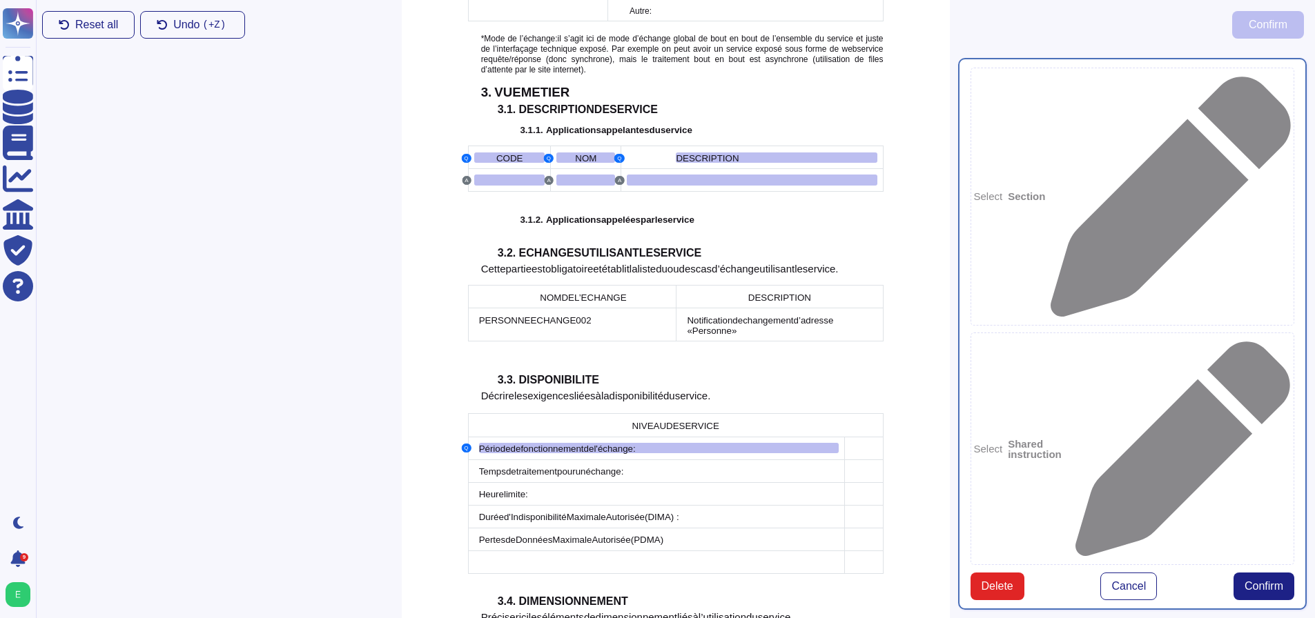
scroll to position [1189, 0]
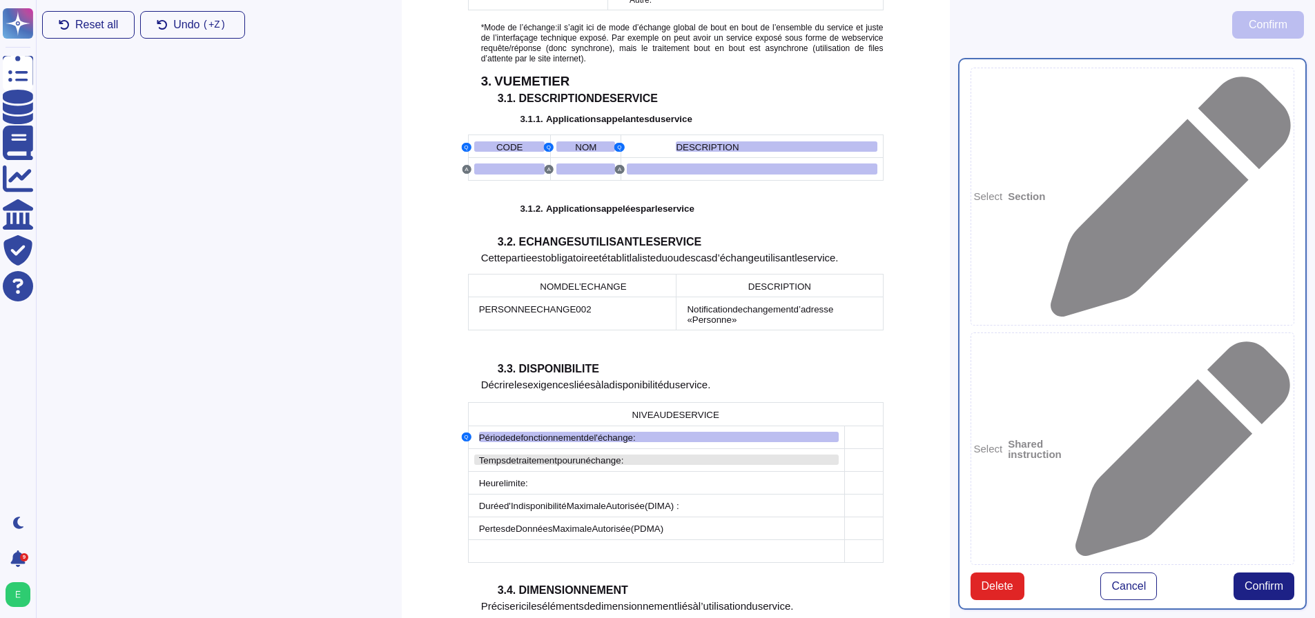
click at [616, 455] on span "échange" at bounding box center [603, 460] width 35 height 10
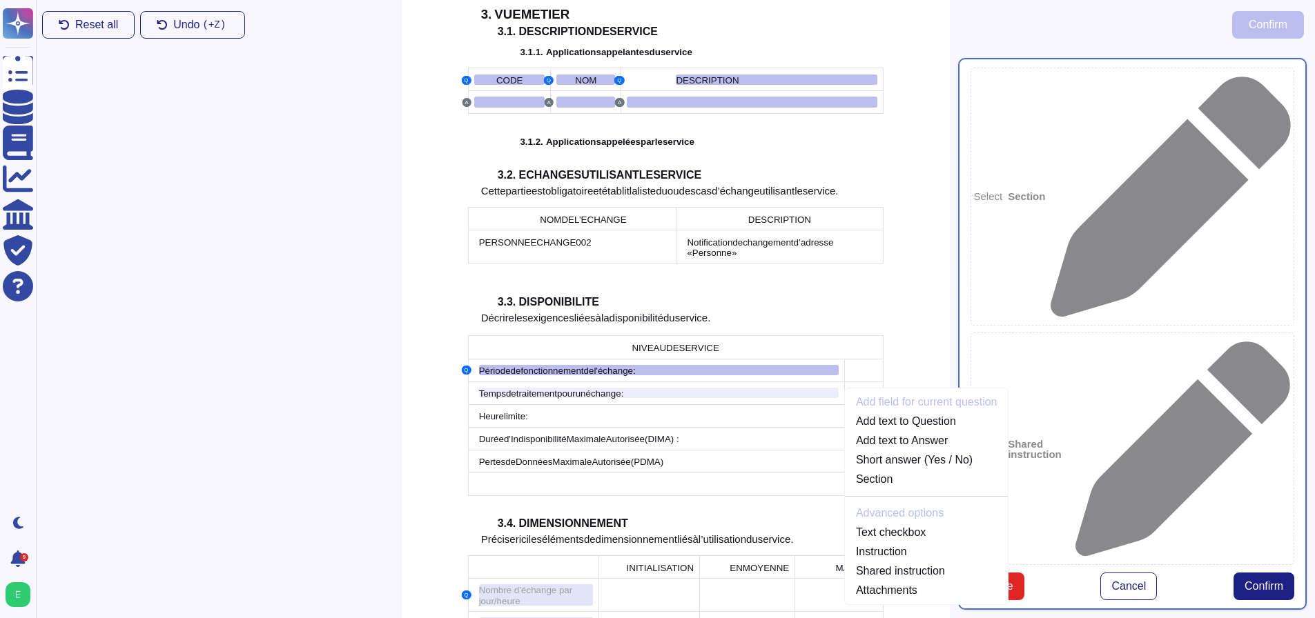
scroll to position [1313, 0]
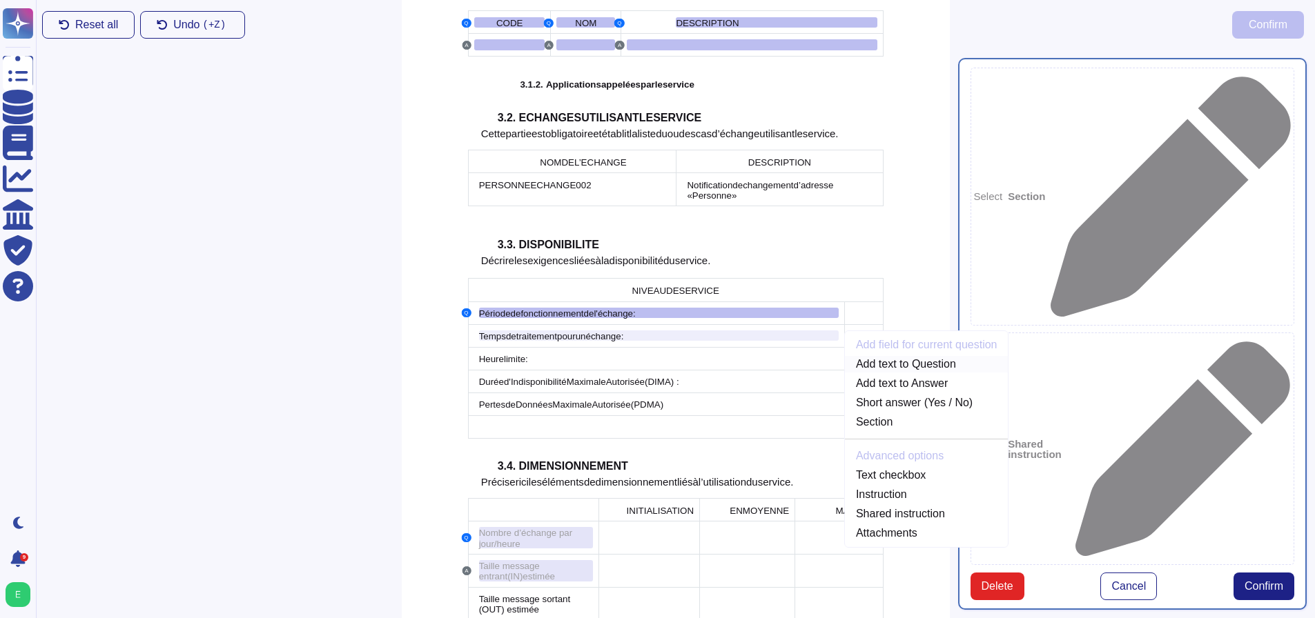
click at [872, 356] on link "Add text to Question" at bounding box center [927, 364] width 164 height 17
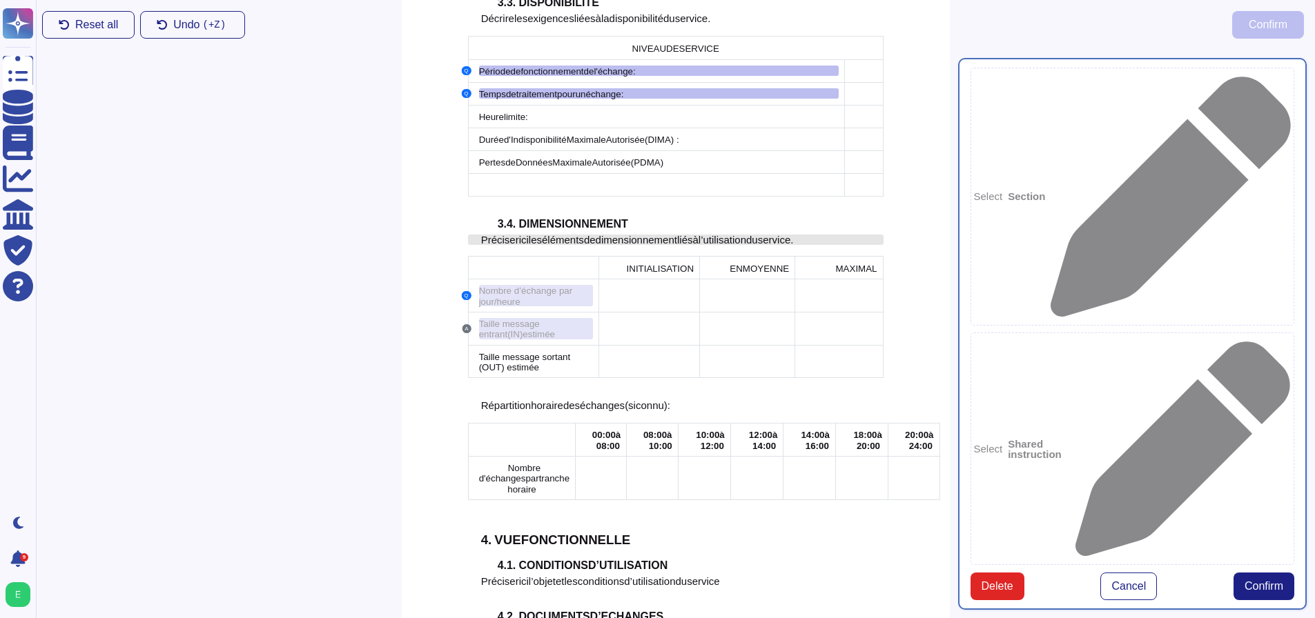
scroll to position [1534, 0]
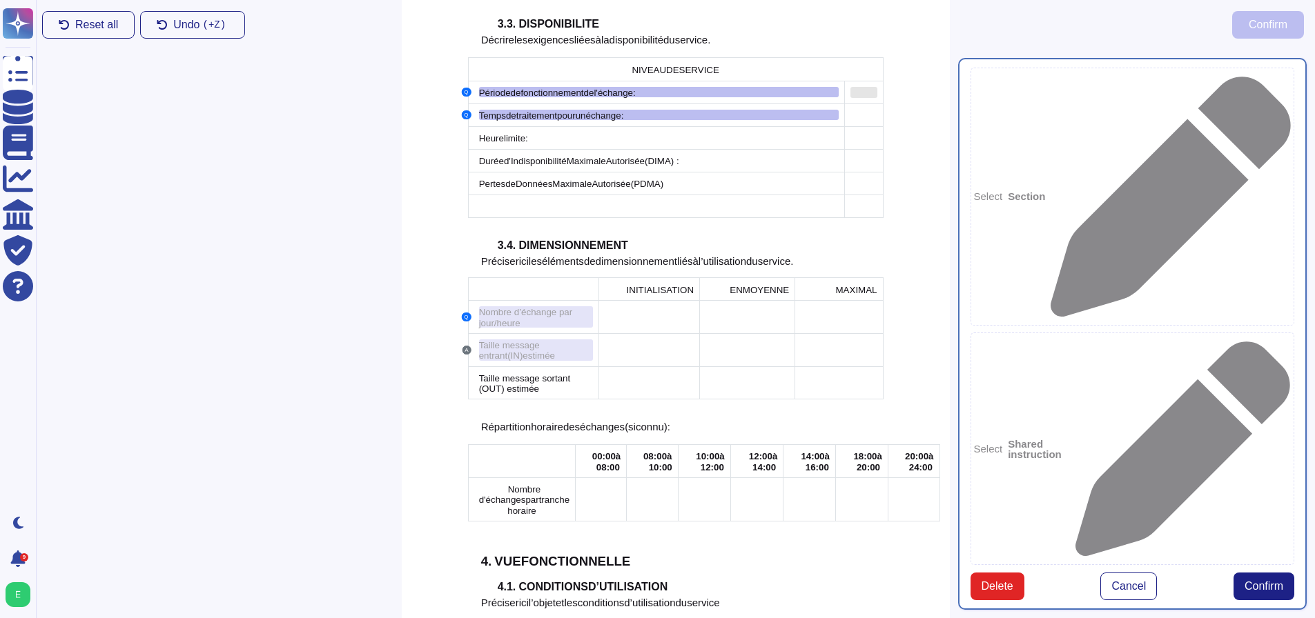
click at [872, 87] on div at bounding box center [863, 92] width 27 height 11
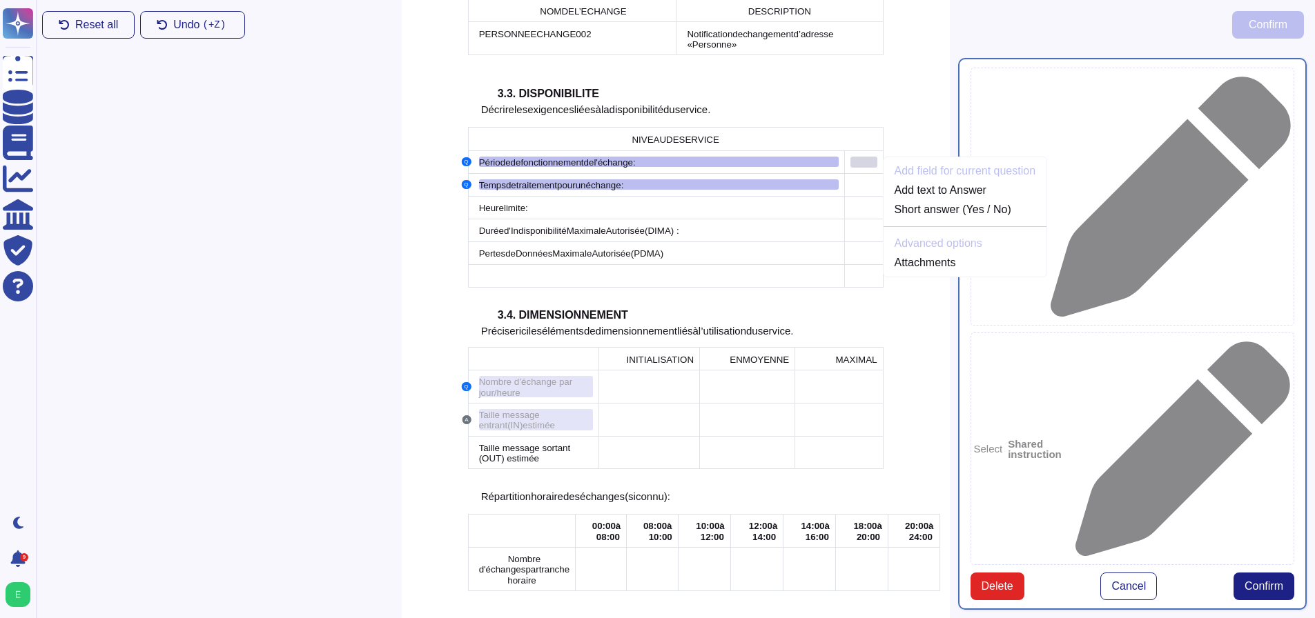
scroll to position [1291, 0]
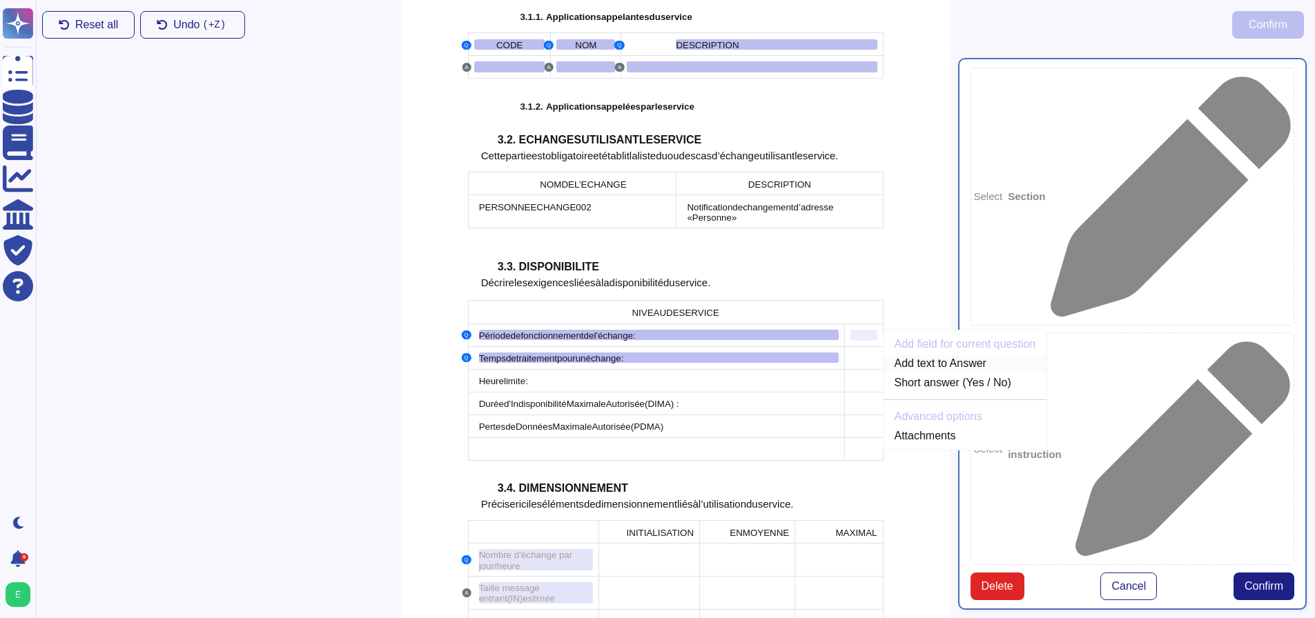
click at [923, 355] on link "Add text to Answer" at bounding box center [965, 363] width 164 height 17
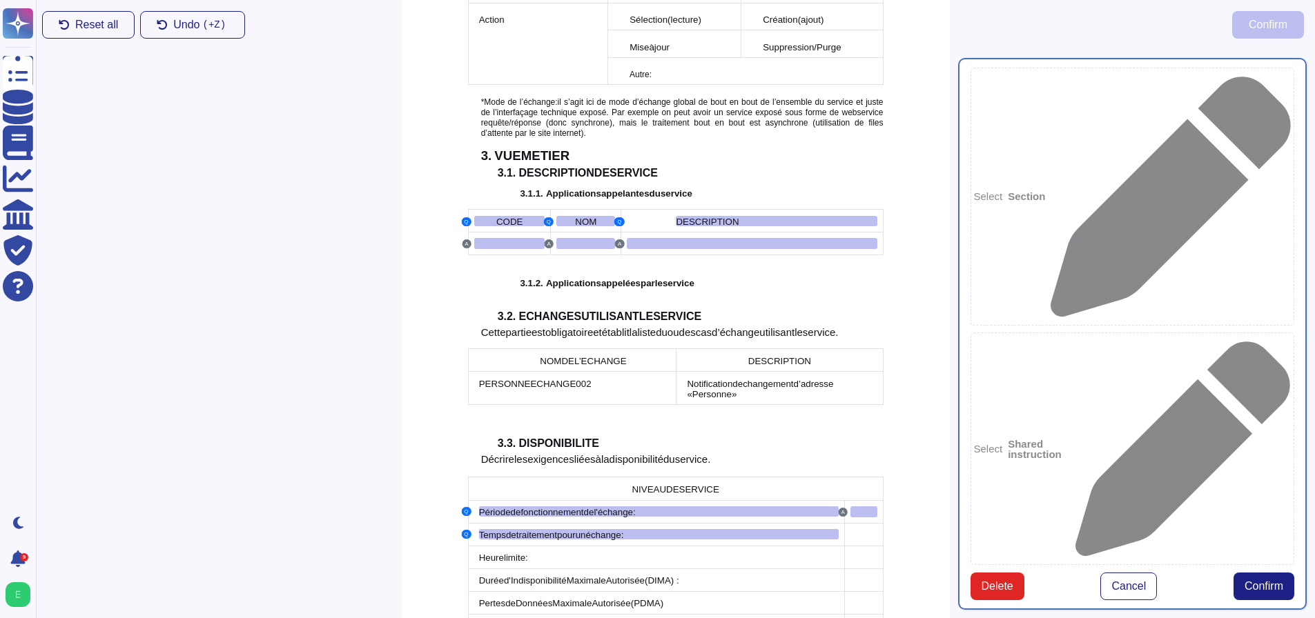
scroll to position [1322, 0]
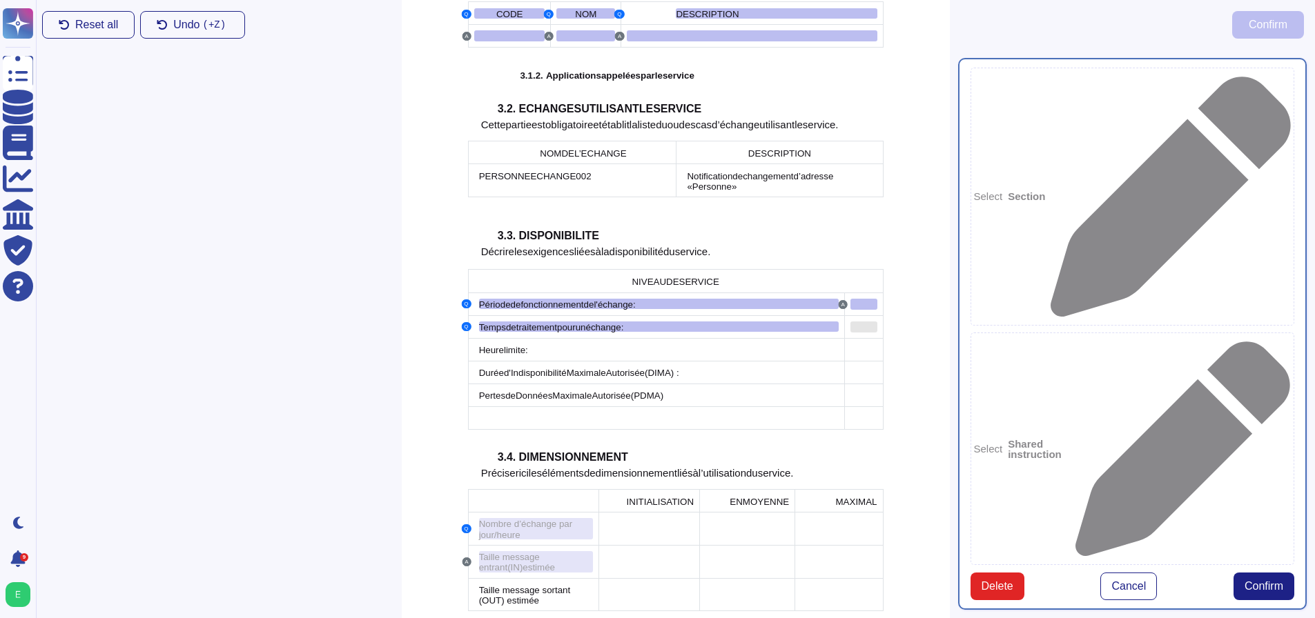
click at [870, 322] on div at bounding box center [863, 327] width 27 height 11
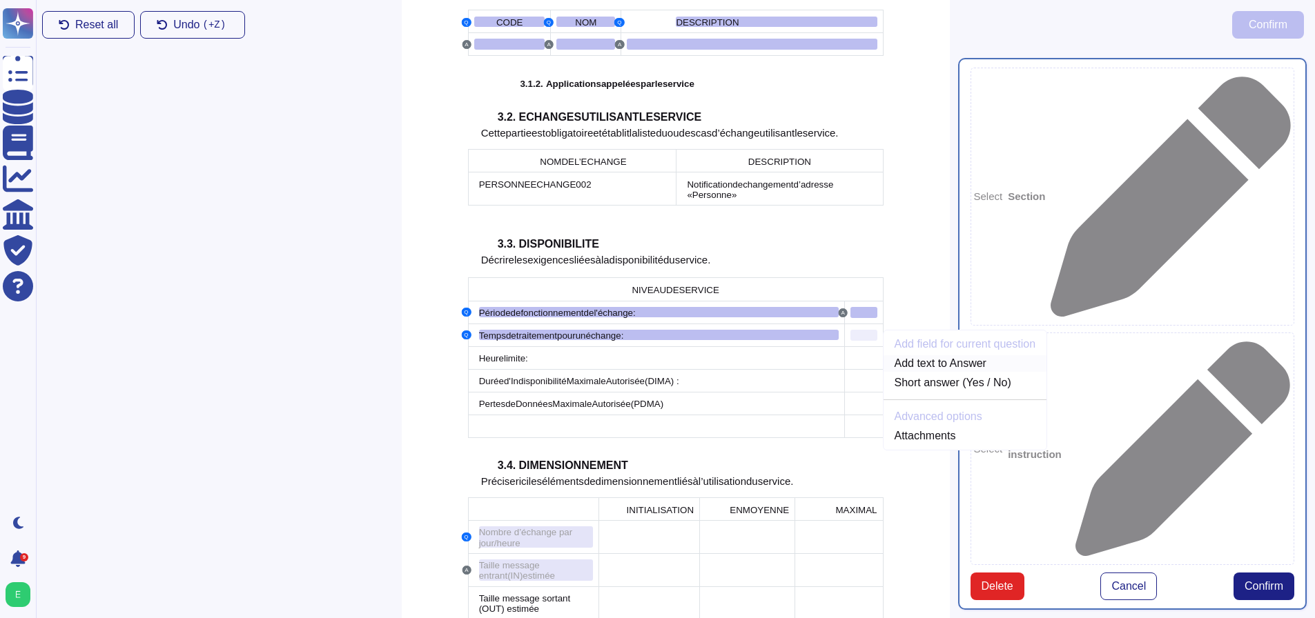
click at [943, 355] on link "Add text to Answer" at bounding box center [965, 363] width 164 height 17
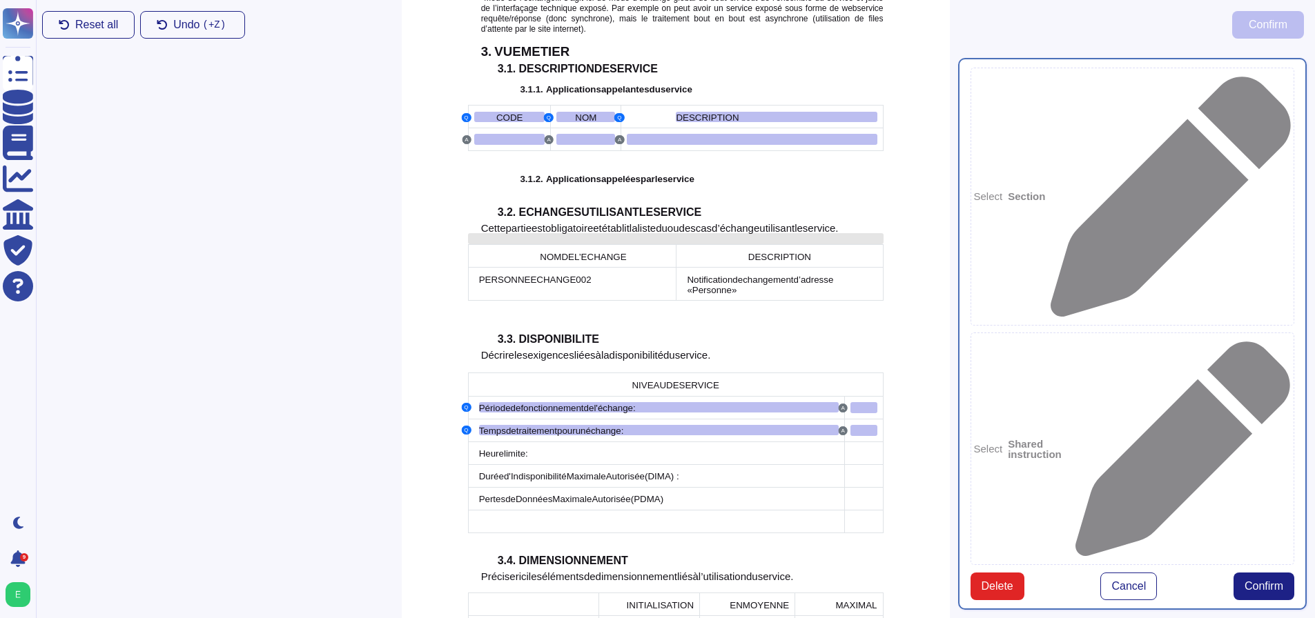
scroll to position [1419, 0]
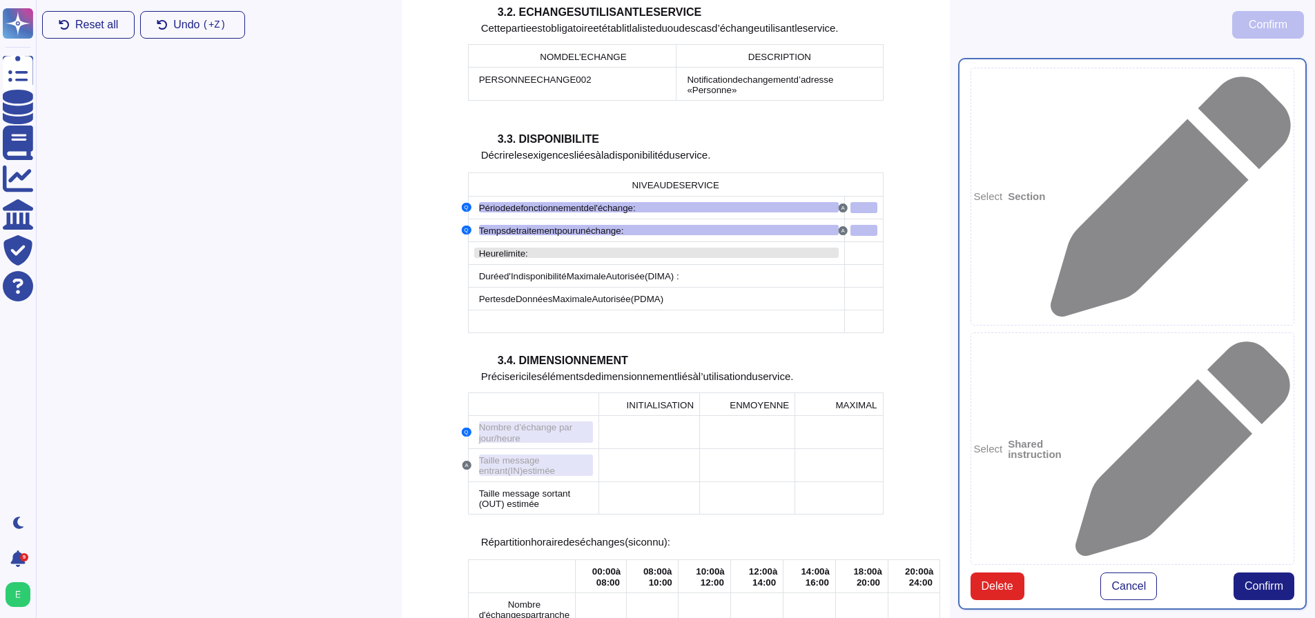
click at [540, 248] on div "Heure limite :" at bounding box center [659, 253] width 360 height 10
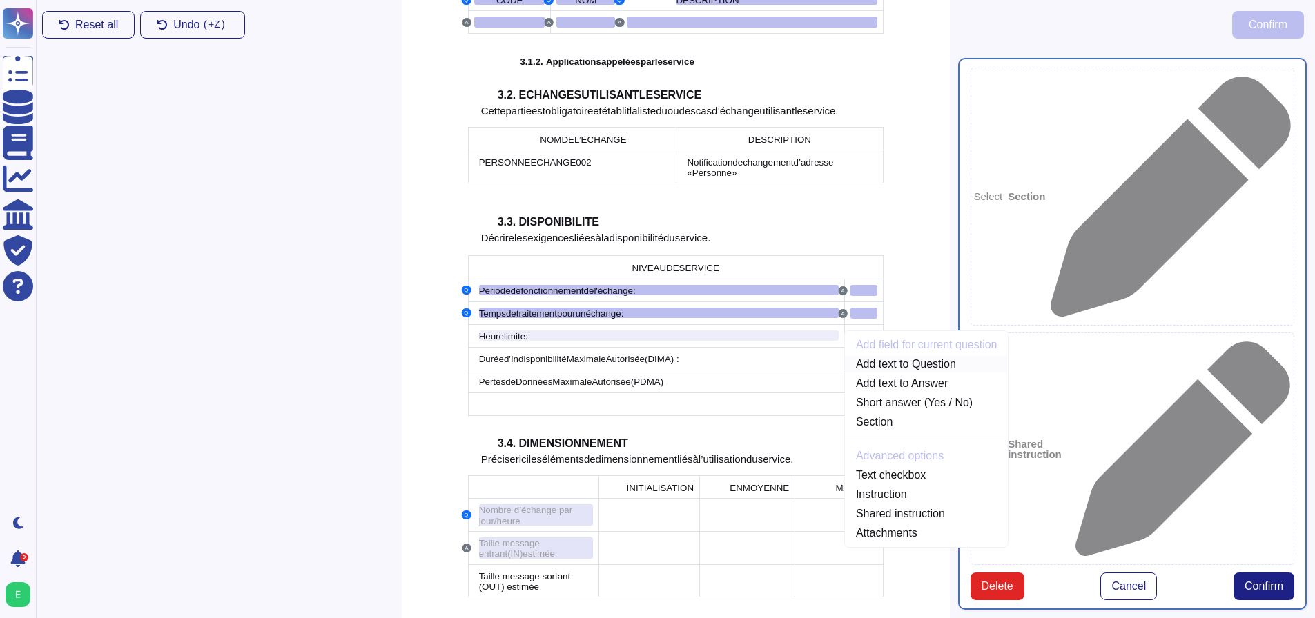
click at [867, 356] on link "Add text to Question" at bounding box center [927, 364] width 164 height 17
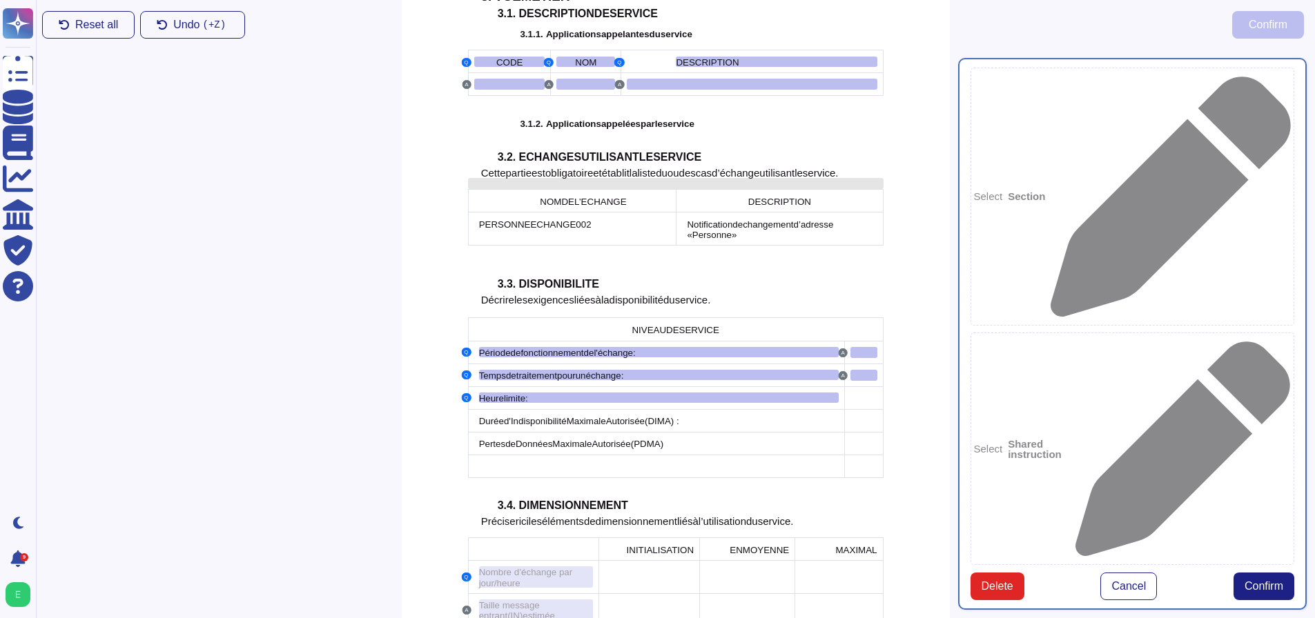
scroll to position [1444, 0]
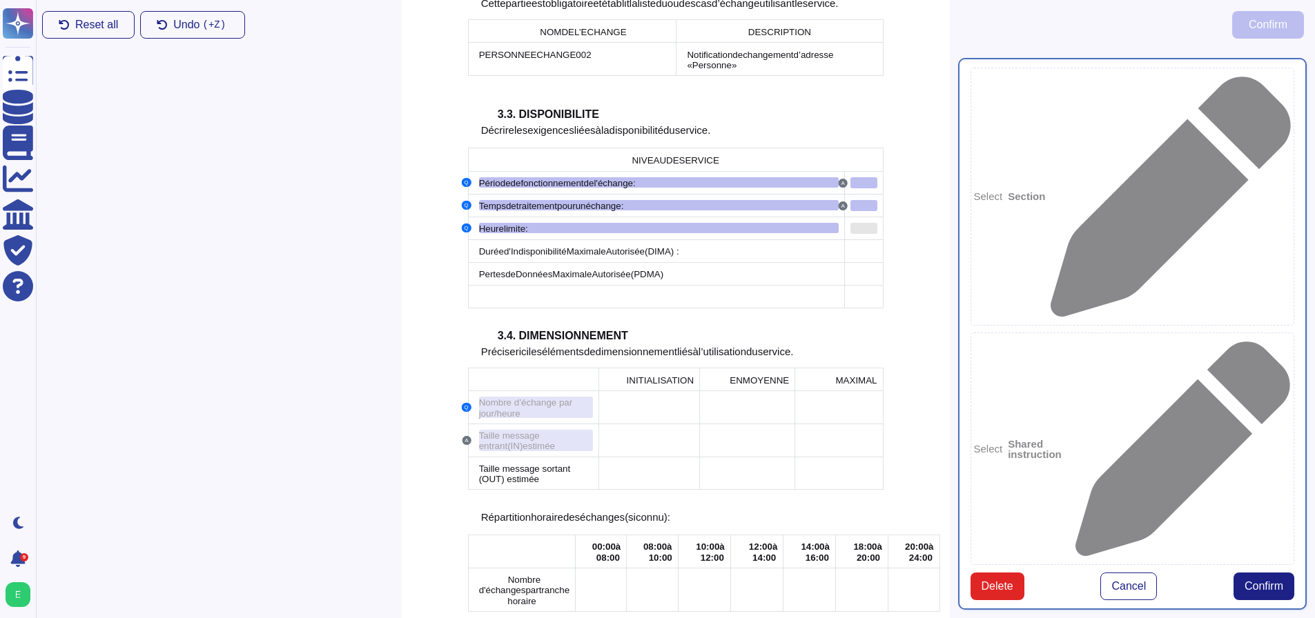
click at [859, 223] on div at bounding box center [863, 228] width 27 height 11
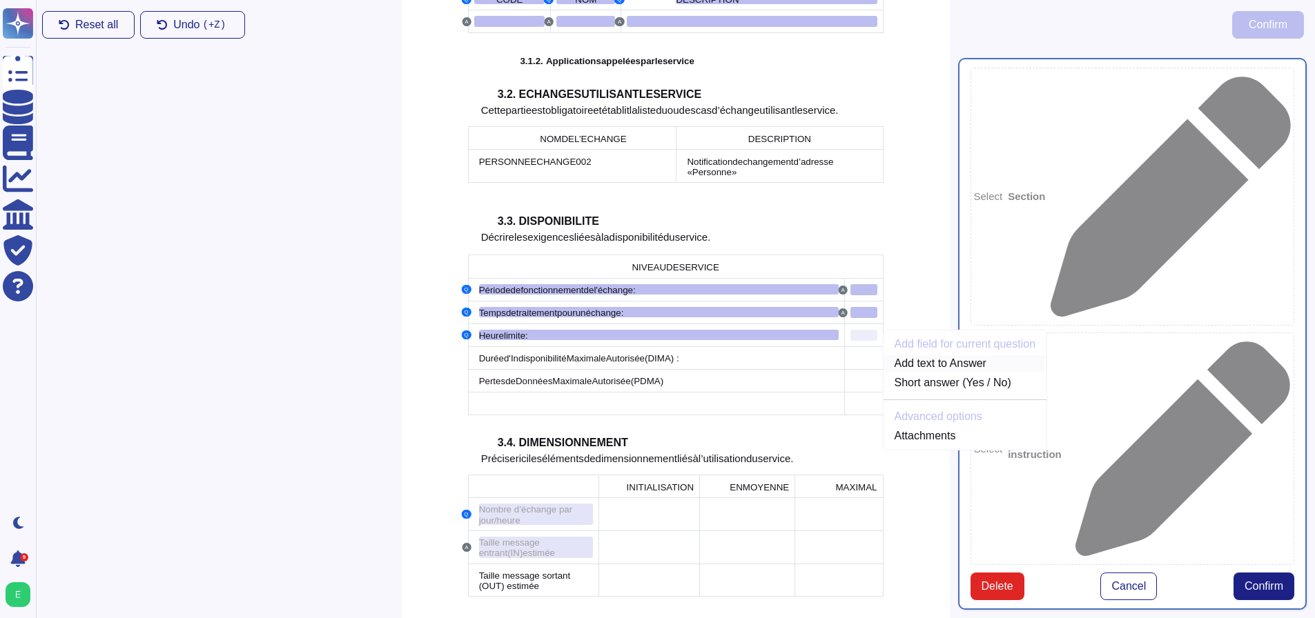
click at [931, 355] on link "Add text to Answer" at bounding box center [965, 363] width 164 height 17
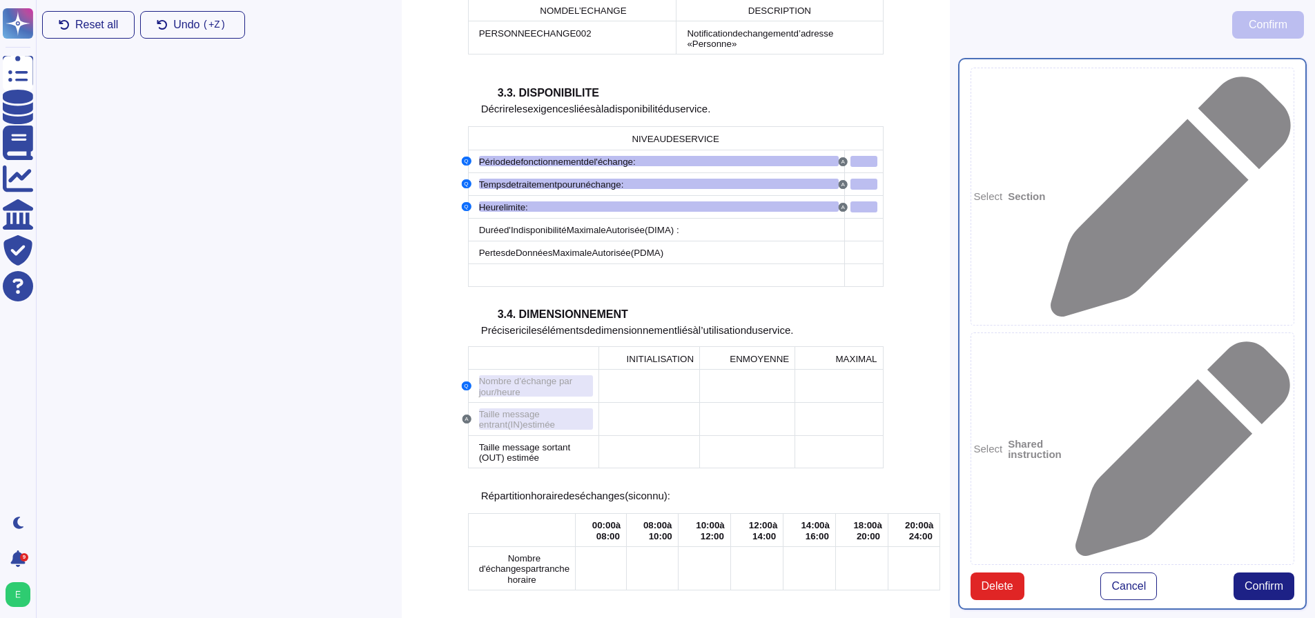
scroll to position [1464, 0]
click at [644, 226] on span "Autorisée" at bounding box center [625, 231] width 39 height 10
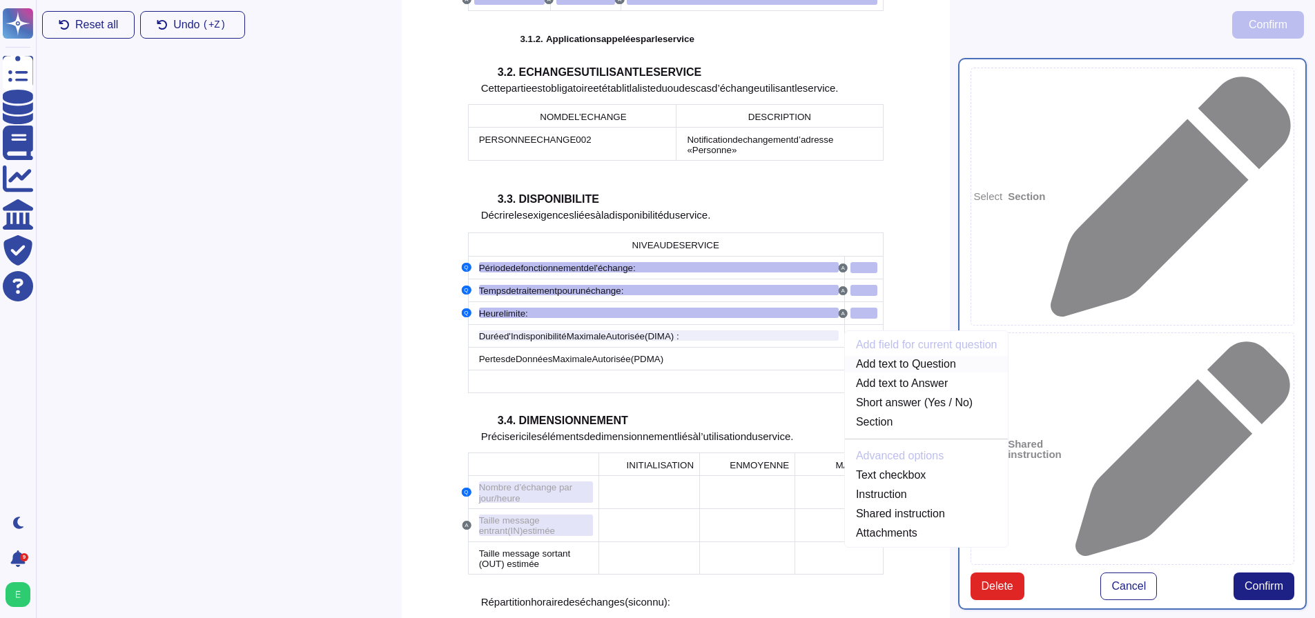
click at [883, 356] on link "Add text to Question" at bounding box center [927, 364] width 164 height 17
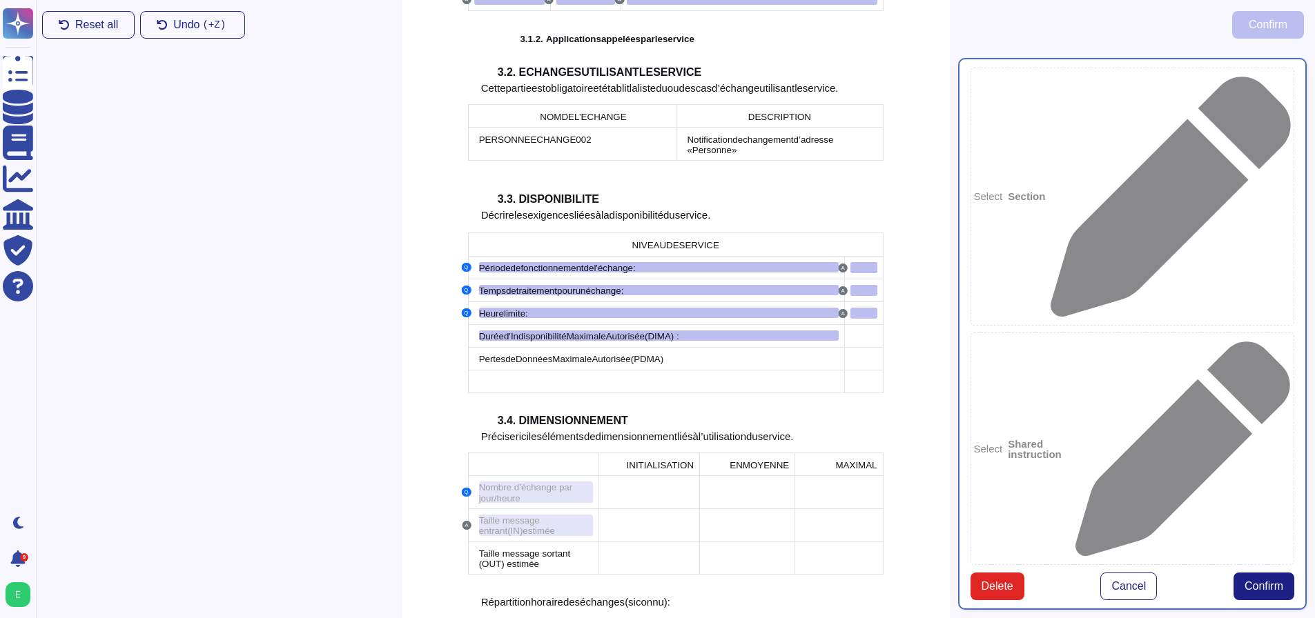
type textarea "Domaine métier Nom du service Version du service CODE NOM DESCRIPTION Période d…"
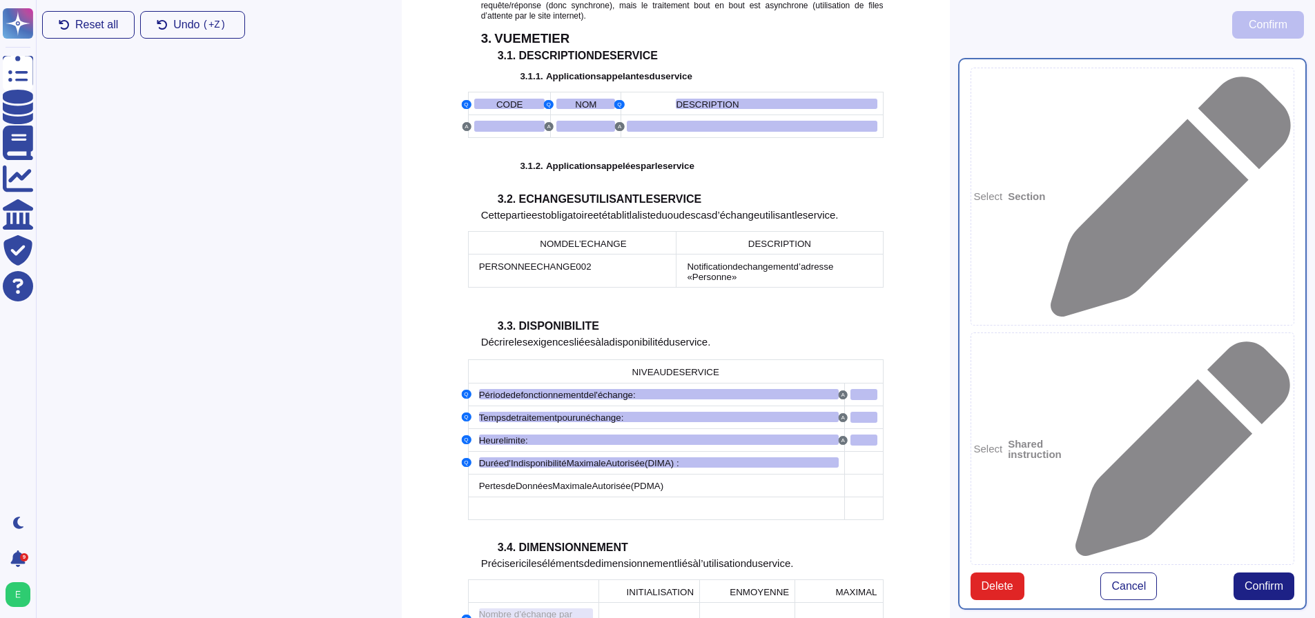
scroll to position [1453, 0]
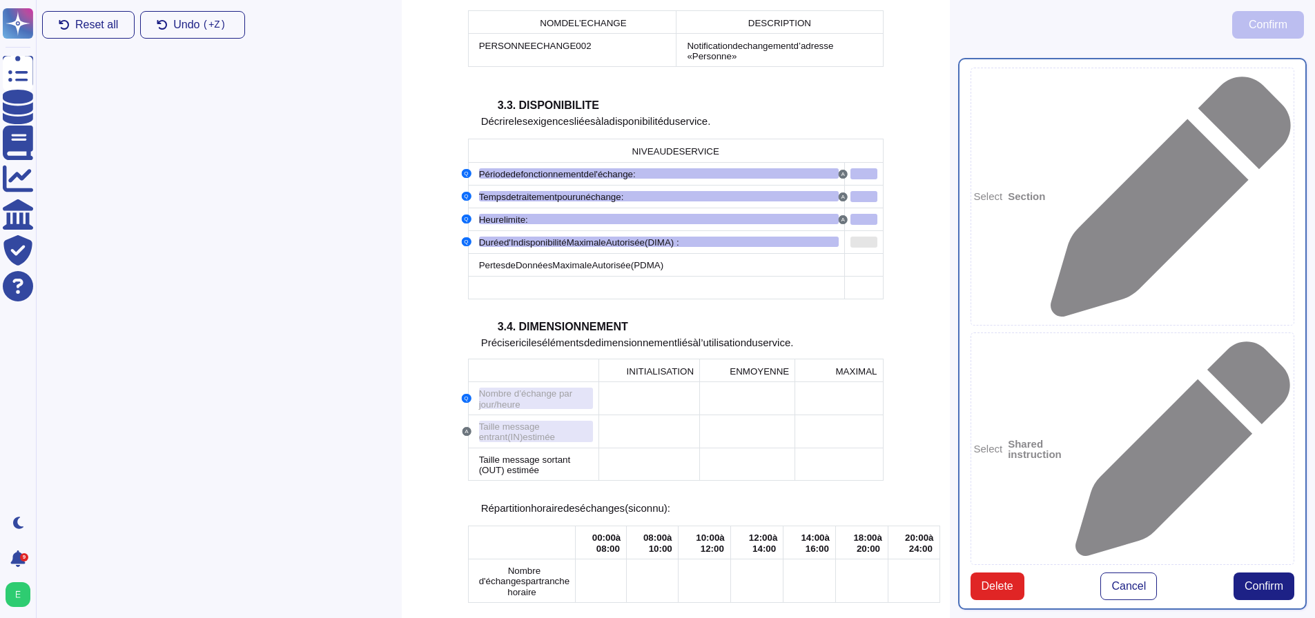
click at [858, 237] on div at bounding box center [863, 242] width 27 height 11
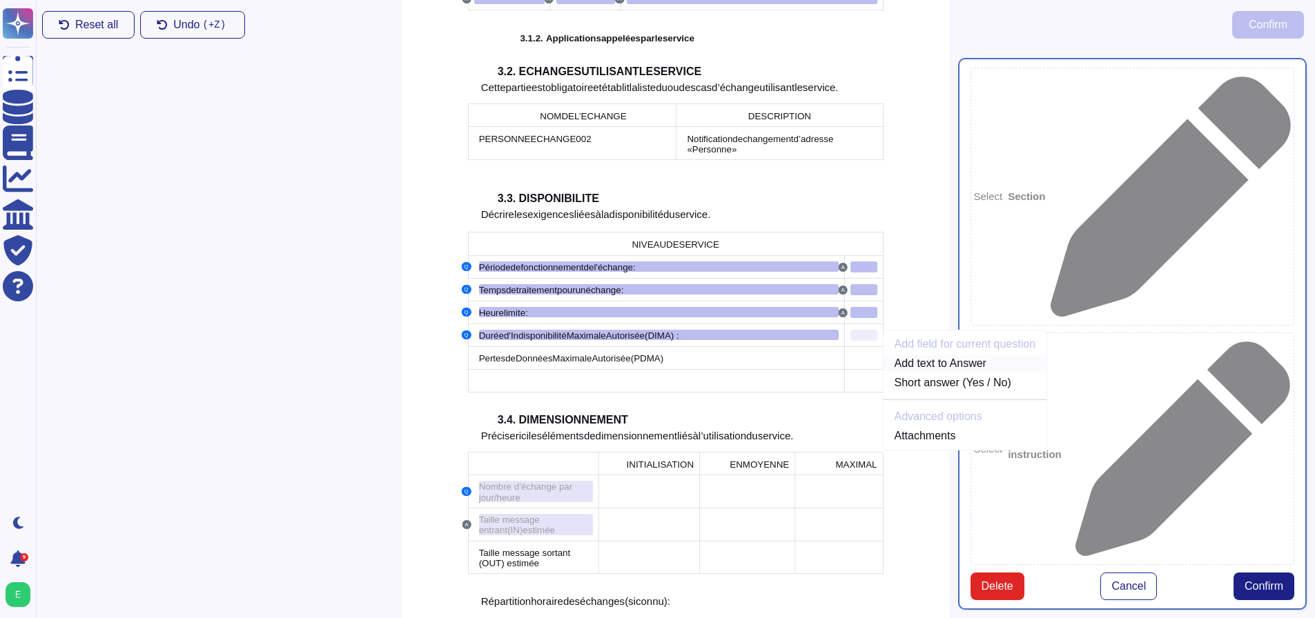
click at [926, 355] on link "Add text to Answer" at bounding box center [965, 363] width 164 height 17
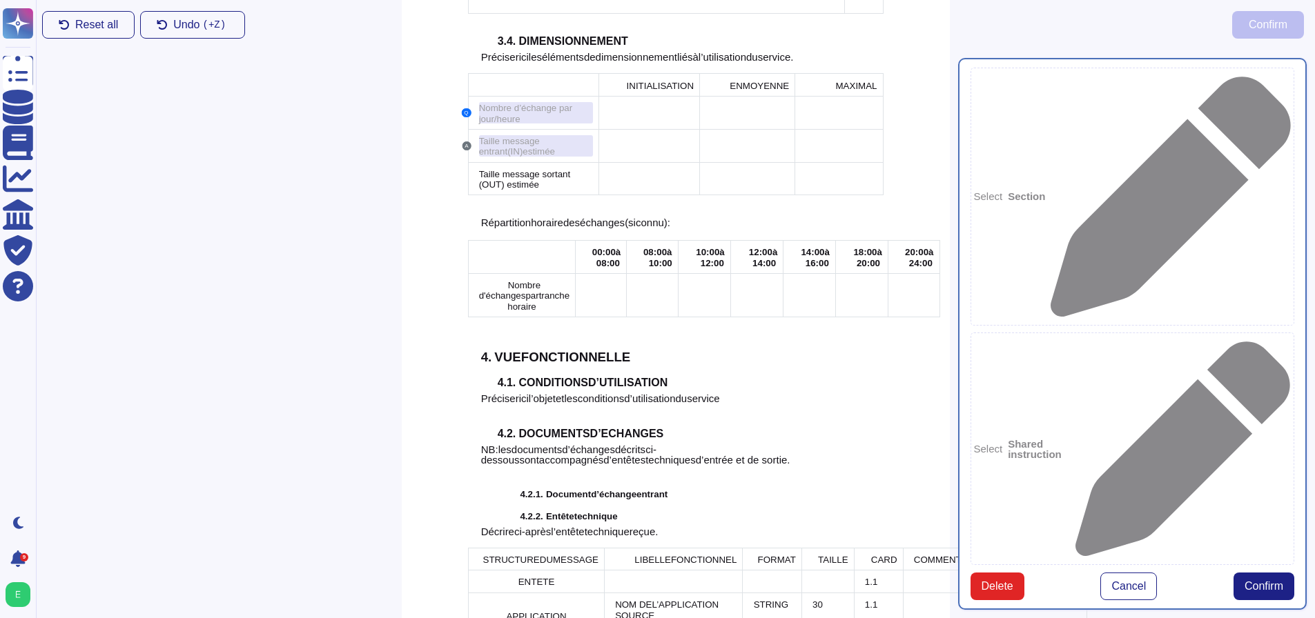
scroll to position [1562, 0]
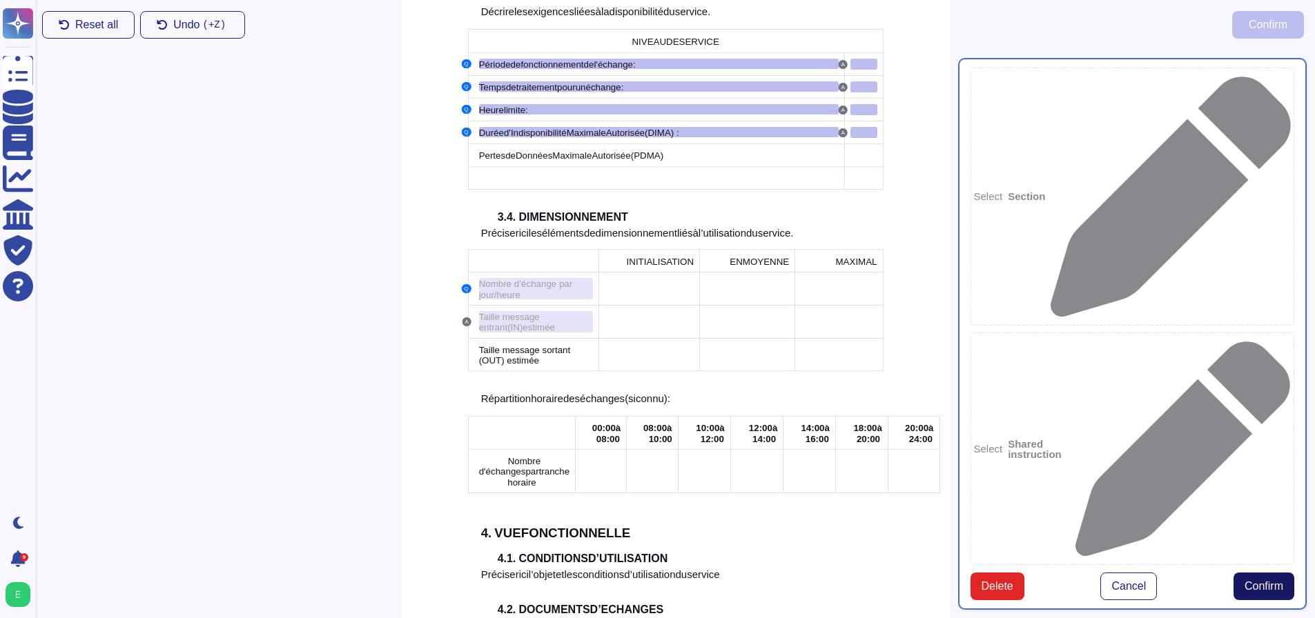
click at [1258, 581] on span "Confirm" at bounding box center [1263, 586] width 39 height 11
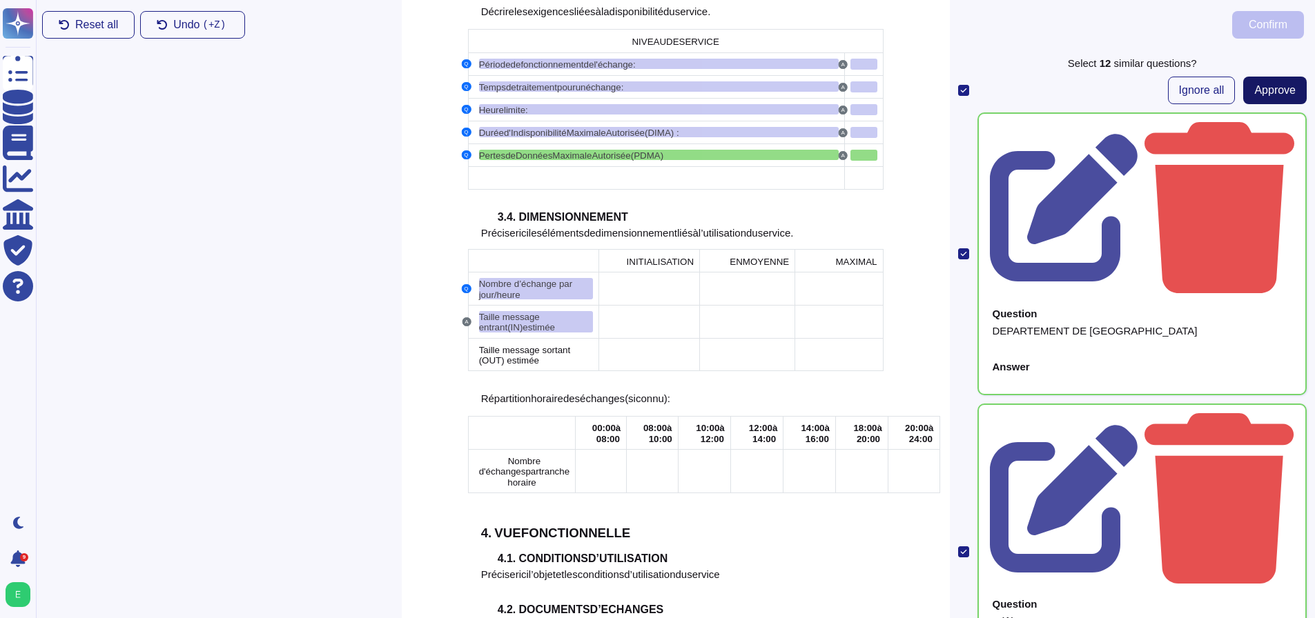
click at [1254, 95] on span "Approve" at bounding box center [1274, 90] width 41 height 11
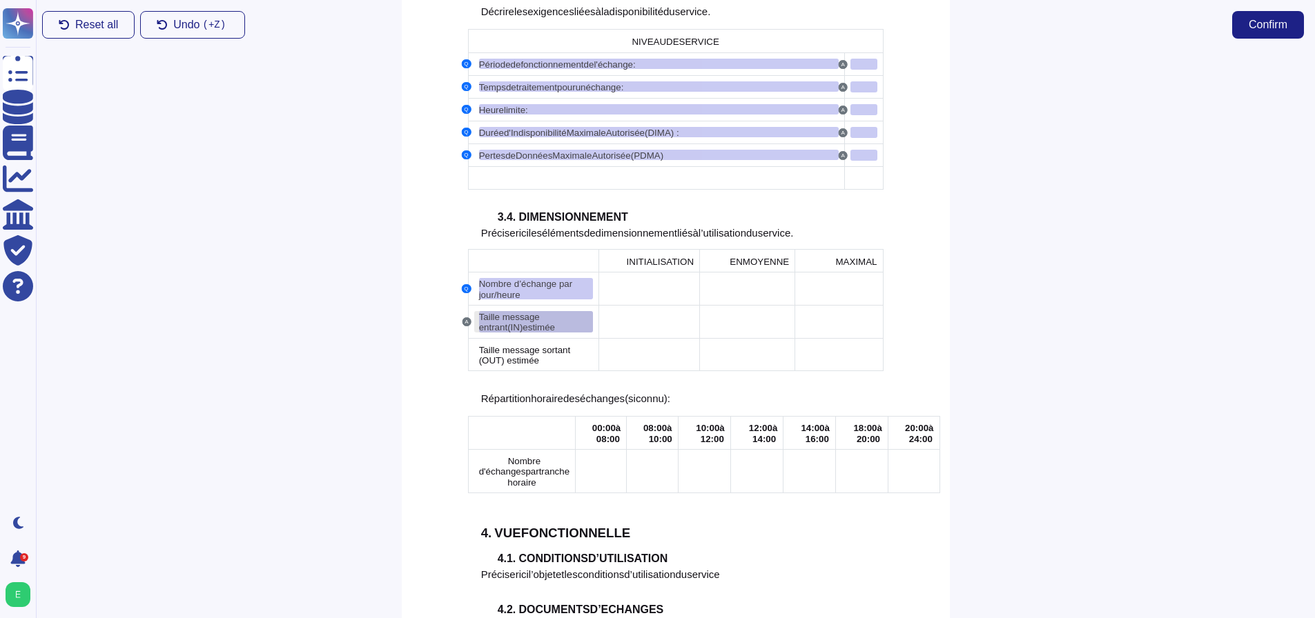
click at [513, 322] on span "(IN)" at bounding box center [514, 327] width 15 height 10
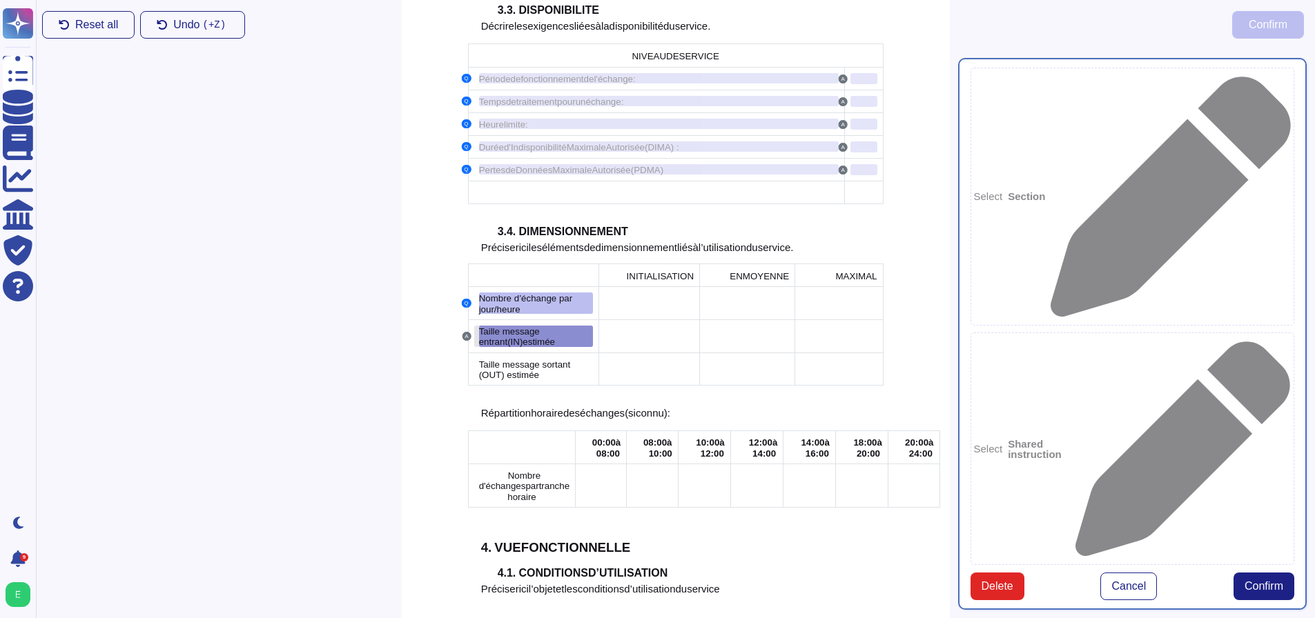
type textarea "Nombre d’échange par jour/heure"
type textarea "Taille message entrant (IN) estimée"
click at [504, 293] on span "Nombre d’échange par jour/heure" at bounding box center [526, 303] width 94 height 21
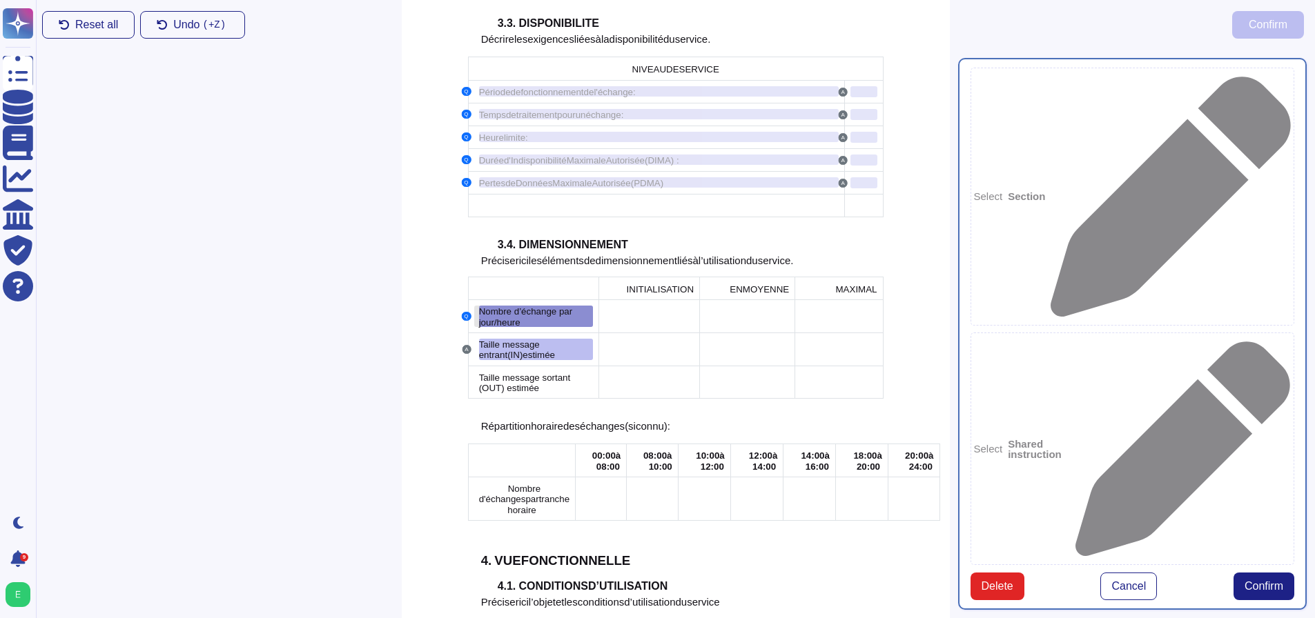
scroll to position [1515, 0]
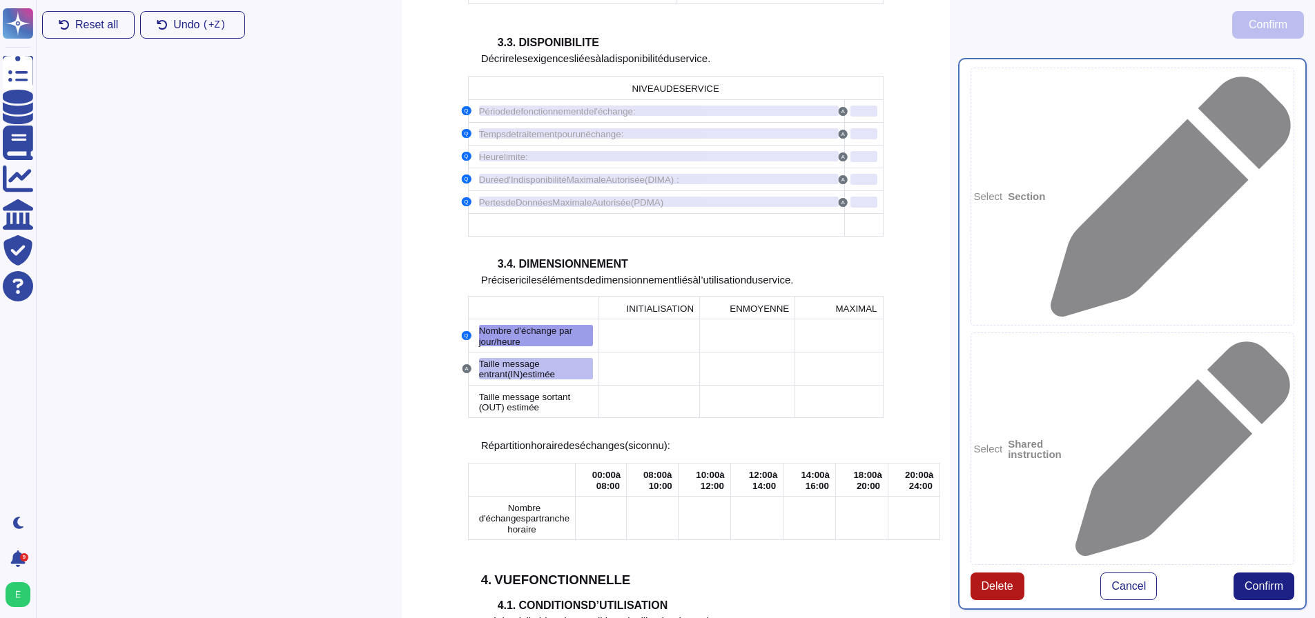
click at [990, 573] on button "Delete" at bounding box center [997, 587] width 54 height 28
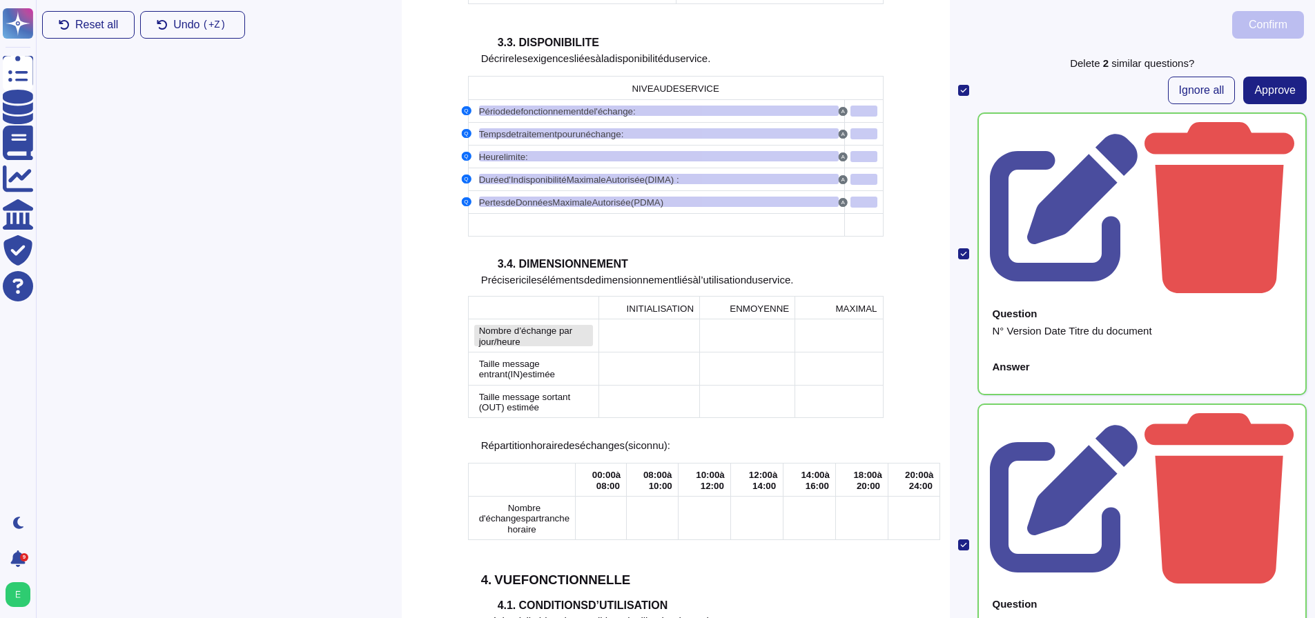
click at [521, 326] on span "Nombre d’échange par jour/heure" at bounding box center [526, 336] width 94 height 21
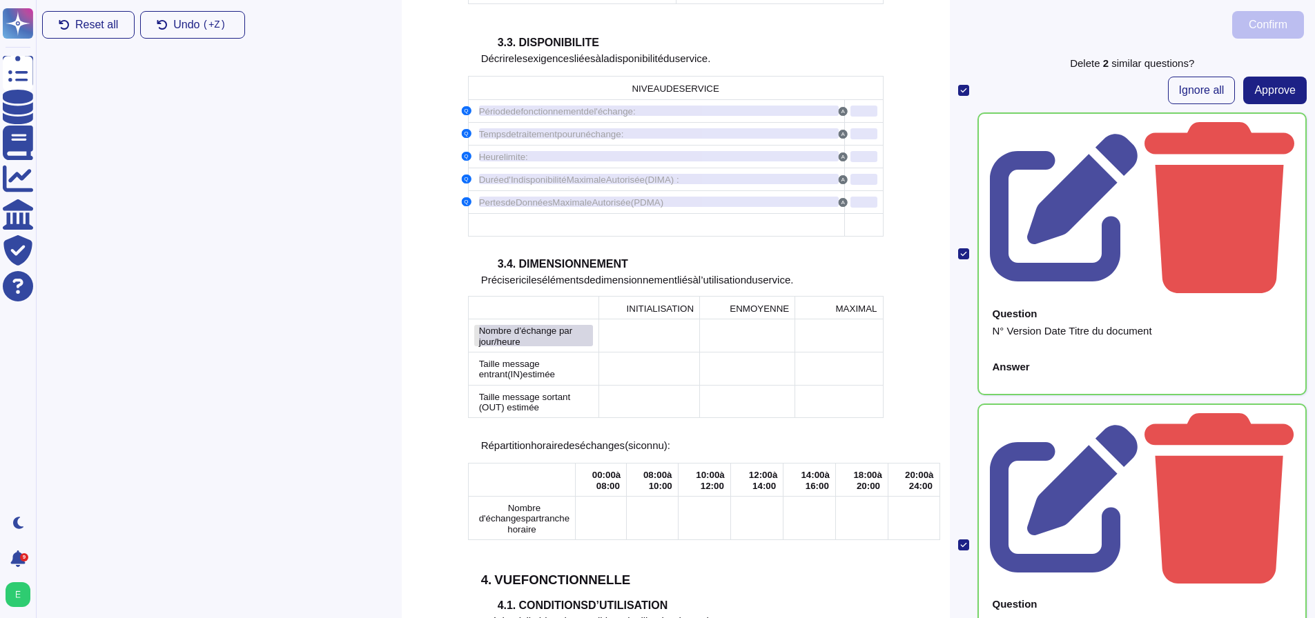
click at [551, 326] on span "Nombre d’échange par jour/heure" at bounding box center [526, 336] width 94 height 21
click at [1259, 90] on span "Approve" at bounding box center [1274, 90] width 41 height 11
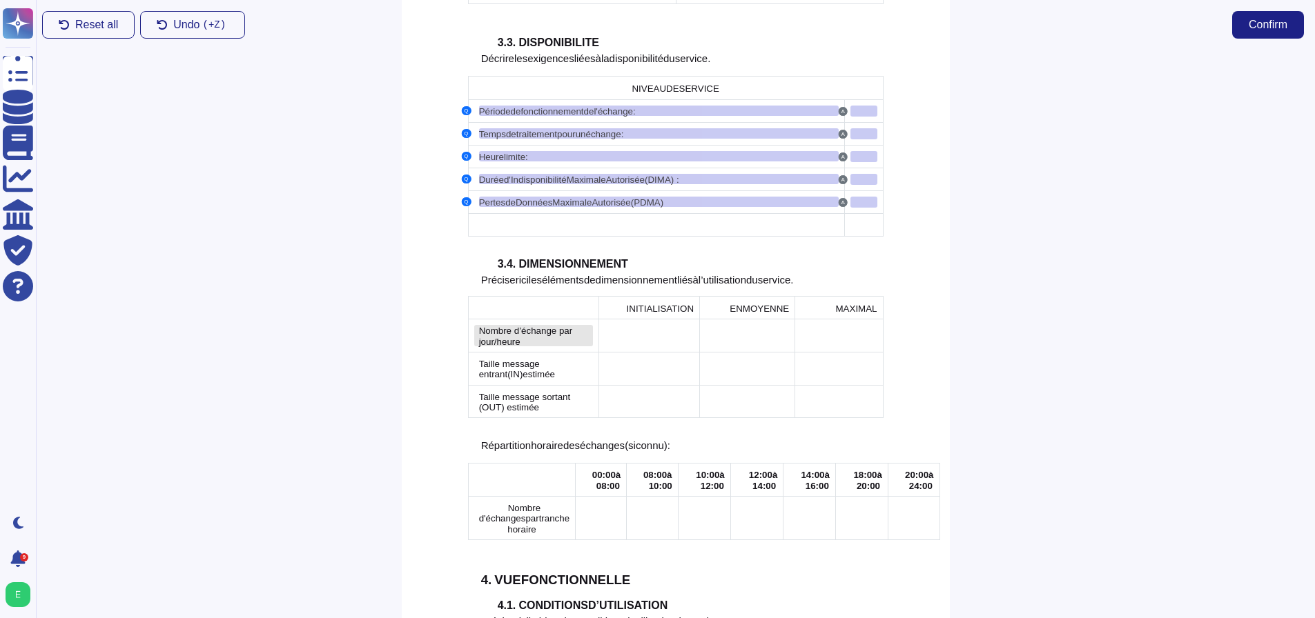
click at [551, 326] on span "Nombre d’échange par jour/heure" at bounding box center [526, 336] width 94 height 21
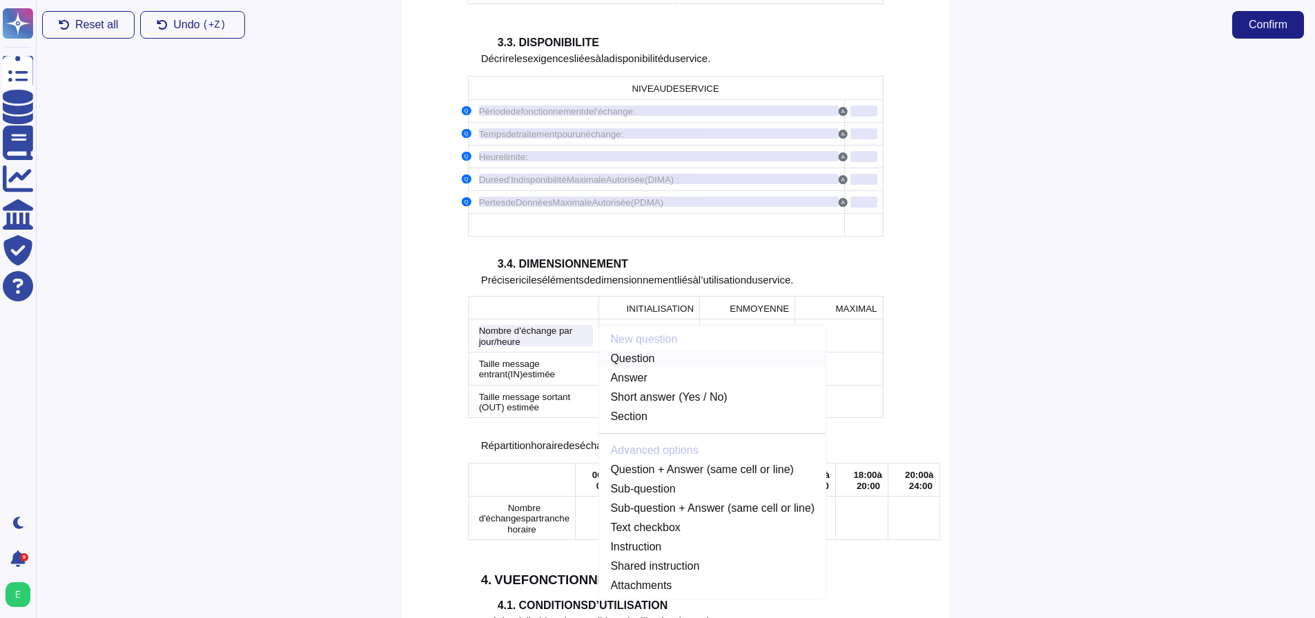
click at [641, 351] on link "Question" at bounding box center [712, 359] width 226 height 17
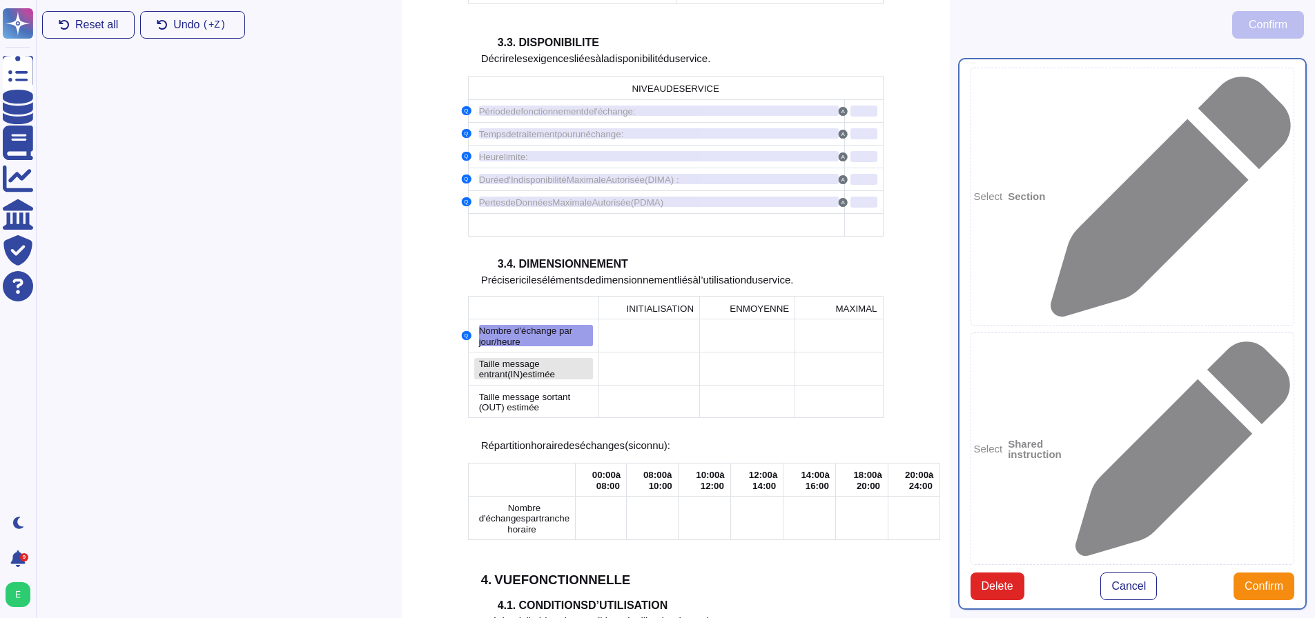
click at [562, 358] on div "Taille message entrant (IN) estimée" at bounding box center [536, 368] width 115 height 21
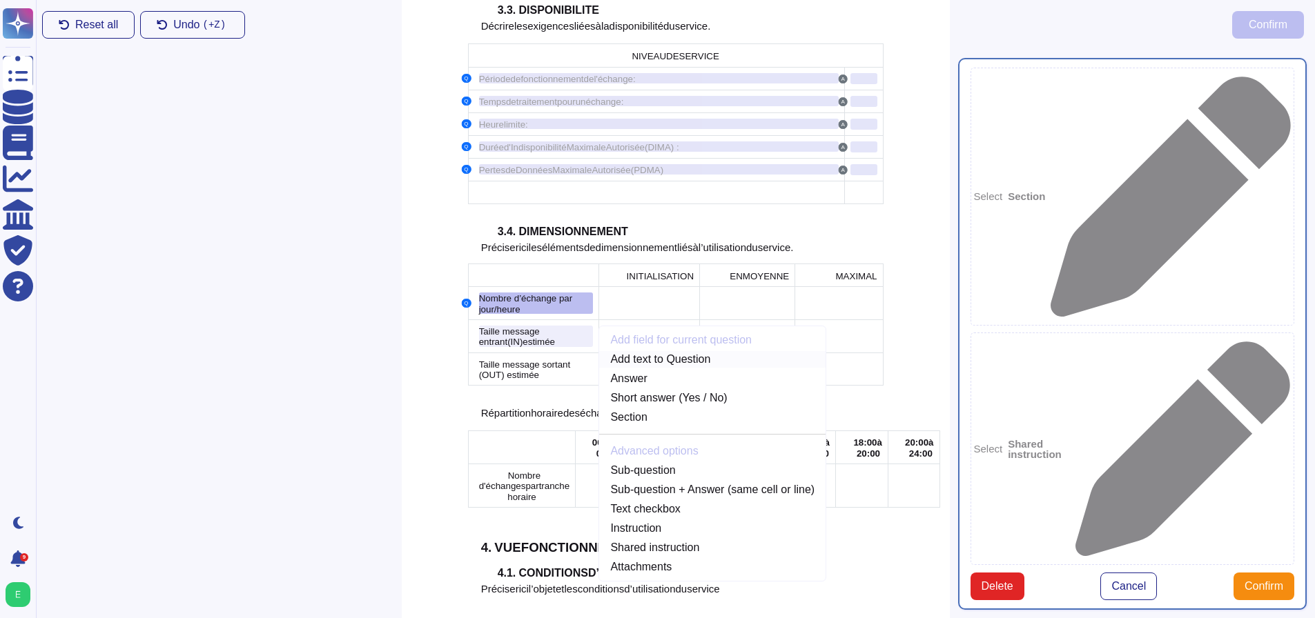
click at [645, 351] on link "Add text to Question" at bounding box center [712, 359] width 226 height 17
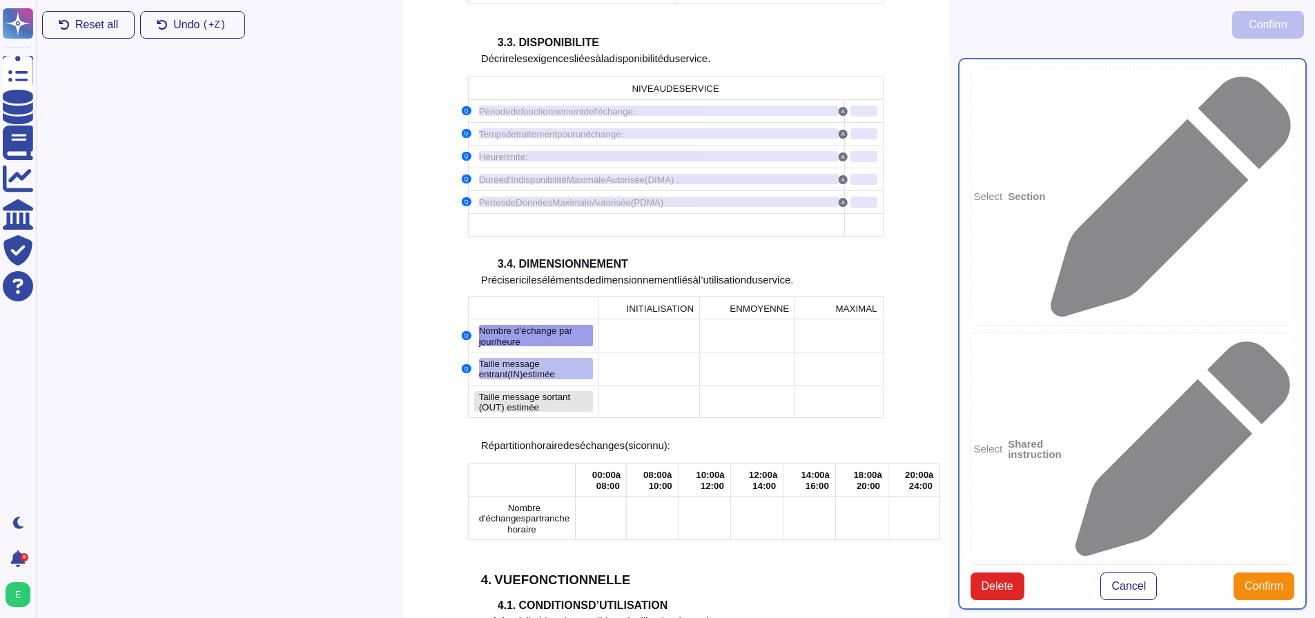
click at [564, 392] on span "Taille message sortant (OUT) estimée" at bounding box center [525, 402] width 92 height 21
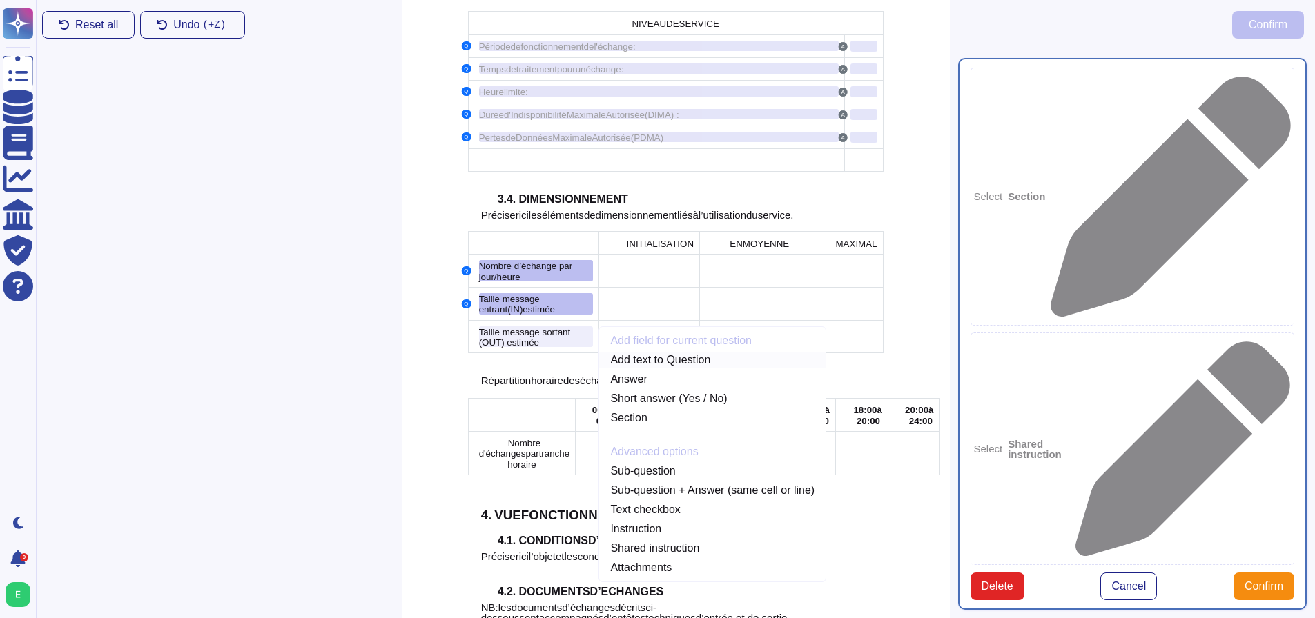
click at [660, 352] on link "Add text to Question" at bounding box center [712, 360] width 226 height 17
type textarea "Nombre d’échange par jour/heure Taille message entrant (IN) estimée Taille mess…"
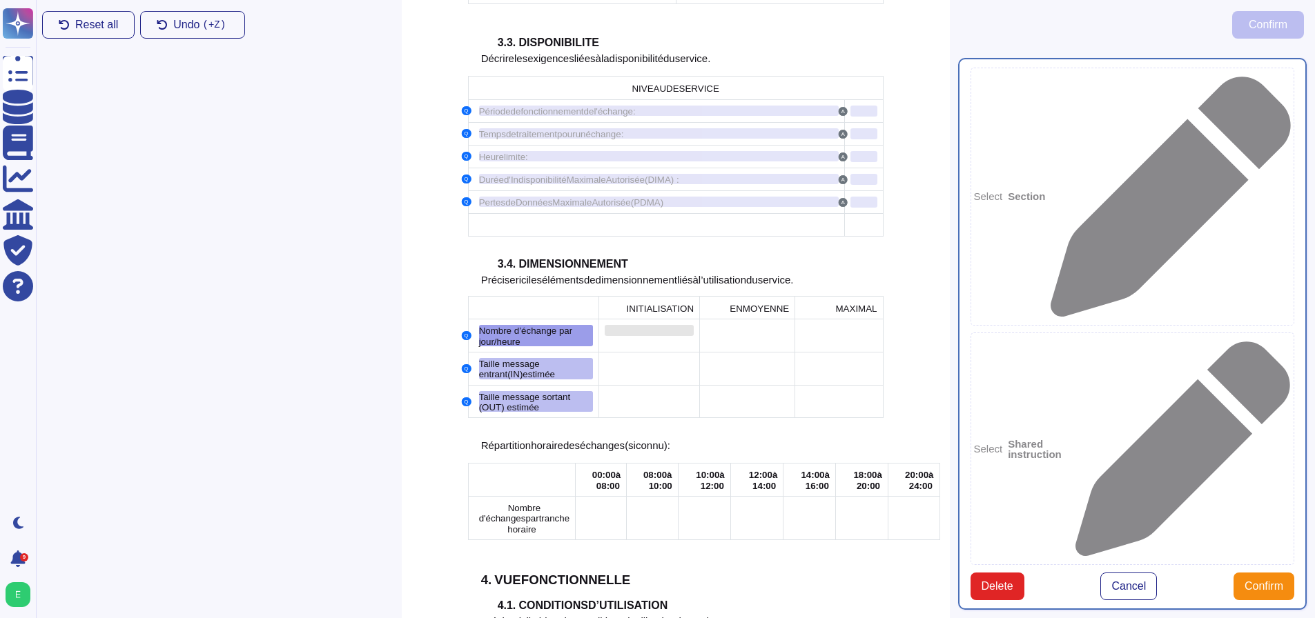
click at [652, 325] on div at bounding box center [649, 330] width 89 height 11
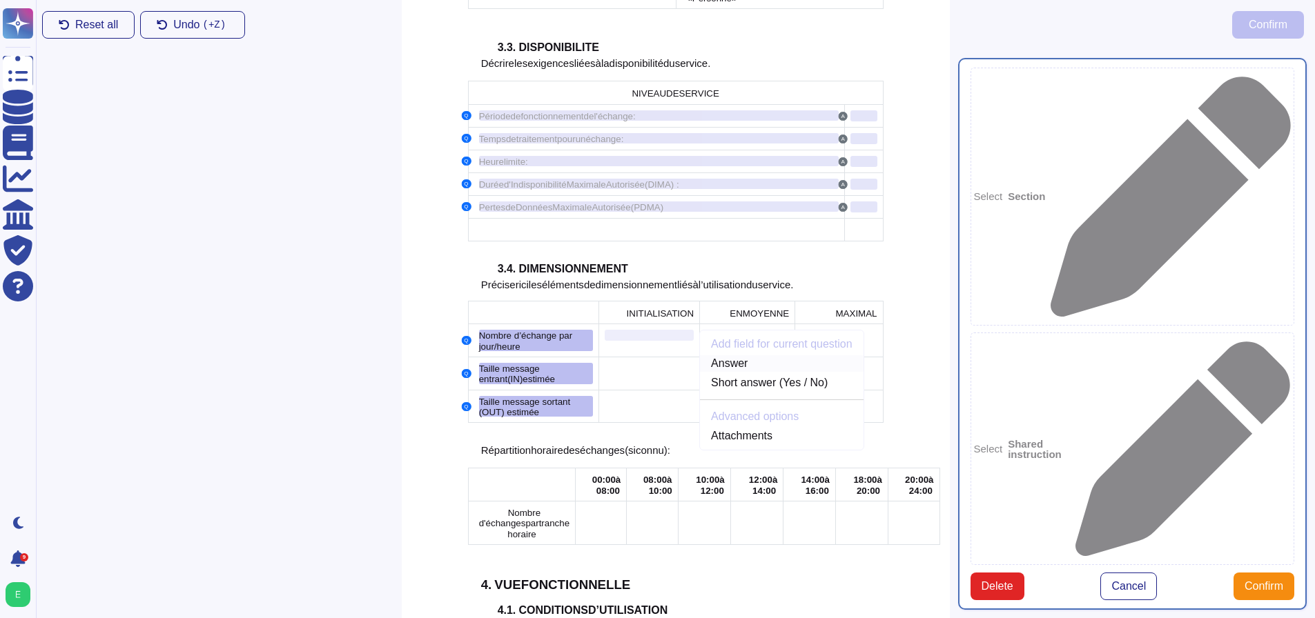
click at [711, 355] on link "Answer" at bounding box center [782, 363] width 164 height 17
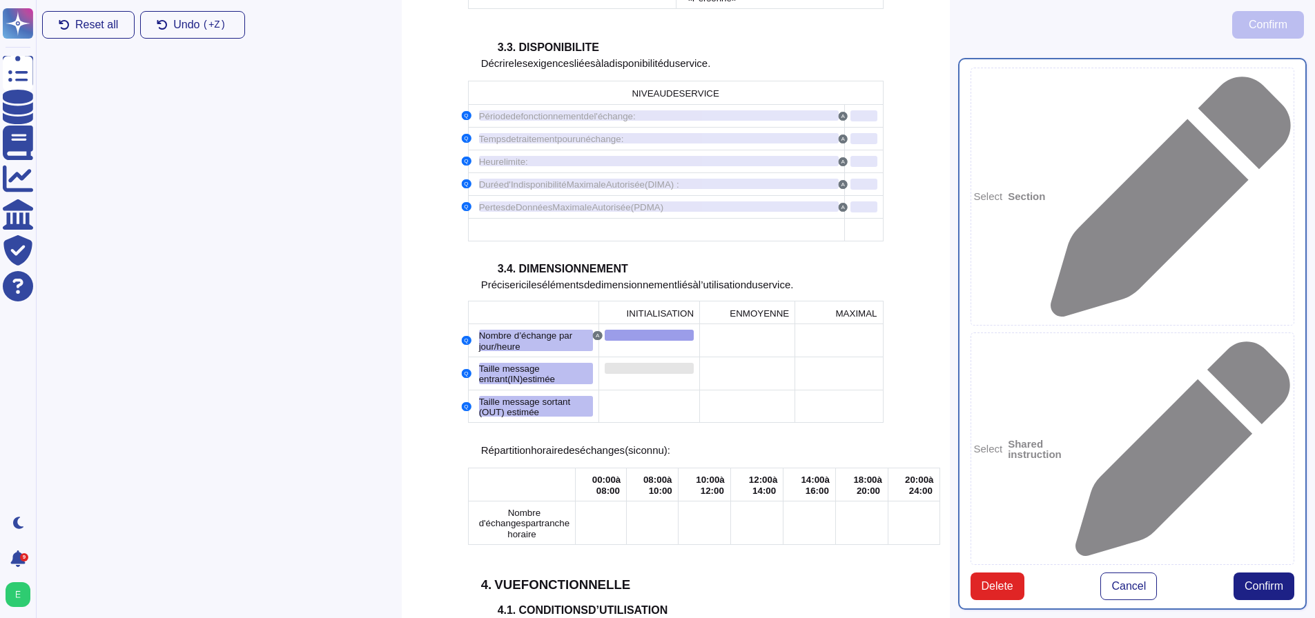
click at [663, 363] on div at bounding box center [649, 368] width 89 height 11
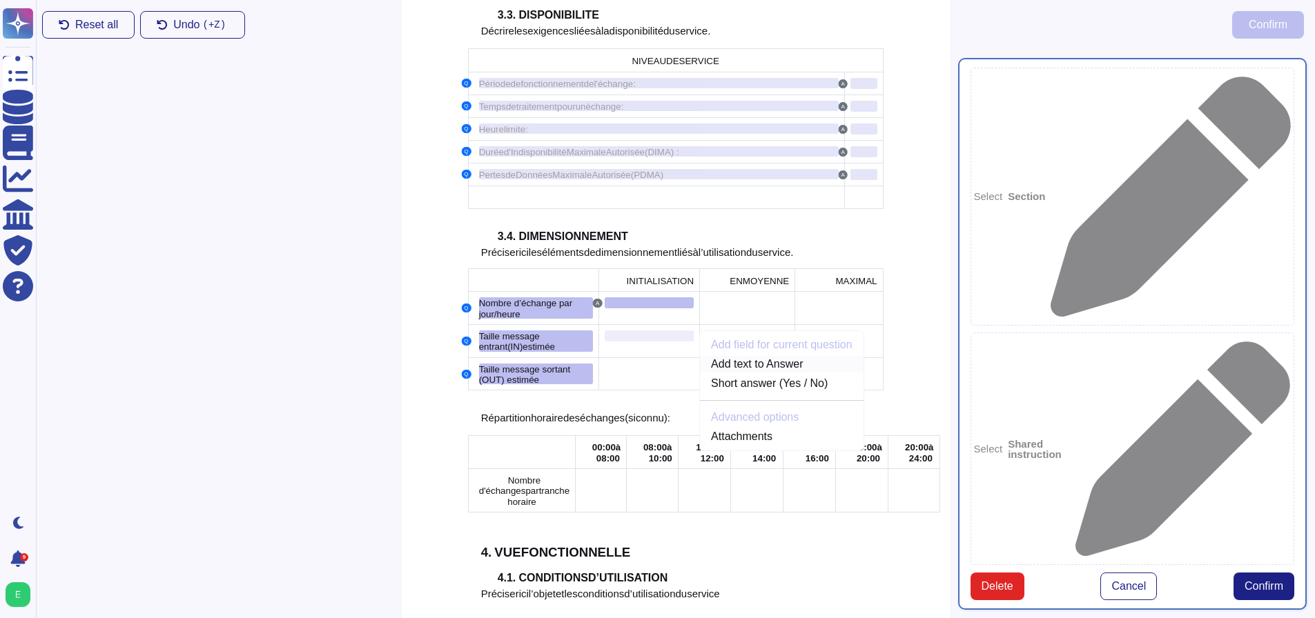
click at [740, 356] on link "Add text to Answer" at bounding box center [782, 364] width 164 height 17
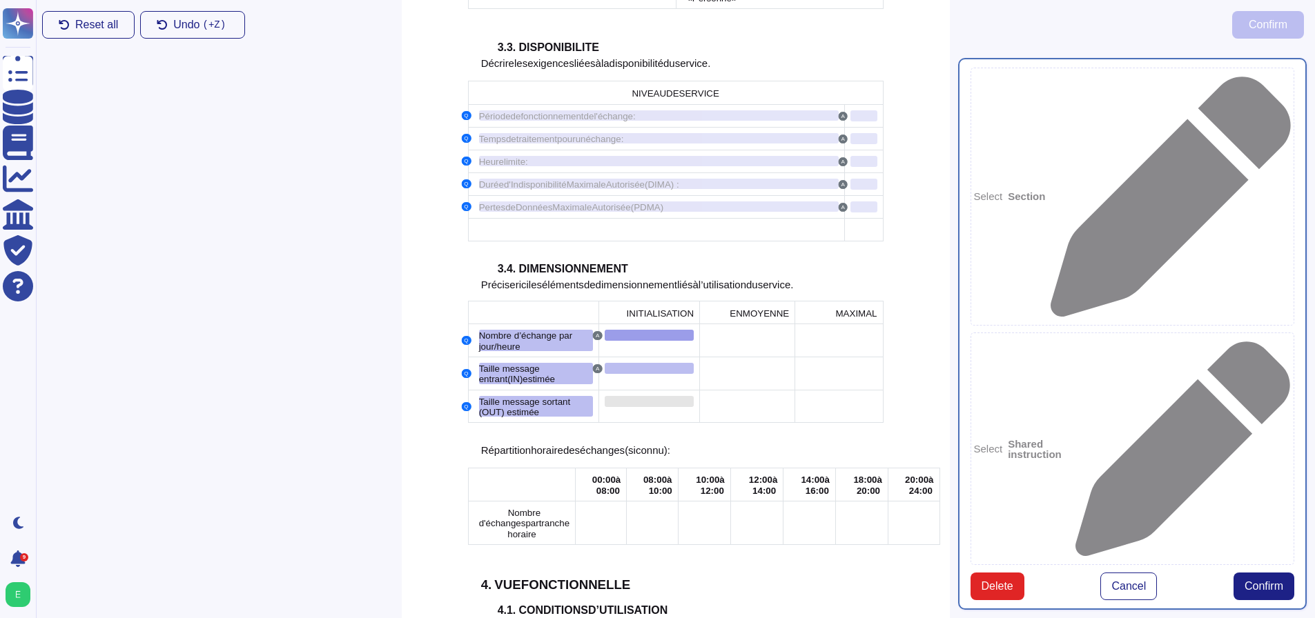
click at [662, 396] on div at bounding box center [649, 401] width 89 height 11
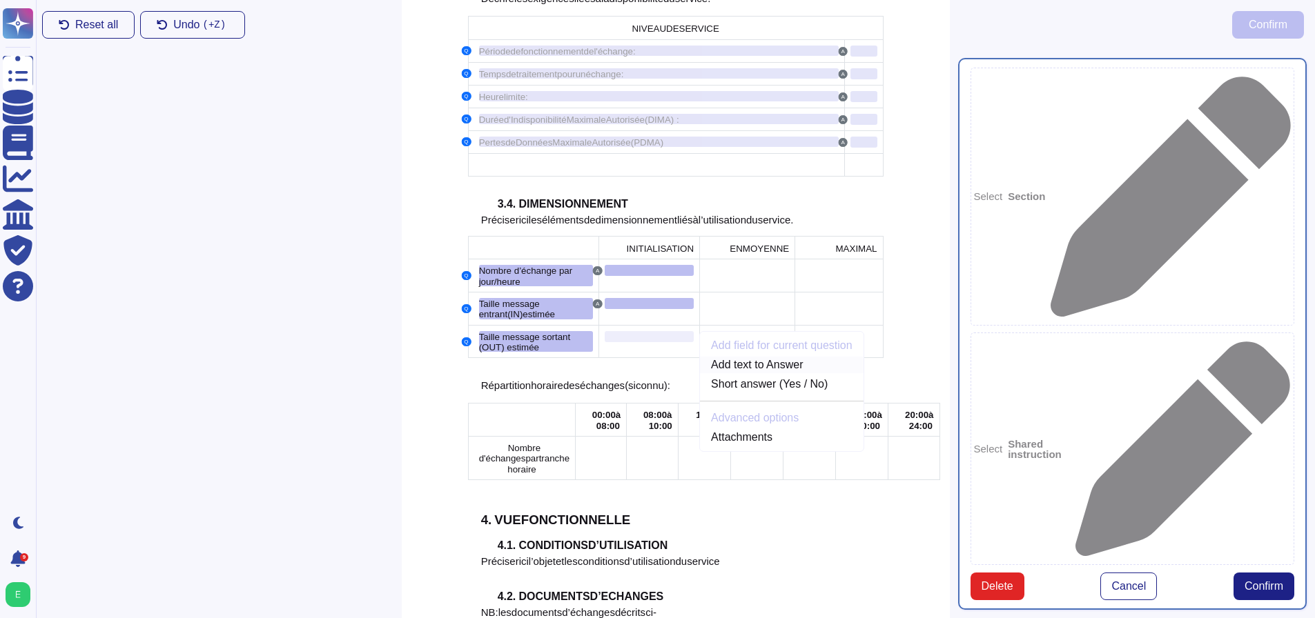
click at [742, 357] on link "Add text to Answer" at bounding box center [782, 365] width 164 height 17
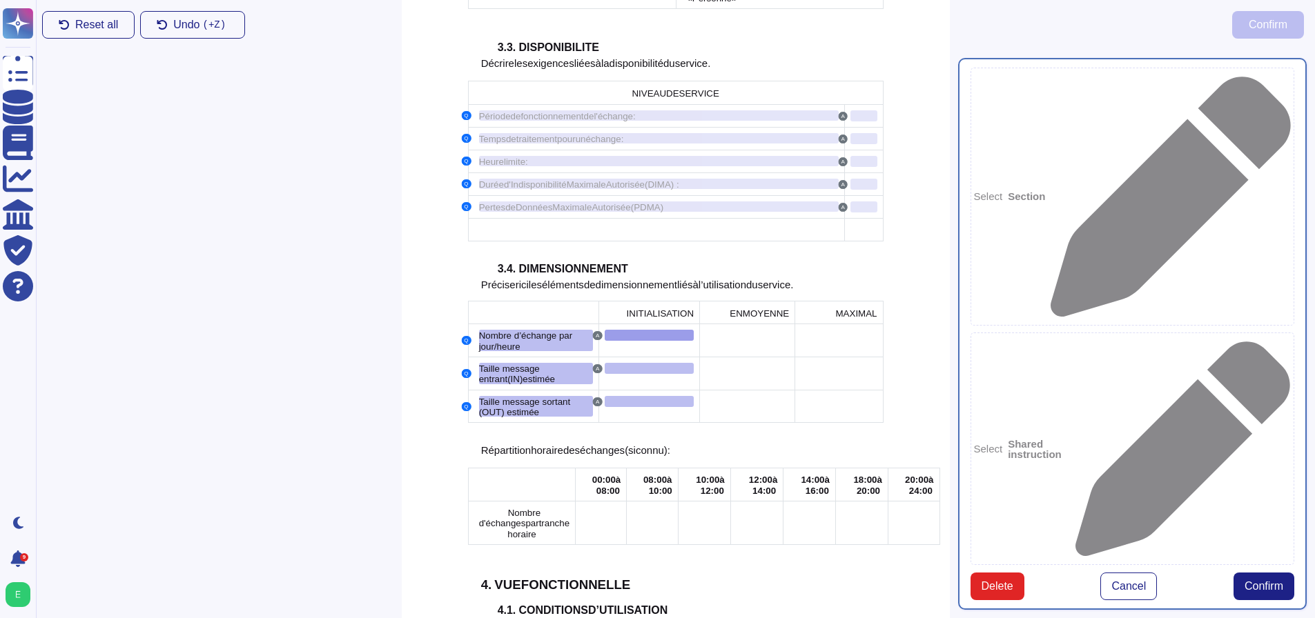
click at [738, 324] on td at bounding box center [747, 340] width 95 height 33
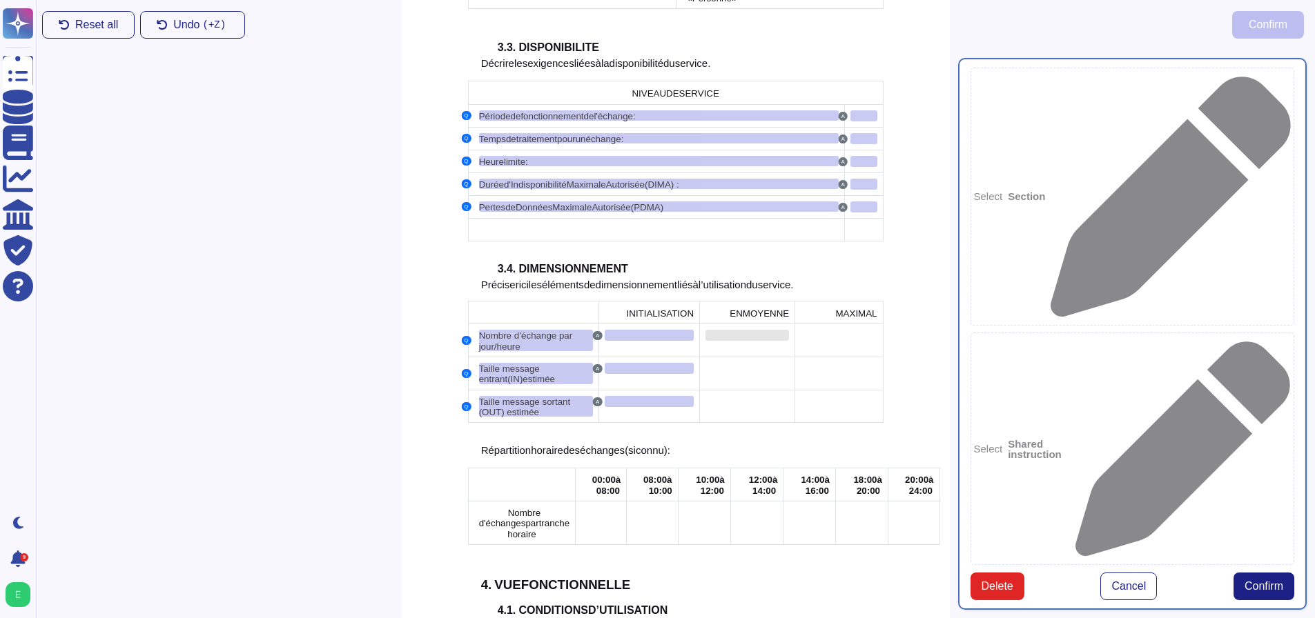
click at [745, 330] on div at bounding box center [747, 335] width 84 height 11
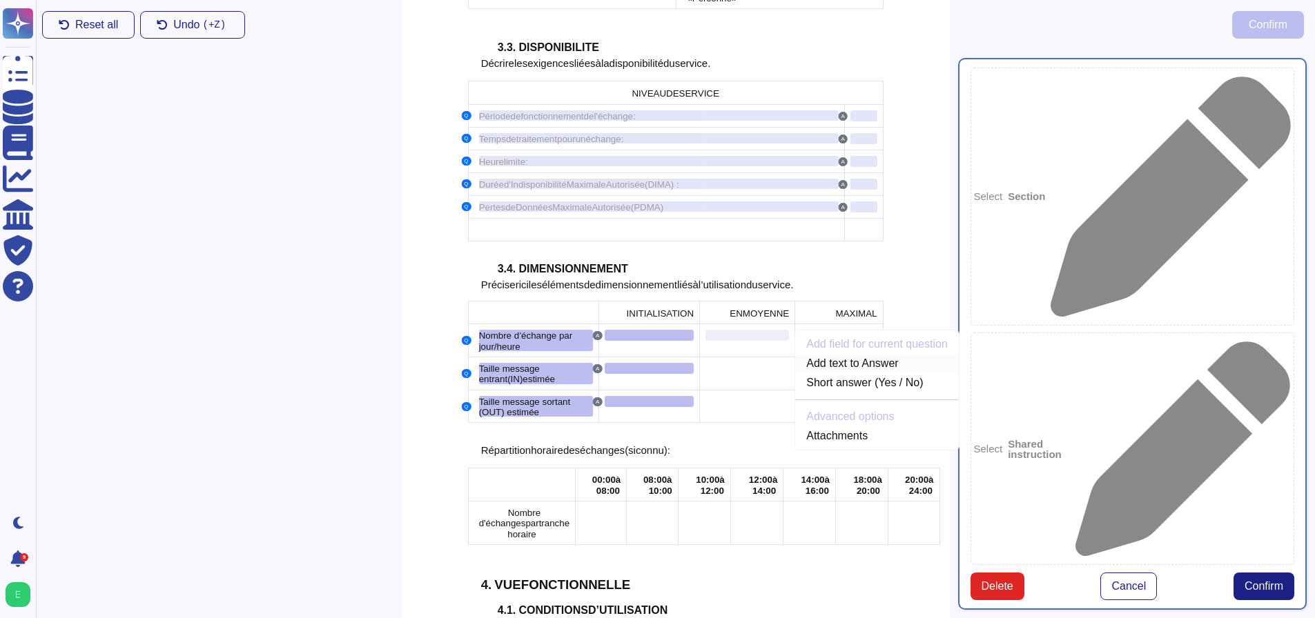
click at [809, 355] on link "Add text to Answer" at bounding box center [877, 363] width 164 height 17
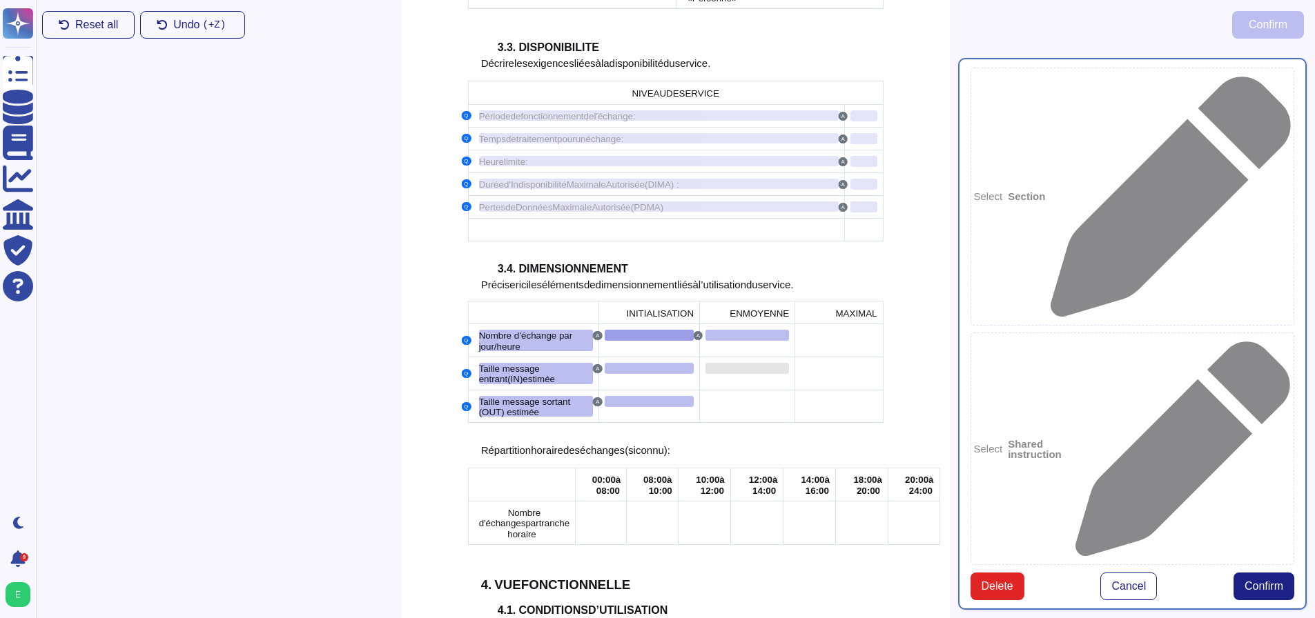
click at [747, 363] on div at bounding box center [747, 368] width 84 height 11
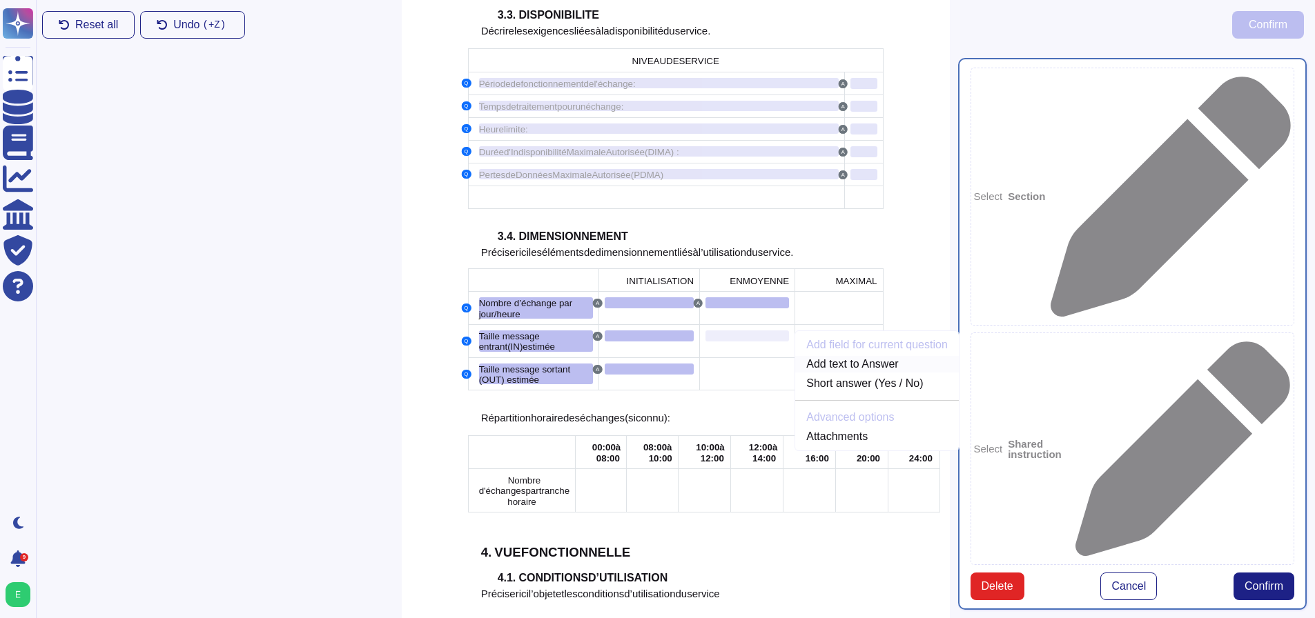
click at [813, 356] on link "Add text to Answer" at bounding box center [877, 364] width 164 height 17
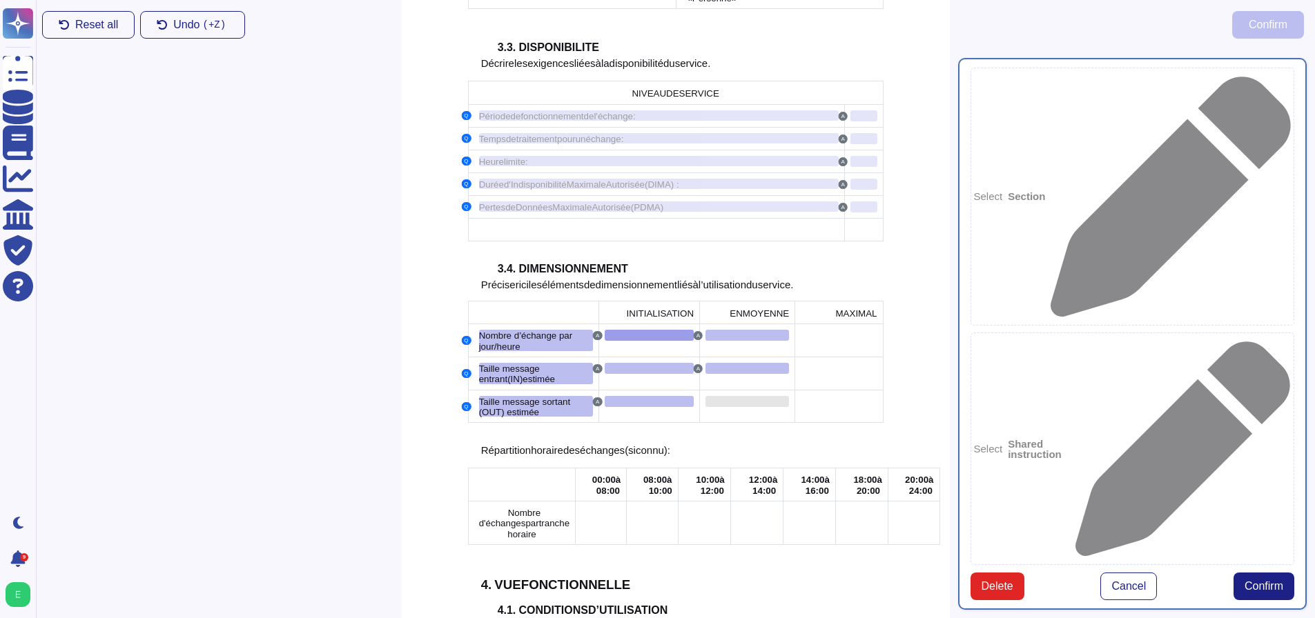
click at [756, 396] on div at bounding box center [747, 401] width 84 height 11
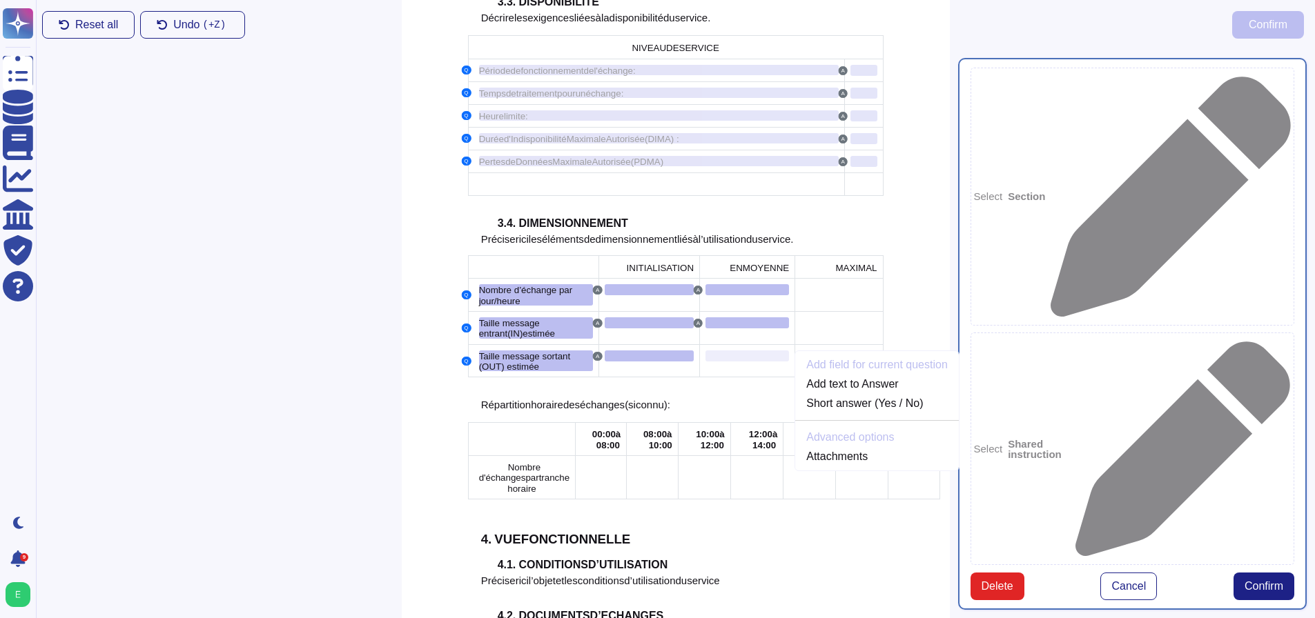
scroll to position [1575, 0]
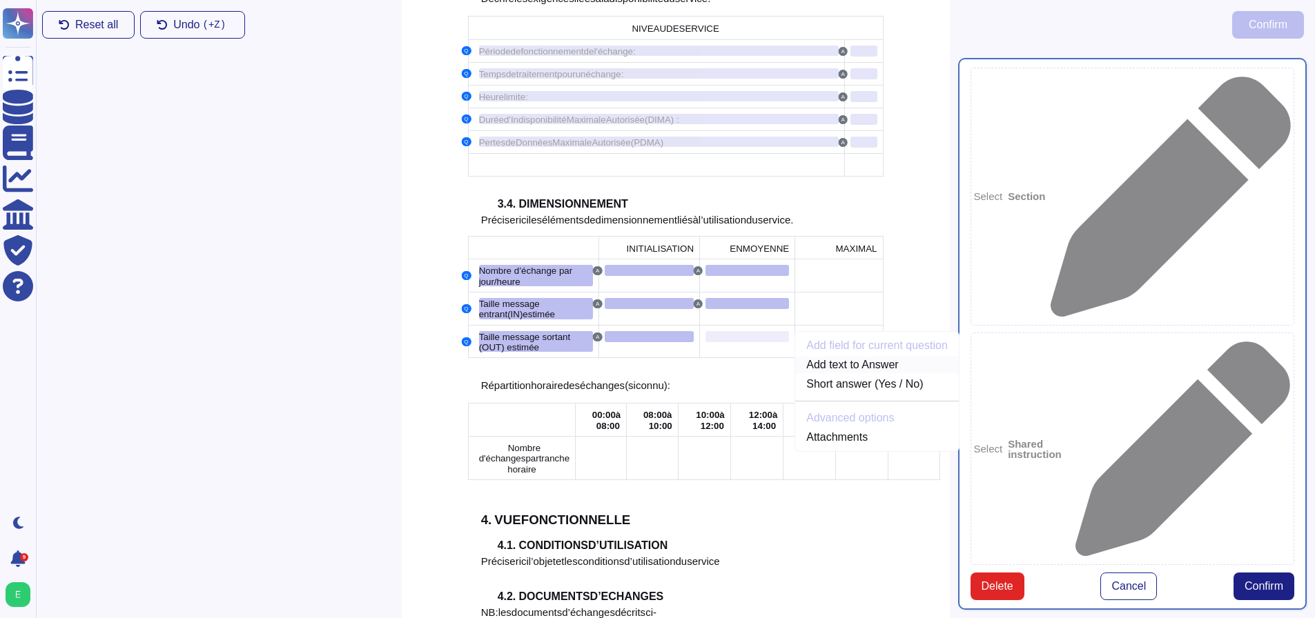
click at [821, 357] on link "Add text to Answer" at bounding box center [877, 365] width 164 height 17
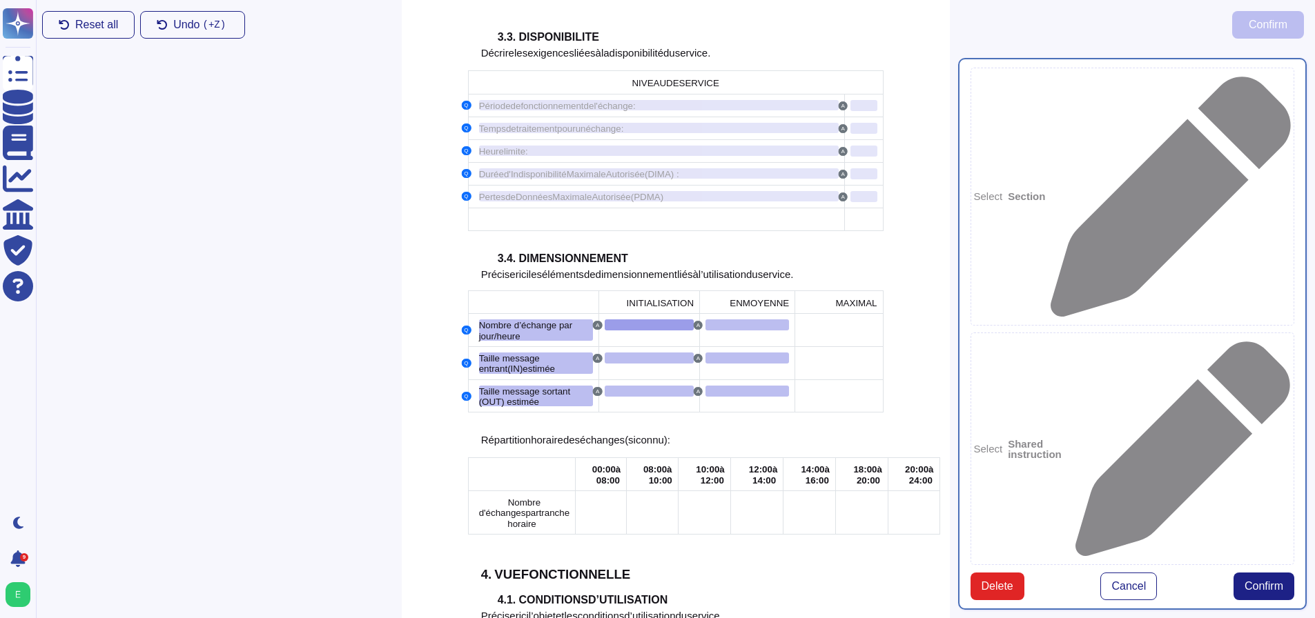
scroll to position [1511, 0]
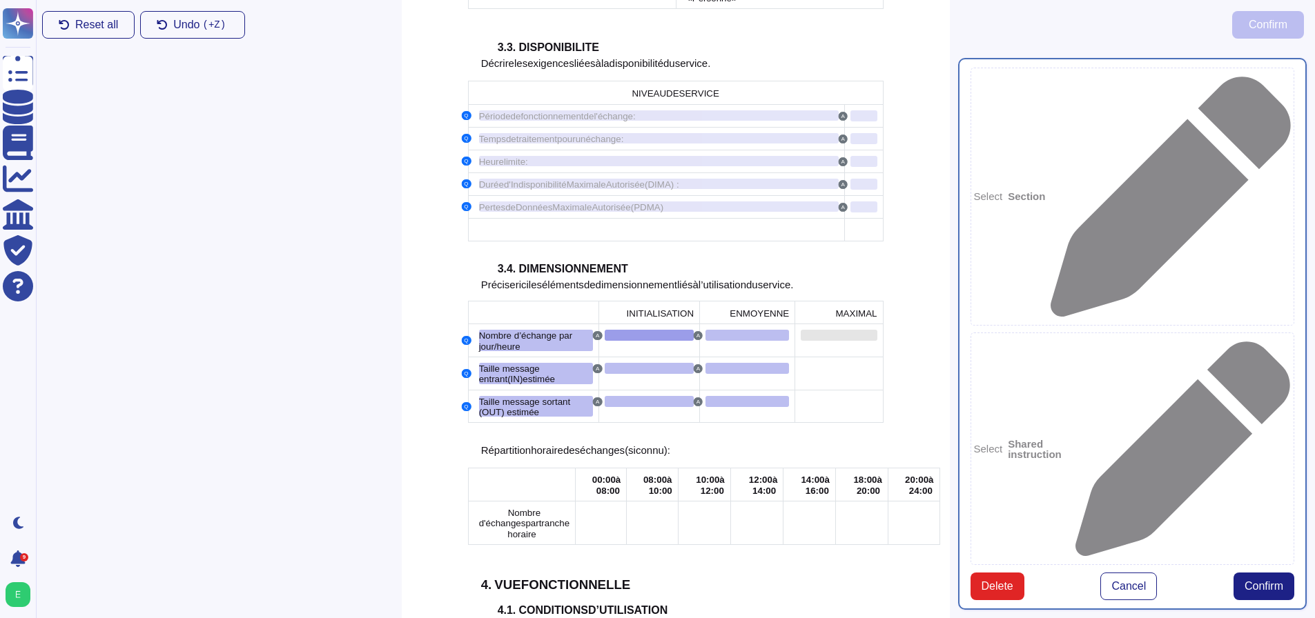
click at [825, 330] on div at bounding box center [839, 335] width 76 height 11
click at [894, 355] on link "Add text to Answer" at bounding box center [965, 363] width 164 height 17
click at [836, 357] on td at bounding box center [839, 373] width 88 height 33
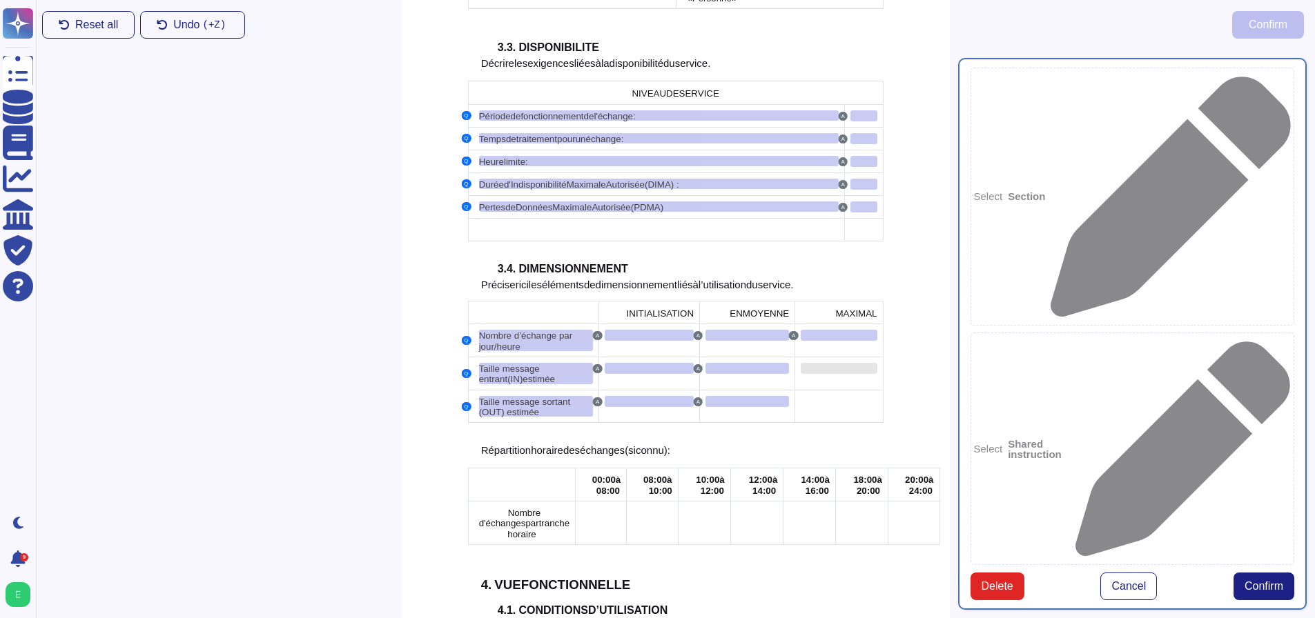
click at [833, 363] on div at bounding box center [839, 368] width 76 height 11
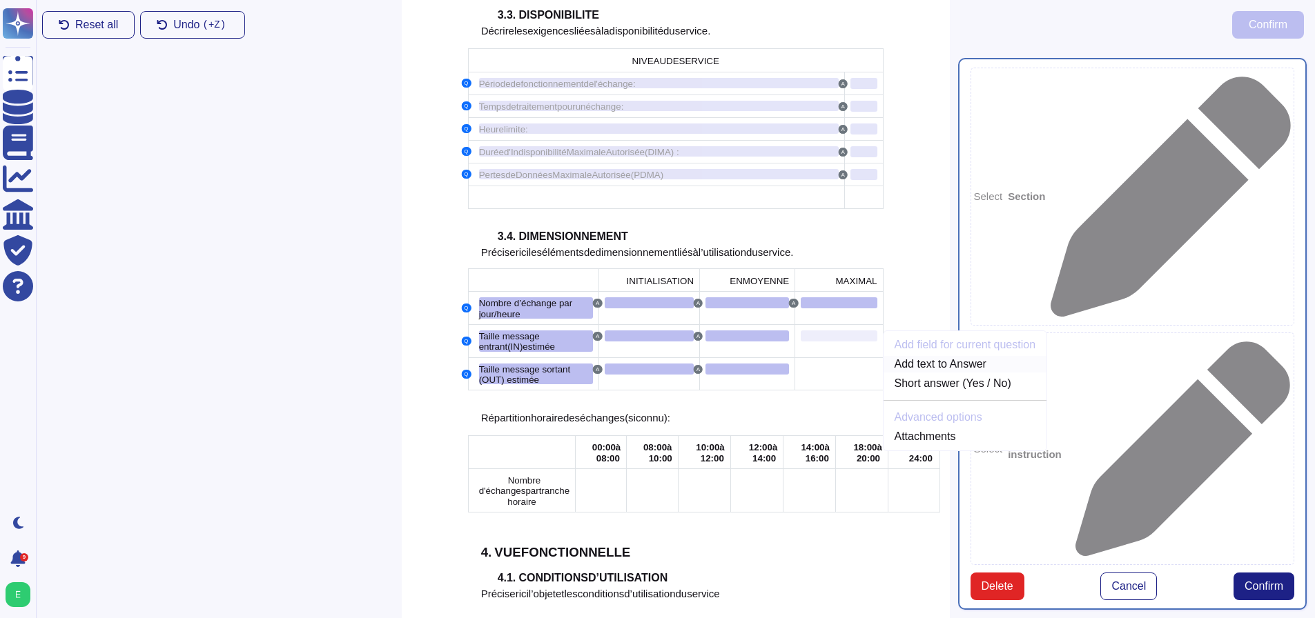
drag, startPoint x: 907, startPoint y: 338, endPoint x: 890, endPoint y: 343, distance: 17.9
click at [907, 356] on link "Add text to Answer" at bounding box center [965, 364] width 164 height 17
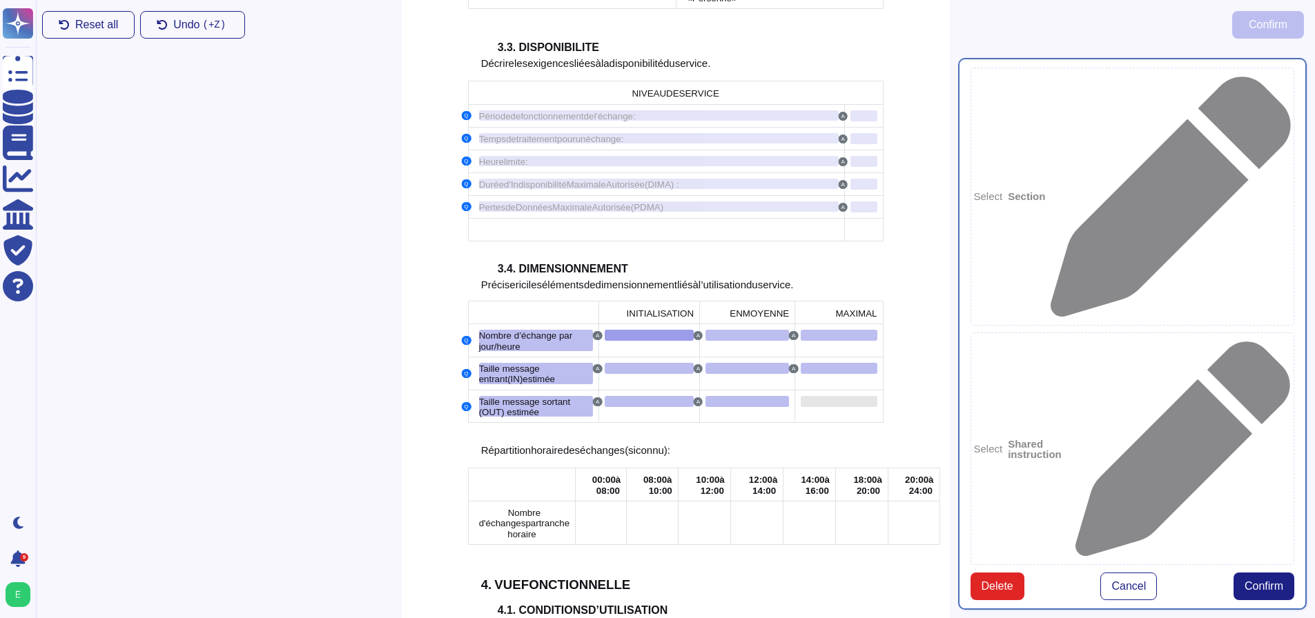
click at [829, 396] on div at bounding box center [839, 401] width 76 height 11
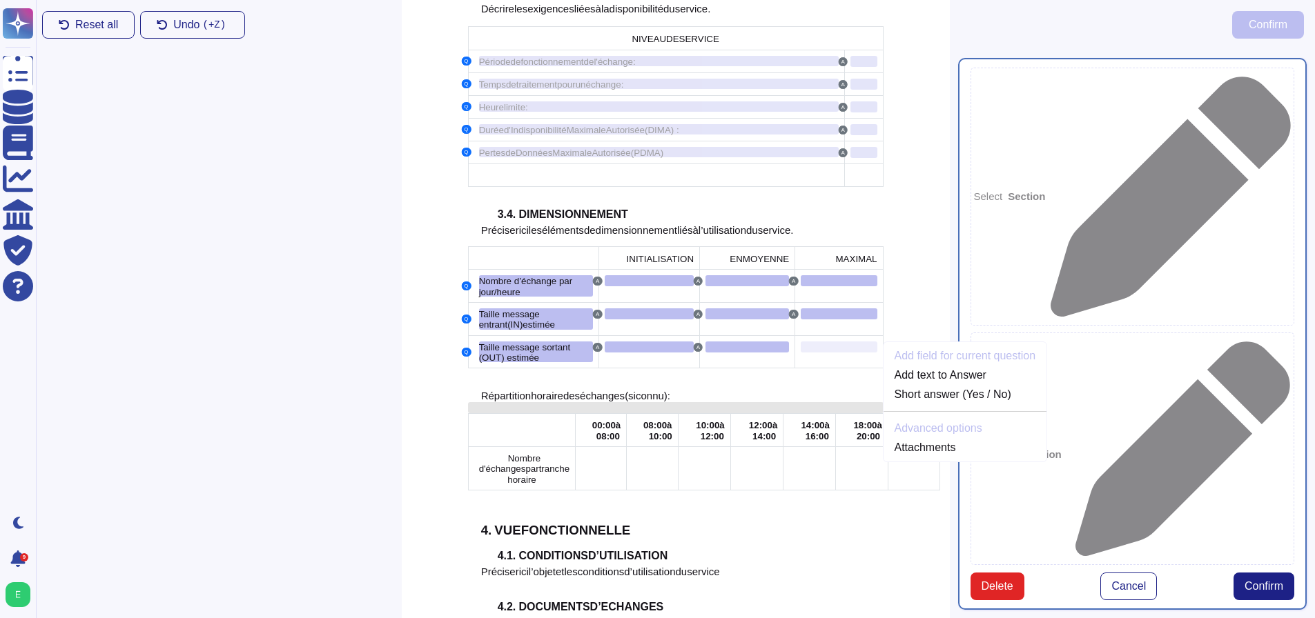
scroll to position [1575, 0]
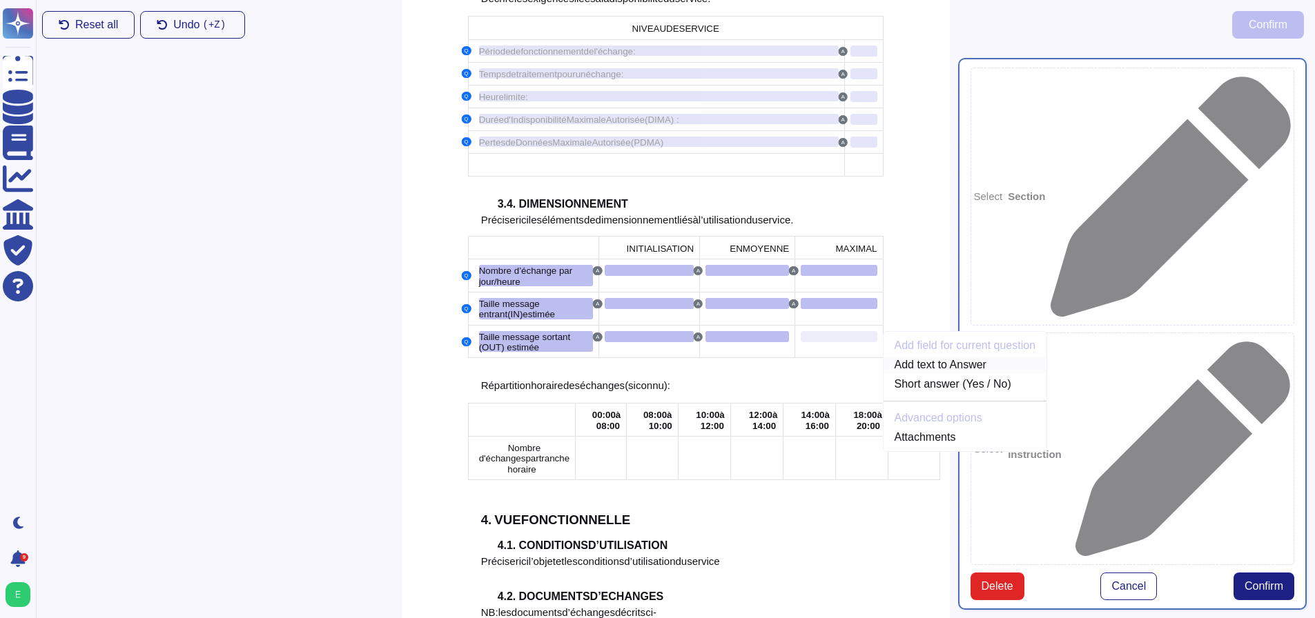
click at [899, 357] on link "Add text to Answer" at bounding box center [965, 365] width 164 height 17
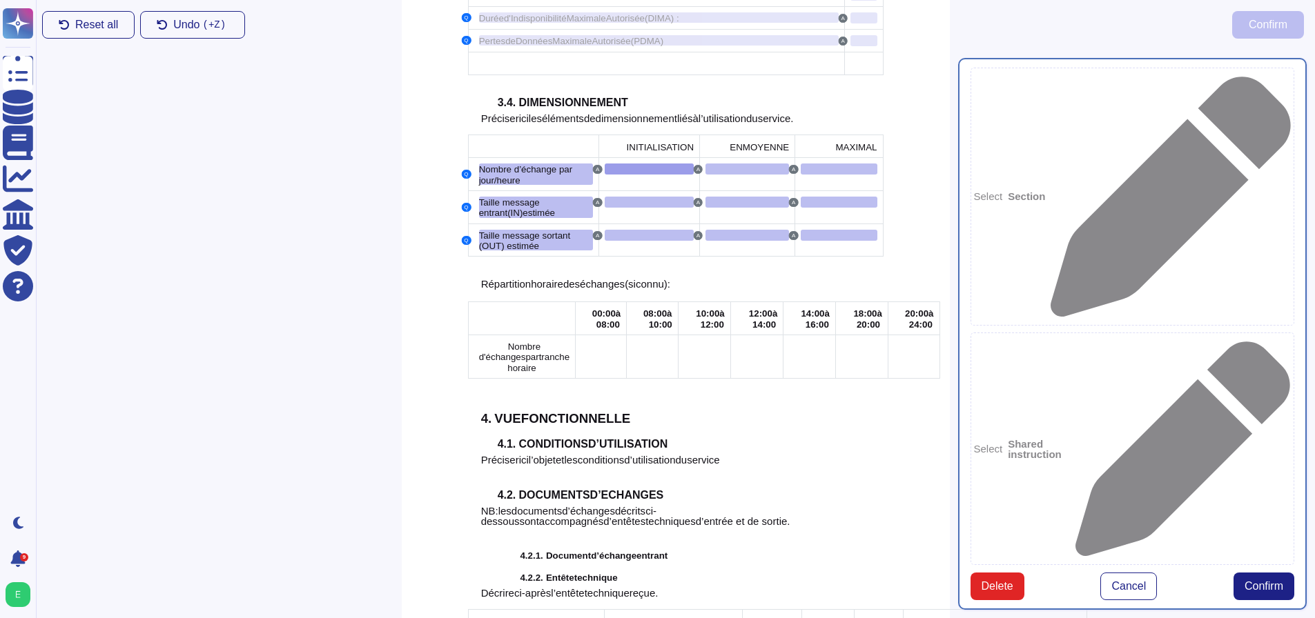
scroll to position [1718, 0]
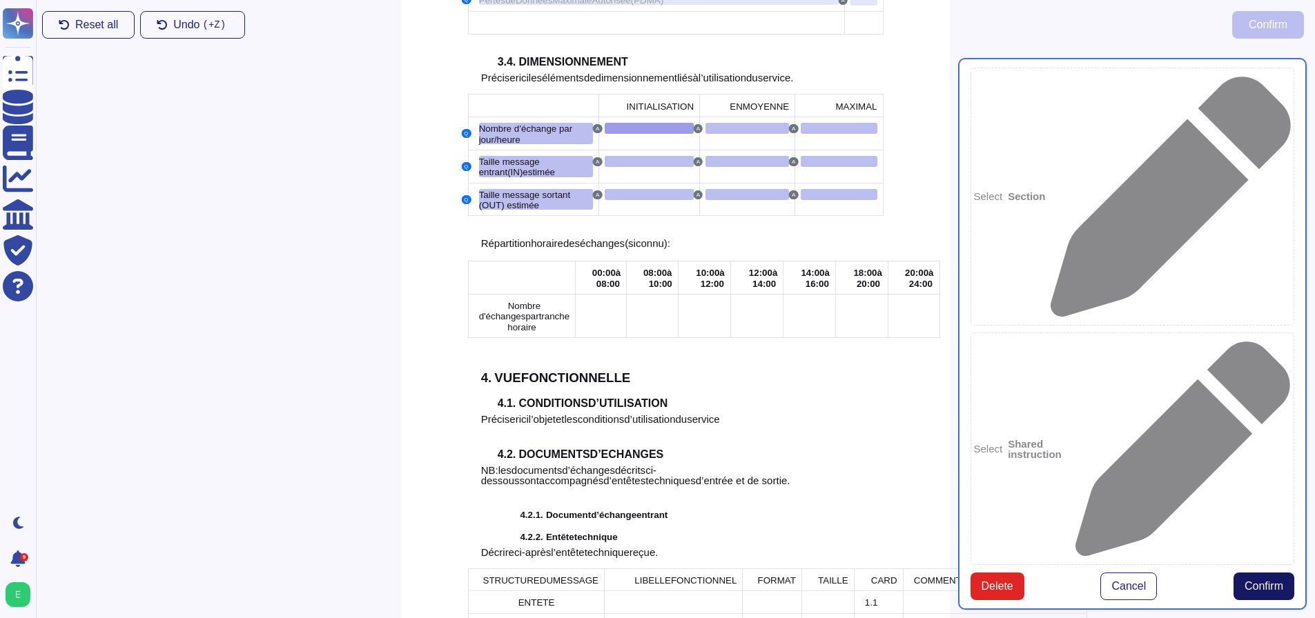
click at [1252, 581] on span "Confirm" at bounding box center [1263, 586] width 39 height 11
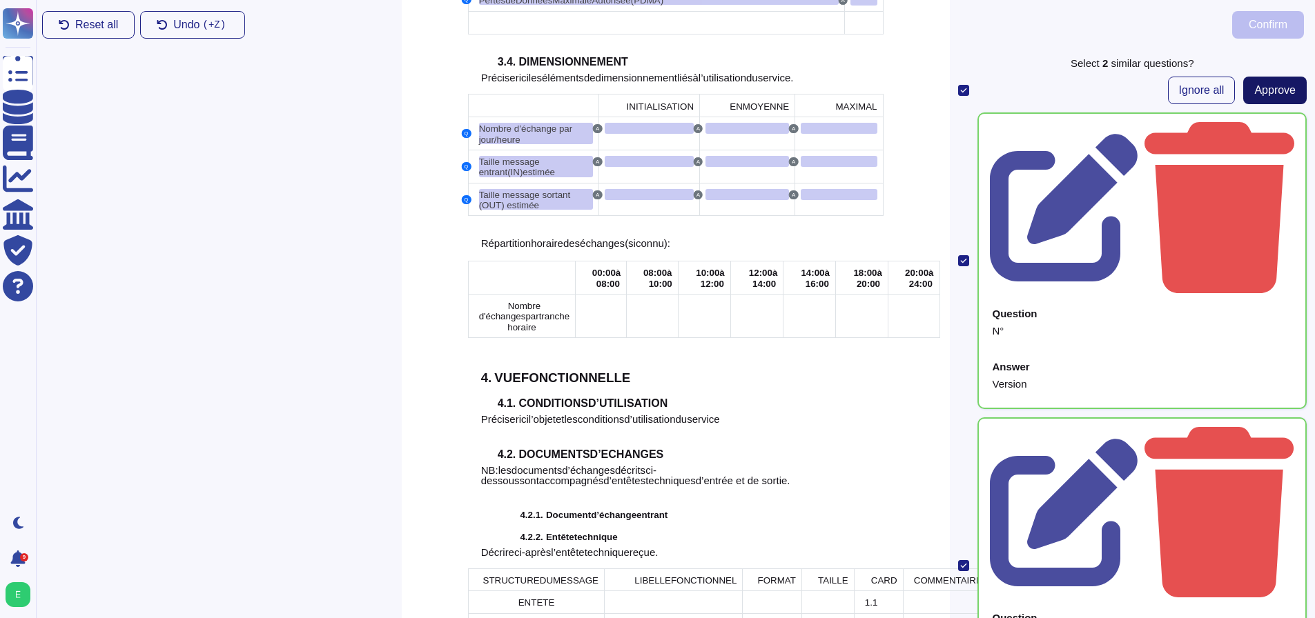
click at [1267, 93] on span "Approve" at bounding box center [1274, 90] width 41 height 11
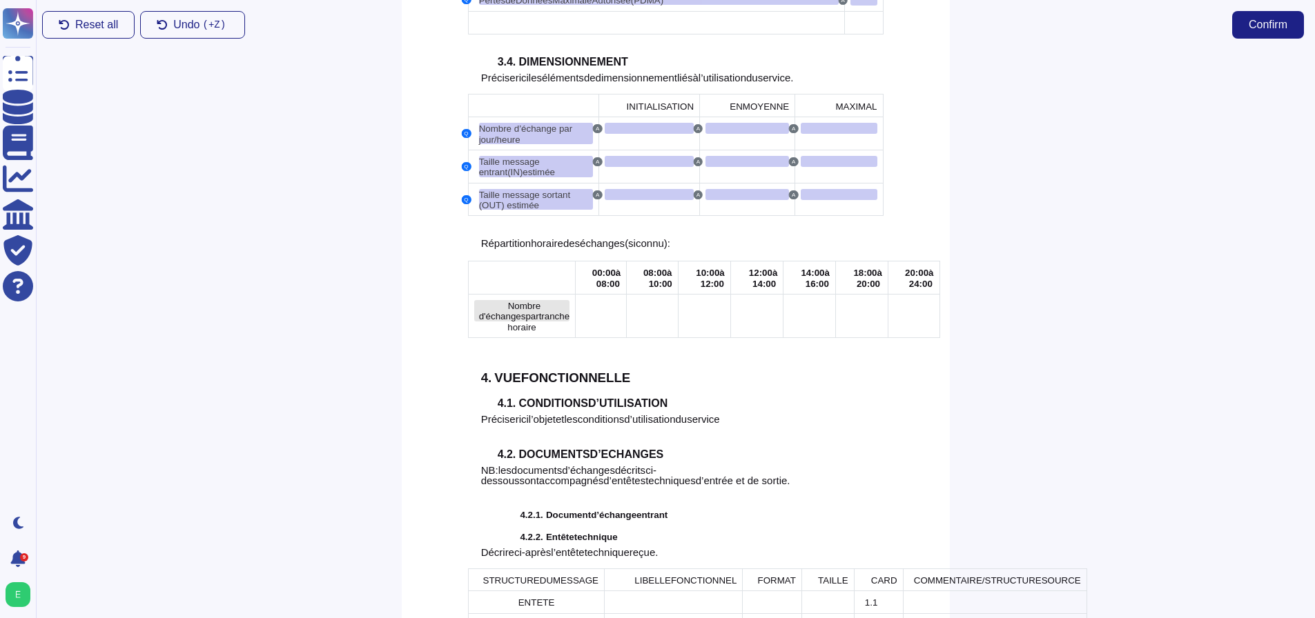
click at [525, 311] on span "par" at bounding box center [531, 316] width 13 height 10
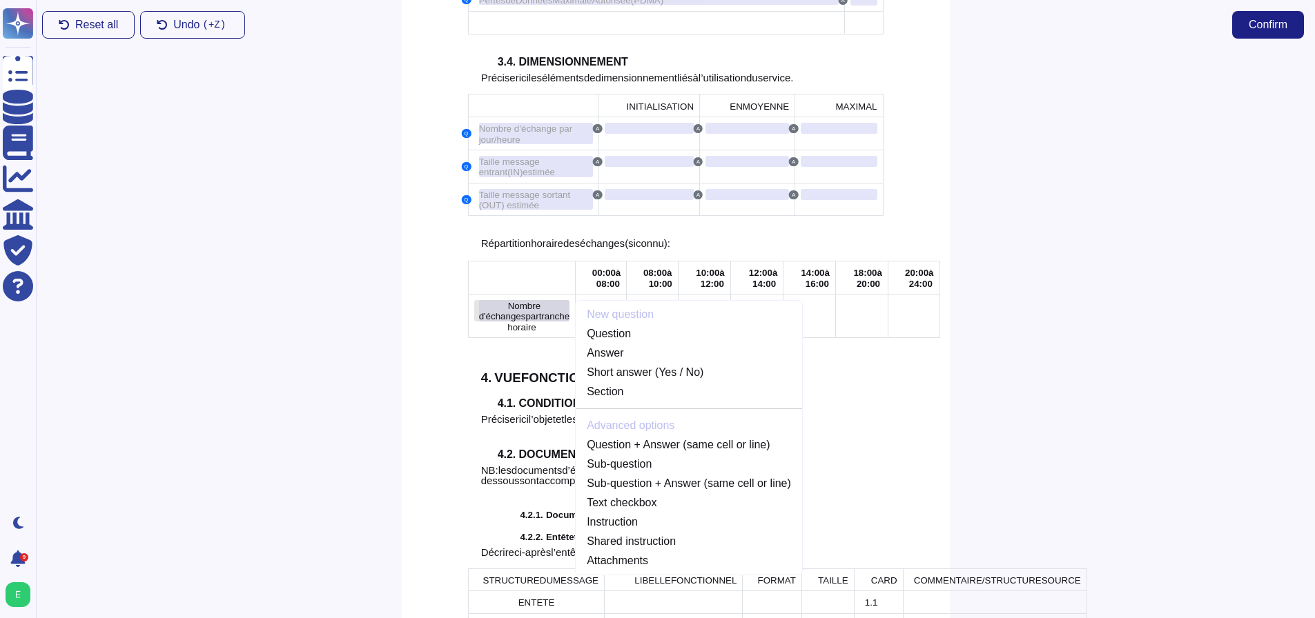
scroll to position [1696, 0]
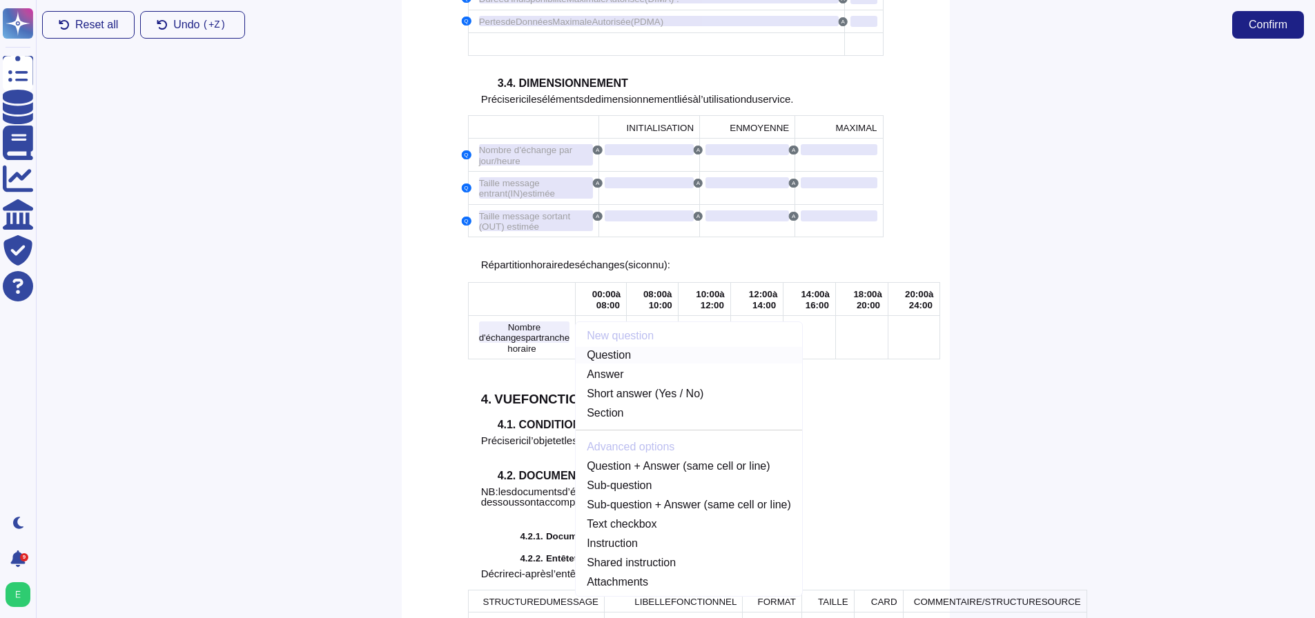
click at [576, 347] on link "Question" at bounding box center [689, 355] width 226 height 17
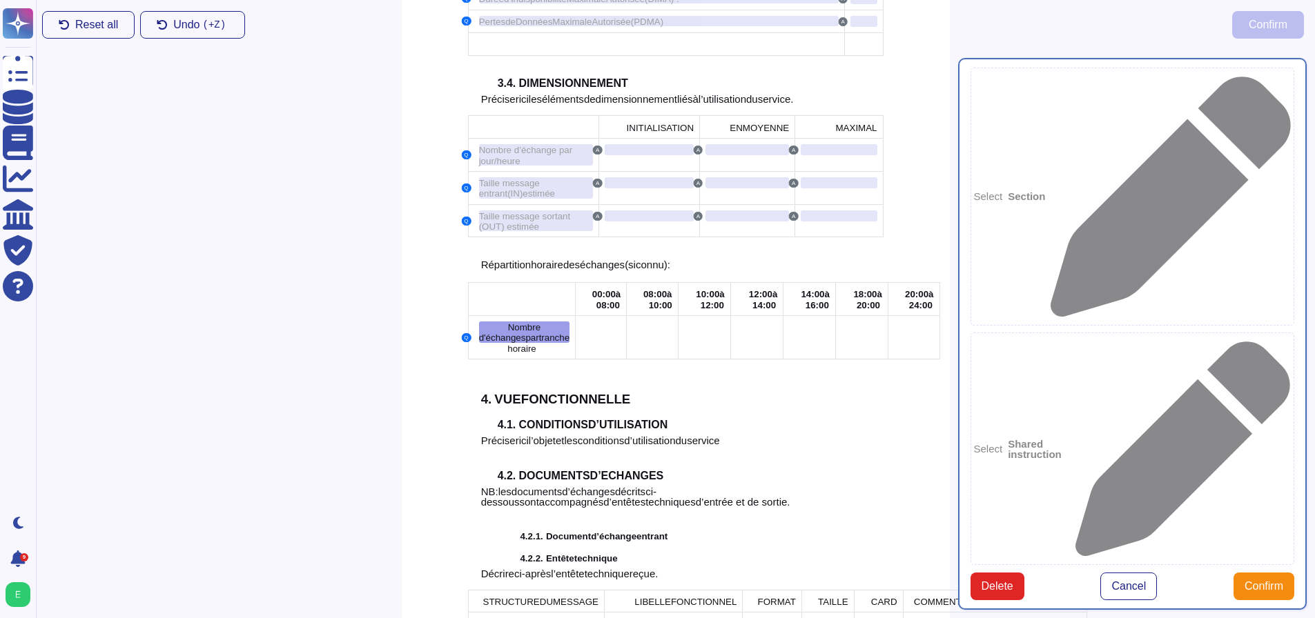
type textarea "Nombre d'échanges par tranche"
click at [576, 318] on td at bounding box center [601, 336] width 51 height 43
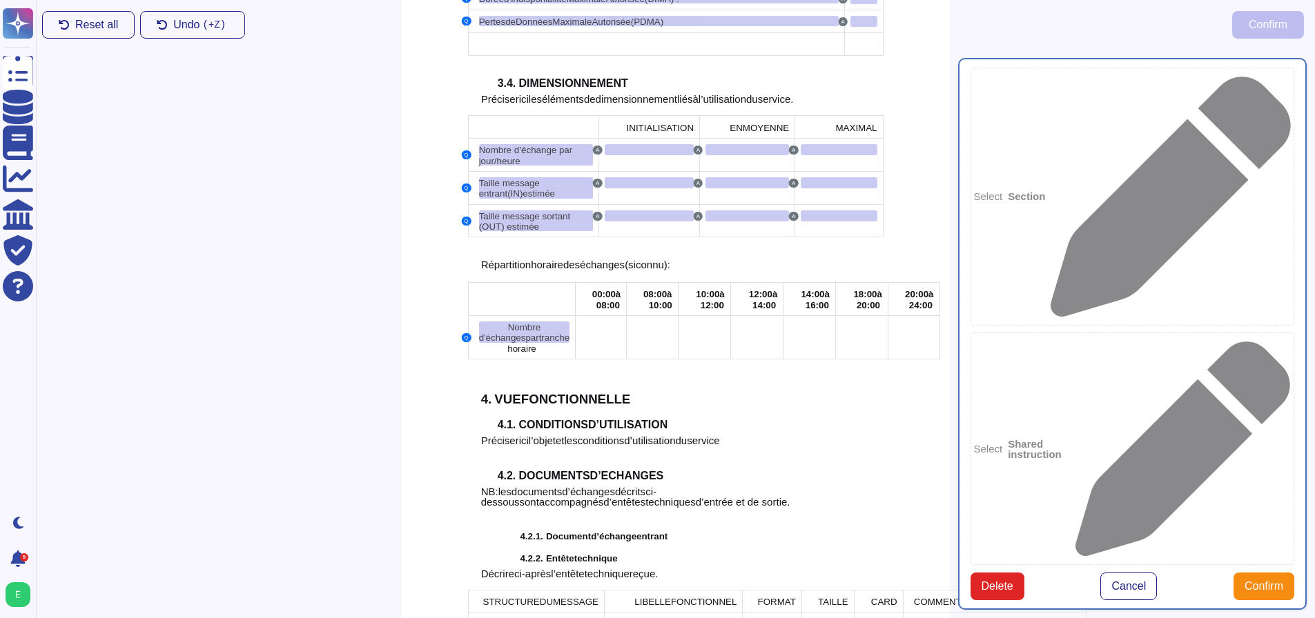
click at [576, 315] on td at bounding box center [601, 336] width 51 height 43
click at [581, 322] on div at bounding box center [600, 327] width 39 height 11
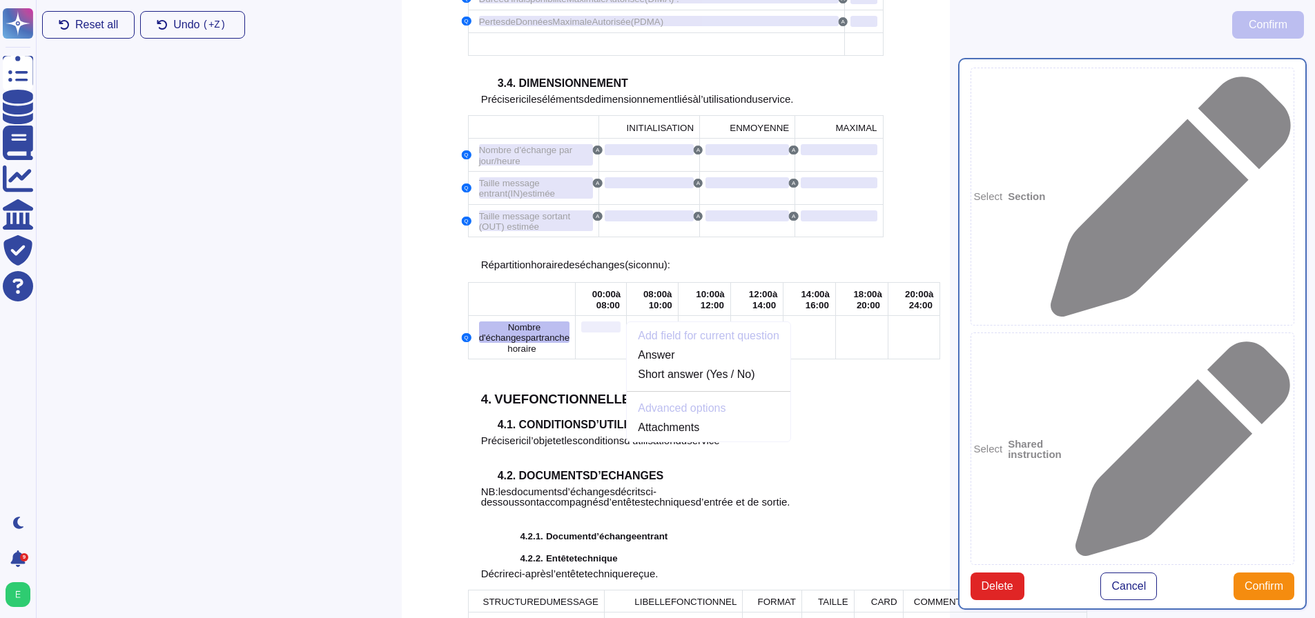
scroll to position [1686, 0]
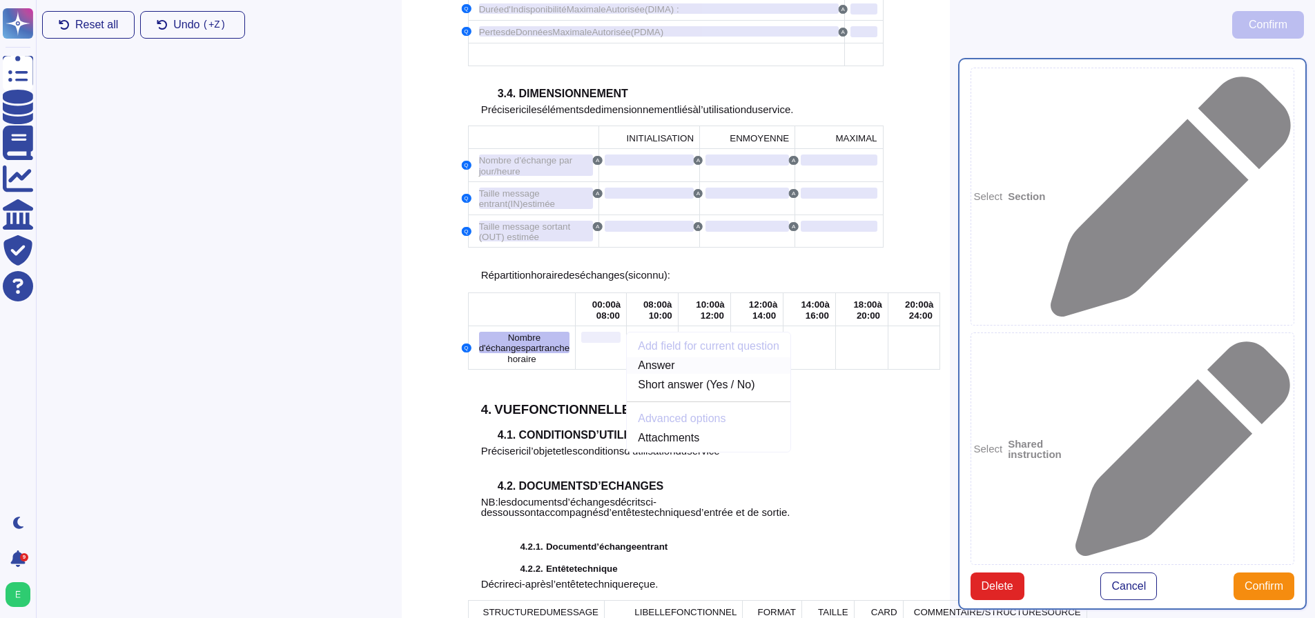
click at [627, 357] on link "Answer" at bounding box center [709, 365] width 164 height 17
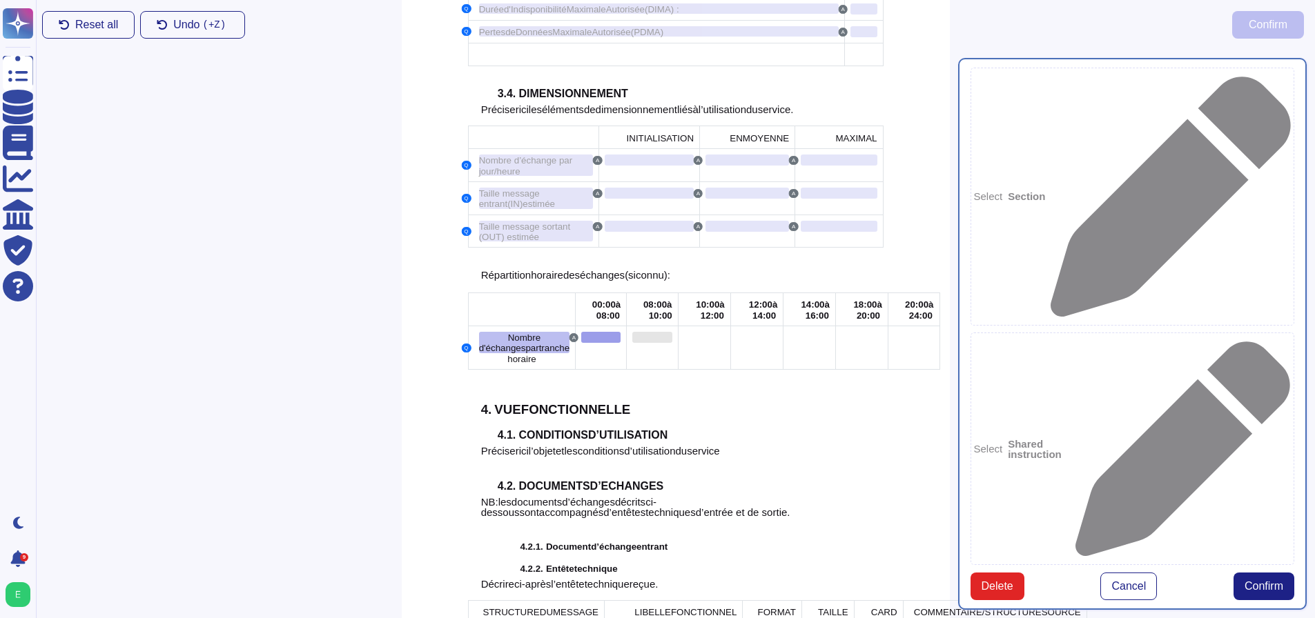
click at [632, 332] on div at bounding box center [652, 337] width 40 height 11
click at [678, 357] on link "Add text to Answer" at bounding box center [760, 365] width 164 height 17
click at [684, 332] on div at bounding box center [704, 337] width 41 height 11
click at [731, 357] on link "Add text to Answer" at bounding box center [813, 365] width 164 height 17
click at [736, 332] on div at bounding box center [756, 337] width 41 height 11
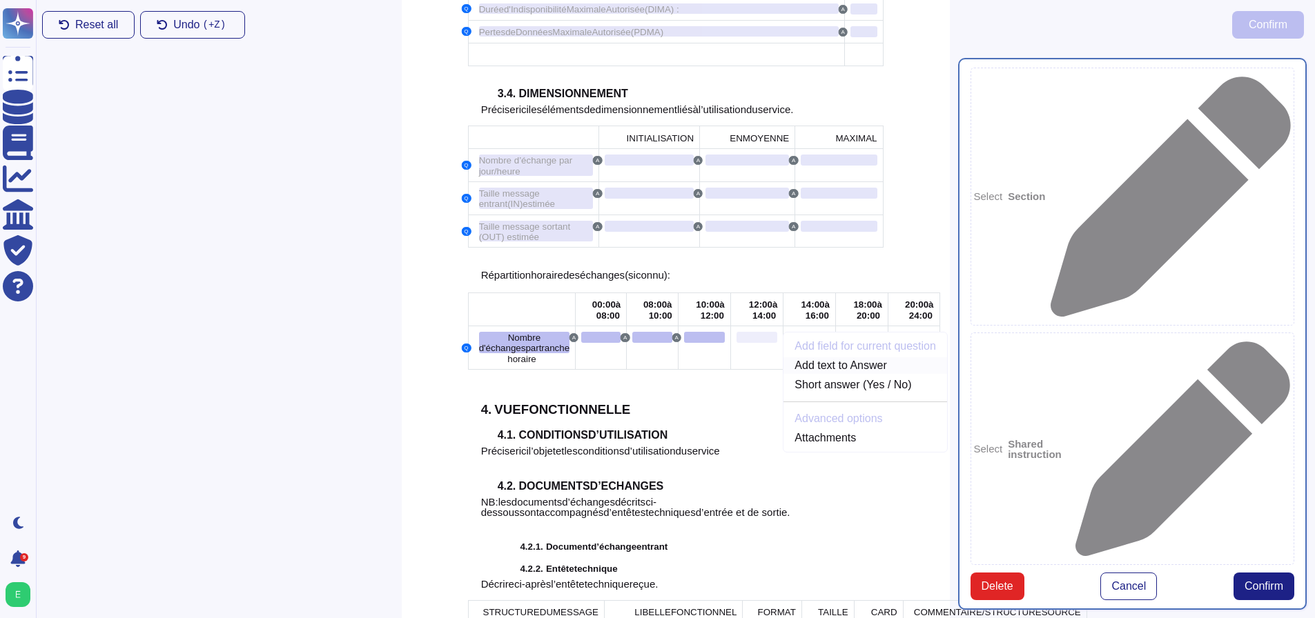
click at [783, 357] on link "Add text to Answer" at bounding box center [865, 365] width 164 height 17
click at [789, 332] on div at bounding box center [809, 337] width 41 height 11
click at [836, 357] on link "Add text to Answer" at bounding box center [918, 365] width 164 height 17
click at [841, 332] on div at bounding box center [861, 337] width 41 height 11
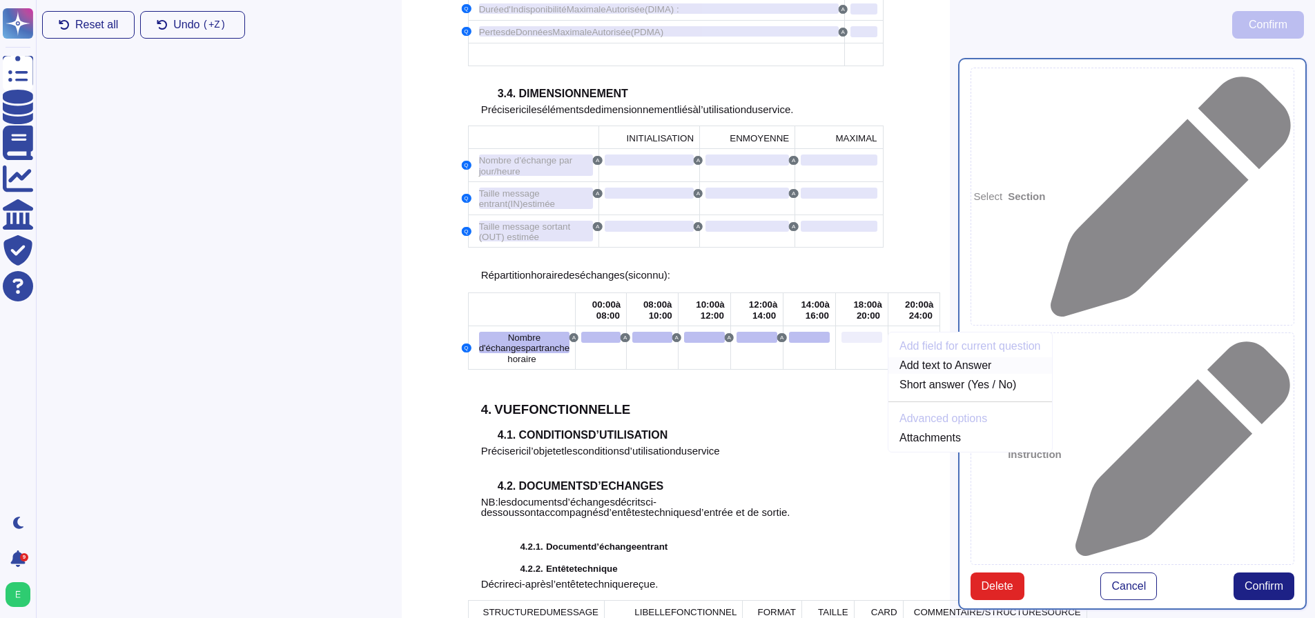
click at [888, 357] on link "Add text to Answer" at bounding box center [970, 365] width 164 height 17
click at [894, 332] on div at bounding box center [914, 337] width 40 height 11
click at [940, 357] on link "Add text to Answer" at bounding box center [1022, 365] width 164 height 17
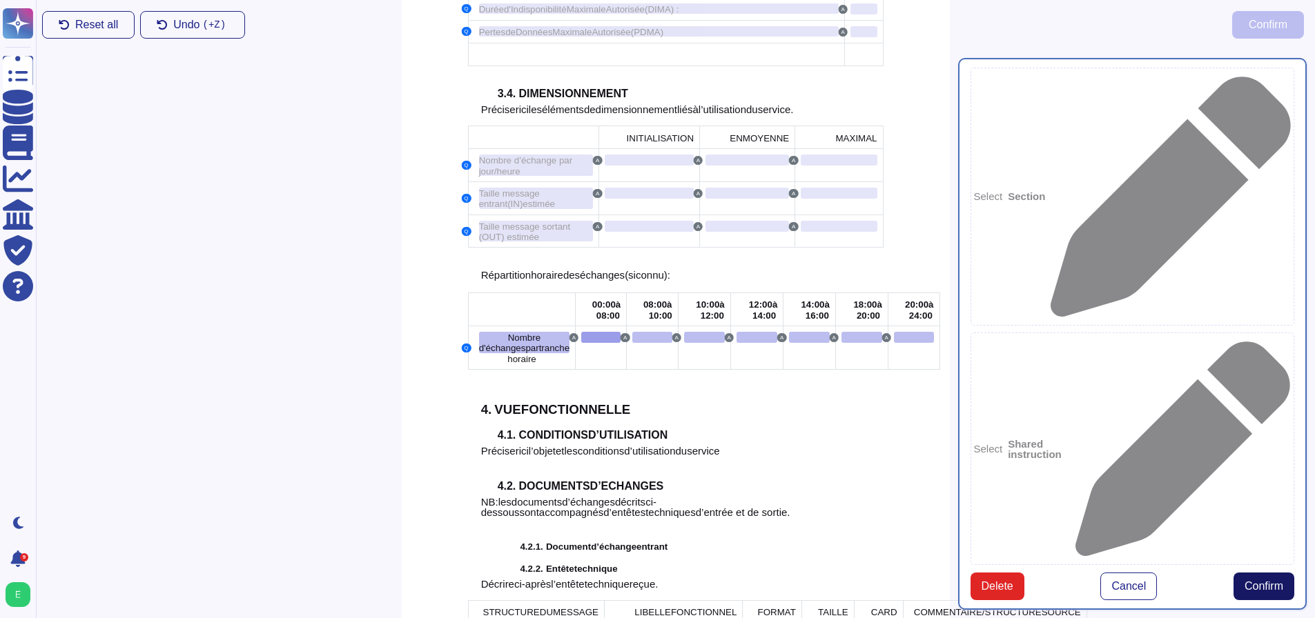
click at [1254, 581] on span "Confirm" at bounding box center [1263, 586] width 39 height 11
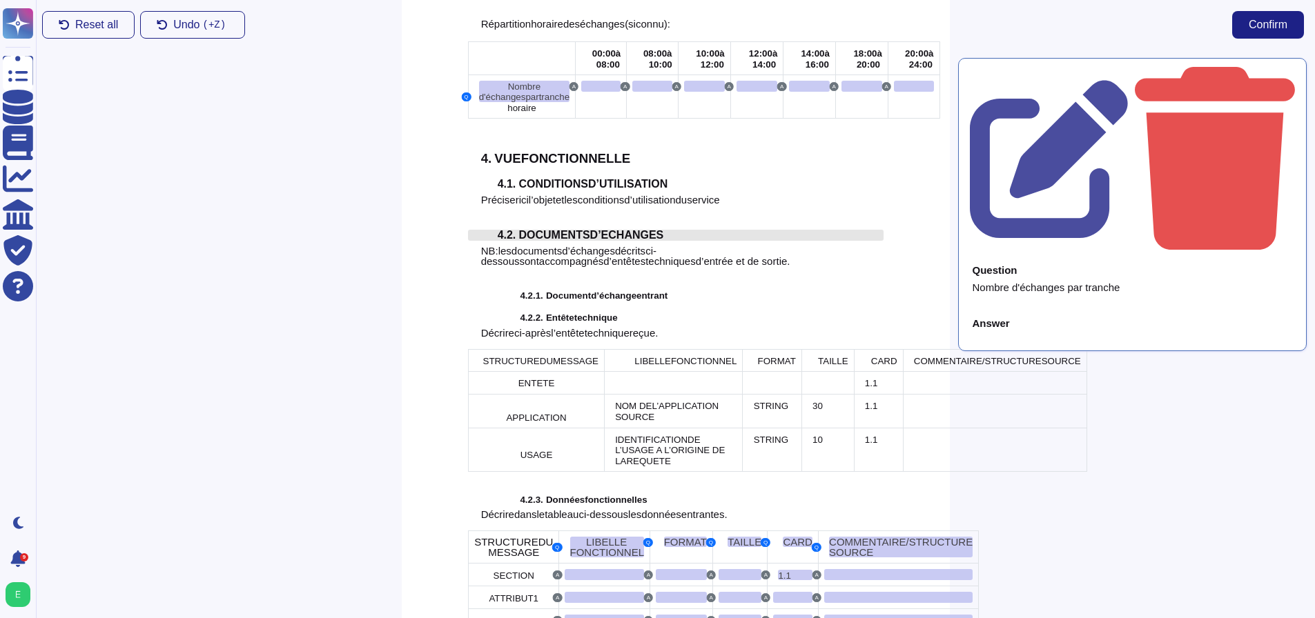
scroll to position [1962, 0]
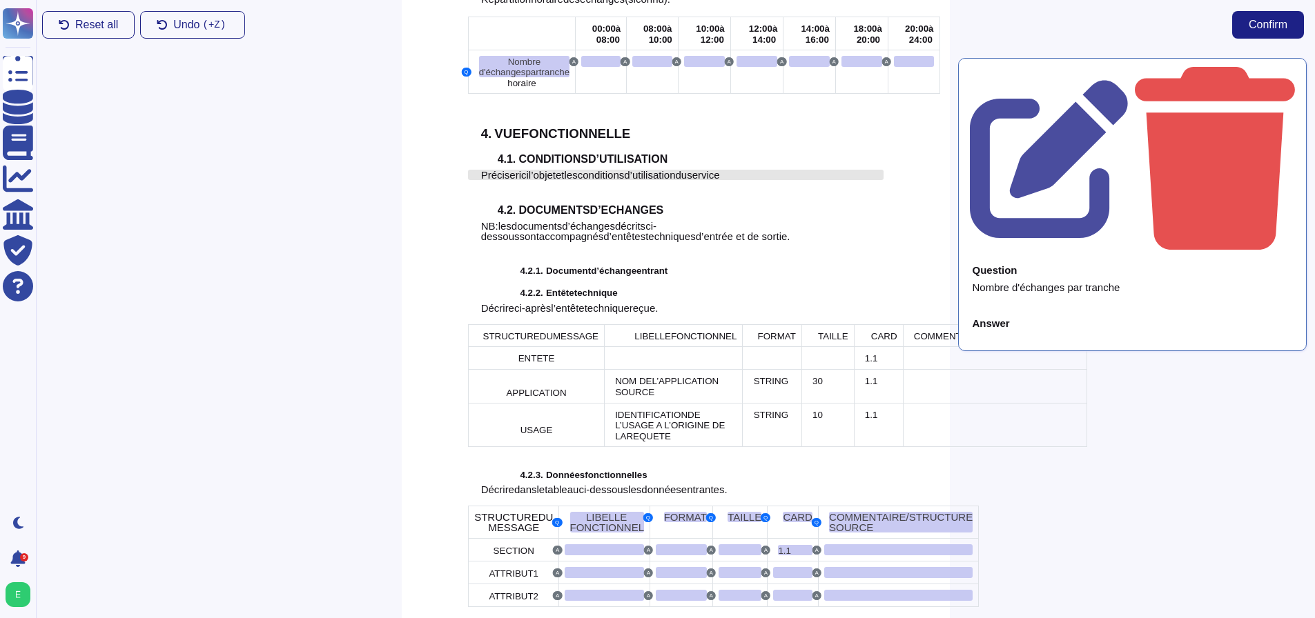
click at [504, 169] on span "Préciser" at bounding box center [500, 175] width 38 height 12
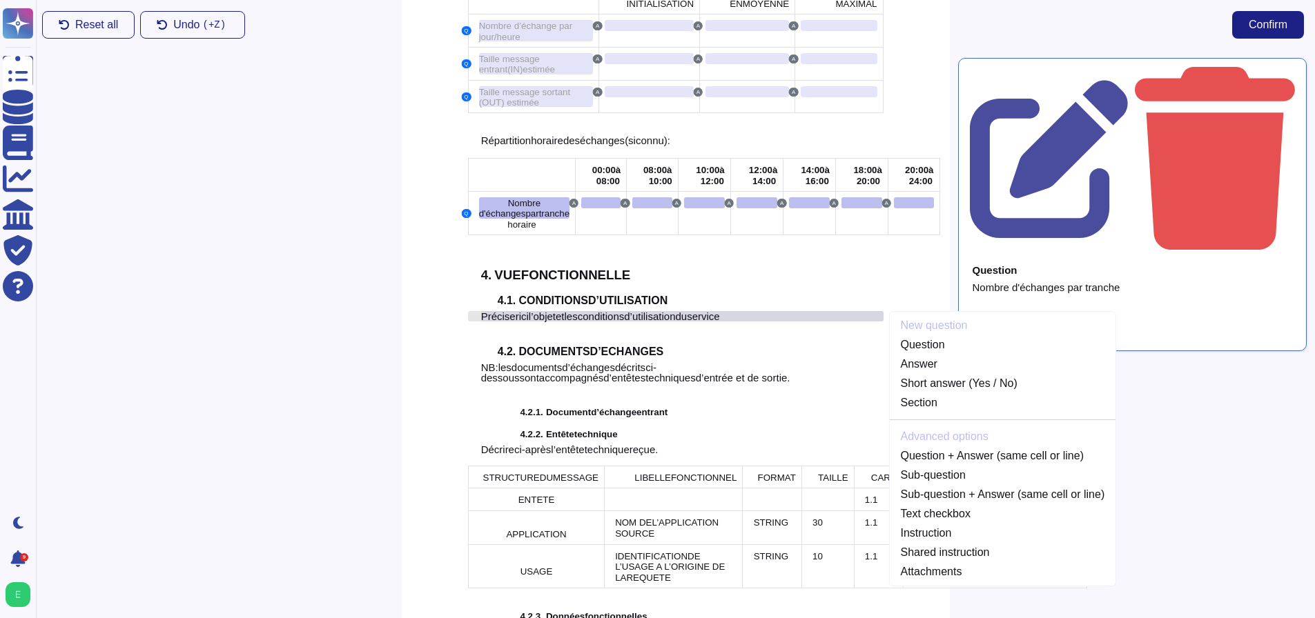
scroll to position [1809, 0]
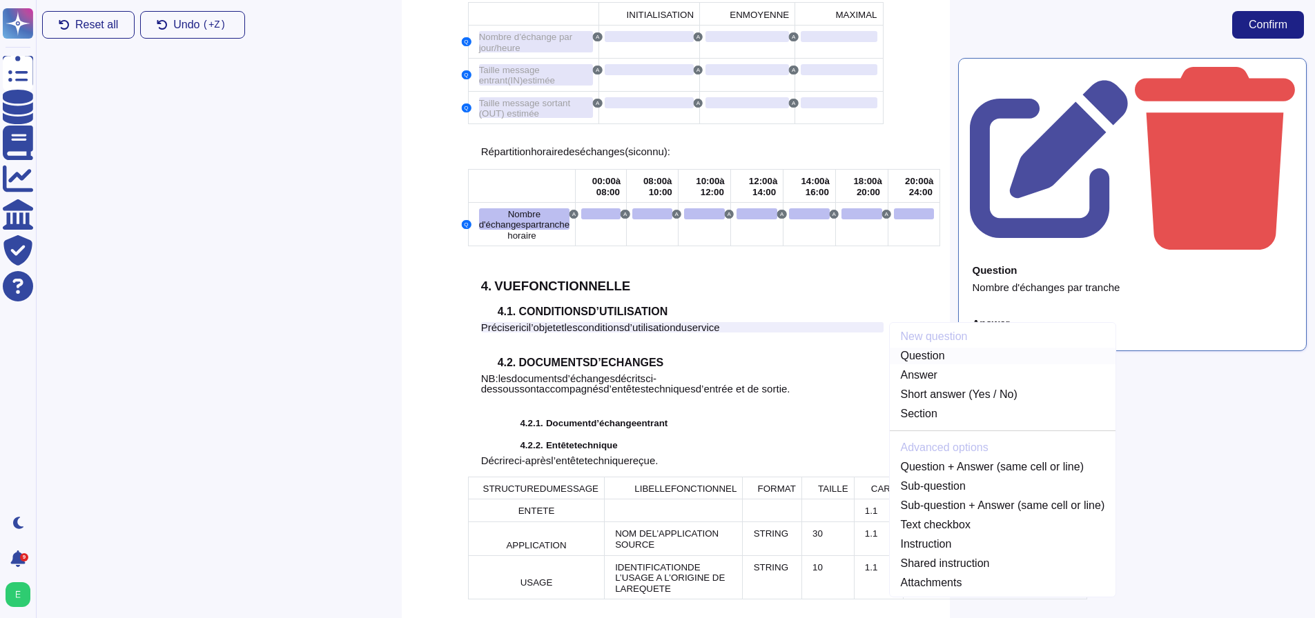
click at [941, 348] on link "Question" at bounding box center [1003, 356] width 226 height 17
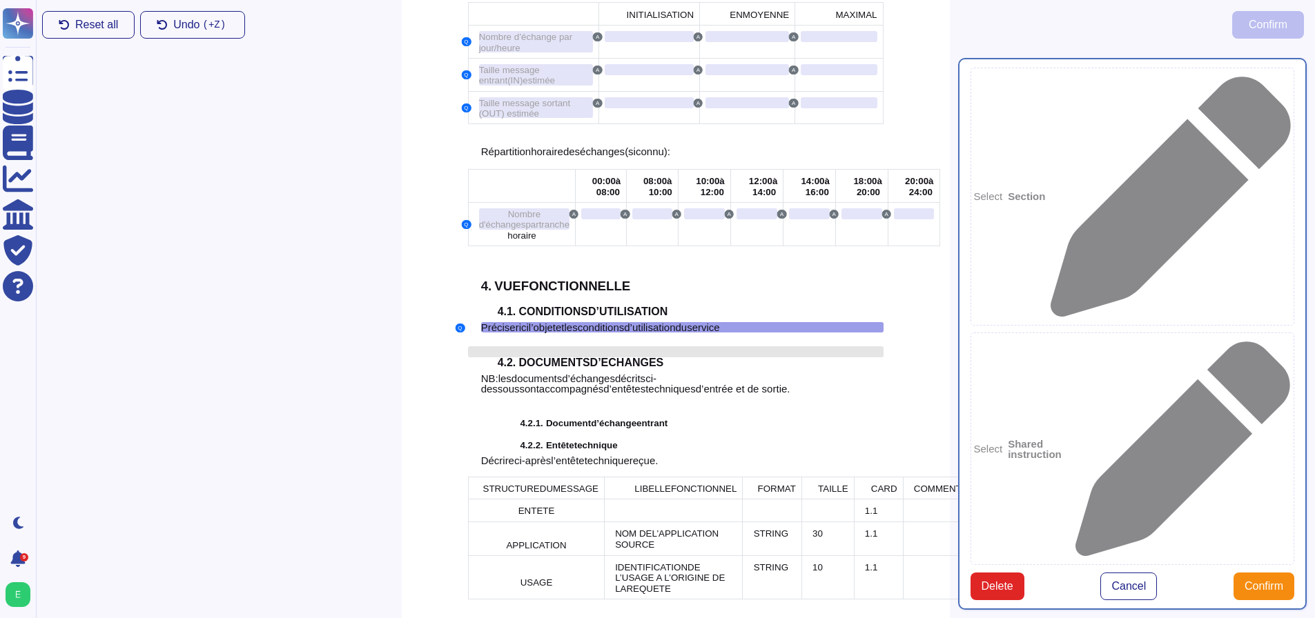
type textarea "Préciser ici l’objet et les conditions d’utilisation du service"
click at [482, 333] on div at bounding box center [675, 338] width 415 height 11
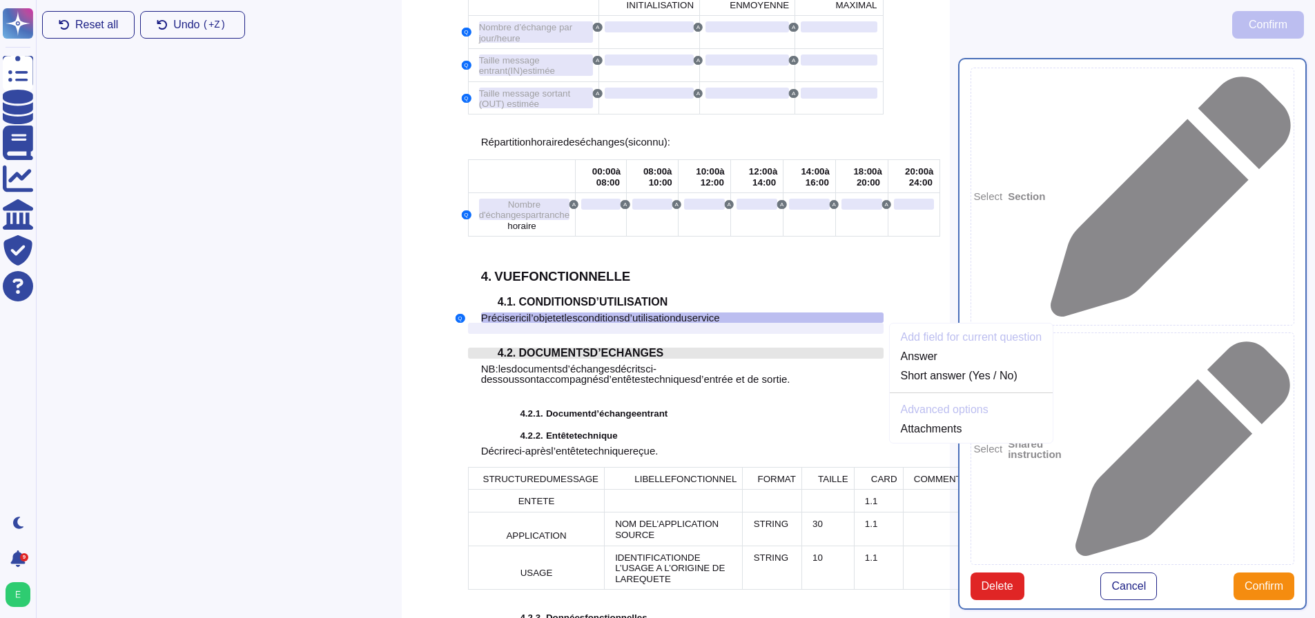
scroll to position [1820, 0]
click at [925, 348] on link "Answer" at bounding box center [972, 356] width 164 height 17
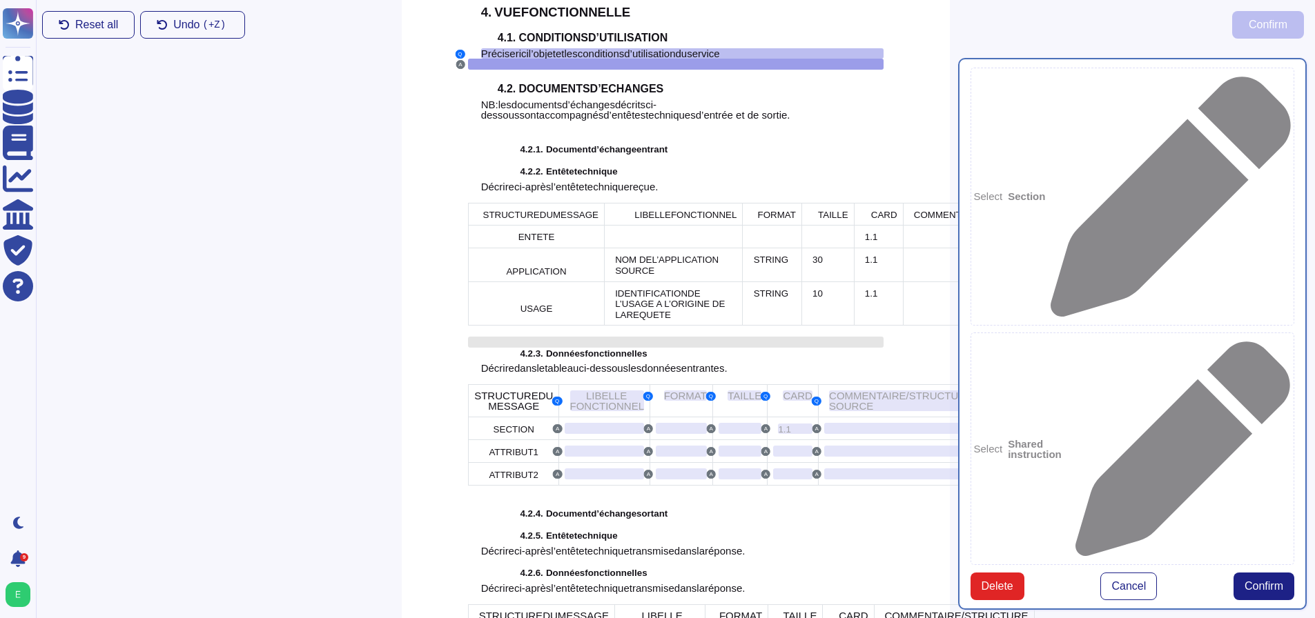
scroll to position [2096, 0]
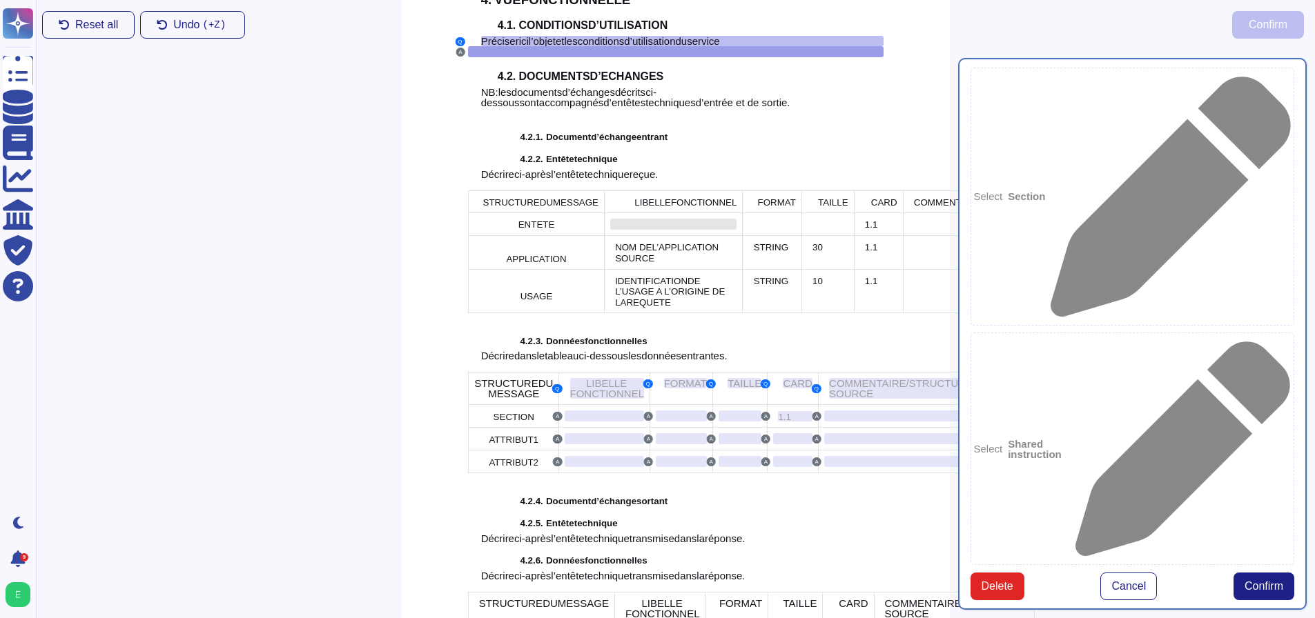
click at [610, 219] on div at bounding box center [673, 224] width 126 height 11
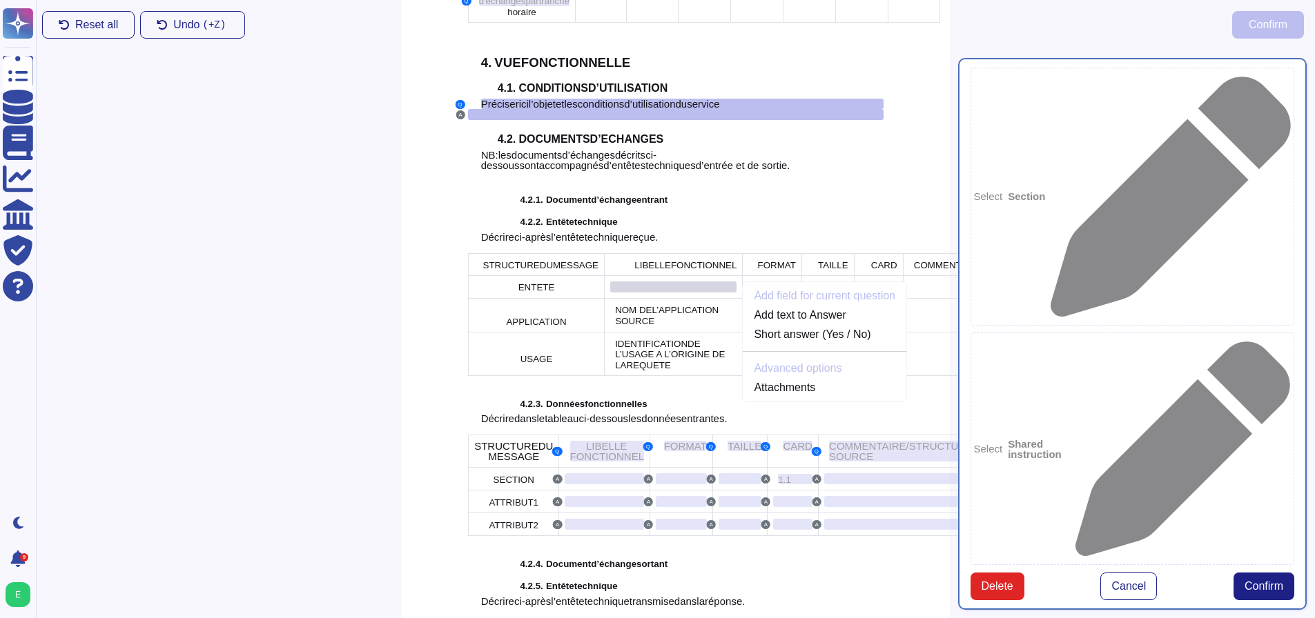
scroll to position [2002, 0]
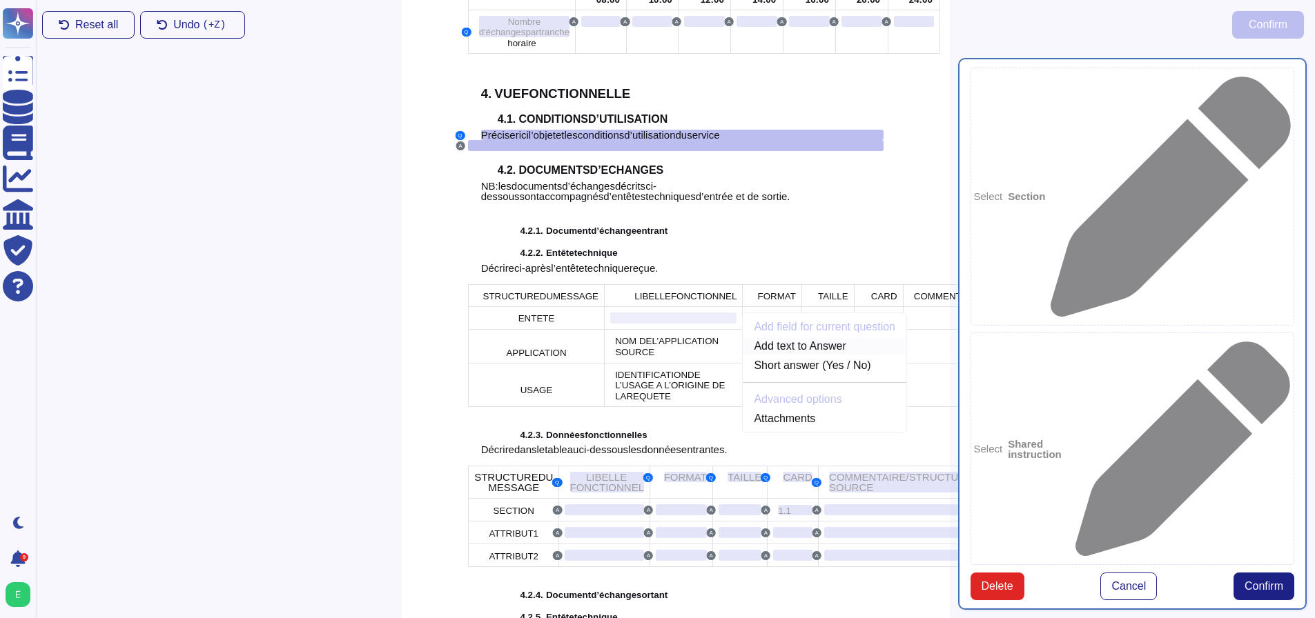
click at [743, 338] on link "Add text to Answer" at bounding box center [825, 346] width 164 height 17
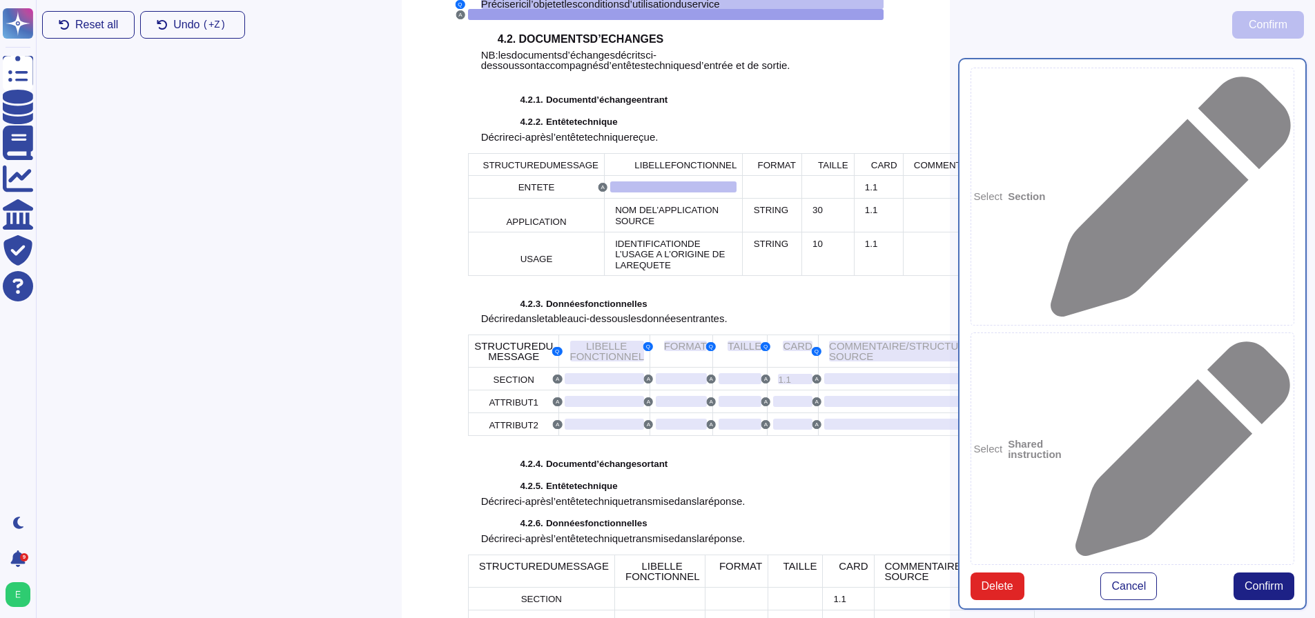
scroll to position [2165, 0]
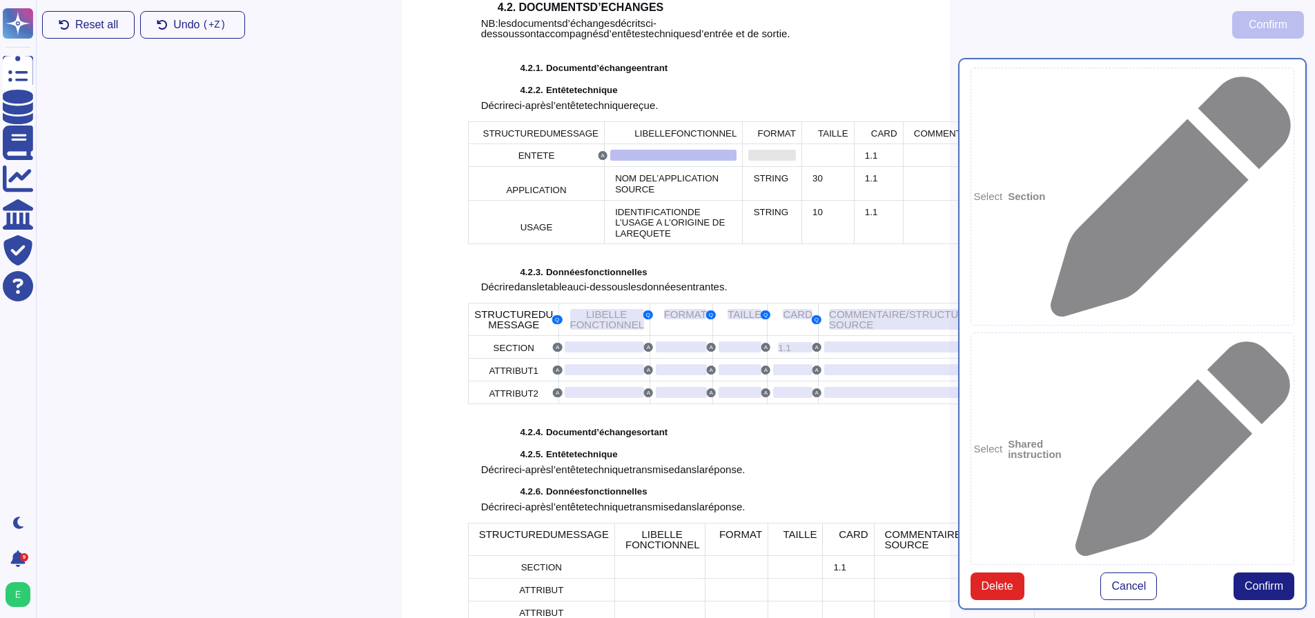
click at [748, 150] on div at bounding box center [771, 155] width 47 height 11
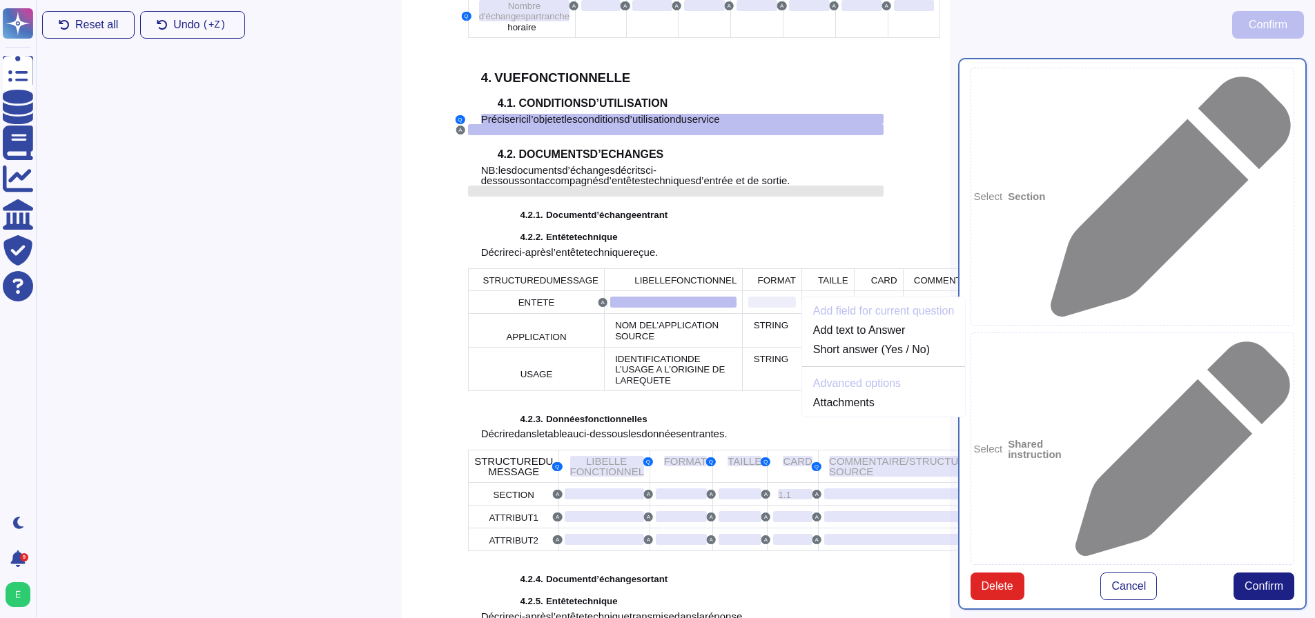
scroll to position [2002, 0]
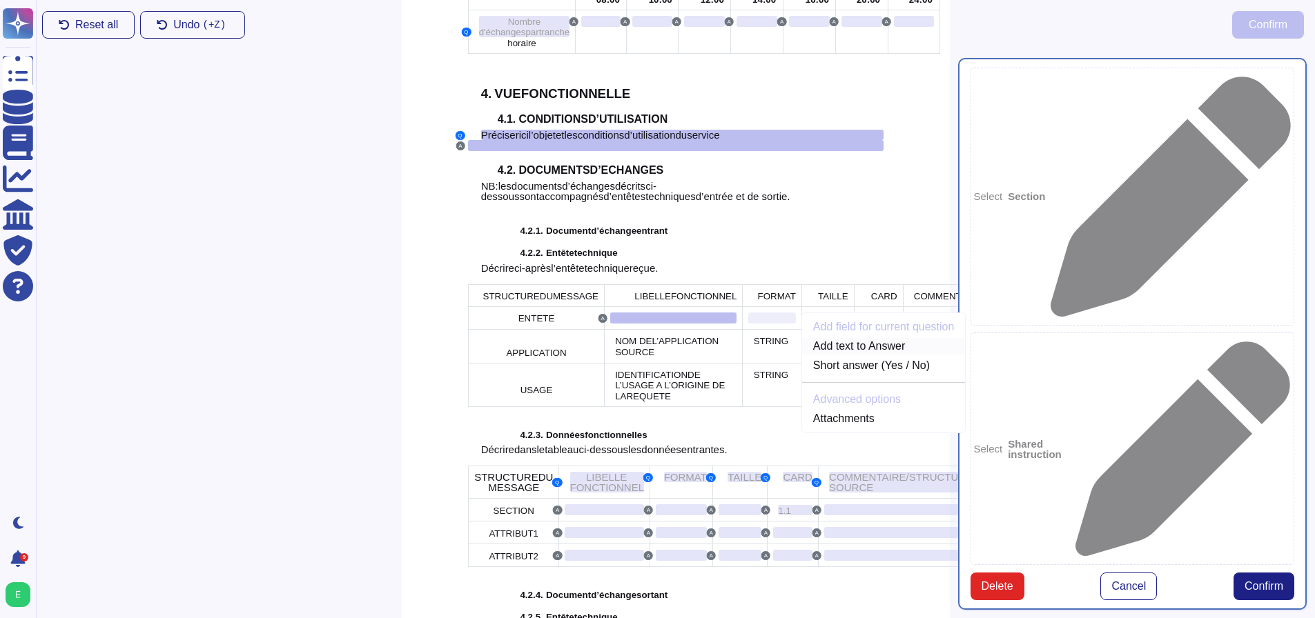
click at [802, 340] on link "Add text to Answer" at bounding box center [884, 346] width 164 height 17
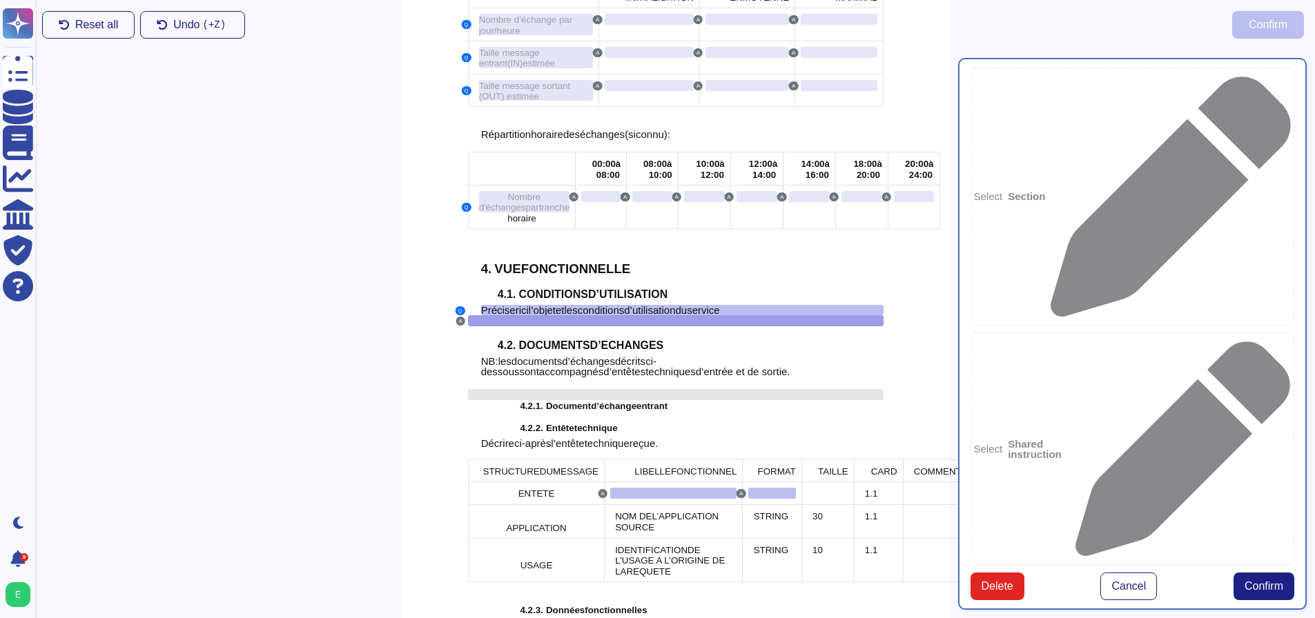
scroll to position [1820, 0]
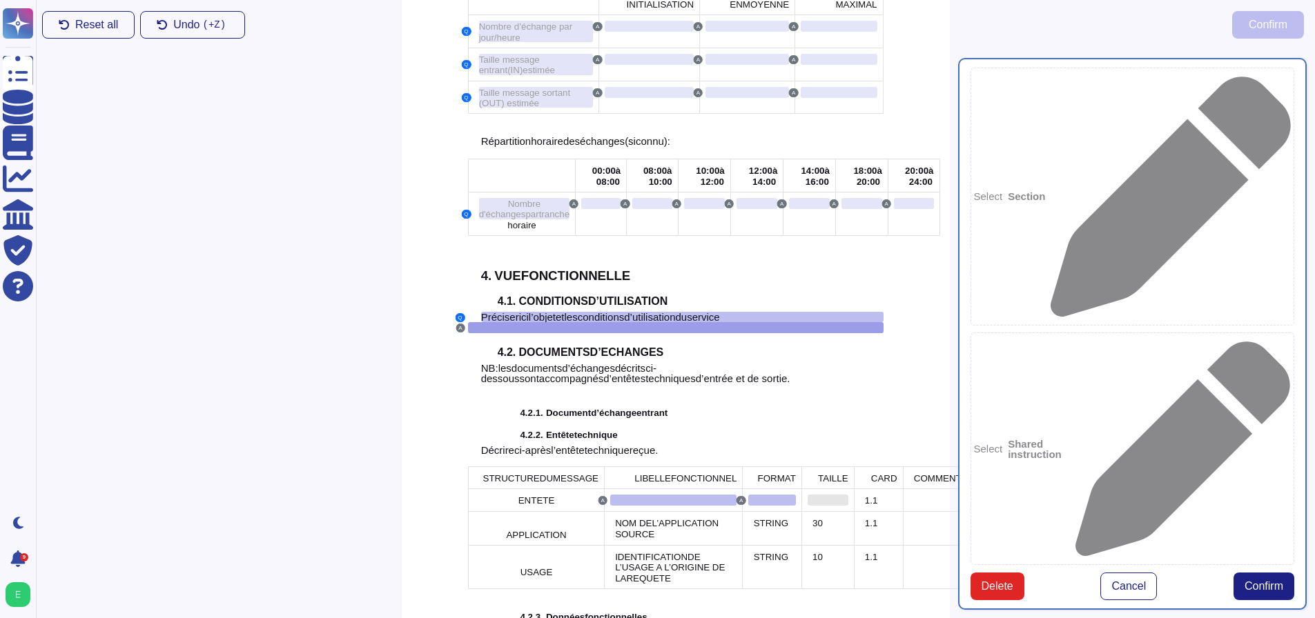
click at [807, 495] on div at bounding box center [827, 500] width 41 height 11
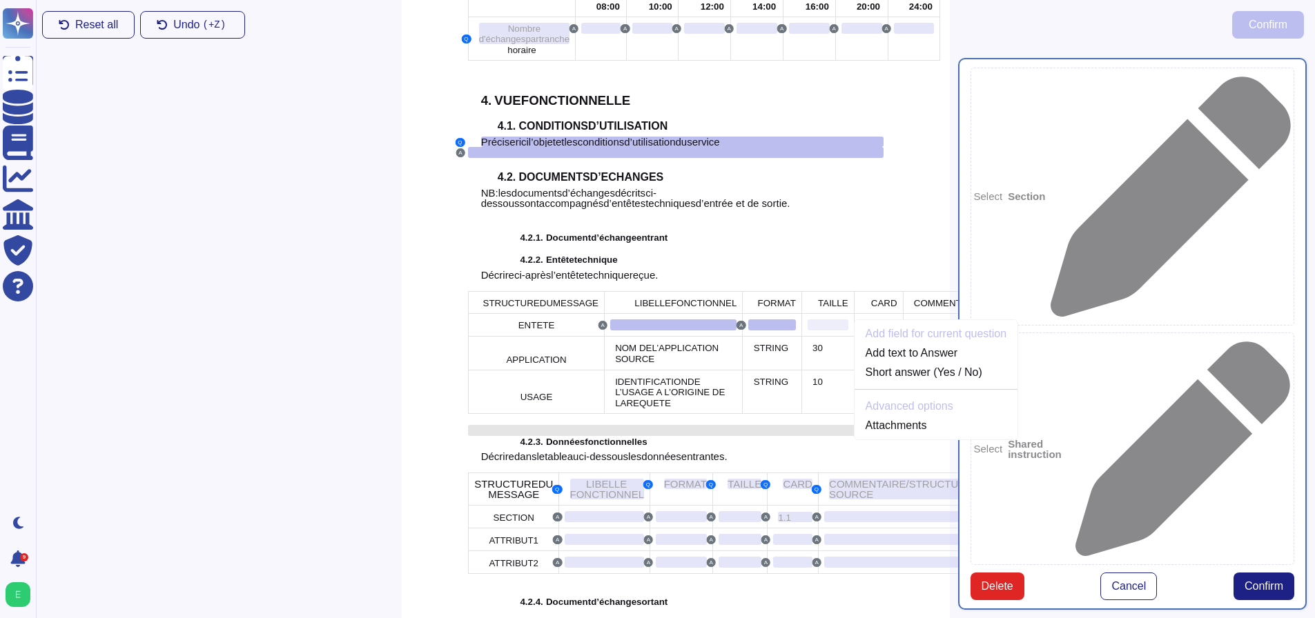
scroll to position [2002, 0]
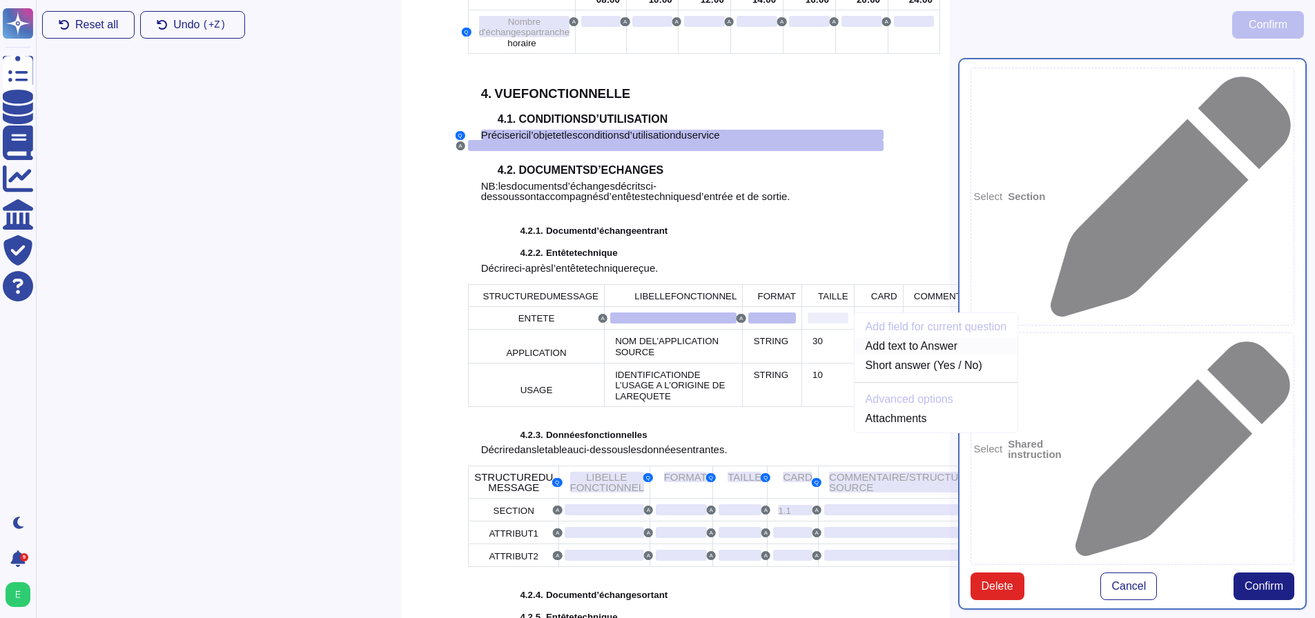
click at [854, 338] on link "Add text to Answer" at bounding box center [936, 346] width 164 height 17
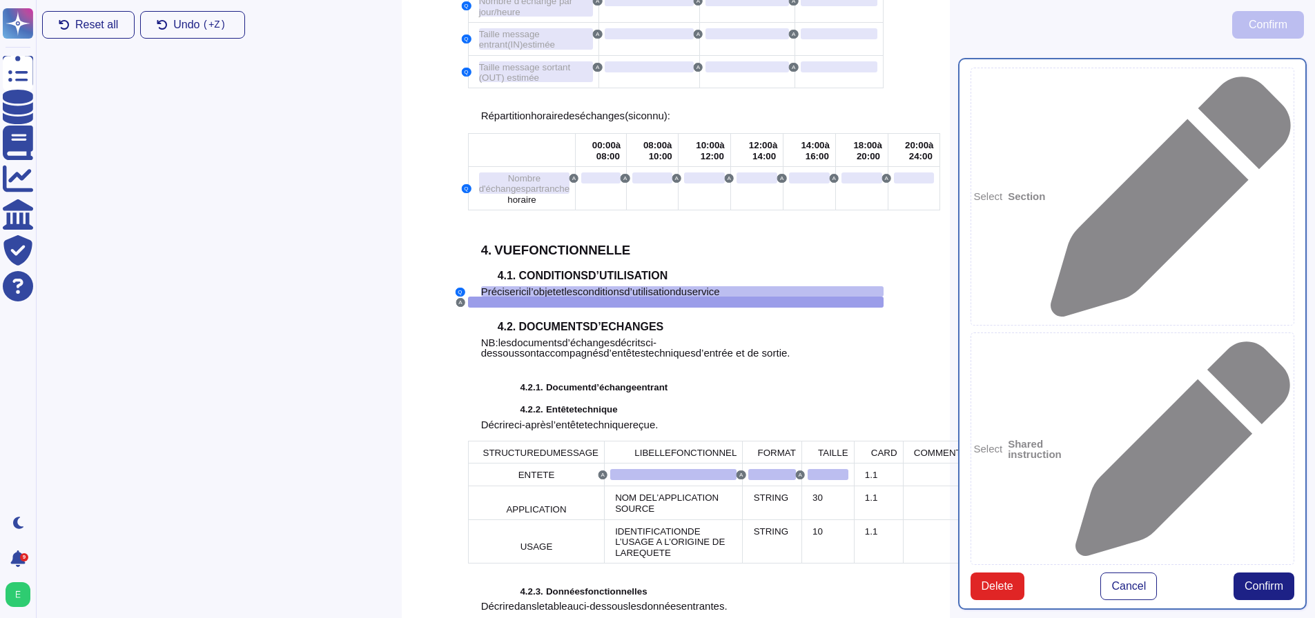
scroll to position [1820, 0]
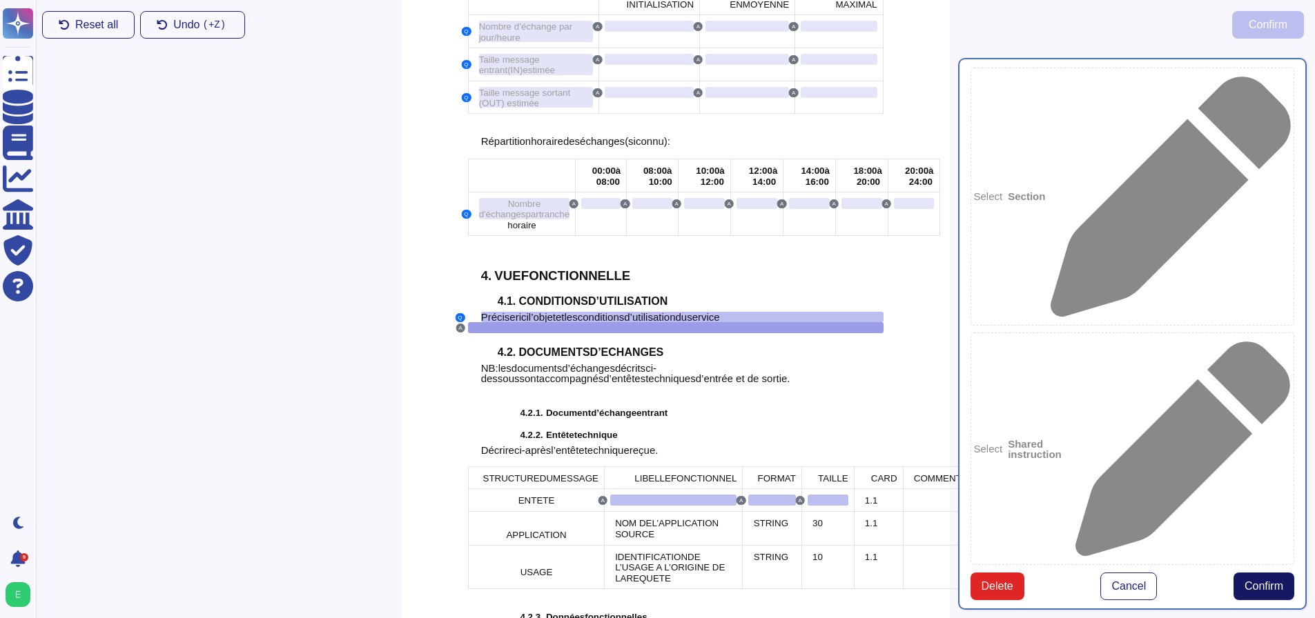
click at [1256, 581] on span "Confirm" at bounding box center [1263, 586] width 39 height 11
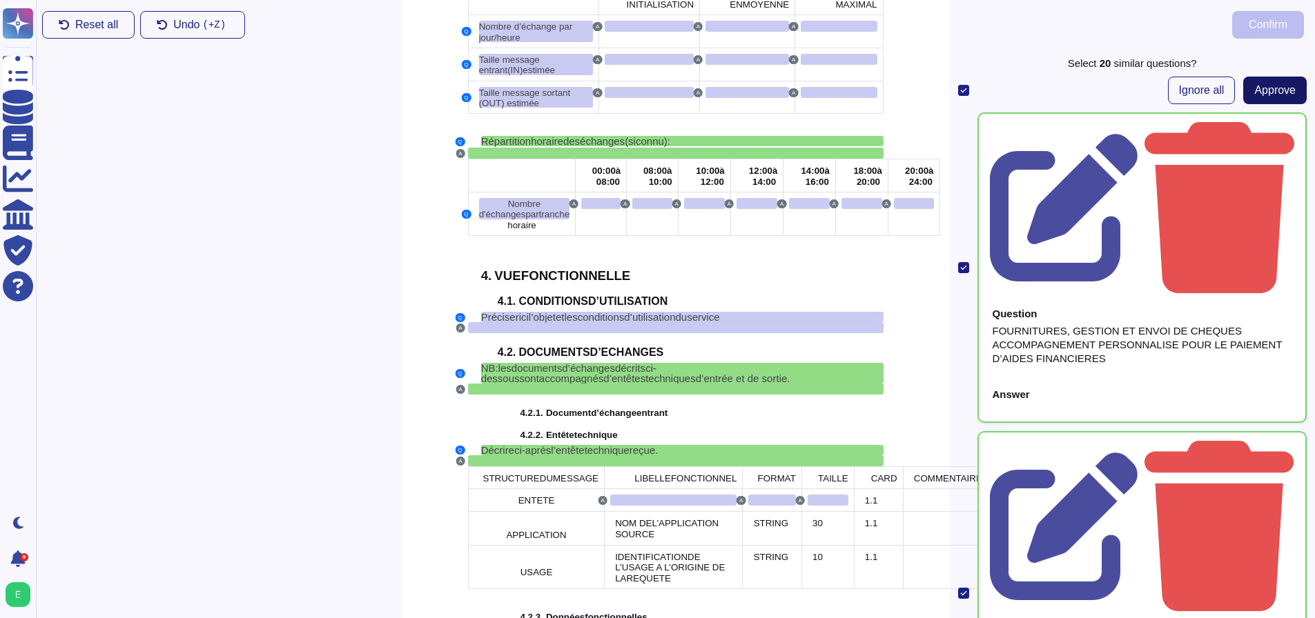
click at [1257, 95] on span "Approve" at bounding box center [1274, 90] width 41 height 11
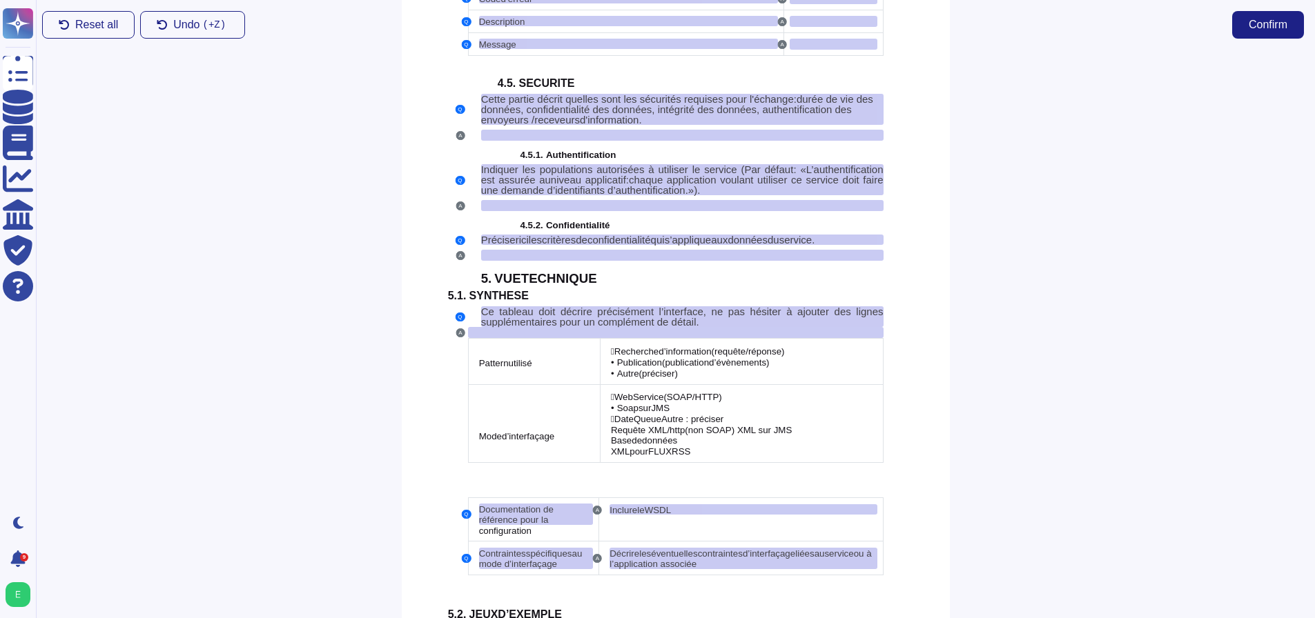
scroll to position [3430, 0]
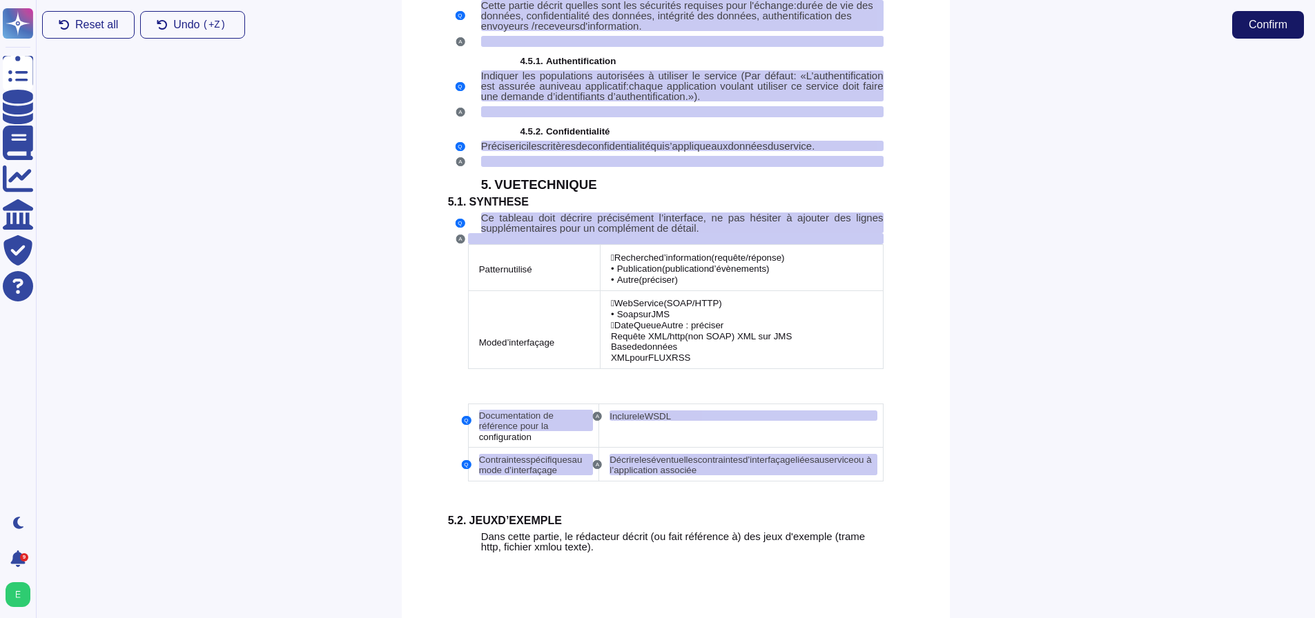
click at [1278, 23] on span "Confirm" at bounding box center [1267, 24] width 39 height 11
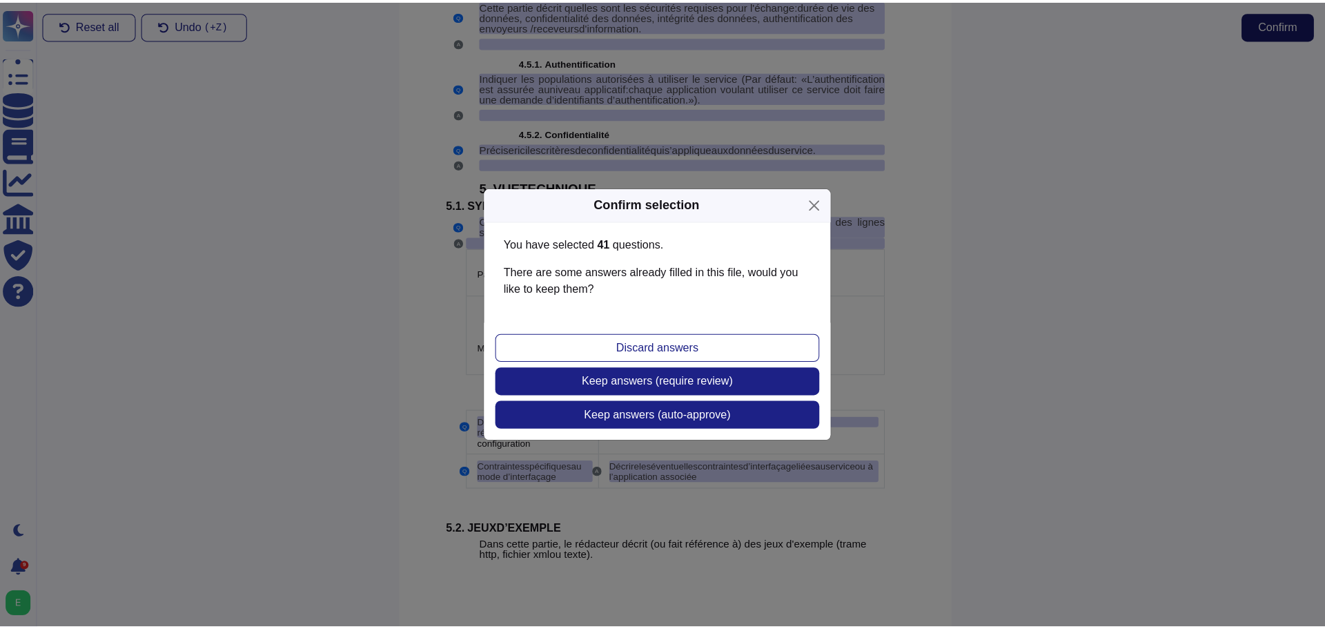
scroll to position [3419, 0]
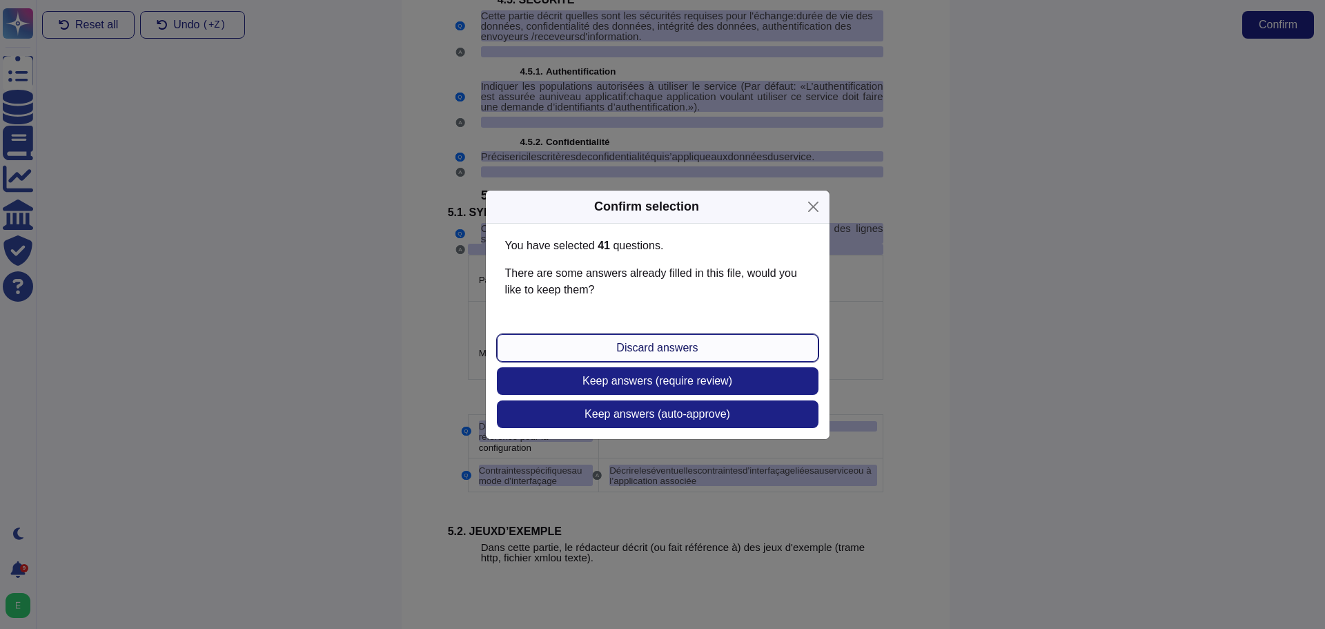
click at [660, 351] on span "Discard answers" at bounding box center [656, 347] width 81 height 11
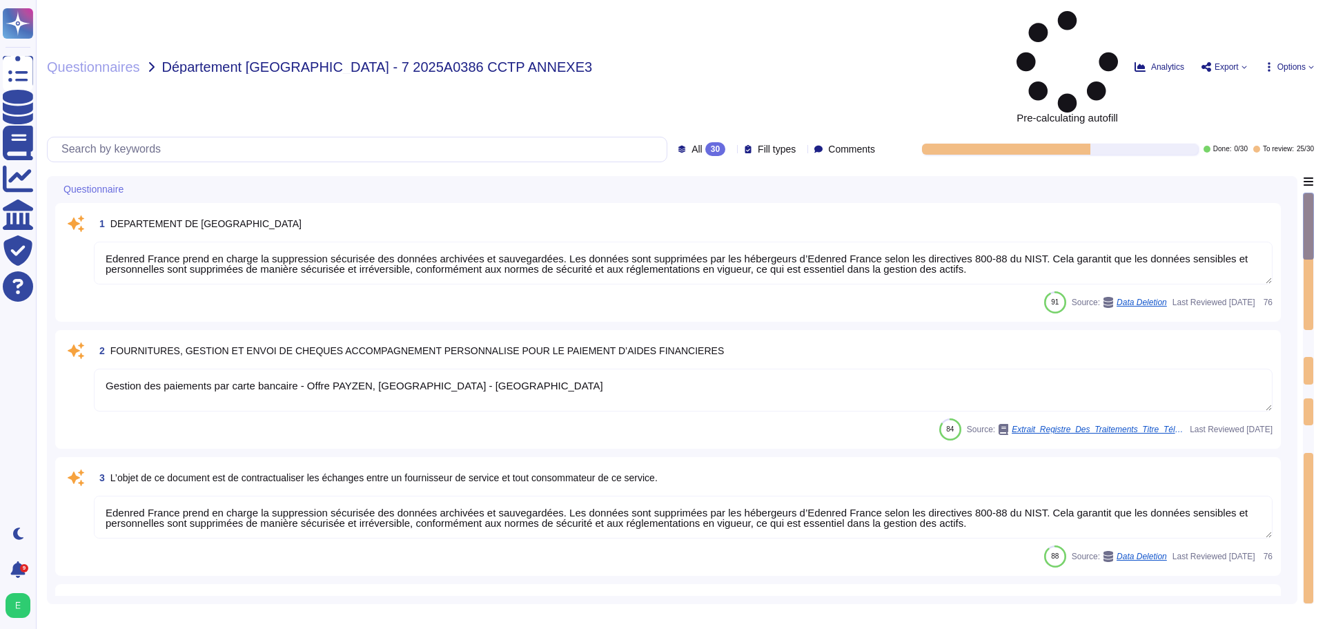
type textarea "Edenred France prend en charge la suppression sécurisée des données archivées e…"
type textarea "Gestion des paiements par carte bancaire - Offre PAYZEN, [GEOGRAPHIC_DATA] - [G…"
type textarea "Edenred France prend en charge la suppression sécurisée des données archivées e…"
type textarea "Edenred France dispose d'une Politique de Sécurité du Système d'Information (PS…"
type textarea "VERSION du document : DESCRIPTION AUTEUR"
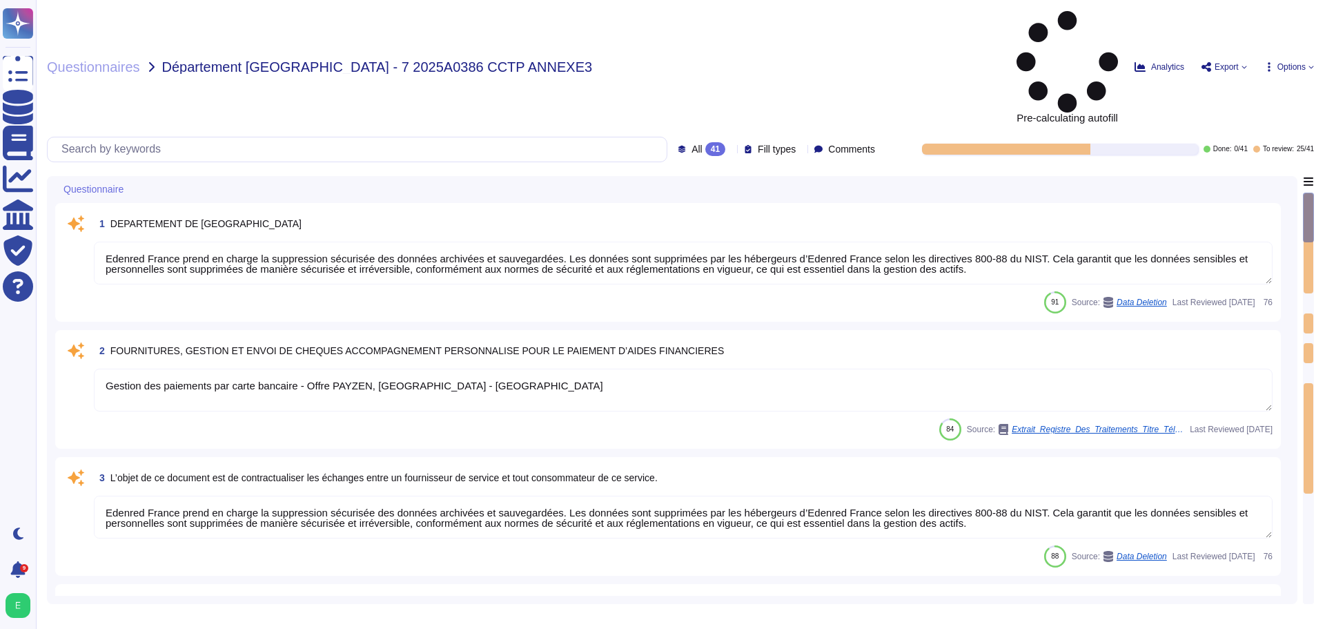
type textarea "Edenred France traite les données personnelles pour plusieurs finalités, notamm…"
click at [1294, 63] on span "Options" at bounding box center [1291, 67] width 28 height 8
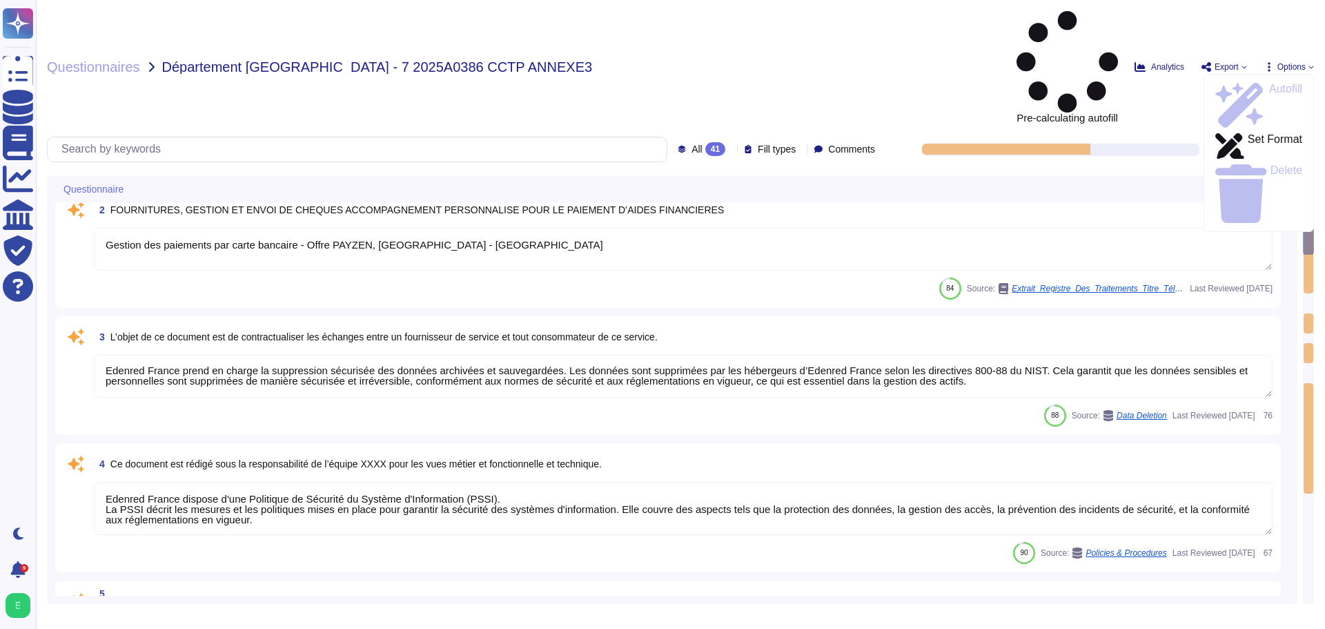
type textarea "Edenred France prend en charge la suppression sécurisée des données archivées e…"
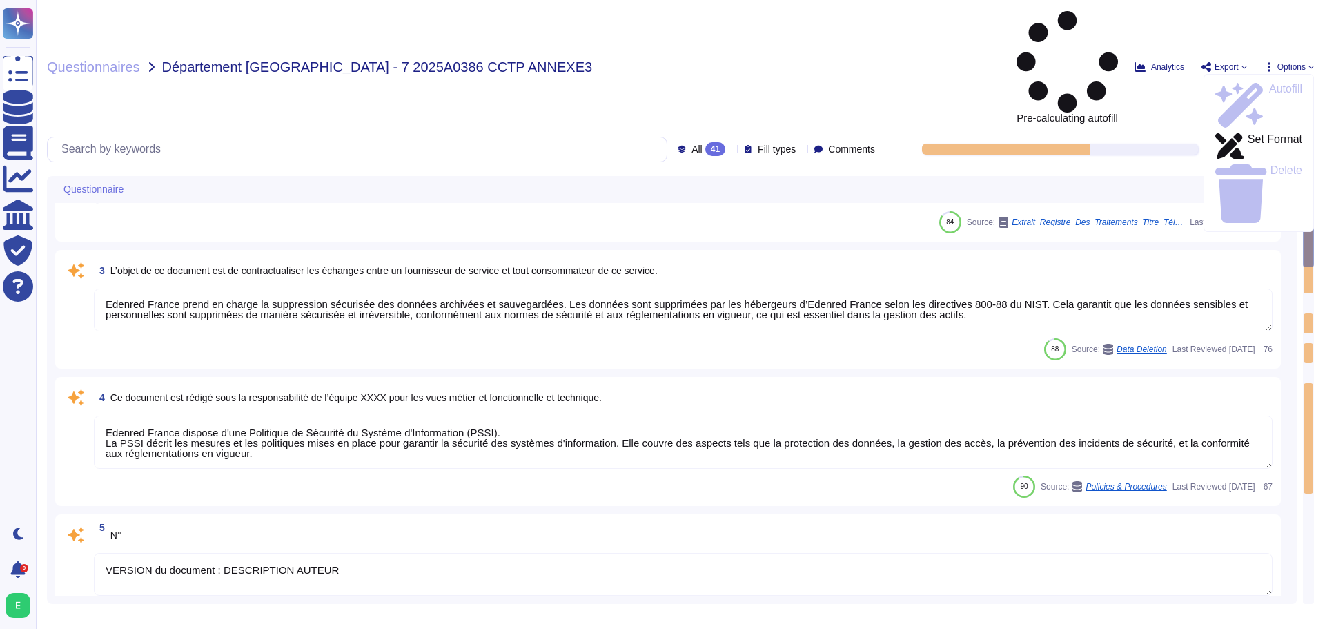
type textarea "Edenred"
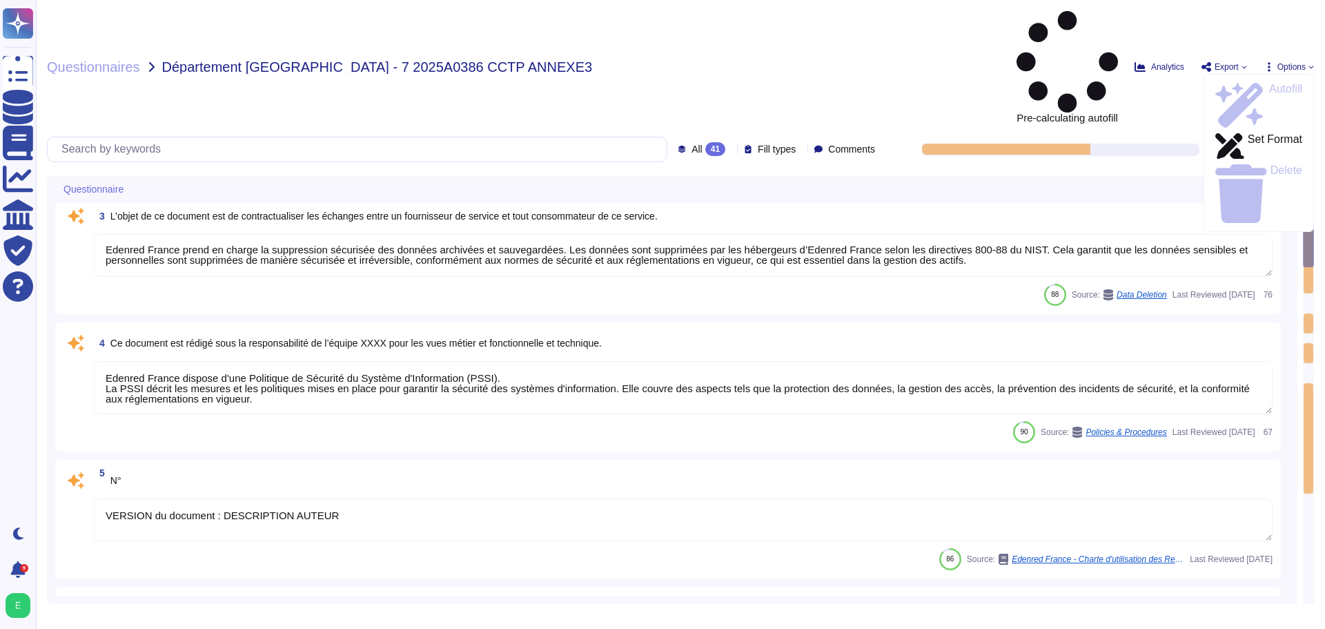
type textarea "Edenred France prend en charge la suppression sécurisée des données archivées e…"
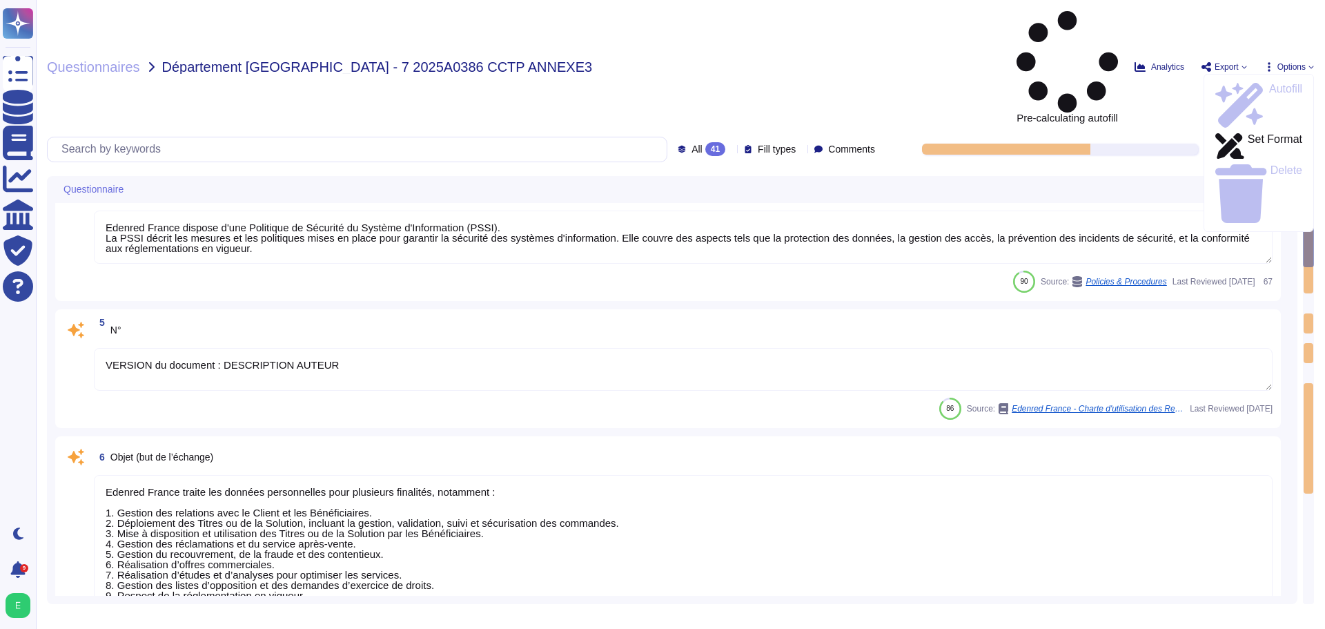
scroll to position [483, 0]
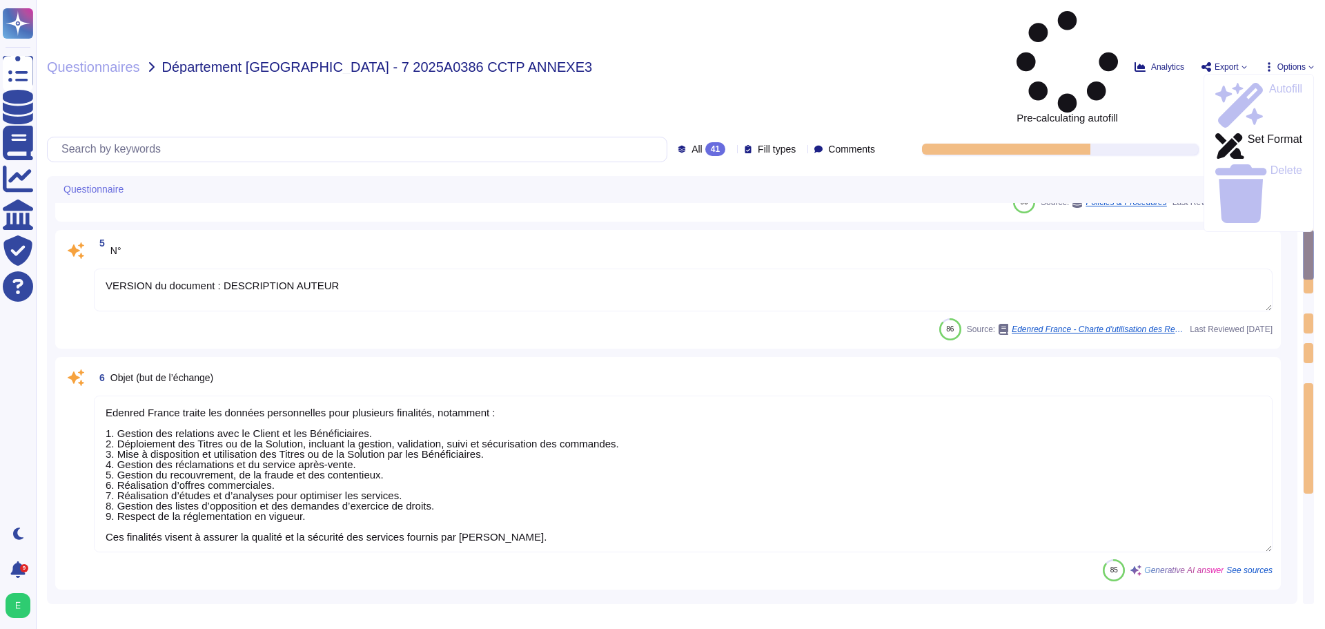
type textarea "Loremip Dolors a'consec a elitsedd eiu temporincidid utlabo et dol magnaali e a…"
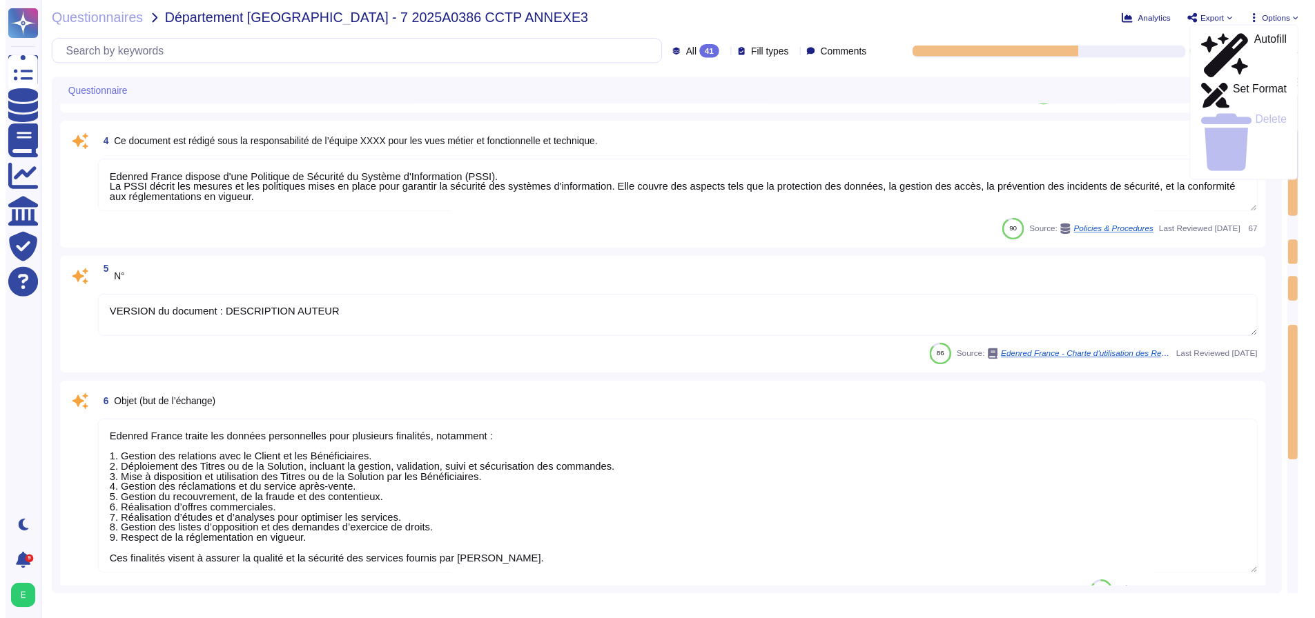
scroll to position [345, 0]
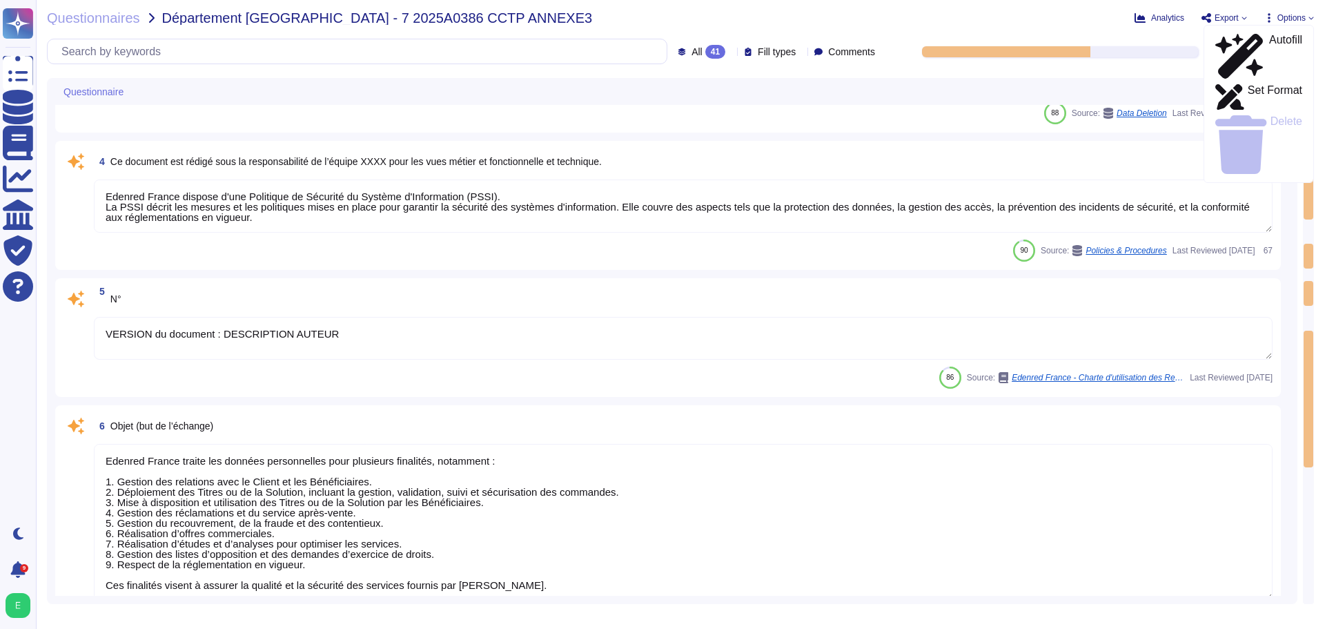
type textarea "Edenred France prend en charge la suppression sécurisée des données archivées e…"
click at [1248, 85] on p "Set Format" at bounding box center [1275, 97] width 55 height 25
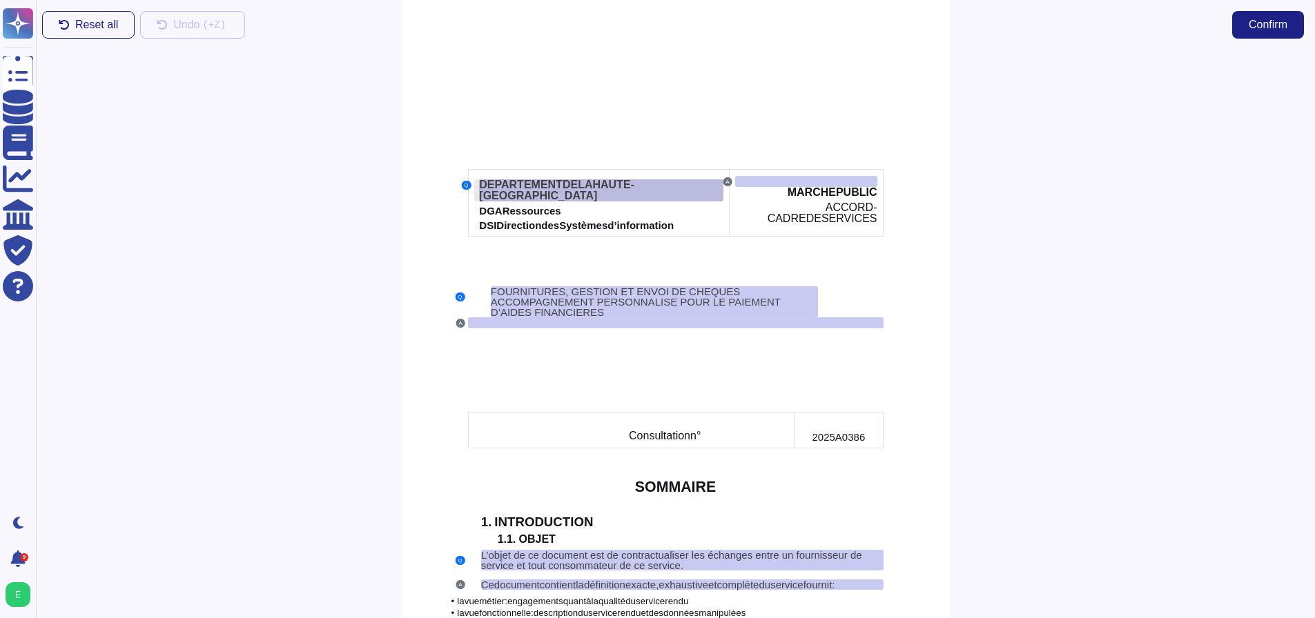
click at [495, 185] on span "DEPARTEMENT" at bounding box center [521, 185] width 84 height 12
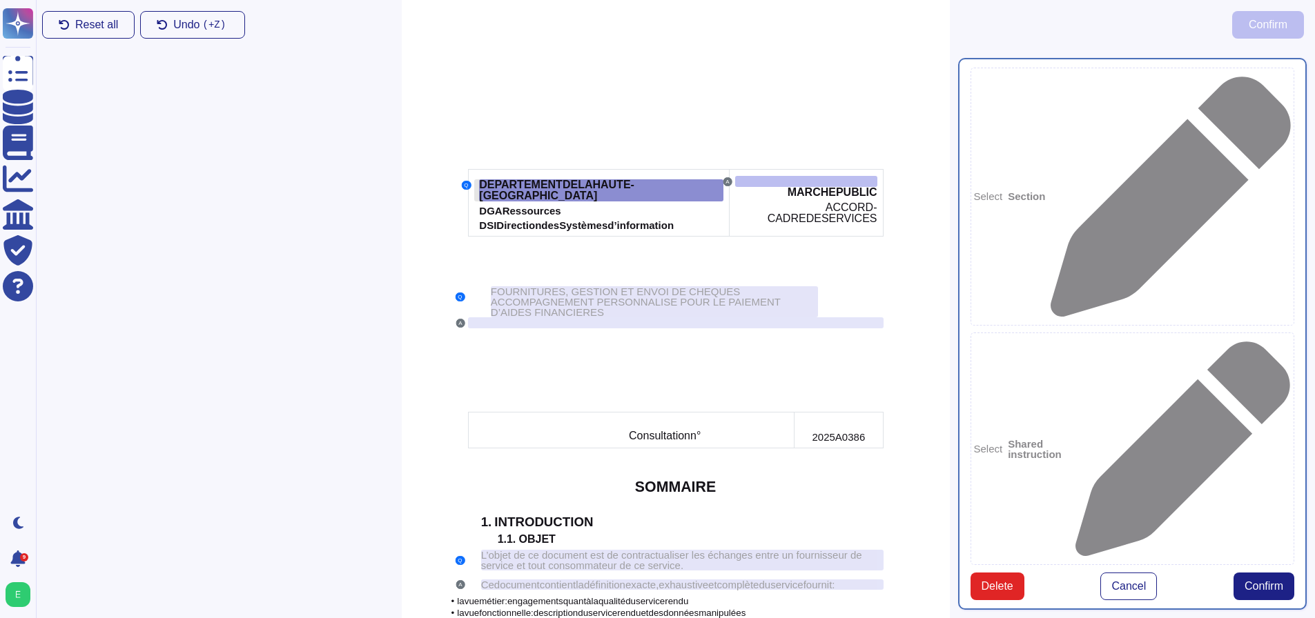
type textarea "DEPARTEMENT DE [GEOGRAPHIC_DATA]"
click at [992, 581] on span "Delete" at bounding box center [997, 586] width 32 height 11
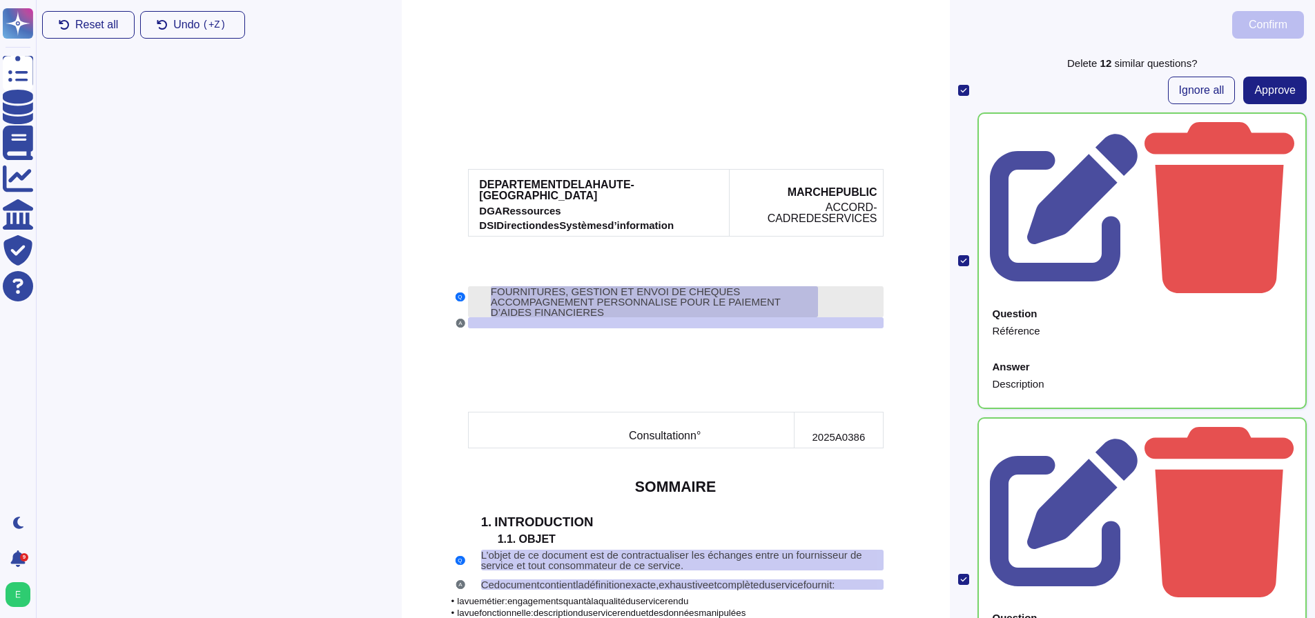
click at [627, 286] on span "FOURNITURES, GESTION ET ENVOI DE CHEQUES ACCOMPAGNEMENT PERSONNALISE POUR LE PA…" at bounding box center [636, 302] width 290 height 32
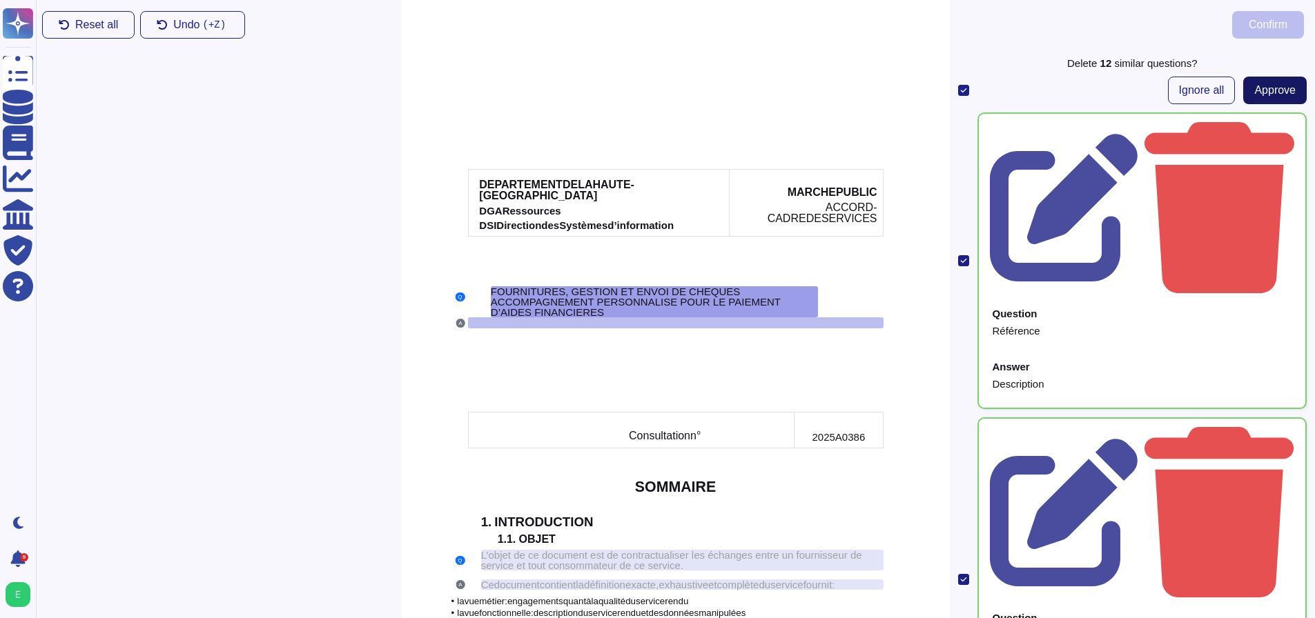
click at [1259, 94] on span "Approve" at bounding box center [1274, 90] width 41 height 11
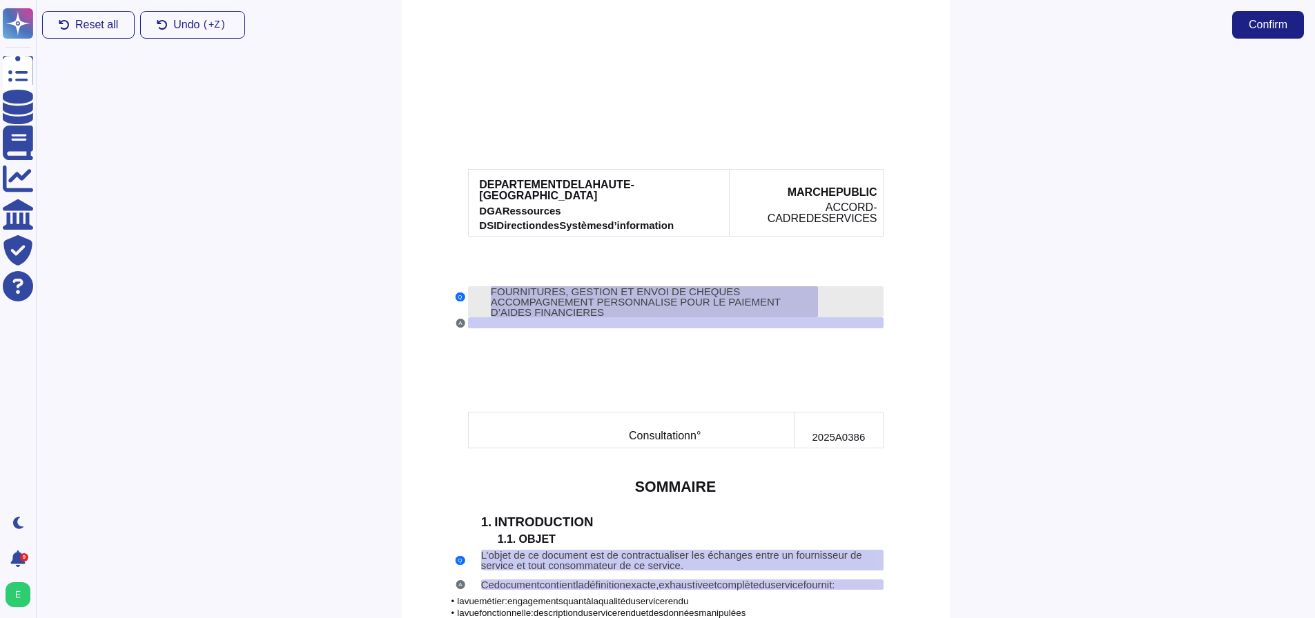
click at [600, 286] on span "FOURNITURES, GESTION ET ENVOI DE CHEQUES ACCOMPAGNEMENT PERSONNALISE POUR LE PA…" at bounding box center [636, 302] width 290 height 32
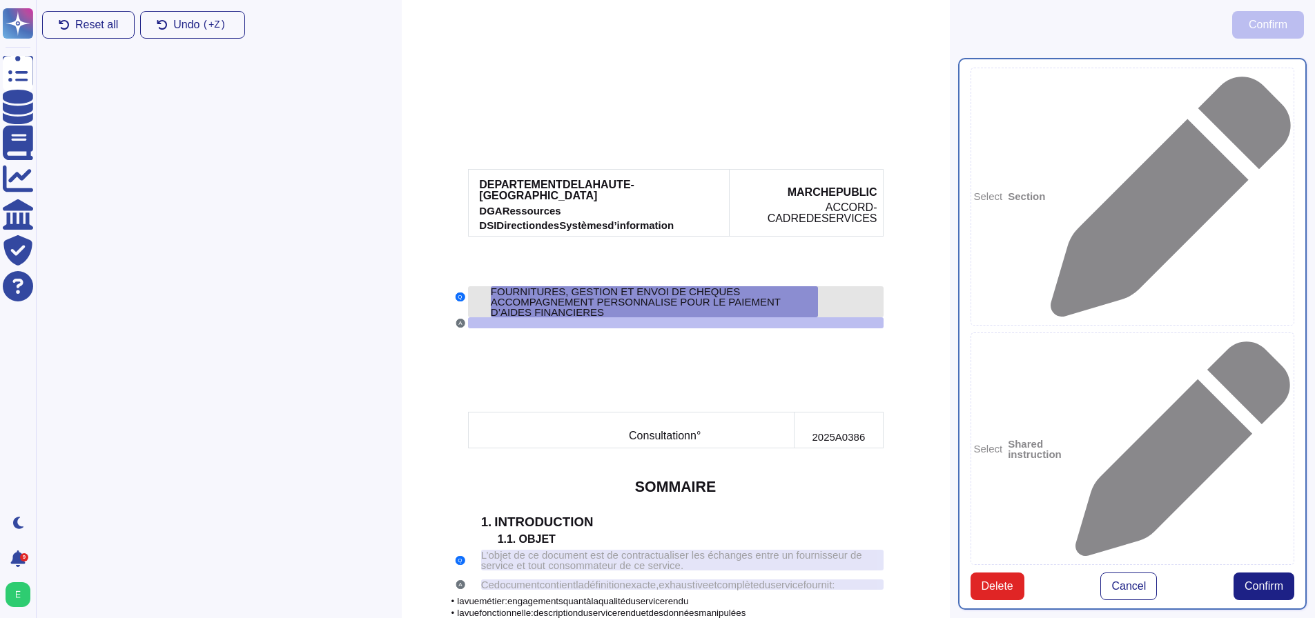
type textarea "FOURNITURES, GESTION ET ENVOI DE CHEQUES ACCOMPAGNEMENT PERSONNALISE POUR LE PA…"
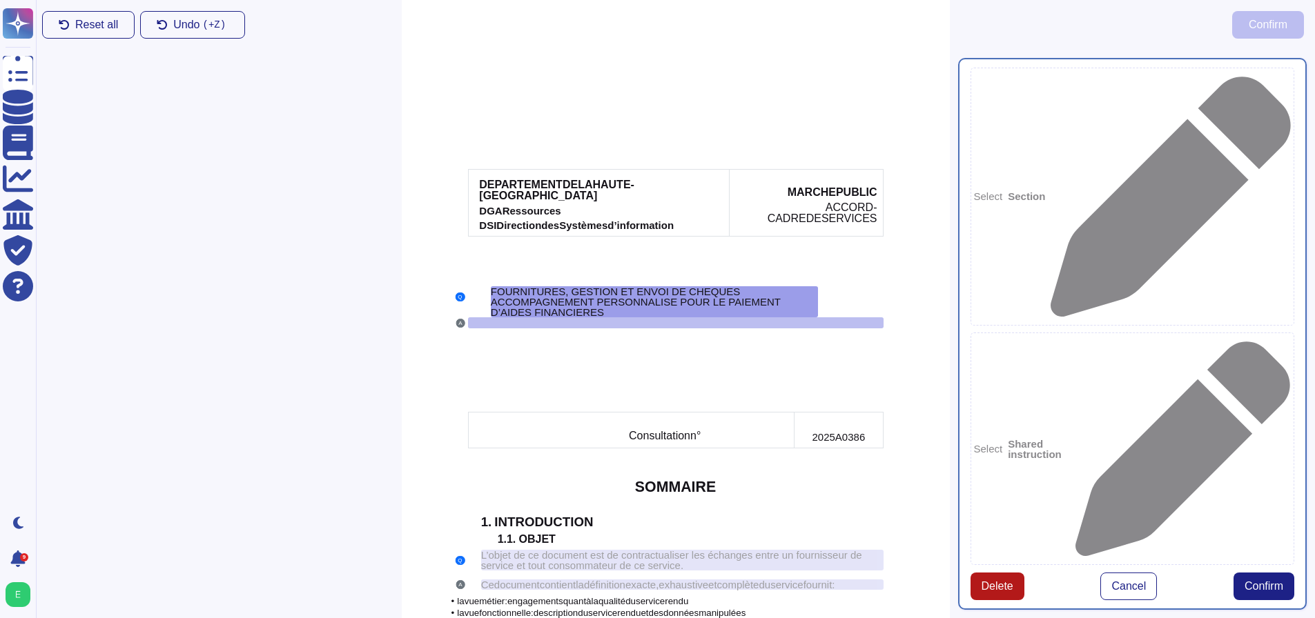
click at [991, 581] on span "Delete" at bounding box center [997, 586] width 32 height 11
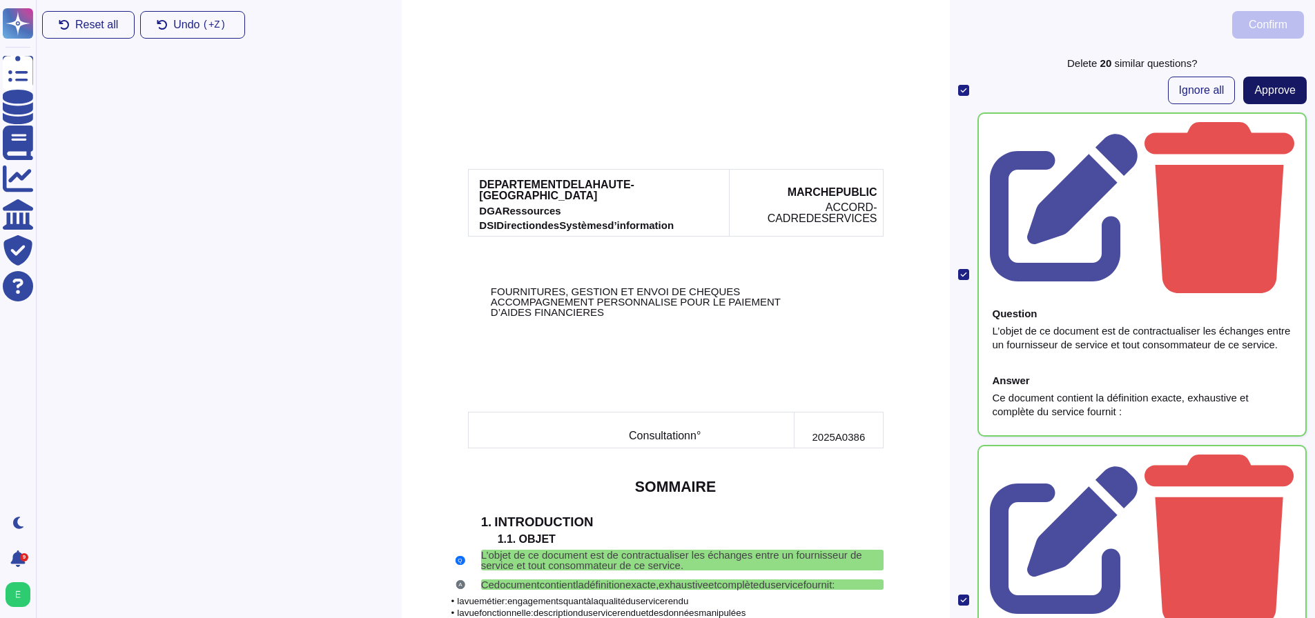
click at [1276, 95] on span "Approve" at bounding box center [1274, 90] width 41 height 11
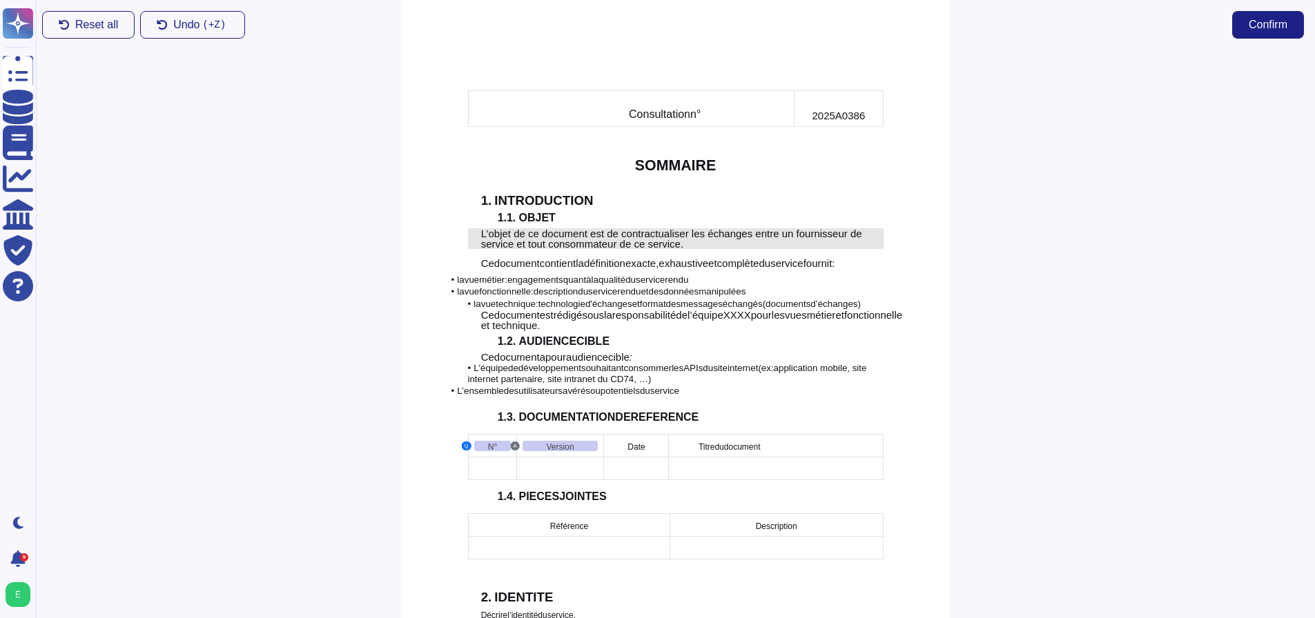
scroll to position [345, 0]
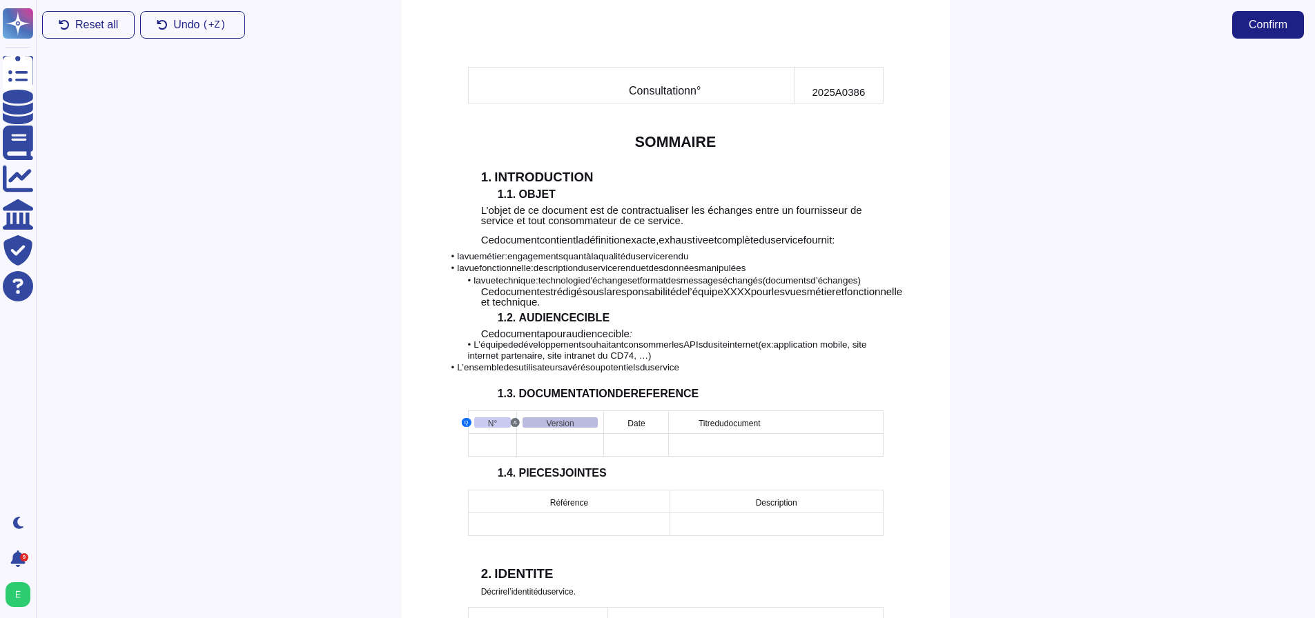
click at [578, 418] on div "Version" at bounding box center [559, 423] width 75 height 10
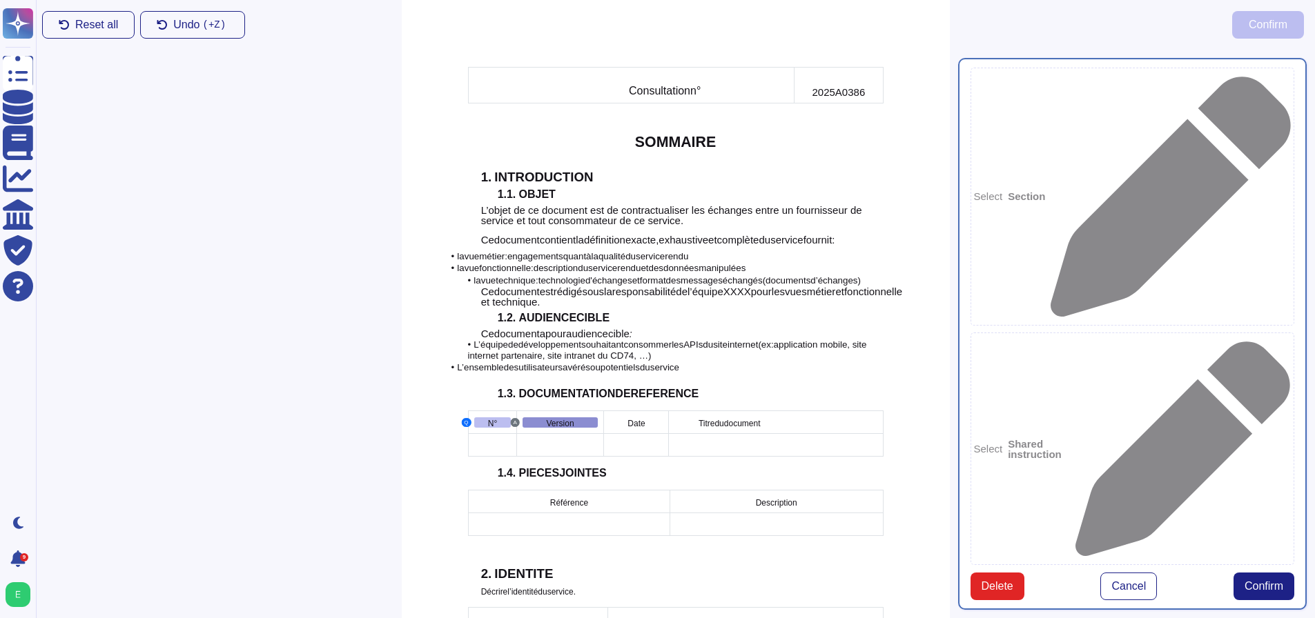
type textarea "N°"
type textarea "Version"
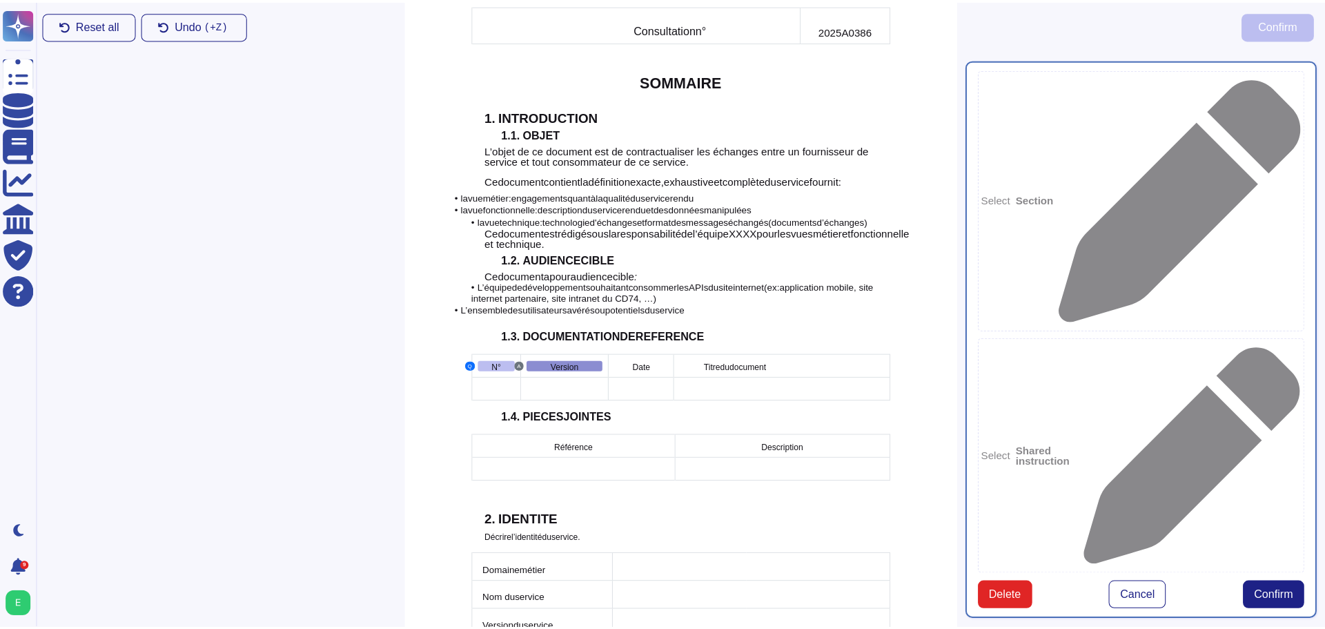
scroll to position [435, 0]
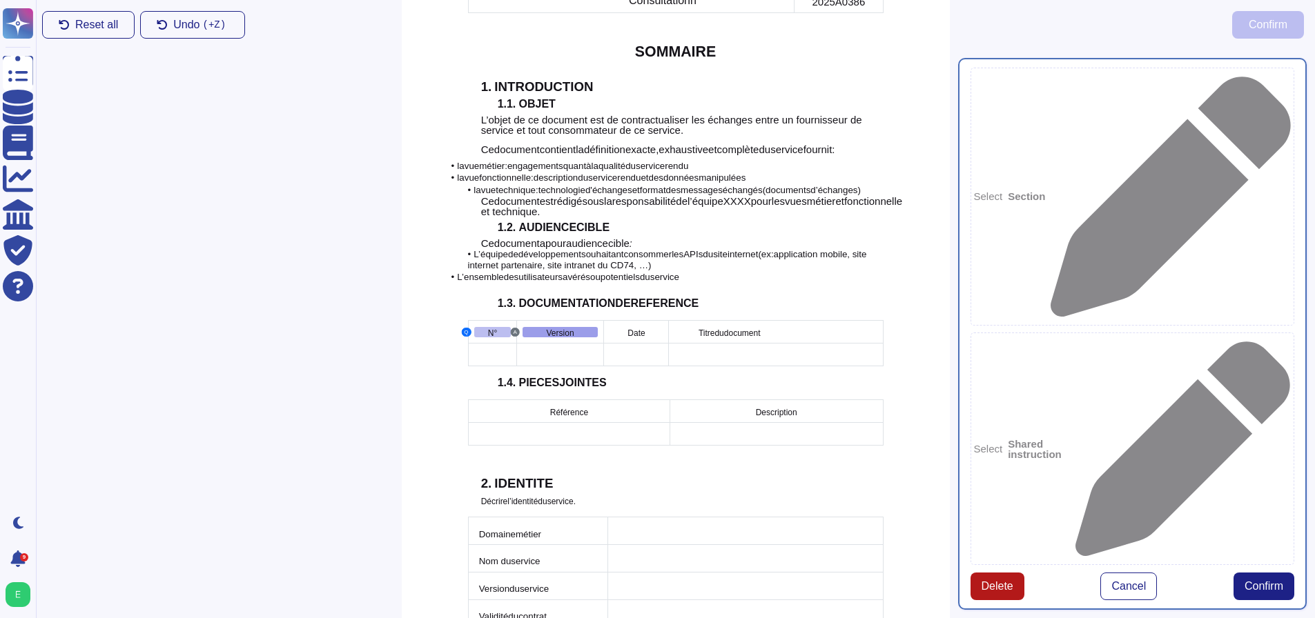
click at [1002, 573] on button "Delete" at bounding box center [997, 587] width 54 height 28
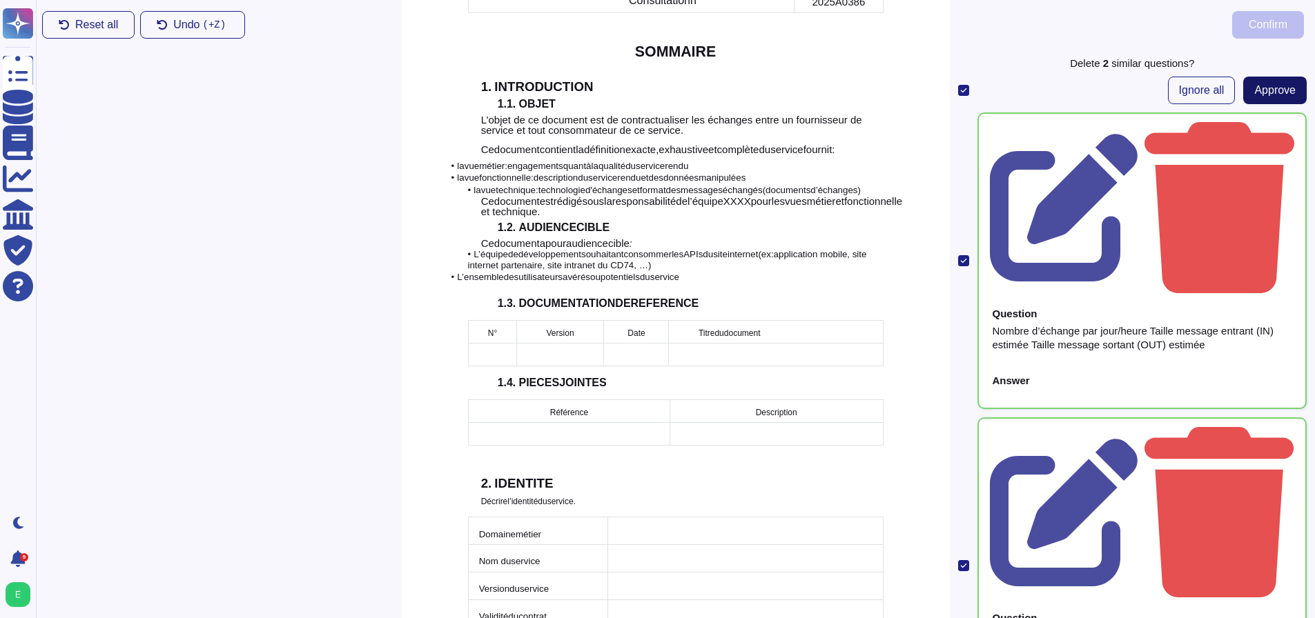
click at [1281, 88] on span "Approve" at bounding box center [1274, 90] width 41 height 11
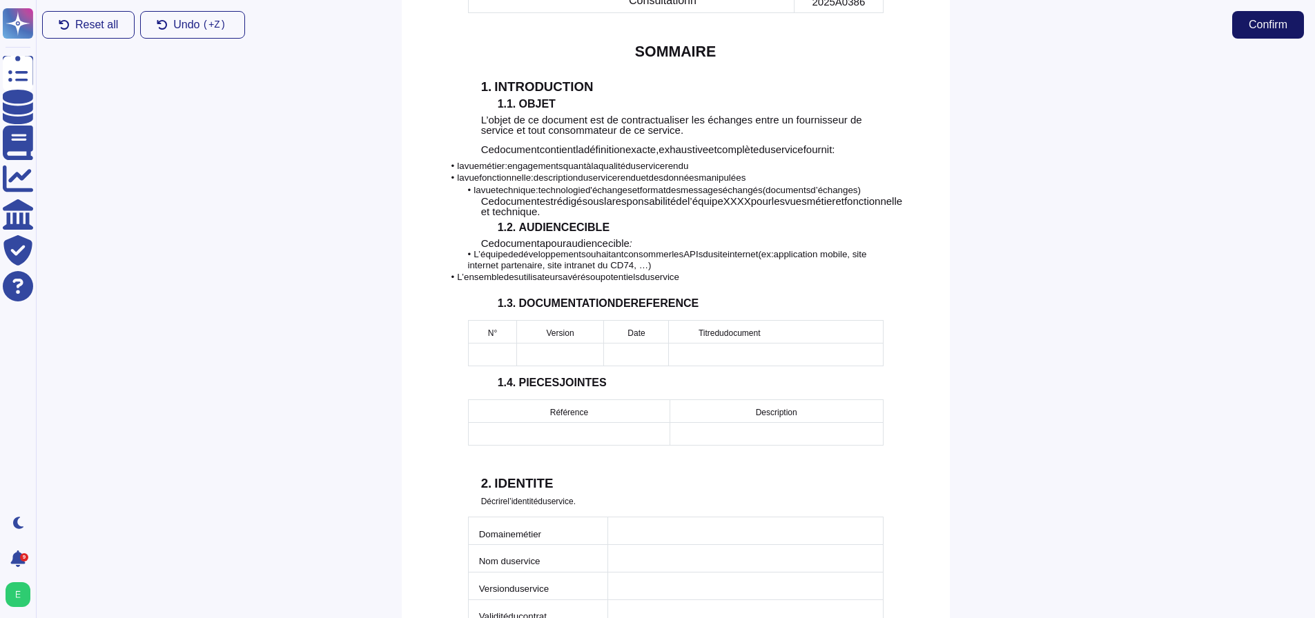
click at [1268, 24] on span "Confirm" at bounding box center [1267, 24] width 39 height 11
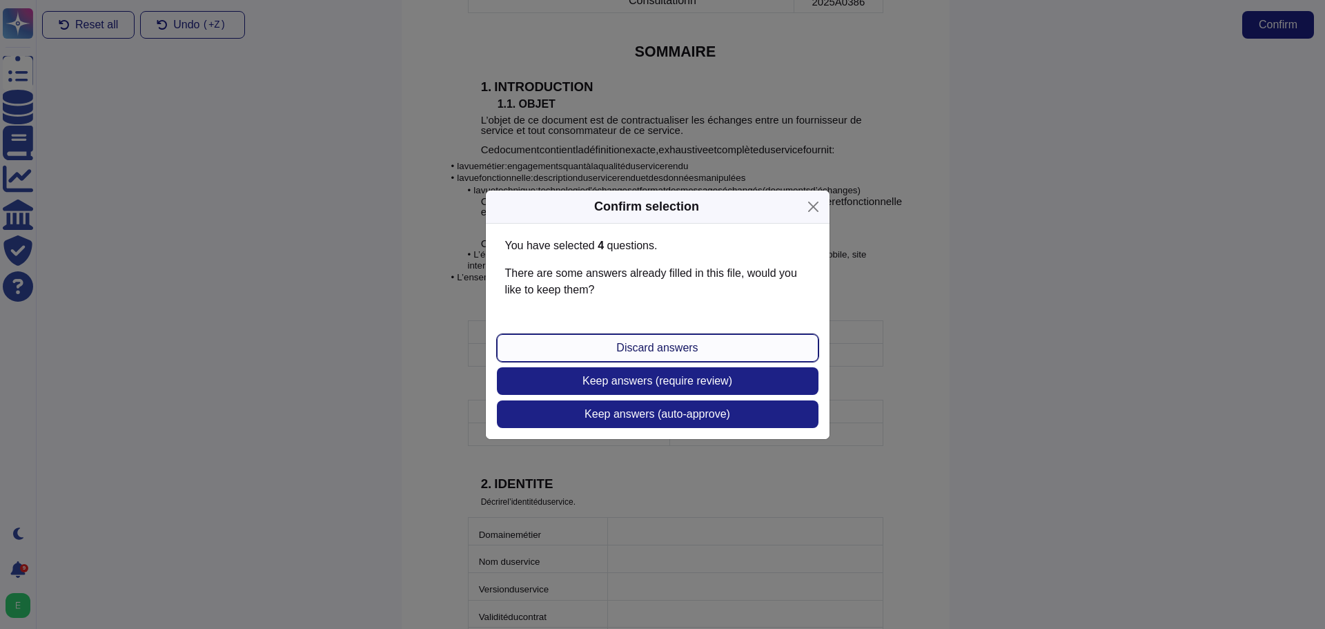
click at [736, 343] on button "Discard answers" at bounding box center [658, 348] width 322 height 28
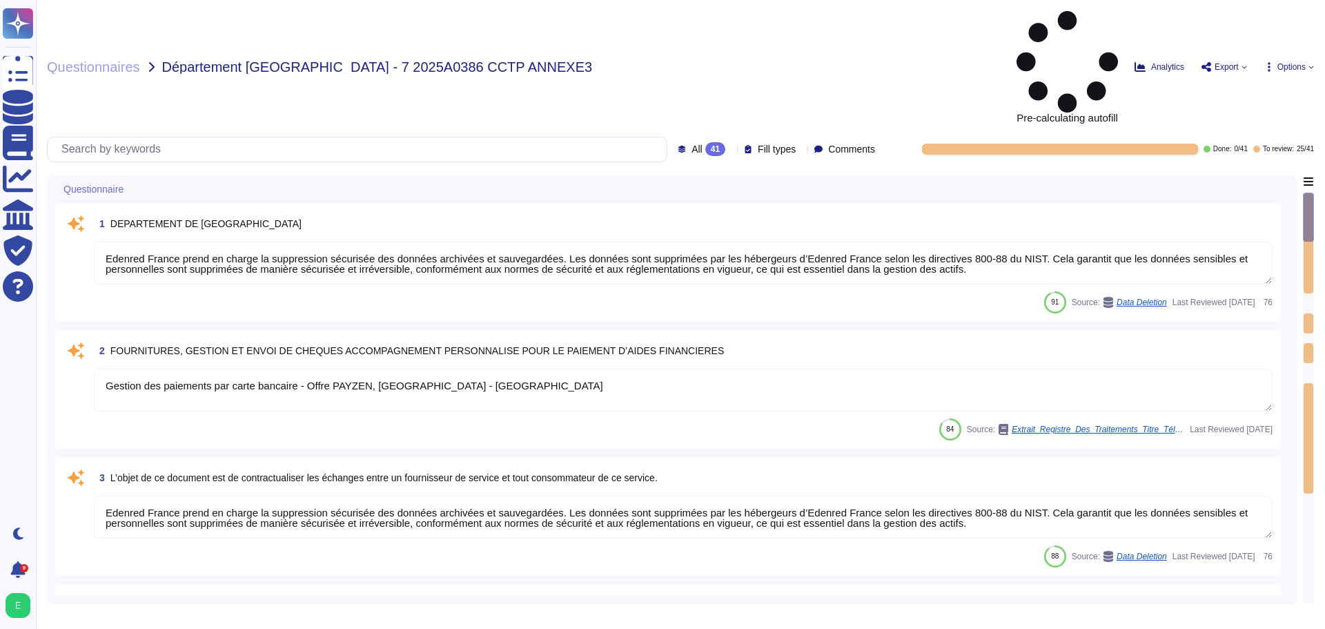
type textarea "Edenred France prend en charge la suppression sécurisée des données archivées e…"
type textarea "Gestion des paiements par carte bancaire - Offre PAYZEN, [GEOGRAPHIC_DATA] - [G…"
type textarea "Edenred France prend en charge la suppression sécurisée des données archivées e…"
type textarea "Edenred France dispose d'une Politique de Sécurité du Système d'Information (PS…"
type textarea "VERSION du document : DESCRIPTION AUTEUR"
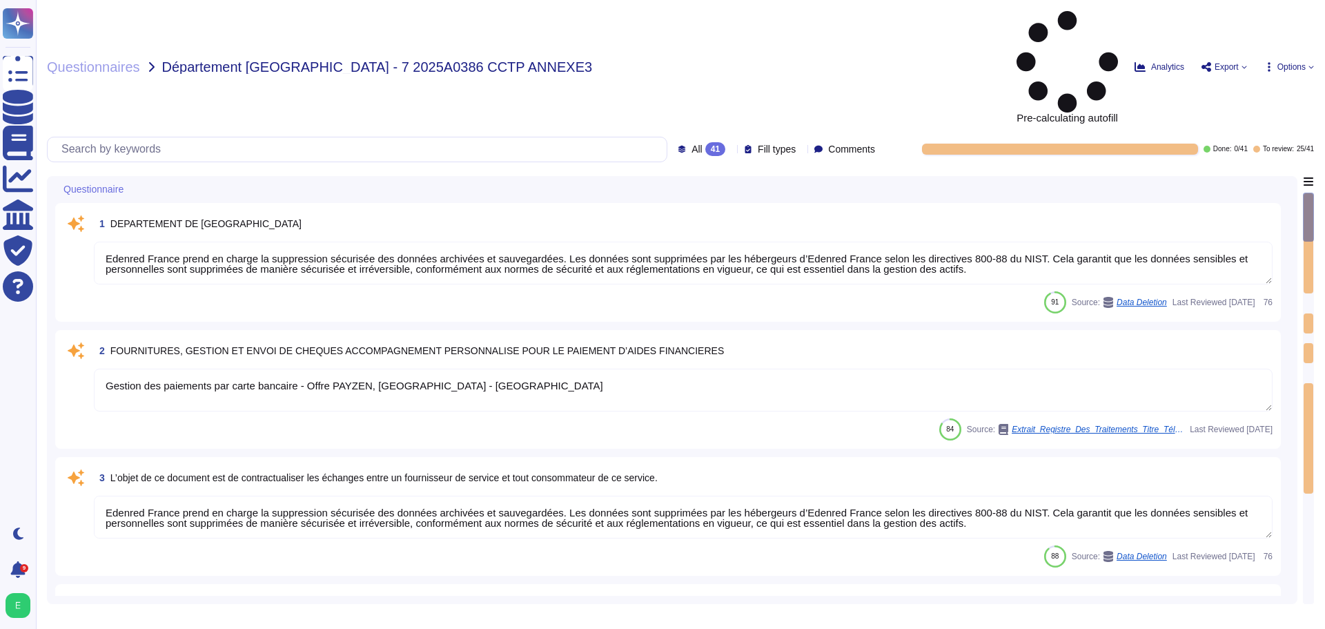
type textarea "Edenred France traite les données personnelles pour plusieurs finalités, notamm…"
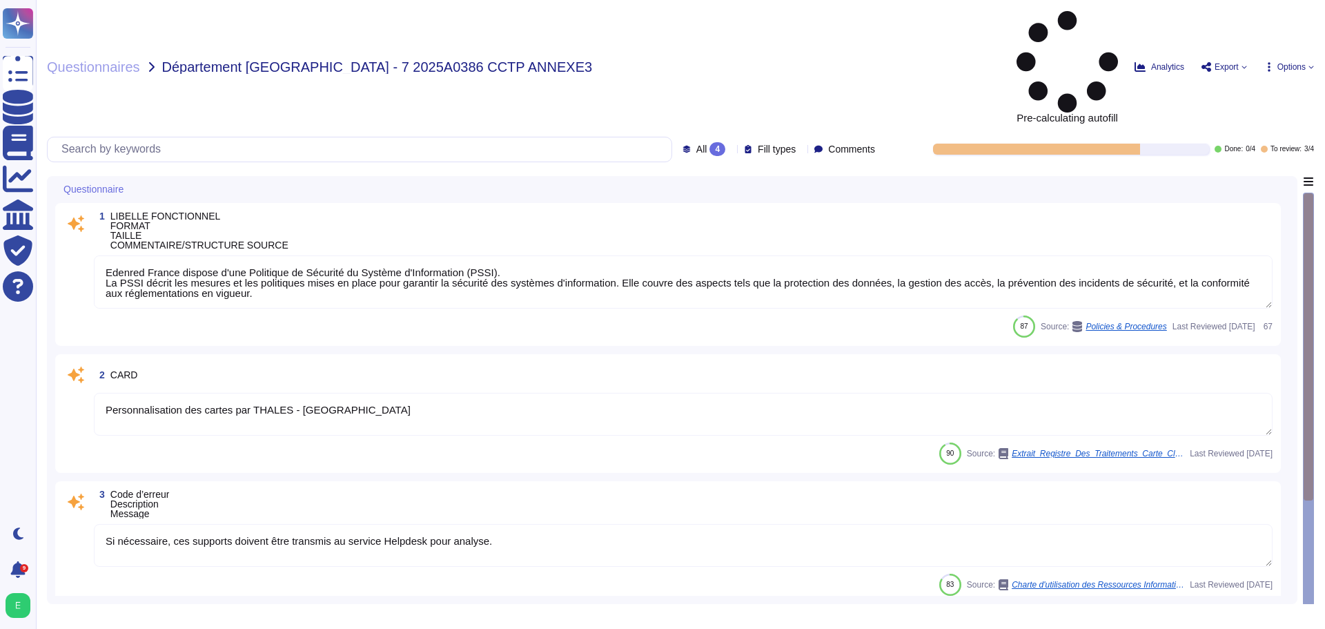
type textarea "Edenred France dispose d'une Politique de Sécurité du Système d'Information (PS…"
type textarea "Personnalisation des cartes par THALES - [GEOGRAPHIC_DATA]"
type textarea "Si nécessaire, ces supports doivent être transmis au service Helpdesk pour anal…"
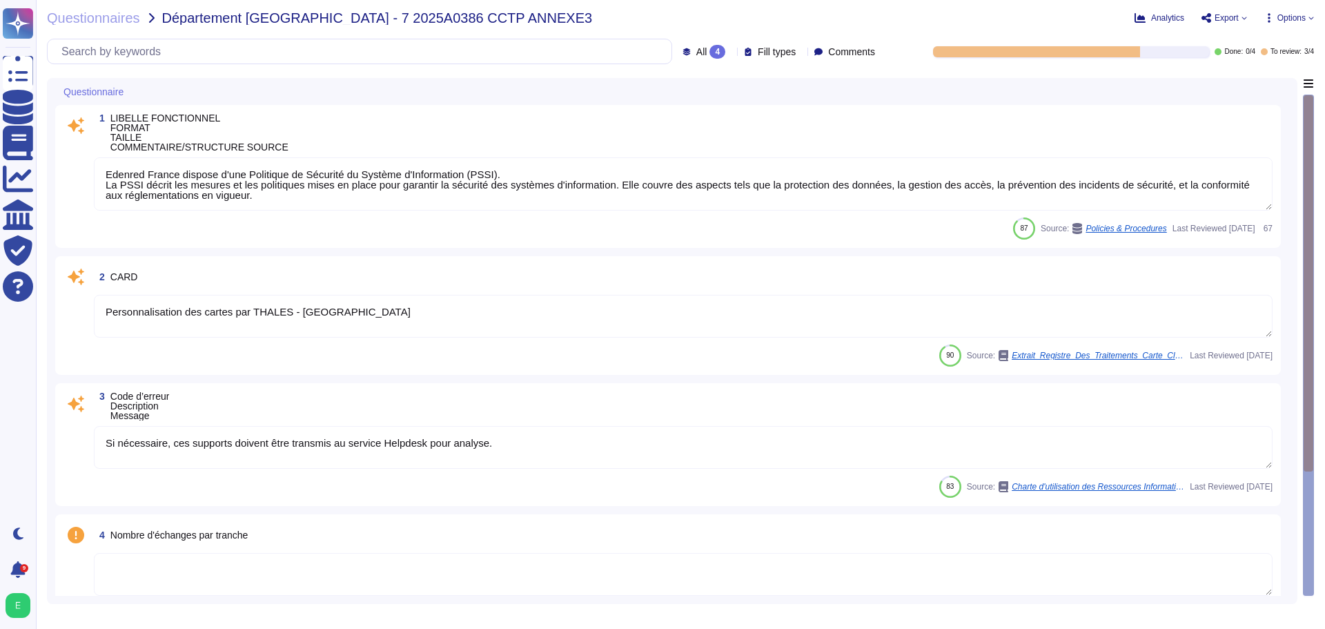
click at [1300, 14] on span "Options" at bounding box center [1291, 18] width 28 height 8
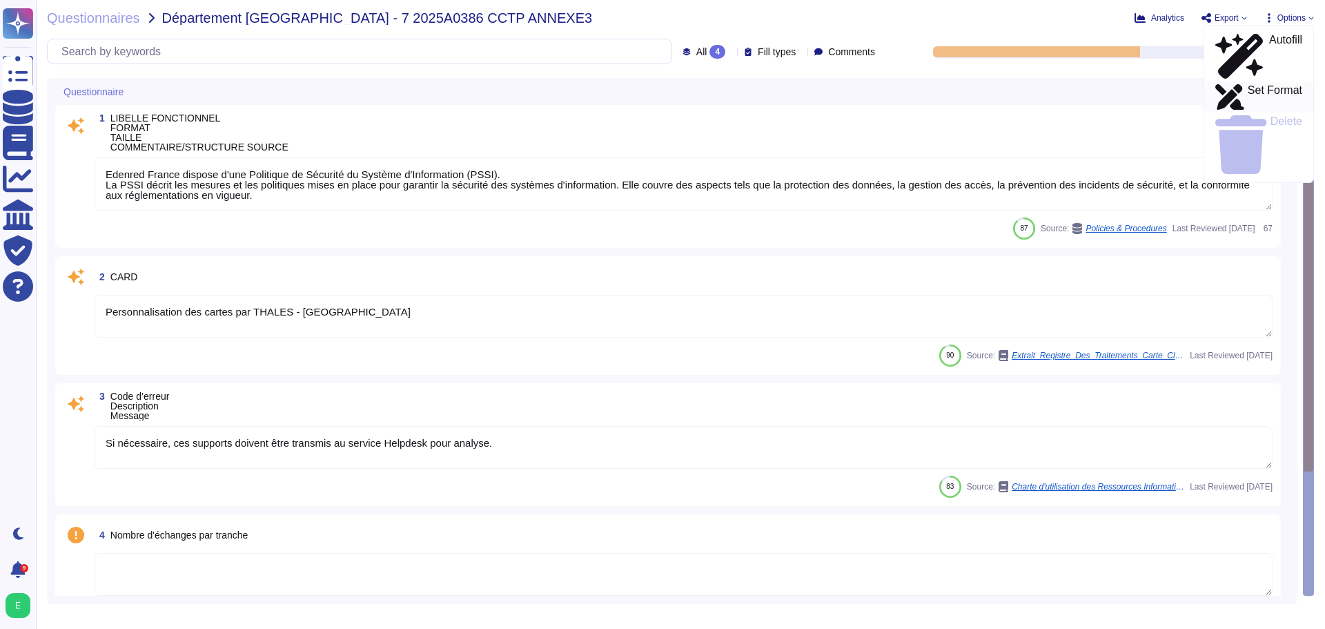
click at [1248, 85] on p "Set Format" at bounding box center [1275, 97] width 55 height 25
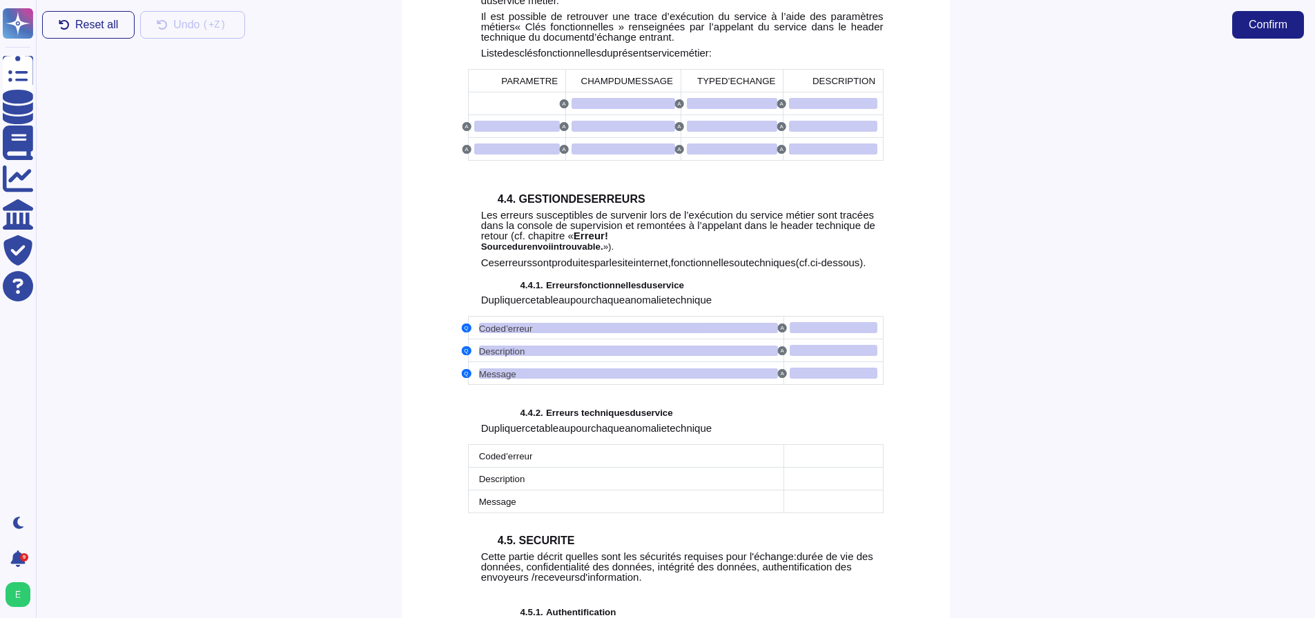
scroll to position [3105, 0]
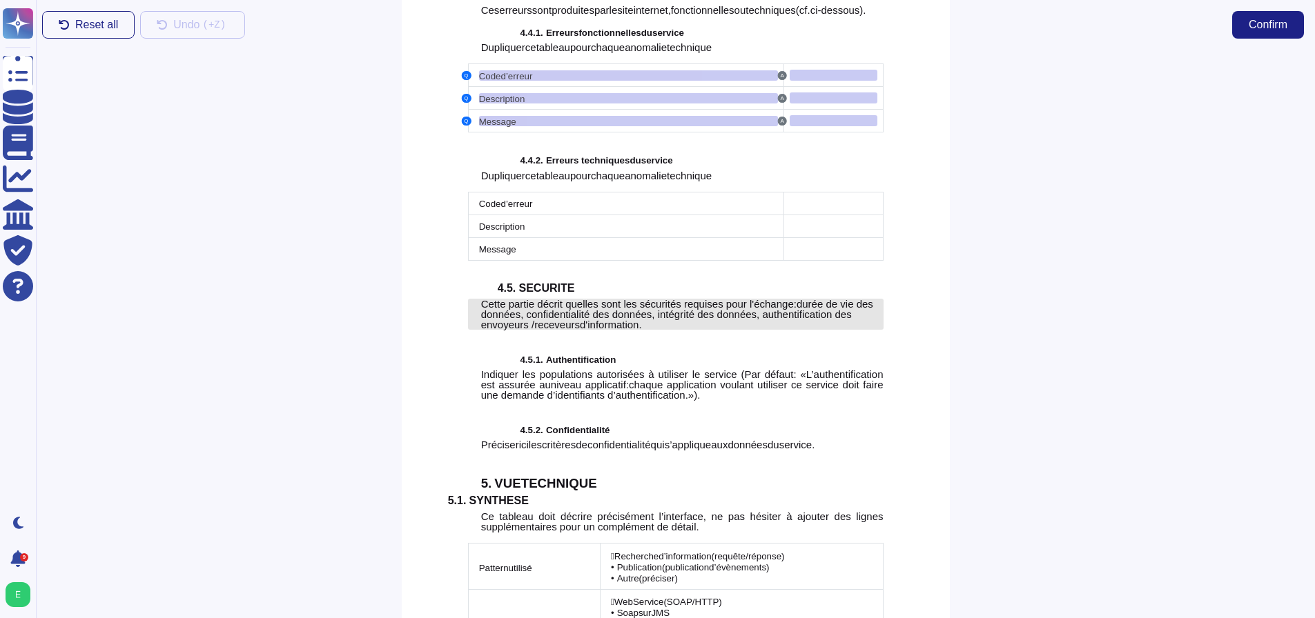
click at [537, 331] on span "durée de vie des données, confidentialité des données, intégrité des données, a…" at bounding box center [677, 314] width 392 height 32
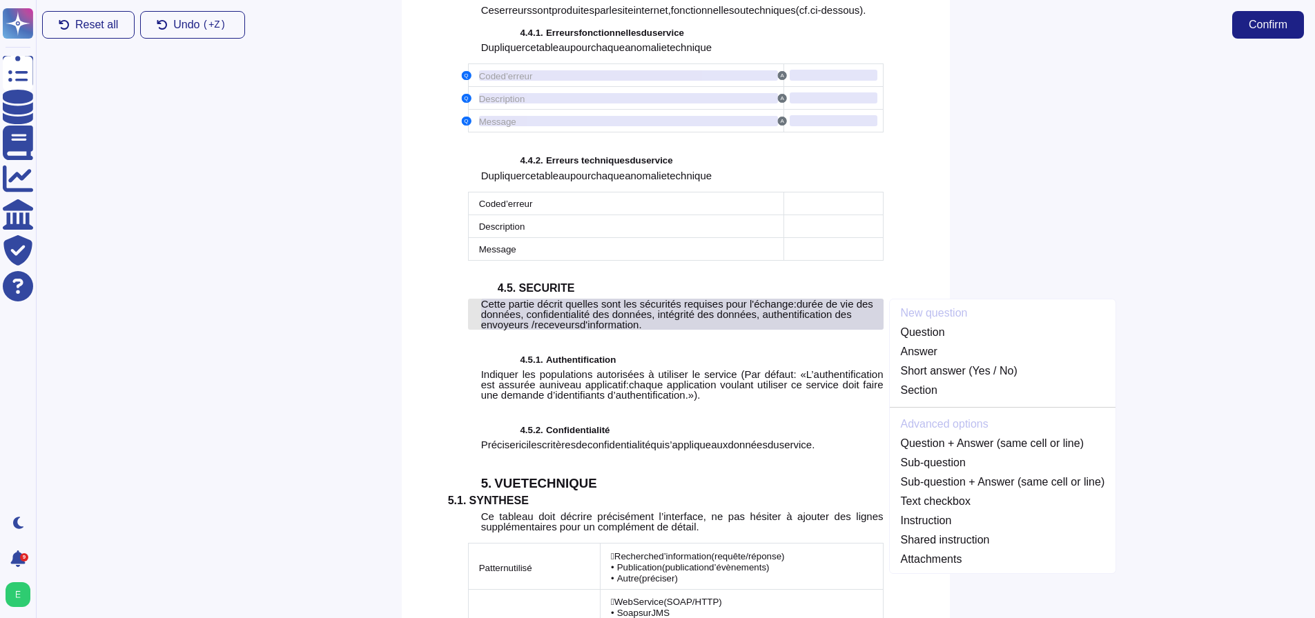
scroll to position [3140, 0]
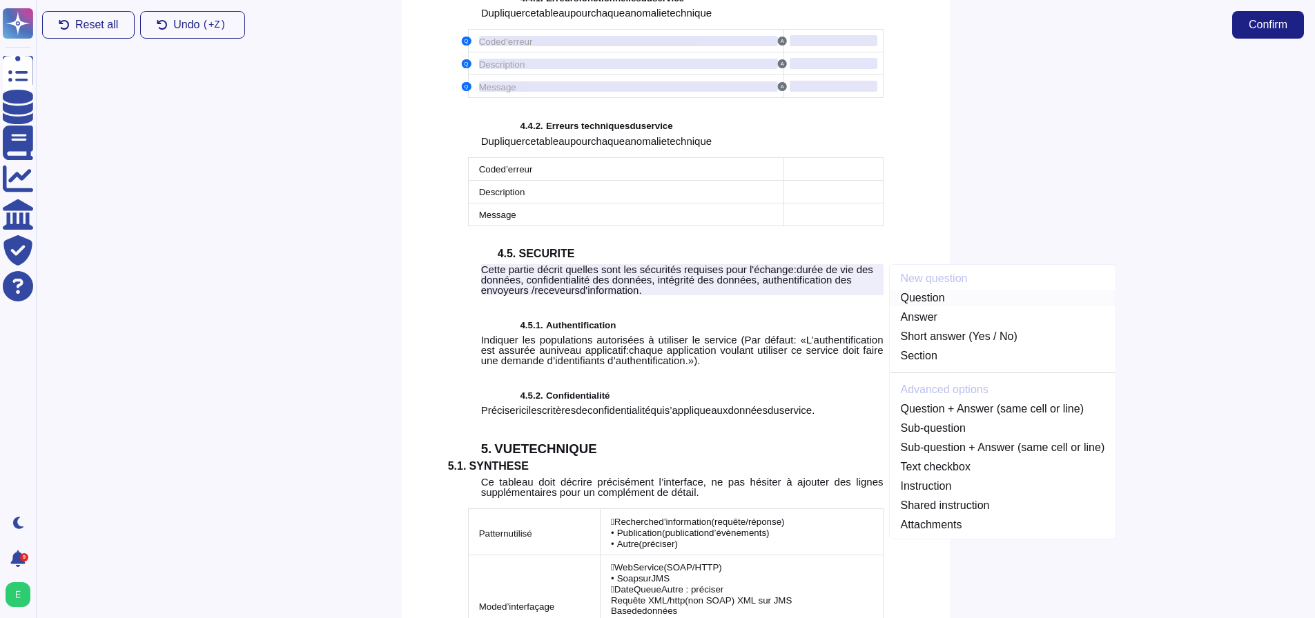
click at [912, 306] on link "Question" at bounding box center [1003, 298] width 226 height 17
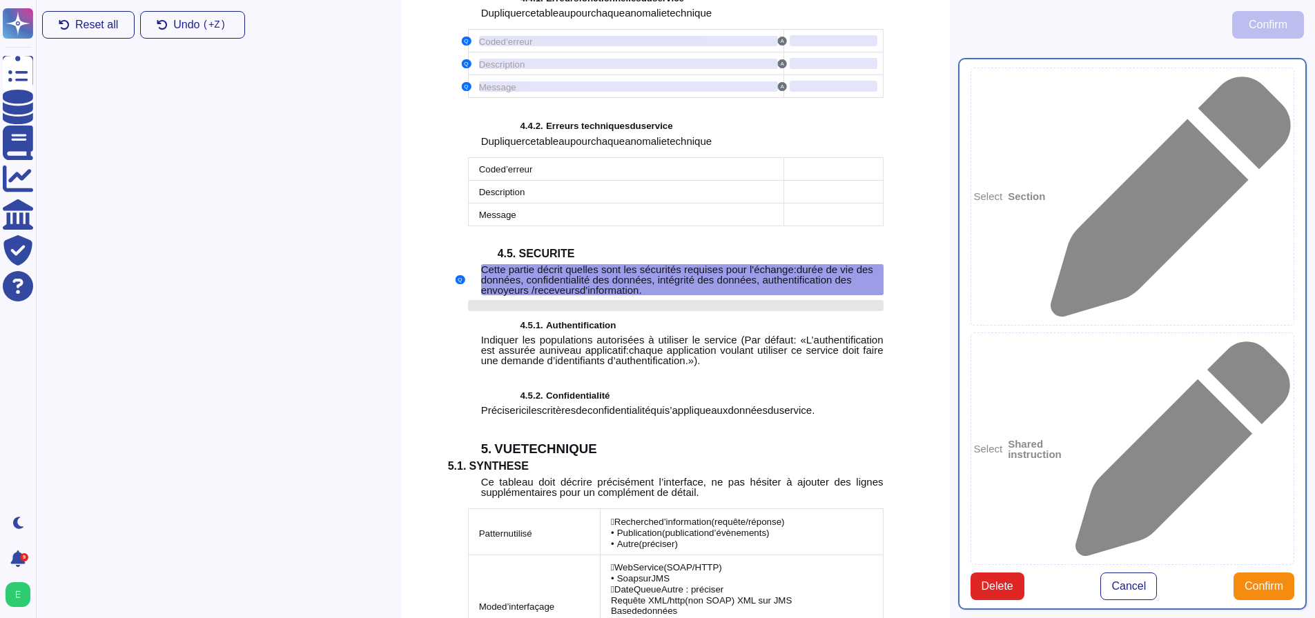
click at [514, 311] on div at bounding box center [682, 305] width 402 height 11
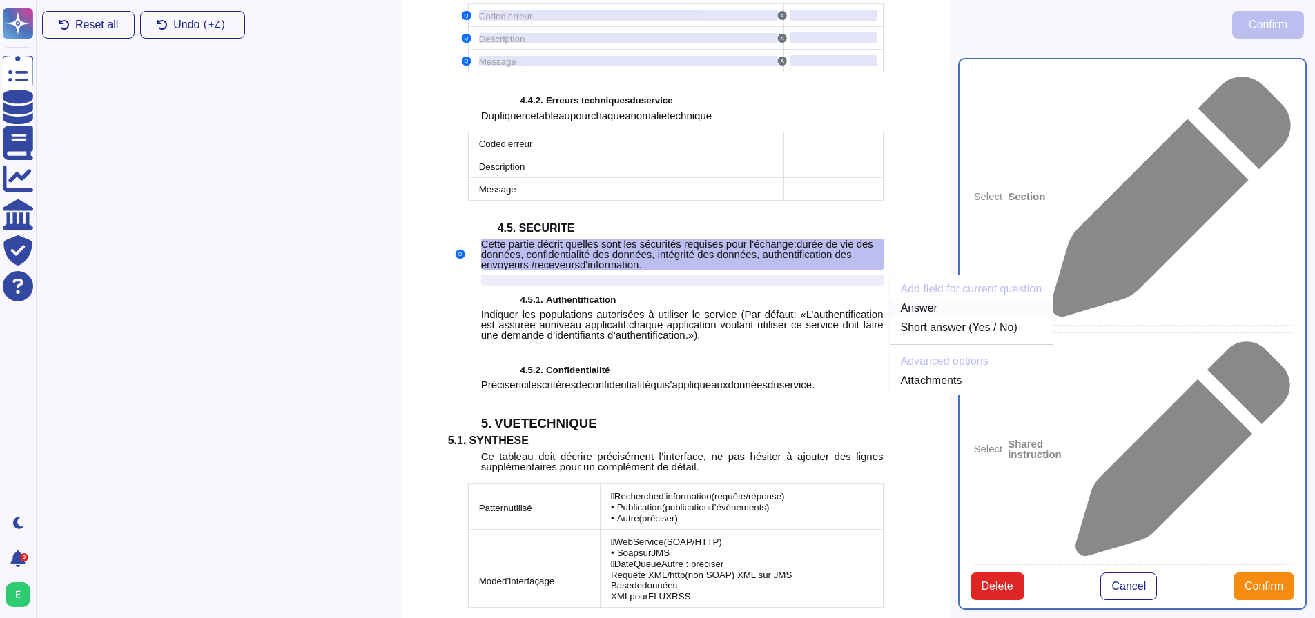
click at [907, 317] on link "Answer" at bounding box center [972, 308] width 164 height 17
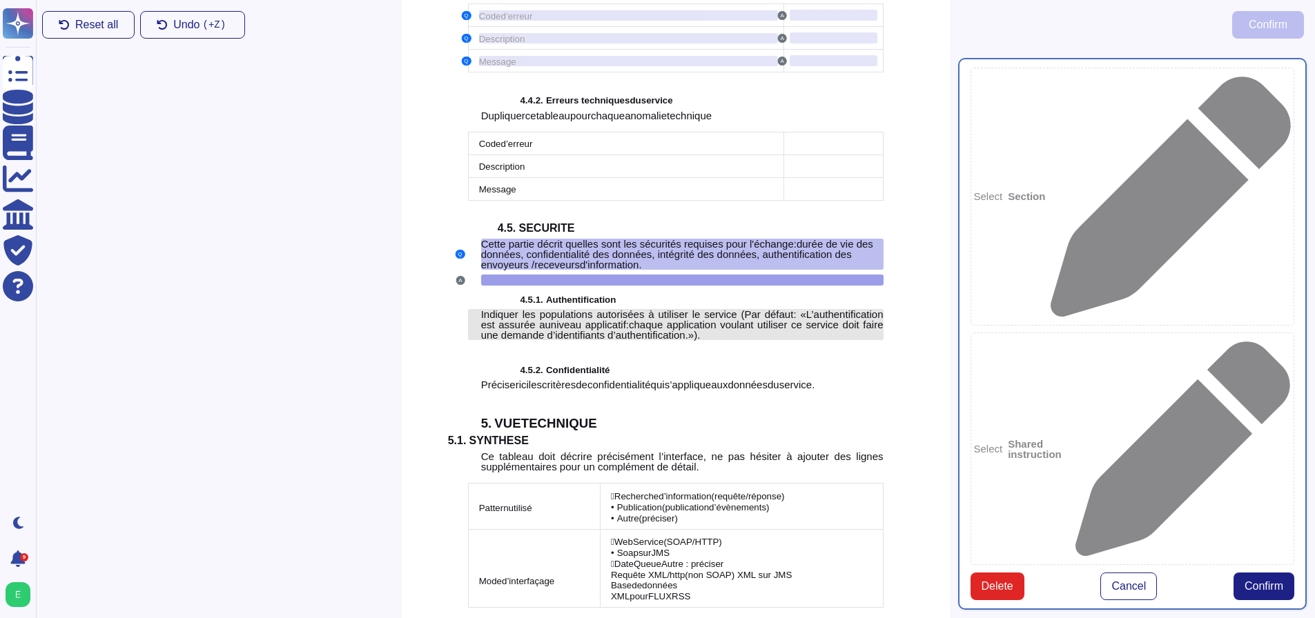
click at [646, 341] on span "chaque application voulant utiliser ce service doit faire une demande d’identif…" at bounding box center [682, 330] width 402 height 22
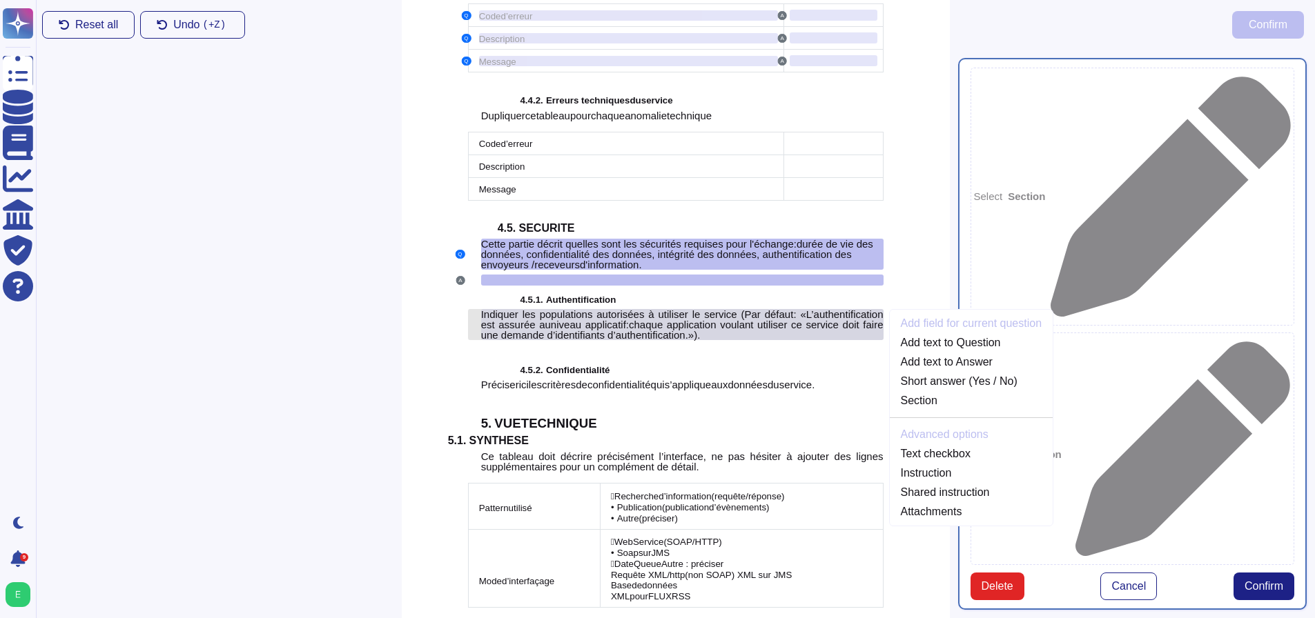
scroll to position [3210, 0]
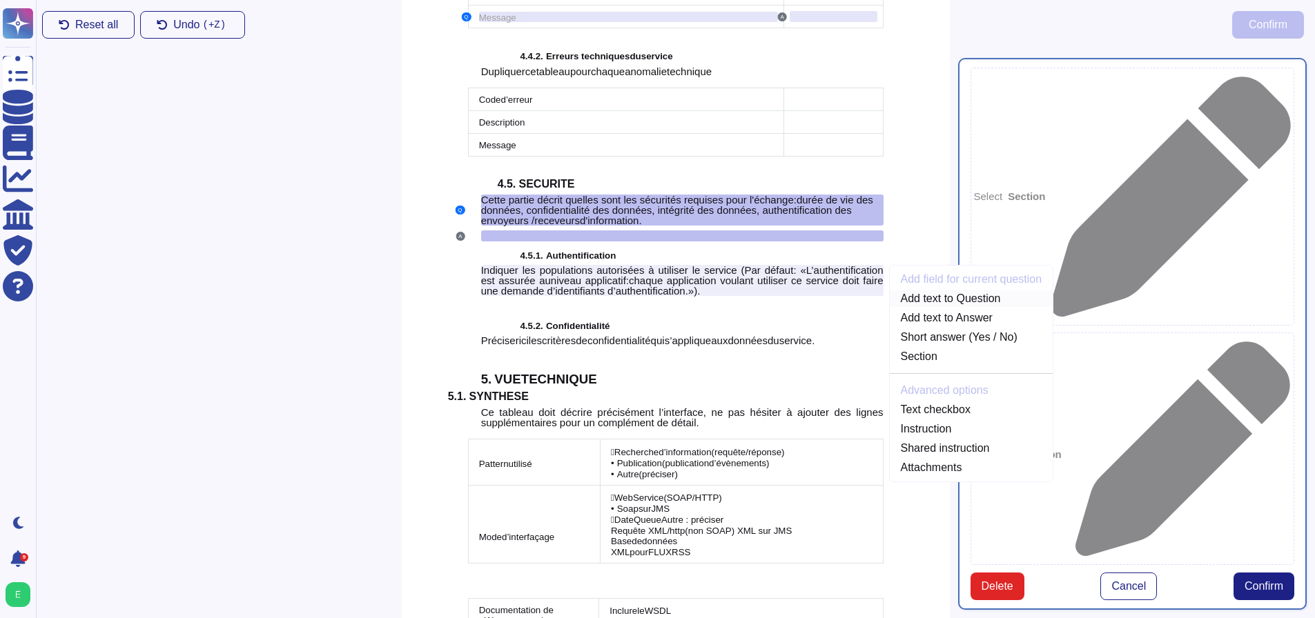
click at [916, 307] on link "Add text to Question" at bounding box center [972, 299] width 164 height 17
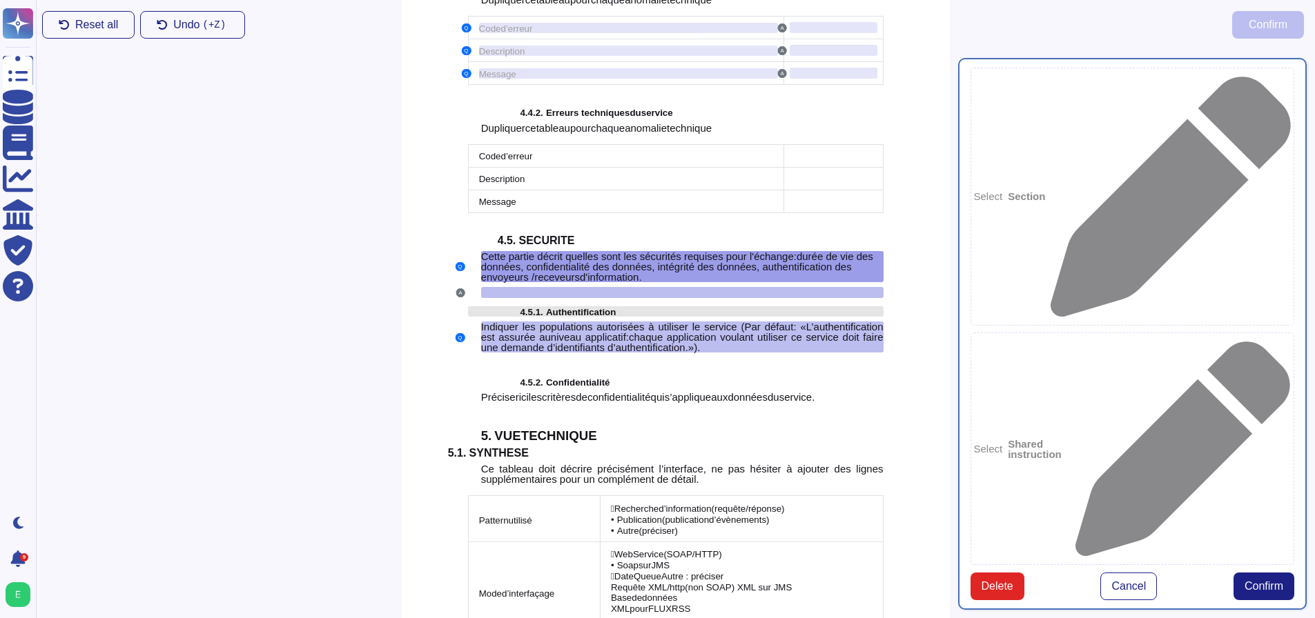
scroll to position [3140, 0]
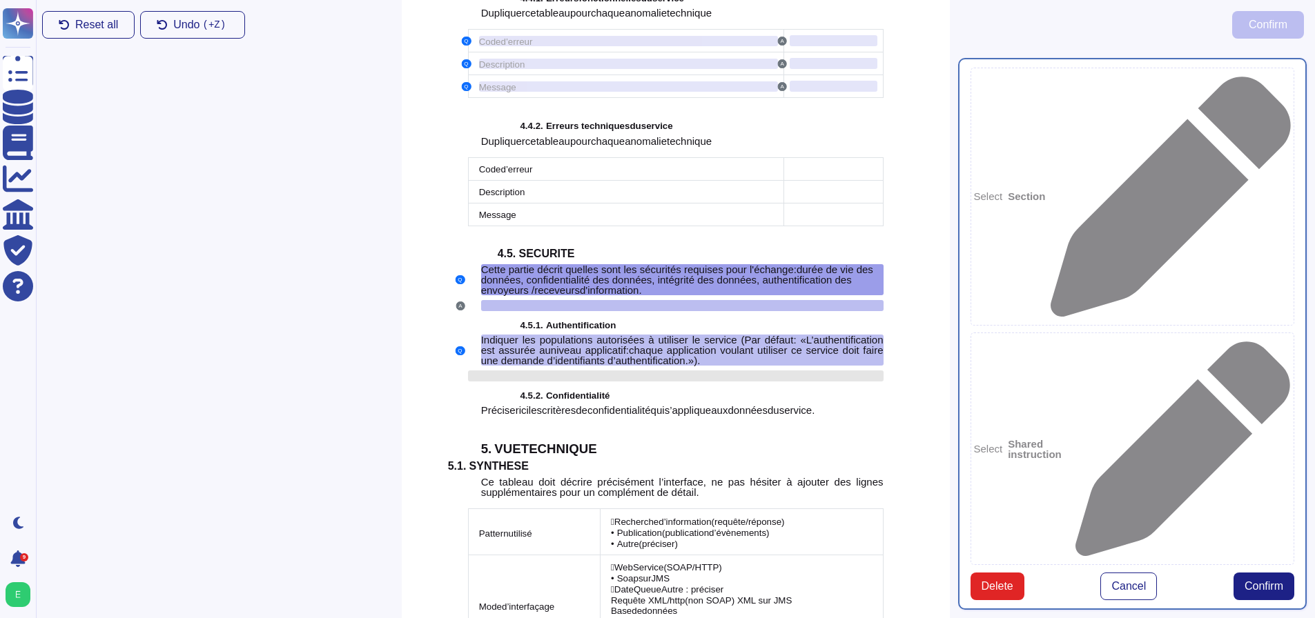
click at [497, 382] on div at bounding box center [682, 376] width 402 height 11
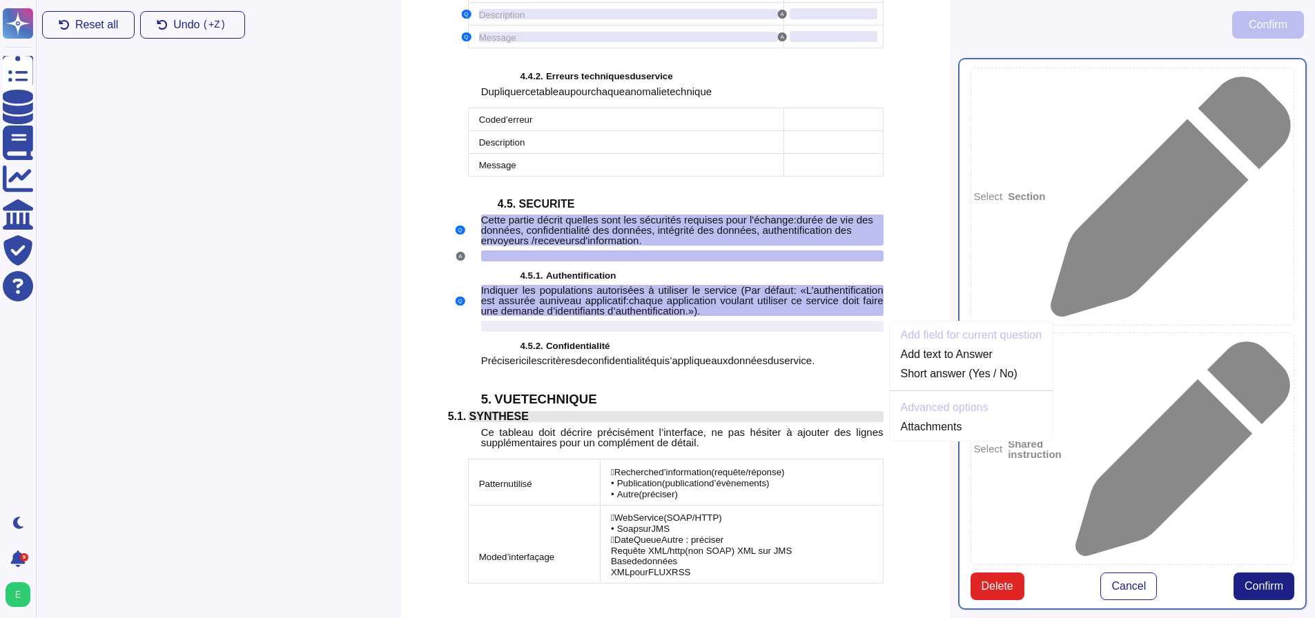
scroll to position [3236, 0]
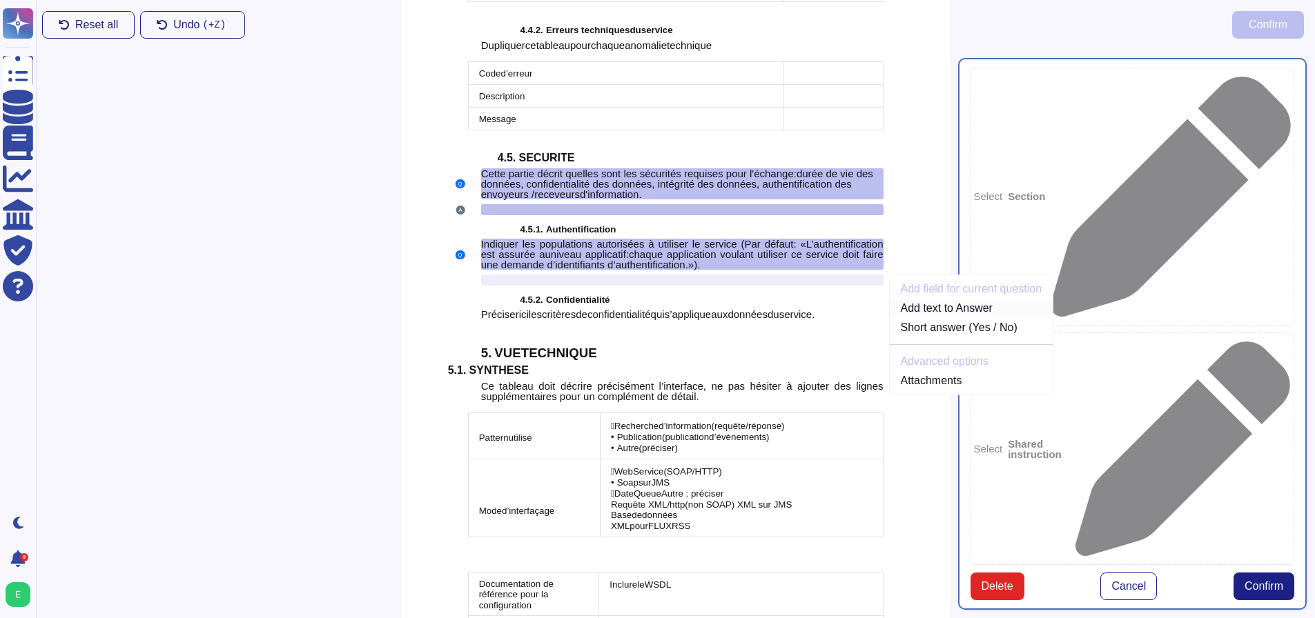
click at [923, 317] on link "Add text to Answer" at bounding box center [972, 308] width 164 height 17
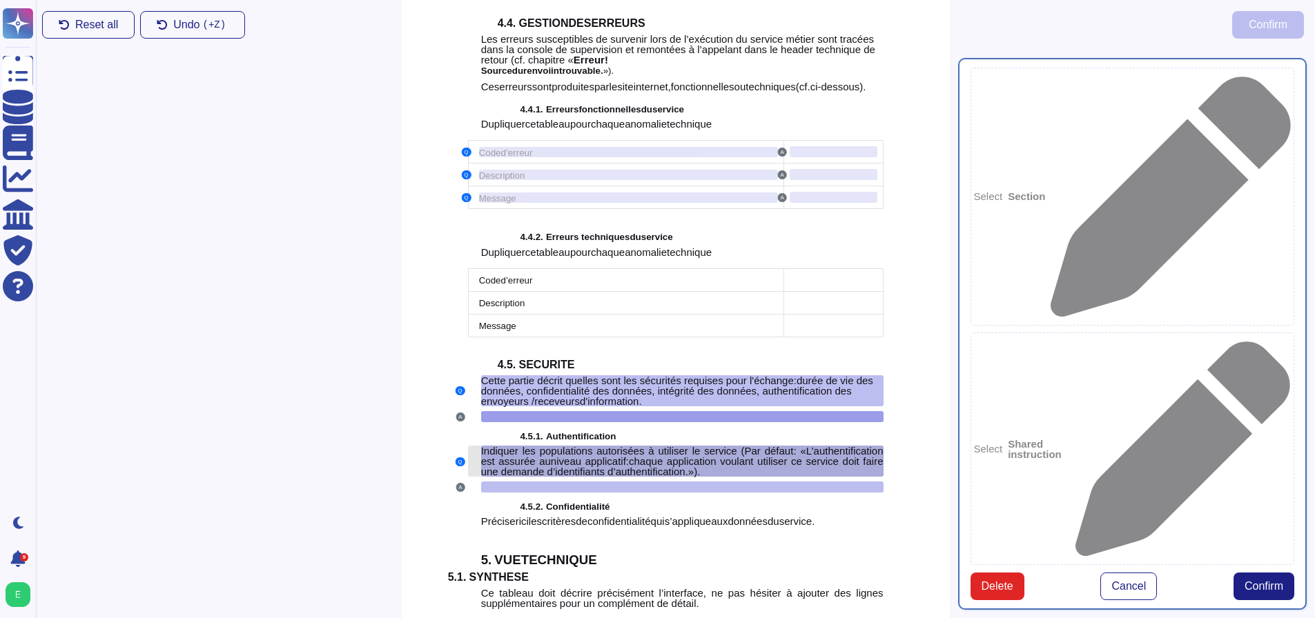
scroll to position [3027, 0]
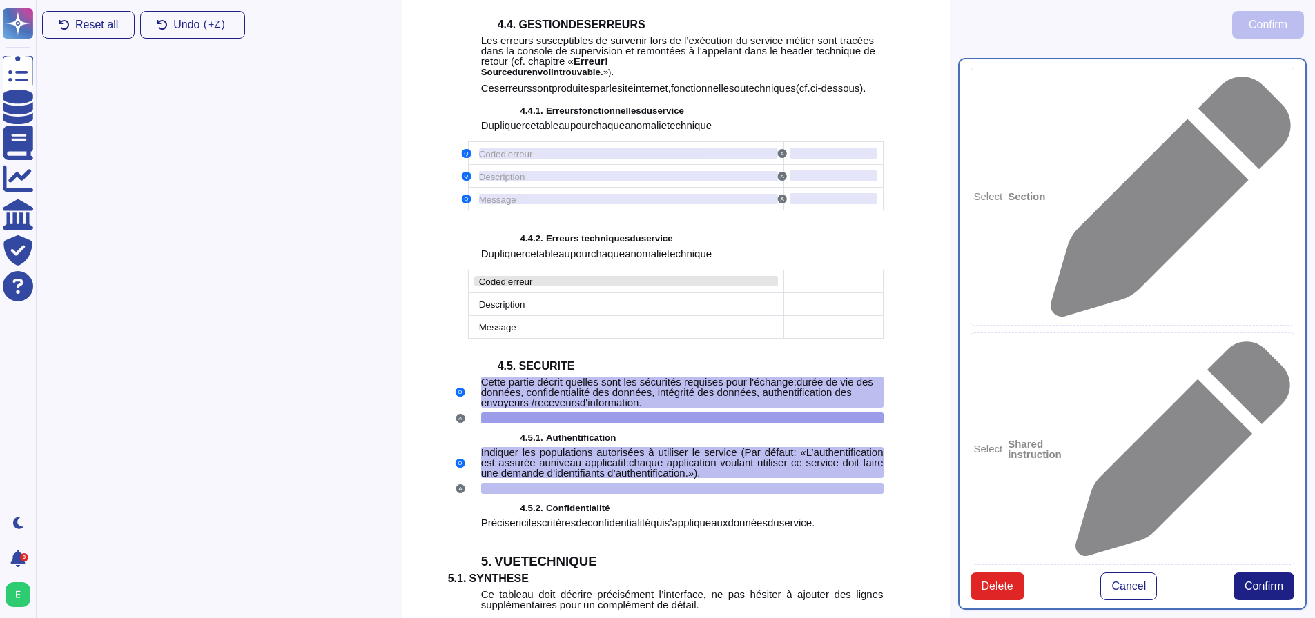
click at [479, 287] on span "Code" at bounding box center [490, 282] width 22 height 10
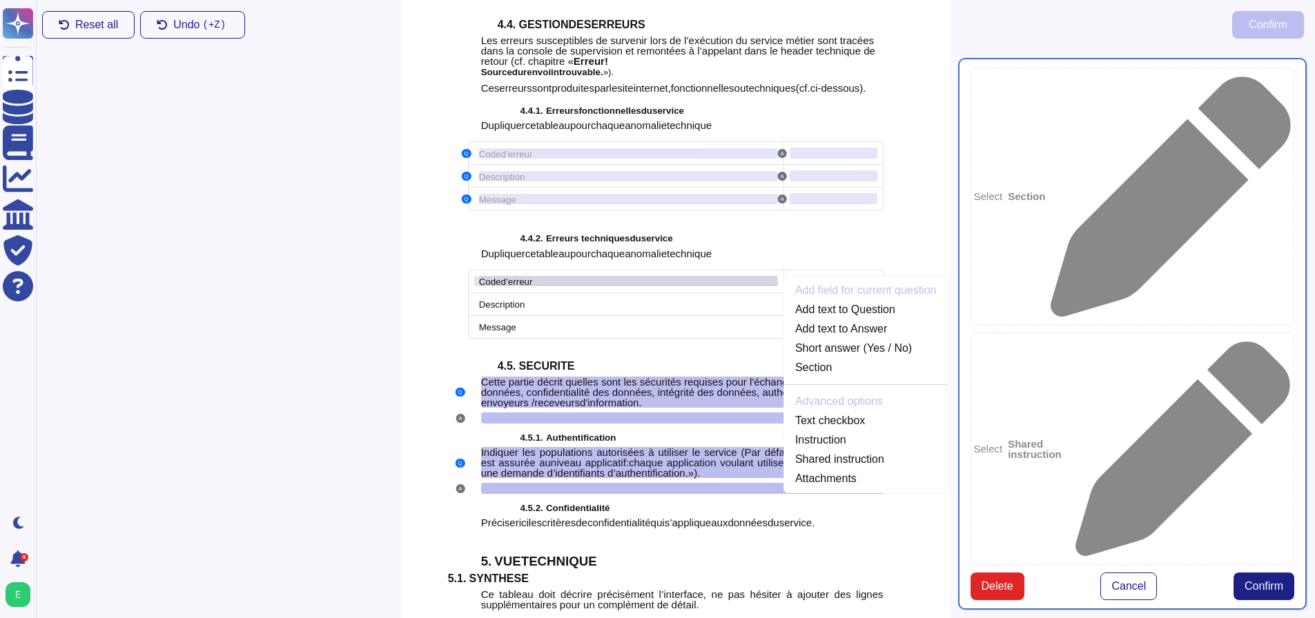
scroll to position [3029, 0]
click at [797, 317] on link "Add text to Question" at bounding box center [866, 308] width 164 height 17
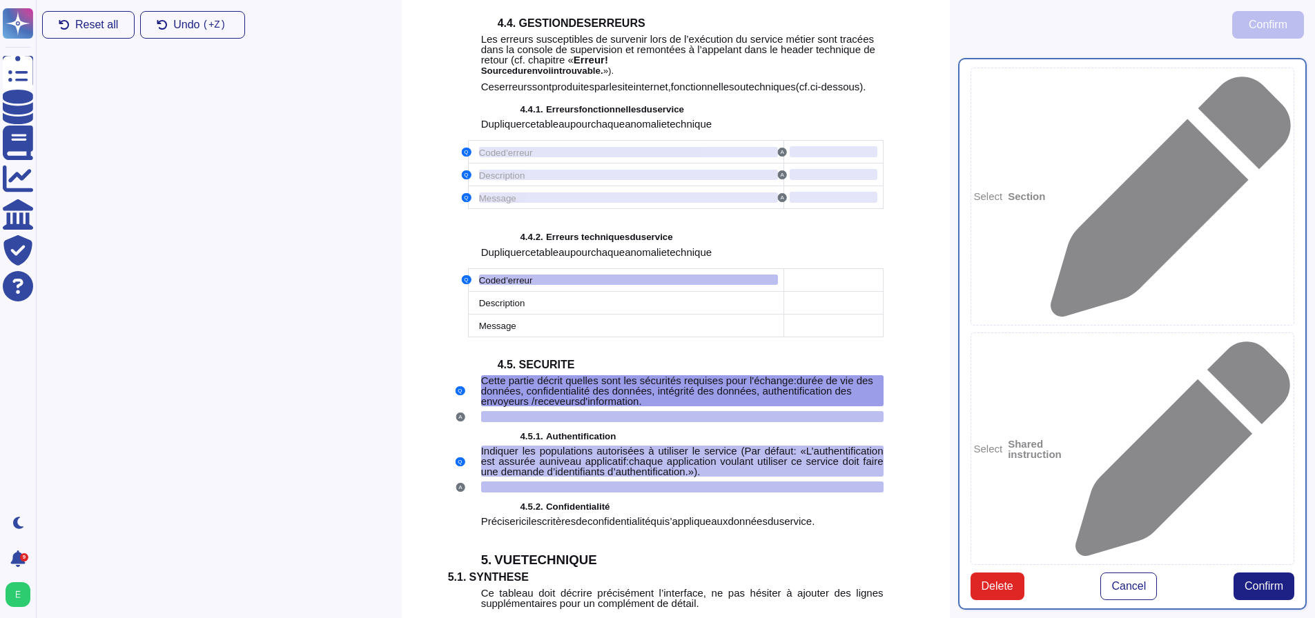
scroll to position [3140, 0]
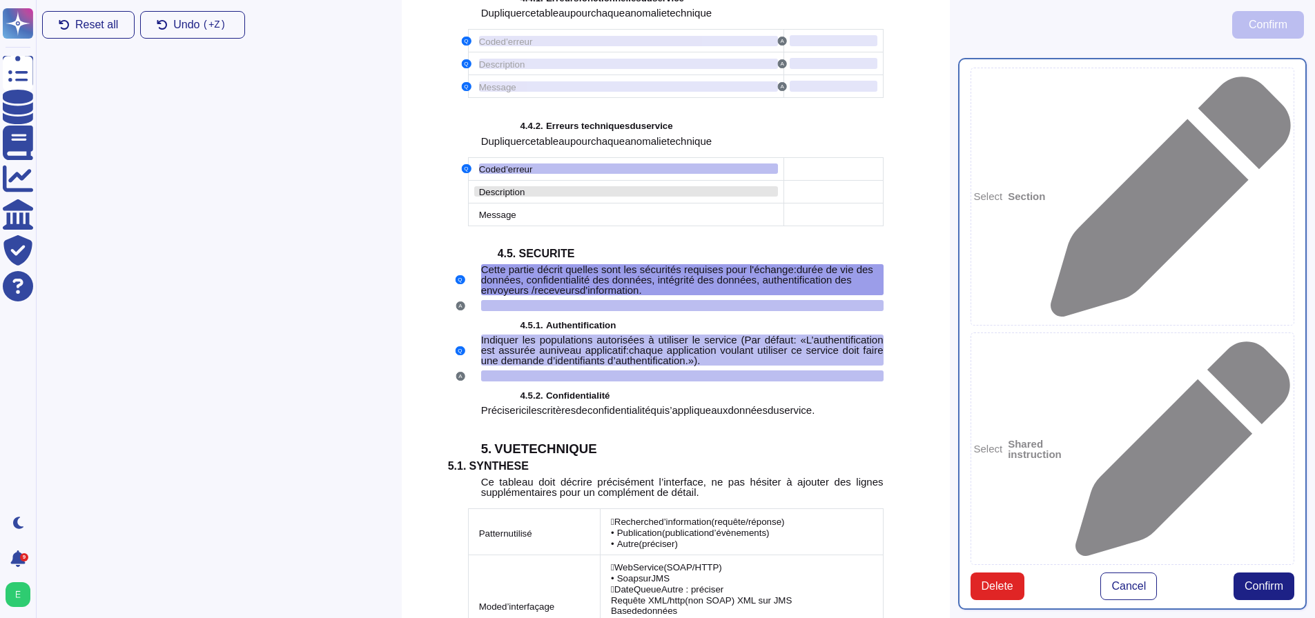
click at [513, 197] on span "Description" at bounding box center [502, 192] width 46 height 10
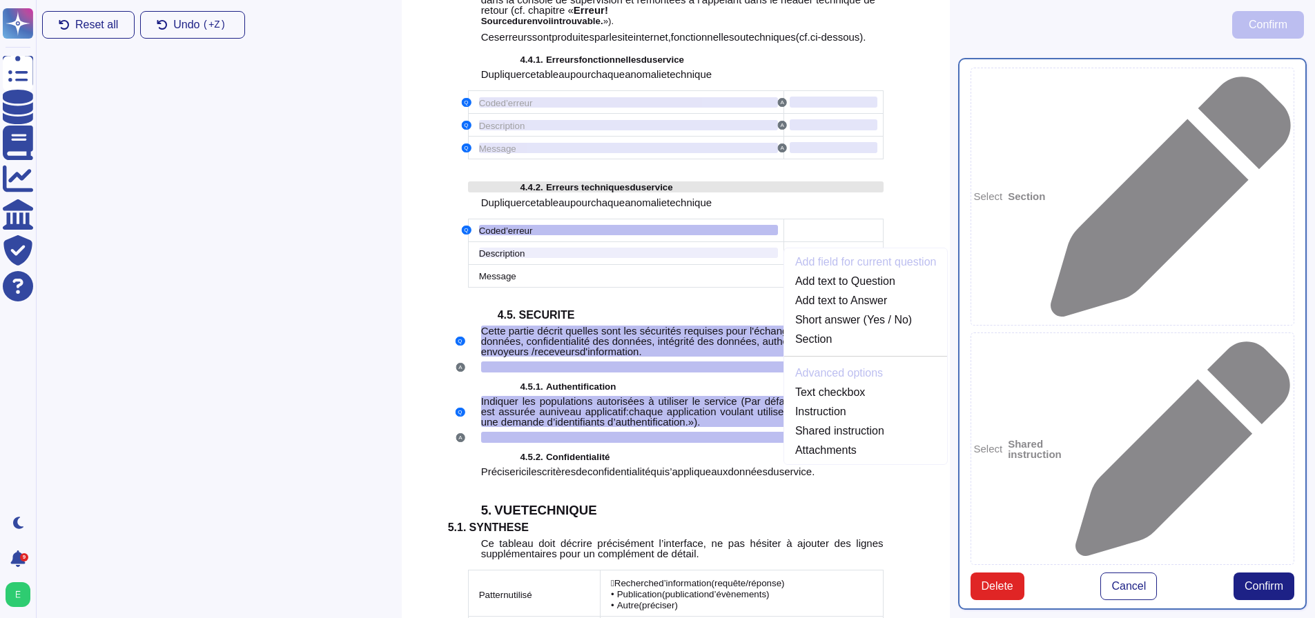
scroll to position [3052, 0]
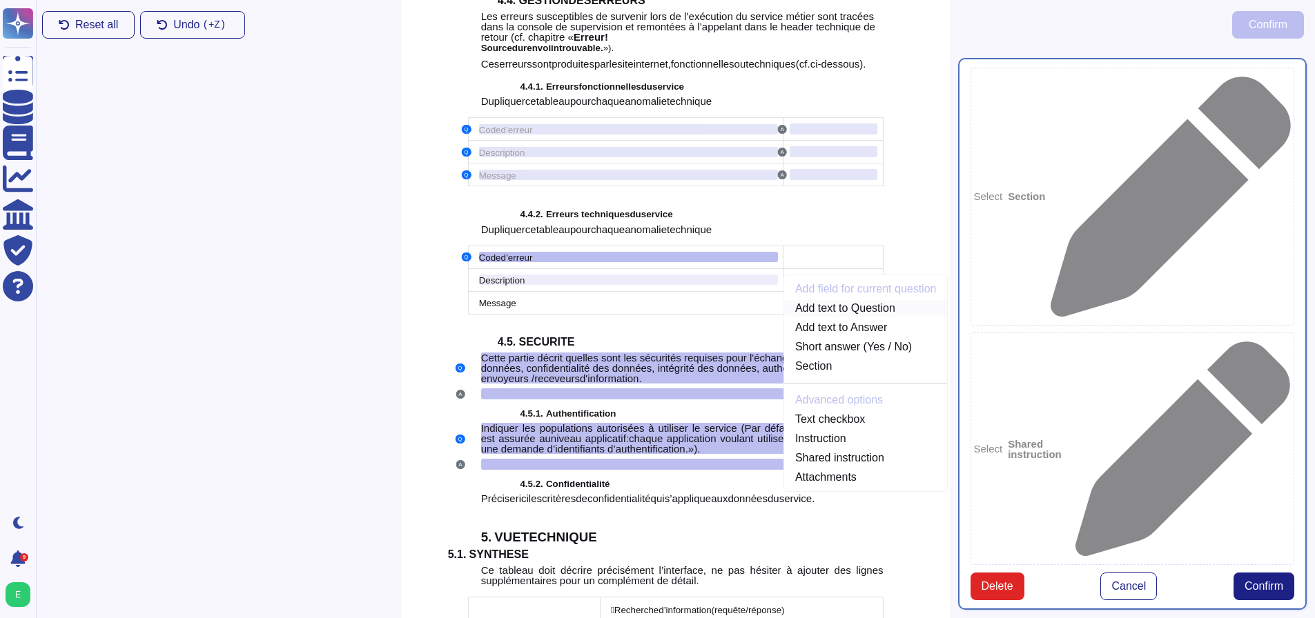
click at [815, 317] on link "Add text to Question" at bounding box center [866, 308] width 164 height 17
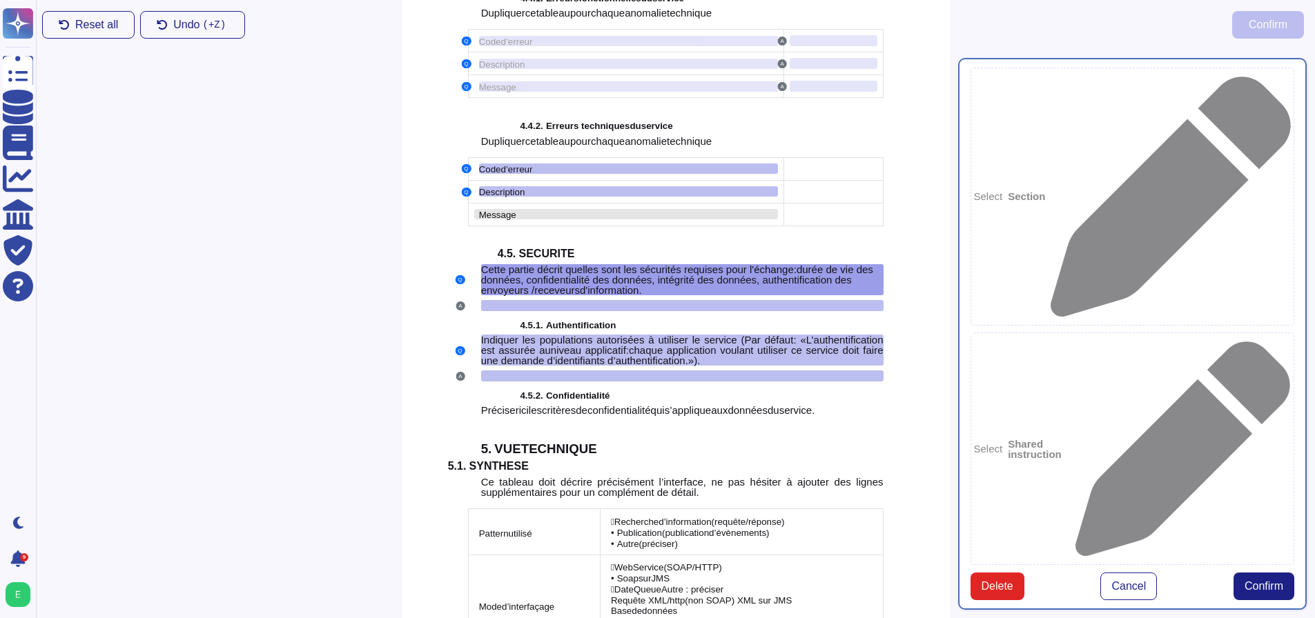
click at [533, 219] on div "Message" at bounding box center [628, 214] width 299 height 10
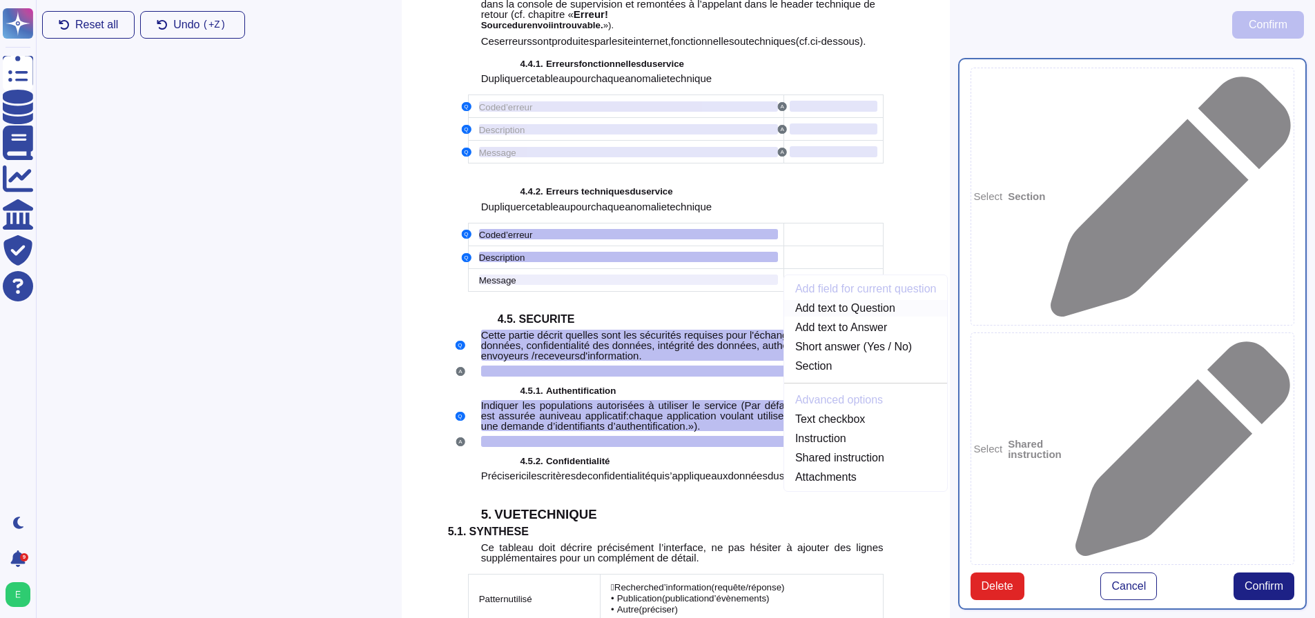
click at [836, 317] on link "Add text to Question" at bounding box center [866, 308] width 164 height 17
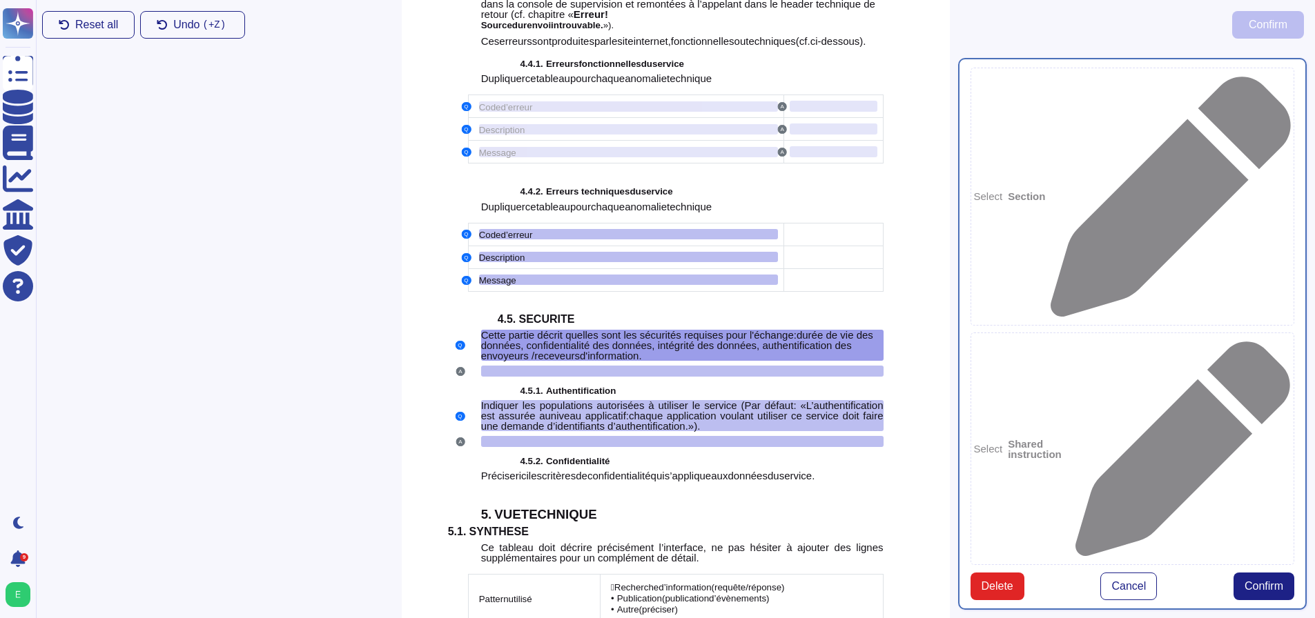
scroll to position [3140, 0]
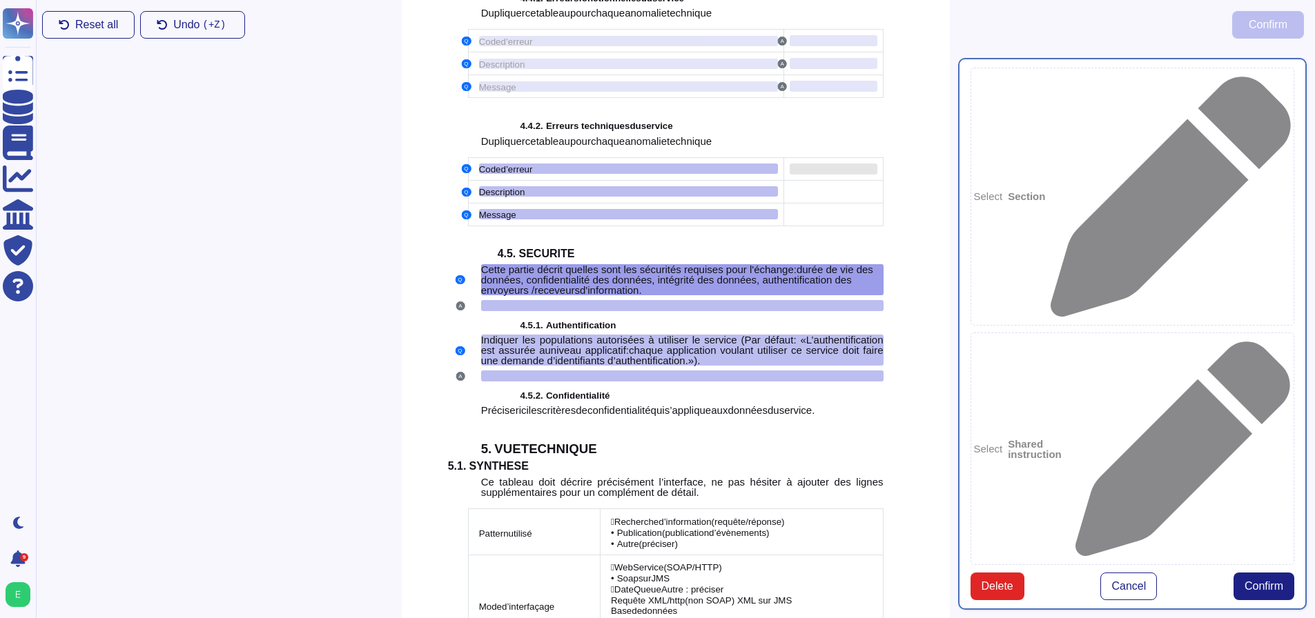
click at [830, 175] on div at bounding box center [833, 169] width 88 height 11
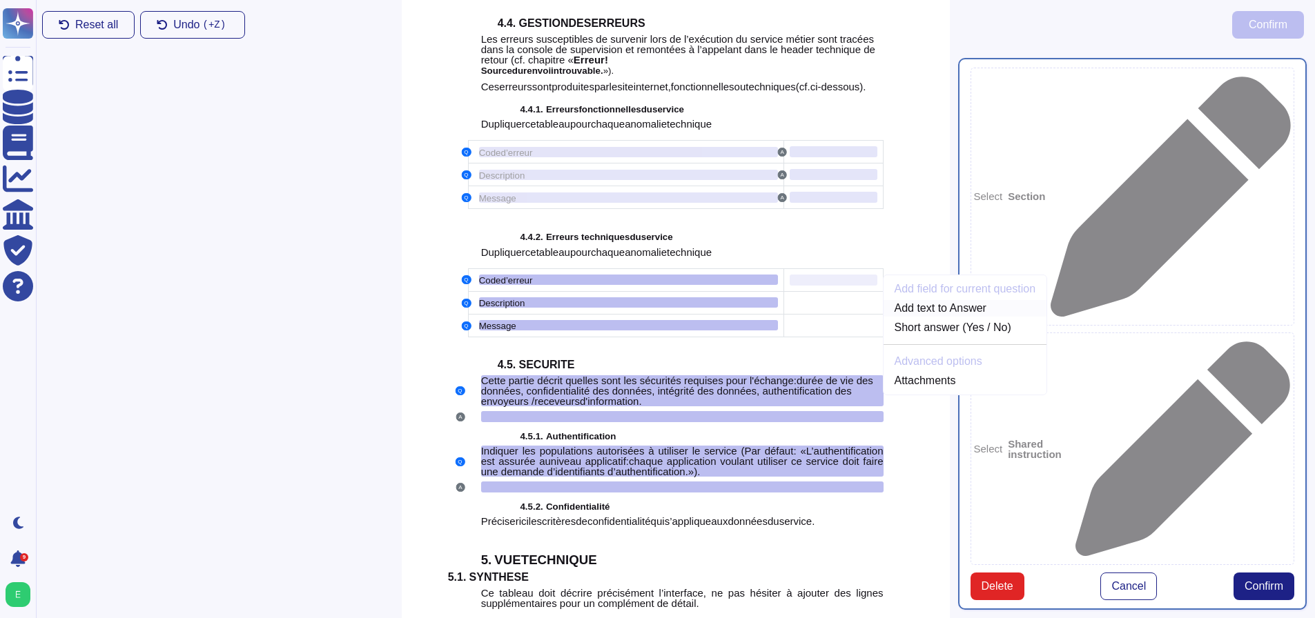
click at [921, 317] on link "Add text to Answer" at bounding box center [965, 308] width 164 height 17
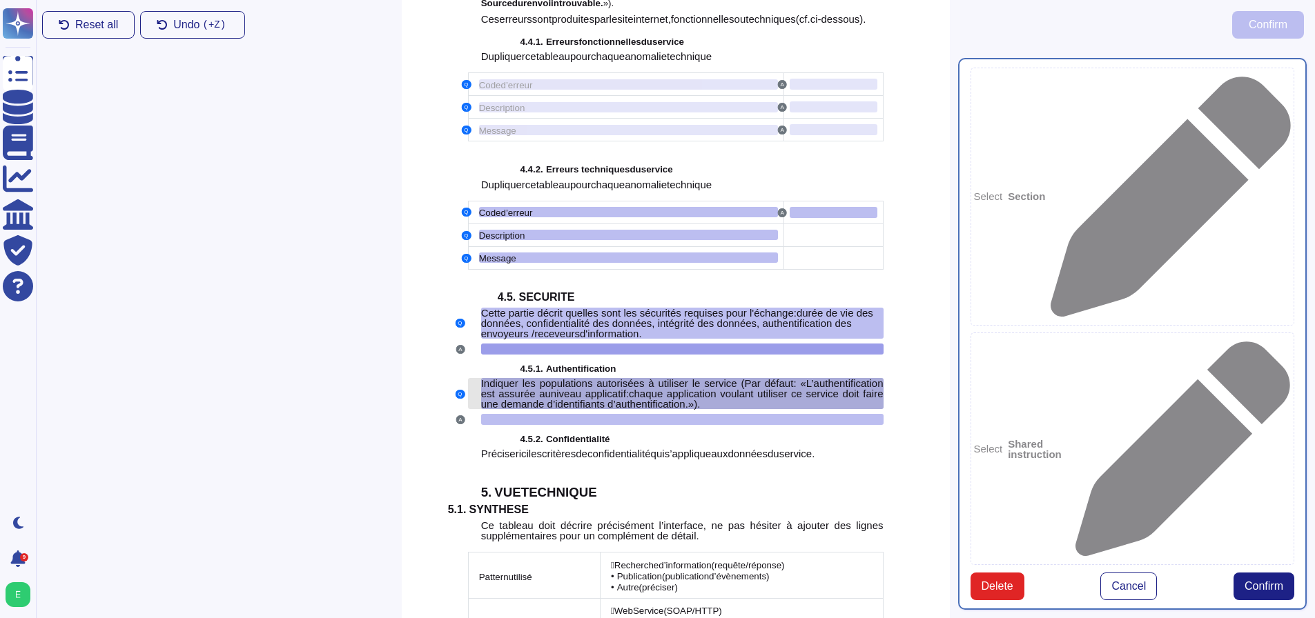
scroll to position [3165, 0]
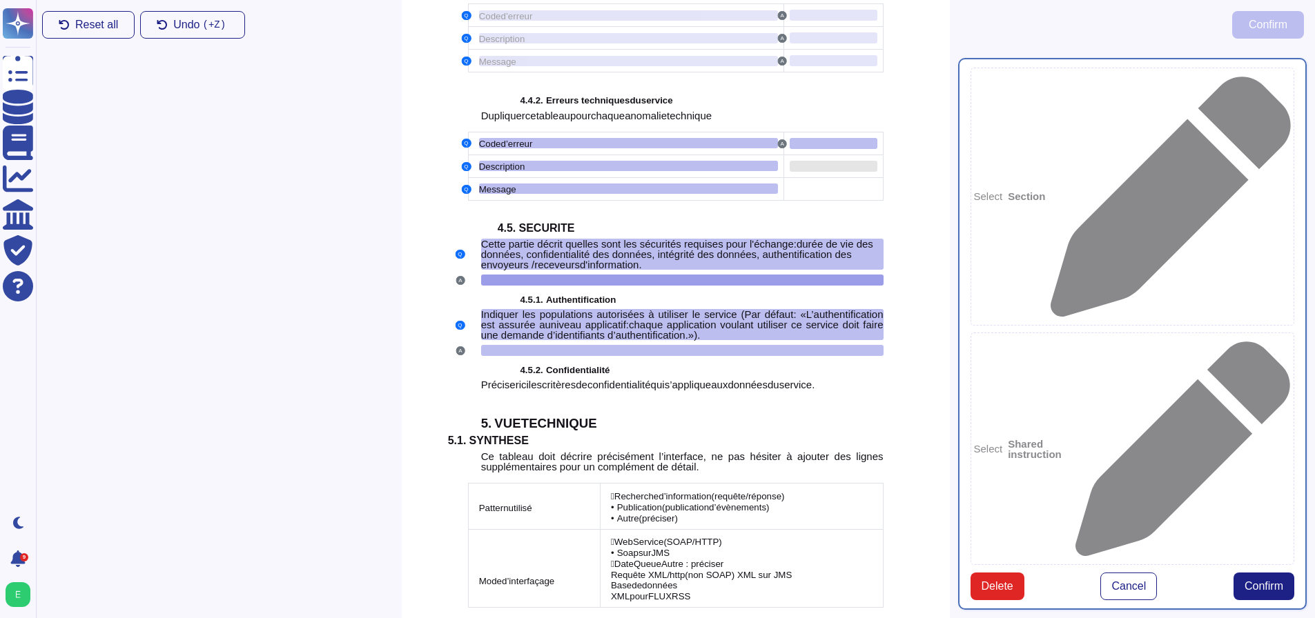
click at [829, 172] on div at bounding box center [833, 166] width 88 height 11
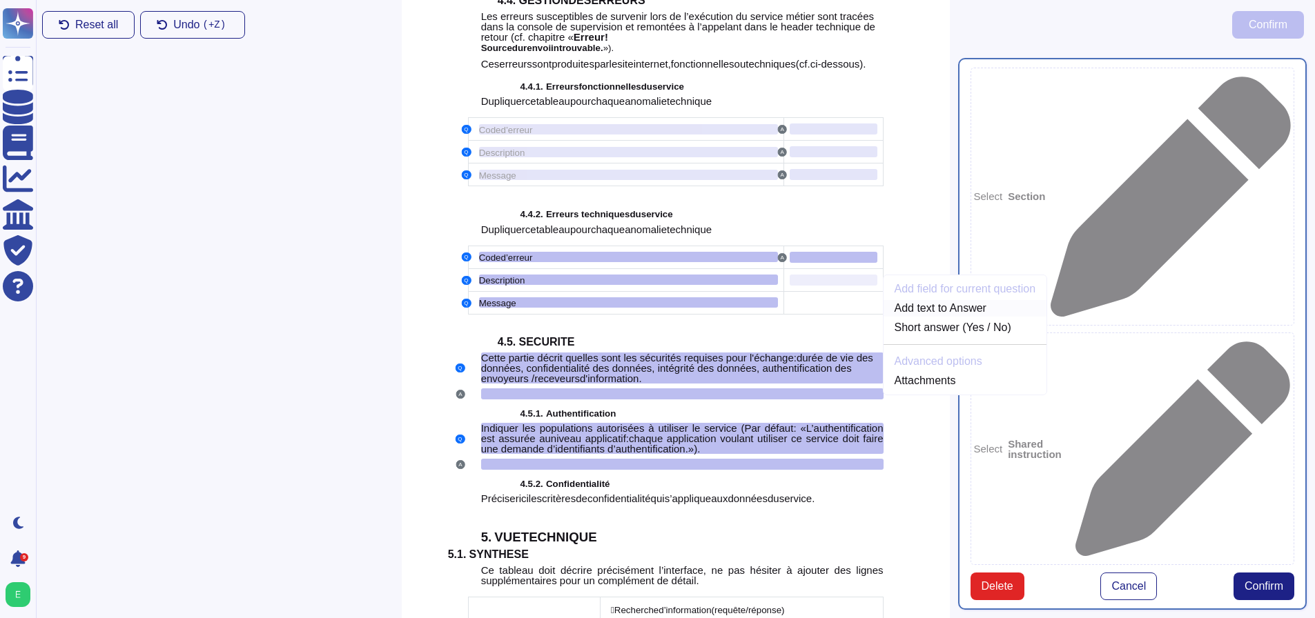
click at [920, 317] on link "Add text to Answer" at bounding box center [965, 308] width 164 height 17
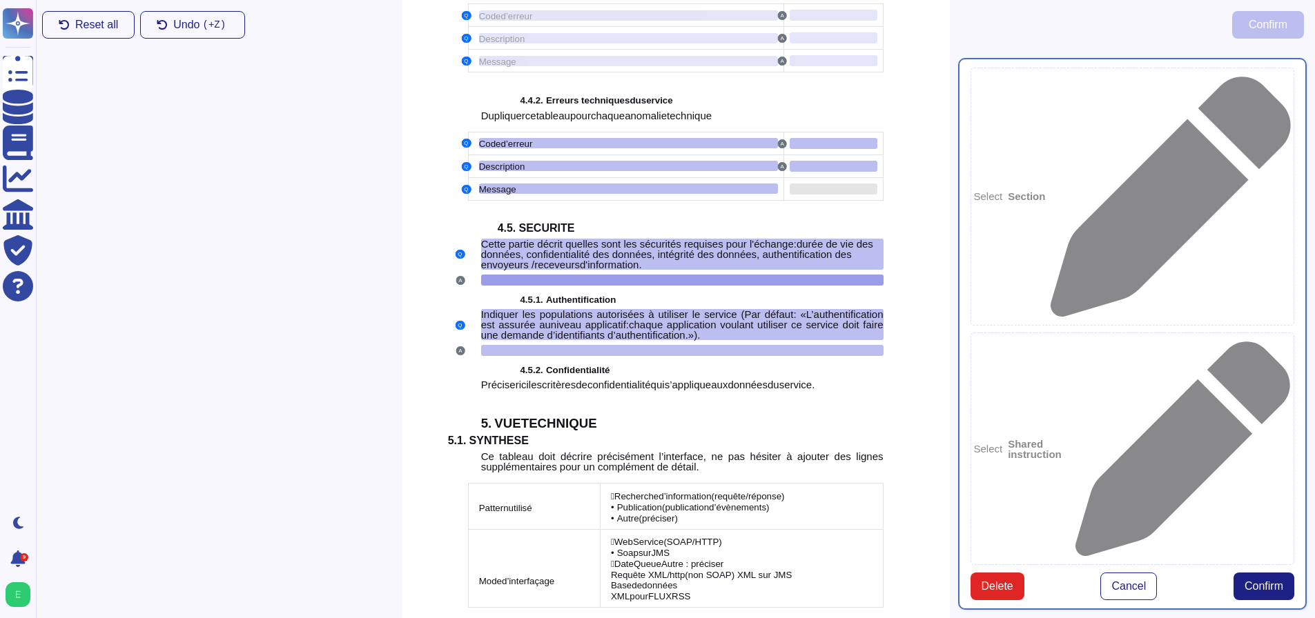
click at [826, 195] on div at bounding box center [833, 189] width 88 height 11
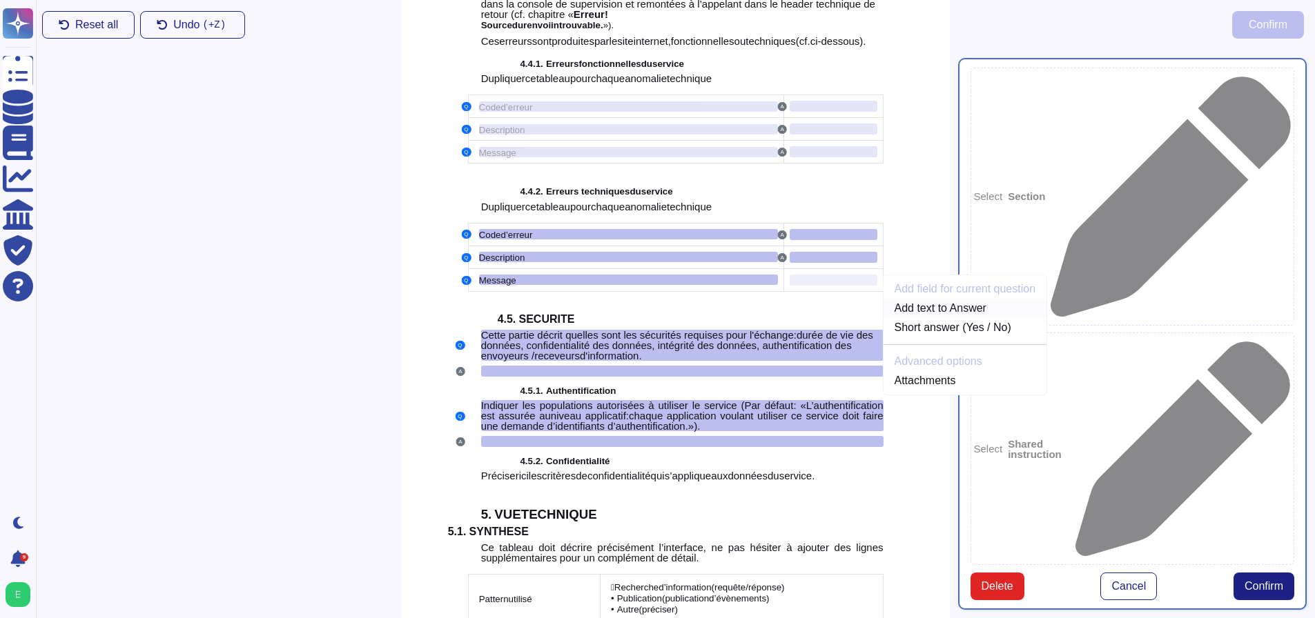
click at [938, 317] on link "Add text to Answer" at bounding box center [965, 308] width 164 height 17
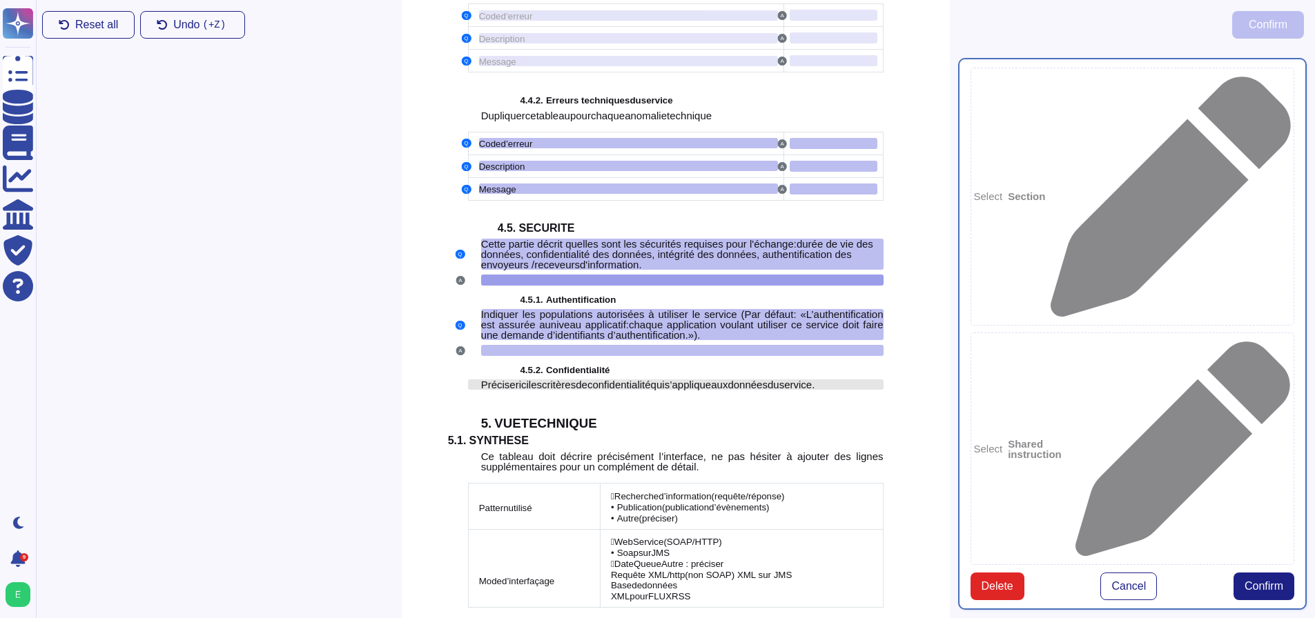
click at [515, 391] on span "Préciser" at bounding box center [500, 385] width 38 height 12
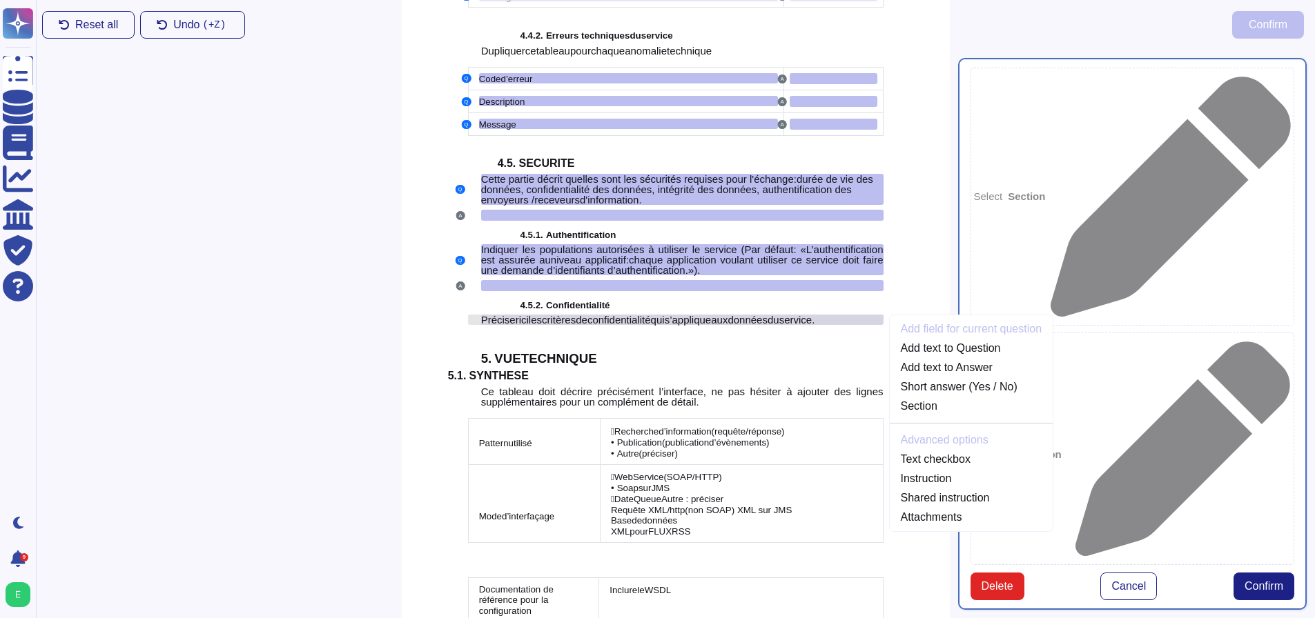
scroll to position [3270, 0]
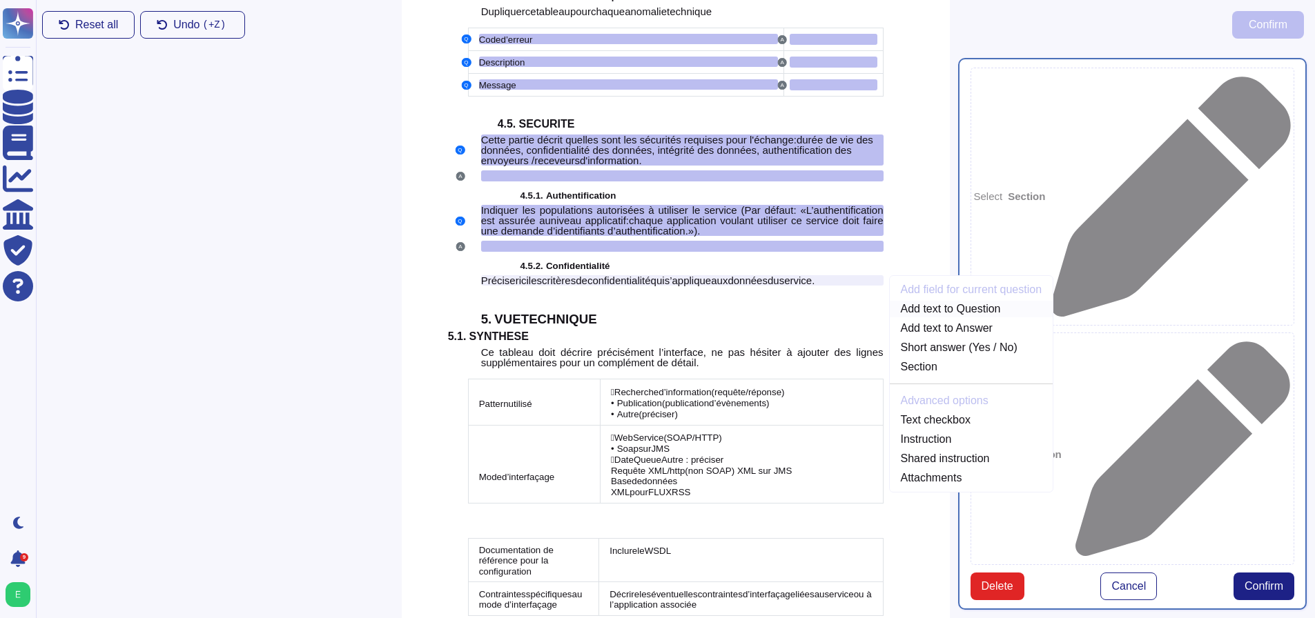
click at [952, 317] on link "Add text to Question" at bounding box center [972, 309] width 164 height 17
type textarea "Cette partie décrit quelles sont les sécurités requises pour l'échange : durée …"
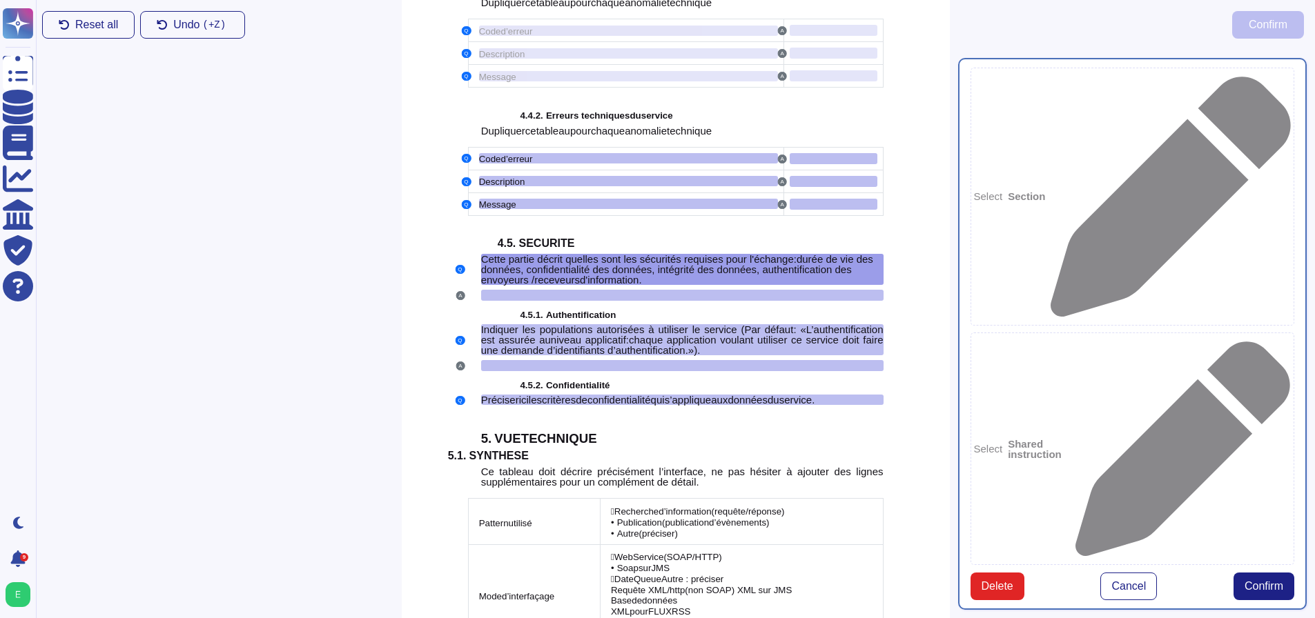
scroll to position [3140, 0]
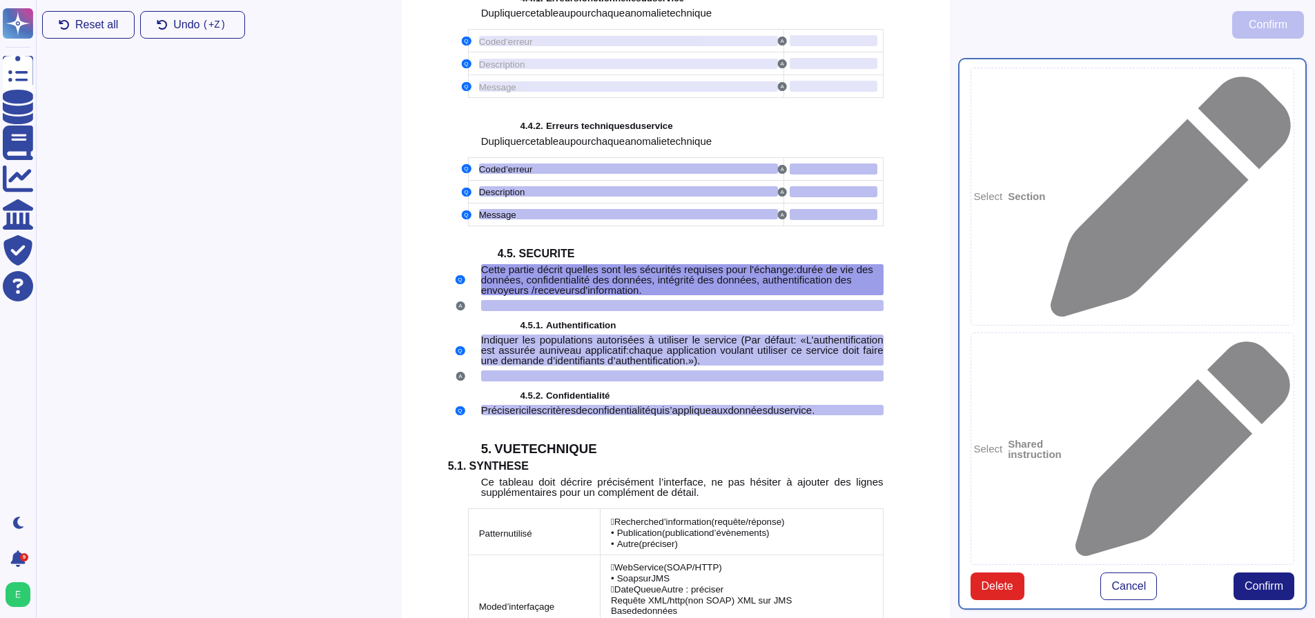
click at [480, 431] on div at bounding box center [675, 425] width 415 height 11
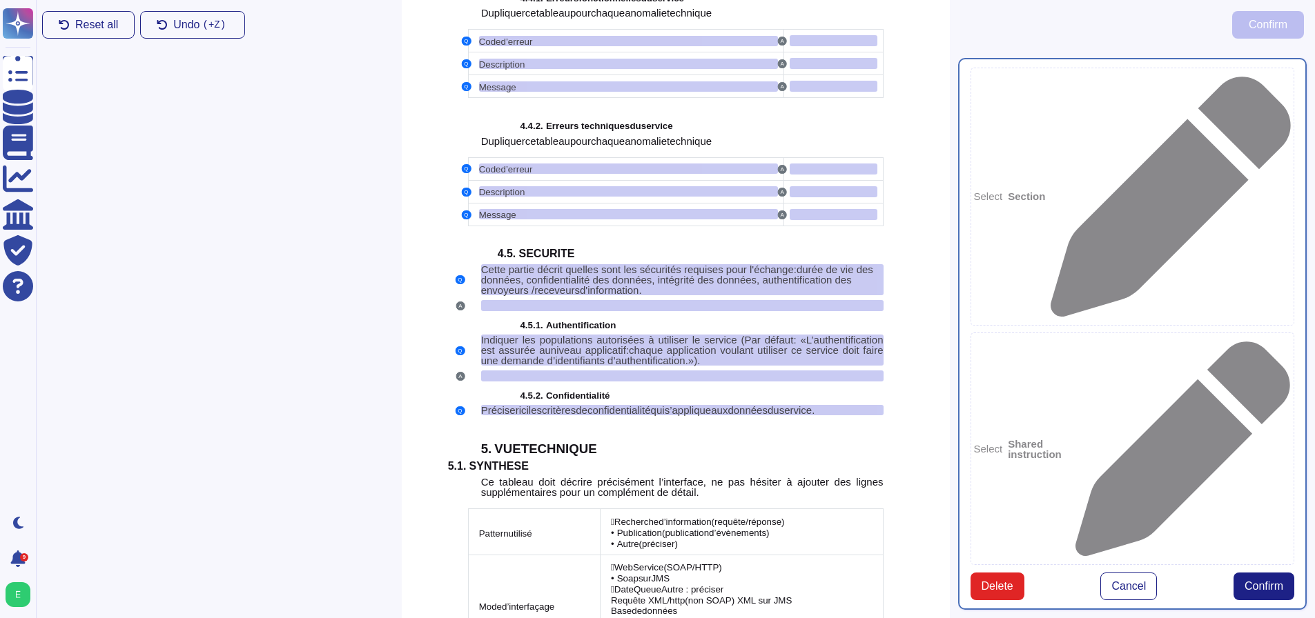
click at [470, 431] on div at bounding box center [675, 425] width 415 height 11
click at [507, 431] on div at bounding box center [682, 425] width 402 height 11
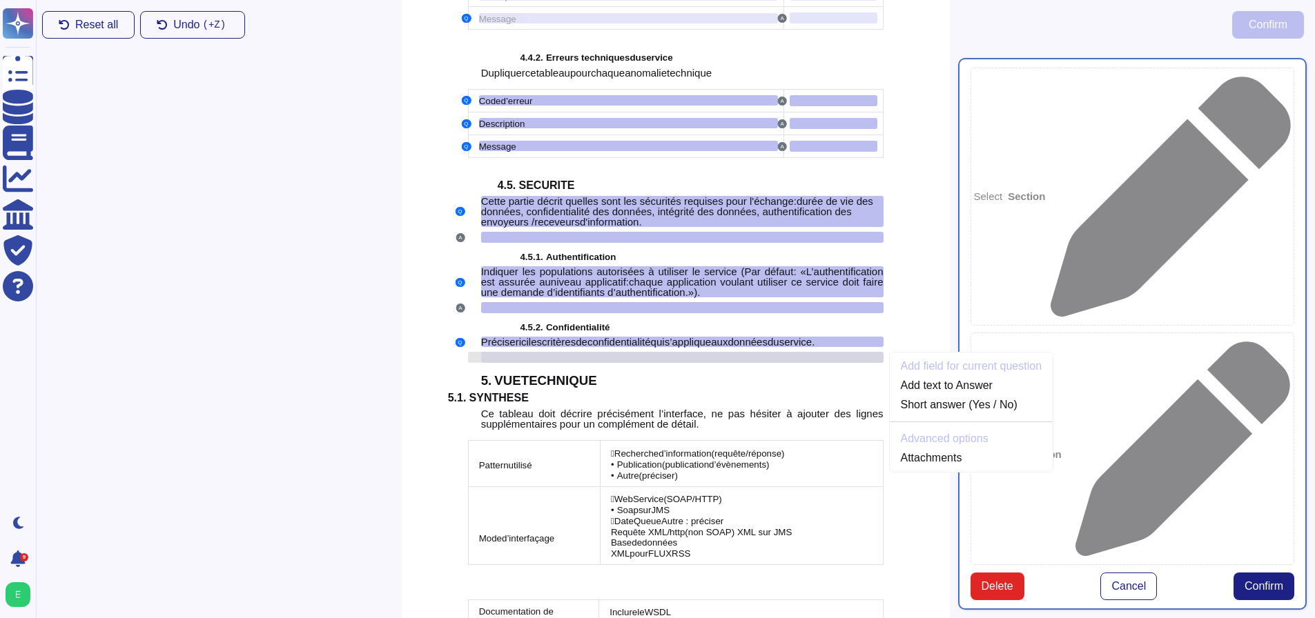
scroll to position [3286, 0]
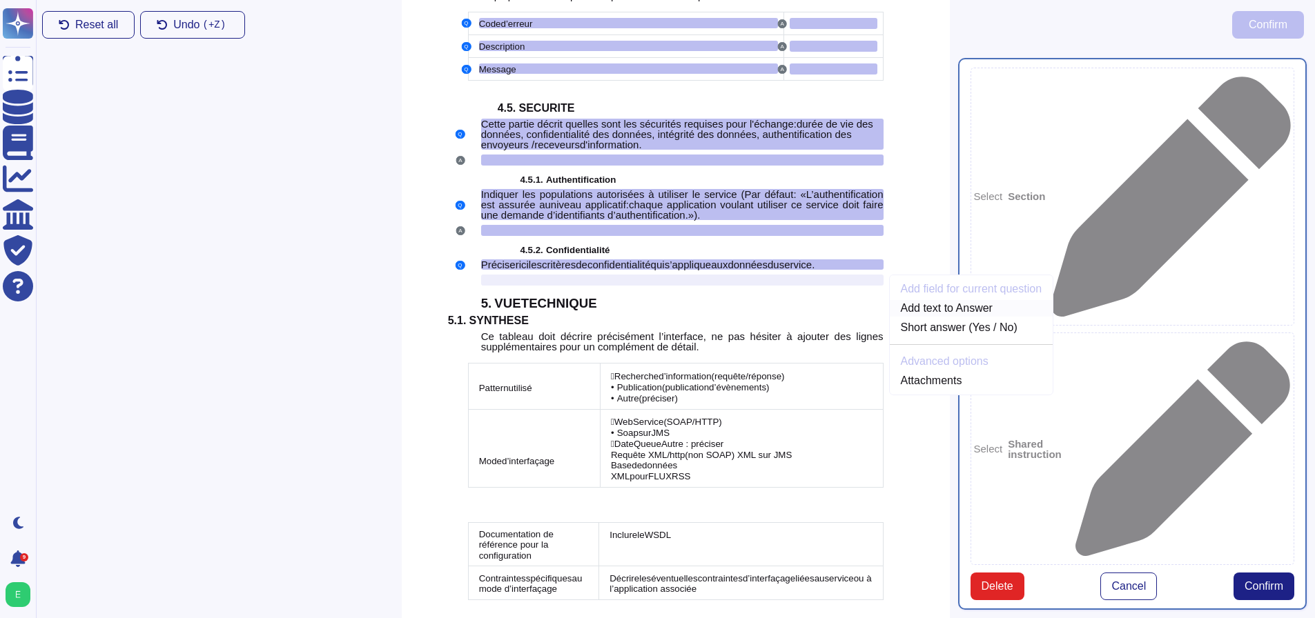
click at [946, 317] on link "Add text to Answer" at bounding box center [972, 308] width 164 height 17
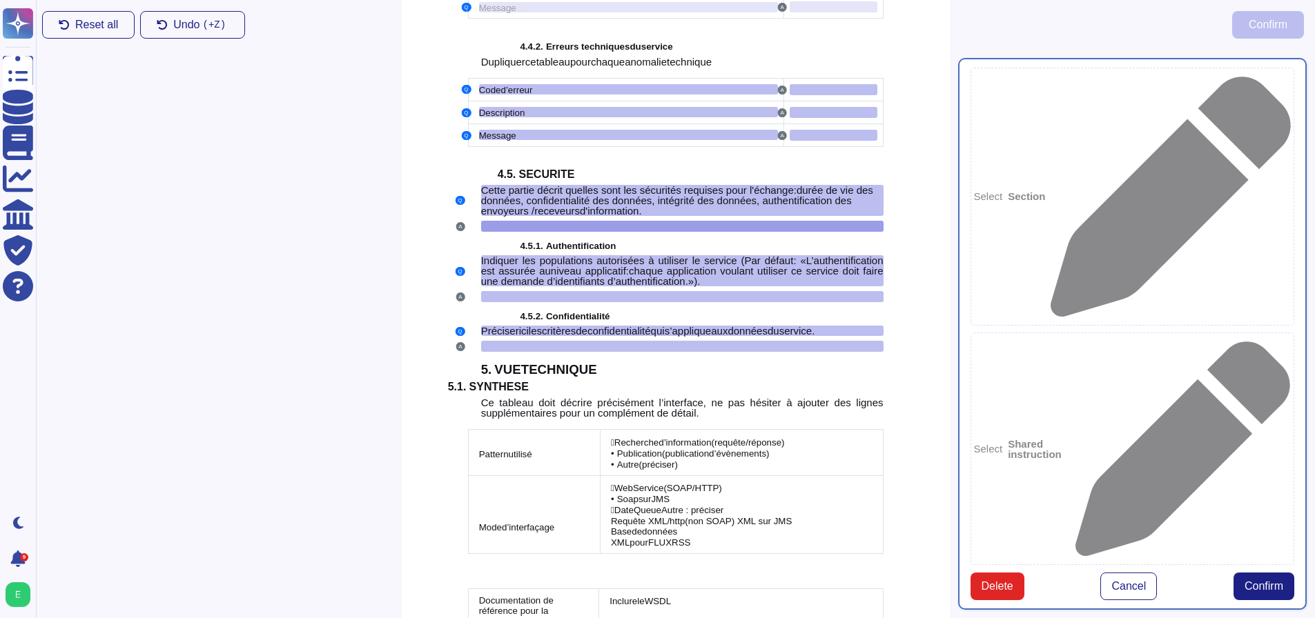
scroll to position [3165, 0]
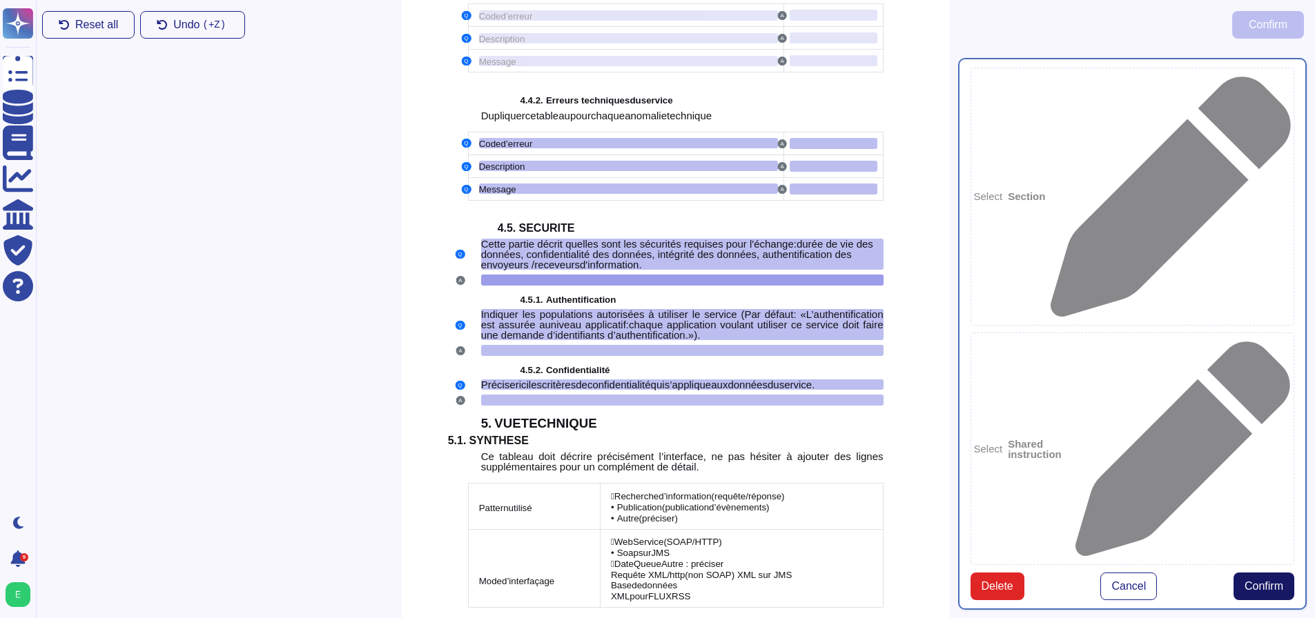
click at [1268, 581] on span "Confirm" at bounding box center [1263, 586] width 39 height 11
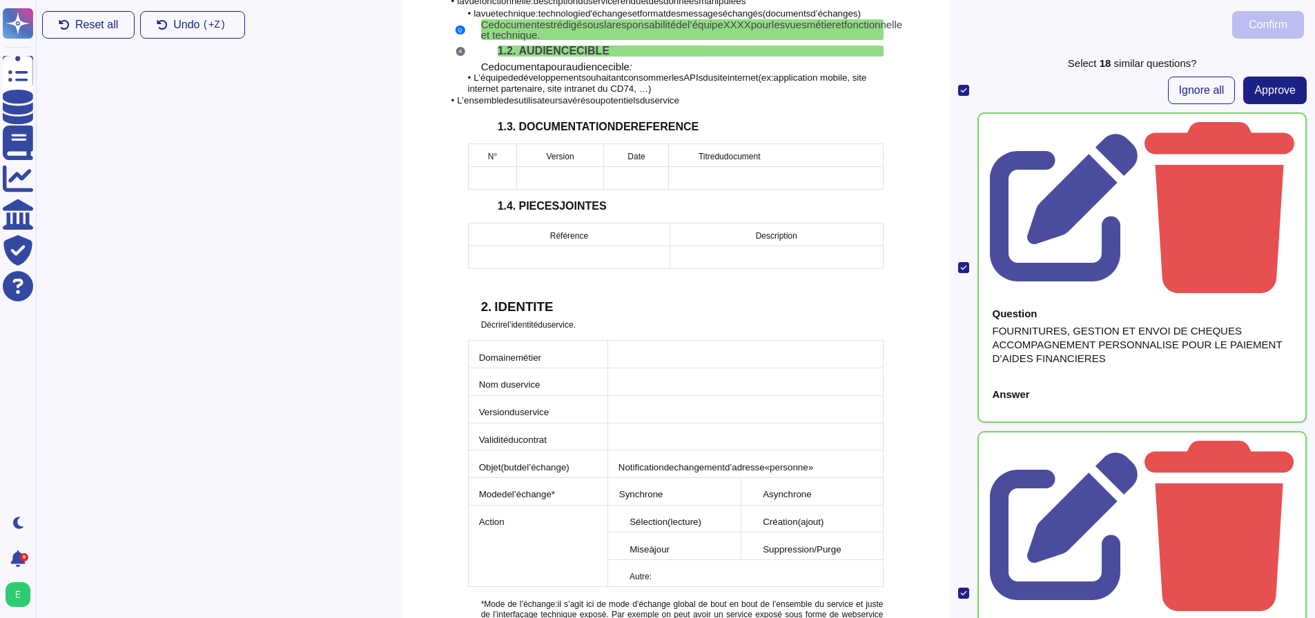
scroll to position [336, 0]
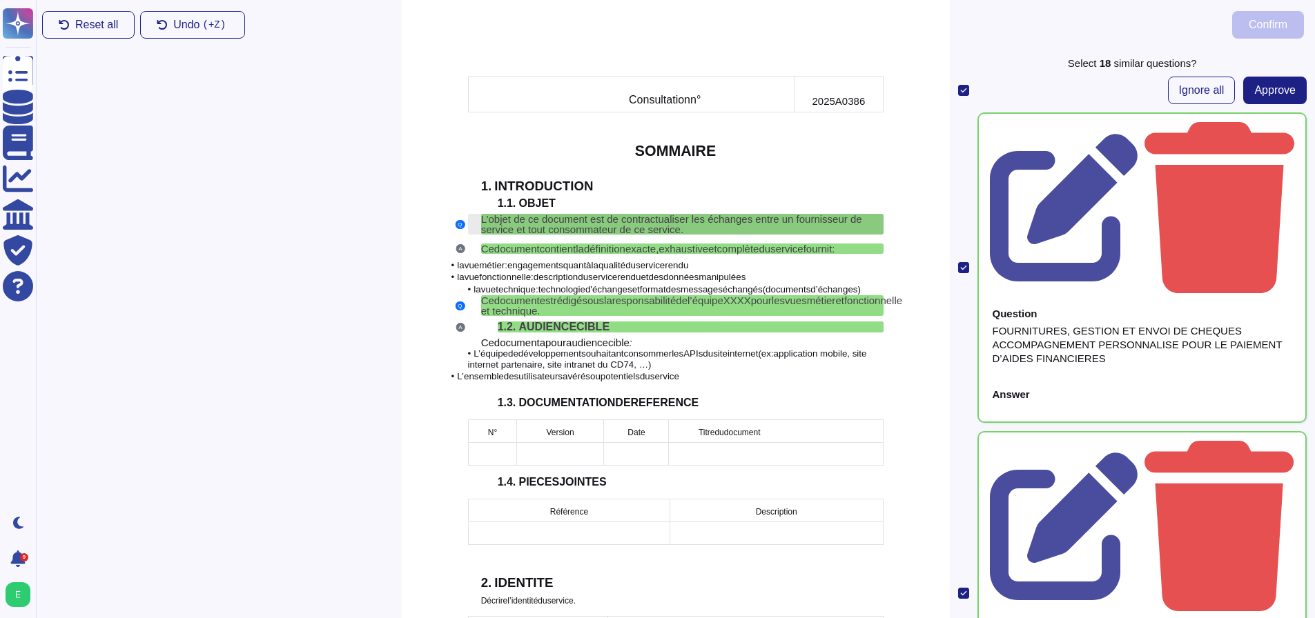
click at [718, 213] on span "L’objet de ce document est de contractualiser les échanges entre un fournisseur…" at bounding box center [671, 224] width 381 height 22
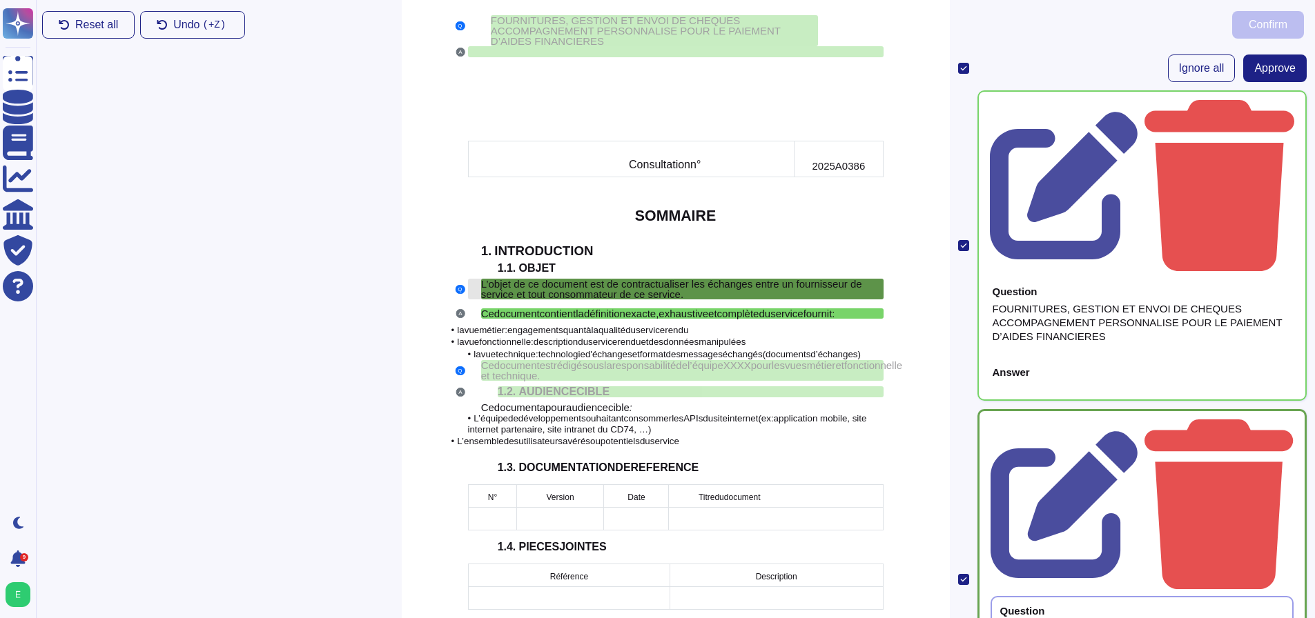
scroll to position [230, 0]
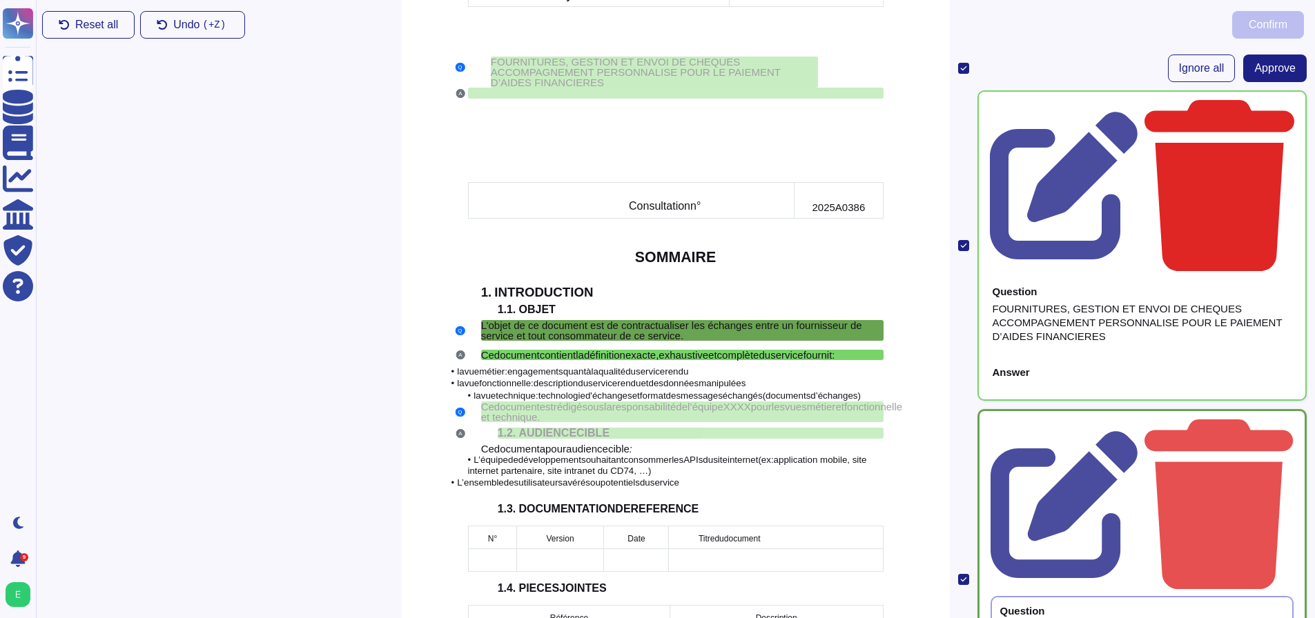
click at [1273, 104] on icon at bounding box center [1219, 185] width 150 height 171
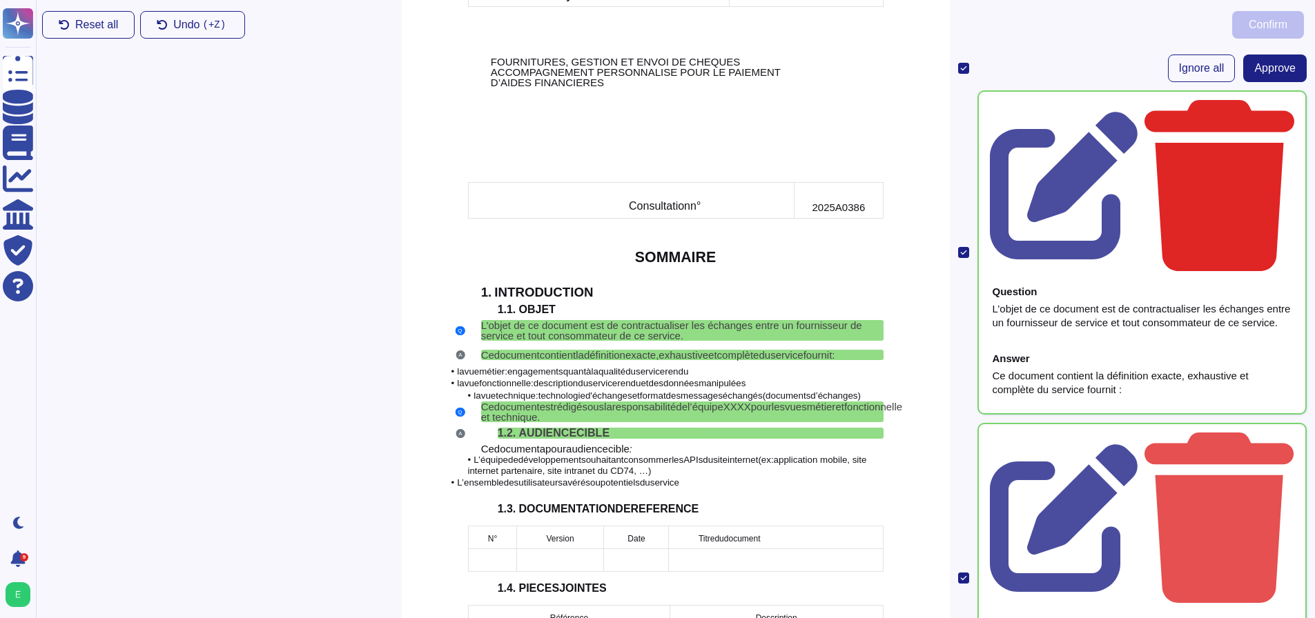
click at [1273, 105] on icon at bounding box center [1219, 185] width 150 height 171
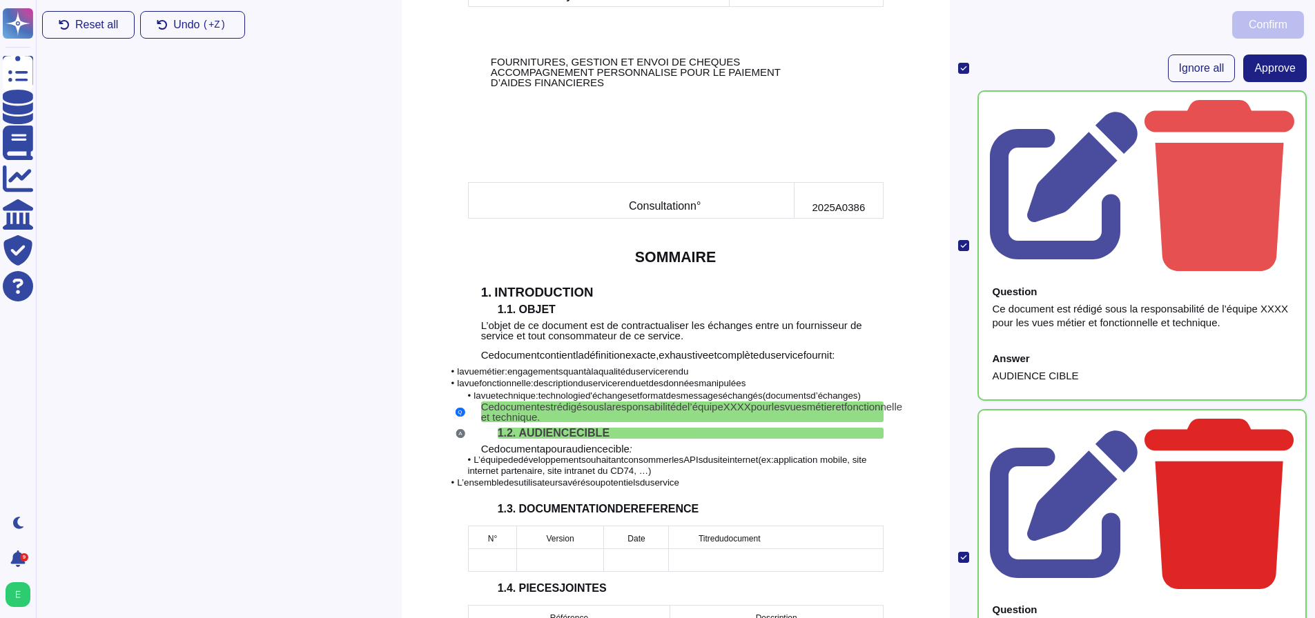
click at [1277, 419] on icon at bounding box center [1219, 504] width 150 height 171
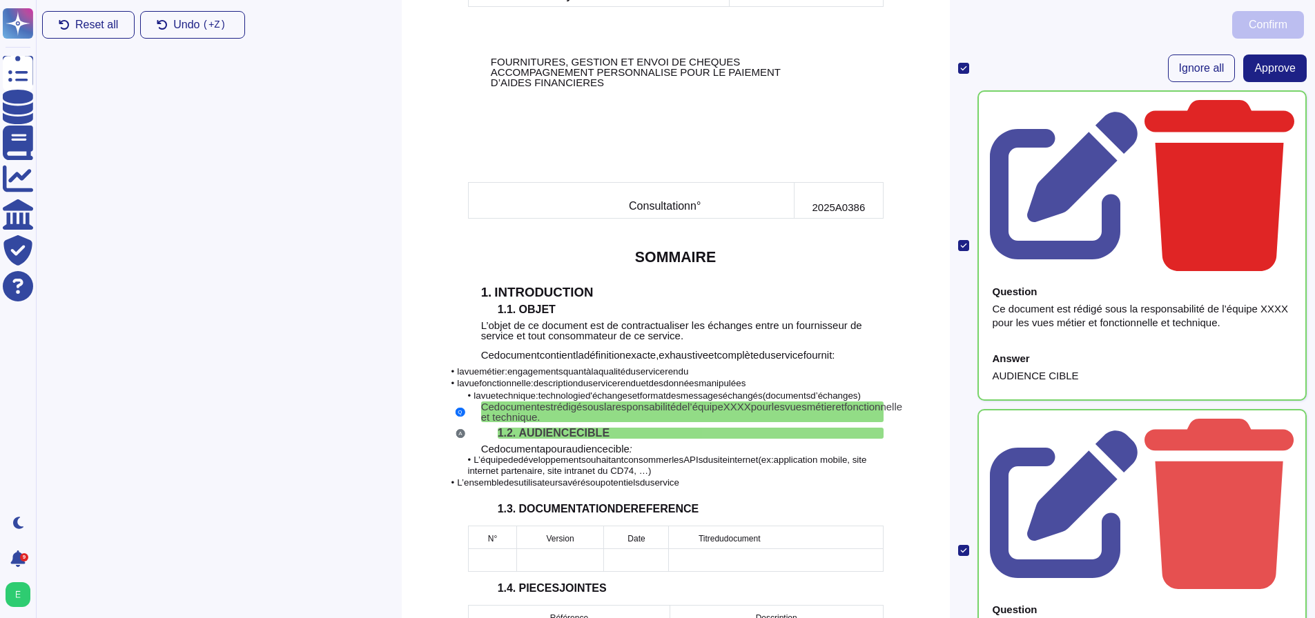
click at [1279, 108] on icon at bounding box center [1219, 185] width 150 height 171
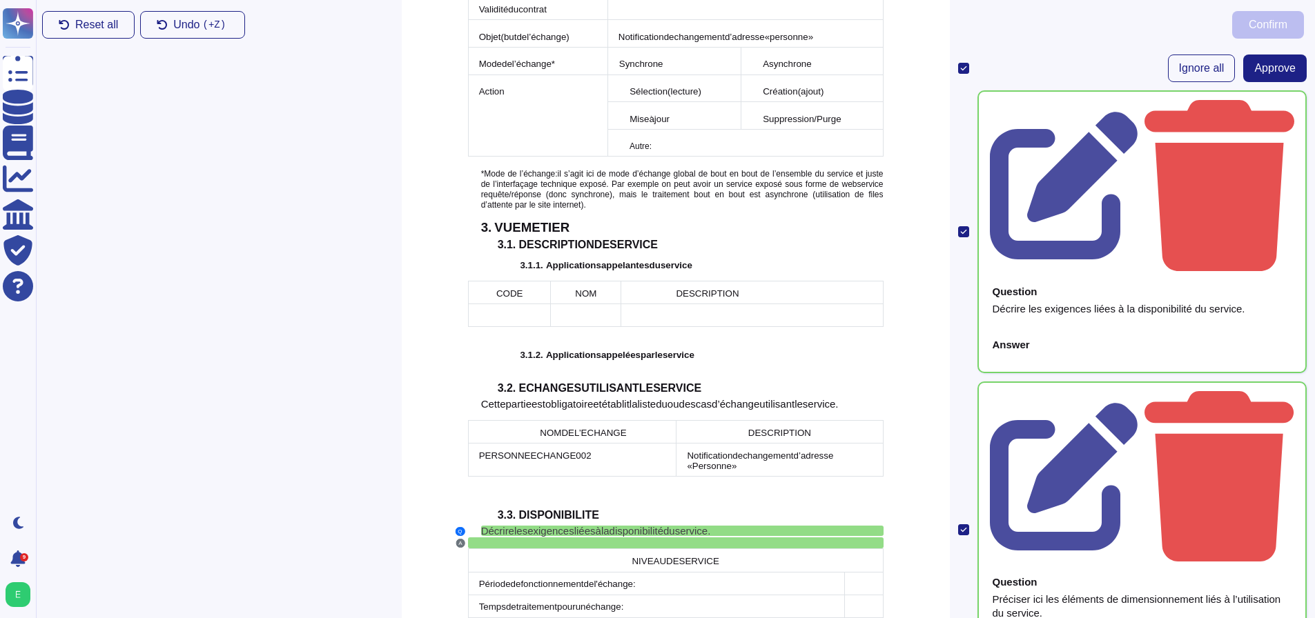
scroll to position [1265, 0]
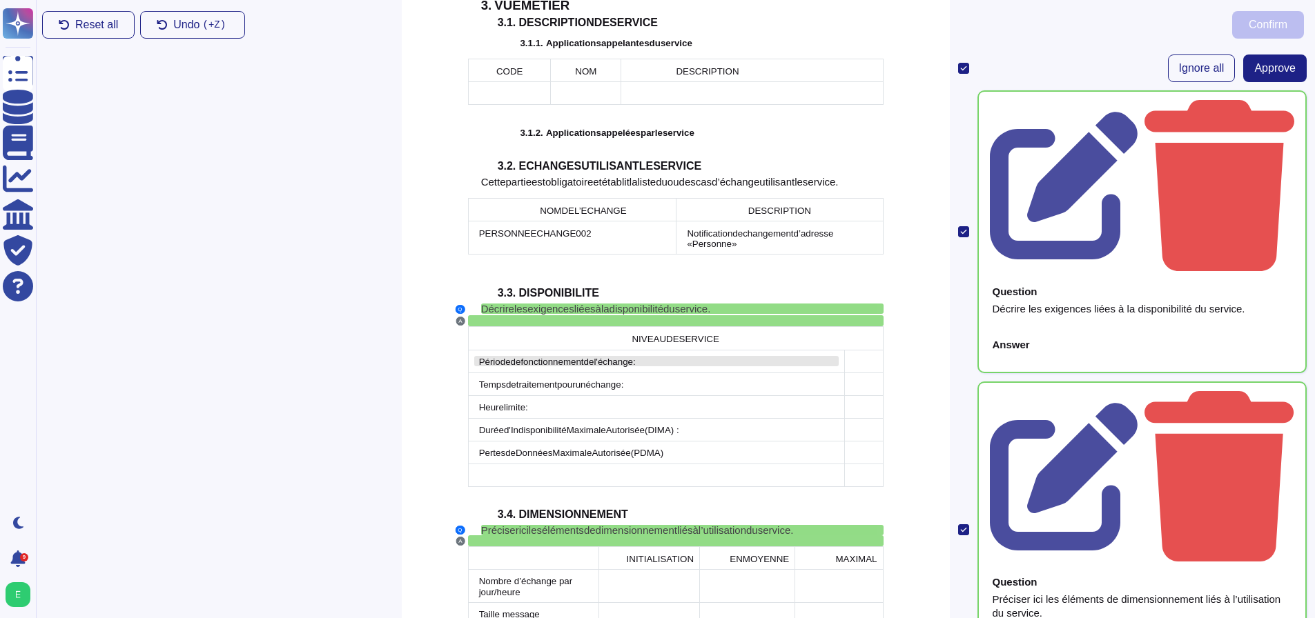
click at [613, 357] on span "l'échange" at bounding box center [612, 362] width 39 height 10
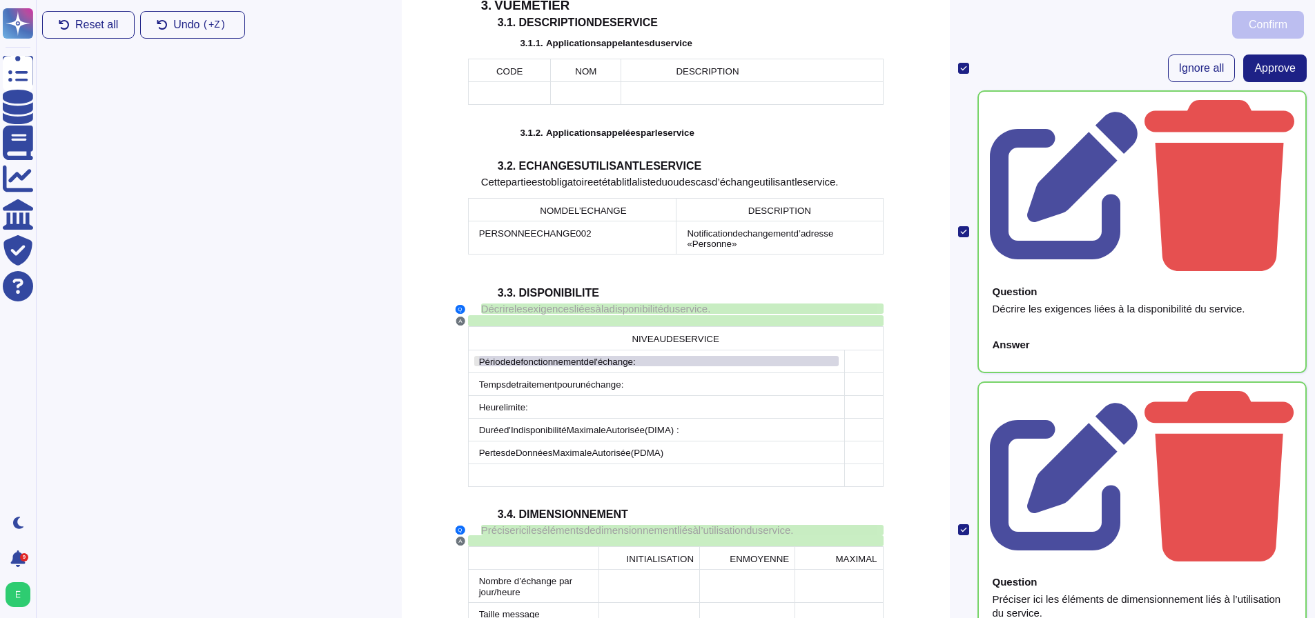
scroll to position [1290, 0]
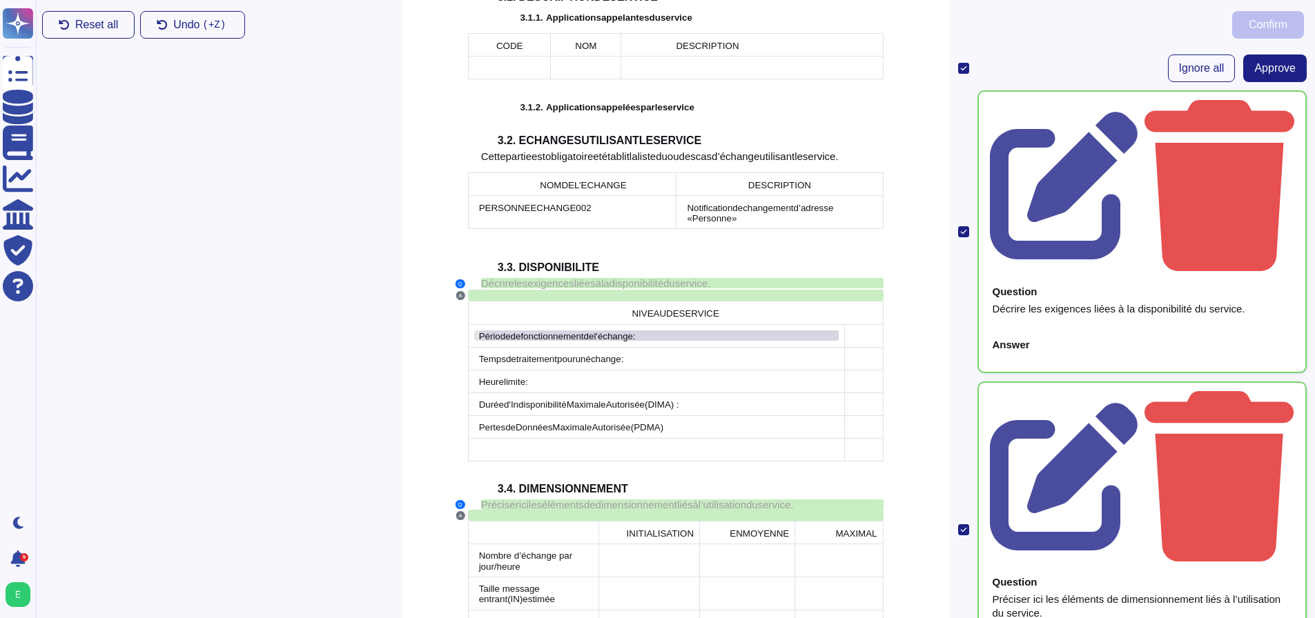
click at [597, 331] on span "l'échange" at bounding box center [612, 336] width 39 height 10
click at [1243, 67] on button "Approve" at bounding box center [1274, 69] width 63 height 28
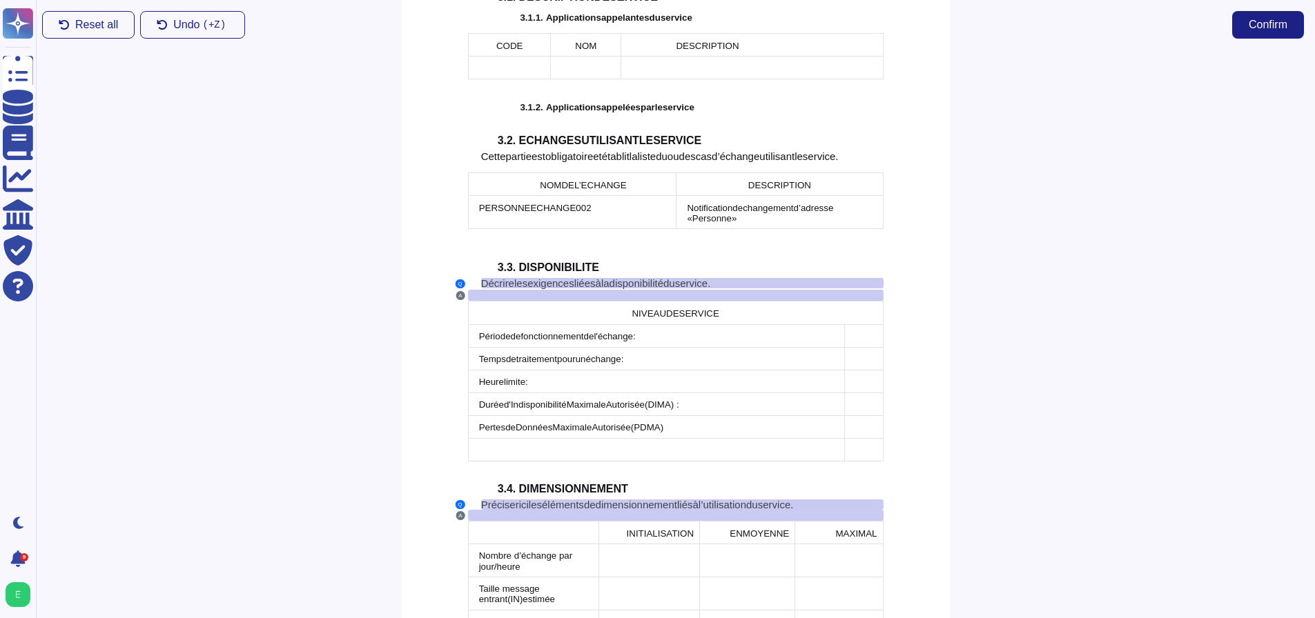
scroll to position [0, 0]
click at [585, 331] on span "de" at bounding box center [589, 336] width 10 height 10
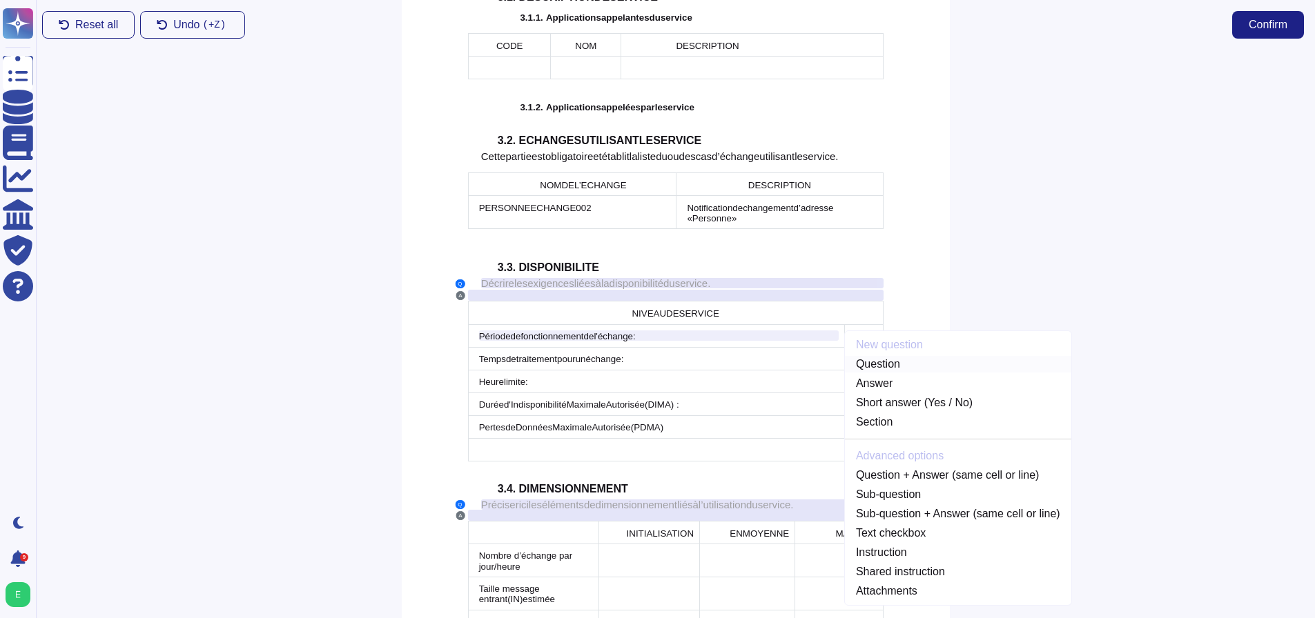
click at [860, 356] on link "Question" at bounding box center [958, 364] width 226 height 17
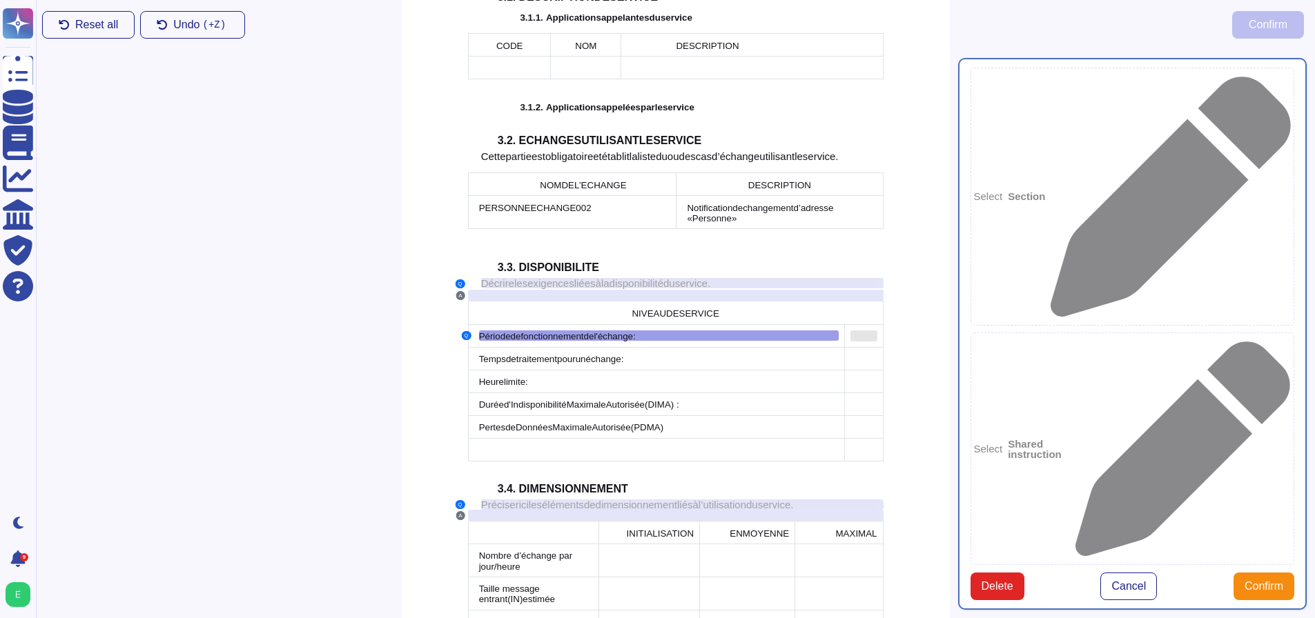
click at [863, 331] on div at bounding box center [863, 336] width 27 height 11
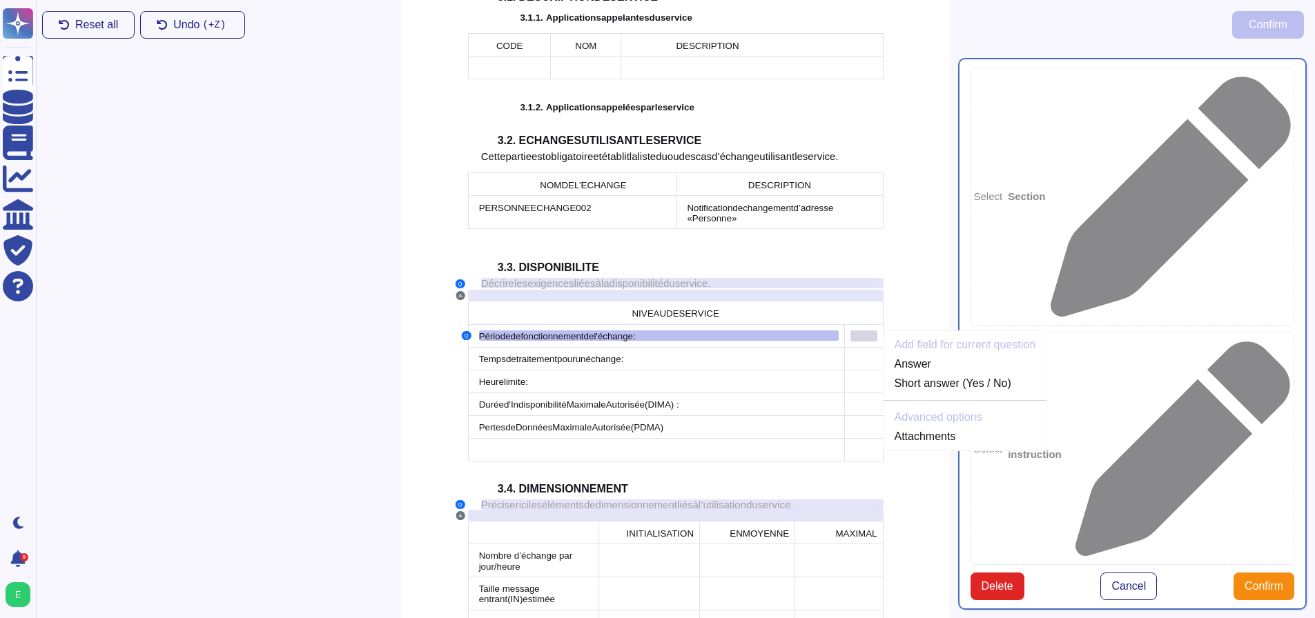
scroll to position [1291, 0]
click at [919, 355] on link "Answer" at bounding box center [965, 363] width 164 height 17
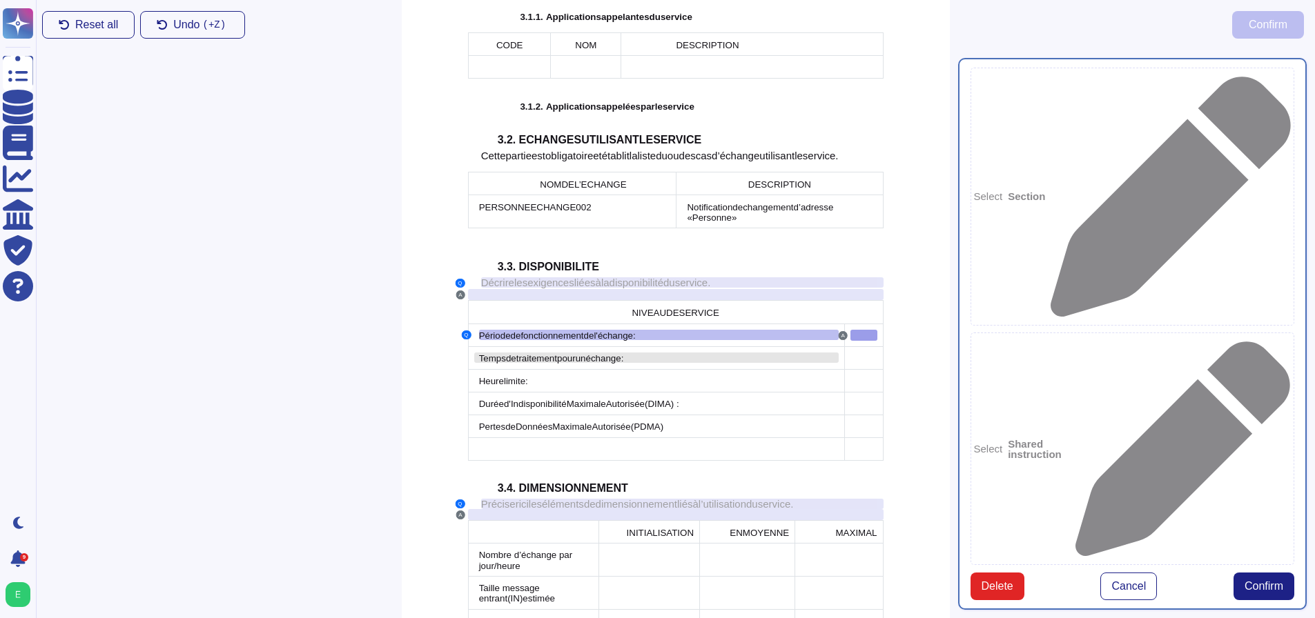
click at [605, 353] on span "échange" at bounding box center [603, 358] width 35 height 10
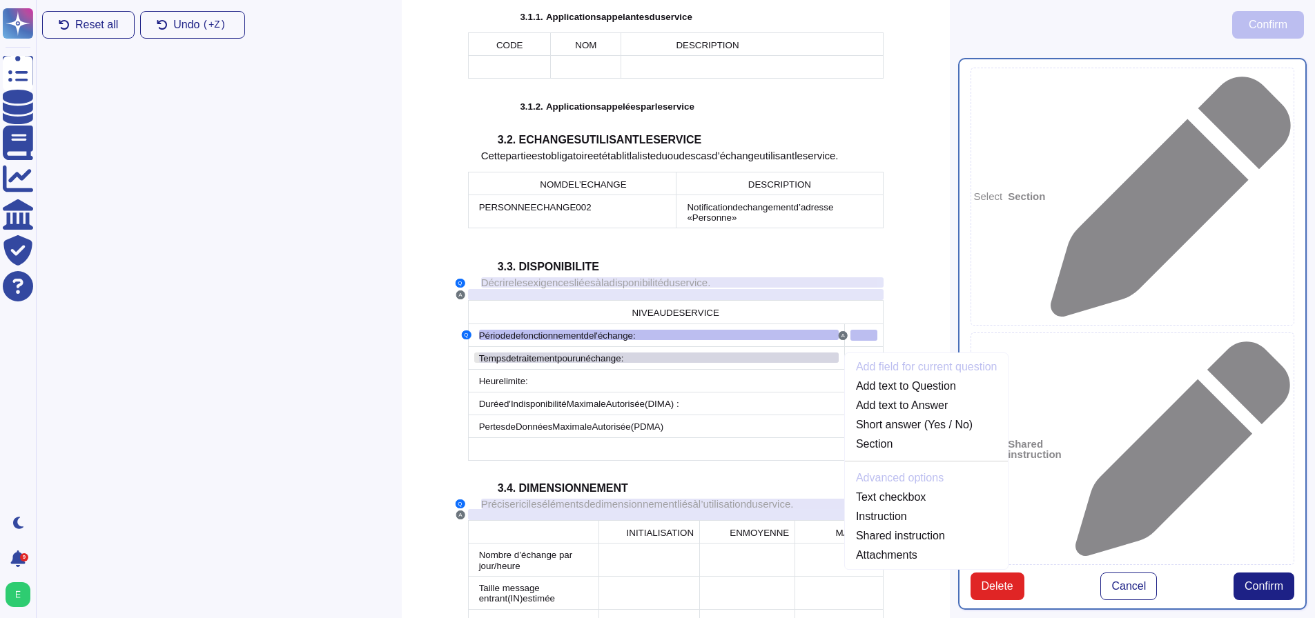
scroll to position [1313, 0]
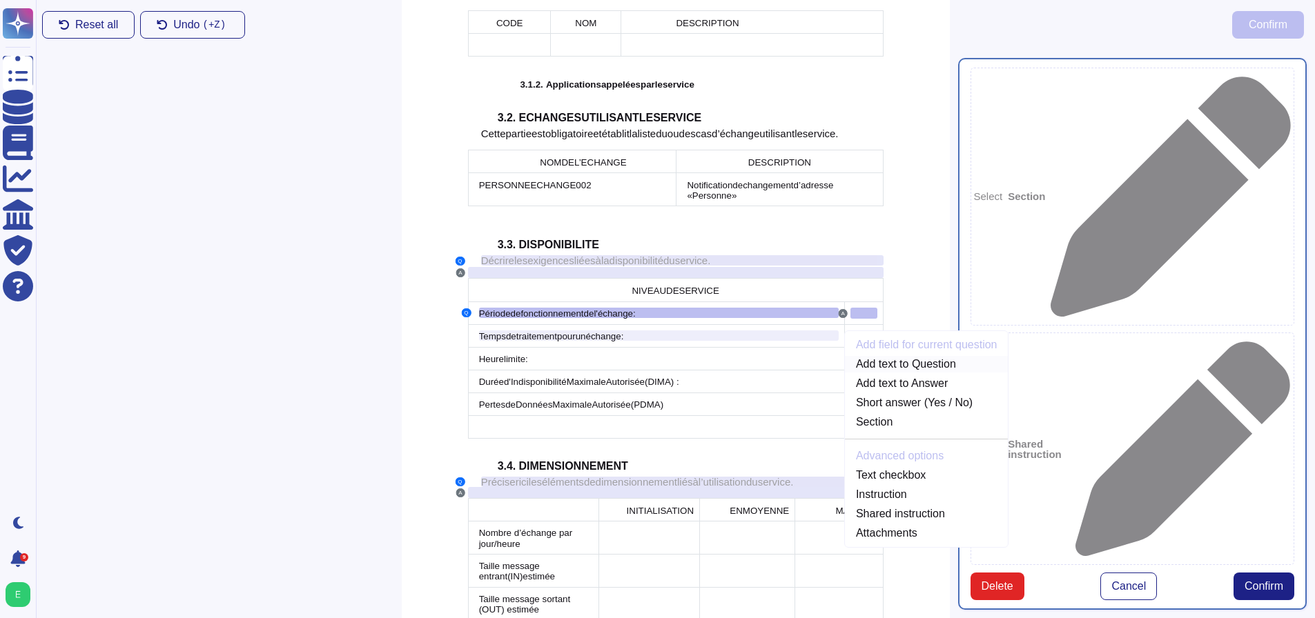
click at [881, 356] on link "Add text to Question" at bounding box center [927, 364] width 164 height 17
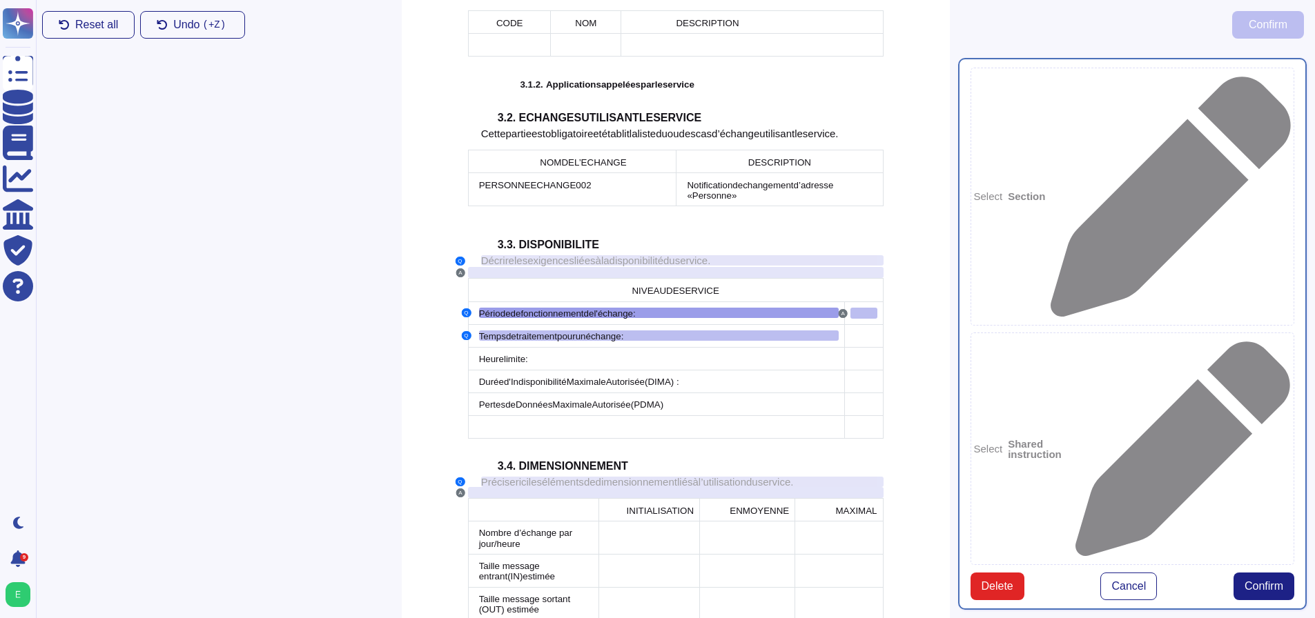
scroll to position [1290, 0]
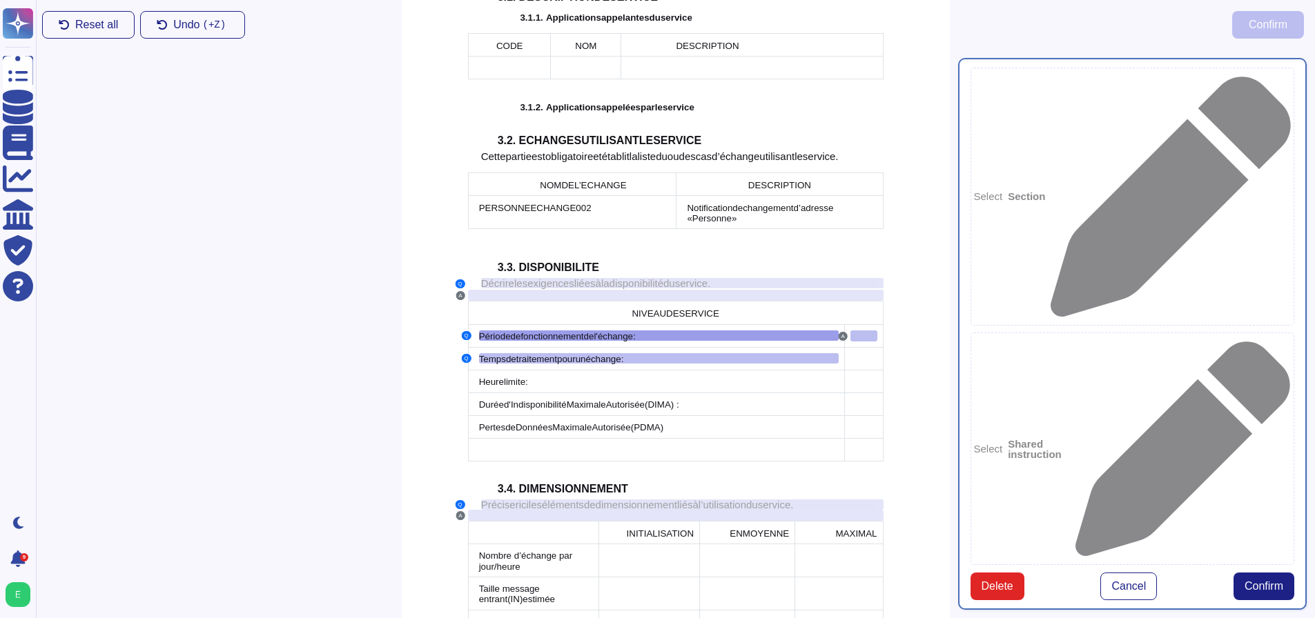
click at [868, 347] on td at bounding box center [863, 358] width 39 height 23
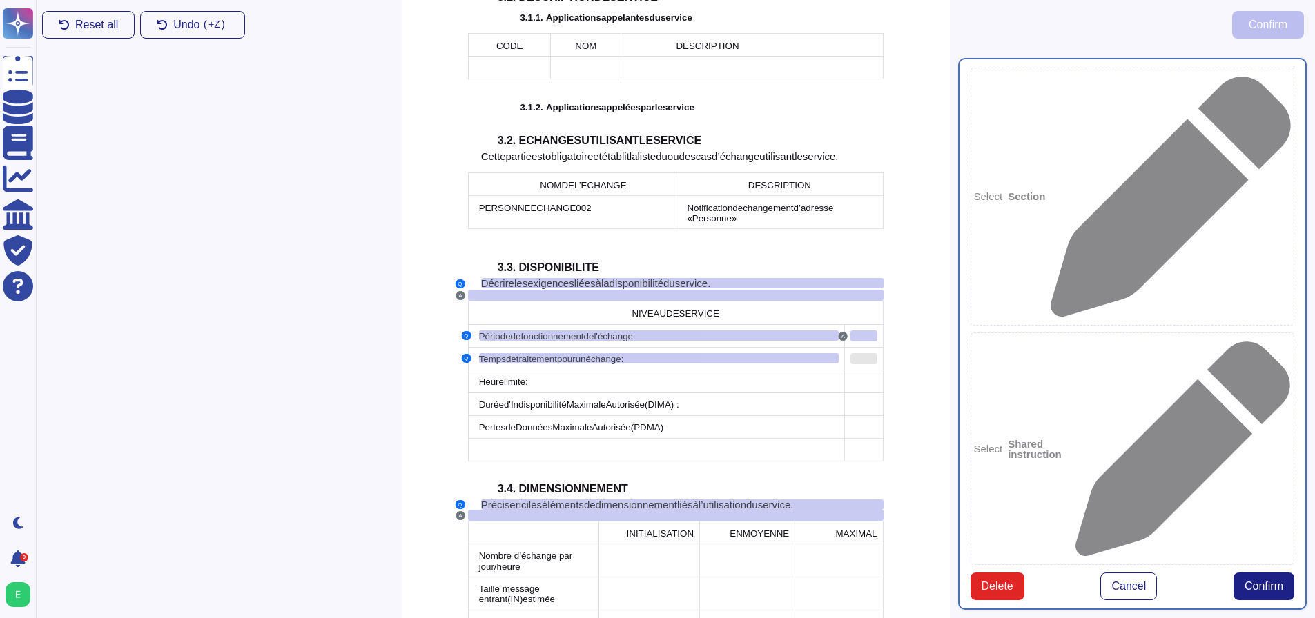
click at [865, 353] on div at bounding box center [863, 358] width 27 height 11
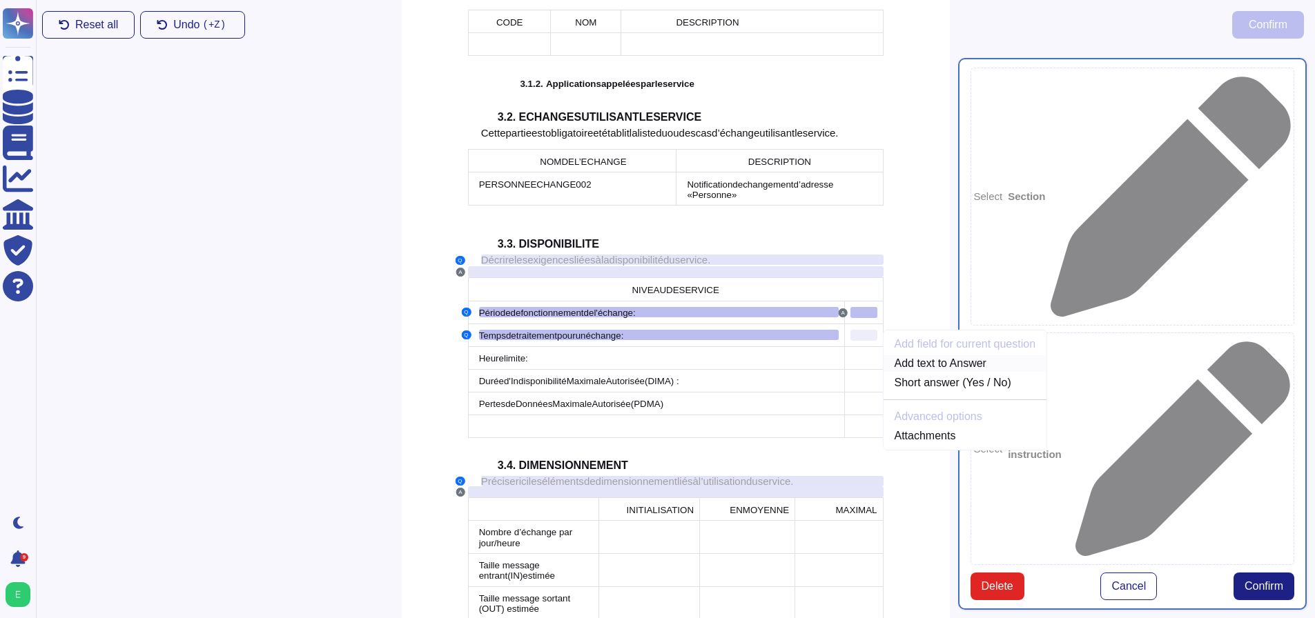
click at [892, 355] on link "Add text to Answer" at bounding box center [965, 363] width 164 height 17
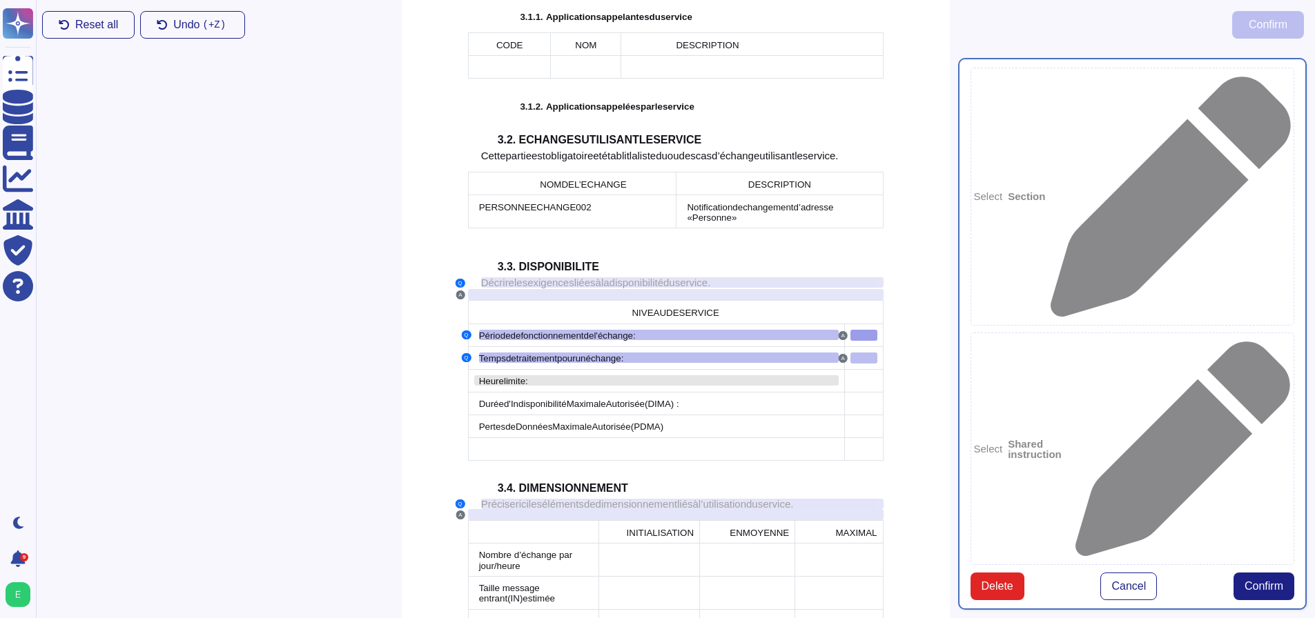
click at [529, 375] on div "Heure limite :" at bounding box center [659, 380] width 360 height 10
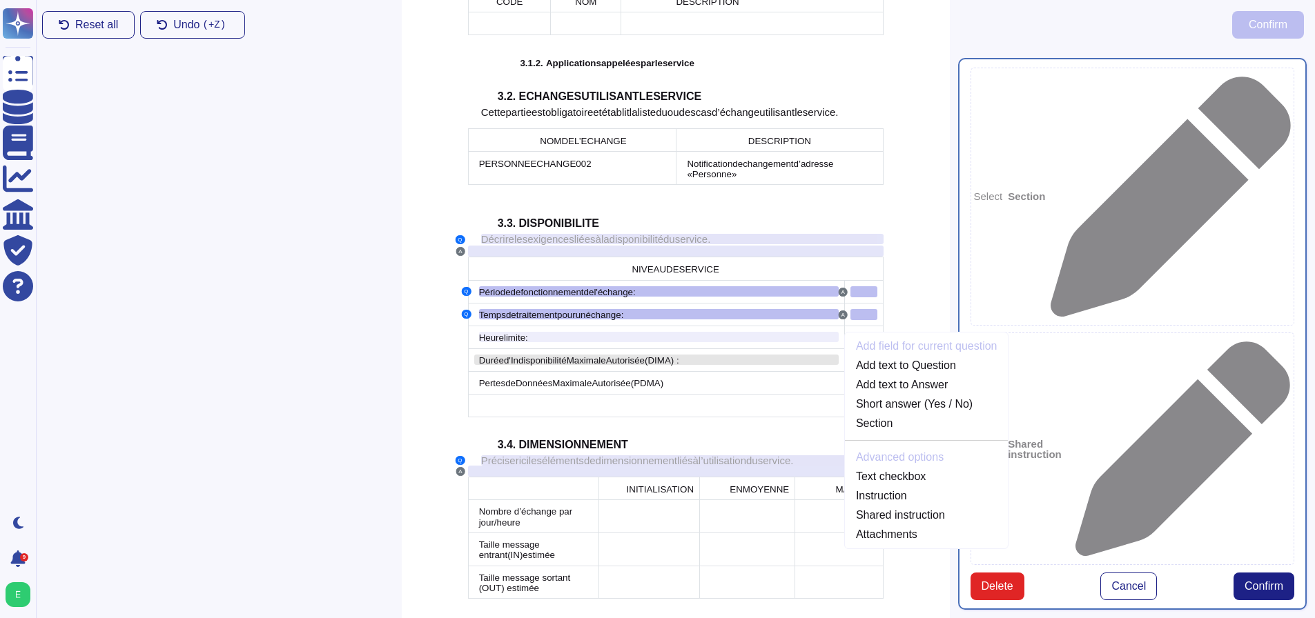
scroll to position [1336, 0]
click at [877, 356] on link "Add text to Question" at bounding box center [927, 364] width 164 height 17
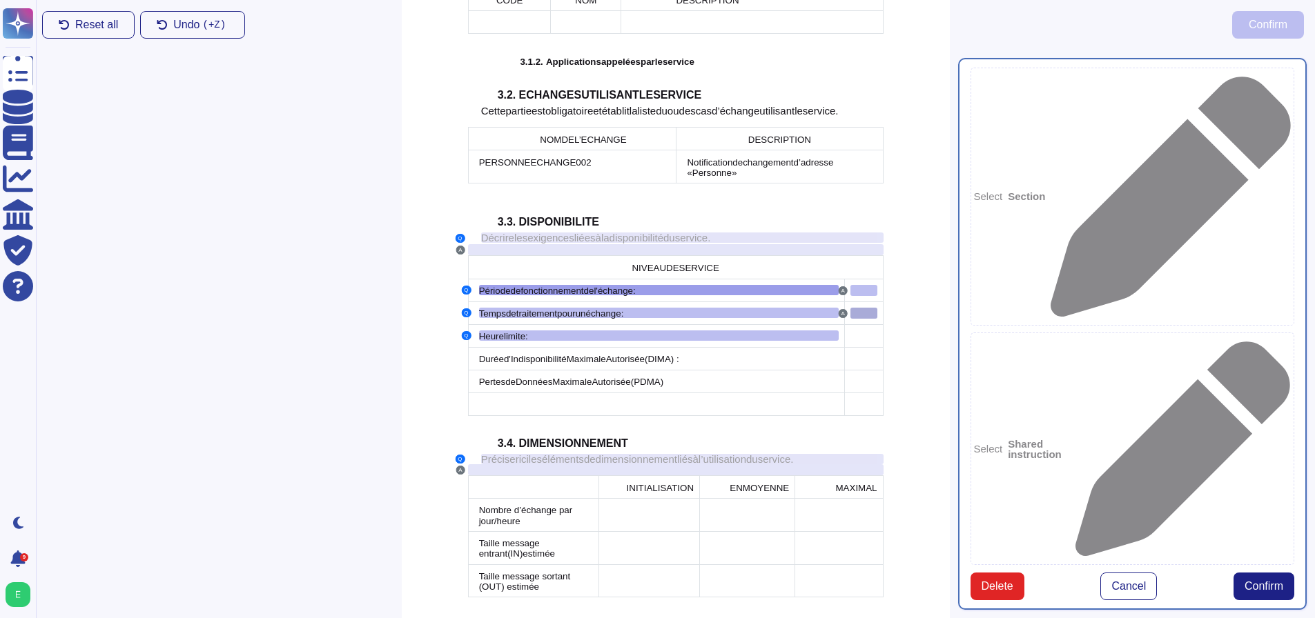
scroll to position [1290, 0]
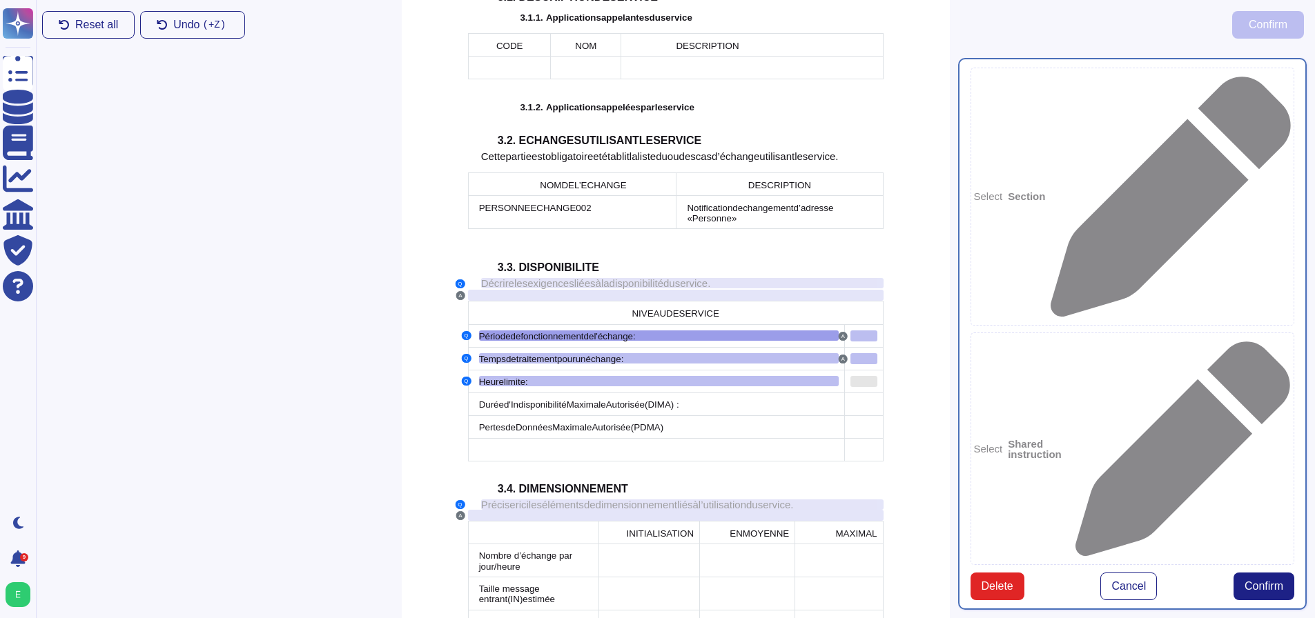
click at [862, 376] on div at bounding box center [863, 381] width 27 height 11
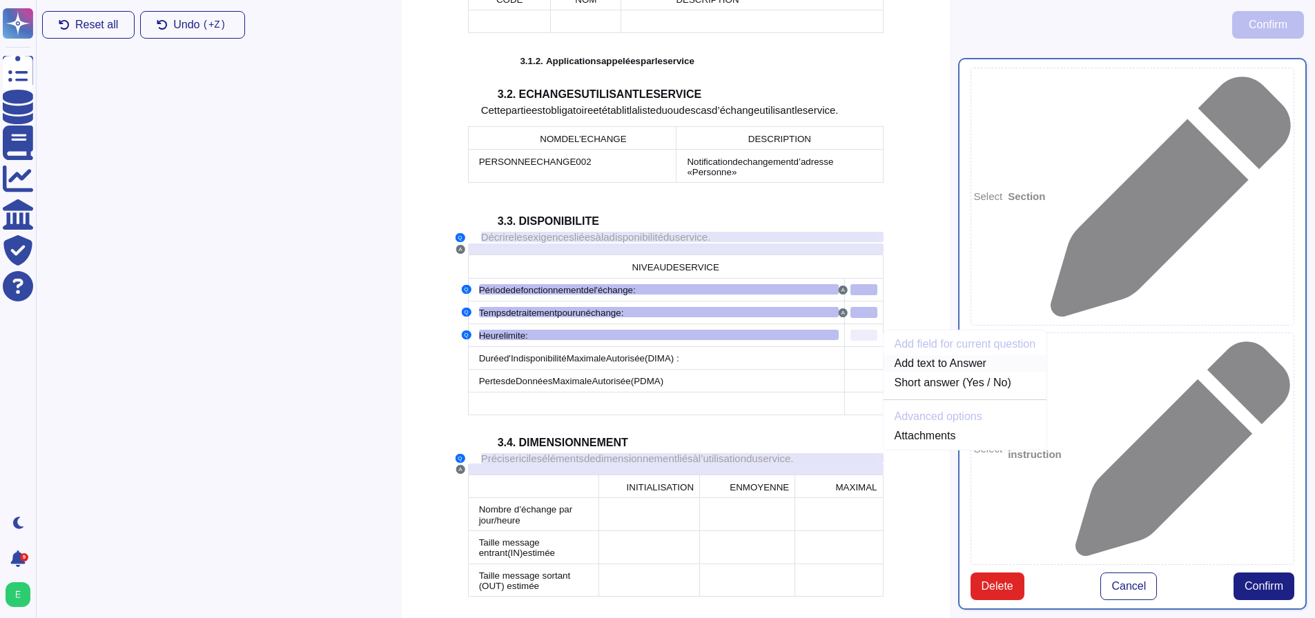
click at [913, 355] on link "Add text to Answer" at bounding box center [965, 363] width 164 height 17
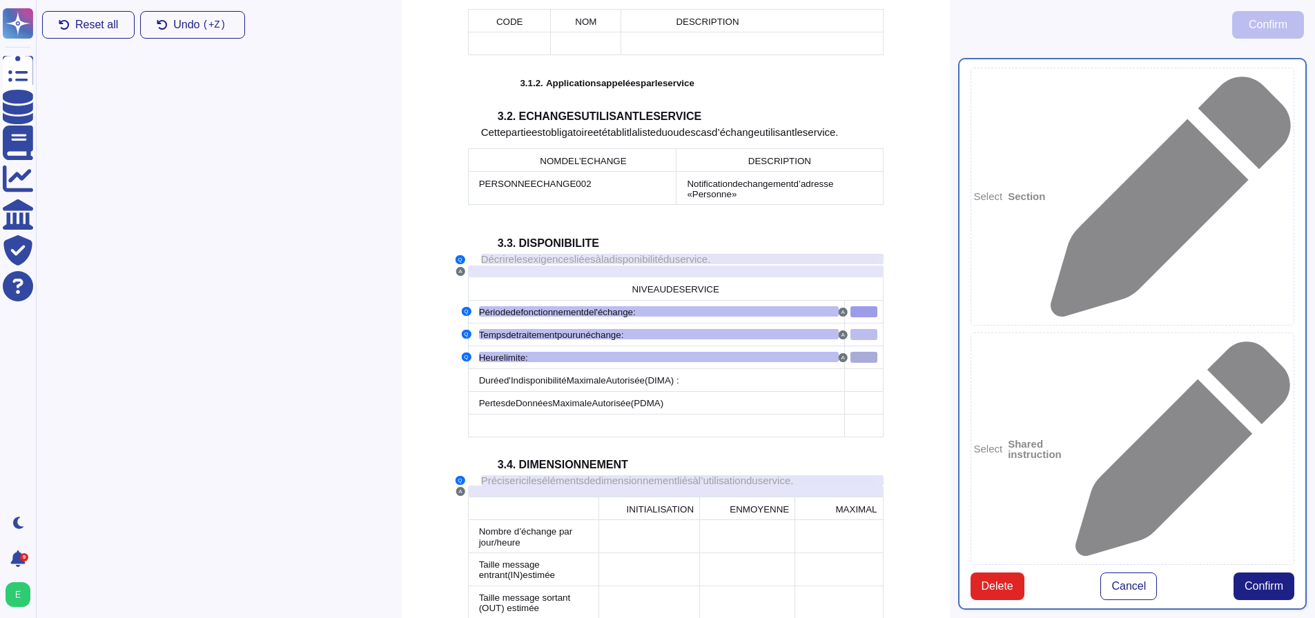
scroll to position [1291, 0]
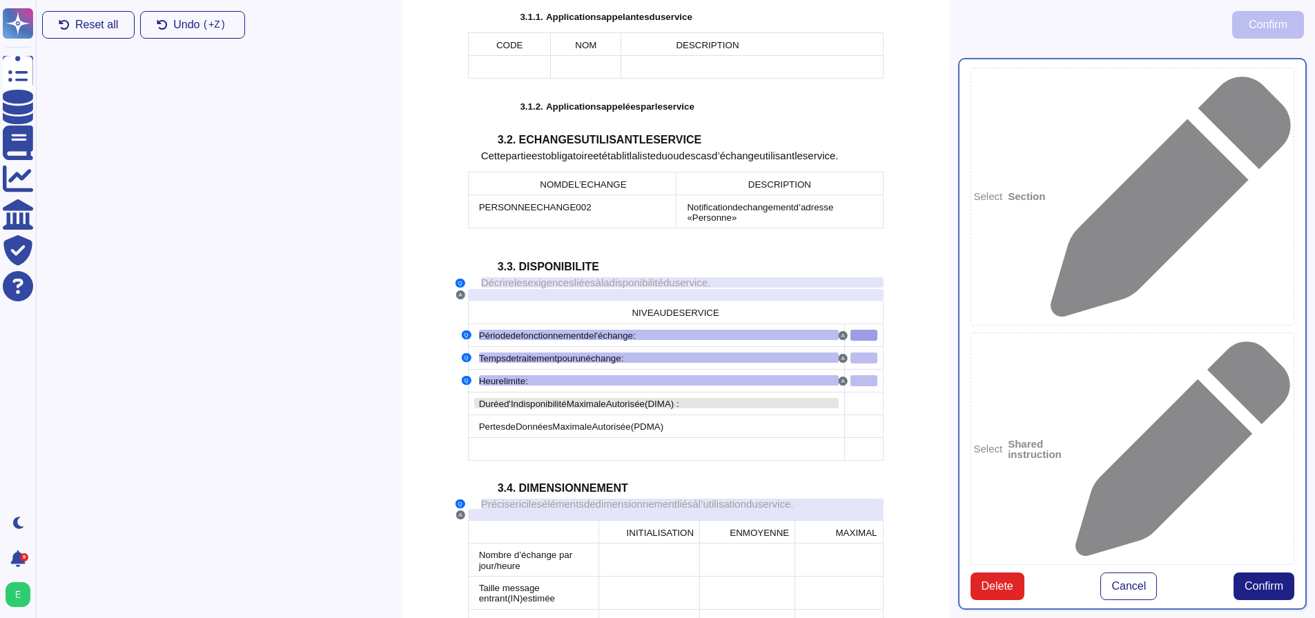
click at [661, 399] on span "(DIMA) :" at bounding box center [662, 404] width 35 height 10
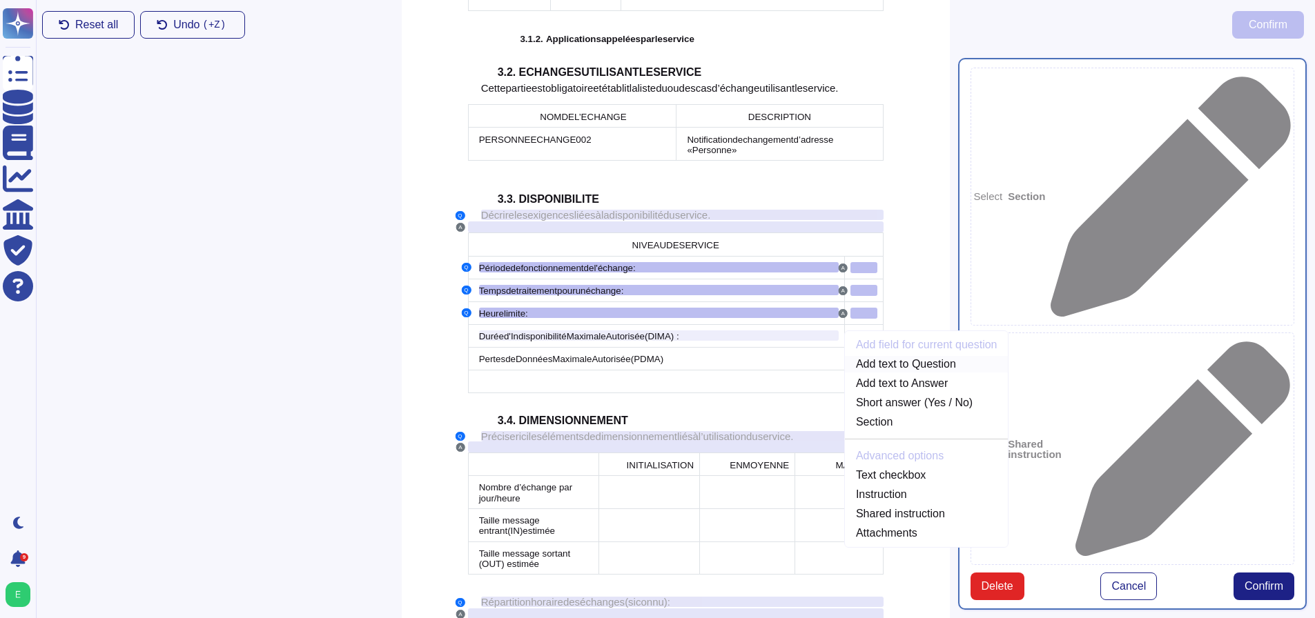
click at [872, 356] on link "Add text to Question" at bounding box center [927, 364] width 164 height 17
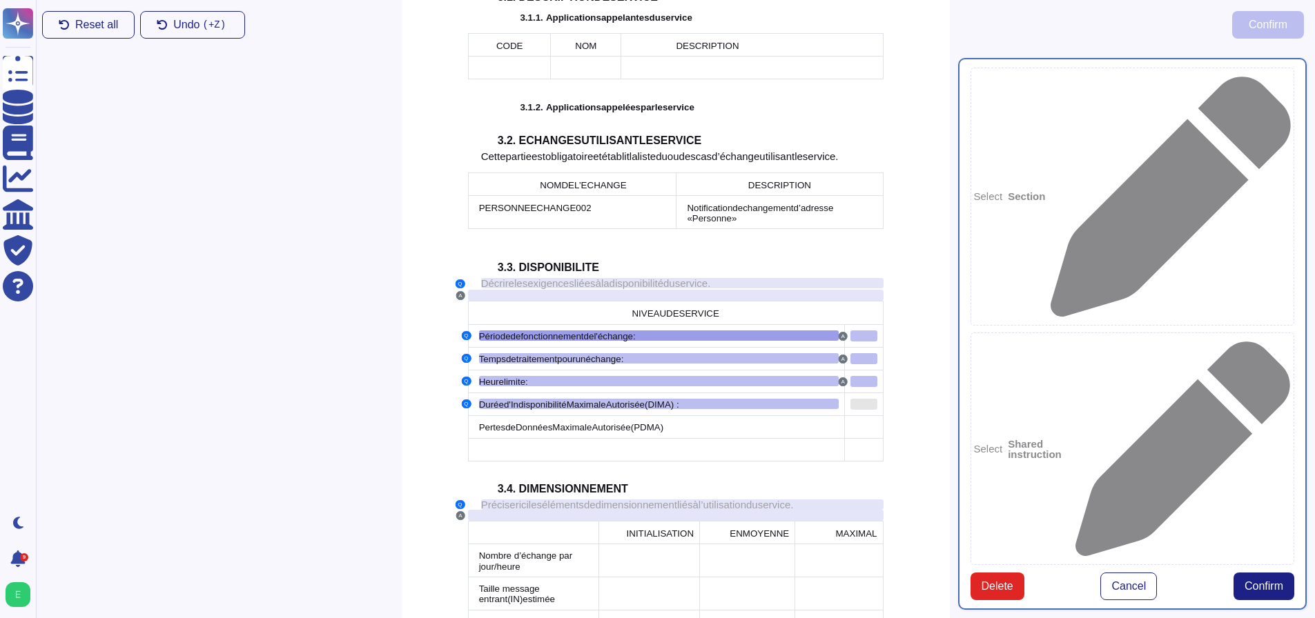
click at [860, 399] on div at bounding box center [863, 404] width 27 height 11
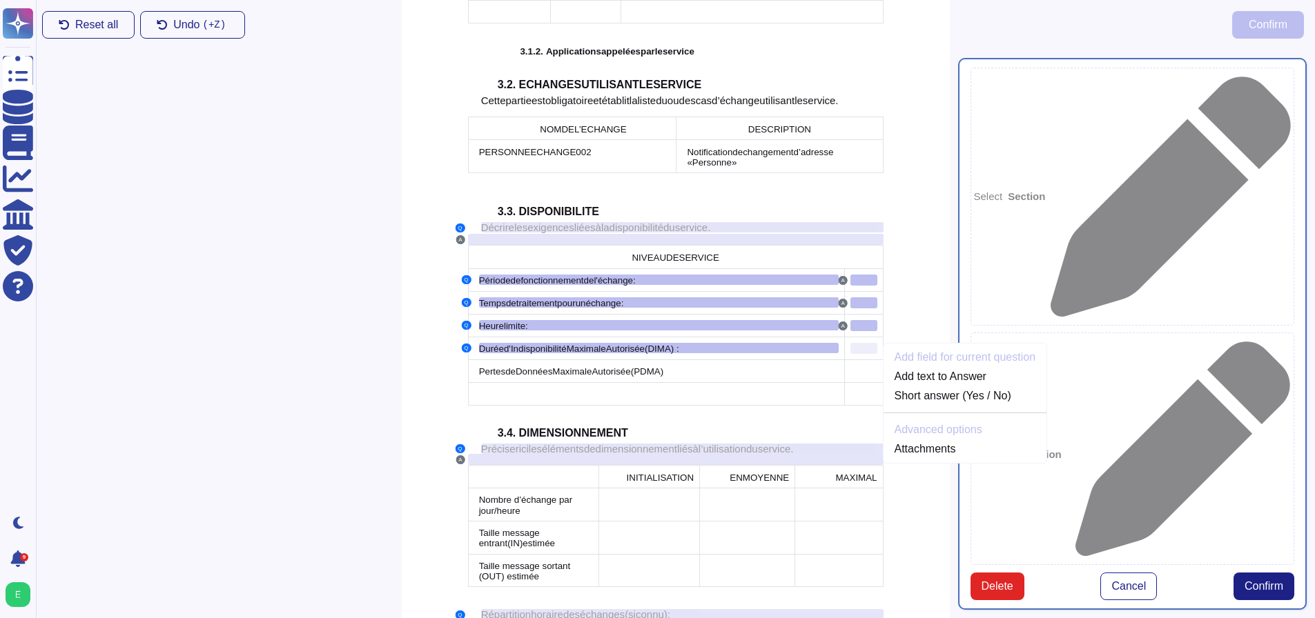
scroll to position [1359, 0]
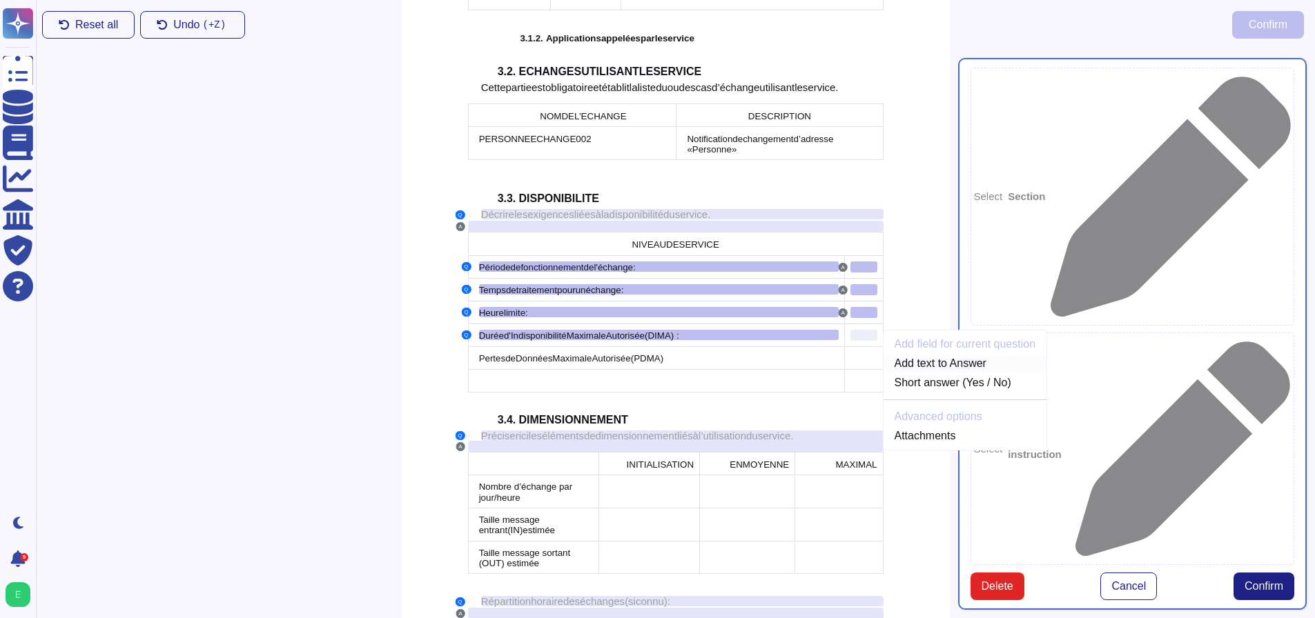
click at [919, 355] on link "Add text to Answer" at bounding box center [965, 363] width 164 height 17
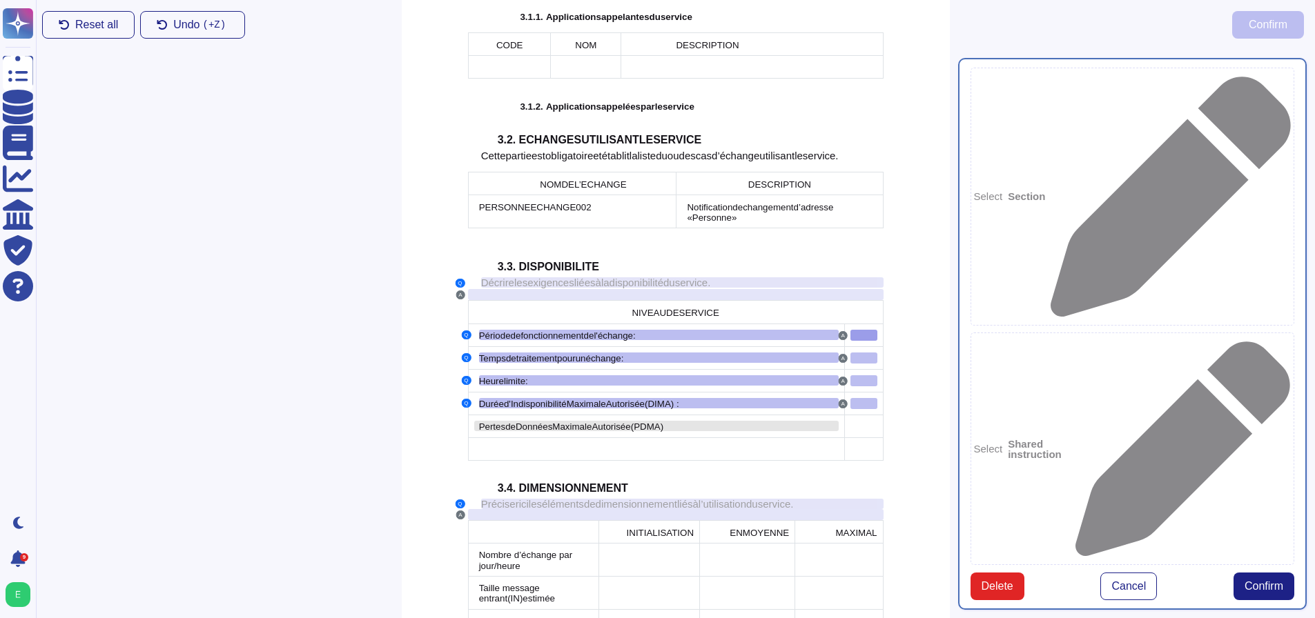
click at [661, 421] on div "Pertes de Données Maximale Autorisée (PDMA)" at bounding box center [659, 426] width 360 height 10
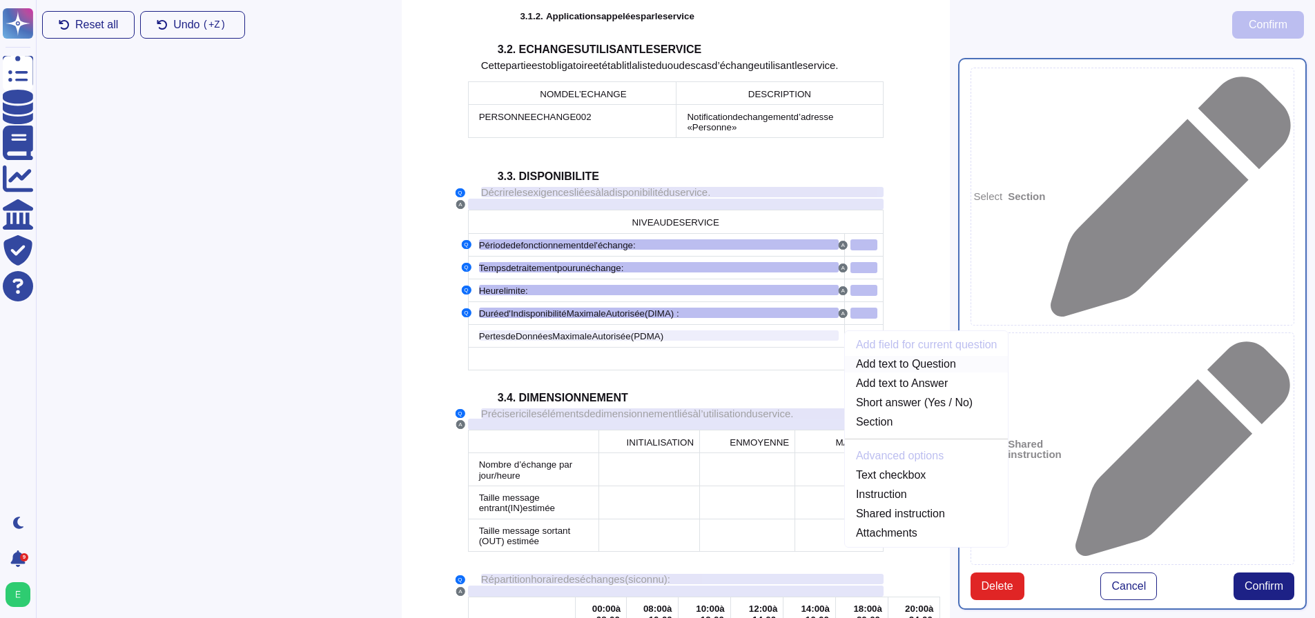
click at [881, 356] on link "Add text to Question" at bounding box center [927, 364] width 164 height 17
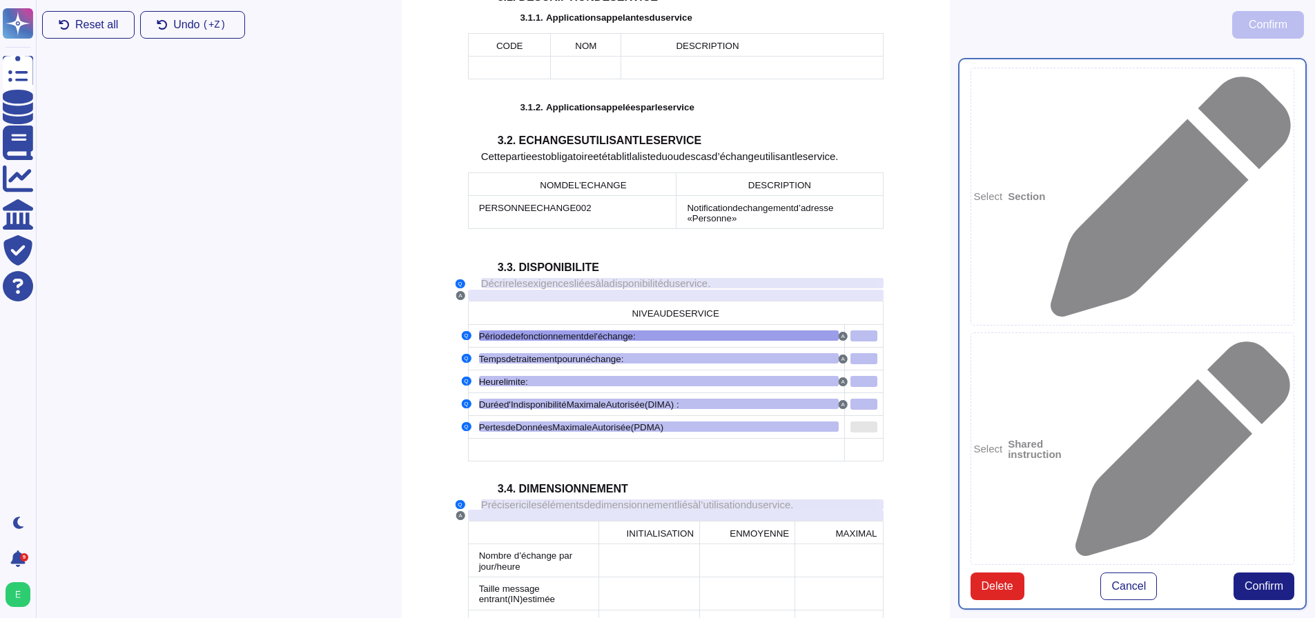
click at [856, 422] on div at bounding box center [863, 427] width 27 height 11
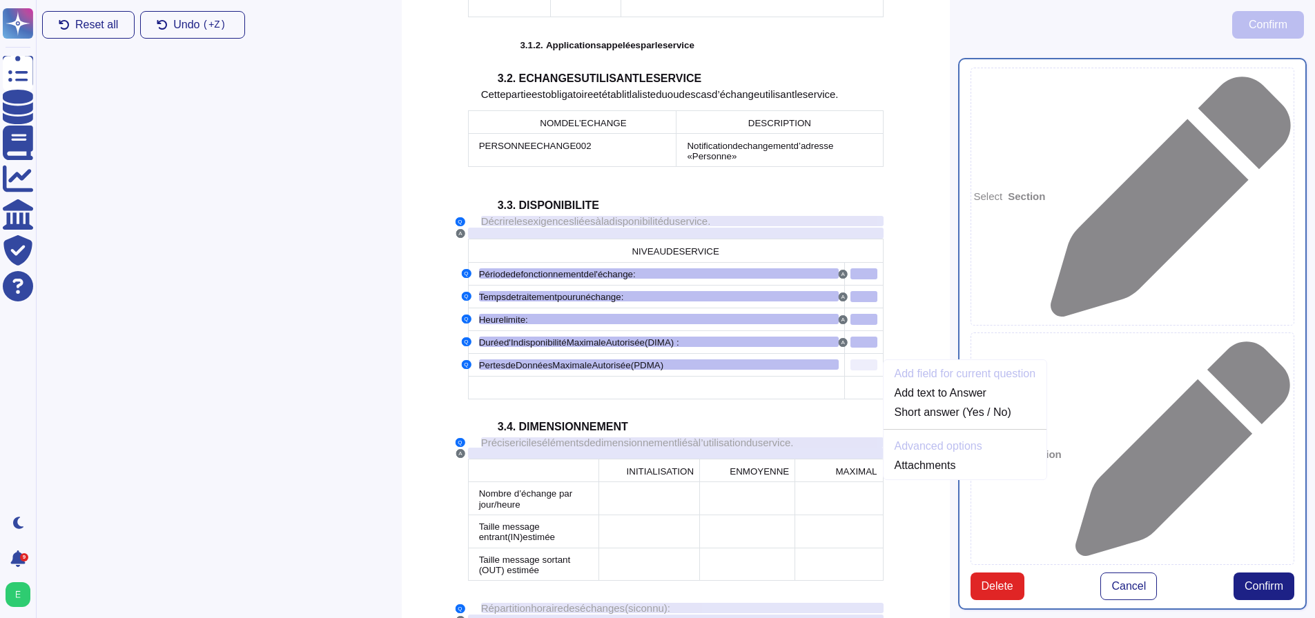
scroll to position [1382, 0]
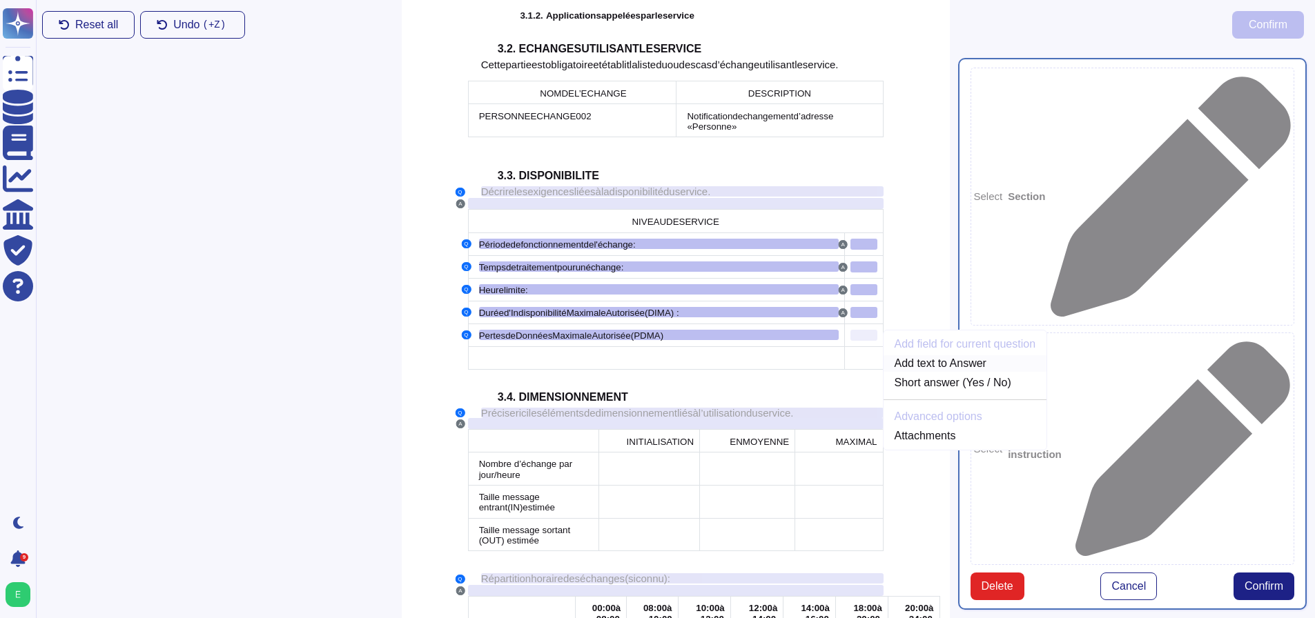
click at [939, 355] on link "Add text to Answer" at bounding box center [965, 363] width 164 height 17
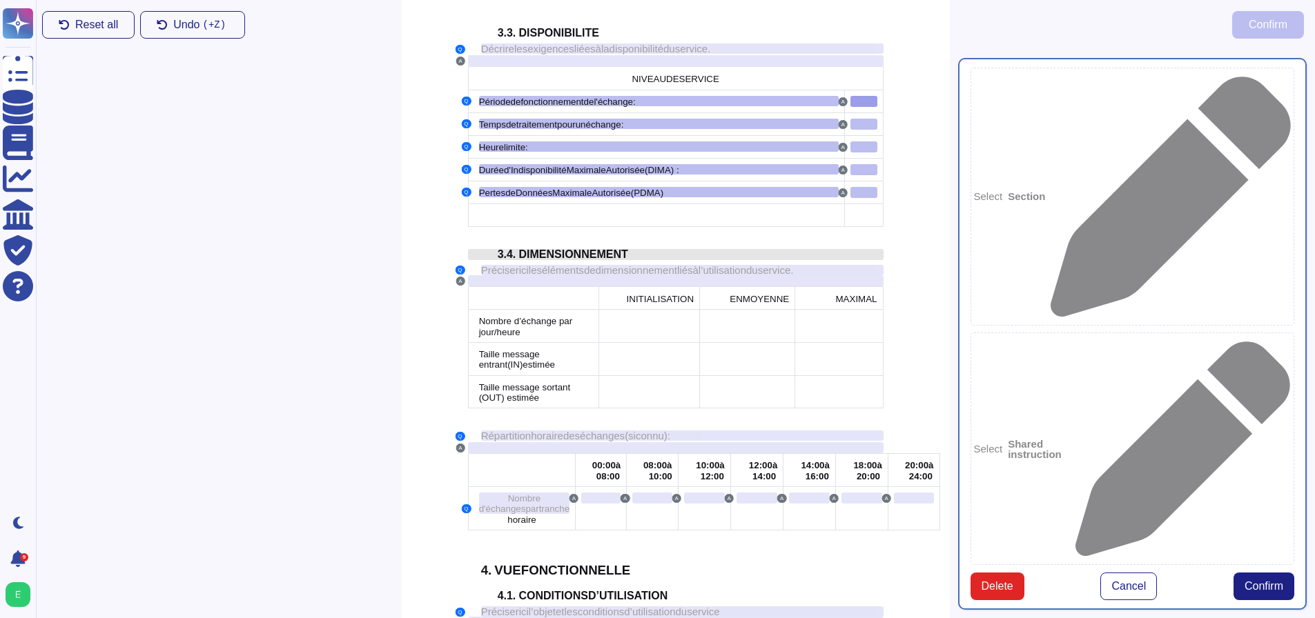
scroll to position [1636, 0]
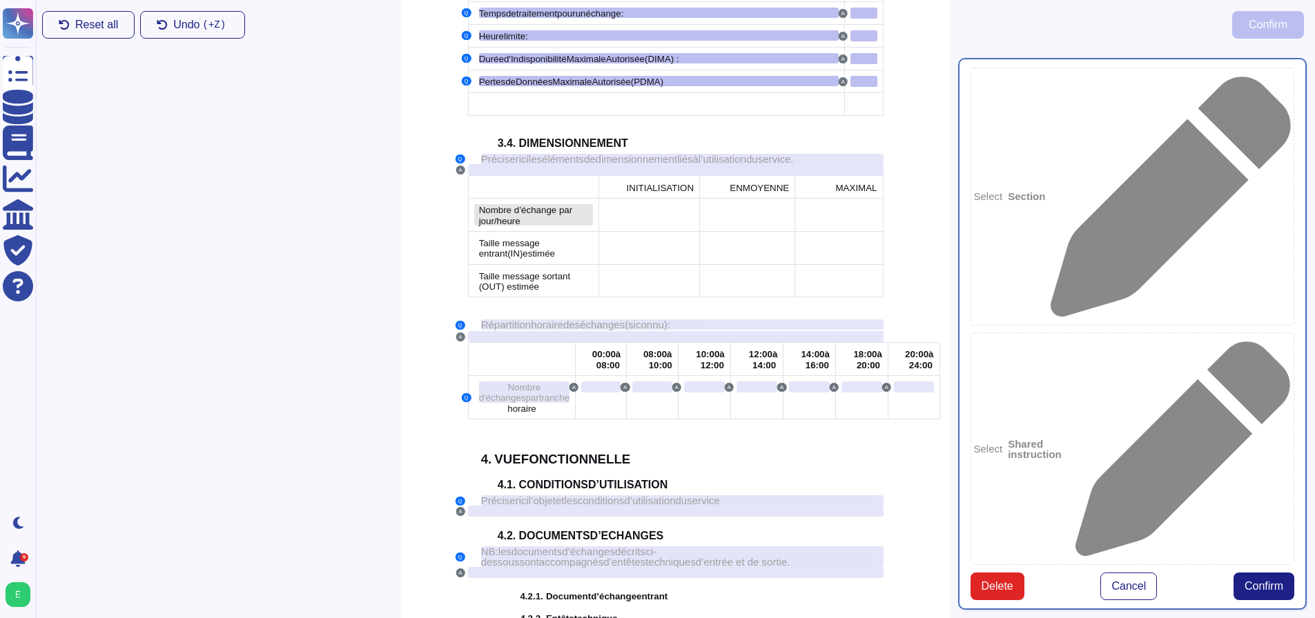
click at [535, 205] on span "Nombre d’échange par jour/heure" at bounding box center [526, 215] width 94 height 21
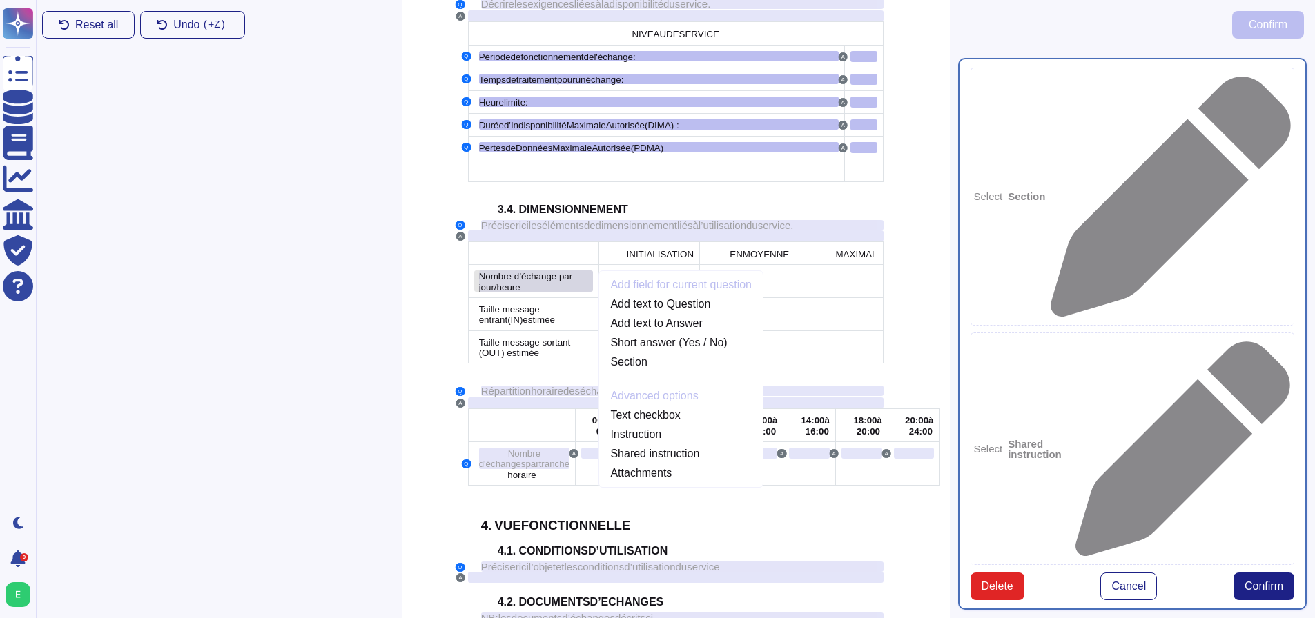
scroll to position [1515, 0]
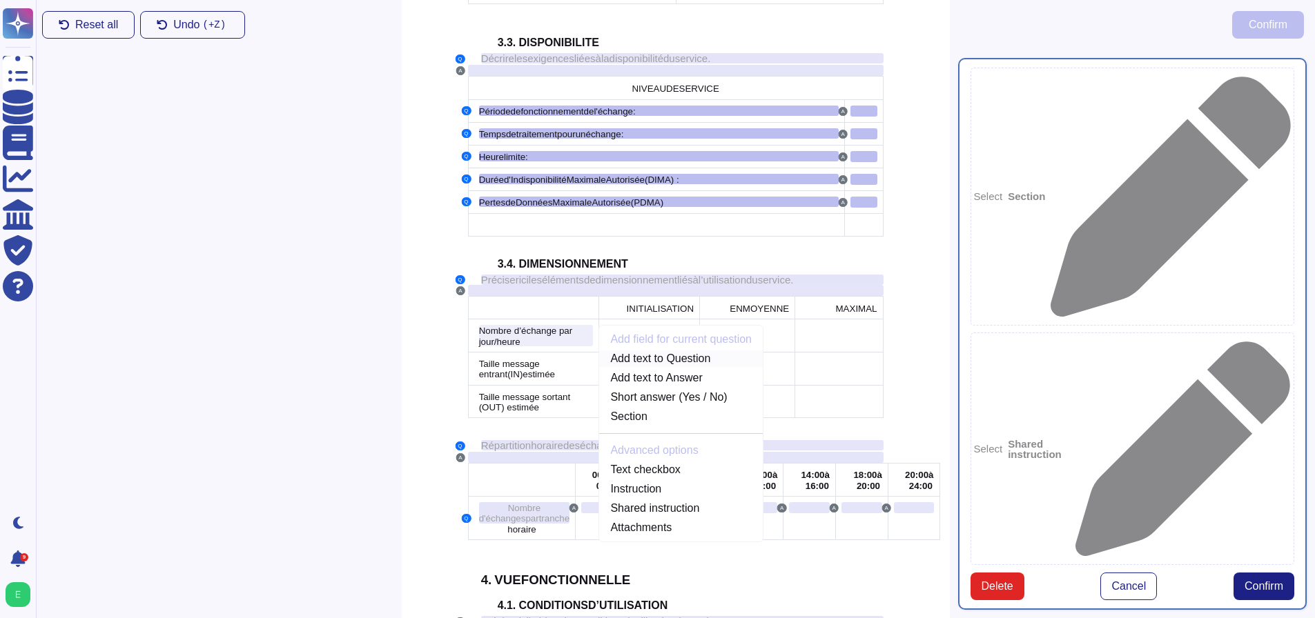
click at [665, 351] on link "Add text to Question" at bounding box center [681, 359] width 164 height 17
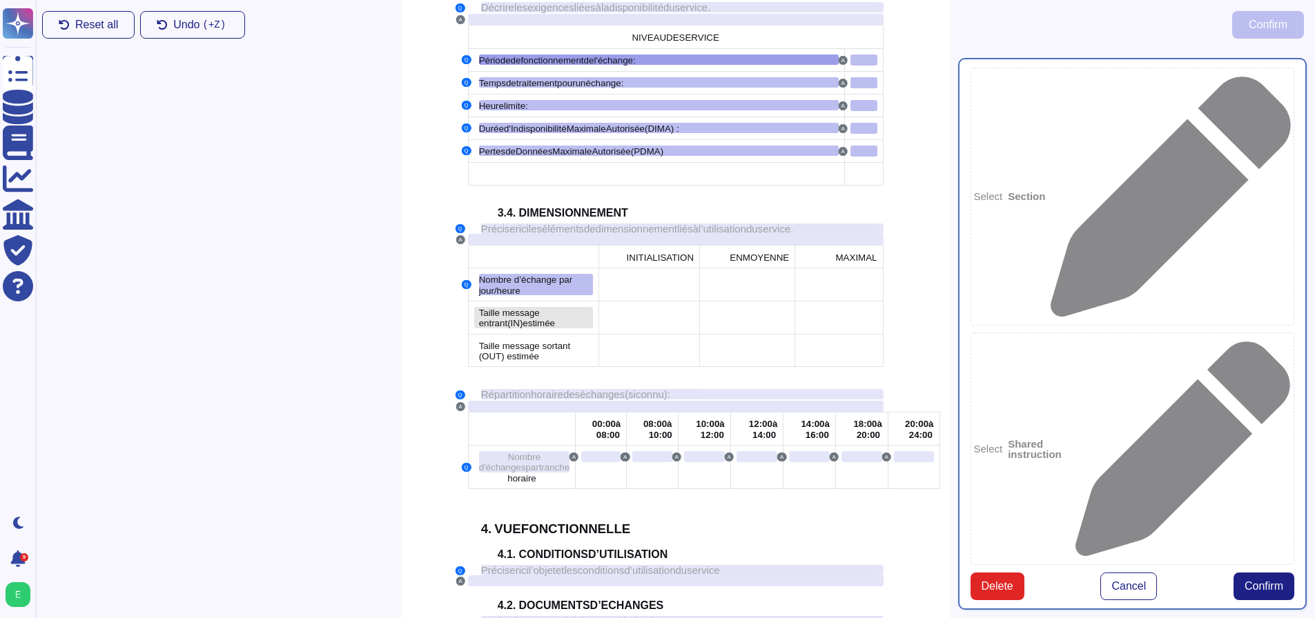
click at [495, 308] on span "Taille message entrant" at bounding box center [509, 318] width 61 height 21
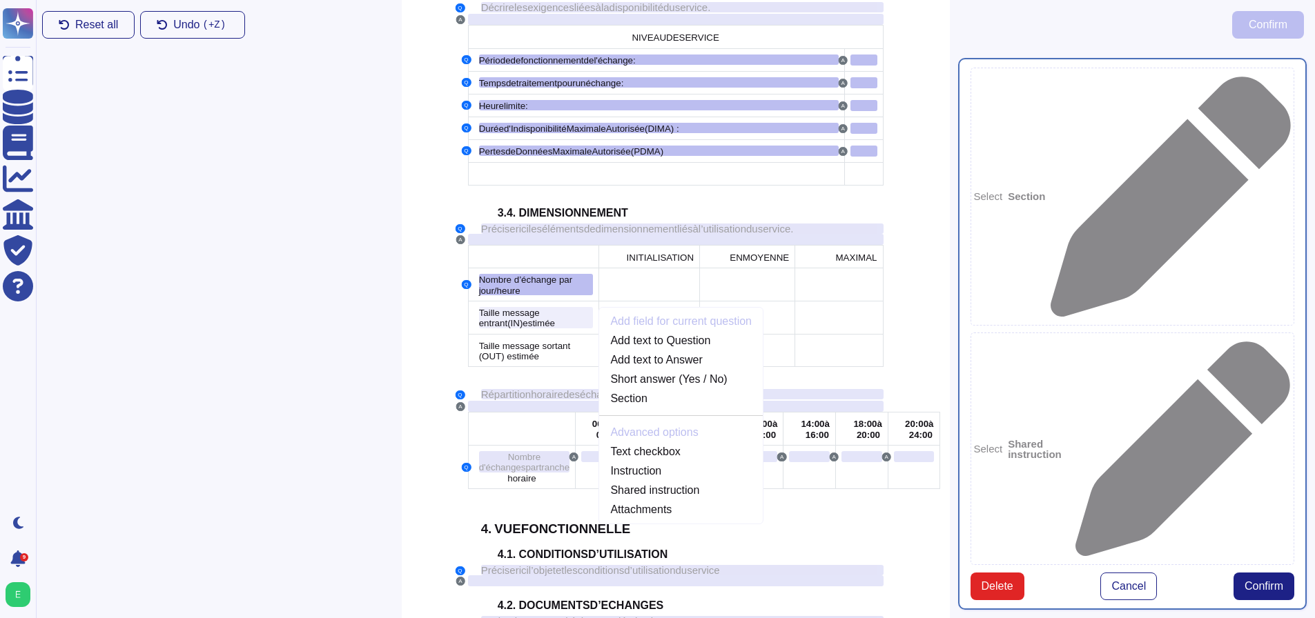
scroll to position [1548, 0]
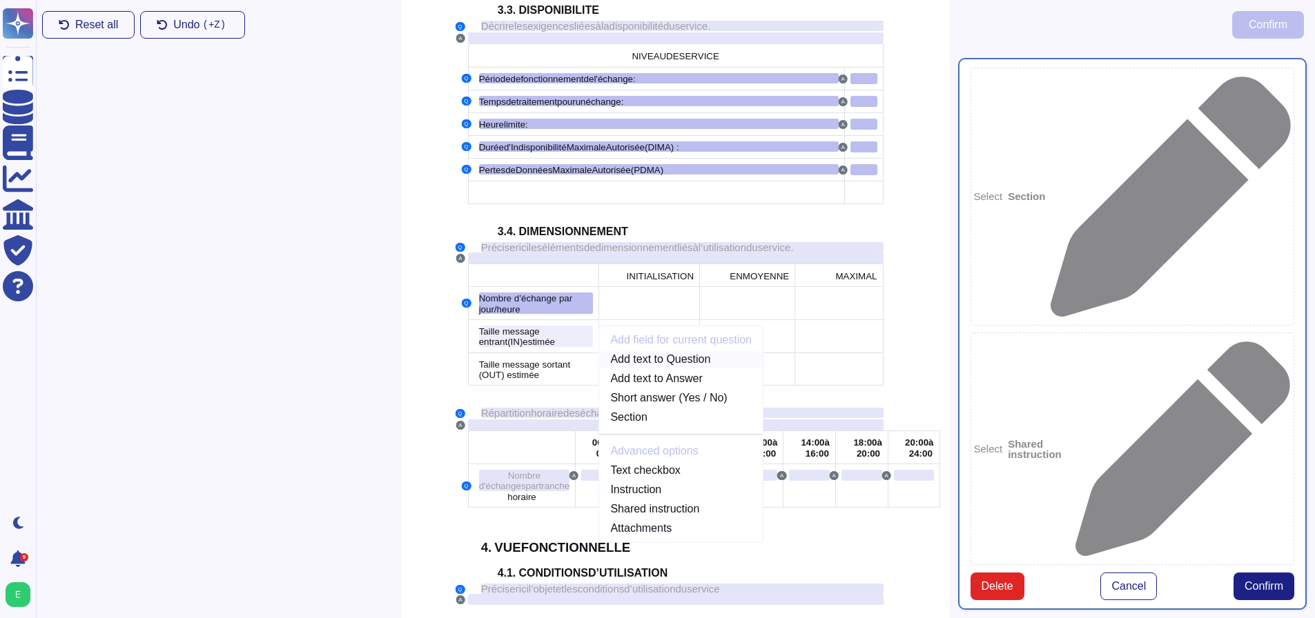
click at [652, 351] on link "Add text to Question" at bounding box center [681, 359] width 164 height 17
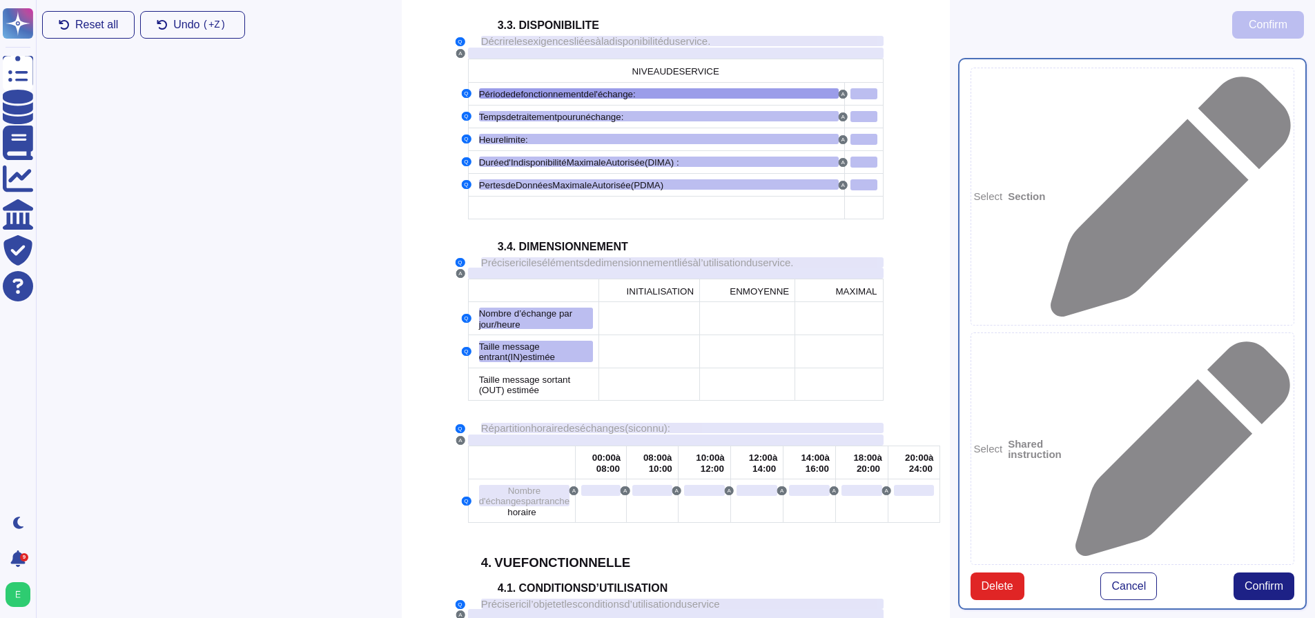
scroll to position [1567, 0]
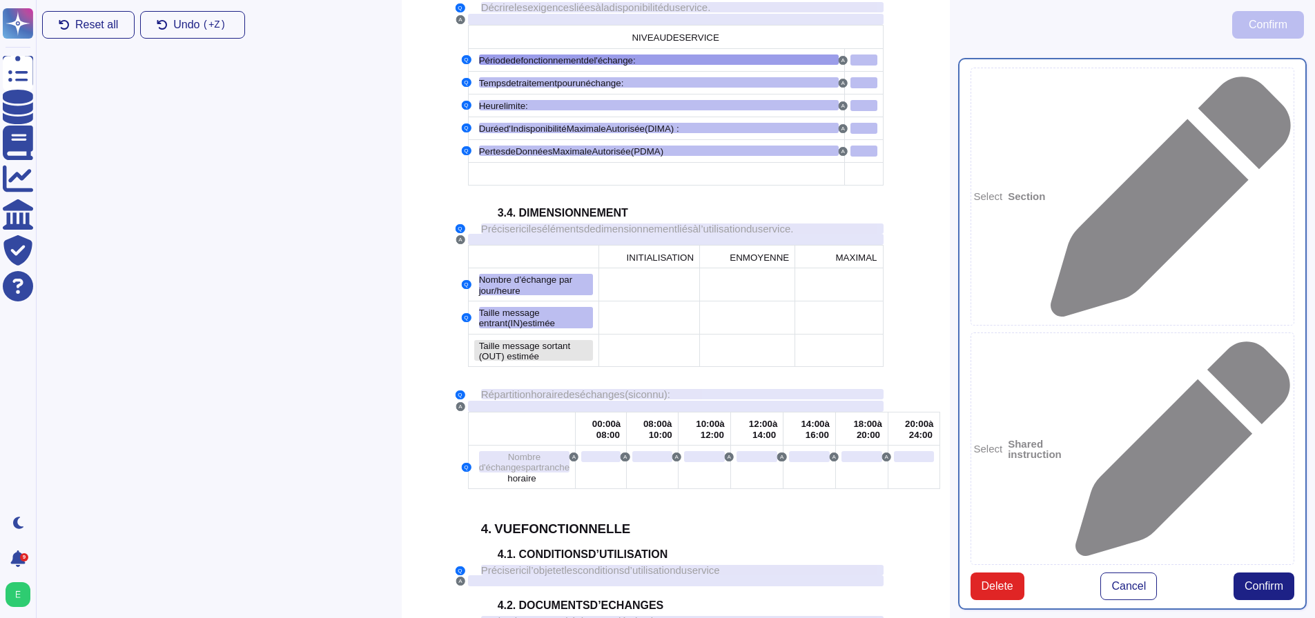
click at [502, 341] on span "Taille message sortant (OUT) estimée" at bounding box center [525, 351] width 92 height 21
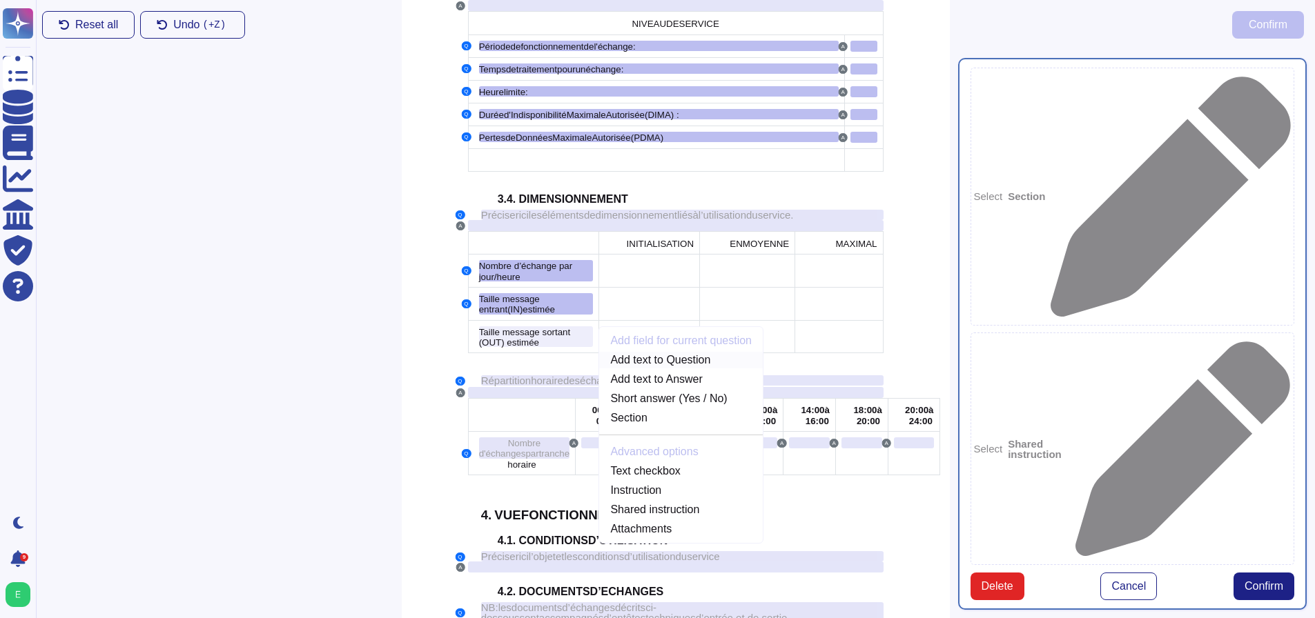
click at [672, 352] on link "Add text to Question" at bounding box center [681, 360] width 164 height 17
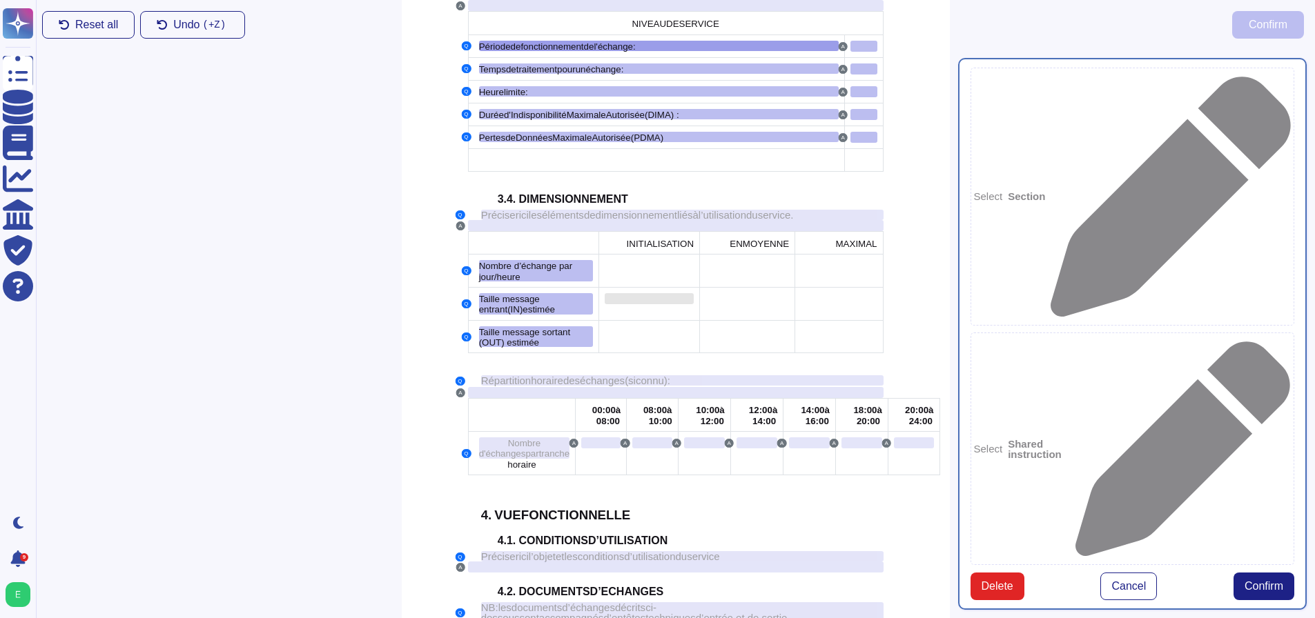
type textarea "Période de fonctionnement de l'échange : Temps de traitement pour un échange : …"
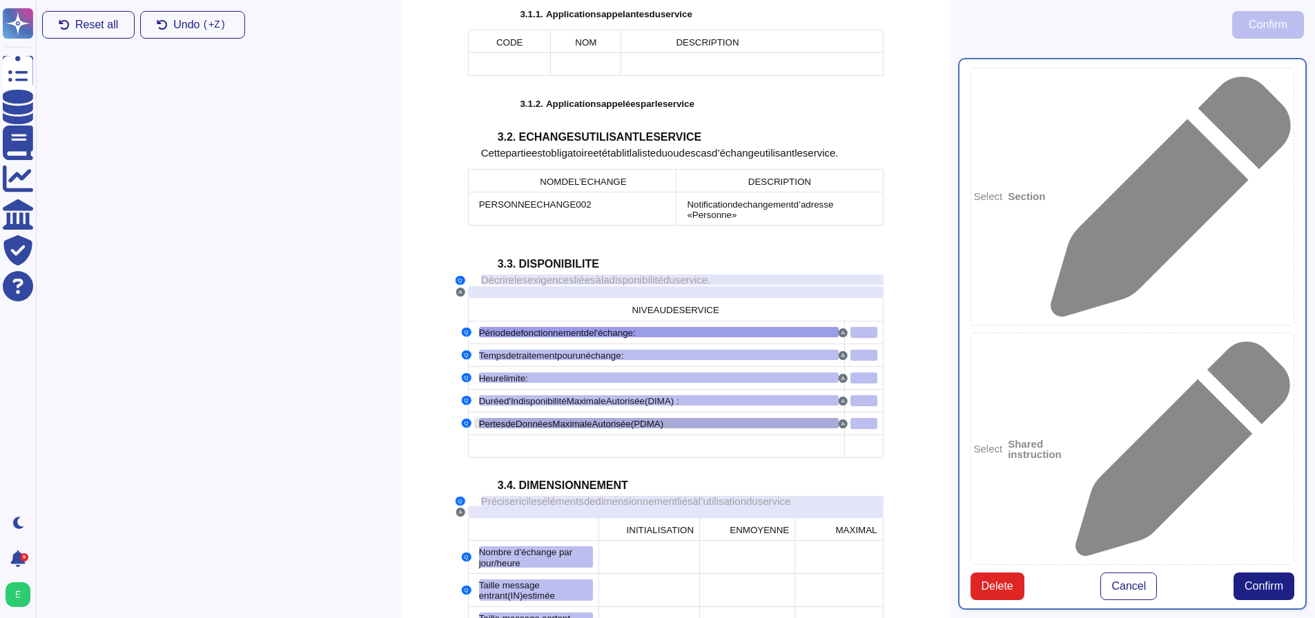
scroll to position [1290, 0]
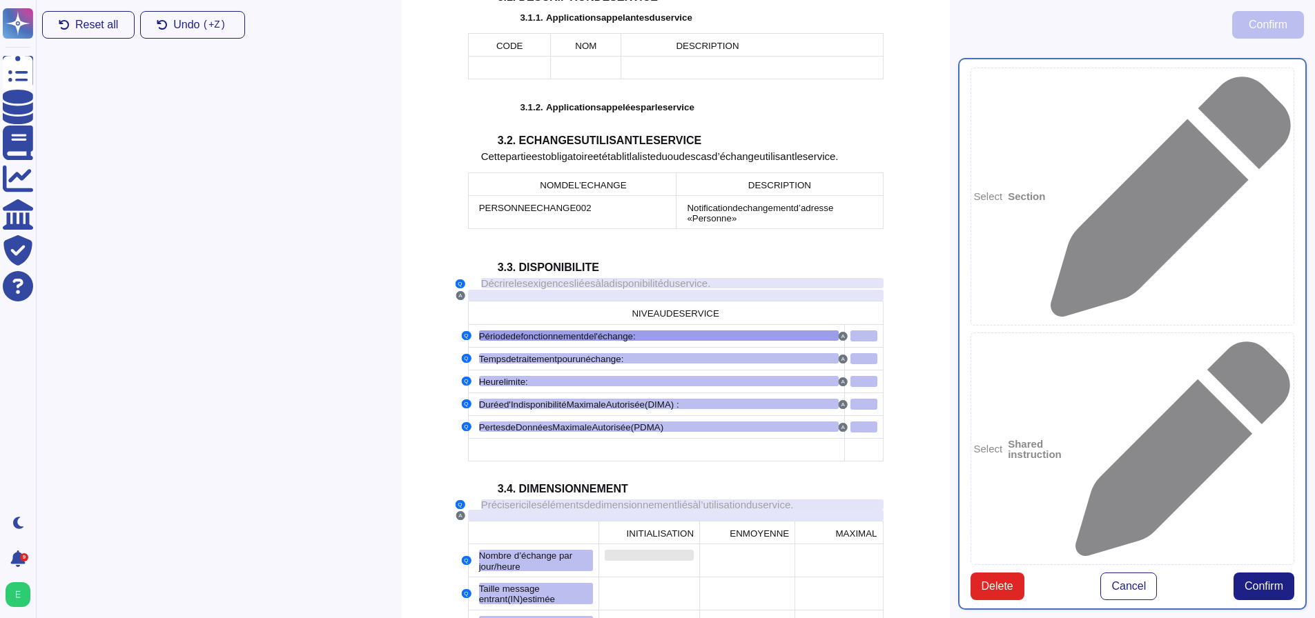
click at [642, 550] on div at bounding box center [649, 555] width 89 height 11
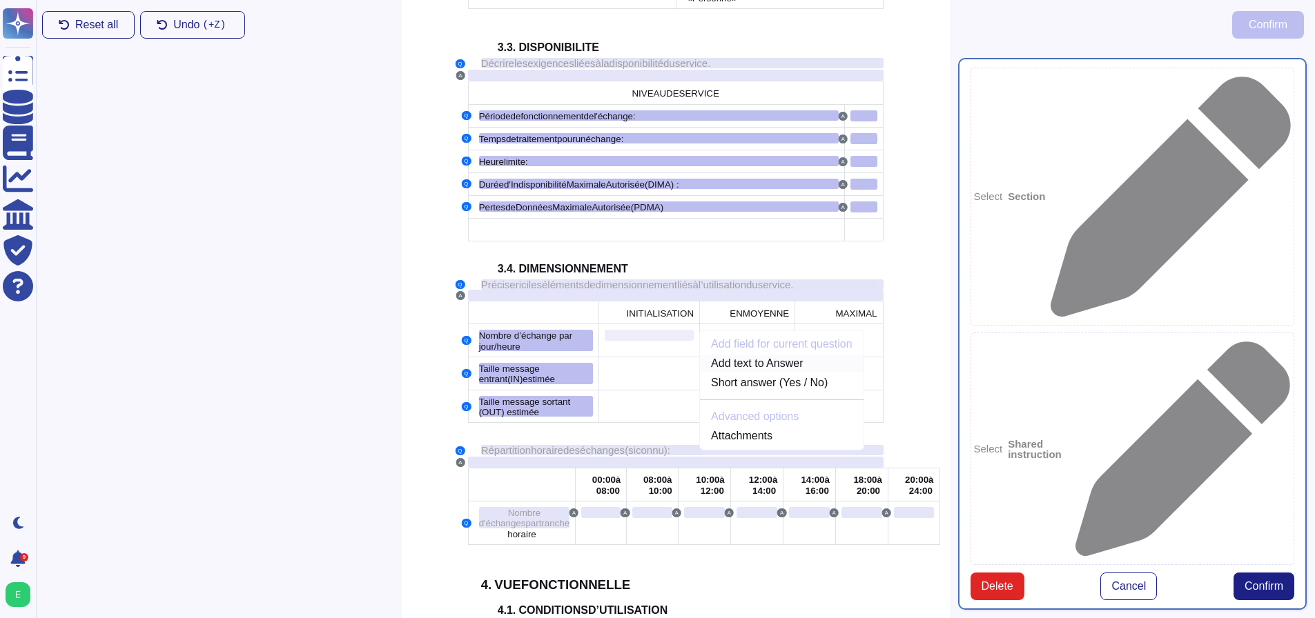
click at [739, 355] on link "Add text to Answer" at bounding box center [782, 363] width 164 height 17
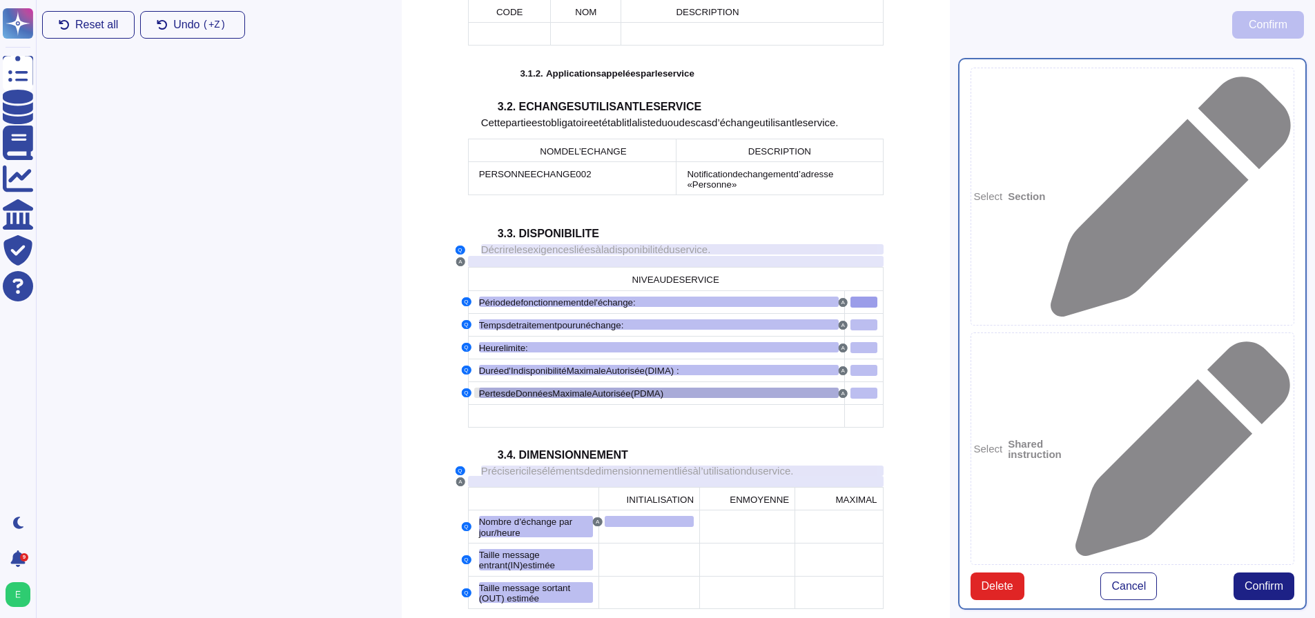
scroll to position [1291, 0]
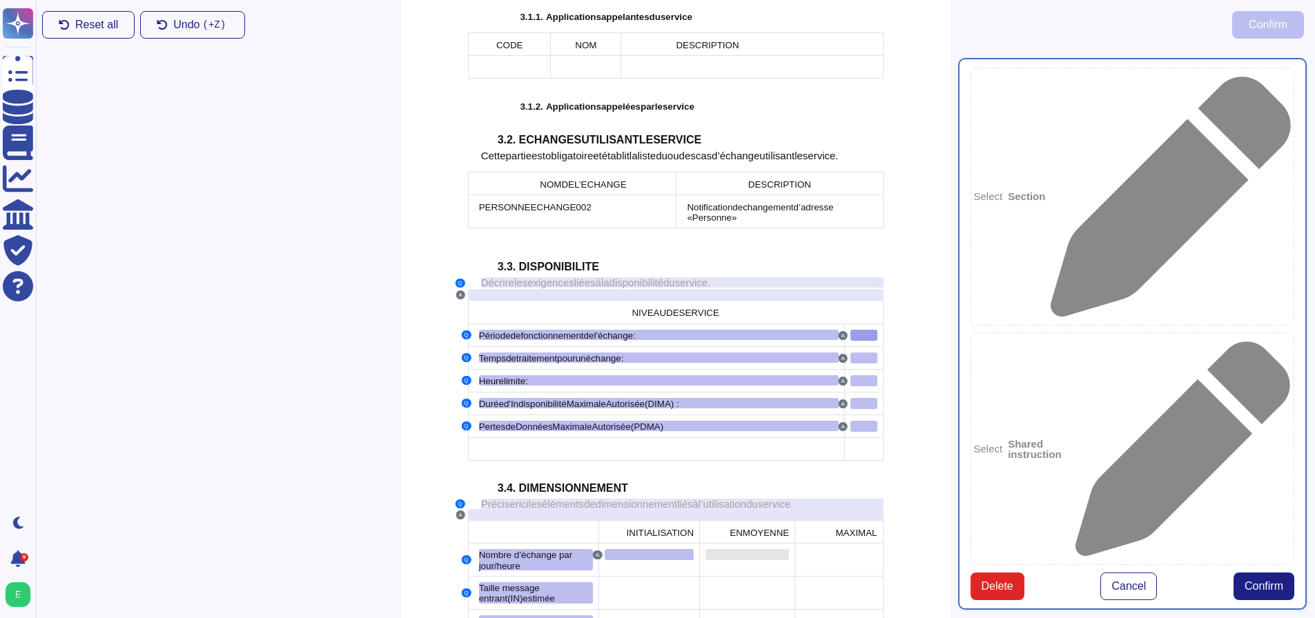
click at [747, 549] on div at bounding box center [747, 554] width 84 height 11
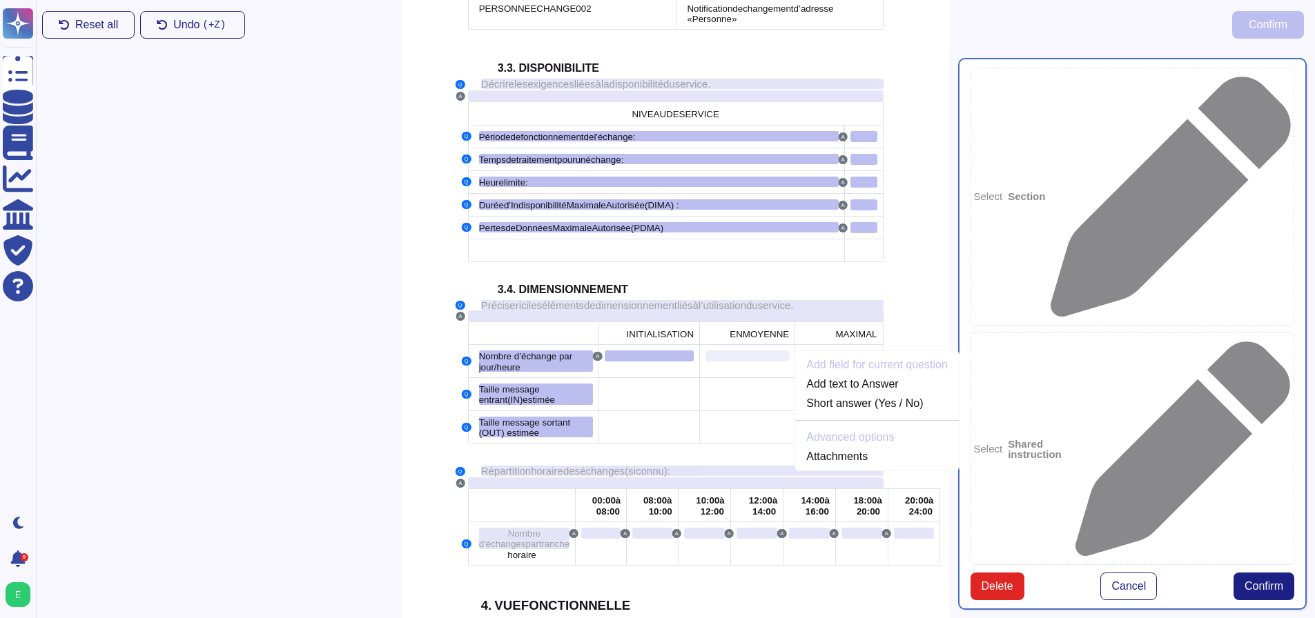
scroll to position [1511, 0]
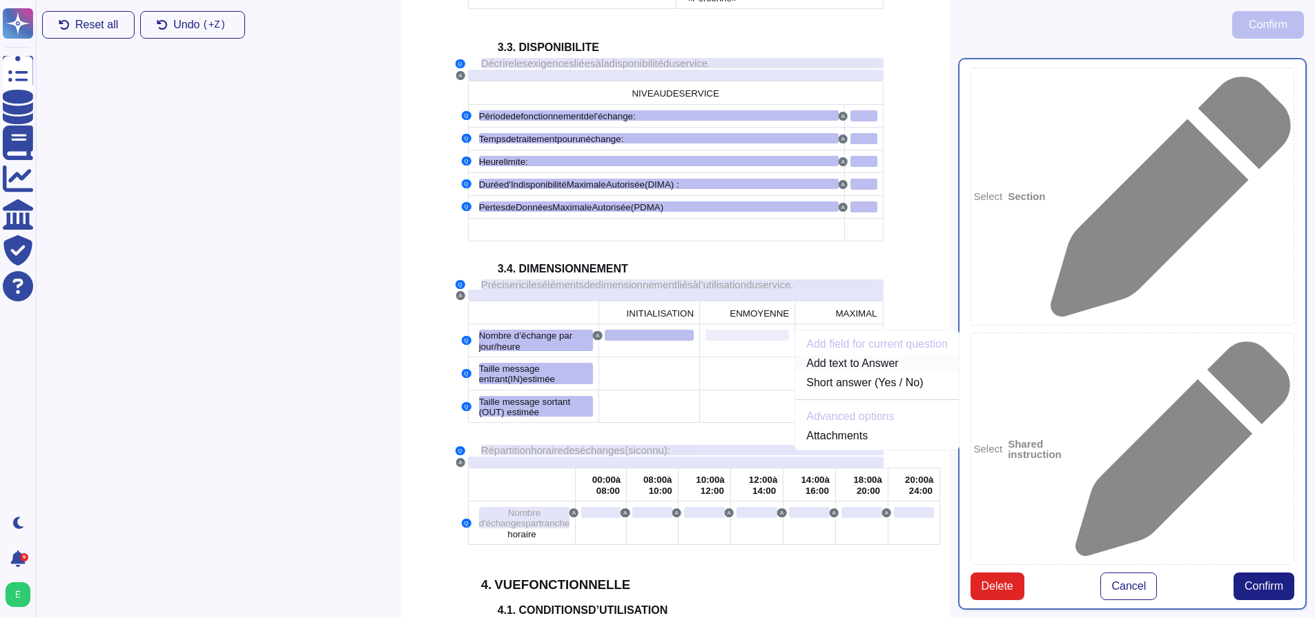
click at [814, 355] on link "Add text to Answer" at bounding box center [877, 363] width 164 height 17
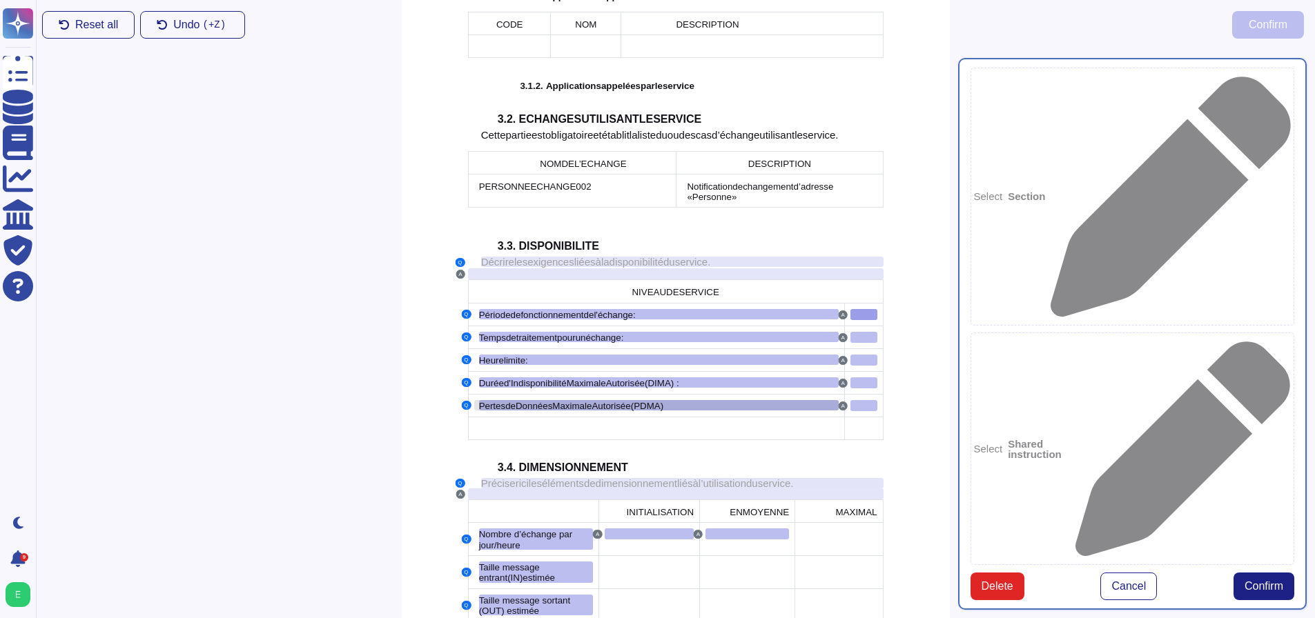
scroll to position [1291, 0]
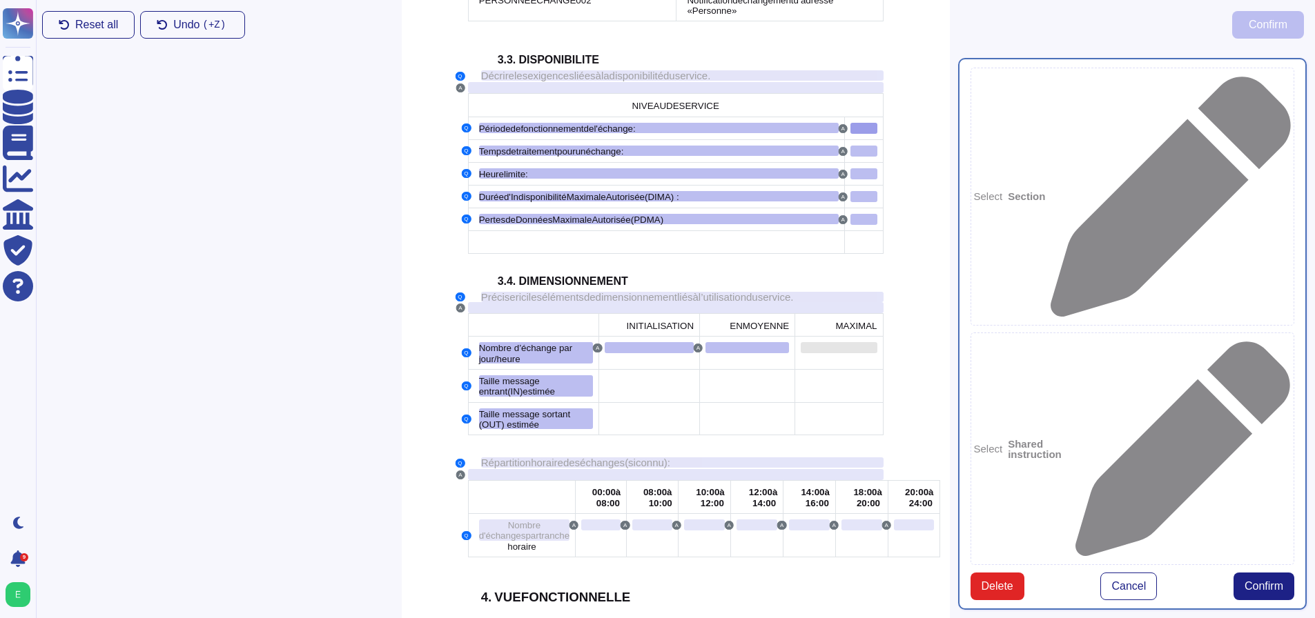
click at [833, 342] on div at bounding box center [839, 347] width 76 height 11
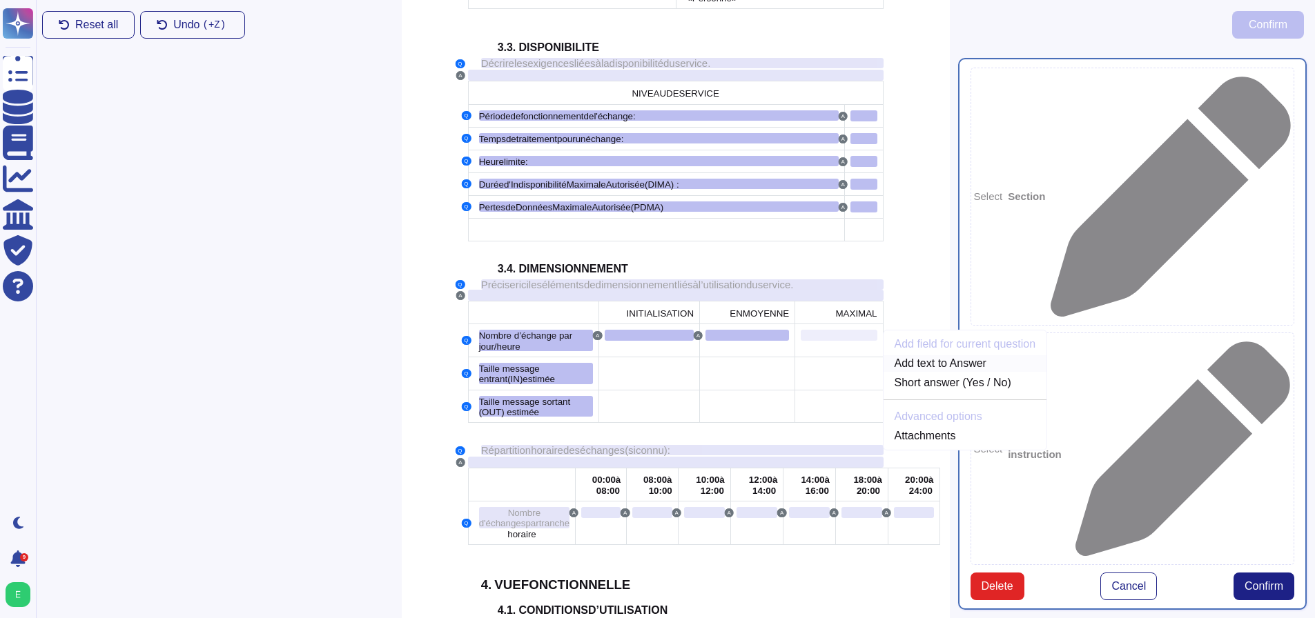
click at [892, 355] on link "Add text to Answer" at bounding box center [965, 363] width 164 height 17
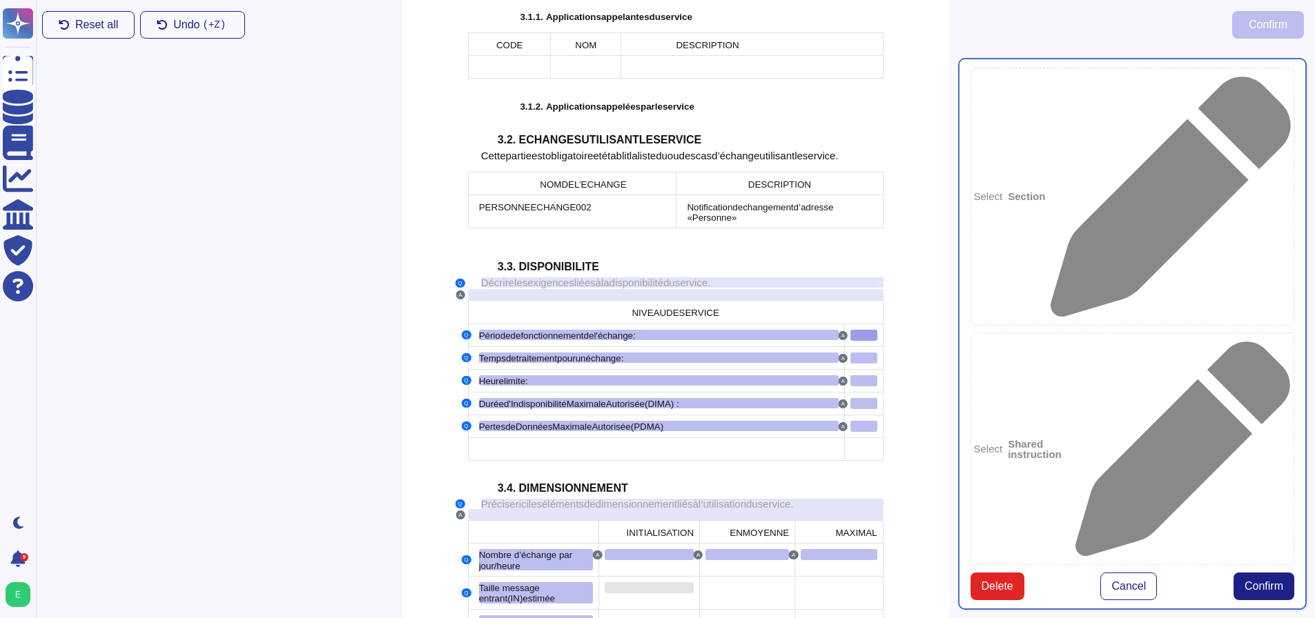
click at [649, 582] on div at bounding box center [649, 587] width 89 height 11
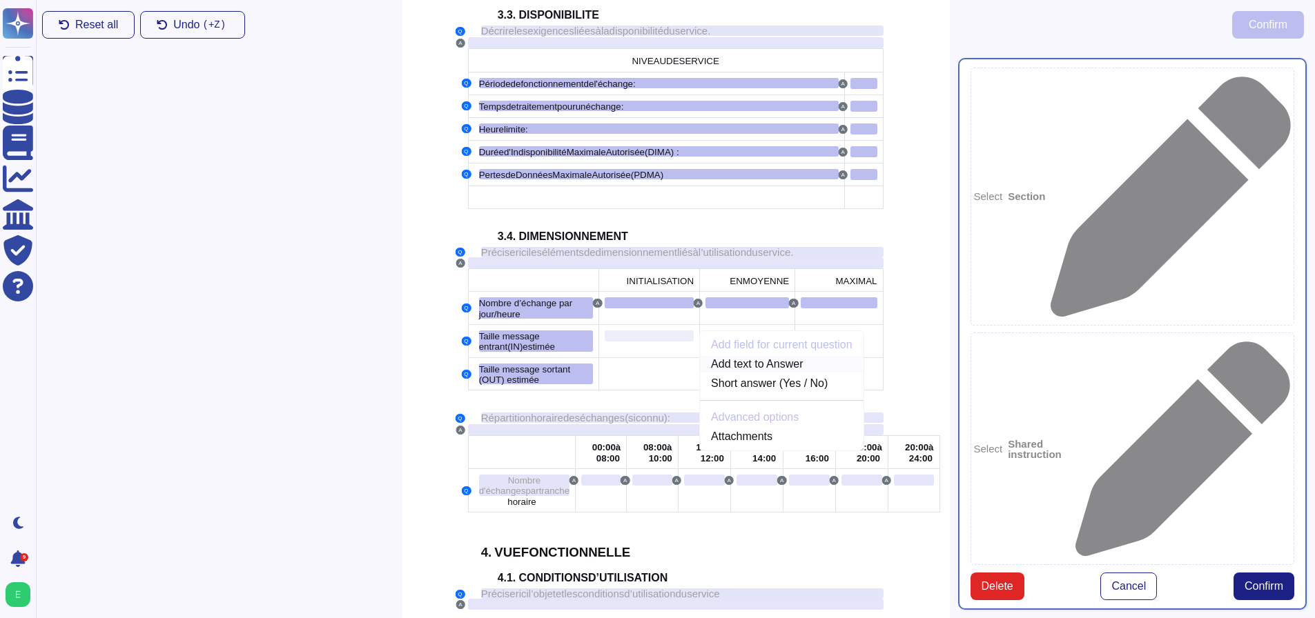
click at [745, 356] on link "Add text to Answer" at bounding box center [782, 364] width 164 height 17
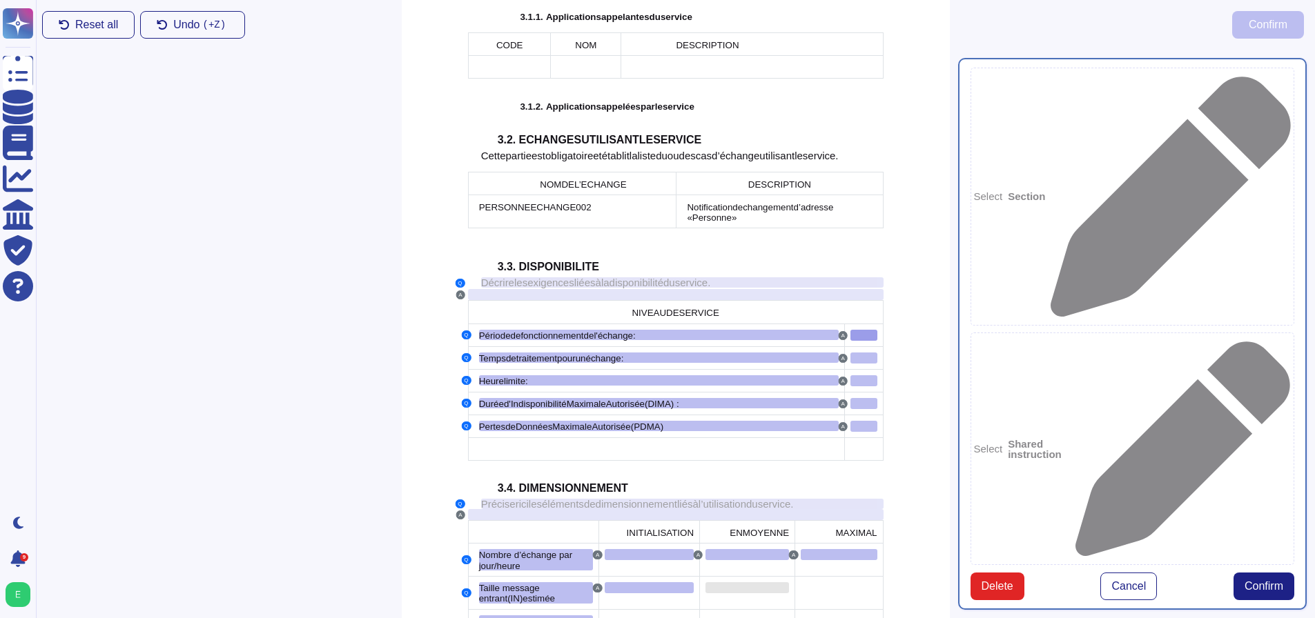
click at [738, 582] on div at bounding box center [747, 587] width 84 height 11
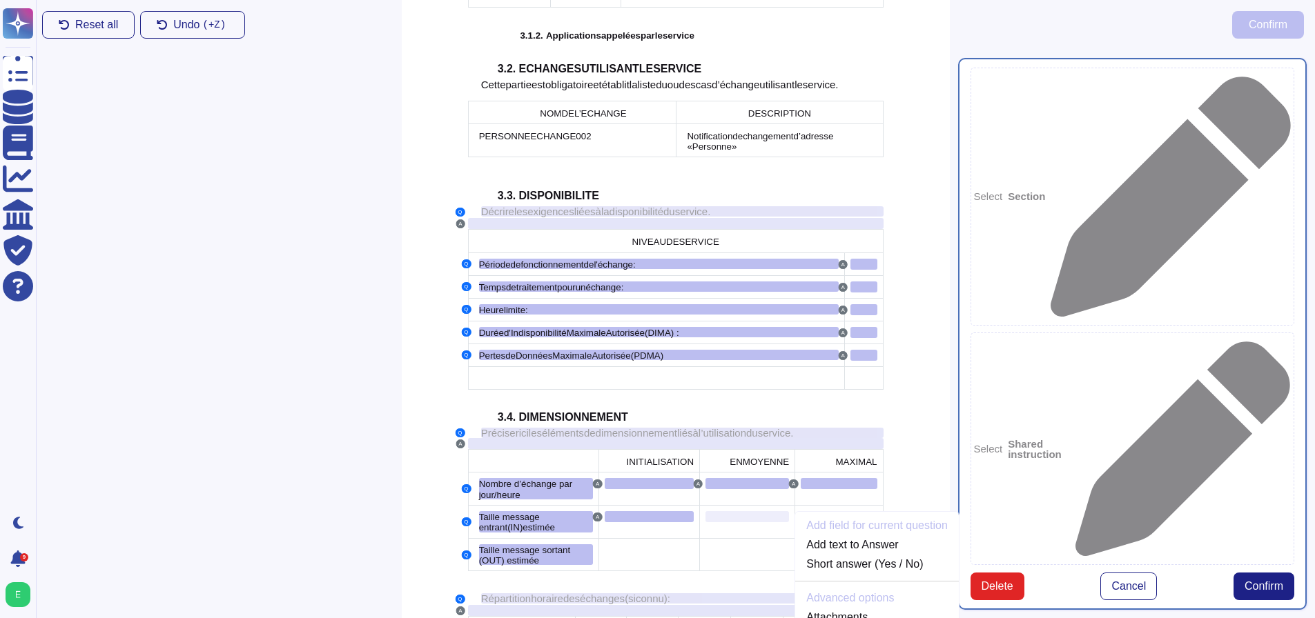
scroll to position [1543, 0]
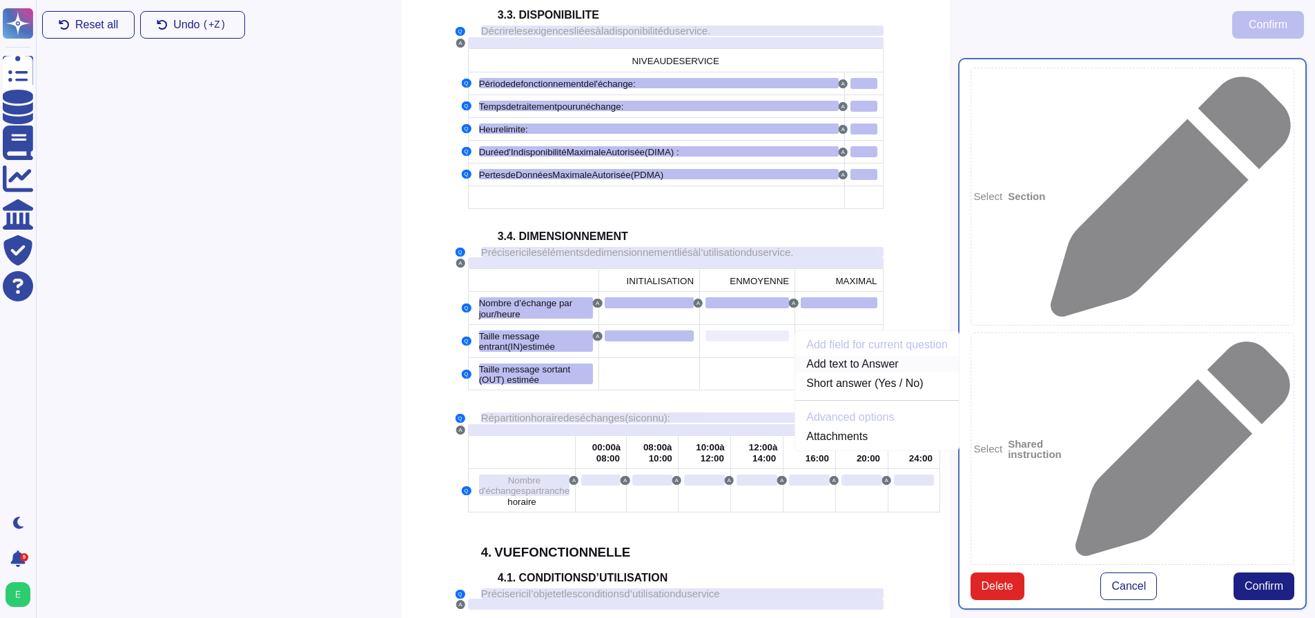
click at [834, 356] on link "Add text to Answer" at bounding box center [877, 364] width 164 height 17
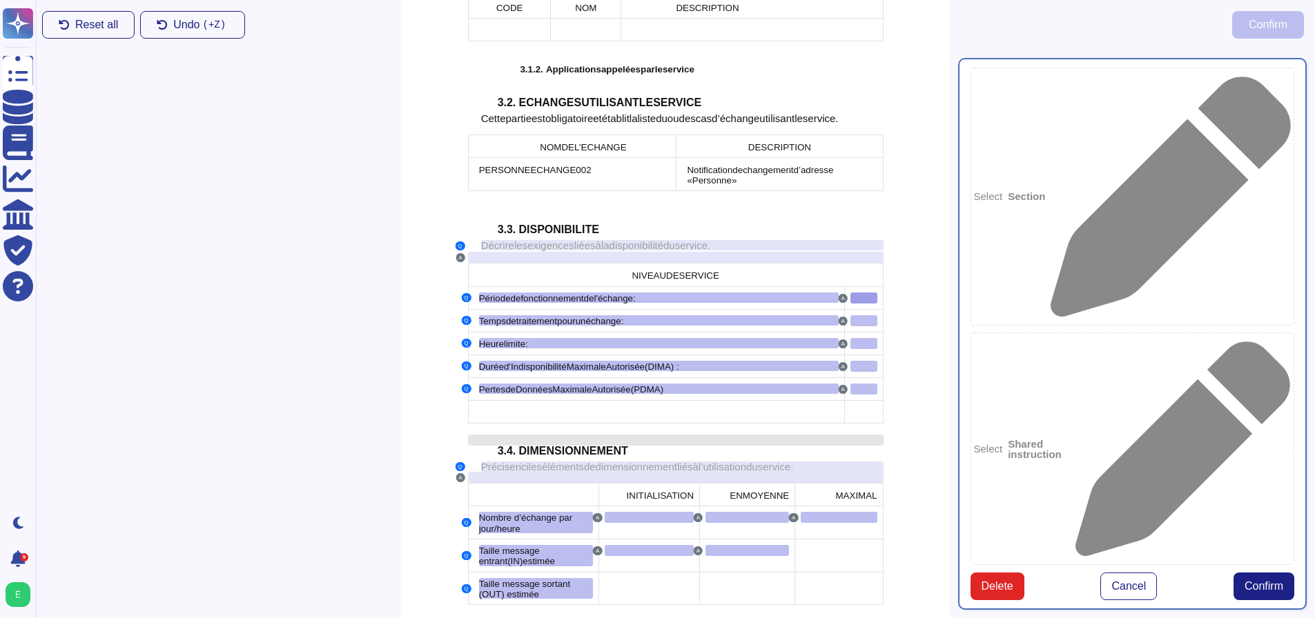
scroll to position [1291, 0]
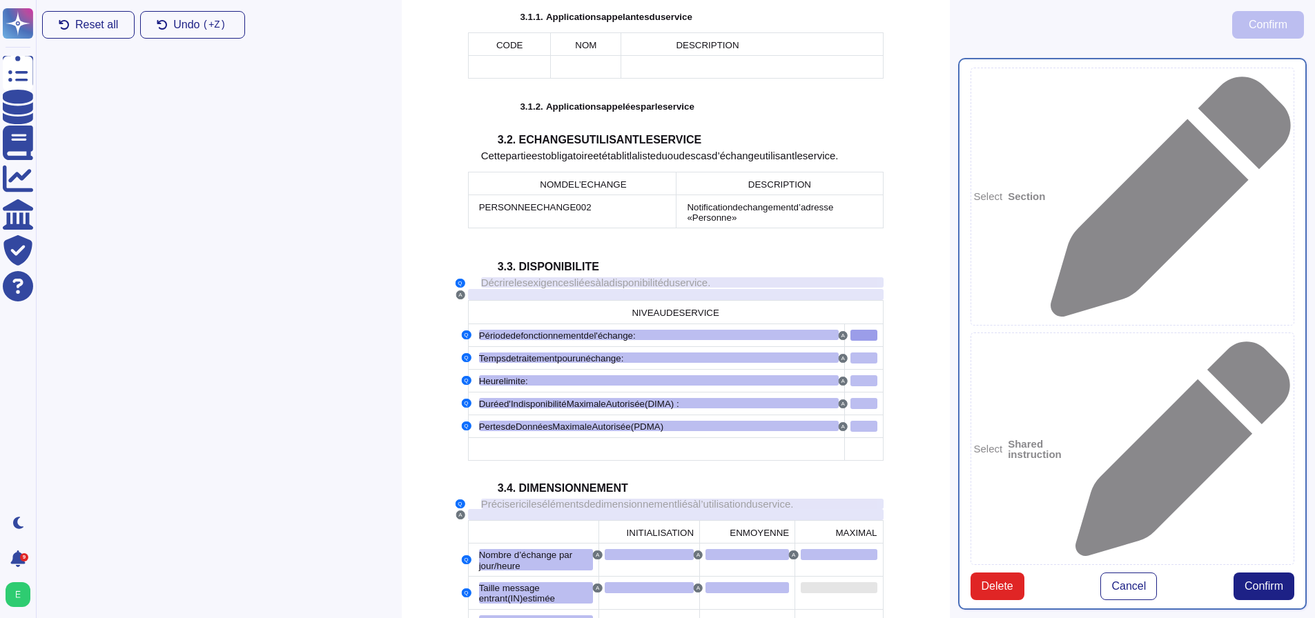
click at [803, 582] on div at bounding box center [839, 587] width 76 height 11
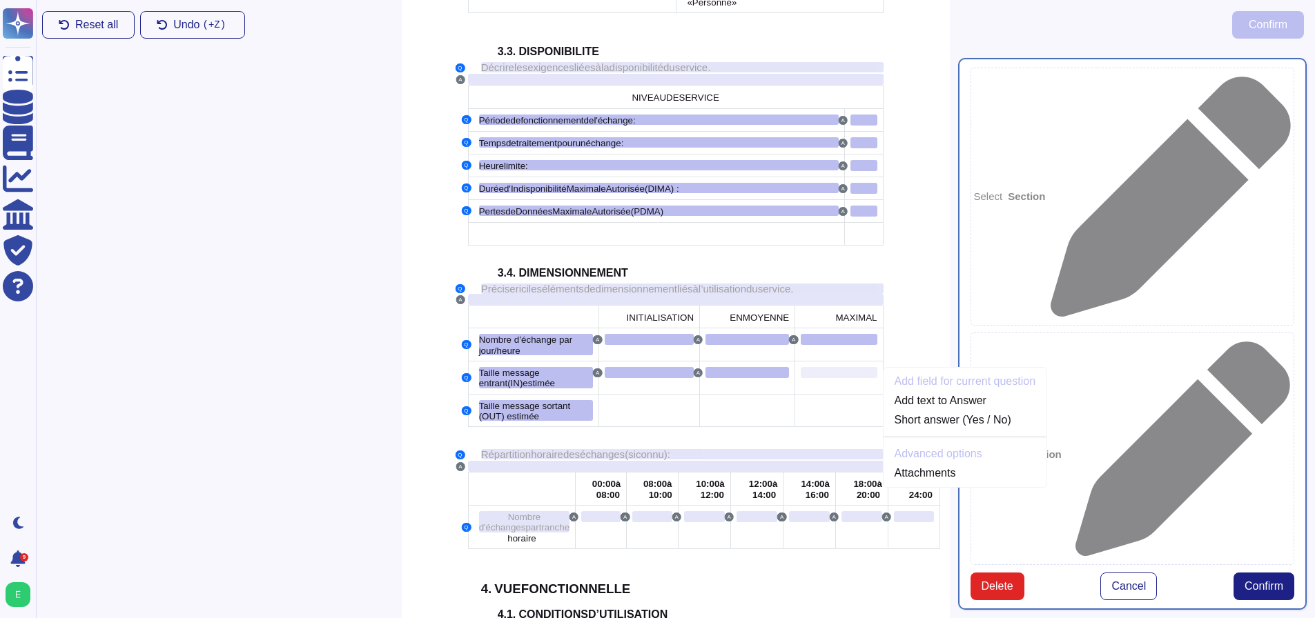
scroll to position [1543, 0]
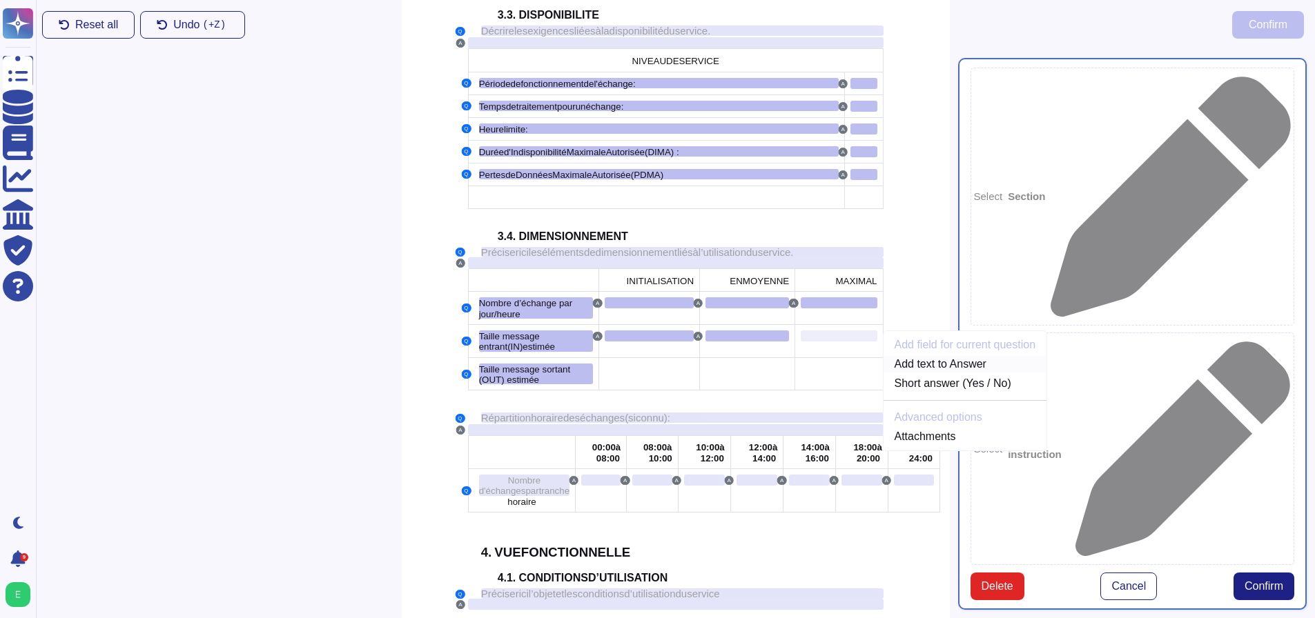
click at [910, 356] on link "Add text to Answer" at bounding box center [965, 364] width 164 height 17
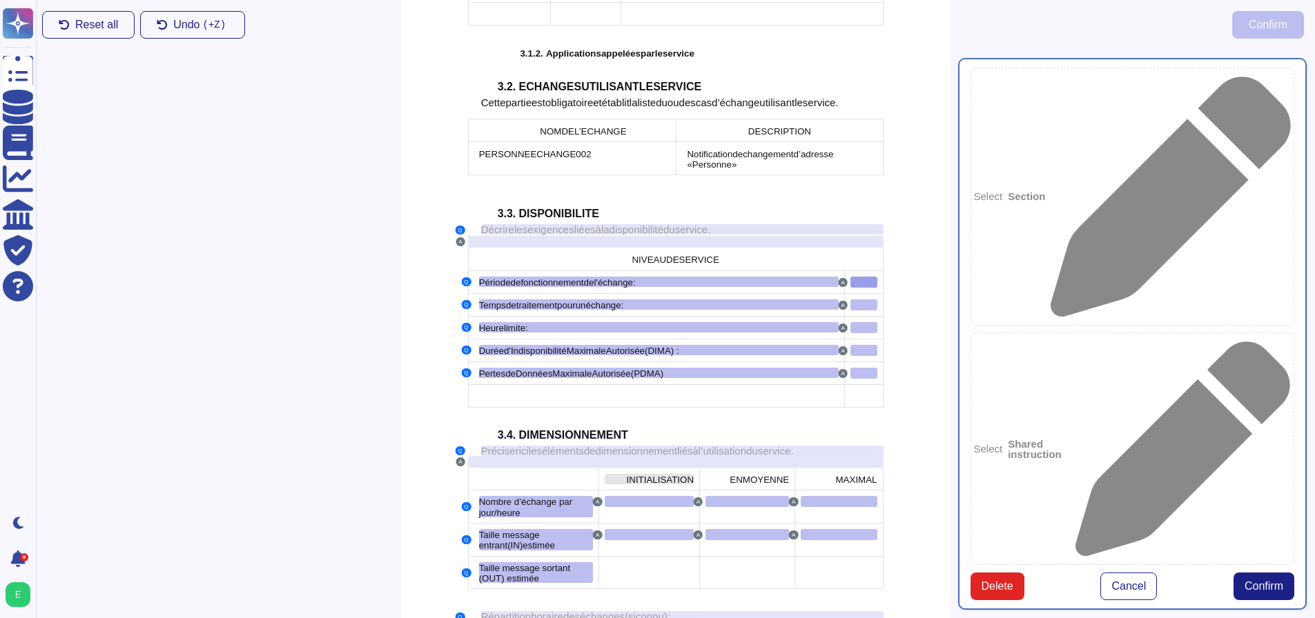
scroll to position [1291, 0]
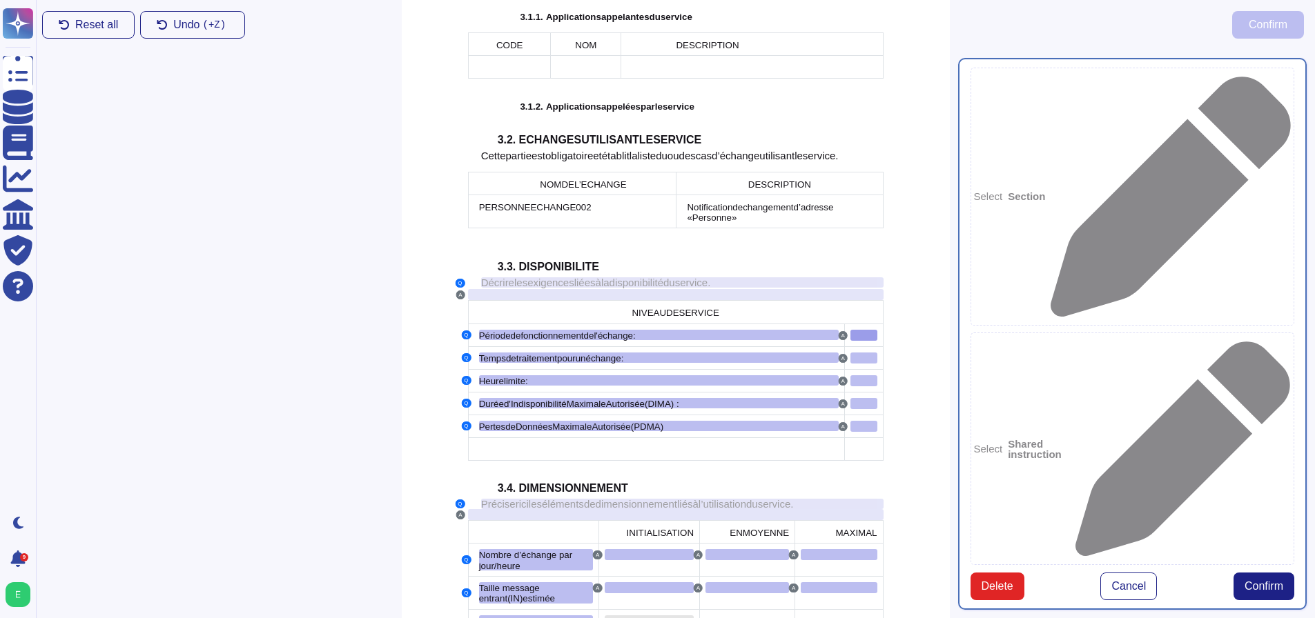
click at [651, 616] on div at bounding box center [649, 621] width 89 height 11
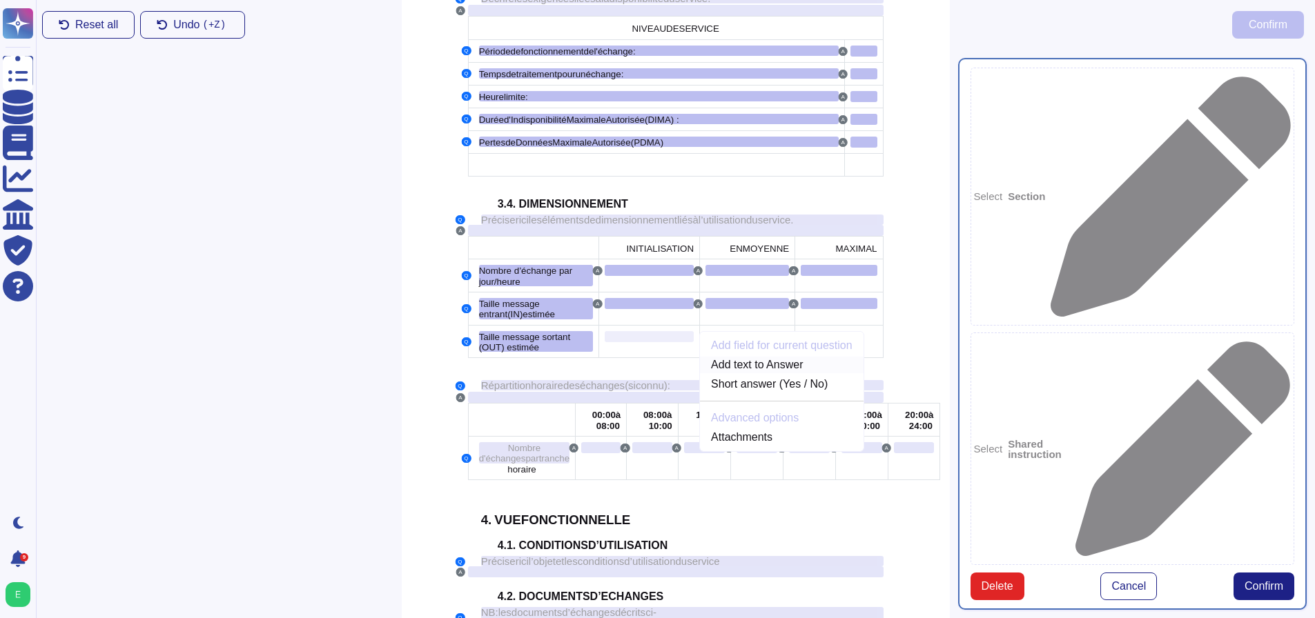
click at [772, 357] on link "Add text to Answer" at bounding box center [782, 365] width 164 height 17
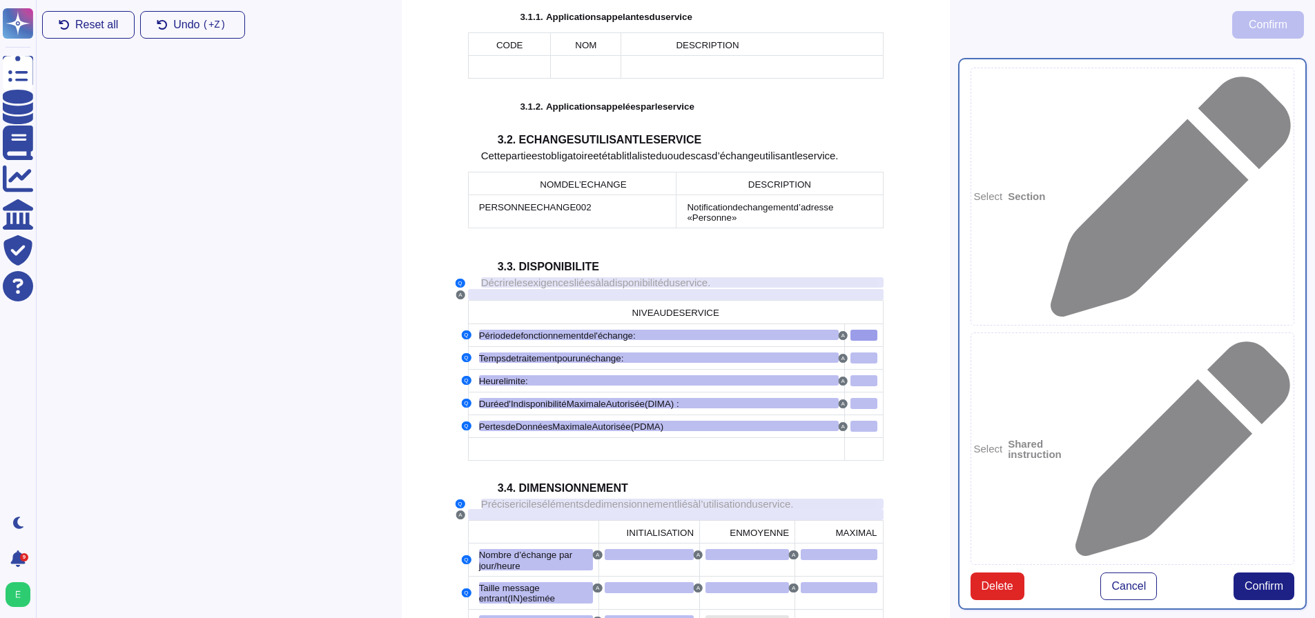
click at [736, 616] on div at bounding box center [747, 621] width 84 height 11
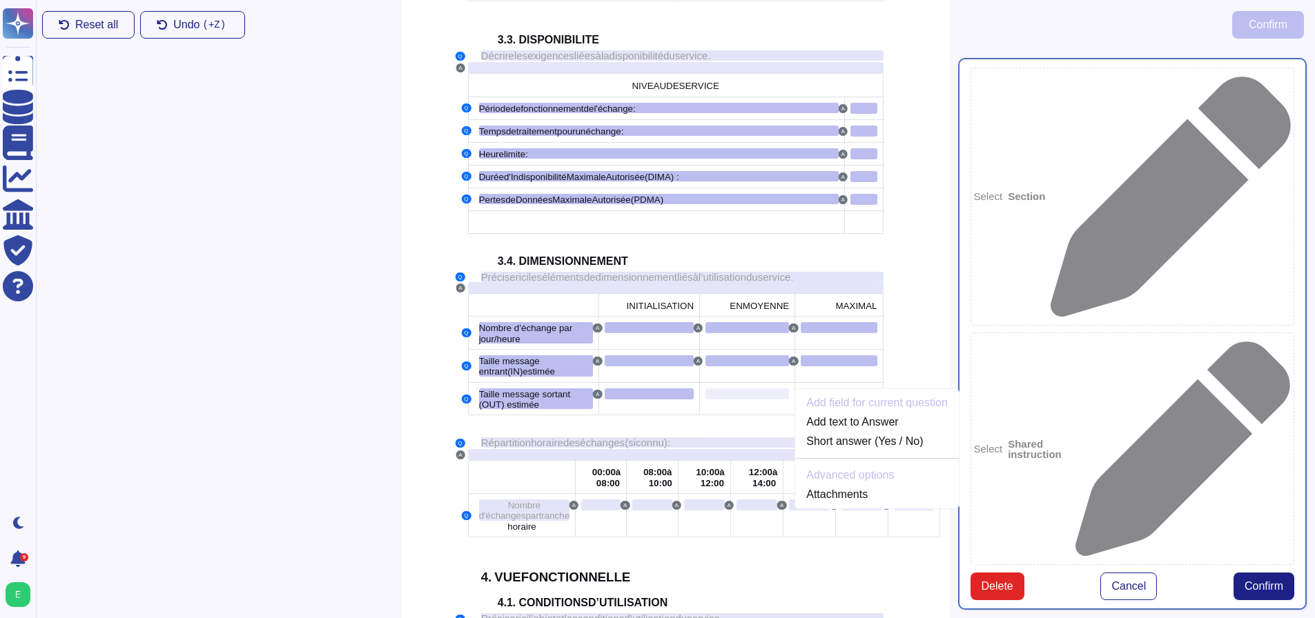
scroll to position [1575, 0]
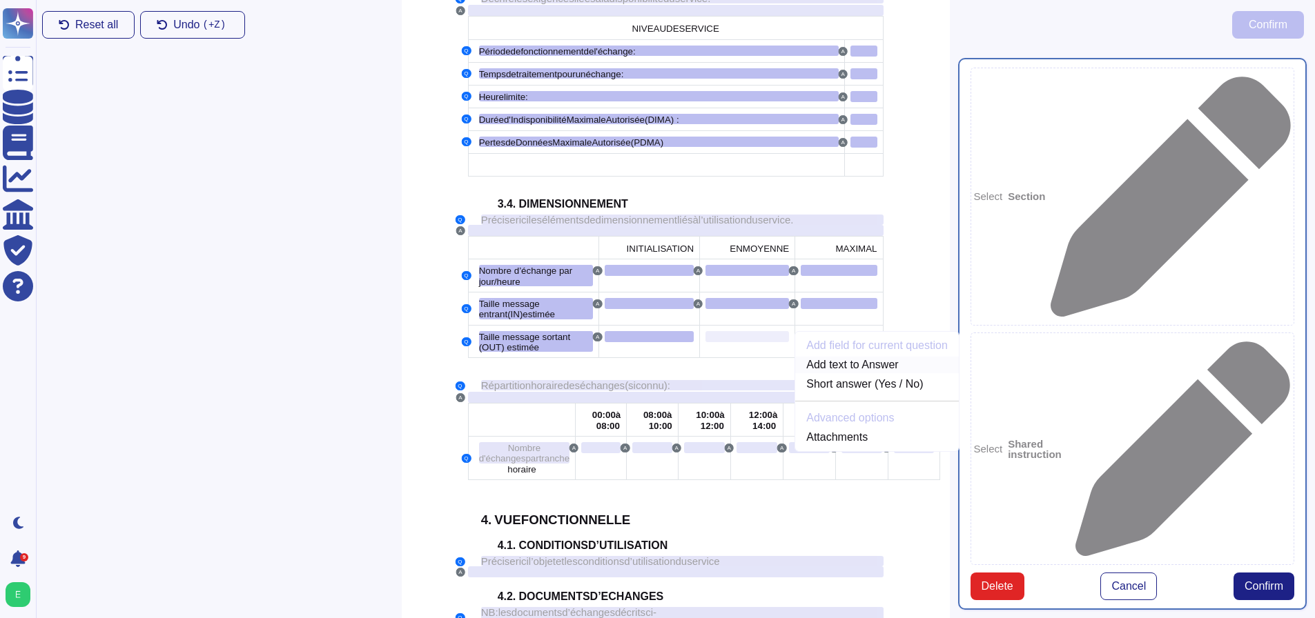
click at [836, 357] on link "Add text to Answer" at bounding box center [877, 365] width 164 height 17
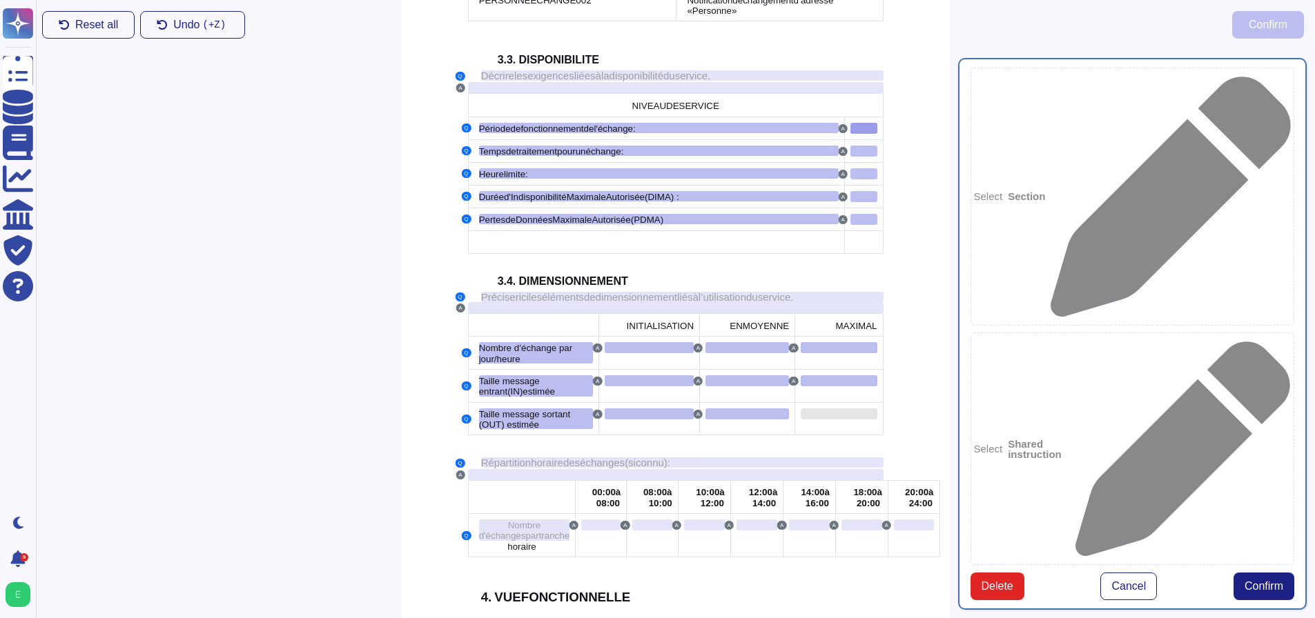
click at [836, 409] on div at bounding box center [839, 414] width 76 height 11
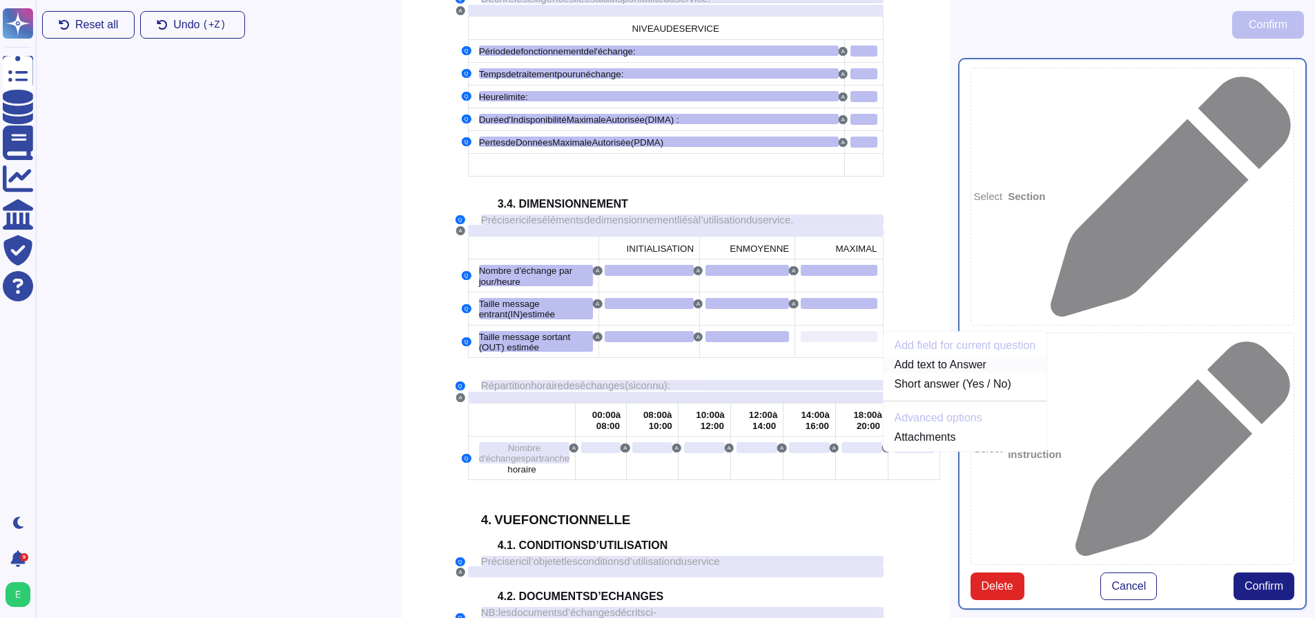
click at [903, 357] on link "Add text to Answer" at bounding box center [965, 365] width 164 height 17
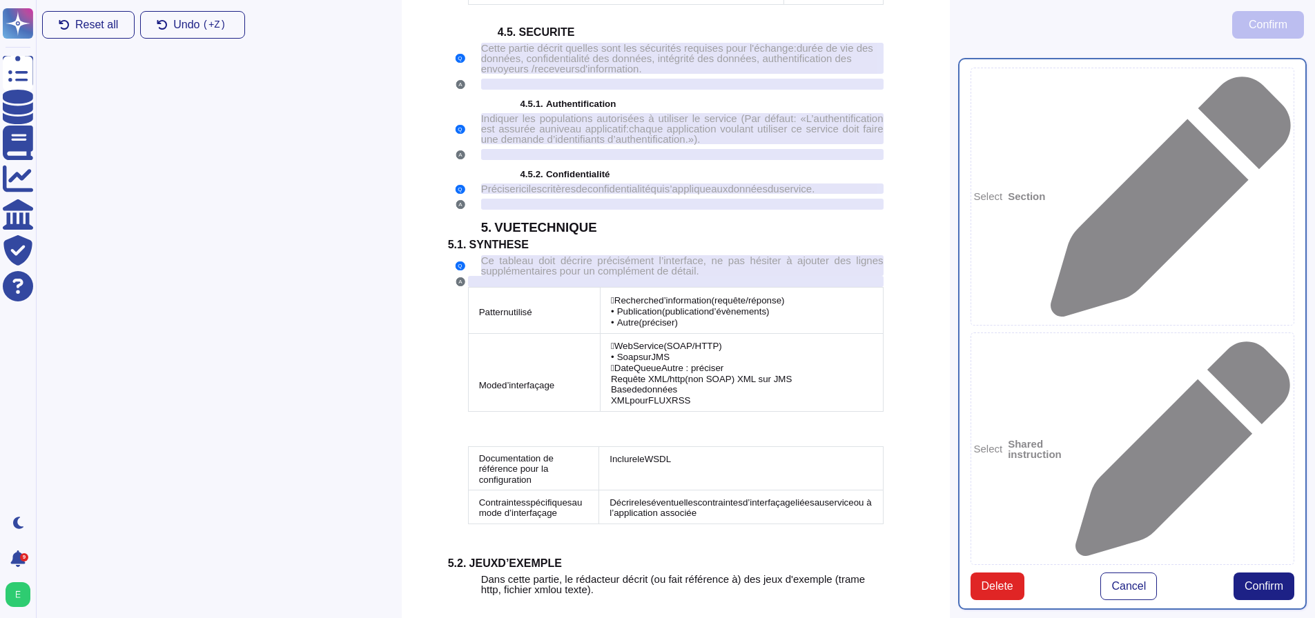
scroll to position [3430, 0]
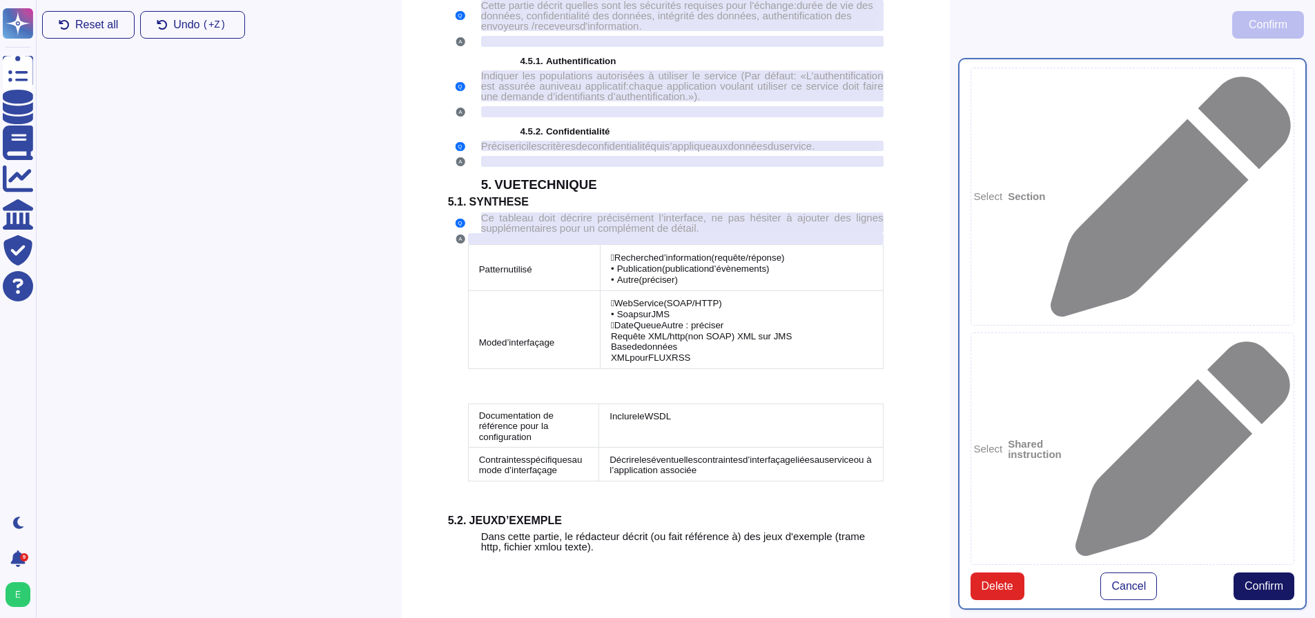
click at [1262, 581] on span "Confirm" at bounding box center [1263, 586] width 39 height 11
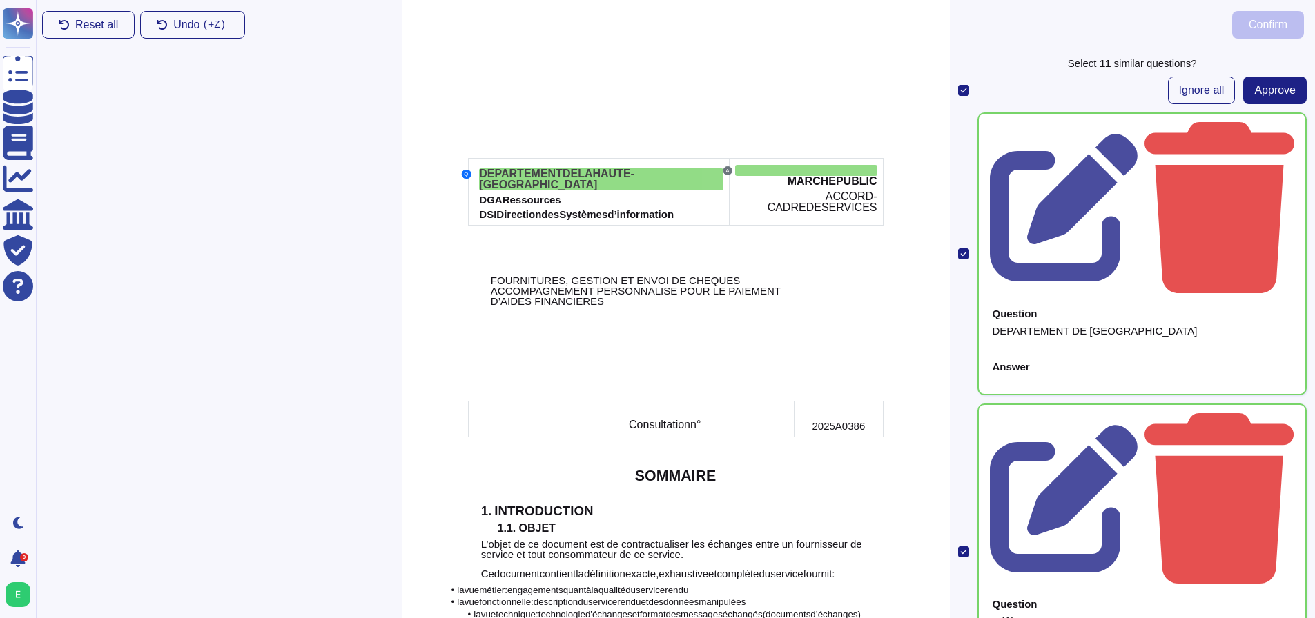
scroll to position [0, 0]
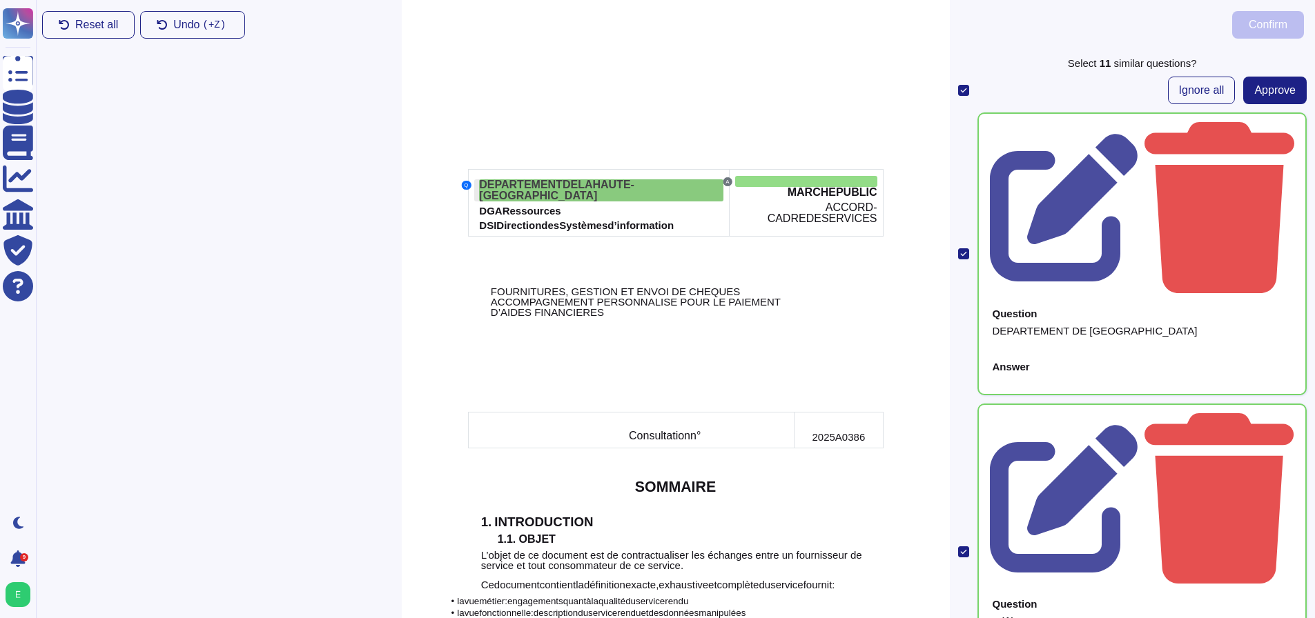
click at [671, 184] on div "DEPARTEMENT DE [GEOGRAPHIC_DATA]" at bounding box center [601, 190] width 244 height 22
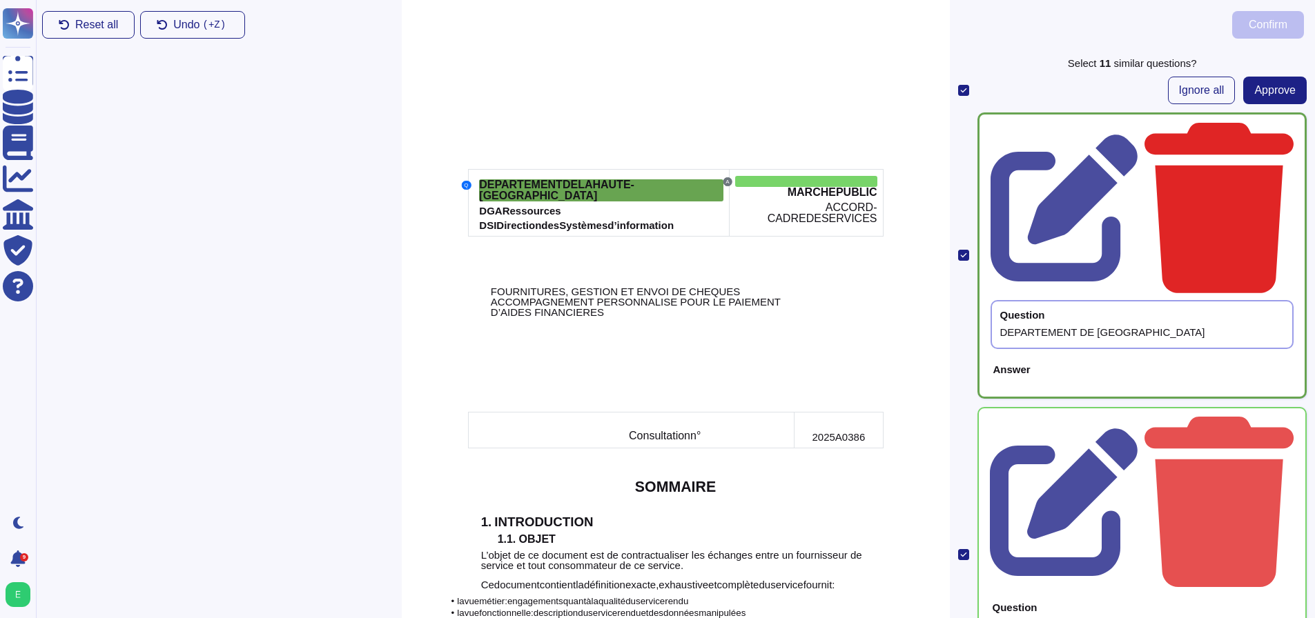
click at [1277, 128] on icon at bounding box center [1218, 208] width 149 height 170
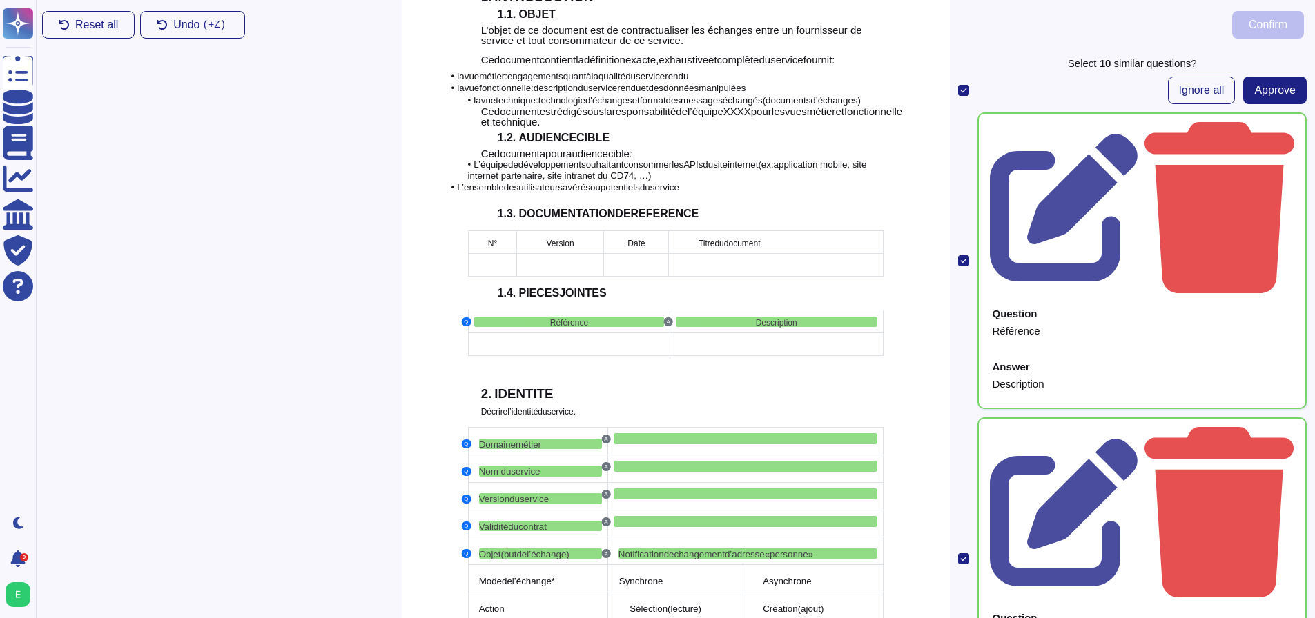
scroll to position [552, 0]
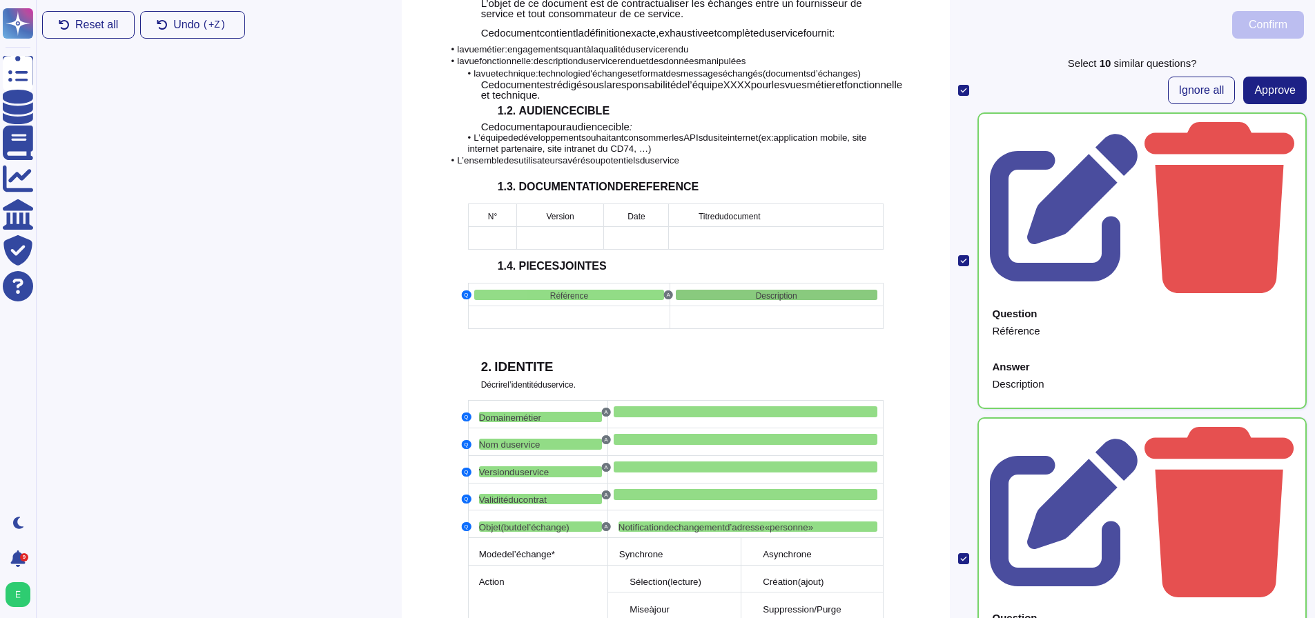
click at [694, 290] on div "Description" at bounding box center [777, 295] width 202 height 10
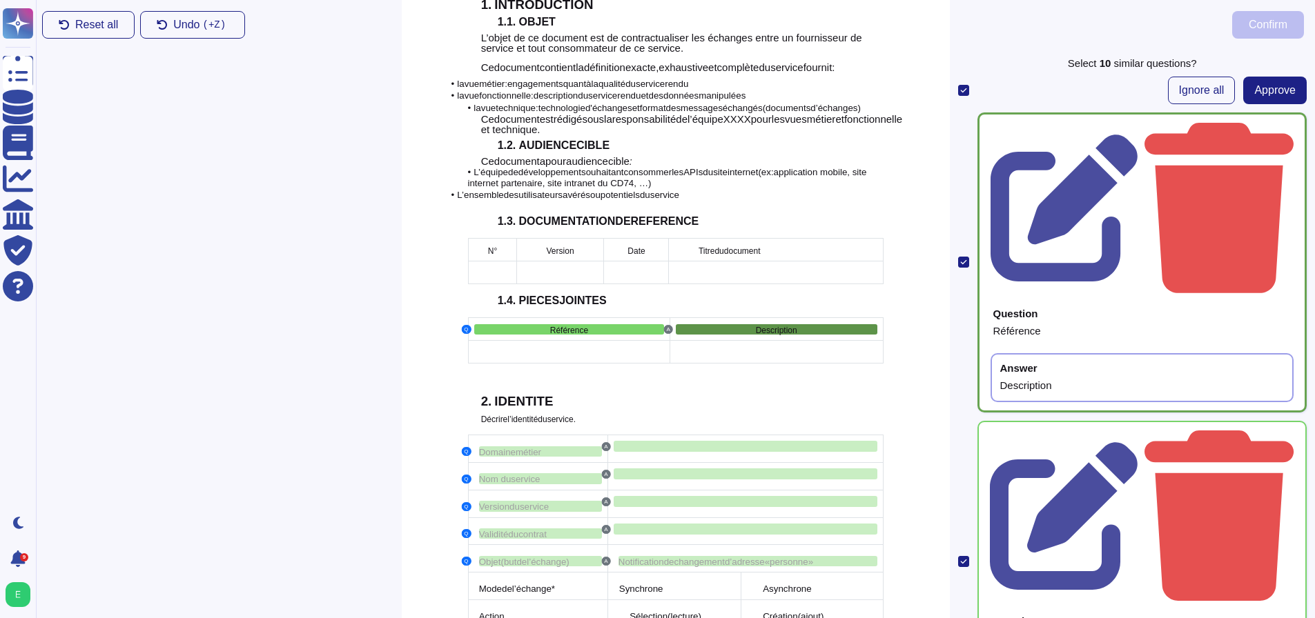
scroll to position [515, 0]
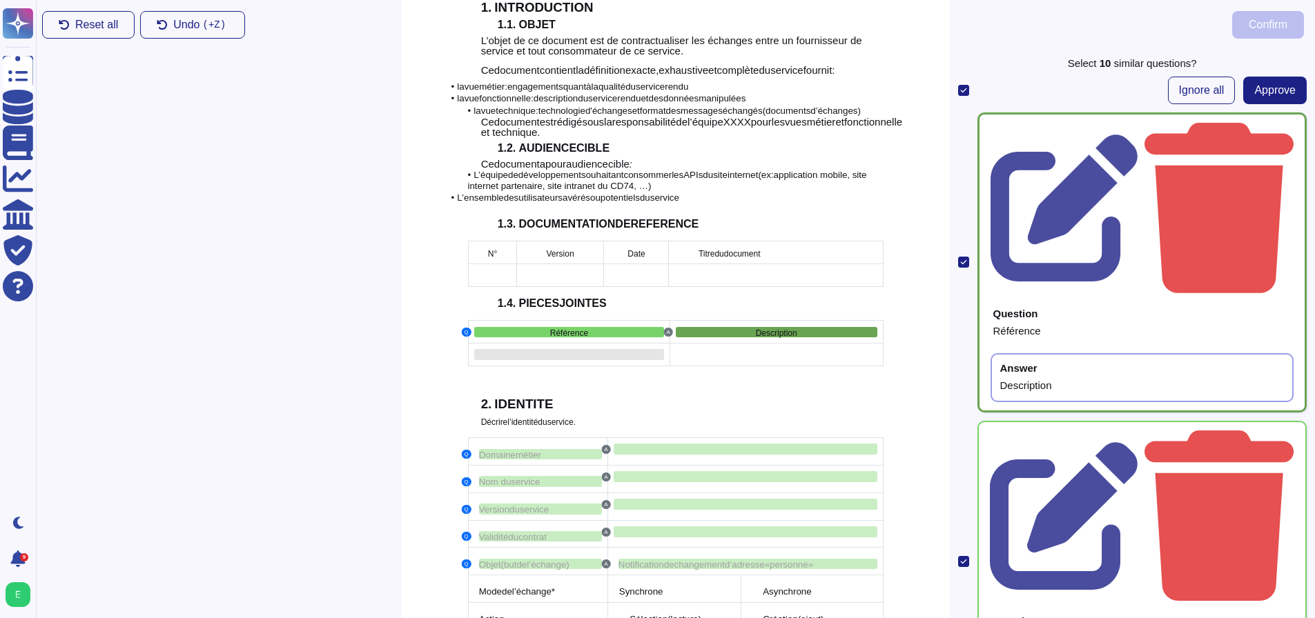
click at [553, 349] on div at bounding box center [569, 354] width 190 height 11
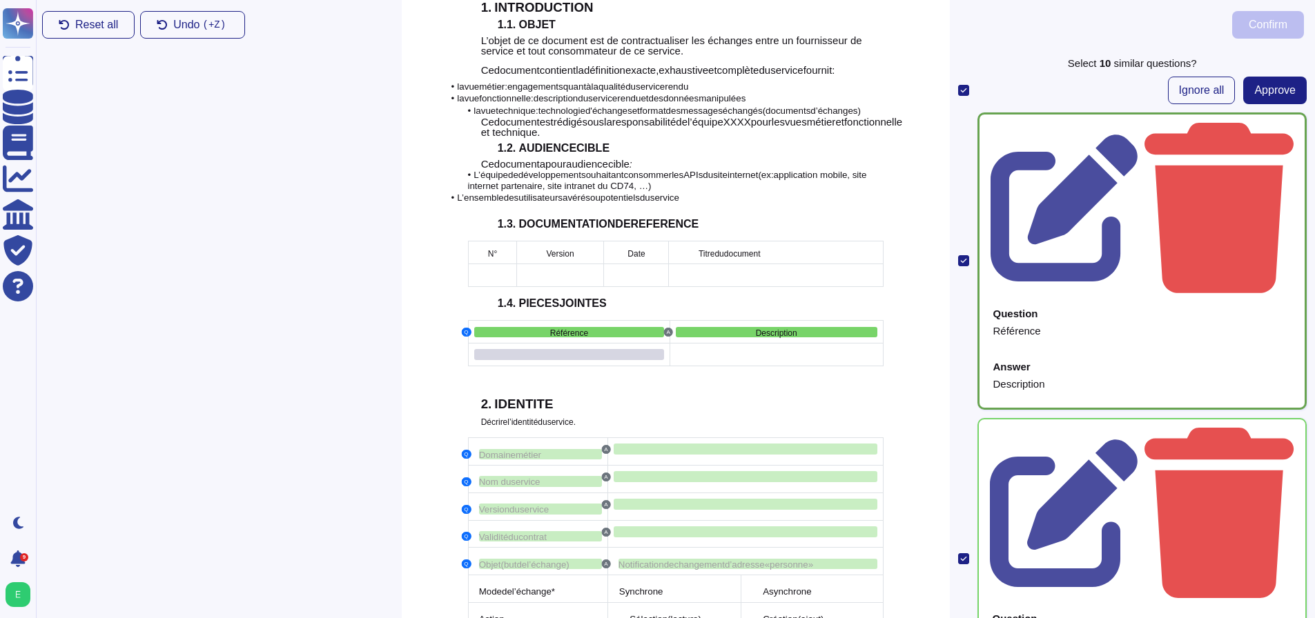
scroll to position [538, 0]
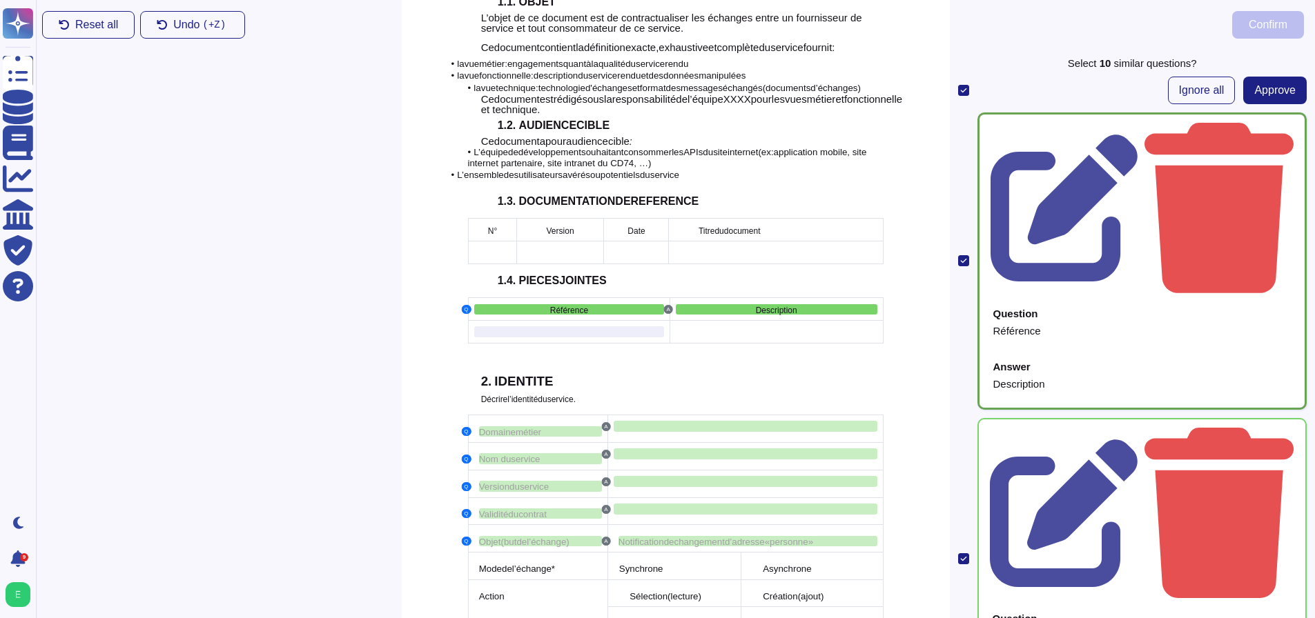
click at [545, 320] on td at bounding box center [569, 331] width 202 height 23
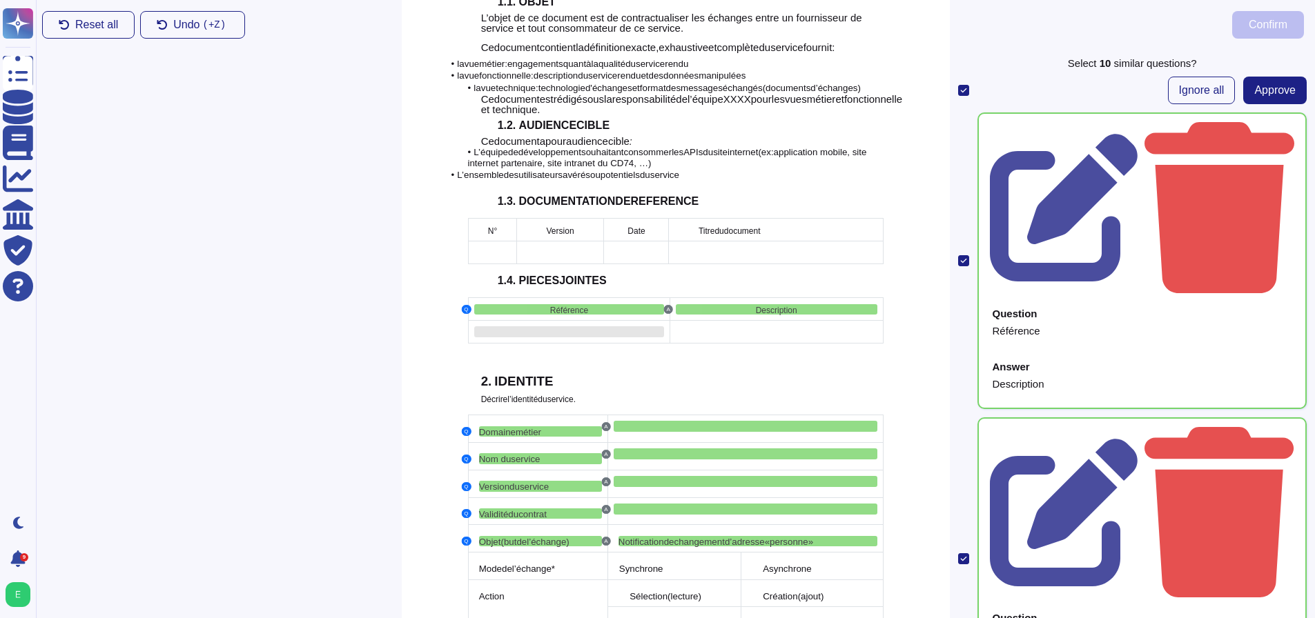
click at [545, 326] on div at bounding box center [569, 331] width 190 height 11
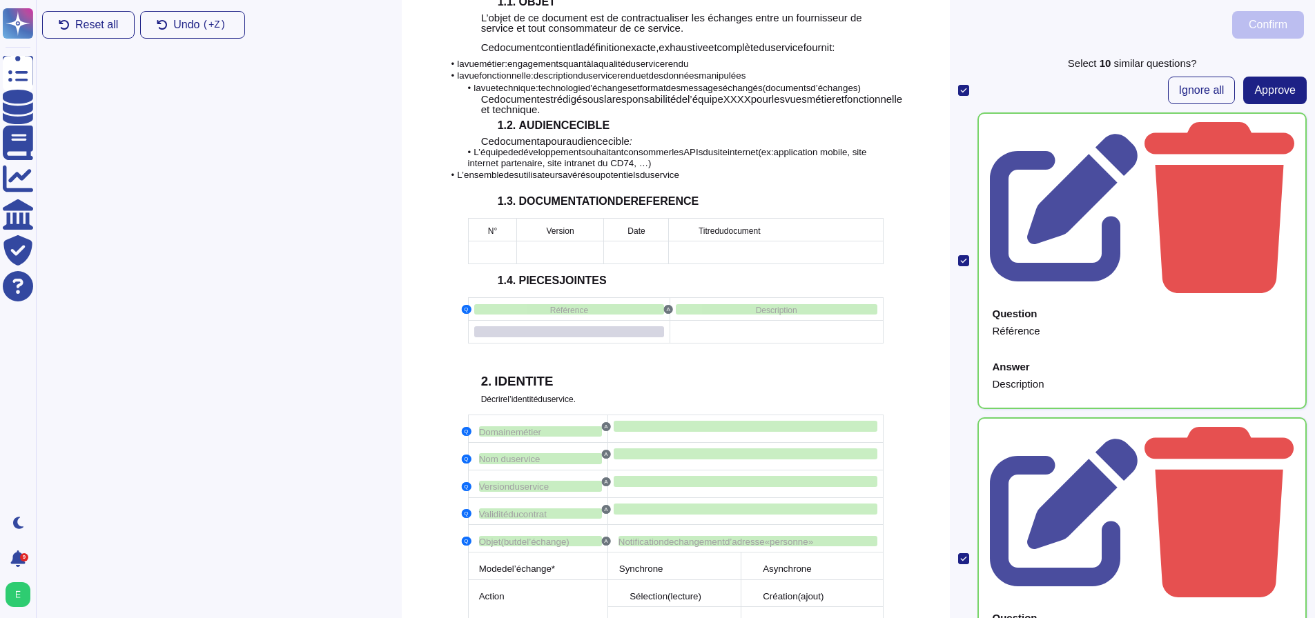
click at [536, 326] on div at bounding box center [569, 331] width 190 height 11
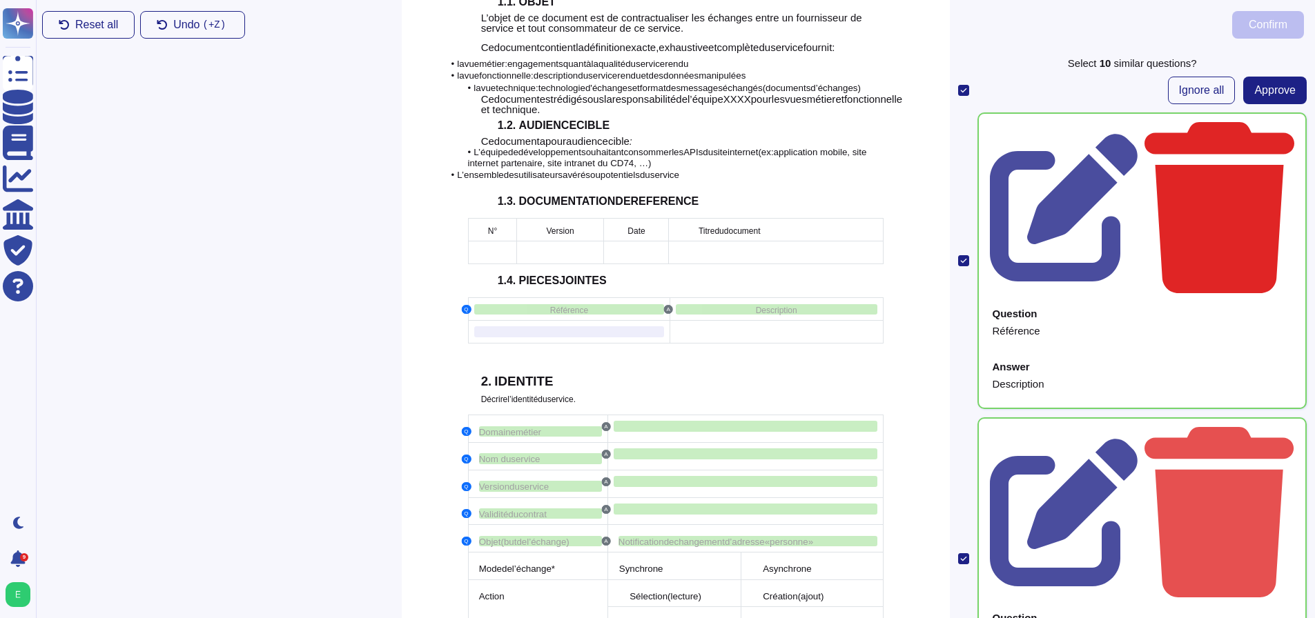
click at [1276, 125] on icon at bounding box center [1219, 207] width 150 height 171
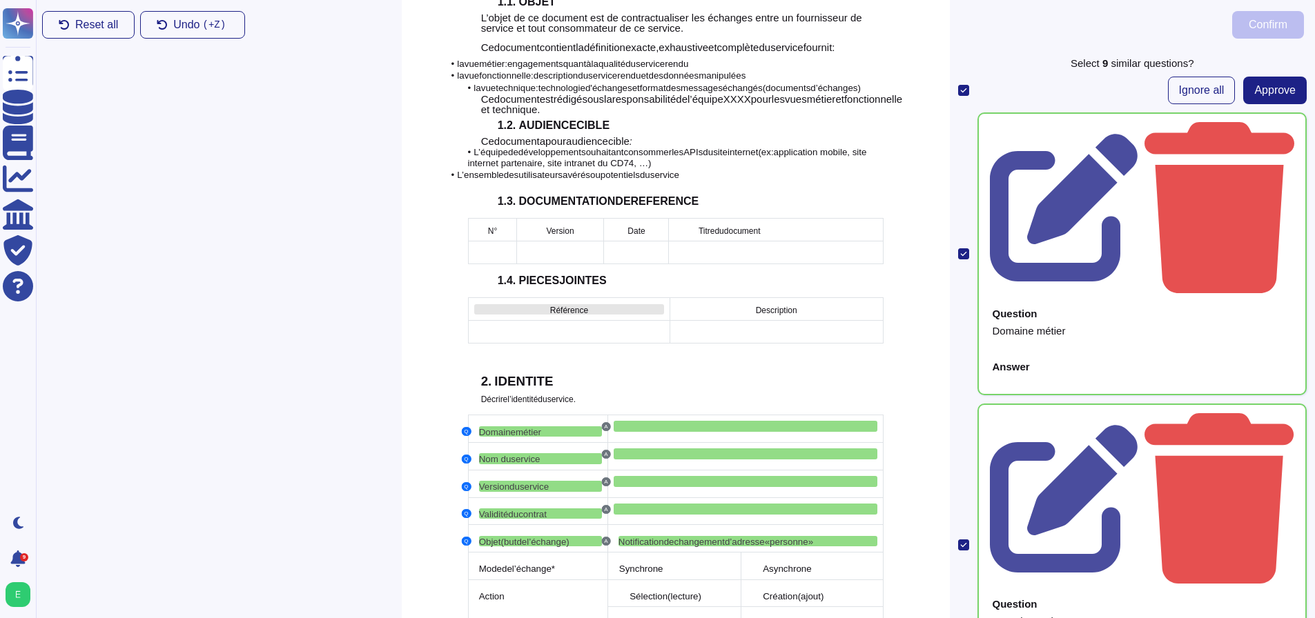
click at [616, 304] on div "Référence" at bounding box center [569, 309] width 190 height 10
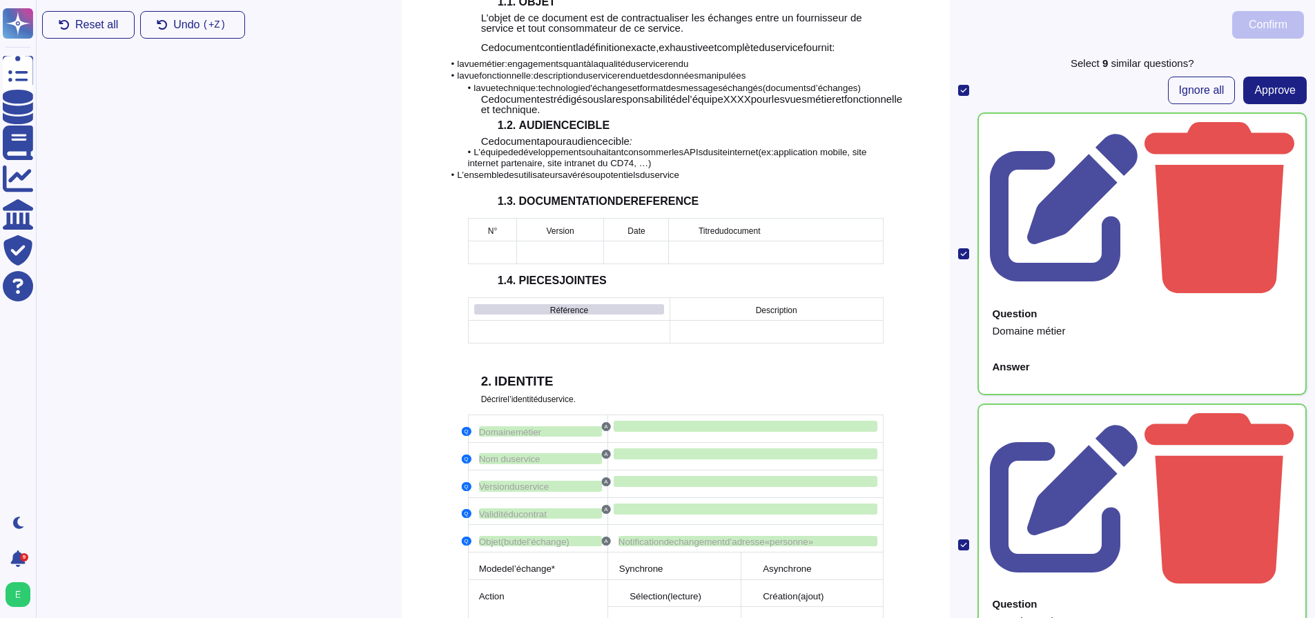
scroll to position [515, 0]
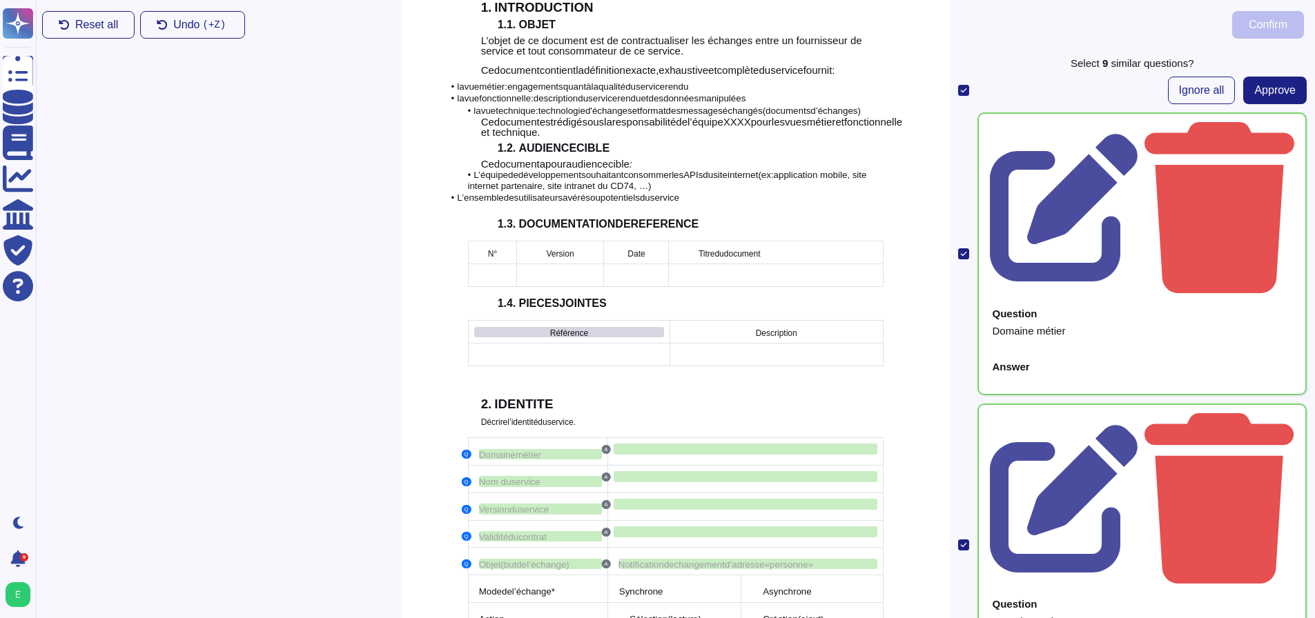
click at [643, 327] on div "Référence" at bounding box center [569, 332] width 190 height 10
click at [630, 327] on div "Référence" at bounding box center [569, 332] width 190 height 10
click at [1275, 93] on span "Approve" at bounding box center [1274, 90] width 41 height 11
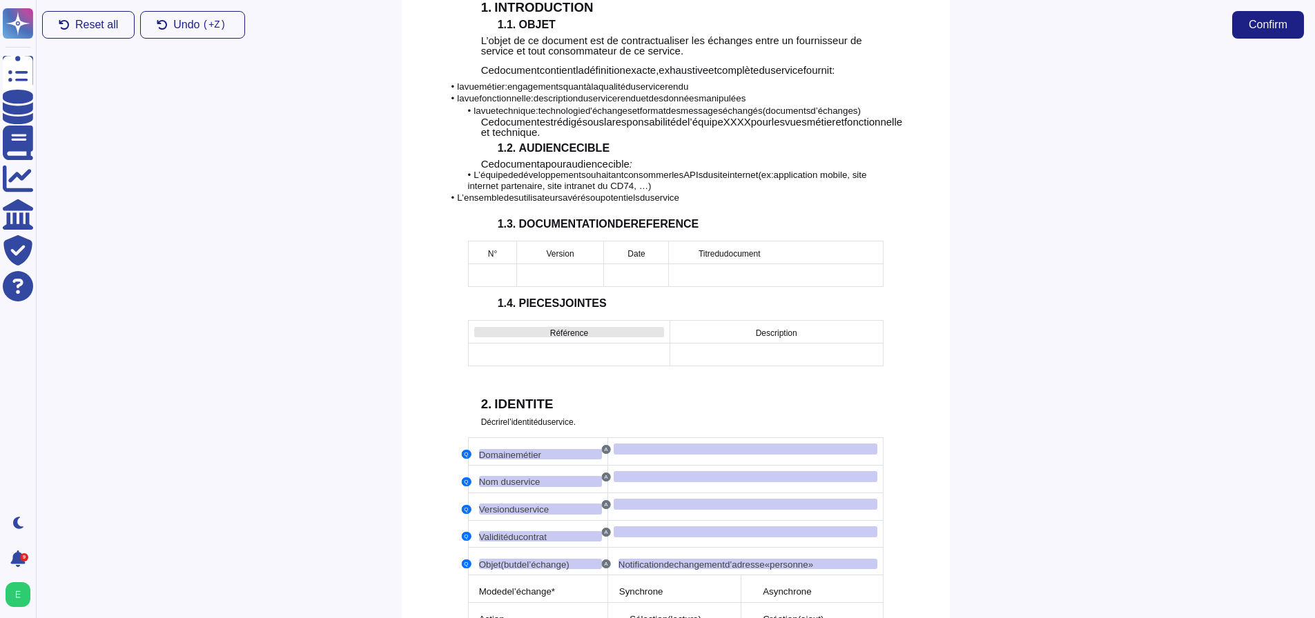
click at [572, 328] on span "Référence" at bounding box center [569, 333] width 38 height 10
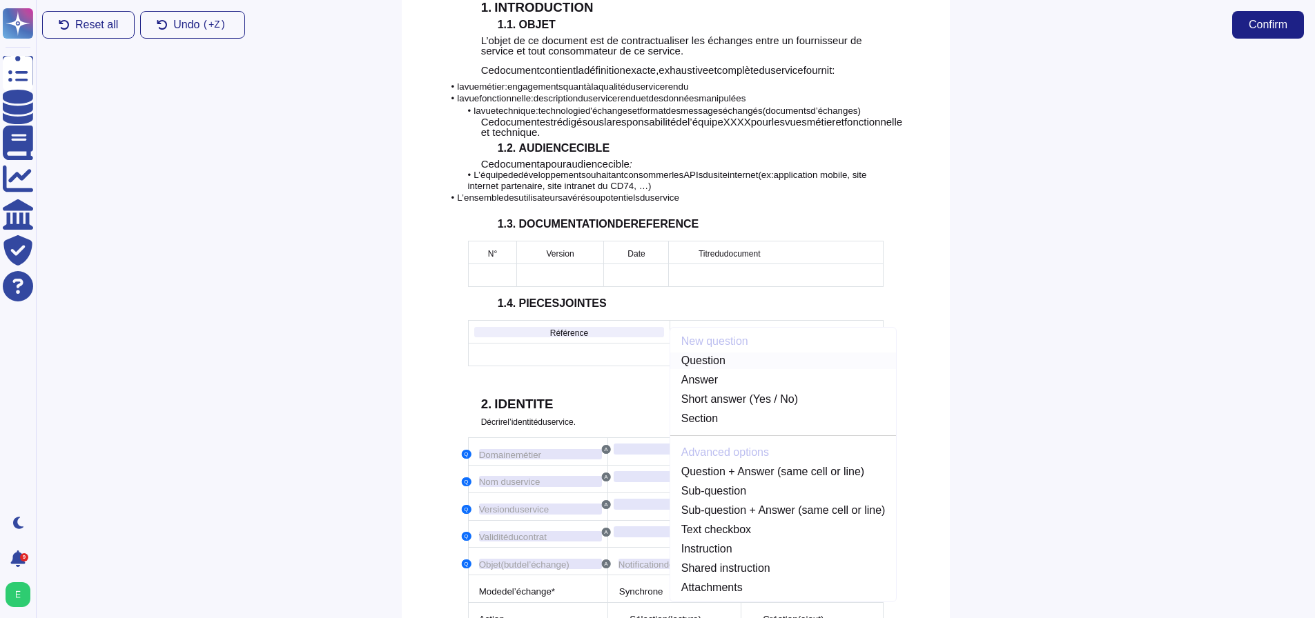
click at [671, 353] on link "Question" at bounding box center [783, 361] width 226 height 17
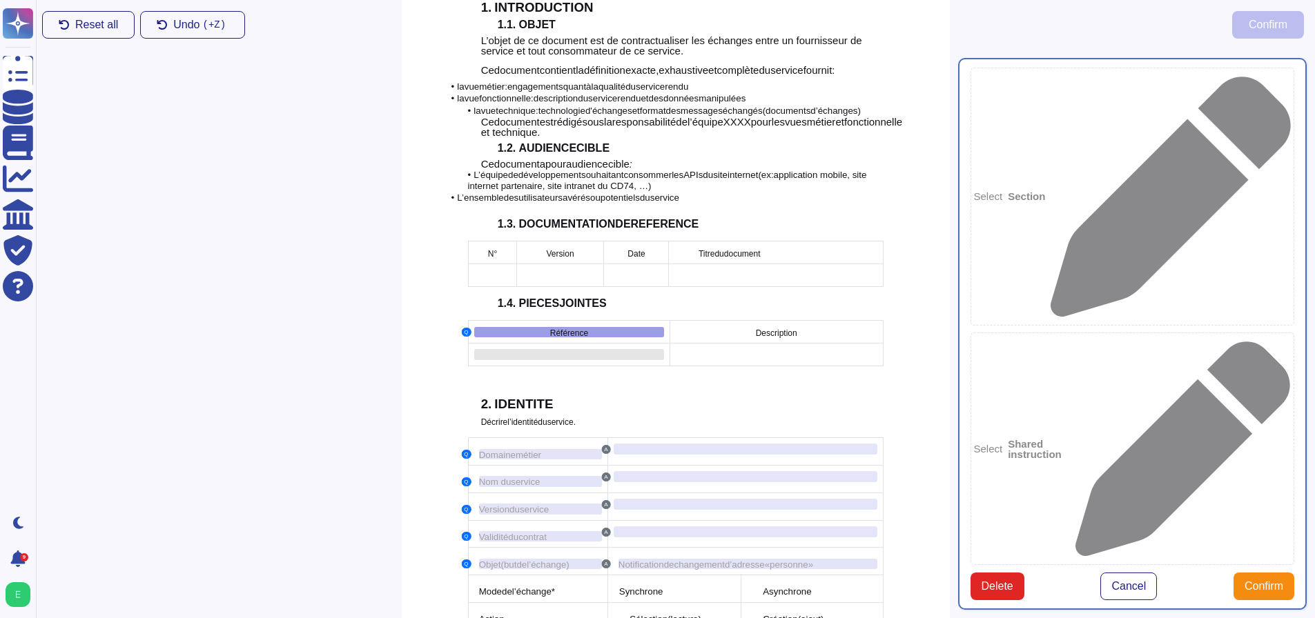
click at [597, 349] on div at bounding box center [569, 354] width 190 height 11
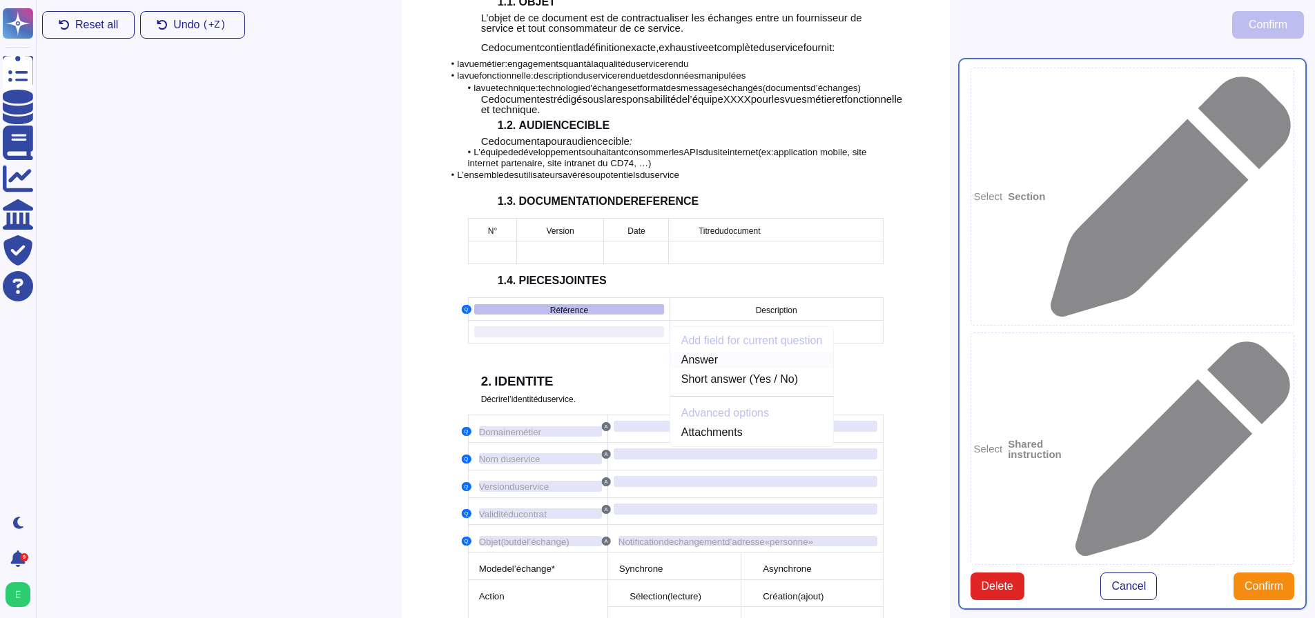
click at [691, 352] on link "Answer" at bounding box center [752, 360] width 164 height 17
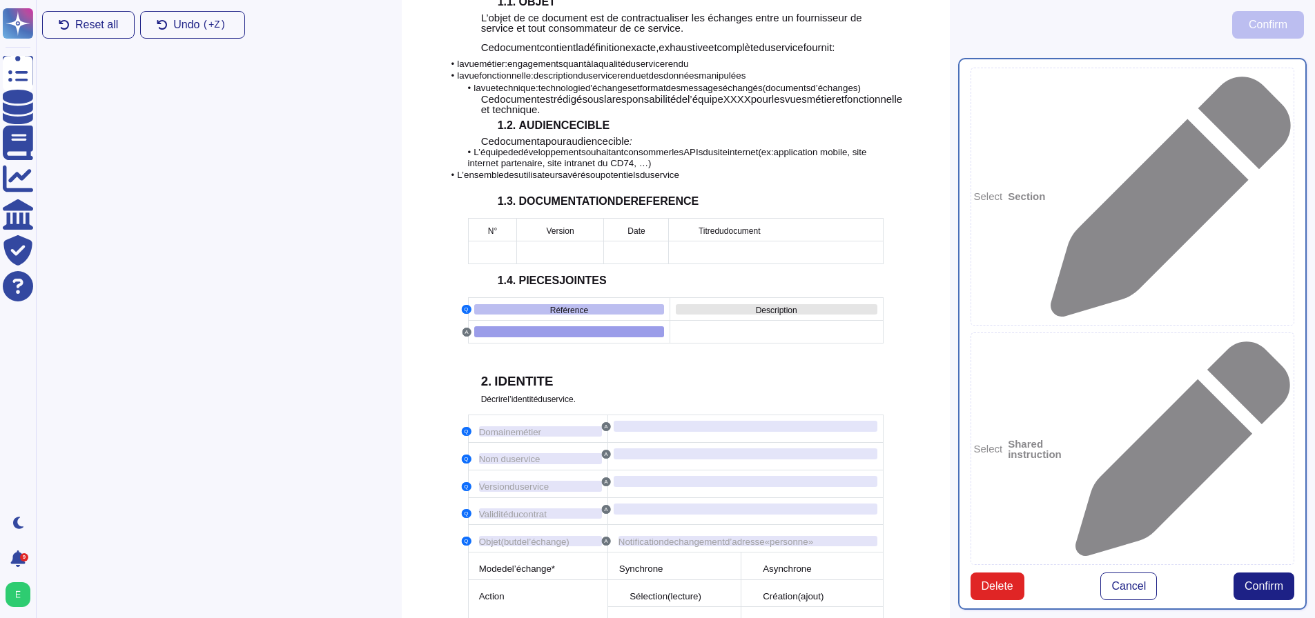
click at [743, 304] on div "Description" at bounding box center [777, 309] width 202 height 10
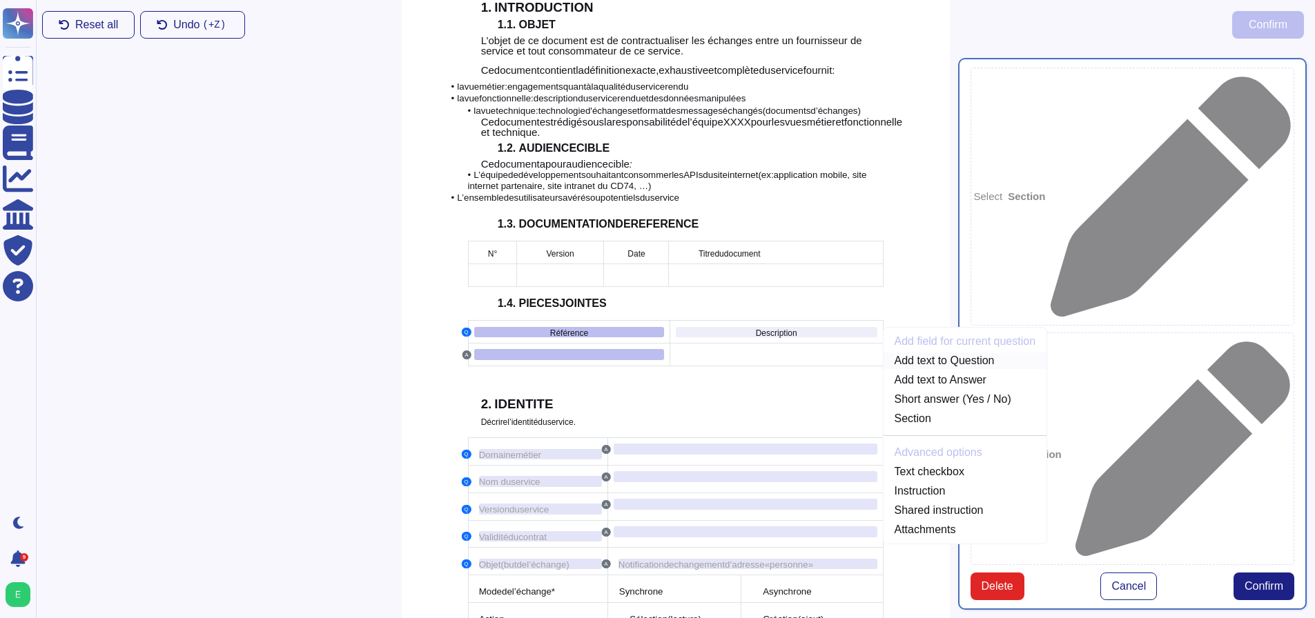
click at [905, 353] on link "Add text to Question" at bounding box center [965, 361] width 164 height 17
type textarea "Référence Description"
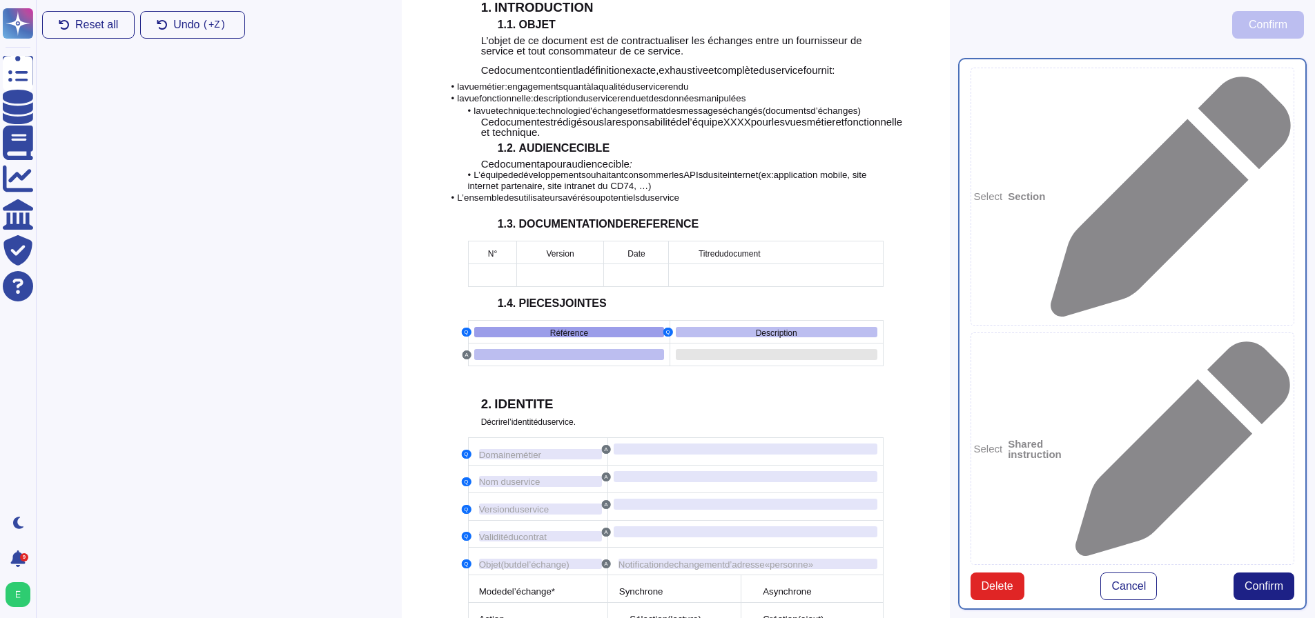
click at [798, 349] on div at bounding box center [777, 354] width 202 height 11
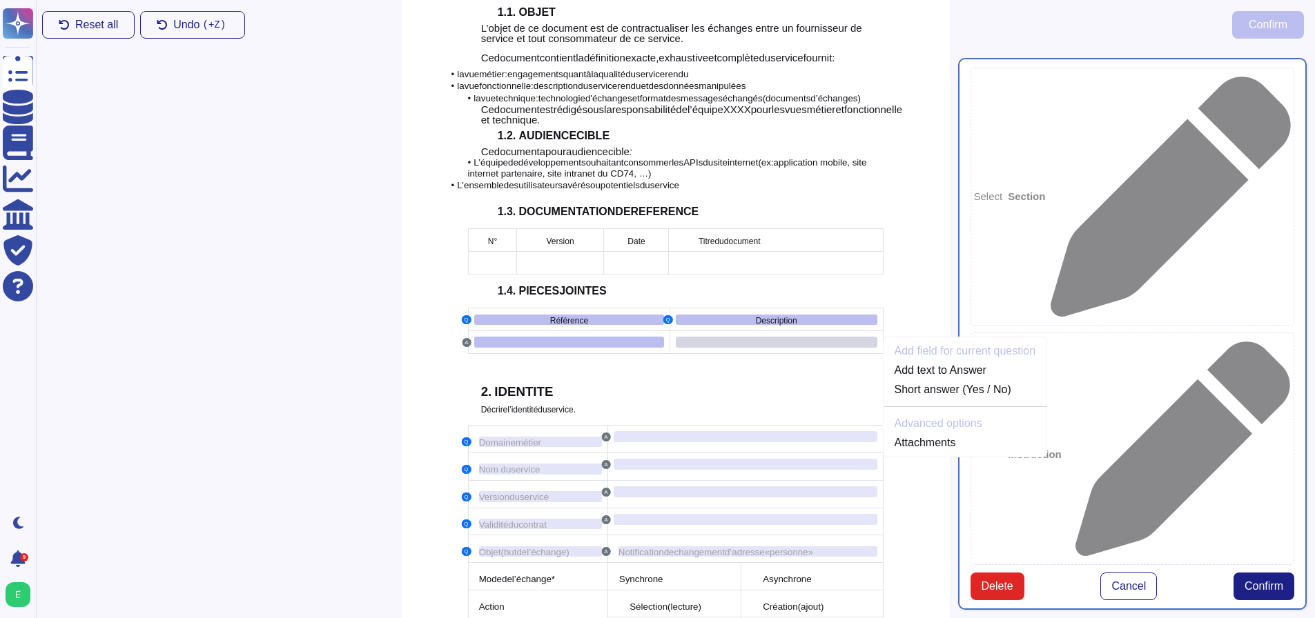
scroll to position [538, 0]
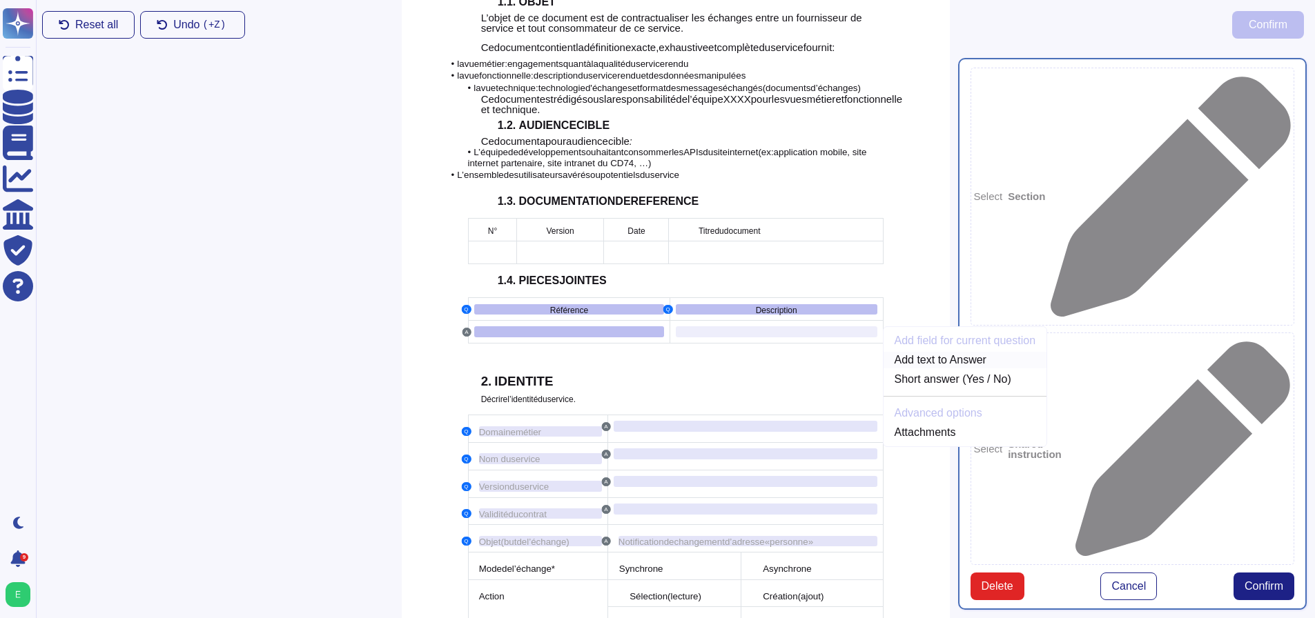
click at [901, 352] on link "Add text to Answer" at bounding box center [965, 360] width 164 height 17
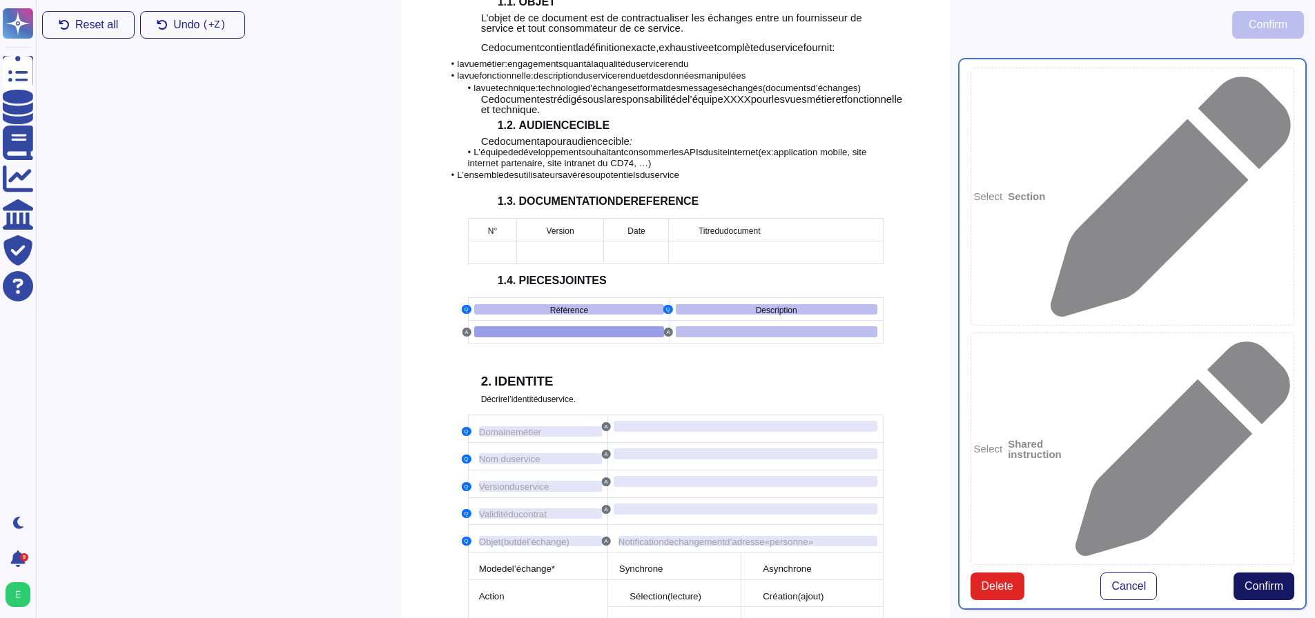
click at [1258, 581] on span "Confirm" at bounding box center [1263, 586] width 39 height 11
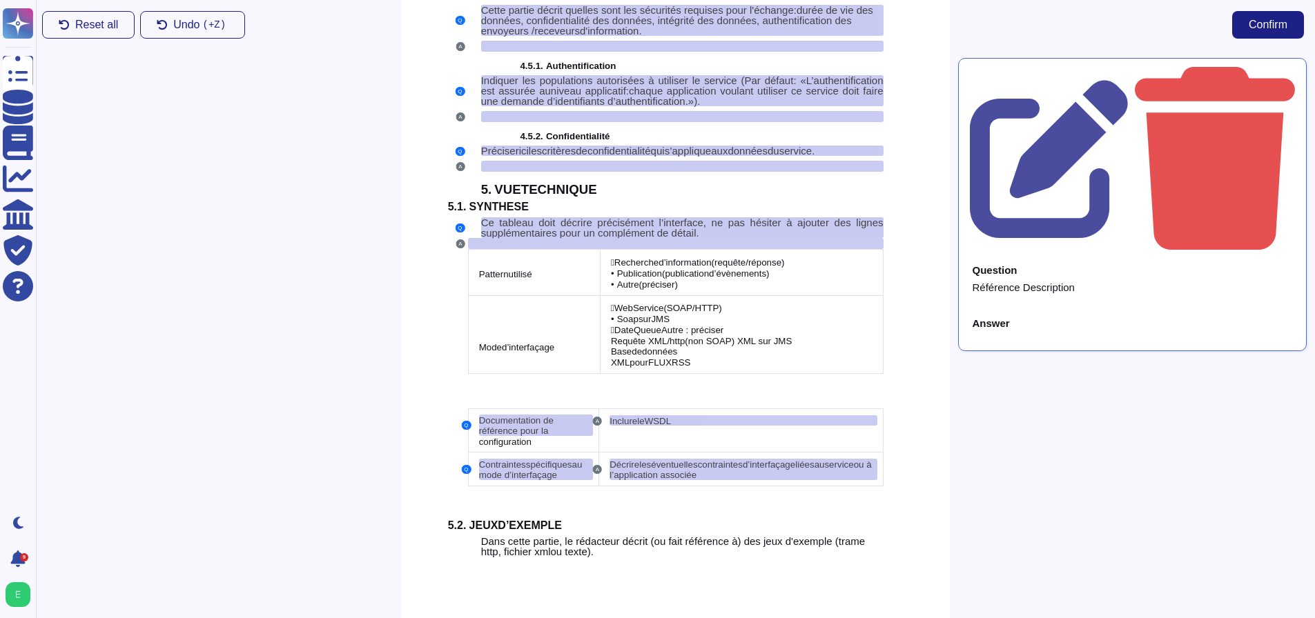
scroll to position [3430, 0]
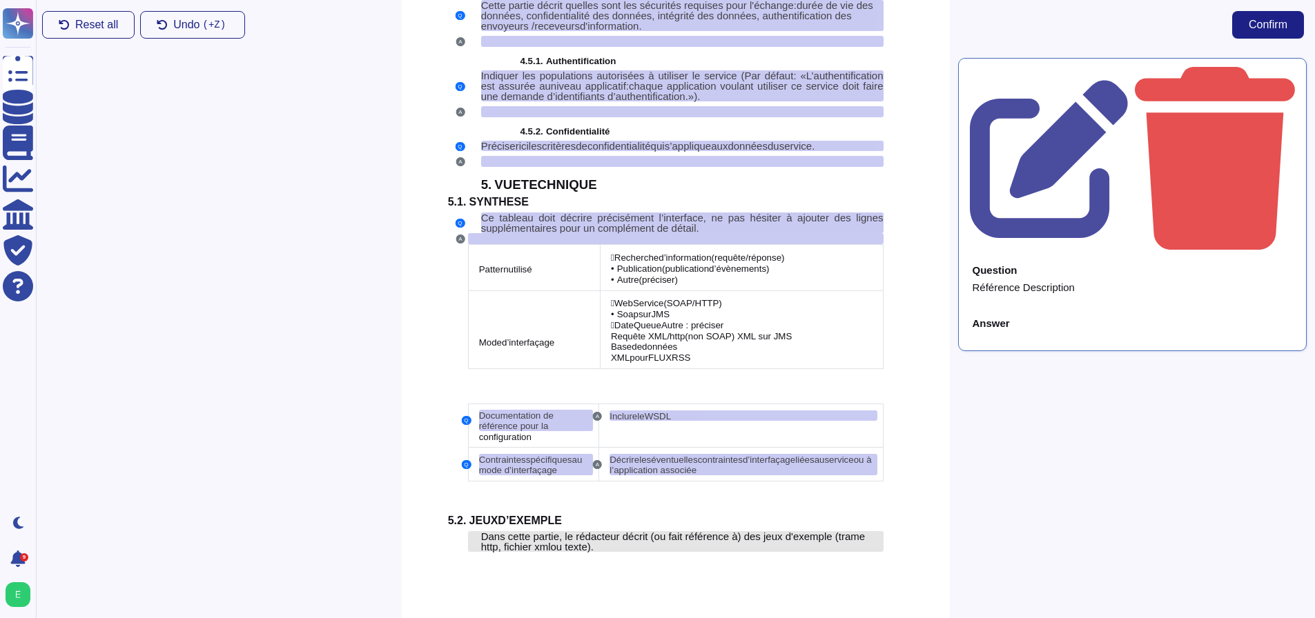
click at [582, 538] on span "Dans cette partie, le rédacteur décrit (ou fait référence à) des jeux d'exemple…" at bounding box center [673, 542] width 384 height 22
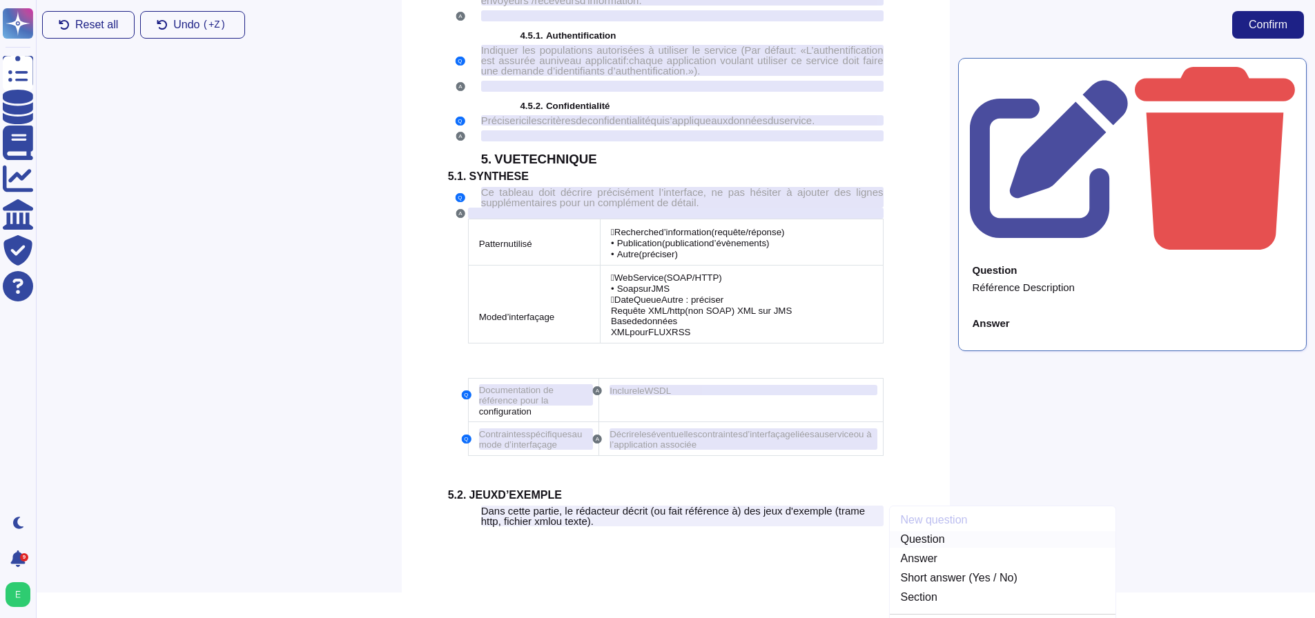
click at [923, 548] on link "Question" at bounding box center [1003, 539] width 226 height 17
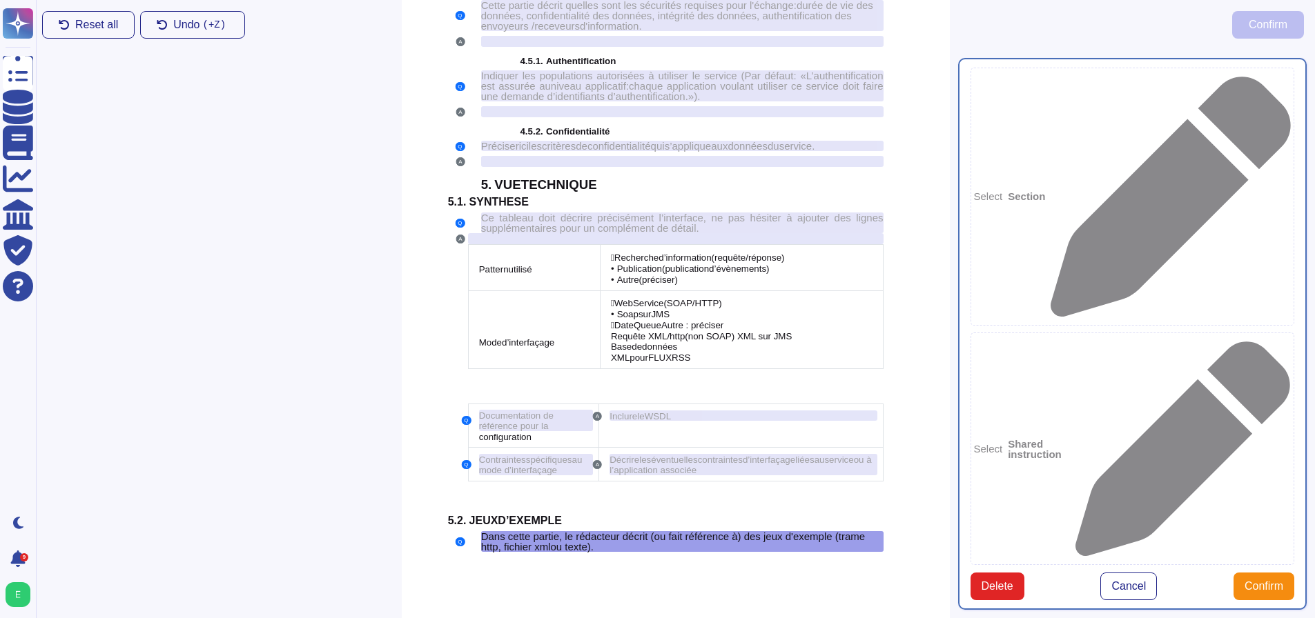
type textarea "Dans cette partie, le rédacteur décrit (ou fait référence à) des jeux d'exemple…"
click at [1250, 581] on span "Confirm" at bounding box center [1263, 586] width 39 height 11
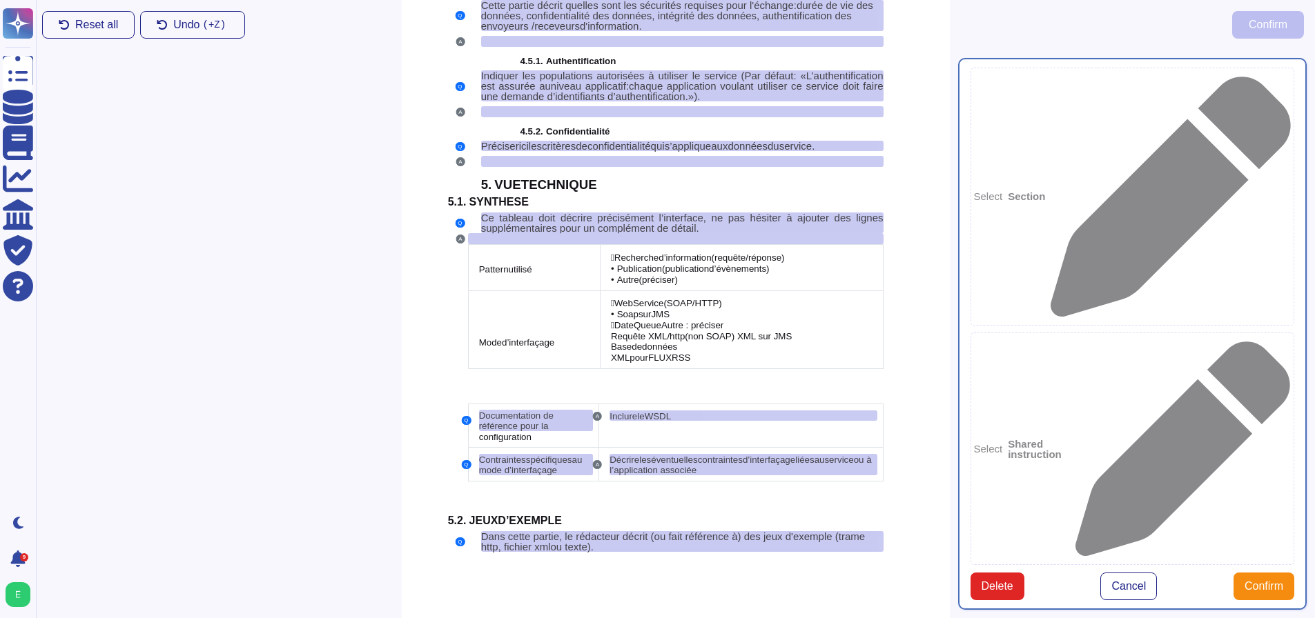
drag, startPoint x: 1015, startPoint y: 475, endPoint x: 1025, endPoint y: 515, distance: 41.3
click at [1025, 515] on div "Select Section Select Shared instruction Select Instruction Question Dans cette…" at bounding box center [1133, 334] width 366 height 569
click at [997, 573] on button "Delete" at bounding box center [997, 587] width 54 height 28
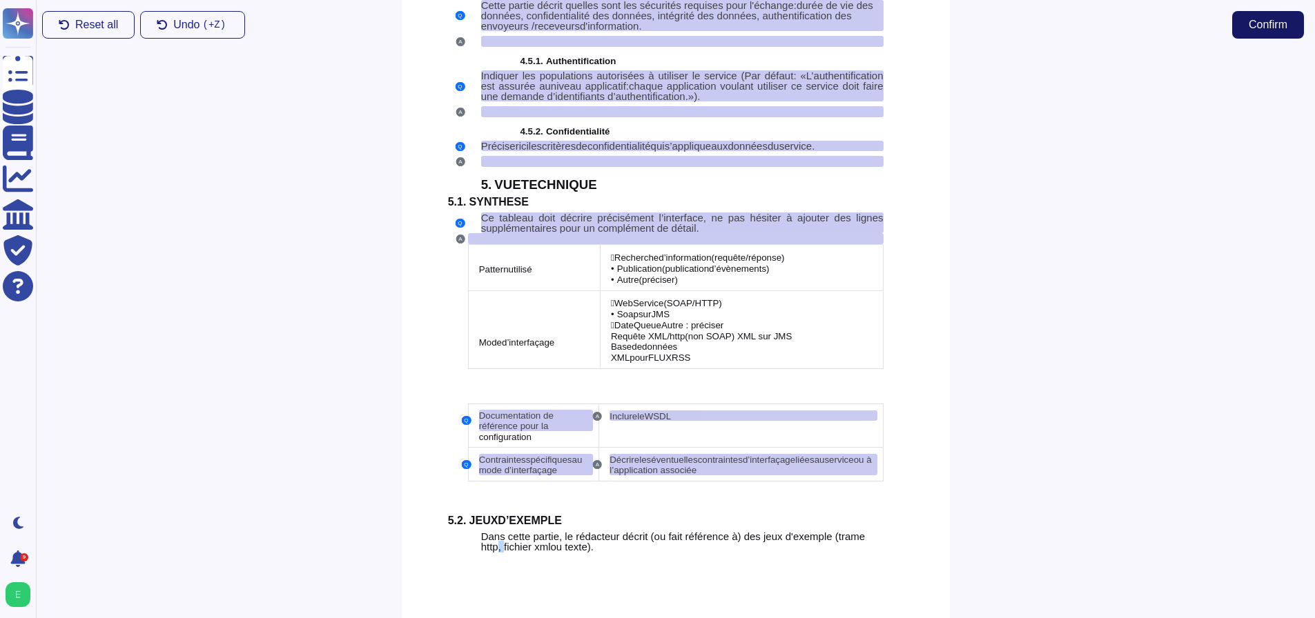
click at [1254, 32] on button "Confirm" at bounding box center [1268, 25] width 72 height 28
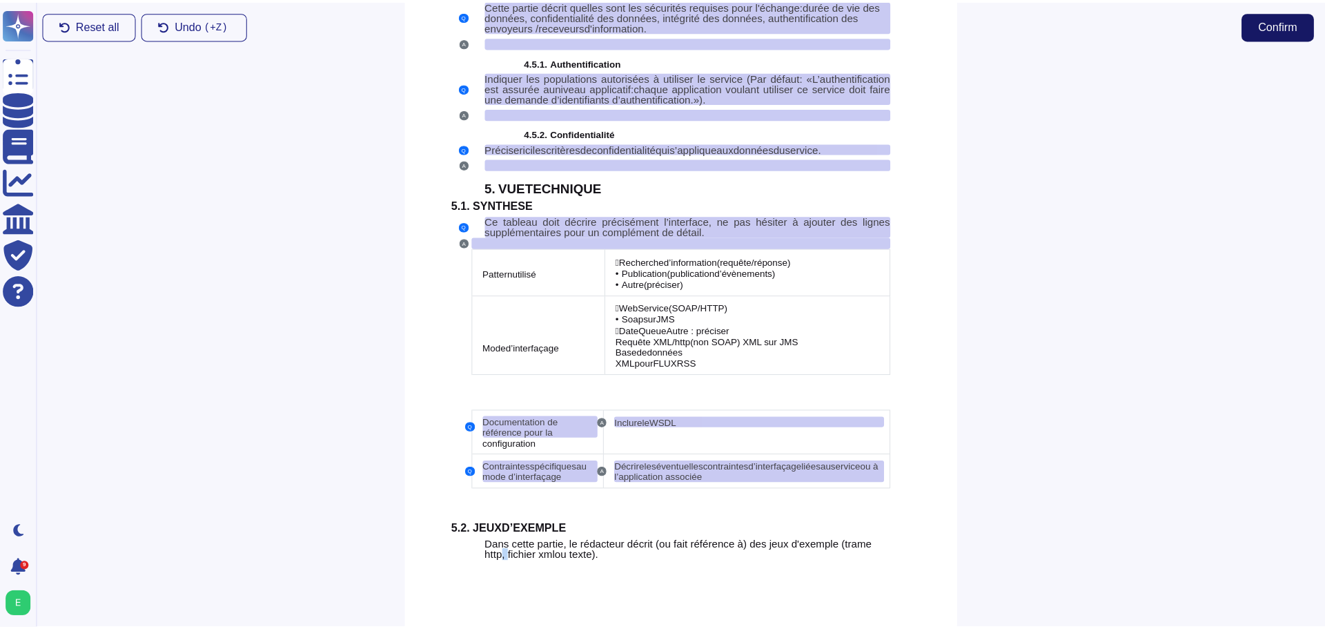
scroll to position [3419, 0]
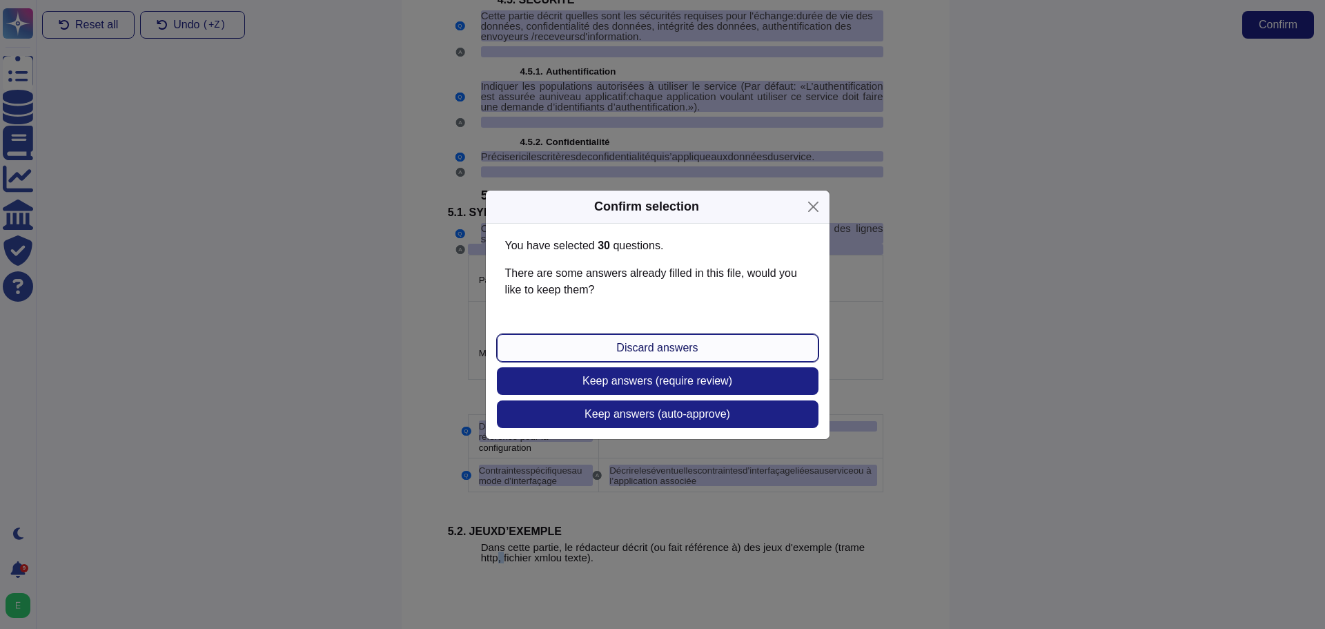
click at [608, 353] on button "Discard answers" at bounding box center [658, 348] width 322 height 28
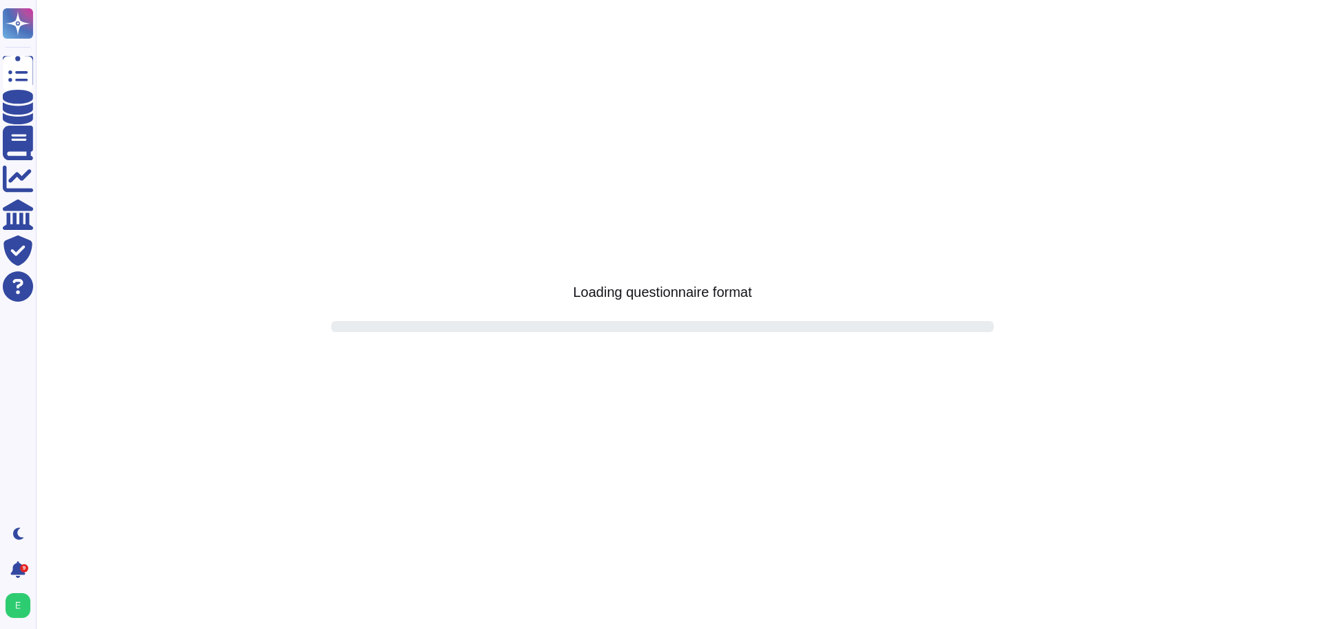
scroll to position [0, 0]
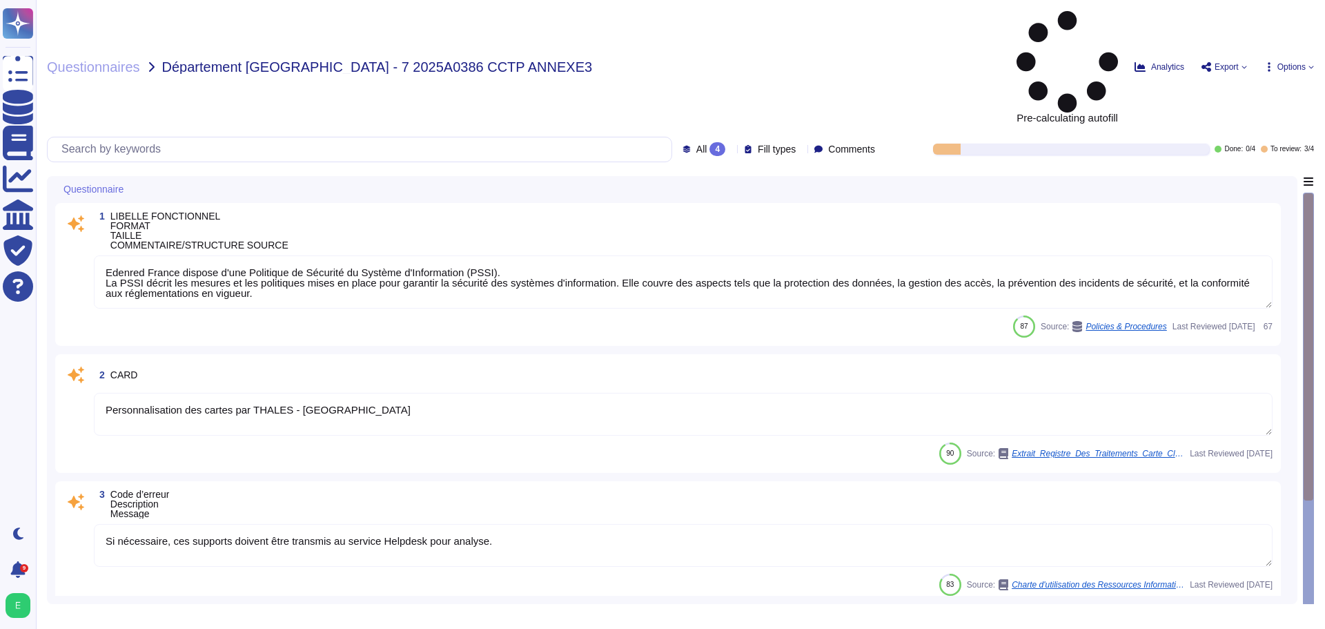
type textarea "Edenred France dispose d'une Politique de Sécurité du Système d'Information (PS…"
type textarea "Personnalisation des cartes par THALES - [GEOGRAPHIC_DATA]"
type textarea "Si nécessaire, ces supports doivent être transmis au service Helpdesk pour anal…"
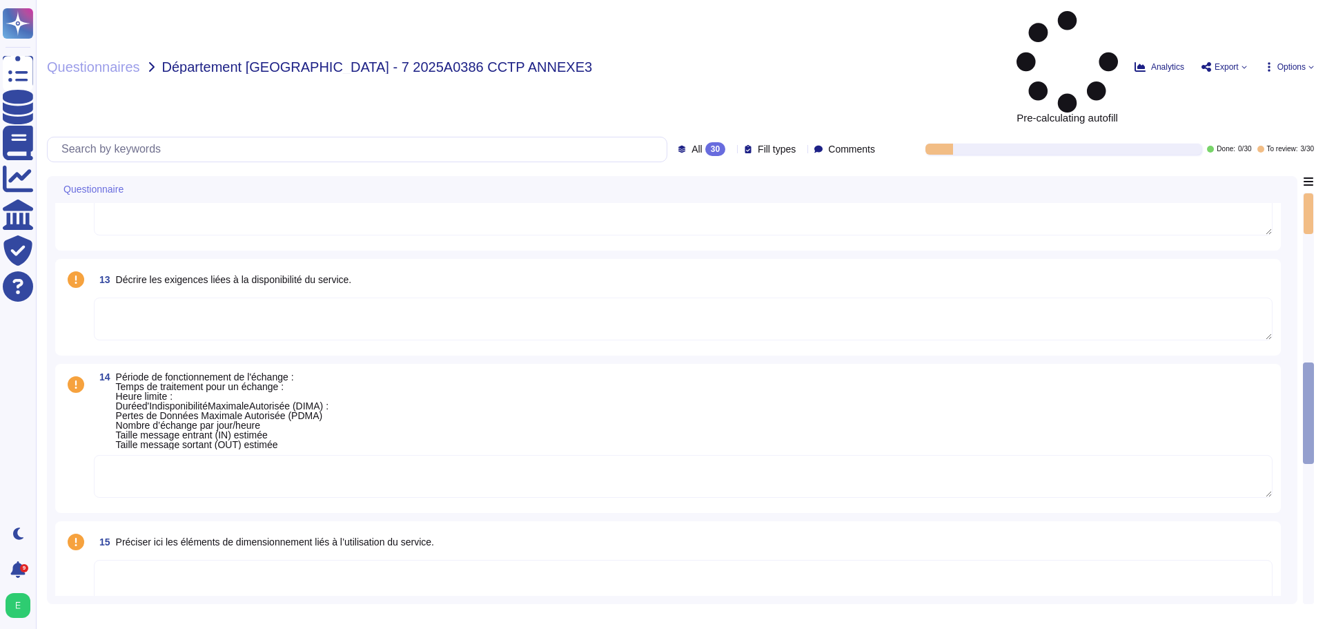
scroll to position [1242, 0]
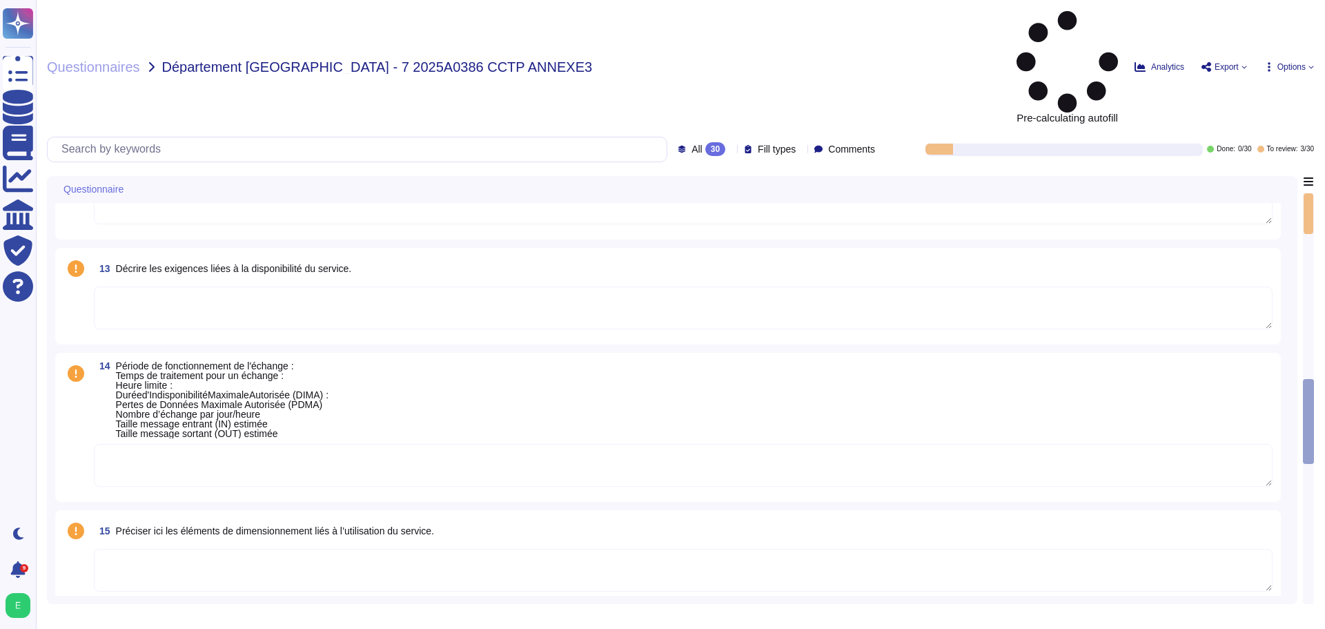
click at [225, 360] on span "Période de fonctionnement de l'échange : Temps de traitement pour un échange : …" at bounding box center [222, 399] width 213 height 79
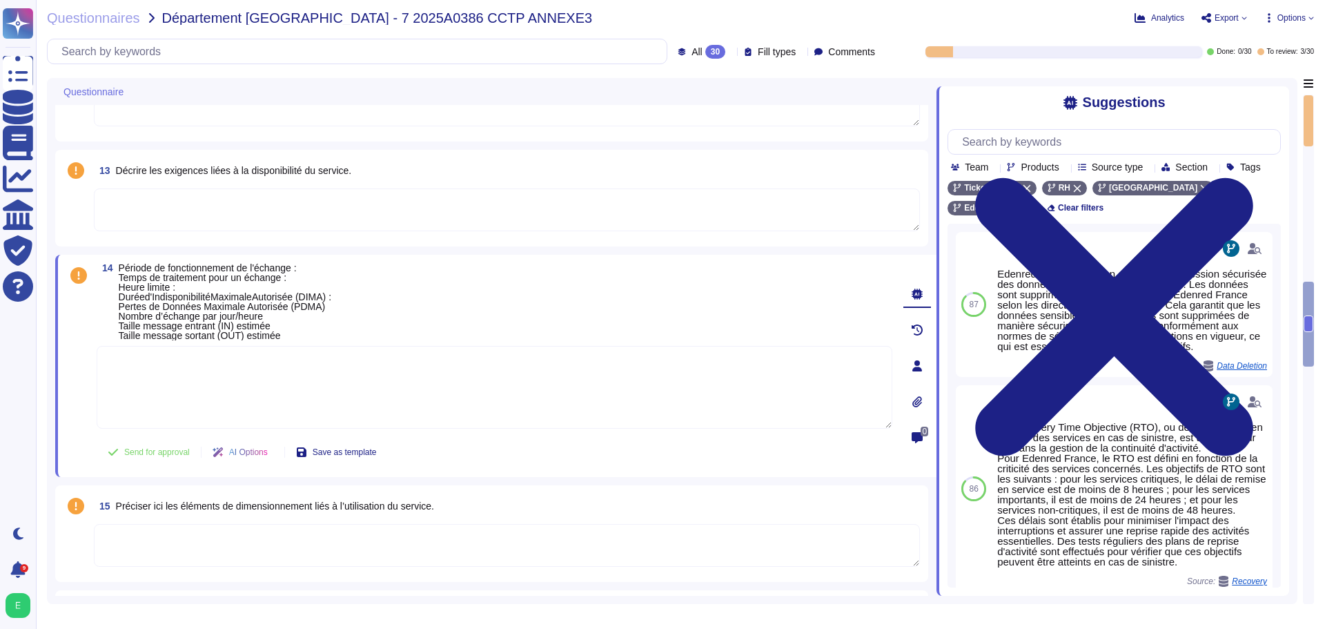
click at [251, 535] on textarea at bounding box center [507, 545] width 826 height 43
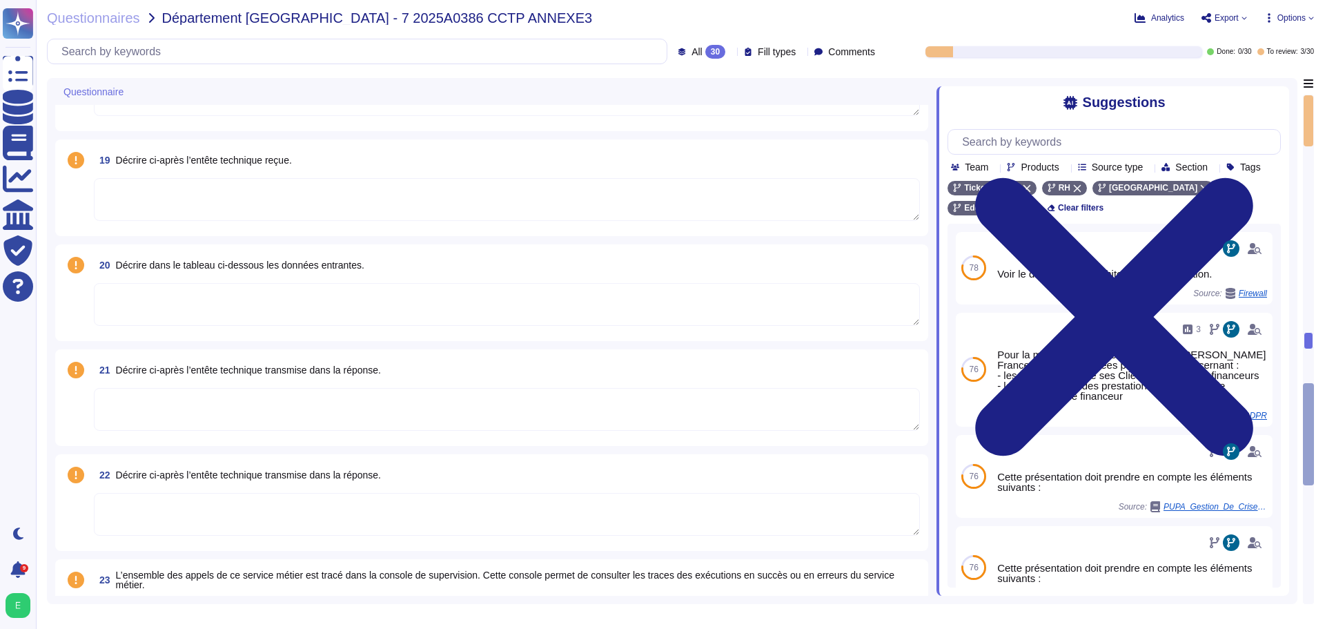
scroll to position [2001, 0]
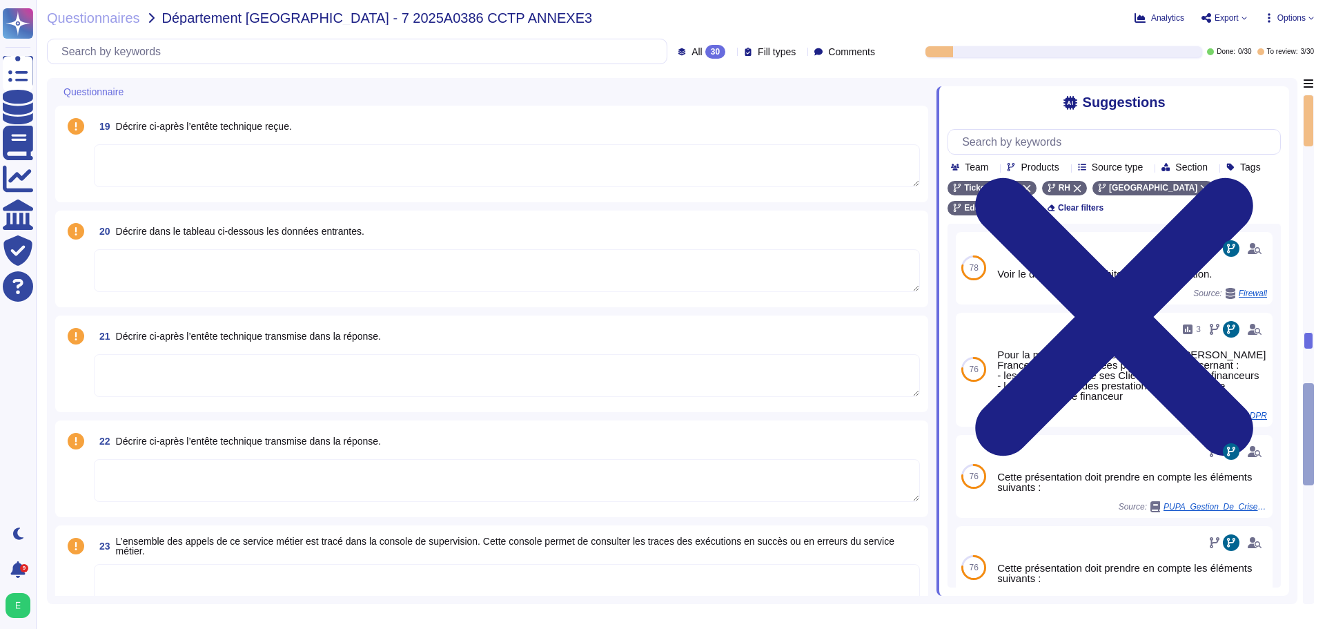
click at [490, 472] on textarea at bounding box center [507, 480] width 826 height 43
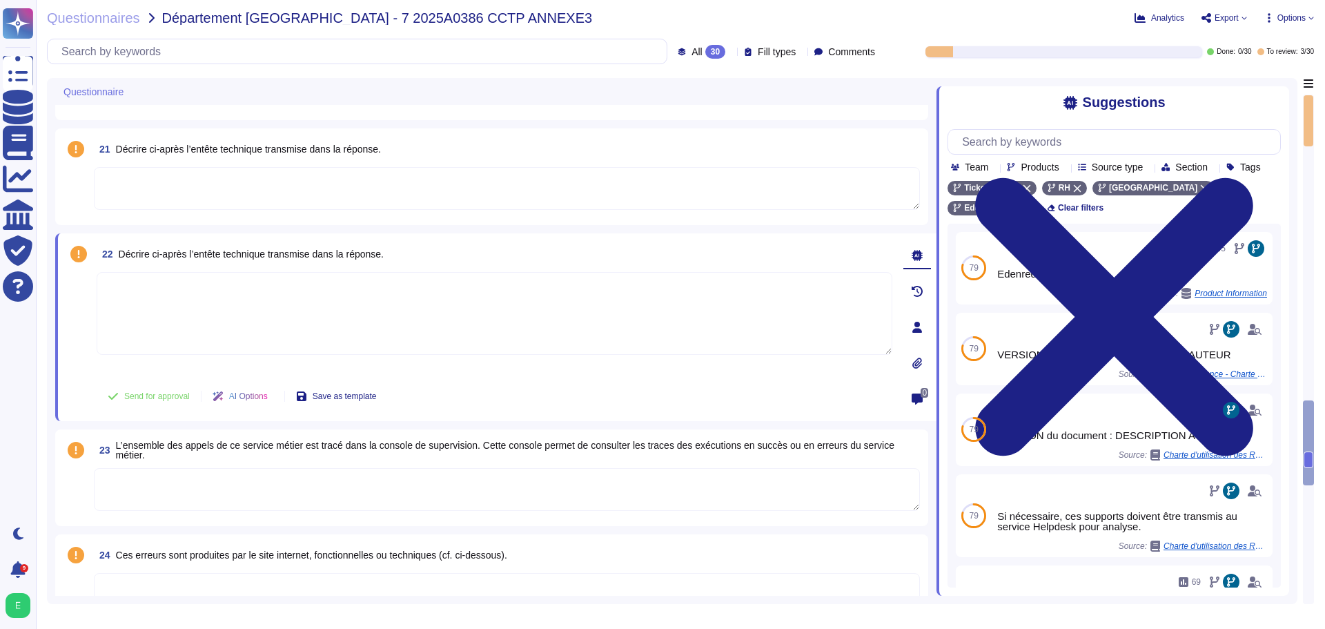
scroll to position [2208, 0]
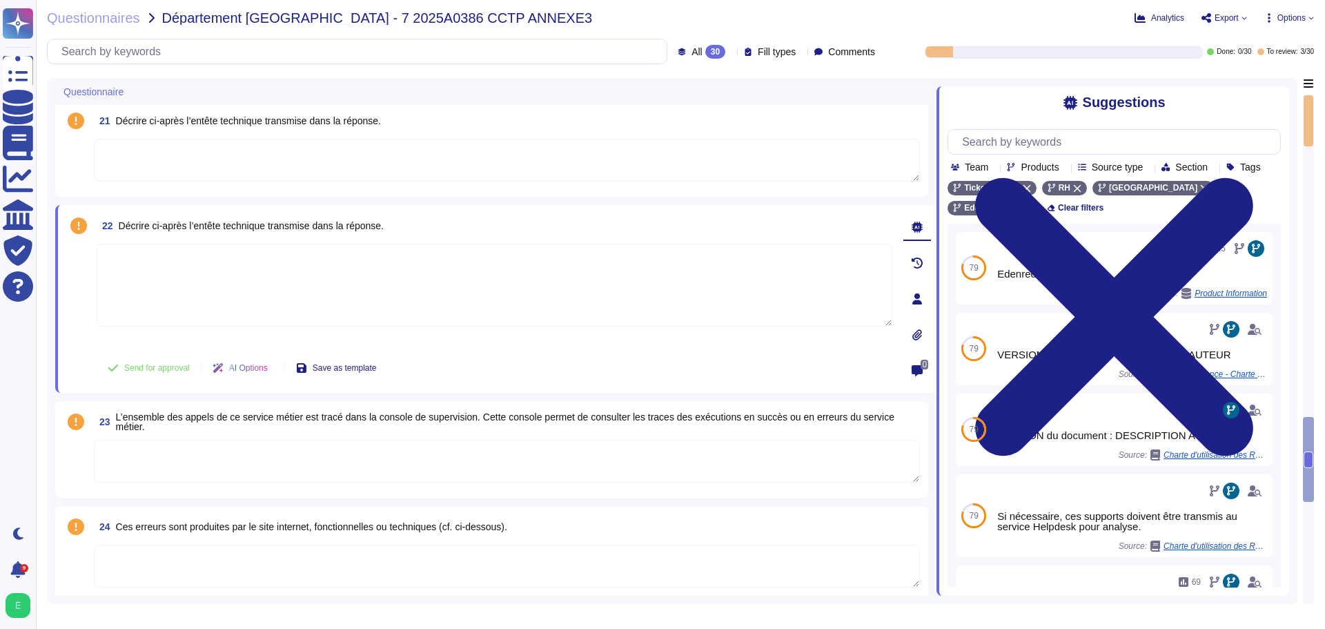
click at [488, 471] on textarea at bounding box center [507, 461] width 826 height 43
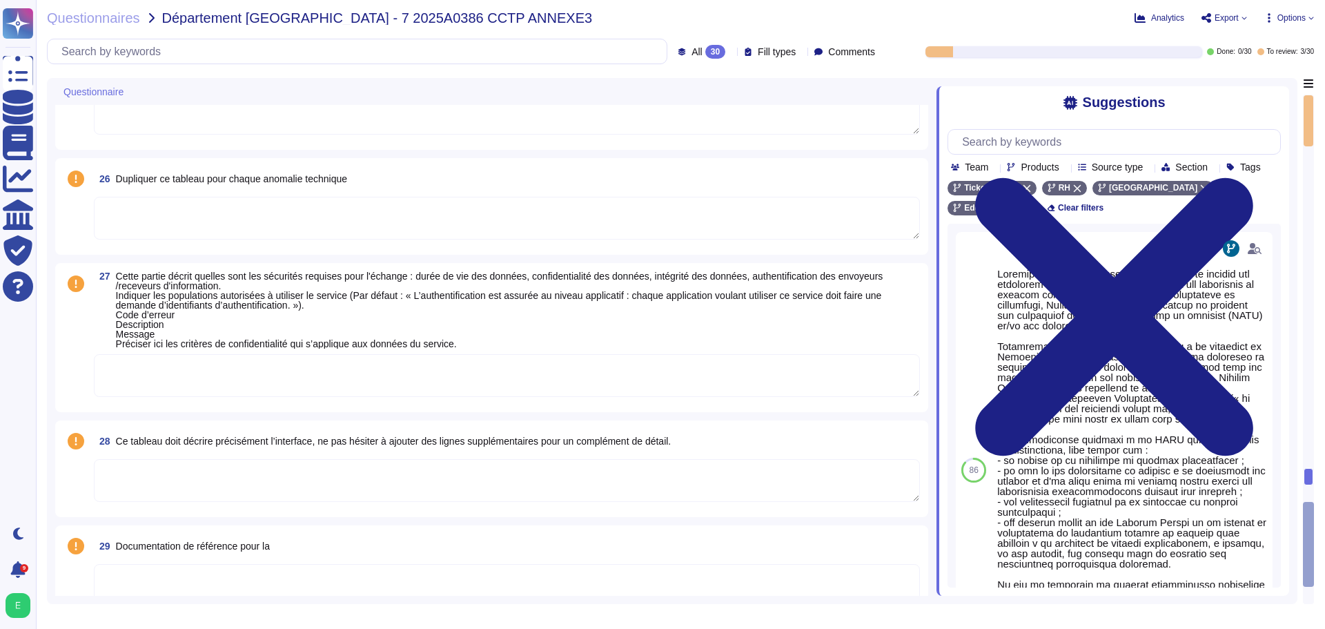
scroll to position [2847, 0]
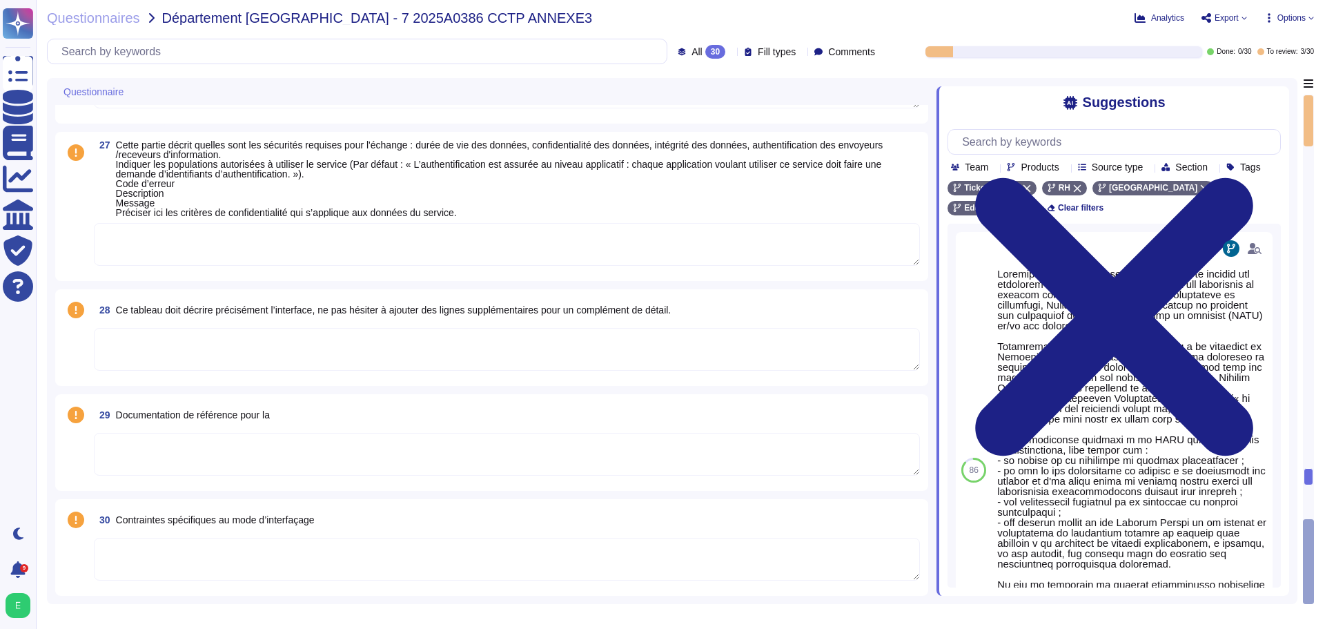
click at [205, 551] on textarea at bounding box center [507, 559] width 826 height 43
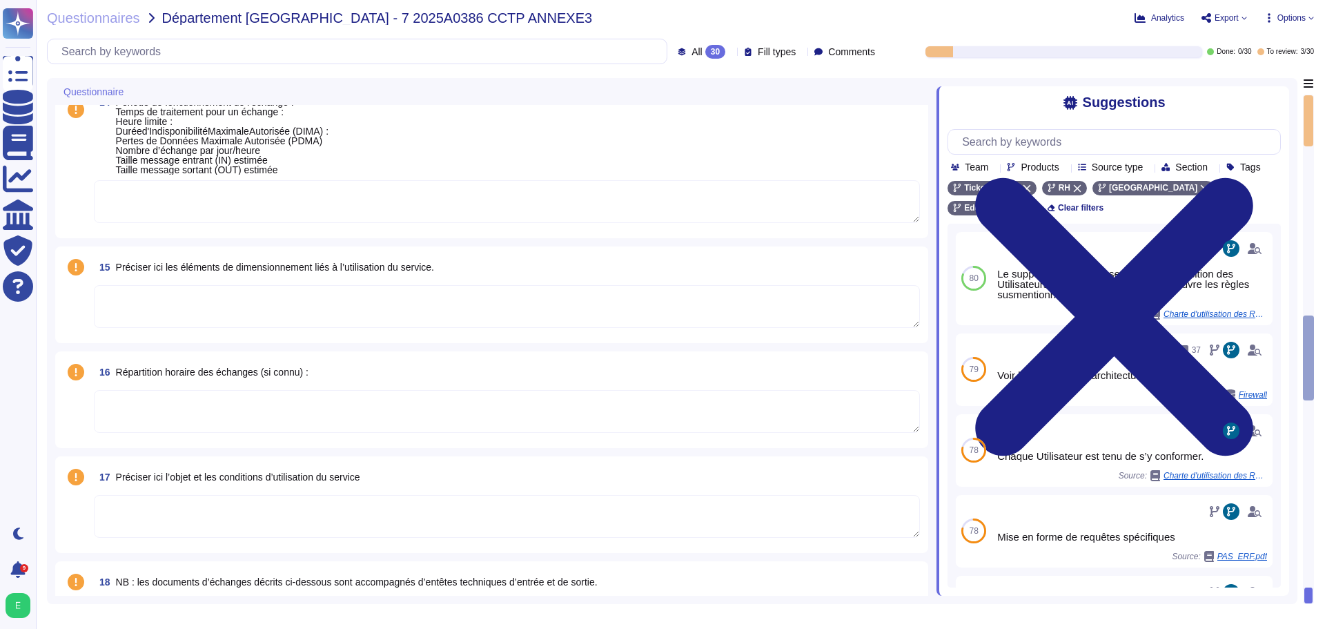
scroll to position [1368, 0]
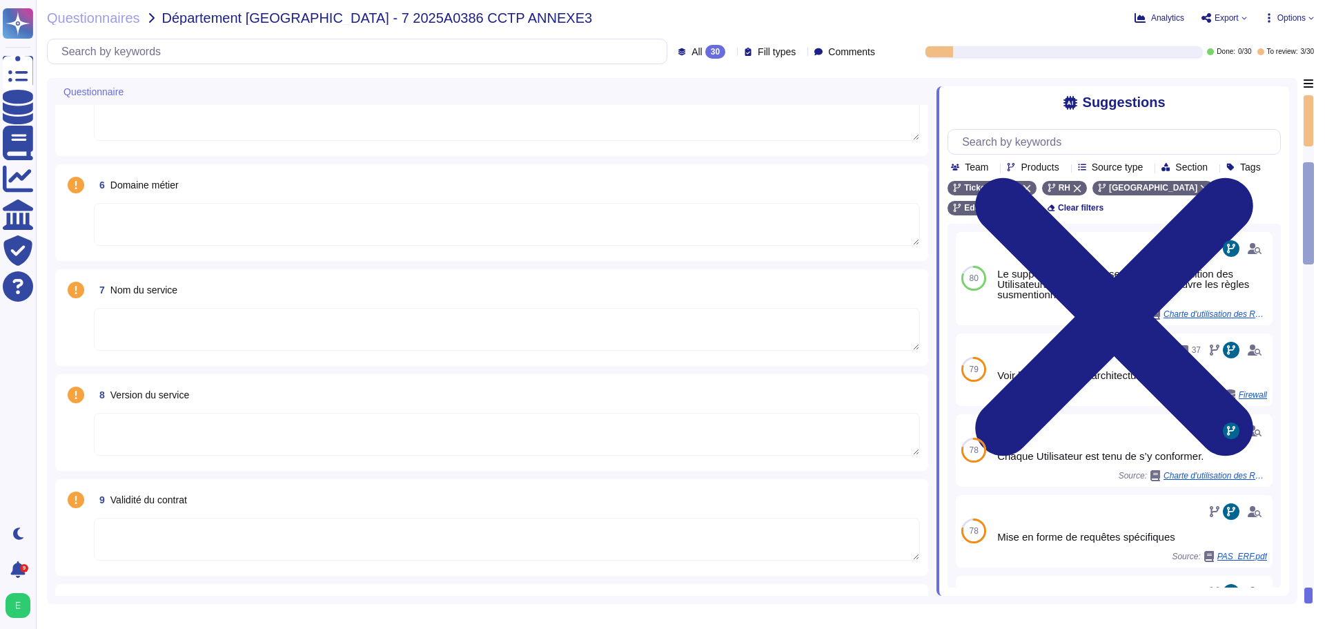
type textarea "Si nécessaire, ces supports doivent être transmis au service Helpdesk pour anal…"
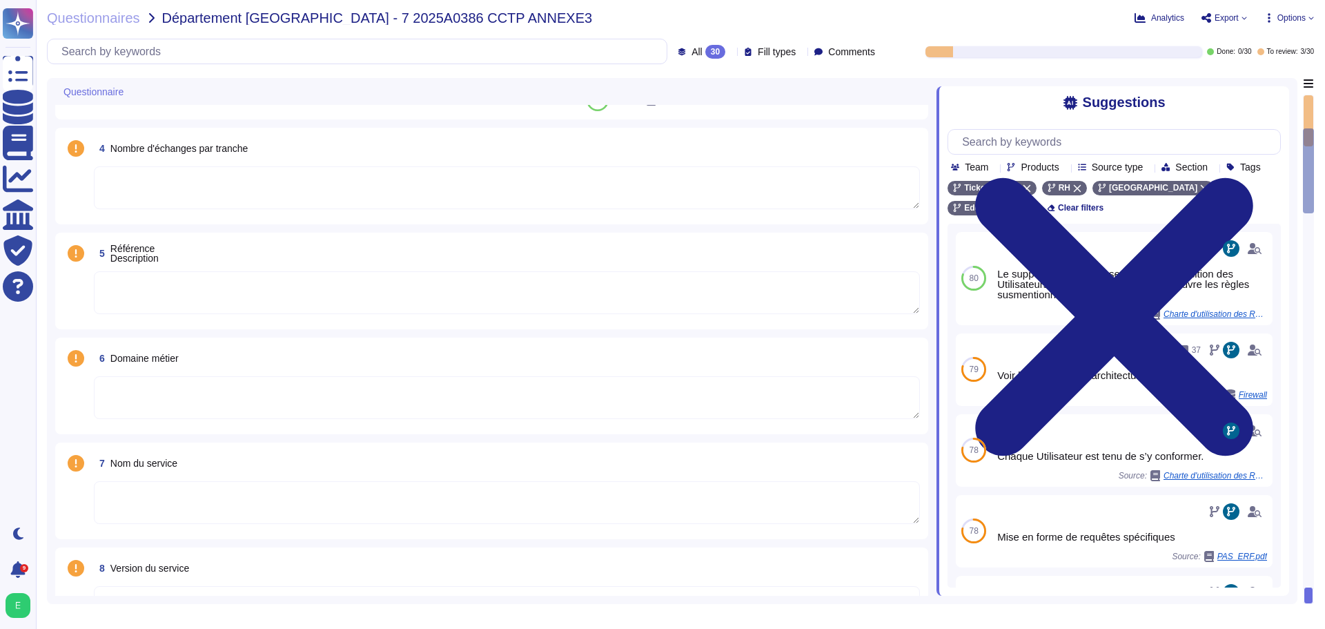
type textarea "Edenred France dispose d'une Politique de Sécurité du Système d'Information (PS…"
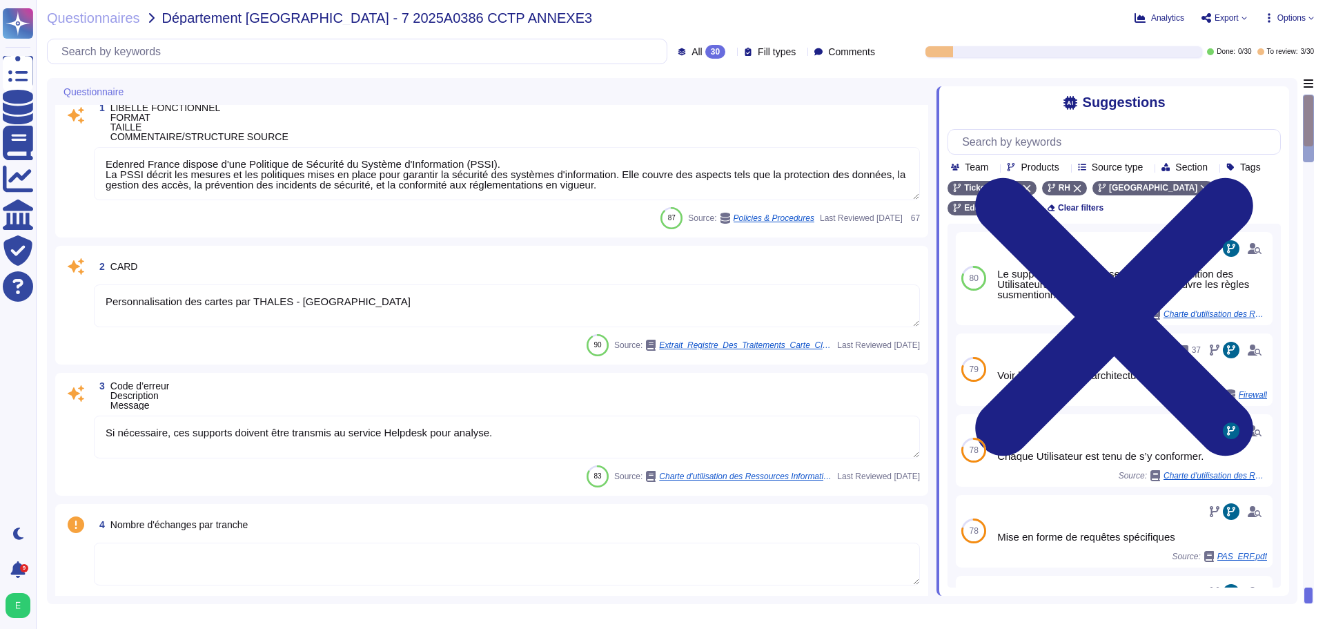
scroll to position [0, 0]
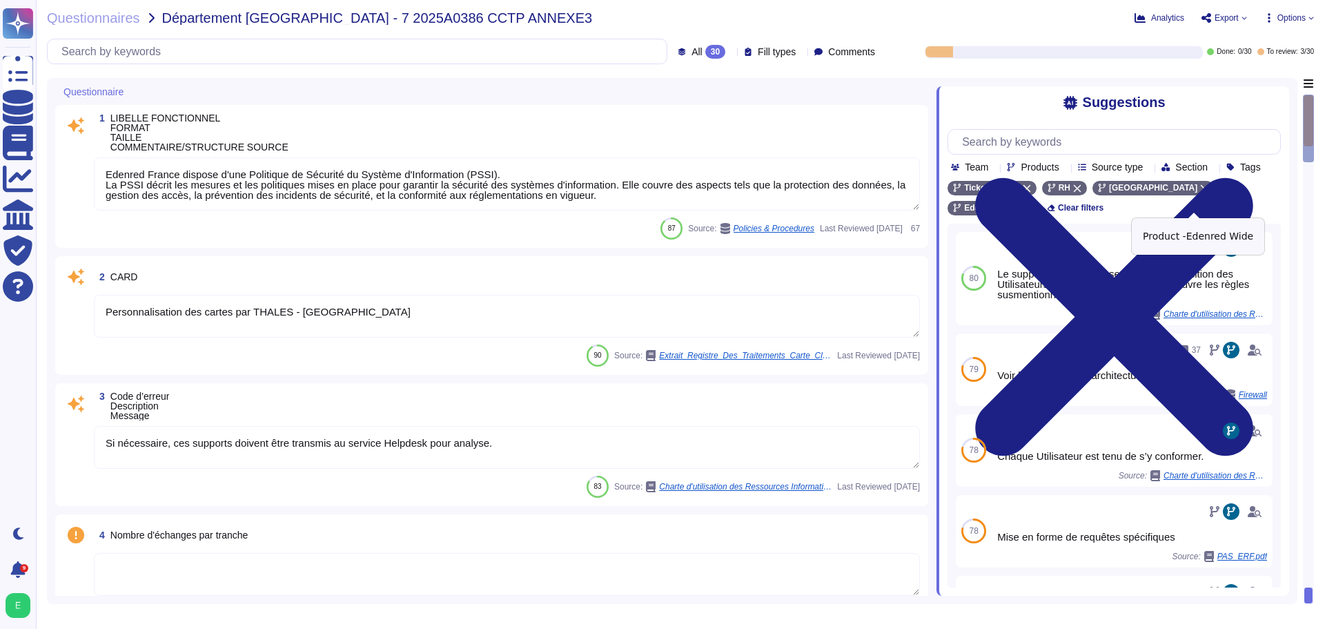
click at [1030, 204] on icon at bounding box center [1027, 208] width 8 height 8
click at [1065, 168] on icon at bounding box center [1065, 168] width 0 height 0
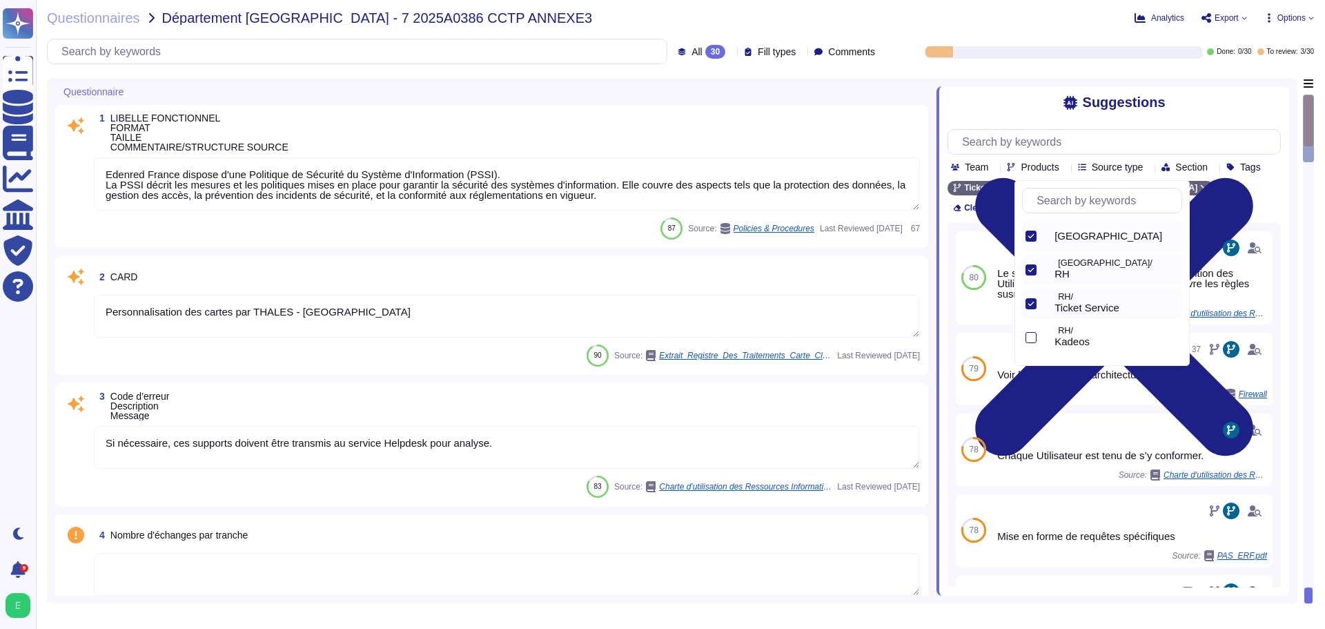
click at [1065, 168] on icon at bounding box center [1065, 168] width 0 height 0
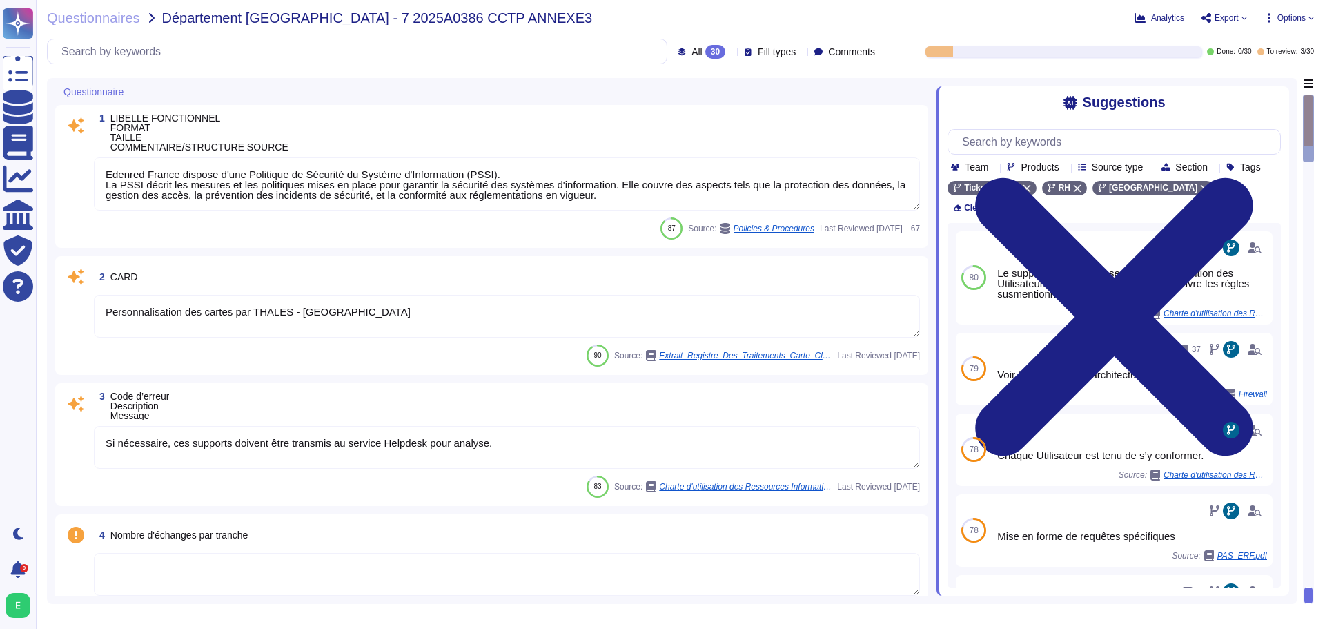
click at [1148, 168] on icon at bounding box center [1148, 168] width 0 height 0
click at [1213, 168] on icon at bounding box center [1213, 168] width 0 height 0
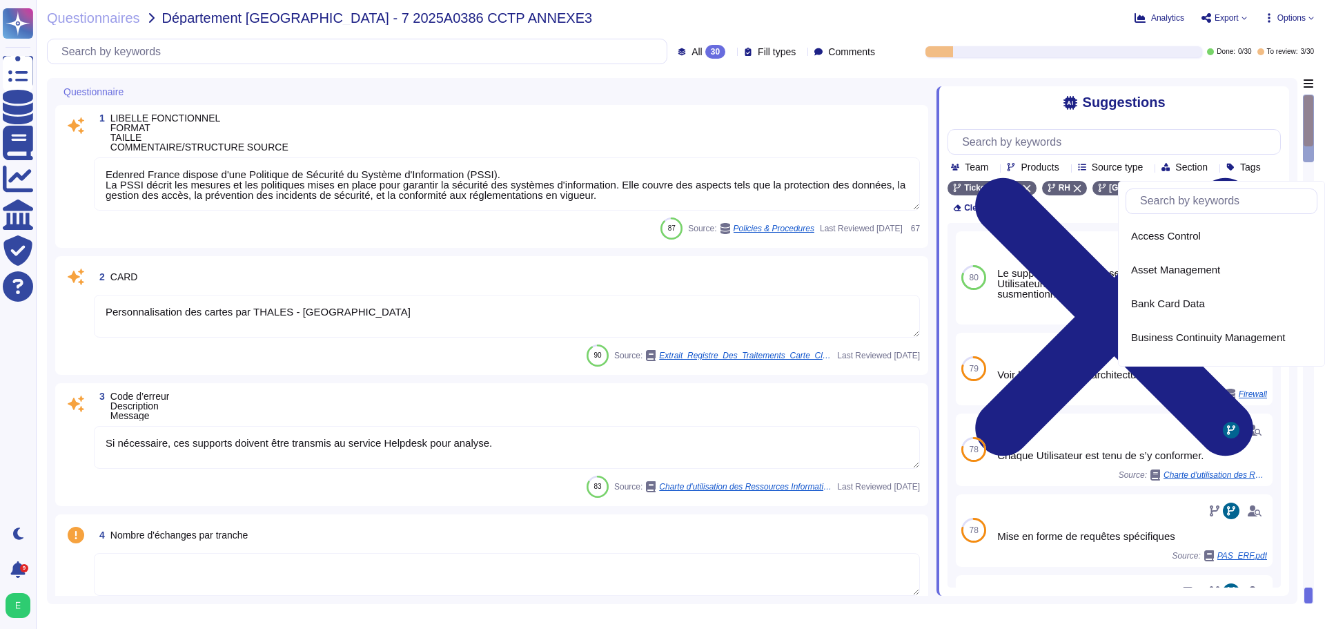
click at [1213, 168] on icon at bounding box center [1213, 168] width 0 height 0
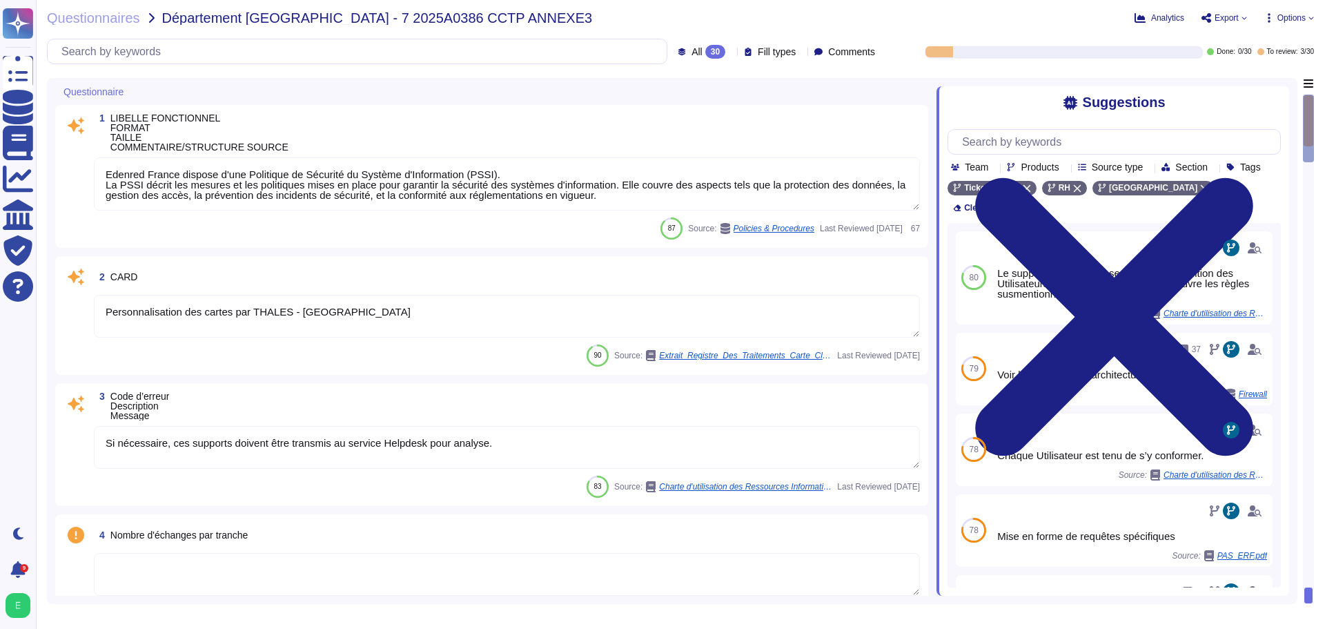
click at [1148, 168] on icon at bounding box center [1148, 168] width 0 height 0
click at [1042, 117] on div "Suggestions Team Products Source type Section Tags Ticket Service RH [GEOGRAPHI…" at bounding box center [1112, 340] width 353 height 509
click at [358, 312] on textarea "Personnalisation des cartes par THALES - [GEOGRAPHIC_DATA]" at bounding box center [507, 316] width 826 height 43
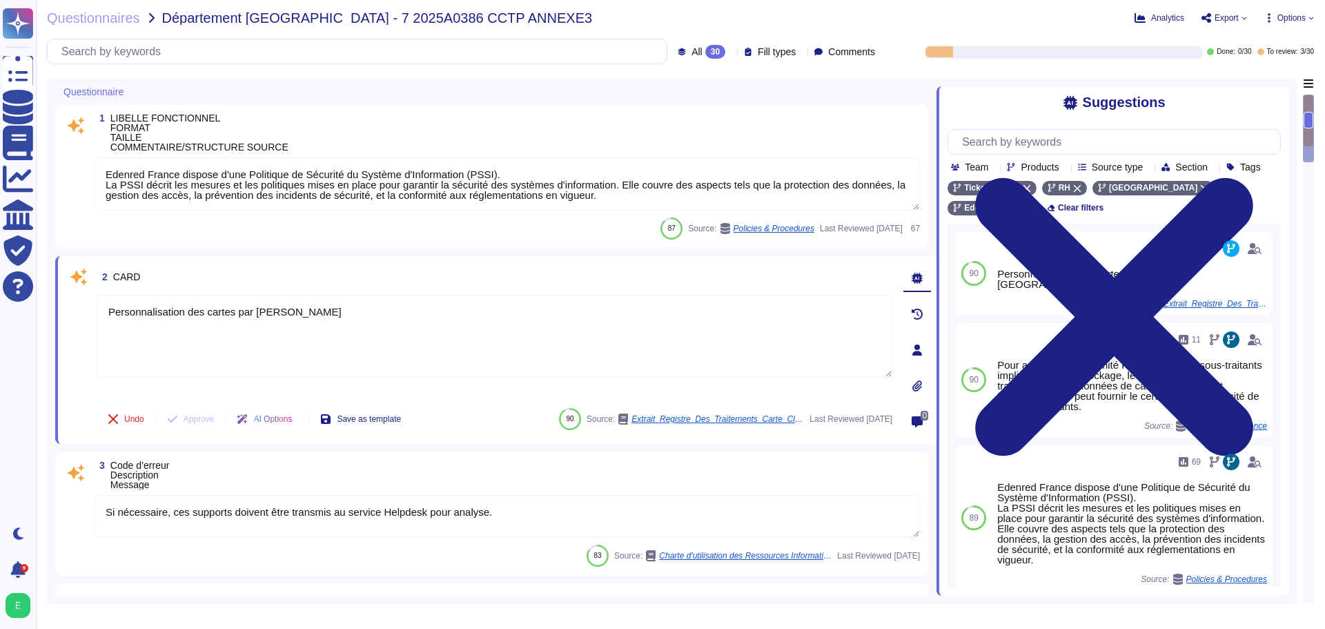
type textarea "Personnalisation des cartes par THALES - [GEOGRAPHIC_DATA]"
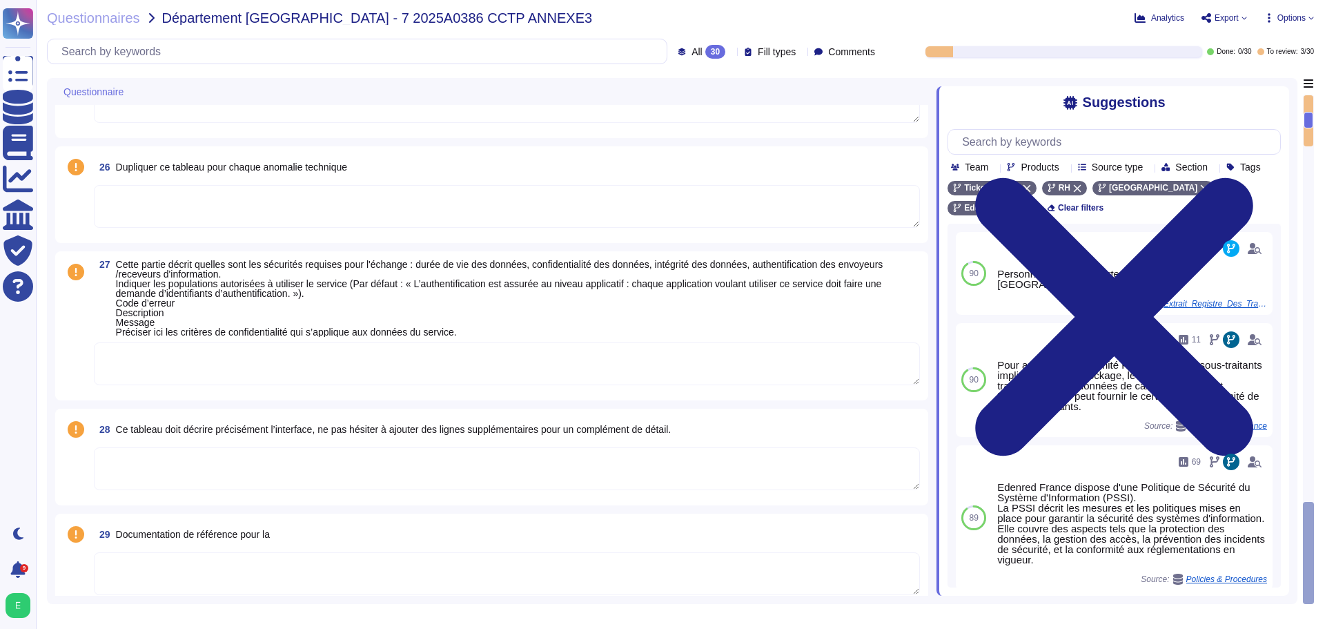
scroll to position [2596, 0]
